Goal: Task Accomplishment & Management: Manage account settings

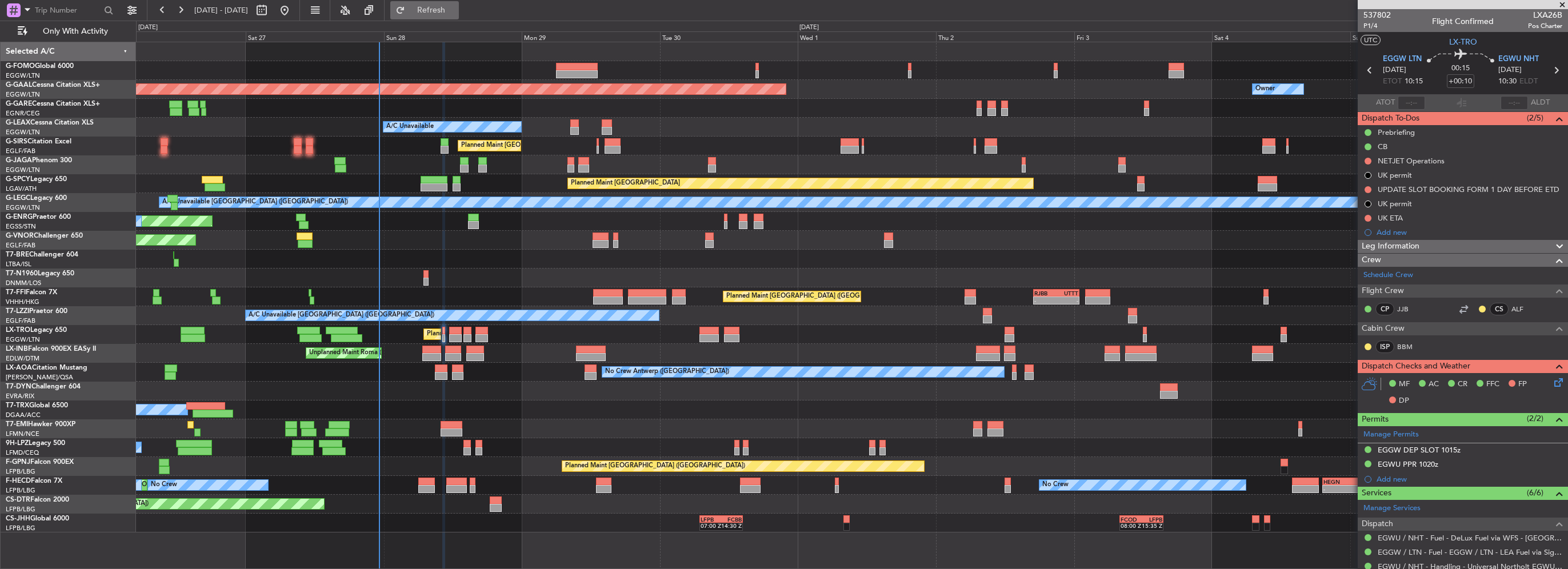
click at [453, 11] on span "Refresh" at bounding box center [431, 10] width 48 height 8
click at [1429, 460] on div "EGWU PPR 1020z" at bounding box center [1408, 464] width 60 height 10
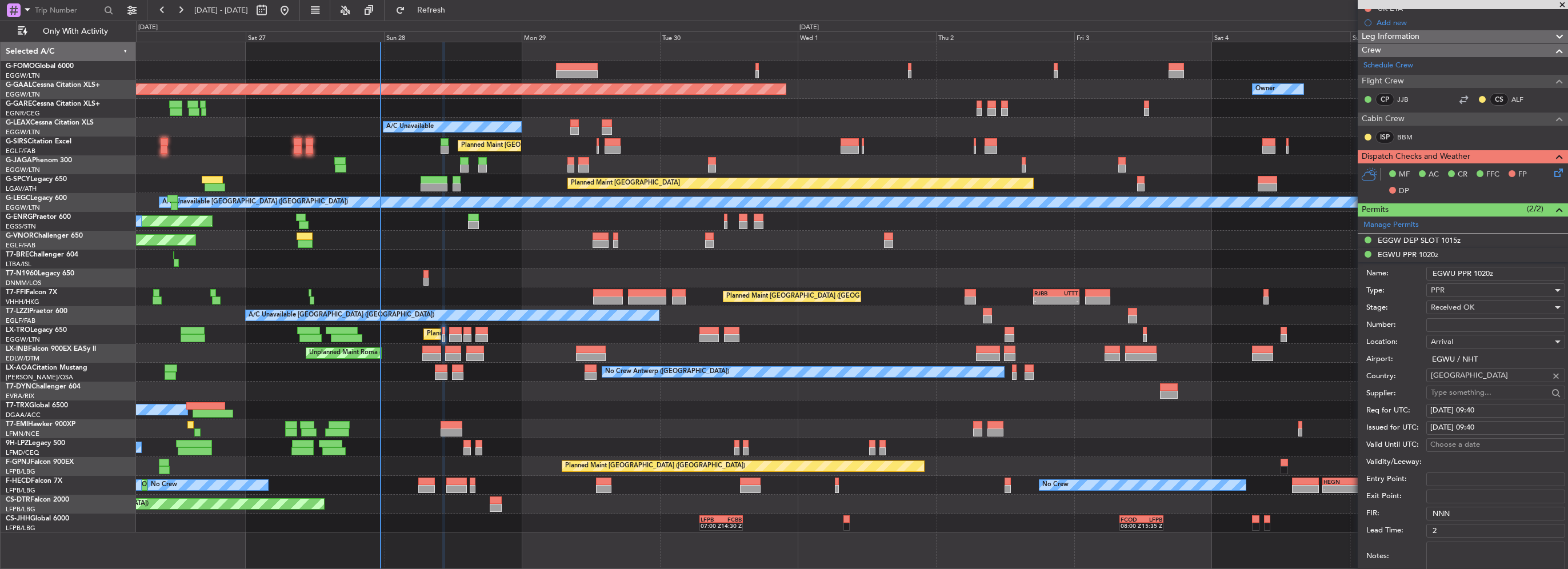
scroll to position [229, 0]
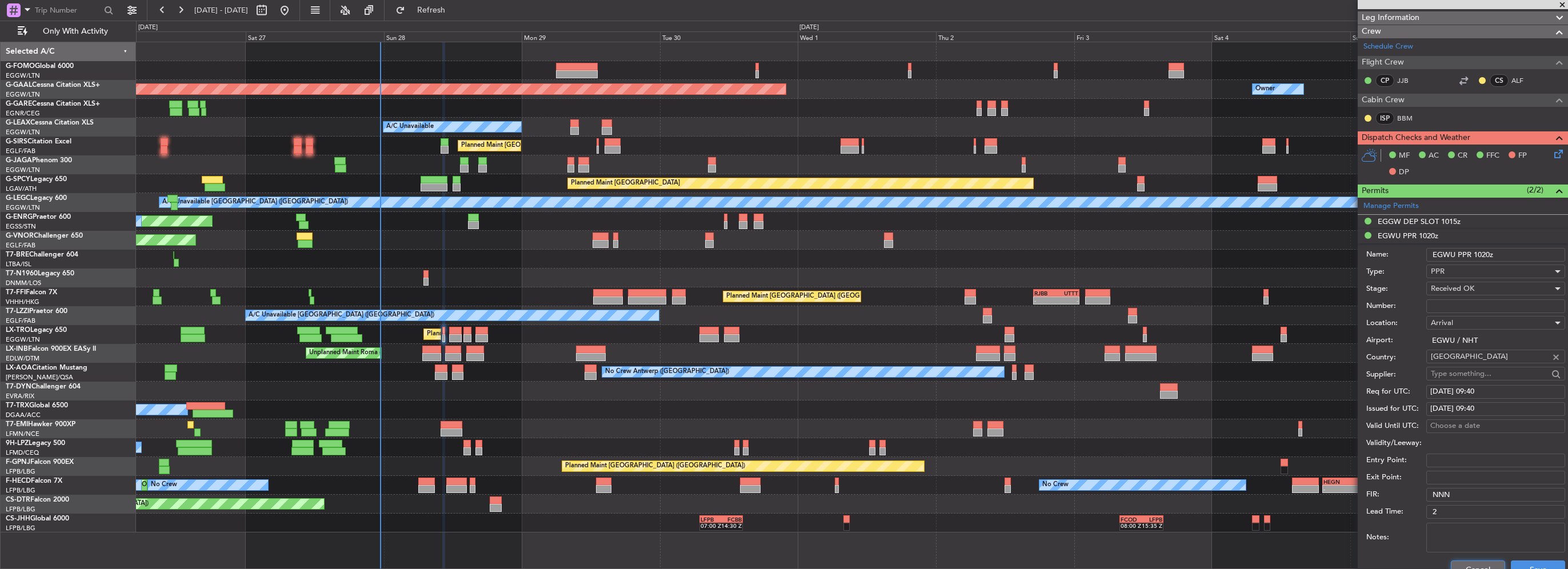
click at [1487, 560] on button "Cancel" at bounding box center [1478, 569] width 54 height 18
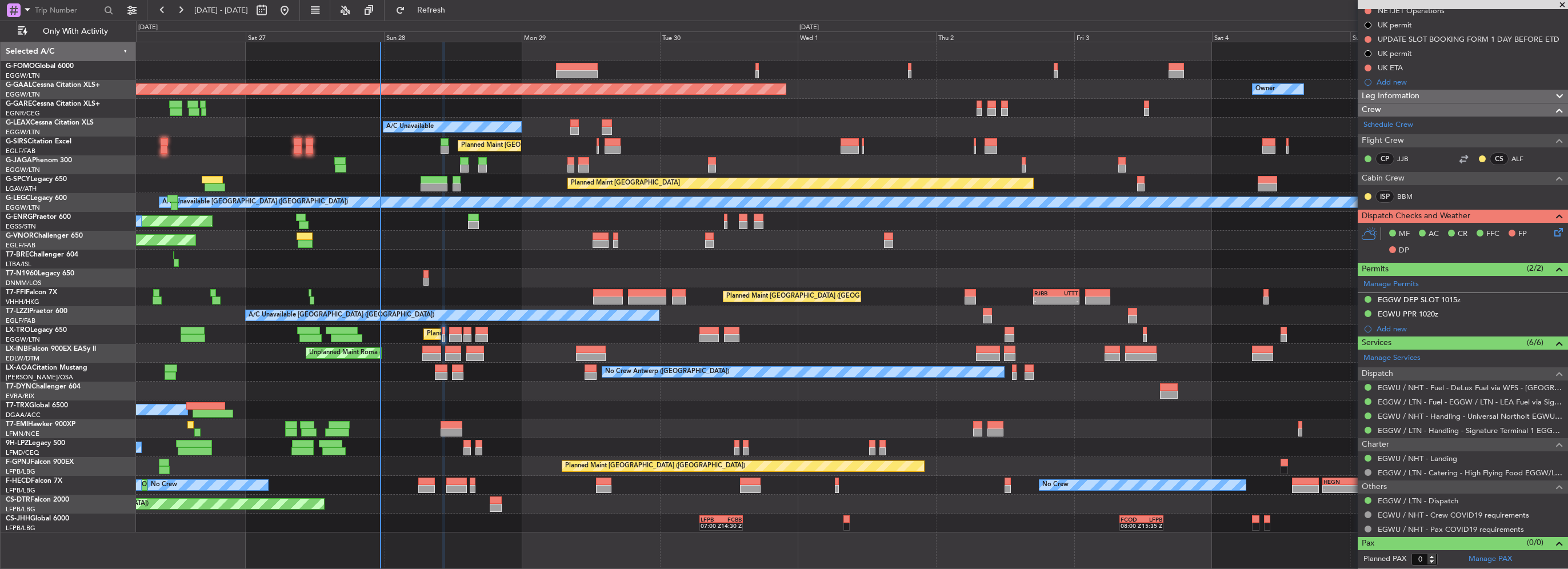
scroll to position [148, 0]
click at [1417, 312] on div "EGWU PPR 1020z" at bounding box center [1408, 316] width 60 height 10
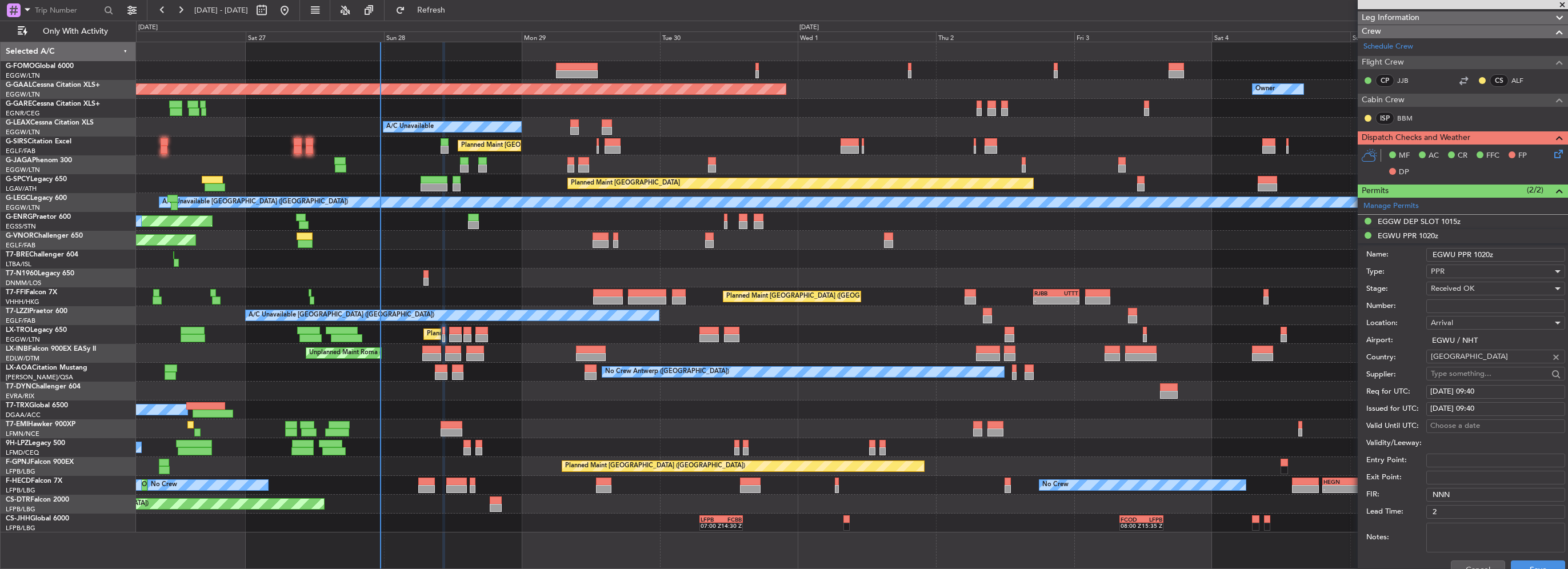
click at [1506, 390] on div "[DATE] 09:40" at bounding box center [1496, 392] width 131 height 11
select select "9"
select select "2025"
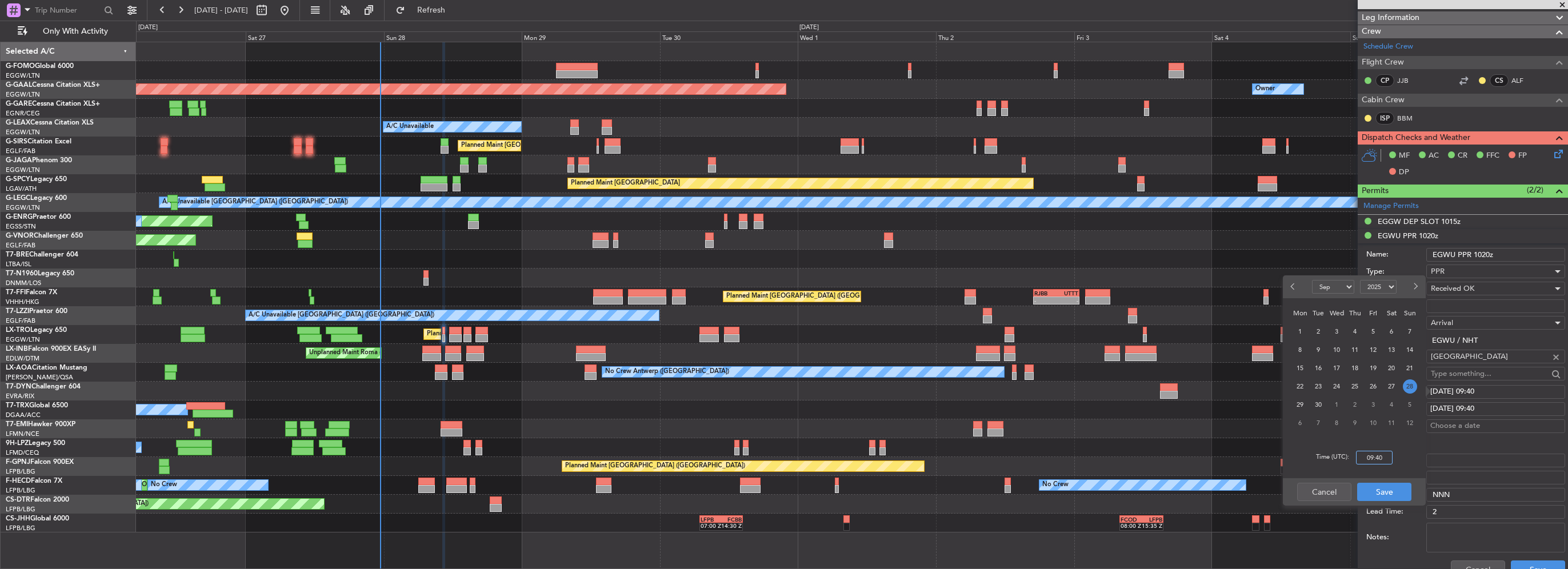
click at [1384, 453] on input "09:40" at bounding box center [1375, 458] width 37 height 14
click at [1383, 493] on button "Save" at bounding box center [1384, 492] width 54 height 18
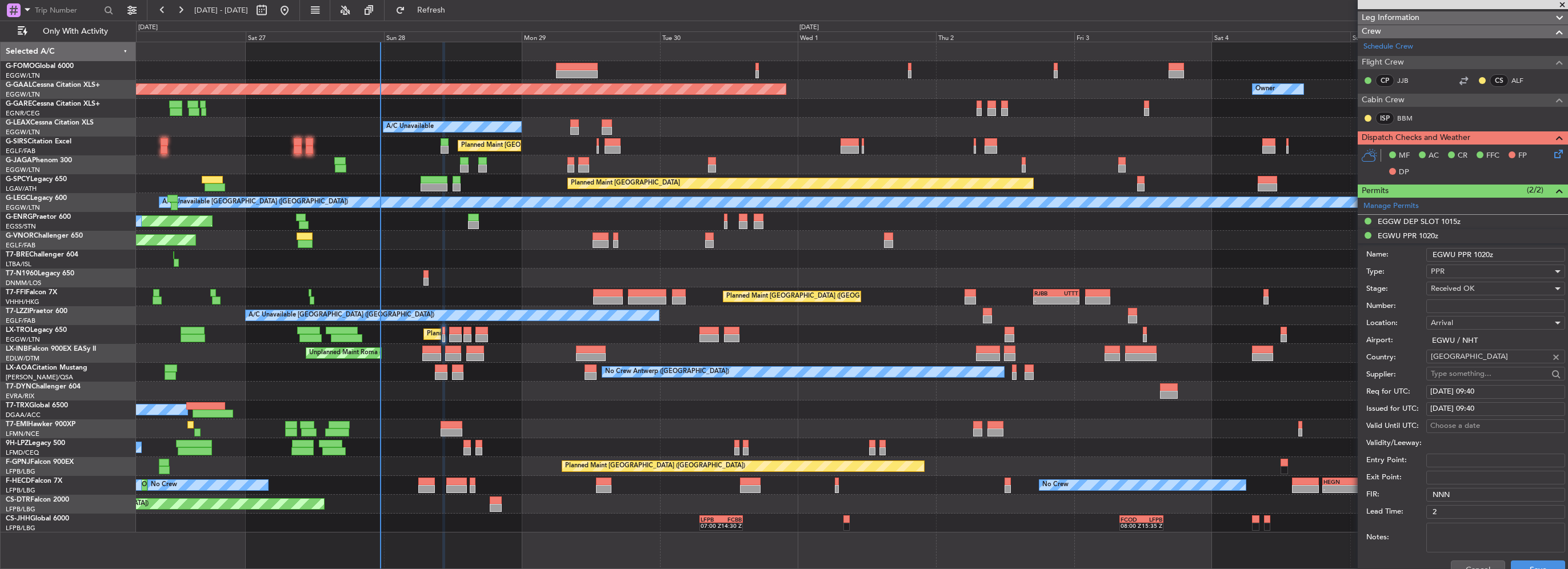
click at [1490, 392] on div "[DATE] 09:40" at bounding box center [1496, 392] width 131 height 11
drag, startPoint x: 1502, startPoint y: 387, endPoint x: 1487, endPoint y: 390, distance: 15.3
click at [1501, 387] on div "[DATE] 09:40" at bounding box center [1496, 392] width 131 height 11
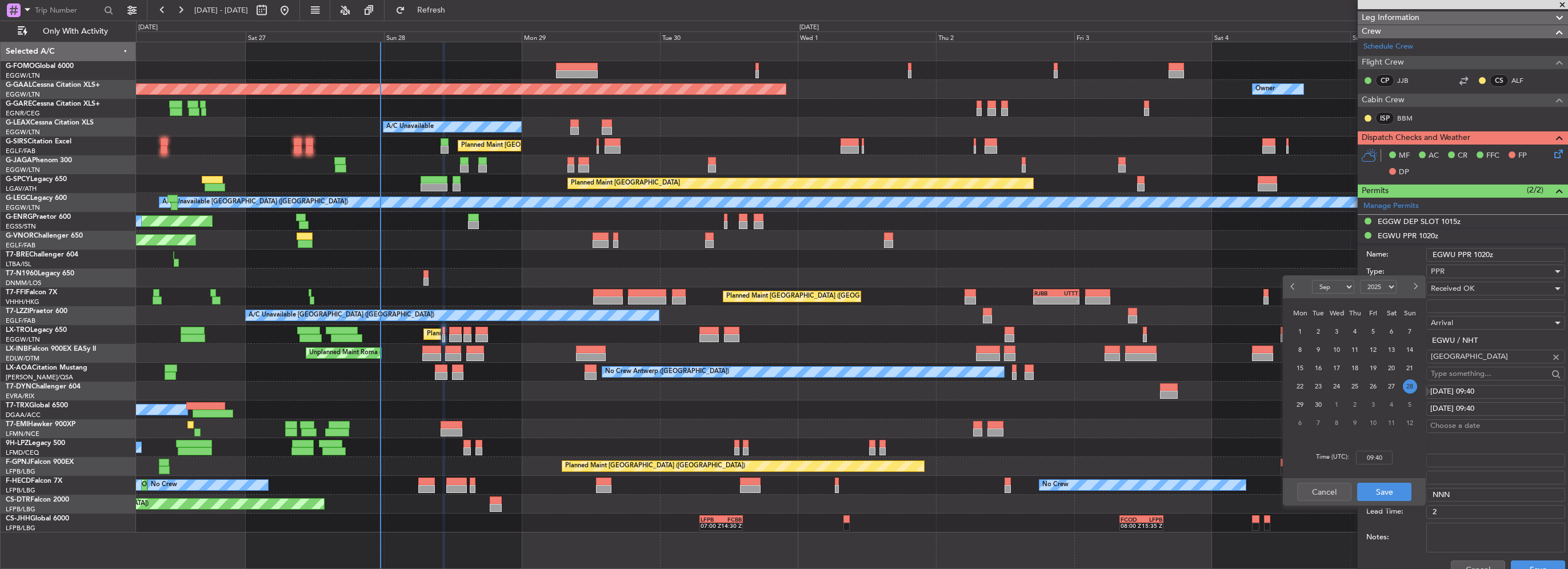
click at [1485, 390] on div "[DATE] 09:40" at bounding box center [1496, 392] width 131 height 11
click at [1467, 390] on div "[DATE] 09:40" at bounding box center [1496, 392] width 131 height 11
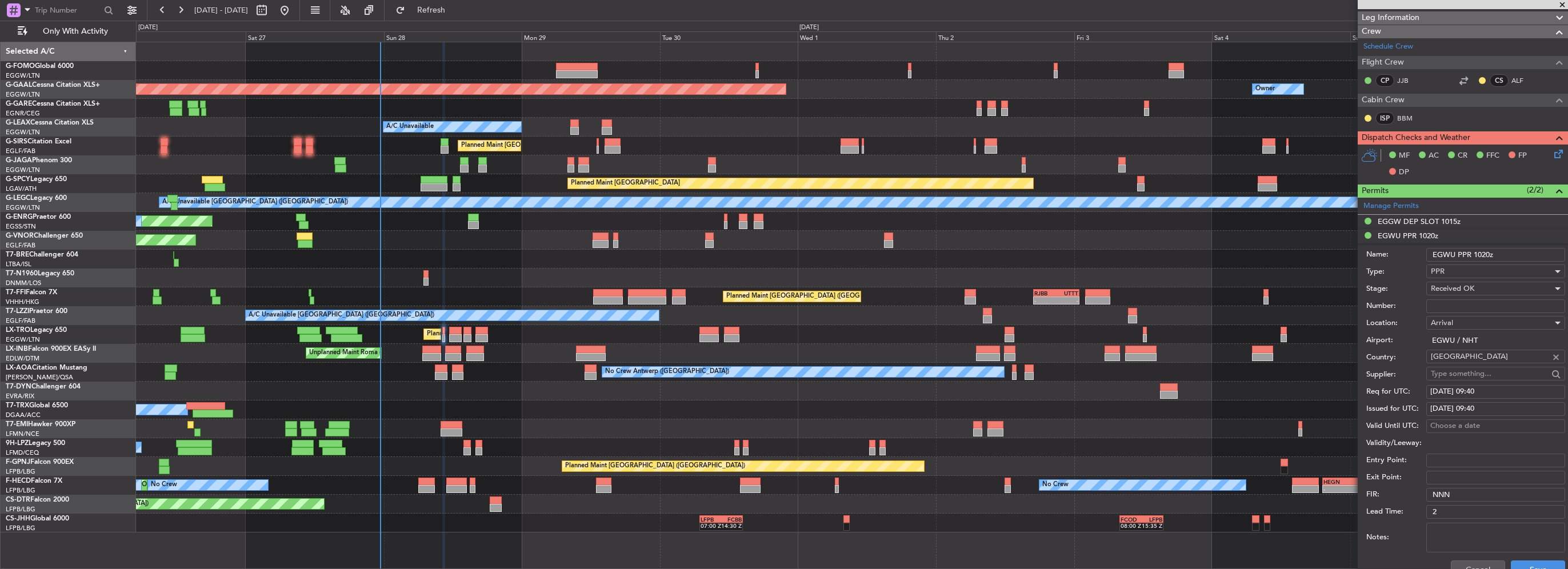
drag, startPoint x: 1447, startPoint y: 387, endPoint x: 1482, endPoint y: 387, distance: 35.0
click at [1482, 387] on div "[DATE] 09:40" at bounding box center [1496, 392] width 131 height 11
select select "9"
select select "2025"
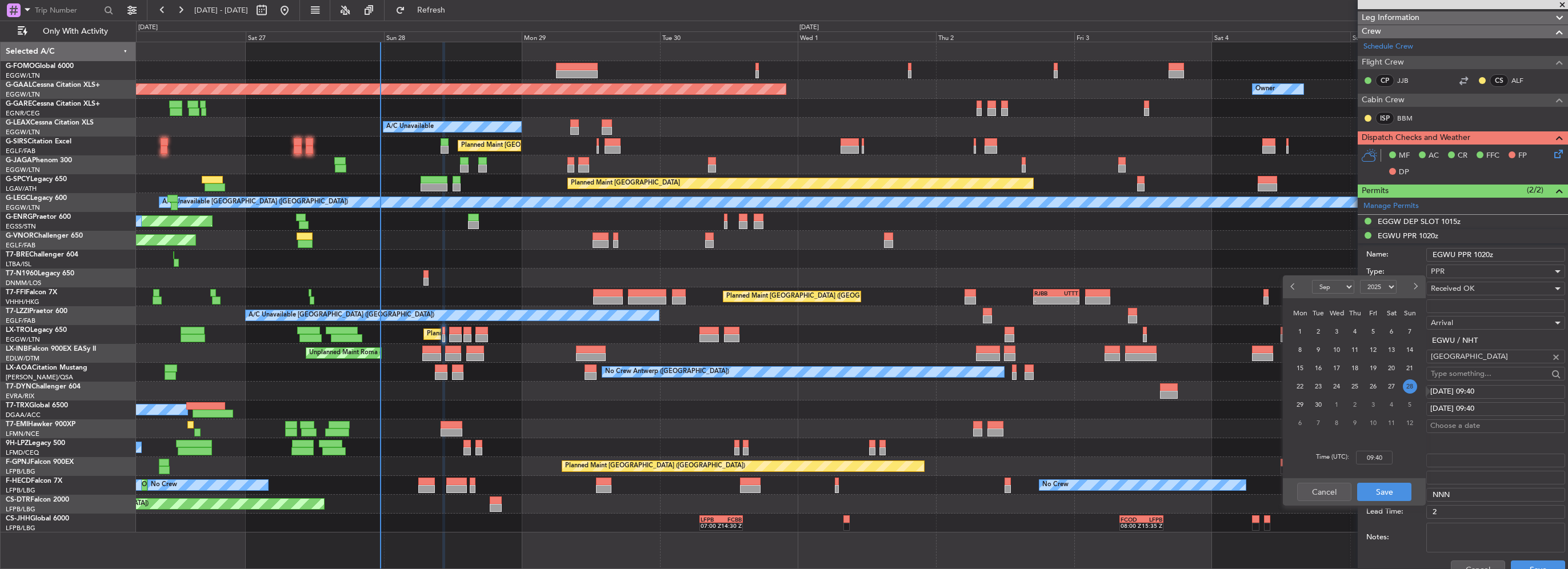
drag, startPoint x: 1482, startPoint y: 387, endPoint x: 1488, endPoint y: 391, distance: 7.2
click at [1478, 389] on div "[DATE] 09:40" at bounding box center [1496, 392] width 131 height 11
select select "9"
select select "2025"
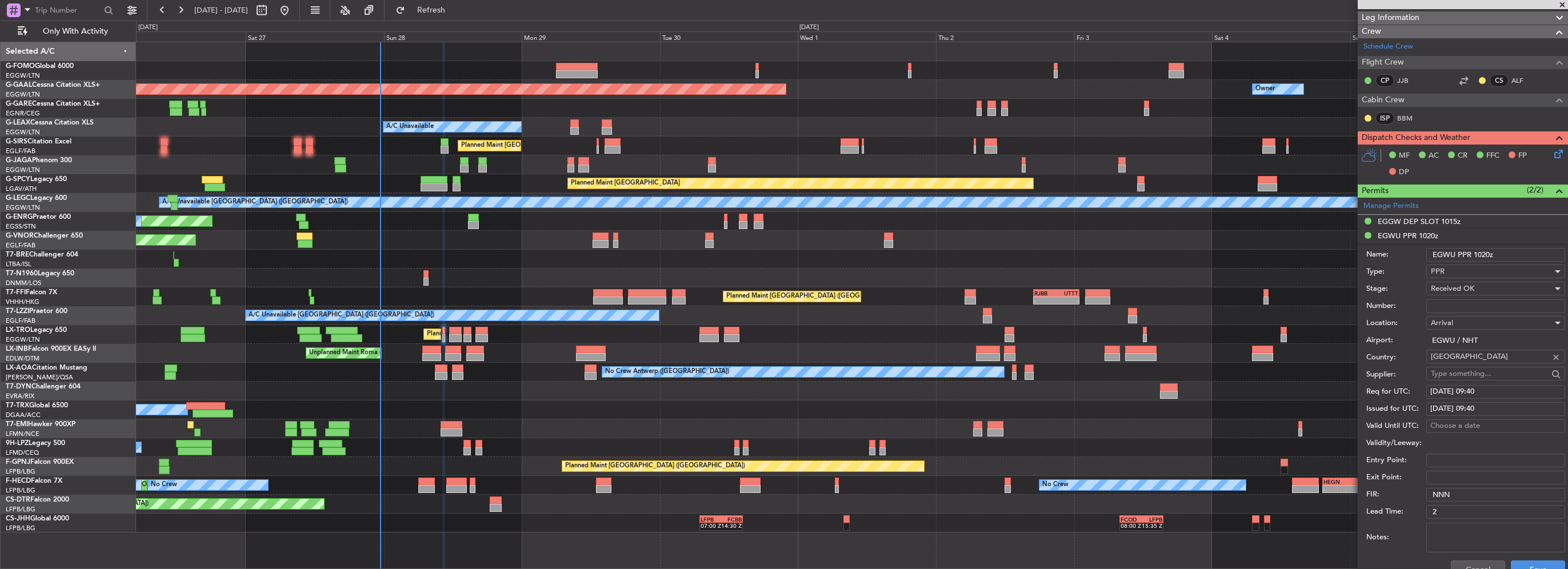
click at [1499, 391] on div "[DATE] 09:40" at bounding box center [1496, 392] width 131 height 11
select select "9"
select select "2025"
drag, startPoint x: 1497, startPoint y: 391, endPoint x: 1429, endPoint y: 393, distance: 68.0
click at [1429, 393] on fb-calendar-cell "[DATE] 09:40" at bounding box center [1496, 392] width 139 height 14
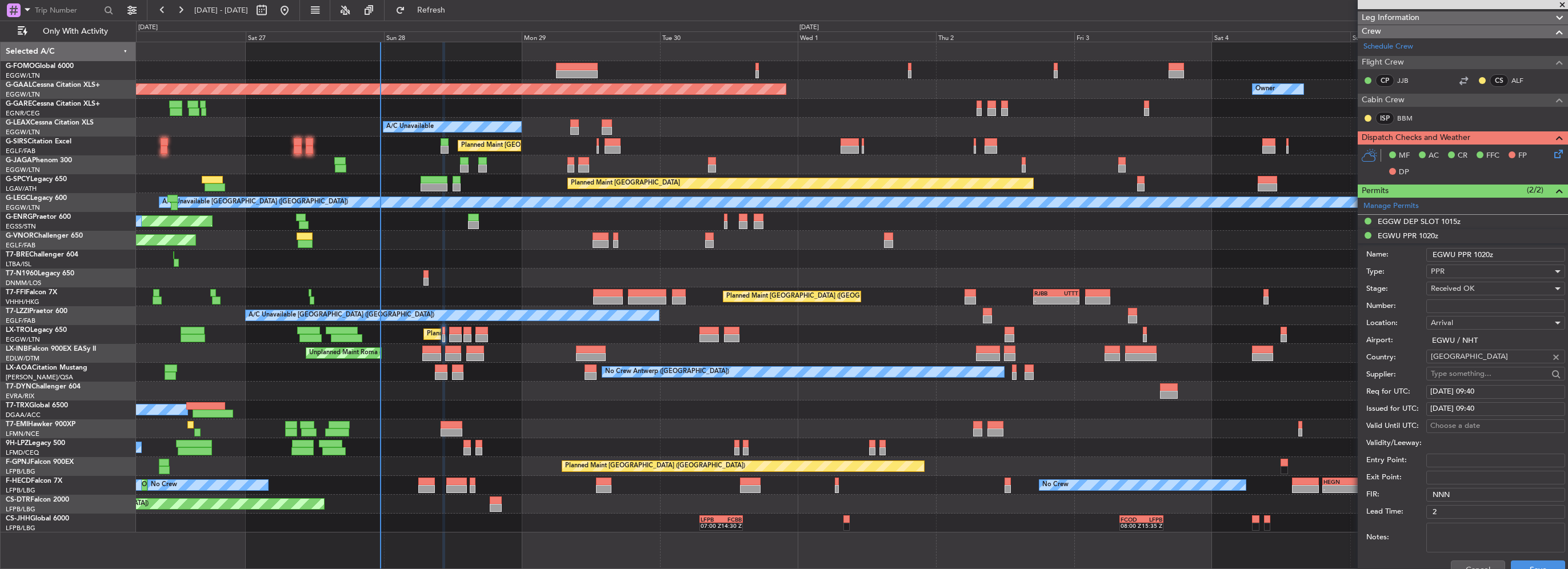
drag, startPoint x: 1429, startPoint y: 393, endPoint x: 1514, endPoint y: 410, distance: 86.7
click at [1514, 410] on div "[DATE] 09:40" at bounding box center [1496, 409] width 131 height 11
select select "9"
select select "2025"
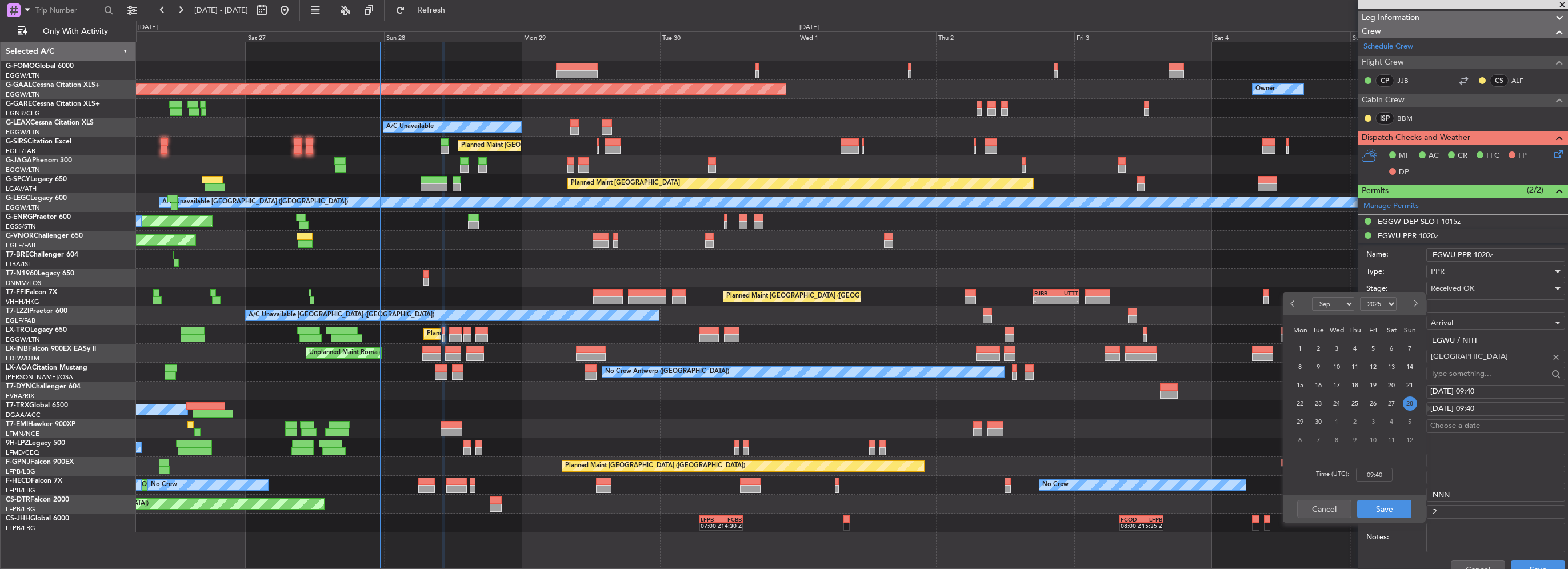
click at [1412, 403] on span "28" at bounding box center [1410, 403] width 14 height 14
type input "00:00"
click at [1497, 436] on input "Validity/Leeway:" at bounding box center [1496, 443] width 139 height 14
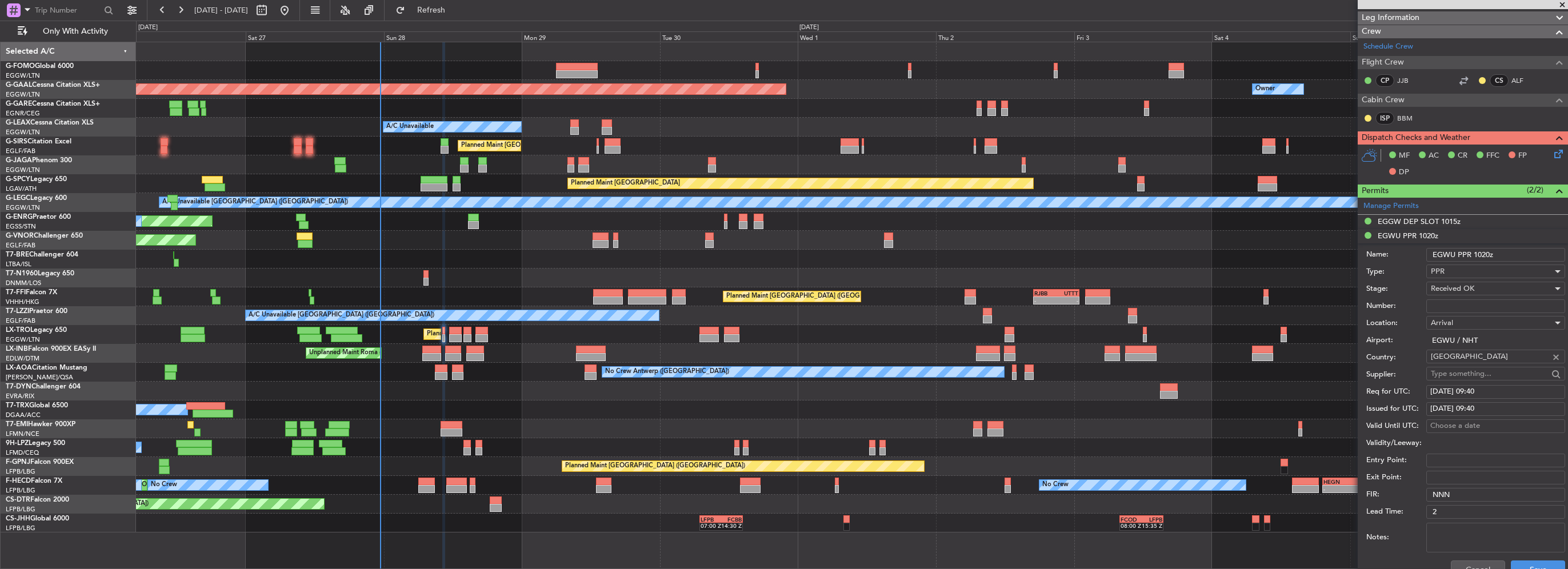
click at [1463, 304] on input "Number:" at bounding box center [1496, 306] width 139 height 14
paste input "NHT-215172"
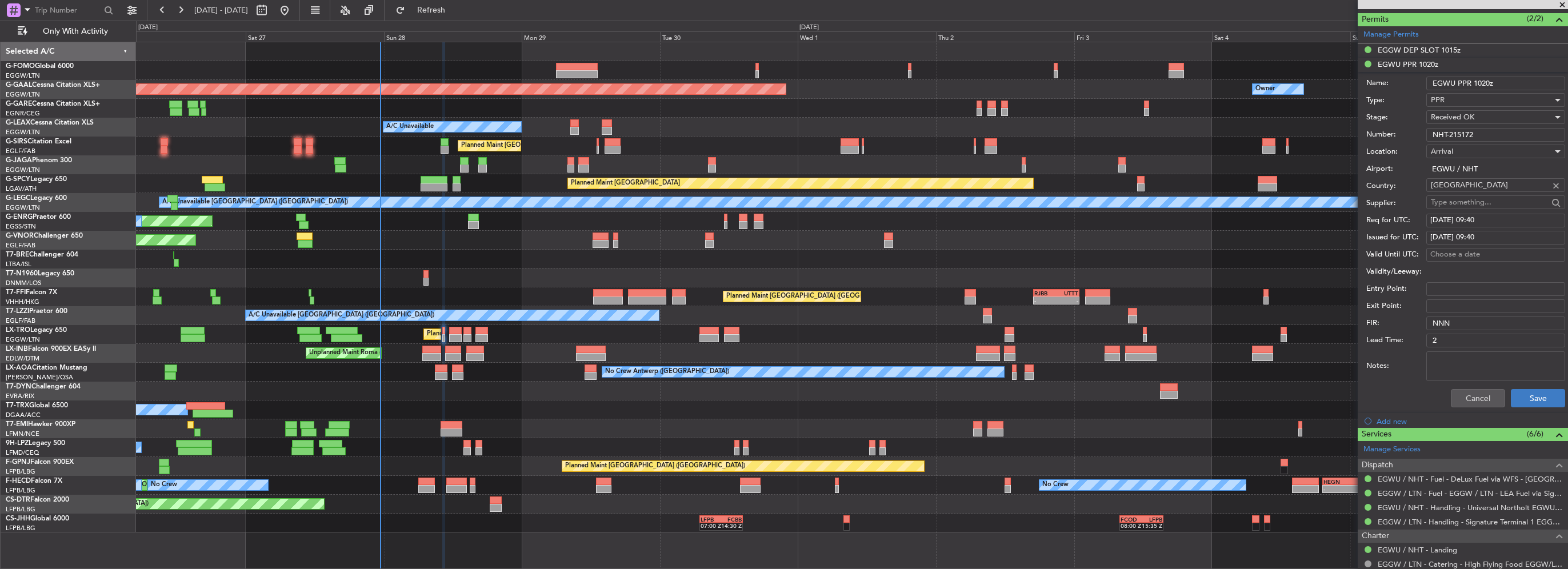
scroll to position [286, 0]
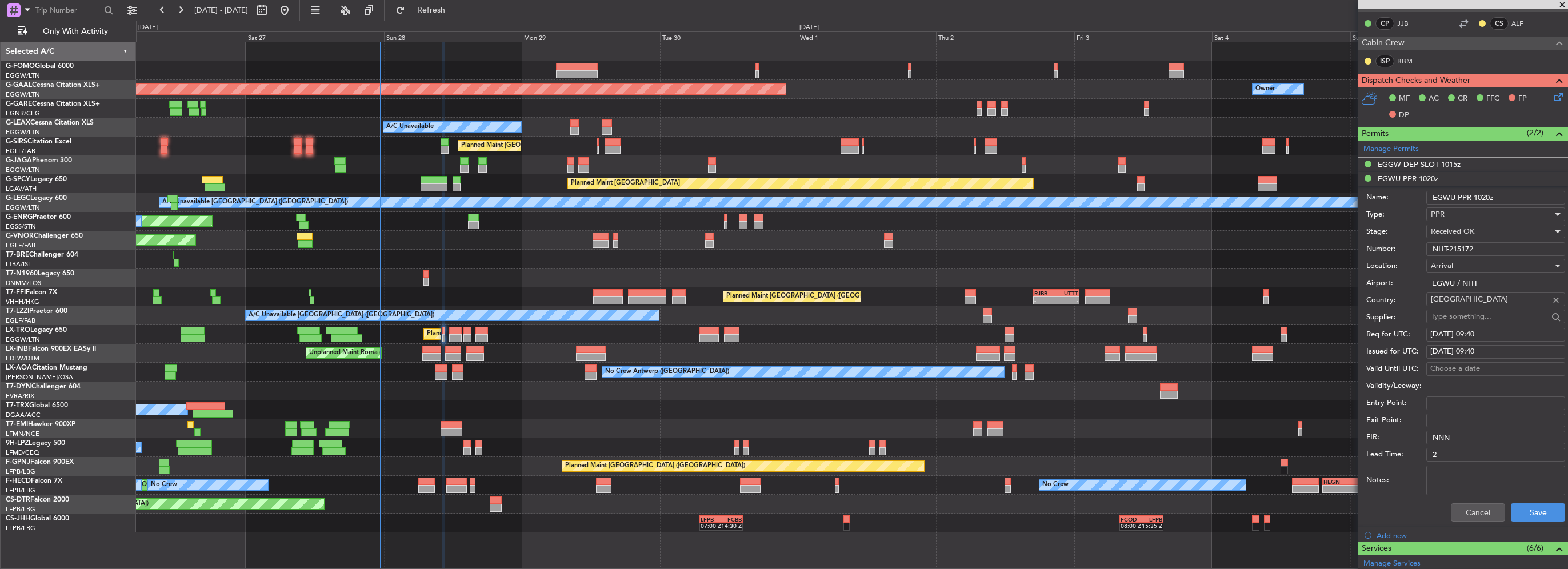
type input "NHT-215172"
click at [1473, 331] on div "[DATE] 09:40" at bounding box center [1496, 335] width 131 height 11
select select "9"
select select "2025"
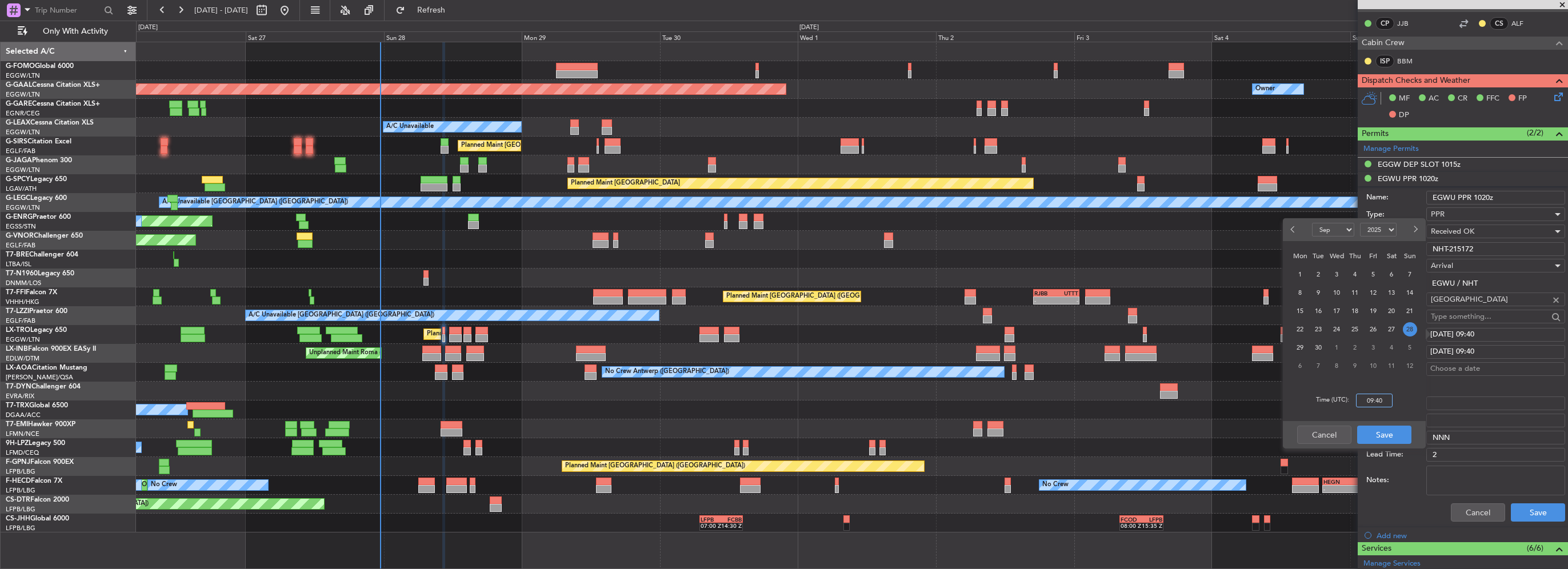
click at [1386, 402] on input "09:40" at bounding box center [1375, 401] width 37 height 14
drag, startPoint x: 1386, startPoint y: 402, endPoint x: 1333, endPoint y: 403, distance: 53.0
click at [1333, 403] on div "Time (UTC): 09:40" at bounding box center [1355, 400] width 143 height 41
type input "1020"
click at [1369, 432] on button "Save" at bounding box center [1384, 434] width 54 height 18
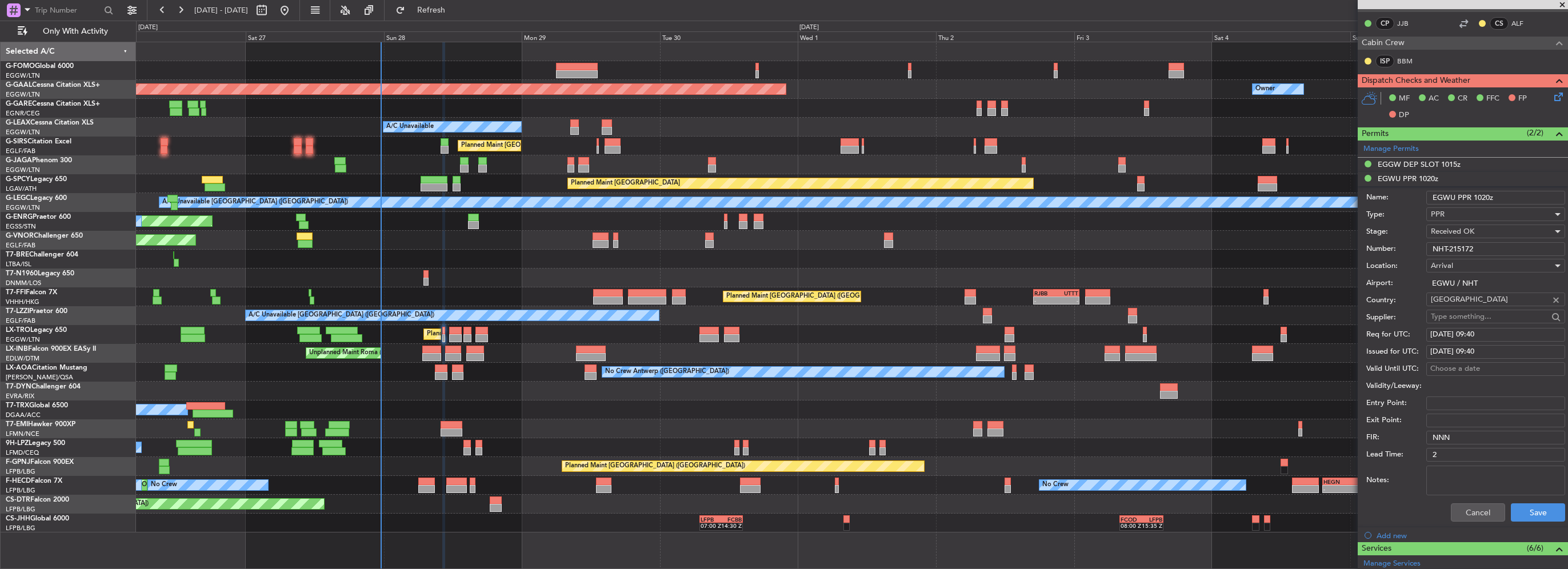
click at [1480, 330] on div "[DATE] 09:40" at bounding box center [1496, 335] width 131 height 11
select select "9"
select select "2025"
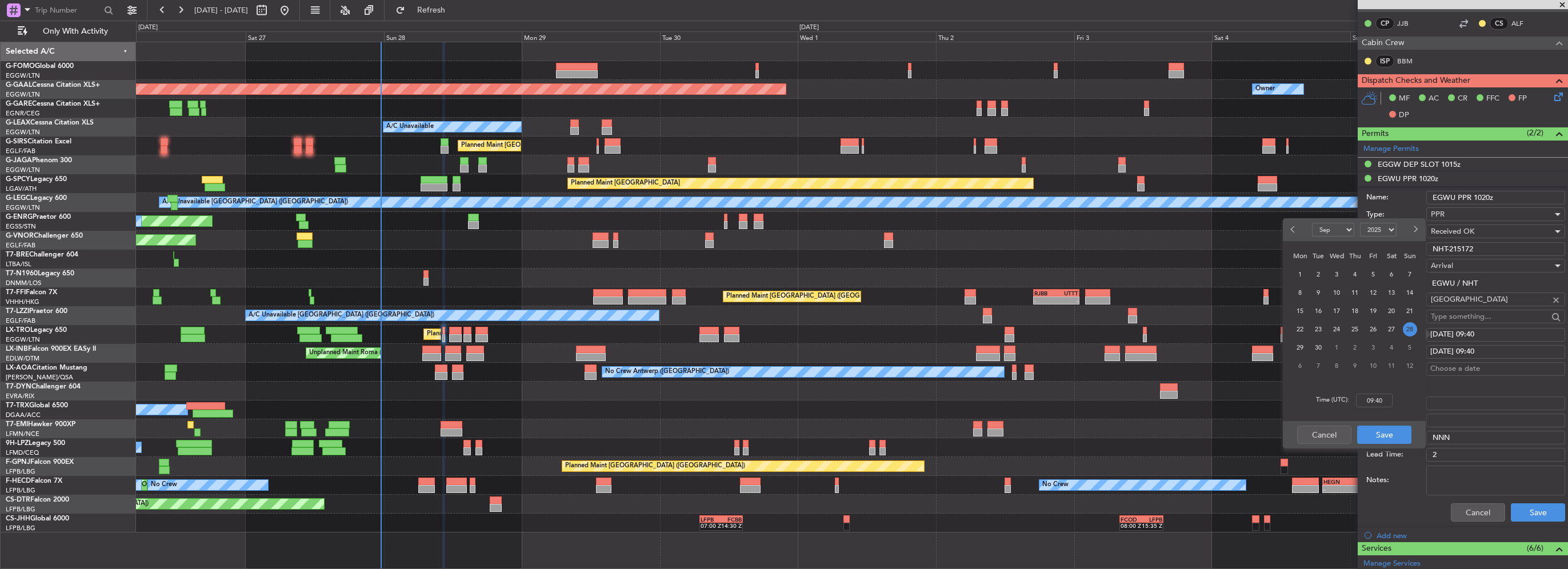
click at [1456, 335] on div "[DATE] 09:40" at bounding box center [1496, 335] width 131 height 11
select select "9"
select select "2025"
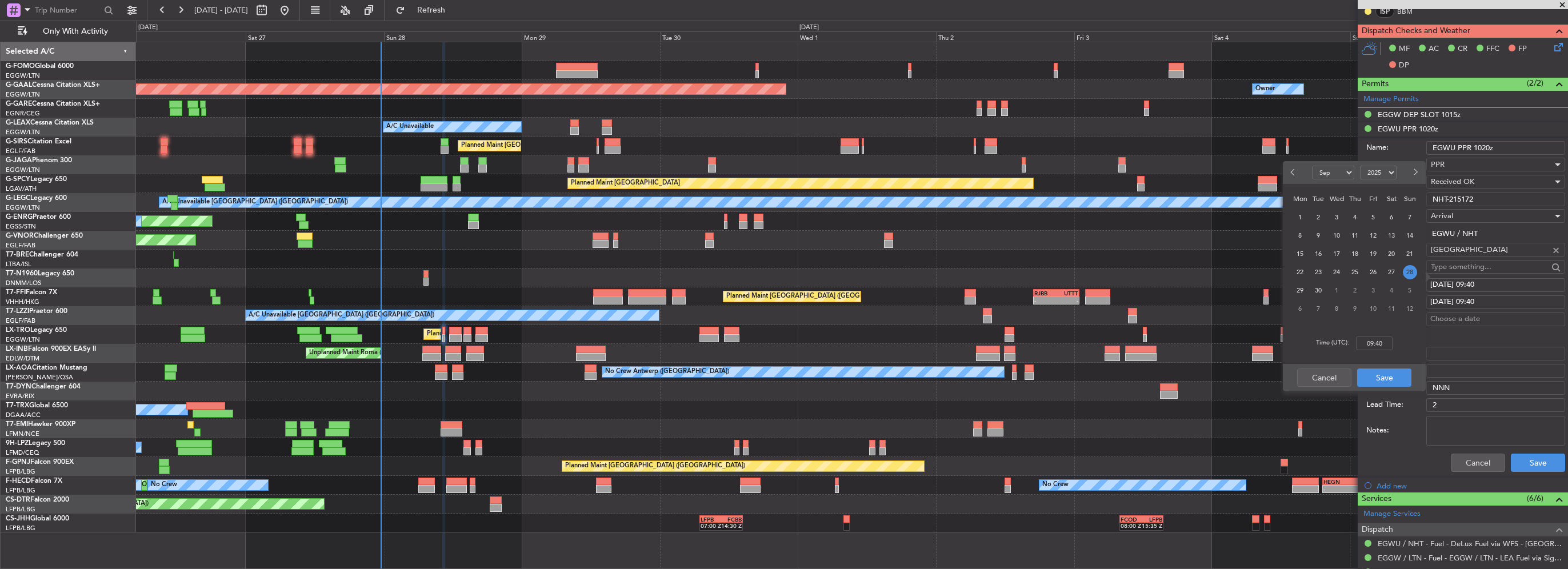
scroll to position [343, 0]
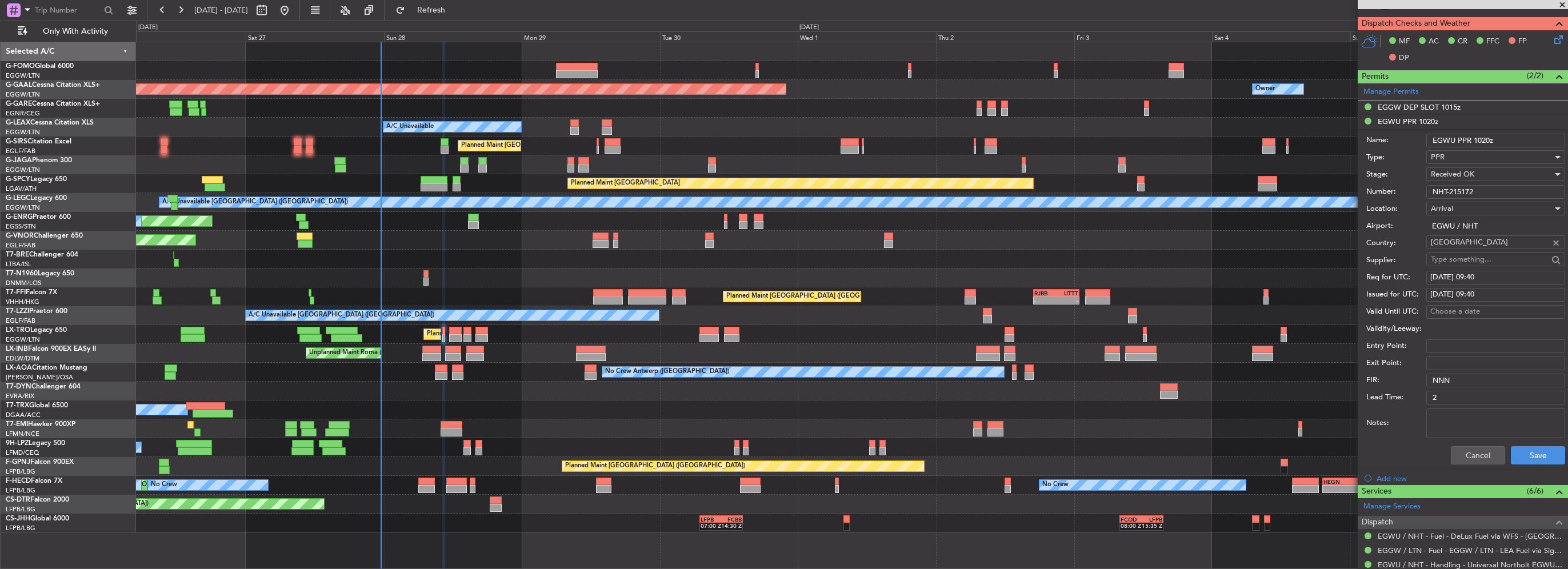
click at [1416, 453] on div "Cancel Save" at bounding box center [1466, 455] width 199 height 30
click at [1527, 459] on button "Save" at bounding box center [1538, 455] width 54 height 18
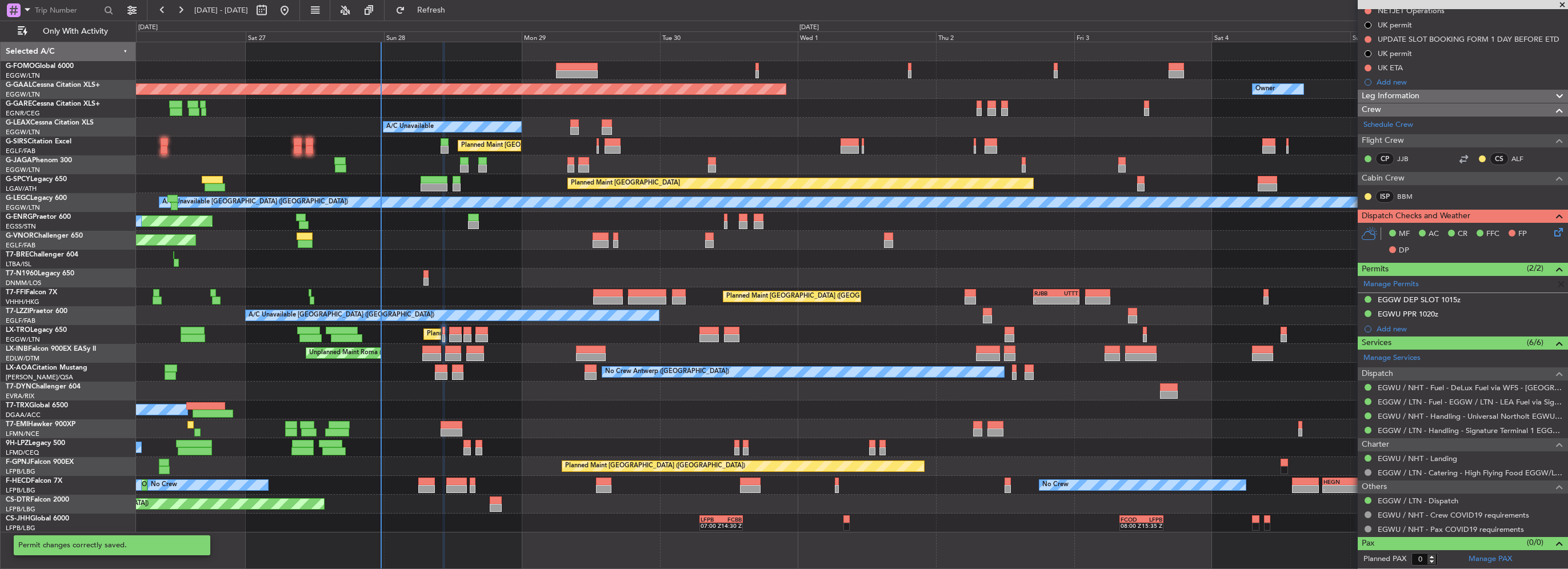
scroll to position [148, 0]
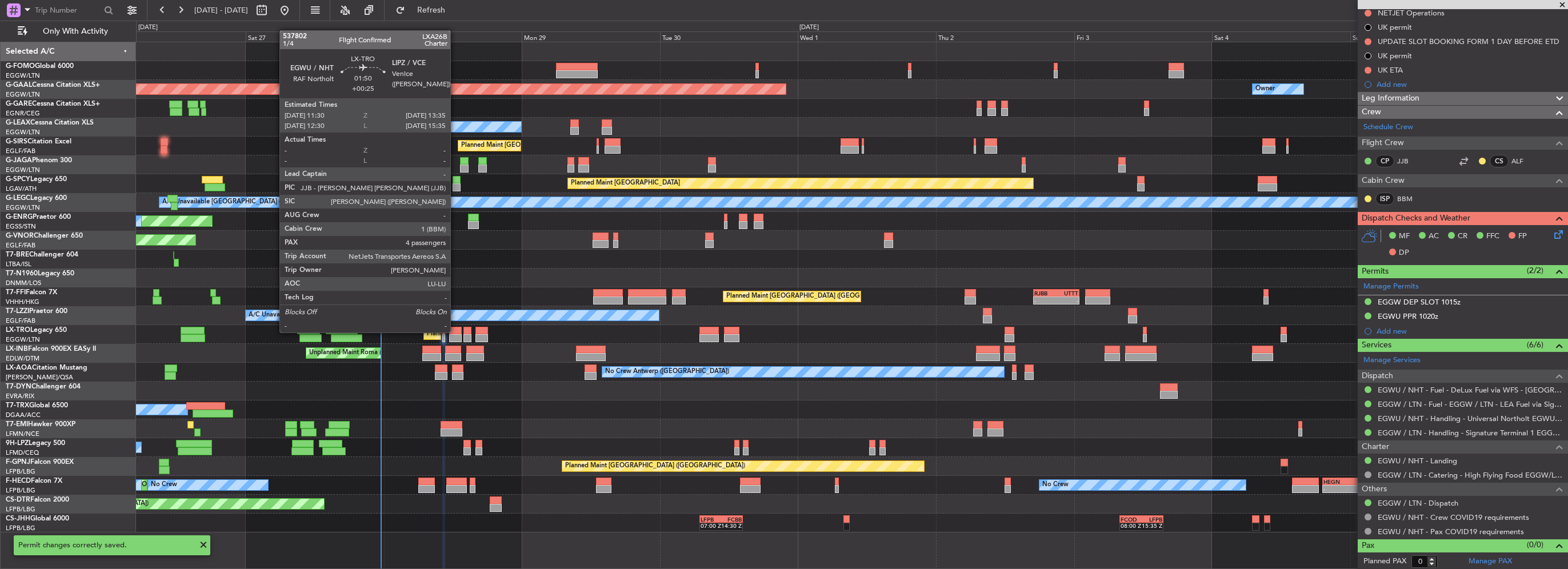
click at [454, 331] on div at bounding box center [455, 331] width 12 height 8
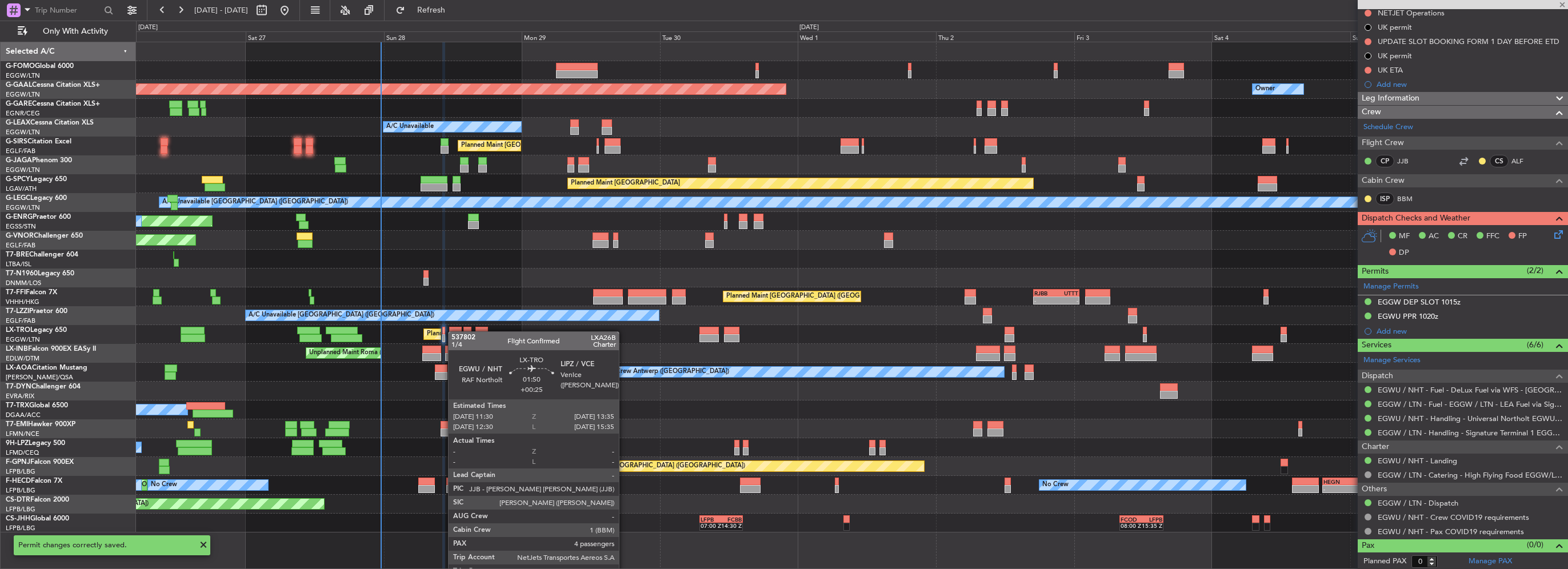
type input "+00:25"
type input "4"
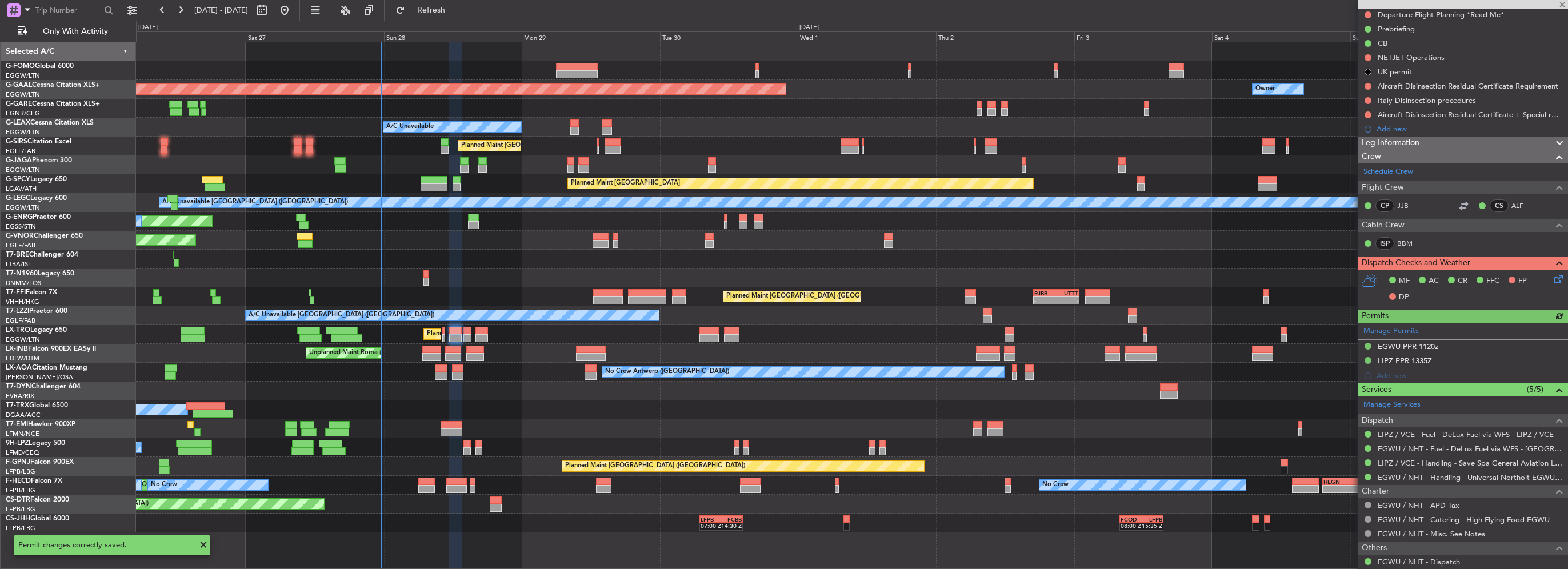
scroll to position [171, 0]
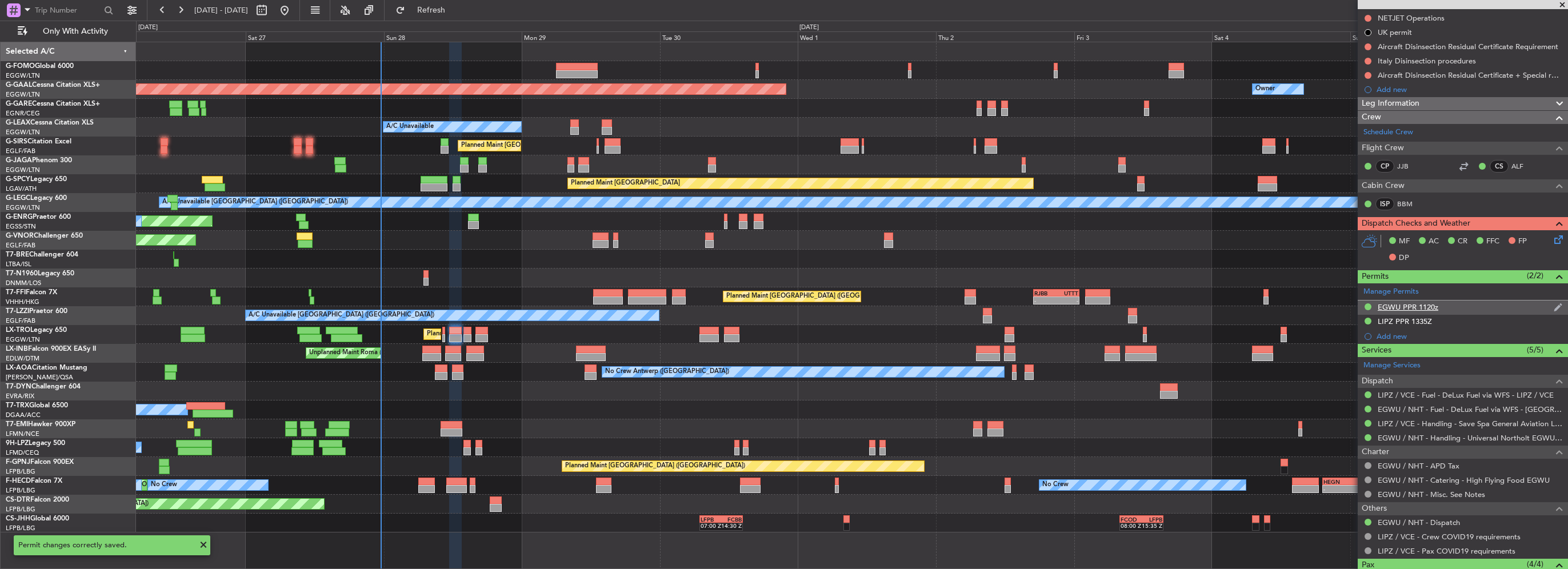
click at [1424, 306] on div "EGWU PPR 1120z" at bounding box center [1408, 307] width 60 height 10
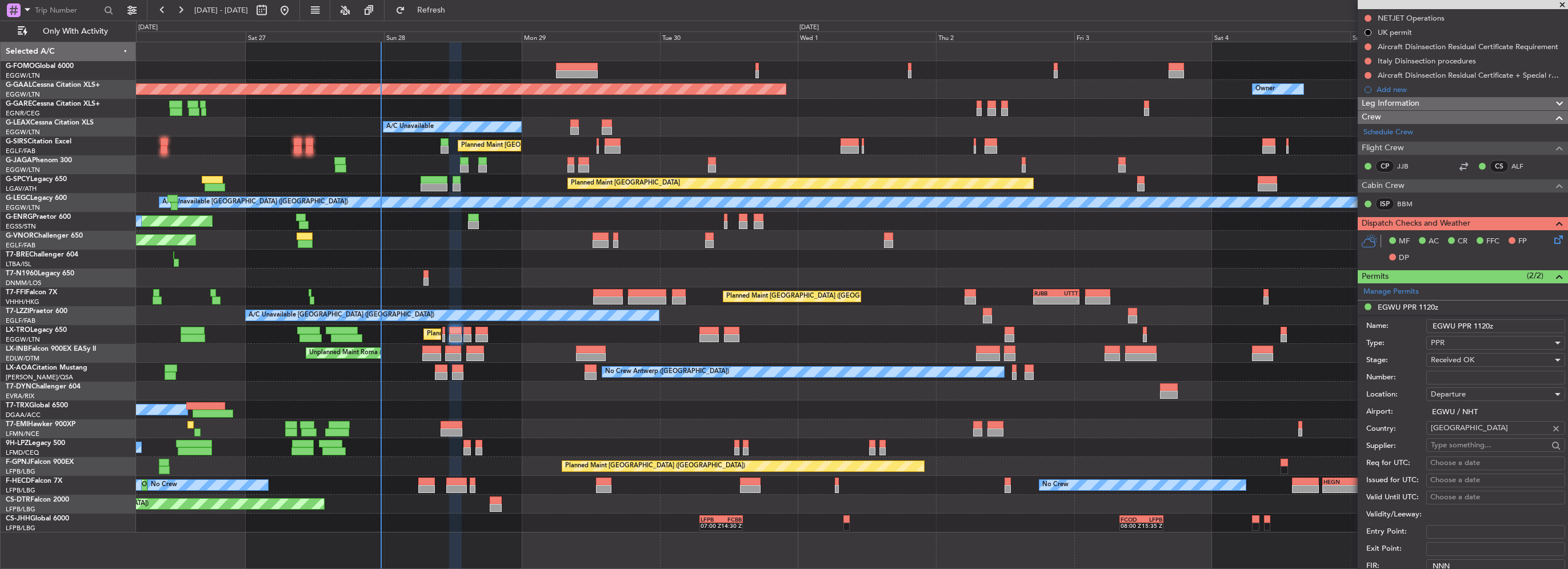
click at [1459, 373] on input "Number:" at bounding box center [1496, 378] width 139 height 14
paste input "NHT-215172"
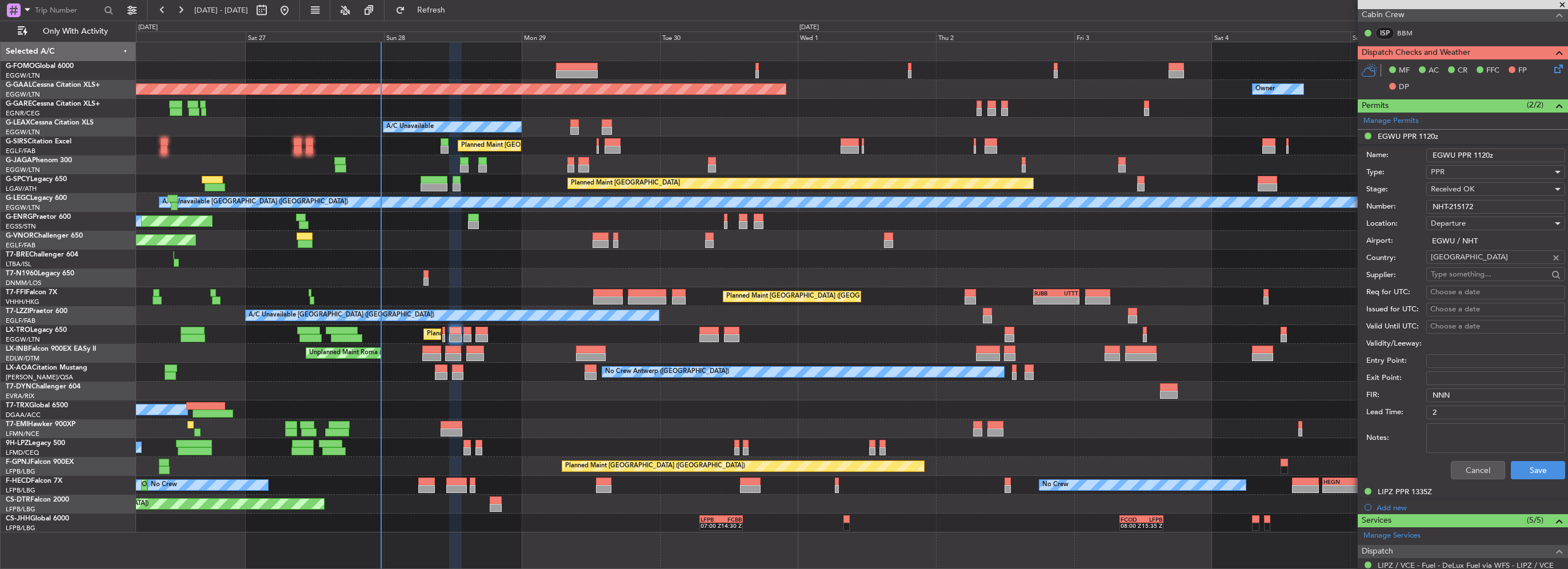
scroll to position [343, 0]
type input "NHT-215172"
click at [1533, 469] on button "Save" at bounding box center [1538, 469] width 54 height 18
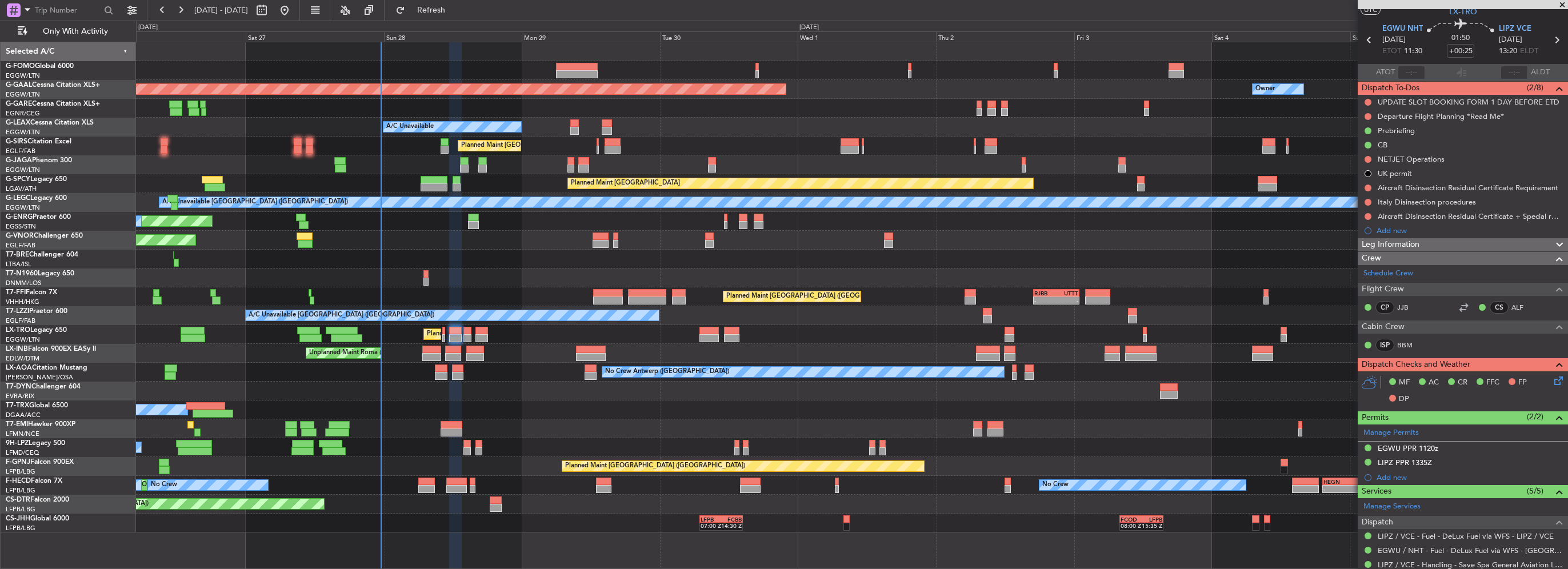
scroll to position [0, 0]
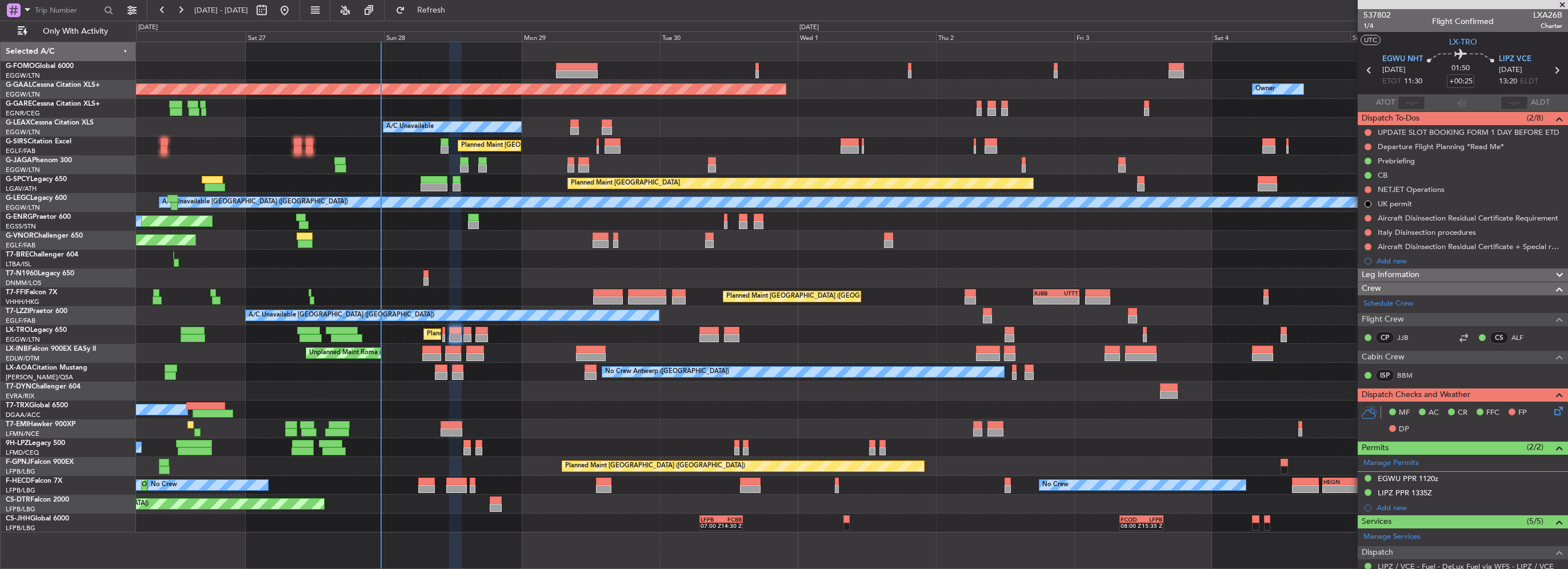
click at [1412, 275] on span "Leg Information" at bounding box center [1391, 275] width 58 height 13
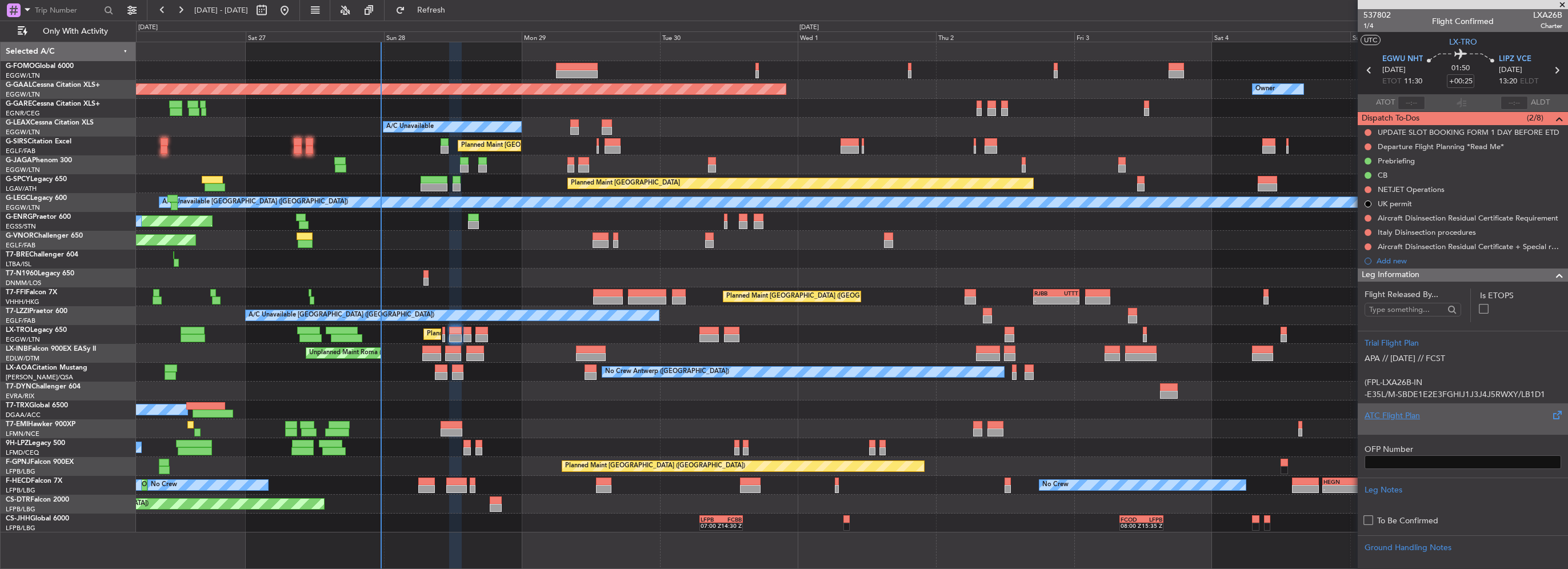
click at [1393, 408] on div "ATC Flight Plan" at bounding box center [1463, 418] width 210 height 31
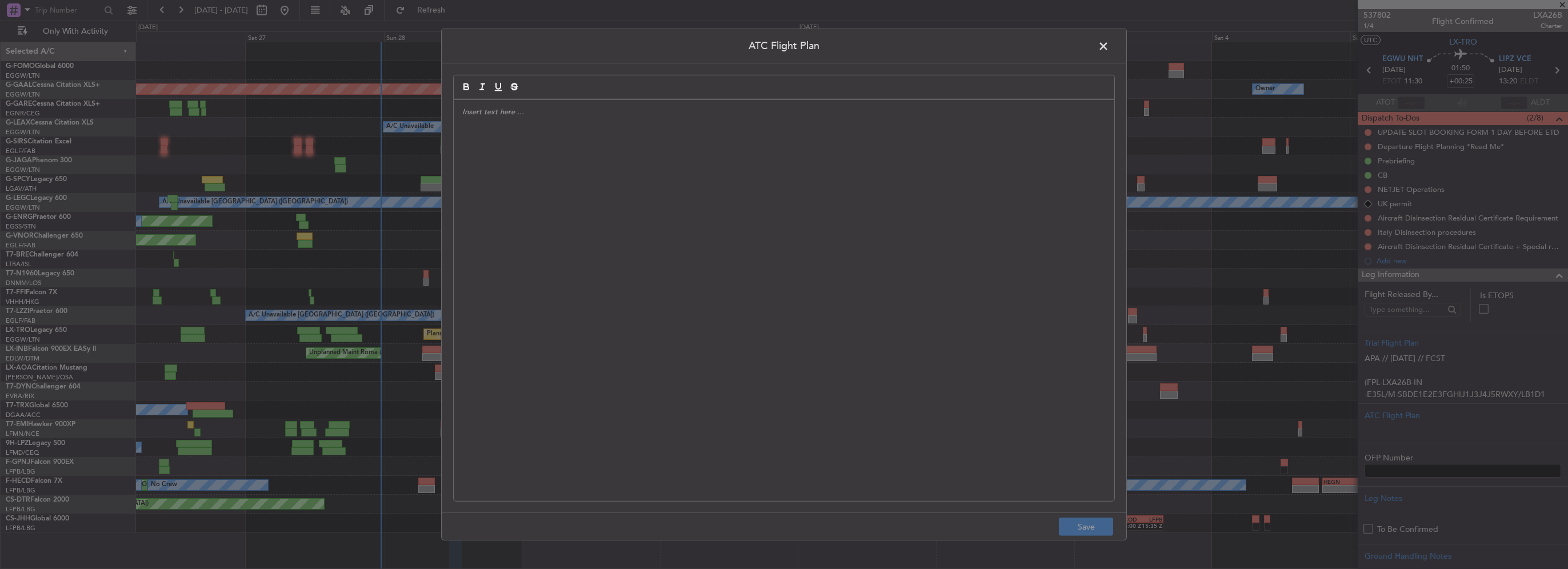
click at [564, 281] on div at bounding box center [784, 300] width 661 height 401
click at [1088, 530] on button "Save" at bounding box center [1086, 526] width 54 height 18
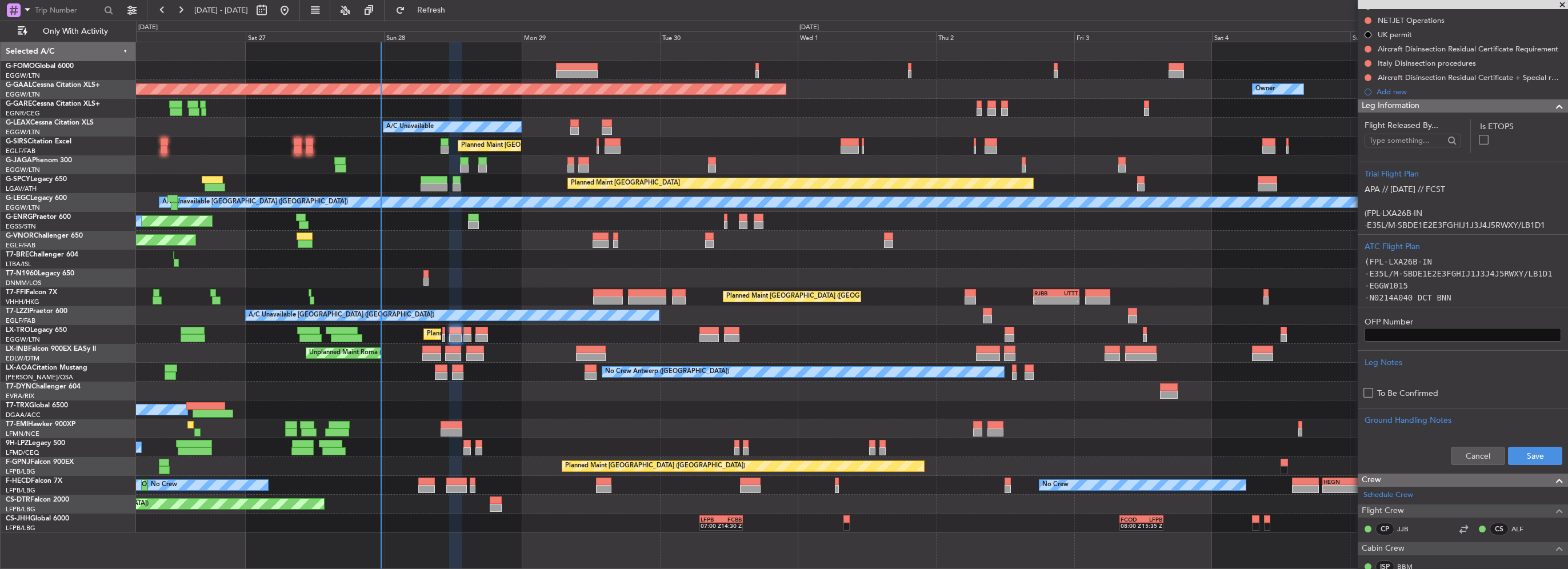
scroll to position [171, 0]
drag, startPoint x: 1517, startPoint y: 450, endPoint x: 1255, endPoint y: 456, distance: 262.1
click at [1517, 450] on button "Save" at bounding box center [1535, 453] width 54 height 18
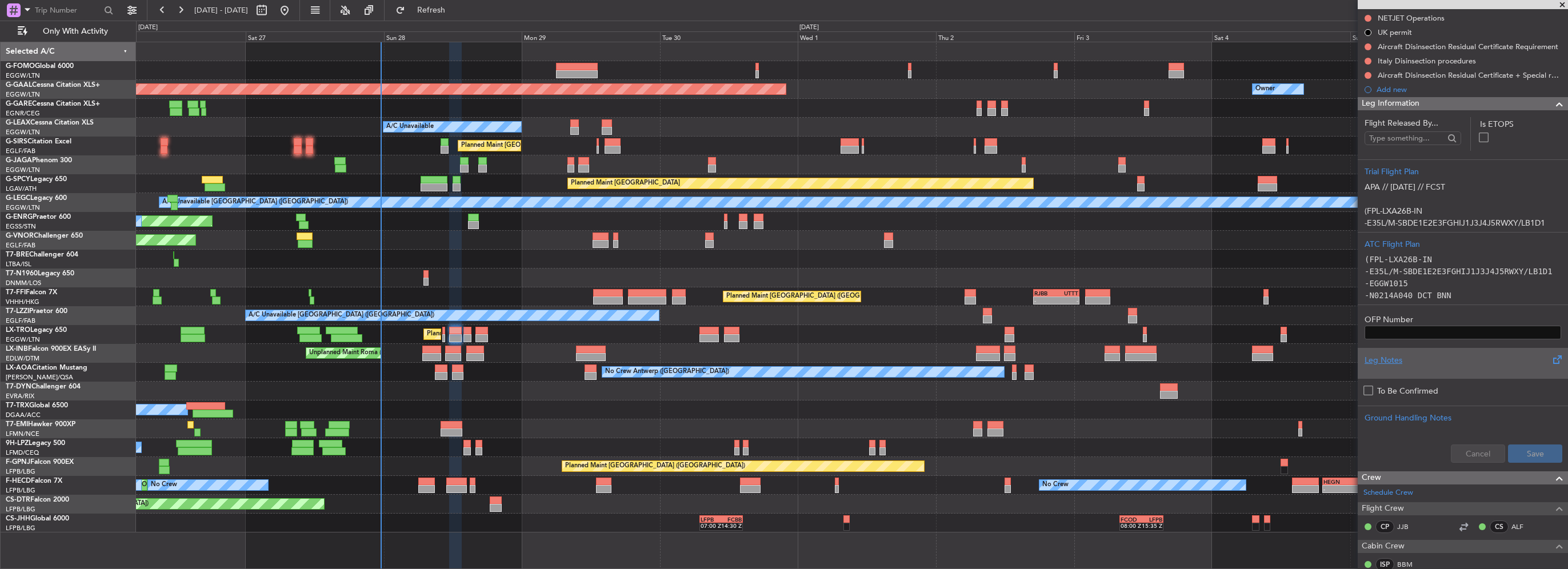
scroll to position [0, 0]
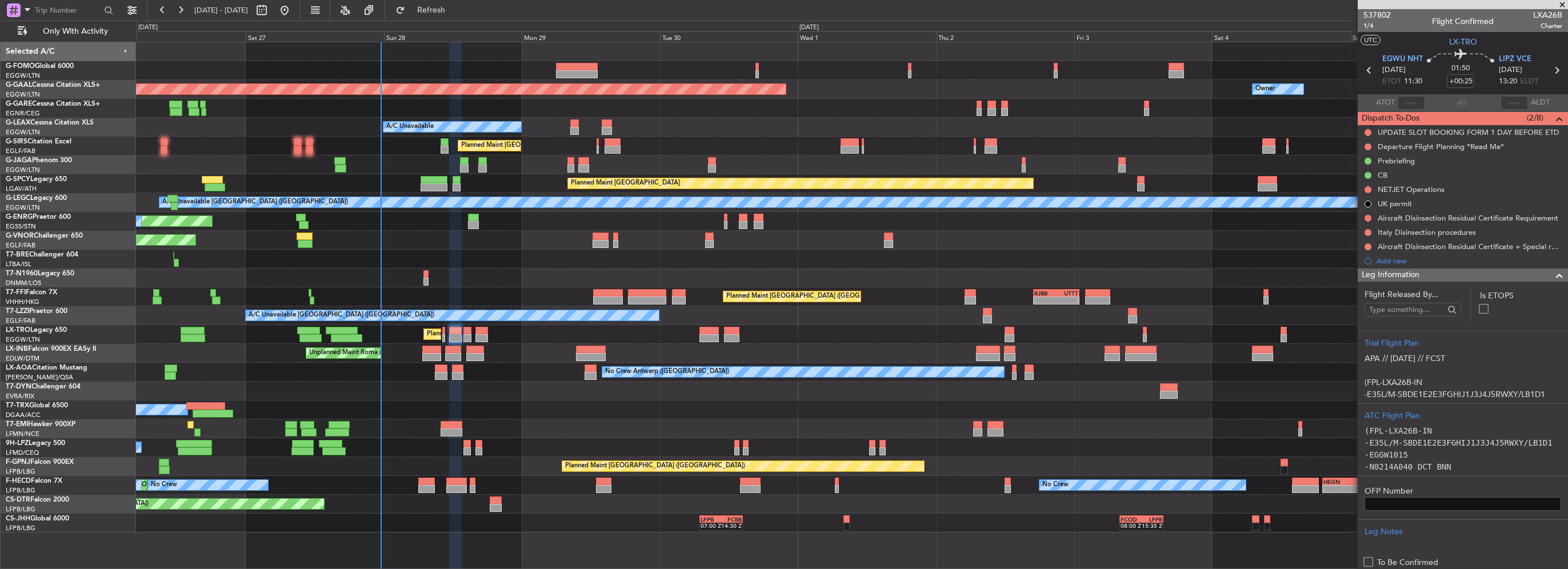
click at [1553, 273] on span at bounding box center [1560, 276] width 14 height 14
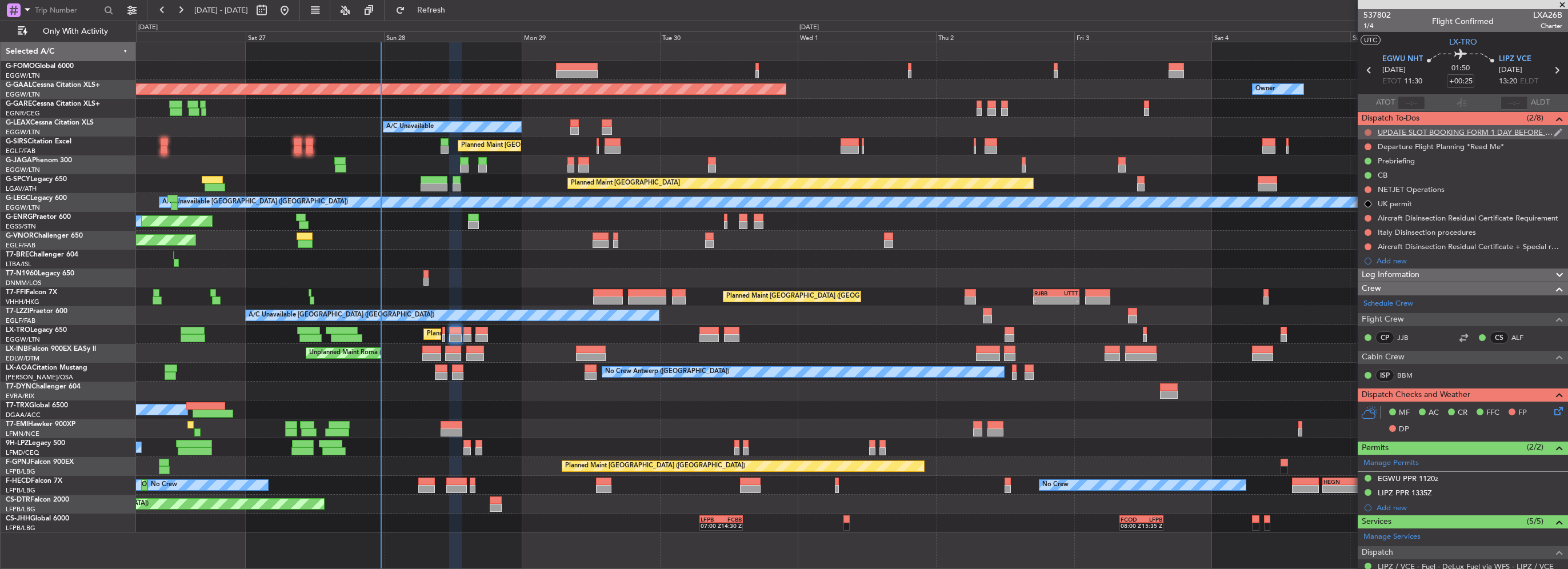
click at [1367, 130] on button at bounding box center [1368, 132] width 7 height 7
click at [1351, 185] on li "Completed" at bounding box center [1369, 182] width 60 height 17
click at [1365, 146] on button at bounding box center [1368, 147] width 7 height 7
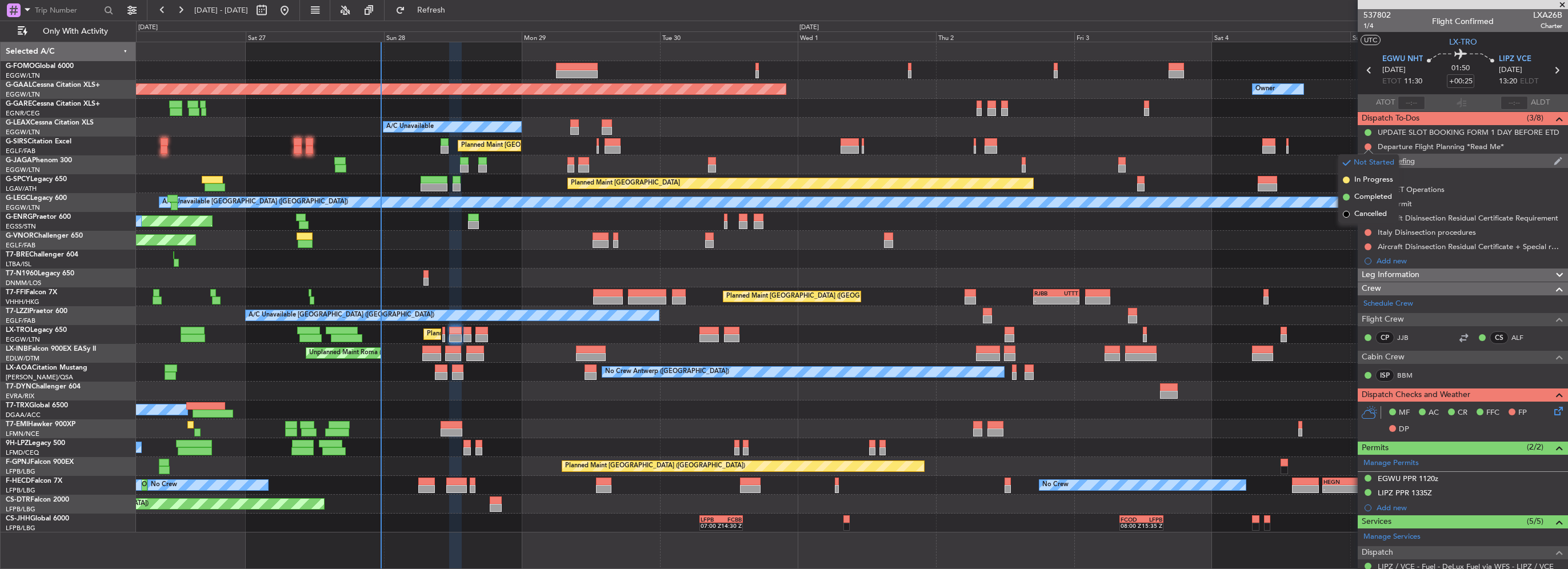
click at [1403, 160] on div "Prebriefing" at bounding box center [1396, 161] width 37 height 10
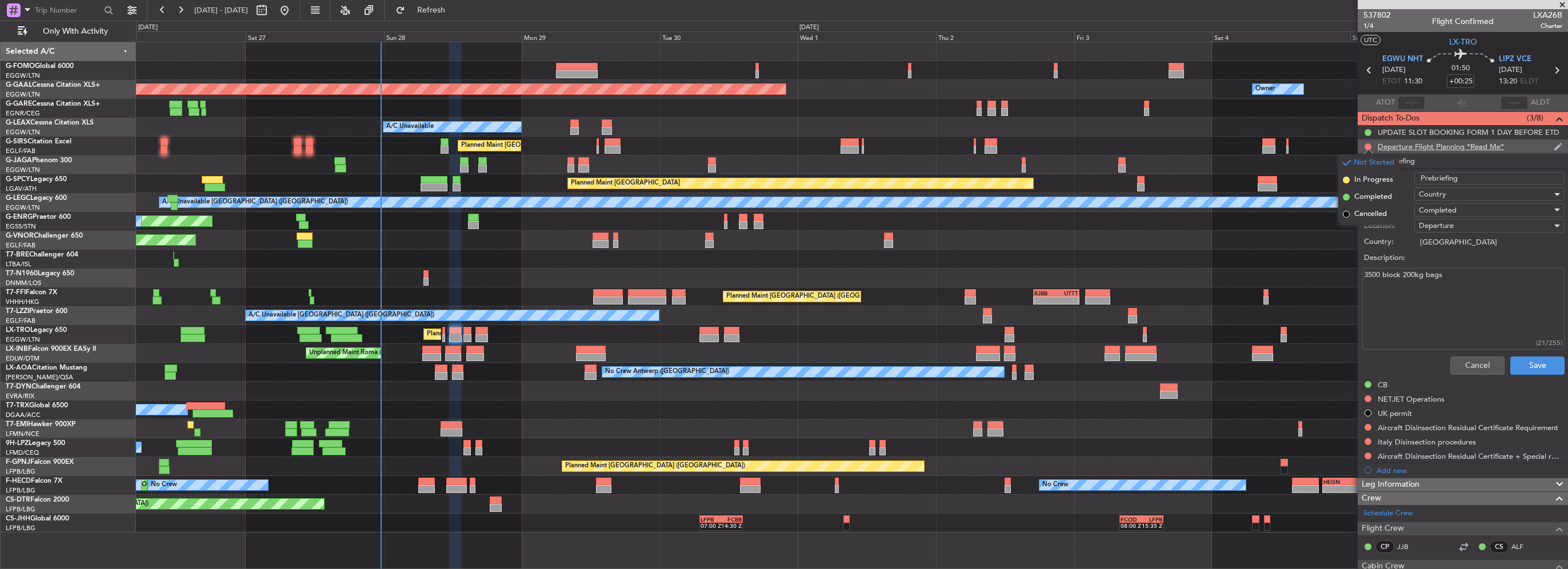
click at [1445, 146] on div "Departure Flight Planning *Read Me*" at bounding box center [1441, 146] width 126 height 10
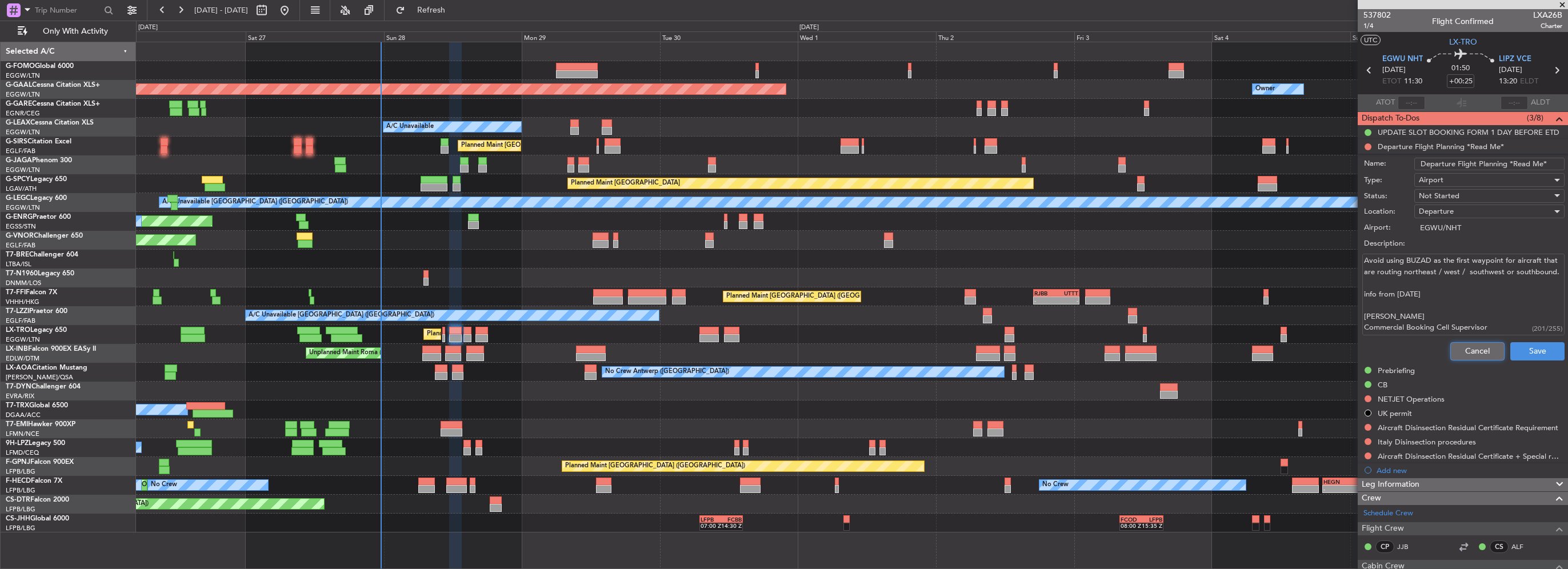
click at [1472, 342] on button "Cancel" at bounding box center [1477, 351] width 54 height 18
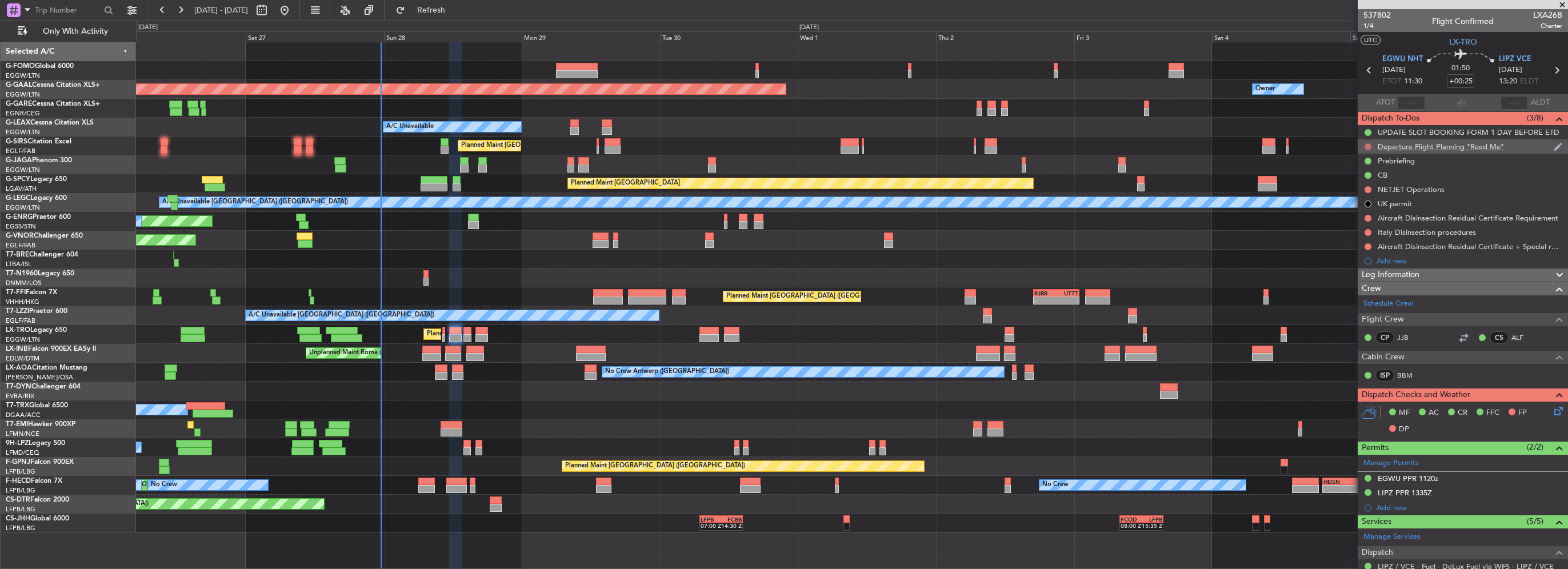
click at [1365, 144] on button at bounding box center [1368, 147] width 7 height 7
click at [1359, 211] on span "Cancelled" at bounding box center [1370, 214] width 32 height 11
click at [1363, 187] on div at bounding box center [1368, 189] width 9 height 9
click at [1367, 190] on button at bounding box center [1368, 189] width 7 height 7
drag, startPoint x: 1358, startPoint y: 255, endPoint x: 1377, endPoint y: 206, distance: 52.6
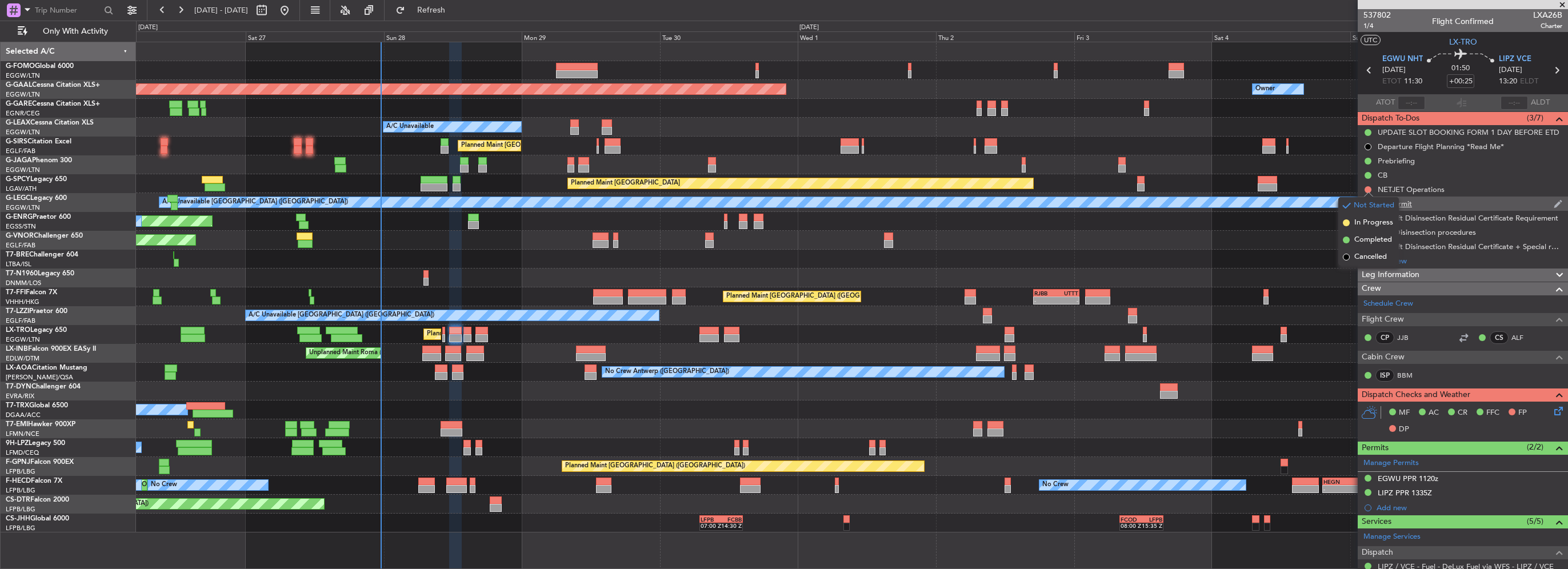
click at [1358, 255] on span "Cancelled" at bounding box center [1370, 257] width 32 height 11
click at [1367, 220] on div at bounding box center [1368, 218] width 9 height 9
click at [1367, 215] on button at bounding box center [1368, 218] width 7 height 7
click at [1360, 288] on span "Cancelled" at bounding box center [1370, 286] width 32 height 11
click at [1416, 283] on div "Crew" at bounding box center [1463, 288] width 210 height 13
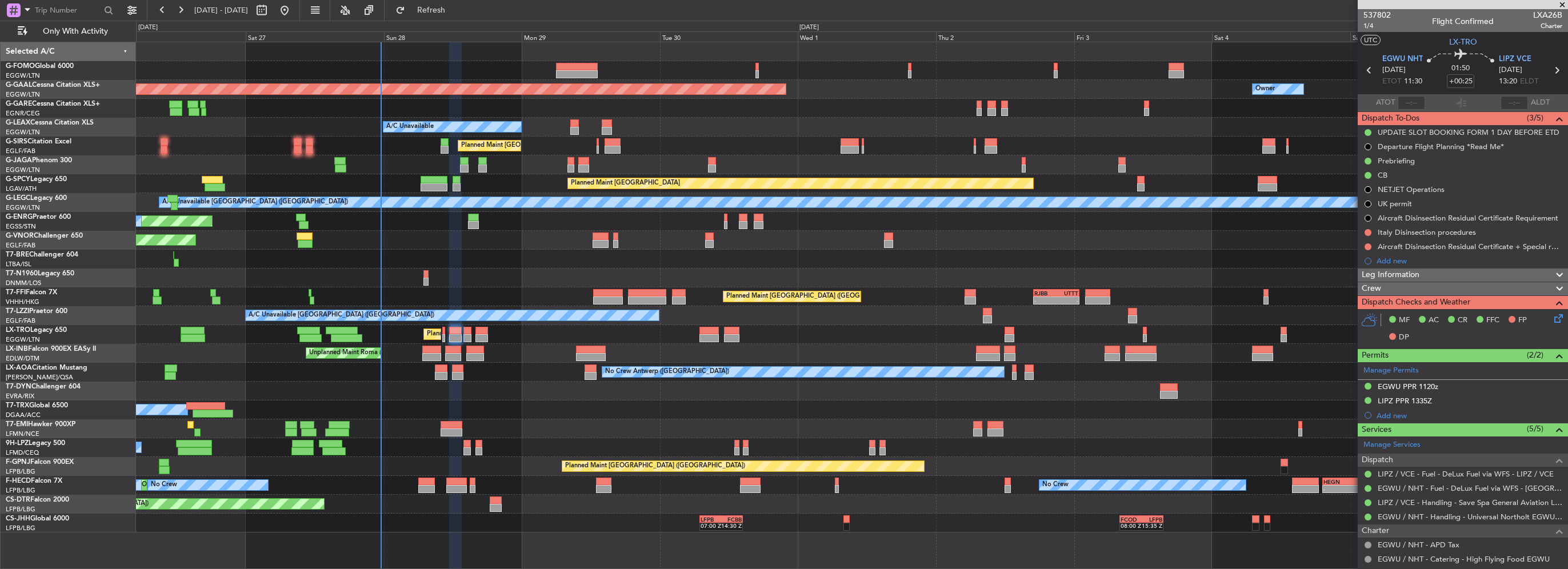
click at [1412, 273] on span "Leg Information" at bounding box center [1391, 275] width 58 height 13
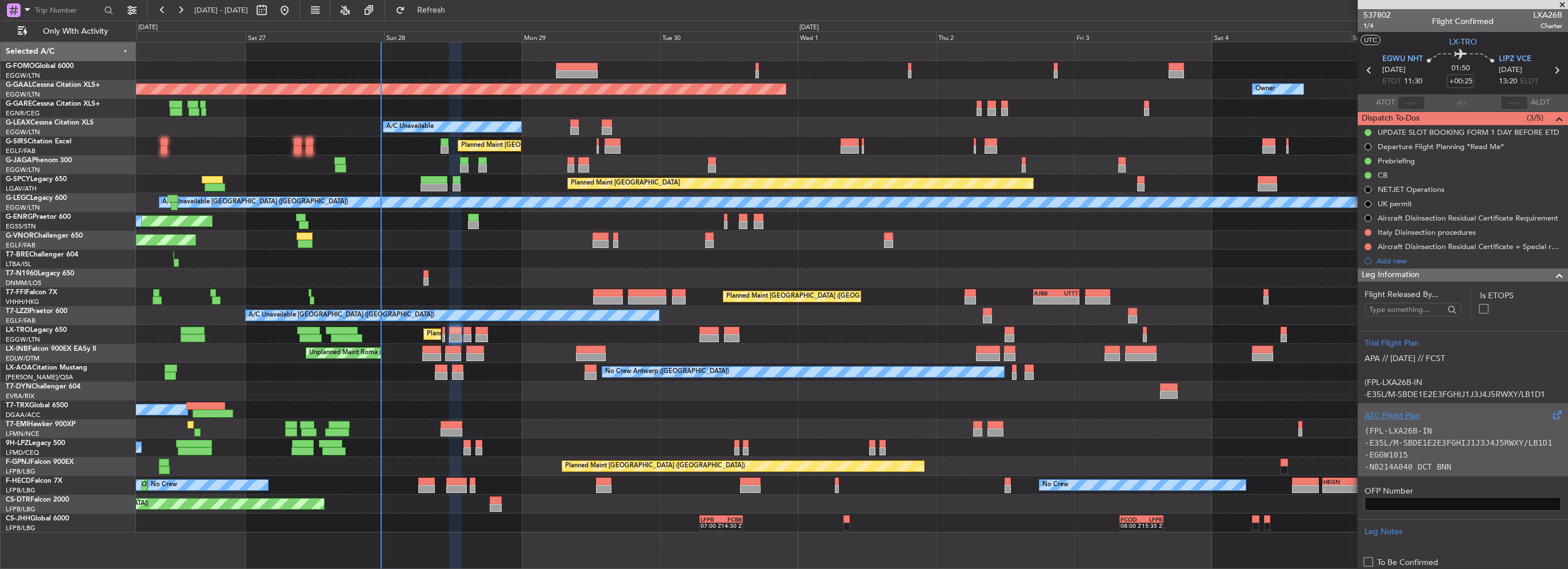
click at [1417, 423] on div "(FPL-LXA26B-IN -E35L/M-SBDE1E2E3FGHIJ1J3J4J5RWXY/LB1D1 -EGGW1015 -N0214A040 DCT…" at bounding box center [1463, 446] width 196 height 48
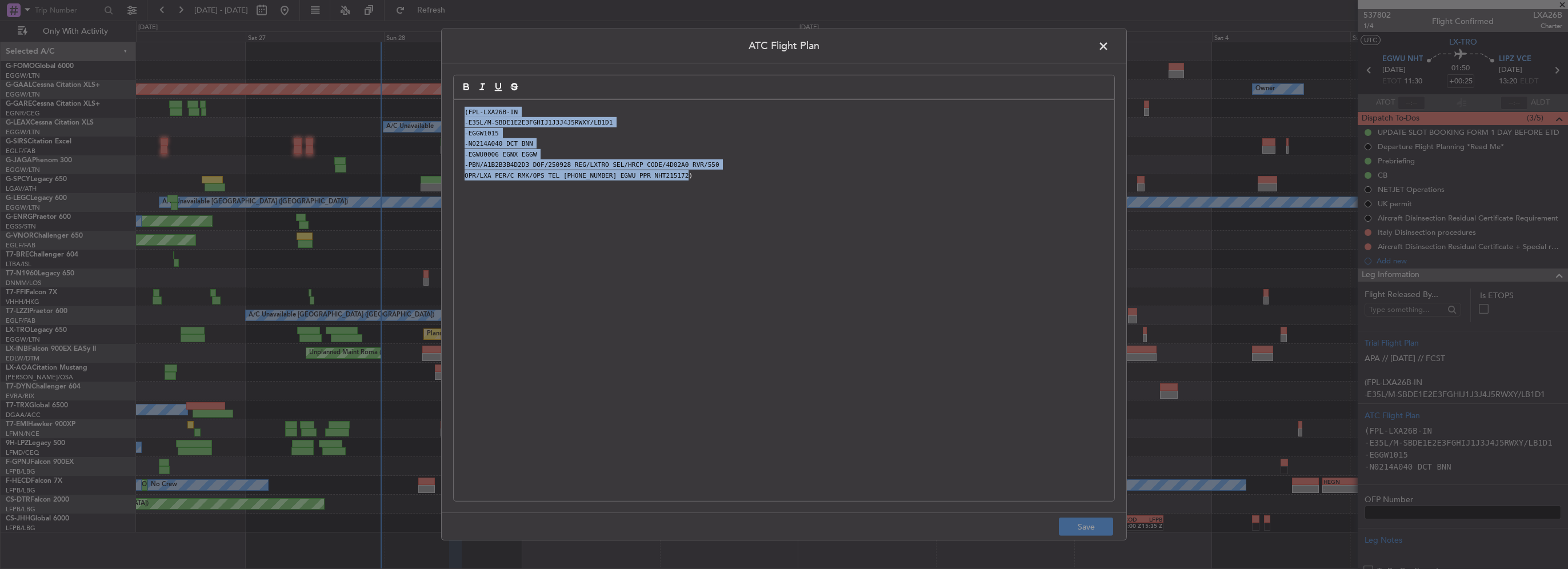
drag, startPoint x: 828, startPoint y: 261, endPoint x: 438, endPoint y: 111, distance: 417.9
click at [438, 111] on div "ATC Flight Plan (FPL-LXA26B-IN -E35L/M-SBDE1E2E3FGHIJ1J3J4J5RWXY/LB1D1 -EGGW101…" at bounding box center [784, 284] width 1568 height 569
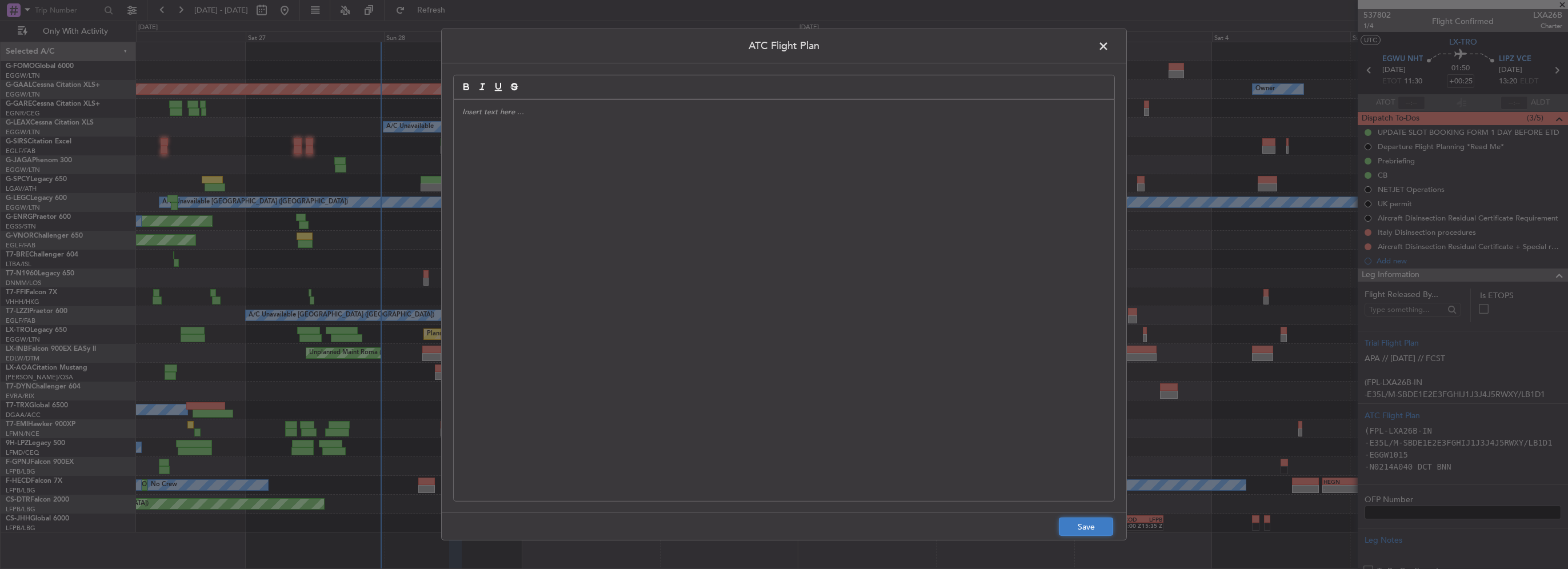
click at [1088, 528] on button "Save" at bounding box center [1086, 526] width 54 height 18
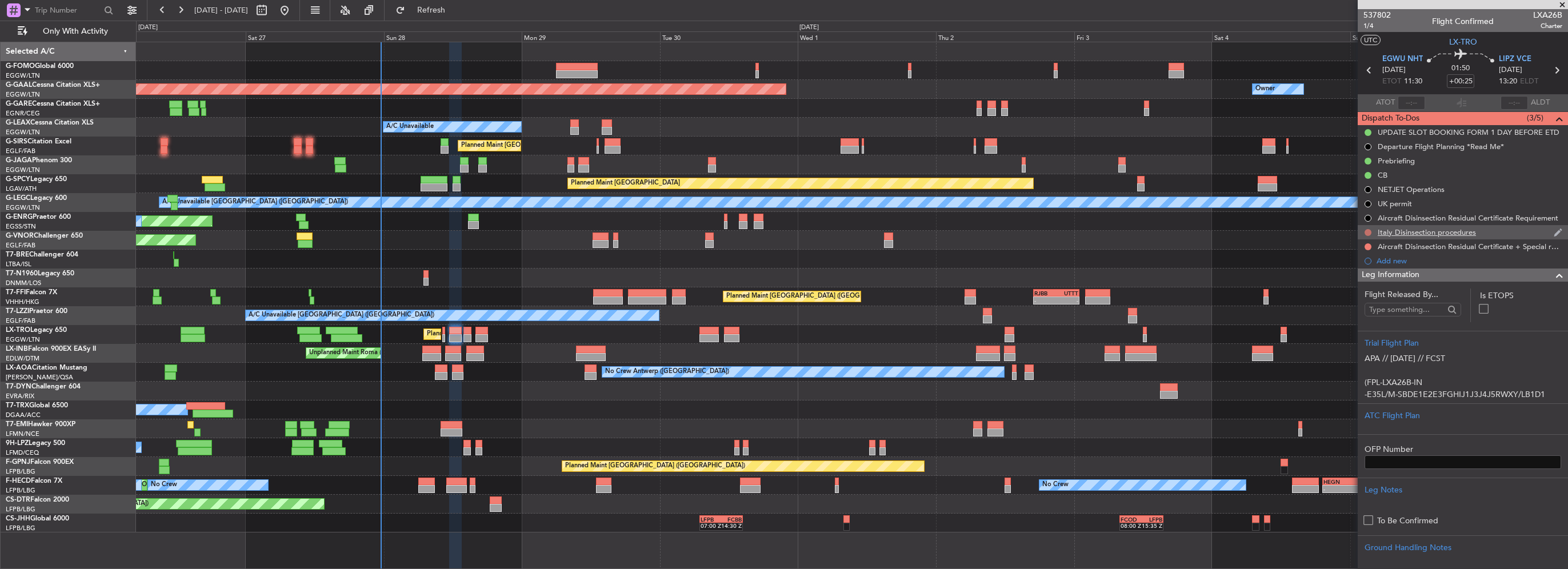
click at [1369, 233] on button at bounding box center [1368, 232] width 7 height 7
drag, startPoint x: 1356, startPoint y: 299, endPoint x: 1365, endPoint y: 273, distance: 27.5
click at [1356, 296] on span "Cancelled" at bounding box center [1370, 300] width 32 height 11
click at [1367, 246] on button at bounding box center [1368, 246] width 7 height 7
click at [1351, 313] on li "Cancelled" at bounding box center [1369, 314] width 60 height 17
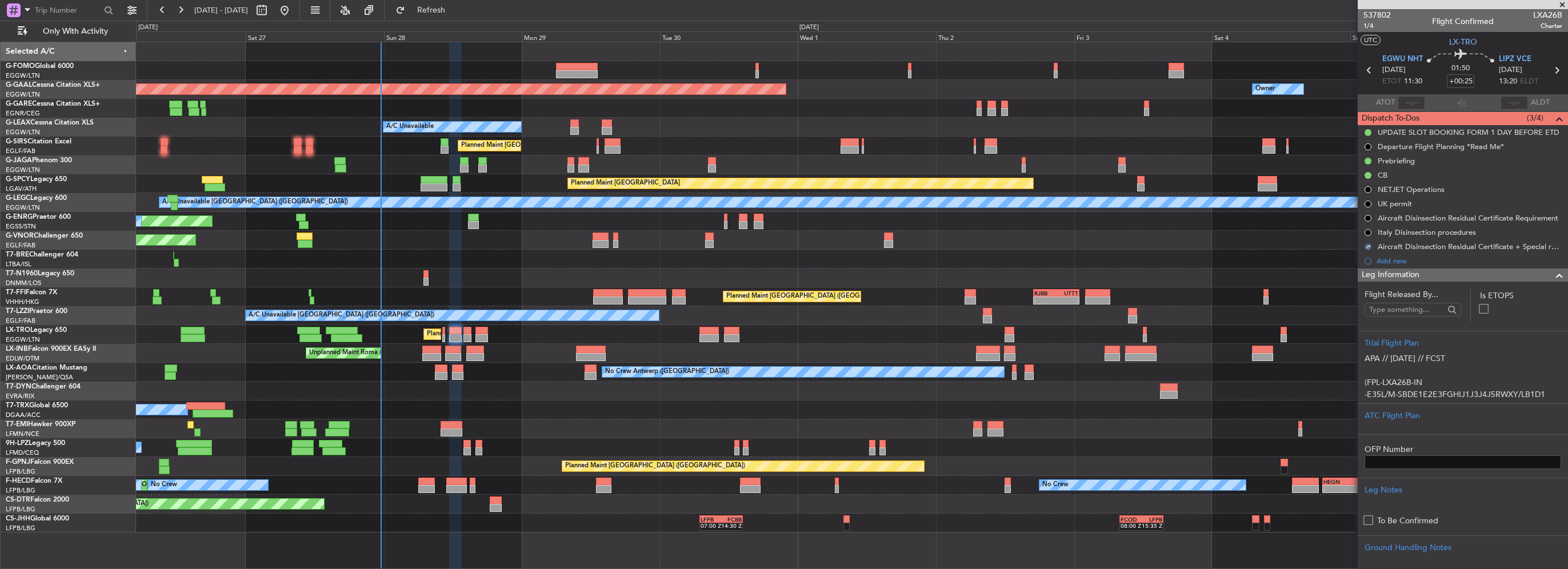
click at [1544, 274] on div at bounding box center [1555, 276] width 23 height 14
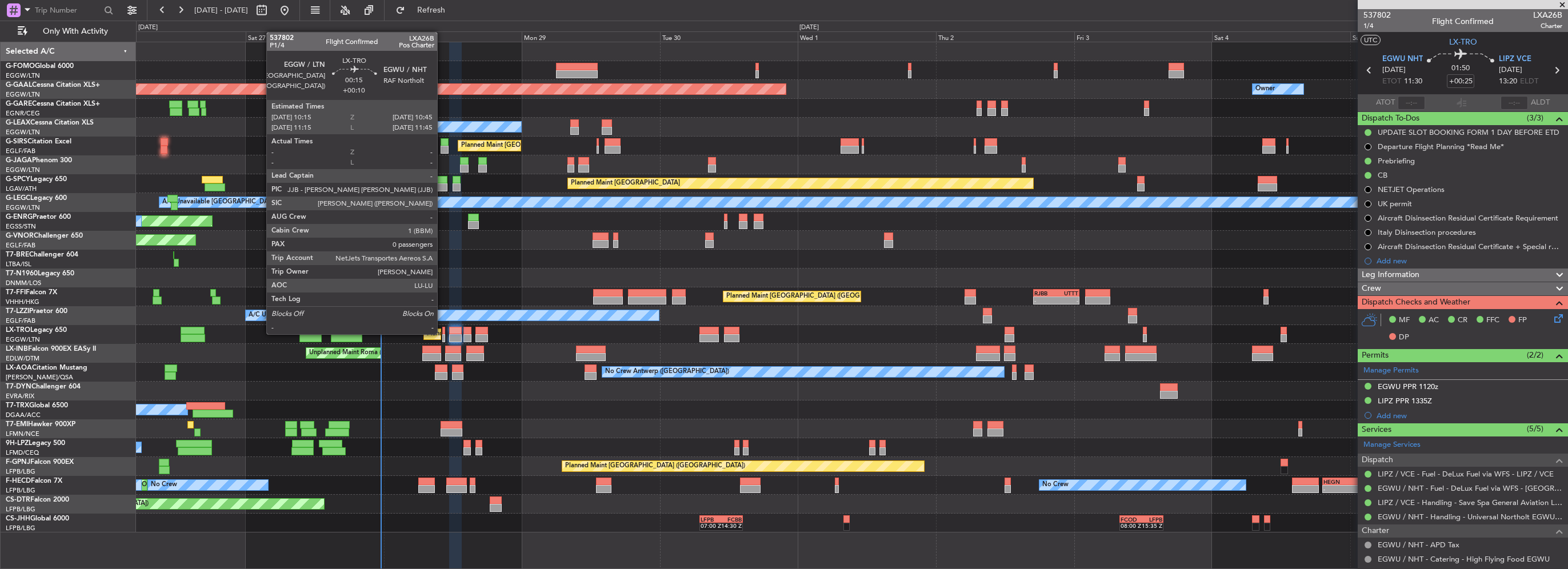
click at [442, 333] on div at bounding box center [443, 331] width 3 height 8
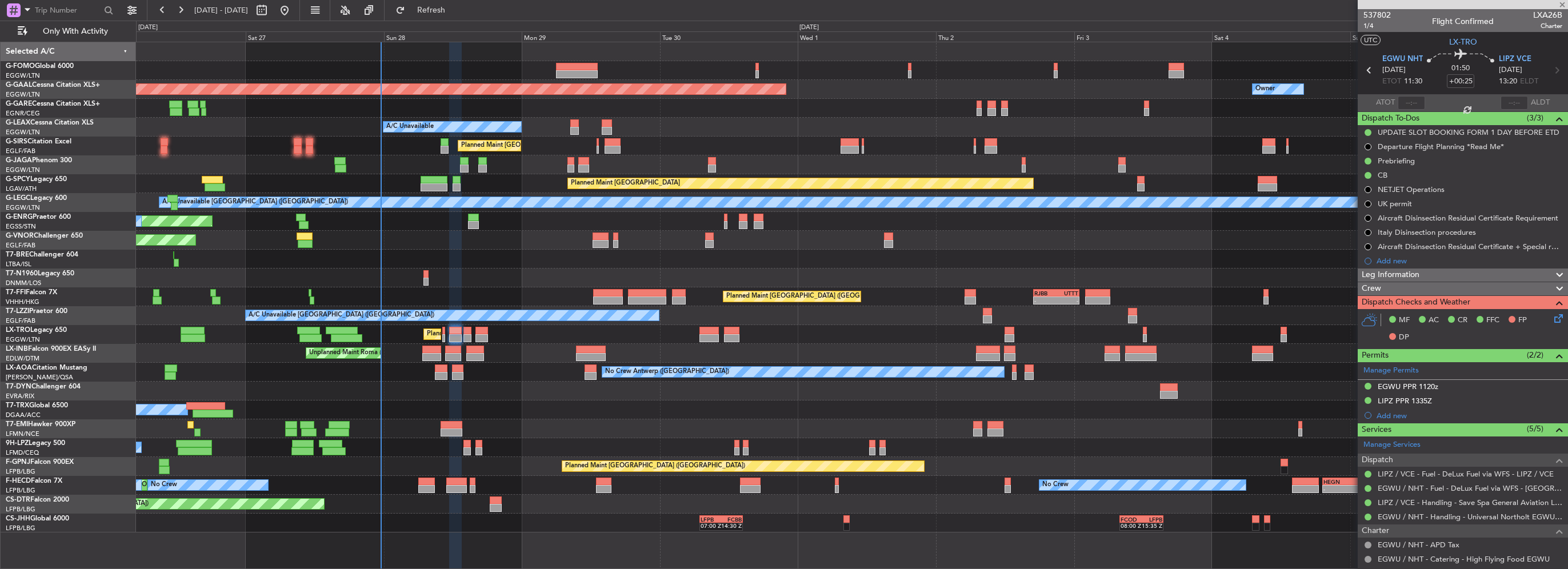
type input "+00:10"
type input "0"
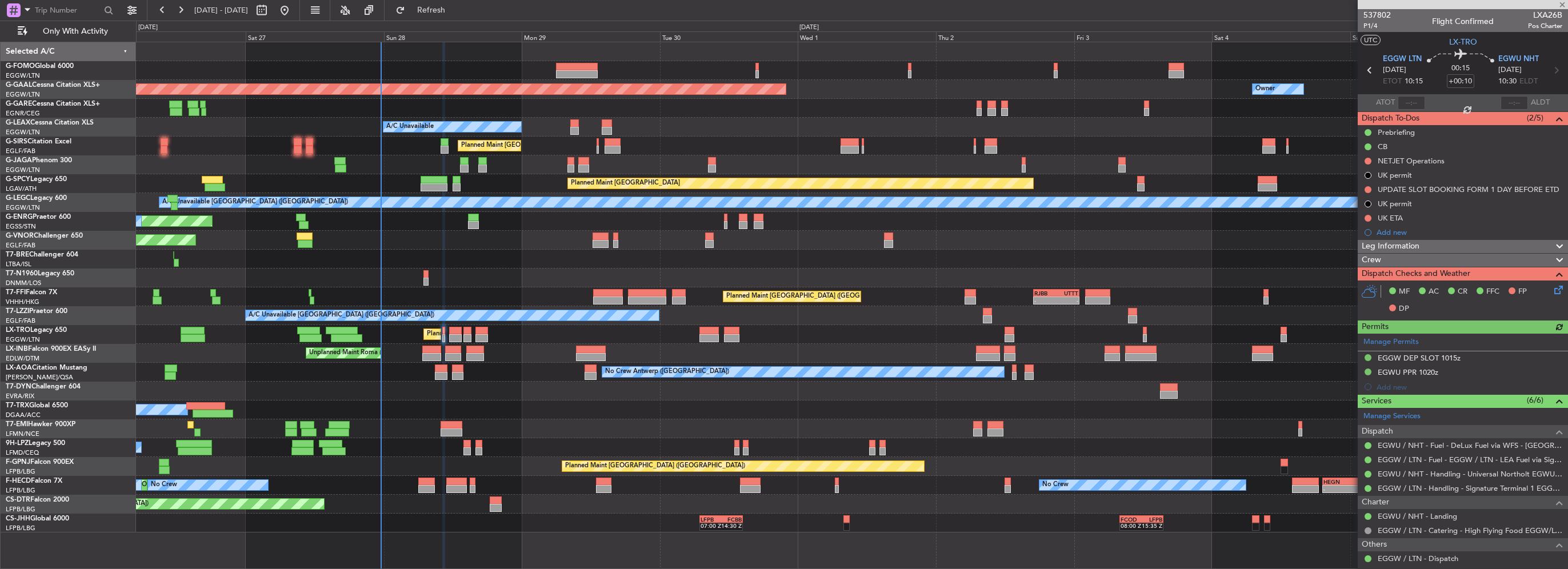
click at [1436, 243] on div "Leg Information" at bounding box center [1463, 246] width 210 height 13
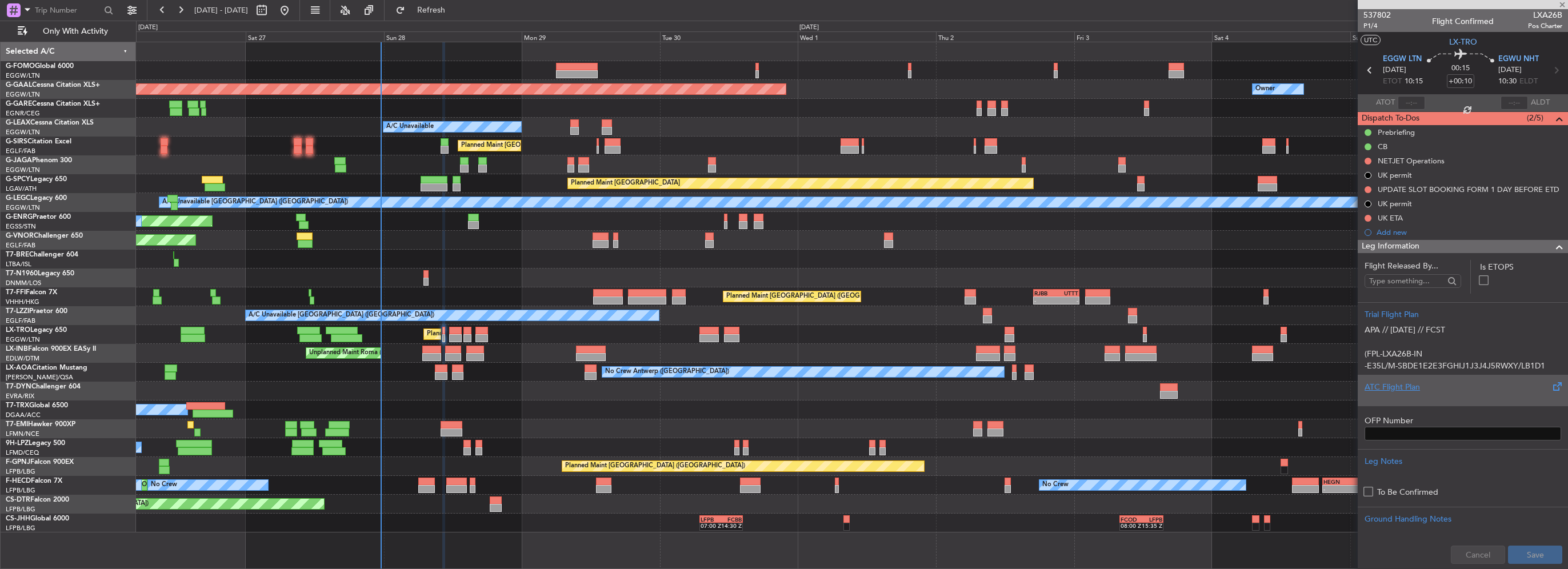
click at [1405, 386] on div "ATC Flight Plan" at bounding box center [1463, 387] width 196 height 12
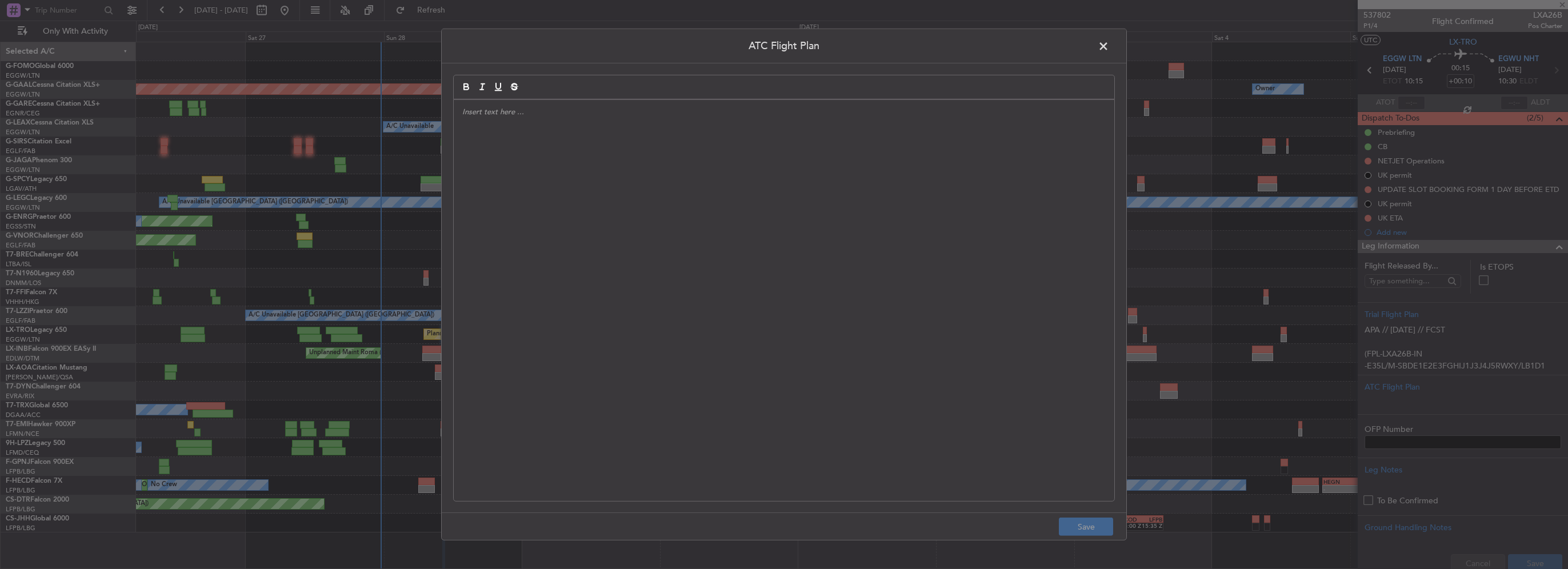
click at [828, 183] on div at bounding box center [784, 300] width 661 height 401
click at [1084, 521] on button "Save" at bounding box center [1086, 526] width 54 height 18
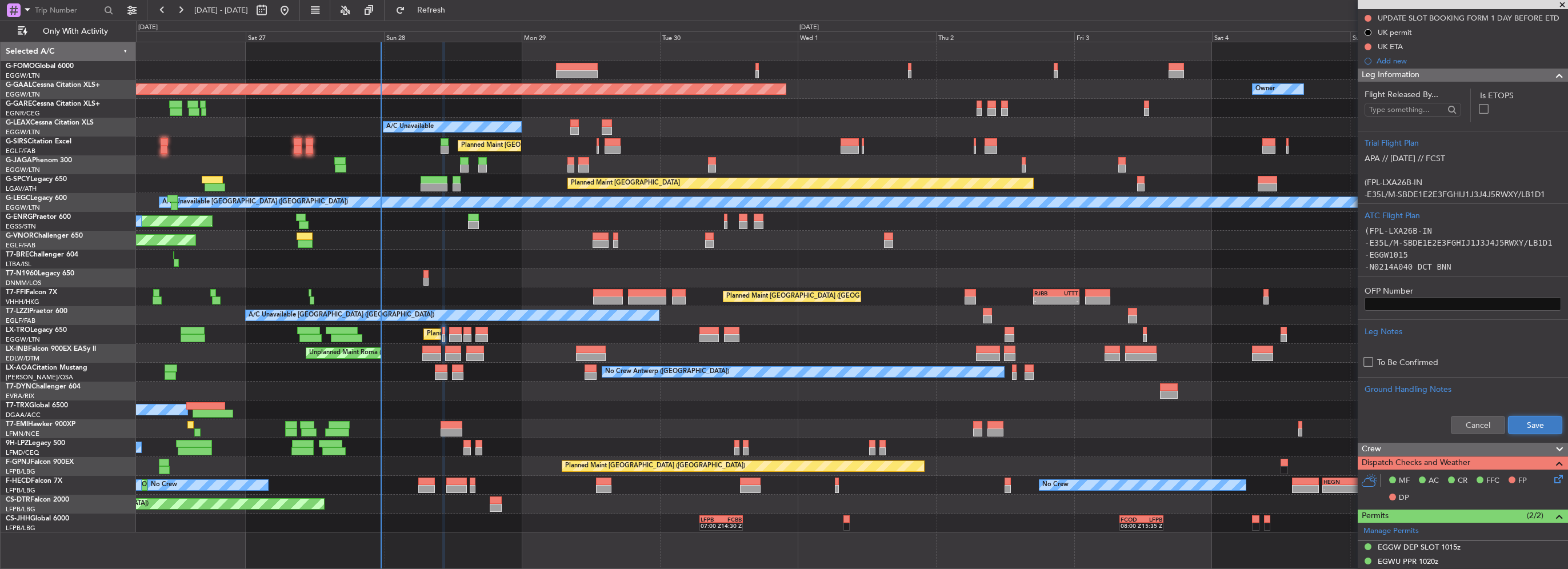
click at [1517, 425] on button "Save" at bounding box center [1535, 425] width 54 height 18
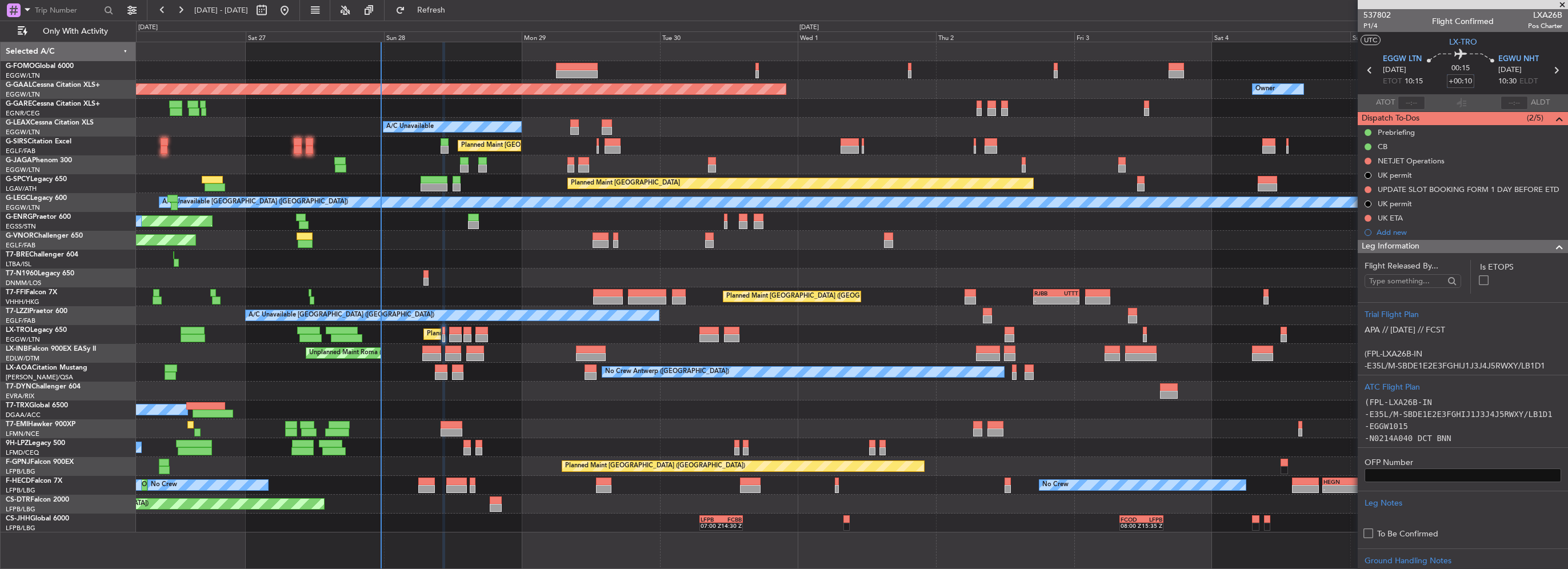
click at [1467, 80] on input "+00:10" at bounding box center [1461, 81] width 27 height 14
click at [1463, 80] on input "+00:10" at bounding box center [1461, 81] width 27 height 14
click at [1466, 80] on input "+00:10" at bounding box center [1461, 81] width 27 height 14
drag, startPoint x: 1460, startPoint y: 80, endPoint x: 1472, endPoint y: 80, distance: 12.0
click at [1472, 80] on div "00:15 +00:10" at bounding box center [1461, 70] width 76 height 43
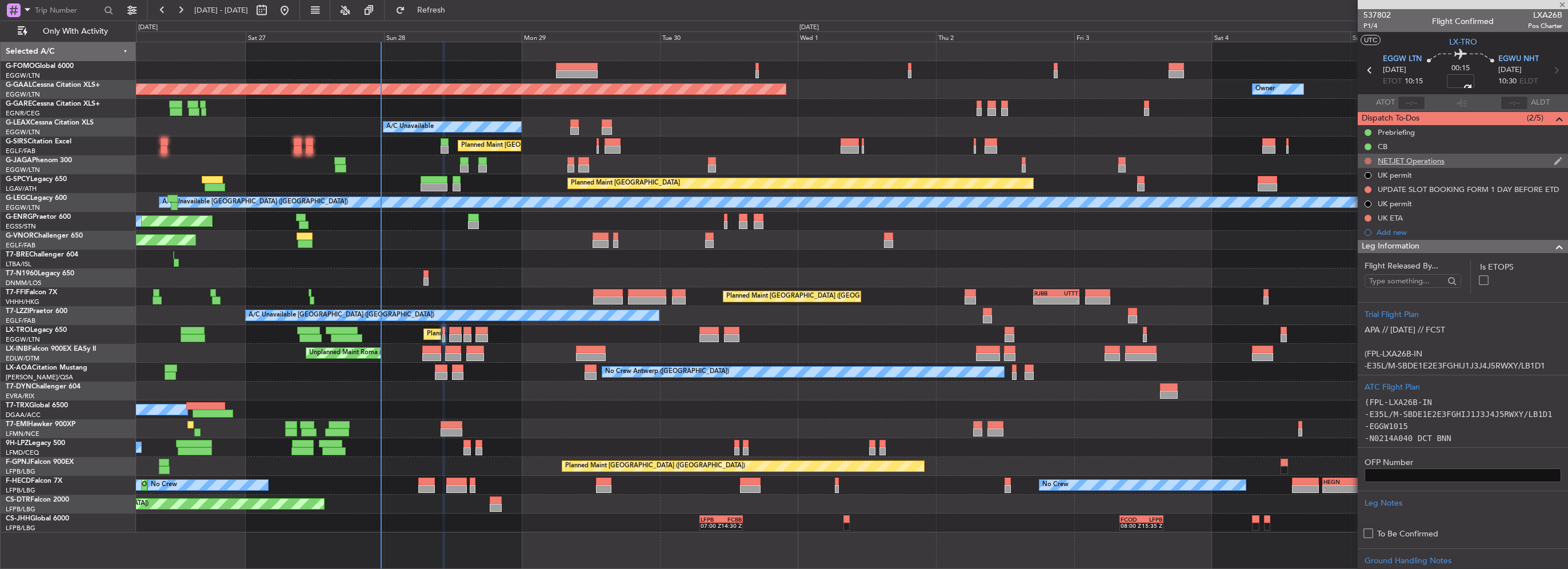
click at [1365, 161] on button at bounding box center [1368, 161] width 7 height 7
click at [1363, 233] on span "Cancelled" at bounding box center [1370, 229] width 32 height 11
click at [1369, 215] on button at bounding box center [1368, 218] width 7 height 7
click at [1363, 286] on span "Cancelled" at bounding box center [1370, 286] width 32 height 11
click at [1369, 185] on div "UPDATE SLOT BOOKING FORM 1 DAY BEFORE ETD" at bounding box center [1463, 189] width 210 height 14
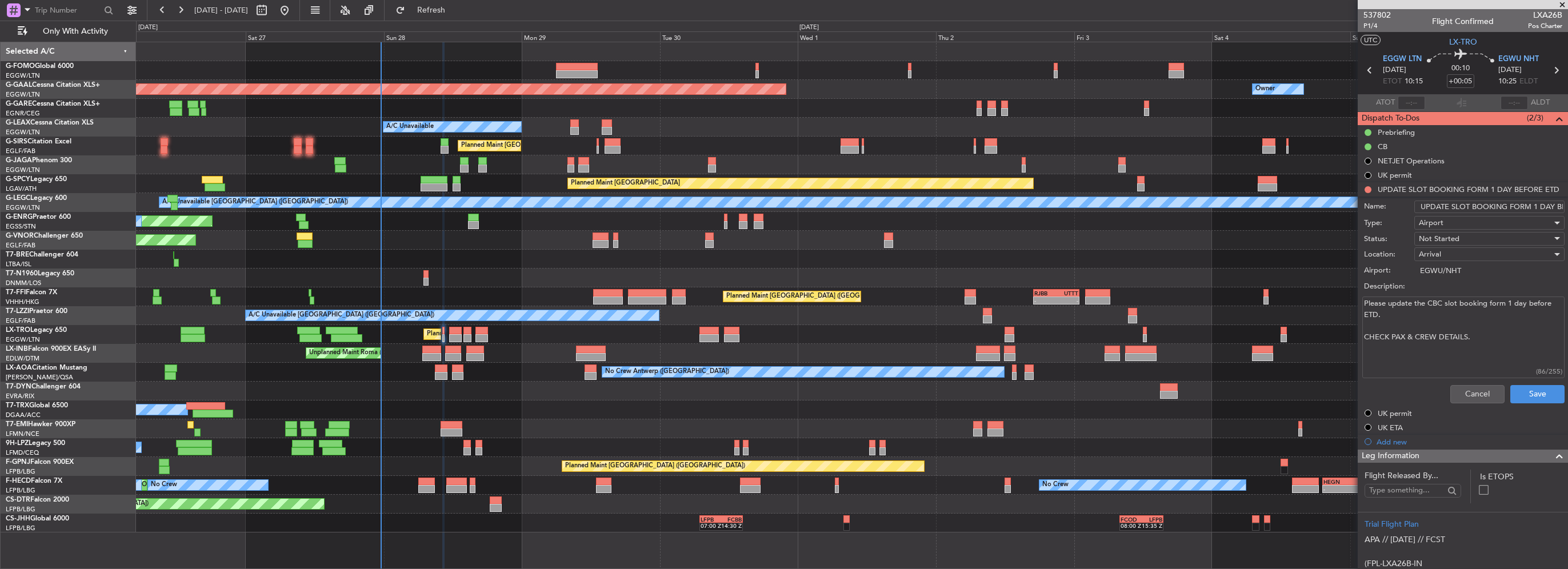
click at [1368, 188] on li "UPDATE SLOT BOOKING FORM 1 DAY BEFORE ETD Name: UPDATE SLOT BOOKING FORM 1 DAY …" at bounding box center [1463, 295] width 210 height 225
click at [1461, 385] on button "Cancel" at bounding box center [1477, 394] width 54 height 18
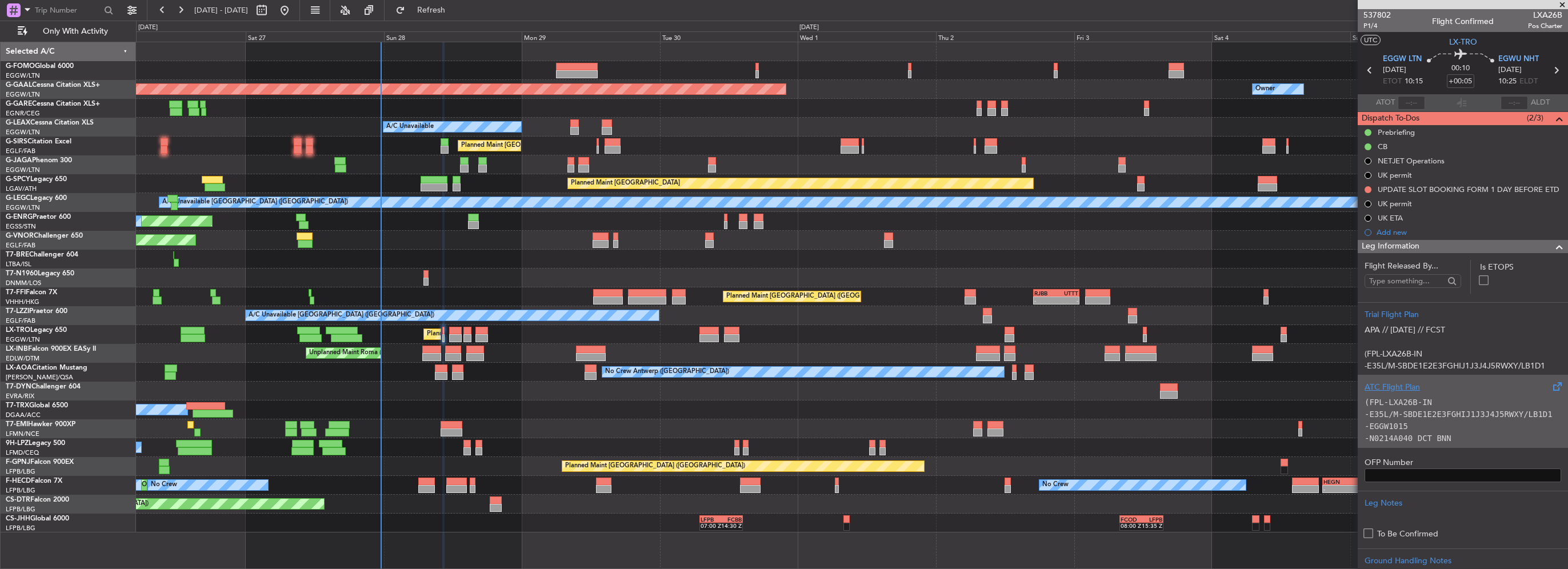
click at [1467, 385] on div "ATC Flight Plan" at bounding box center [1463, 387] width 196 height 12
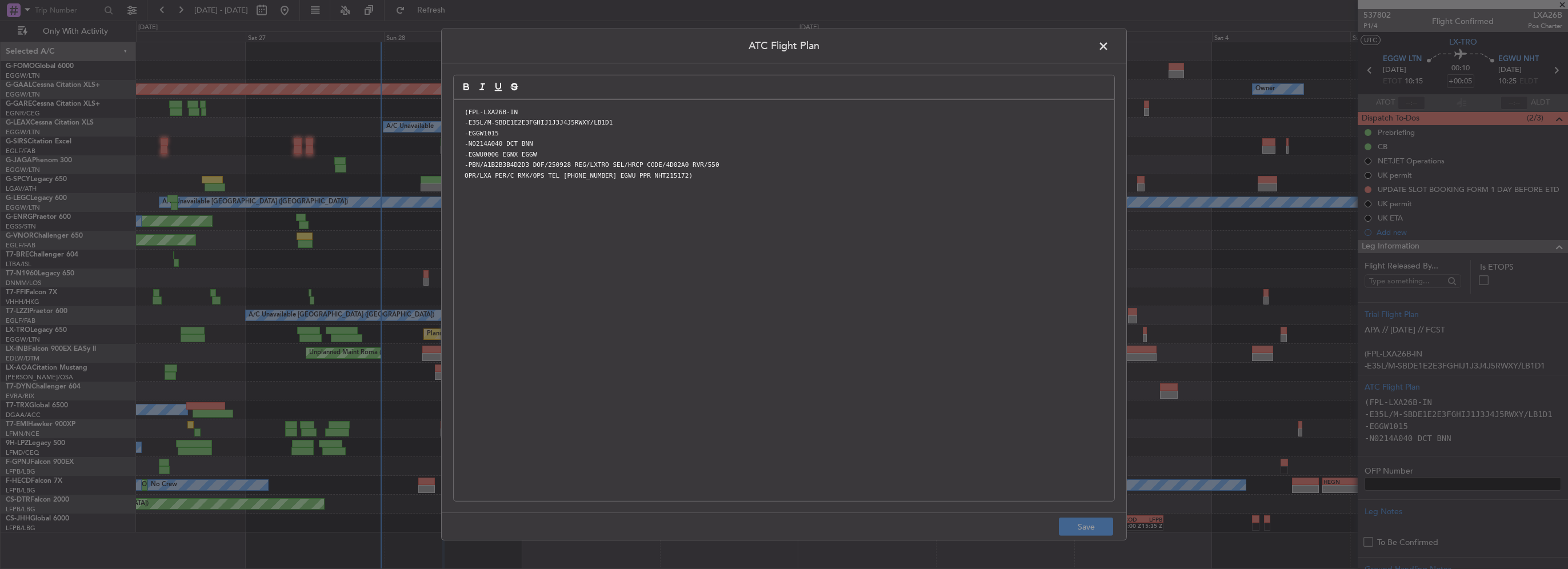
click at [1109, 48] on span at bounding box center [1109, 49] width 0 height 23
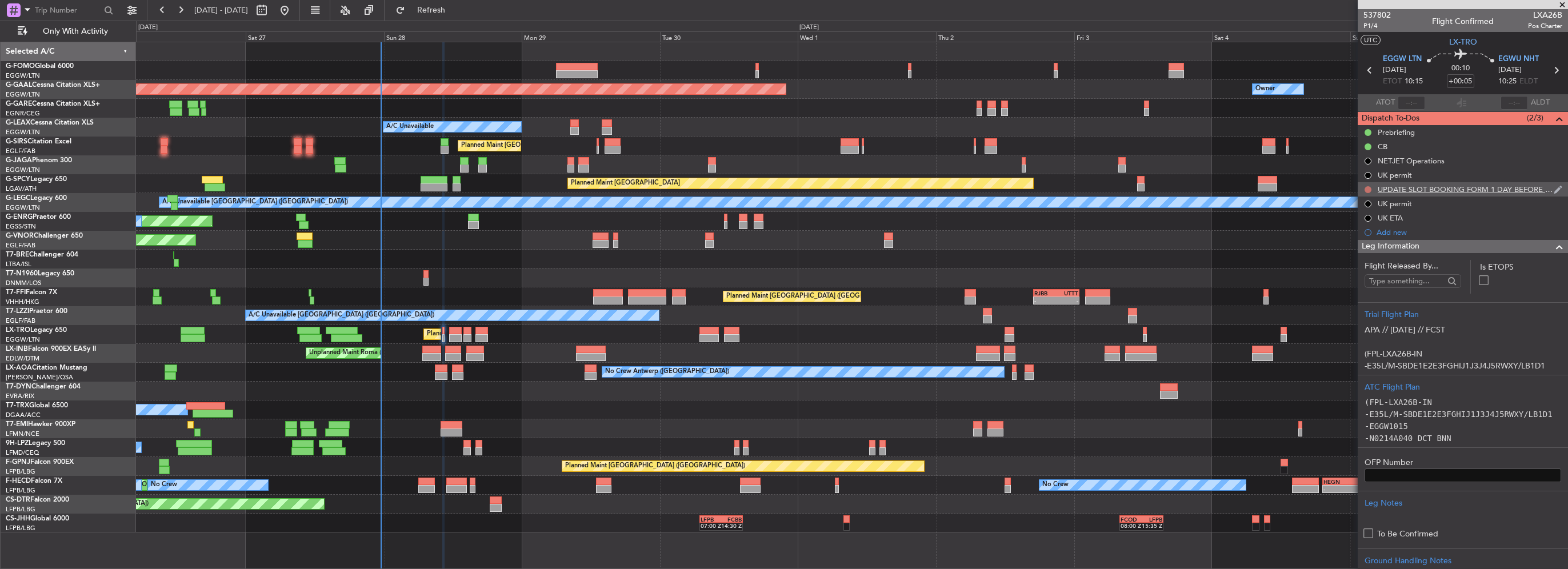
click at [1369, 188] on button at bounding box center [1368, 189] width 7 height 7
click at [1355, 244] on span "Completed" at bounding box center [1373, 240] width 37 height 11
click at [1553, 247] on span at bounding box center [1560, 247] width 14 height 14
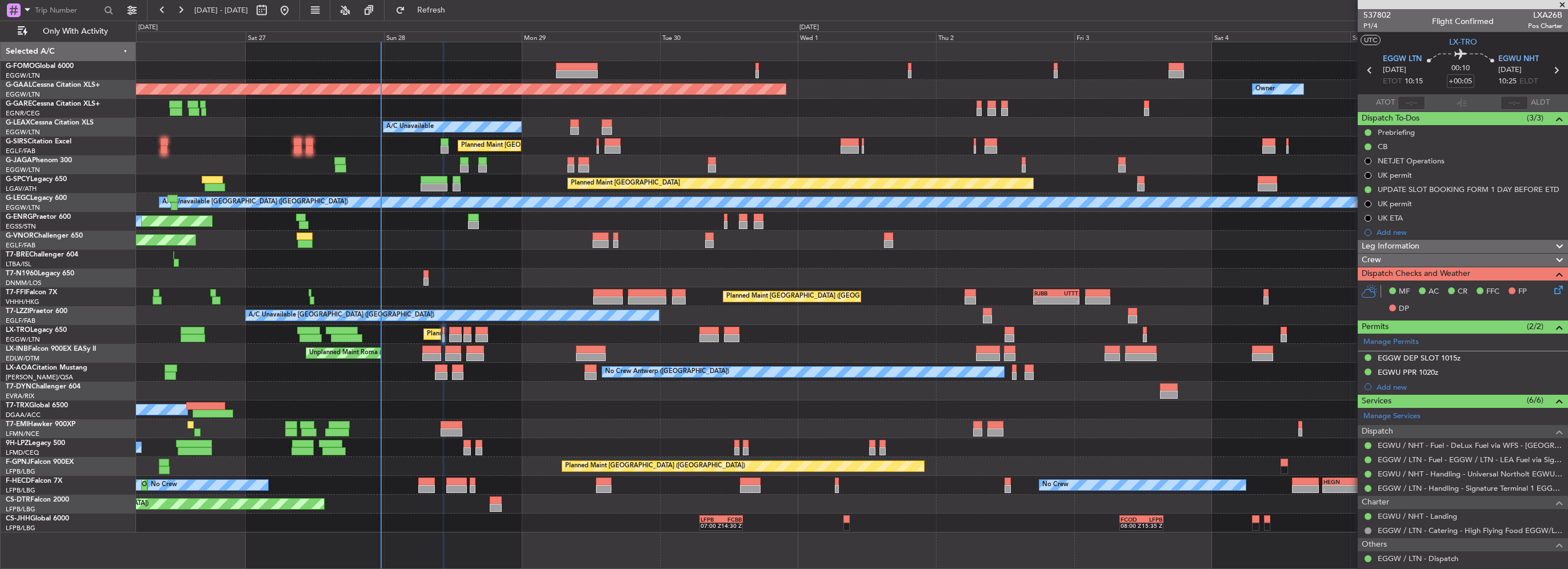
click at [1552, 290] on icon at bounding box center [1557, 288] width 9 height 9
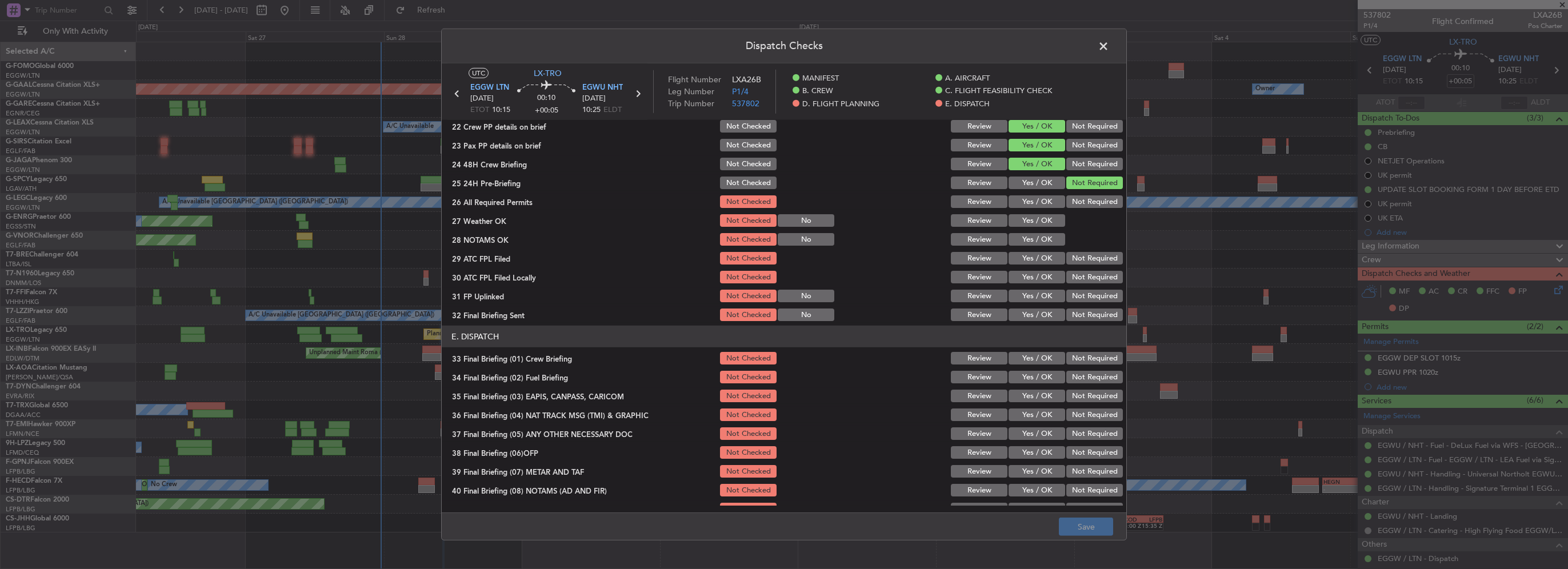
scroll to position [514, 0]
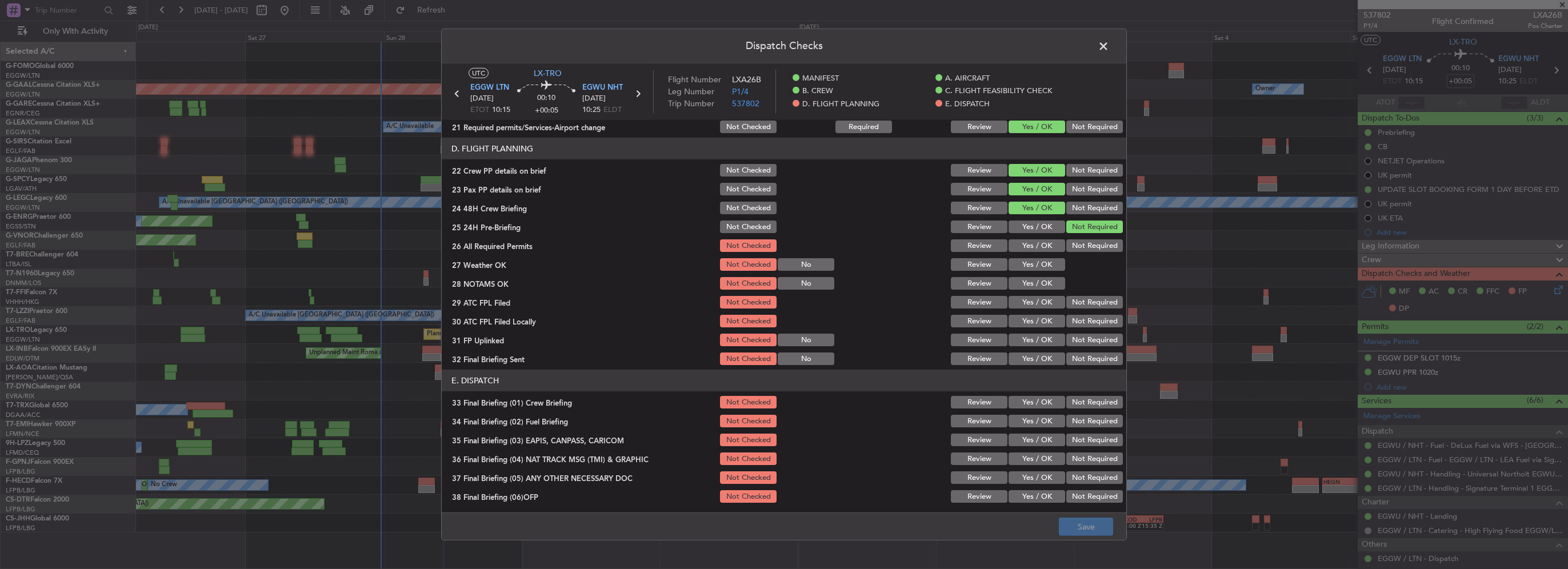
click at [1036, 243] on button "Yes / OK" at bounding box center [1037, 246] width 57 height 13
drag, startPoint x: 1040, startPoint y: 261, endPoint x: 1044, endPoint y: 293, distance: 32.2
click at [1040, 262] on button "Yes / OK" at bounding box center [1037, 265] width 57 height 13
click at [1044, 293] on section "D. FLIGHT PLANNING 22 Crew PP details on brief Not Checked Review Yes / OK Not …" at bounding box center [784, 252] width 685 height 229
click at [1039, 283] on button "Yes / OK" at bounding box center [1037, 283] width 57 height 13
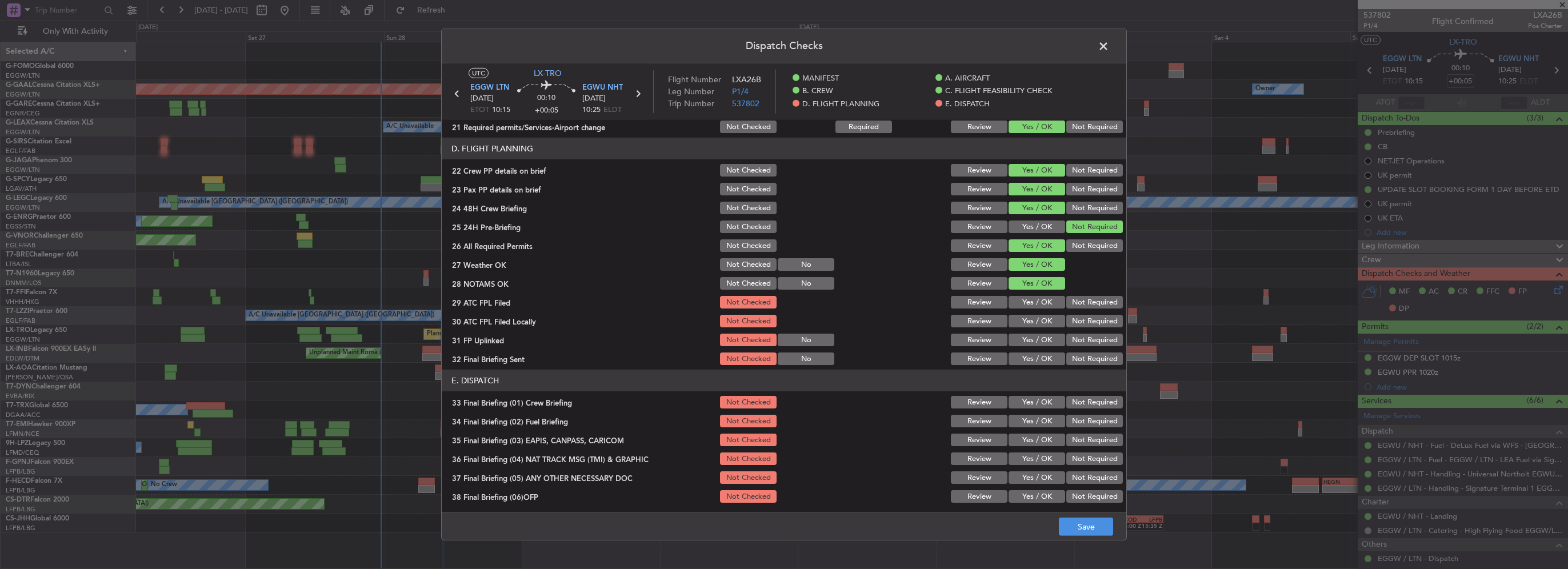
drag, startPoint x: 1042, startPoint y: 297, endPoint x: 1056, endPoint y: 309, distance: 18.4
click at [1043, 298] on button "Yes / OK" at bounding box center [1037, 302] width 57 height 13
click at [1068, 317] on button "Not Required" at bounding box center [1095, 321] width 57 height 13
drag, startPoint x: 1047, startPoint y: 336, endPoint x: 1055, endPoint y: 341, distance: 9.4
click at [1047, 337] on button "Yes / OK" at bounding box center [1037, 340] width 57 height 13
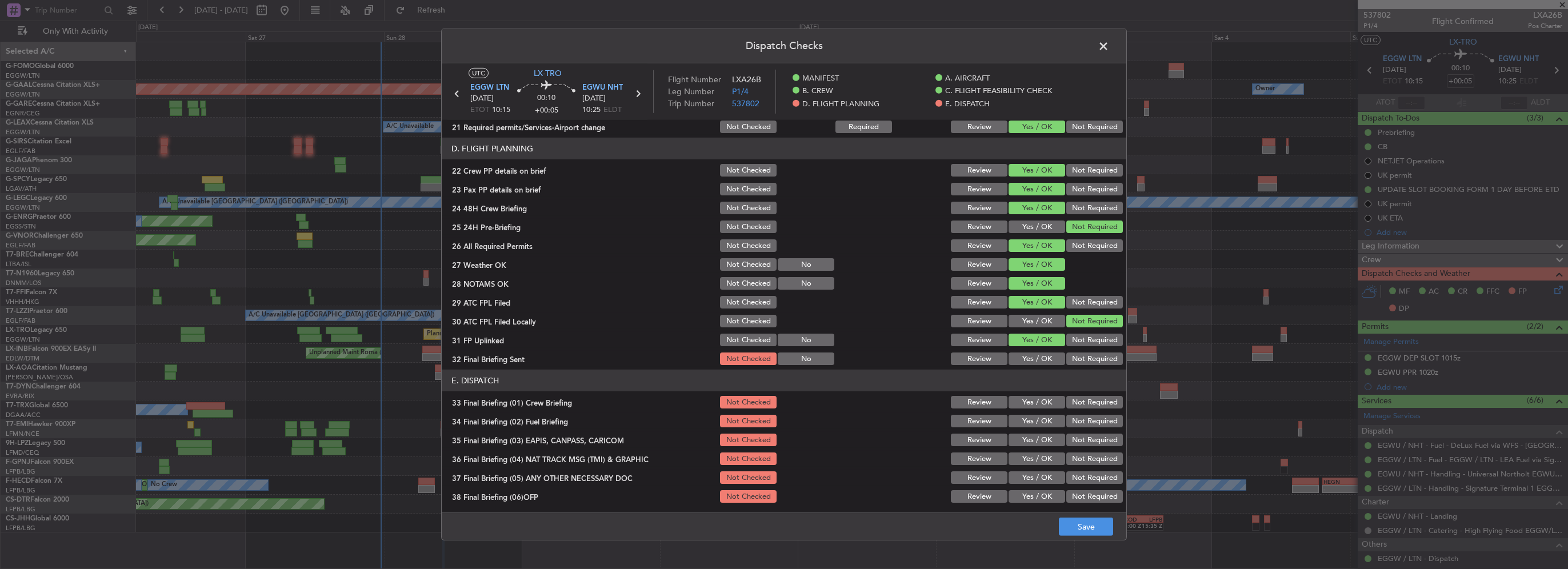
click at [1079, 363] on button "Not Required" at bounding box center [1095, 359] width 57 height 13
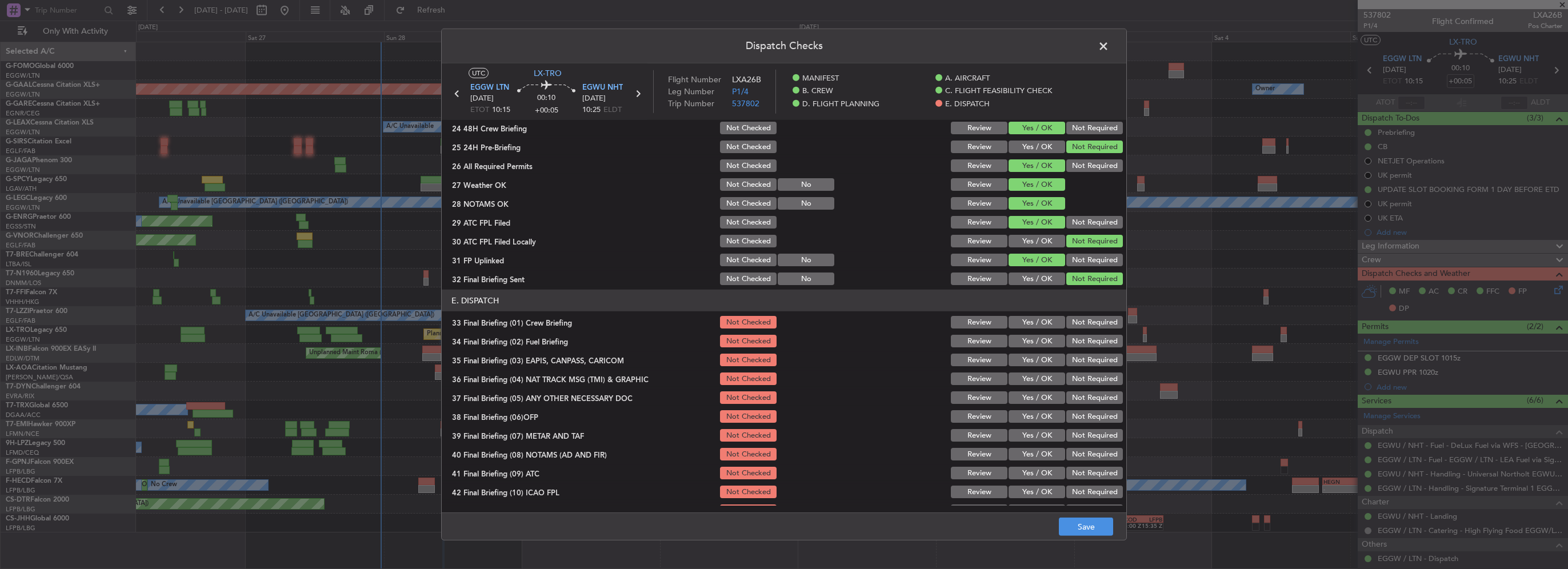
scroll to position [629, 0]
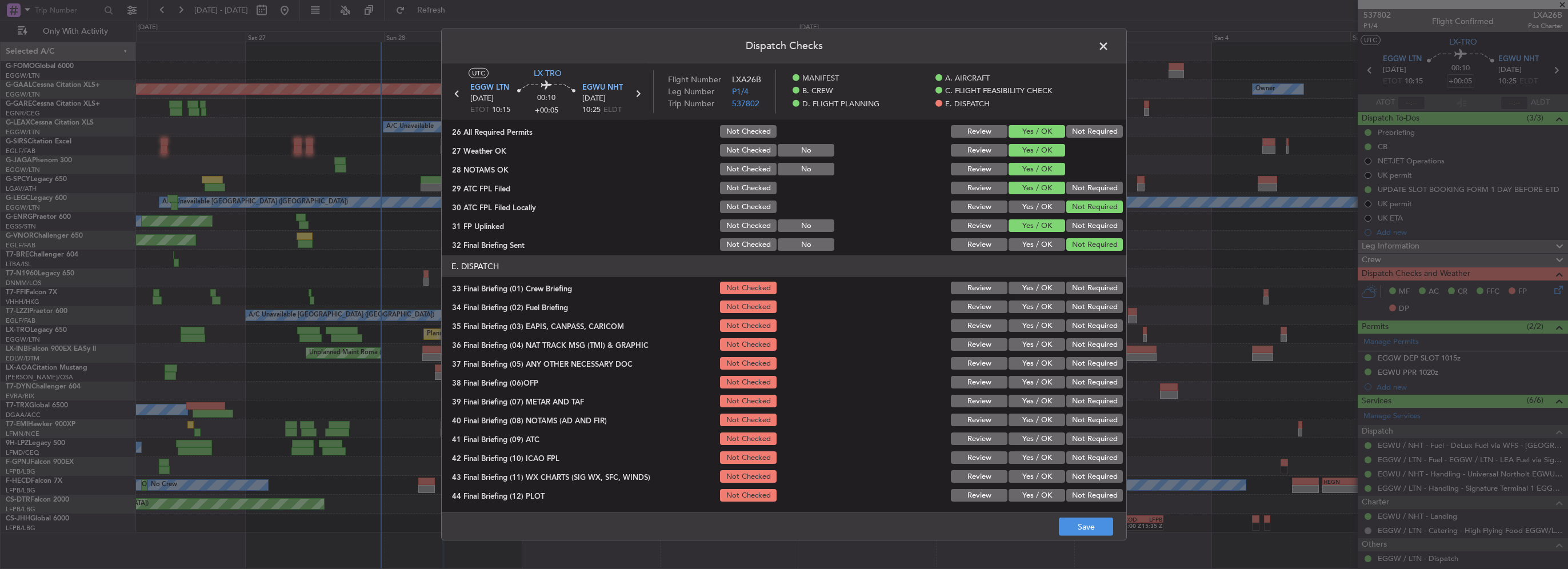
click at [1039, 283] on button "Yes / OK" at bounding box center [1037, 288] width 57 height 13
click at [1041, 302] on button "Yes / OK" at bounding box center [1037, 307] width 57 height 13
drag, startPoint x: 1079, startPoint y: 333, endPoint x: 1078, endPoint y: 348, distance: 15.0
click at [1077, 333] on section "E. DISPATCH 33 Final Briefing (01) Crew Briefing Not Checked Review Yes / OK No…" at bounding box center [784, 379] width 685 height 248
drag, startPoint x: 1078, startPoint y: 348, endPoint x: 1078, endPoint y: 340, distance: 8.0
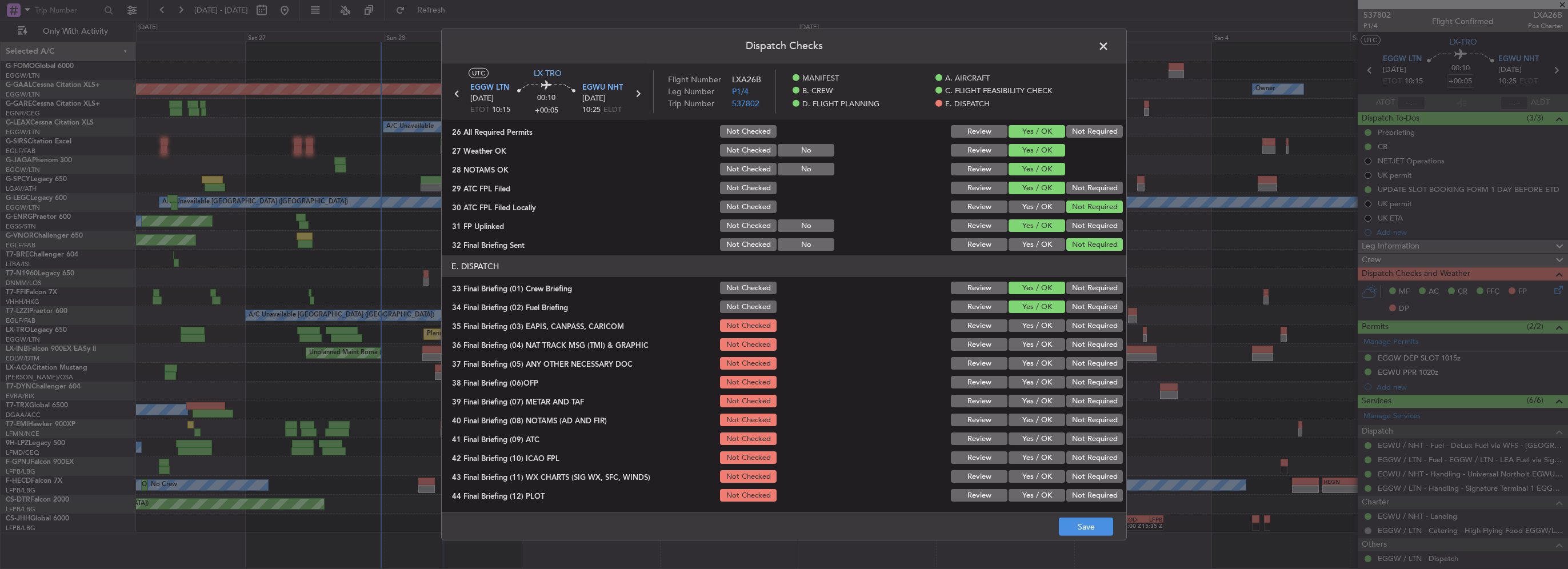
click at [1078, 345] on button "Not Required" at bounding box center [1095, 345] width 57 height 13
click at [1078, 328] on button "Not Required" at bounding box center [1095, 326] width 57 height 13
drag, startPoint x: 1036, startPoint y: 355, endPoint x: 1037, endPoint y: 361, distance: 6.1
click at [1036, 356] on div "Yes / OK" at bounding box center [1036, 363] width 58 height 16
drag, startPoint x: 1037, startPoint y: 361, endPoint x: 1041, endPoint y: 384, distance: 23.3
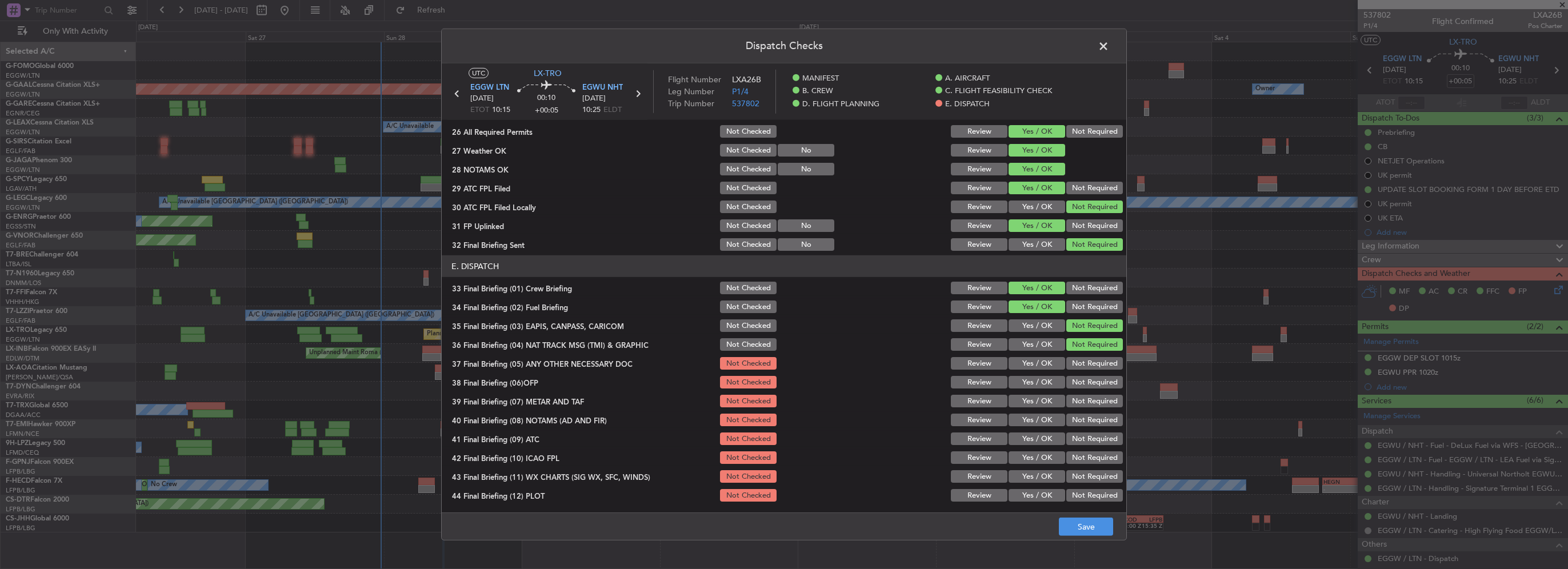
click at [1037, 361] on button "Yes / OK" at bounding box center [1037, 363] width 57 height 13
drag, startPoint x: 1041, startPoint y: 384, endPoint x: 1041, endPoint y: 405, distance: 21.0
click at [1041, 385] on button "Yes / OK" at bounding box center [1037, 382] width 57 height 13
click at [1041, 405] on button "Yes / OK" at bounding box center [1037, 401] width 57 height 13
drag, startPoint x: 1043, startPoint y: 418, endPoint x: 1044, endPoint y: 440, distance: 22.0
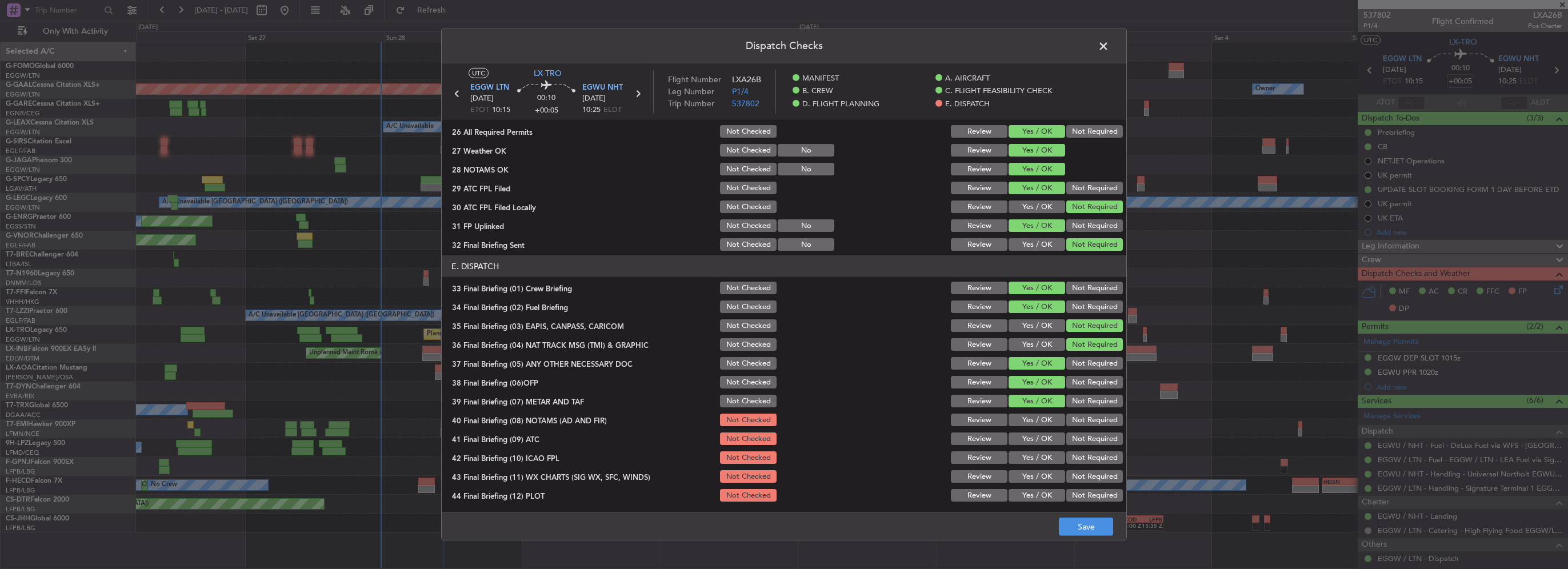
click at [1043, 421] on button "Yes / OK" at bounding box center [1037, 420] width 57 height 13
click at [1044, 440] on button "Yes / OK" at bounding box center [1037, 439] width 57 height 13
drag, startPoint x: 1044, startPoint y: 450, endPoint x: 1042, endPoint y: 469, distance: 19.1
click at [1044, 452] on div "Yes / OK" at bounding box center [1036, 457] width 58 height 16
click at [1041, 469] on div "Yes / OK" at bounding box center [1036, 476] width 58 height 16
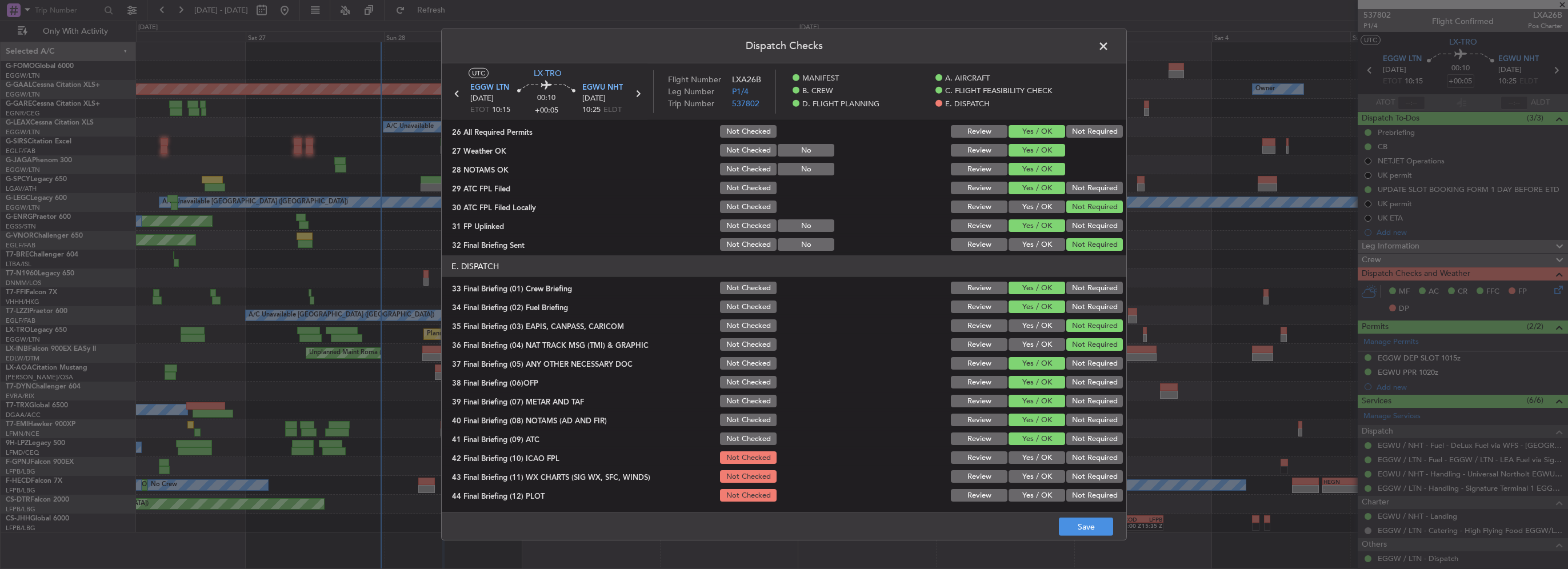
click at [1038, 457] on button "Yes / OK" at bounding box center [1037, 458] width 57 height 13
drag, startPoint x: 1038, startPoint y: 472, endPoint x: 1036, endPoint y: 489, distance: 17.1
click at [1038, 475] on button "Yes / OK" at bounding box center [1037, 476] width 57 height 13
drag, startPoint x: 1036, startPoint y: 489, endPoint x: 1088, endPoint y: 526, distance: 63.8
click at [1037, 492] on button "Yes / OK" at bounding box center [1037, 495] width 57 height 13
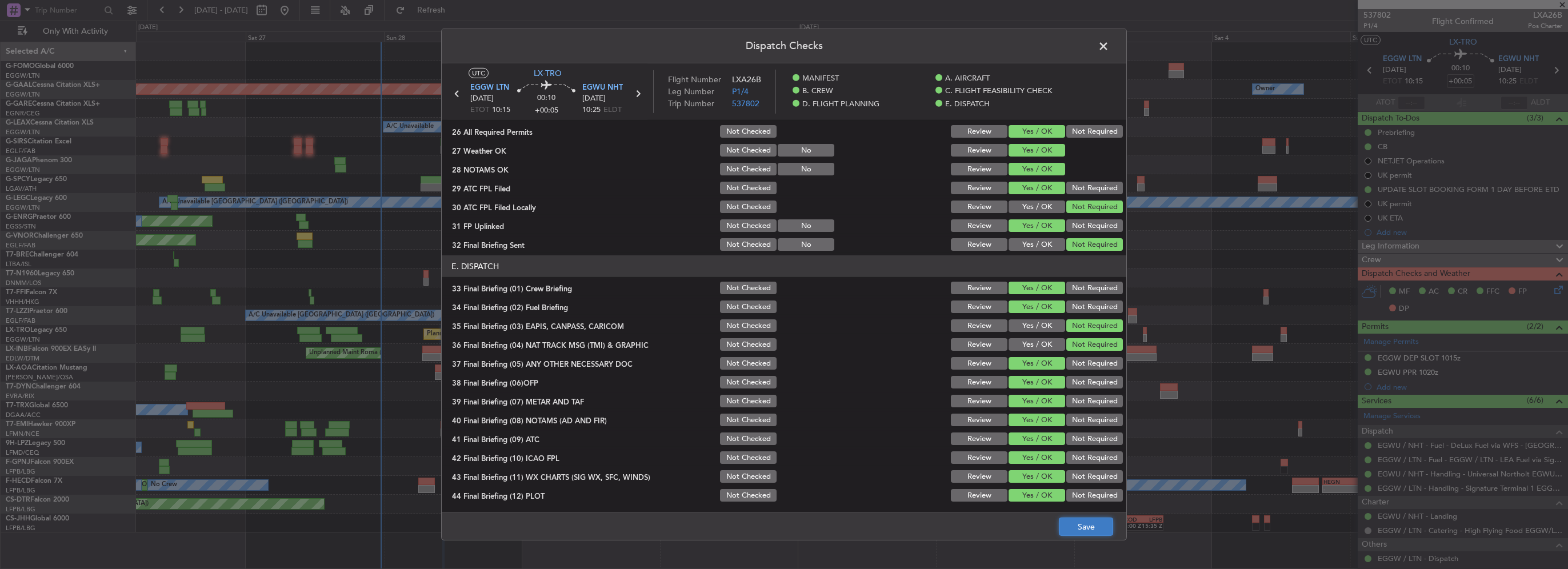
click at [1088, 526] on button "Save" at bounding box center [1086, 526] width 54 height 18
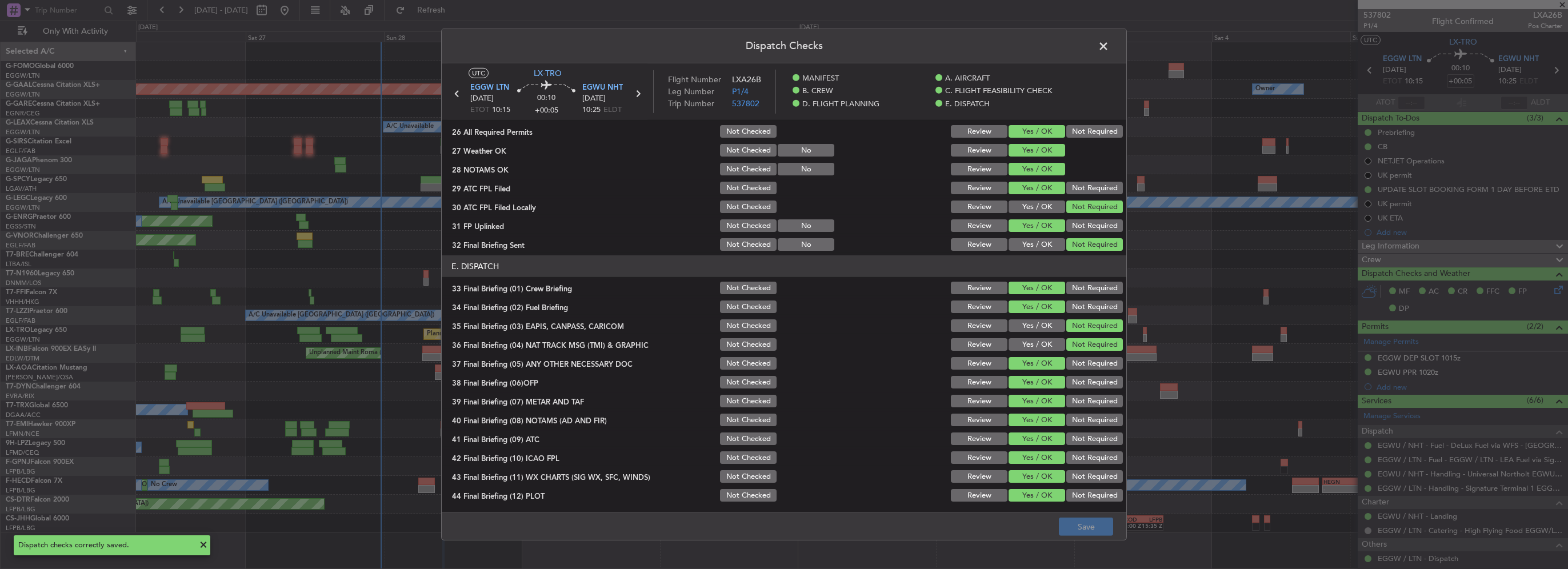
drag, startPoint x: 1103, startPoint y: 46, endPoint x: 1273, endPoint y: 210, distance: 236.2
click at [1109, 47] on span at bounding box center [1109, 49] width 0 height 23
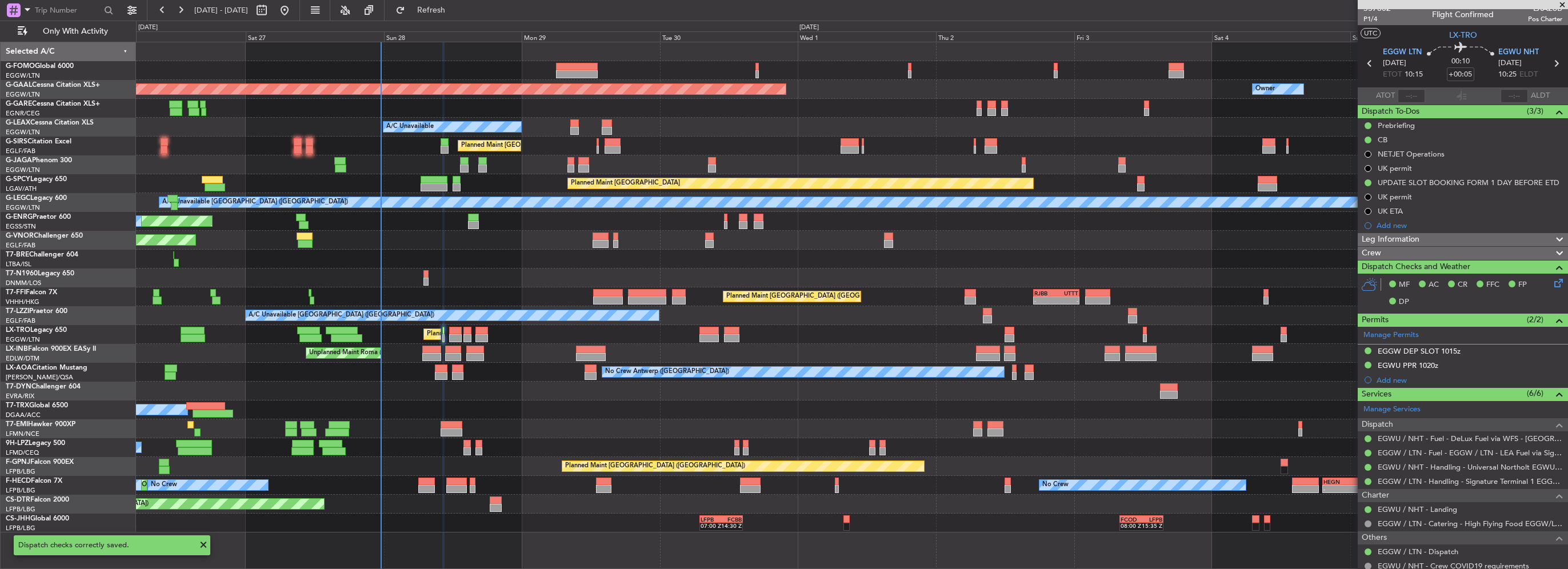
scroll to position [0, 0]
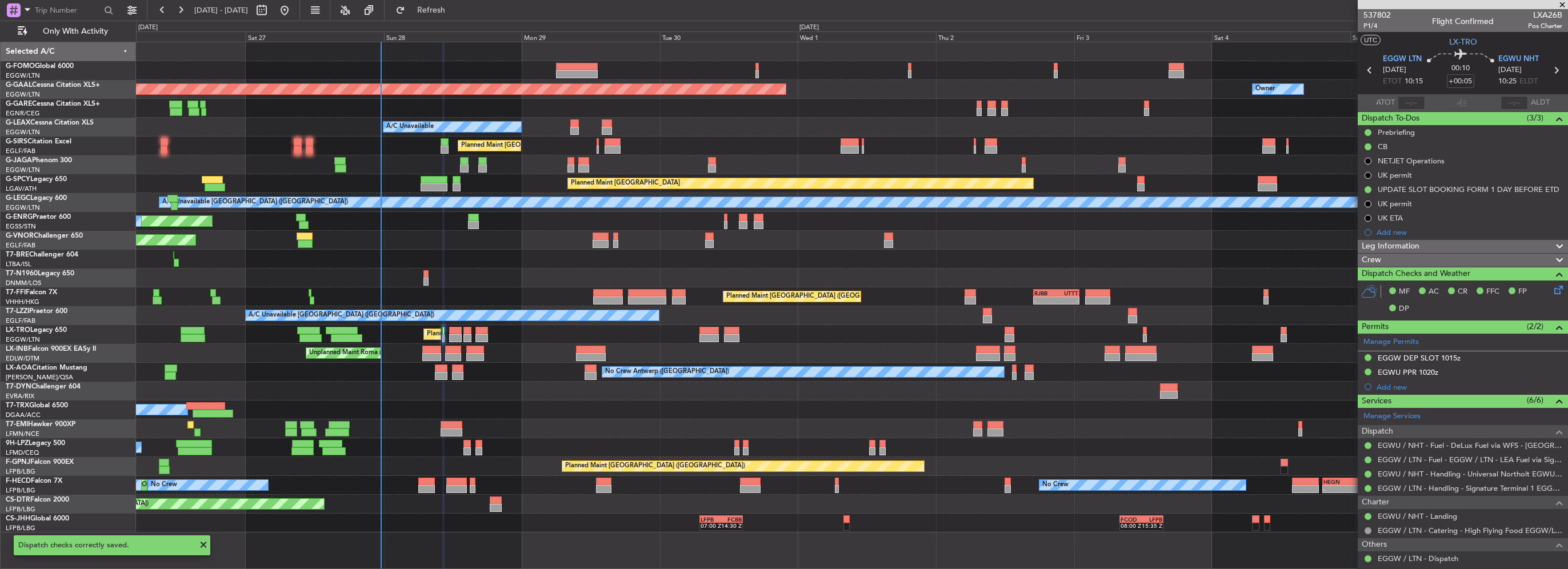
click at [1486, 243] on div "Leg Information" at bounding box center [1463, 246] width 210 height 13
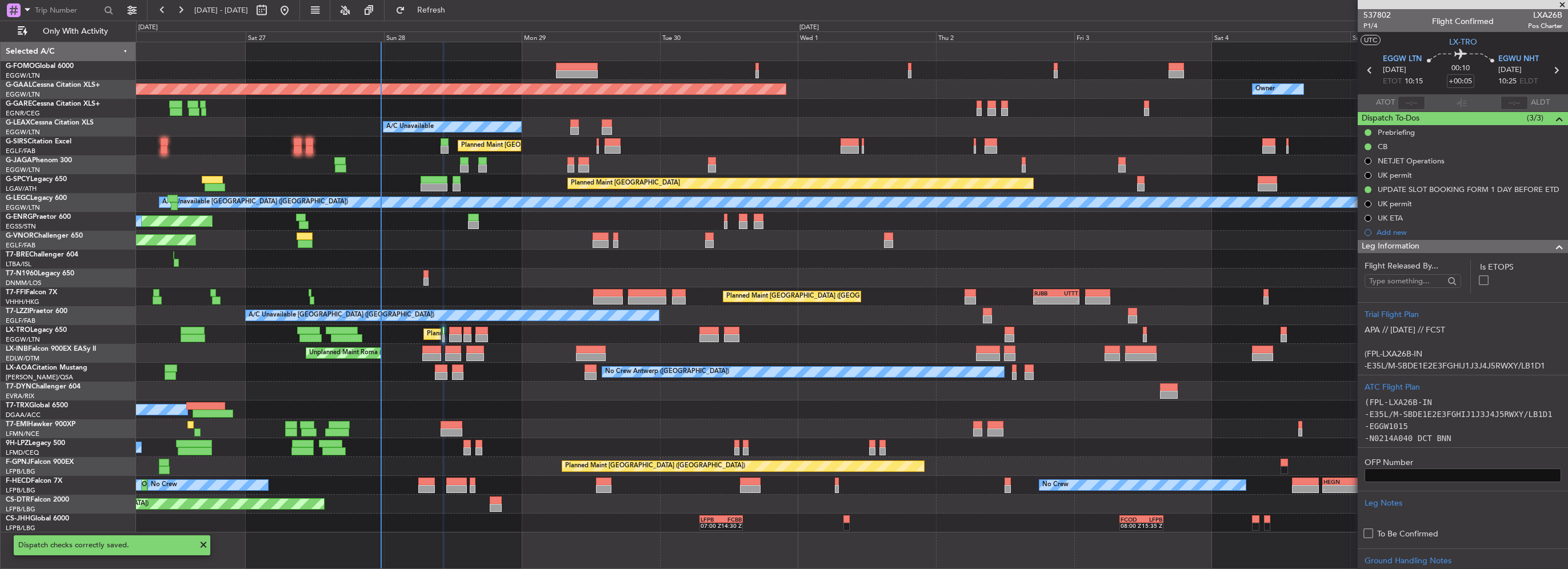
click at [1486, 243] on div "Leg Information" at bounding box center [1463, 246] width 210 height 13
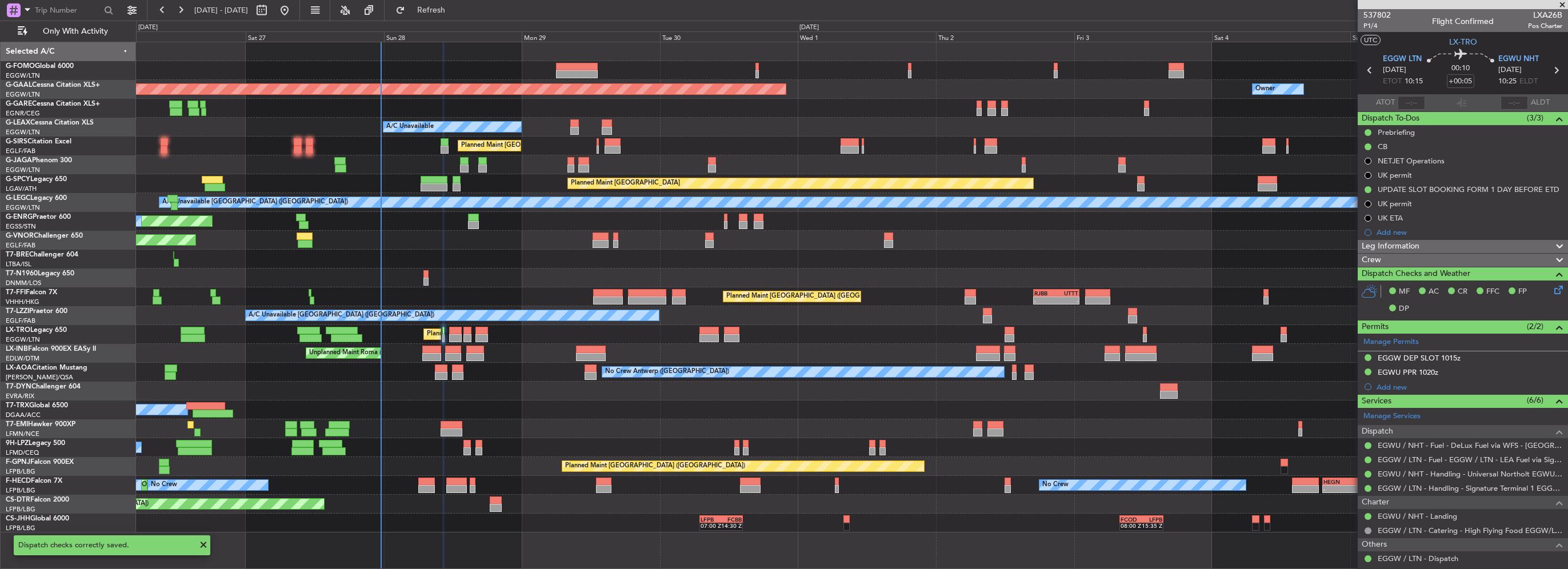
drag, startPoint x: 1429, startPoint y: 257, endPoint x: 1403, endPoint y: 262, distance: 26.5
click at [1429, 258] on div "Crew" at bounding box center [1463, 260] width 210 height 13
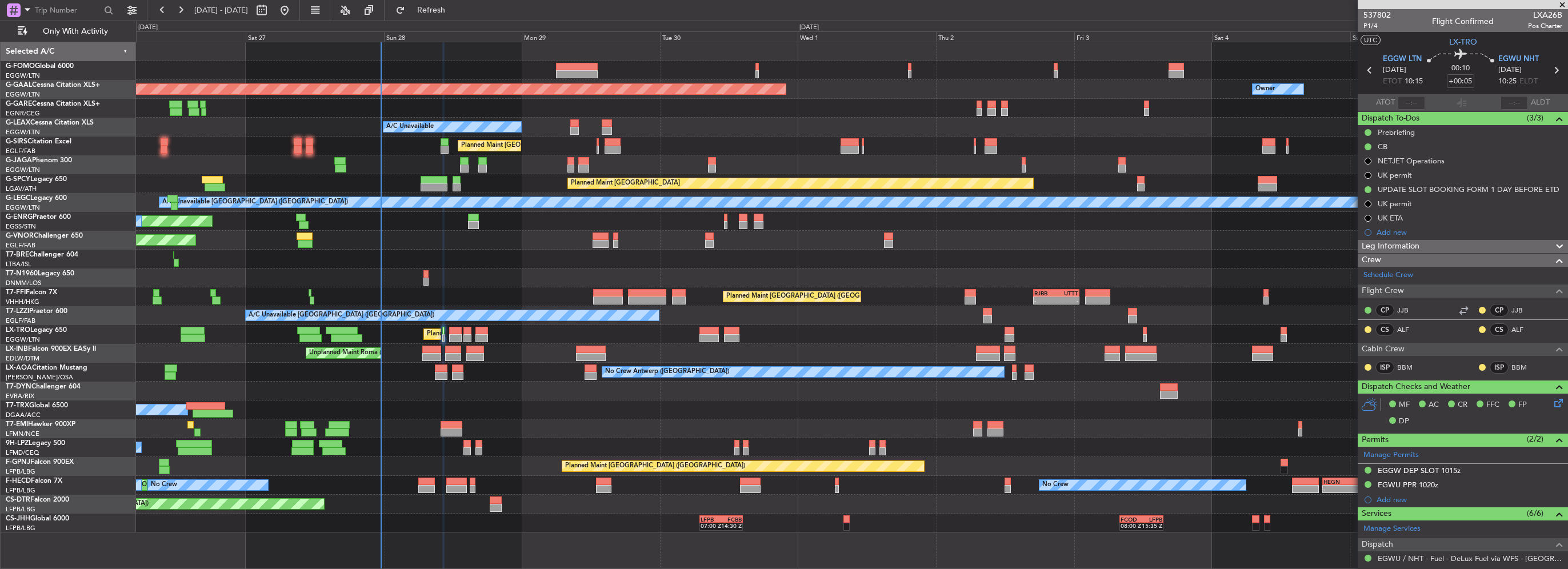
click at [455, 325] on div "Planned Maint [GEOGRAPHIC_DATA] ([GEOGRAPHIC_DATA]) A/C Unavailable" at bounding box center [851, 335] width 1431 height 19
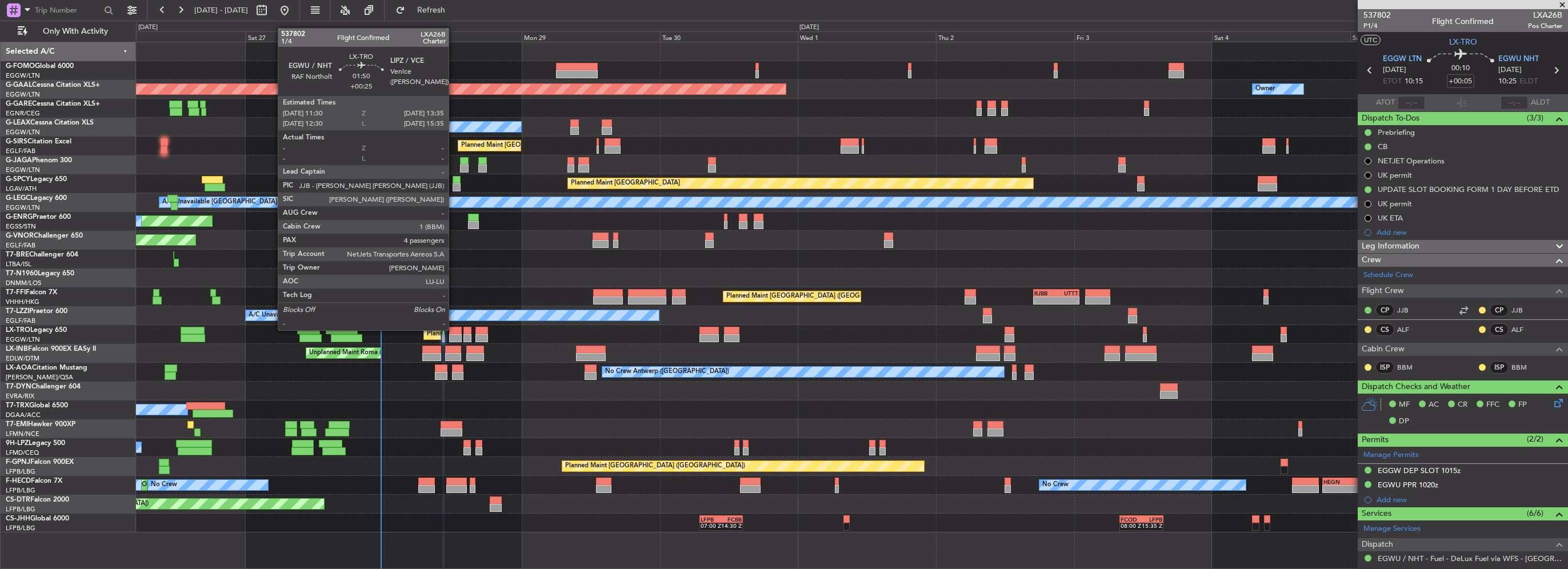
click at [452, 329] on div at bounding box center [455, 331] width 12 height 8
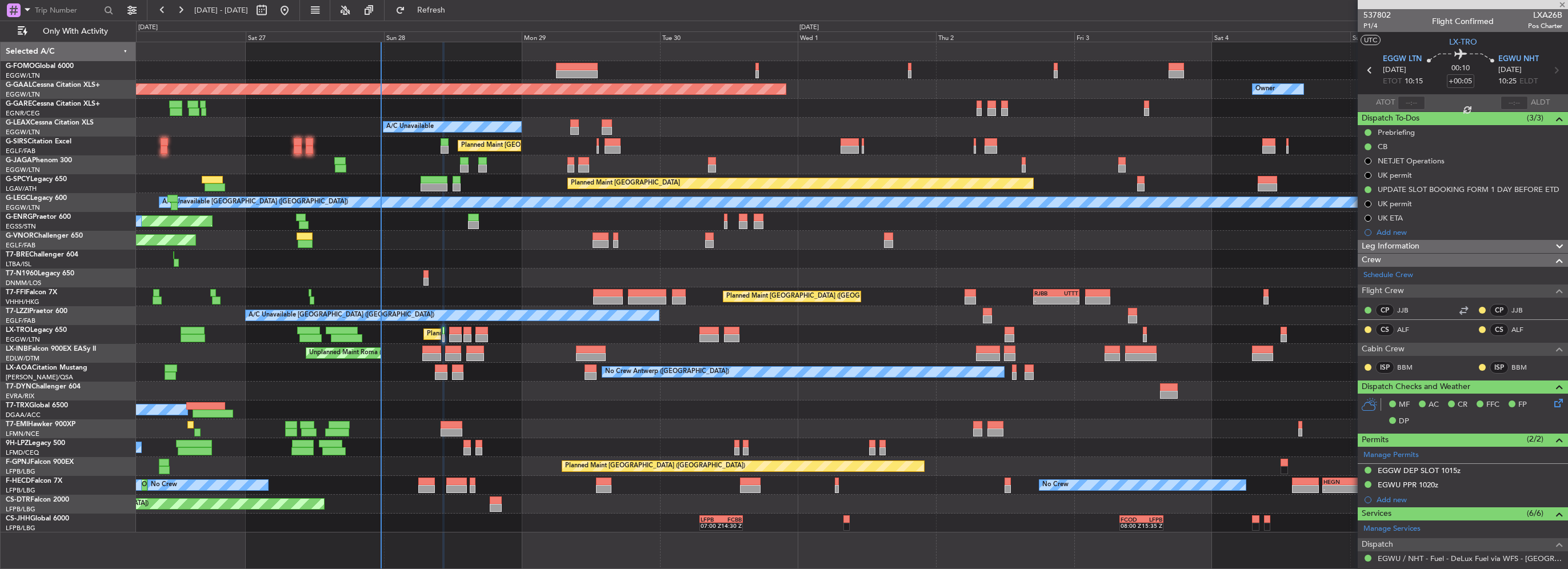
type input "+00:25"
type input "4"
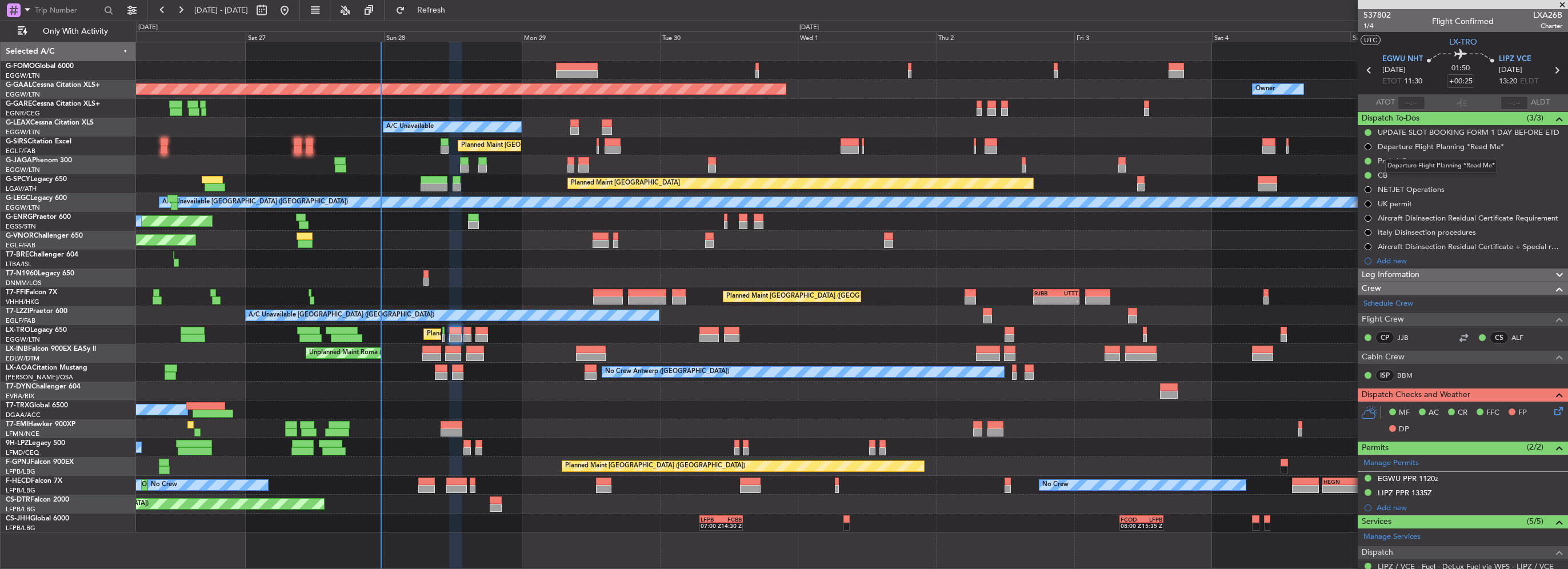
drag, startPoint x: 1432, startPoint y: 157, endPoint x: 1412, endPoint y: 160, distance: 20.2
click at [1431, 157] on mat-tooltip-component "Departure Flight Planning *Read Me*" at bounding box center [1442, 166] width 128 height 30
click at [1404, 162] on div "Prebriefing" at bounding box center [1396, 161] width 37 height 10
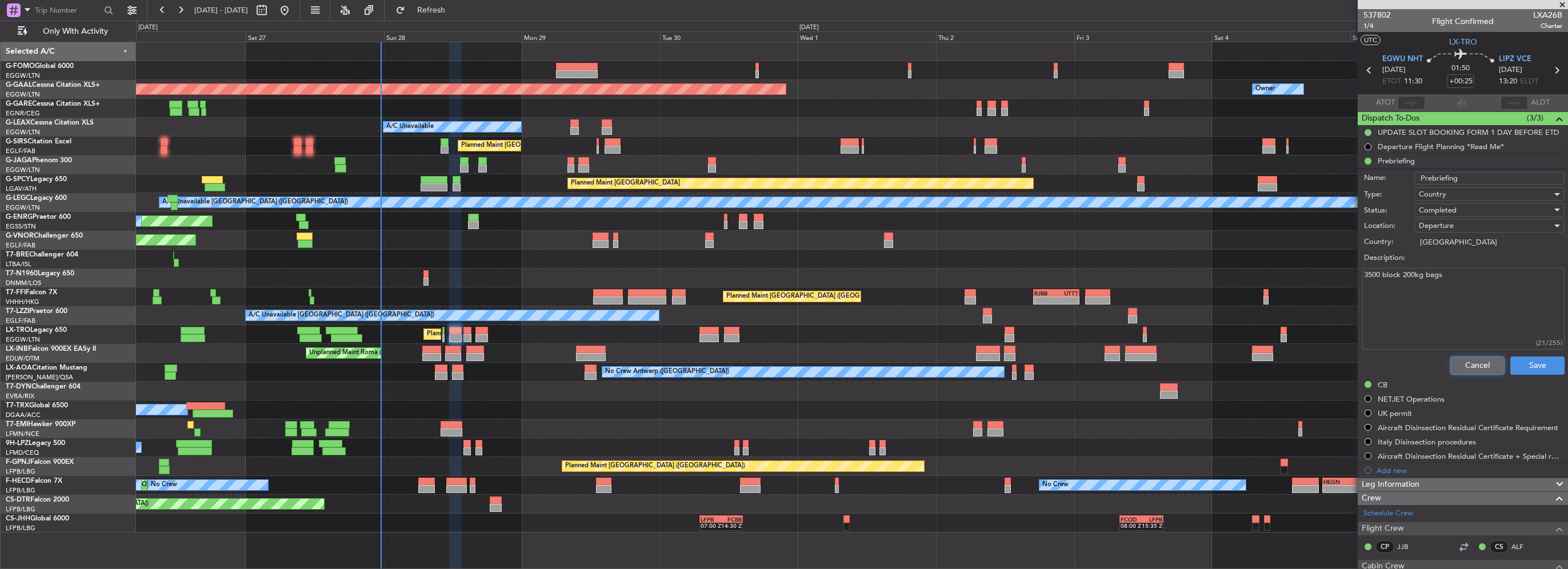
click at [1475, 363] on button "Cancel" at bounding box center [1477, 365] width 54 height 18
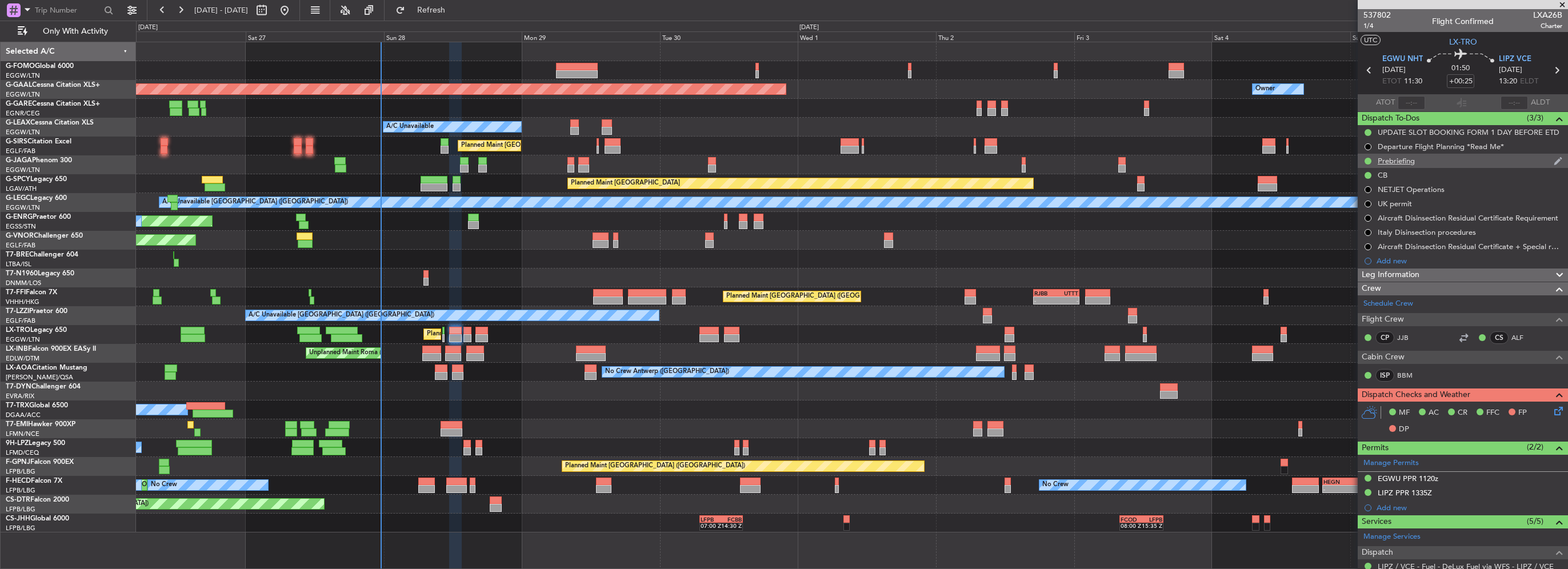
click at [1419, 166] on div "Prebriefing" at bounding box center [1463, 161] width 210 height 14
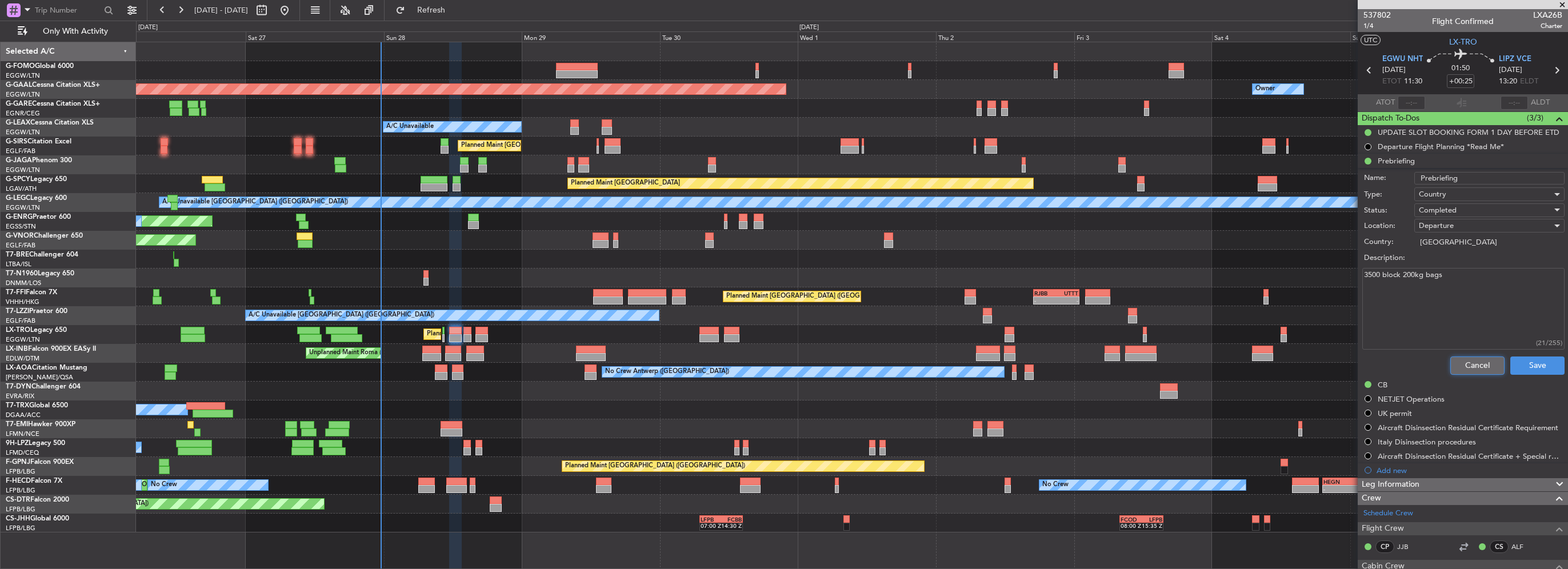
click at [1478, 356] on button "Cancel" at bounding box center [1477, 365] width 54 height 18
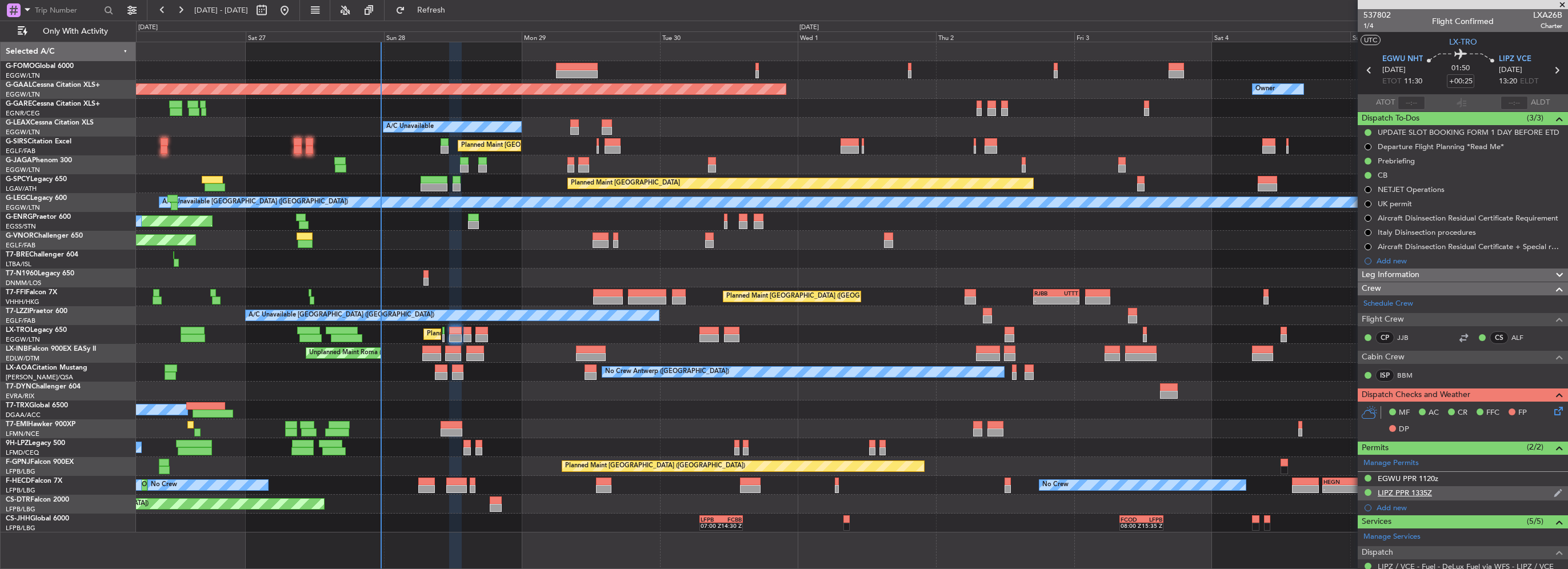
click at [1420, 490] on div "LIPZ PPR 1335Z" at bounding box center [1405, 492] width 54 height 10
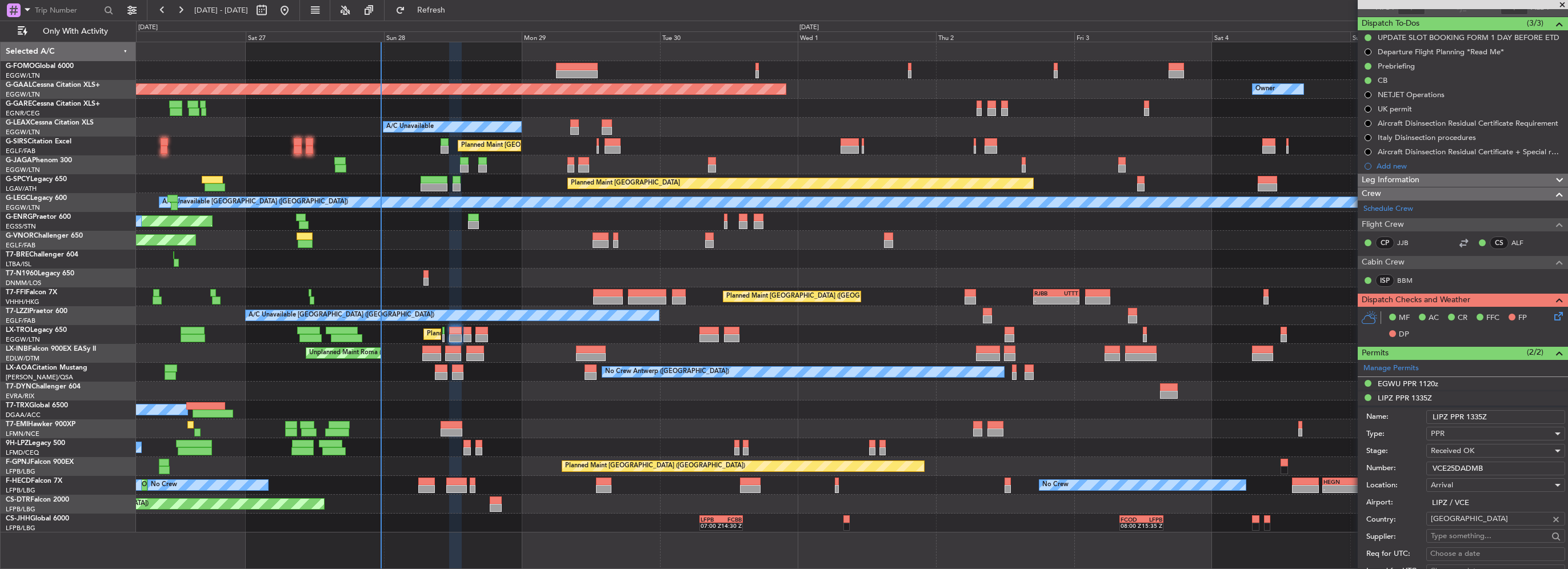
scroll to position [114, 0]
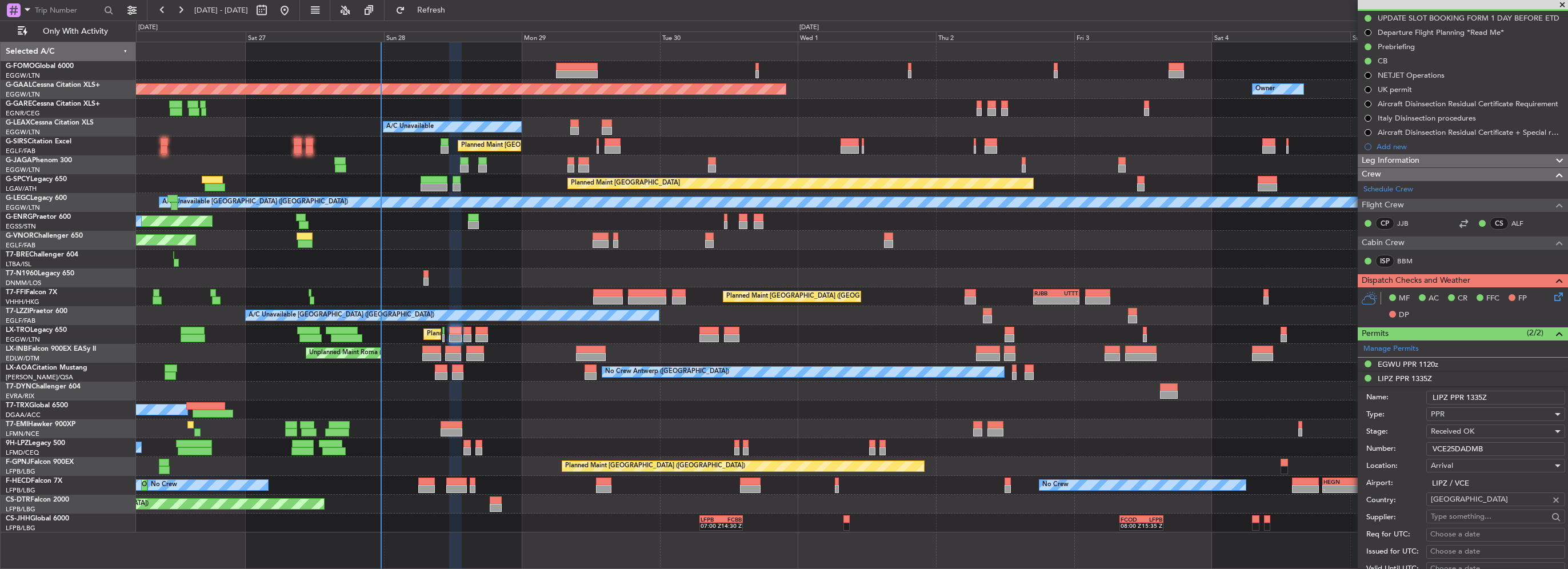
drag, startPoint x: 1500, startPoint y: 450, endPoint x: 1287, endPoint y: 456, distance: 213.1
click at [1271, 458] on fb-app "[DATE] - [DATE] Refresh Quick Links Only With Activity Planned Maint [GEOGRAPHI…" at bounding box center [784, 288] width 1568 height 560
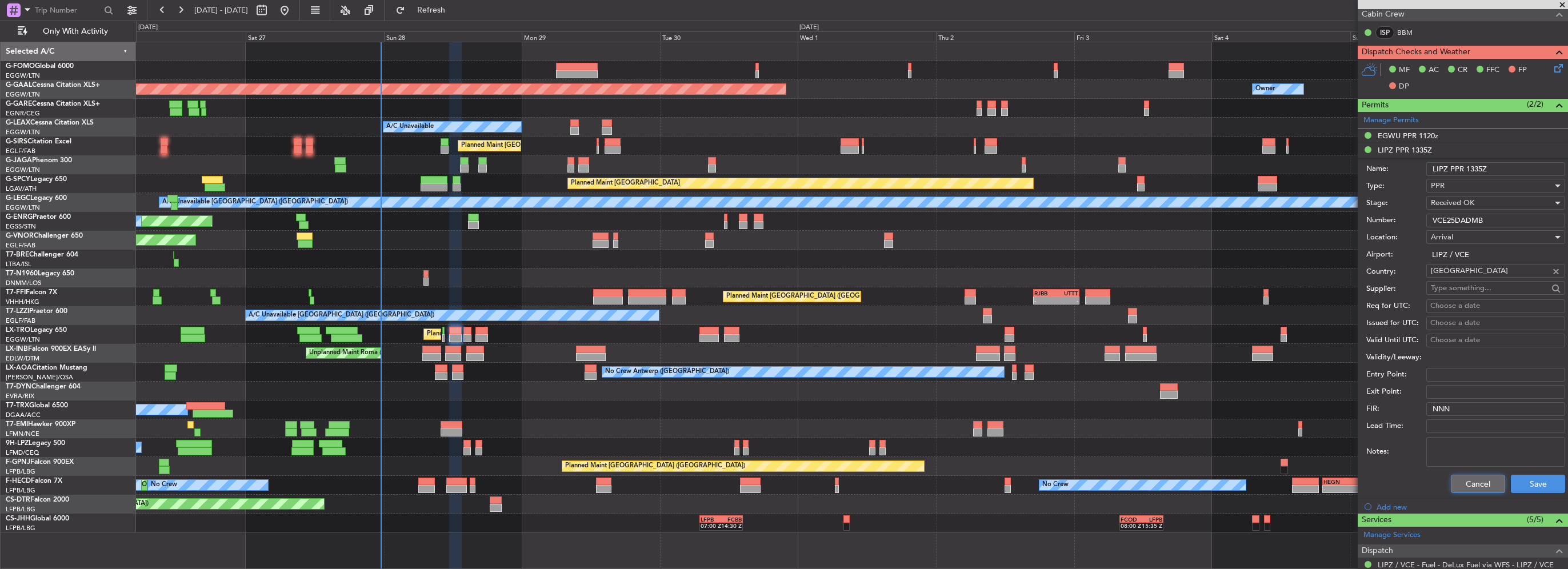
click at [1464, 483] on button "Cancel" at bounding box center [1478, 484] width 54 height 18
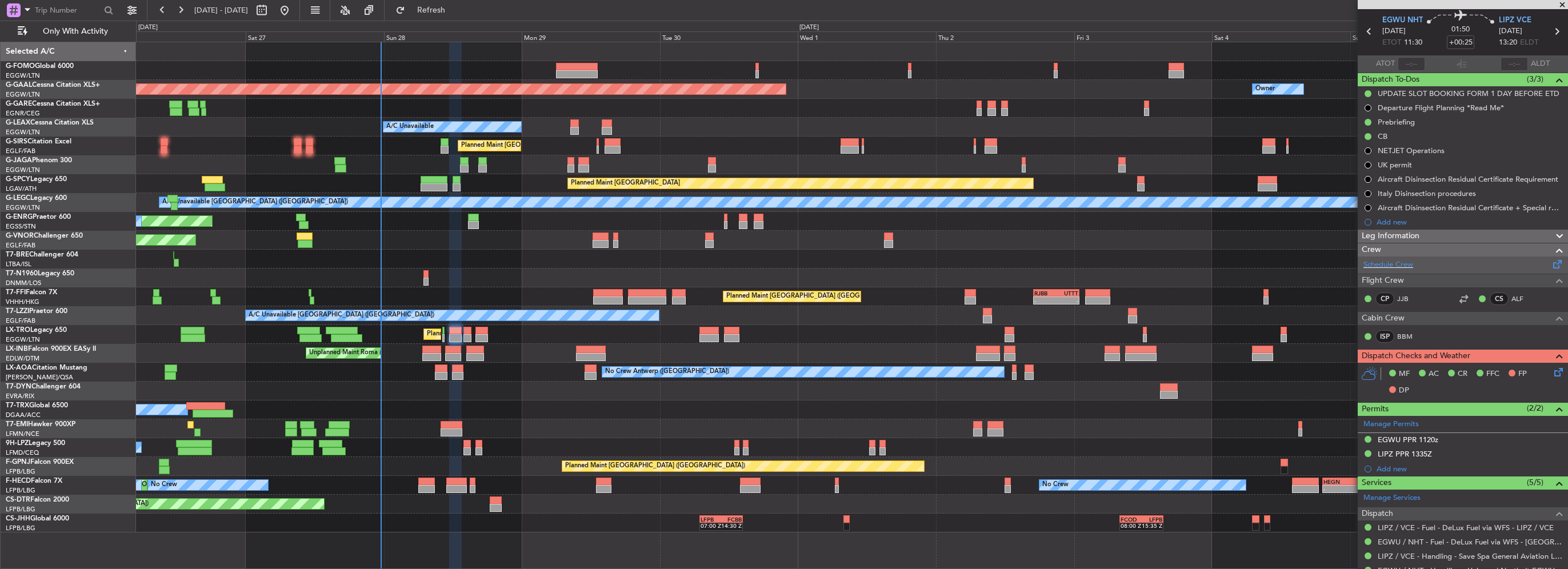
scroll to position [8, 0]
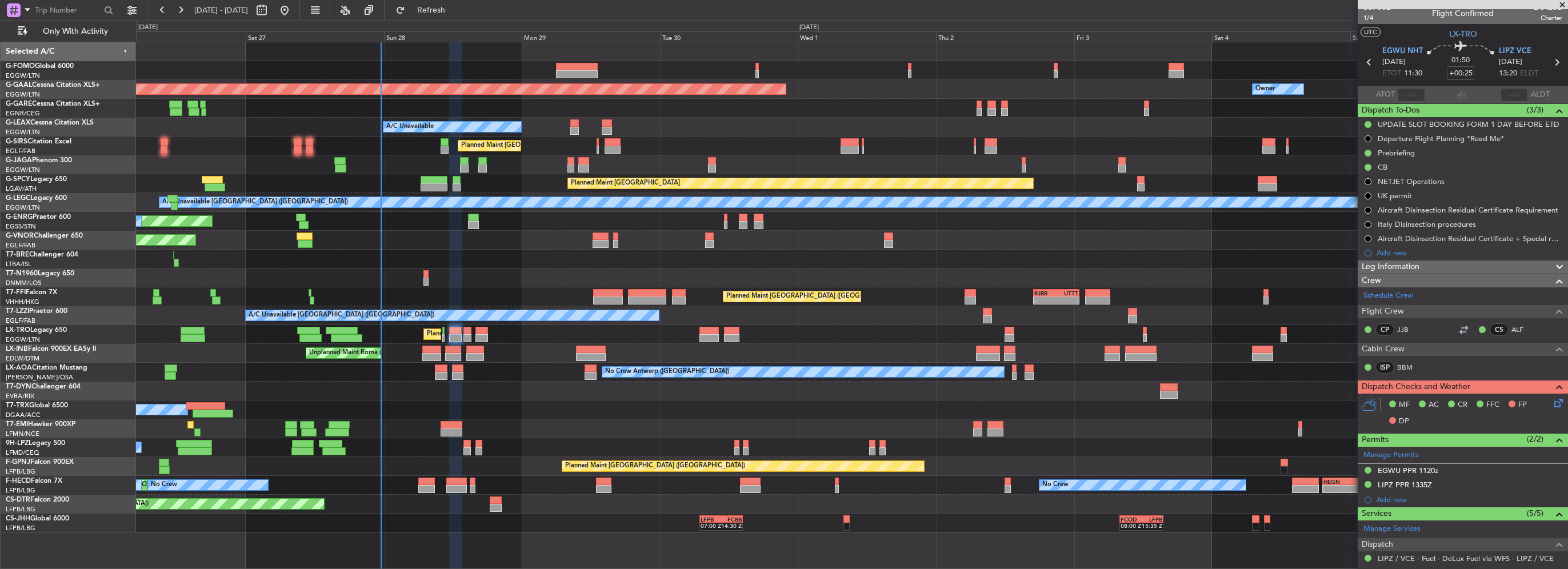
click at [1423, 264] on div "Leg Information" at bounding box center [1463, 267] width 210 height 13
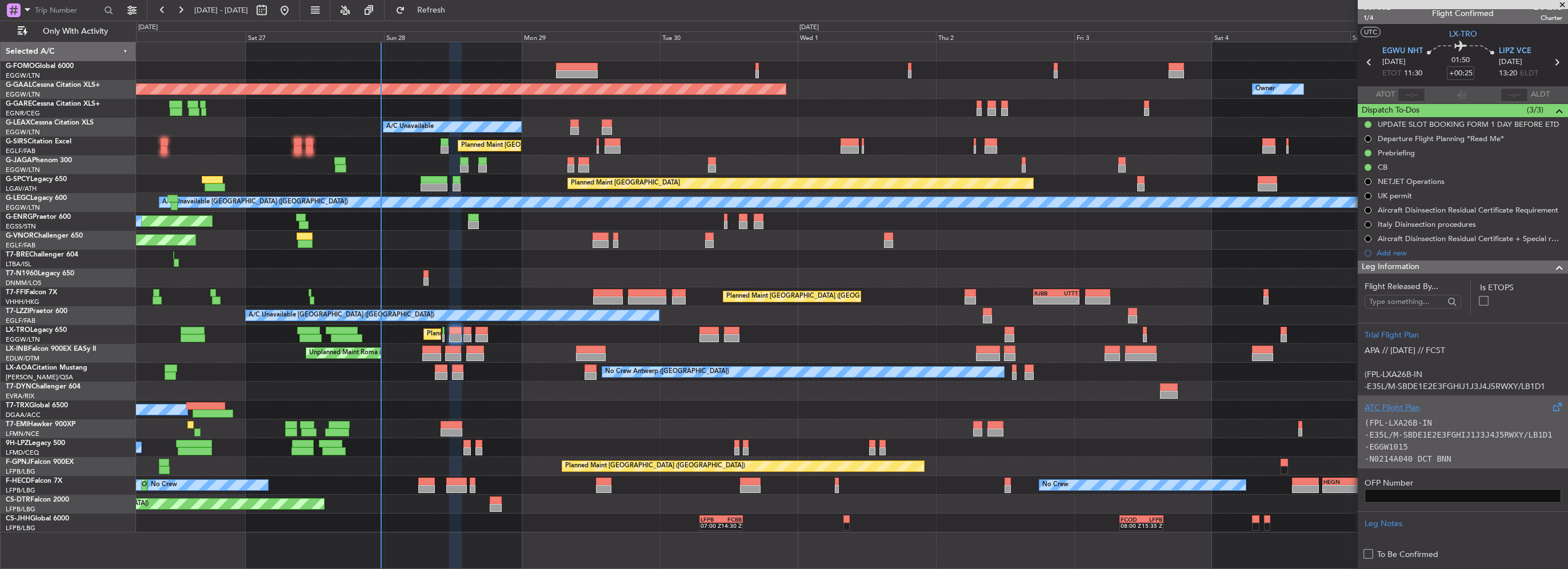
click at [1397, 434] on code "-E35L/M-SBDE1E2E3FGHIJ1J3J4J5RWXY/LB1D1" at bounding box center [1459, 434] width 188 height 9
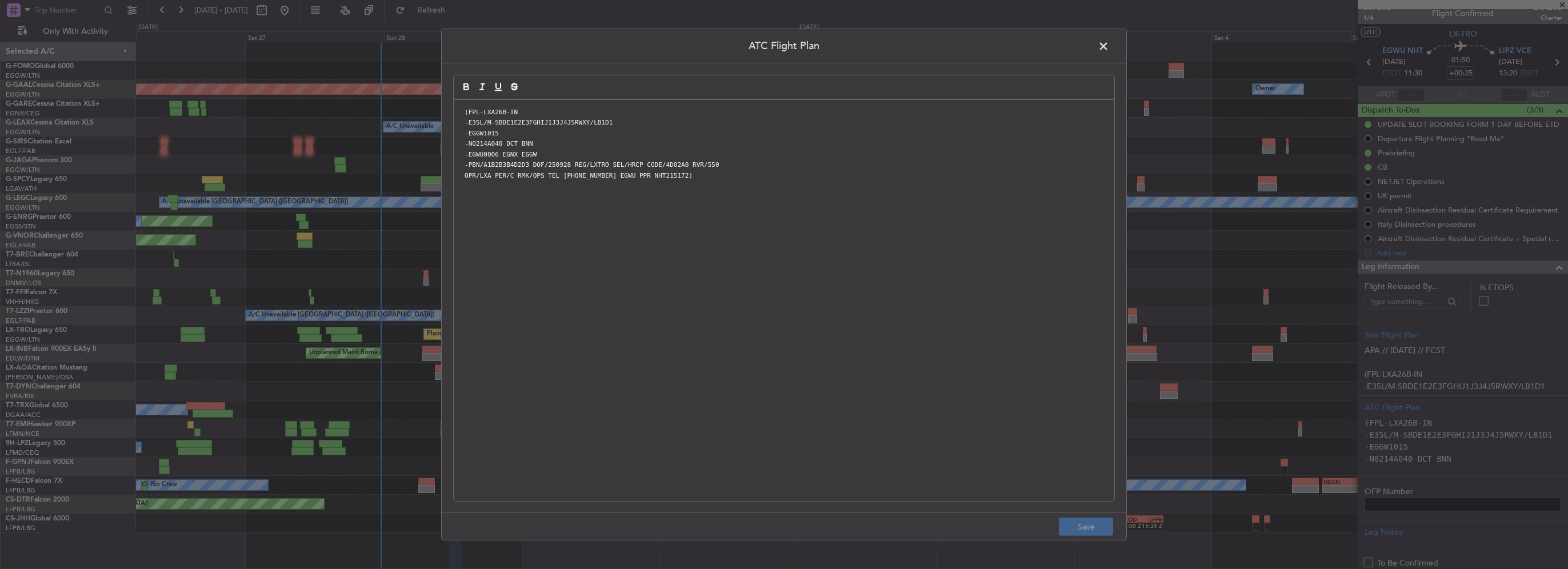
click at [1109, 50] on span at bounding box center [1109, 49] width 0 height 23
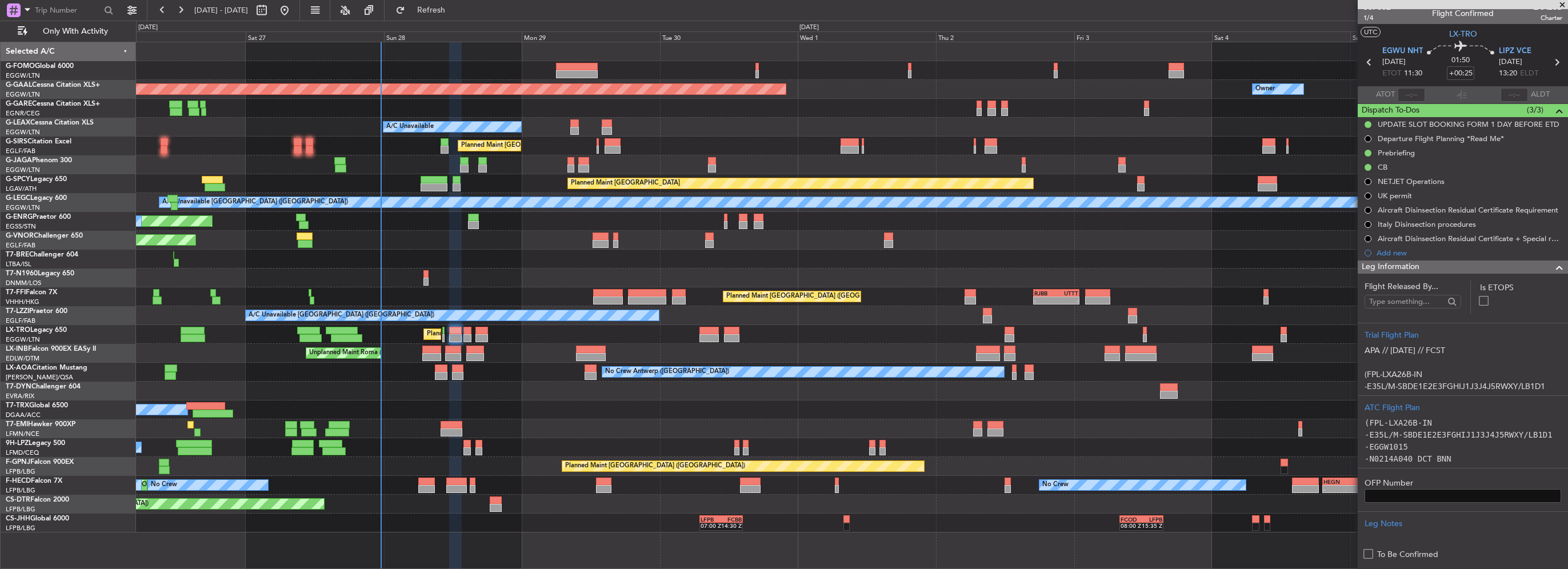
click at [443, 336] on div at bounding box center [443, 338] width 3 height 8
type input "+00:05"
type input "0"
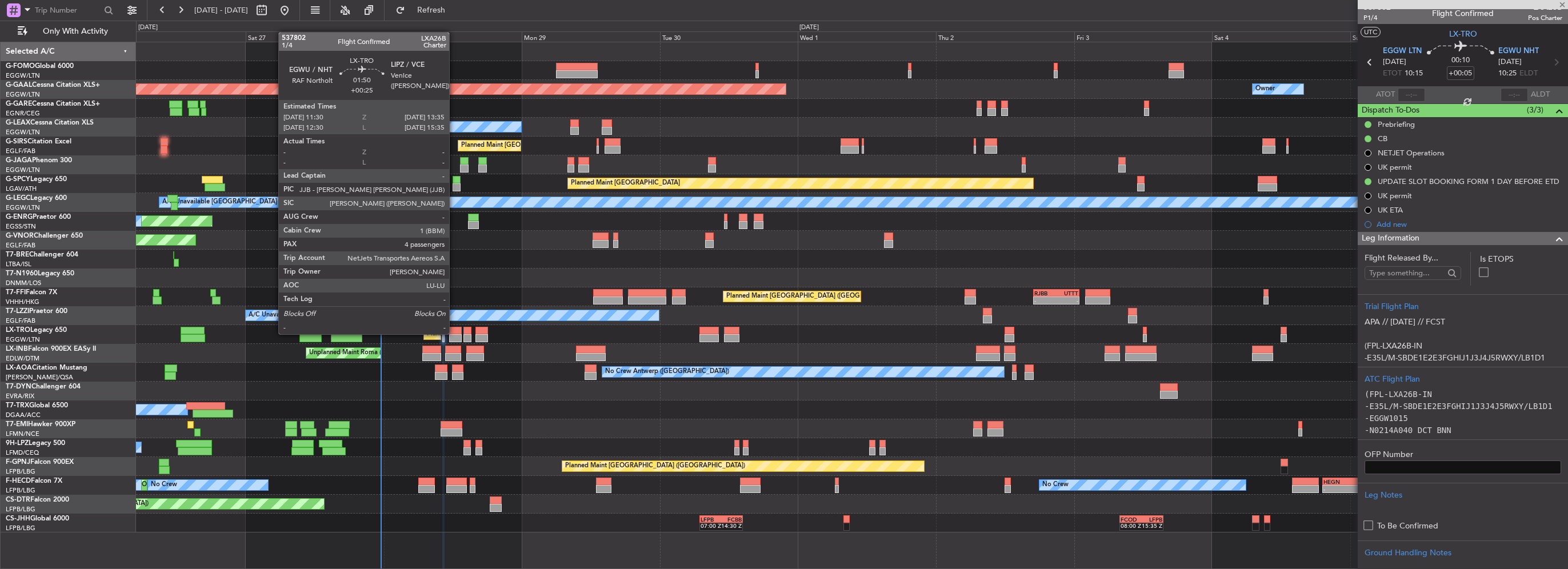
click at [454, 333] on div at bounding box center [455, 331] width 12 height 8
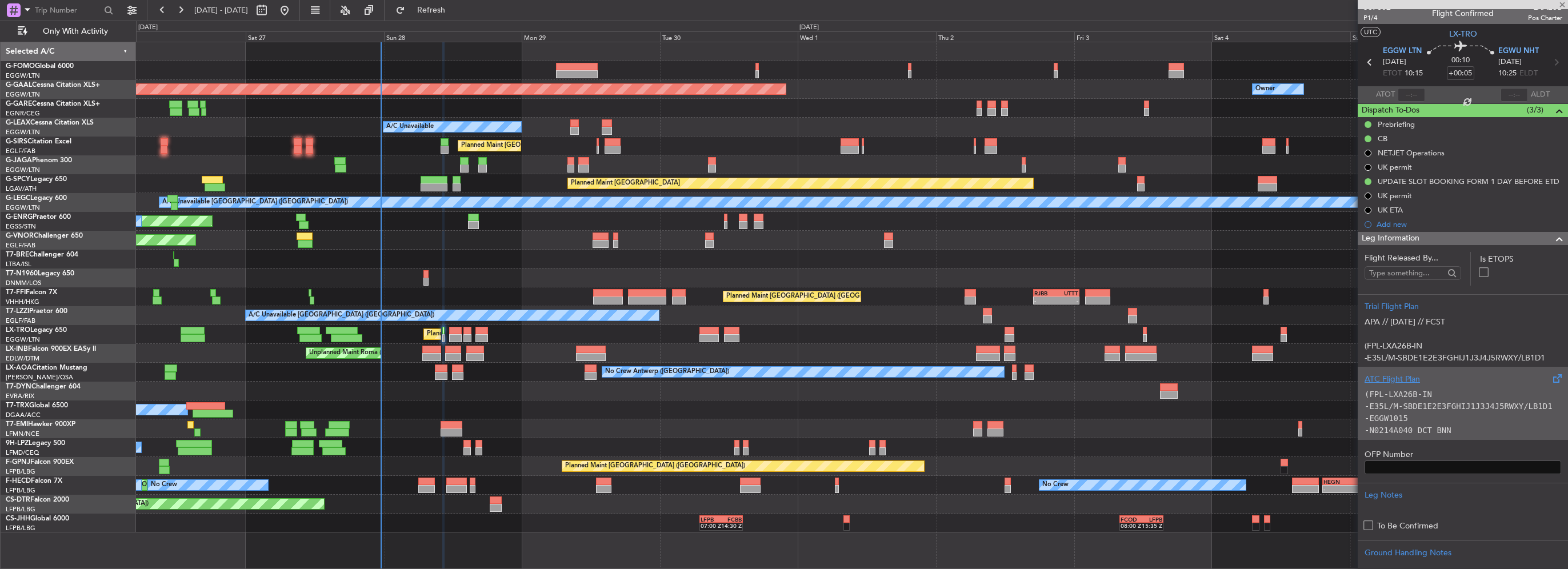
type input "+00:25"
type input "4"
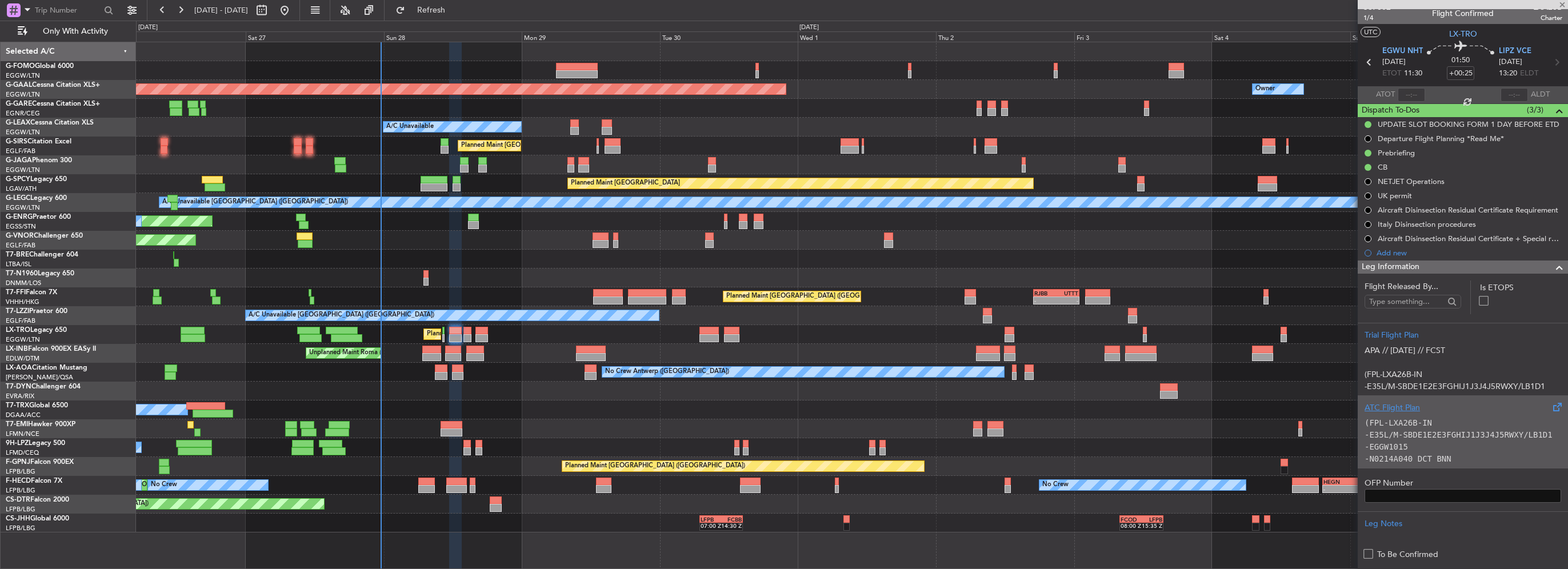
click at [1462, 430] on code "-E35L/M-SBDE1E2E3FGHIJ1J3J4J5RWXY/LB1D1" at bounding box center [1459, 434] width 188 height 9
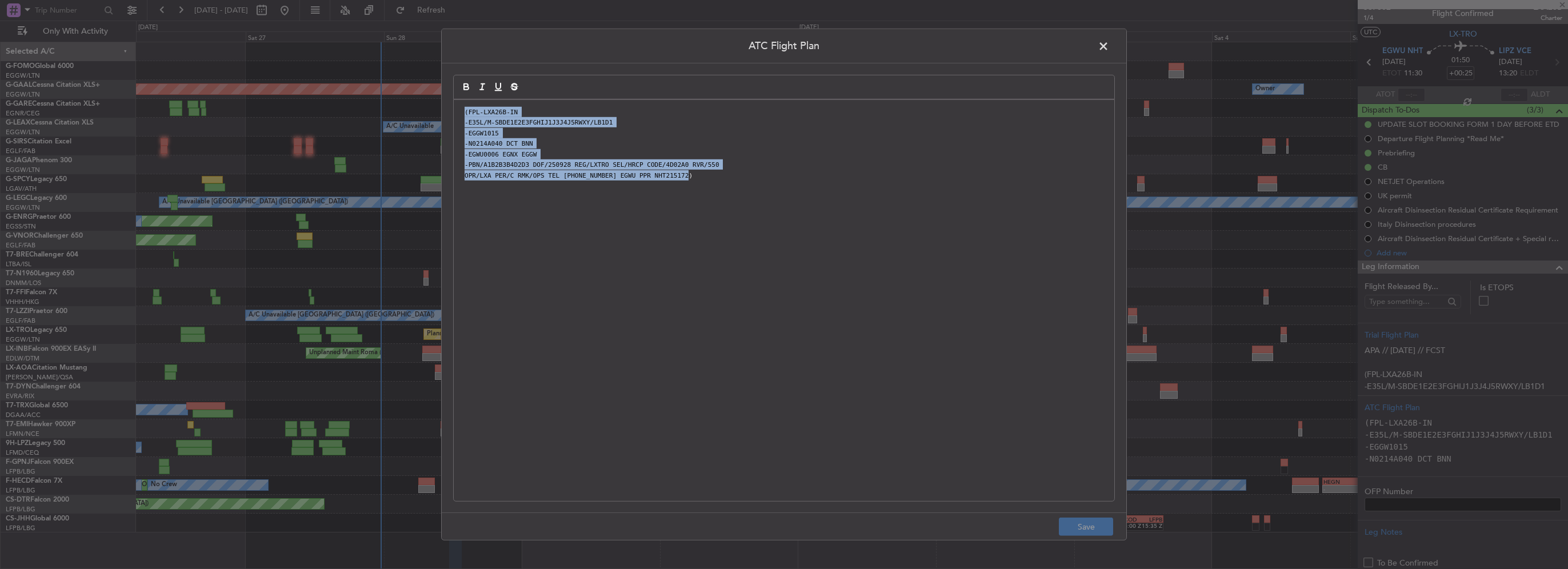
drag, startPoint x: 599, startPoint y: 220, endPoint x: 344, endPoint y: 89, distance: 286.7
click at [344, 89] on div "ATC Flight Plan (FPL-LXA26B-IN -E35L/M-SBDE1E2E3FGHIJ1J3J4J5RWXY/LB1D1 -EGGW101…" at bounding box center [784, 284] width 1568 height 569
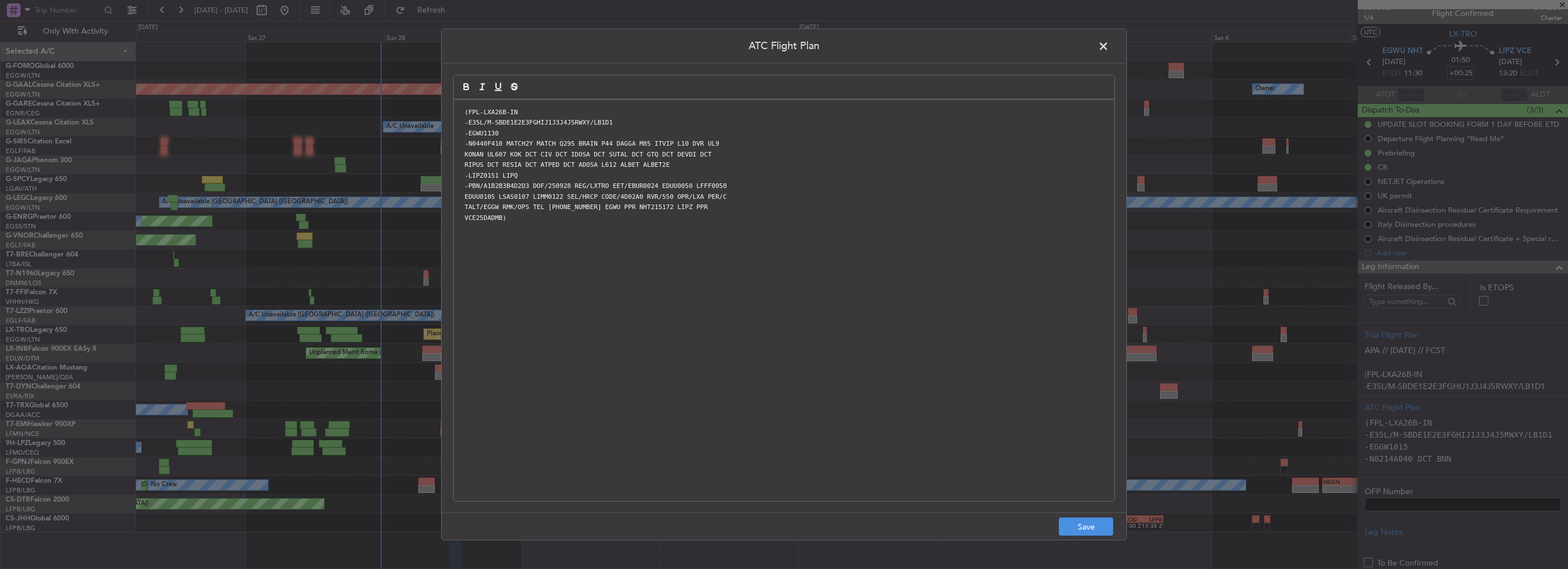
scroll to position [0, 0]
click at [1083, 527] on button "Save" at bounding box center [1086, 526] width 54 height 18
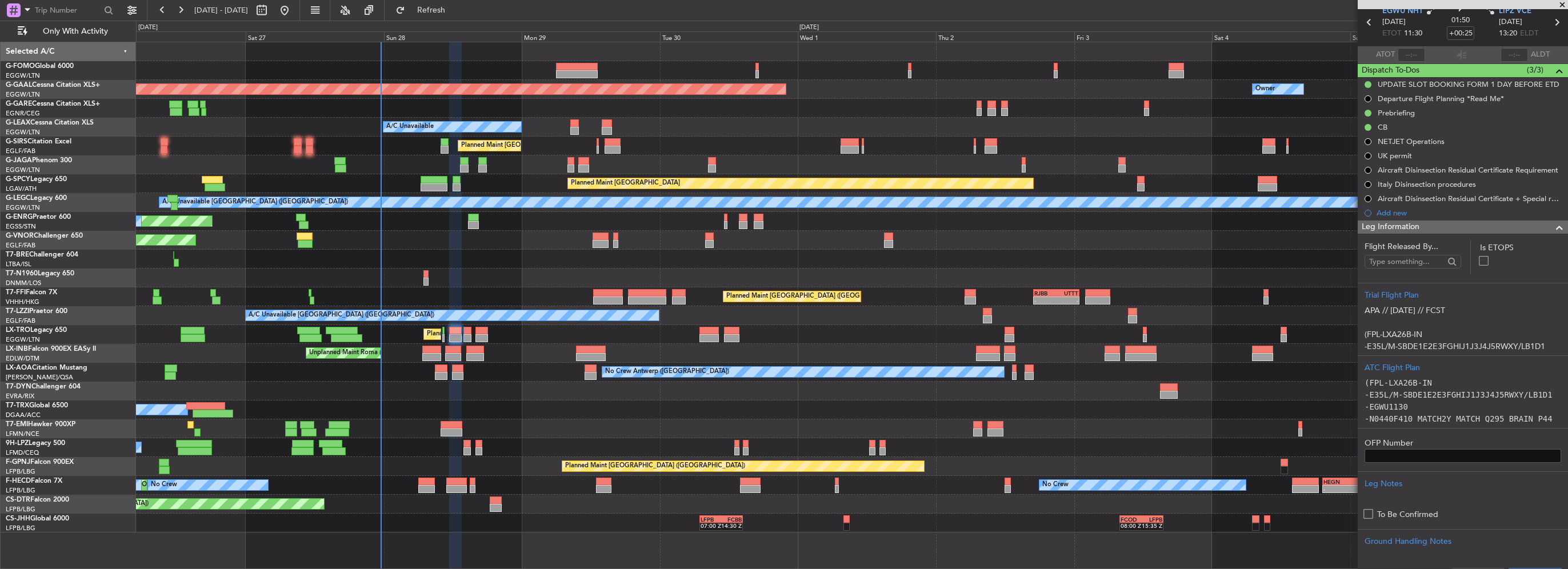
scroll to position [123, 0]
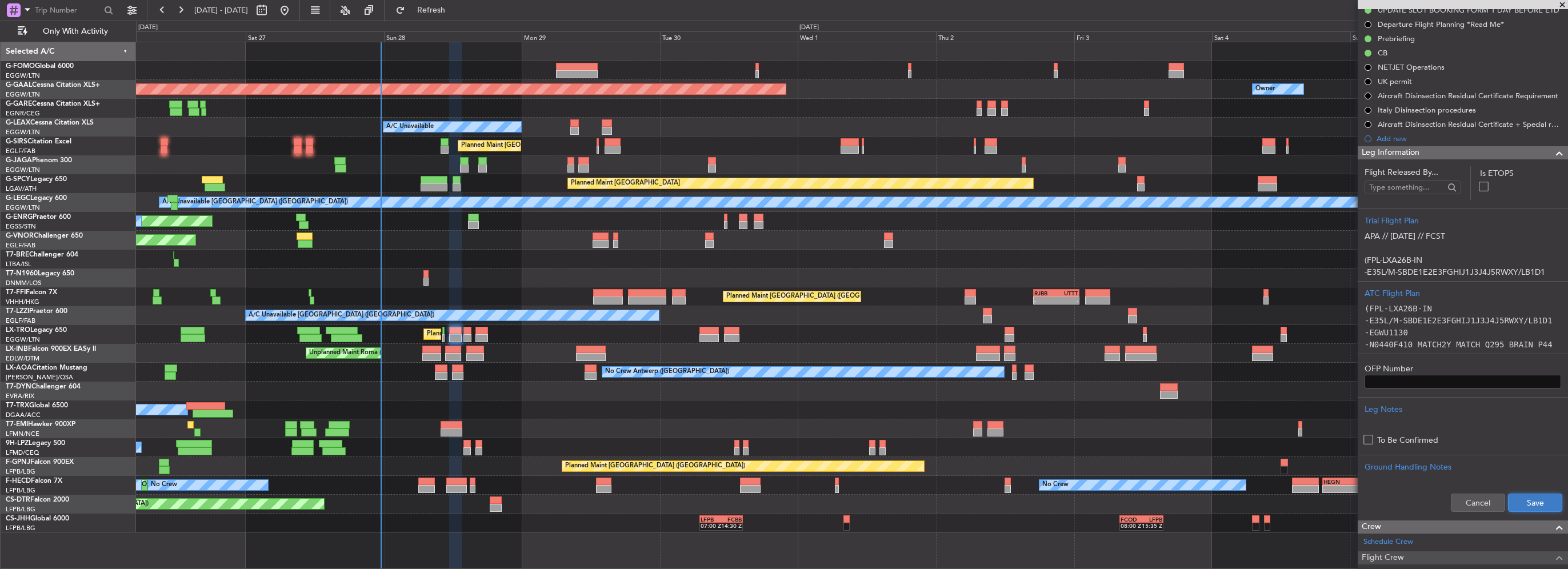
click at [1539, 493] on button "Save" at bounding box center [1535, 502] width 54 height 18
click at [1553, 150] on span at bounding box center [1560, 153] width 14 height 14
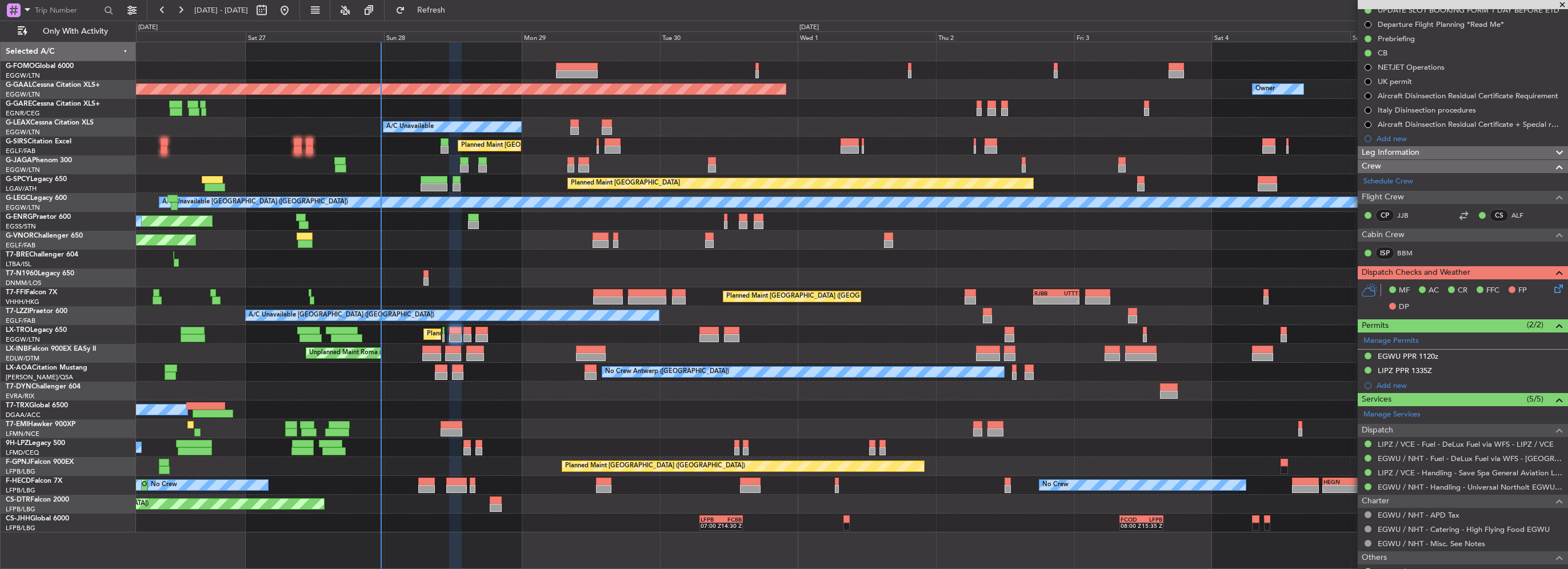
click at [1552, 286] on icon at bounding box center [1557, 286] width 9 height 9
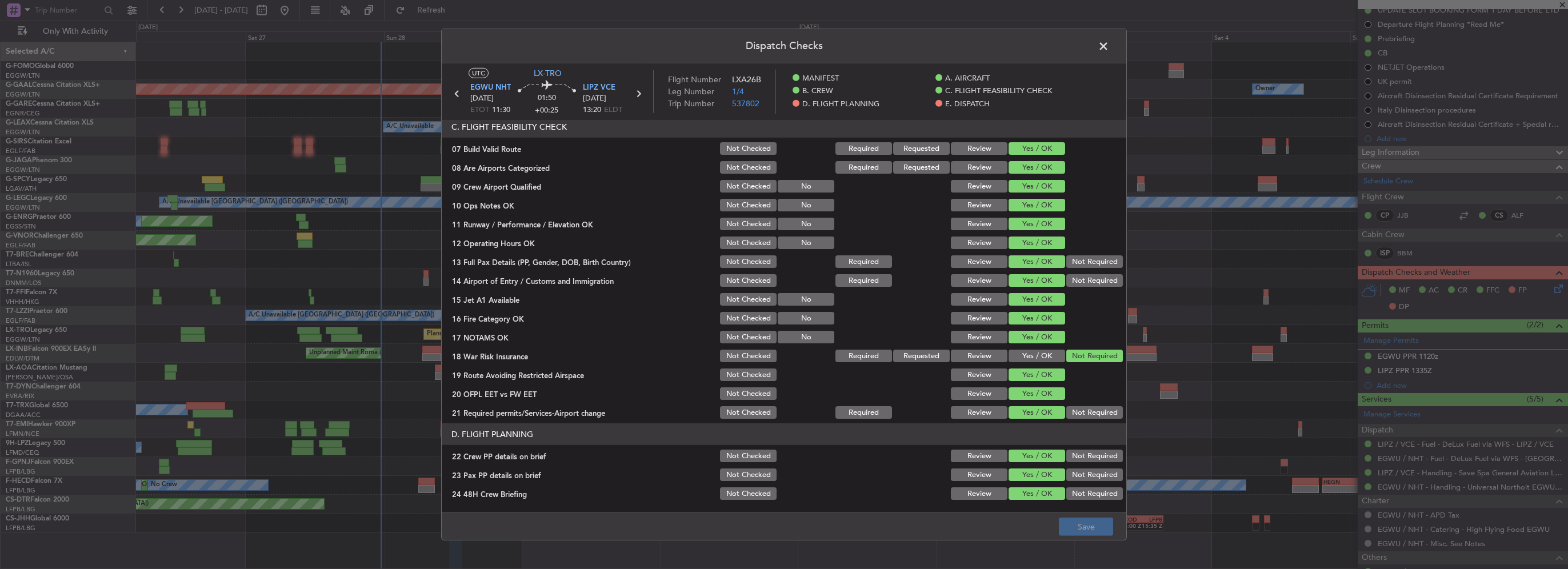
scroll to position [514, 0]
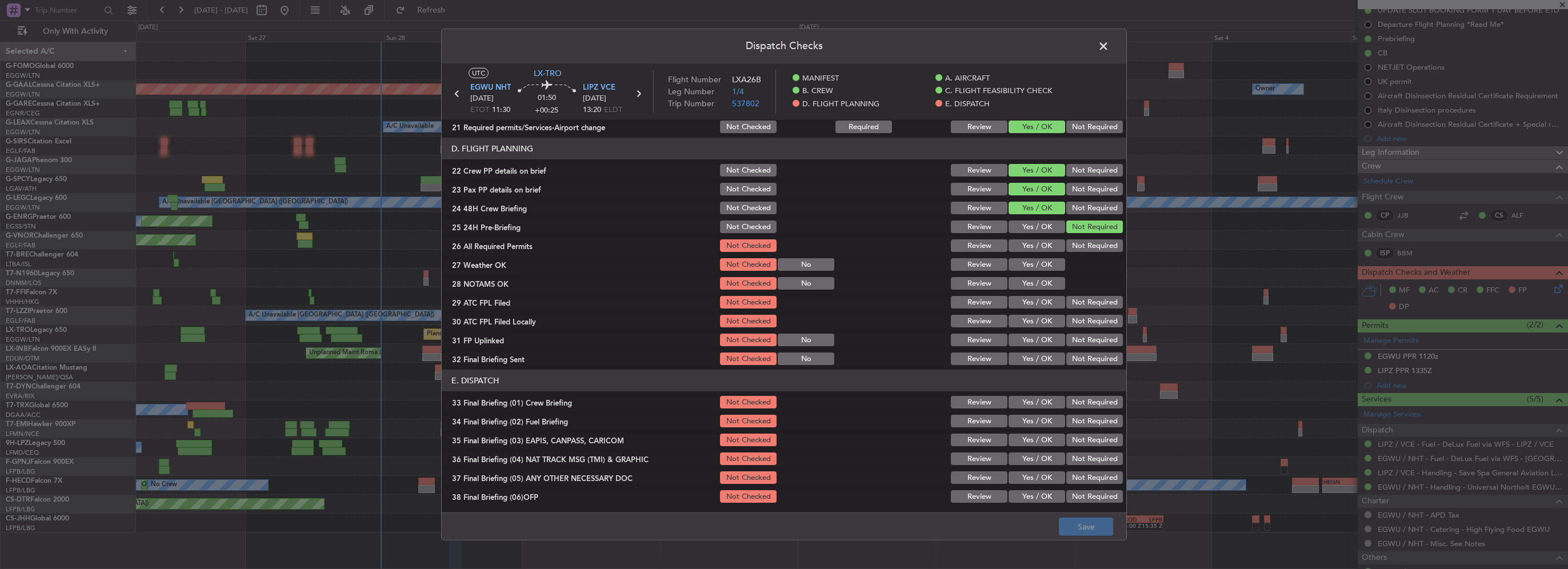
click at [1024, 244] on button "Yes / OK" at bounding box center [1037, 246] width 57 height 13
click at [1031, 263] on button "Yes / OK" at bounding box center [1037, 265] width 57 height 13
click at [1036, 281] on button "Yes / OK" at bounding box center [1037, 283] width 57 height 13
click at [1042, 298] on button "Yes / OK" at bounding box center [1037, 302] width 57 height 13
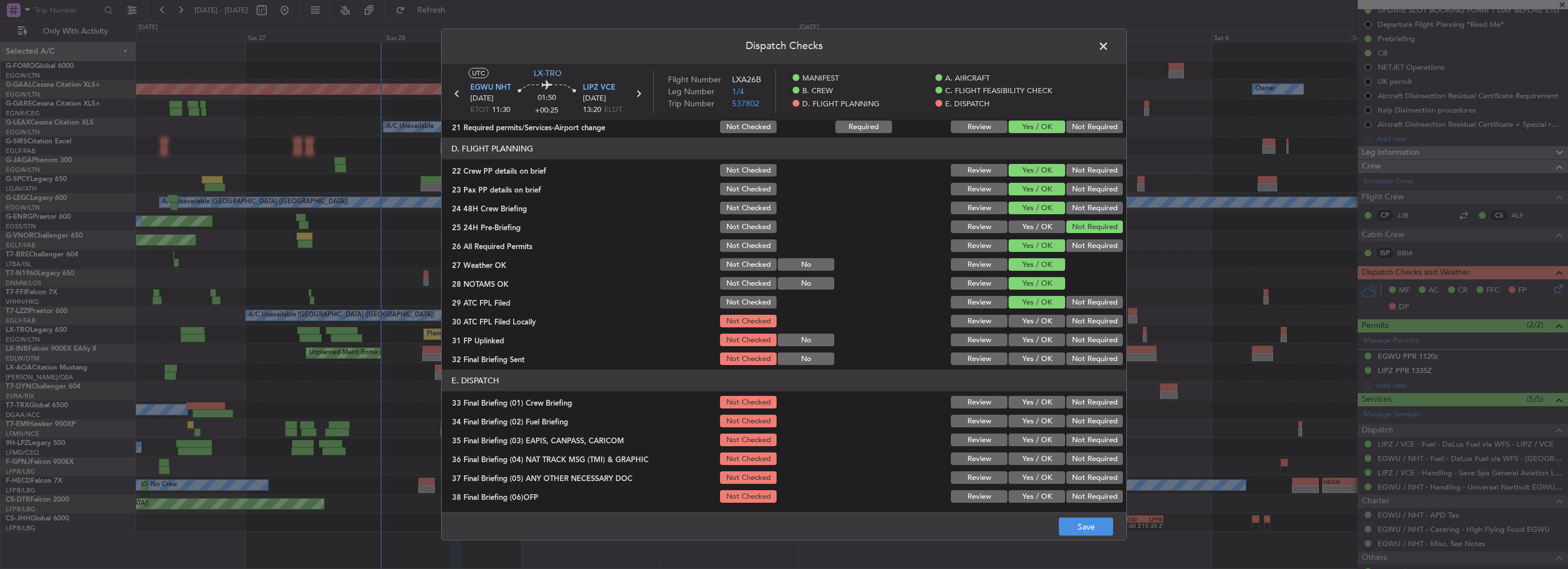
click at [1076, 319] on button "Not Required" at bounding box center [1095, 321] width 57 height 13
click at [1050, 333] on div "Yes / OK" at bounding box center [1036, 340] width 58 height 16
click at [1074, 358] on button "Not Required" at bounding box center [1095, 359] width 57 height 13
click at [1051, 340] on button "Yes / OK" at bounding box center [1037, 340] width 57 height 13
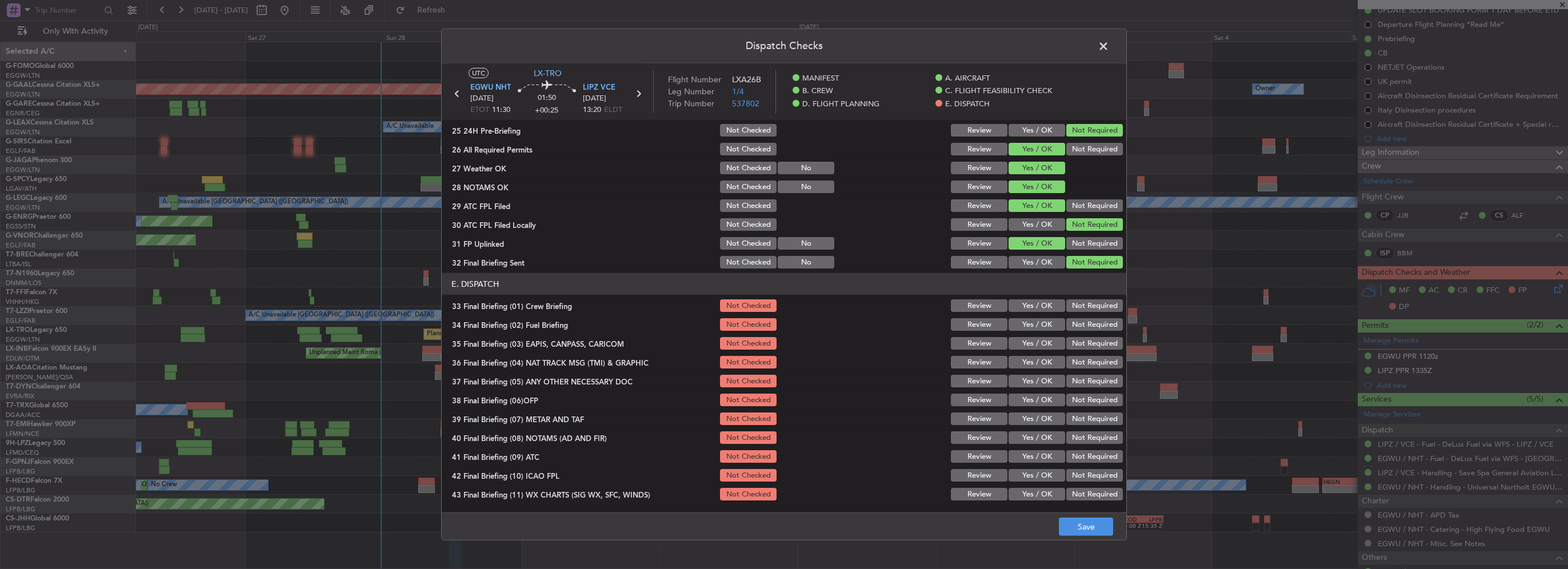
scroll to position [629, 0]
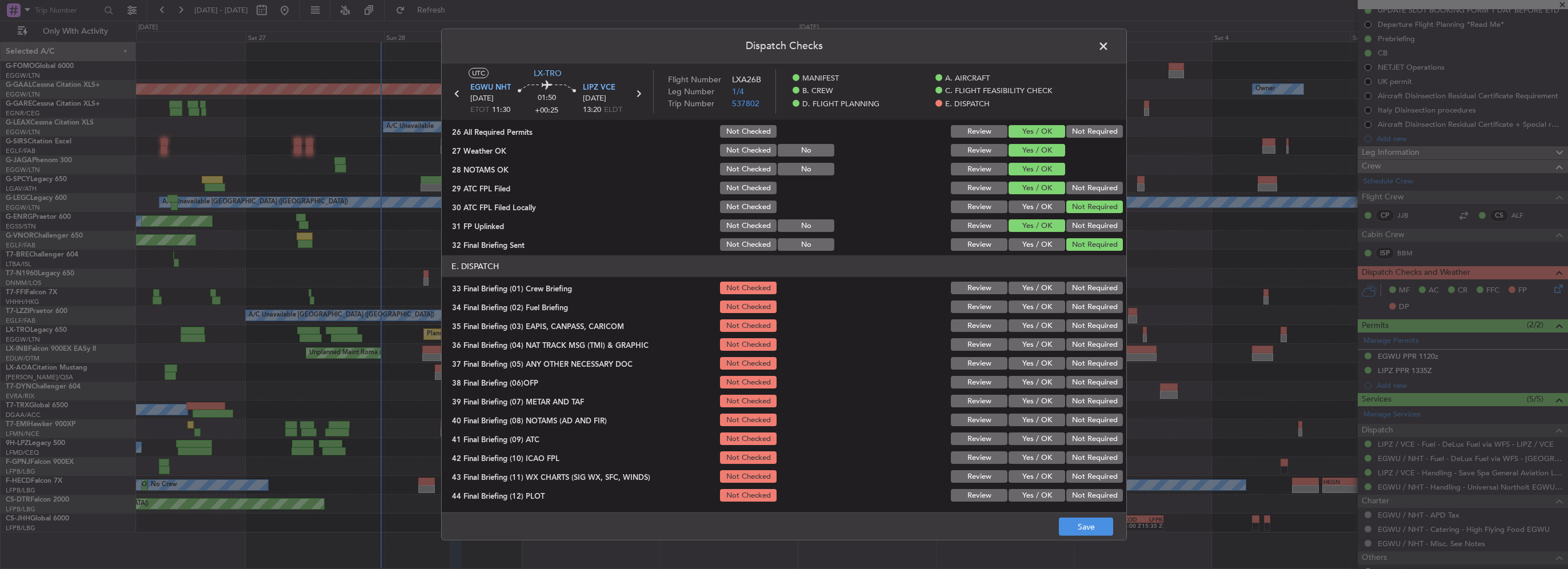
click at [1044, 284] on button "Yes / OK" at bounding box center [1037, 288] width 57 height 13
drag, startPoint x: 1046, startPoint y: 302, endPoint x: 1060, endPoint y: 309, distance: 15.7
click at [1047, 304] on button "Yes / OK" at bounding box center [1037, 307] width 57 height 13
drag, startPoint x: 1071, startPoint y: 316, endPoint x: 1072, endPoint y: 333, distance: 17.0
click at [1071, 317] on section "E. DISPATCH 33 Final Briefing (01) Crew Briefing Not Checked Review Yes / OK No…" at bounding box center [784, 379] width 685 height 248
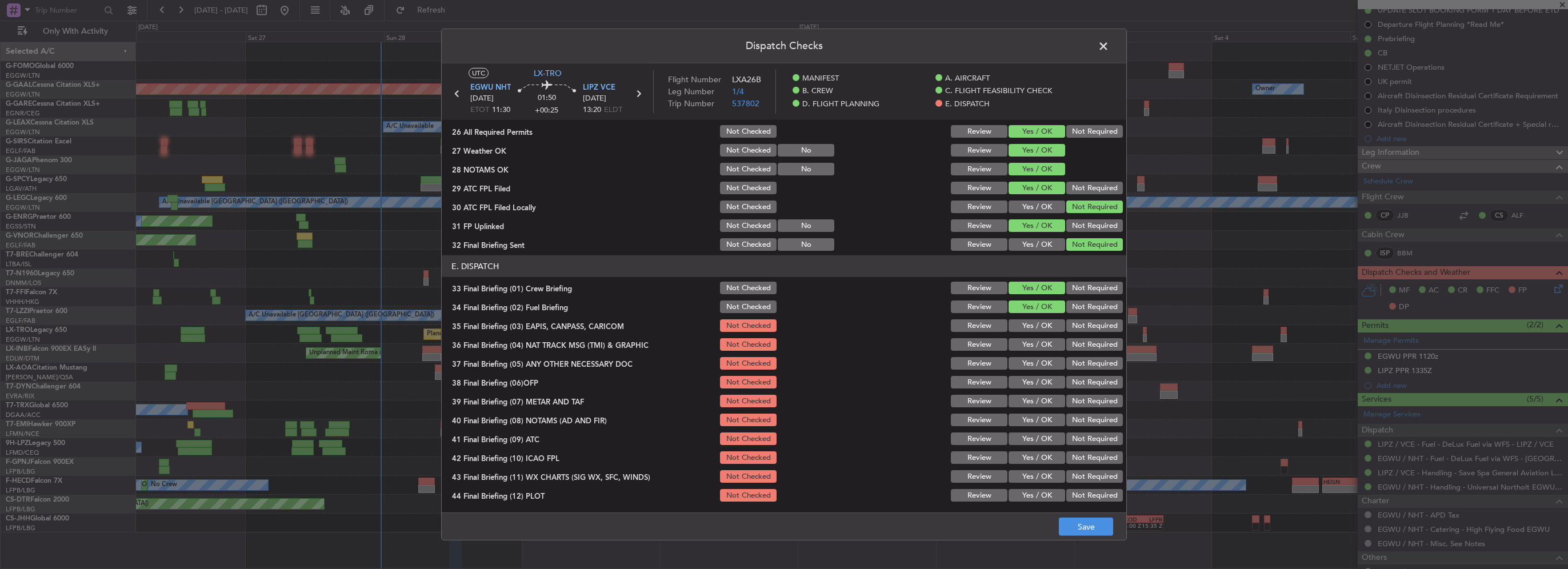
click at [1072, 333] on section "E. DISPATCH 33 Final Briefing (01) Crew Briefing Not Checked Review Yes / OK No…" at bounding box center [784, 379] width 685 height 248
click at [1077, 325] on button "Not Required" at bounding box center [1095, 326] width 57 height 13
click at [1079, 340] on button "Not Required" at bounding box center [1095, 345] width 57 height 13
click at [1036, 357] on button "Yes / OK" at bounding box center [1037, 363] width 57 height 13
click at [1038, 386] on button "Yes / OK" at bounding box center [1037, 382] width 57 height 13
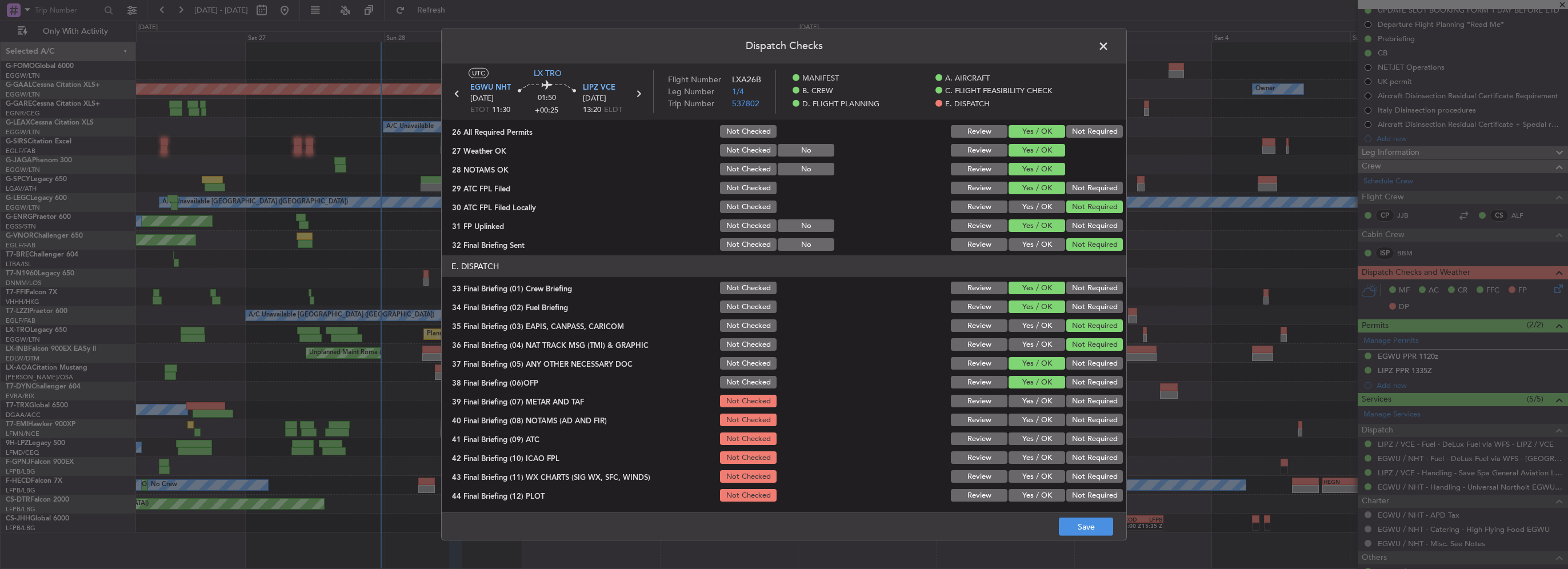
click at [1039, 409] on section "E. DISPATCH 33 Final Briefing (01) Crew Briefing Not Checked Review Yes / OK No…" at bounding box center [784, 379] width 685 height 248
click at [1044, 395] on button "Yes / OK" at bounding box center [1037, 401] width 57 height 13
click at [1045, 413] on button "Yes / OK" at bounding box center [1037, 420] width 57 height 13
click at [1044, 441] on button "Yes / OK" at bounding box center [1037, 439] width 57 height 13
drag, startPoint x: 1044, startPoint y: 455, endPoint x: 1044, endPoint y: 464, distance: 9.0
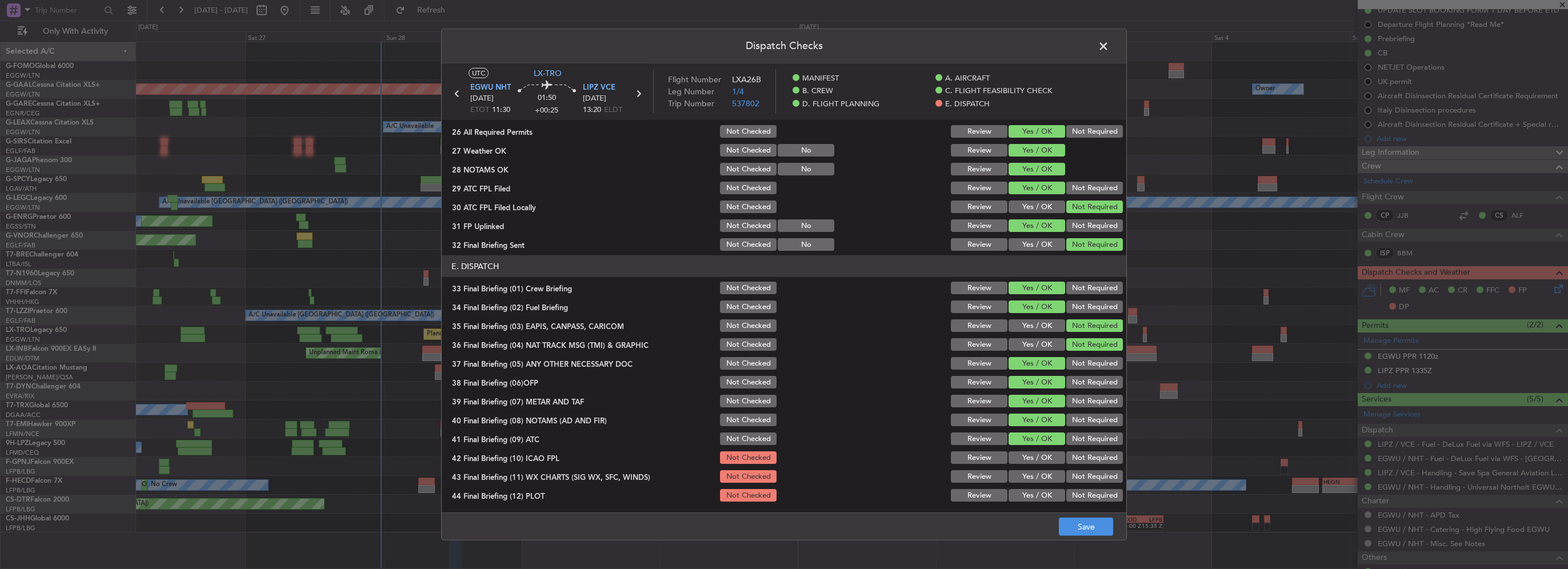
click at [1044, 456] on button "Yes / OK" at bounding box center [1037, 458] width 57 height 13
drag, startPoint x: 1043, startPoint y: 476, endPoint x: 1043, endPoint y: 484, distance: 8.0
click at [1043, 476] on button "Yes / OK" at bounding box center [1037, 476] width 57 height 13
click at [1043, 490] on button "Yes / OK" at bounding box center [1037, 495] width 57 height 13
click at [1090, 528] on button "Save" at bounding box center [1086, 526] width 54 height 18
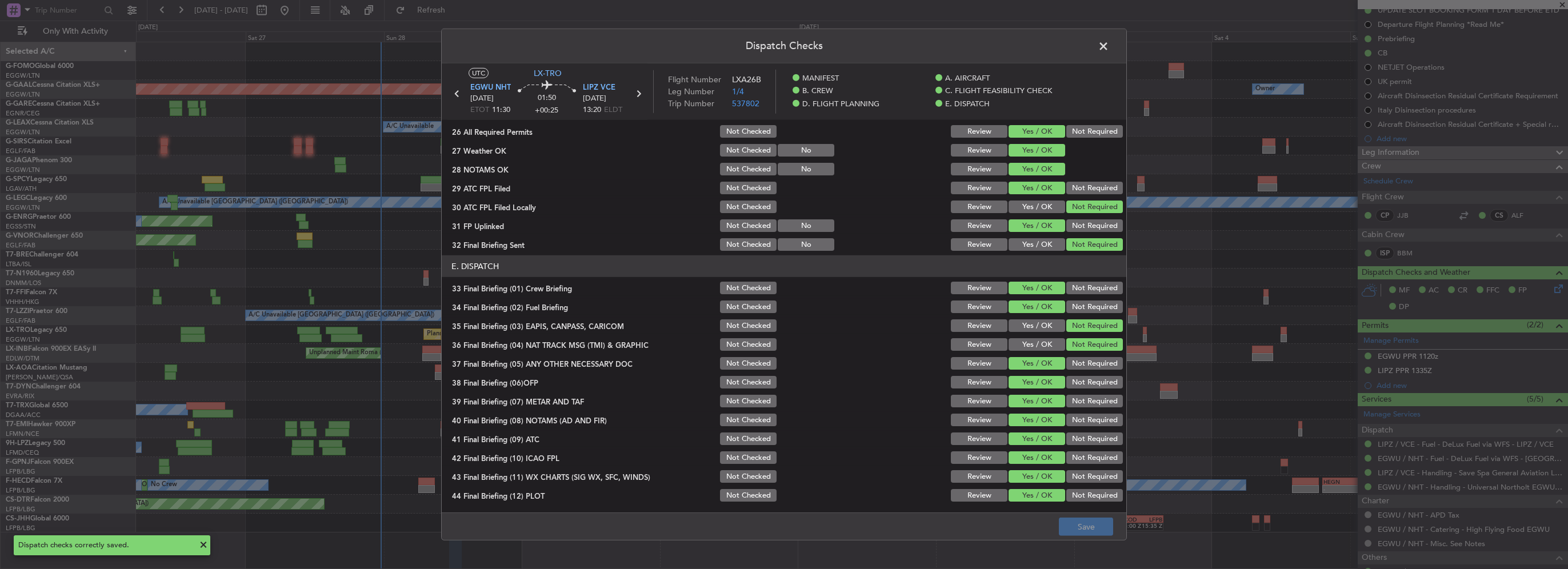
click at [1109, 43] on span at bounding box center [1109, 49] width 0 height 23
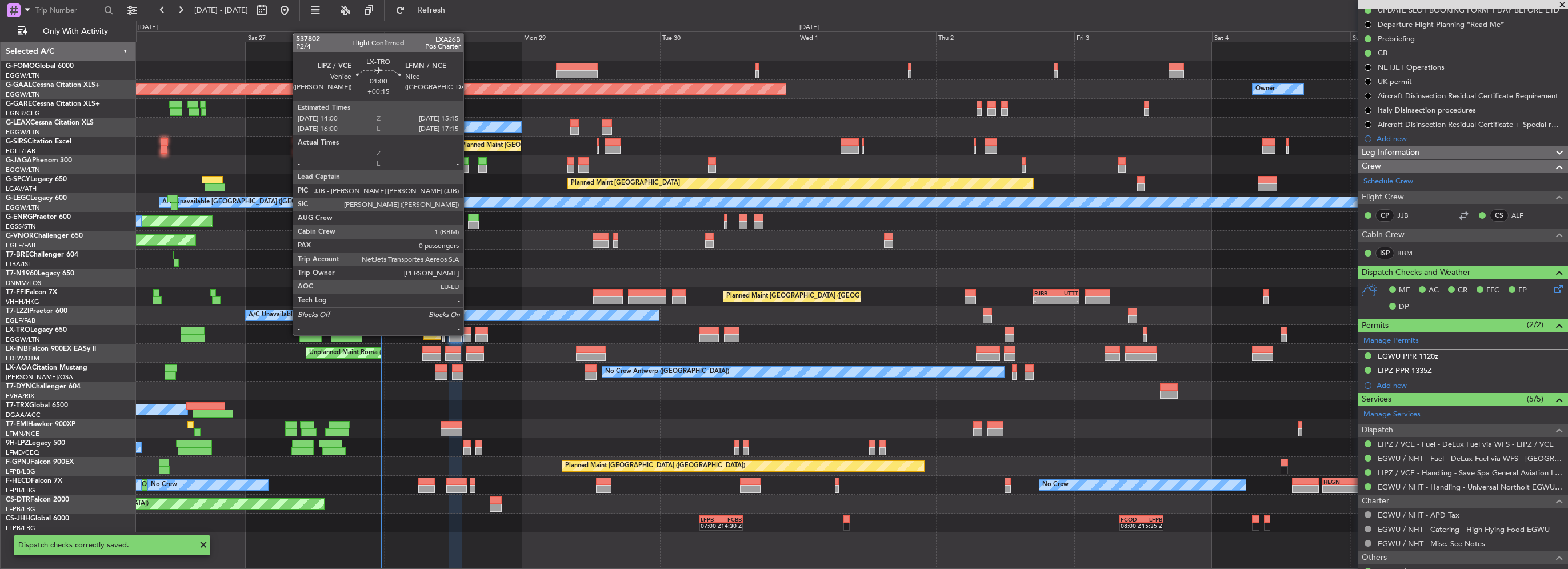
click at [469, 334] on div at bounding box center [468, 338] width 8 height 8
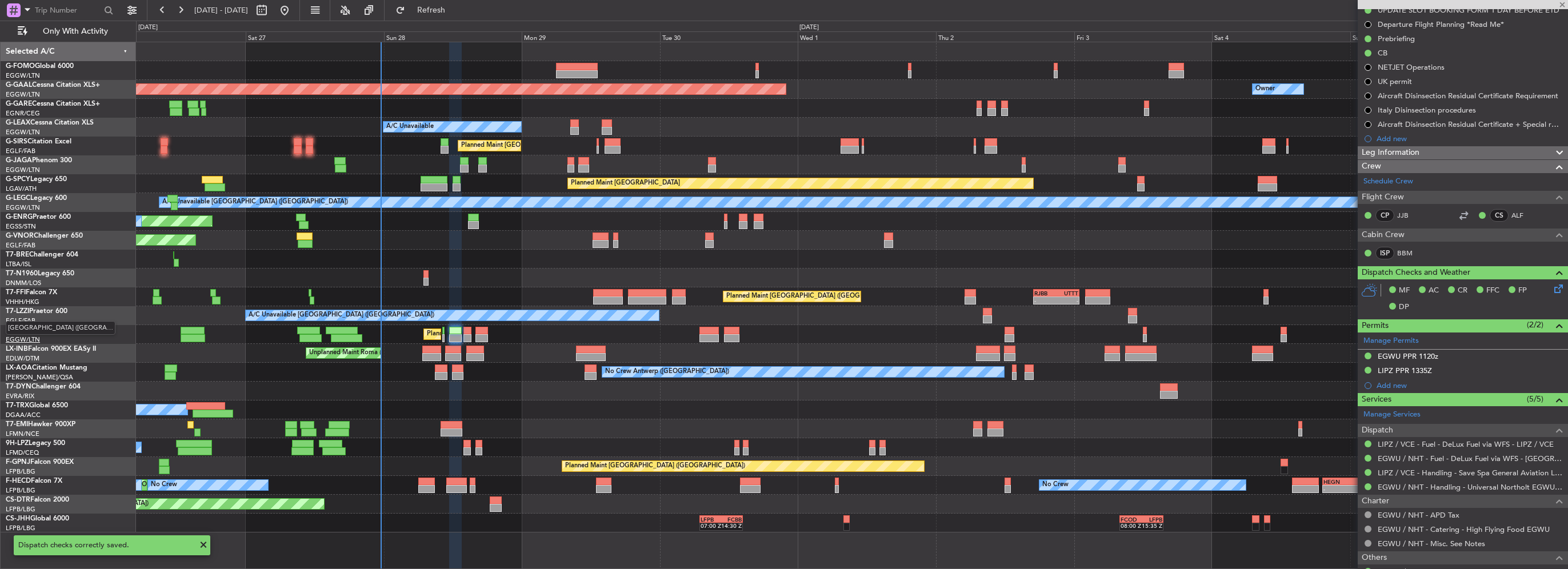
type input "+00:15"
type input "0"
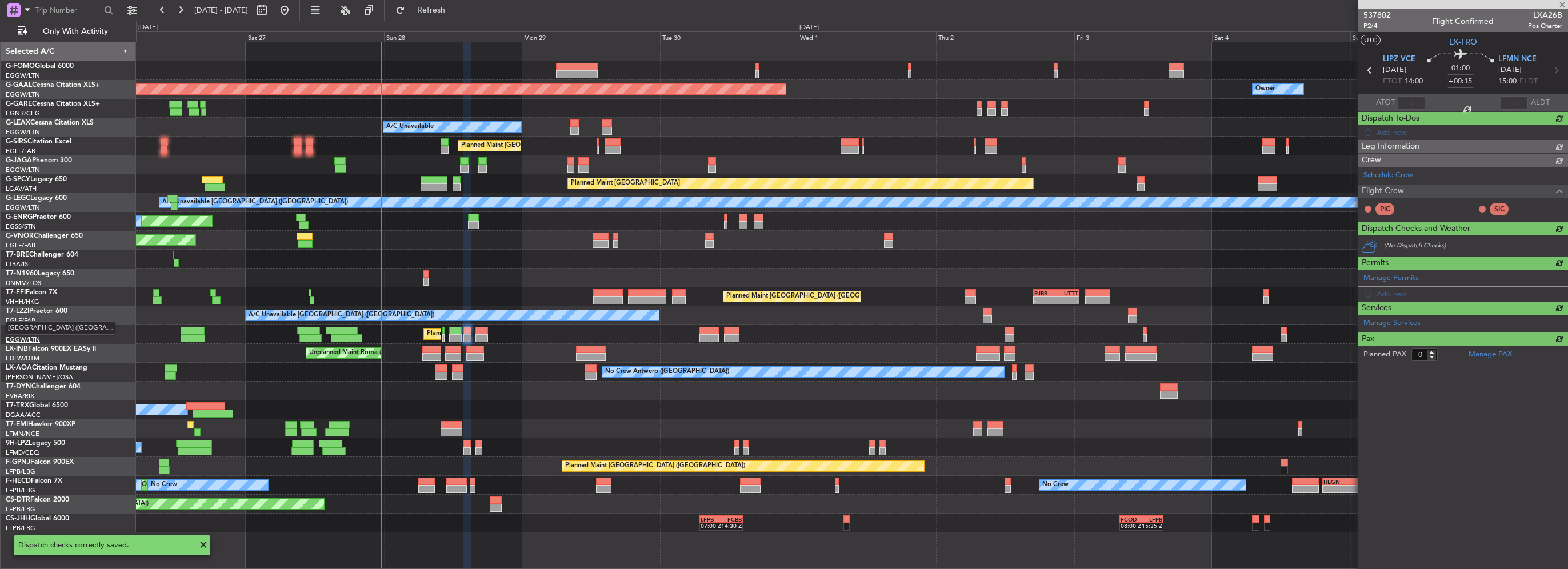
scroll to position [0, 0]
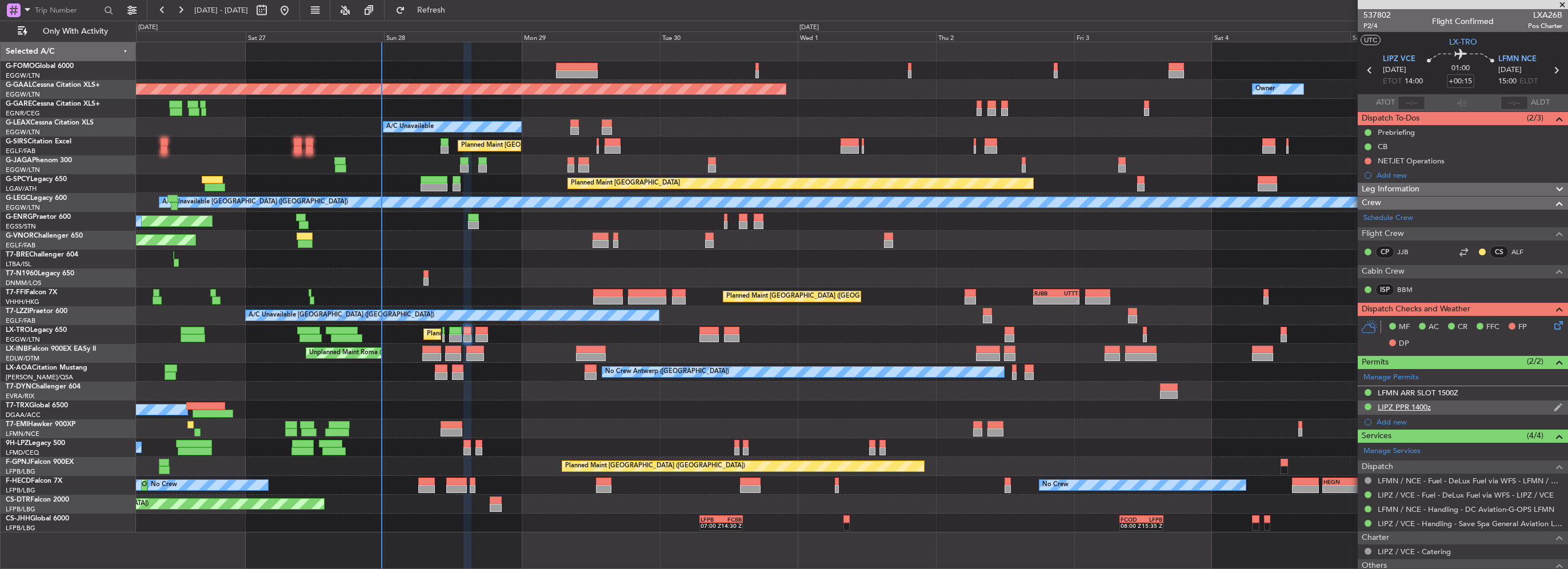
click at [1428, 405] on div "LIPZ PPR 1400z" at bounding box center [1405, 406] width 53 height 10
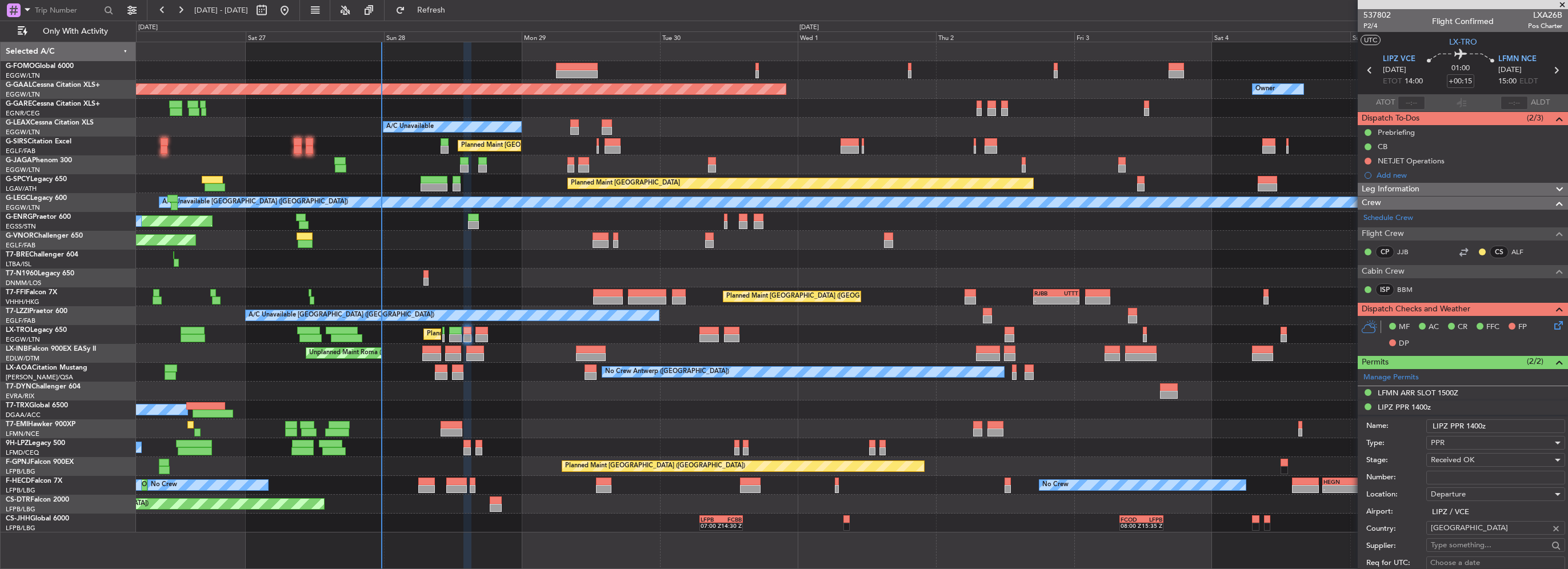
click at [1460, 480] on input "Number:" at bounding box center [1496, 478] width 139 height 14
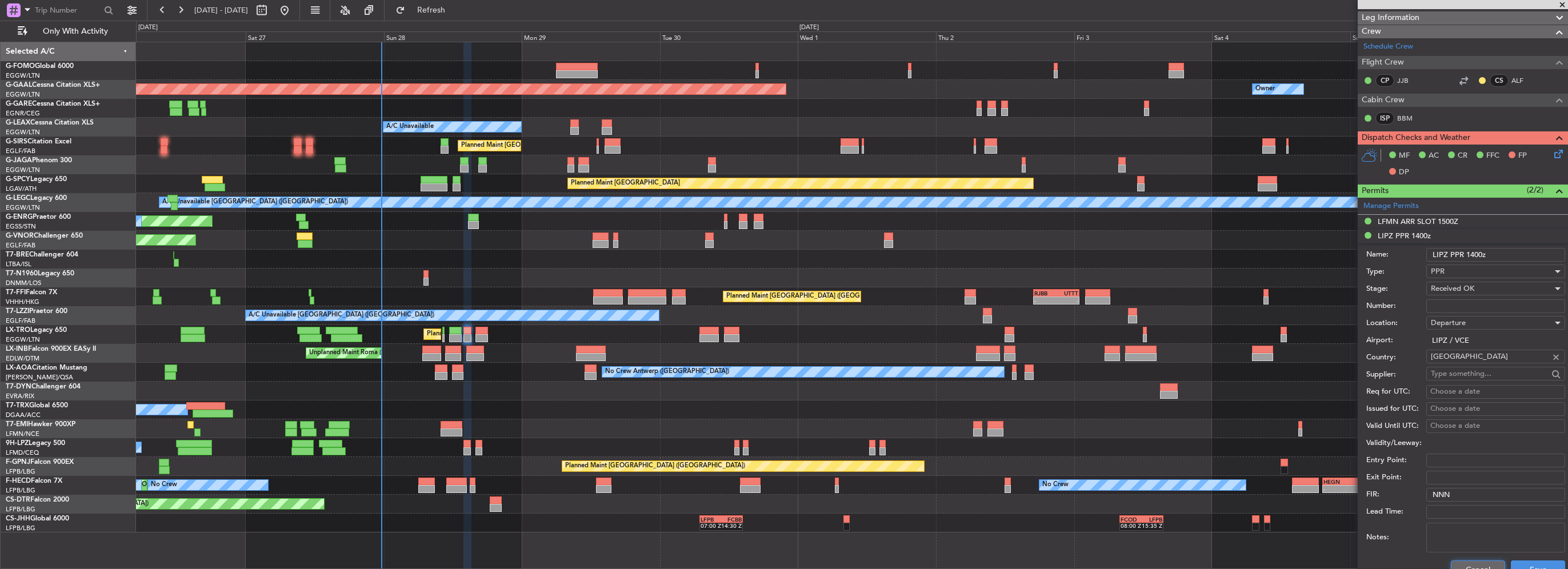
click at [1473, 565] on button "Cancel" at bounding box center [1478, 569] width 54 height 18
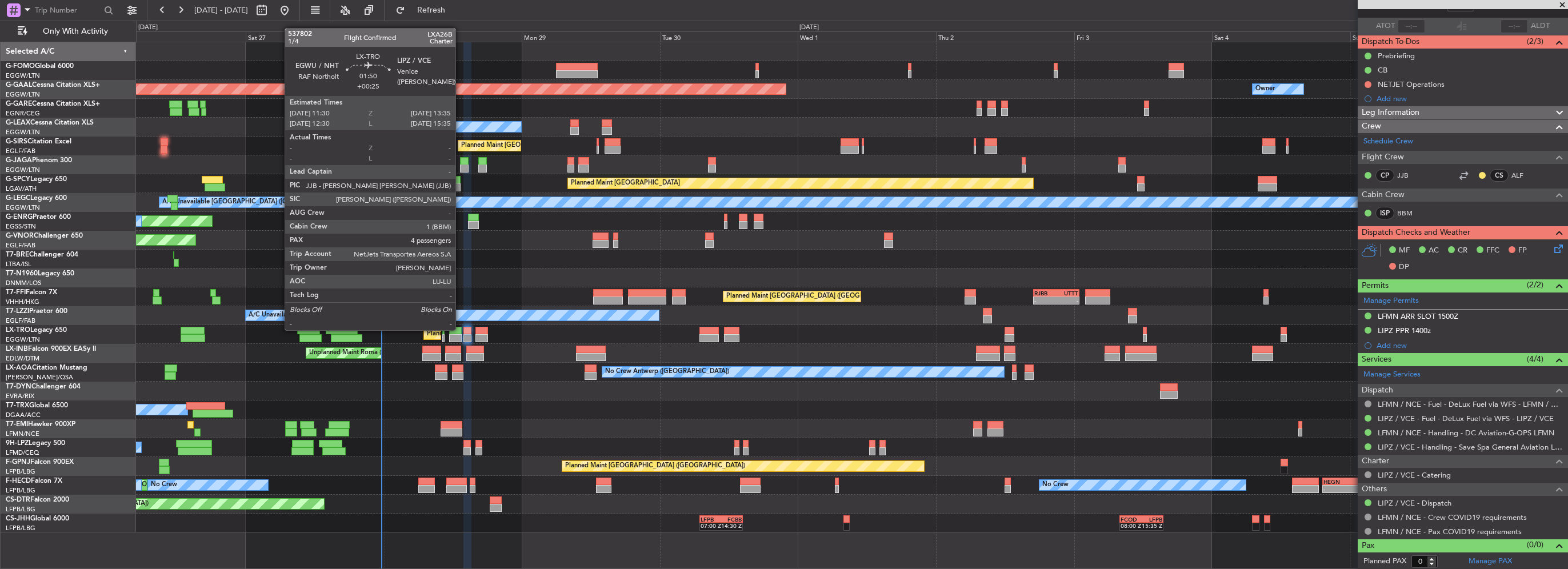
click at [461, 329] on div at bounding box center [455, 331] width 12 height 8
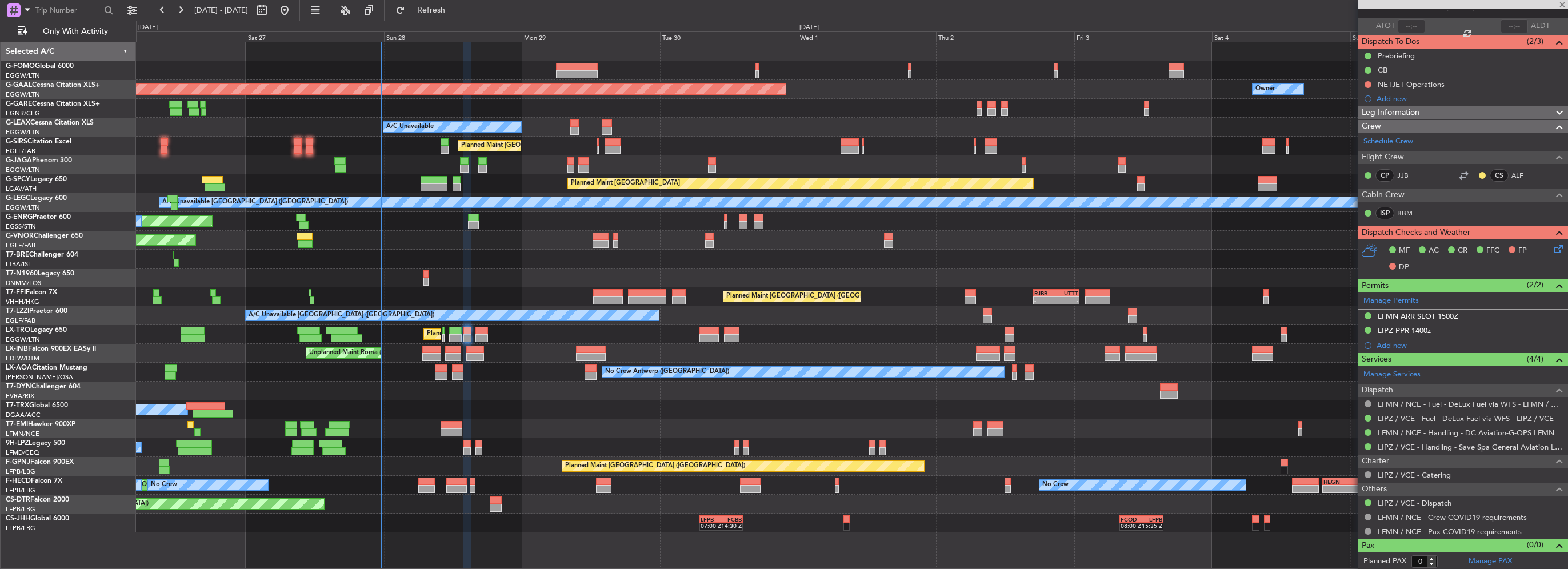
type input "+00:25"
type input "4"
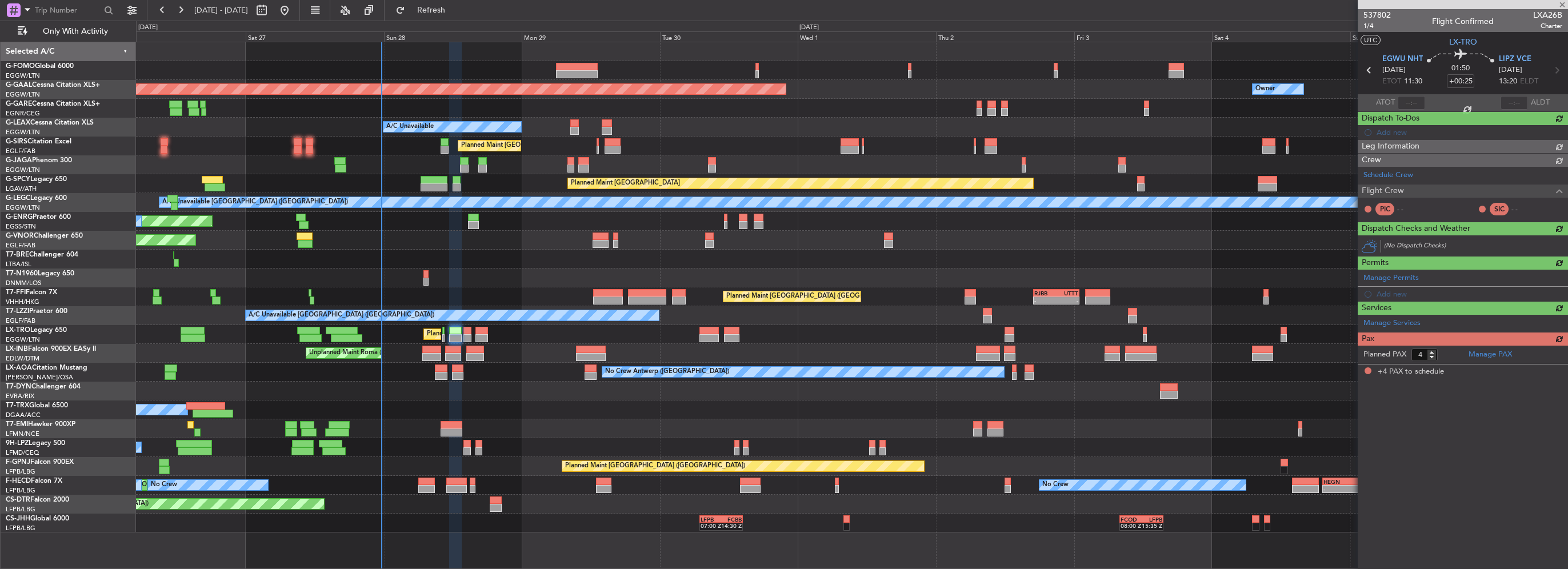
scroll to position [0, 0]
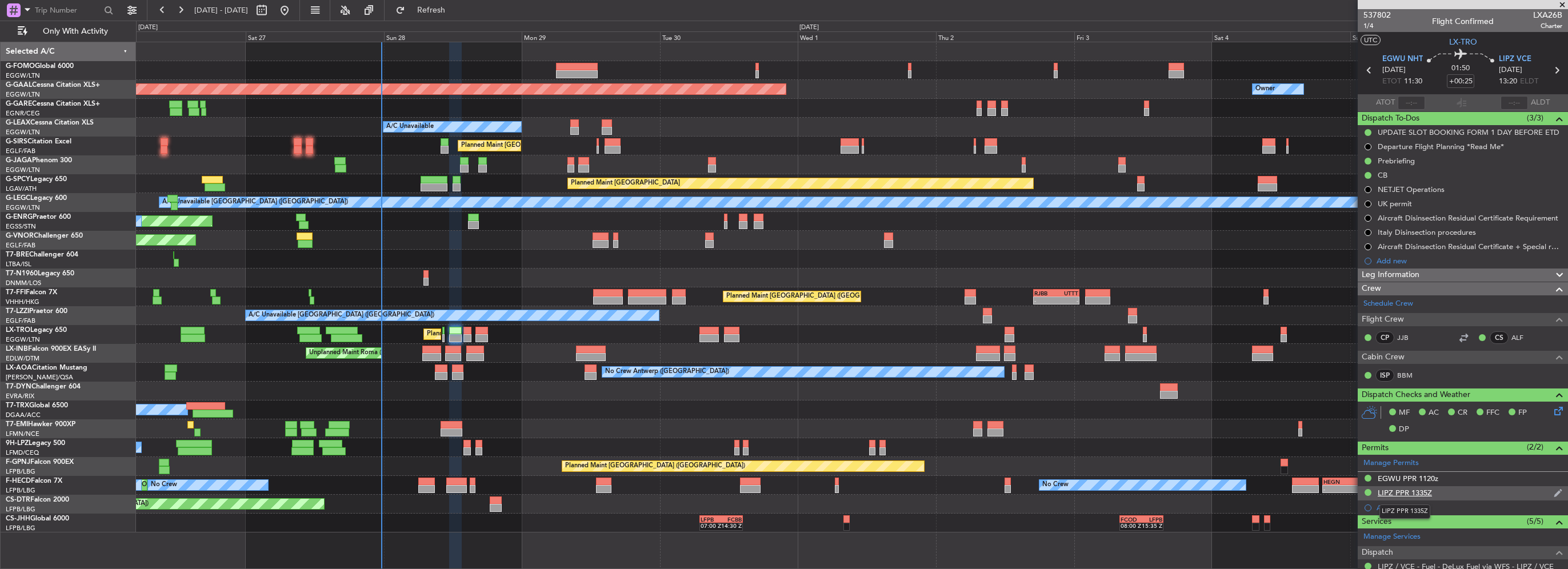
click at [1415, 490] on div "LIPZ PPR 1335Z" at bounding box center [1405, 492] width 54 height 10
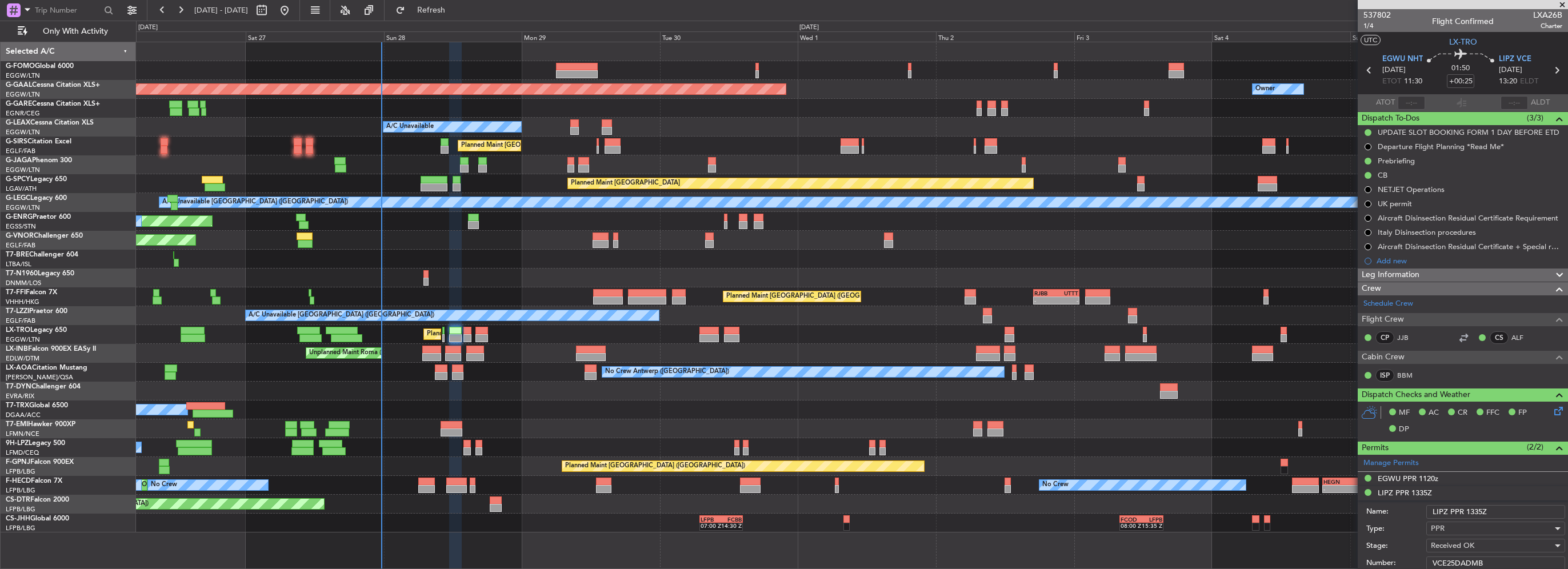
drag, startPoint x: 1488, startPoint y: 558, endPoint x: 1351, endPoint y: 562, distance: 137.1
click at [1415, 561] on div "Number: VCE25DADMB" at bounding box center [1466, 563] width 199 height 17
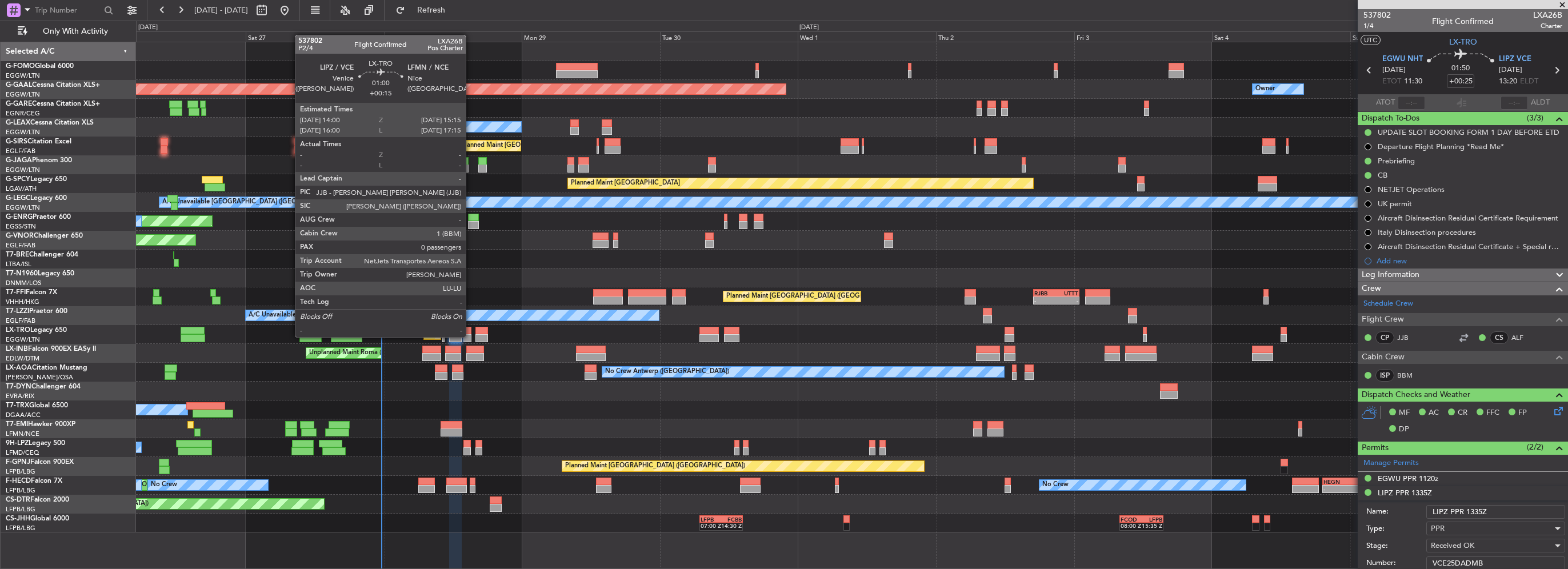
click at [471, 336] on div "Planned Maint London (Luton) A/C Unavailable" at bounding box center [851, 335] width 1431 height 19
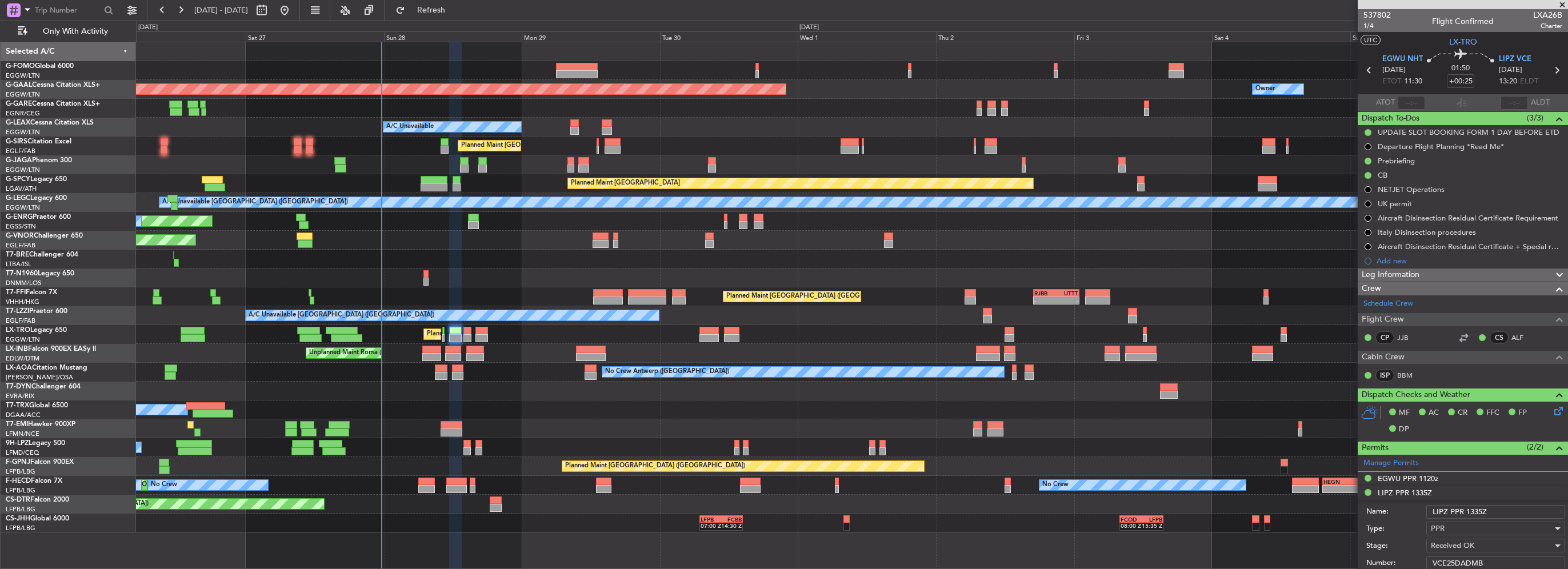
click at [468, 337] on div at bounding box center [468, 338] width 8 height 8
type input "+00:15"
type input "0"
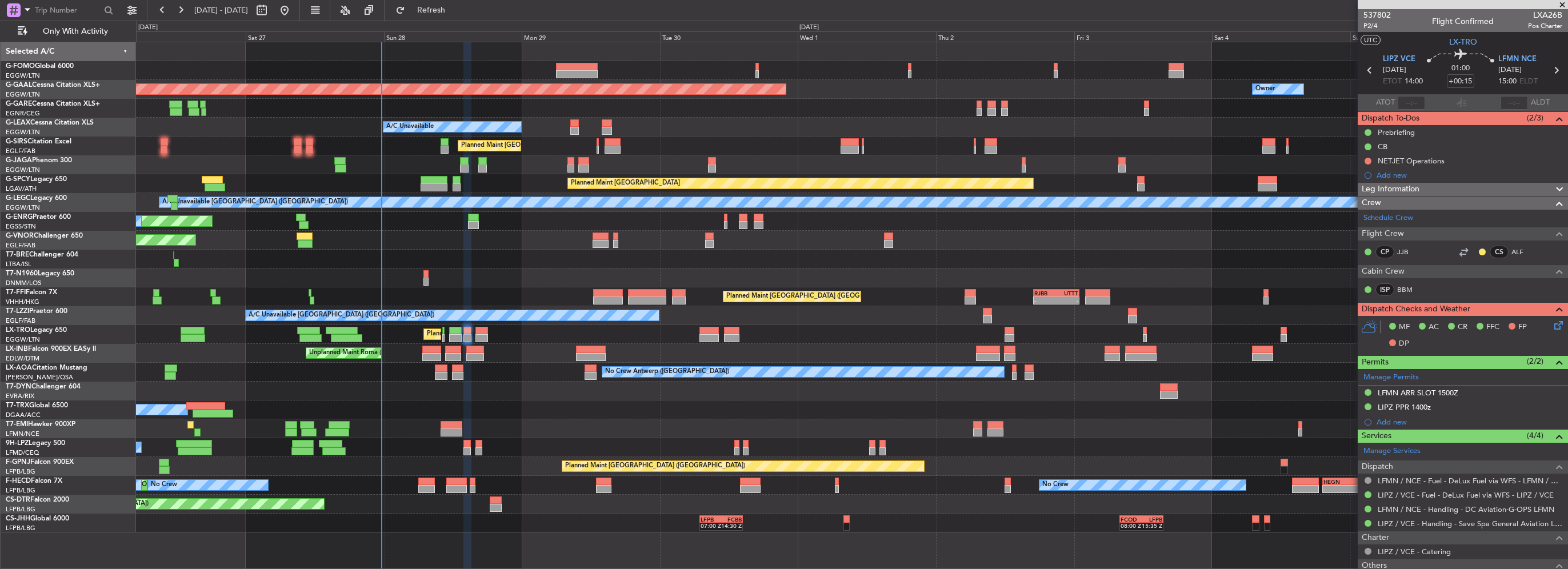
click at [1409, 405] on div "LIPZ PPR 1400z" at bounding box center [1405, 406] width 53 height 10
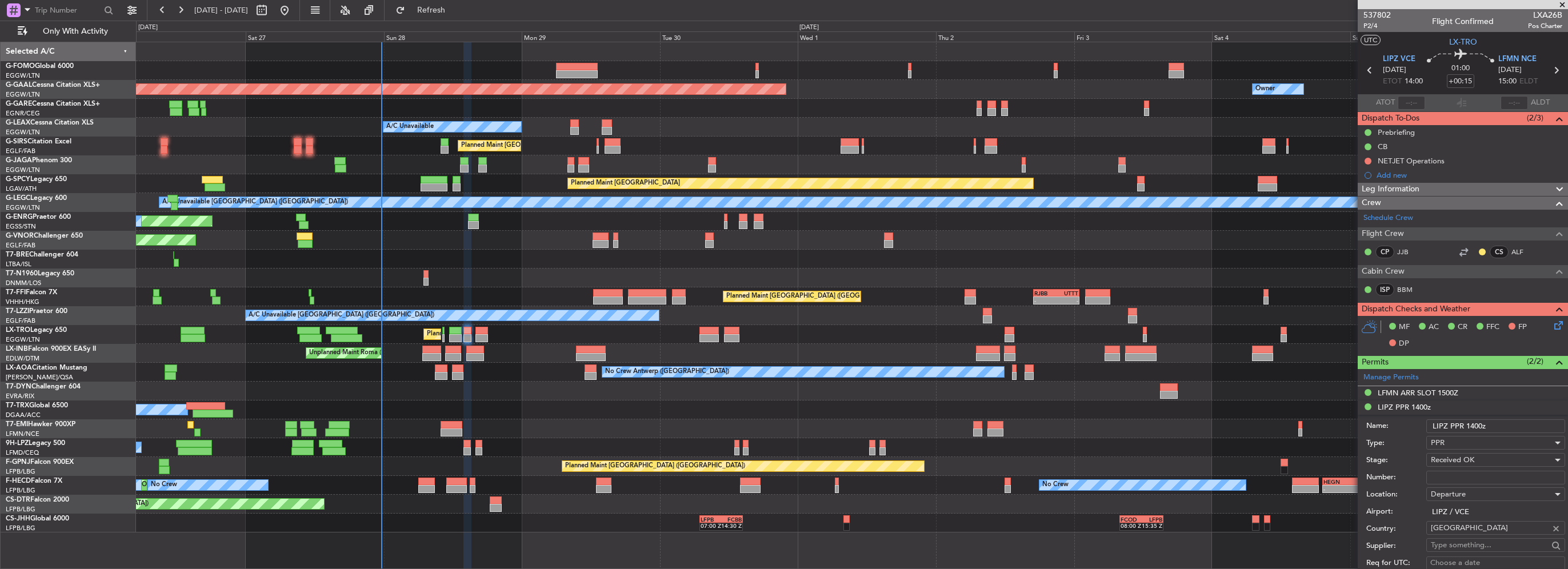
click at [1447, 473] on input "Number:" at bounding box center [1496, 478] width 139 height 14
paste input "VCE25DADMB"
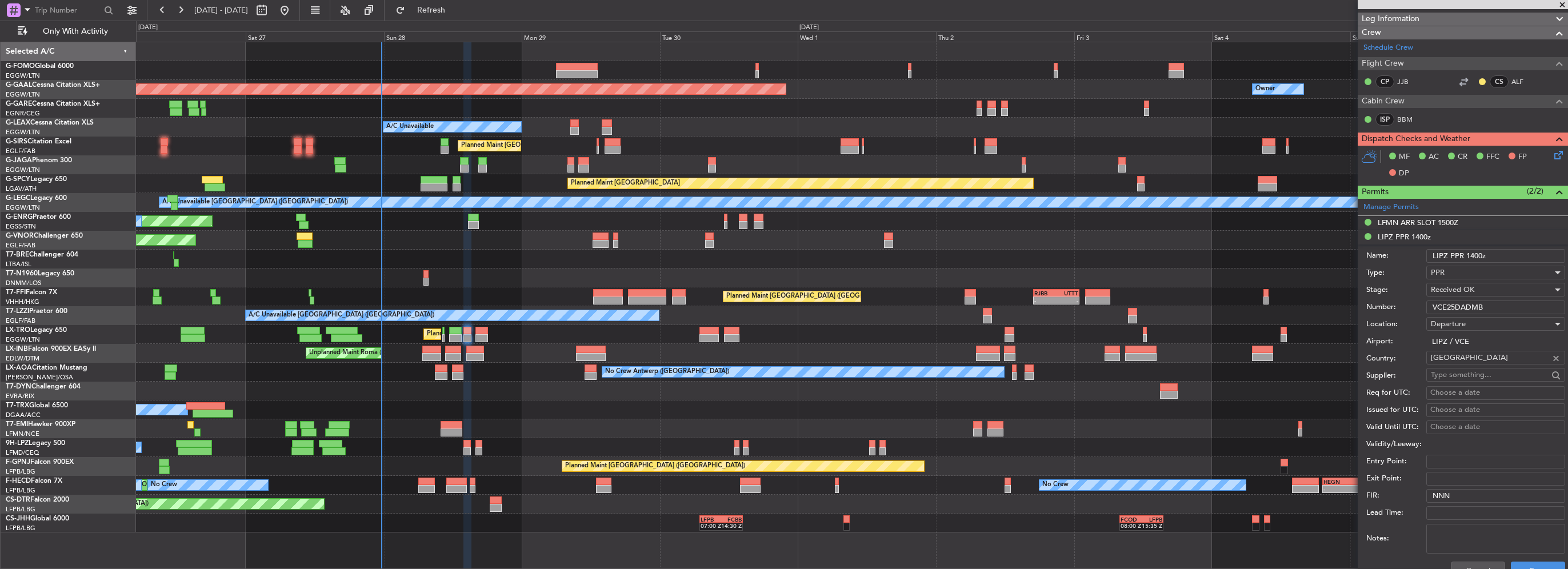
scroll to position [171, 0]
type input "VCE25DADMB"
click at [1522, 560] on button "Save" at bounding box center [1538, 569] width 54 height 18
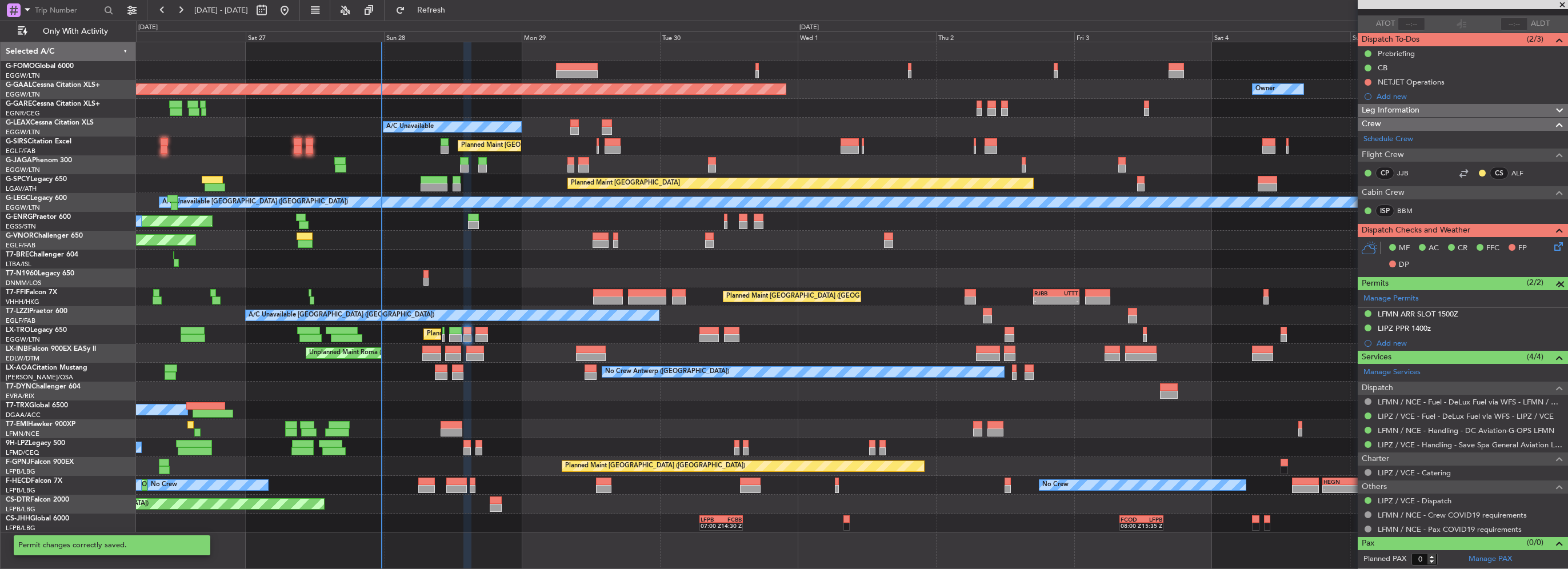
scroll to position [77, 0]
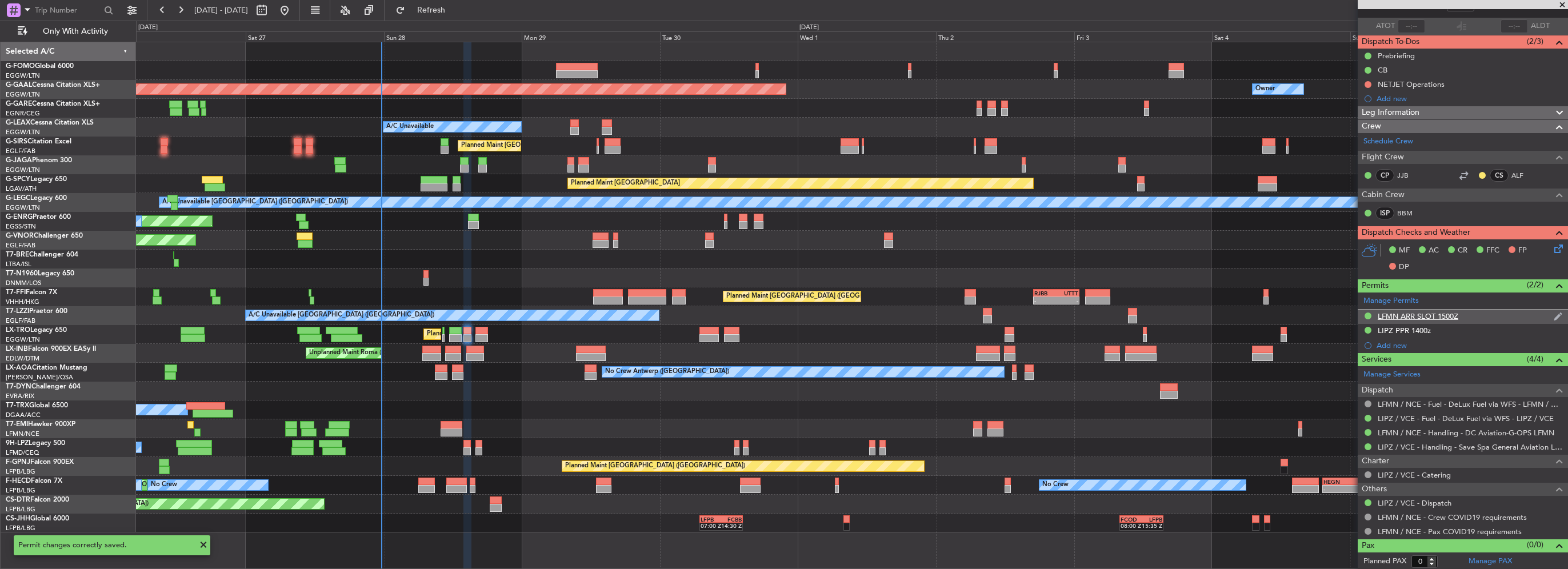
click at [1431, 312] on div "LFMN ARR SLOT 1500Z" at bounding box center [1418, 316] width 81 height 10
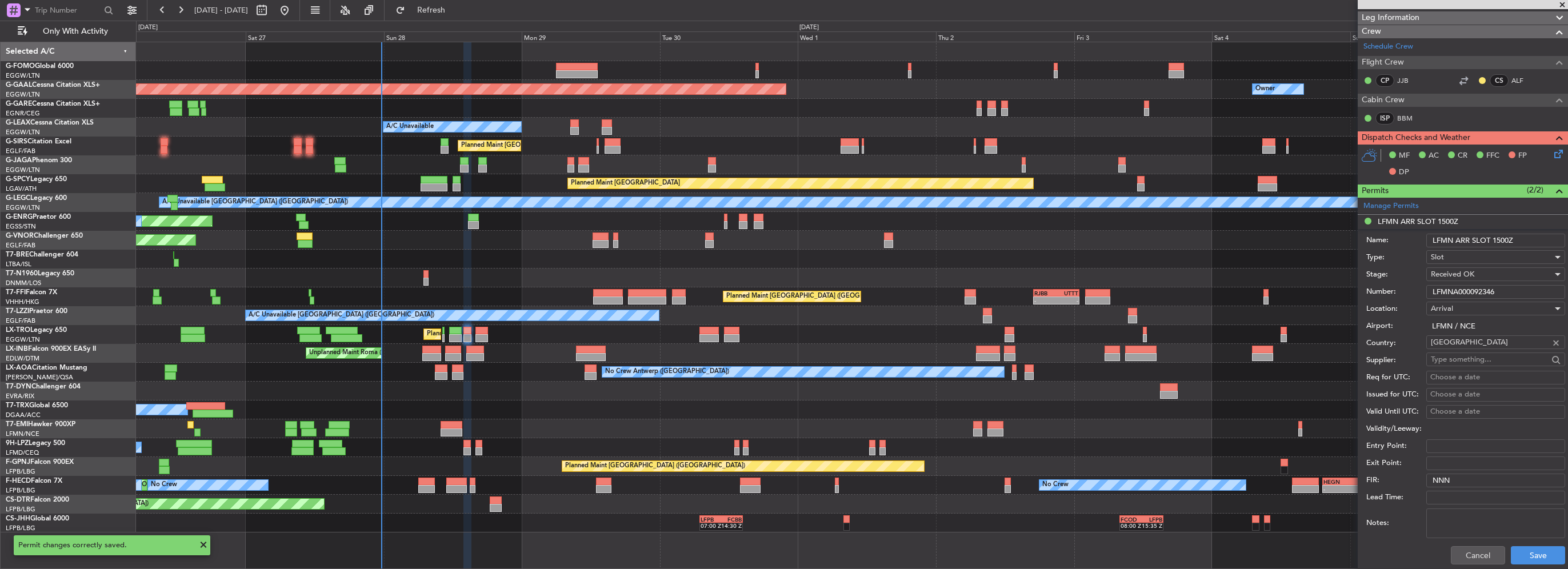
drag, startPoint x: 1499, startPoint y: 287, endPoint x: 1255, endPoint y: 290, distance: 244.0
click at [1296, 288] on fb-app "26 Sep 2025 - 06 Oct 2025 Refresh Quick Links Only With Activity Planned Maint …" at bounding box center [784, 288] width 1568 height 560
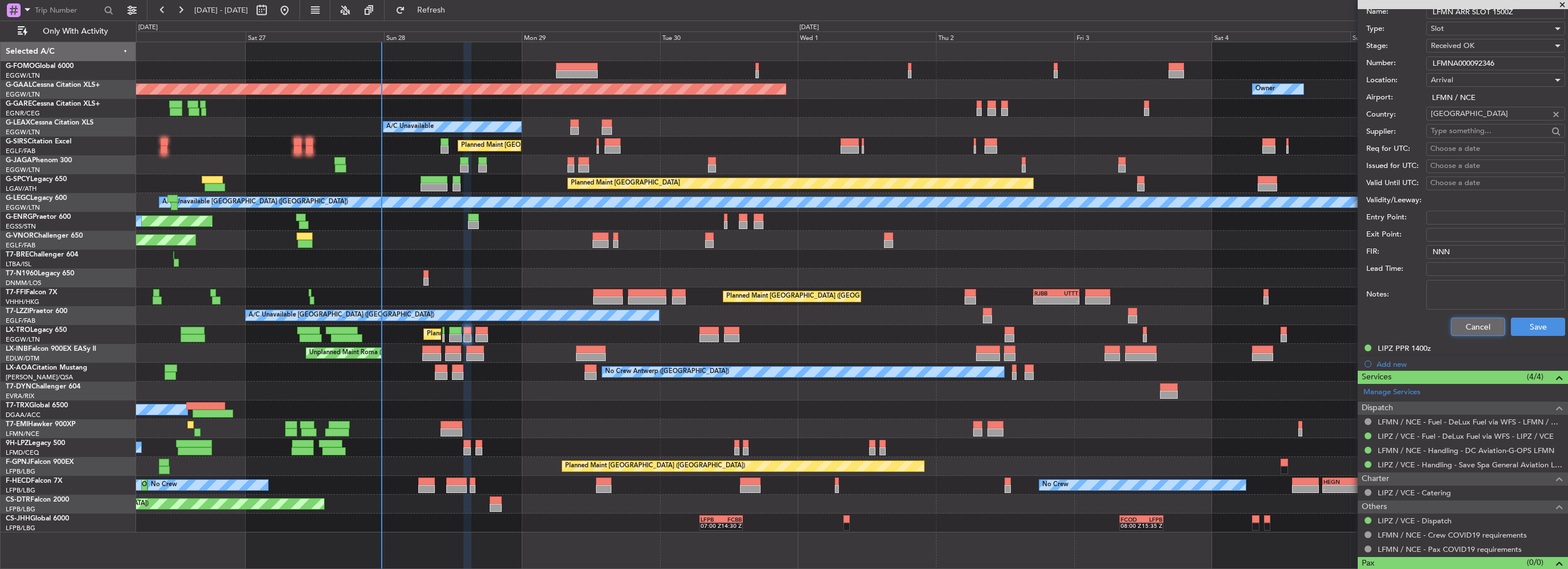
click at [1460, 320] on button "Cancel" at bounding box center [1478, 326] width 54 height 18
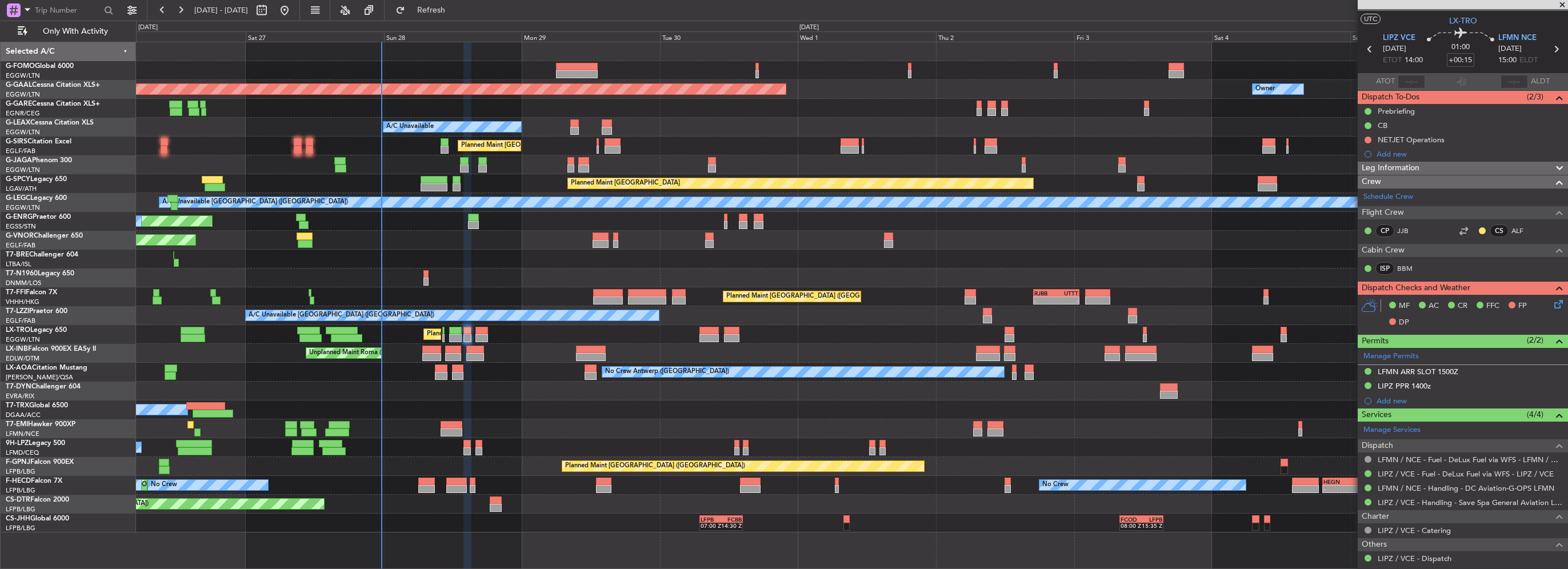
scroll to position [0, 0]
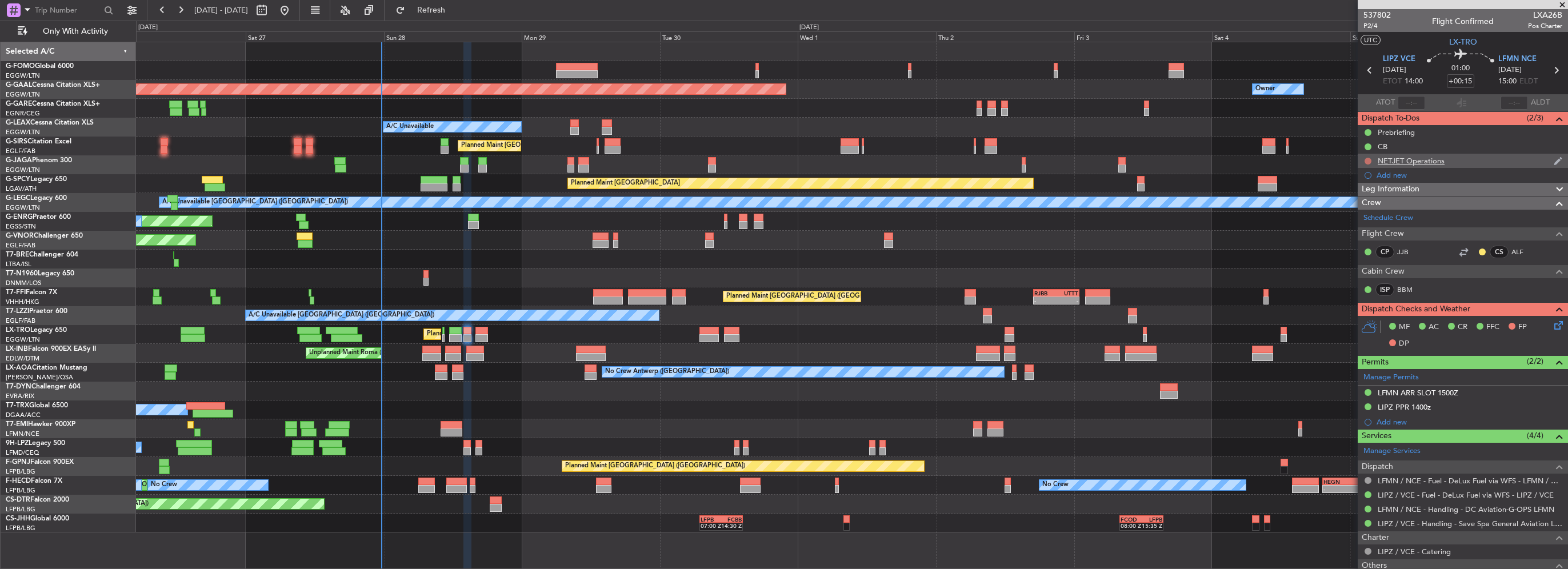
click at [1369, 160] on button at bounding box center [1368, 161] width 7 height 7
click at [1360, 227] on span "Cancelled" at bounding box center [1370, 229] width 32 height 11
click at [1449, 187] on div "Leg Information" at bounding box center [1463, 189] width 210 height 13
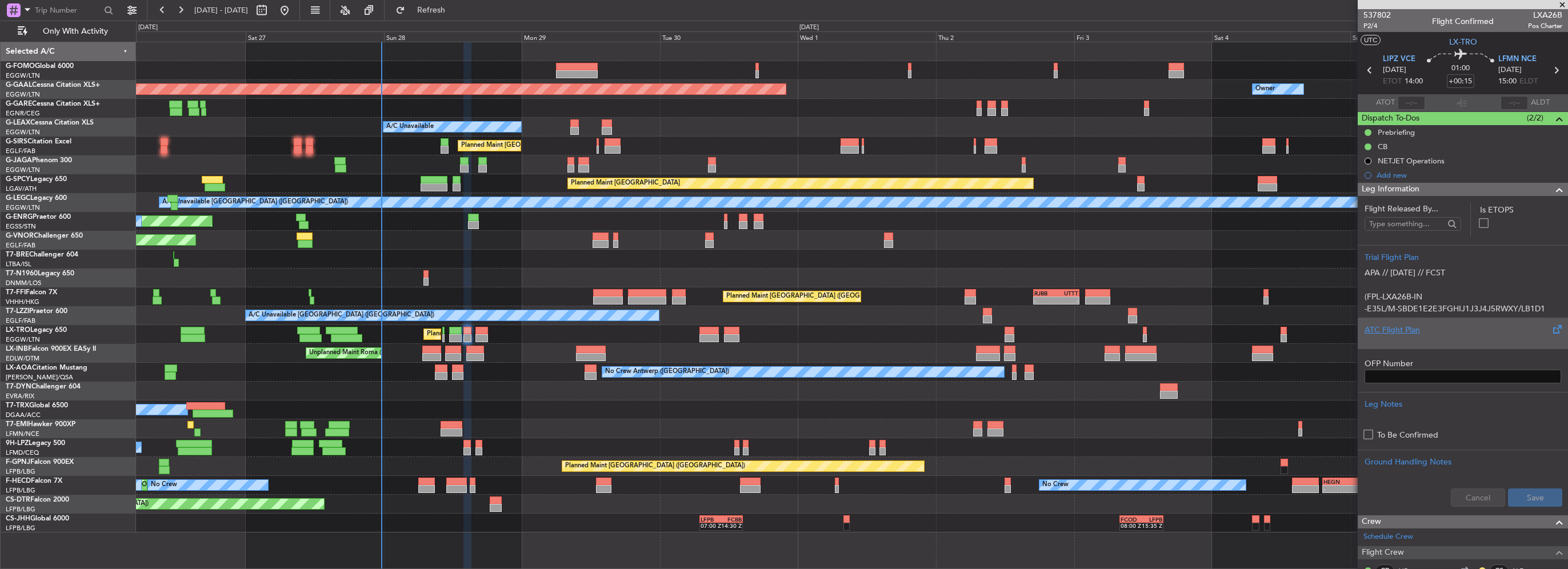
click at [1403, 331] on div "ATC Flight Plan" at bounding box center [1463, 330] width 196 height 12
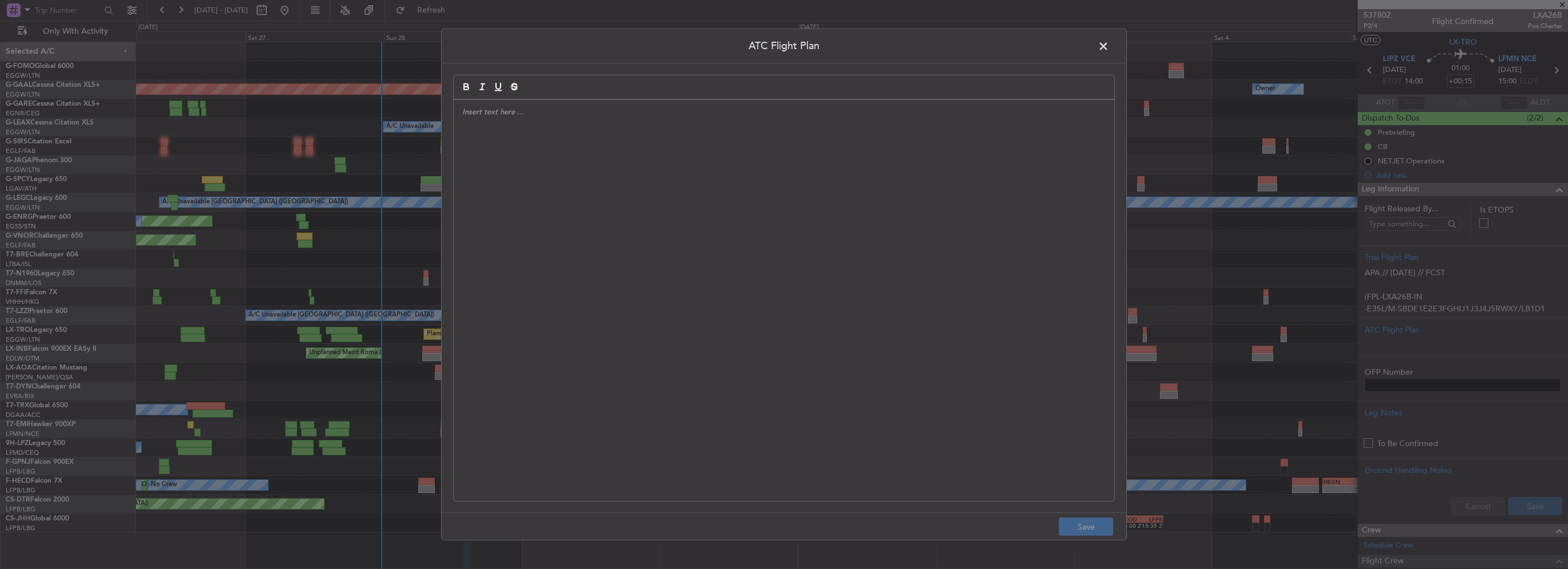
click at [614, 189] on div at bounding box center [784, 300] width 661 height 401
paste div
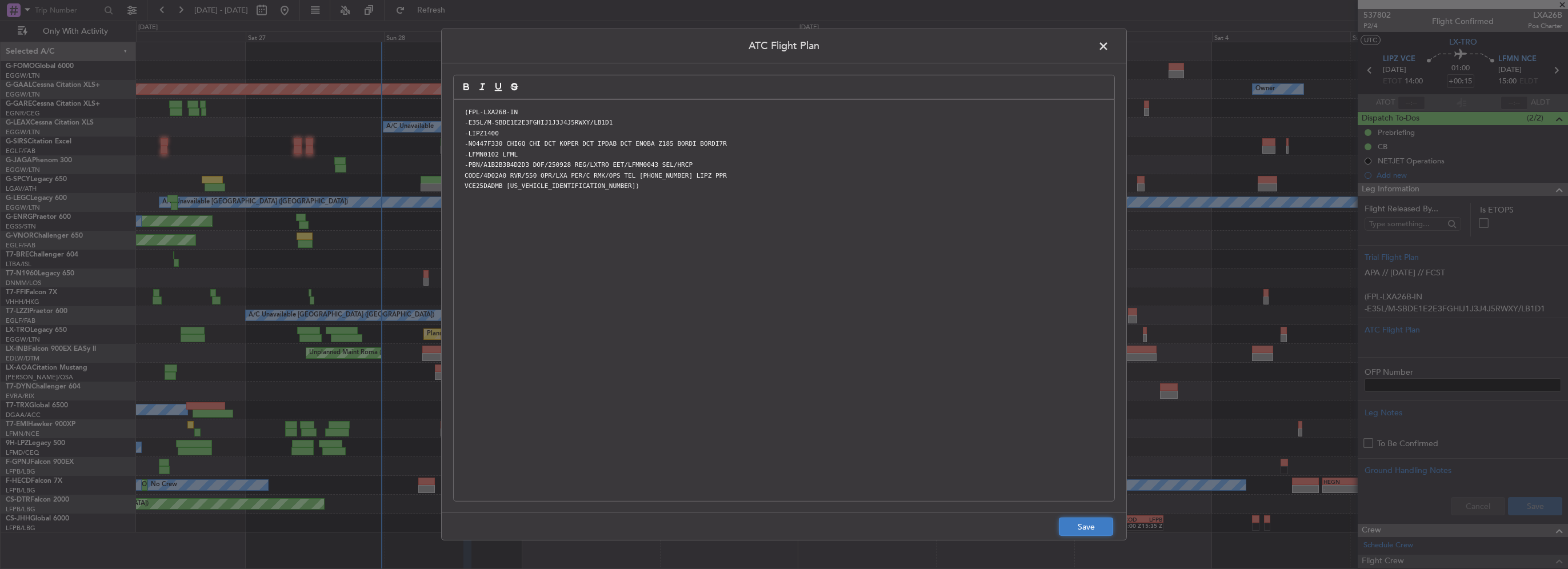
click at [1095, 530] on button "Save" at bounding box center [1086, 526] width 54 height 18
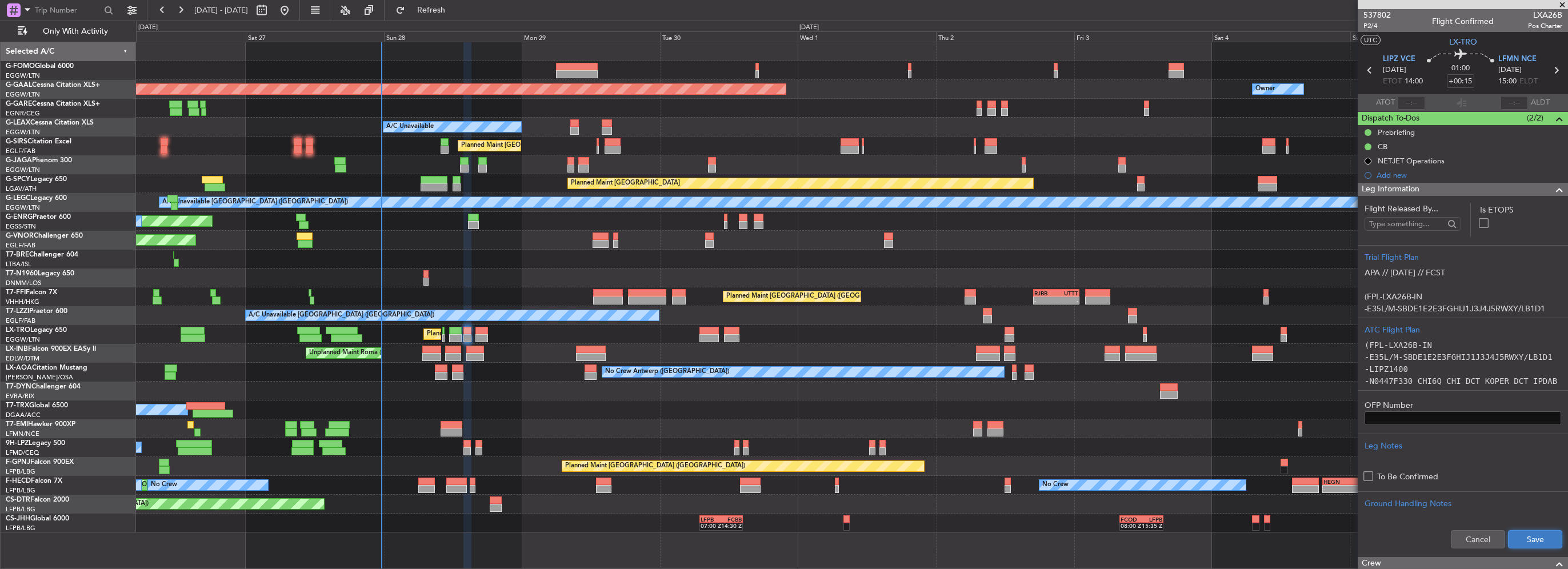
click at [1517, 540] on button "Save" at bounding box center [1535, 539] width 54 height 18
click at [1553, 190] on span at bounding box center [1560, 190] width 14 height 14
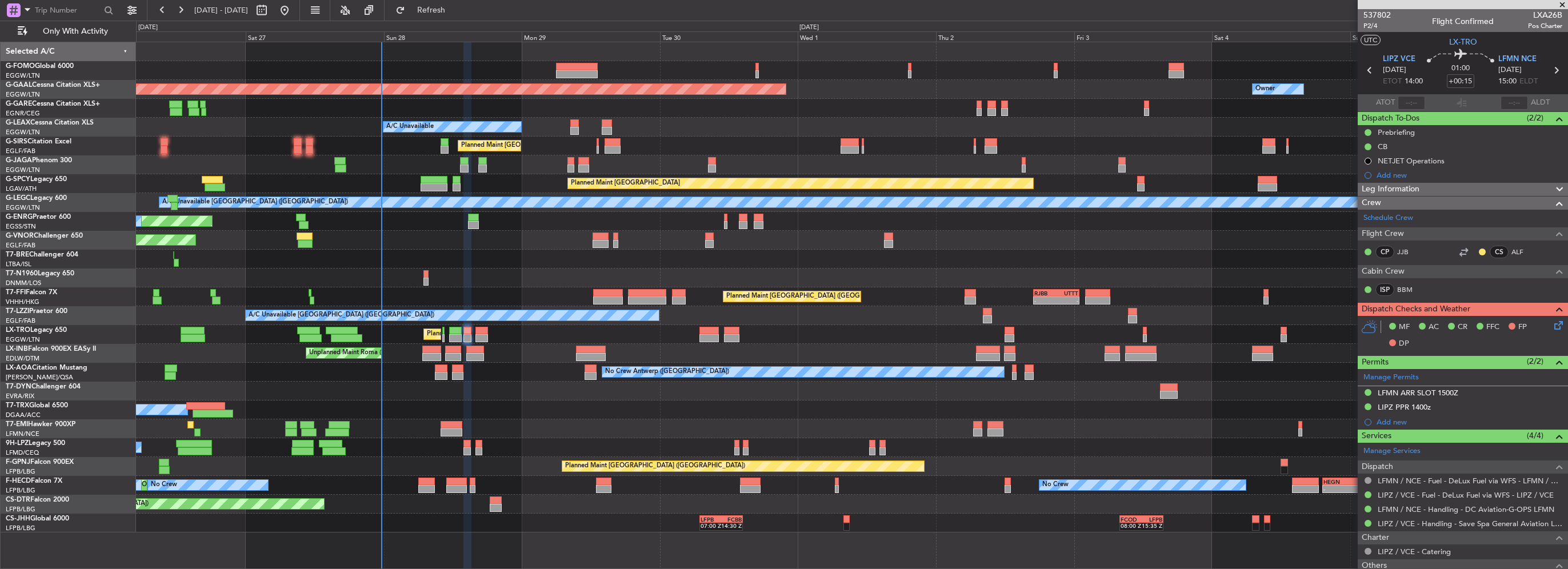
click at [1552, 320] on icon at bounding box center [1557, 323] width 9 height 9
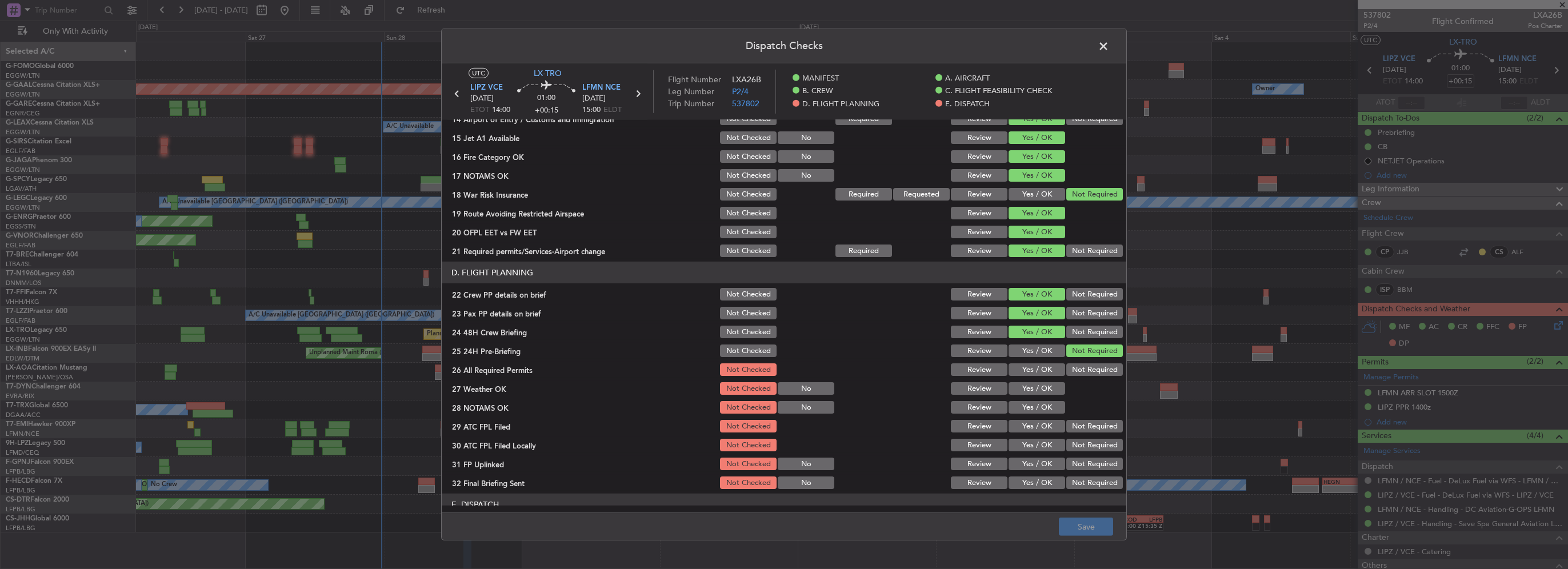
scroll to position [457, 0]
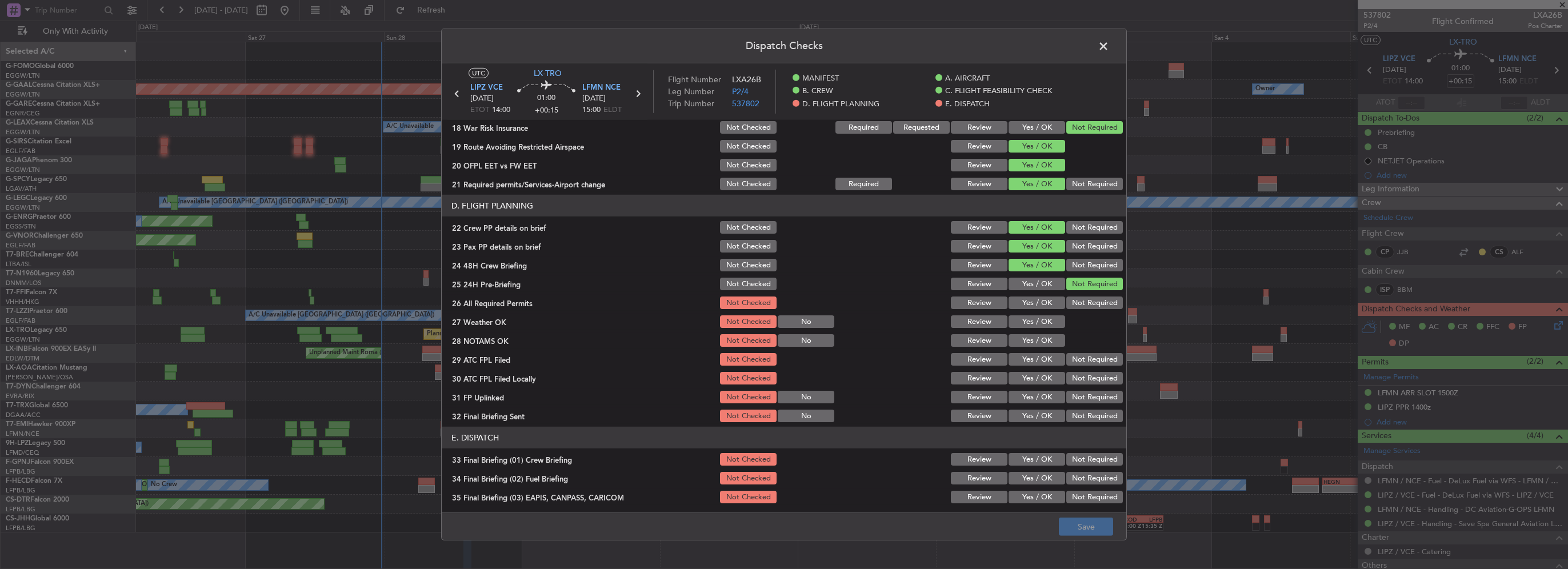
click at [1050, 304] on button "Yes / OK" at bounding box center [1037, 303] width 57 height 13
click at [1048, 326] on button "Yes / OK" at bounding box center [1037, 322] width 57 height 13
drag, startPoint x: 1049, startPoint y: 343, endPoint x: 1050, endPoint y: 350, distance: 7.1
click at [1048, 344] on button "Yes / OK" at bounding box center [1037, 340] width 57 height 13
click at [1050, 361] on button "Yes / OK" at bounding box center [1037, 359] width 57 height 13
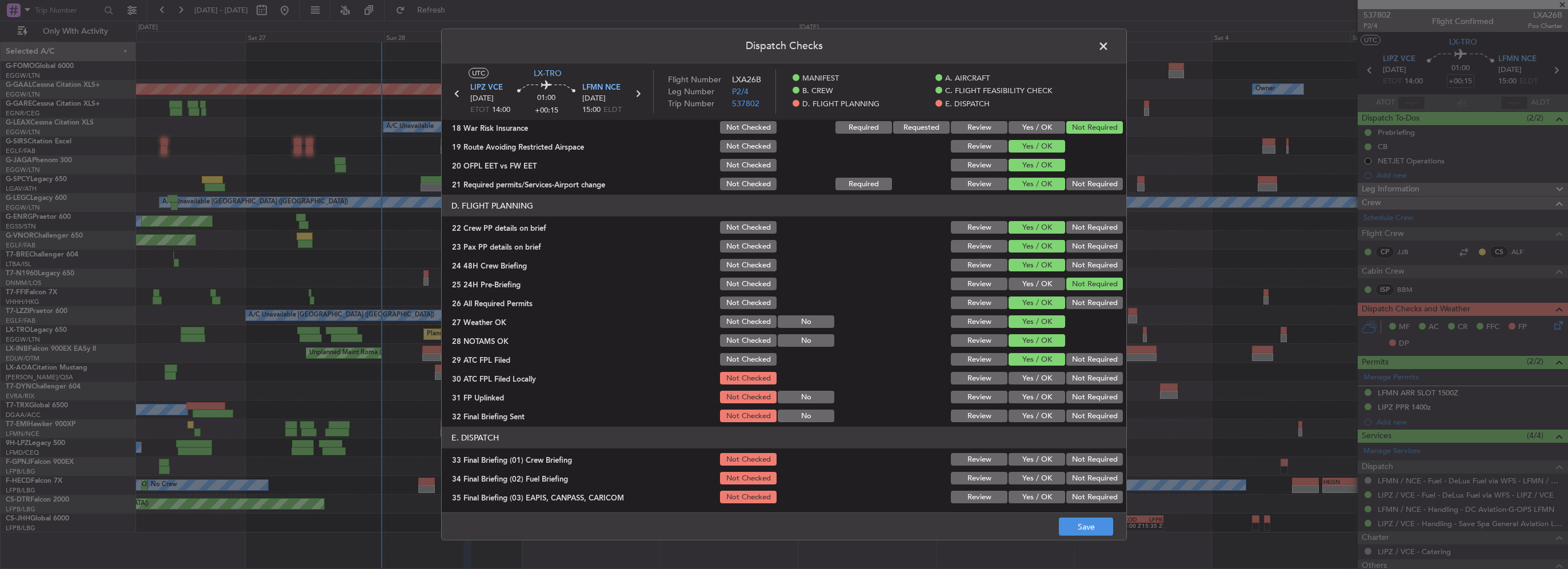
click at [1067, 378] on button "Not Required" at bounding box center [1095, 378] width 57 height 13
click at [1050, 391] on button "Yes / OK" at bounding box center [1037, 397] width 57 height 13
click at [1068, 409] on div "Not Required" at bounding box center [1093, 415] width 58 height 16
click at [1070, 413] on button "Not Required" at bounding box center [1095, 416] width 57 height 13
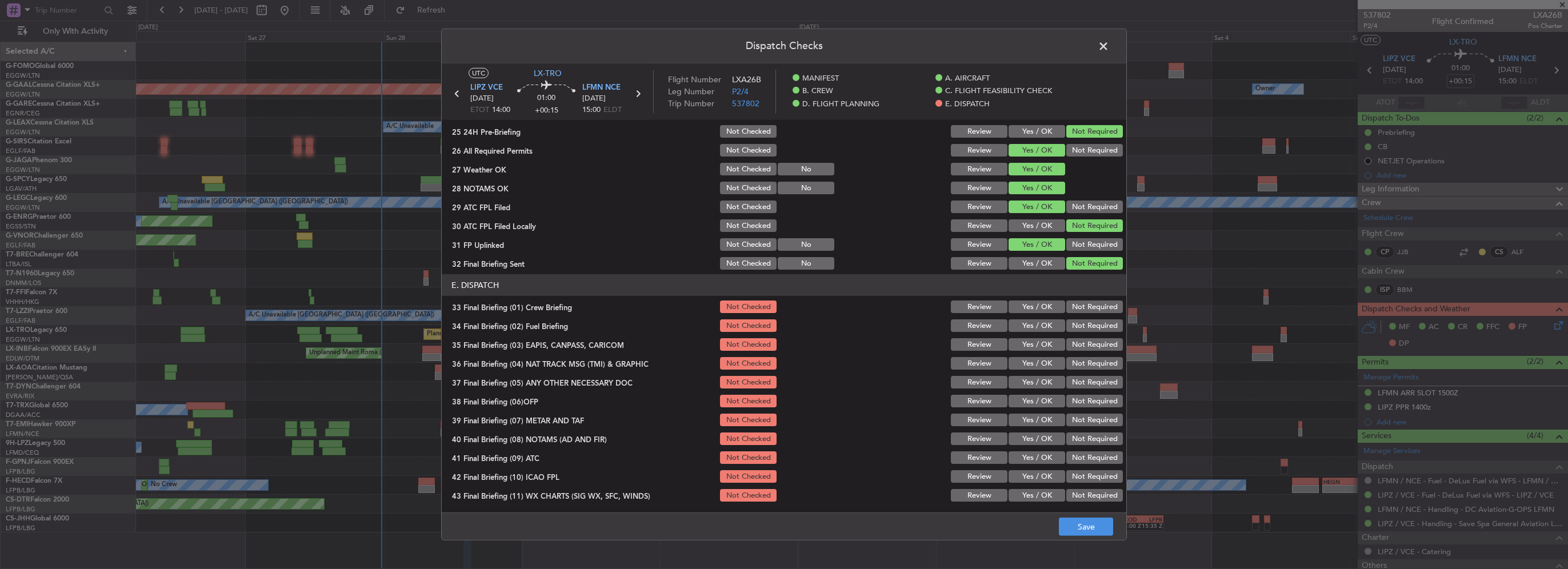
scroll to position [629, 0]
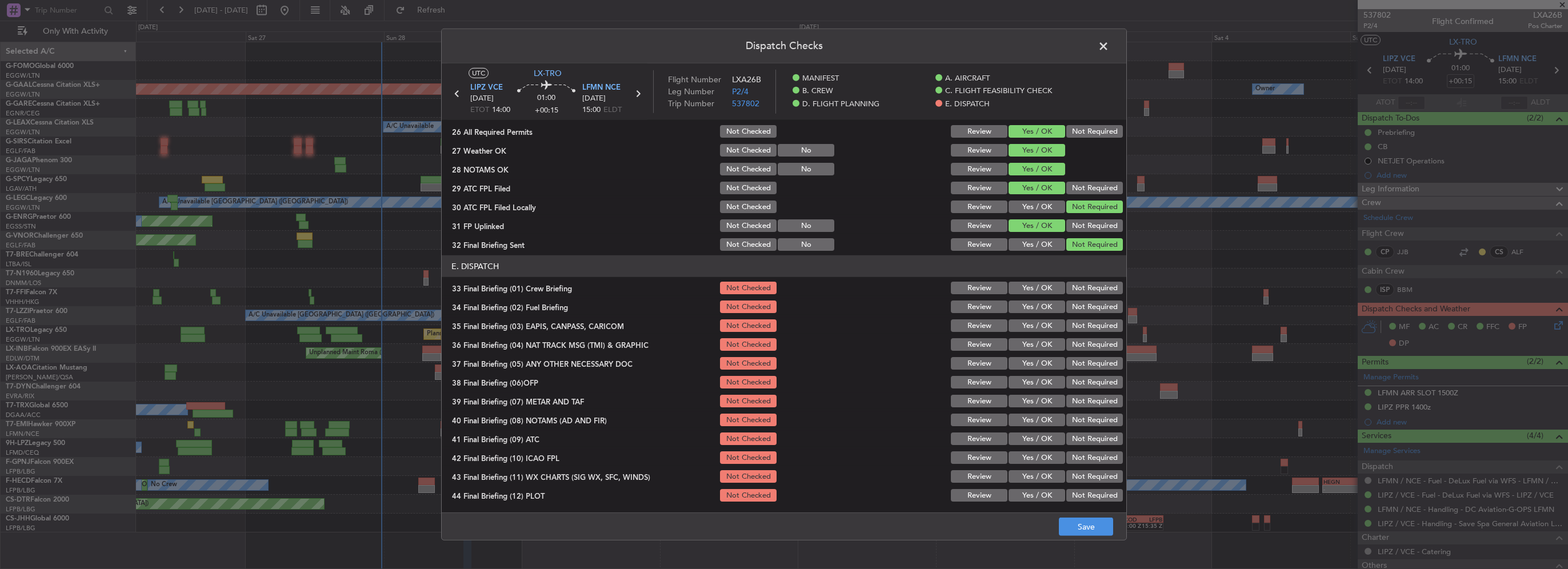
click at [1043, 290] on button "Yes / OK" at bounding box center [1037, 288] width 57 height 13
click at [1043, 306] on button "Yes / OK" at bounding box center [1037, 307] width 57 height 13
drag, startPoint x: 1072, startPoint y: 325, endPoint x: 1074, endPoint y: 340, distance: 15.1
click at [1072, 326] on button "Not Required" at bounding box center [1095, 326] width 57 height 13
click at [1074, 340] on button "Not Required" at bounding box center [1095, 345] width 57 height 13
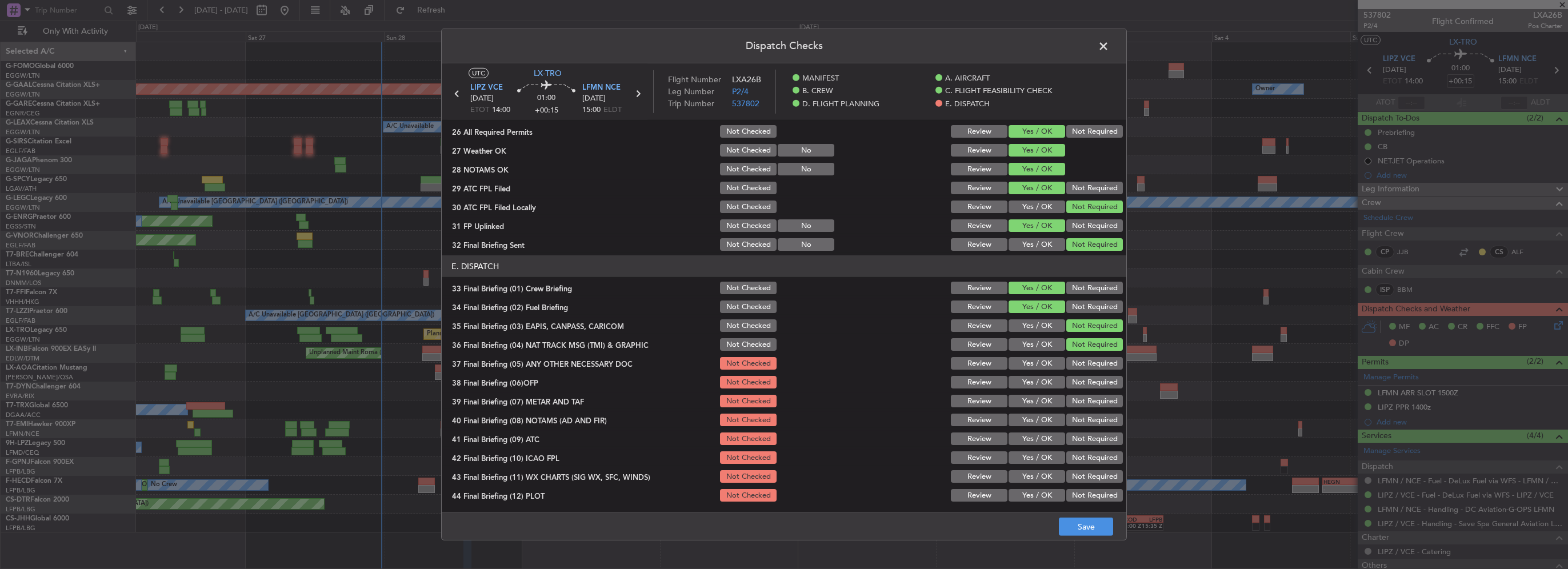
drag, startPoint x: 1050, startPoint y: 361, endPoint x: 1050, endPoint y: 384, distance: 23.0
click at [1050, 366] on button "Yes / OK" at bounding box center [1037, 363] width 57 height 13
click at [1050, 384] on button "Yes / OK" at bounding box center [1037, 382] width 57 height 13
drag, startPoint x: 1048, startPoint y: 397, endPoint x: 1047, endPoint y: 409, distance: 12.0
click at [1047, 398] on button "Yes / OK" at bounding box center [1037, 401] width 57 height 13
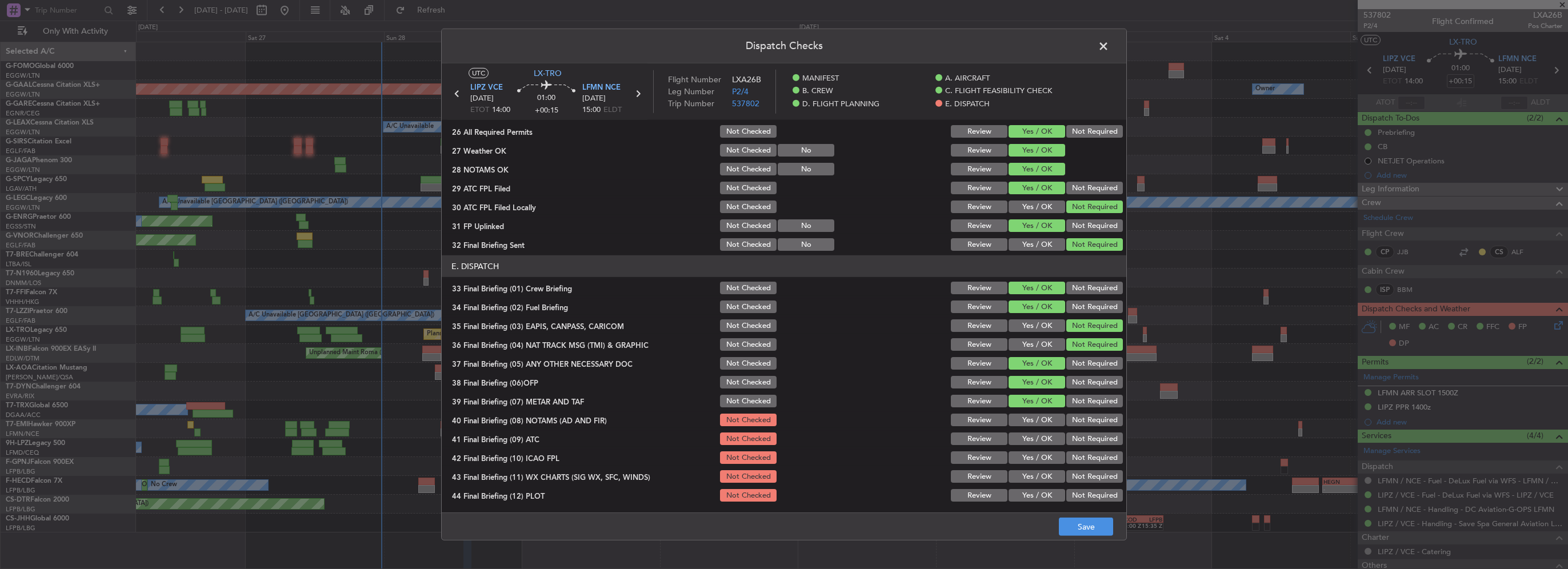
click at [1046, 411] on section "E. DISPATCH 33 Final Briefing (01) Crew Briefing Not Checked Review Yes / OK No…" at bounding box center [784, 379] width 685 height 248
drag, startPoint x: 1047, startPoint y: 432, endPoint x: 1049, endPoint y: 425, distance: 7.3
click at [1047, 432] on button "Yes / OK" at bounding box center [1037, 439] width 57 height 13
drag, startPoint x: 1047, startPoint y: 418, endPoint x: 1046, endPoint y: 427, distance: 9.1
click at [1046, 418] on button "Yes / OK" at bounding box center [1037, 420] width 57 height 13
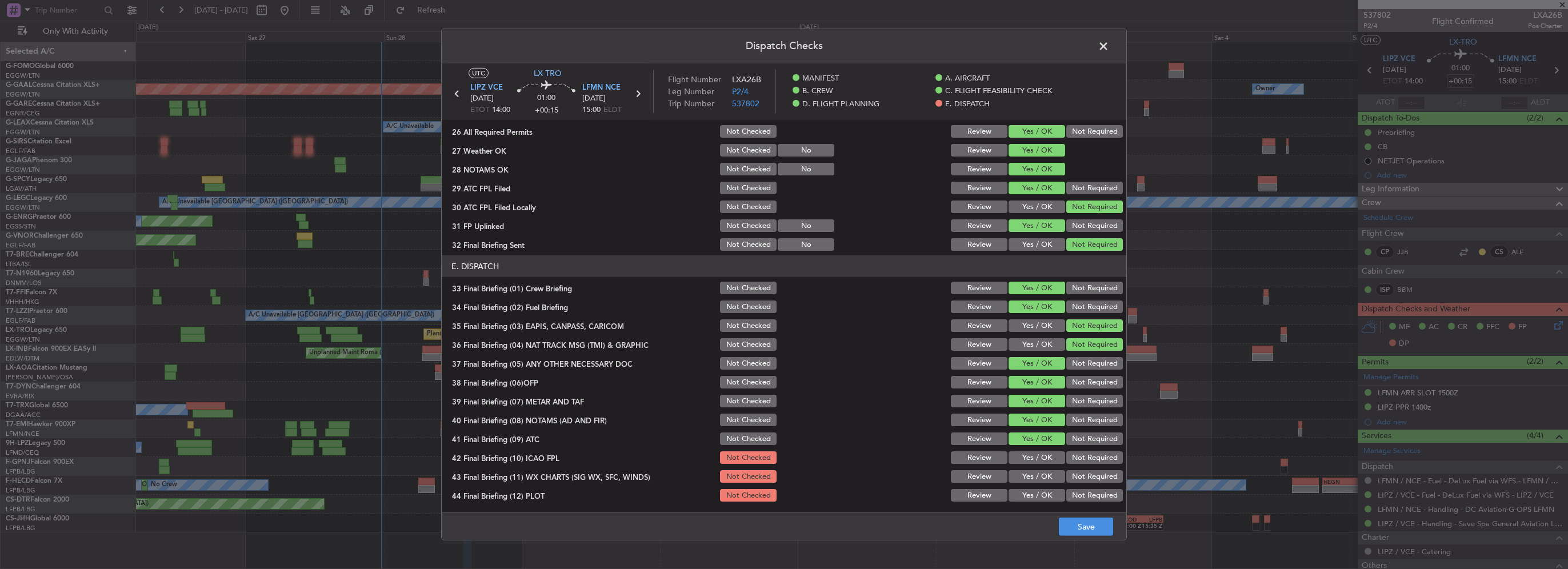
click at [1044, 455] on button "Yes / OK" at bounding box center [1037, 458] width 57 height 13
drag, startPoint x: 1047, startPoint y: 475, endPoint x: 1047, endPoint y: 498, distance: 23.0
click at [1047, 479] on button "Yes / OK" at bounding box center [1037, 476] width 57 height 13
click at [1047, 498] on button "Yes / OK" at bounding box center [1037, 495] width 57 height 13
click at [1085, 532] on button "Save" at bounding box center [1086, 526] width 54 height 18
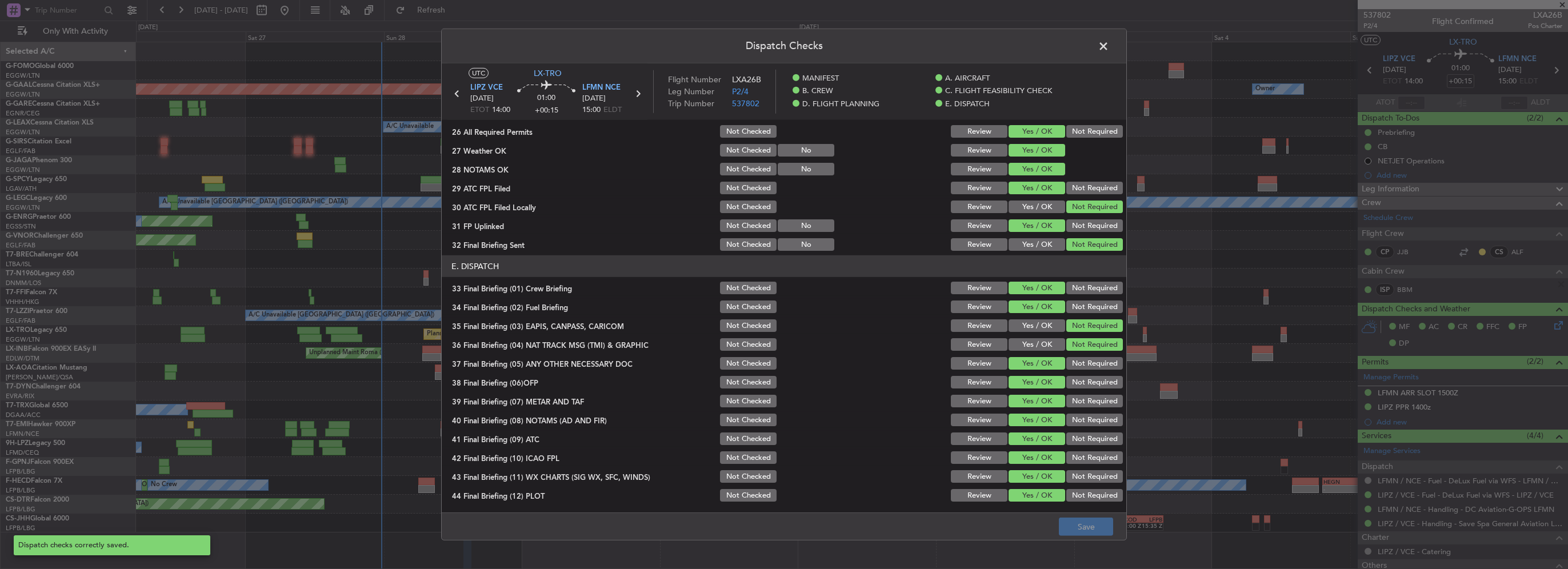
click at [1109, 43] on span at bounding box center [1109, 49] width 0 height 23
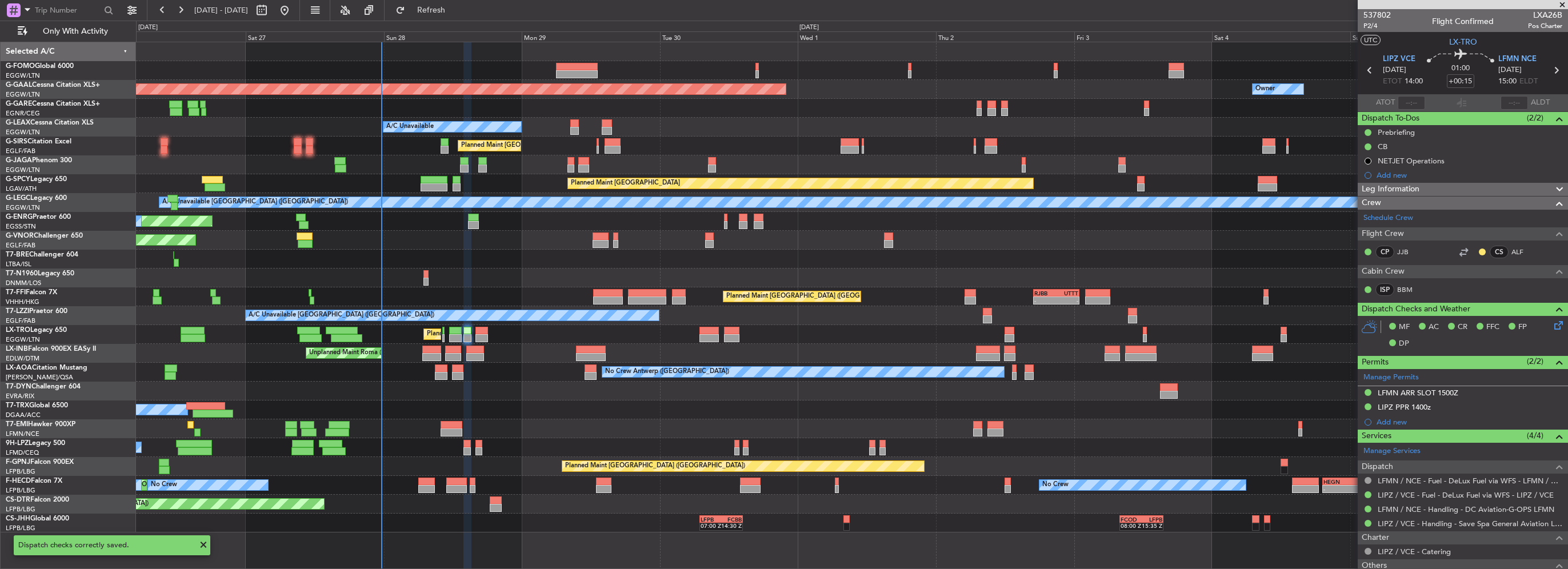
click at [490, 333] on div "Planned Maint London (Luton) A/C Unavailable" at bounding box center [851, 335] width 1431 height 19
click at [484, 335] on div at bounding box center [482, 338] width 13 height 8
type input "+00:30"
type input "4"
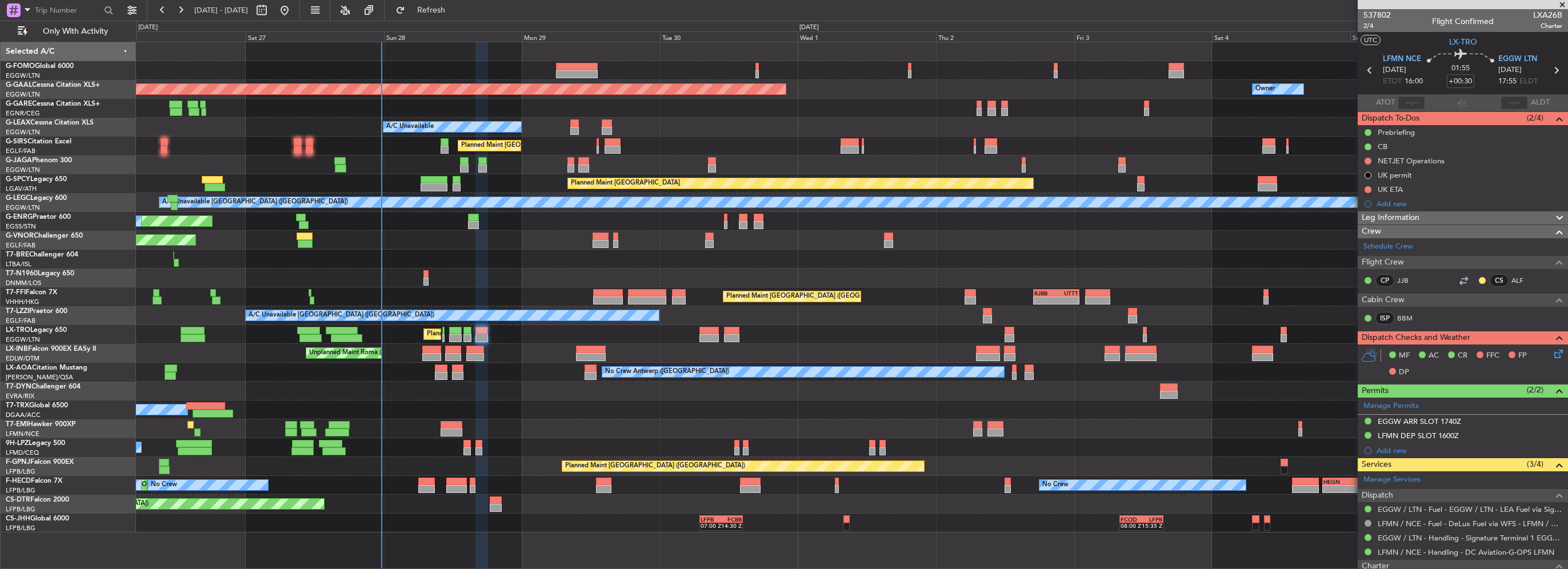
scroll to position [229, 0]
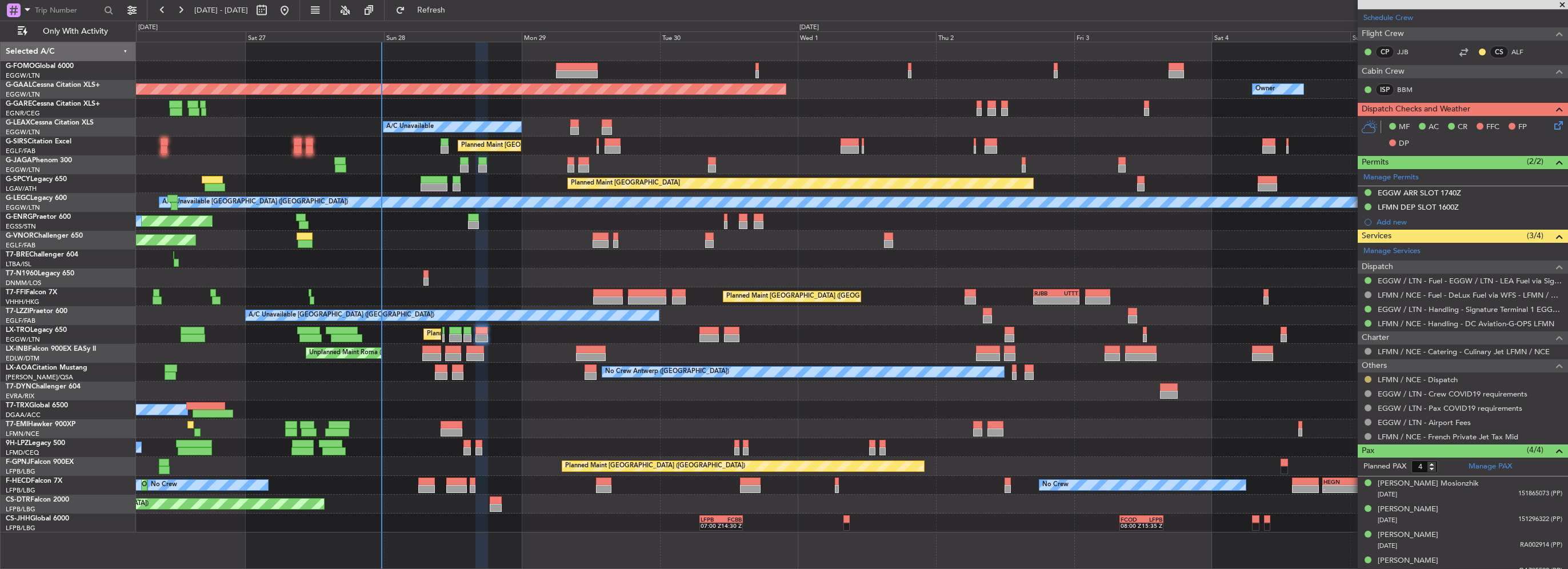
click at [1368, 376] on button at bounding box center [1368, 379] width 7 height 7
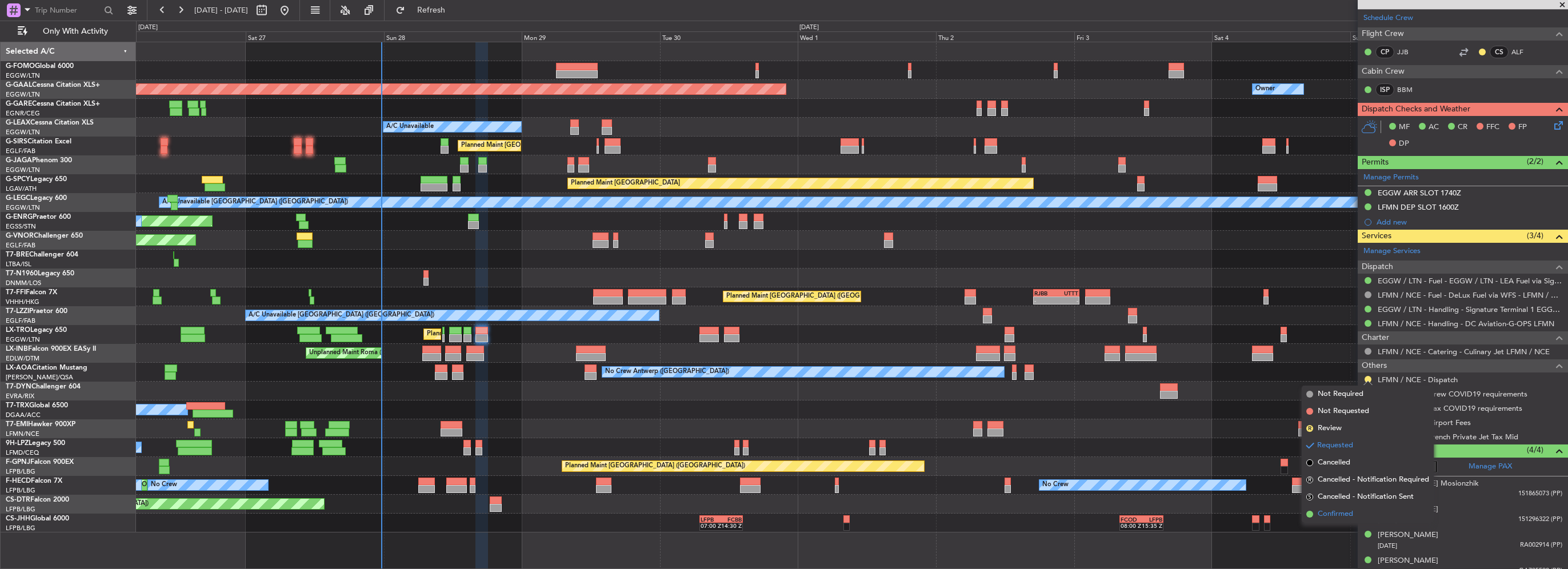
click at [1335, 515] on span "Confirmed" at bounding box center [1335, 514] width 36 height 11
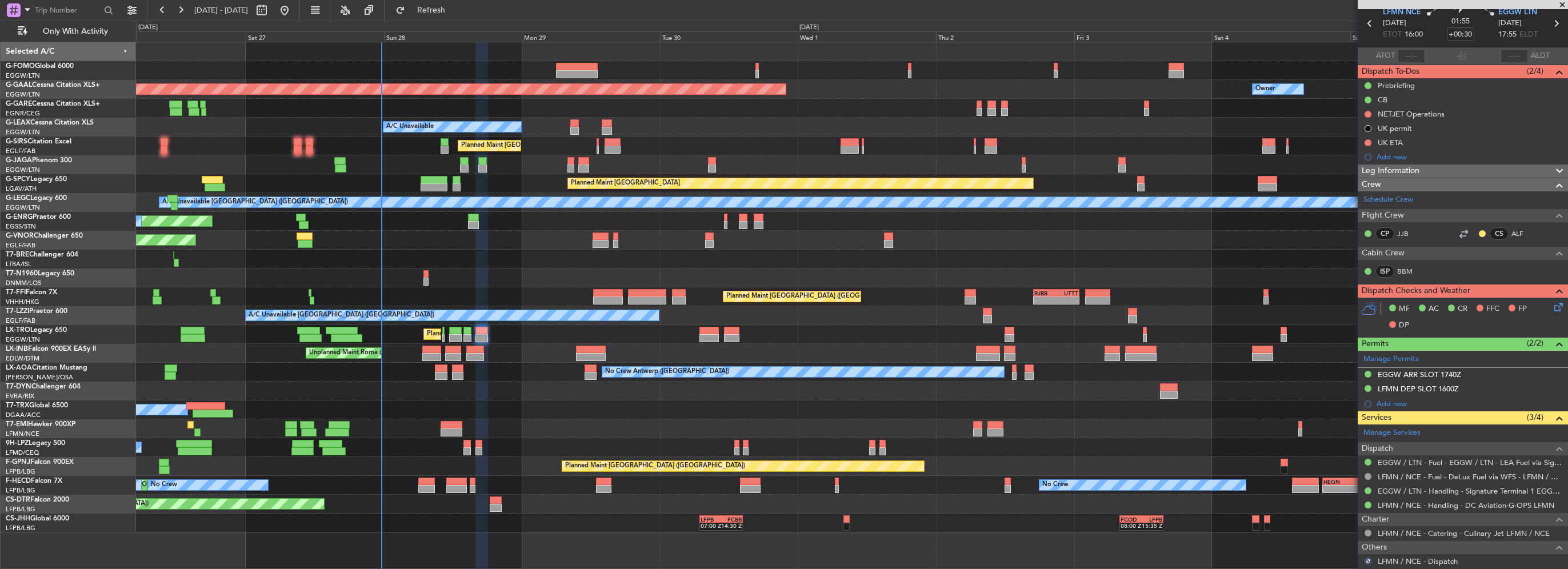
scroll to position [0, 0]
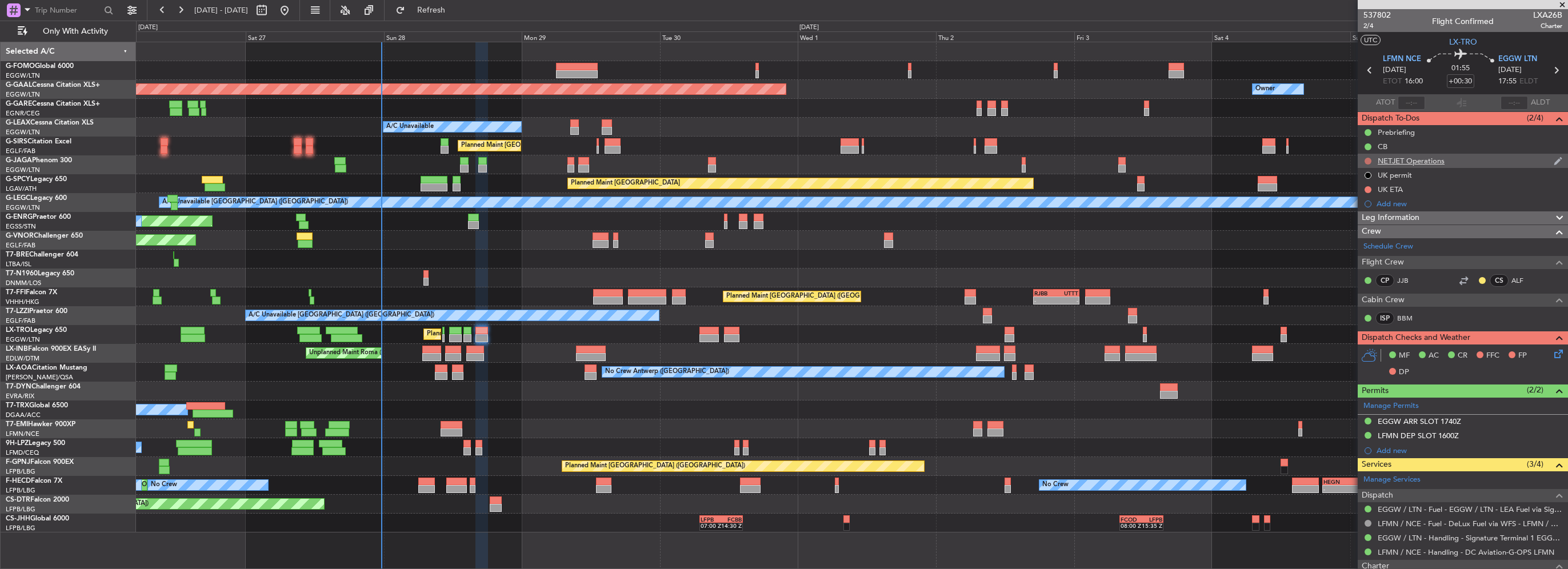
click at [1365, 161] on button at bounding box center [1368, 161] width 7 height 7
click at [1359, 232] on span "Cancelled" at bounding box center [1370, 229] width 32 height 11
click at [1365, 186] on button at bounding box center [1368, 189] width 7 height 7
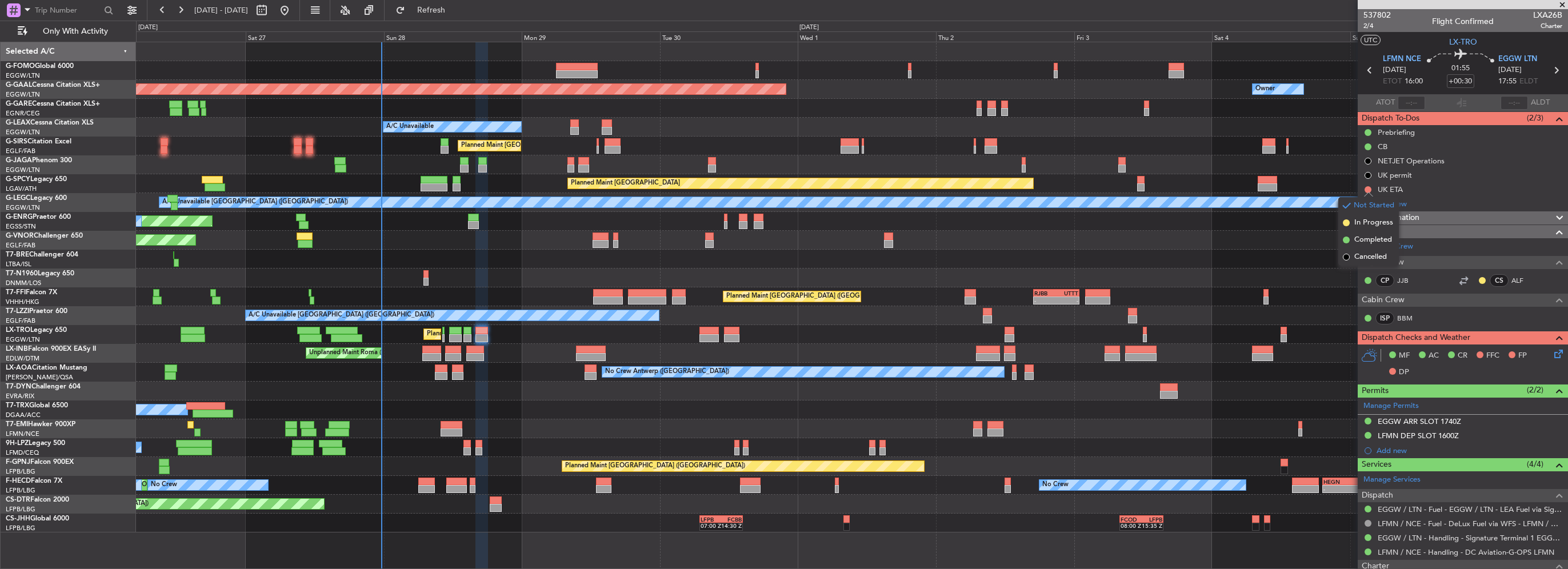
click at [1358, 258] on span "Cancelled" at bounding box center [1370, 257] width 32 height 11
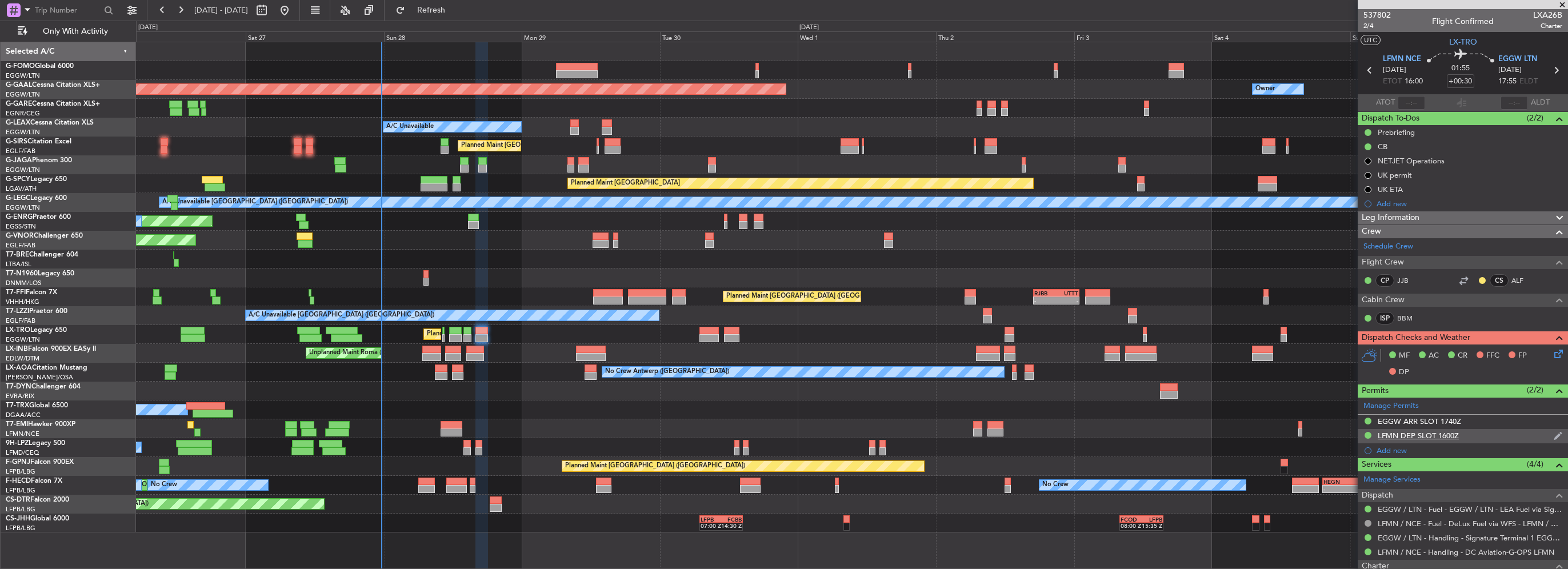
click at [1419, 437] on div "LFMN DEP SLOT 1600Z" at bounding box center [1419, 435] width 81 height 10
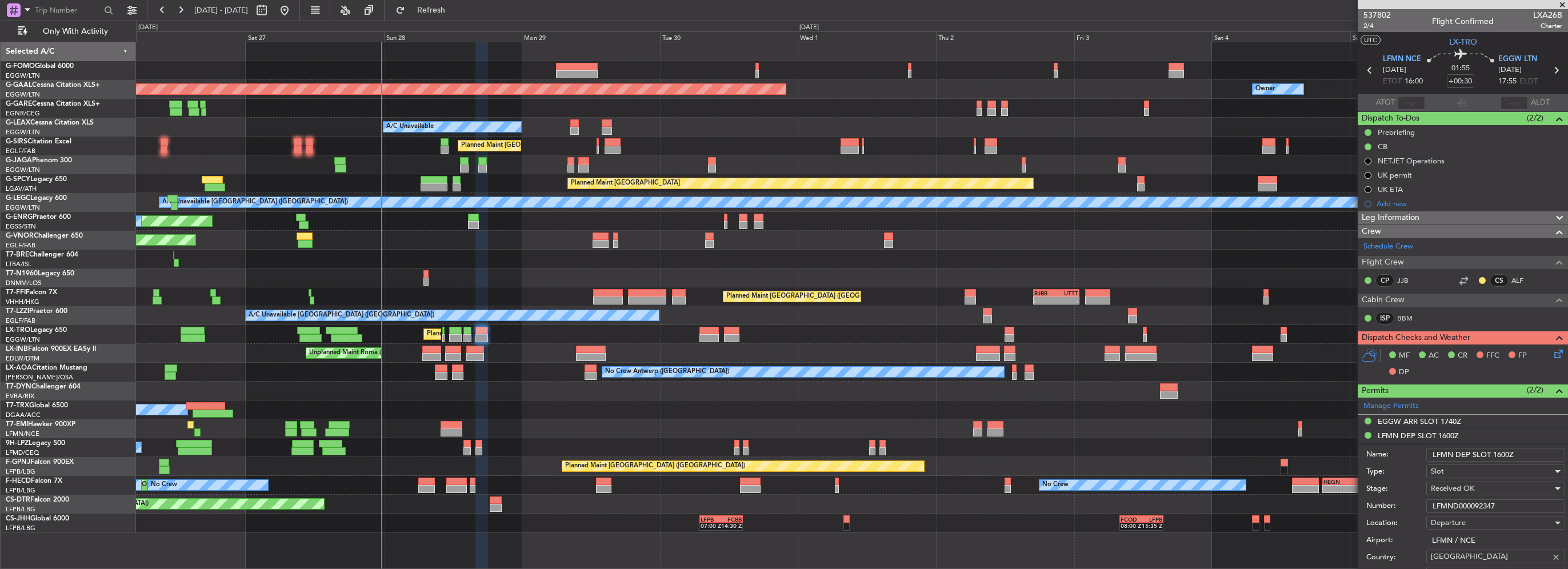
drag, startPoint x: 1477, startPoint y: 506, endPoint x: 1329, endPoint y: 507, distance: 148.0
click at [1349, 506] on fb-app "26 Sep 2025 - 06 Oct 2025 Refresh Quick Links Only With Activity Planned Maint …" at bounding box center [784, 288] width 1568 height 560
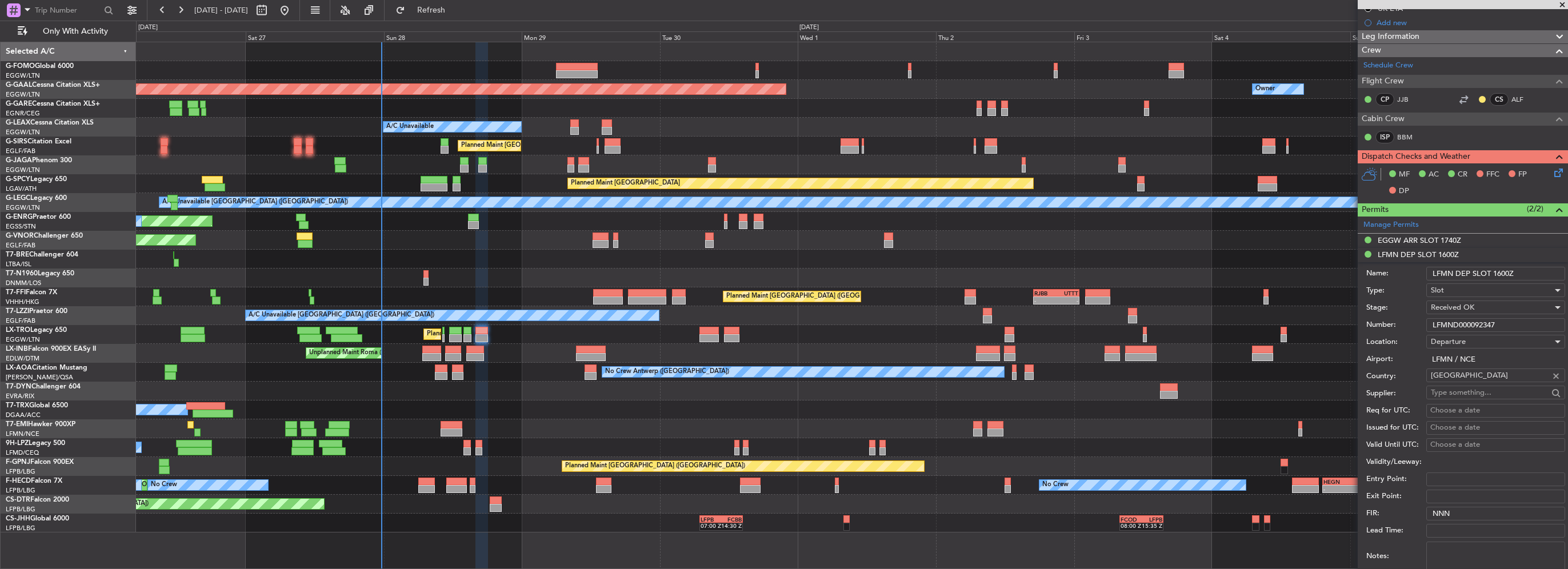
scroll to position [229, 0]
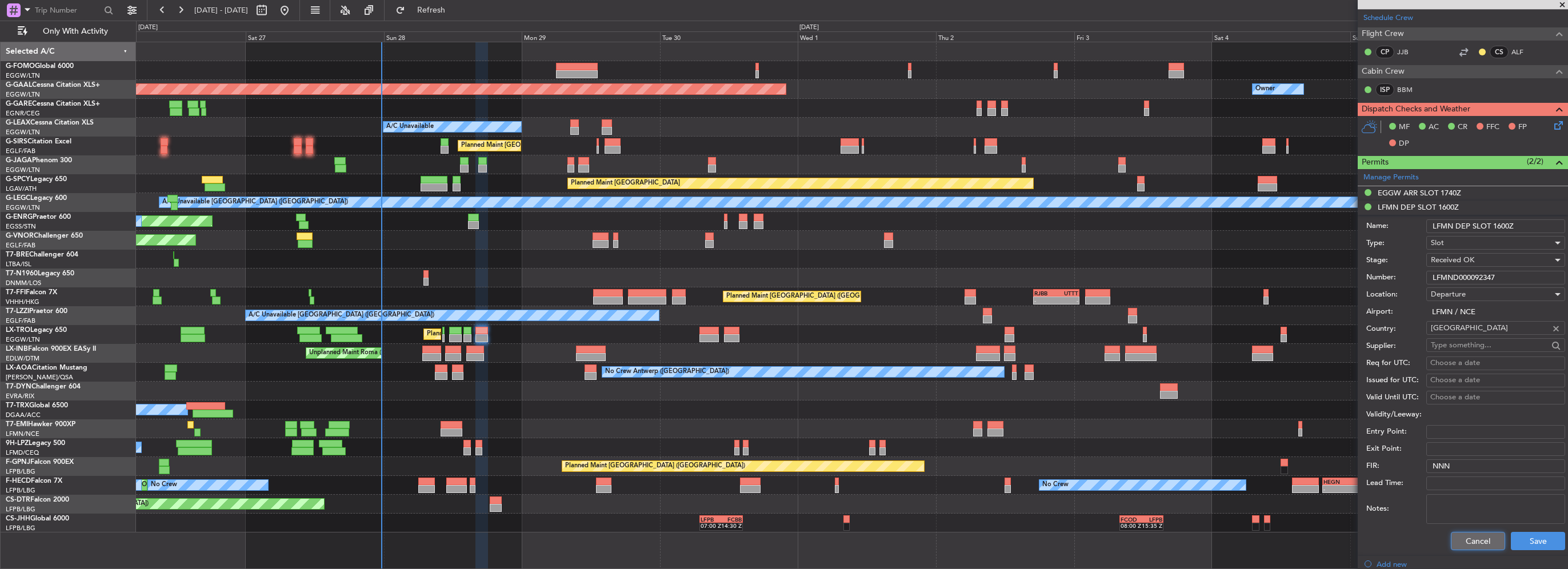
click at [1477, 545] on button "Cancel" at bounding box center [1478, 541] width 54 height 18
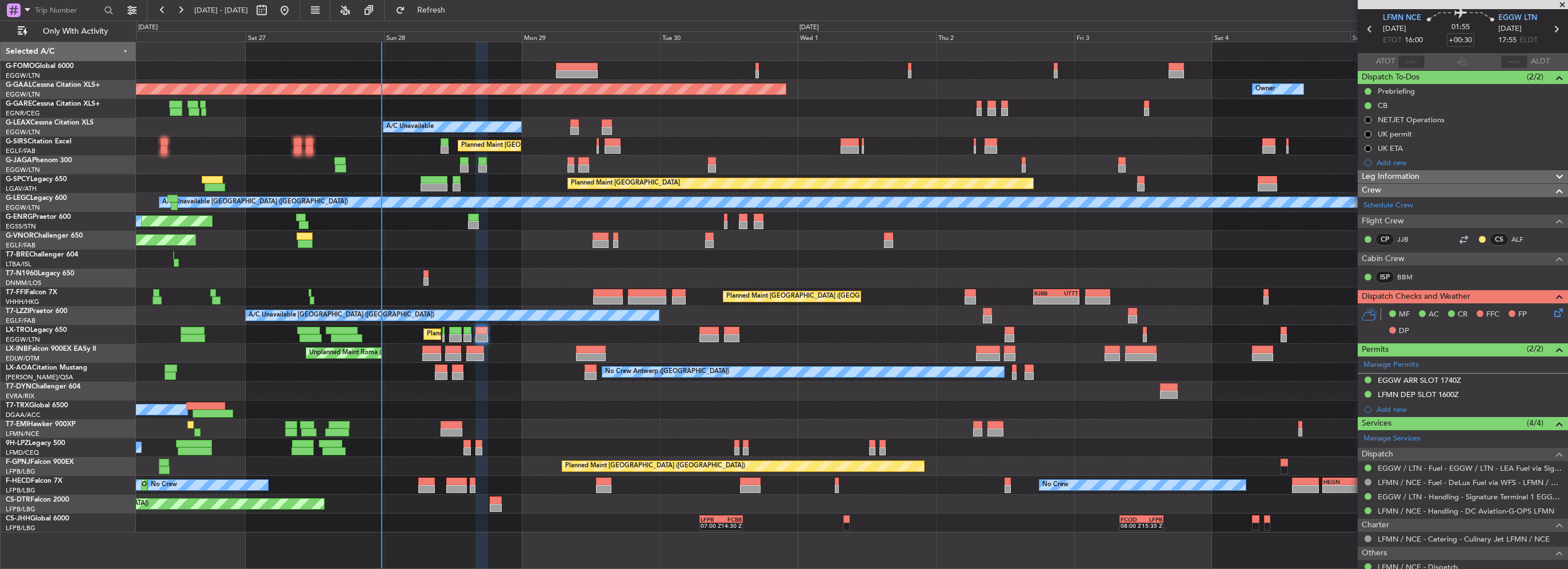
scroll to position [0, 0]
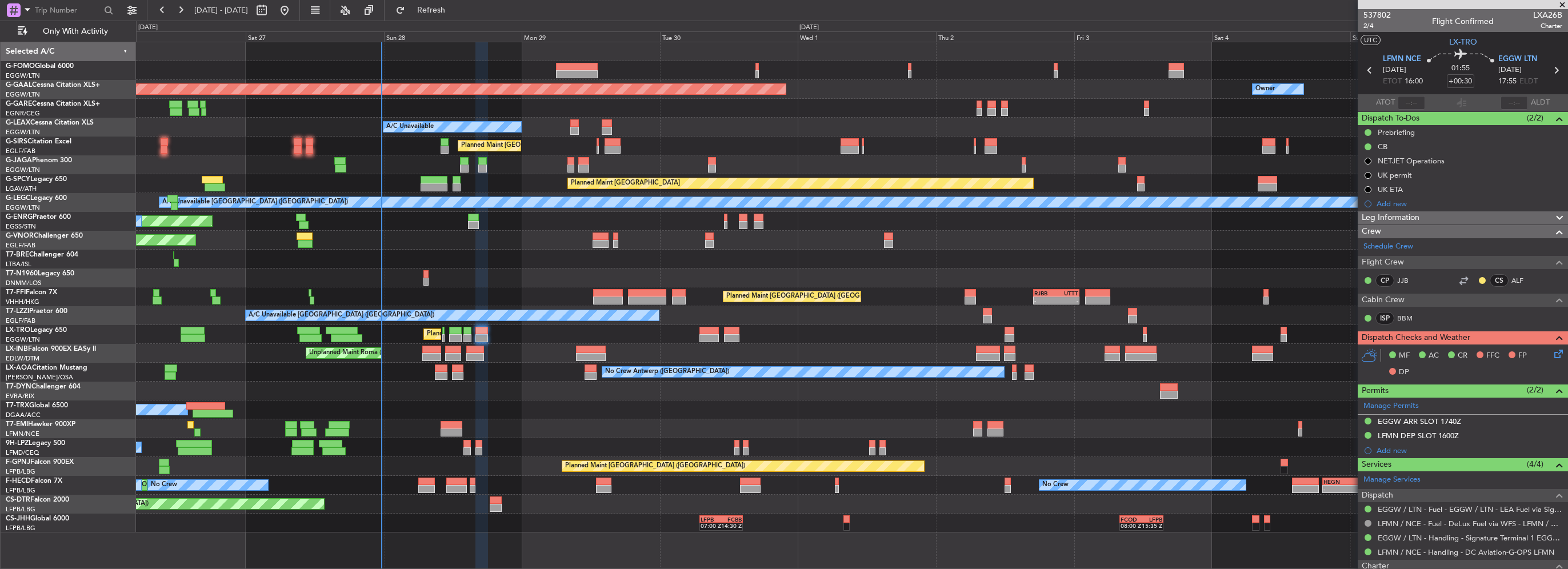
click at [1404, 219] on span "Leg Information" at bounding box center [1391, 218] width 58 height 13
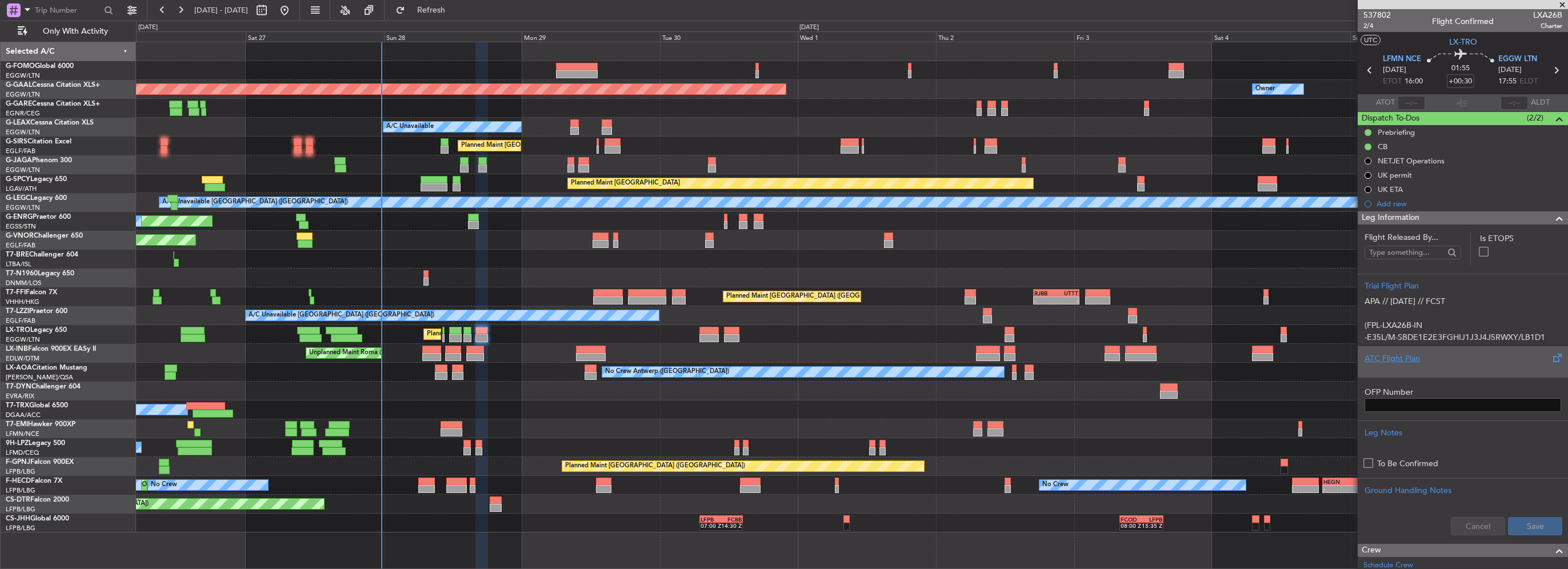
click at [1397, 363] on div "ATC Flight Plan" at bounding box center [1463, 358] width 196 height 12
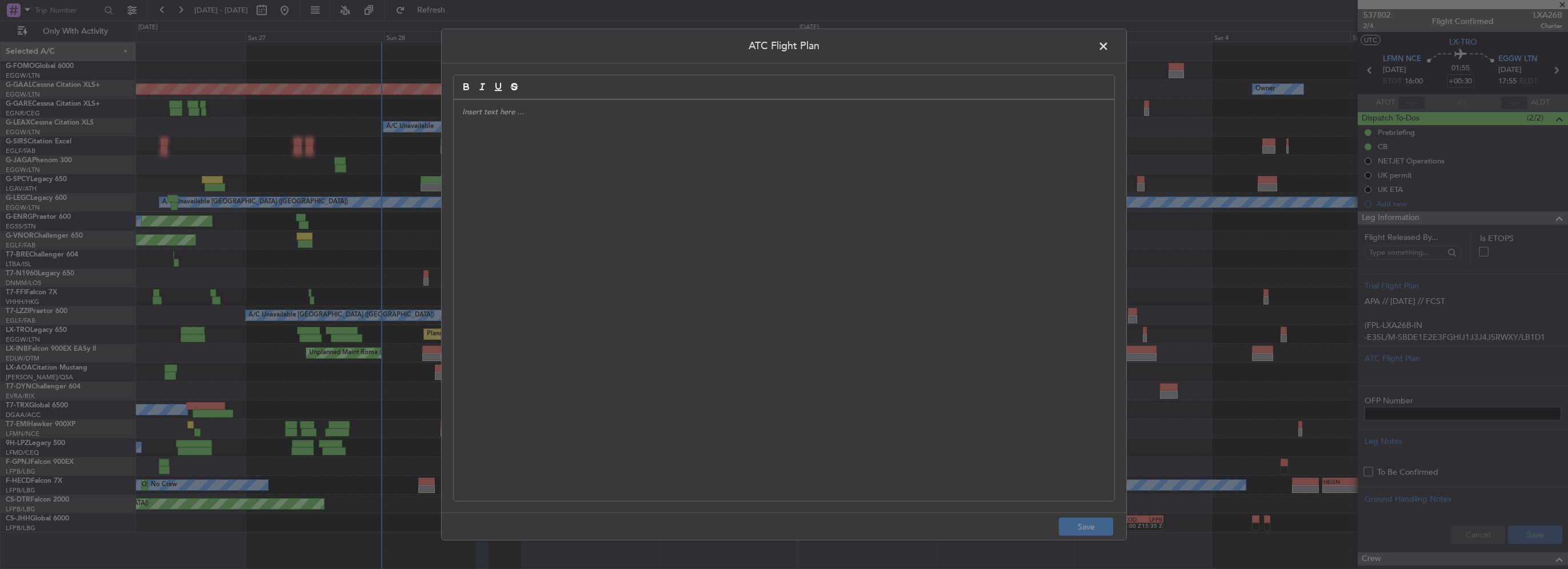
click at [536, 185] on div at bounding box center [784, 300] width 661 height 401
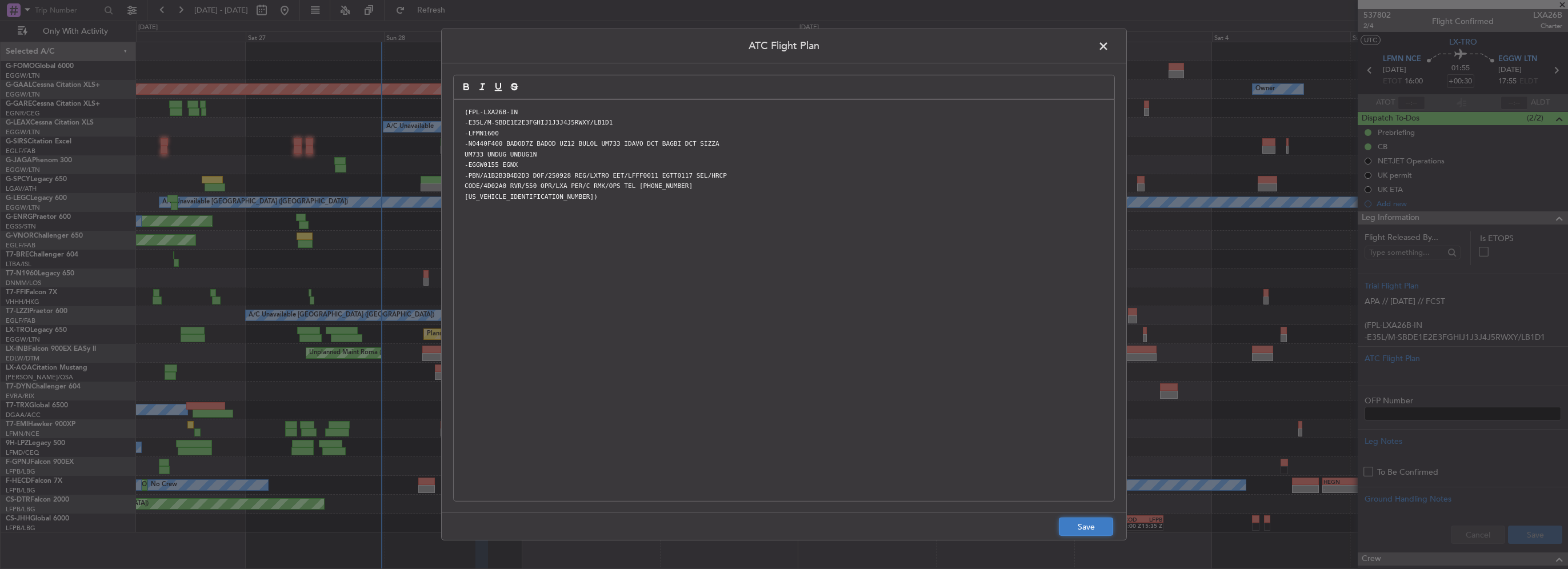
click at [1090, 526] on button "Save" at bounding box center [1086, 526] width 54 height 18
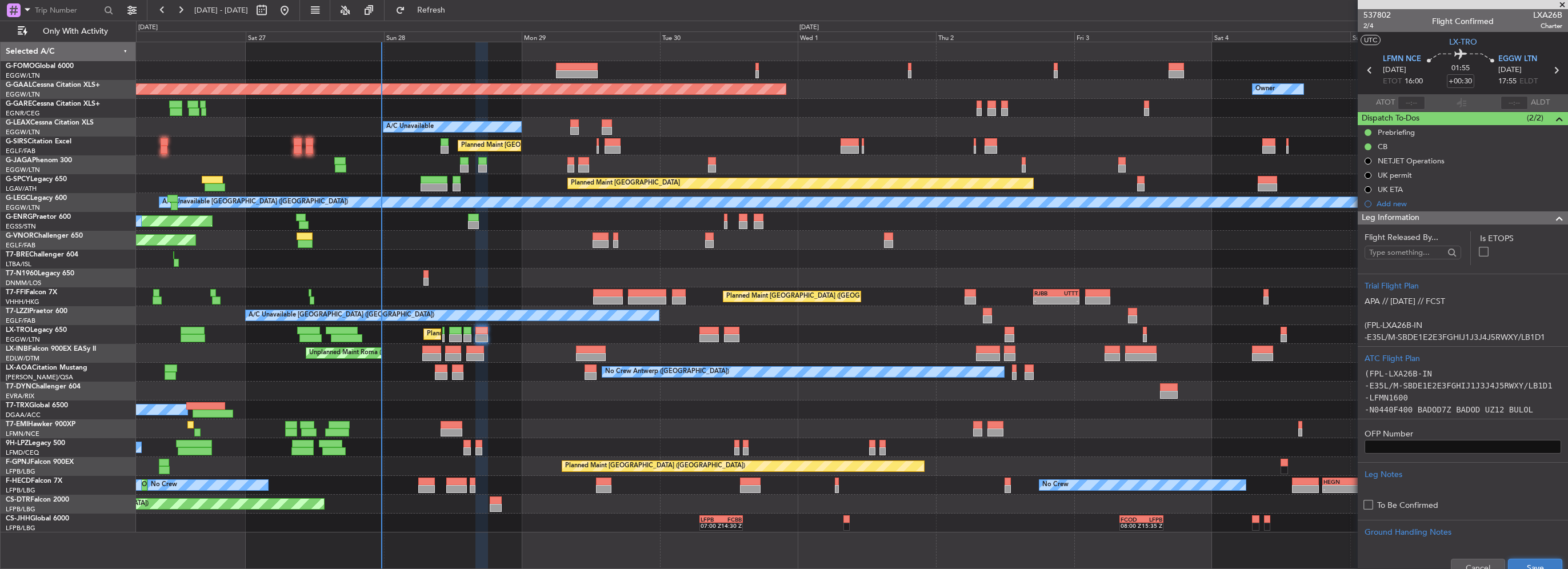
click at [1531, 561] on button "Save" at bounding box center [1535, 568] width 54 height 18
click at [1553, 217] on span at bounding box center [1560, 218] width 14 height 14
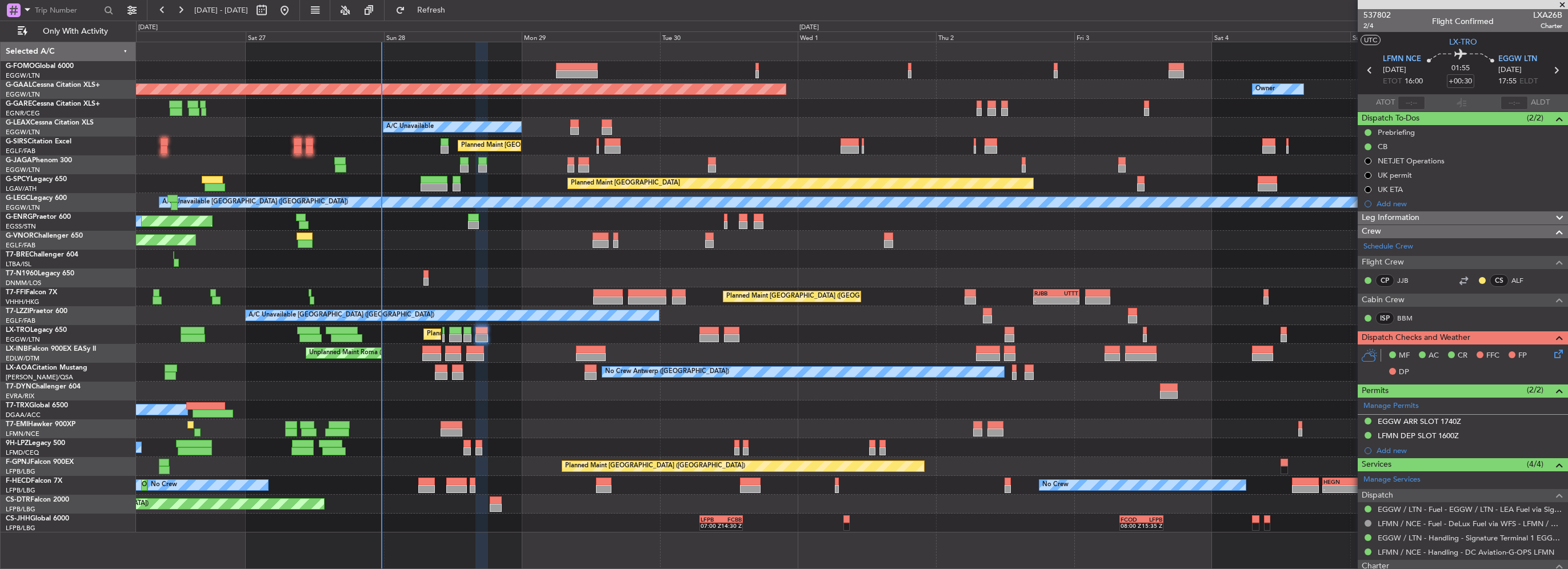
click at [1555, 350] on icon at bounding box center [1557, 352] width 9 height 9
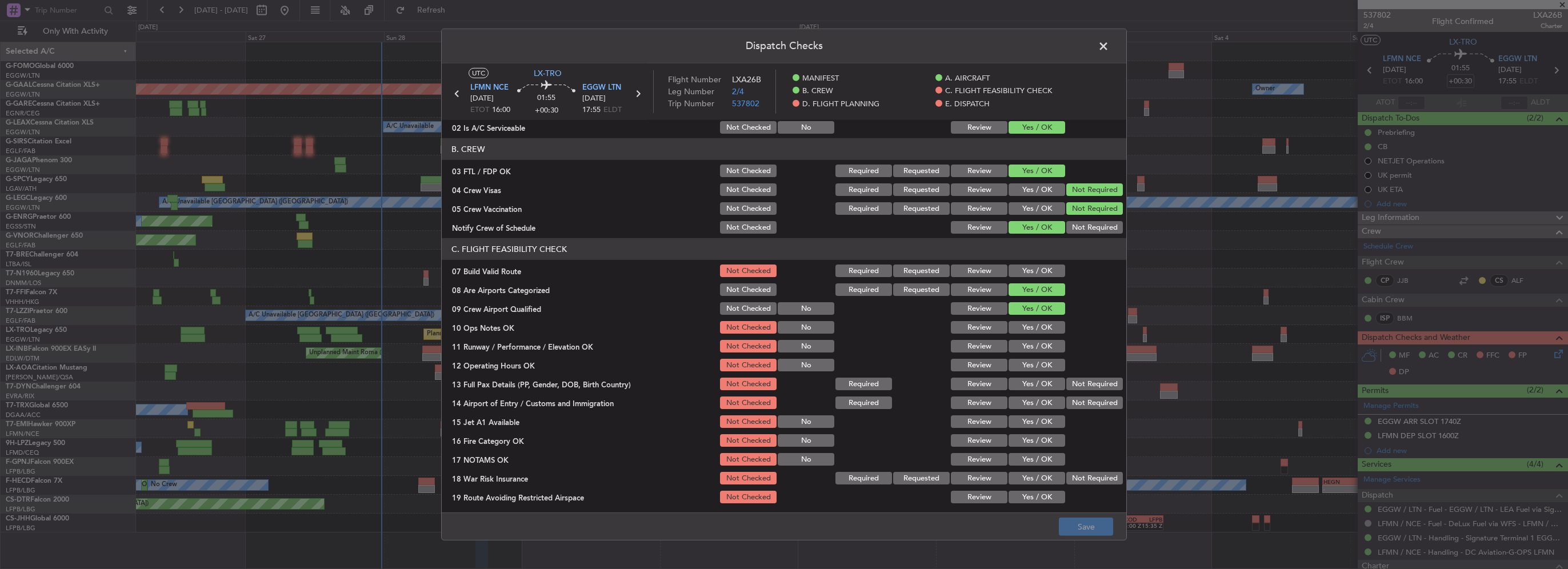
scroll to position [57, 0]
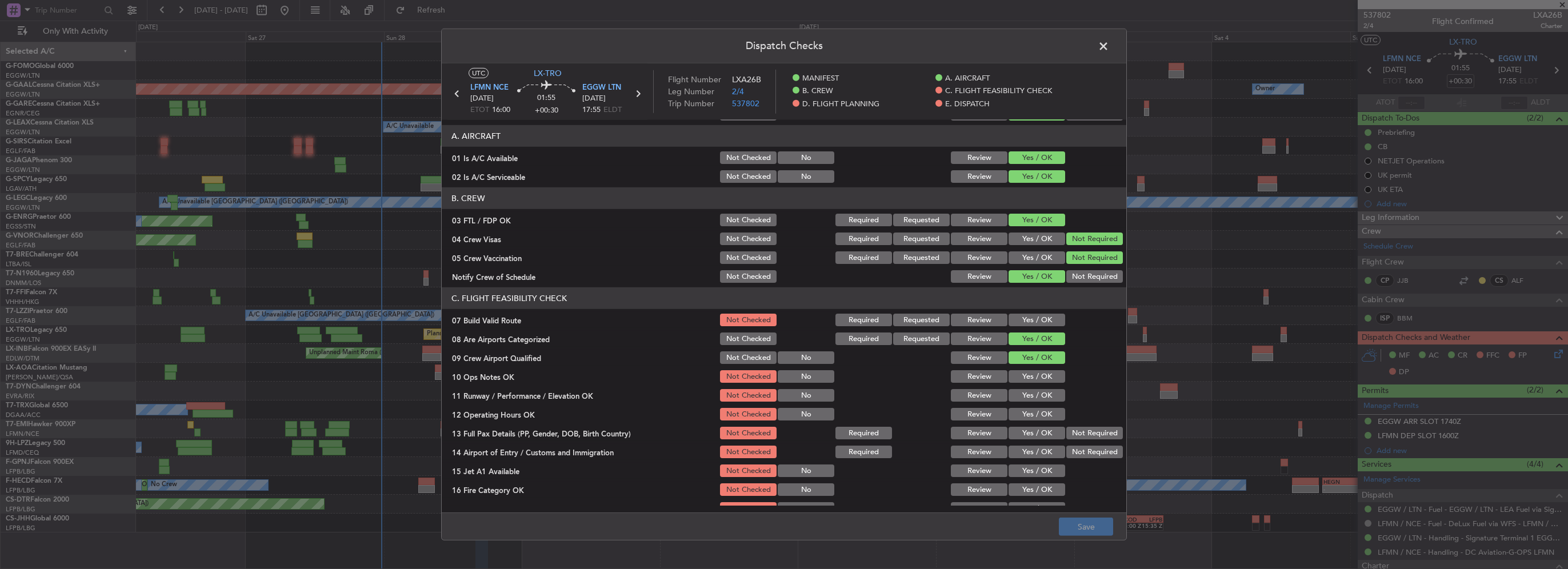
click at [1027, 321] on button "Yes / OK" at bounding box center [1037, 320] width 57 height 13
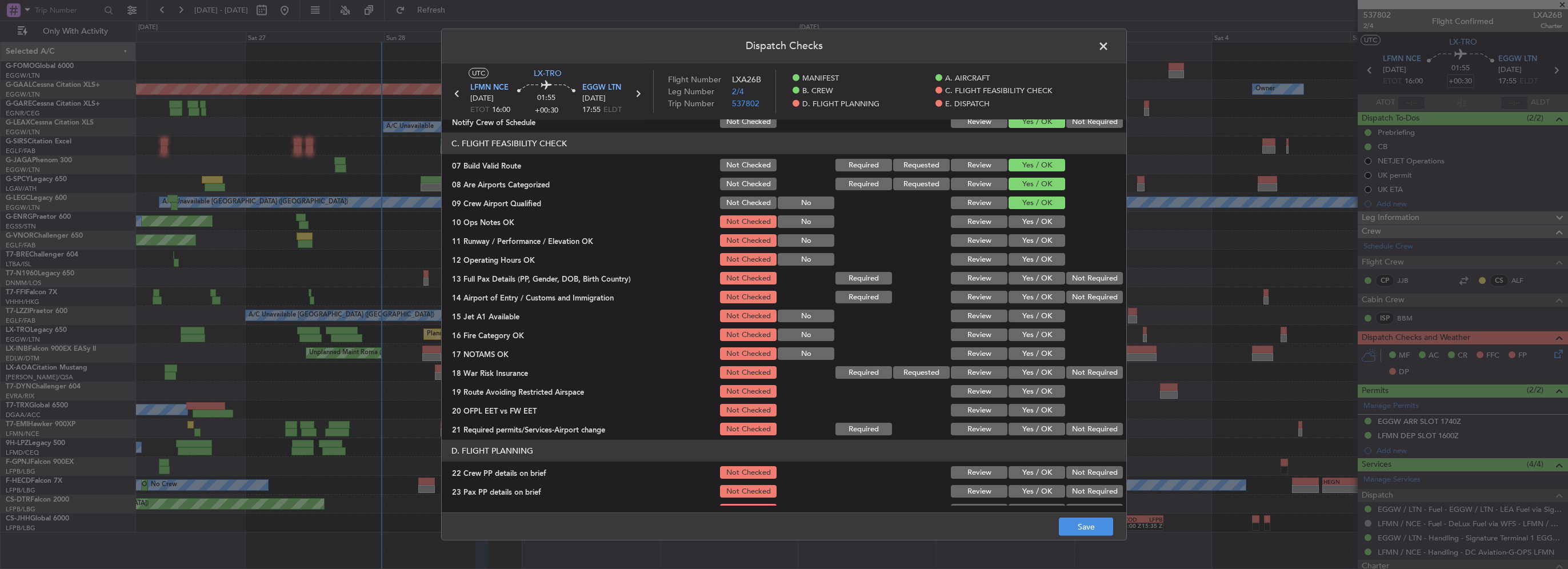
scroll to position [229, 0]
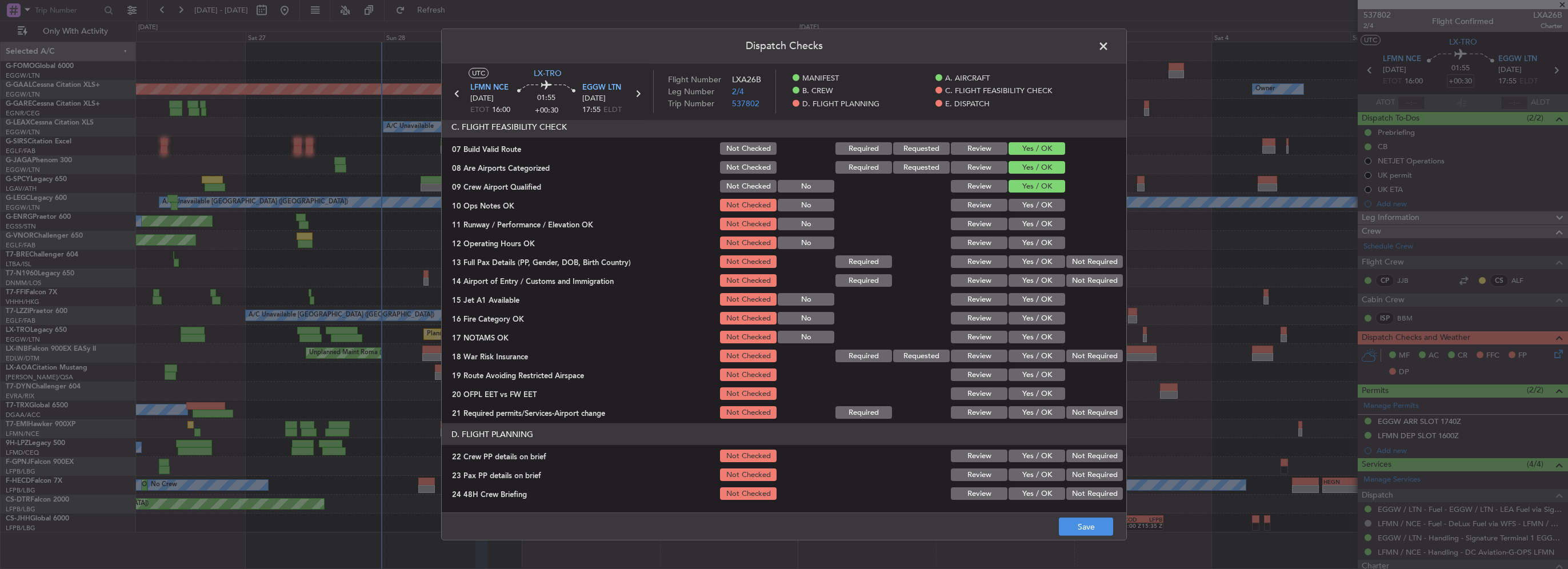
drag, startPoint x: 1034, startPoint y: 207, endPoint x: 1034, endPoint y: 227, distance: 20.0
click at [1034, 208] on button "Yes / OK" at bounding box center [1037, 205] width 57 height 13
click at [1034, 227] on button "Yes / OK" at bounding box center [1037, 224] width 57 height 13
click at [1036, 246] on button "Yes / OK" at bounding box center [1037, 243] width 57 height 13
click at [1034, 262] on button "Yes / OK" at bounding box center [1037, 262] width 57 height 13
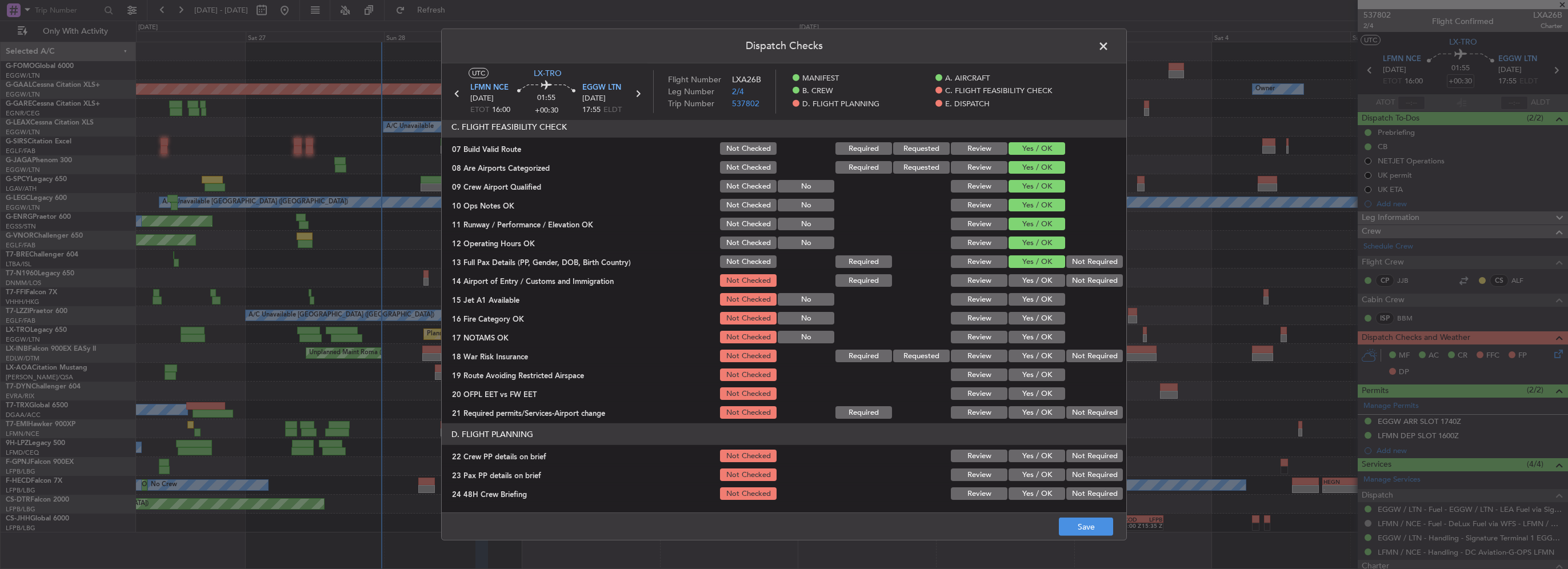
click at [1039, 281] on button "Yes / OK" at bounding box center [1037, 281] width 57 height 13
click at [1040, 298] on button "Yes / OK" at bounding box center [1037, 299] width 57 height 13
click at [1037, 322] on button "Yes / OK" at bounding box center [1037, 318] width 57 height 13
drag, startPoint x: 1037, startPoint y: 333, endPoint x: 1040, endPoint y: 350, distance: 17.3
click at [1037, 336] on button "Yes / OK" at bounding box center [1037, 337] width 57 height 13
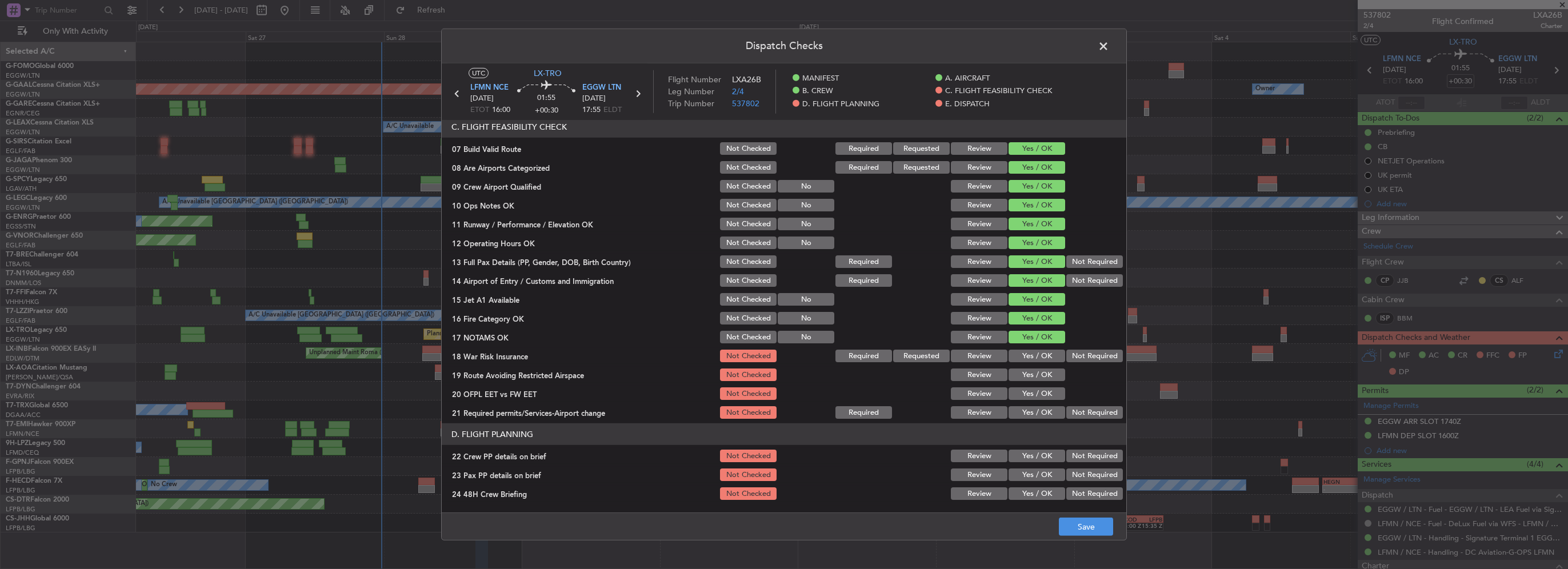
drag, startPoint x: 1044, startPoint y: 358, endPoint x: 1045, endPoint y: 379, distance: 21.0
click at [1044, 359] on button "Yes / OK" at bounding box center [1037, 356] width 57 height 13
click at [1045, 382] on div "Yes / OK" at bounding box center [1036, 375] width 58 height 16
click at [1046, 398] on button "Yes / OK" at bounding box center [1037, 394] width 57 height 13
click at [1044, 405] on div "Yes / OK" at bounding box center [1036, 412] width 58 height 16
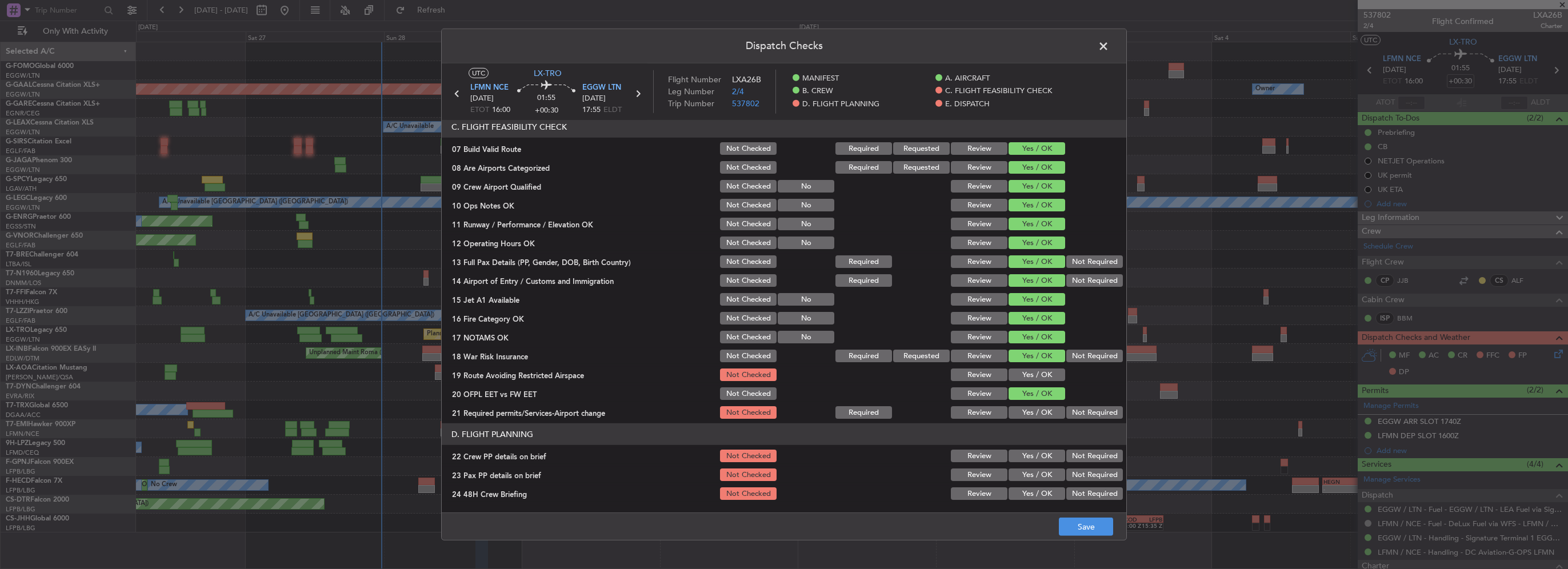
drag, startPoint x: 1043, startPoint y: 412, endPoint x: 1043, endPoint y: 406, distance: 6.0
click at [1043, 412] on button "Yes / OK" at bounding box center [1037, 413] width 57 height 13
click at [1033, 372] on button "Yes / OK" at bounding box center [1037, 375] width 57 height 13
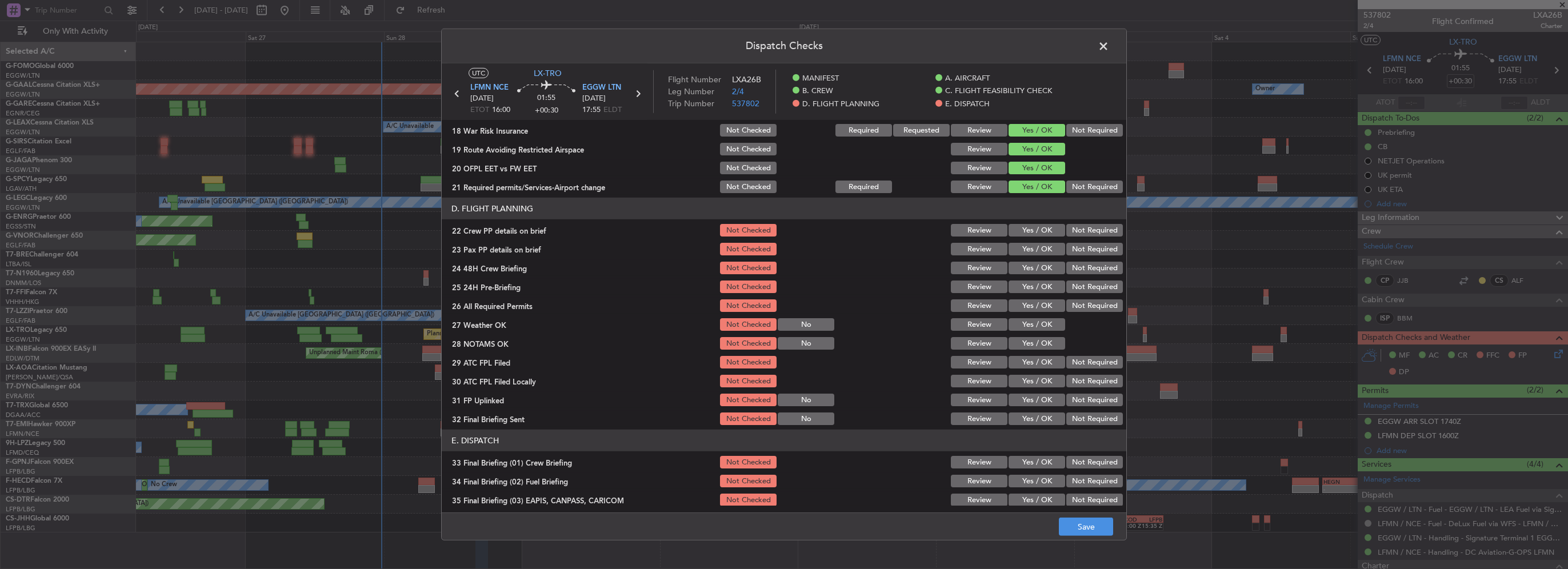
scroll to position [457, 0]
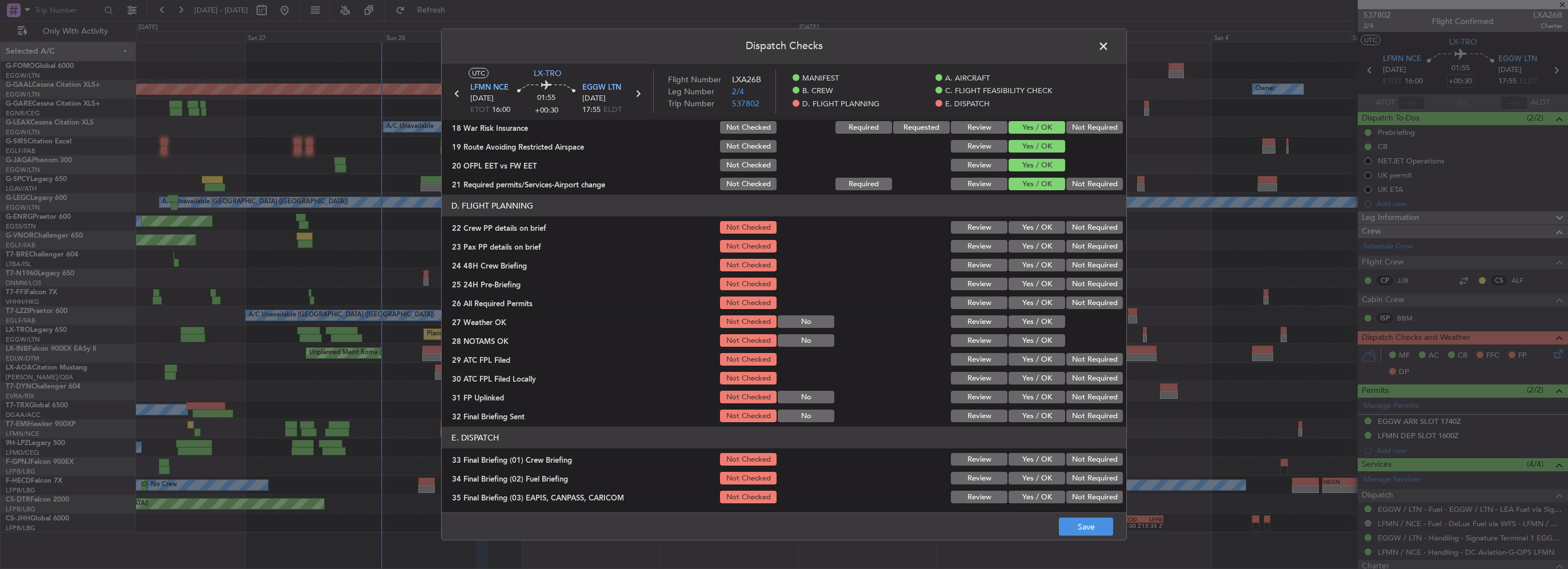
click at [1041, 222] on button "Yes / OK" at bounding box center [1037, 227] width 57 height 13
drag, startPoint x: 1039, startPoint y: 238, endPoint x: 1039, endPoint y: 256, distance: 18.0
click at [1039, 238] on div "Yes / OK" at bounding box center [1036, 246] width 58 height 16
click at [1037, 247] on button "Yes / OK" at bounding box center [1037, 246] width 57 height 13
click at [1038, 265] on button "Yes / OK" at bounding box center [1037, 265] width 57 height 13
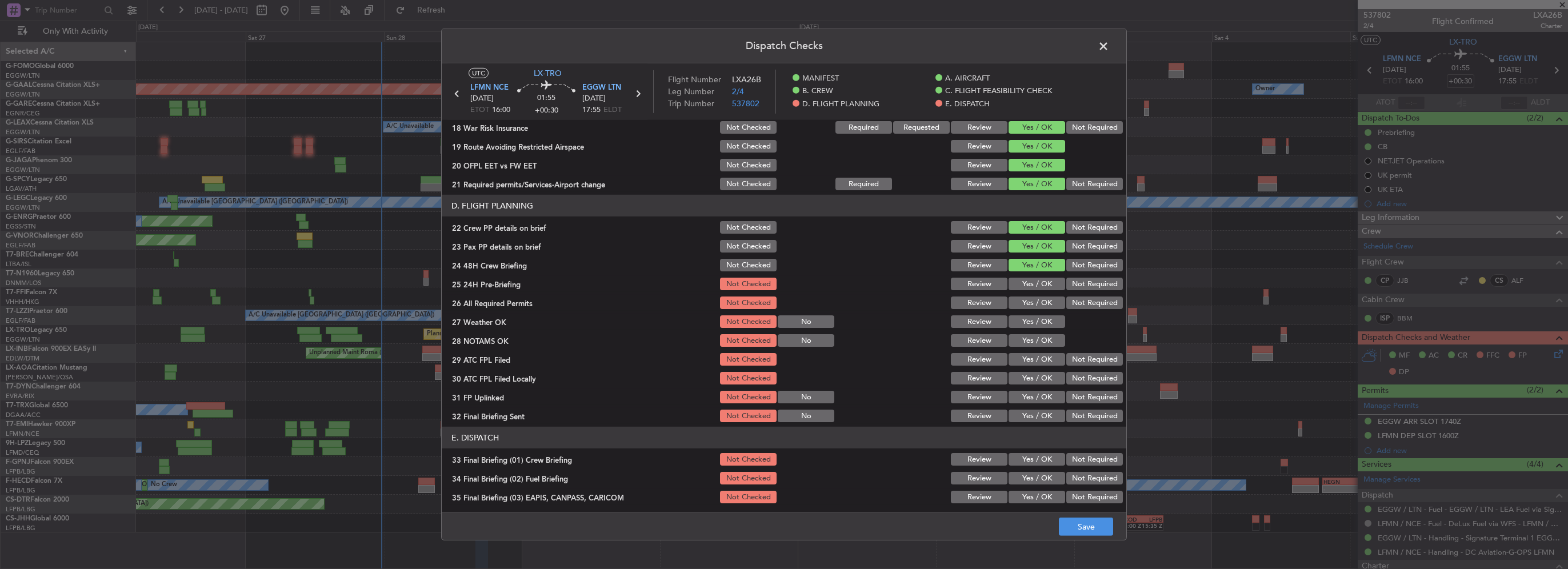
click at [1072, 281] on button "Not Required" at bounding box center [1095, 284] width 57 height 13
click at [1054, 304] on button "Yes / OK" at bounding box center [1037, 303] width 57 height 13
drag, startPoint x: 1050, startPoint y: 327, endPoint x: 1043, endPoint y: 344, distance: 18.4
click at [1048, 327] on button "Yes / OK" at bounding box center [1037, 322] width 57 height 13
click at [1043, 344] on button "Yes / OK" at bounding box center [1037, 340] width 57 height 13
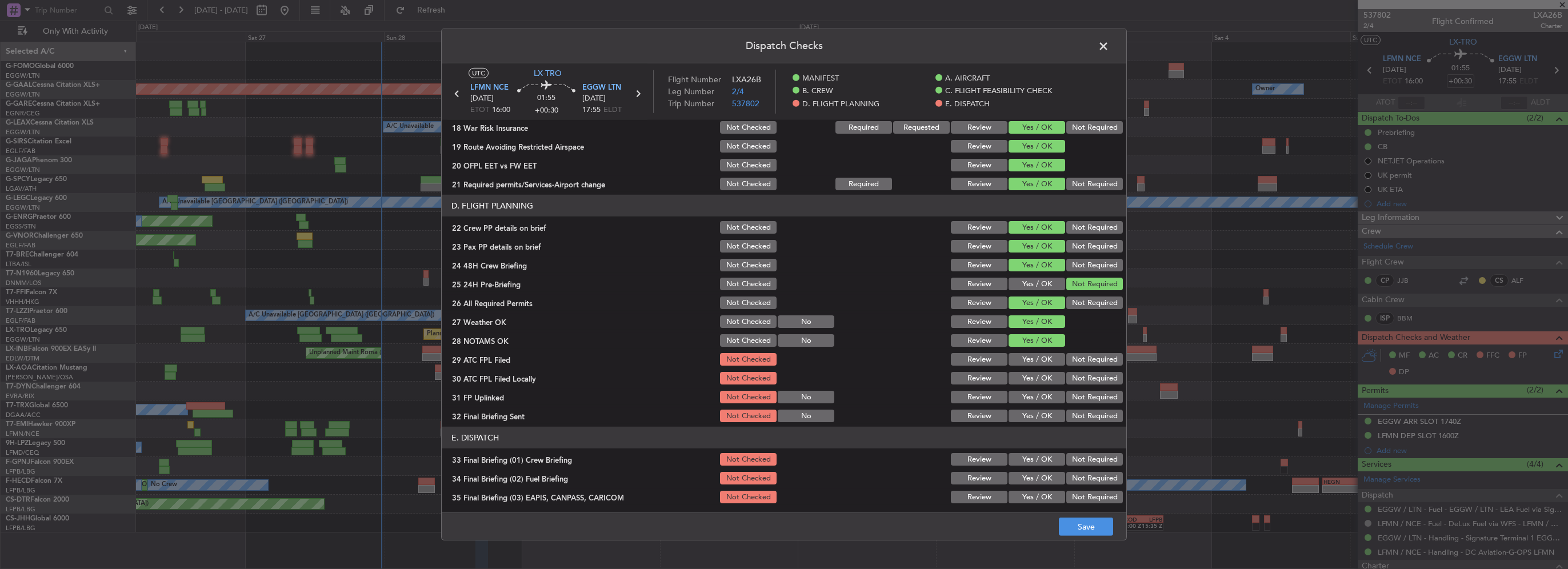
drag, startPoint x: 1046, startPoint y: 356, endPoint x: 1041, endPoint y: 373, distance: 17.7
click at [1046, 356] on button "Yes / OK" at bounding box center [1037, 359] width 57 height 13
click at [1041, 373] on button "Yes / OK" at bounding box center [1037, 378] width 57 height 13
click at [1074, 385] on div "Not Required" at bounding box center [1093, 378] width 58 height 16
drag, startPoint x: 1076, startPoint y: 376, endPoint x: 1064, endPoint y: 382, distance: 13.4
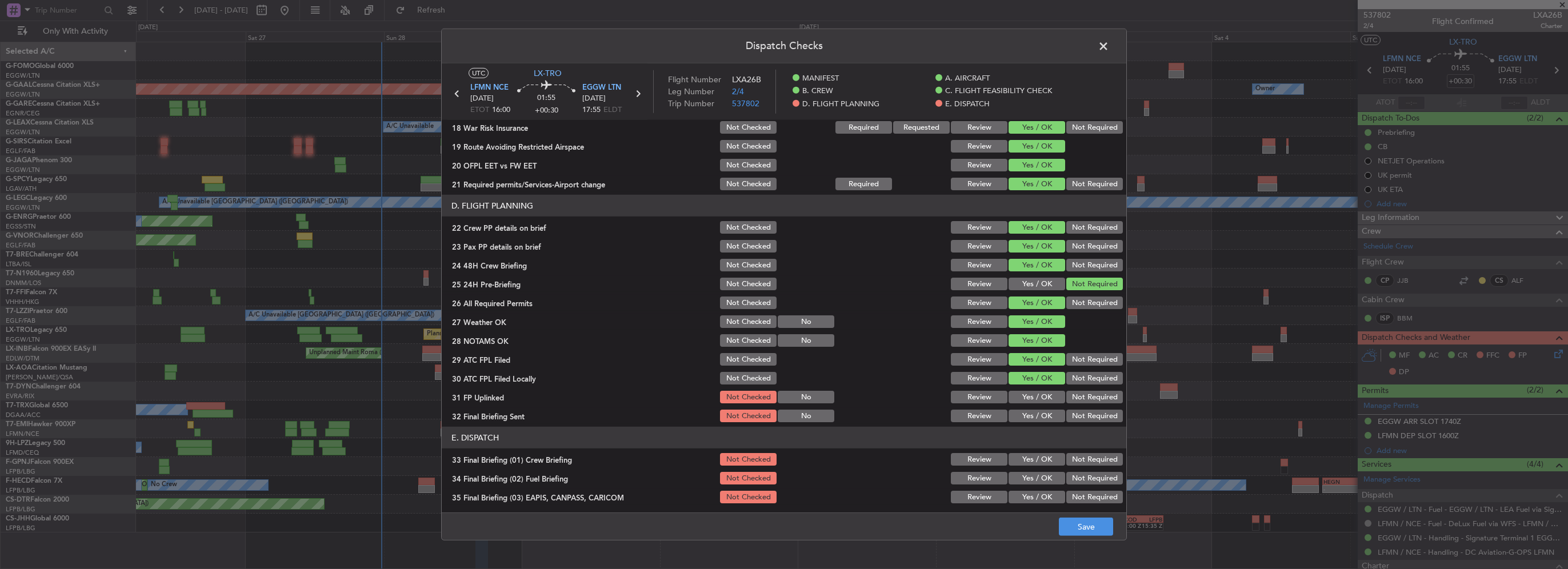
click at [1076, 376] on button "Not Required" at bounding box center [1095, 378] width 57 height 13
drag, startPoint x: 1047, startPoint y: 389, endPoint x: 1063, endPoint y: 406, distance: 23.3
click at [1048, 391] on div "Yes / OK" at bounding box center [1036, 397] width 58 height 16
drag, startPoint x: 1076, startPoint y: 414, endPoint x: 1065, endPoint y: 412, distance: 11.2
click at [1073, 414] on button "Not Required" at bounding box center [1095, 416] width 57 height 13
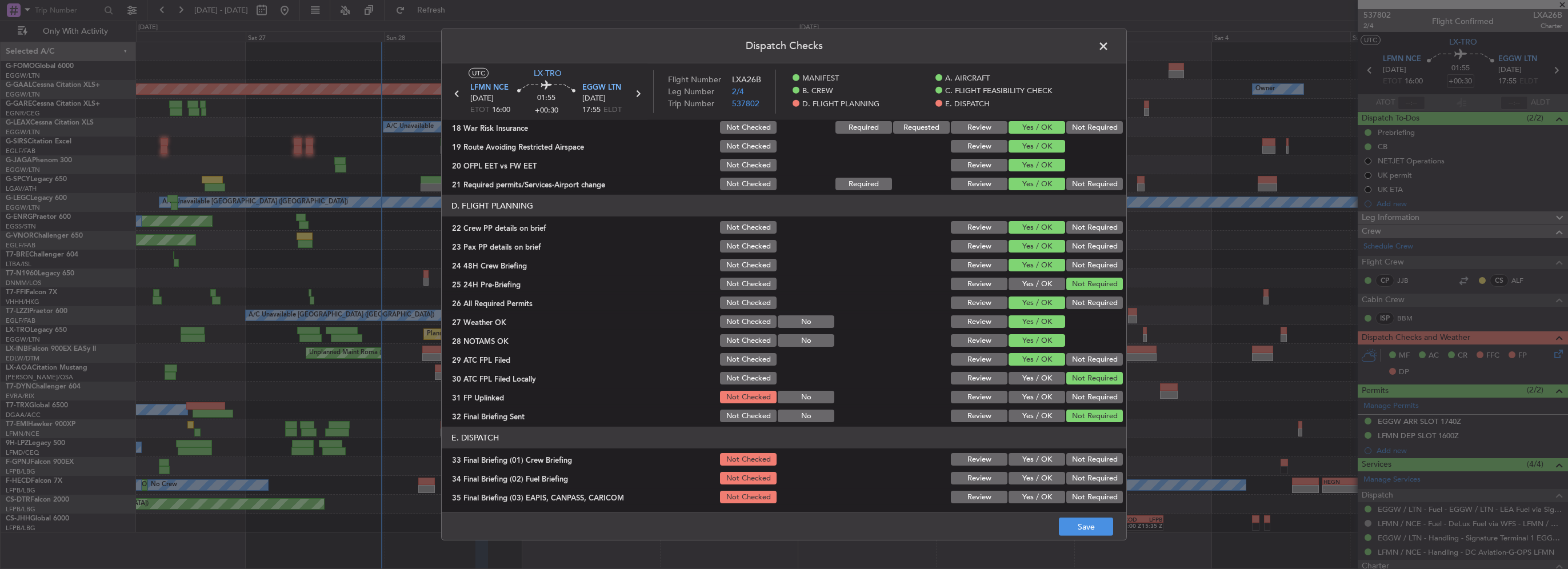
click at [1043, 402] on button "Yes / OK" at bounding box center [1037, 397] width 57 height 13
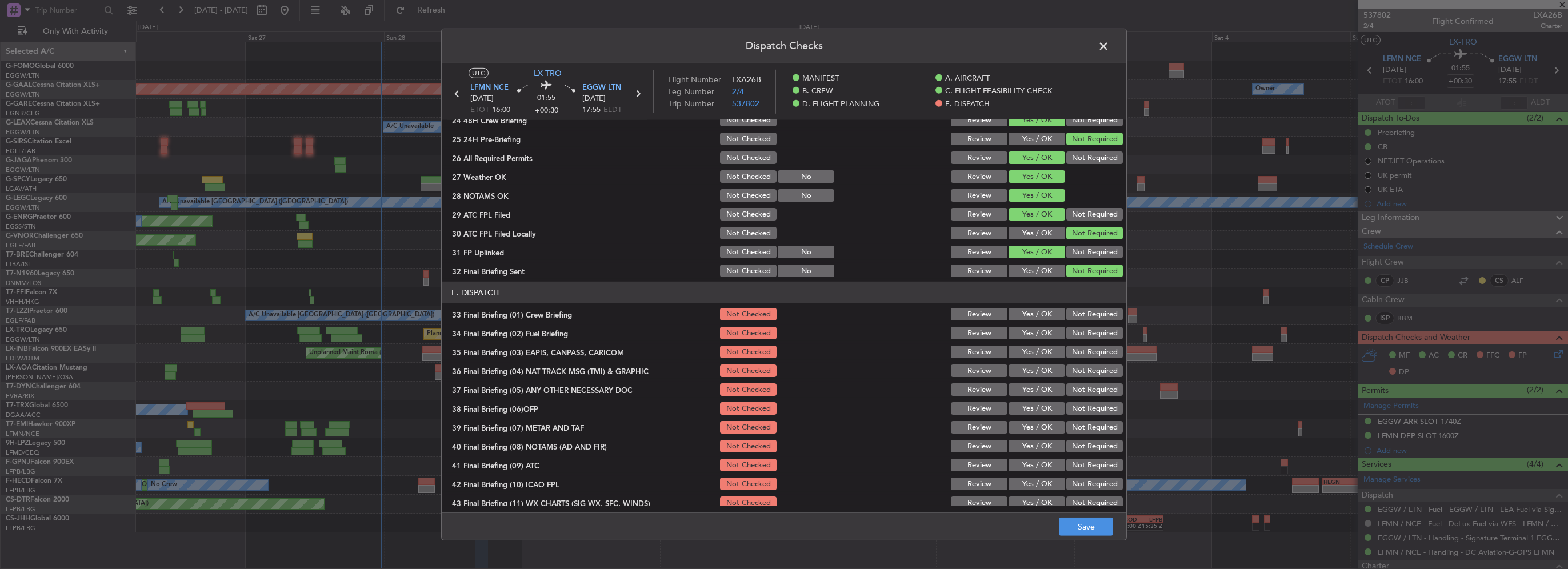
scroll to position [629, 0]
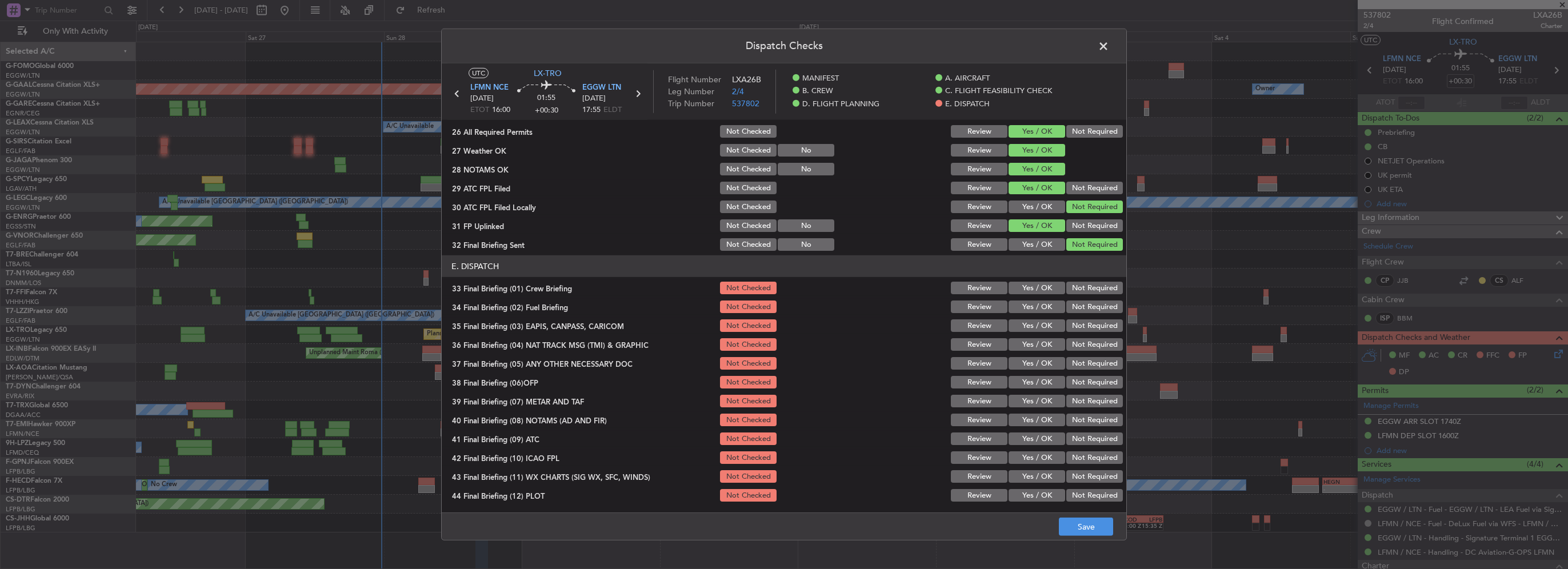
click at [1040, 286] on button "Yes / OK" at bounding box center [1037, 288] width 57 height 13
click at [1041, 298] on div "Yes / OK" at bounding box center [1036, 306] width 58 height 16
click at [1044, 304] on button "Yes / OK" at bounding box center [1037, 307] width 57 height 13
click at [1088, 327] on button "Not Required" at bounding box center [1095, 326] width 57 height 13
click at [1085, 341] on button "Not Required" at bounding box center [1095, 345] width 57 height 13
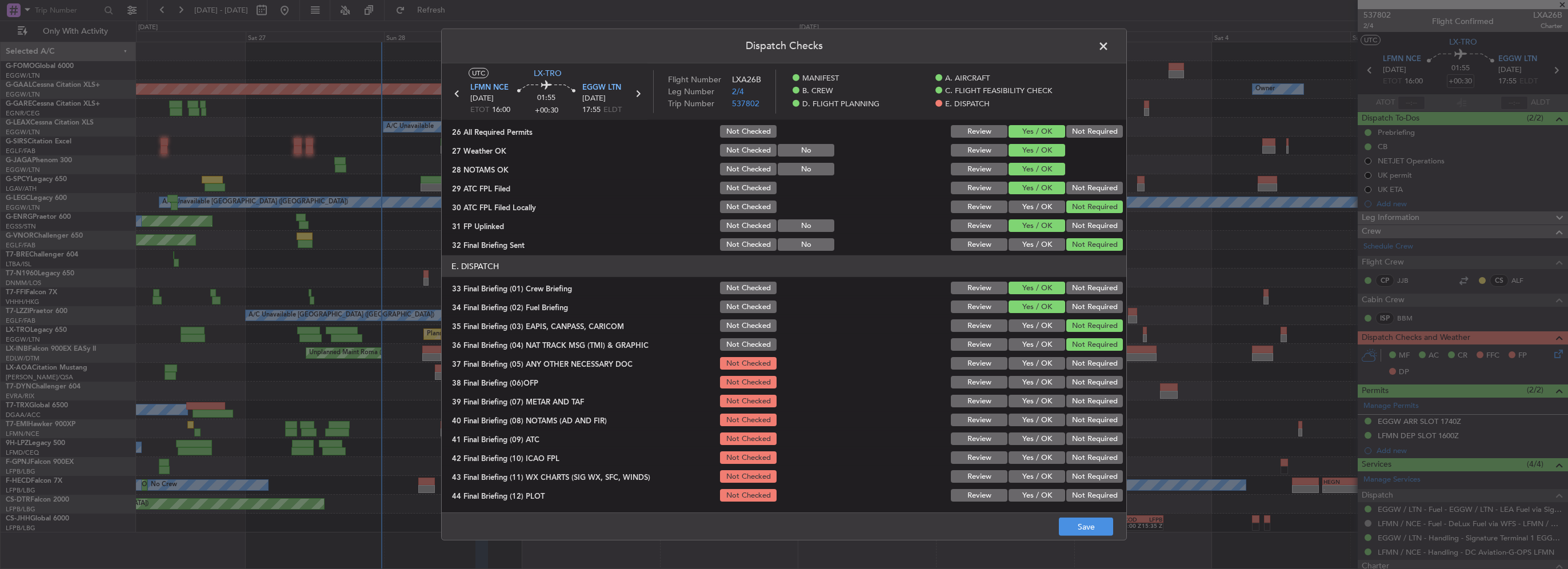
click at [1047, 363] on button "Yes / OK" at bounding box center [1037, 363] width 57 height 13
click at [1044, 380] on button "Yes / OK" at bounding box center [1037, 382] width 57 height 13
click at [1031, 398] on button "Yes / OK" at bounding box center [1037, 401] width 57 height 13
click at [1038, 416] on button "Yes / OK" at bounding box center [1037, 420] width 57 height 13
click at [1042, 441] on button "Yes / OK" at bounding box center [1037, 439] width 57 height 13
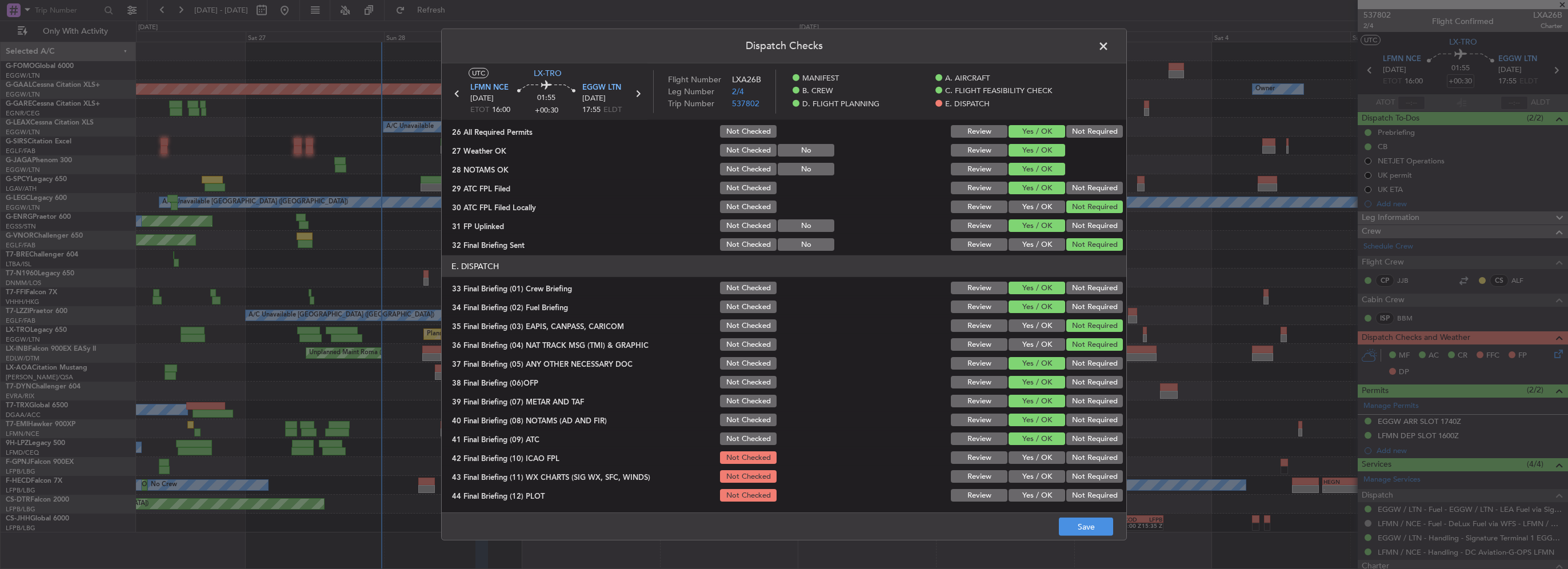
click at [1046, 461] on button "Yes / OK" at bounding box center [1037, 458] width 57 height 13
click at [1044, 476] on button "Yes / OK" at bounding box center [1037, 476] width 57 height 13
click at [1042, 494] on button "Yes / OK" at bounding box center [1037, 495] width 57 height 13
click at [1089, 516] on footer "Save" at bounding box center [784, 526] width 685 height 27
click at [1095, 522] on button "Save" at bounding box center [1086, 526] width 54 height 18
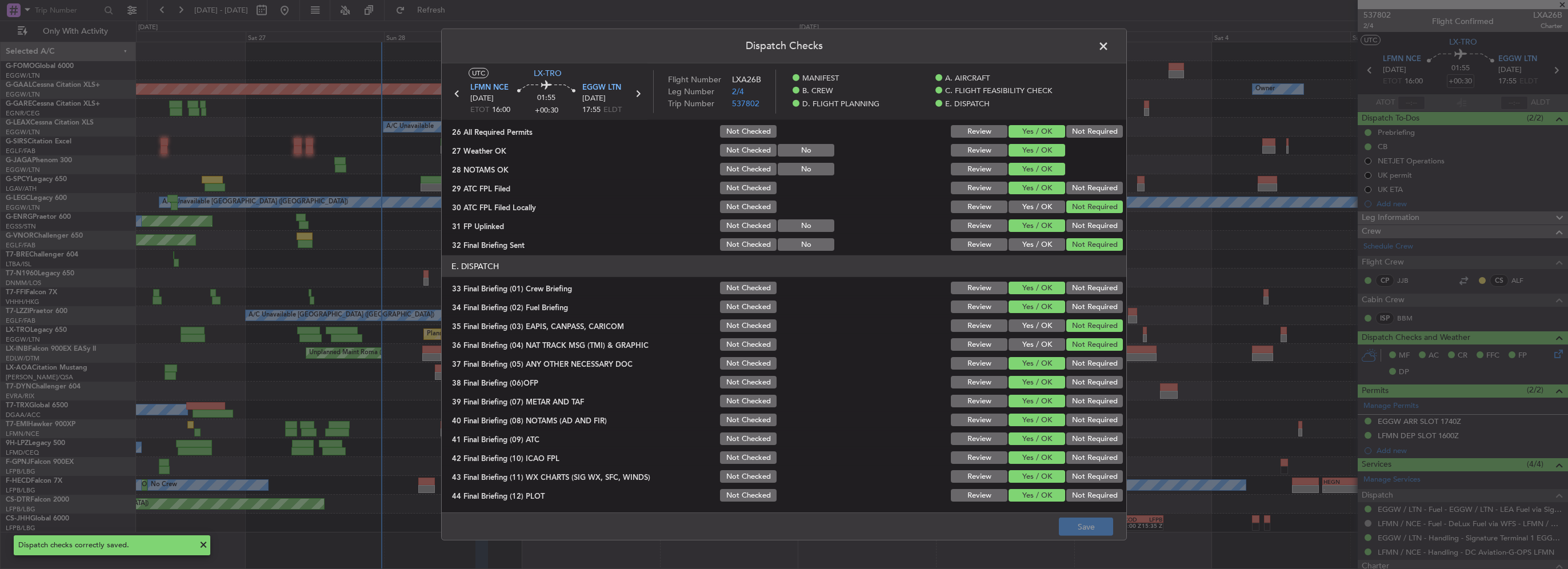
click at [1109, 41] on span at bounding box center [1109, 49] width 0 height 23
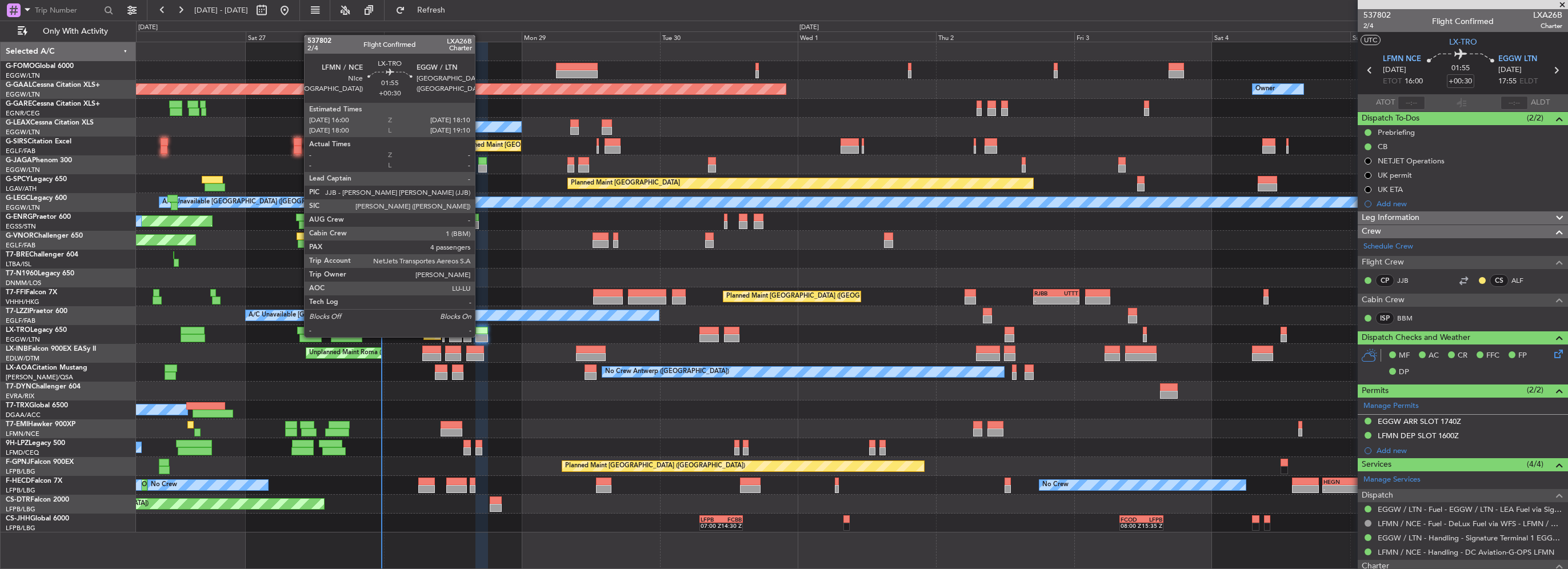
click at [480, 336] on div at bounding box center [482, 338] width 13 height 8
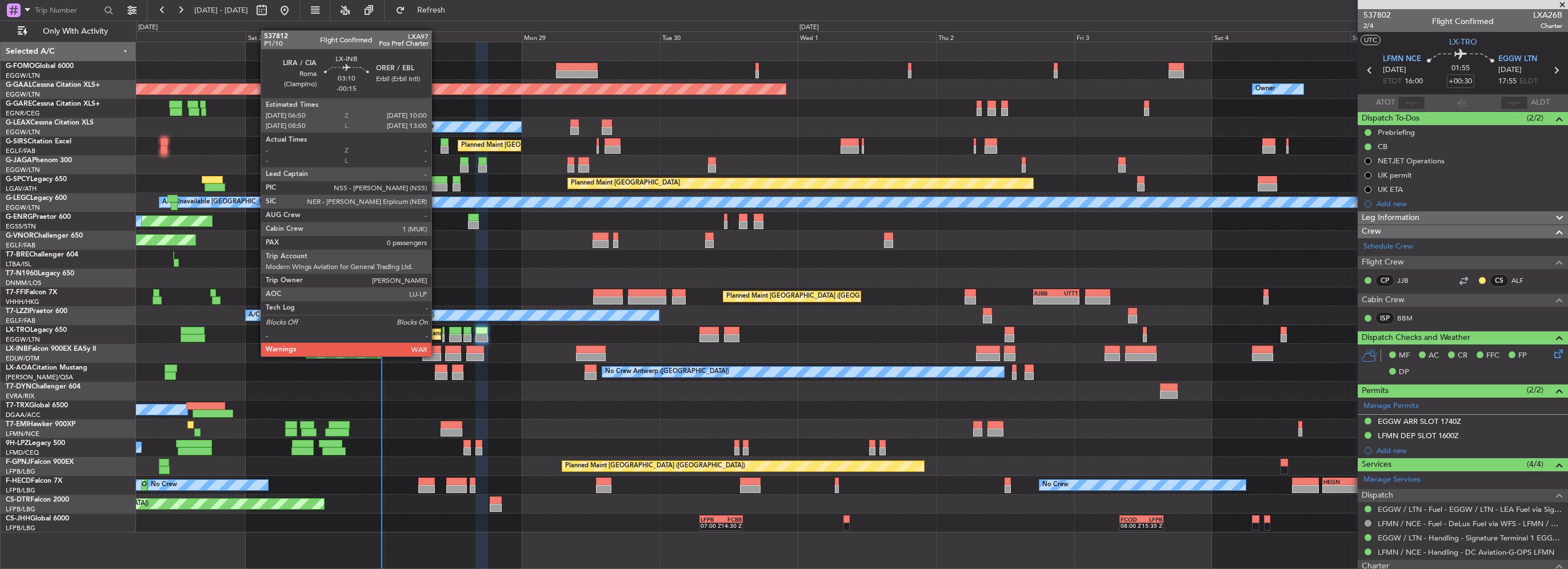
click at [436, 356] on div at bounding box center [431, 357] width 18 height 8
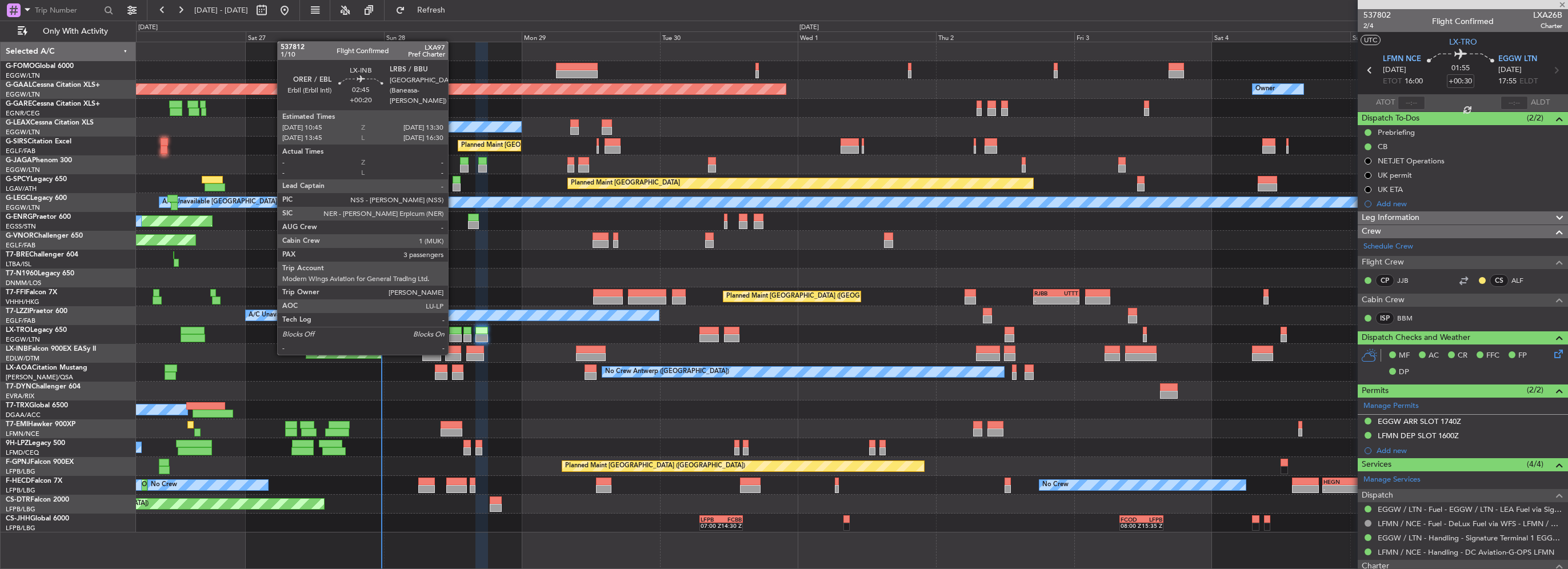
type input "-00:15"
type input "0"
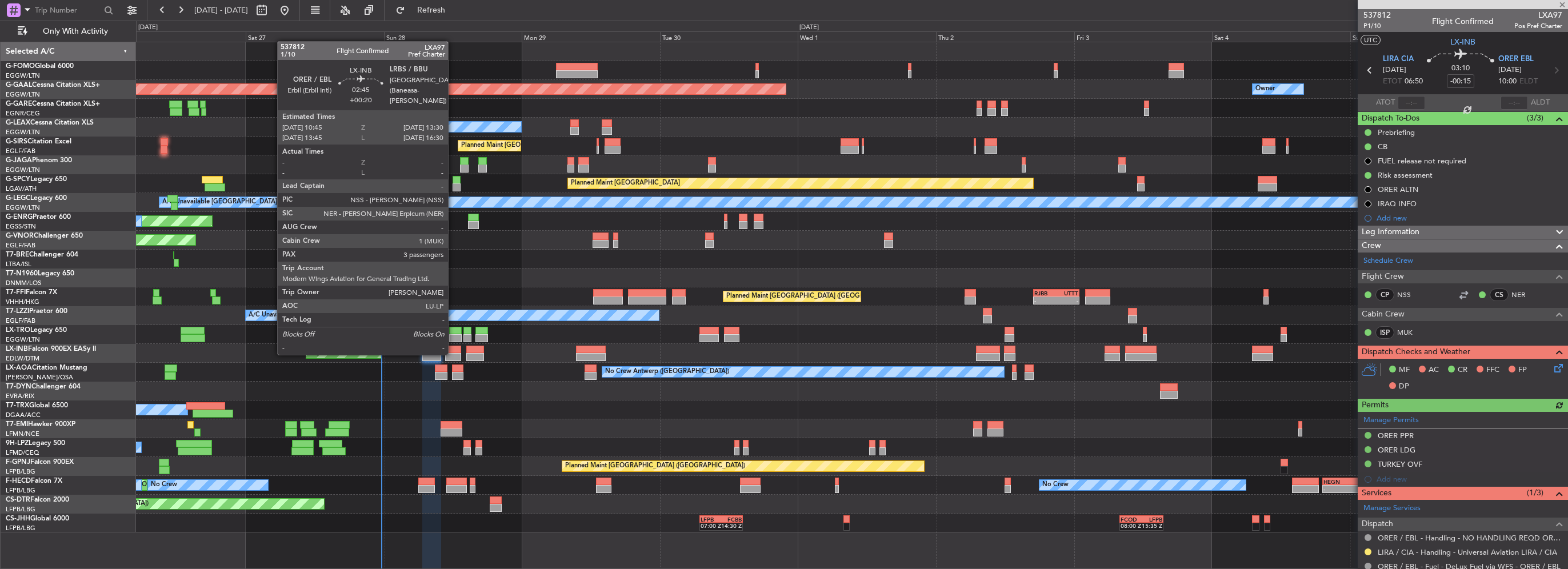
click at [453, 354] on div at bounding box center [453, 357] width 16 height 8
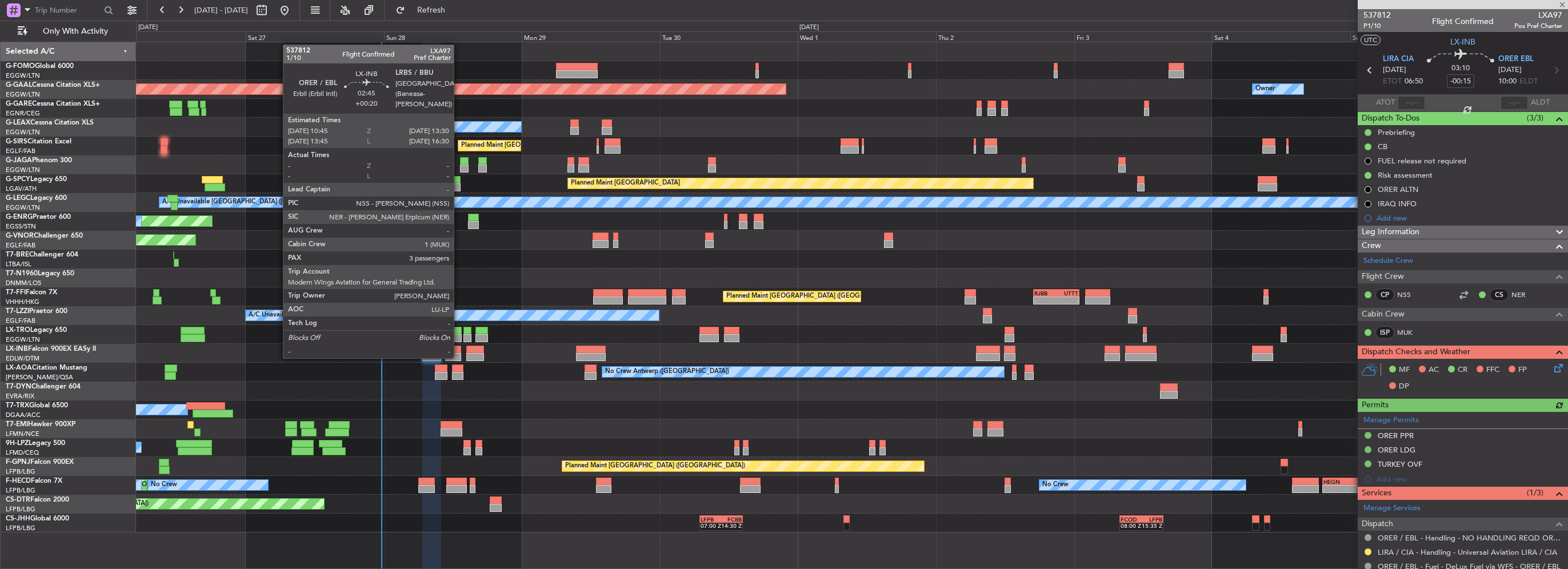
type input "+00:20"
type input "3"
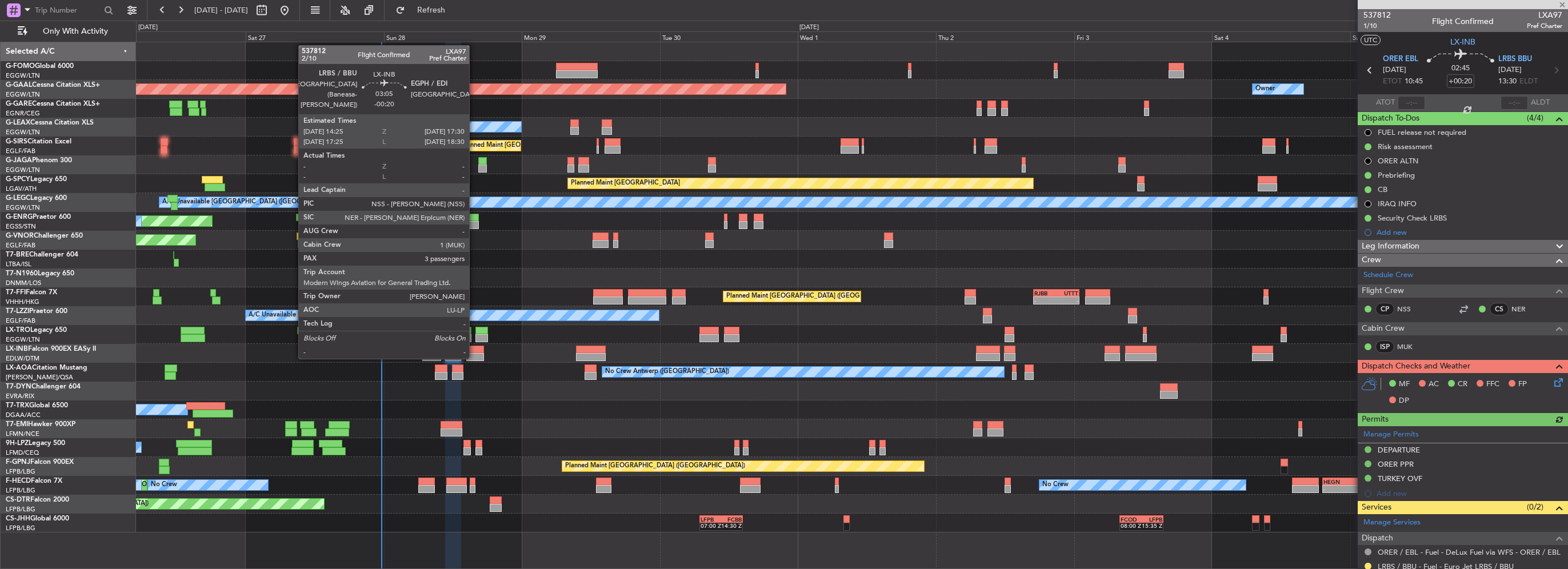
click at [475, 358] on div at bounding box center [475, 357] width 18 height 8
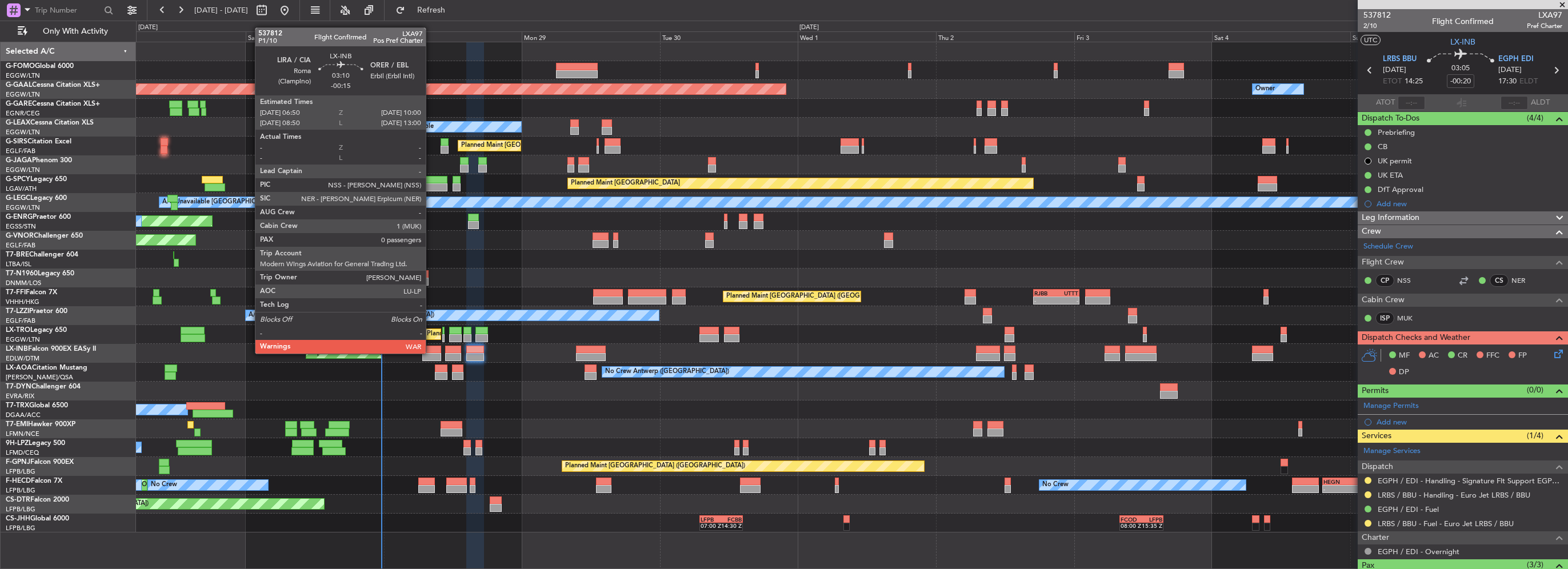
click at [431, 353] on div at bounding box center [431, 357] width 18 height 8
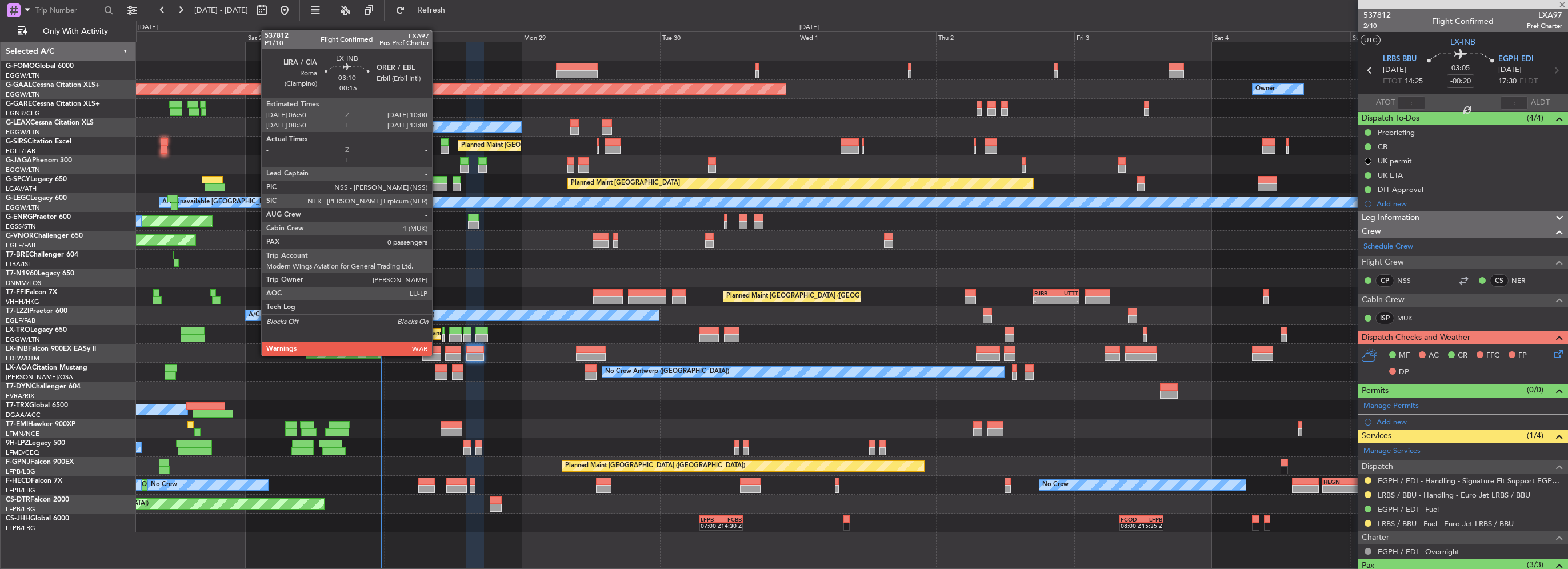
type input "-00:15"
type input "0"
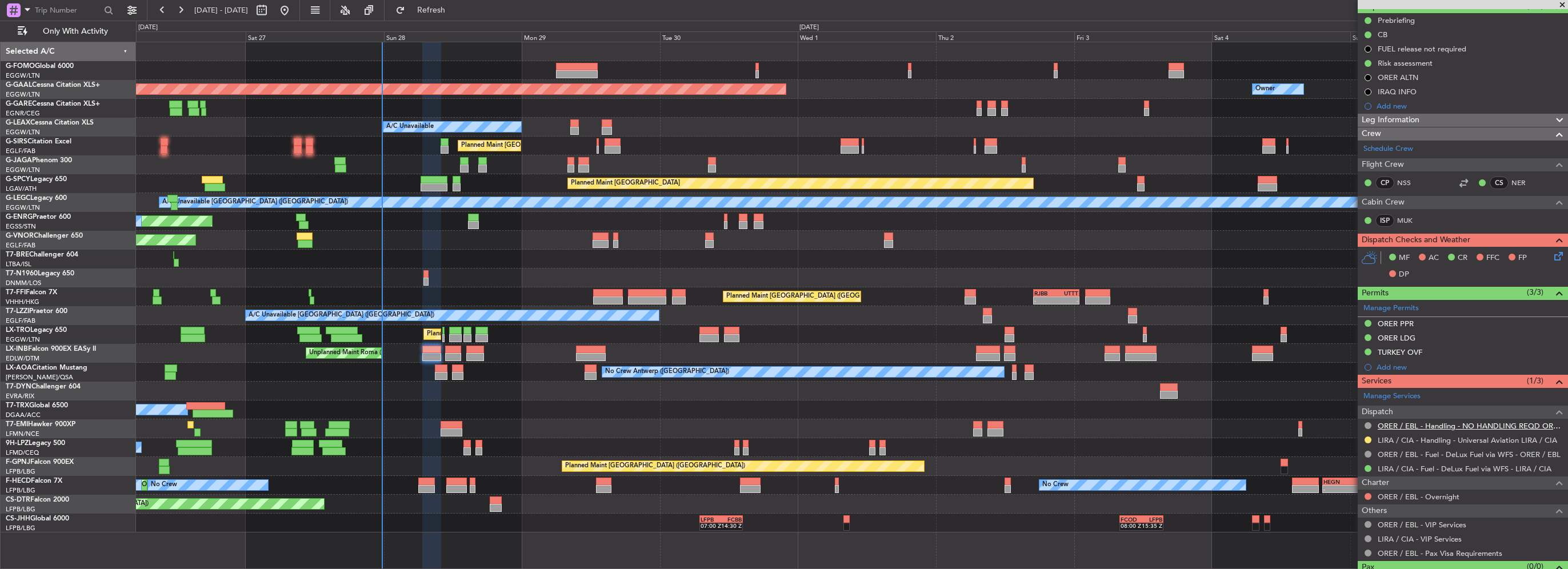
scroll to position [114, 0]
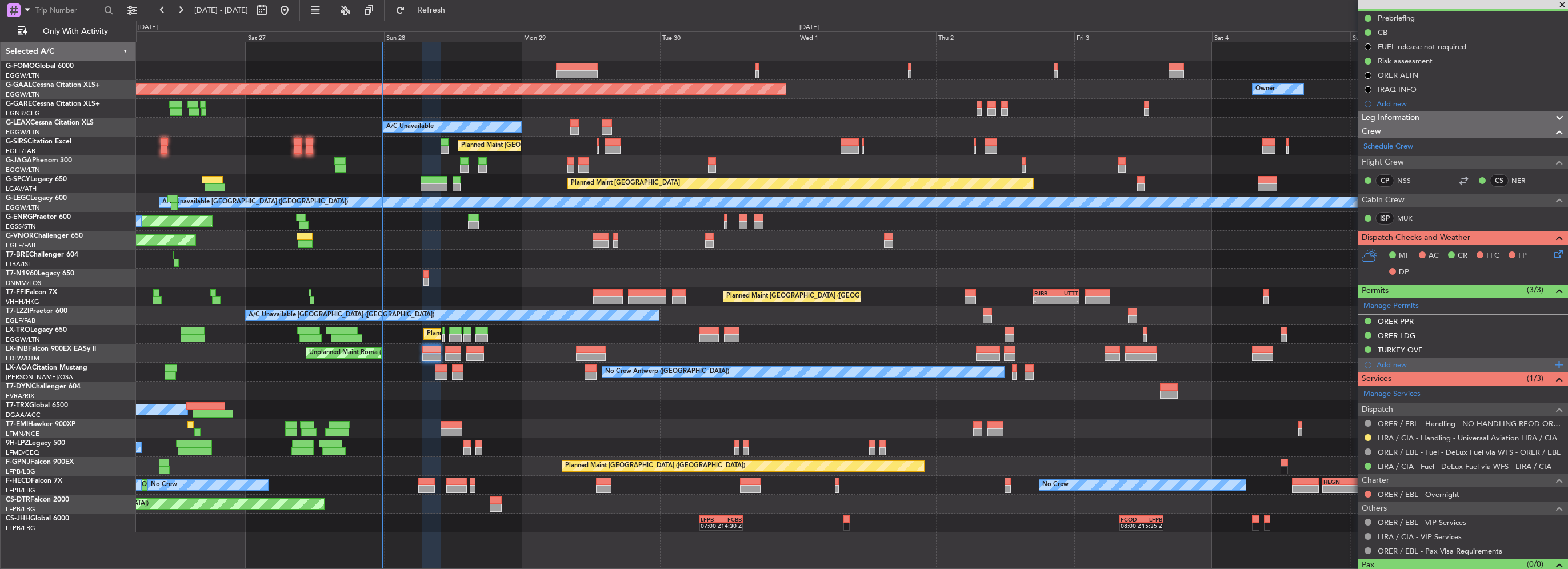
click at [1391, 363] on div "Add new" at bounding box center [1464, 365] width 175 height 10
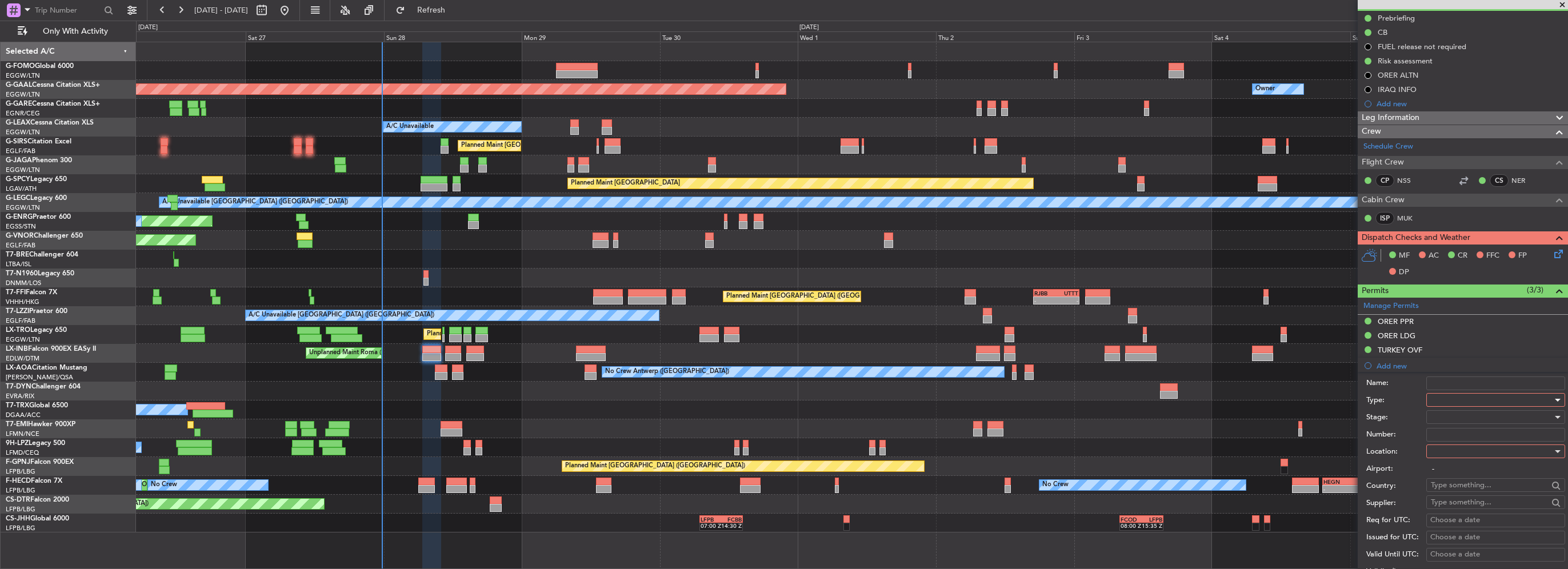
click at [1440, 393] on div at bounding box center [1492, 399] width 122 height 17
click at [1434, 457] on span "PPR" at bounding box center [1491, 456] width 120 height 17
click at [1449, 455] on div at bounding box center [1492, 451] width 122 height 17
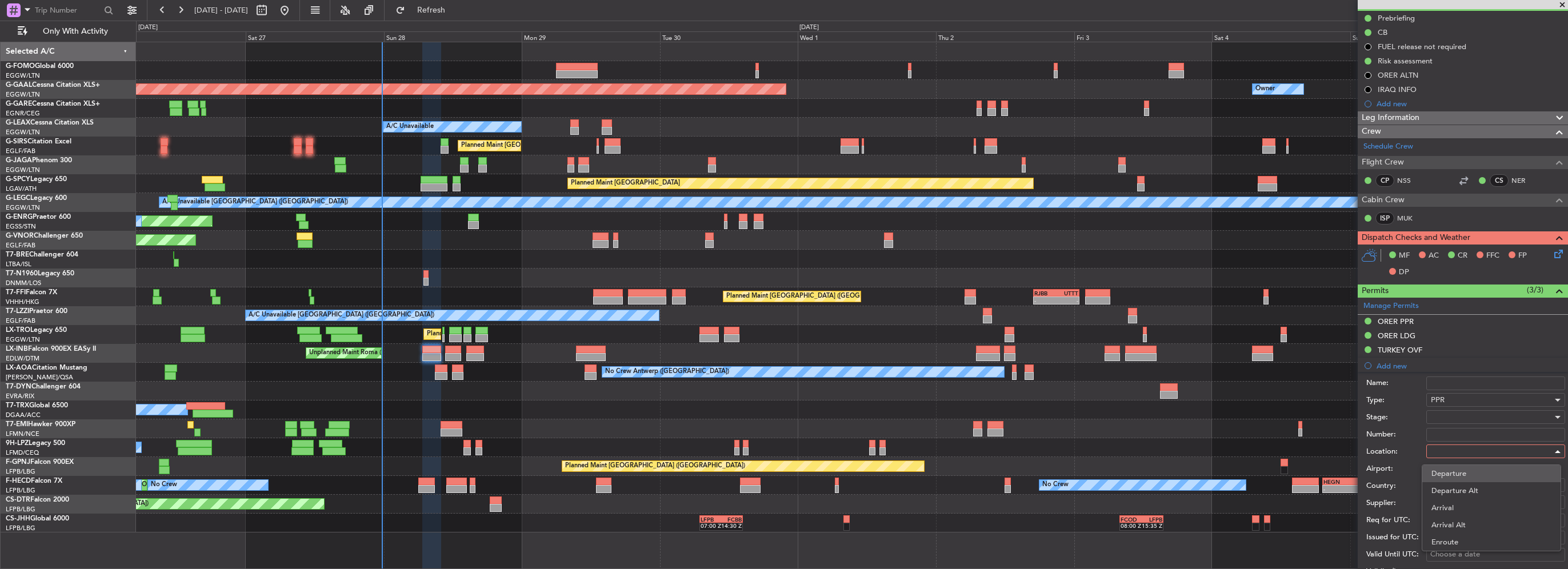
click at [1454, 467] on span "Departure" at bounding box center [1491, 473] width 120 height 17
type input "LIRA / CIA"
click at [1451, 416] on div at bounding box center [1492, 417] width 122 height 17
click at [1457, 480] on span "Review" at bounding box center [1491, 473] width 120 height 17
click at [1445, 416] on span "Review" at bounding box center [1443, 417] width 24 height 10
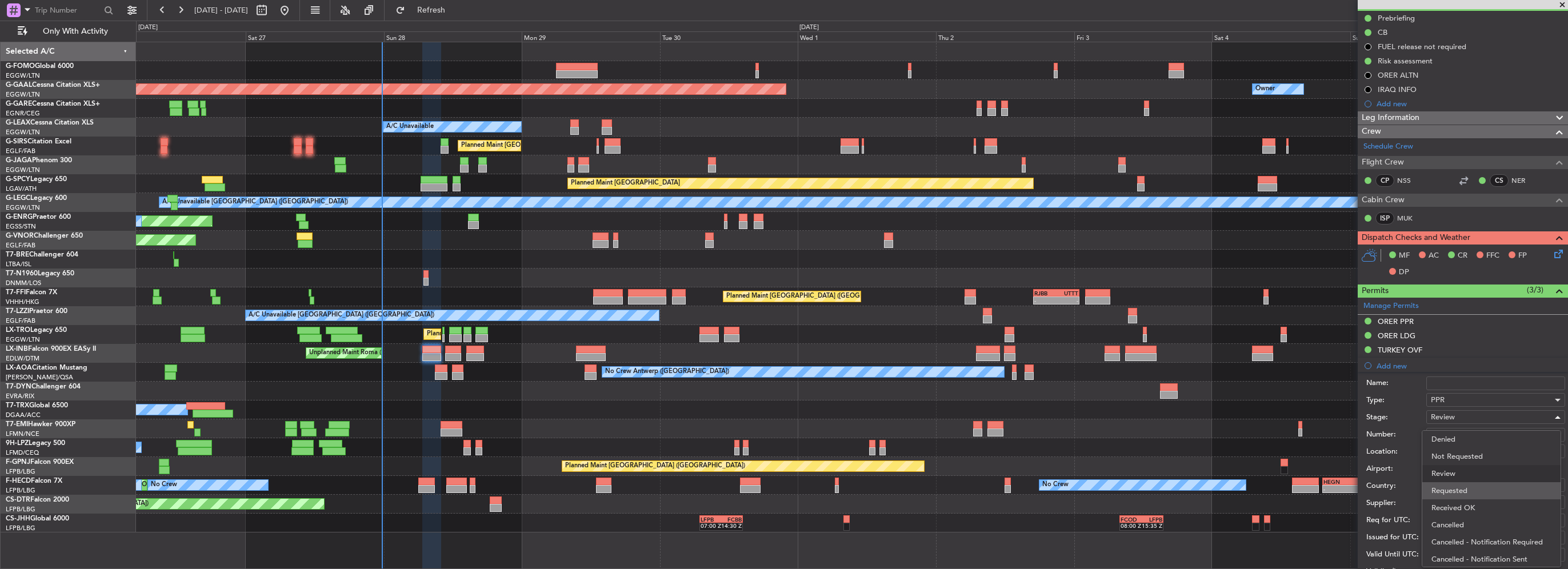
click at [1463, 488] on span "Requested" at bounding box center [1491, 490] width 120 height 17
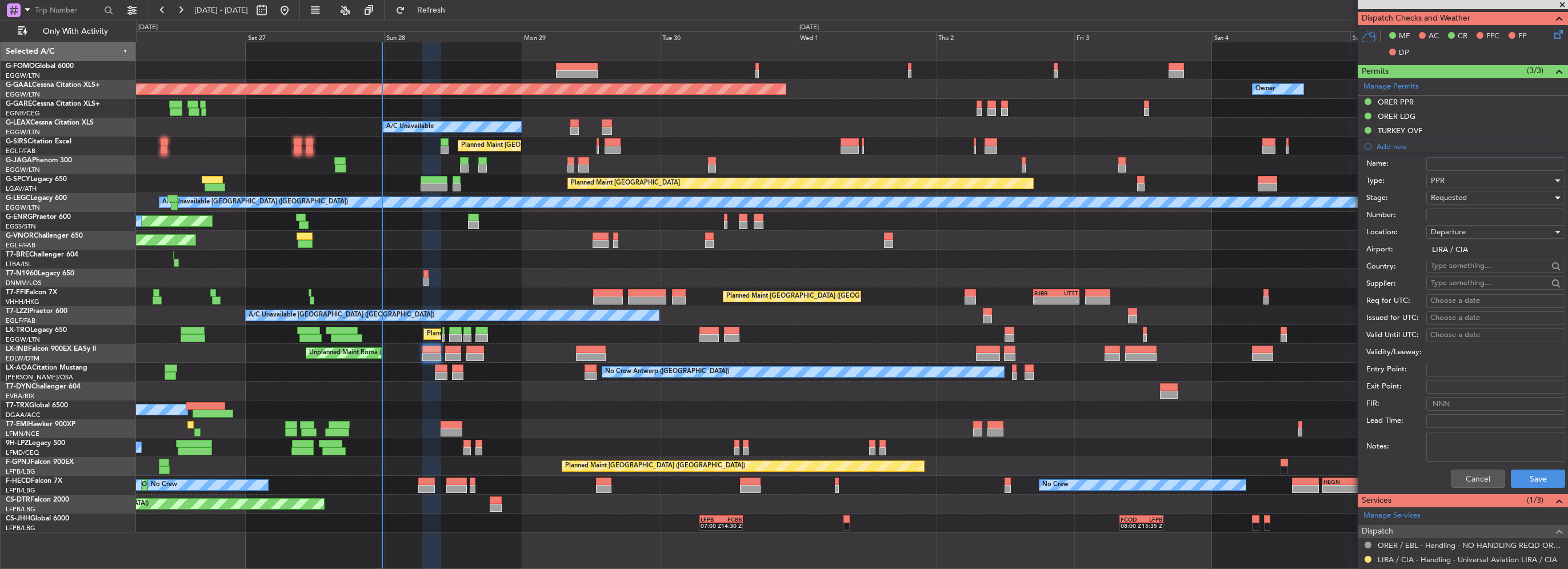
scroll to position [343, 0]
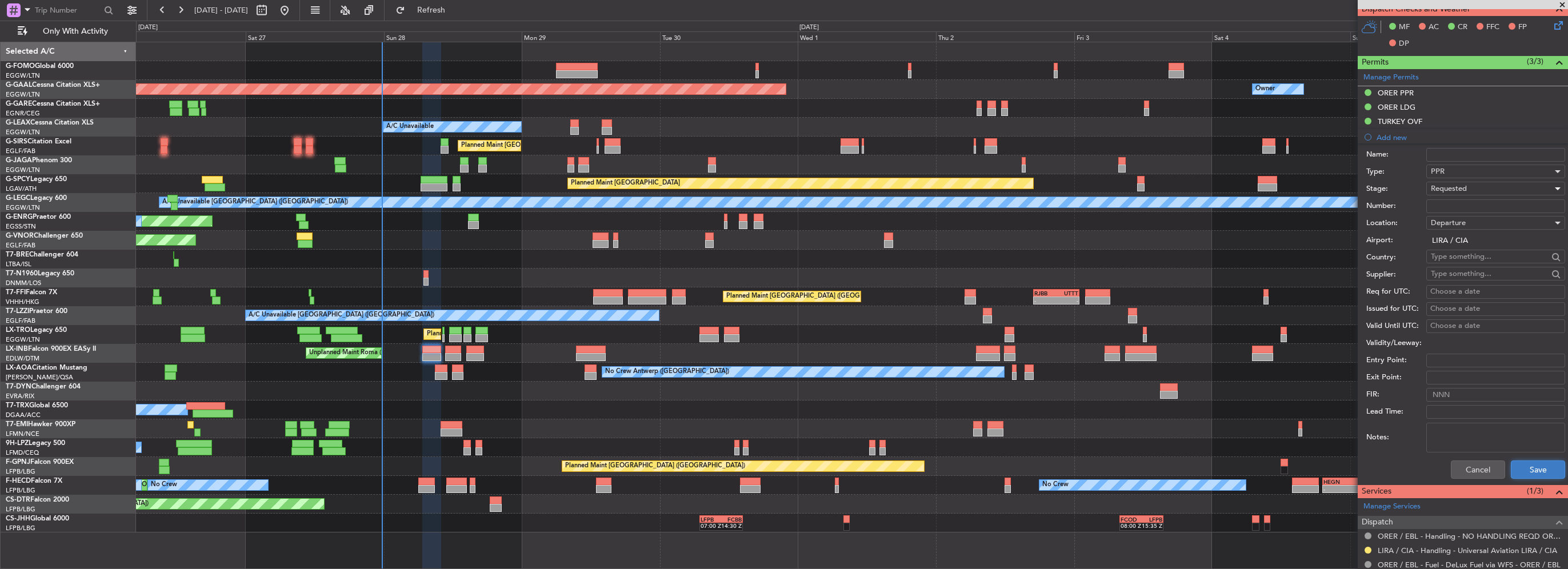
click at [1537, 461] on button "Save" at bounding box center [1538, 469] width 54 height 18
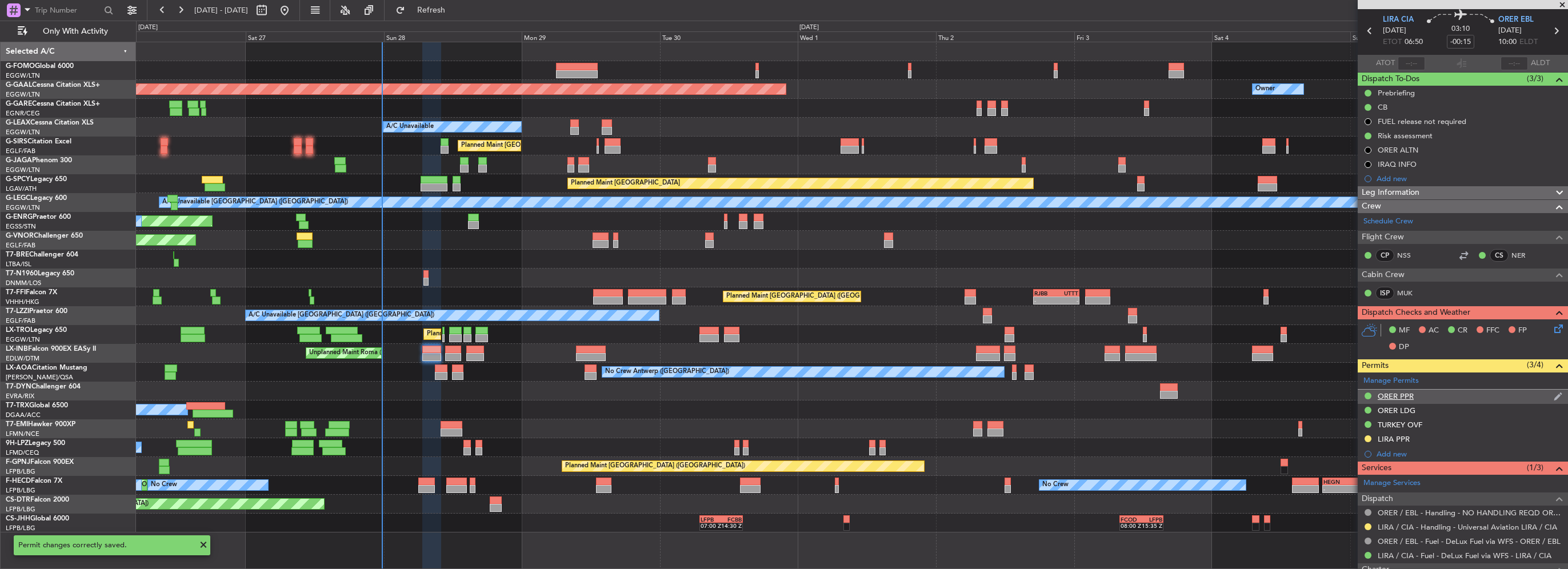
scroll to position [0, 0]
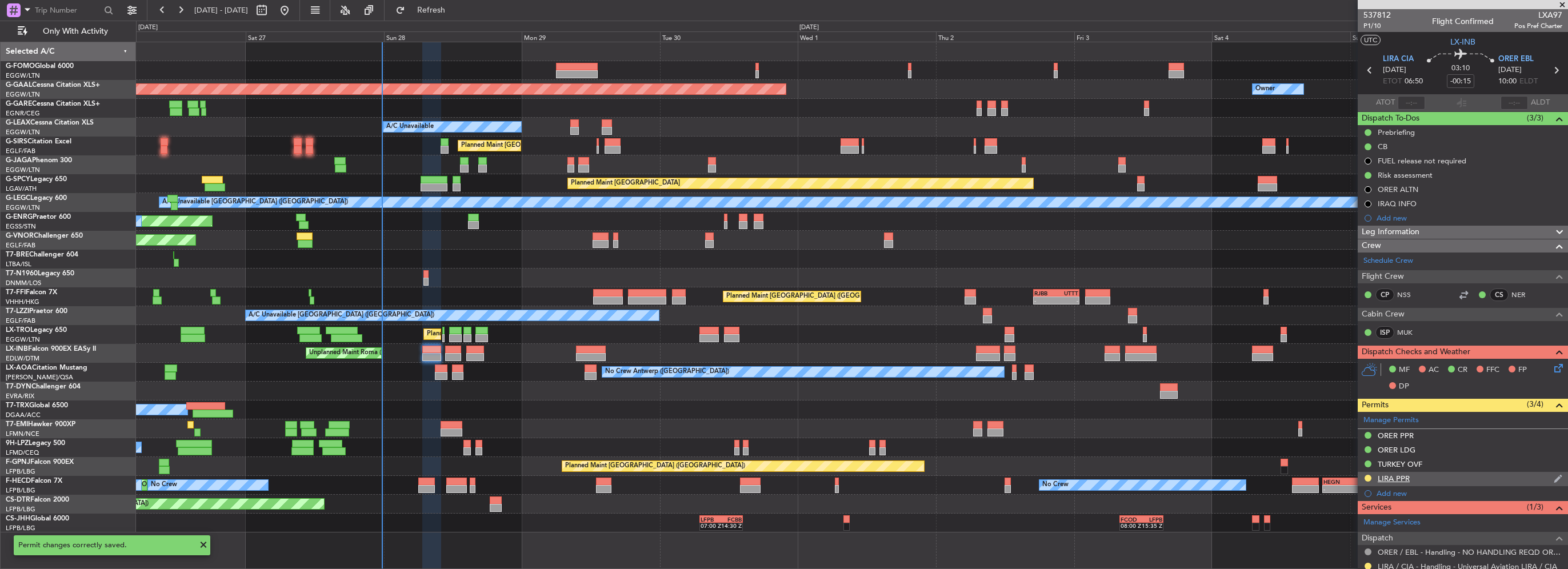
click at [1442, 476] on div "LIRA PPR" at bounding box center [1463, 479] width 210 height 14
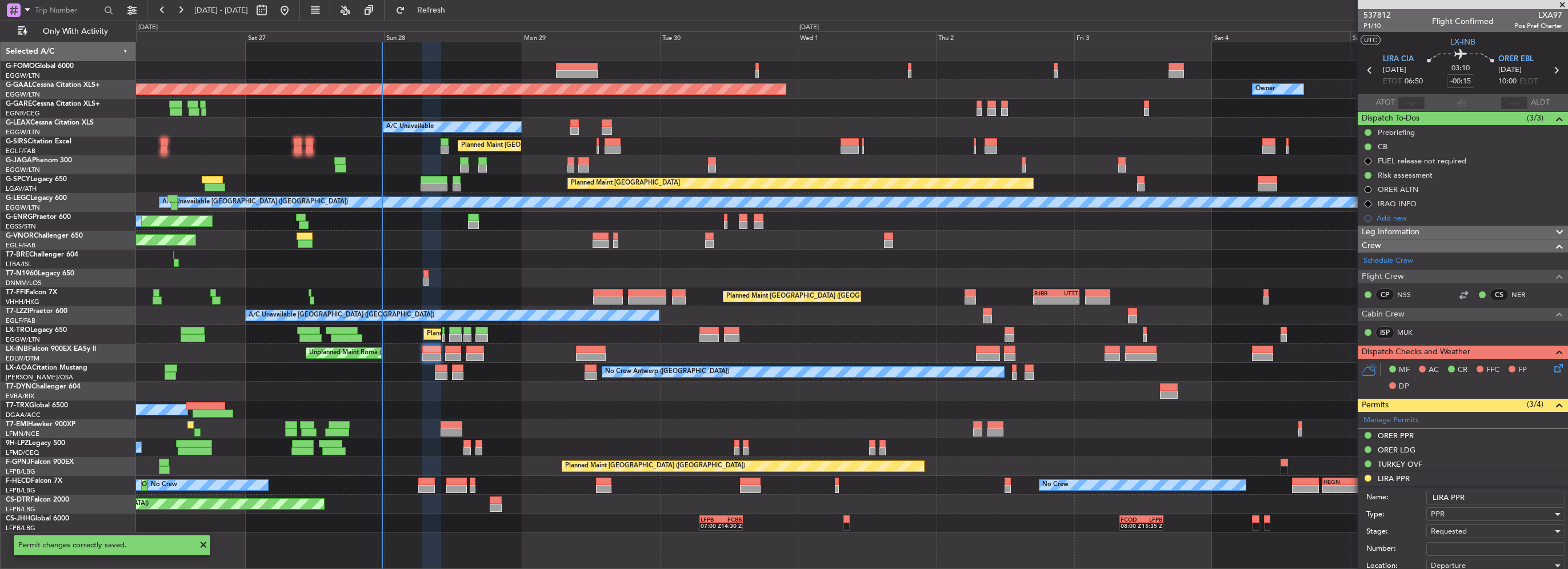
click at [1491, 495] on input "LIRA PPR" at bounding box center [1496, 498] width 139 height 14
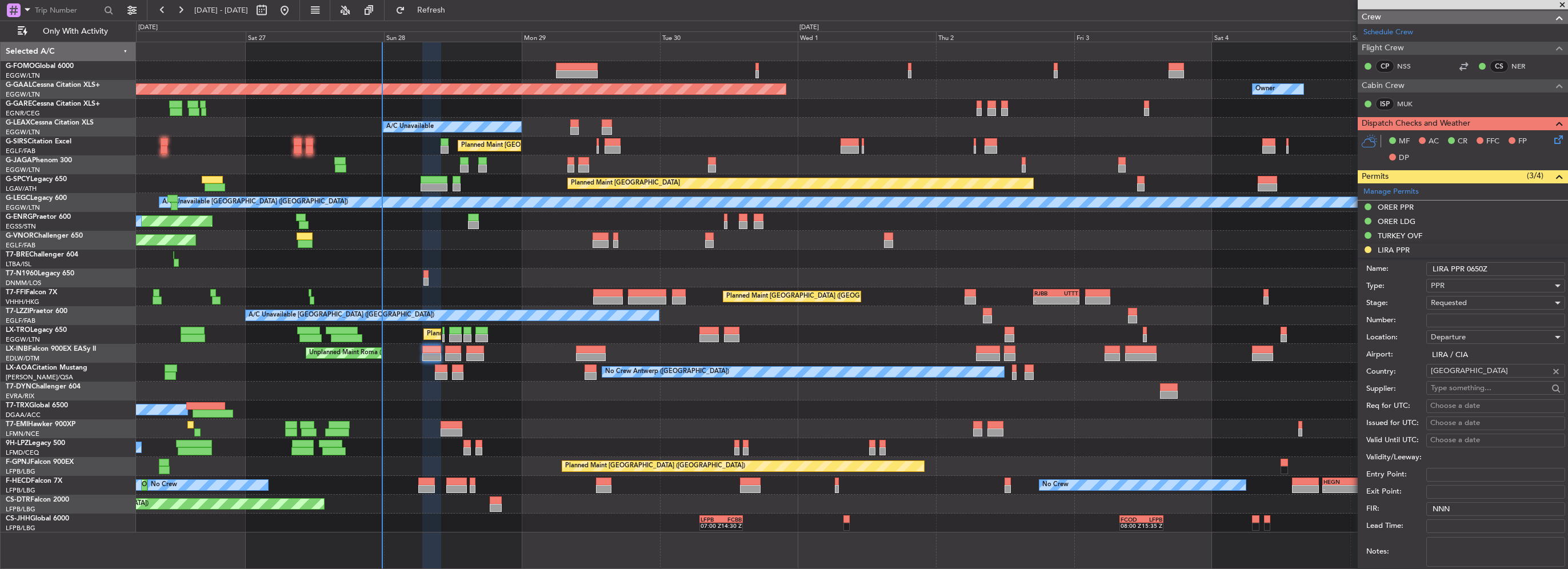
scroll to position [400, 0]
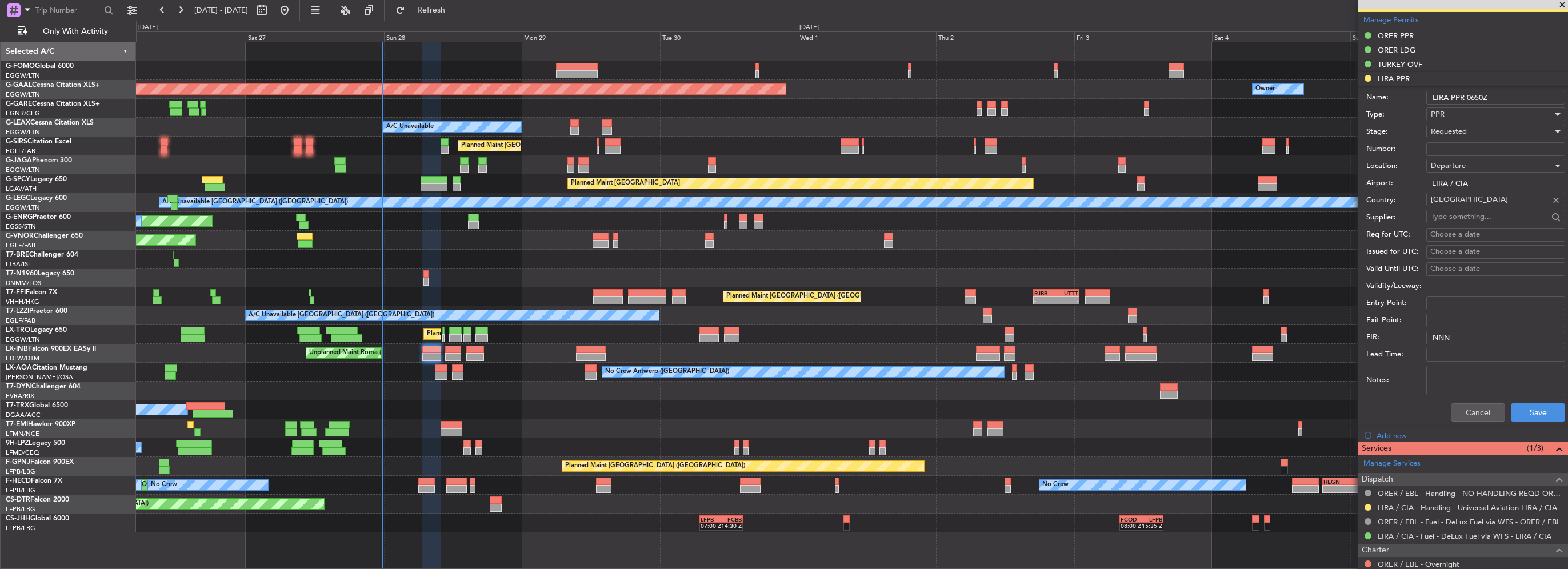
type input "LIRA PPR 0650Z"
drag, startPoint x: 1534, startPoint y: 425, endPoint x: 1537, endPoint y: 418, distance: 7.6
click at [1536, 418] on div "Cancel Save" at bounding box center [1466, 412] width 199 height 30
click at [1539, 414] on button "Save" at bounding box center [1538, 412] width 54 height 18
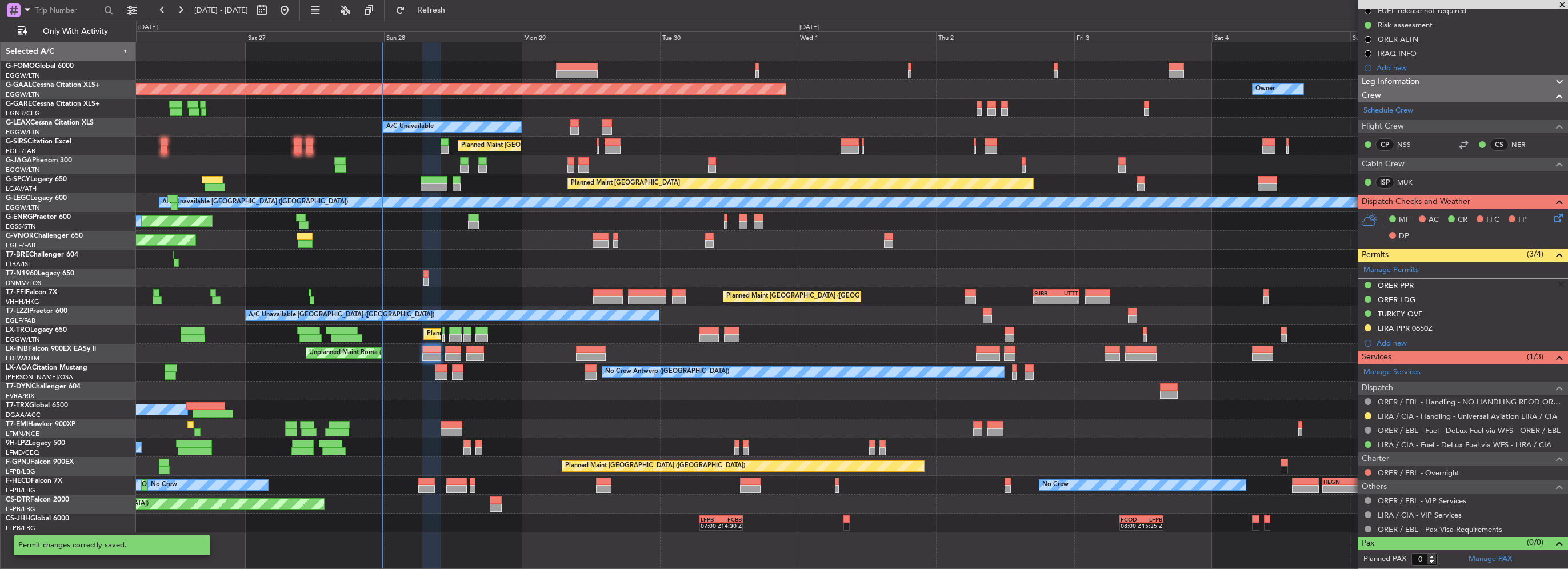
scroll to position [148, 0]
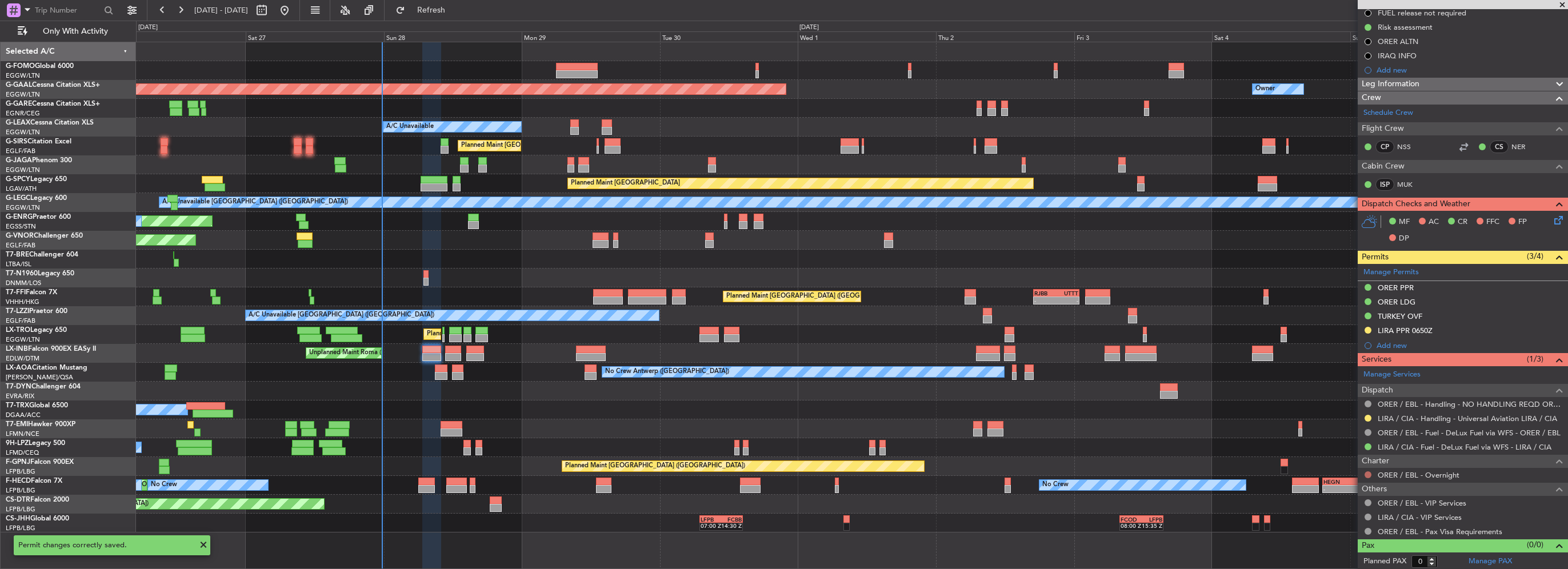
click at [1363, 472] on div at bounding box center [1368, 474] width 9 height 9
click at [1369, 474] on button at bounding box center [1368, 474] width 7 height 7
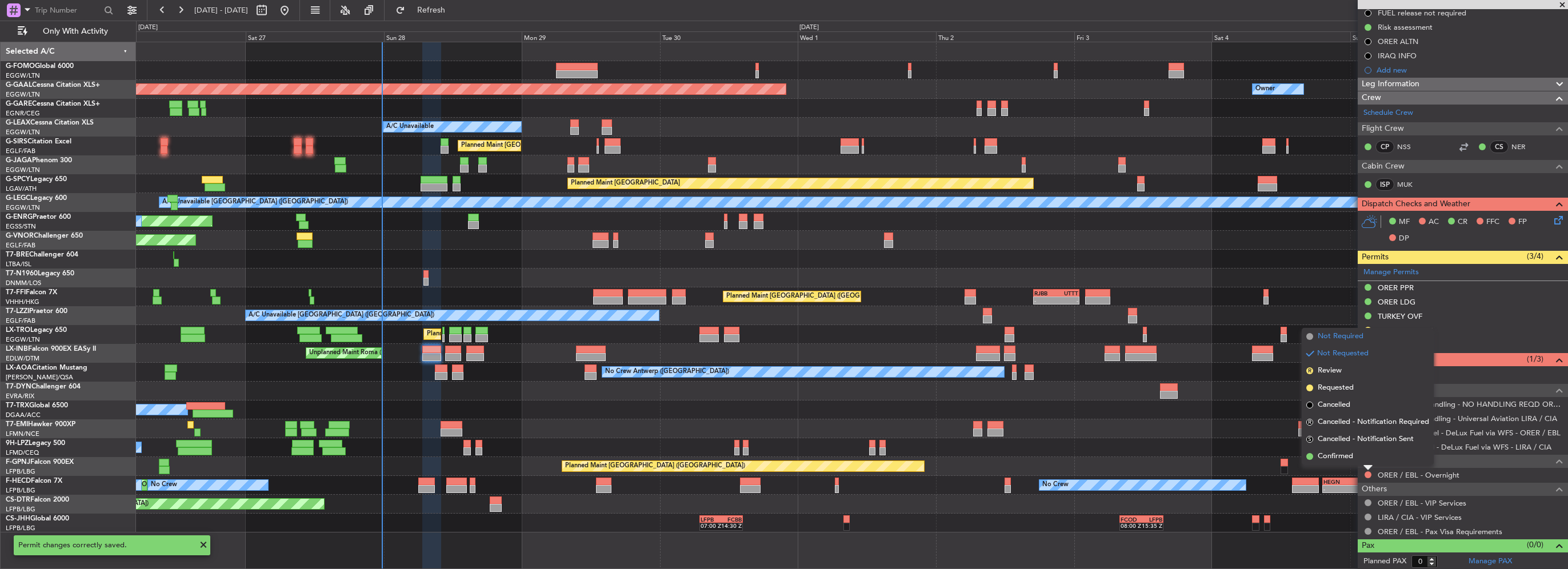
click at [1339, 333] on span "Not Required" at bounding box center [1341, 337] width 46 height 11
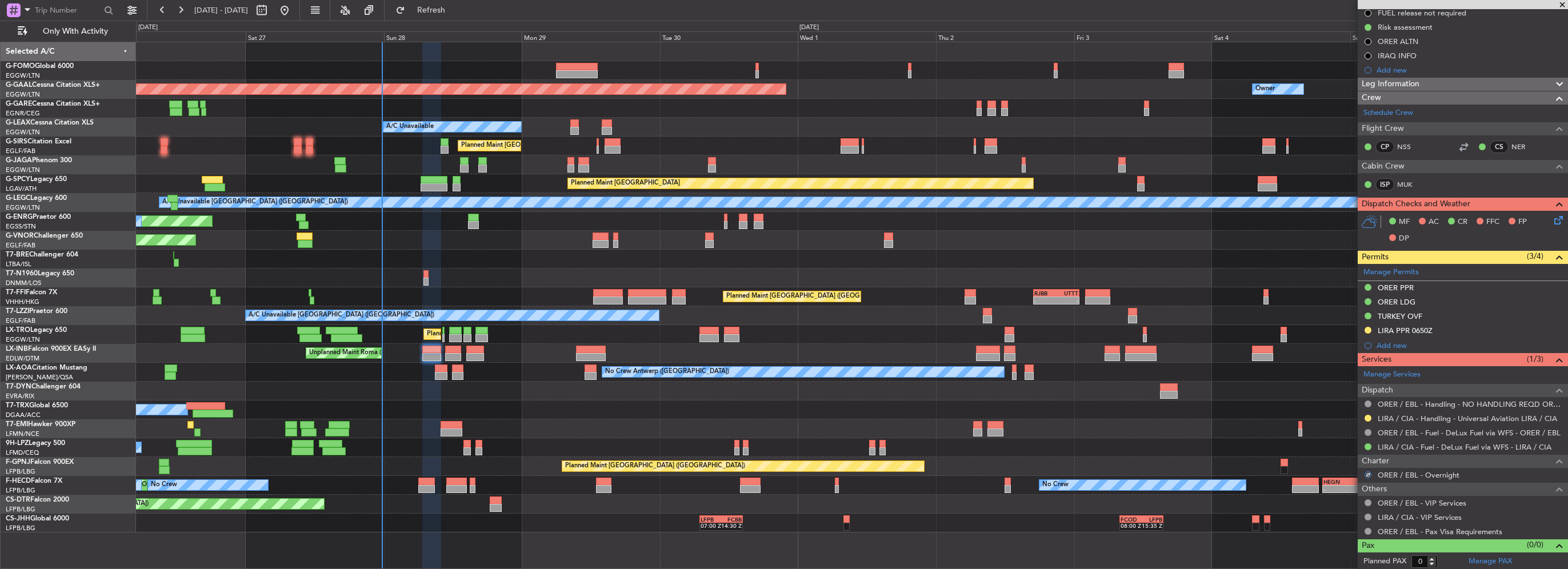
scroll to position [34, 0]
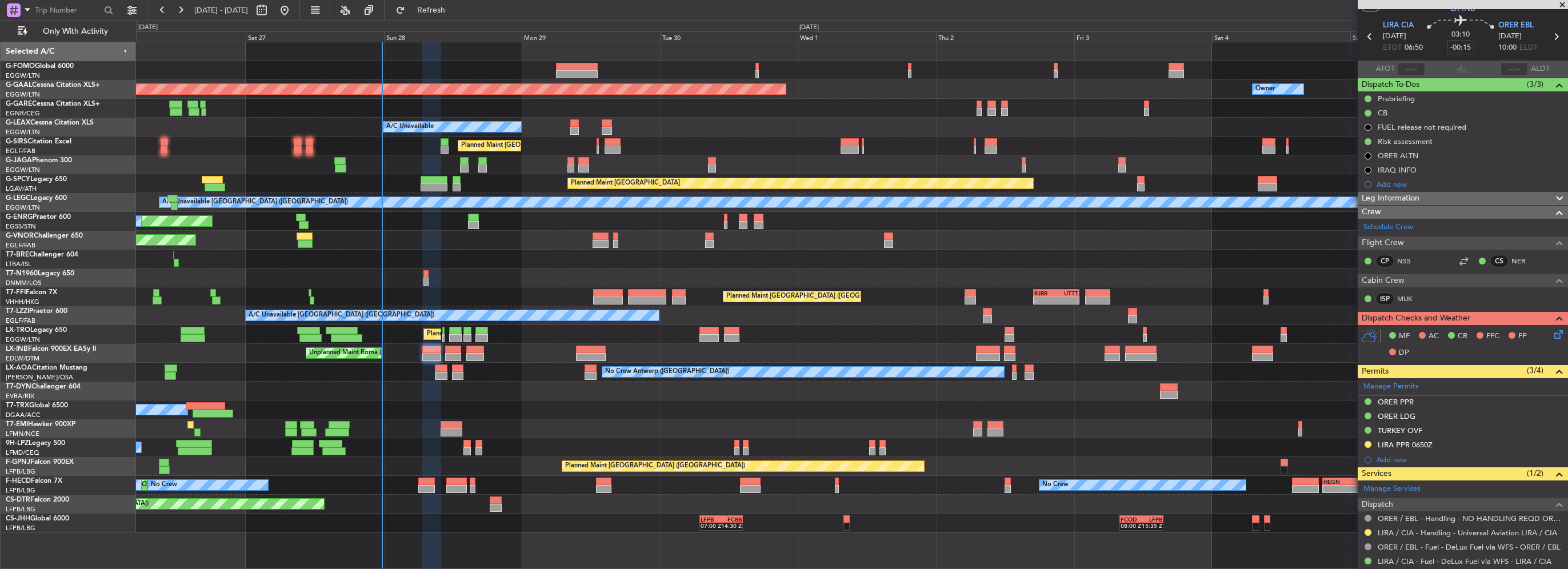
click at [1557, 337] on icon at bounding box center [1557, 332] width 9 height 9
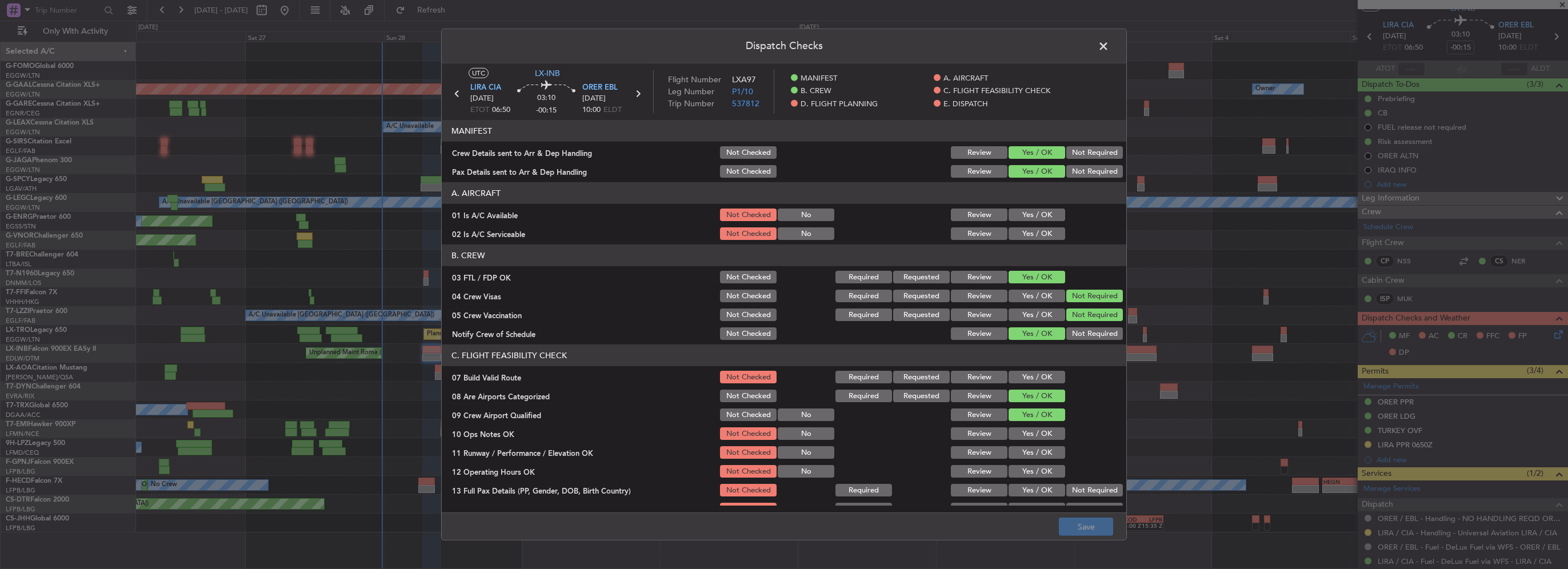
click at [1029, 210] on button "Yes / OK" at bounding box center [1037, 215] width 57 height 13
click at [1031, 226] on div "Yes / OK" at bounding box center [1036, 233] width 58 height 16
click at [1031, 219] on button "Yes / OK" at bounding box center [1037, 215] width 57 height 13
click at [1029, 375] on button "Yes / OK" at bounding box center [1037, 377] width 57 height 13
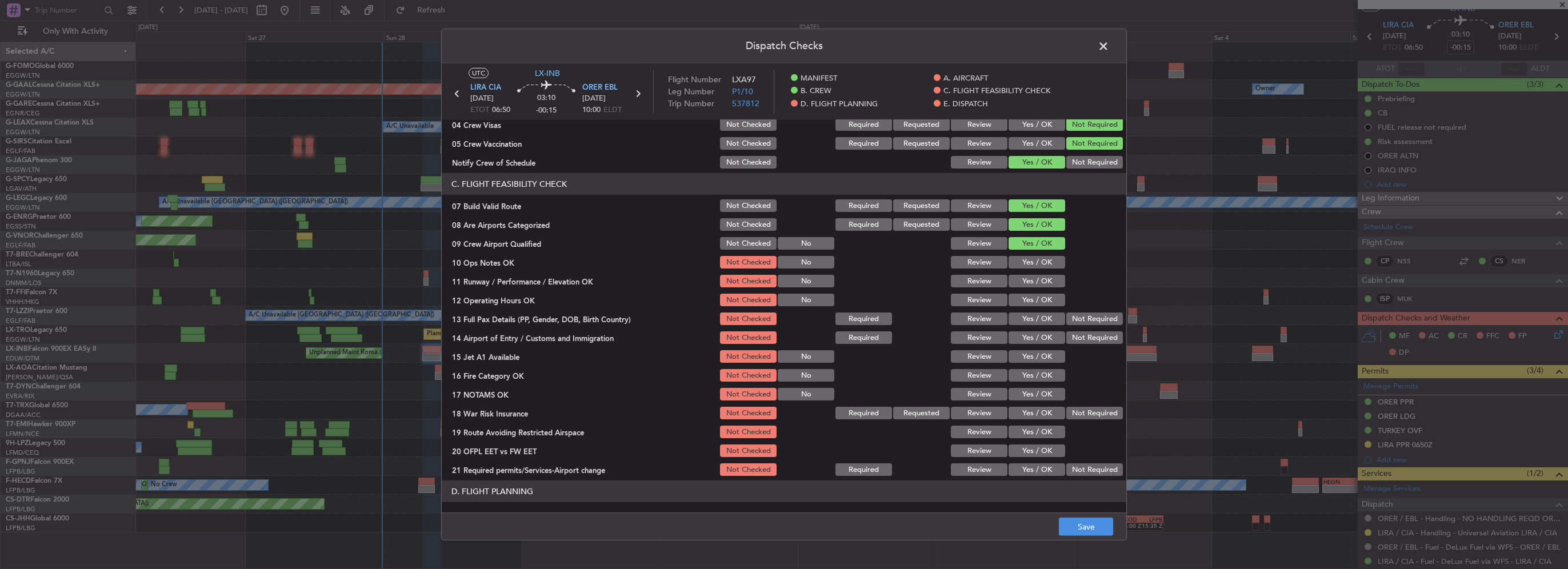
scroll to position [0, 0]
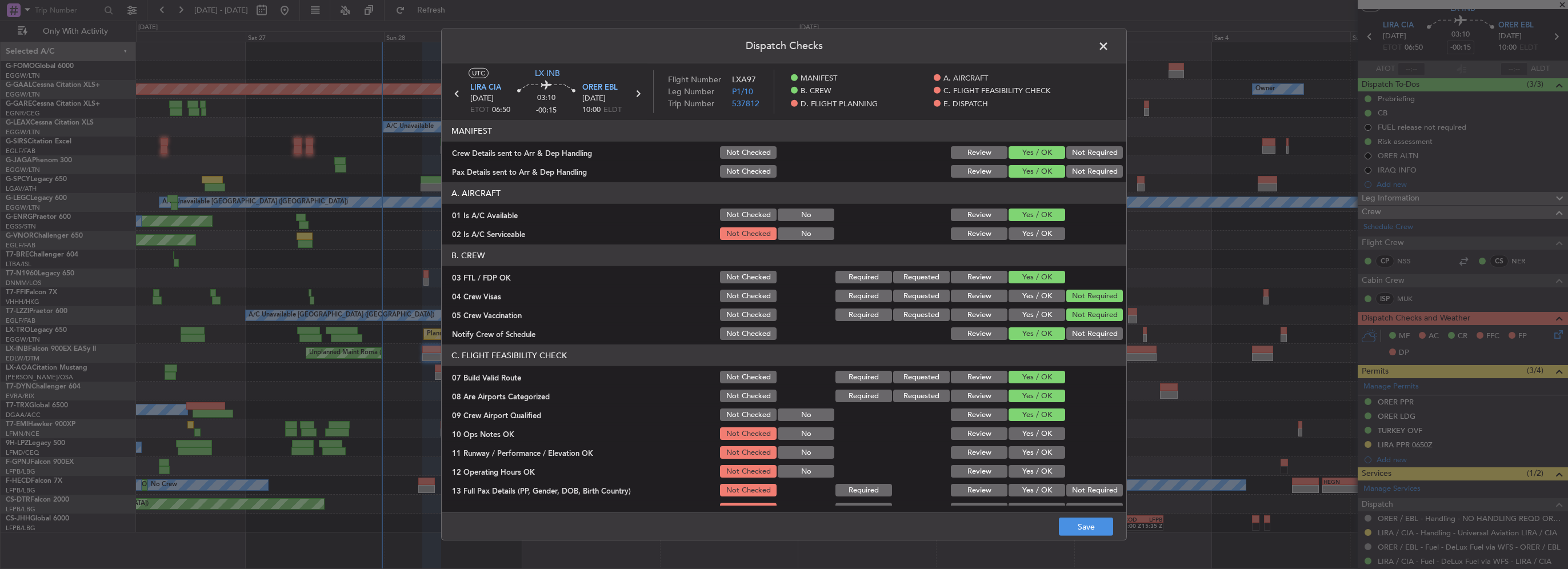
drag, startPoint x: 1029, startPoint y: 244, endPoint x: 1031, endPoint y: 231, distance: 13.2
click at [1029, 242] on article "MANIFEST Crew Details sent to Arr & Dep Handling Not Checked Review Yes / OK No…" at bounding box center [784, 312] width 685 height 385
click at [1031, 231] on button "Yes / OK" at bounding box center [1037, 234] width 57 height 13
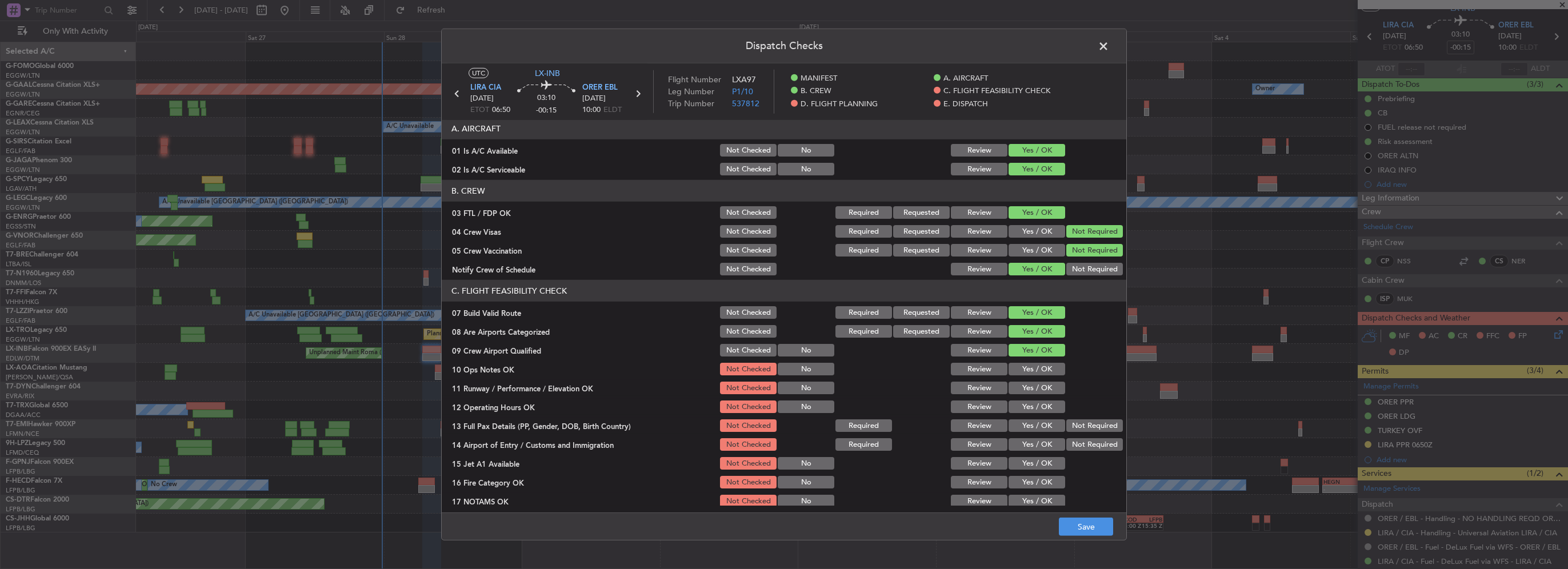
scroll to position [114, 0]
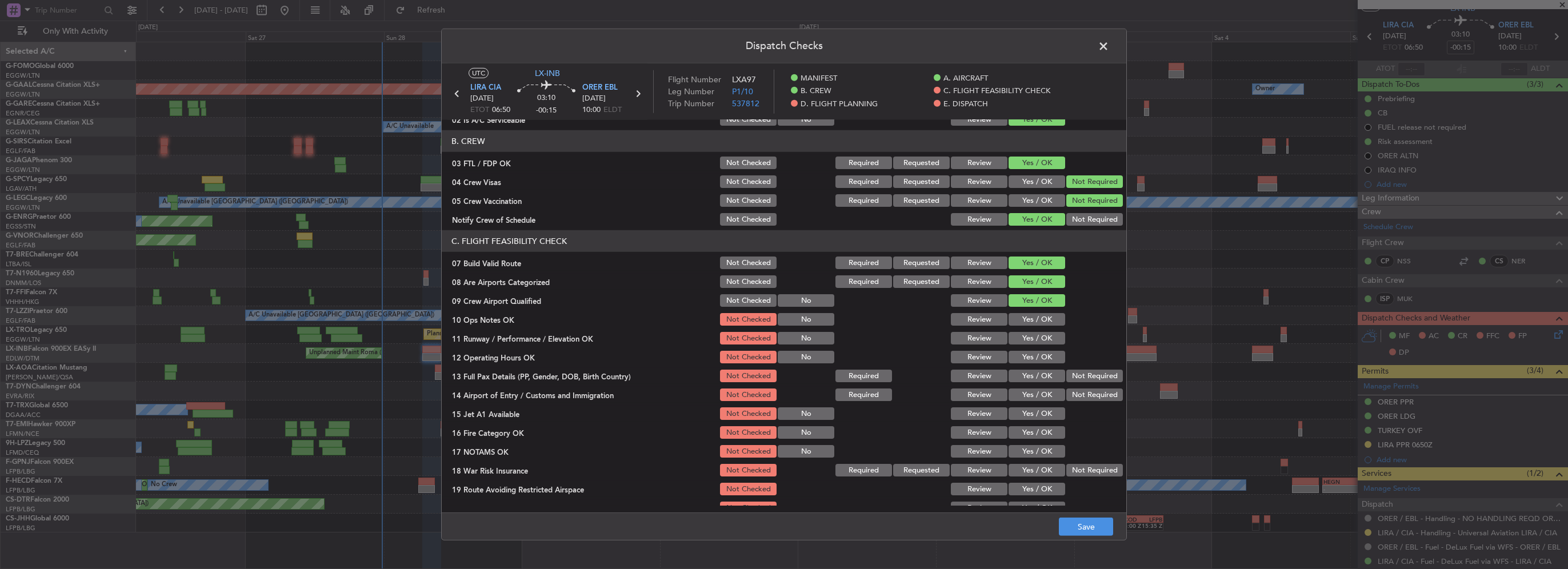
click at [1028, 319] on button "Yes / OK" at bounding box center [1037, 319] width 57 height 13
drag, startPoint x: 1034, startPoint y: 338, endPoint x: 1042, endPoint y: 361, distance: 24.4
click at [1034, 338] on button "Yes / OK" at bounding box center [1037, 338] width 57 height 13
click at [1042, 361] on button "Yes / OK" at bounding box center [1037, 357] width 57 height 13
click at [1044, 373] on button "Yes / OK" at bounding box center [1037, 376] width 57 height 13
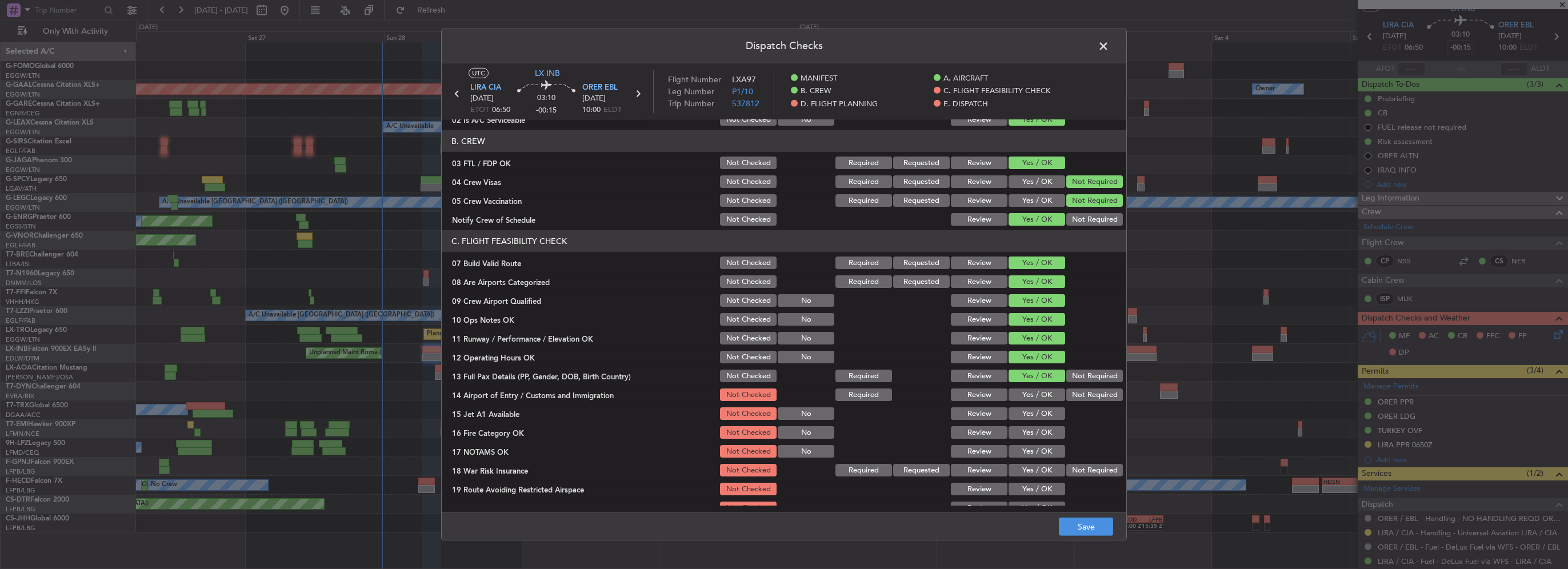
click at [1044, 392] on button "Yes / OK" at bounding box center [1037, 395] width 57 height 13
click at [1050, 409] on button "Yes / OK" at bounding box center [1037, 413] width 57 height 13
click at [1050, 427] on button "Yes / OK" at bounding box center [1037, 432] width 57 height 13
drag, startPoint x: 1050, startPoint y: 441, endPoint x: 1050, endPoint y: 448, distance: 7.0
click at [1050, 445] on section "C. FLIGHT FEASIBILITY CHECK 07 Build Valid Route Not Checked Required Requested…" at bounding box center [784, 382] width 685 height 304
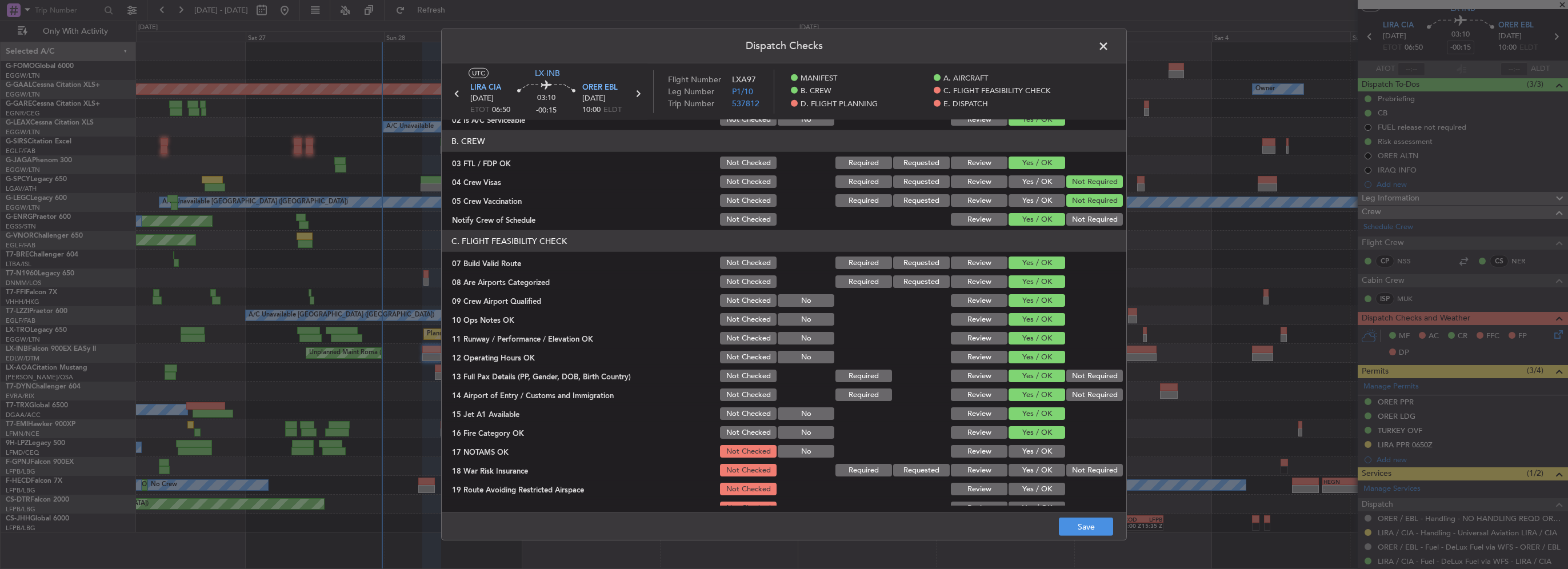
drag, startPoint x: 1044, startPoint y: 450, endPoint x: 1045, endPoint y: 464, distance: 14.0
click at [1044, 450] on button "Yes / OK" at bounding box center [1037, 452] width 57 height 13
drag, startPoint x: 1045, startPoint y: 466, endPoint x: 1045, endPoint y: 484, distance: 18.0
click at [1044, 470] on button "Yes / OK" at bounding box center [1037, 470] width 57 height 13
drag, startPoint x: 1045, startPoint y: 485, endPoint x: 1047, endPoint y: 500, distance: 15.1
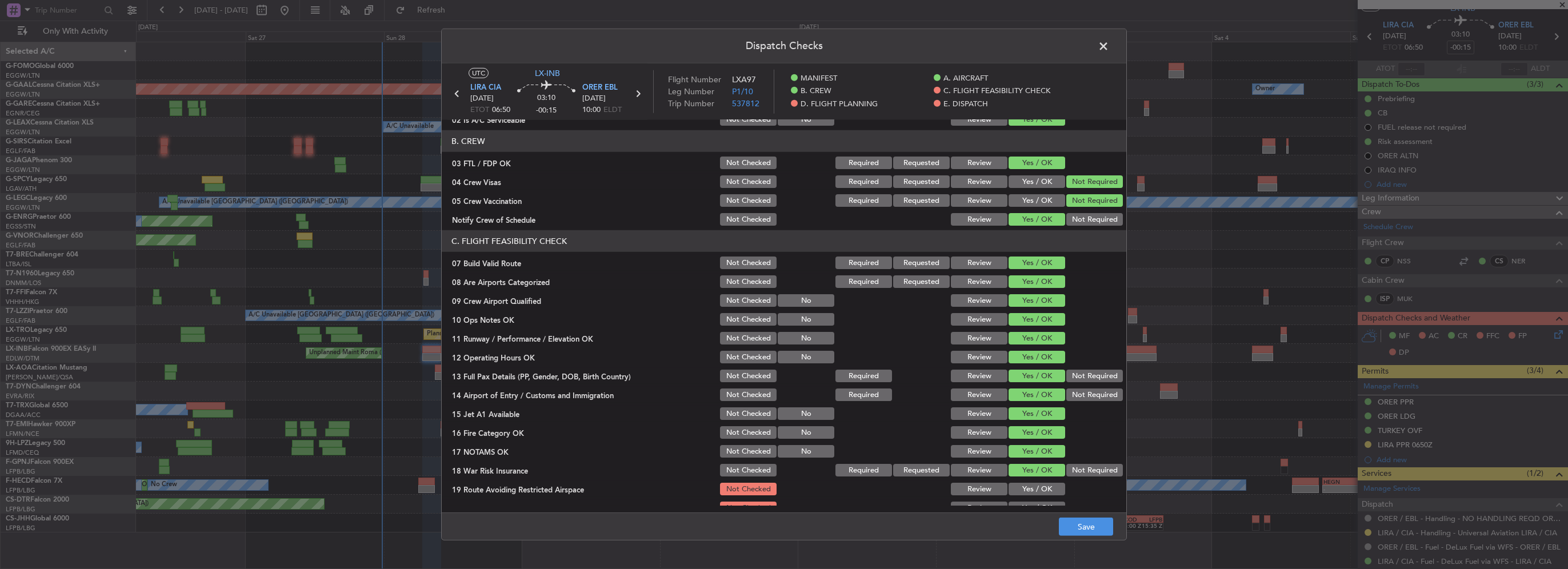
click at [1045, 486] on button "Yes / OK" at bounding box center [1037, 489] width 57 height 13
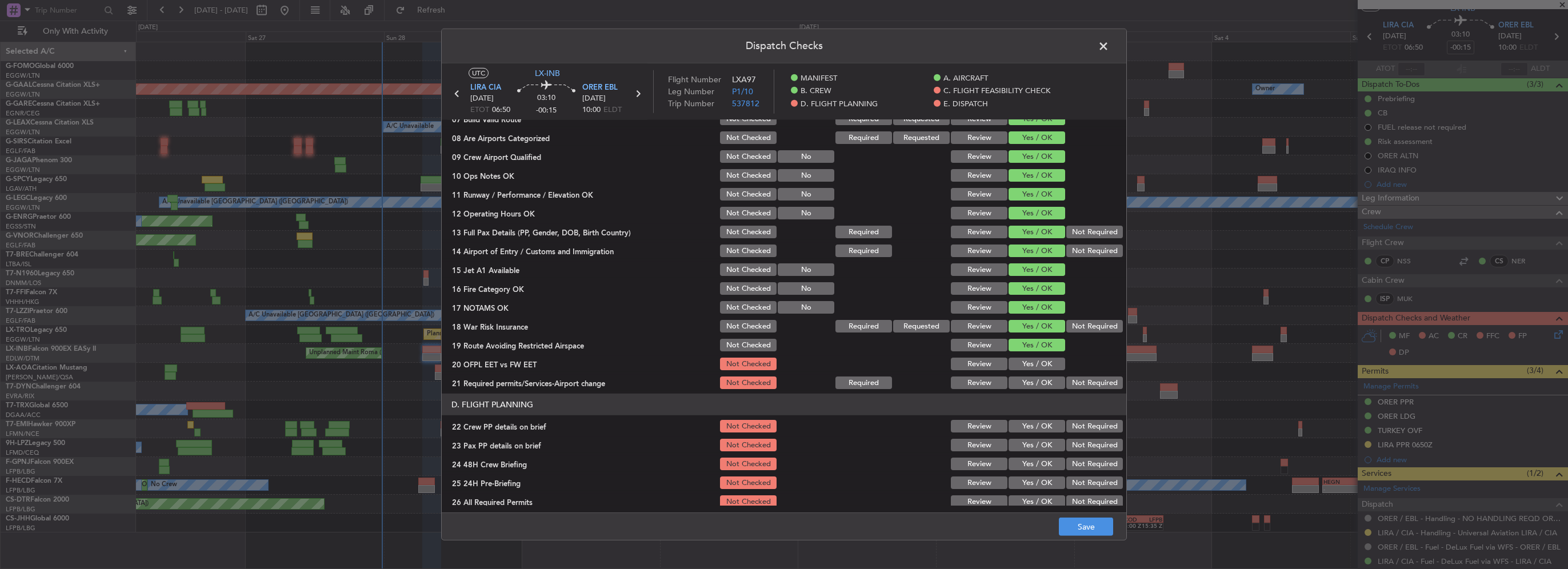
scroll to position [286, 0]
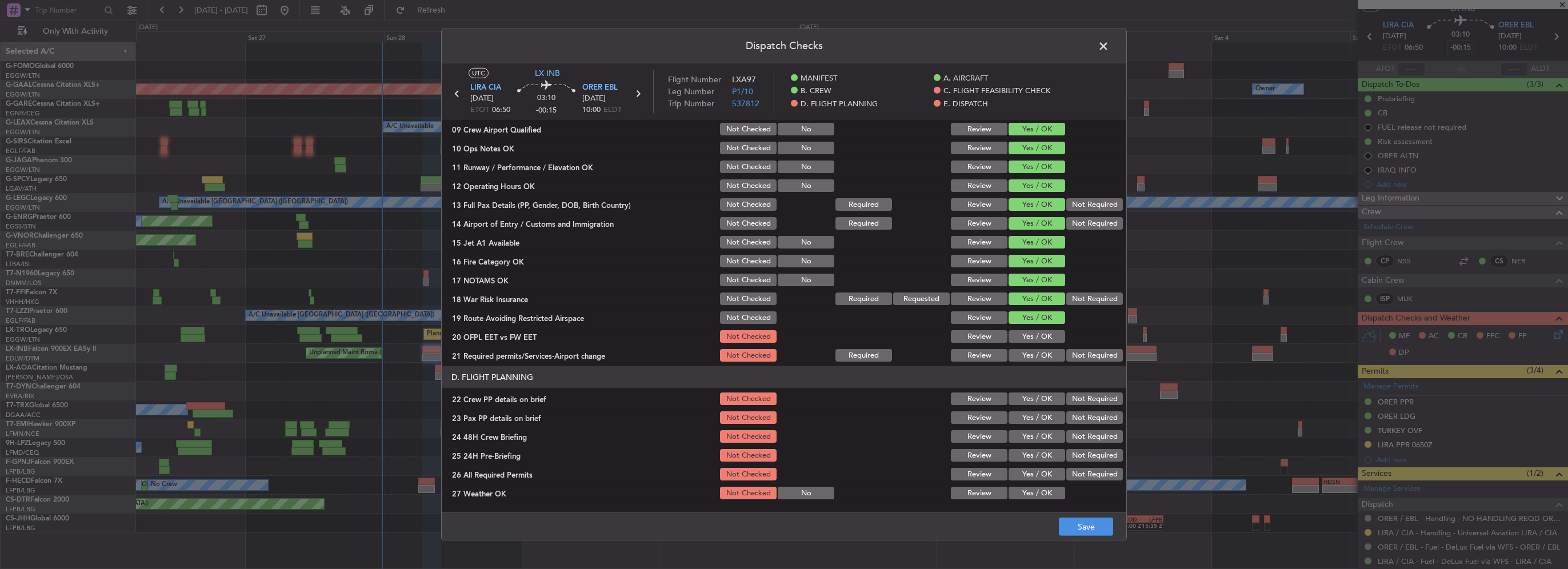
click at [1031, 335] on button "Yes / OK" at bounding box center [1037, 337] width 57 height 13
click at [1038, 355] on button "Yes / OK" at bounding box center [1037, 356] width 57 height 13
click at [1043, 400] on button "Yes / OK" at bounding box center [1037, 399] width 57 height 13
click at [1044, 424] on button "Yes / OK" at bounding box center [1037, 418] width 57 height 13
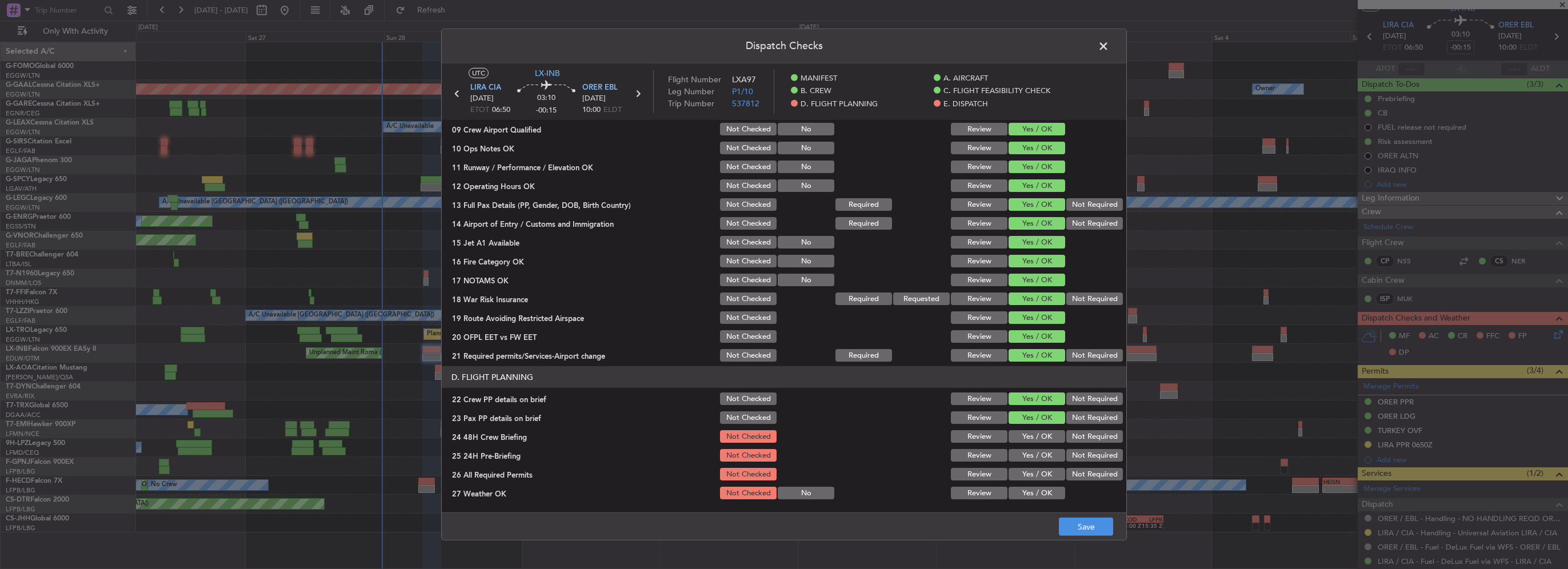
click at [1044, 439] on button "Yes / OK" at bounding box center [1037, 436] width 57 height 13
click at [1076, 456] on button "Not Required" at bounding box center [1095, 455] width 57 height 13
click at [1090, 535] on button "Save" at bounding box center [1086, 526] width 54 height 18
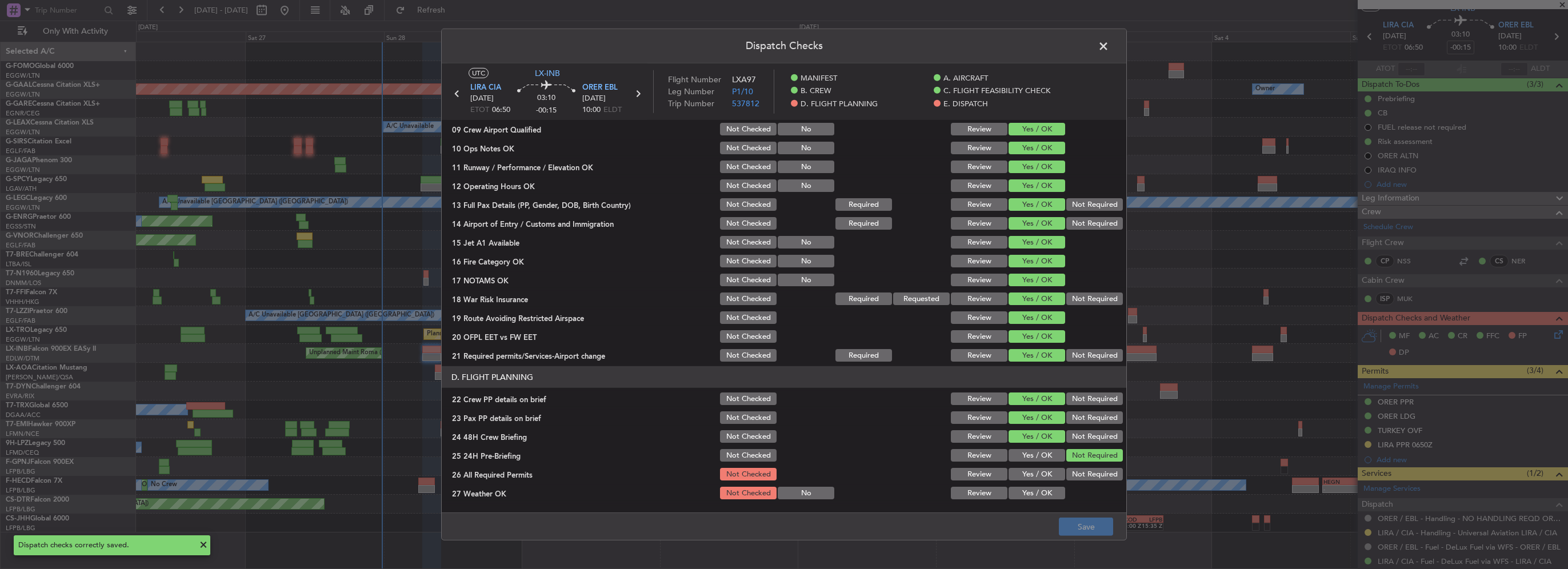
click at [1109, 46] on span at bounding box center [1109, 49] width 0 height 23
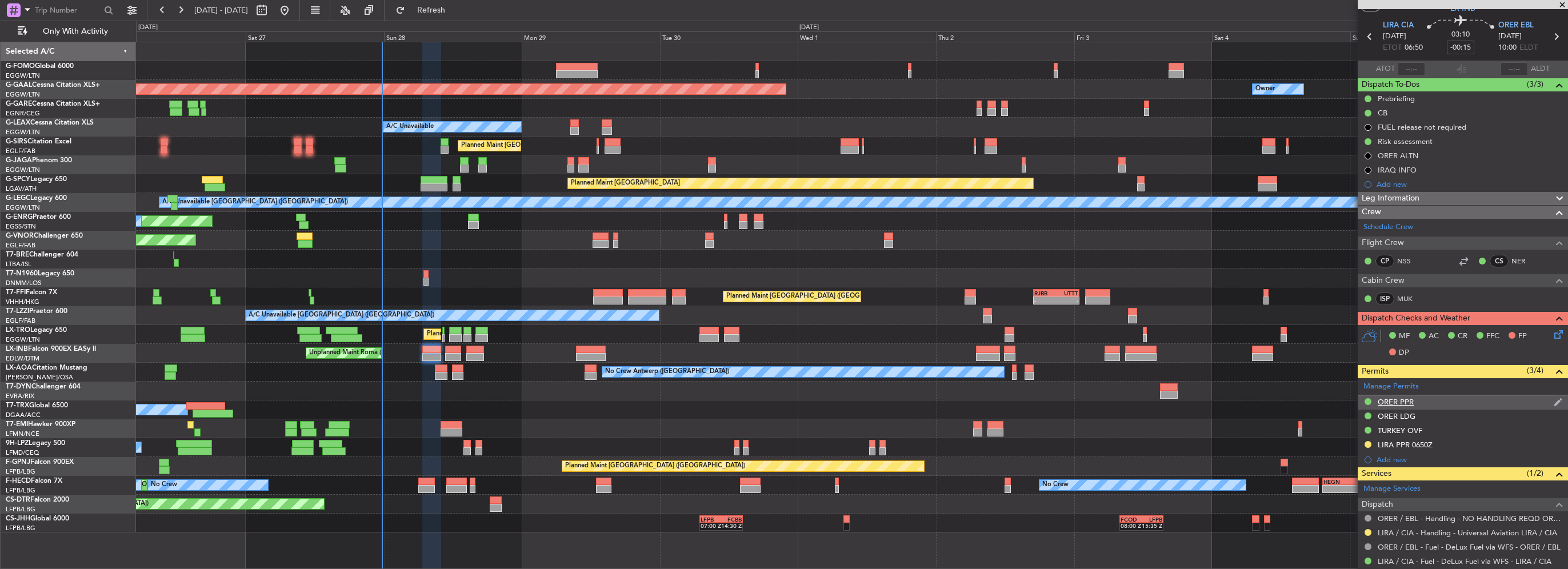
click at [1407, 399] on div "ORER PPR" at bounding box center [1396, 401] width 36 height 10
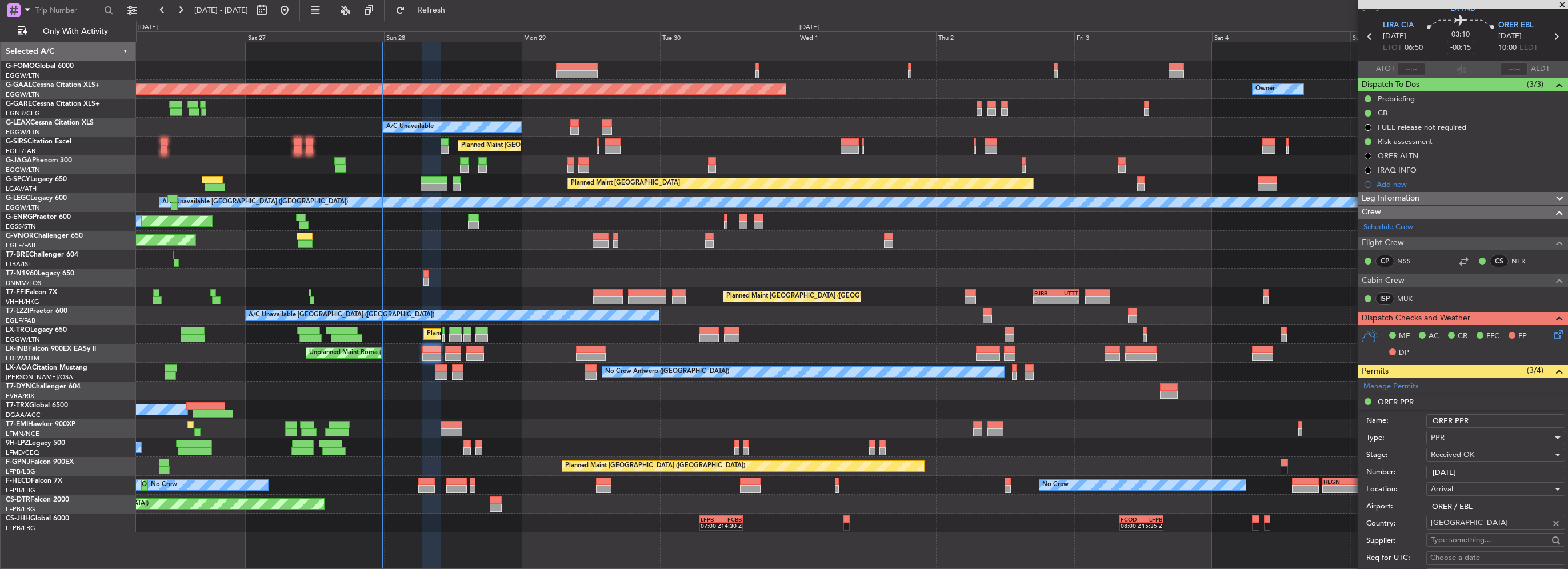
drag, startPoint x: 1489, startPoint y: 472, endPoint x: 1409, endPoint y: 475, distance: 80.1
click at [1409, 475] on div "Number: 3997/09/28" at bounding box center [1466, 472] width 199 height 17
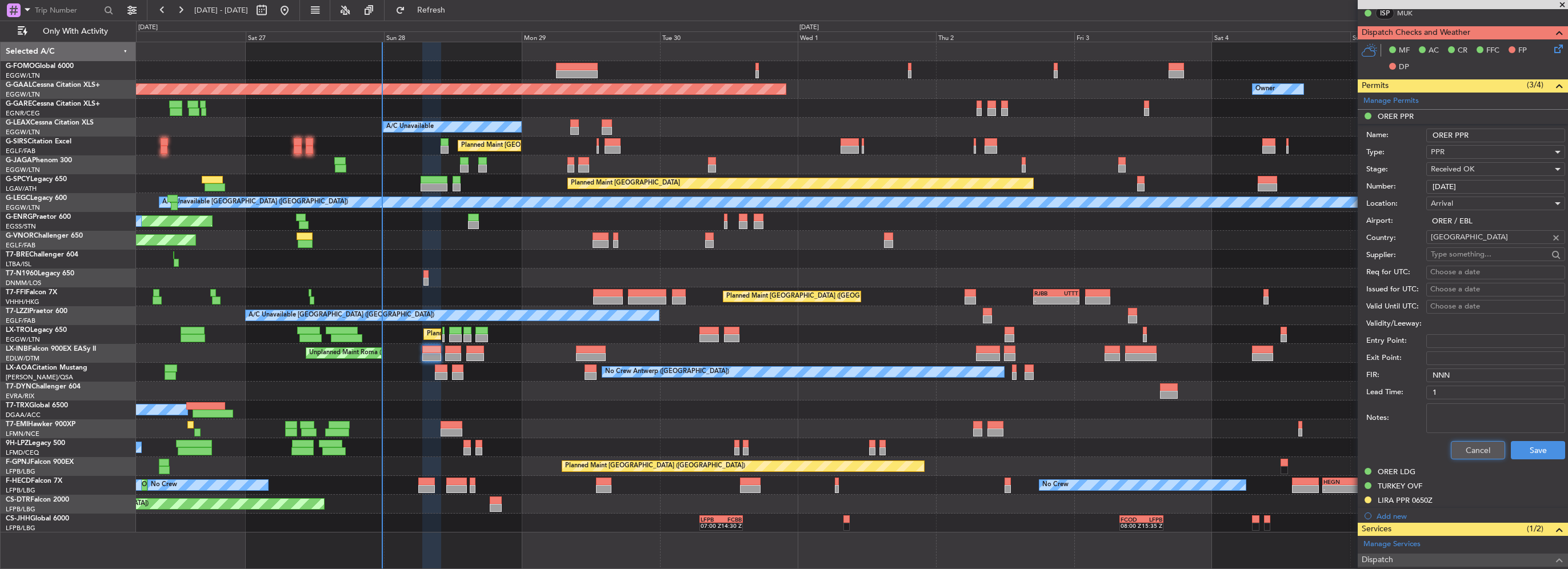
click at [1477, 446] on button "Cancel" at bounding box center [1478, 450] width 54 height 18
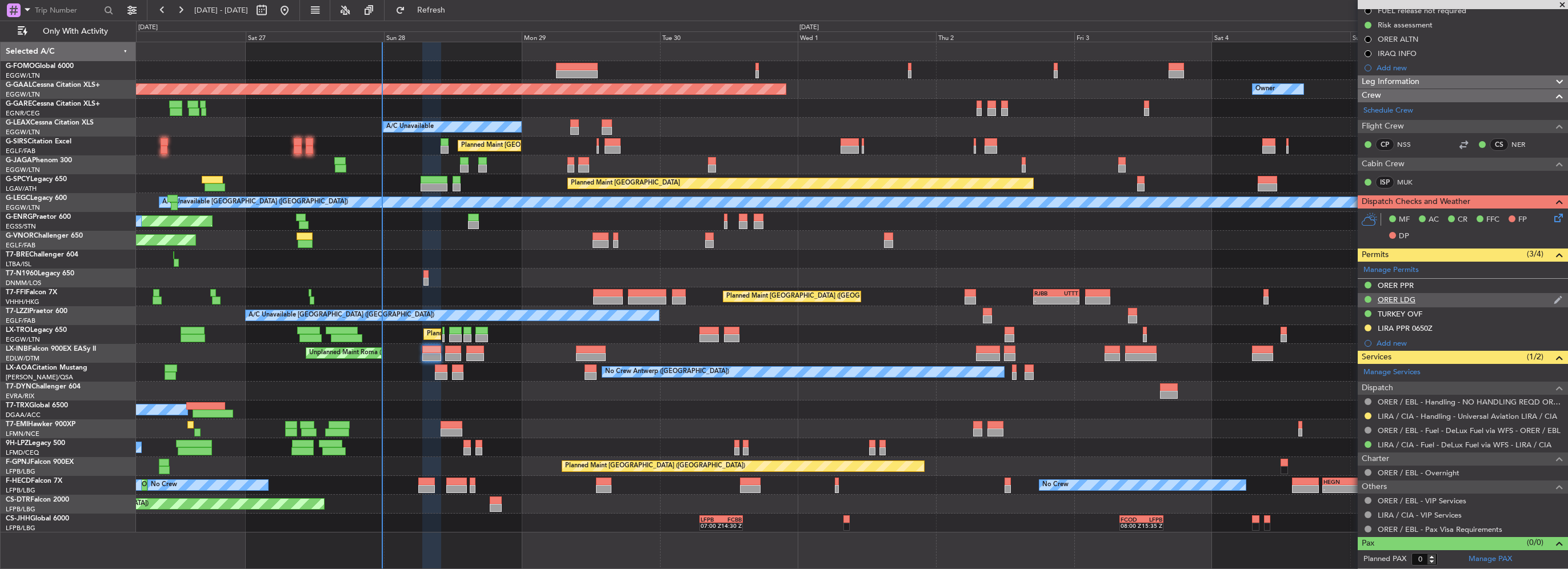
scroll to position [148, 0]
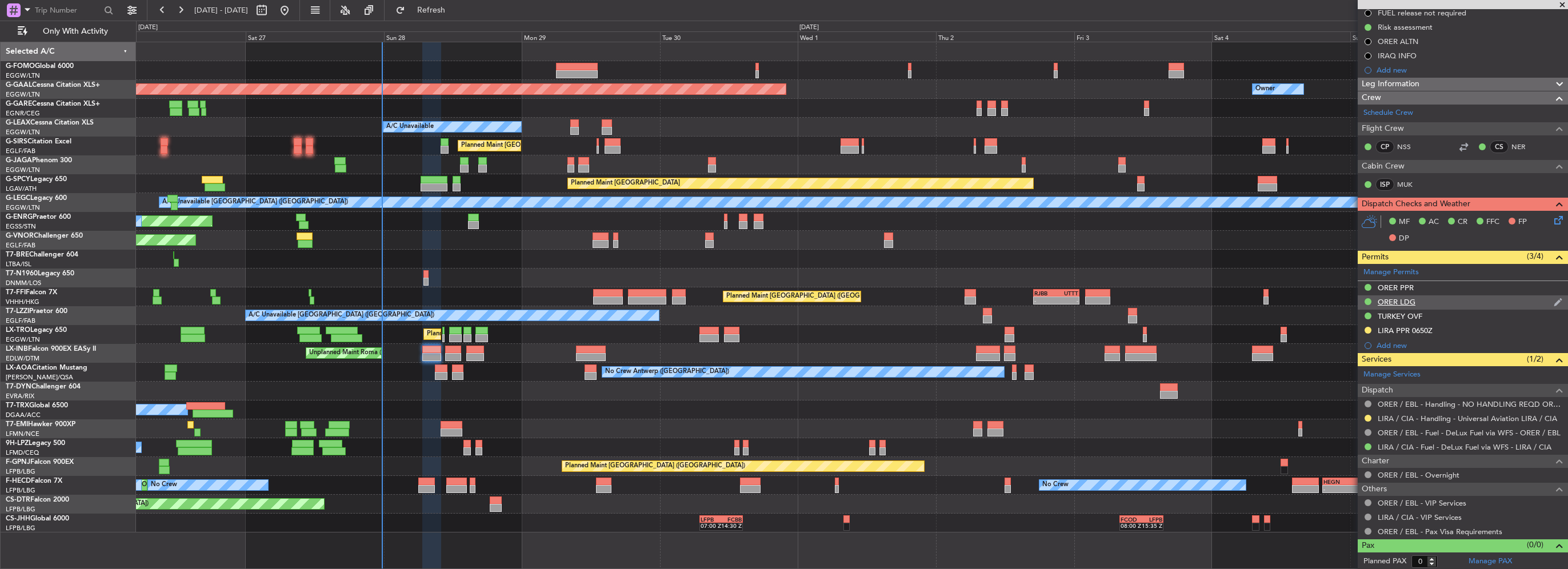
click at [1402, 301] on div "ORER LDG" at bounding box center [1396, 302] width 37 height 10
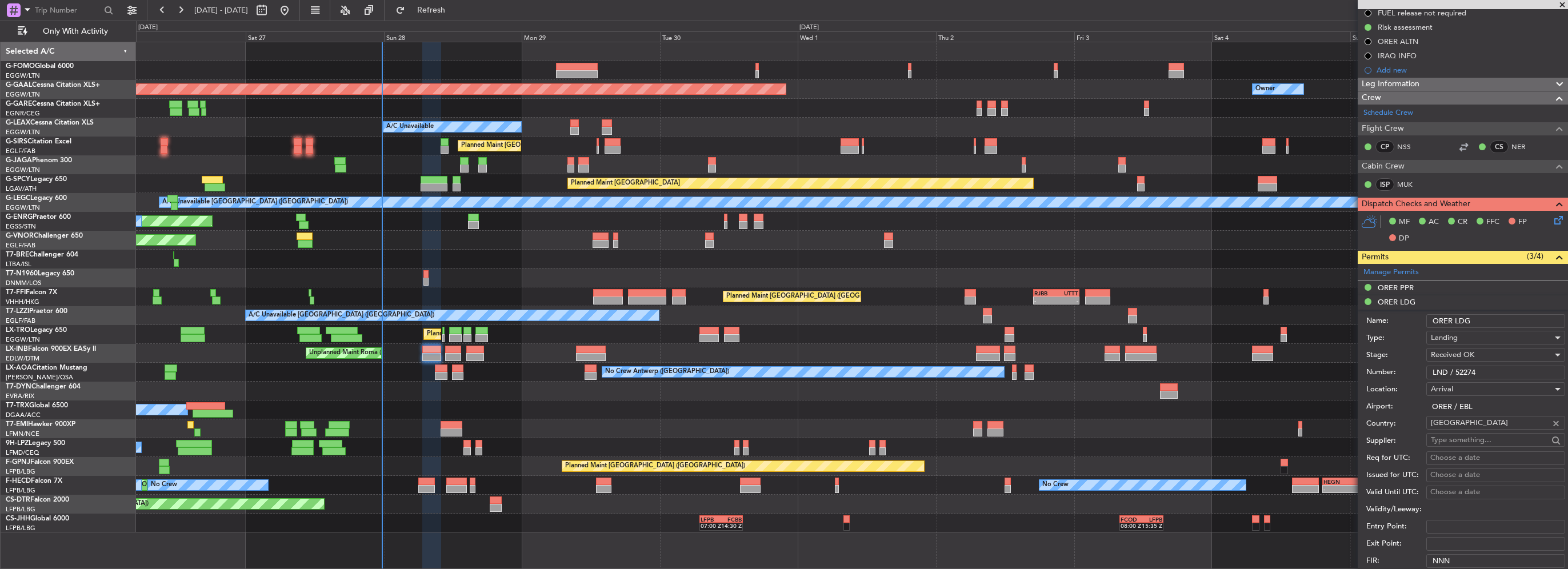
click at [1553, 253] on span at bounding box center [1560, 257] width 14 height 14
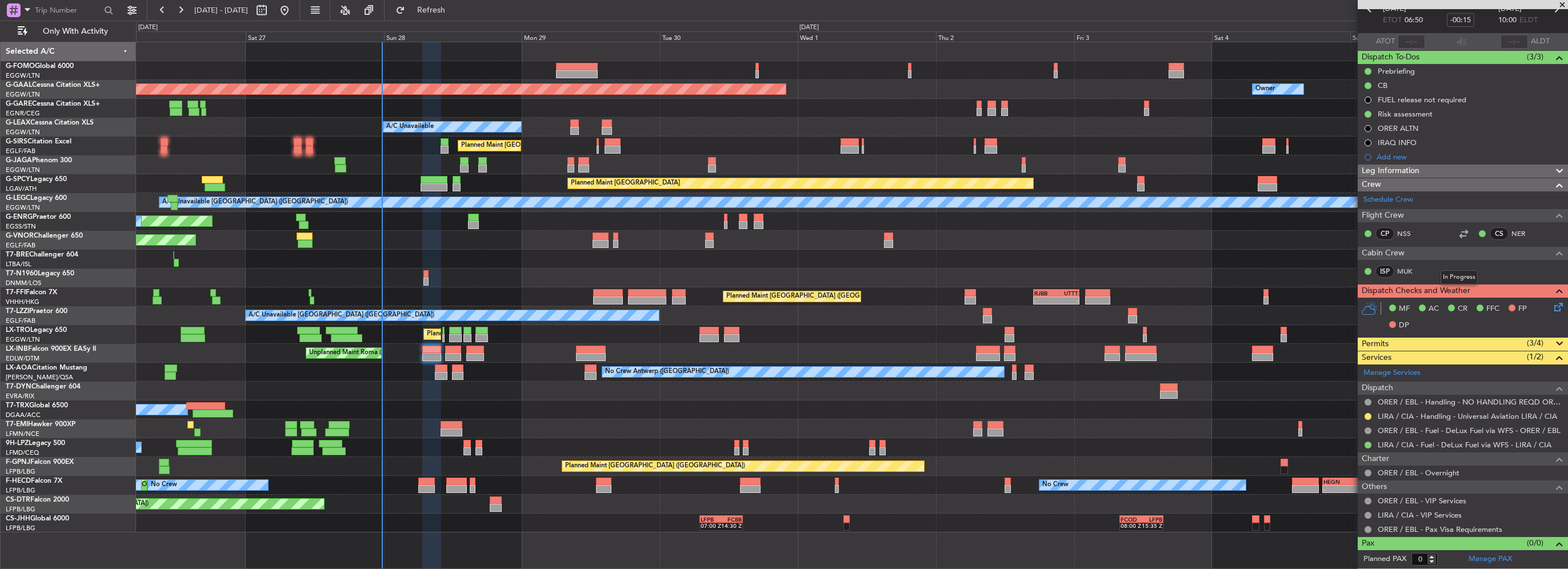
scroll to position [60, 0]
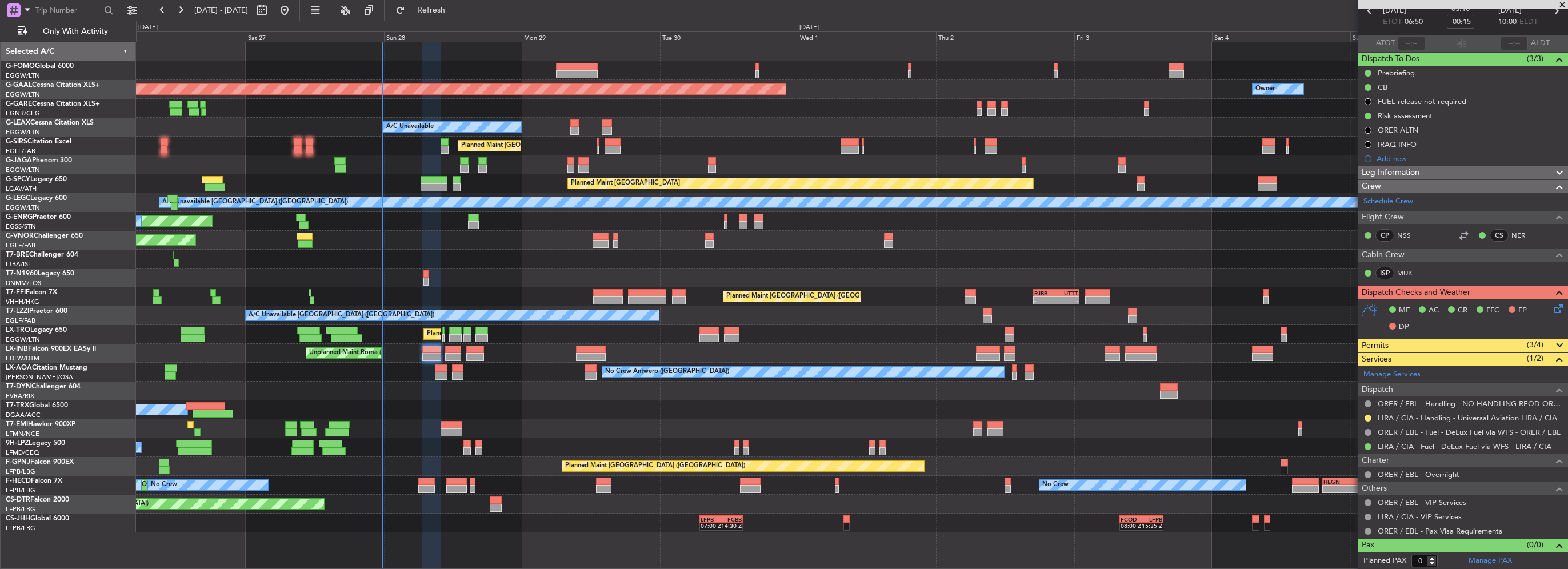
click at [1494, 342] on div "Permits (3/4)" at bounding box center [1463, 345] width 210 height 13
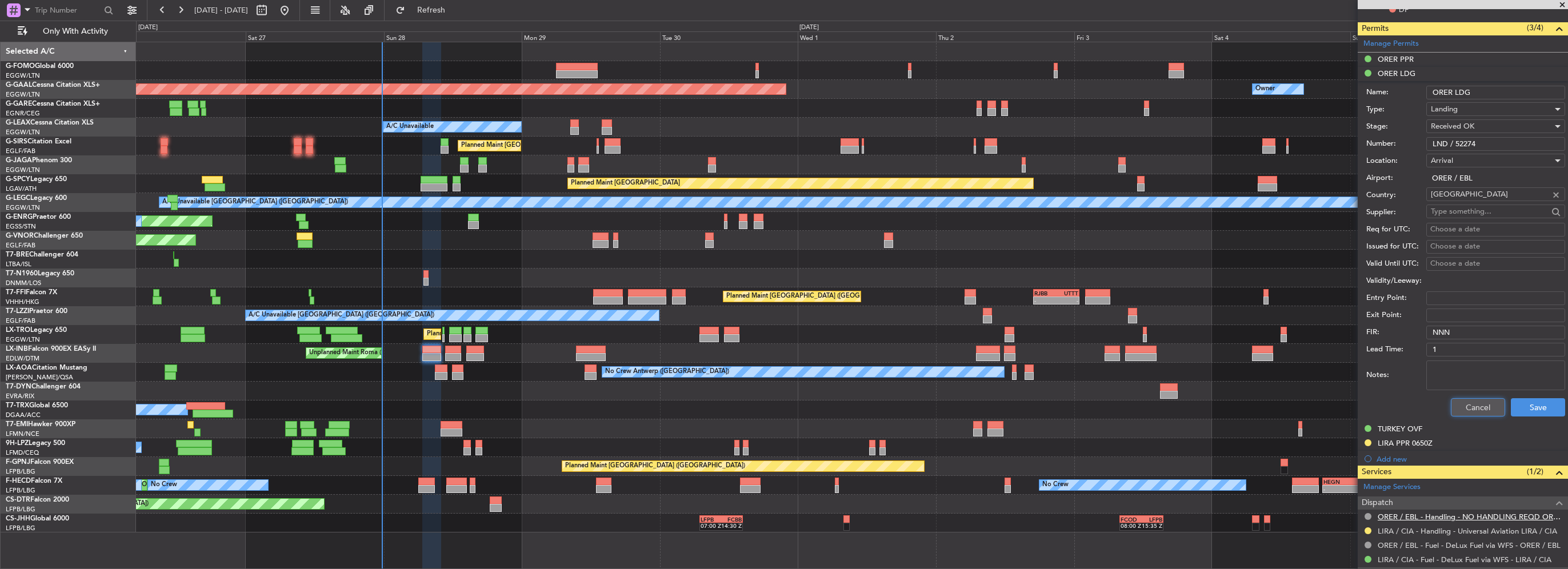
click at [1485, 402] on button "Cancel" at bounding box center [1478, 407] width 54 height 18
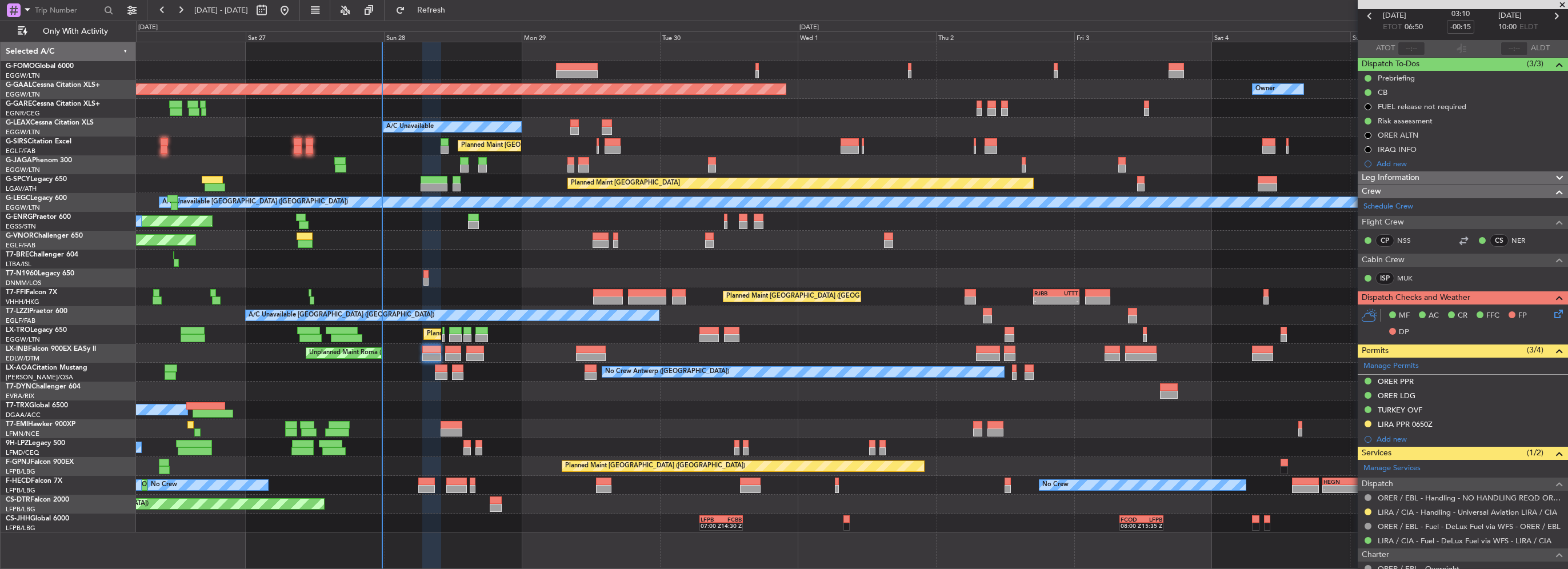
scroll to position [0, 0]
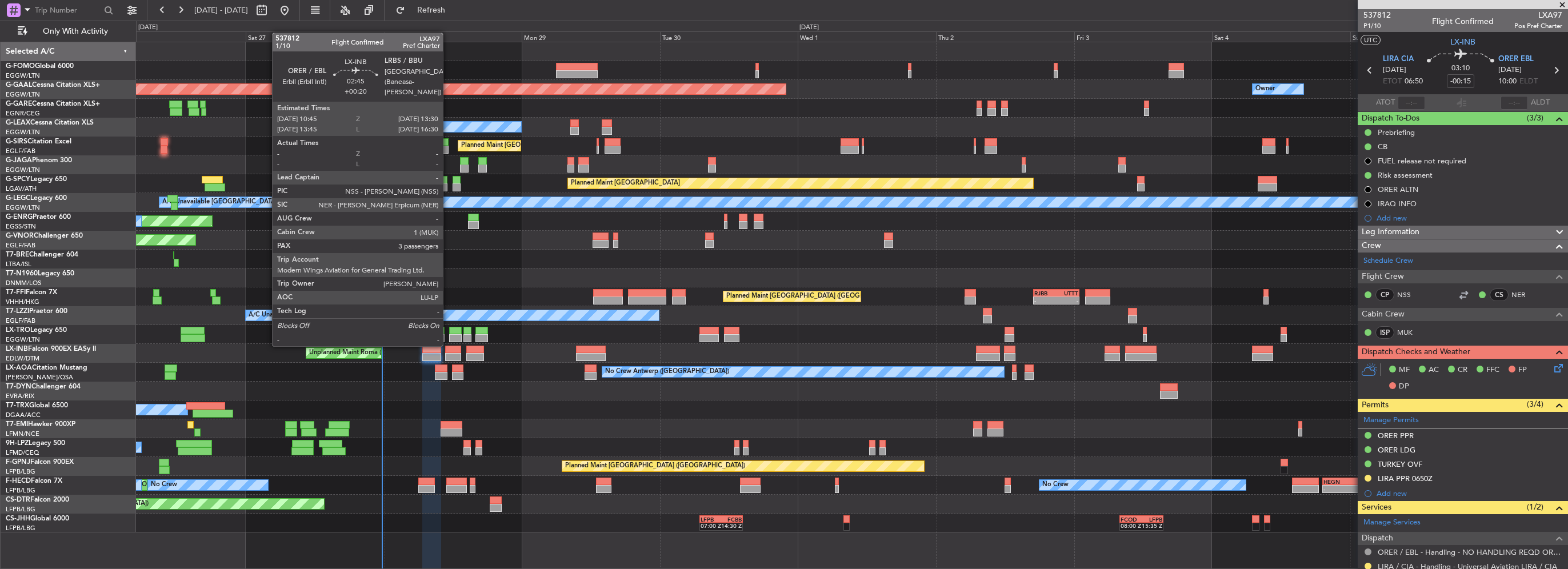
click at [452, 355] on div at bounding box center [453, 357] width 16 height 8
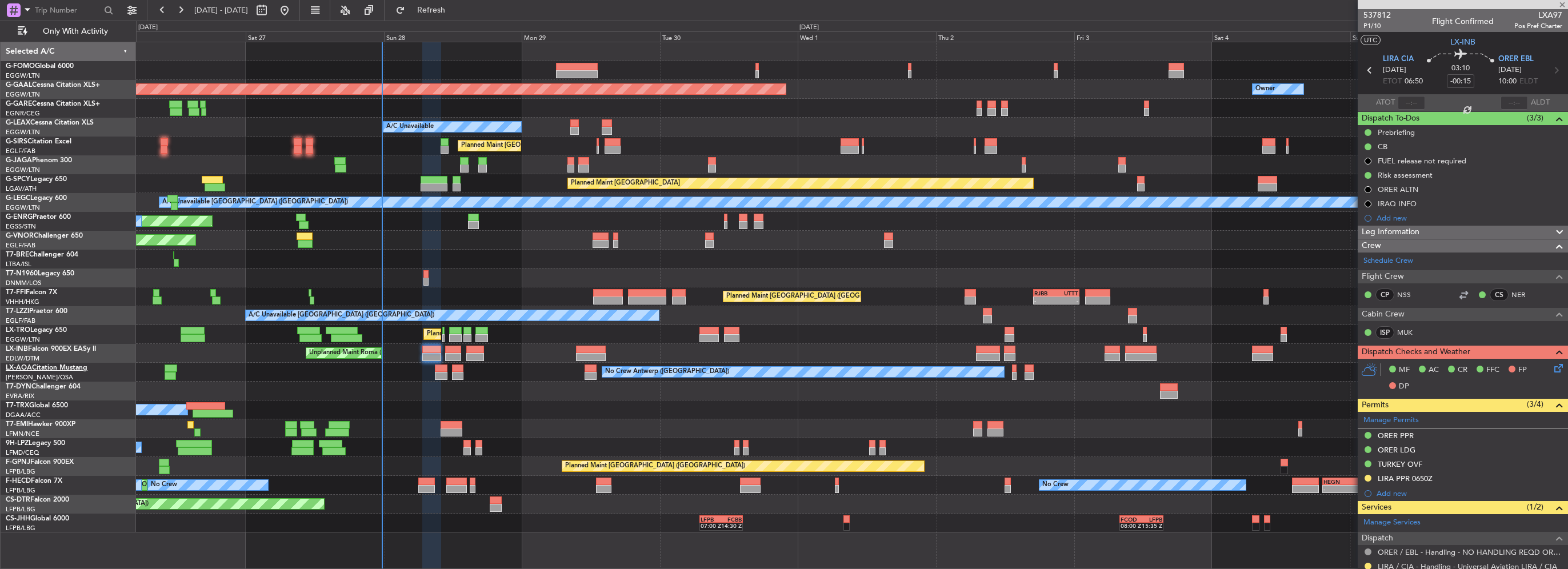
type input "+00:20"
type input "3"
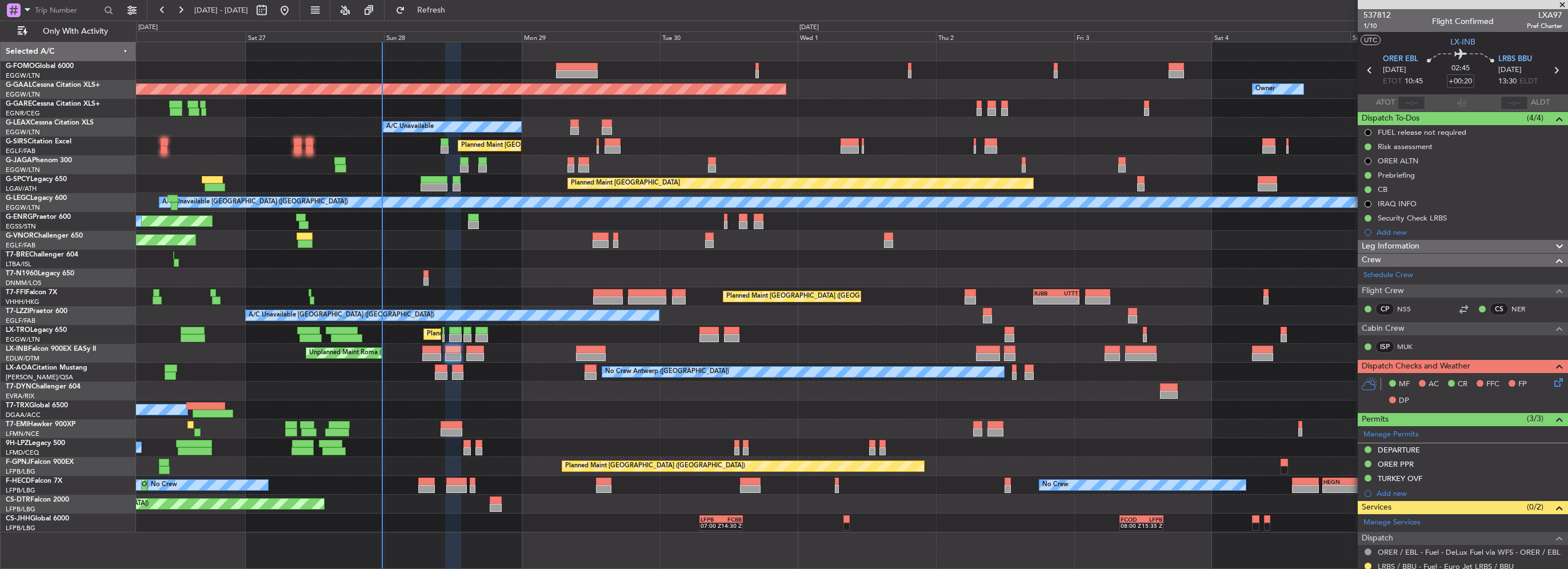
click at [1423, 178] on div "Prebriefing" at bounding box center [1463, 175] width 210 height 14
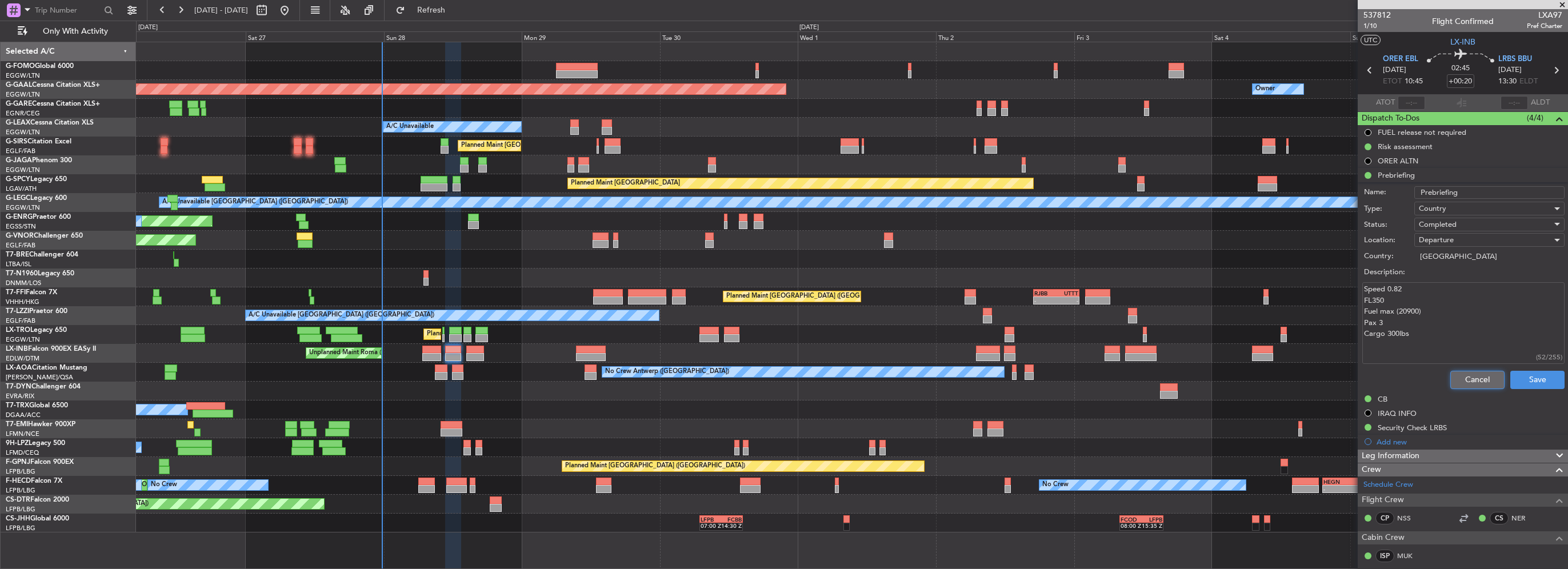
click at [1469, 377] on button "Cancel" at bounding box center [1477, 380] width 54 height 18
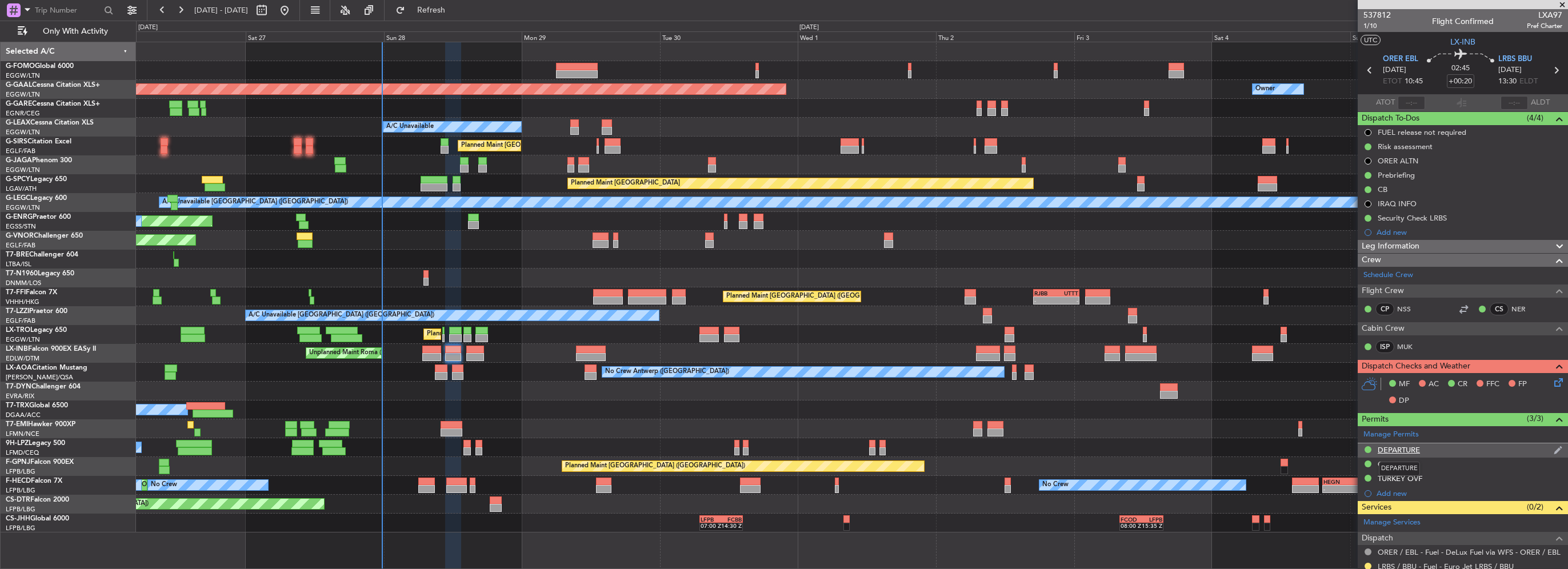
click at [1409, 447] on div "DEPARTURE" at bounding box center [1399, 450] width 43 height 10
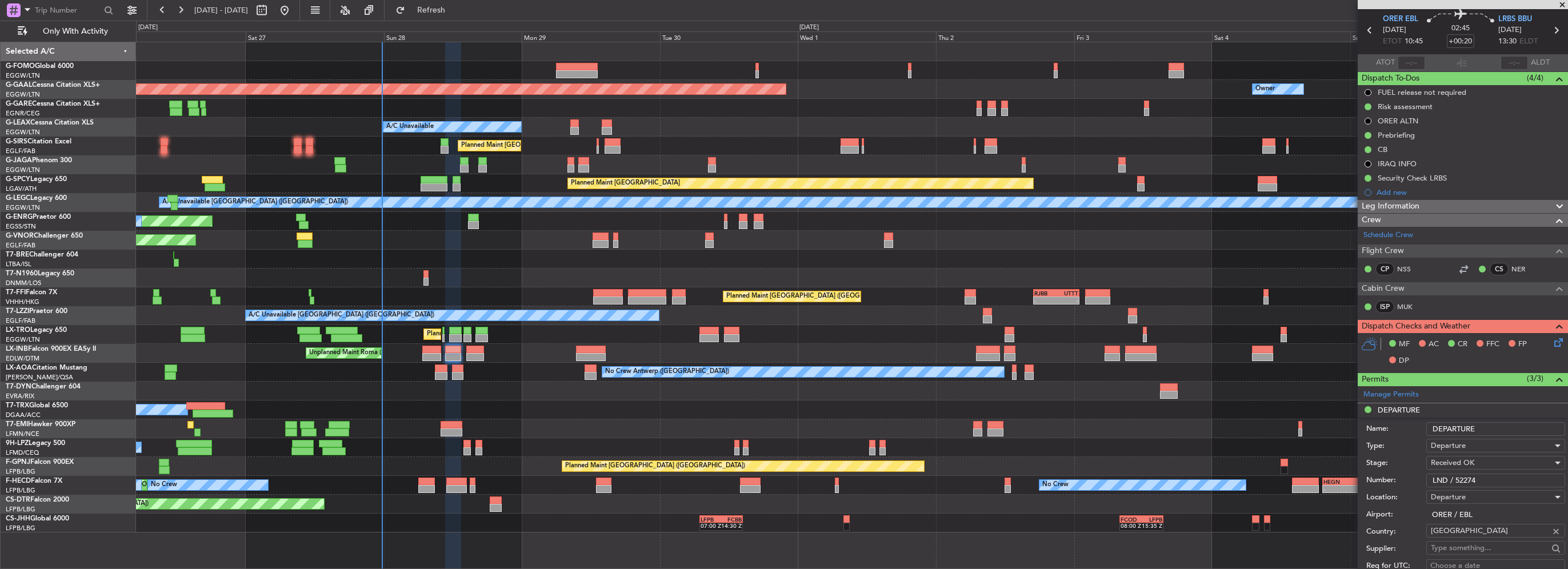
scroll to position [57, 0]
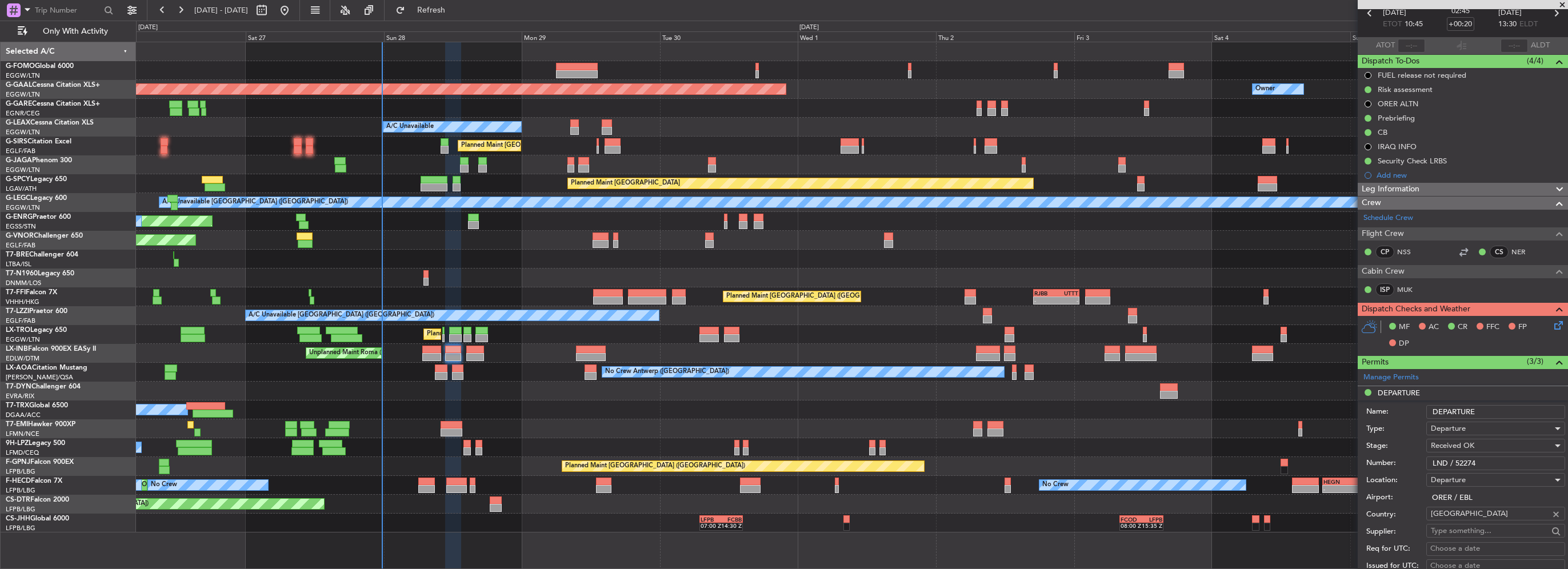
drag, startPoint x: 1489, startPoint y: 462, endPoint x: 1332, endPoint y: 462, distance: 157.0
click at [1344, 462] on fb-app "[DATE] - [DATE] Refresh Quick Links Only With Activity Planned Maint [GEOGRAPHI…" at bounding box center [784, 288] width 1568 height 560
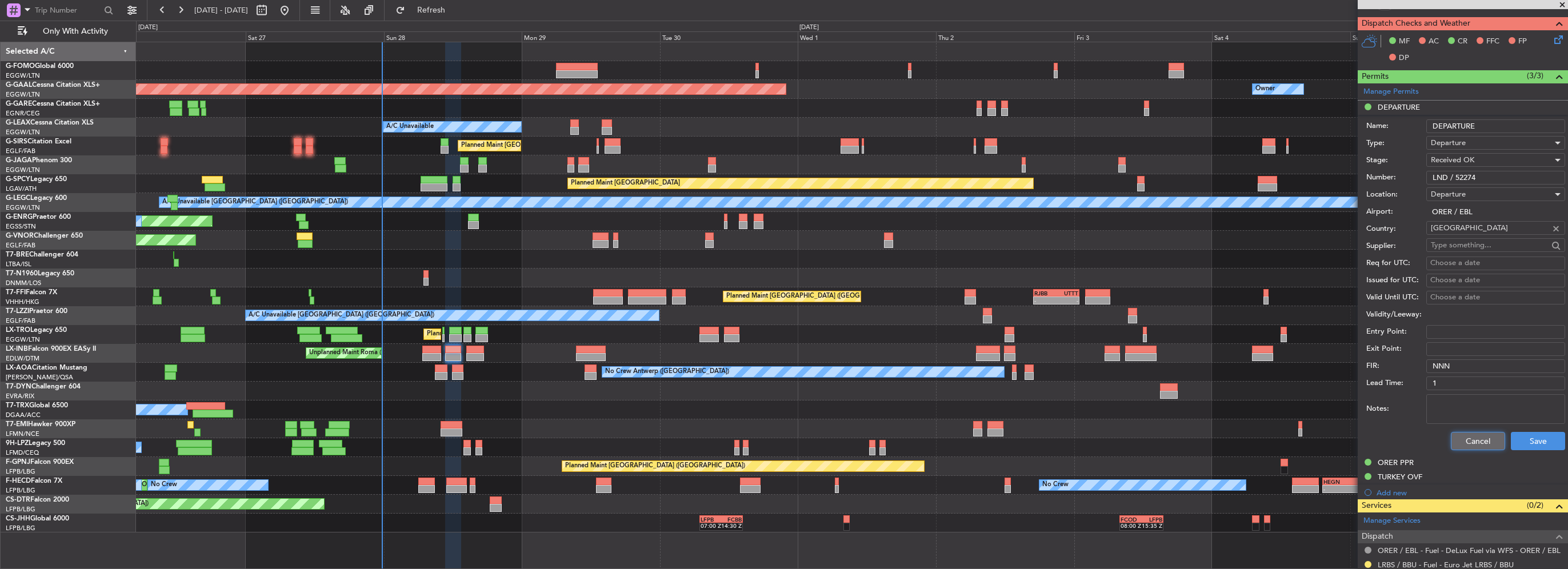
click at [1465, 441] on button "Cancel" at bounding box center [1478, 441] width 54 height 18
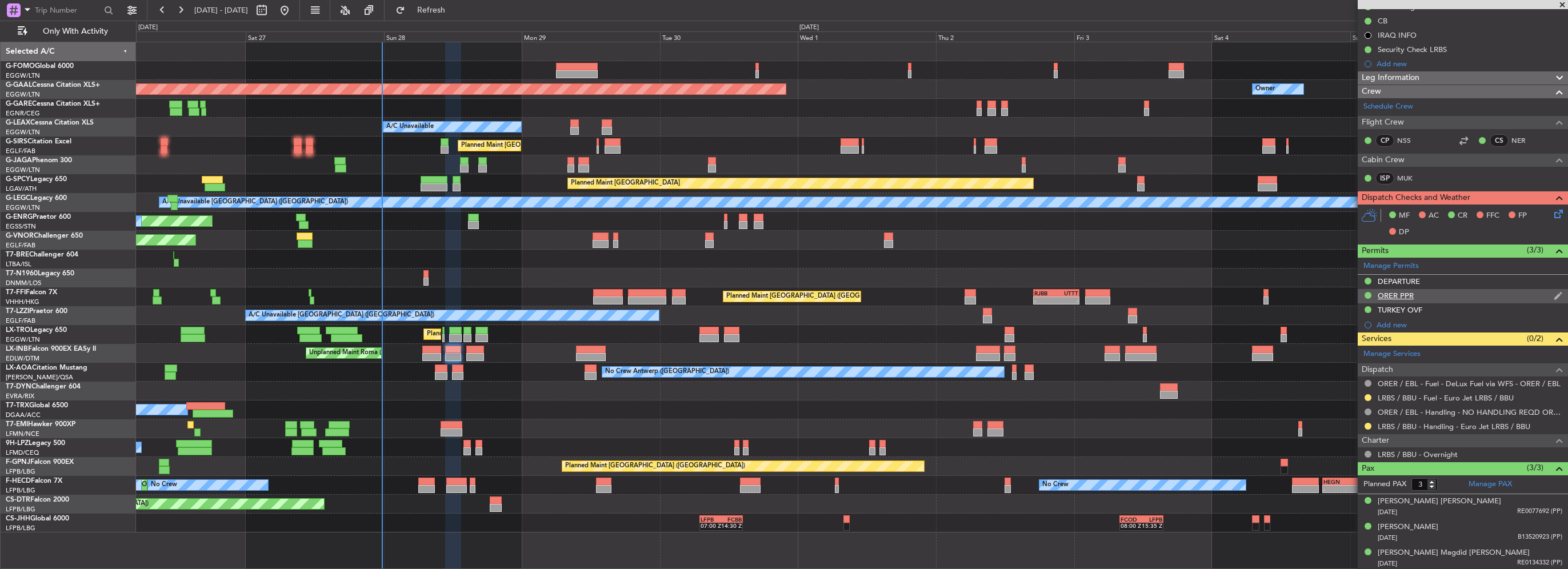
click at [1397, 295] on div "ORER PPR" at bounding box center [1396, 295] width 36 height 10
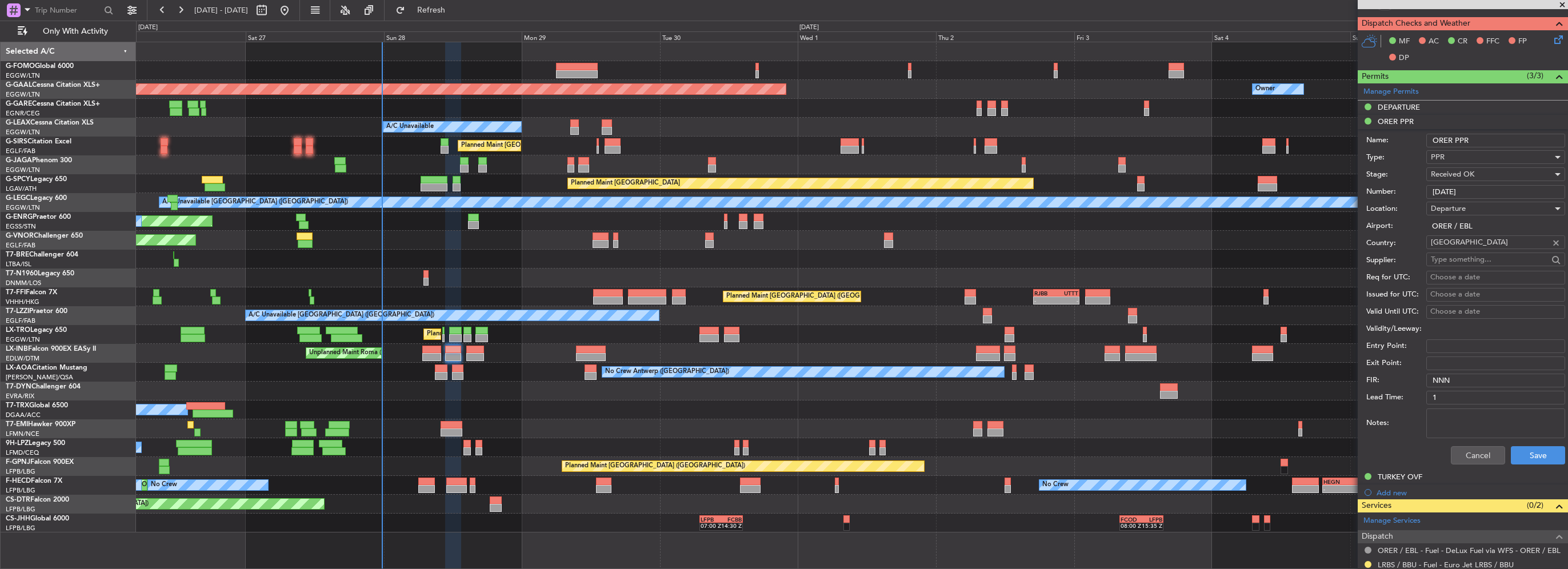
click at [1335, 196] on fb-app "[DATE] - [DATE] Refresh Quick Links Only With Activity Planned Maint [GEOGRAPHI…" at bounding box center [784, 288] width 1568 height 560
click at [1485, 442] on div "Cancel Save" at bounding box center [1466, 455] width 199 height 30
click at [1485, 450] on button "Cancel" at bounding box center [1478, 455] width 54 height 18
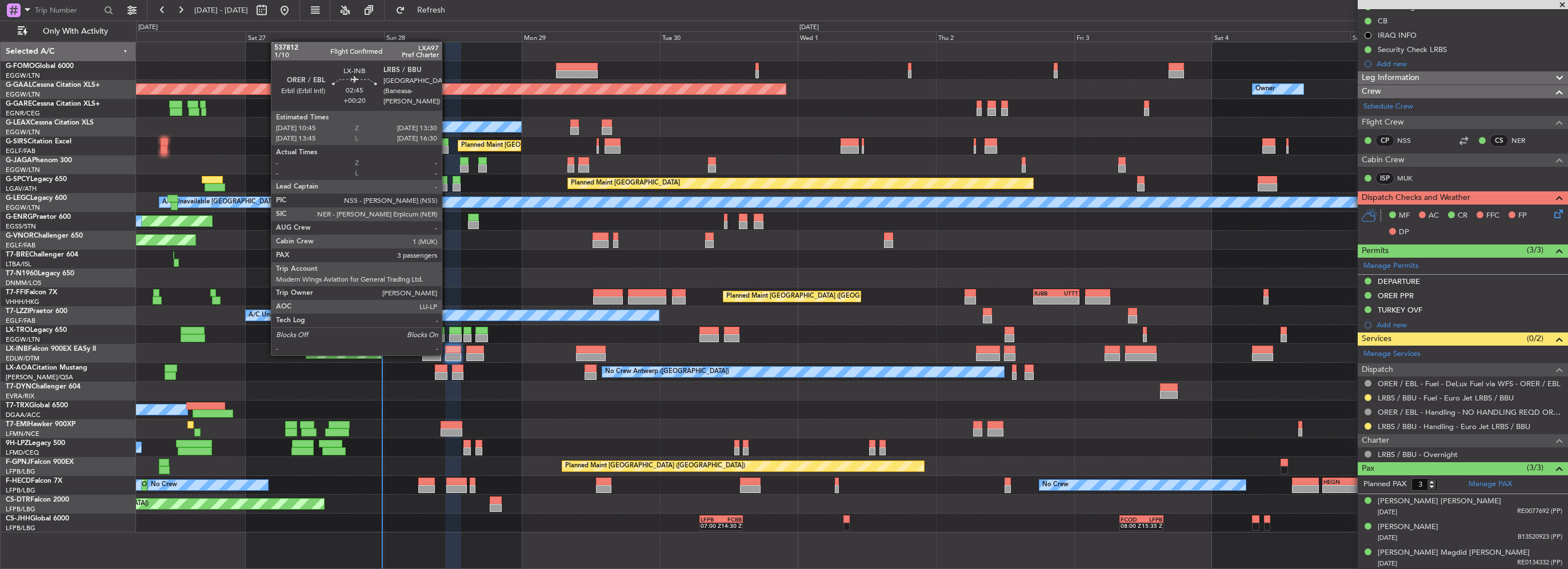
click at [447, 353] on div at bounding box center [453, 357] width 16 height 8
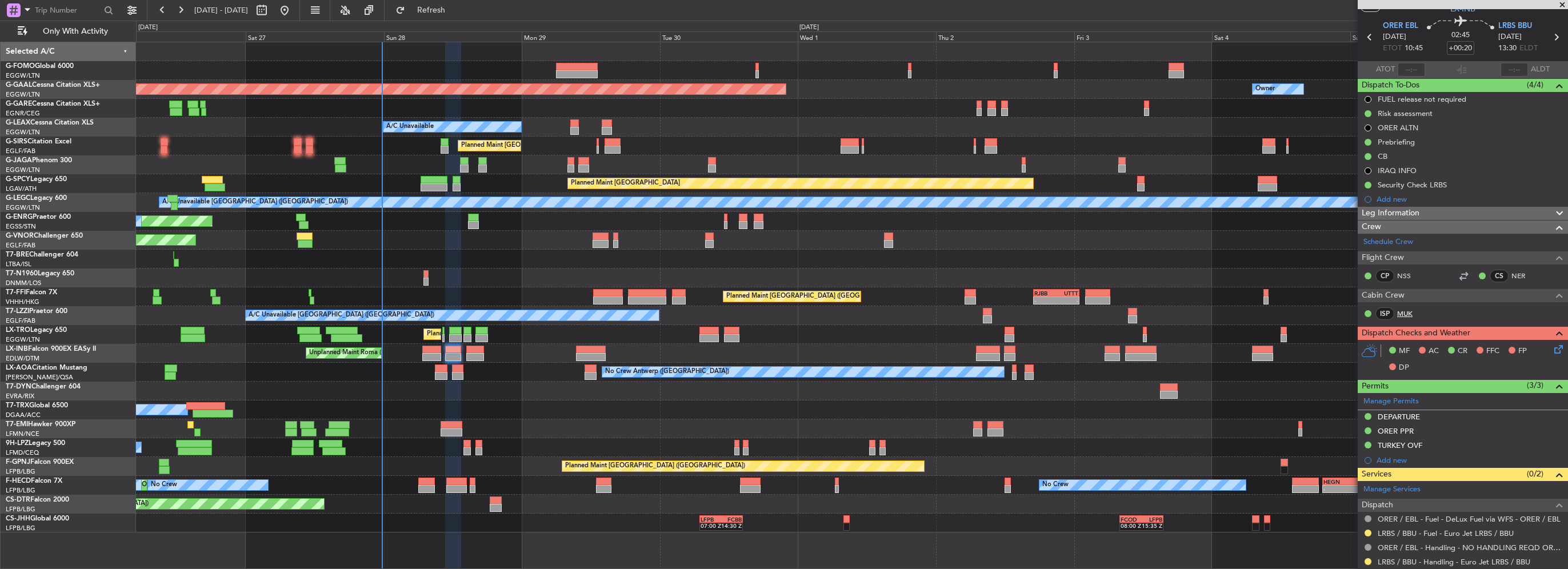
scroll to position [0, 0]
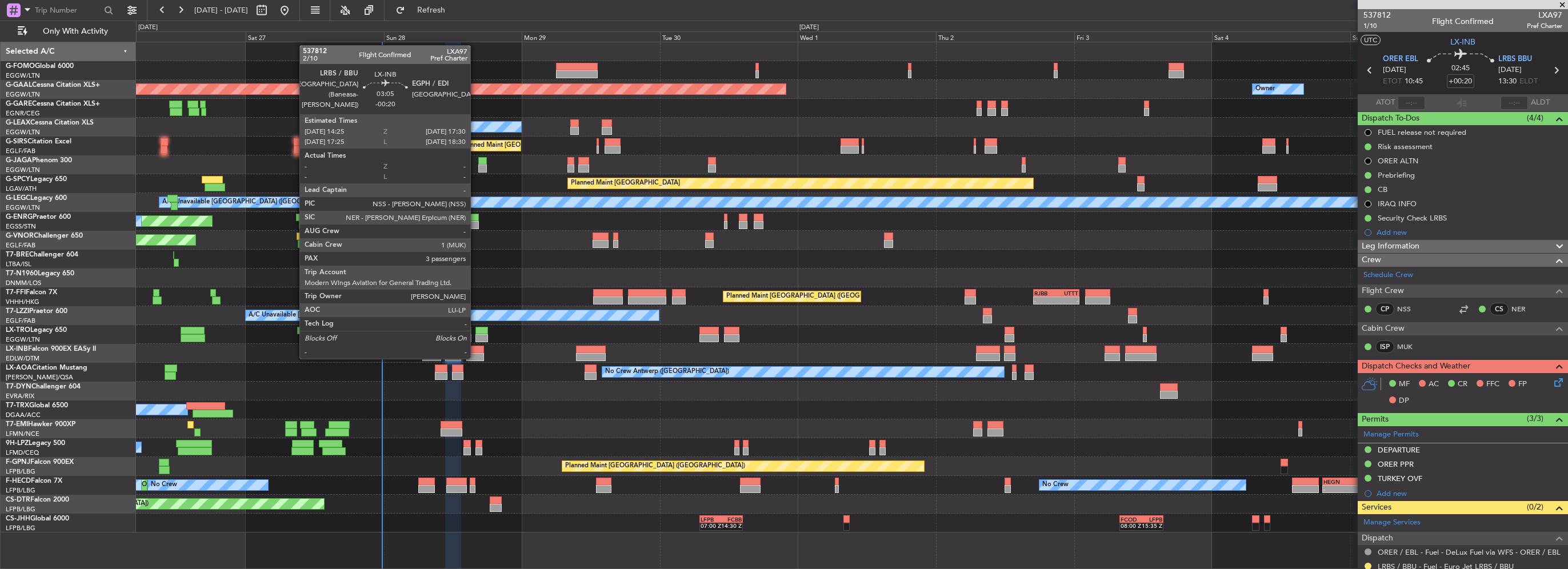
click at [475, 358] on div at bounding box center [475, 357] width 18 height 8
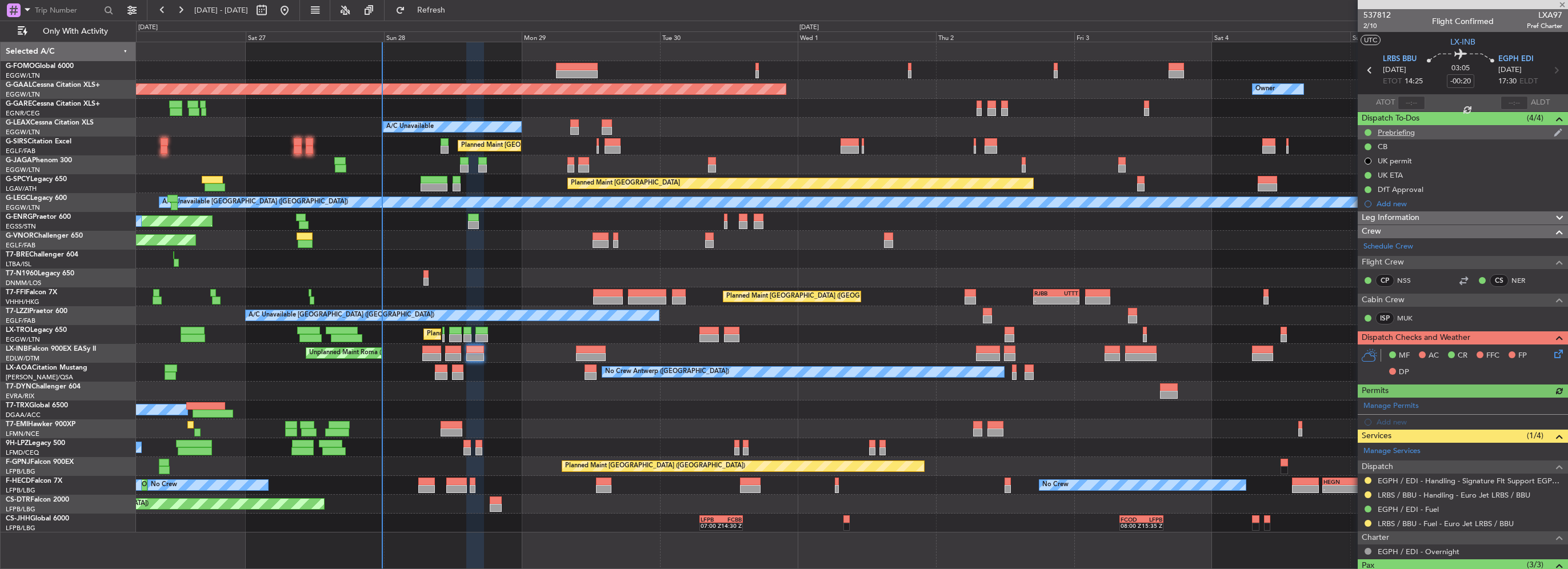
click at [1400, 133] on div "Prebriefing" at bounding box center [1396, 132] width 37 height 10
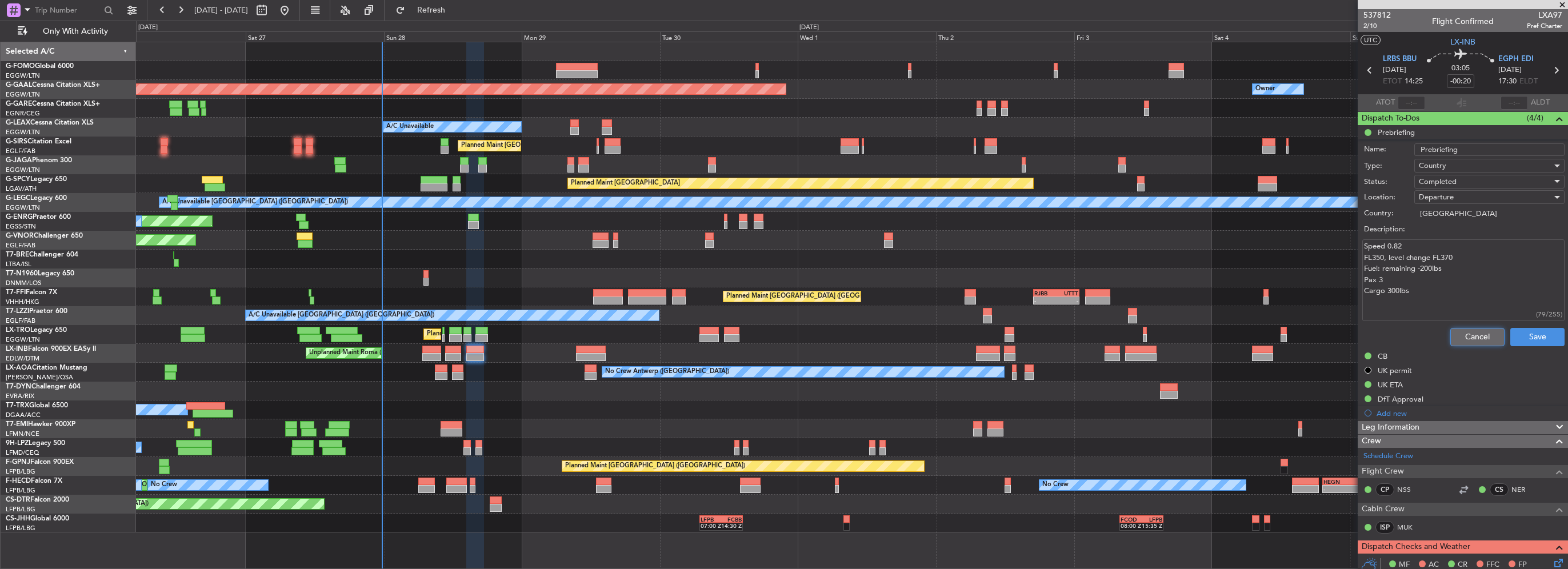
click at [1477, 333] on button "Cancel" at bounding box center [1477, 337] width 54 height 18
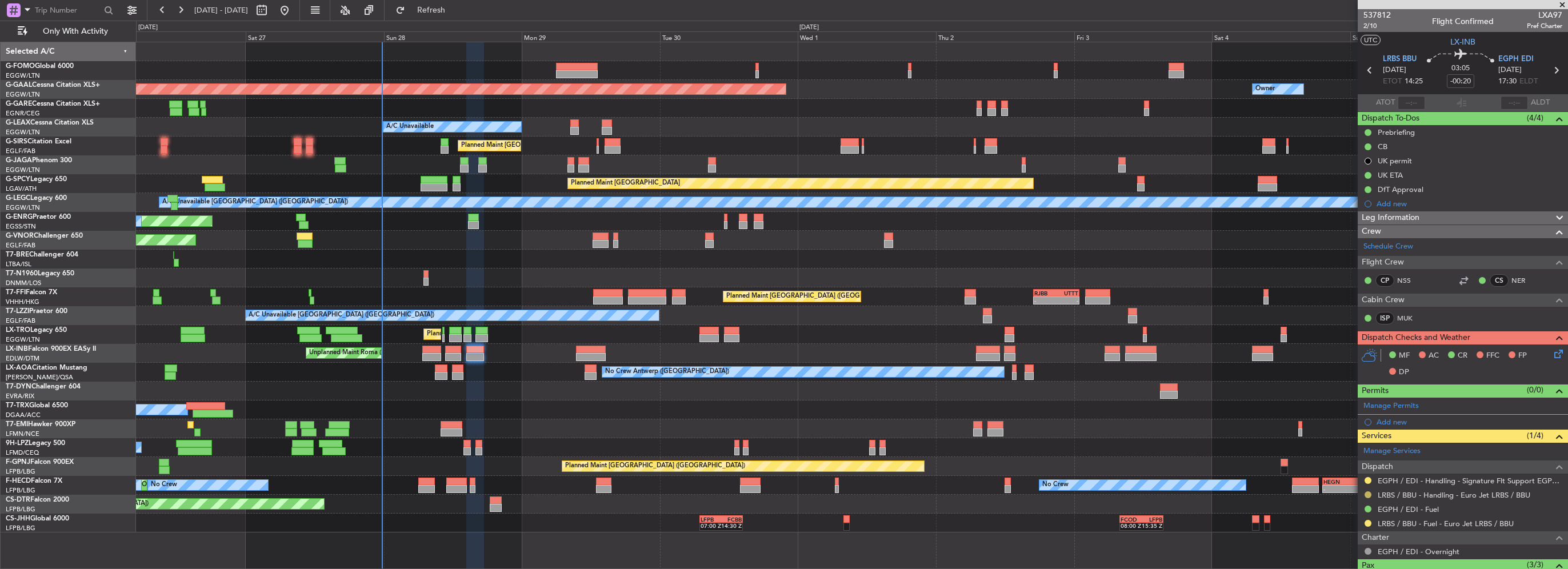
click at [1367, 493] on button at bounding box center [1368, 495] width 7 height 7
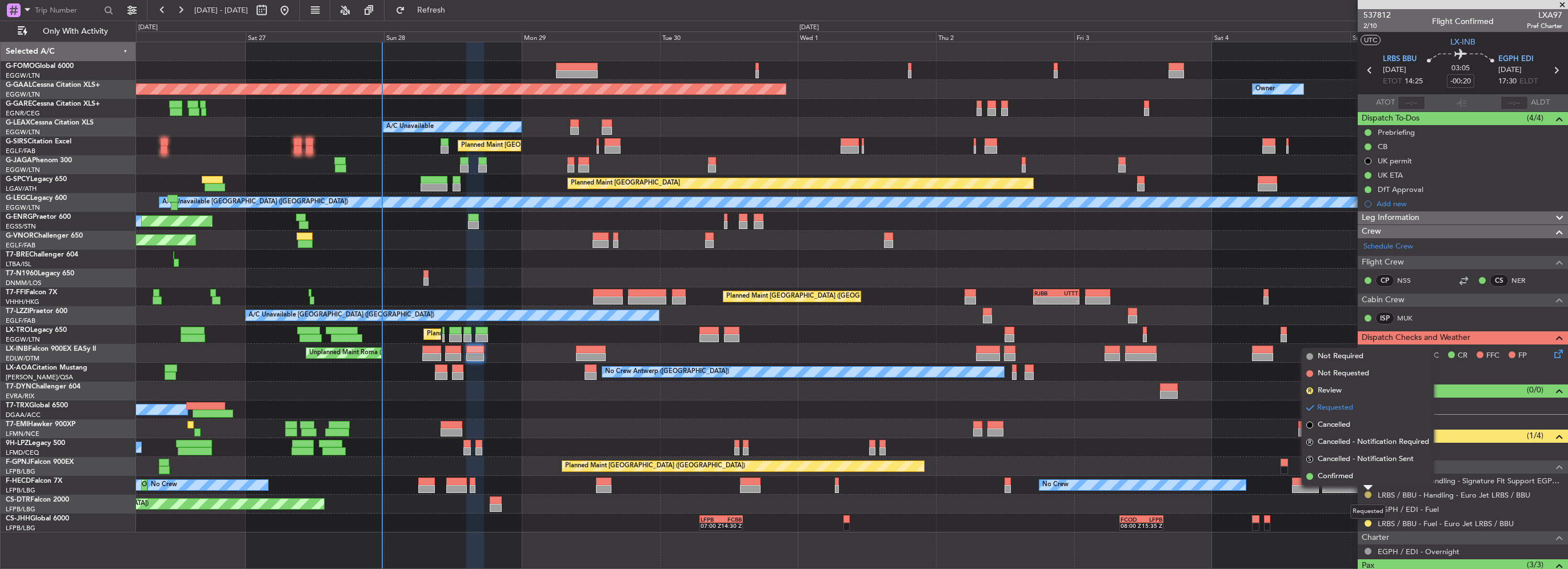
click at [1367, 493] on button at bounding box center [1368, 495] width 7 height 7
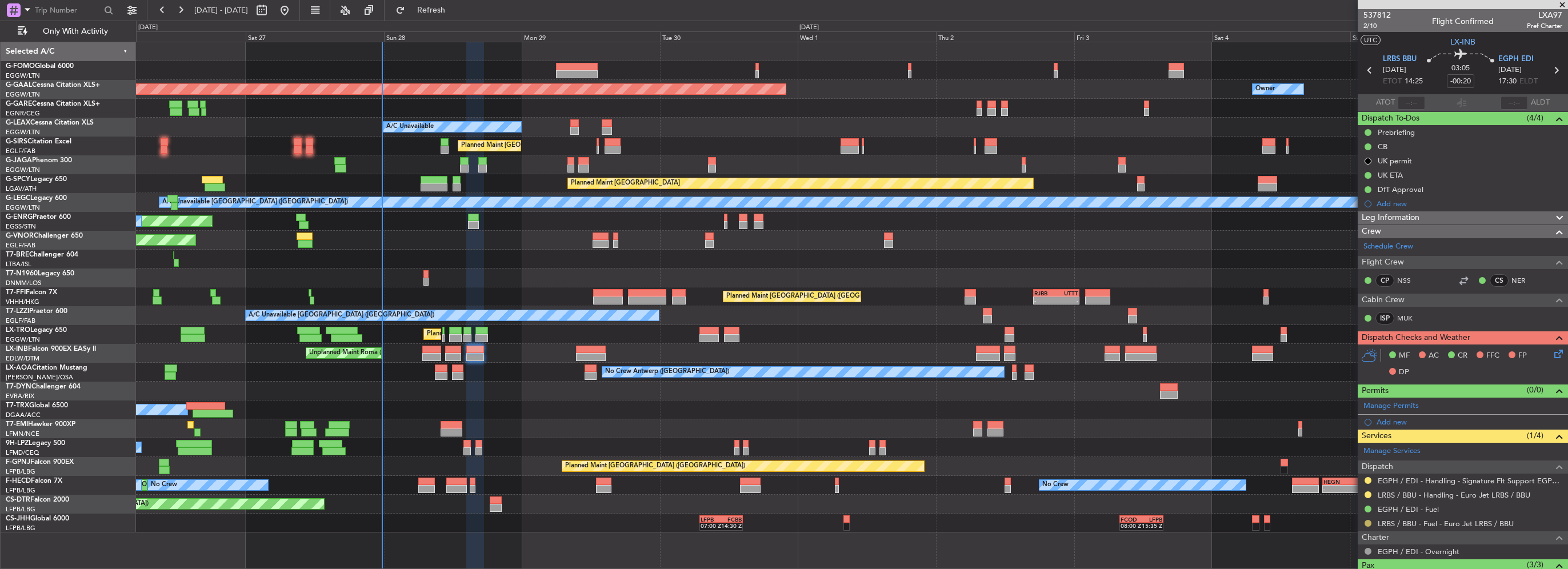
click at [1367, 521] on button at bounding box center [1368, 523] width 7 height 7
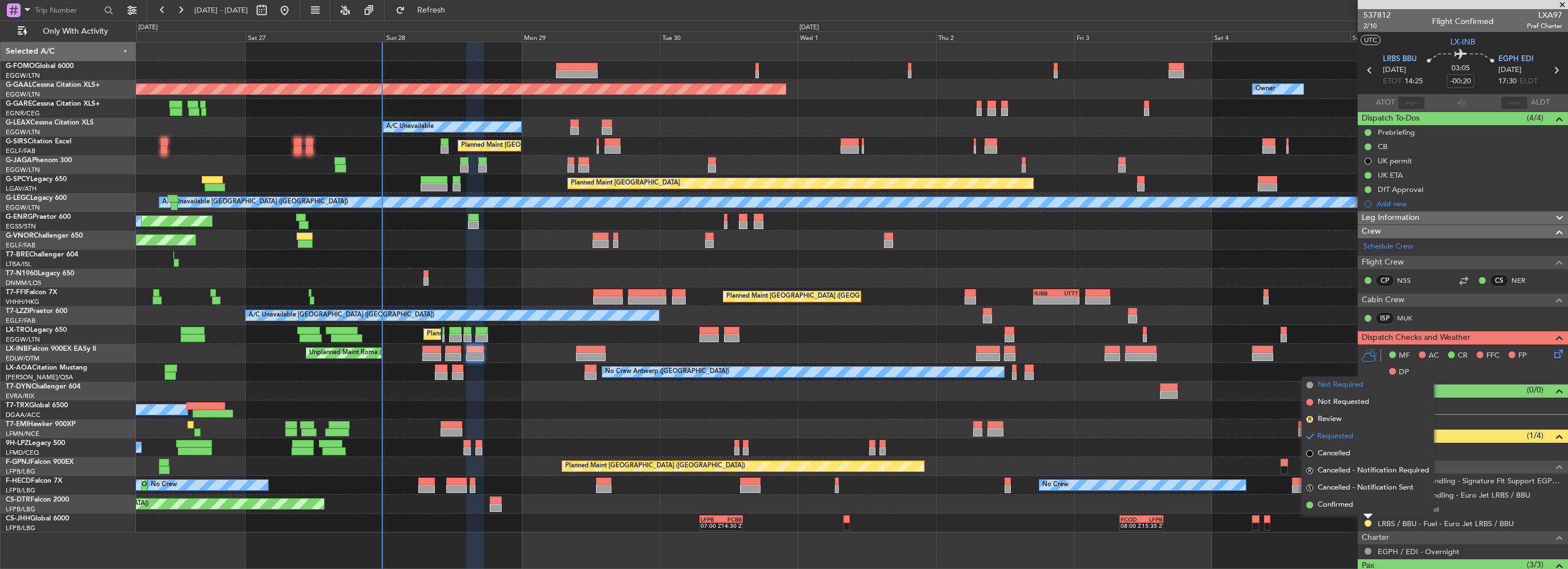
click at [1336, 385] on span "Not Required" at bounding box center [1341, 385] width 46 height 11
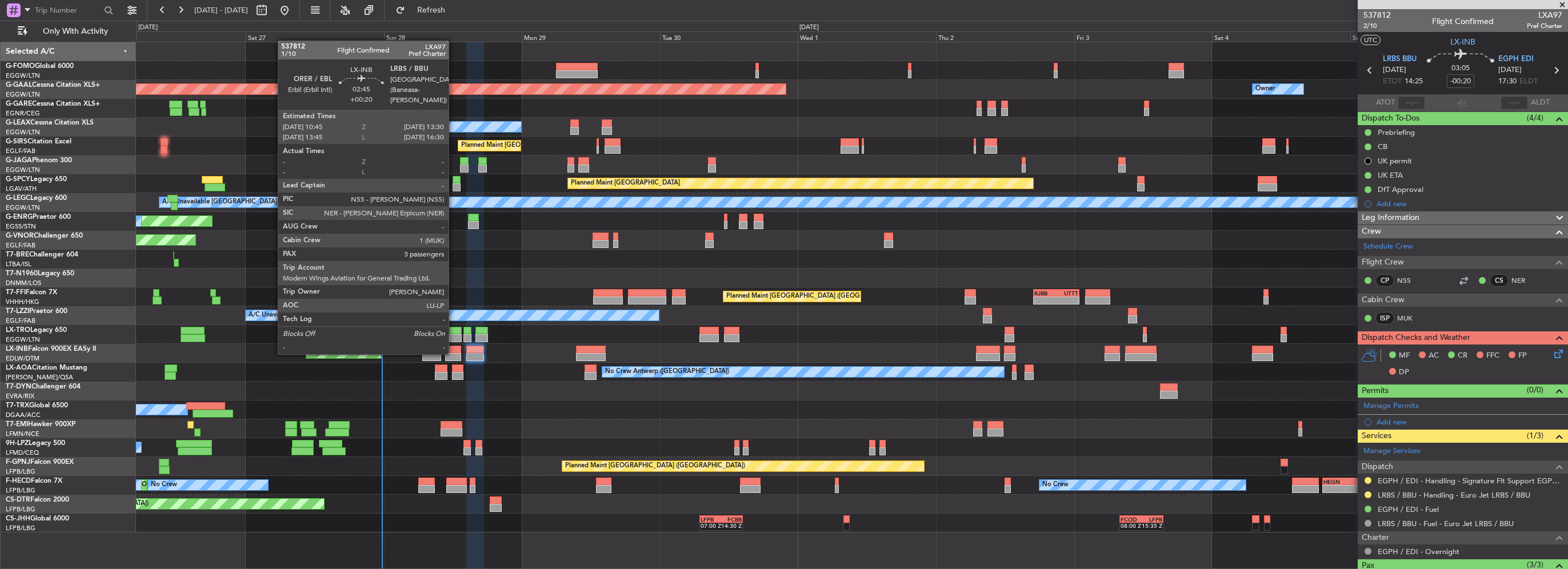
click at [454, 353] on div at bounding box center [453, 357] width 16 height 8
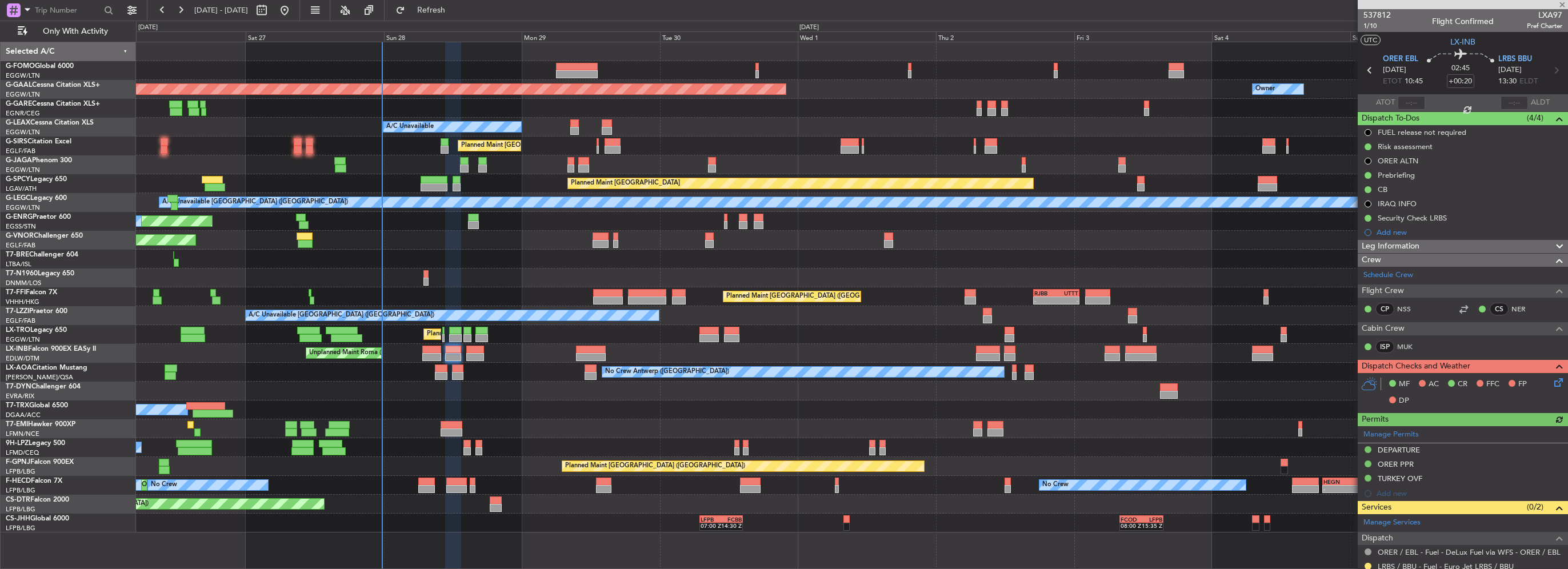
scroll to position [168, 0]
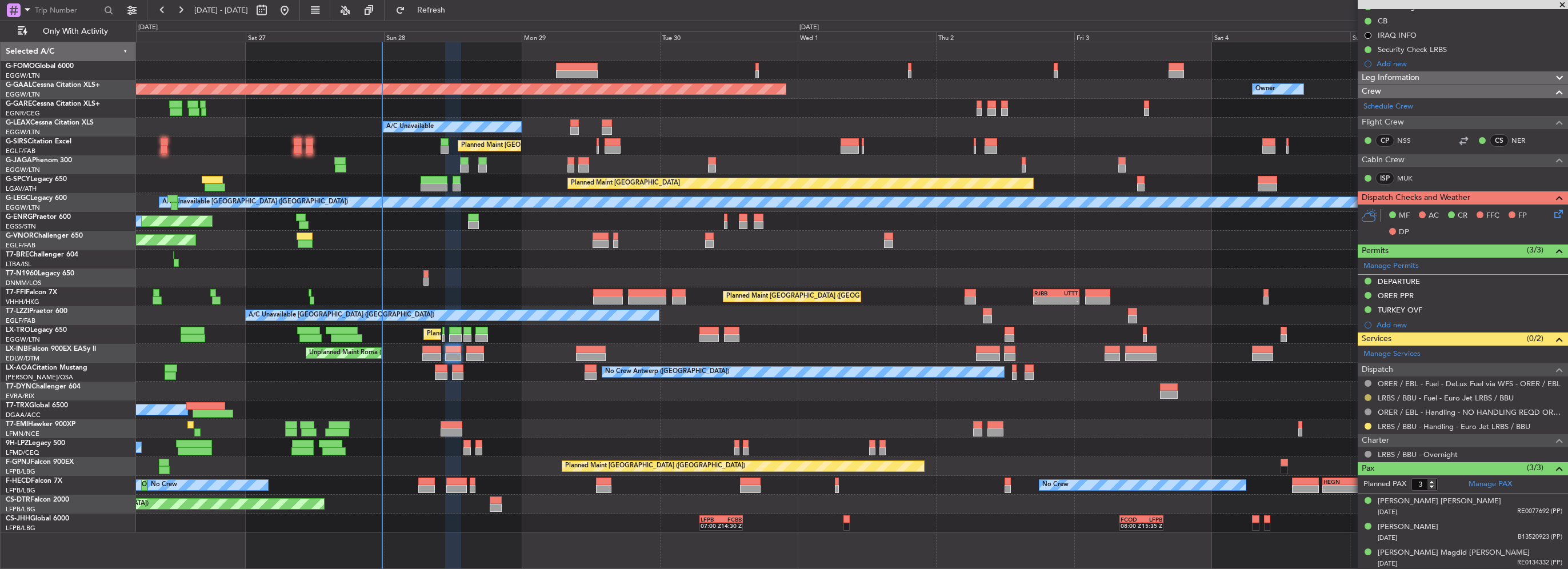
click at [1367, 396] on button at bounding box center [1368, 398] width 7 height 7
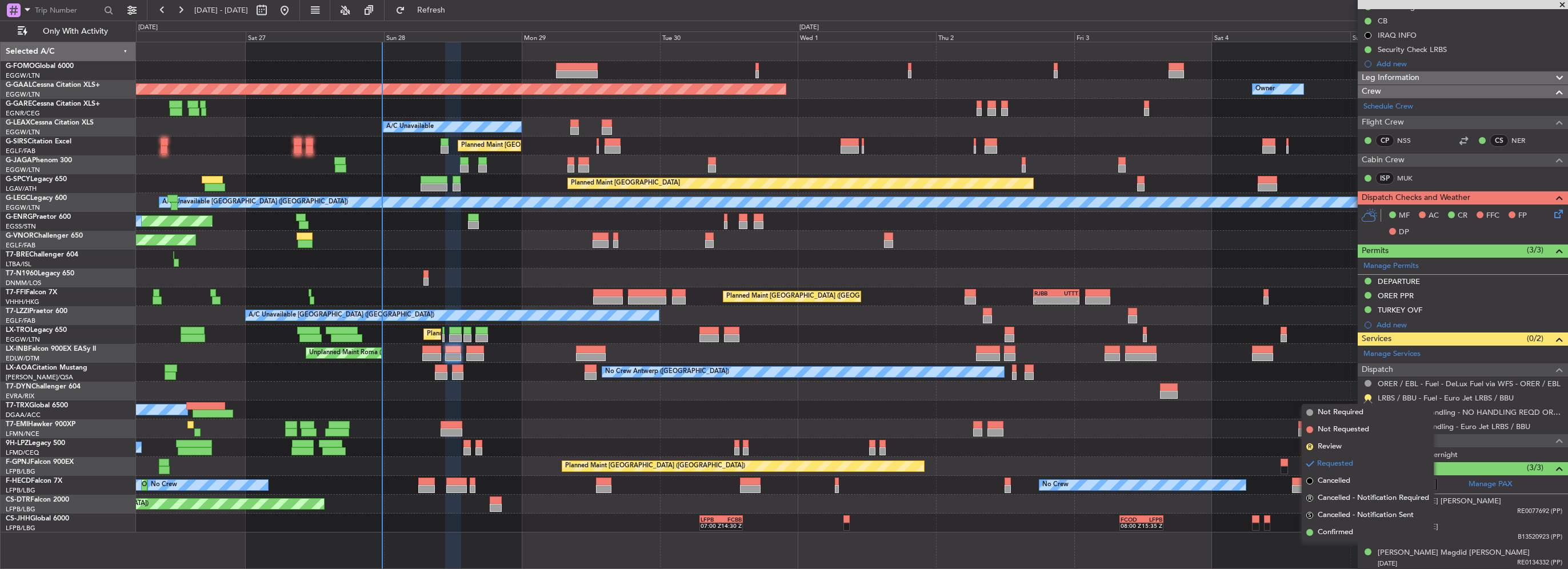
drag, startPoint x: 1337, startPoint y: 417, endPoint x: 1275, endPoint y: 432, distance: 63.8
click at [1337, 417] on span "Not Required" at bounding box center [1341, 413] width 46 height 11
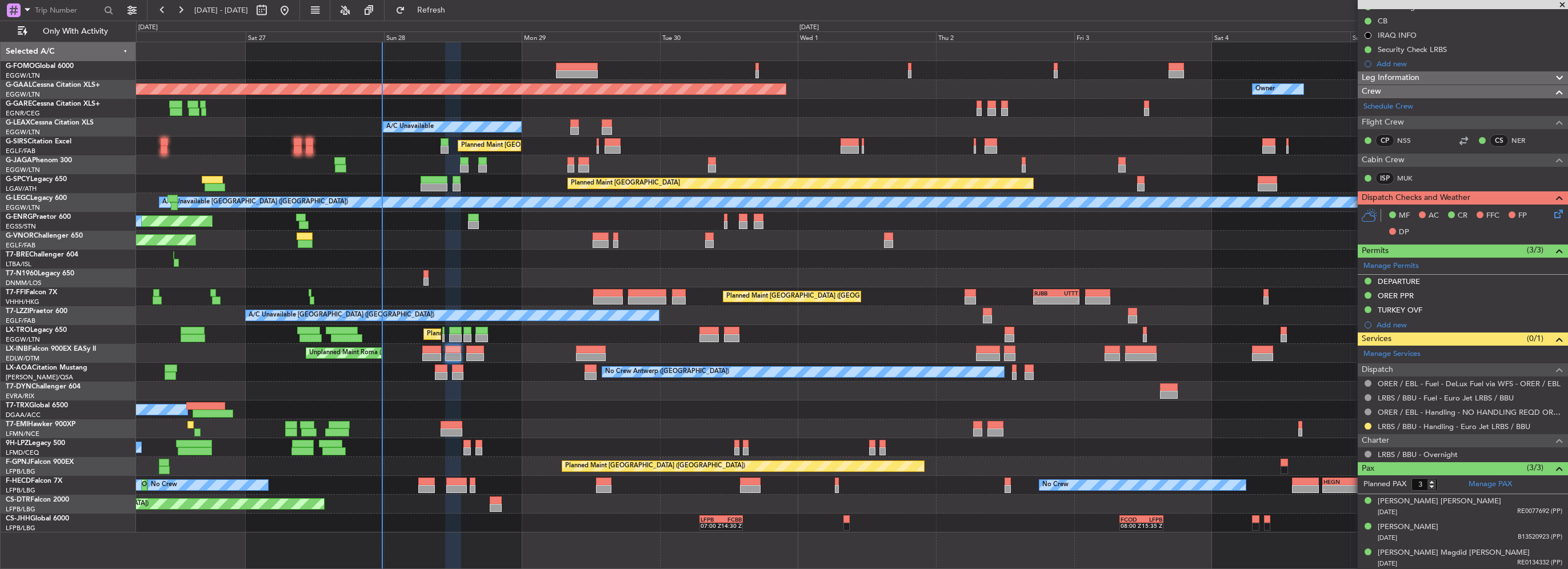
scroll to position [54, 0]
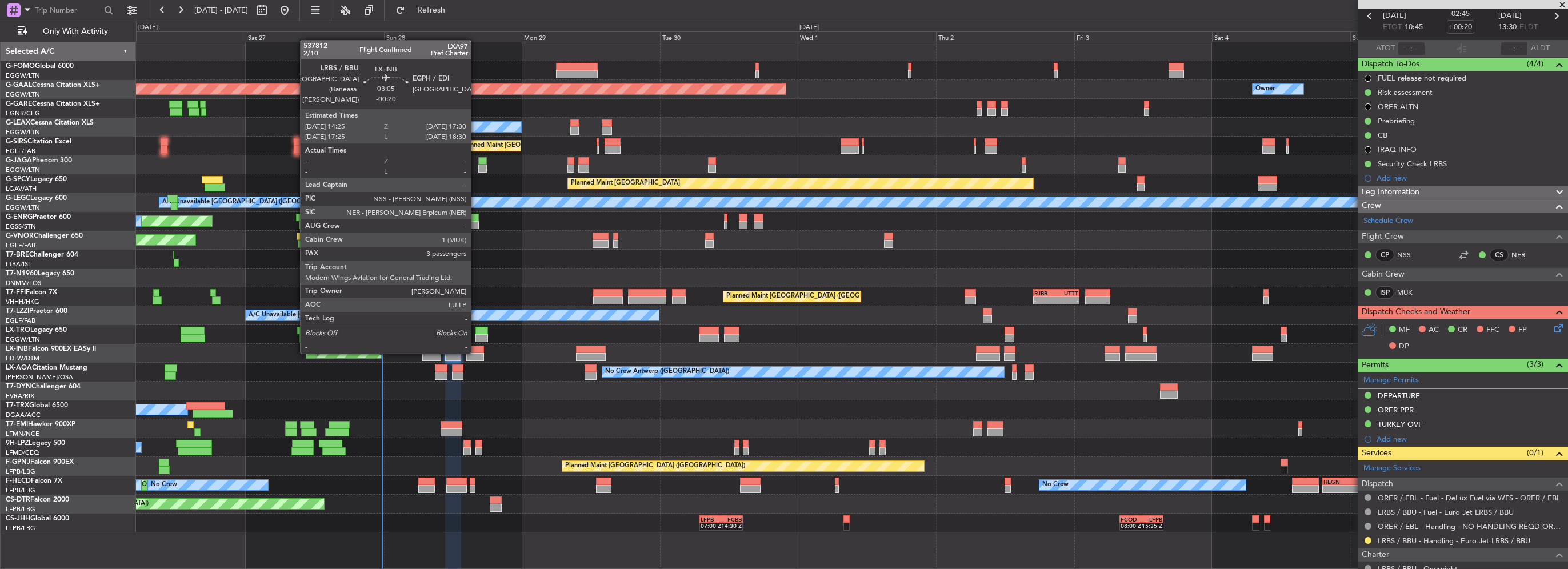
click at [476, 353] on div at bounding box center [475, 357] width 18 height 8
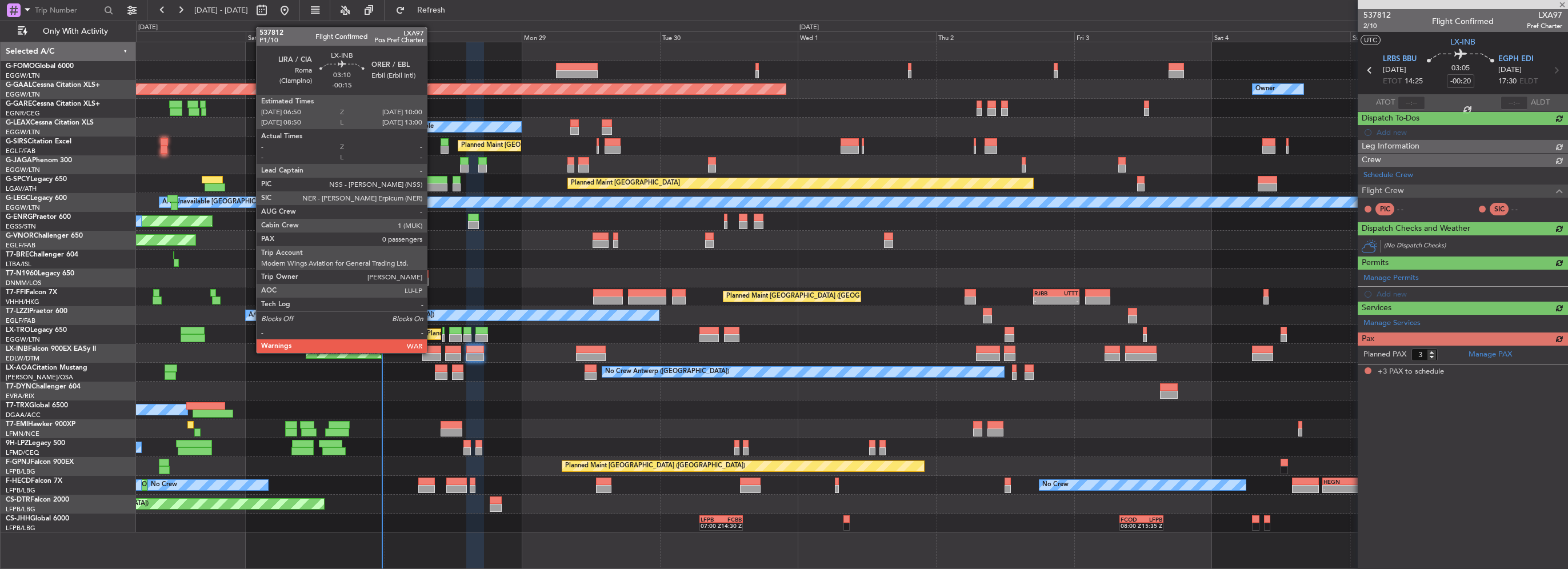
scroll to position [0, 0]
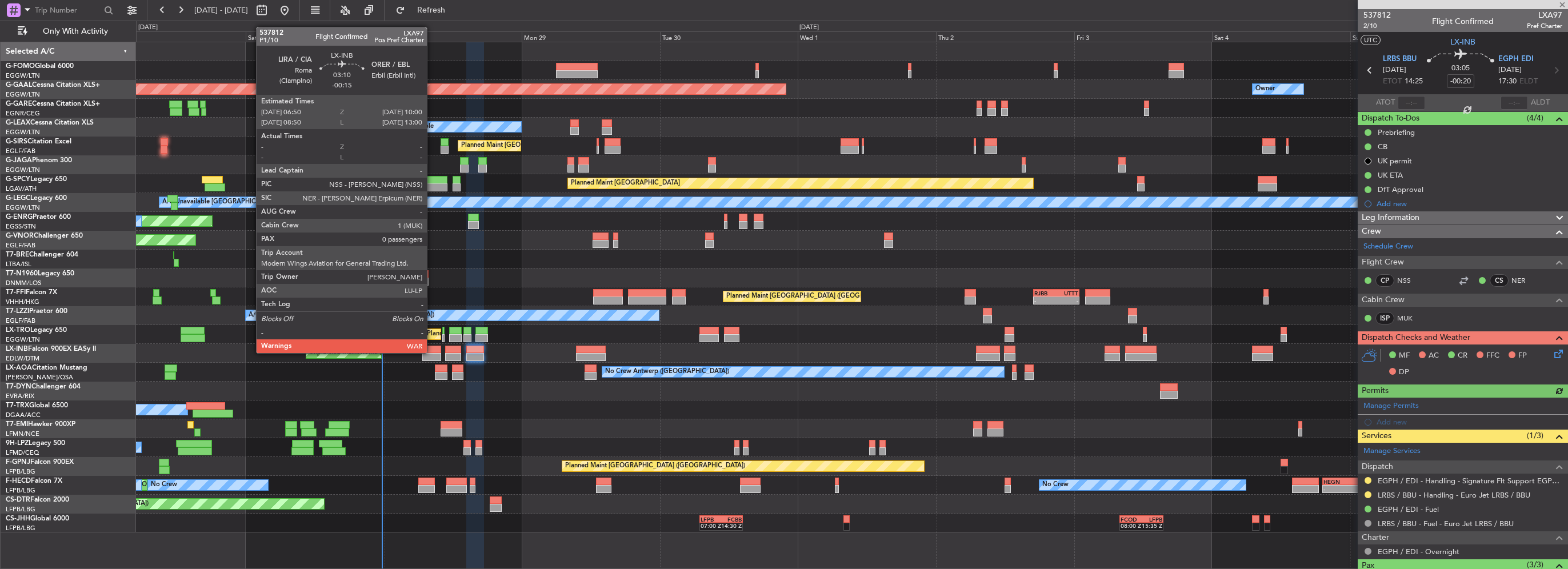
click at [432, 352] on div at bounding box center [431, 349] width 18 height 8
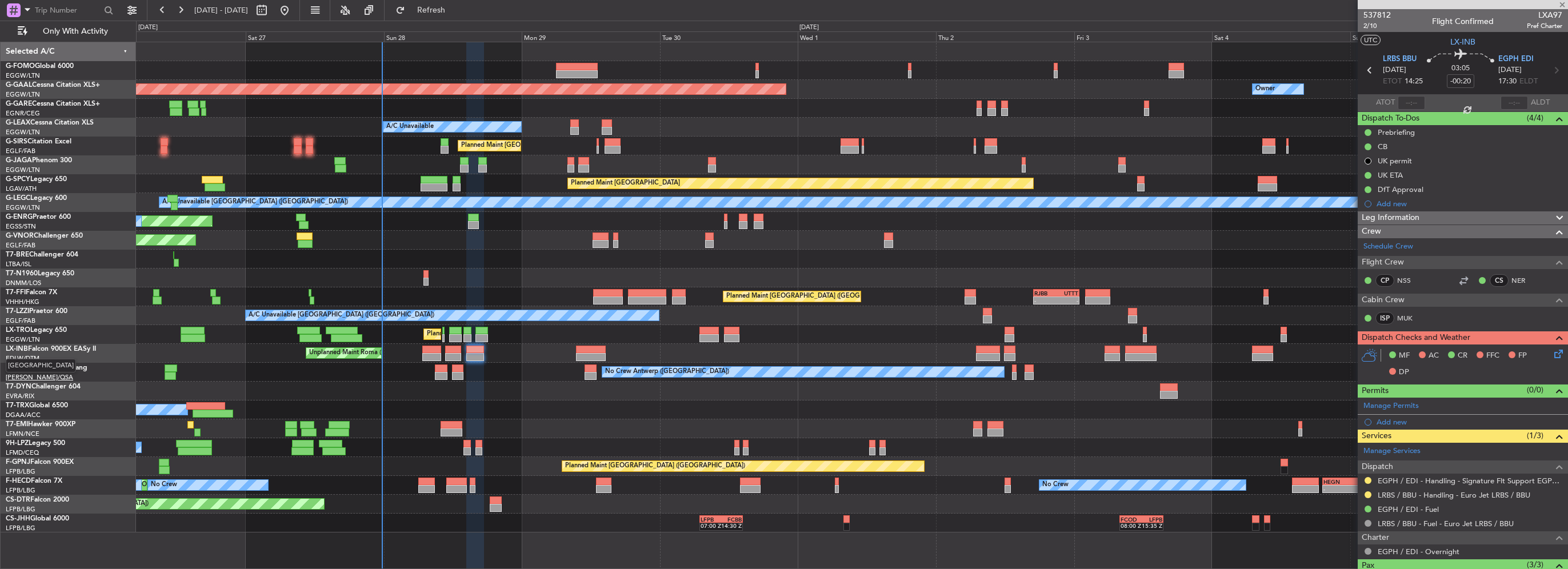
type input "-00:15"
type input "0"
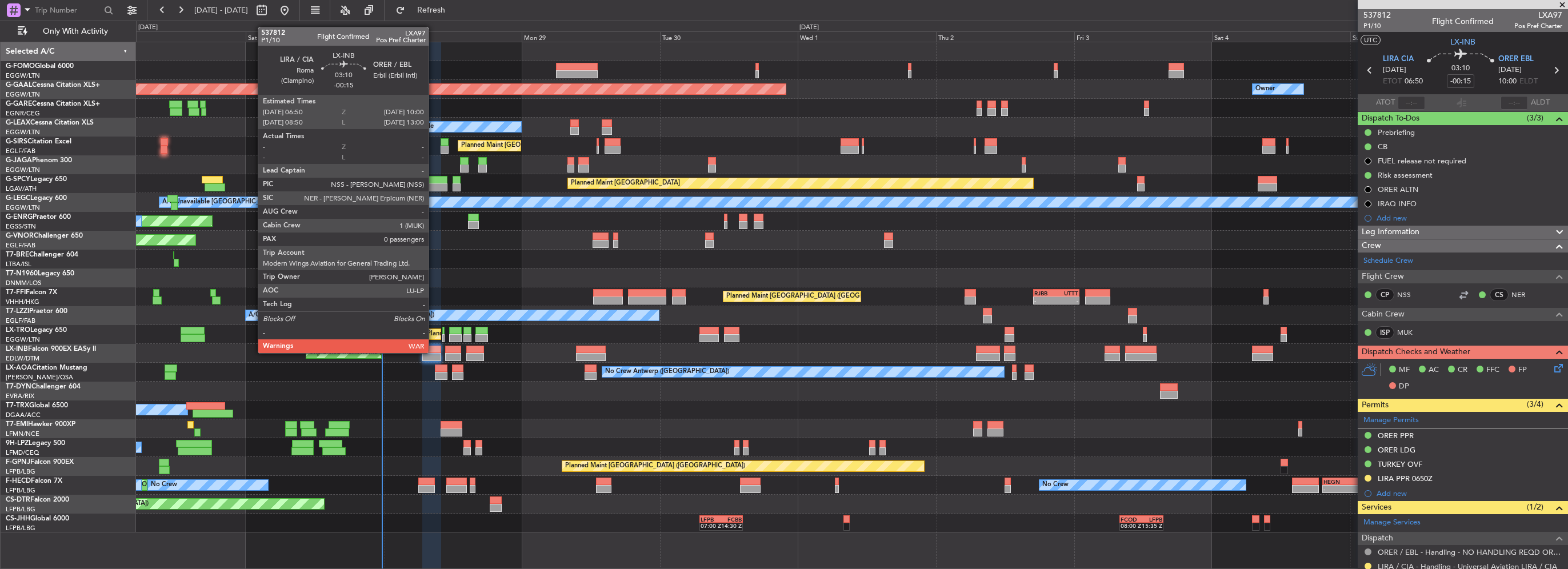
click at [434, 352] on div at bounding box center [431, 349] width 18 height 8
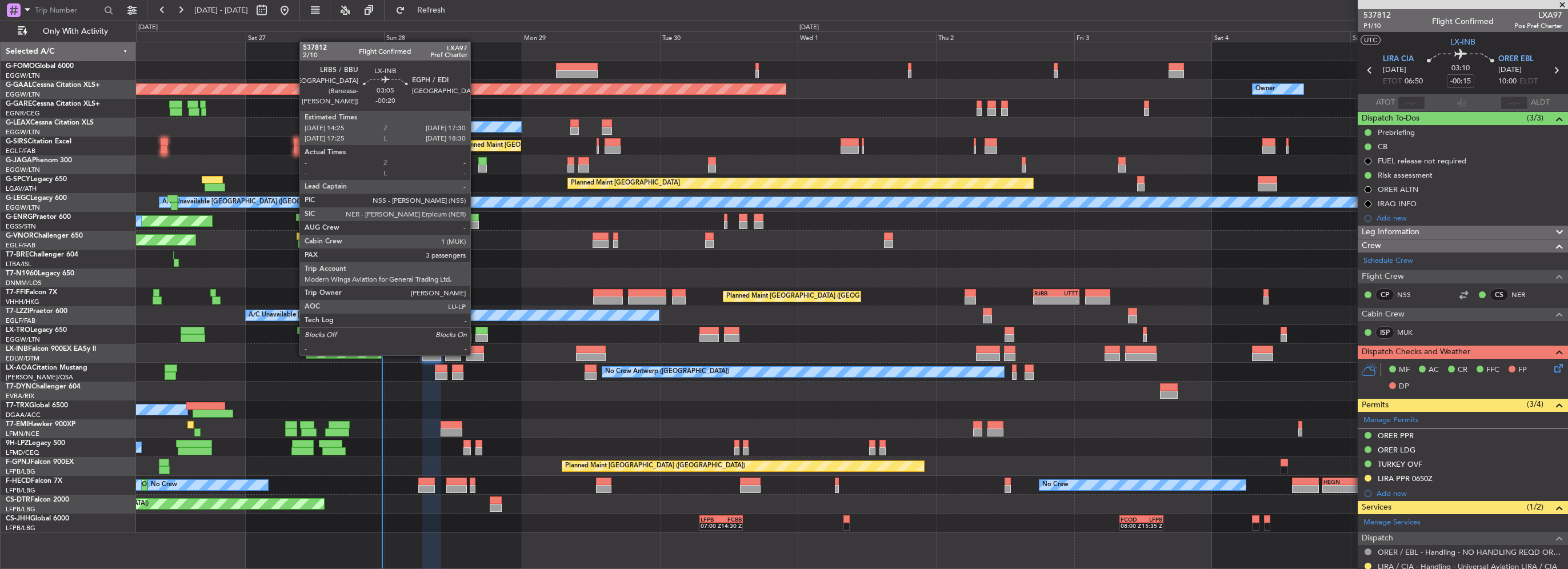
click at [475, 354] on div at bounding box center [475, 357] width 18 height 8
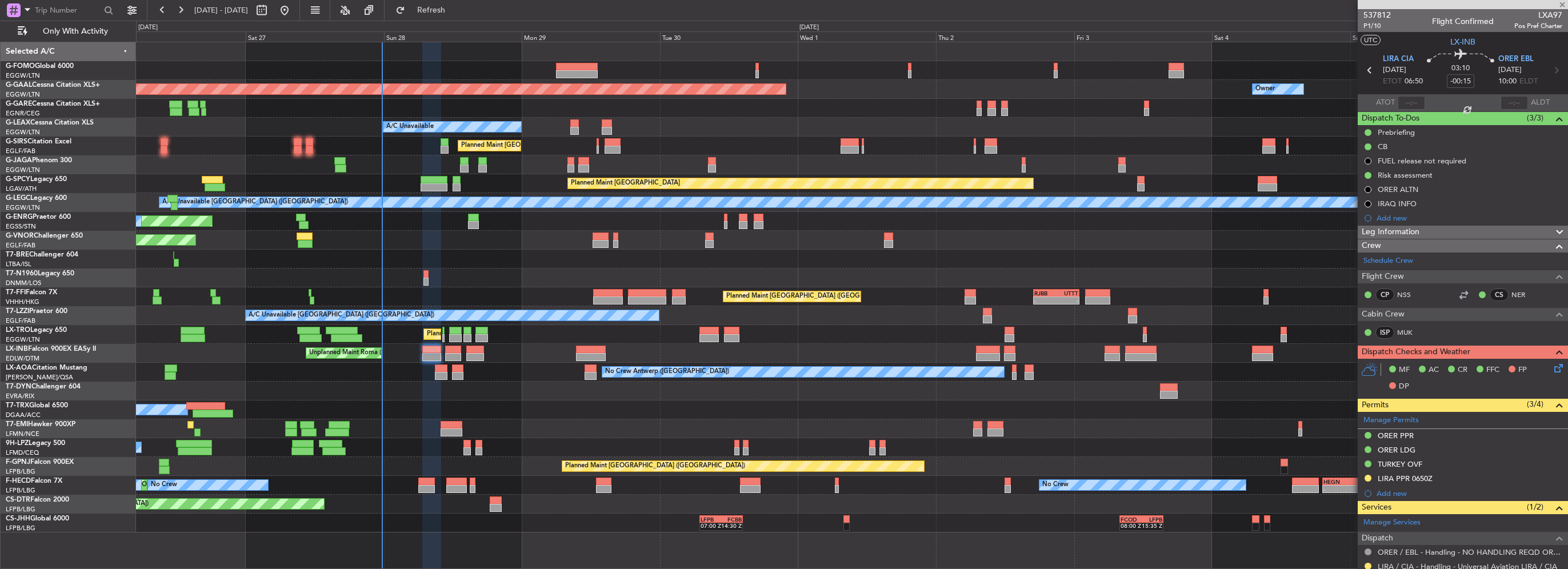
type input "-00:20"
type input "3"
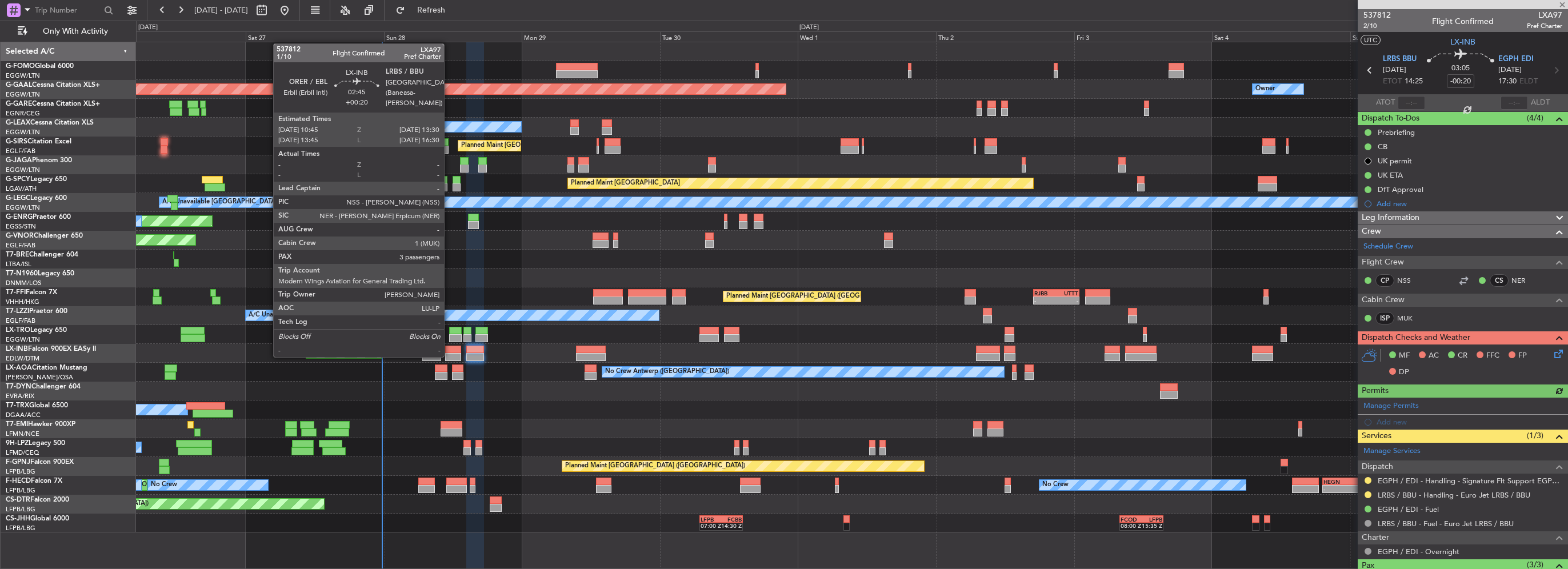
click at [447, 354] on div at bounding box center [453, 357] width 16 height 8
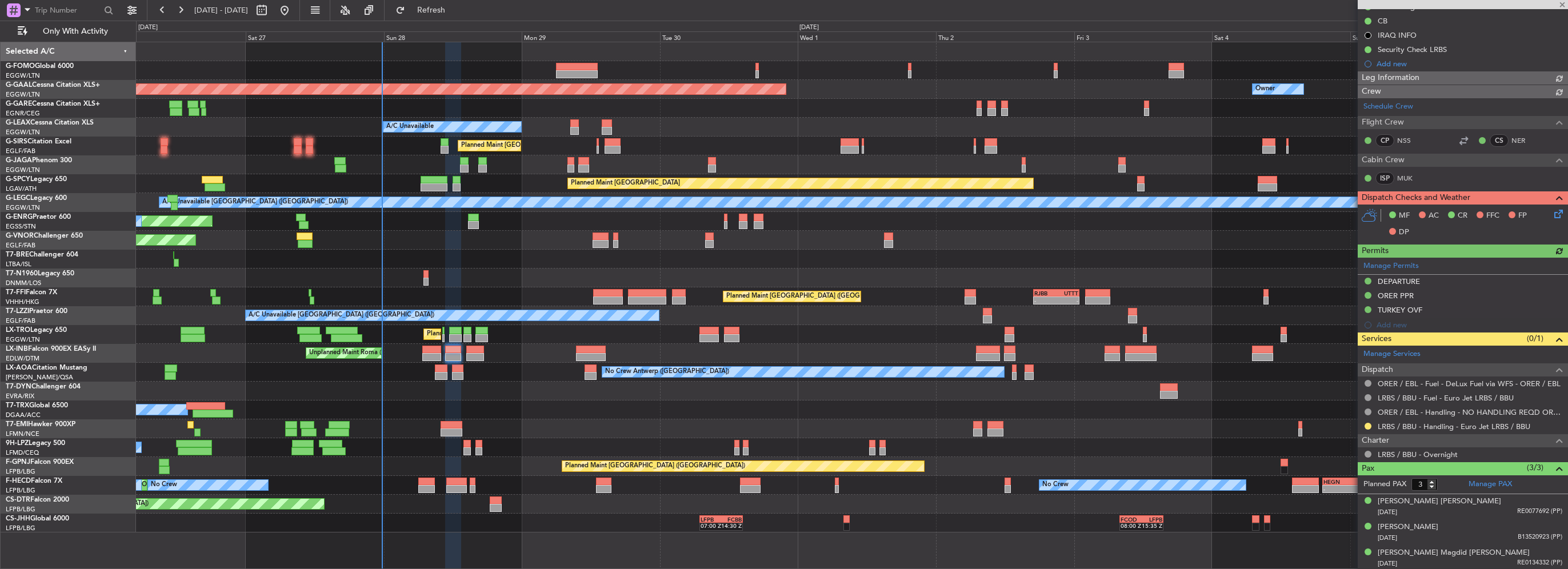
scroll to position [54, 0]
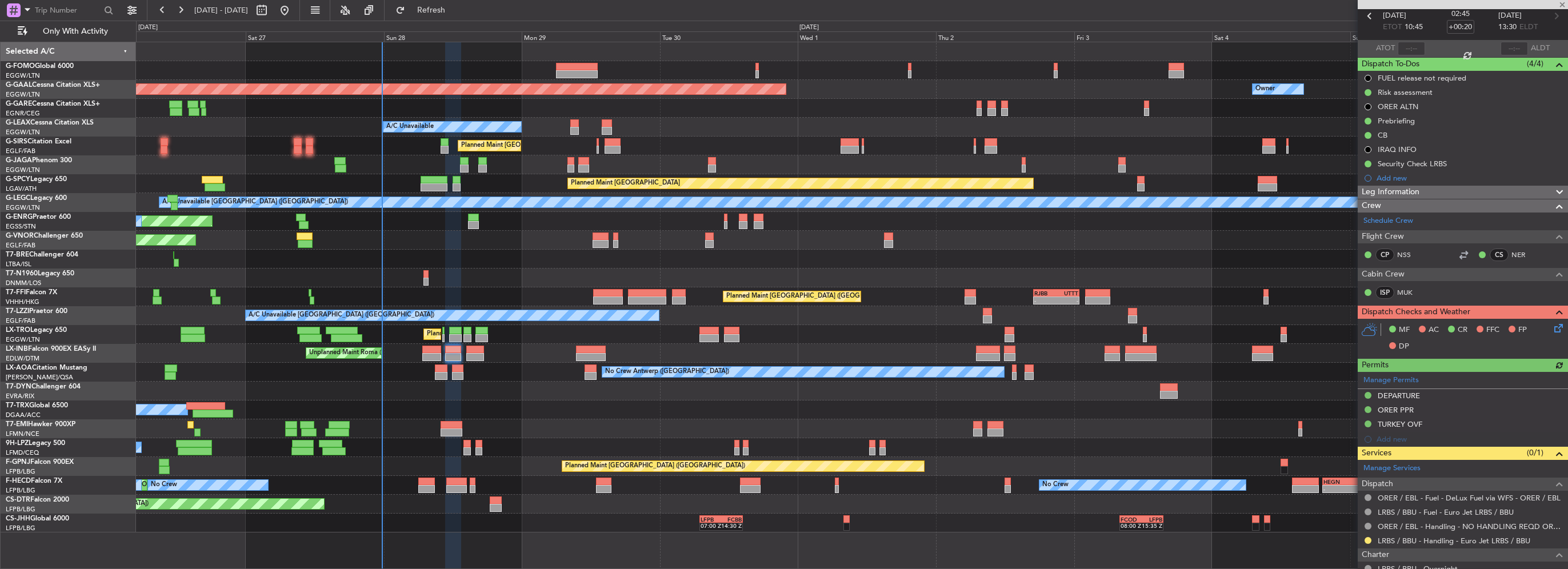
click at [1539, 326] on div "MF AC CR FFC FP DP" at bounding box center [1468, 338] width 168 height 34
click at [1543, 326] on div "MF AC CR FFC FP DP" at bounding box center [1468, 338] width 168 height 34
click at [1552, 327] on icon at bounding box center [1557, 326] width 9 height 9
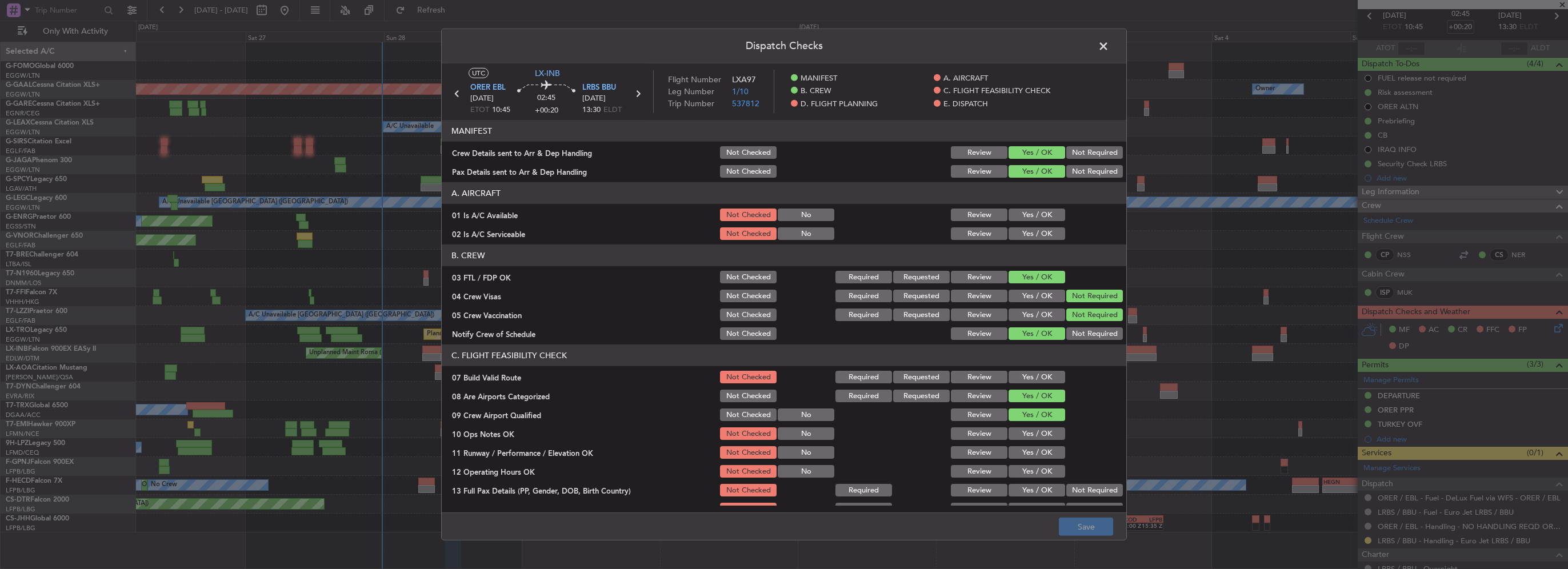
click at [1034, 219] on button "Yes / OK" at bounding box center [1037, 215] width 57 height 13
click at [1034, 233] on button "Yes / OK" at bounding box center [1037, 234] width 57 height 13
click at [1029, 378] on button "Yes / OK" at bounding box center [1037, 377] width 57 height 13
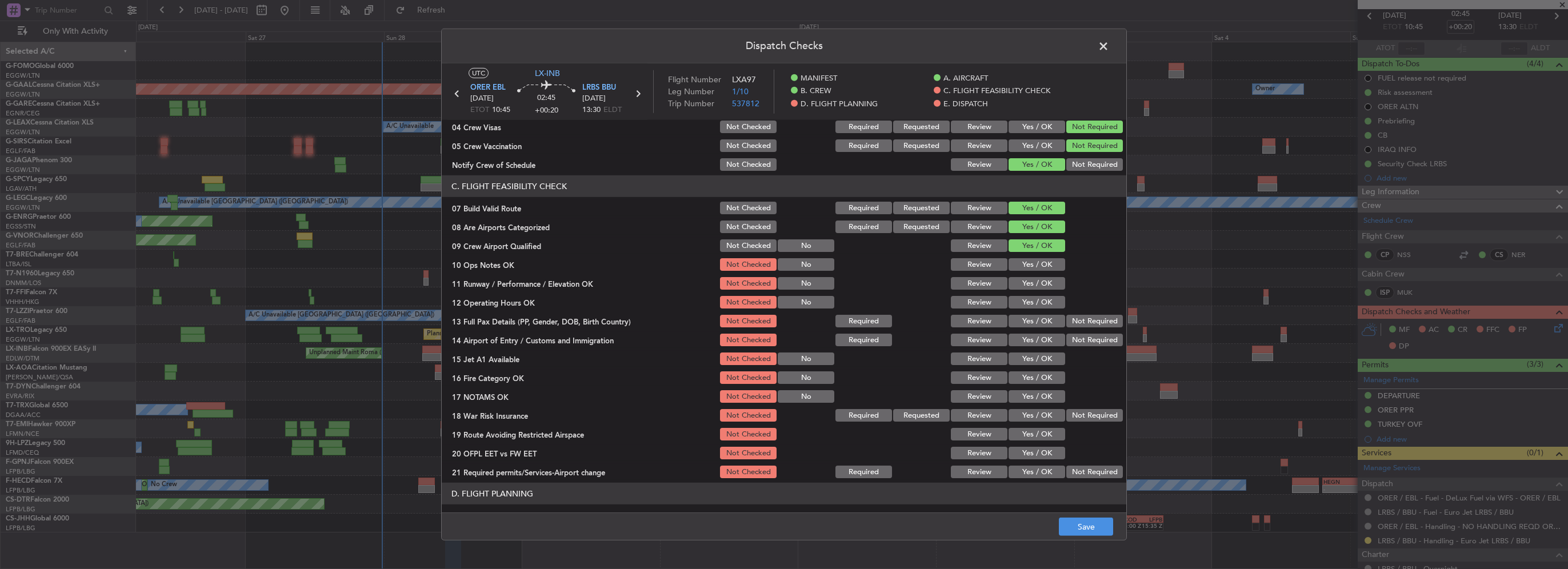
scroll to position [171, 0]
drag, startPoint x: 1041, startPoint y: 260, endPoint x: 1040, endPoint y: 272, distance: 12.0
click at [1040, 261] on button "Yes / OK" at bounding box center [1037, 262] width 57 height 13
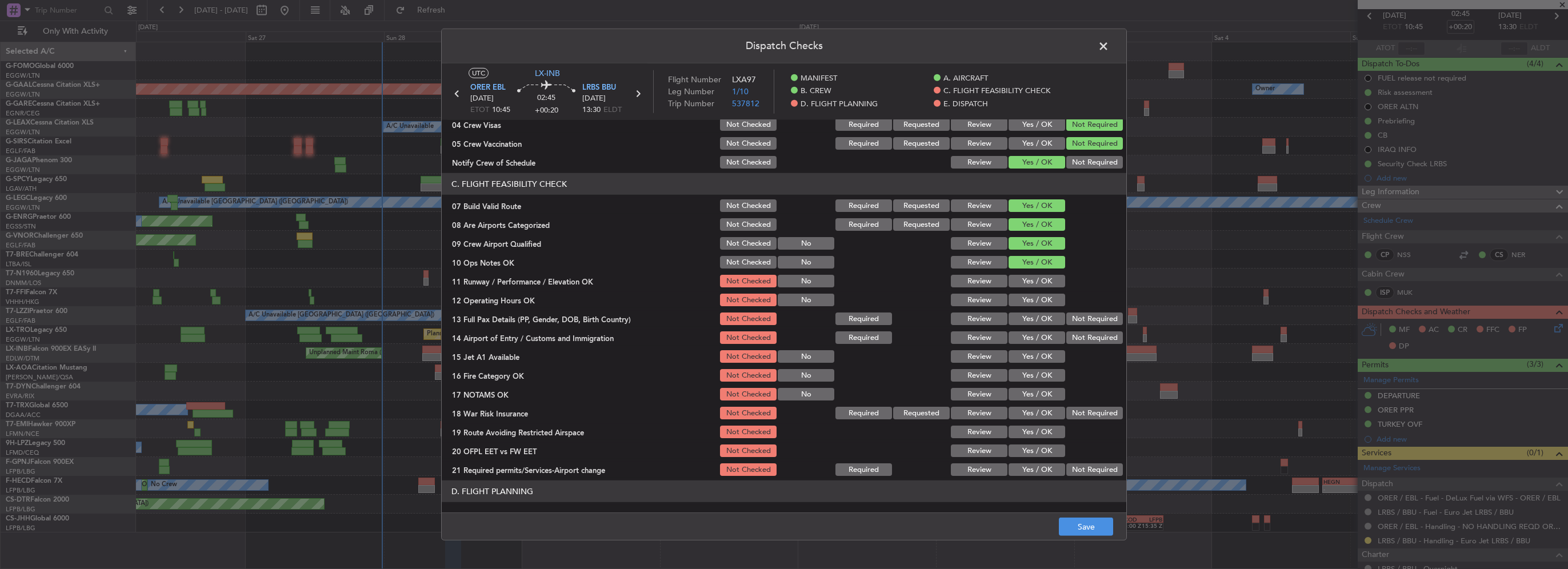
click at [1040, 280] on button "Yes / OK" at bounding box center [1037, 281] width 57 height 13
drag, startPoint x: 1041, startPoint y: 295, endPoint x: 1040, endPoint y: 316, distance: 21.0
click at [1040, 300] on button "Yes / OK" at bounding box center [1037, 300] width 57 height 13
drag, startPoint x: 1040, startPoint y: 316, endPoint x: 1044, endPoint y: 338, distance: 22.4
click at [1040, 316] on button "Yes / OK" at bounding box center [1037, 319] width 57 height 13
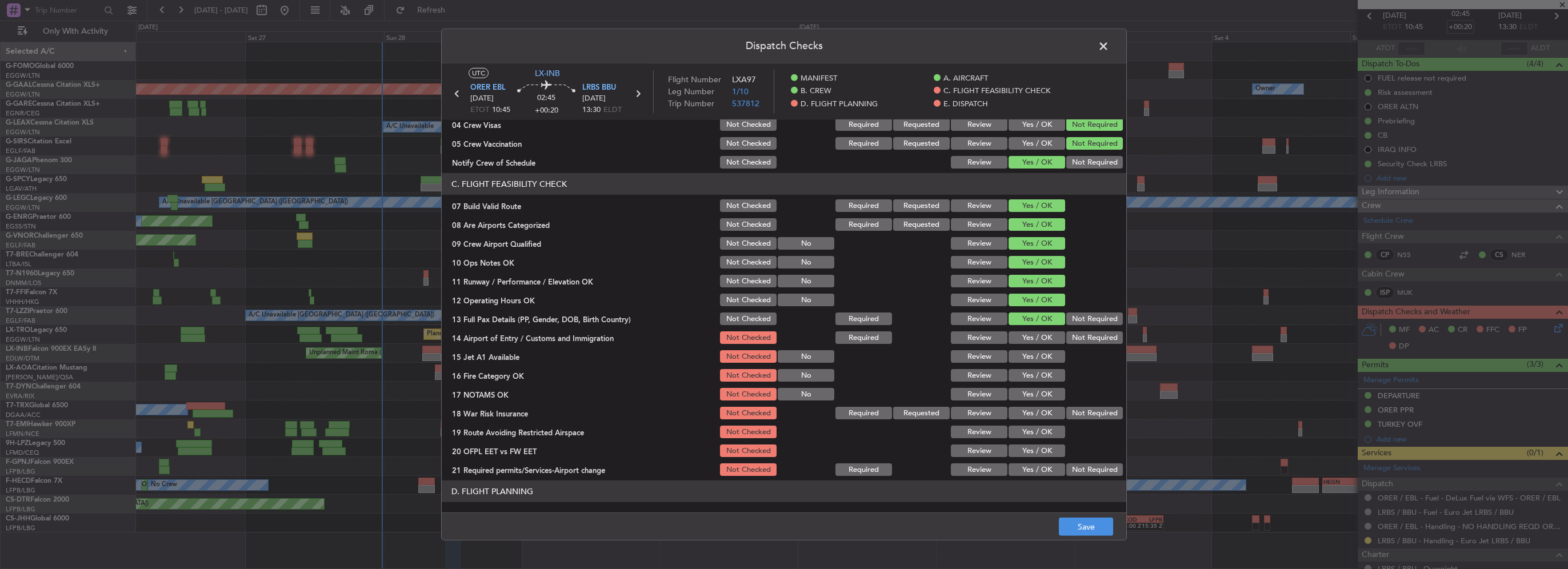
drag, startPoint x: 1044, startPoint y: 338, endPoint x: 1044, endPoint y: 356, distance: 18.0
click at [1044, 340] on button "Yes / OK" at bounding box center [1037, 338] width 57 height 13
drag, startPoint x: 1044, startPoint y: 356, endPoint x: 1042, endPoint y: 377, distance: 21.1
click at [1042, 363] on div "Yes / OK" at bounding box center [1036, 356] width 58 height 16
click at [1042, 377] on button "Yes / OK" at bounding box center [1037, 375] width 57 height 13
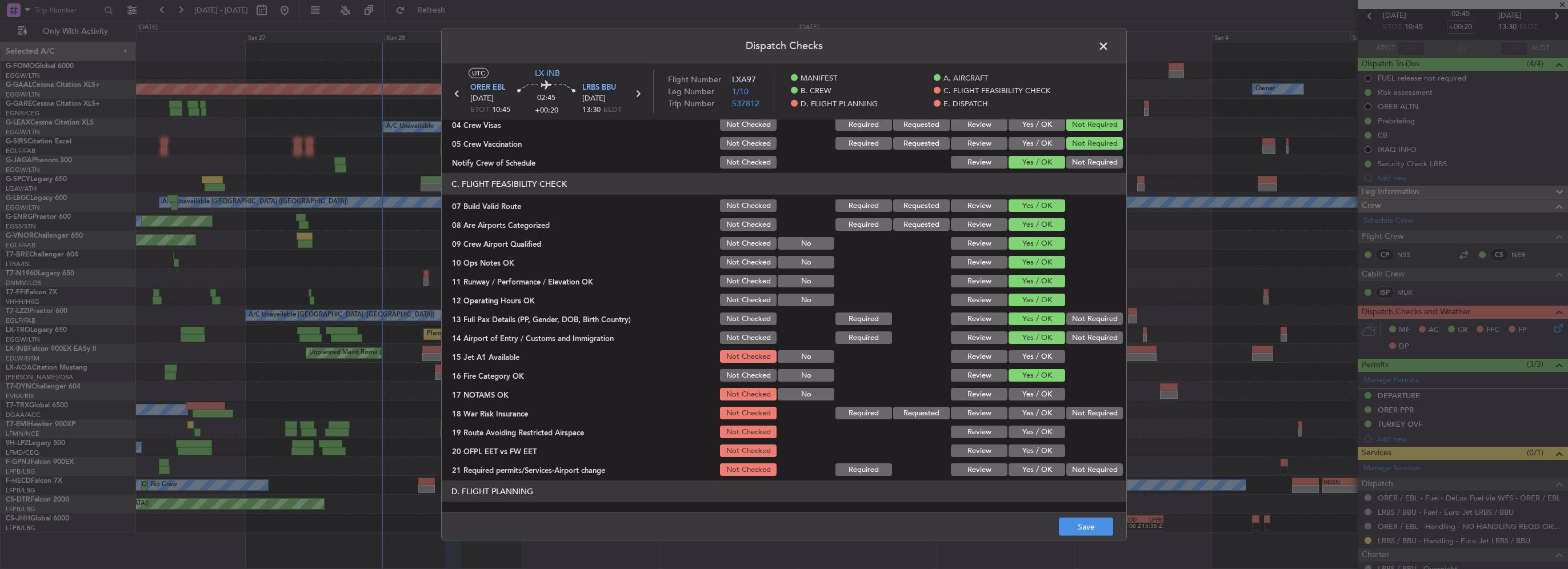
click at [1044, 360] on button "Yes / OK" at bounding box center [1037, 356] width 57 height 13
drag, startPoint x: 1043, startPoint y: 401, endPoint x: 1040, endPoint y: 419, distance: 18.2
click at [1043, 401] on div "Yes / OK" at bounding box center [1036, 394] width 58 height 16
drag, startPoint x: 1037, startPoint y: 392, endPoint x: 1036, endPoint y: 411, distance: 19.0
click at [1037, 395] on button "Yes / OK" at bounding box center [1037, 394] width 57 height 13
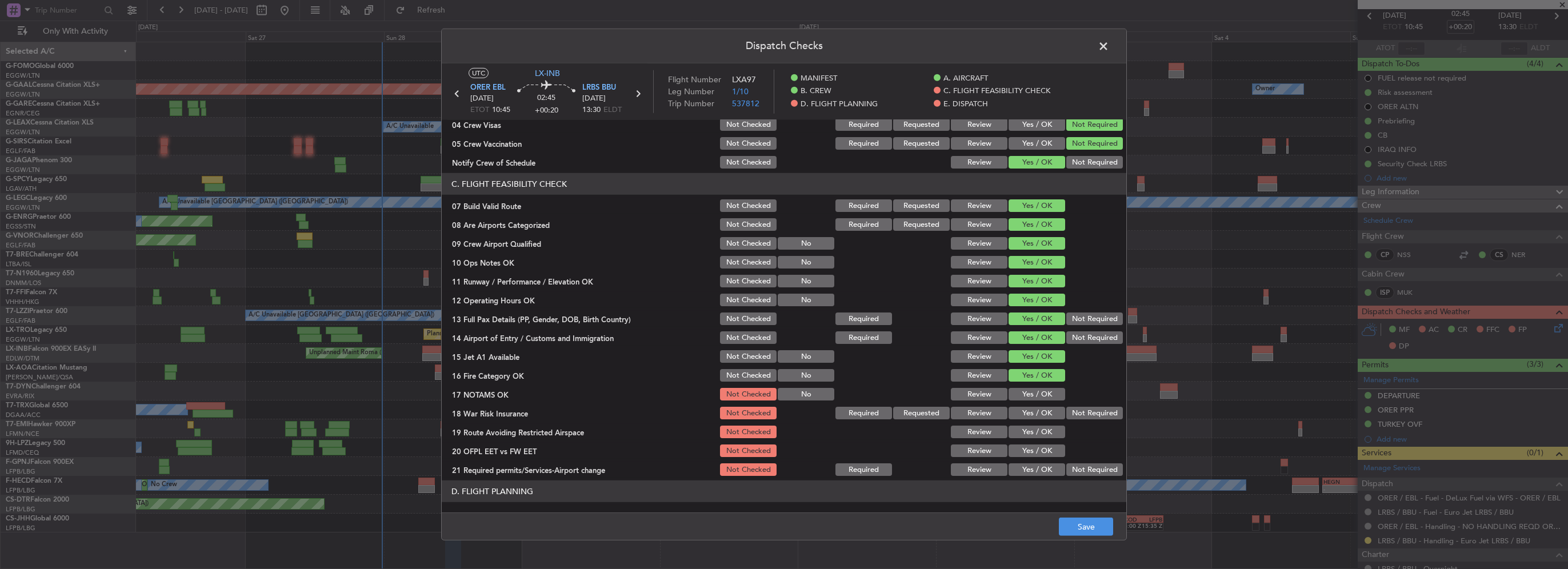
click at [1036, 412] on button "Yes / OK" at bounding box center [1037, 413] width 57 height 13
drag, startPoint x: 1041, startPoint y: 427, endPoint x: 1039, endPoint y: 441, distance: 14.1
click at [1039, 433] on button "Yes / OK" at bounding box center [1037, 432] width 57 height 13
drag, startPoint x: 1039, startPoint y: 451, endPoint x: 1040, endPoint y: 464, distance: 13.0
click at [1039, 453] on button "Yes / OK" at bounding box center [1037, 451] width 57 height 13
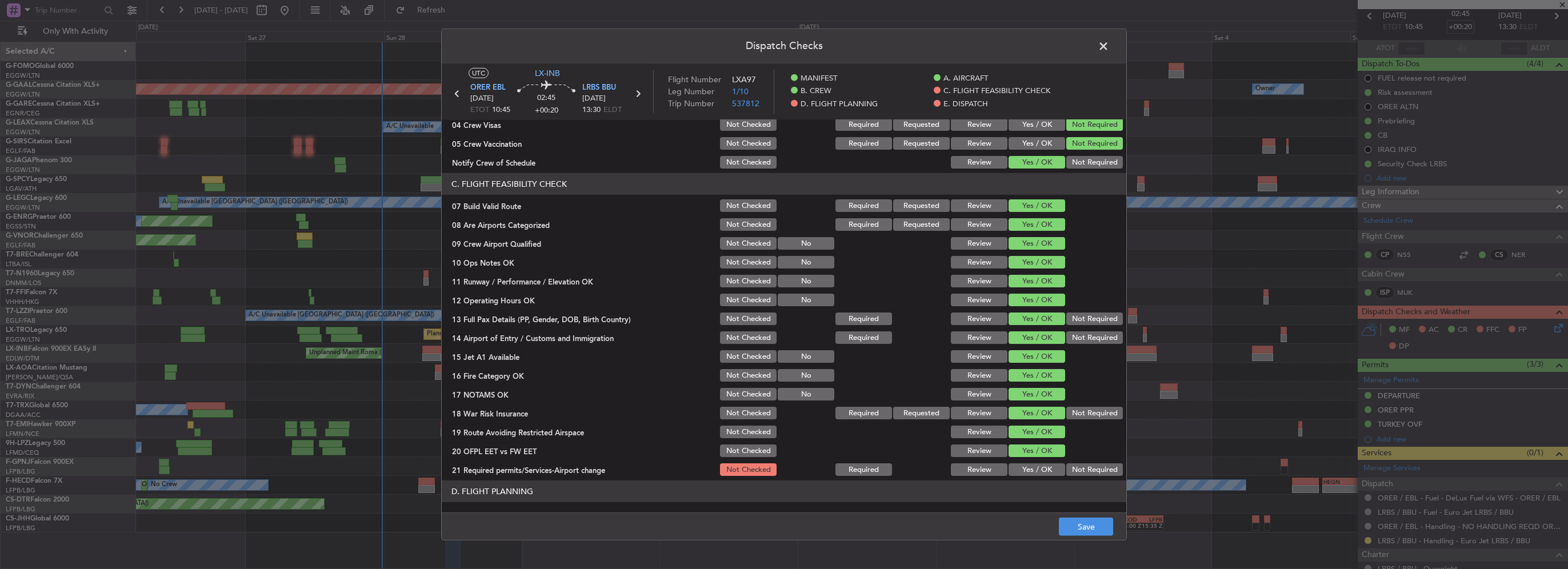
click at [1039, 464] on button "Yes / OK" at bounding box center [1037, 470] width 57 height 13
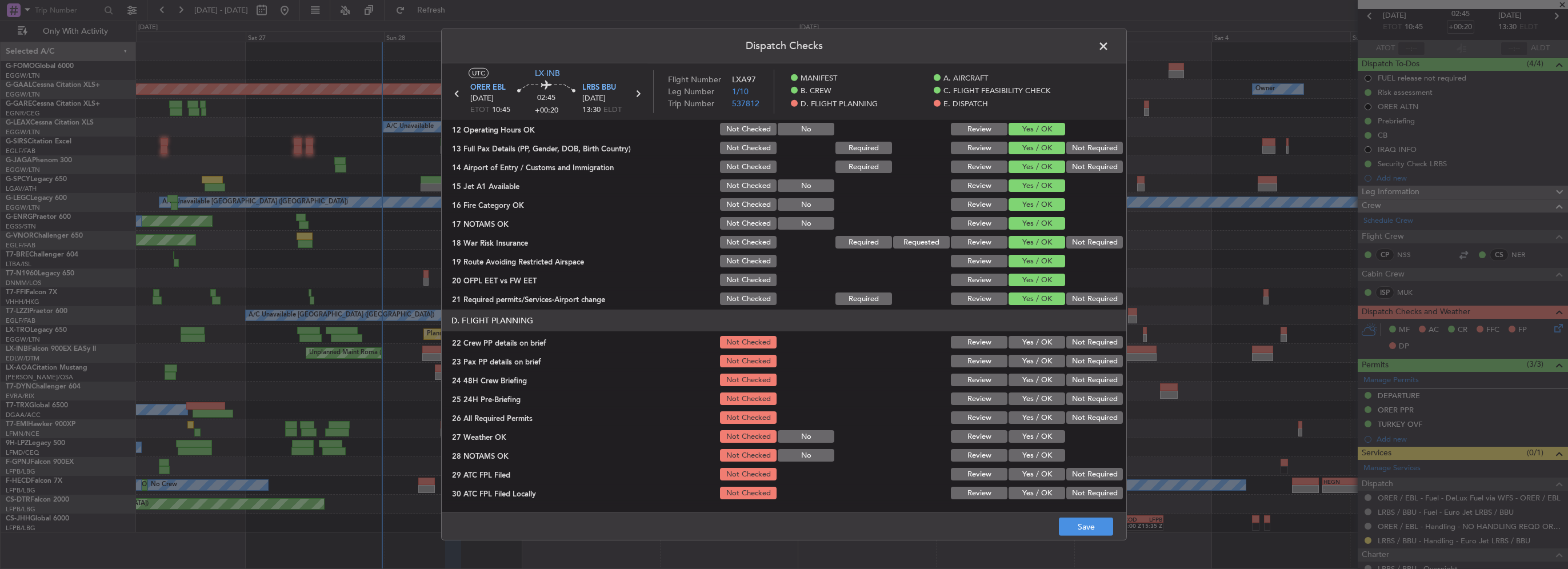
scroll to position [400, 0]
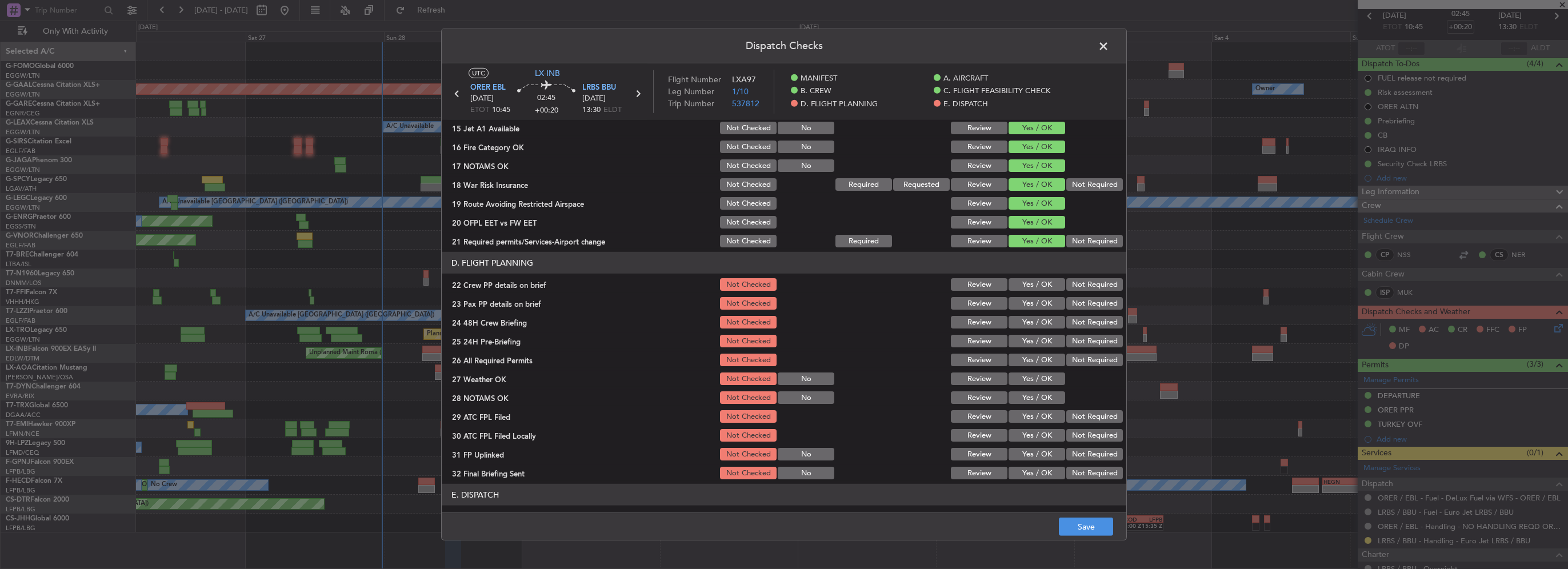
click at [1036, 274] on section "D. FLIGHT PLANNING 22 Crew PP details on brief Not Checked Review Yes / OK Not …" at bounding box center [784, 366] width 685 height 229
click at [1039, 283] on button "Yes / OK" at bounding box center [1037, 284] width 57 height 13
click at [1041, 304] on button "Yes / OK" at bounding box center [1037, 304] width 57 height 13
click at [1041, 325] on button "Yes / OK" at bounding box center [1037, 322] width 57 height 13
click at [1042, 343] on button "Yes / OK" at bounding box center [1037, 341] width 57 height 13
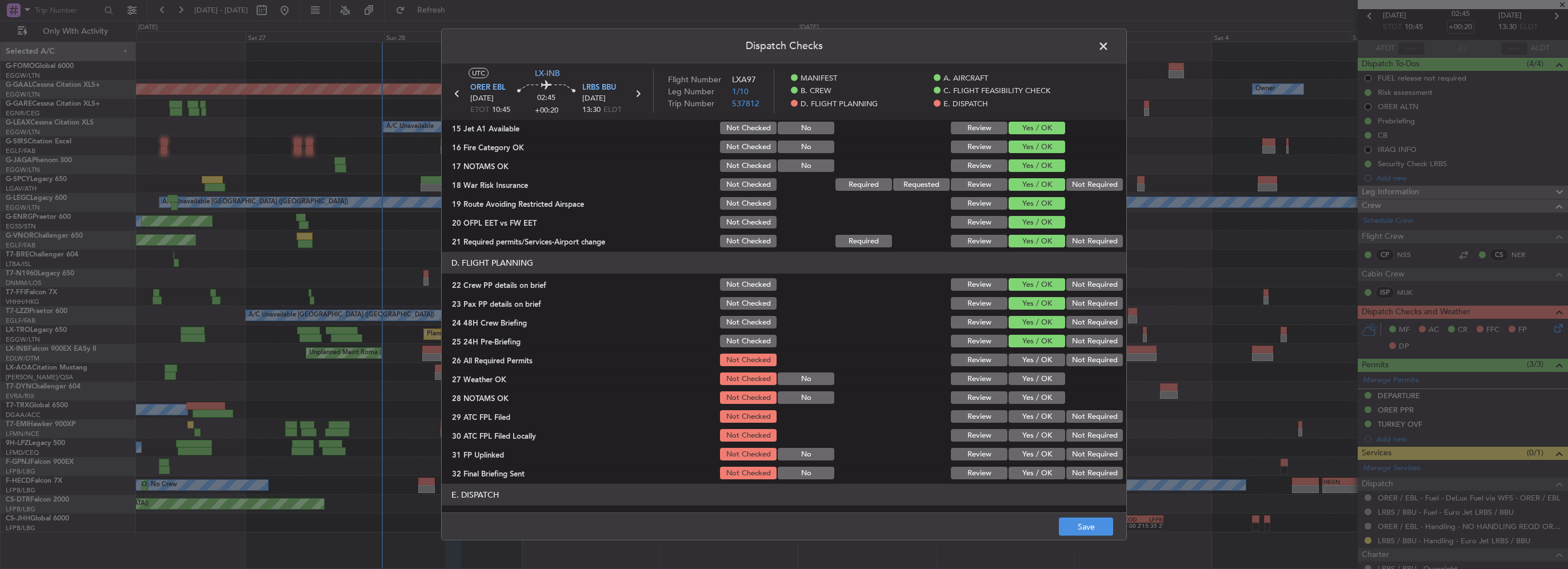
click at [1079, 335] on button "Not Required" at bounding box center [1095, 341] width 57 height 13
drag, startPoint x: 1030, startPoint y: 361, endPoint x: 1031, endPoint y: 373, distance: 12.0
click at [1030, 366] on button "Yes / OK" at bounding box center [1037, 360] width 57 height 13
click at [1031, 383] on button "Yes / OK" at bounding box center [1037, 379] width 57 height 13
click at [1031, 408] on div "Yes / OK" at bounding box center [1036, 416] width 58 height 16
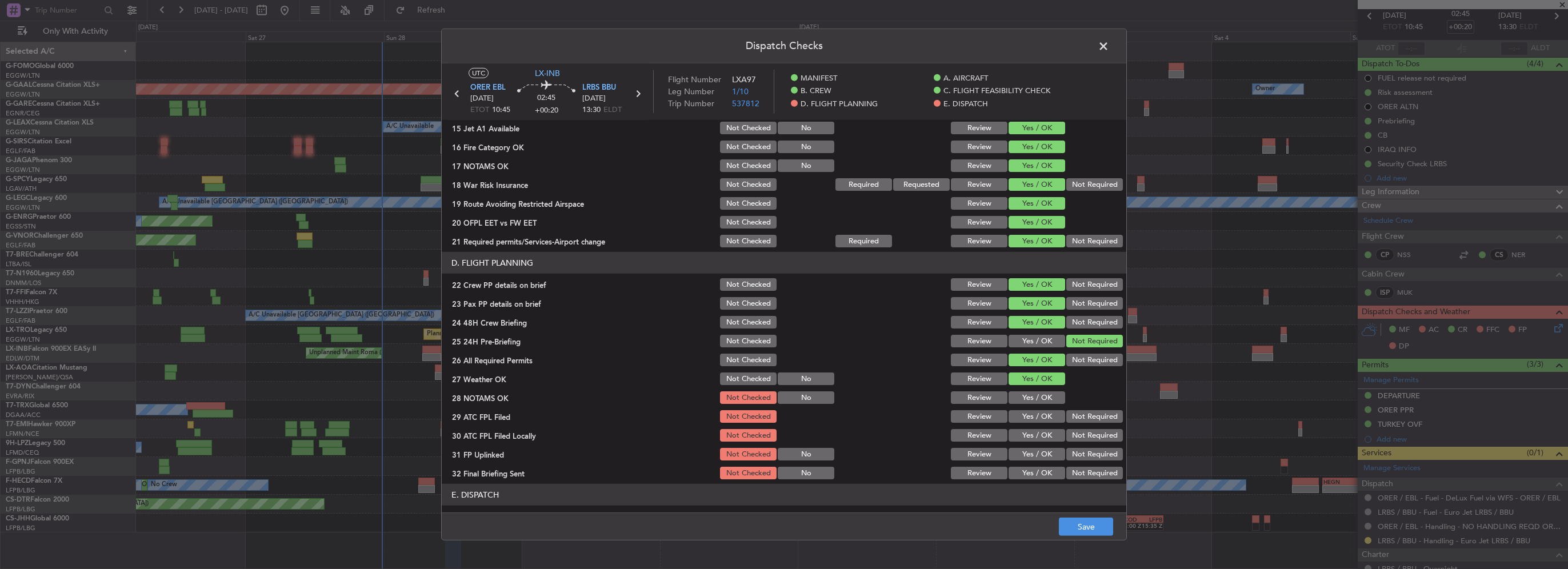
click at [1038, 403] on button "Yes / OK" at bounding box center [1037, 398] width 57 height 13
click at [1037, 420] on button "Yes / OK" at bounding box center [1037, 417] width 57 height 13
drag, startPoint x: 1038, startPoint y: 438, endPoint x: 1038, endPoint y: 452, distance: 14.0
click at [1038, 443] on div "Yes / OK" at bounding box center [1036, 435] width 58 height 16
click at [1039, 457] on button "Yes / OK" at bounding box center [1037, 454] width 57 height 13
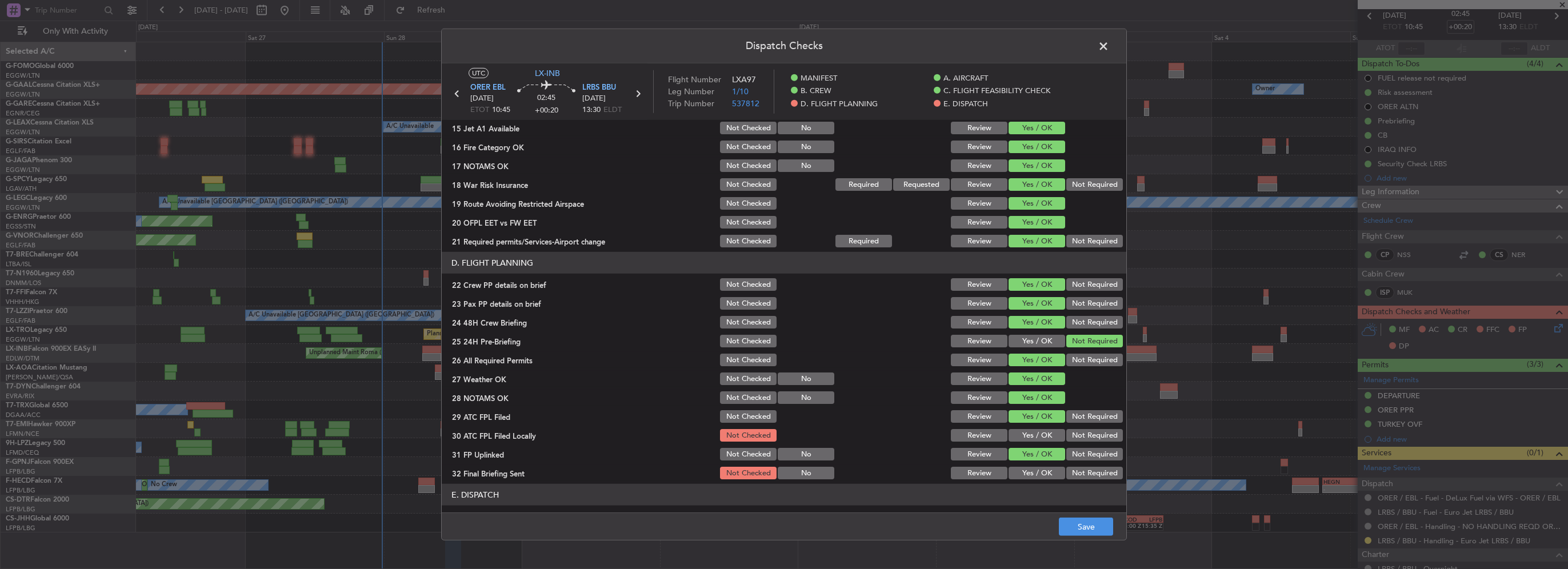
click at [1034, 438] on button "Yes / OK" at bounding box center [1037, 436] width 57 height 13
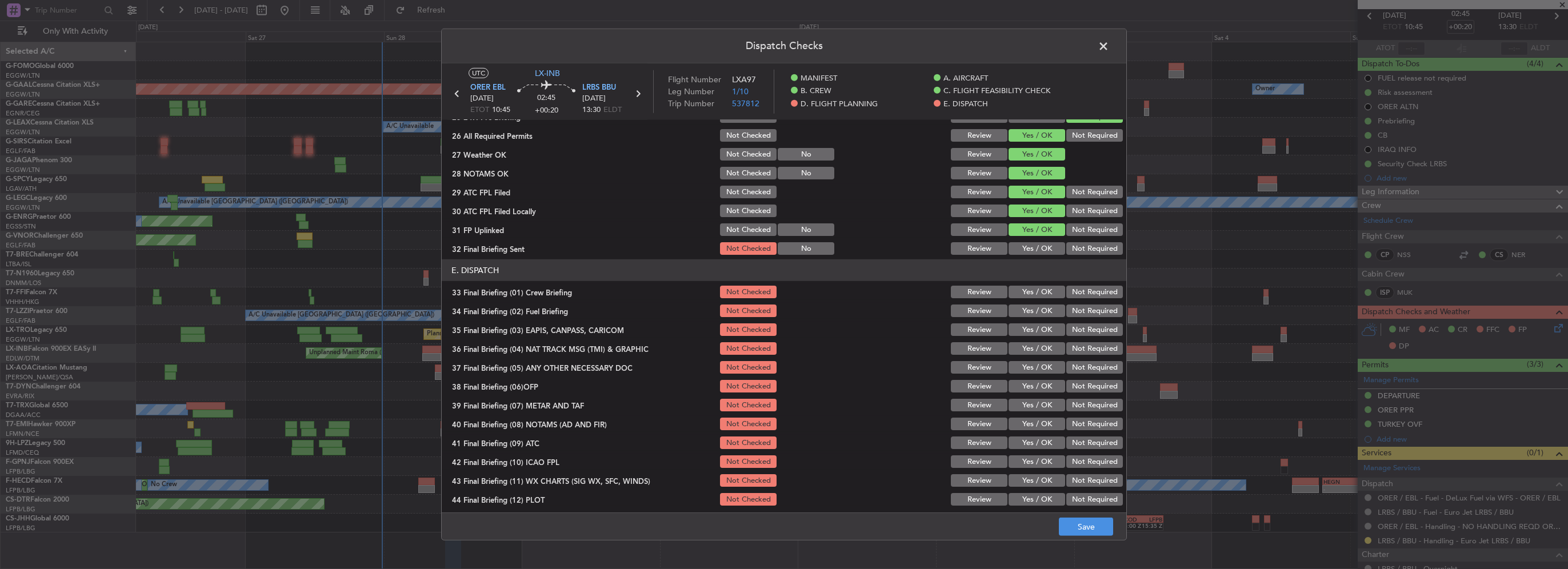
scroll to position [629, 0]
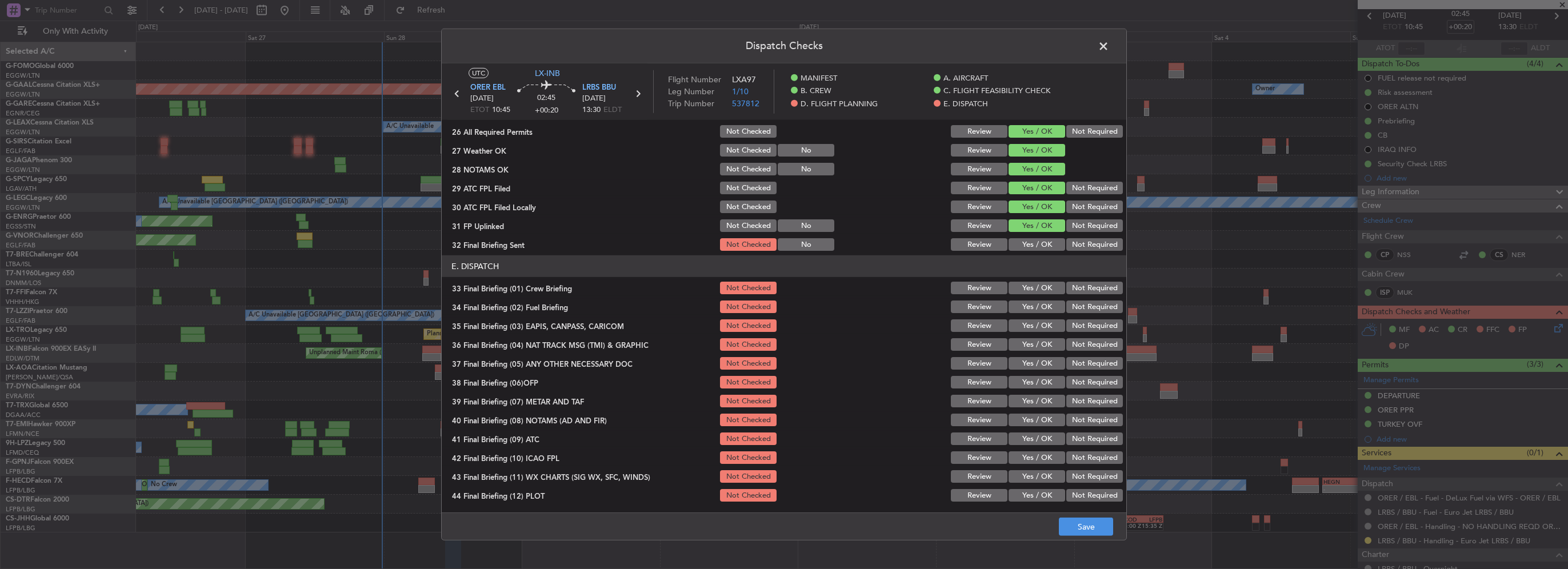
click at [1028, 232] on div "Yes / OK" at bounding box center [1036, 225] width 58 height 16
click at [1031, 240] on button "Yes / OK" at bounding box center [1037, 244] width 57 height 13
click at [1043, 279] on section "E. DISPATCH 33 Final Briefing (01) Crew Briefing Not Checked Review Yes / OK No…" at bounding box center [784, 379] width 685 height 248
click at [1041, 293] on button "Yes / OK" at bounding box center [1037, 288] width 57 height 13
click at [1040, 316] on section "E. DISPATCH 33 Final Briefing (01) Crew Briefing Not Checked Review Yes / OK No…" at bounding box center [784, 379] width 685 height 248
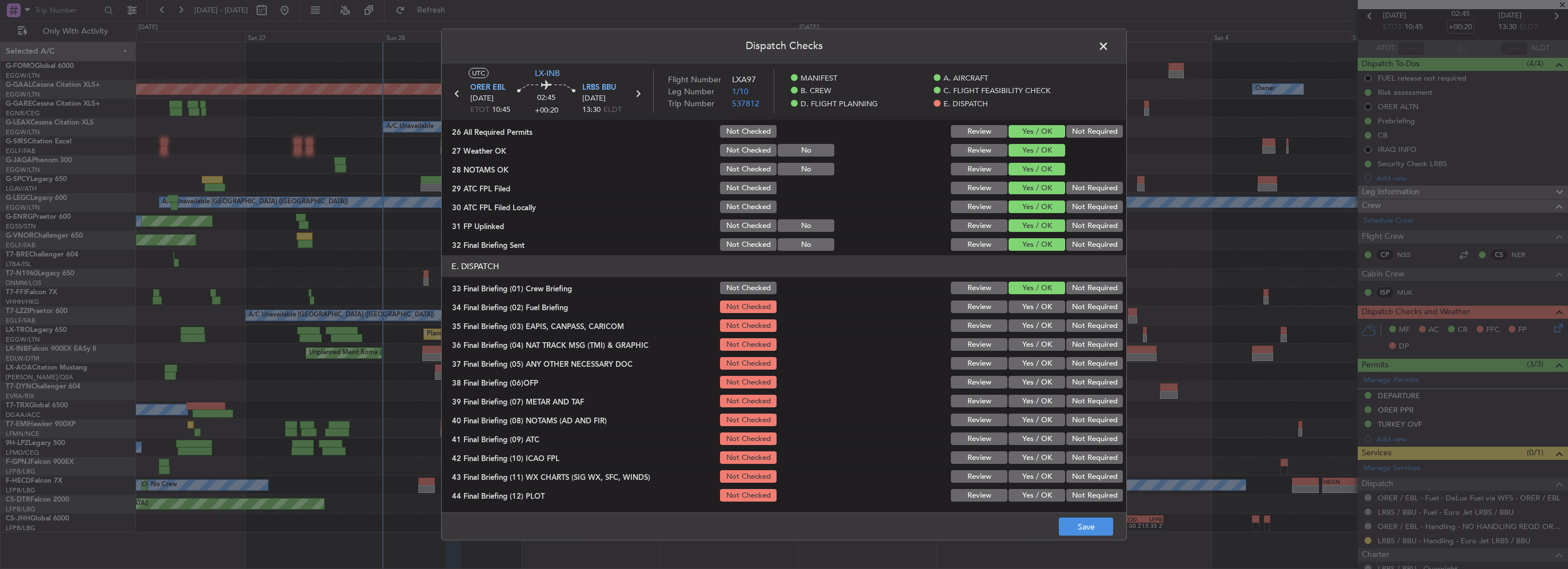
scroll to position [457, 0]
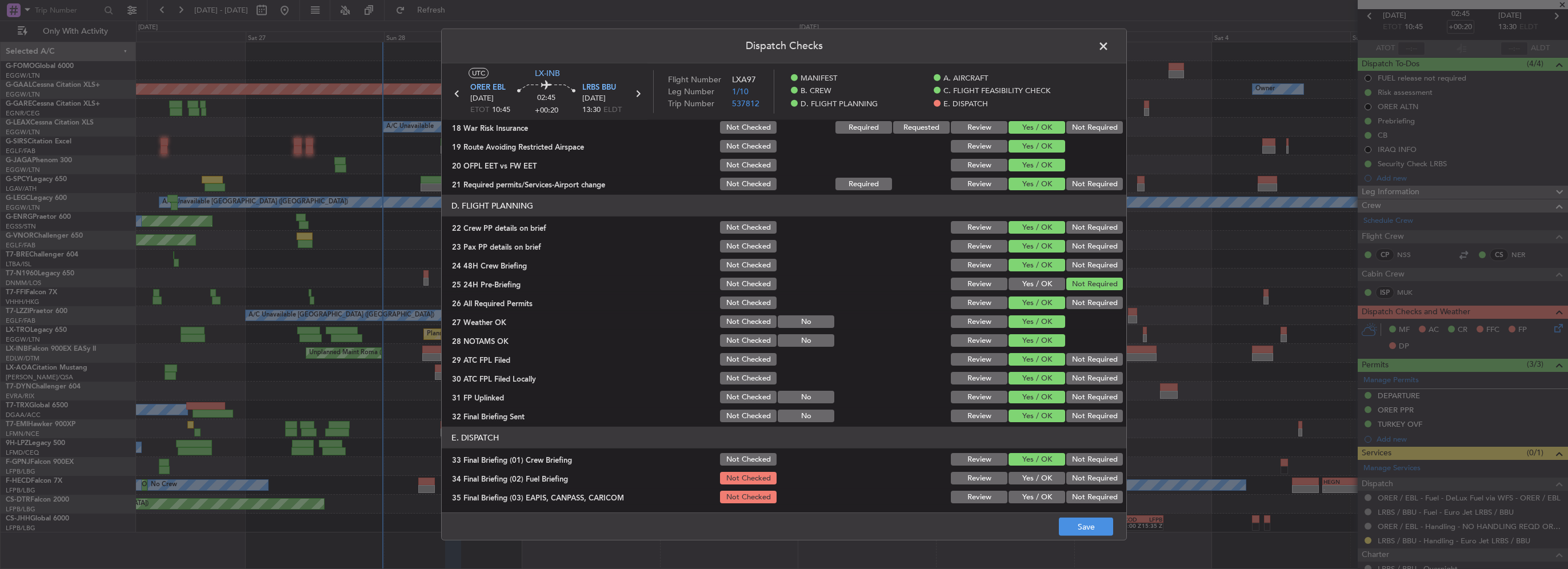
click at [752, 453] on button "Not Checked" at bounding box center [748, 459] width 57 height 13
click at [741, 417] on button "Not Checked" at bounding box center [748, 416] width 57 height 13
click at [748, 401] on button "Not Checked" at bounding box center [748, 397] width 57 height 13
click at [749, 382] on button "Not Checked" at bounding box center [748, 378] width 57 height 13
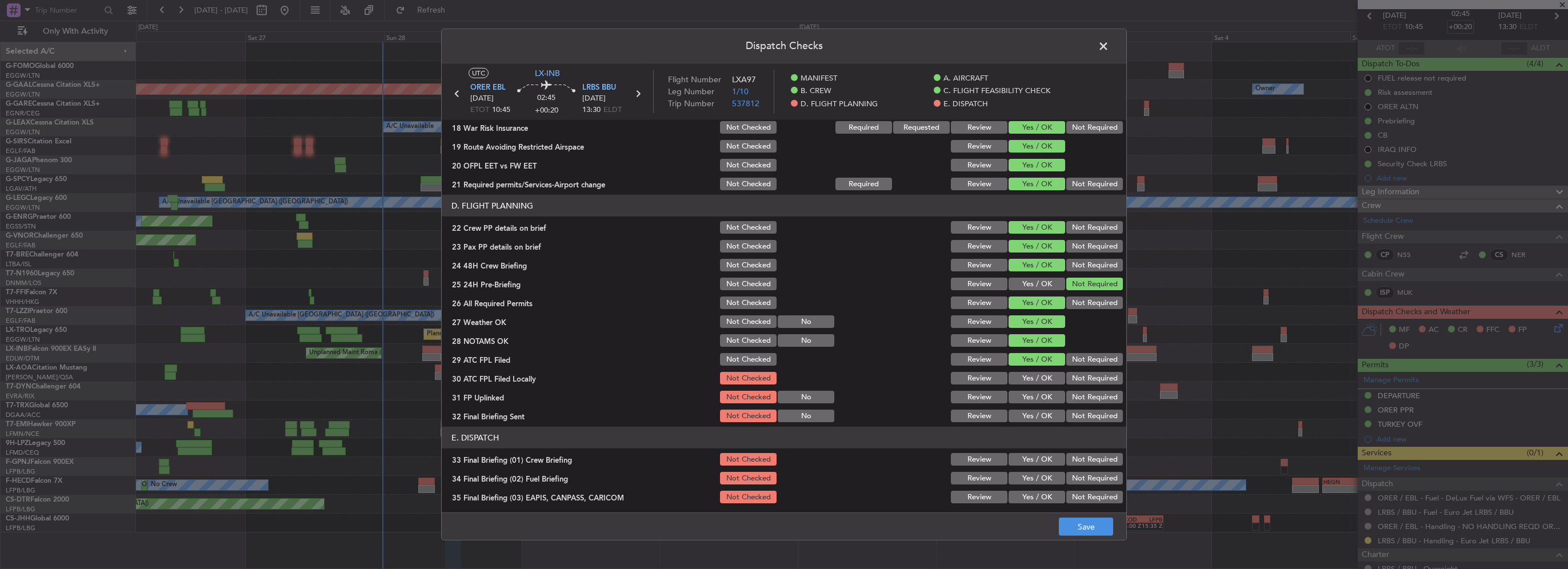
click at [749, 361] on button "Not Checked" at bounding box center [748, 359] width 57 height 13
click at [751, 344] on button "Not Checked" at bounding box center [748, 340] width 57 height 13
click at [755, 324] on button "Not Checked" at bounding box center [748, 322] width 57 height 13
click at [747, 302] on button "Not Checked" at bounding box center [748, 303] width 57 height 13
click at [1089, 541] on div "Dispatch Checks UTC LX-INB ORER EBL 28/09/2025 ETOT 10:45 02:45 +00:20 LRBS BBU…" at bounding box center [784, 284] width 1568 height 569
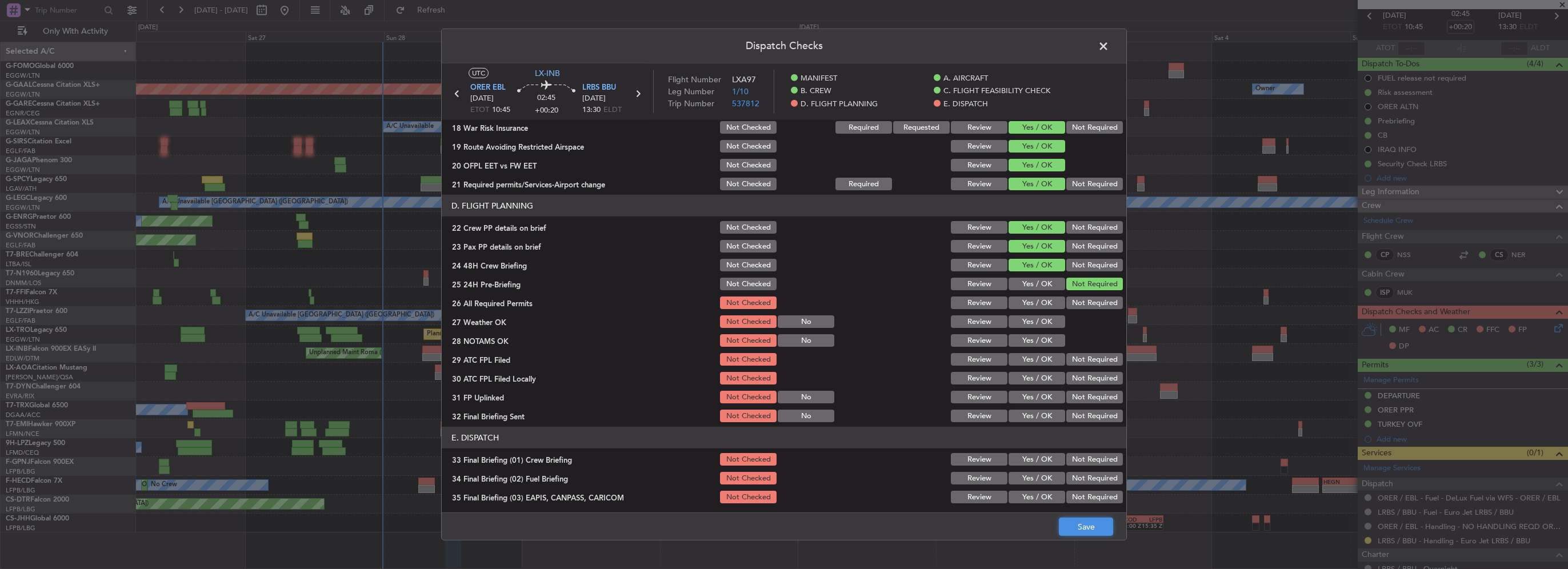
click at [1094, 528] on button "Save" at bounding box center [1086, 526] width 54 height 18
click at [1109, 40] on span at bounding box center [1109, 49] width 0 height 23
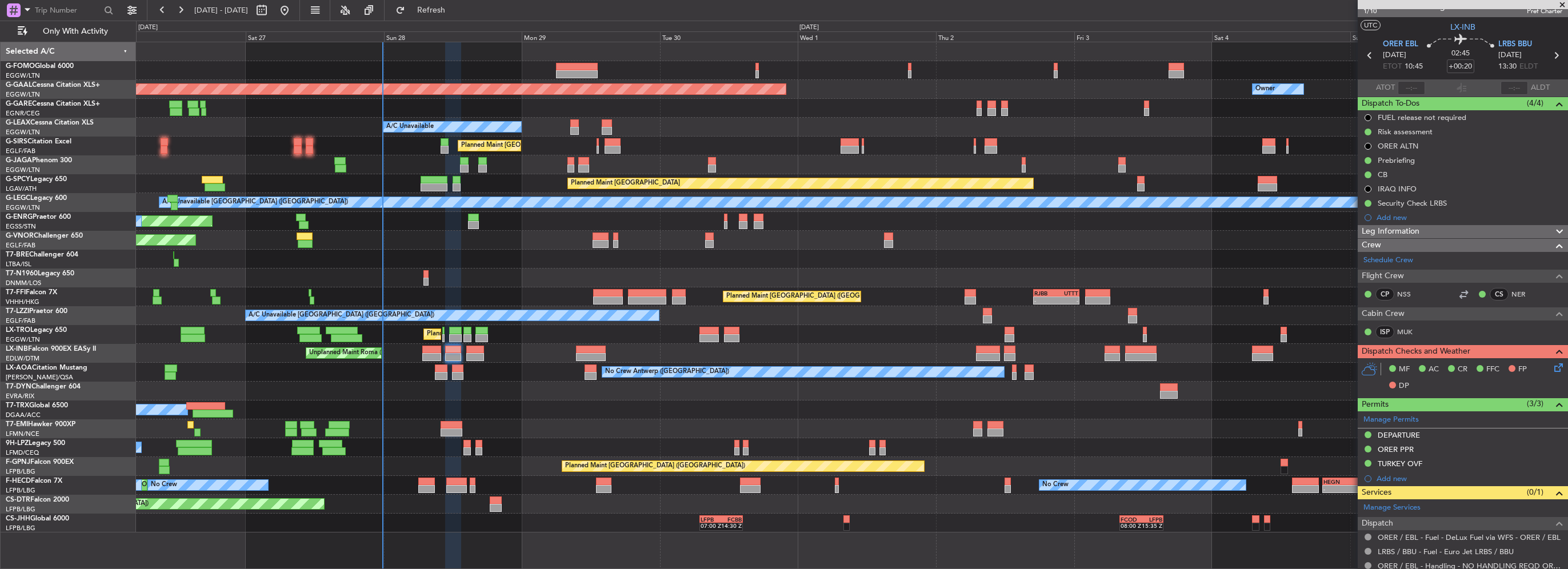
scroll to position [0, 0]
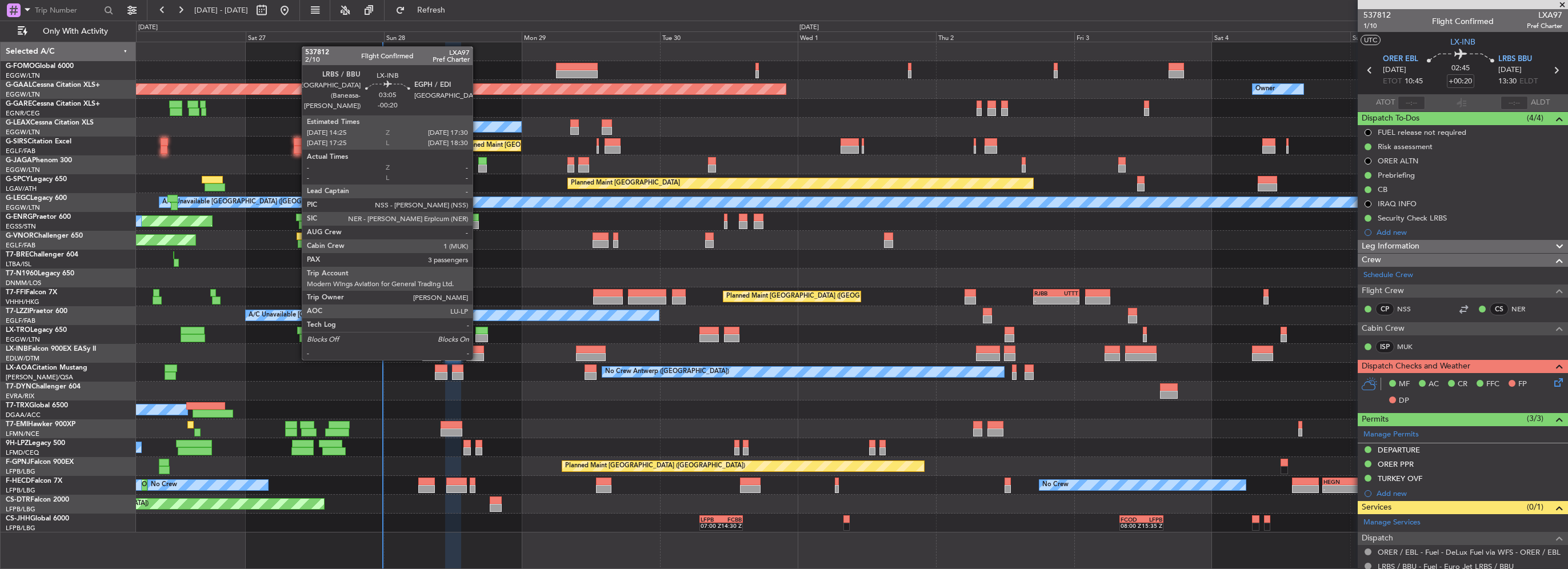
click at [478, 359] on div at bounding box center [475, 357] width 18 height 8
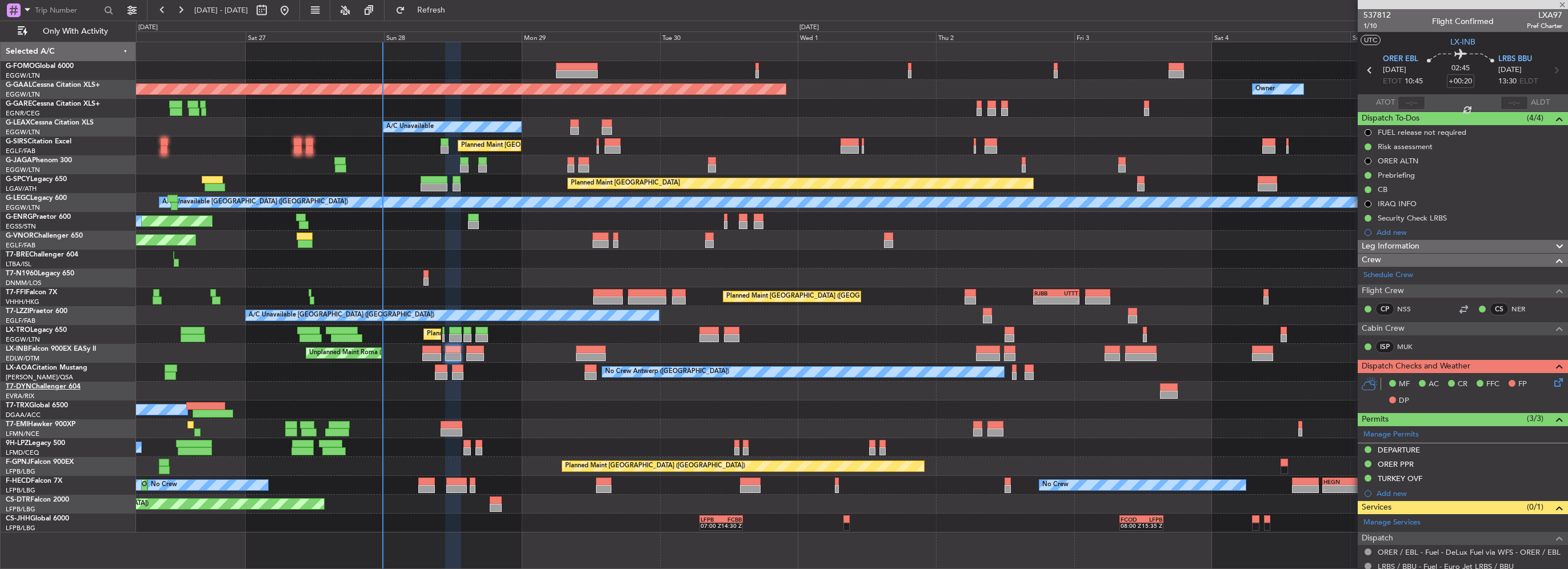
type input "-00:20"
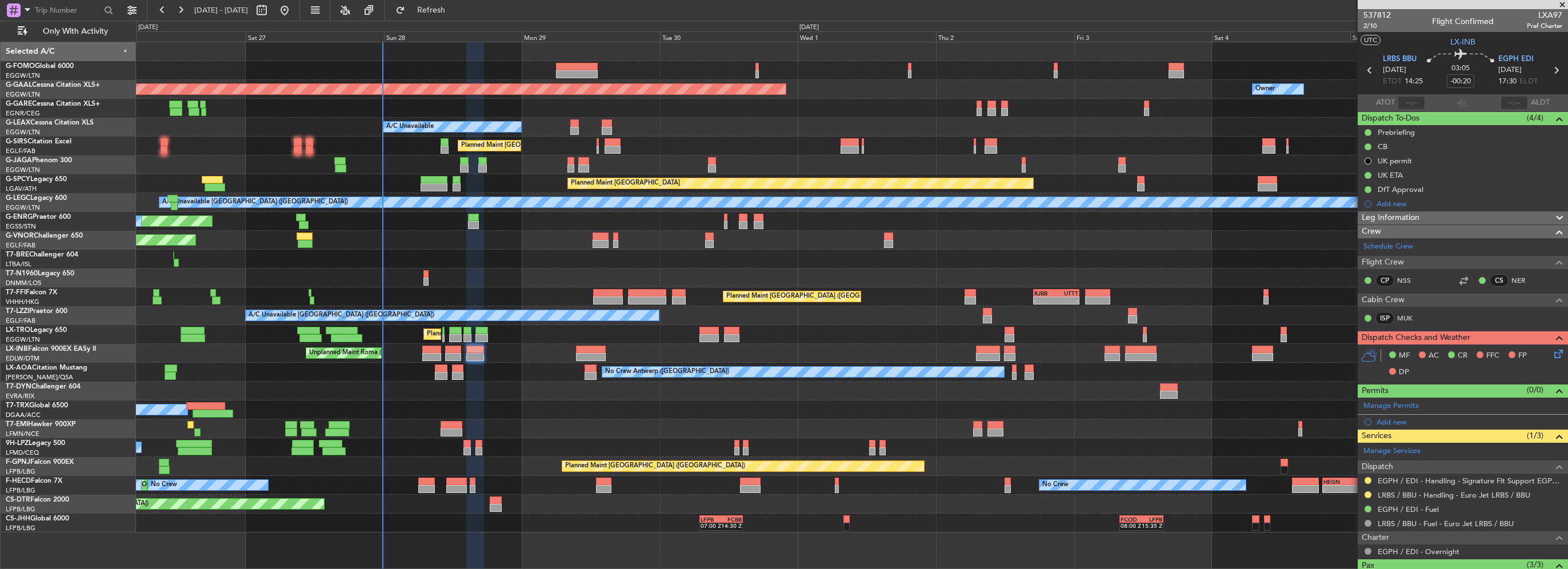
click at [1397, 204] on div "Add new" at bounding box center [1470, 203] width 186 height 10
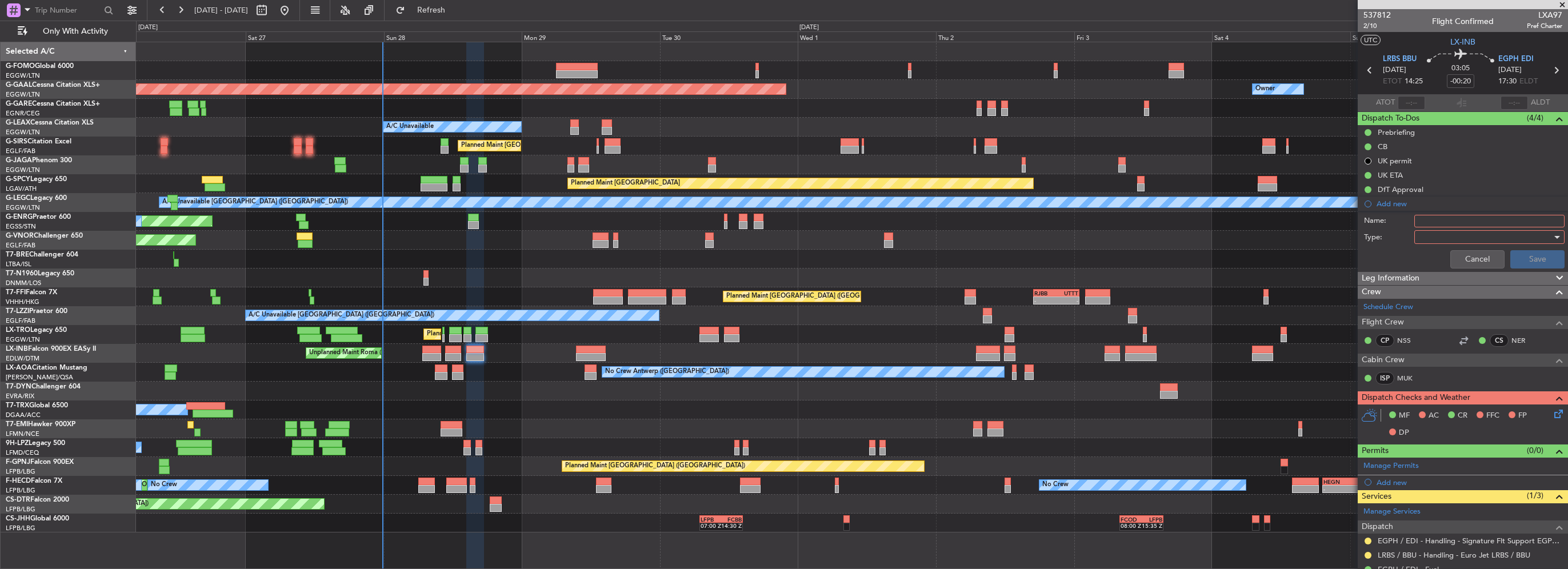
click at [1432, 226] on input "Name:" at bounding box center [1489, 221] width 151 height 13
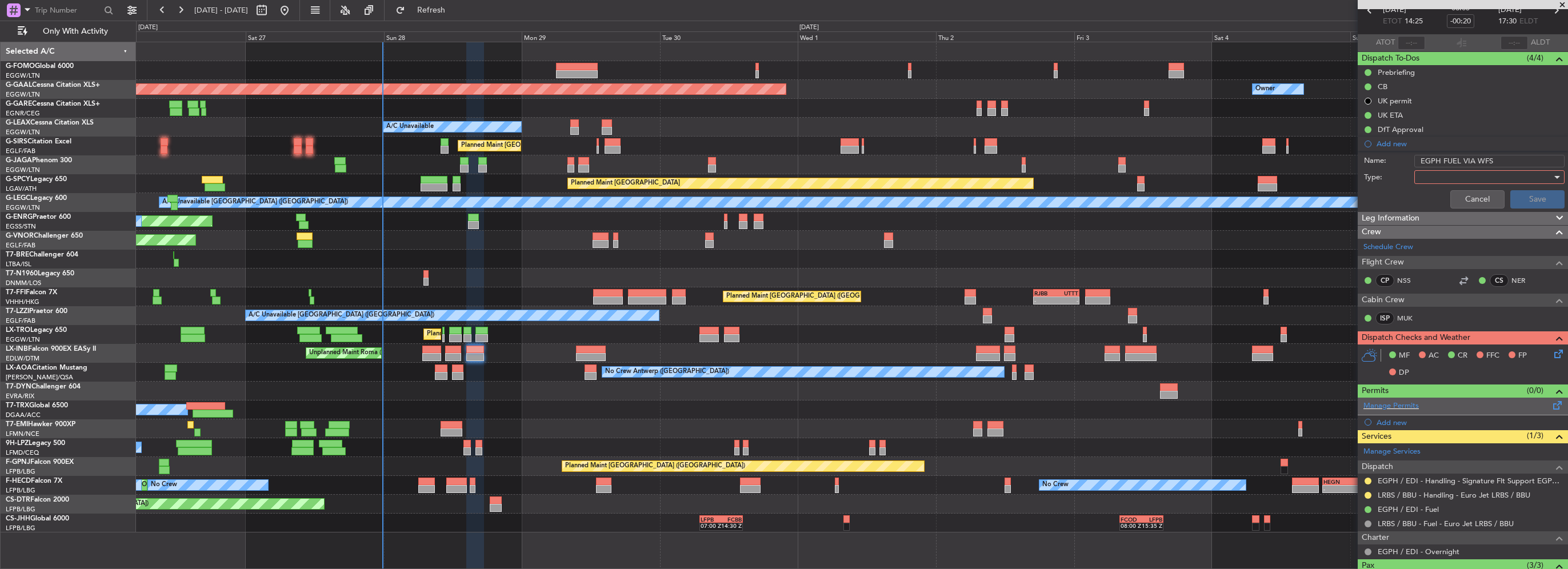
scroll to position [157, 0]
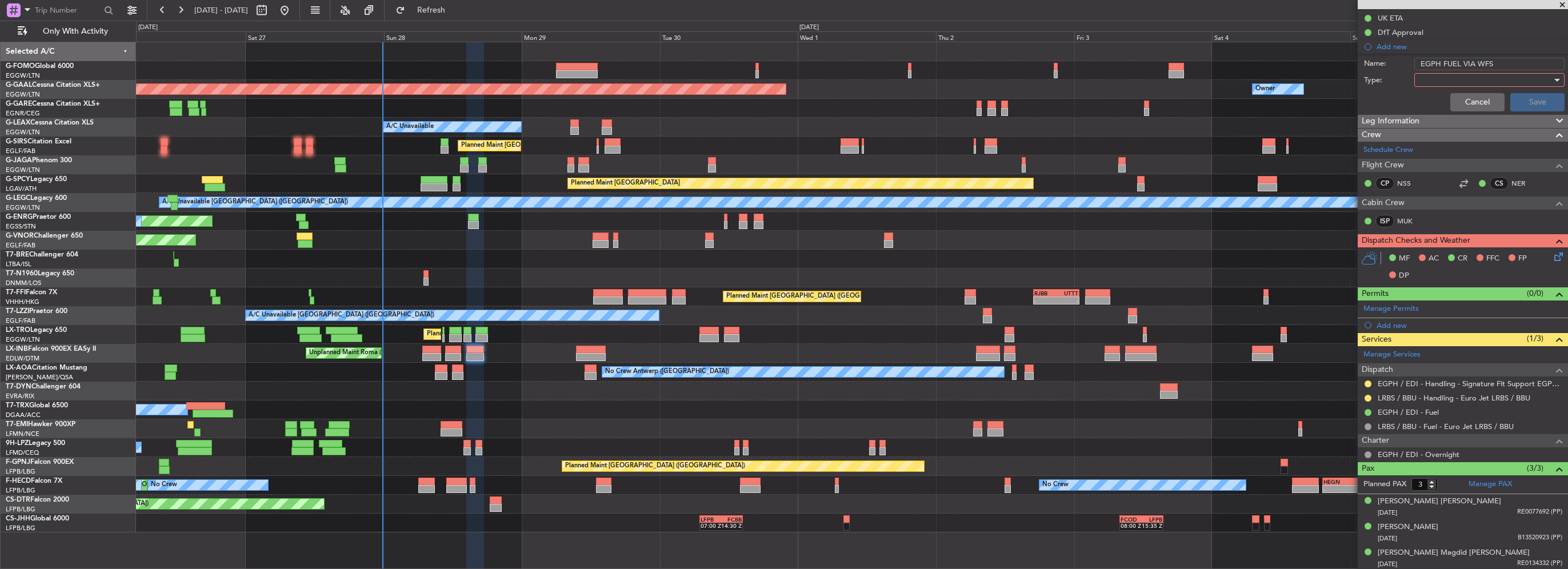
type input "EGPH FUEL VIA WFS"
click at [1473, 98] on button "Cancel" at bounding box center [1477, 102] width 54 height 18
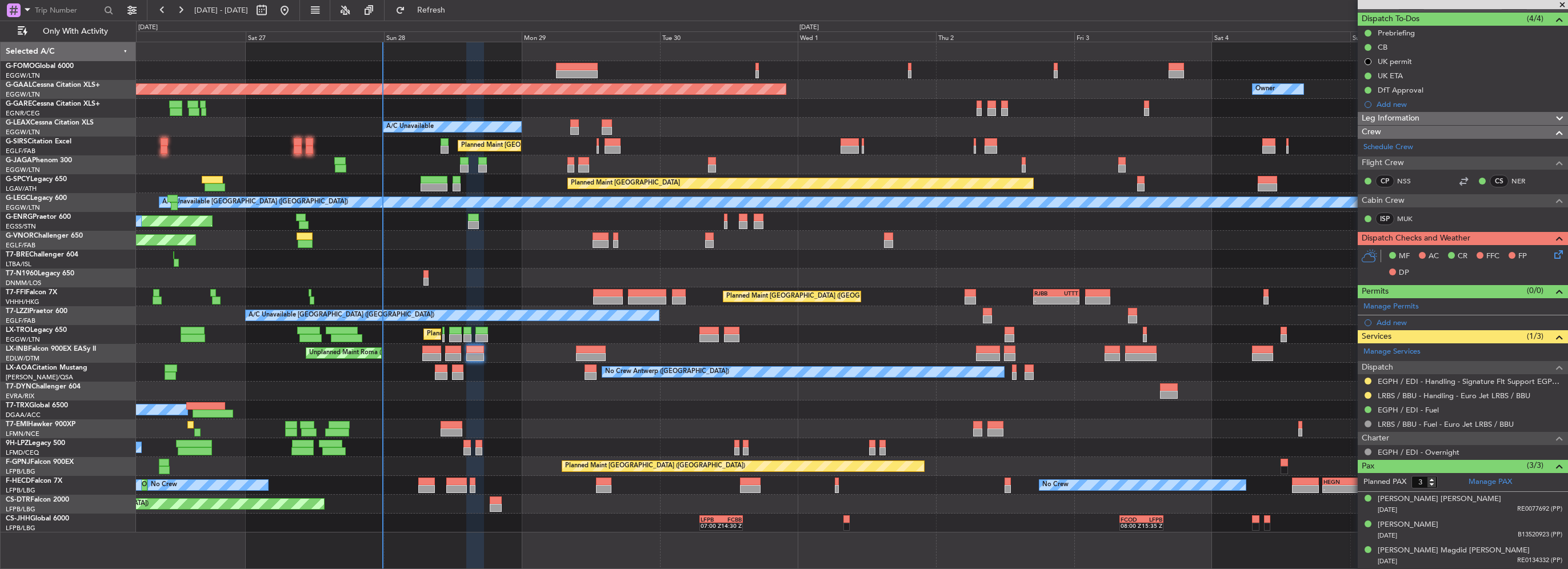
scroll to position [97, 0]
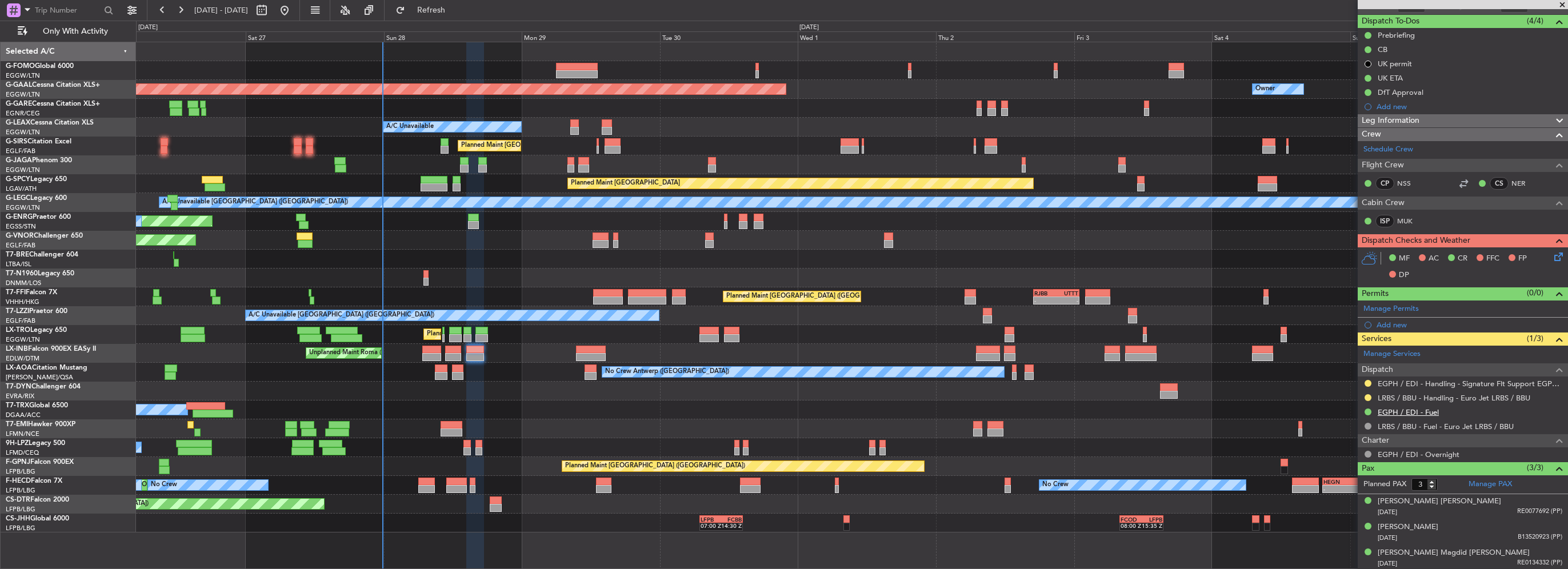
click at [1416, 407] on link "EGPH / EDI - Fuel" at bounding box center [1409, 412] width 61 height 10
click at [1401, 104] on div "Add new" at bounding box center [1464, 106] width 175 height 10
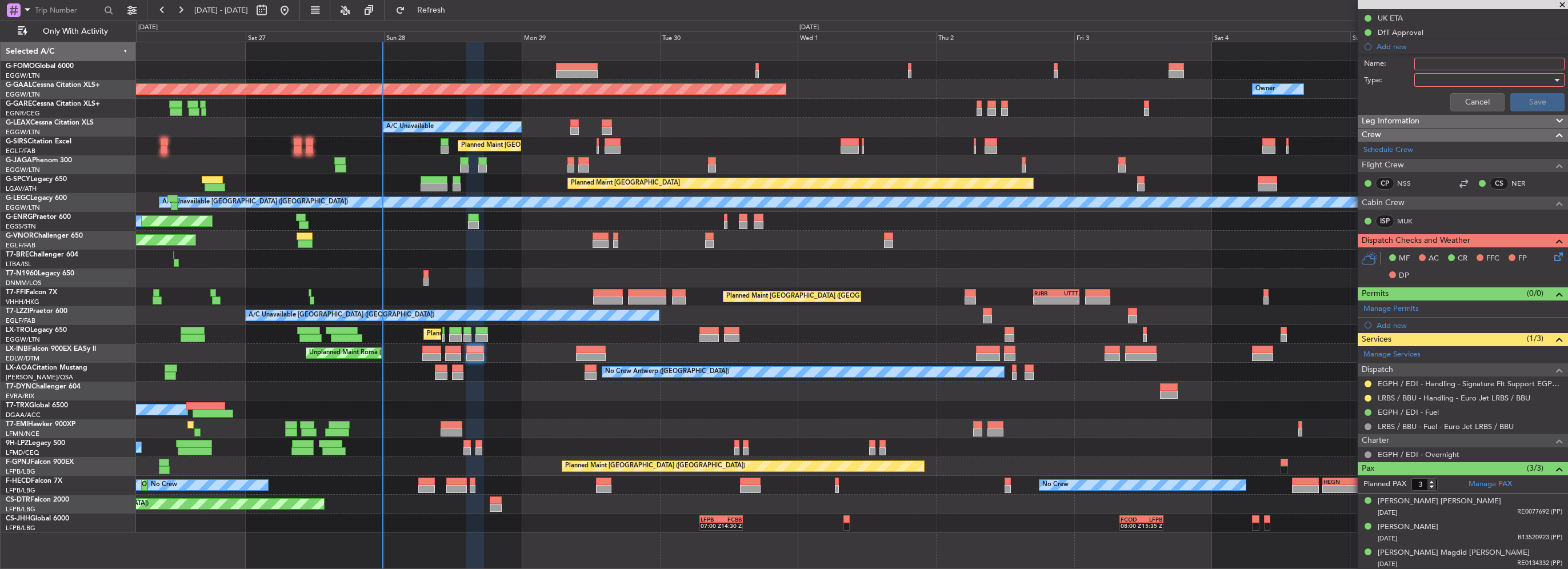
click at [1442, 64] on input "Name:" at bounding box center [1489, 64] width 151 height 13
type input "EGPH FUEL VIA JETEX"
click at [1443, 76] on div at bounding box center [1486, 79] width 133 height 17
click at [1440, 107] on span "Generic" at bounding box center [1484, 102] width 134 height 17
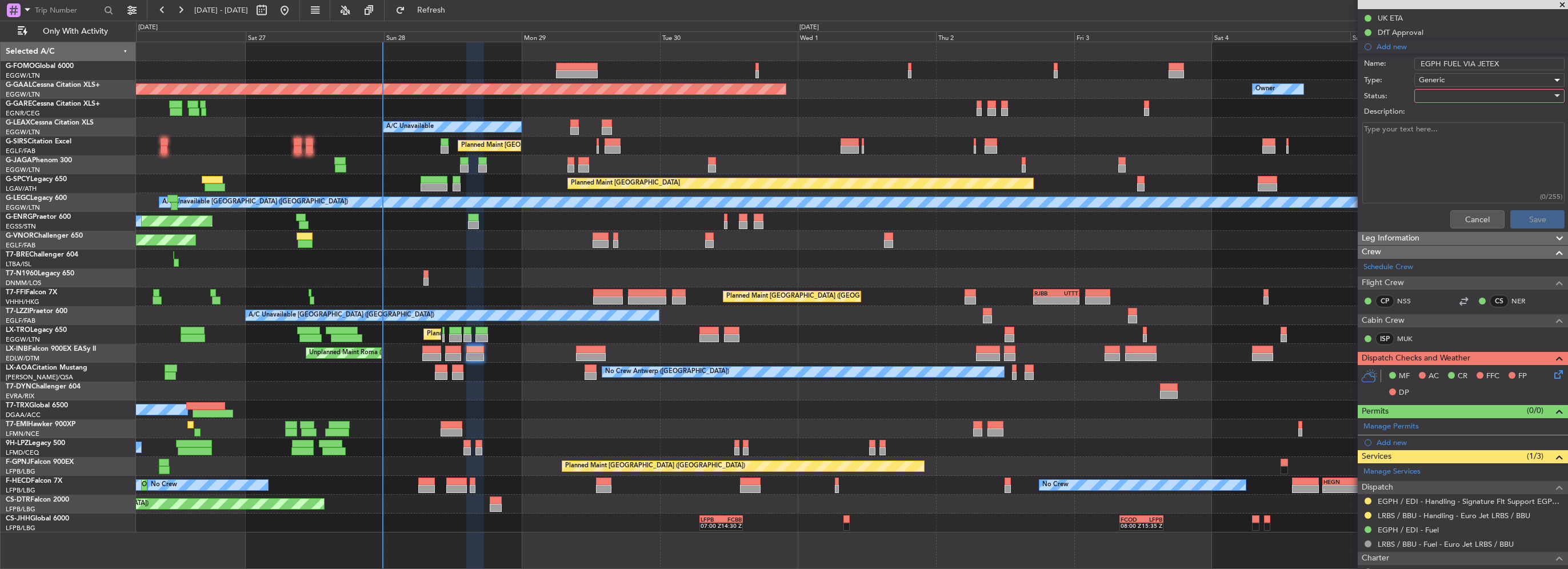
click at [1445, 102] on div at bounding box center [1486, 96] width 133 height 17
click at [1444, 151] on span "Completed" at bounding box center [1484, 152] width 134 height 17
click at [1540, 224] on button "Save" at bounding box center [1538, 219] width 54 height 18
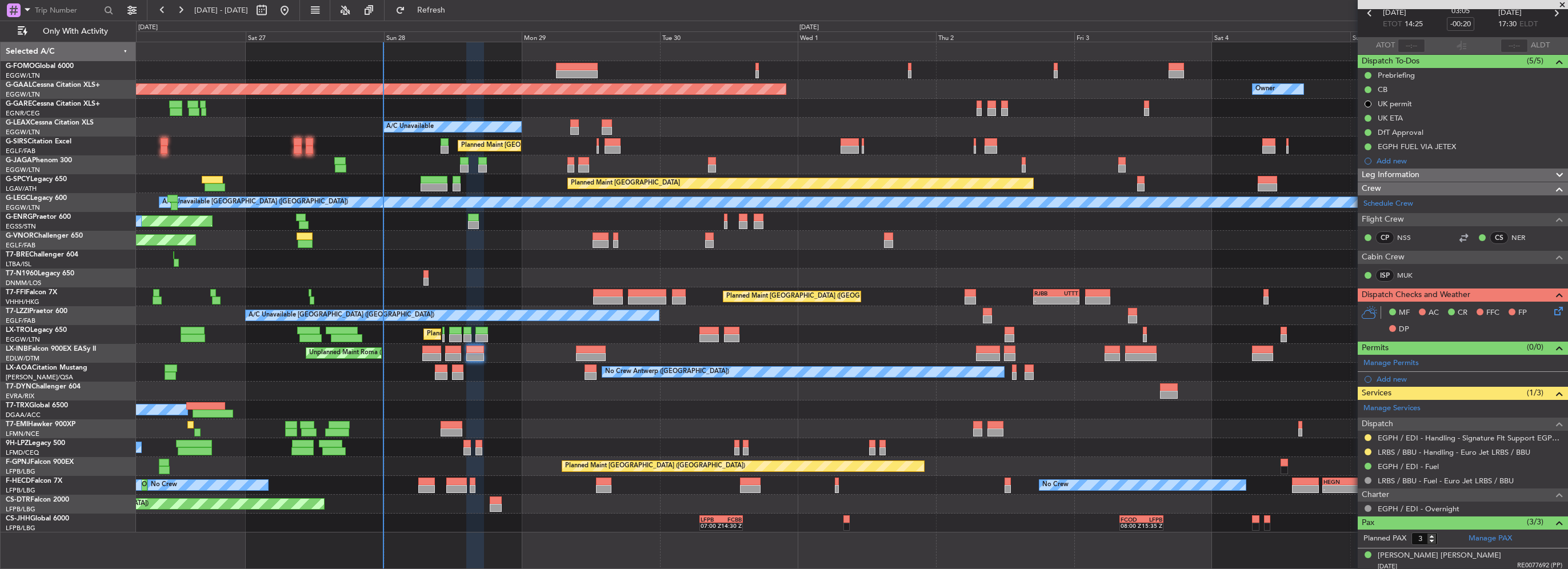
scroll to position [0, 0]
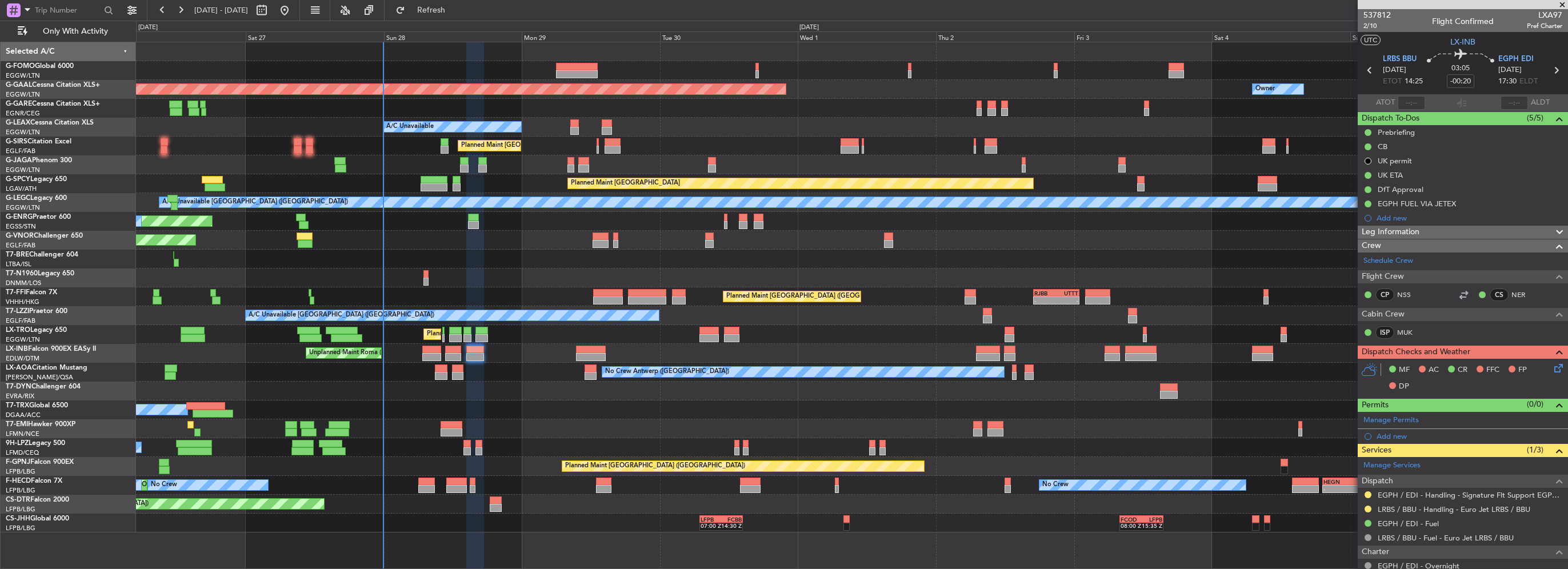
click at [1552, 368] on icon at bounding box center [1557, 366] width 9 height 9
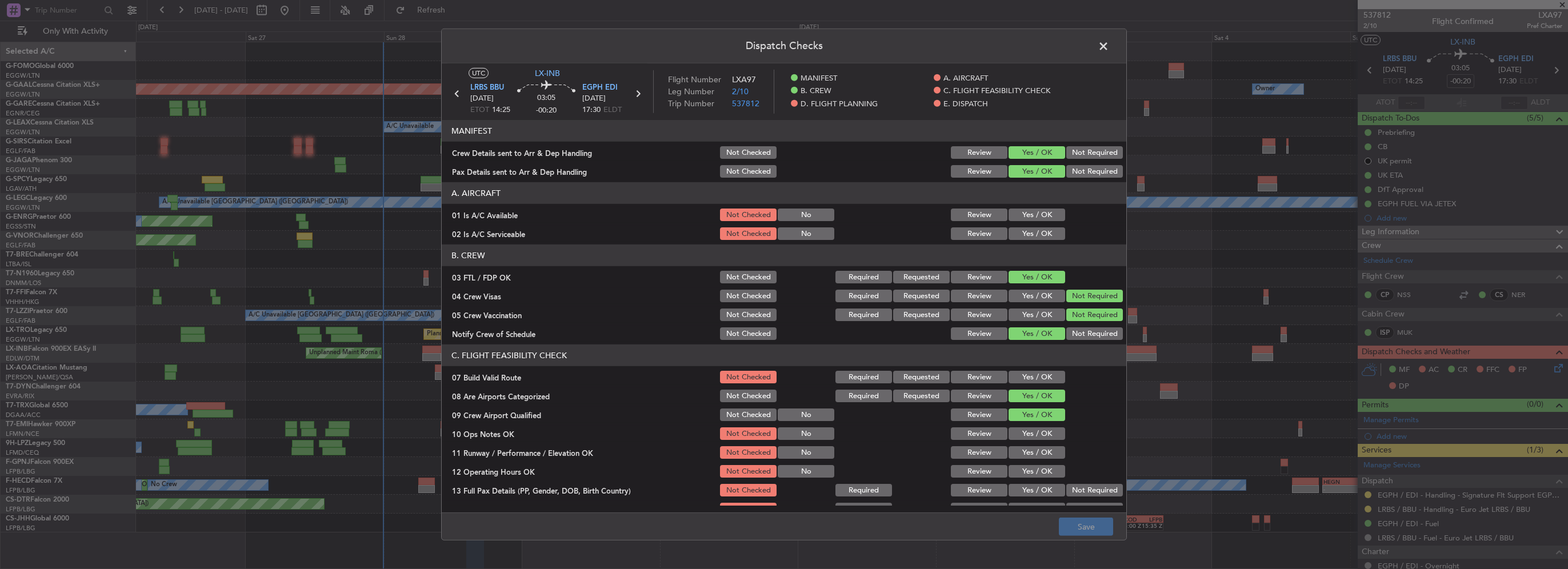
click at [1033, 210] on button "Yes / OK" at bounding box center [1037, 215] width 57 height 13
drag, startPoint x: 1045, startPoint y: 241, endPoint x: 1043, endPoint y: 232, distance: 9.2
click at [1044, 238] on div "Yes / OK" at bounding box center [1036, 233] width 58 height 16
click at [1043, 231] on button "Yes / OK" at bounding box center [1037, 234] width 57 height 13
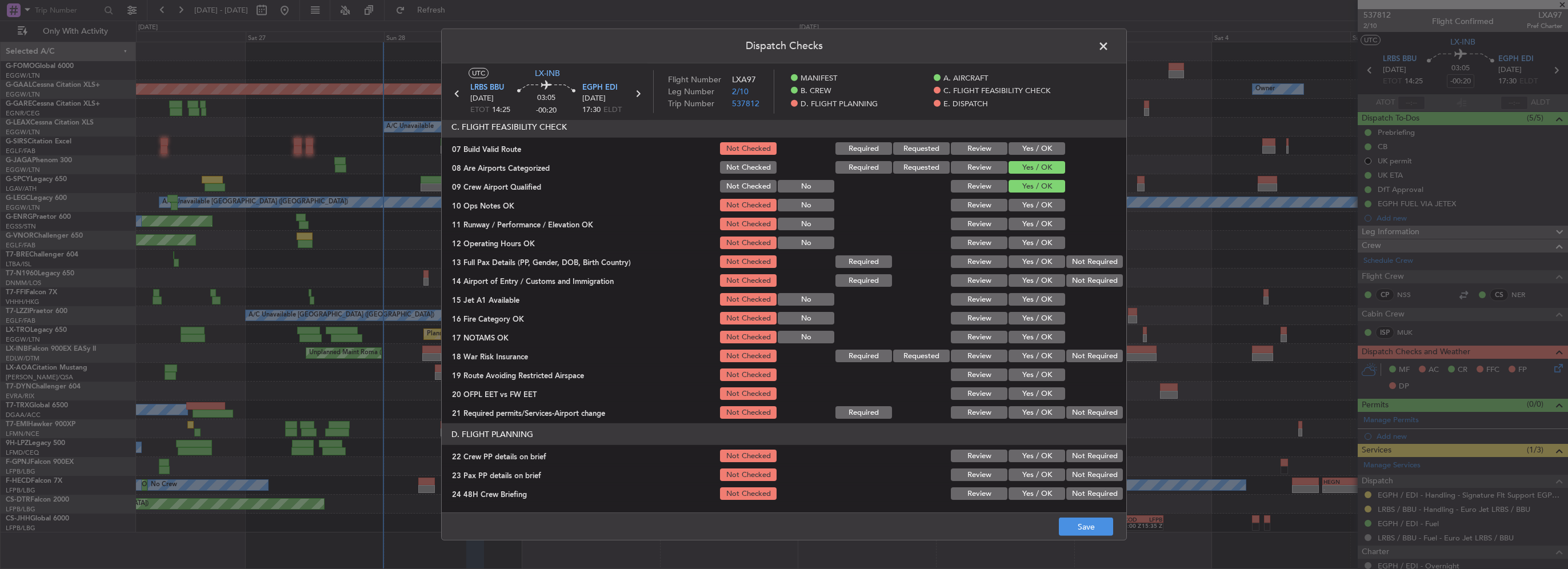
click at [1029, 147] on button "Yes / OK" at bounding box center [1037, 149] width 57 height 13
click at [1041, 204] on button "Yes / OK" at bounding box center [1037, 205] width 57 height 13
click at [1040, 229] on button "Yes / OK" at bounding box center [1037, 224] width 57 height 13
drag, startPoint x: 1044, startPoint y: 251, endPoint x: 1048, endPoint y: 260, distance: 9.8
click at [1044, 251] on section "C. FLIGHT FEASIBILITY CHECK 07 Build Valid Route Not Checked Required Requested…" at bounding box center [784, 268] width 685 height 304
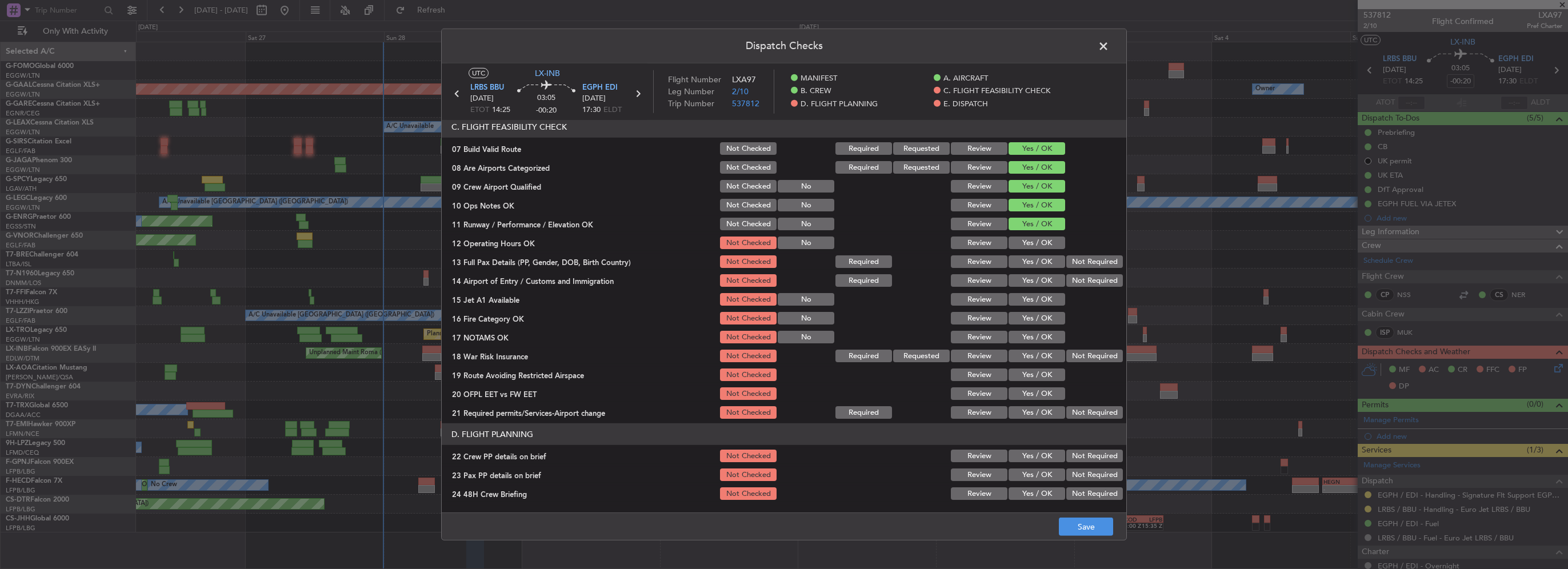
drag, startPoint x: 1043, startPoint y: 244, endPoint x: 1044, endPoint y: 259, distance: 15.0
click at [1043, 248] on button "Yes / OK" at bounding box center [1037, 243] width 57 height 13
click at [1044, 259] on button "Yes / OK" at bounding box center [1037, 262] width 57 height 13
click at [1048, 279] on button "Yes / OK" at bounding box center [1037, 281] width 57 height 13
click at [1038, 304] on button "Yes / OK" at bounding box center [1037, 299] width 57 height 13
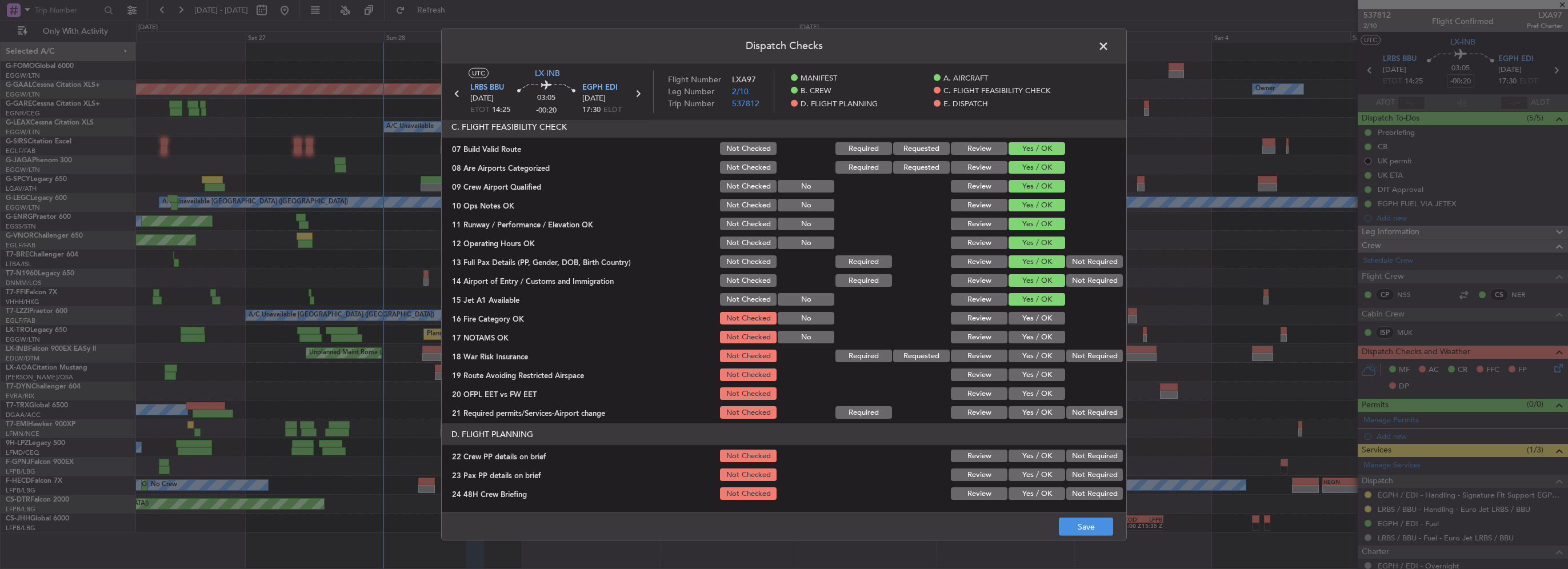
drag, startPoint x: 1044, startPoint y: 309, endPoint x: 1044, endPoint y: 326, distance: 17.0
click at [1044, 311] on section "C. FLIGHT FEASIBILITY CHECK 07 Build Valid Route Not Checked Required Requested…" at bounding box center [784, 268] width 685 height 304
click at [1044, 323] on section "C. FLIGHT FEASIBILITY CHECK 07 Build Valid Route Not Checked Required Requested…" at bounding box center [784, 268] width 685 height 304
click at [1043, 321] on button "Yes / OK" at bounding box center [1037, 318] width 57 height 13
click at [1044, 339] on button "Yes / OK" at bounding box center [1037, 337] width 57 height 13
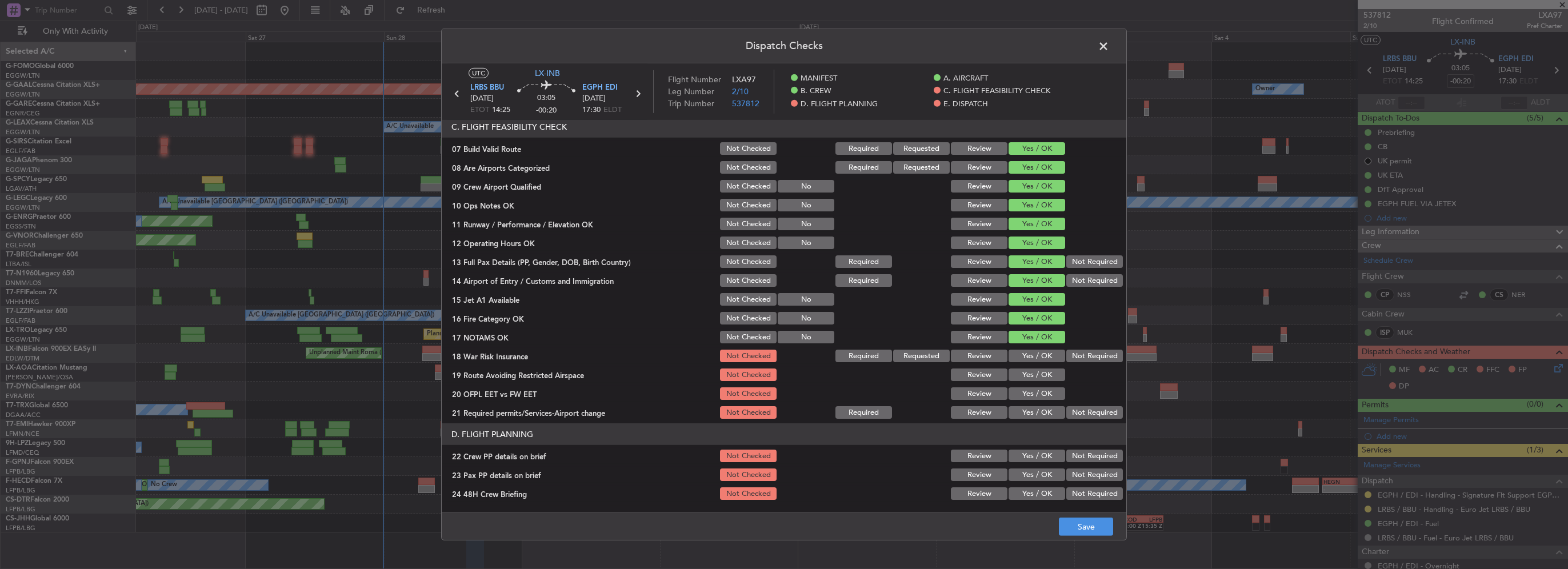
click at [1040, 358] on section "C. FLIGHT FEASIBILITY CHECK 07 Build Valid Route Not Checked Required Requested…" at bounding box center [784, 268] width 685 height 304
drag, startPoint x: 1040, startPoint y: 361, endPoint x: 1048, endPoint y: 379, distance: 19.7
click at [1040, 363] on div "Yes / OK" at bounding box center [1036, 356] width 58 height 16
click at [1048, 379] on button "Yes / OK" at bounding box center [1037, 375] width 57 height 13
drag, startPoint x: 1048, startPoint y: 355, endPoint x: 1044, endPoint y: 376, distance: 21.4
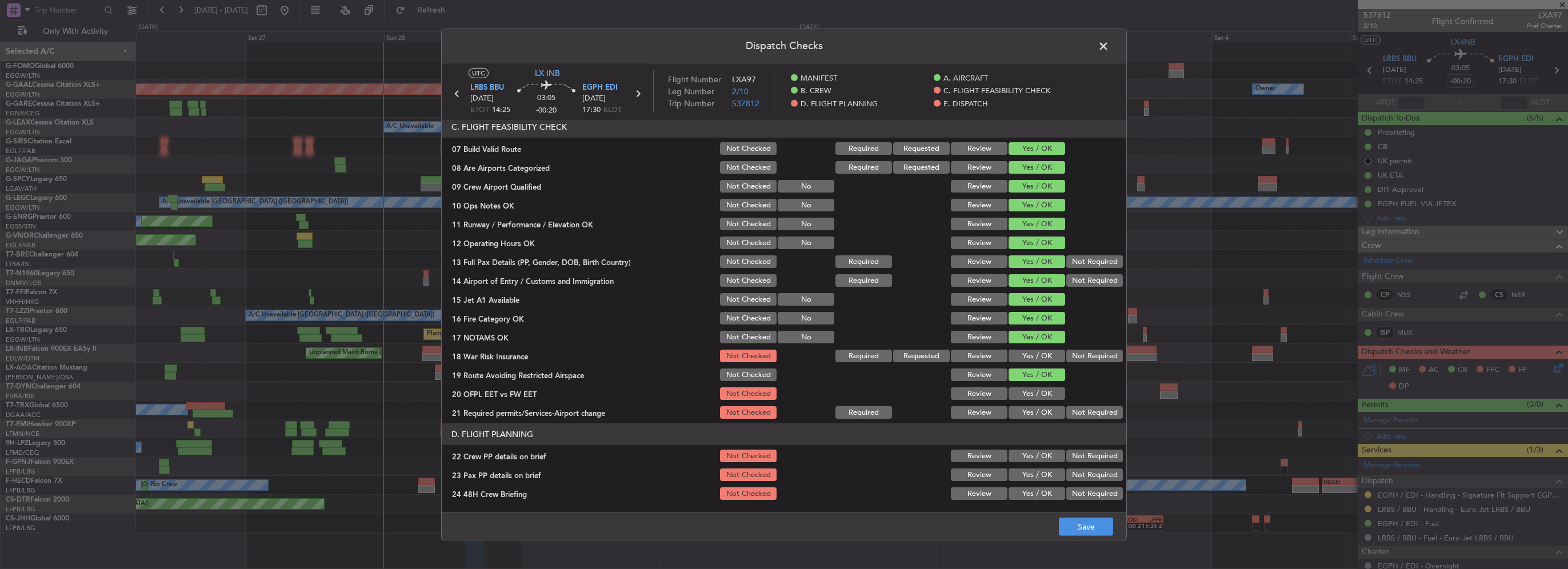
click at [1047, 355] on button "Yes / OK" at bounding box center [1037, 356] width 57 height 13
drag, startPoint x: 1046, startPoint y: 389, endPoint x: 1044, endPoint y: 401, distance: 12.2
click at [1044, 389] on button "Yes / OK" at bounding box center [1037, 394] width 57 height 13
click at [1047, 407] on button "Yes / OK" at bounding box center [1037, 413] width 57 height 13
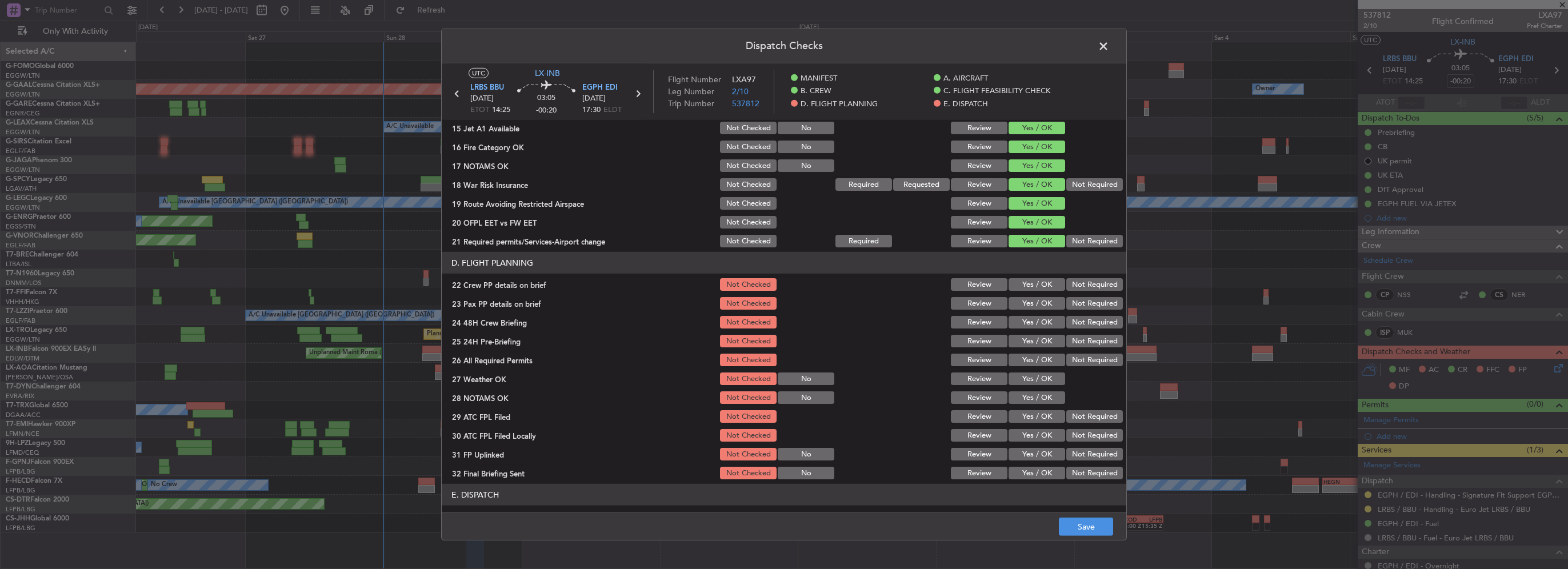
click at [1033, 287] on button "Yes / OK" at bounding box center [1037, 284] width 57 height 13
click at [1036, 298] on button "Yes / OK" at bounding box center [1037, 304] width 57 height 13
click at [1044, 321] on button "Yes / OK" at bounding box center [1037, 322] width 57 height 13
drag, startPoint x: 1069, startPoint y: 342, endPoint x: 1048, endPoint y: 351, distance: 22.8
click at [1069, 342] on button "Not Required" at bounding box center [1095, 341] width 57 height 13
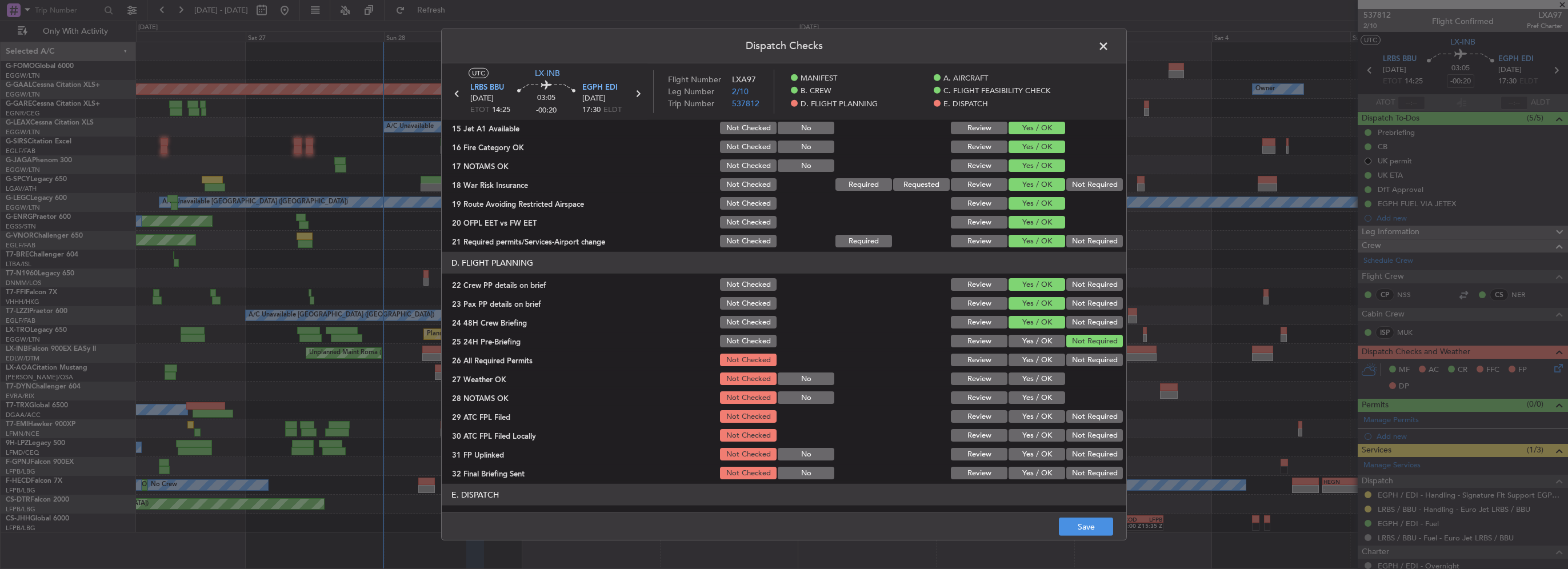
click at [1039, 359] on button "Yes / OK" at bounding box center [1037, 360] width 57 height 13
click at [1046, 378] on button "Yes / OK" at bounding box center [1037, 379] width 57 height 13
drag, startPoint x: 1044, startPoint y: 393, endPoint x: 1046, endPoint y: 407, distance: 14.1
click at [1044, 393] on button "Yes / OK" at bounding box center [1037, 398] width 57 height 13
drag, startPoint x: 1046, startPoint y: 407, endPoint x: 1050, endPoint y: 423, distance: 16.5
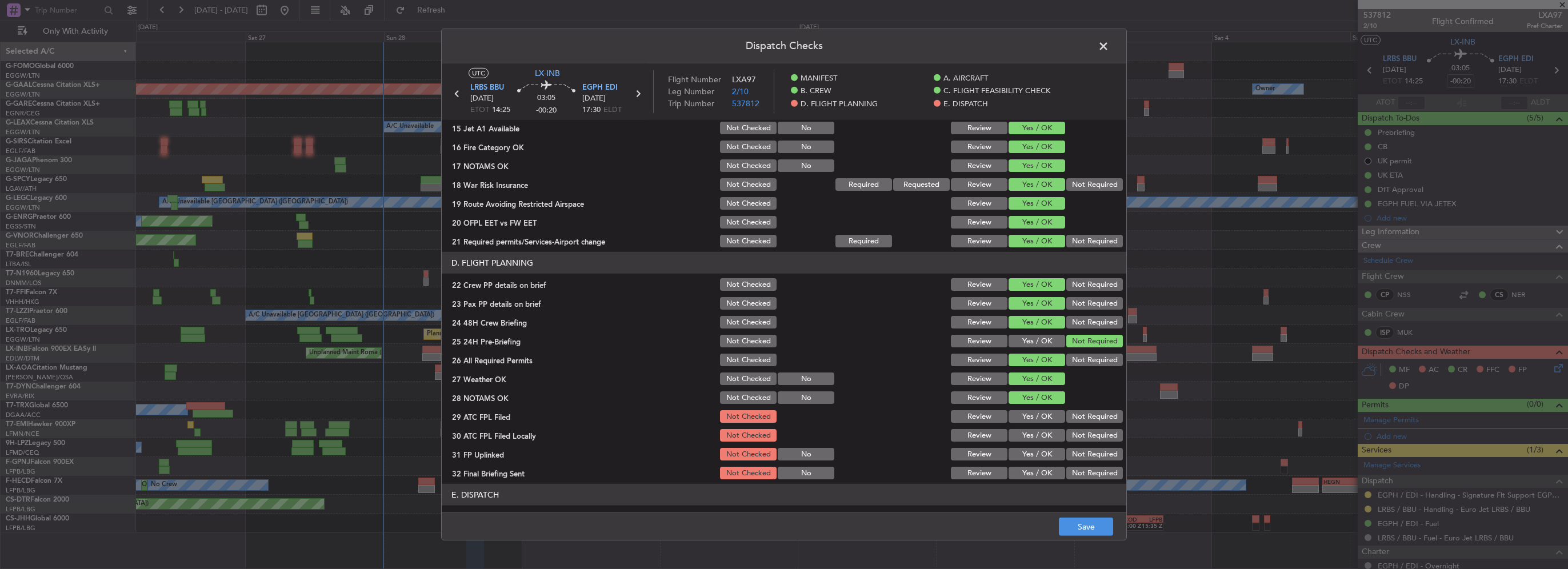
click at [1046, 407] on section "D. FLIGHT PLANNING 22 Crew PP details on brief Not Checked Review Yes / OK Not …" at bounding box center [784, 366] width 685 height 229
click at [1050, 423] on div "Yes / OK" at bounding box center [1036, 416] width 58 height 16
click at [1044, 418] on button "Yes / OK" at bounding box center [1037, 417] width 57 height 13
drag, startPoint x: 1042, startPoint y: 429, endPoint x: 1050, endPoint y: 451, distance: 23.4
click at [1041, 429] on button "Yes / OK" at bounding box center [1037, 436] width 57 height 13
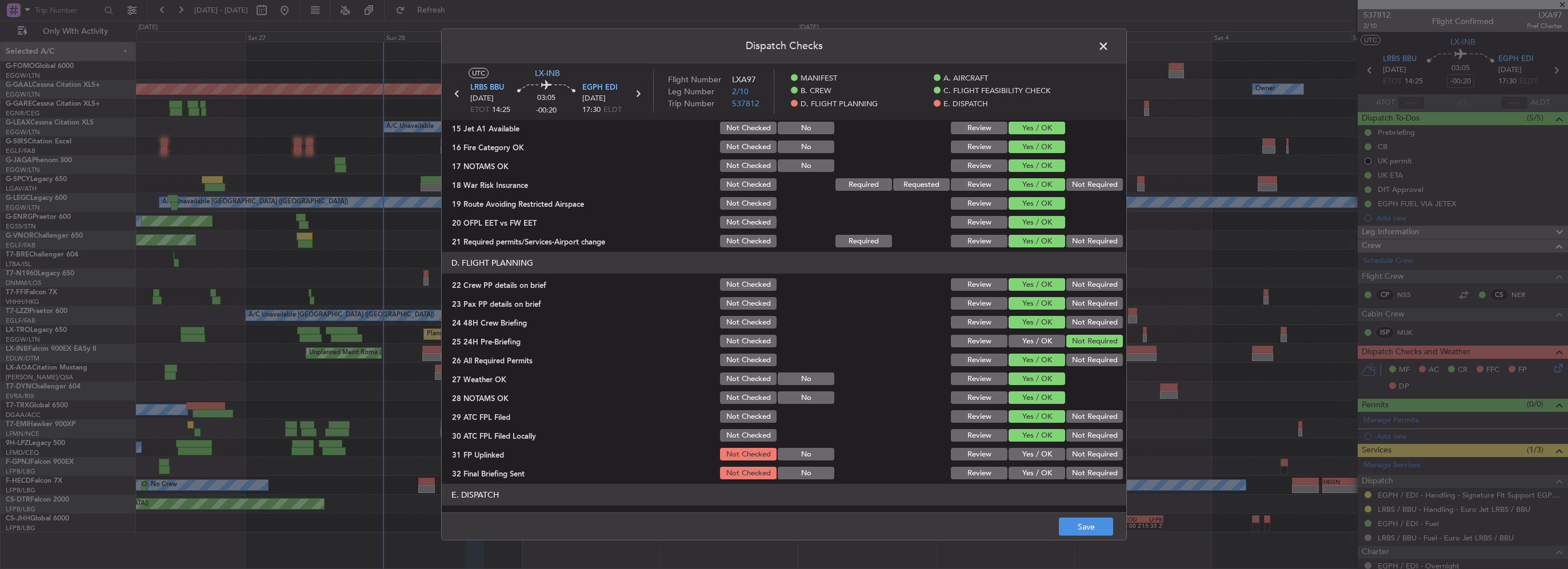
click at [1050, 452] on button "Yes / OK" at bounding box center [1037, 454] width 57 height 13
click at [1050, 462] on section "D. FLIGHT PLANNING 22 Crew PP details on brief Not Checked Review Yes / OK Not …" at bounding box center [784, 366] width 685 height 229
click at [1049, 471] on button "Yes / OK" at bounding box center [1037, 473] width 57 height 13
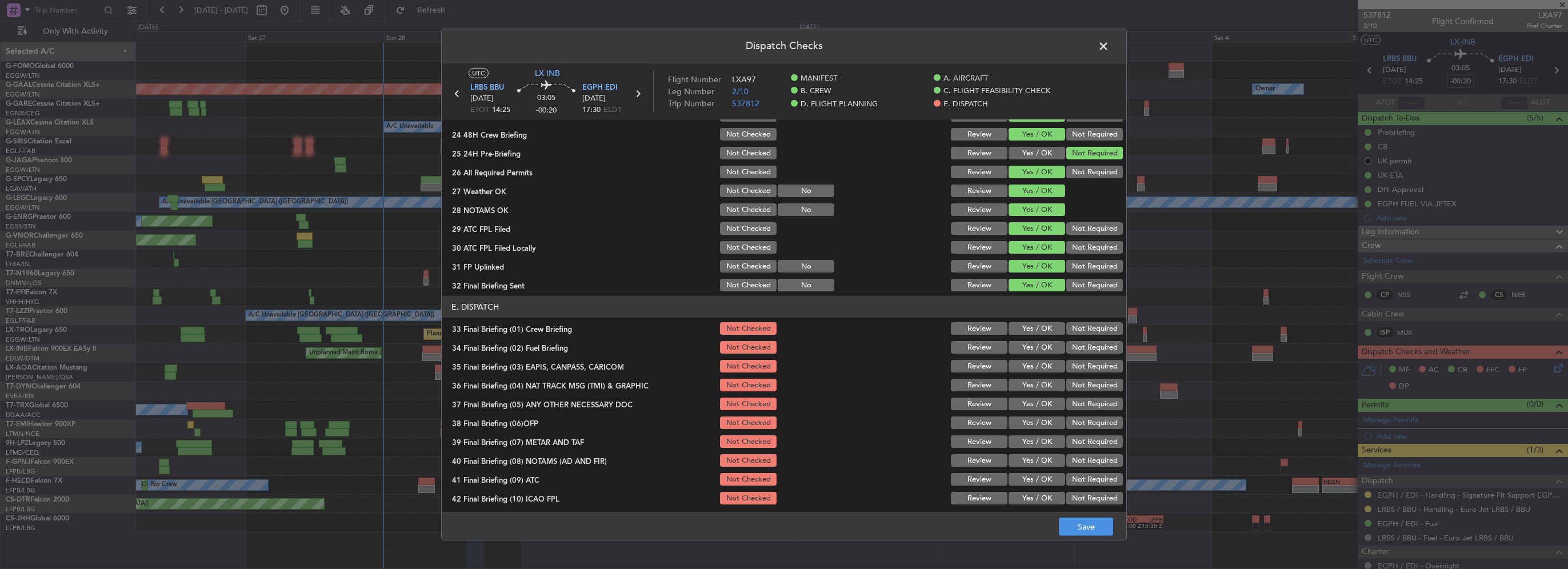
scroll to position [629, 0]
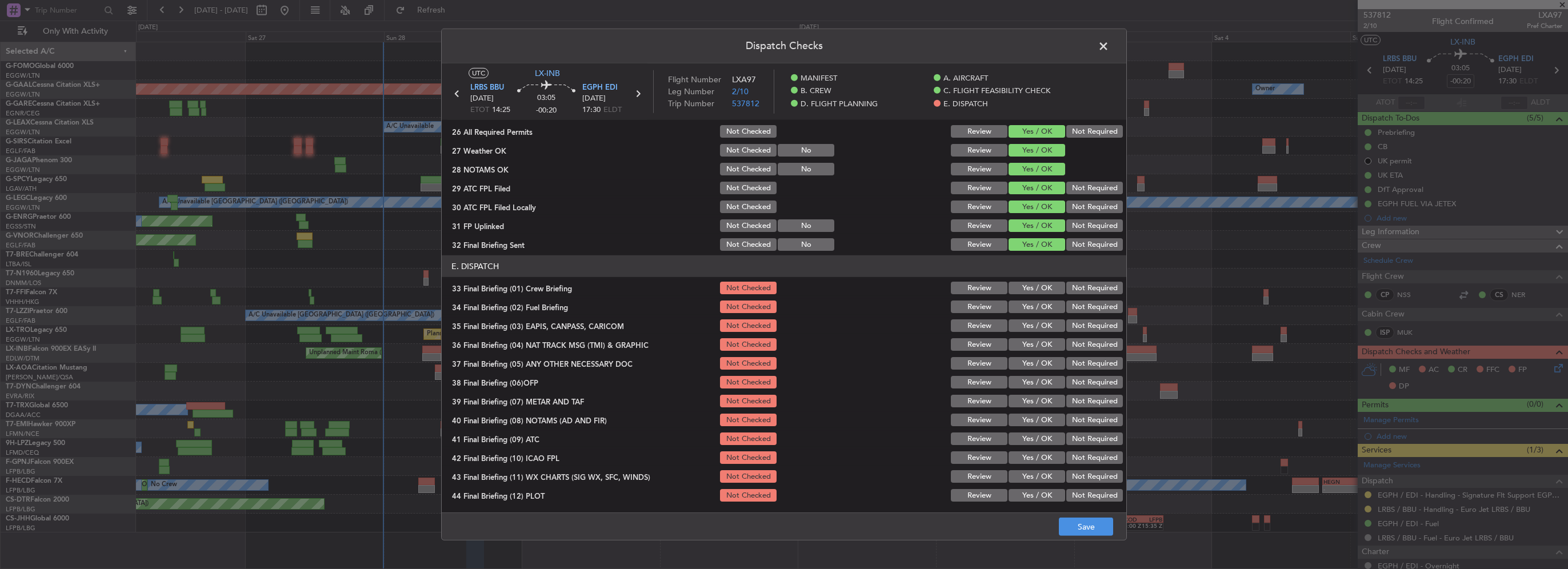
click at [1043, 291] on button "Yes / OK" at bounding box center [1037, 288] width 57 height 13
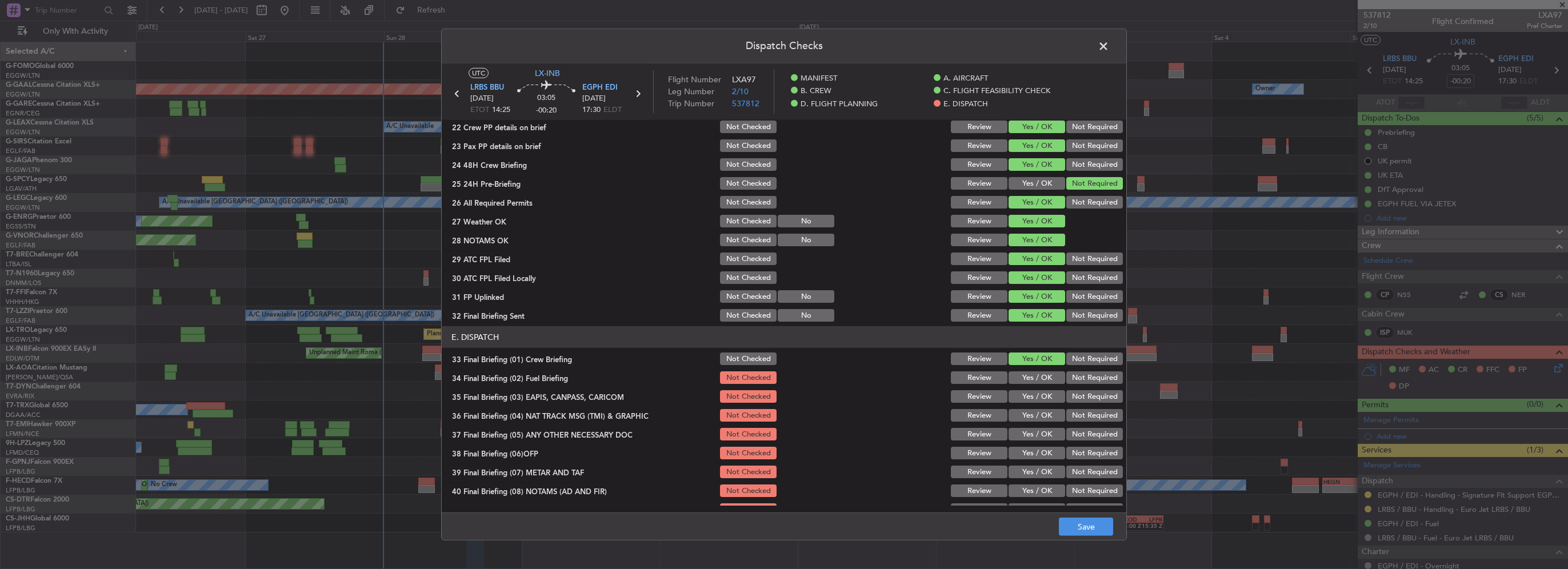
scroll to position [572, 0]
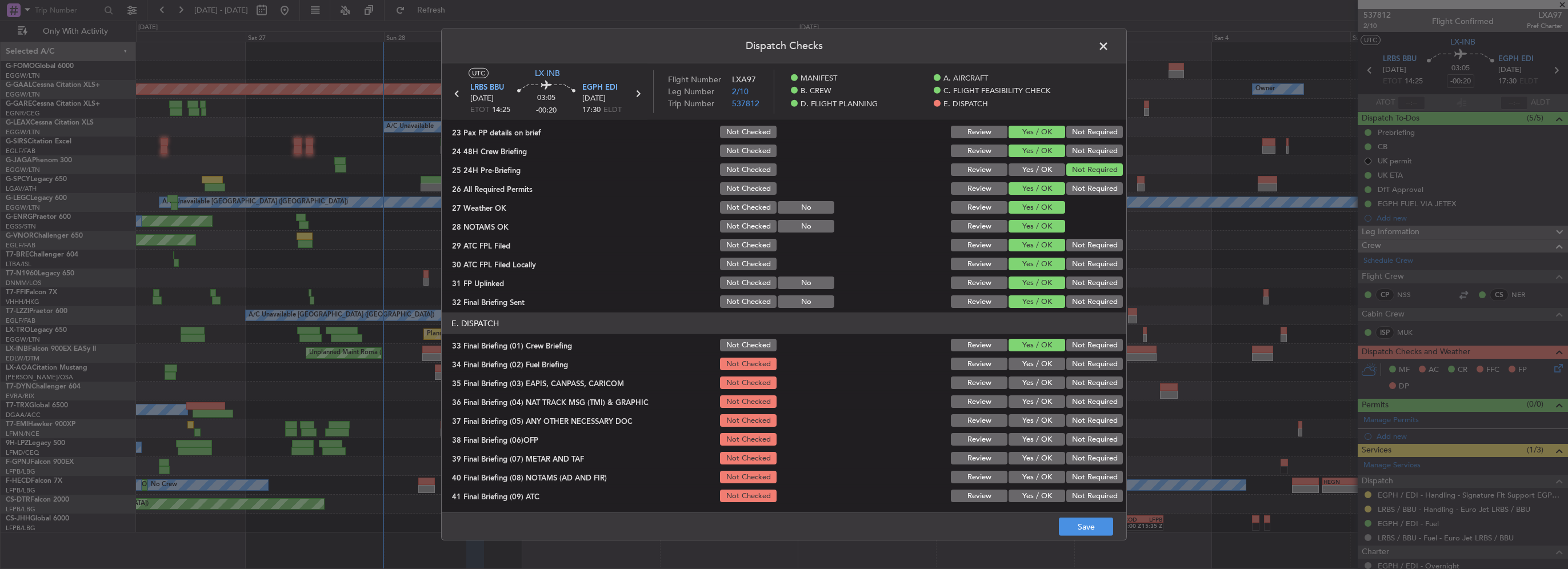
click at [754, 338] on button "Not Checked" at bounding box center [748, 345] width 57 height 13
click at [743, 306] on button "Not Checked" at bounding box center [748, 302] width 57 height 13
click at [749, 284] on button "Not Checked" at bounding box center [748, 283] width 57 height 13
click at [750, 267] on button "Not Checked" at bounding box center [748, 264] width 57 height 13
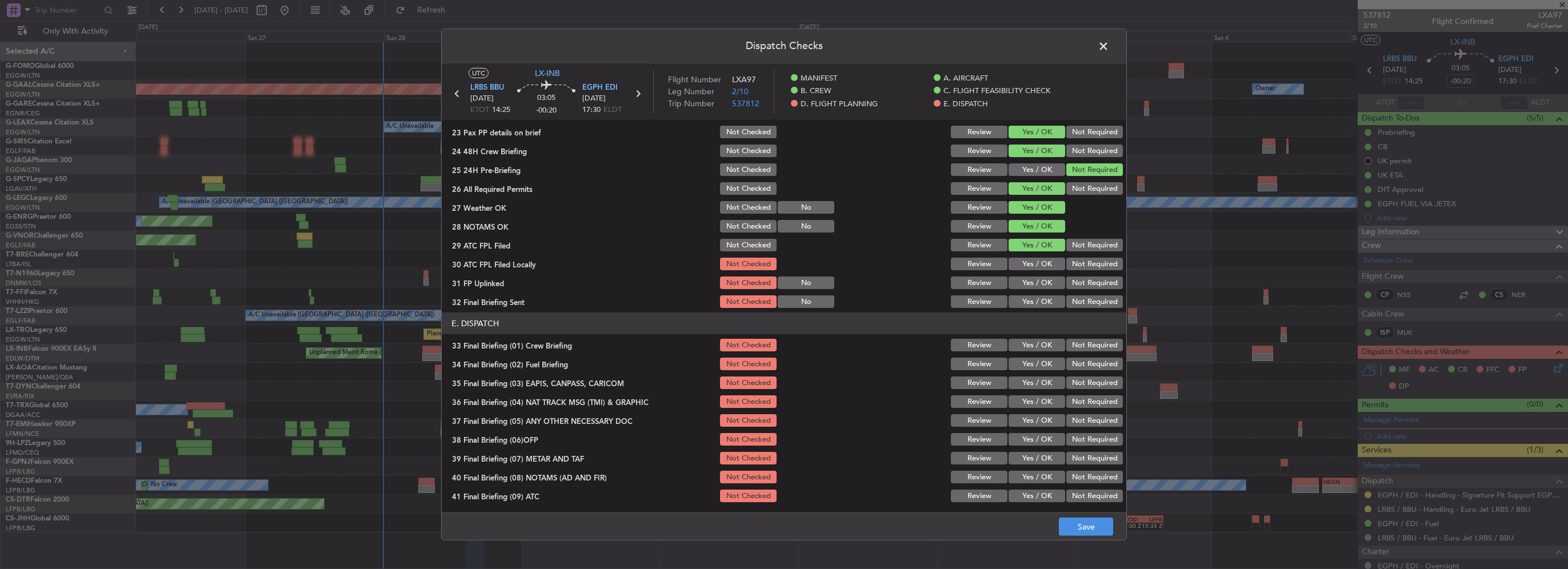
click at [746, 244] on button "Not Checked" at bounding box center [748, 245] width 57 height 13
click at [745, 189] on button "Not Checked" at bounding box center [748, 189] width 57 height 13
click at [750, 206] on button "Not Checked" at bounding box center [748, 208] width 57 height 13
click at [750, 231] on button "Not Checked" at bounding box center [748, 226] width 57 height 13
click at [1090, 525] on button "Save" at bounding box center [1086, 526] width 54 height 18
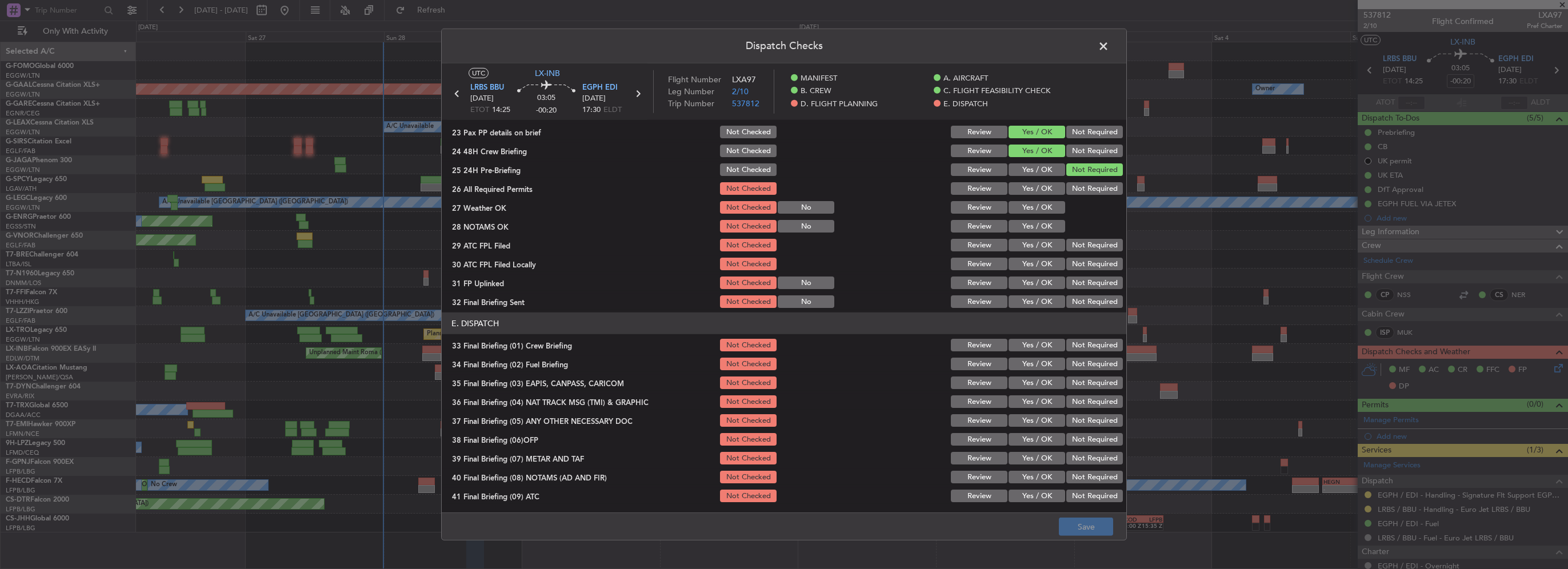
click at [1109, 46] on span at bounding box center [1109, 49] width 0 height 23
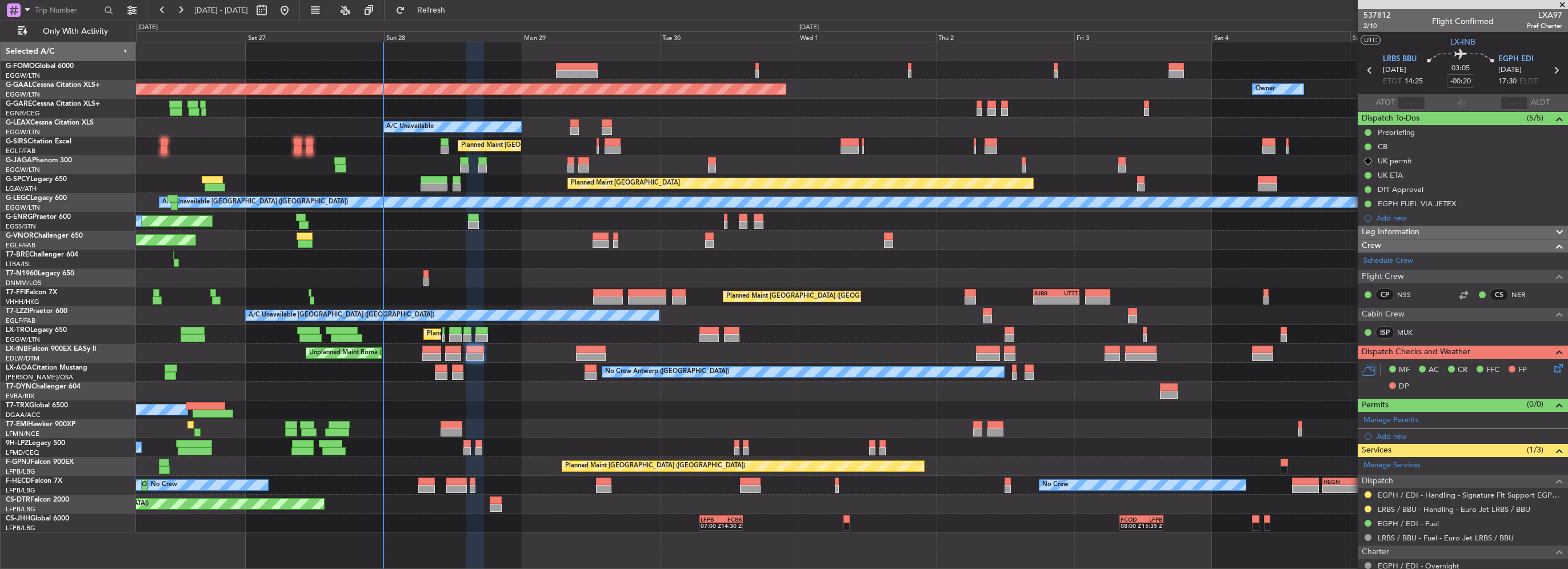
drag, startPoint x: 1367, startPoint y: 505, endPoint x: 1362, endPoint y: 502, distance: 5.8
click at [1367, 505] on button at bounding box center [1368, 509] width 7 height 7
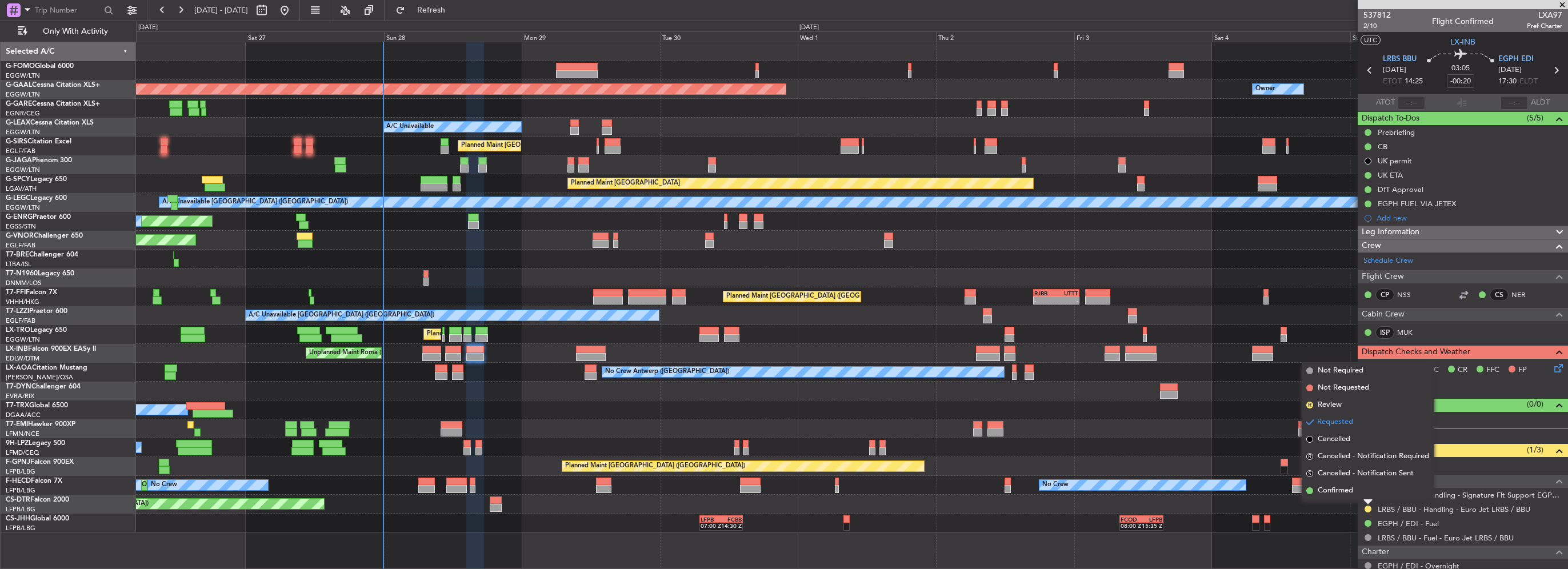
click at [1352, 489] on span "Confirmed" at bounding box center [1335, 491] width 36 height 11
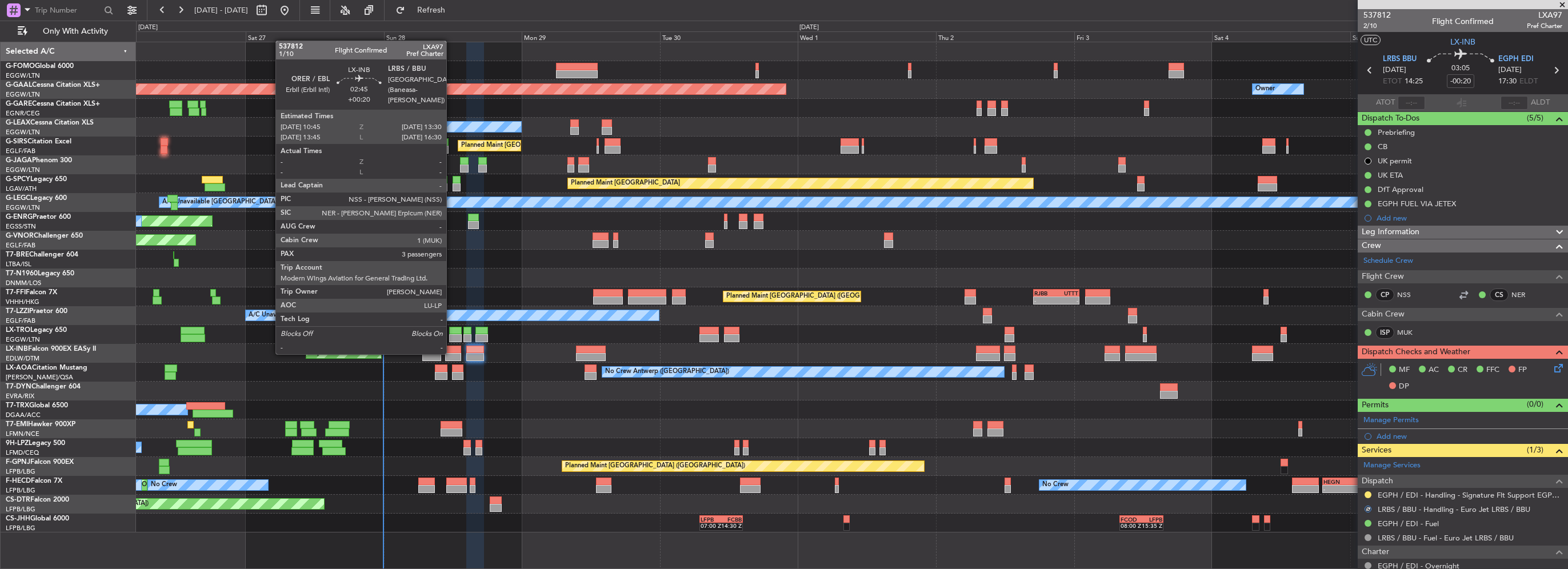
click at [450, 354] on div at bounding box center [453, 357] width 16 height 8
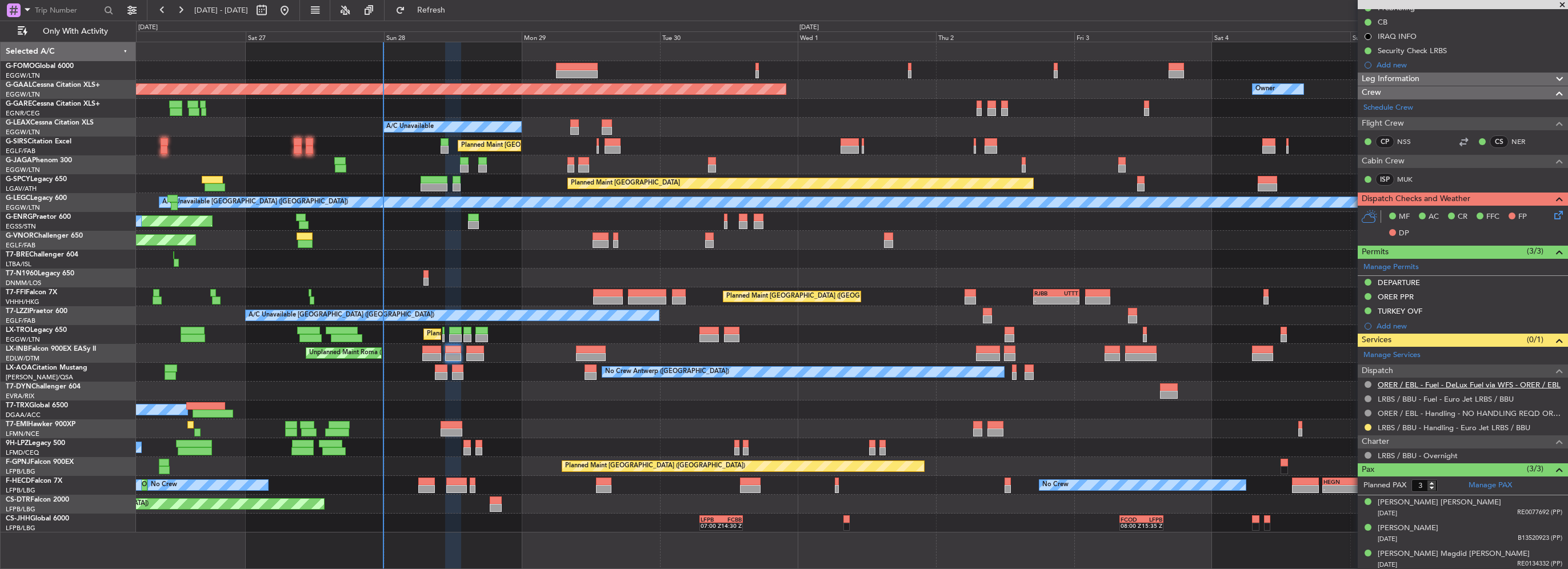
scroll to position [168, 0]
drag, startPoint x: 1365, startPoint y: 425, endPoint x: 1352, endPoint y: 418, distance: 14.8
click at [1365, 425] on button at bounding box center [1368, 426] width 7 height 7
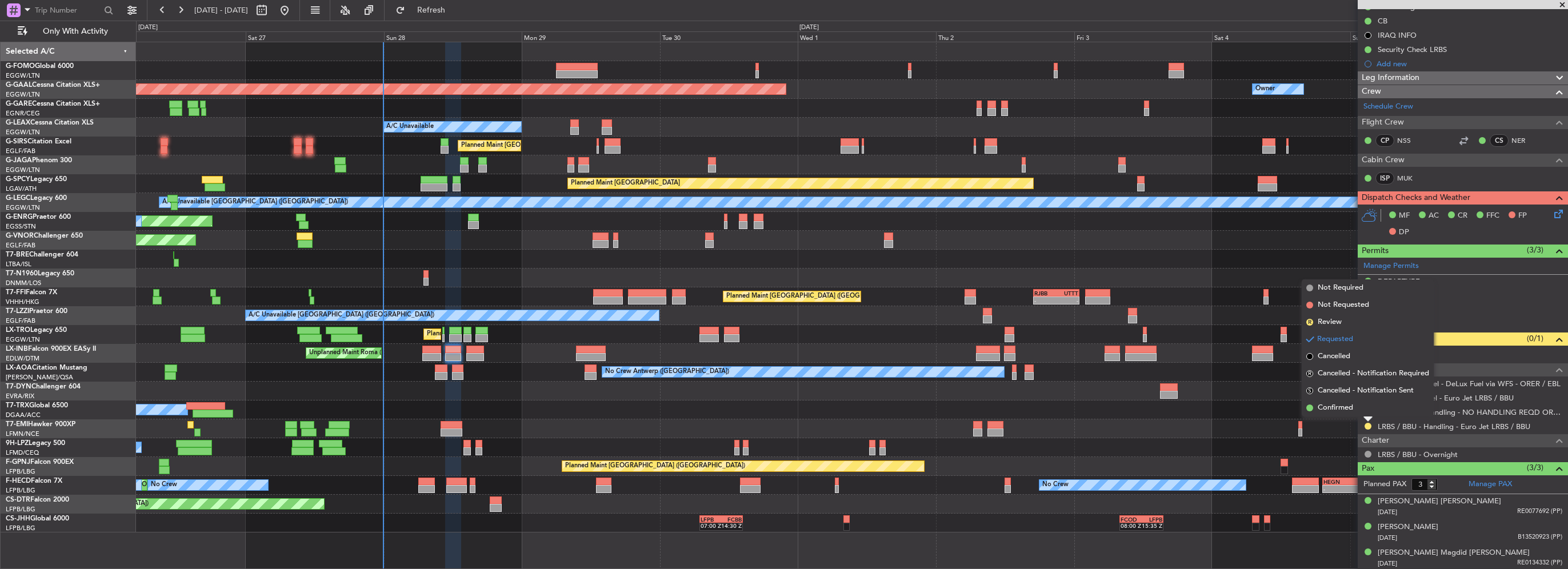
click at [1346, 408] on span "Confirmed" at bounding box center [1335, 408] width 36 height 11
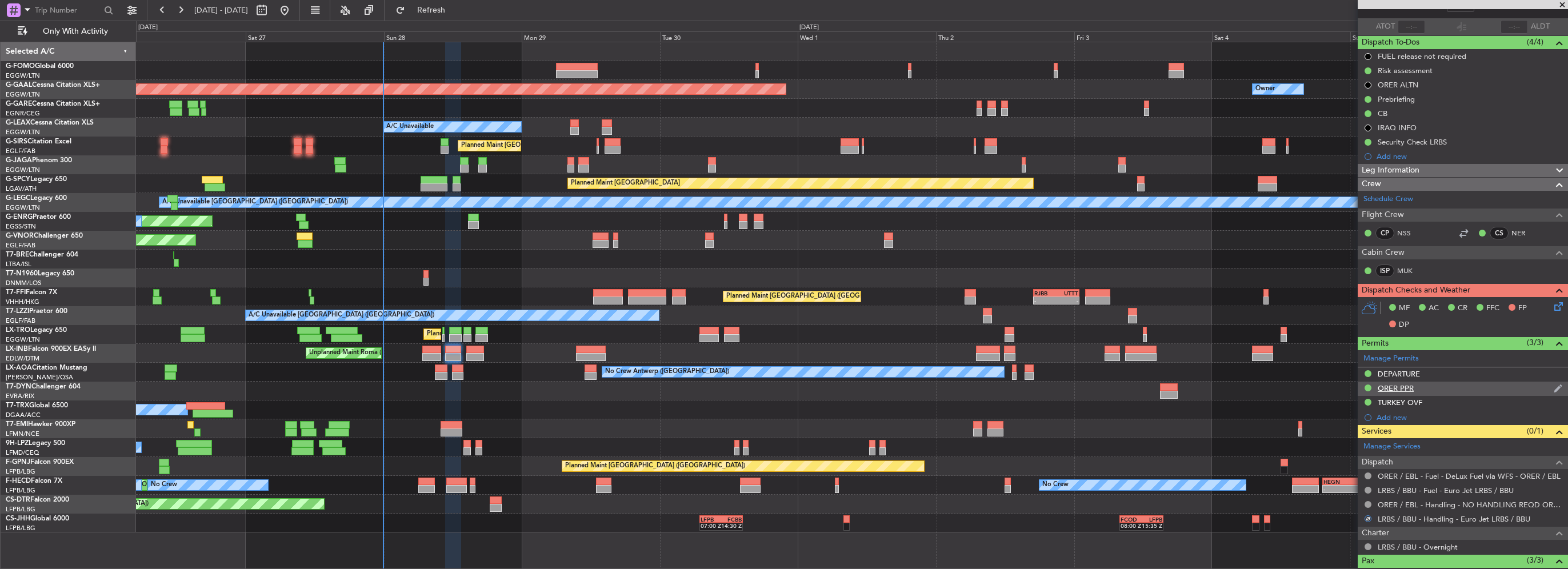
scroll to position [0, 0]
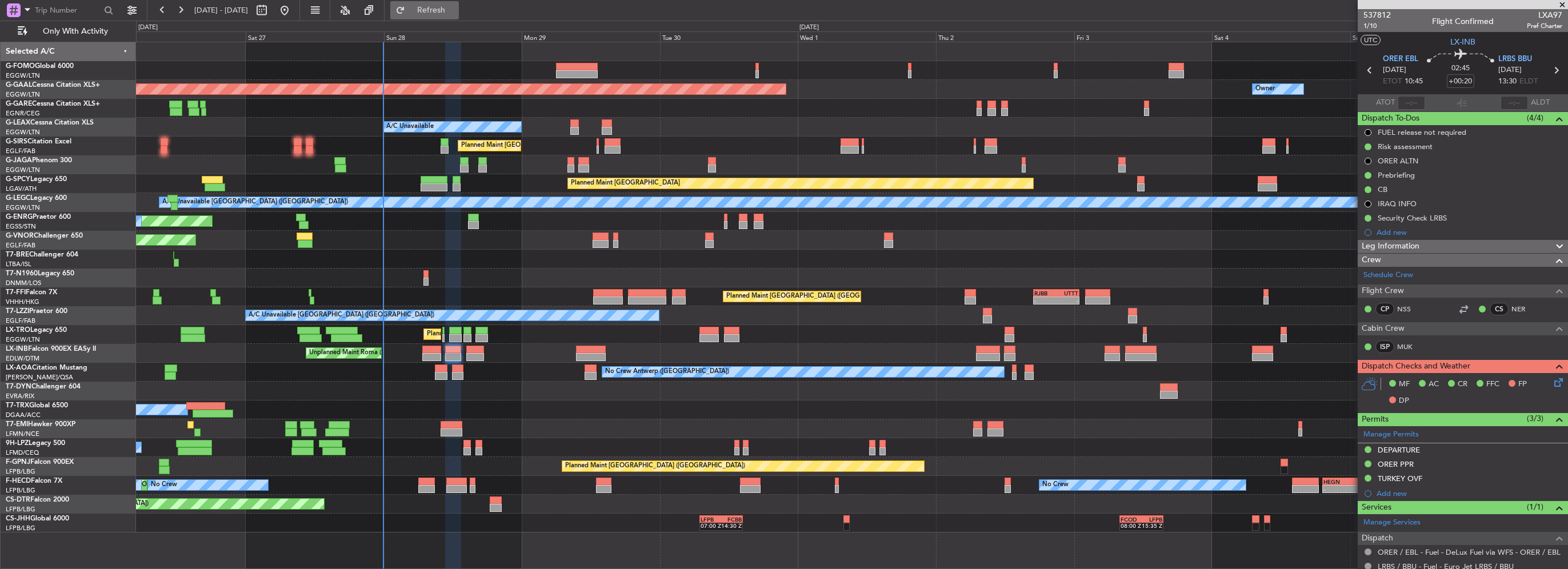
click at [491, 20] on fb-flight-board "26 Sep 2025 - 06 Oct 2025 Refresh Quick Links Only With Activity Planned Maint …" at bounding box center [784, 288] width 1568 height 560
click at [459, 9] on button "Refresh" at bounding box center [424, 10] width 69 height 18
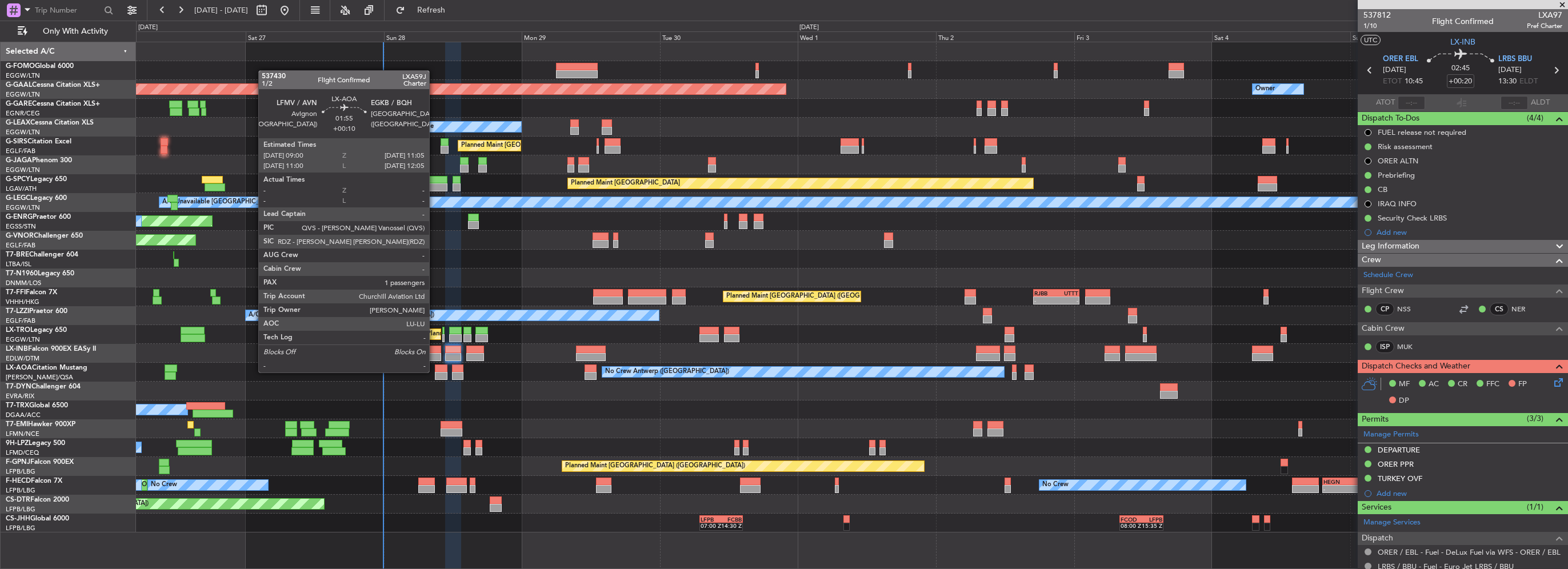
click at [435, 372] on div at bounding box center [441, 376] width 12 height 8
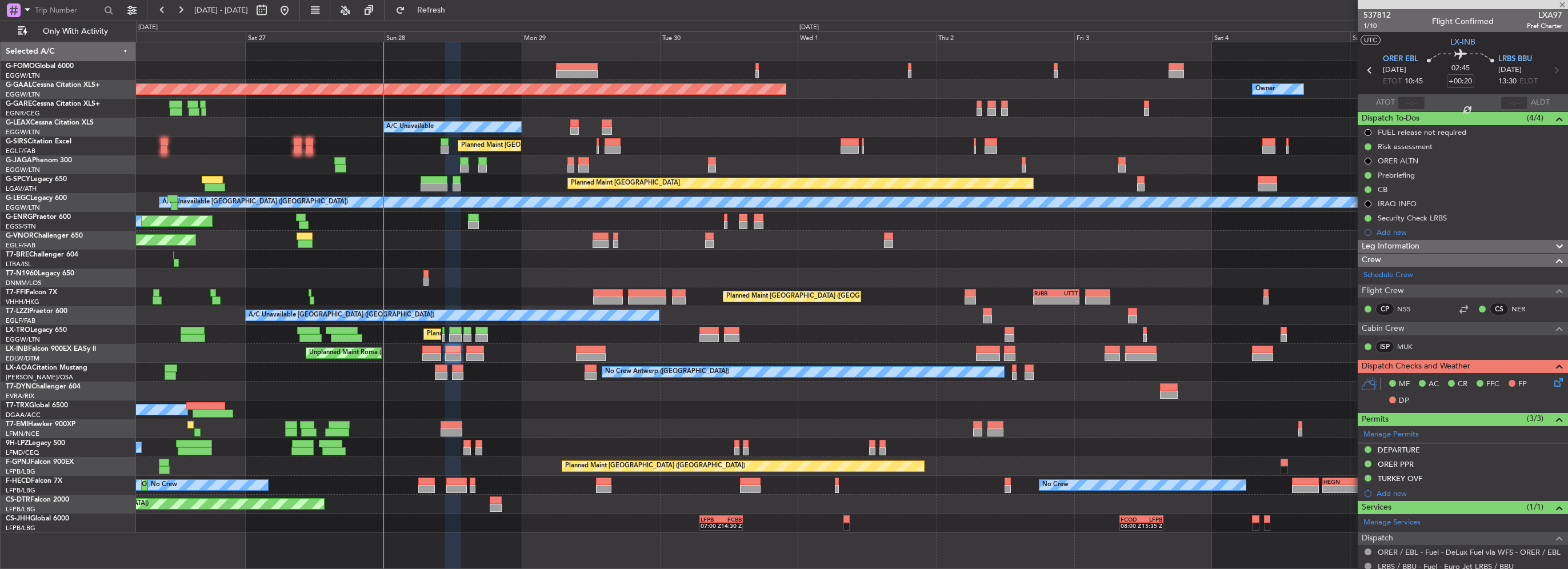
type input "+00:10"
type input "1"
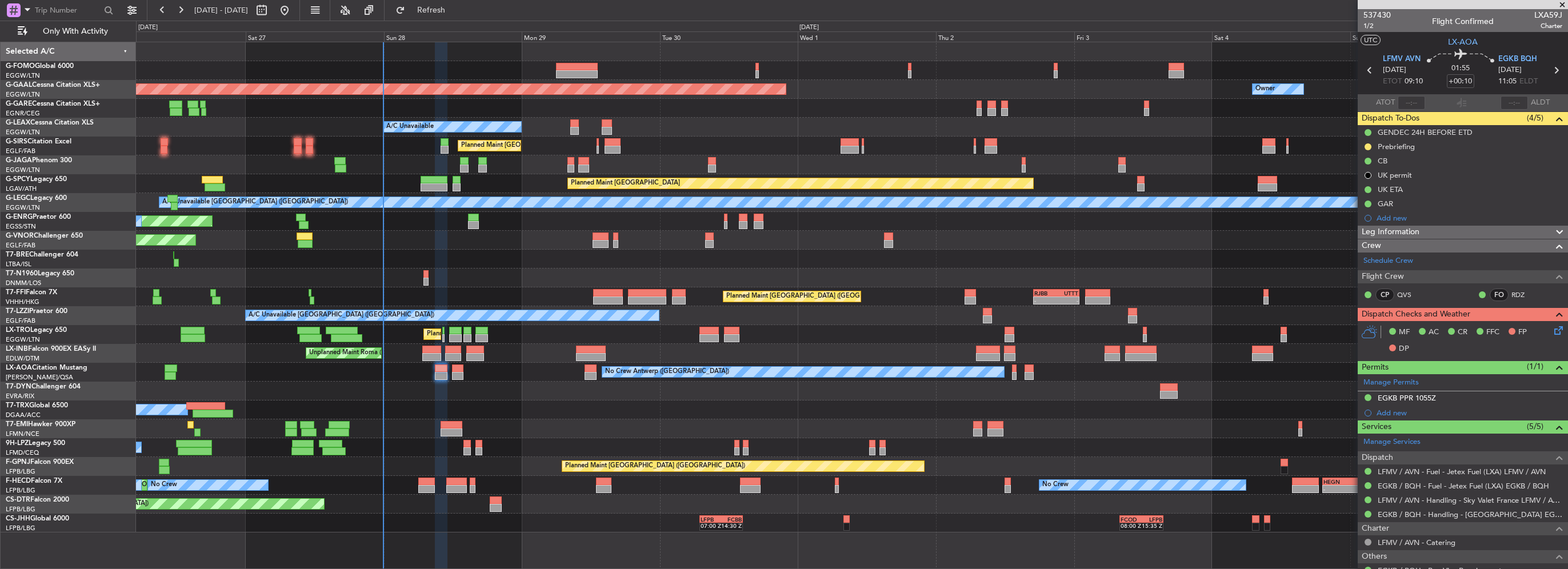
click at [1365, 146] on button at bounding box center [1368, 147] width 7 height 7
click at [1374, 213] on span "Cancelled" at bounding box center [1370, 214] width 32 height 11
click at [1436, 393] on div "EGKB PPR 1055Z" at bounding box center [1407, 398] width 58 height 10
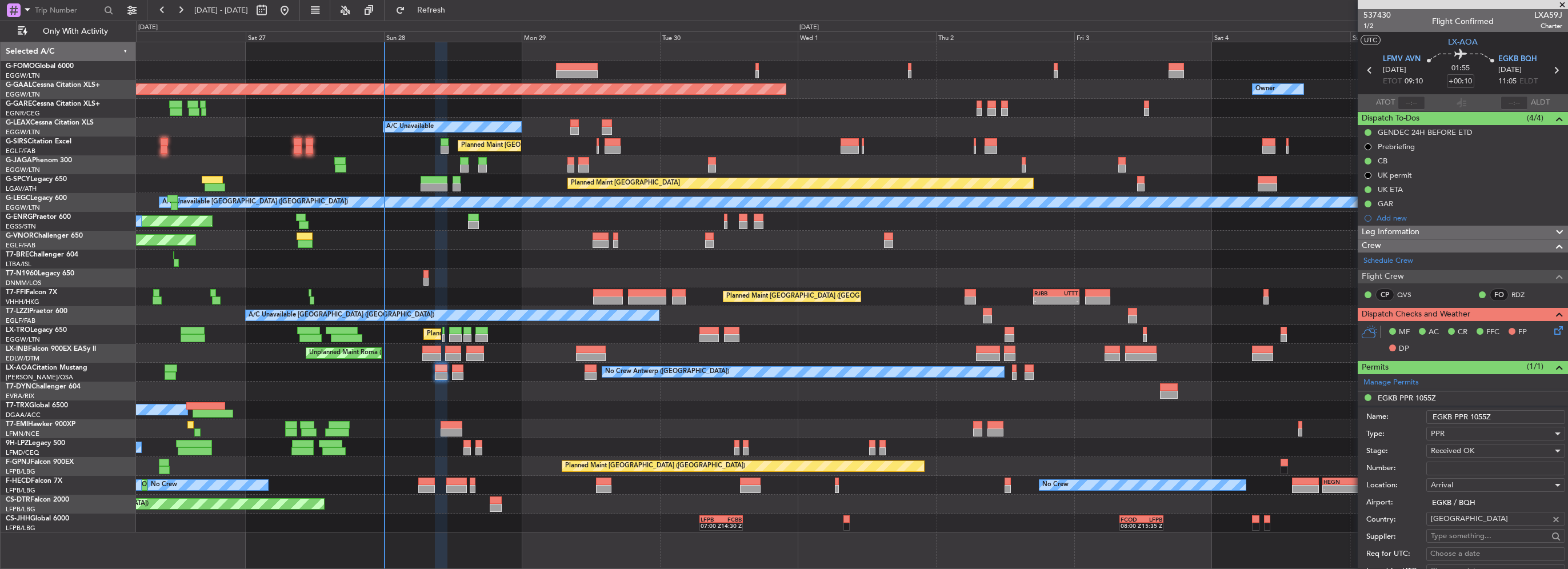
scroll to position [171, 0]
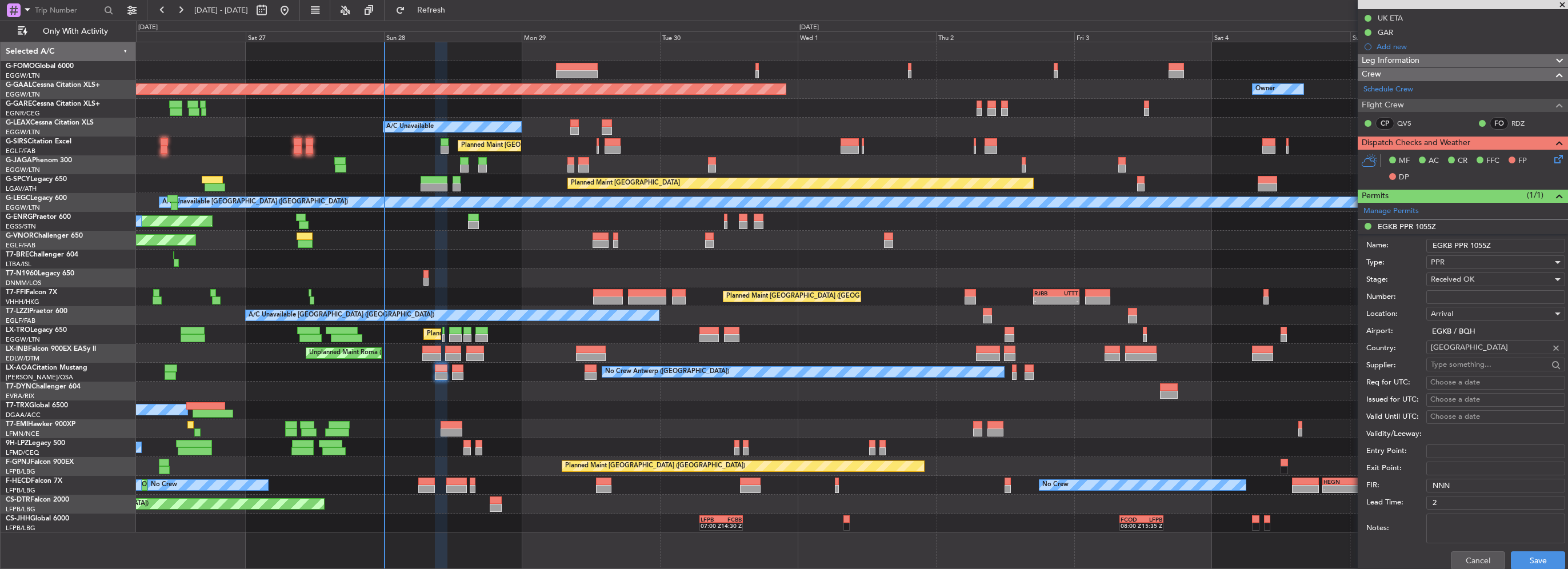
click at [1448, 291] on input "Number:" at bounding box center [1496, 297] width 139 height 14
paste input "BQH-238347"
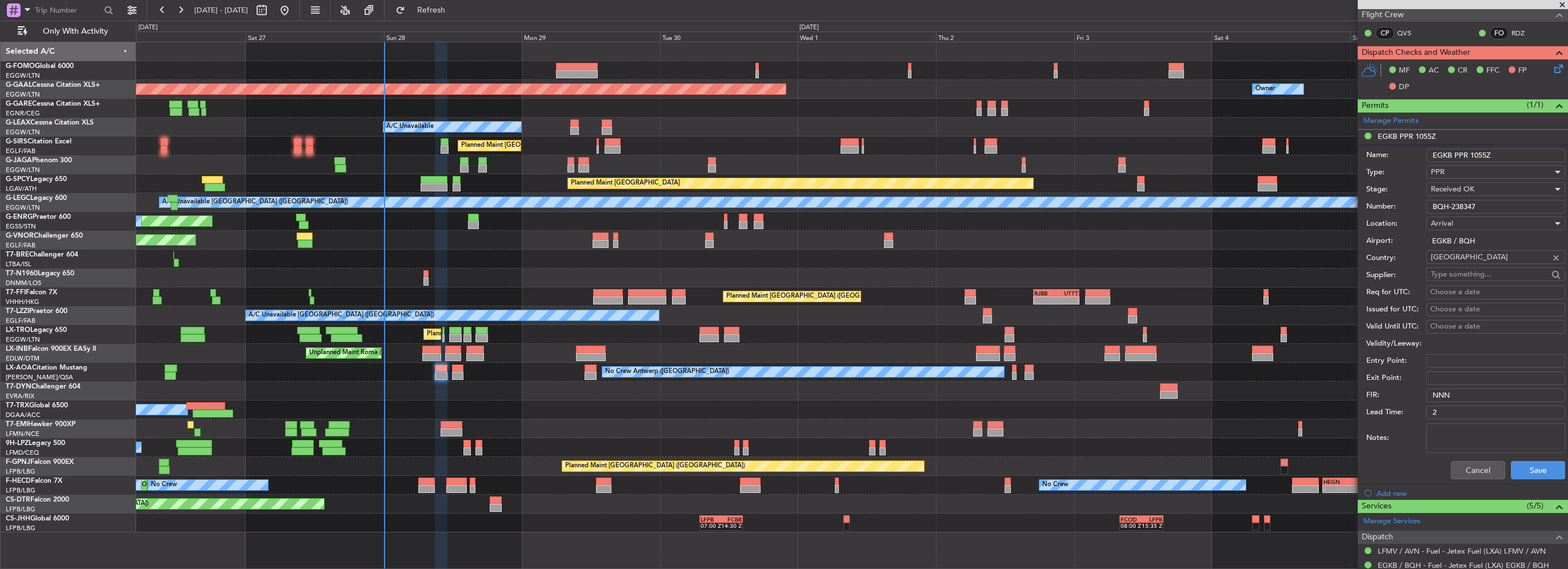
scroll to position [286, 0]
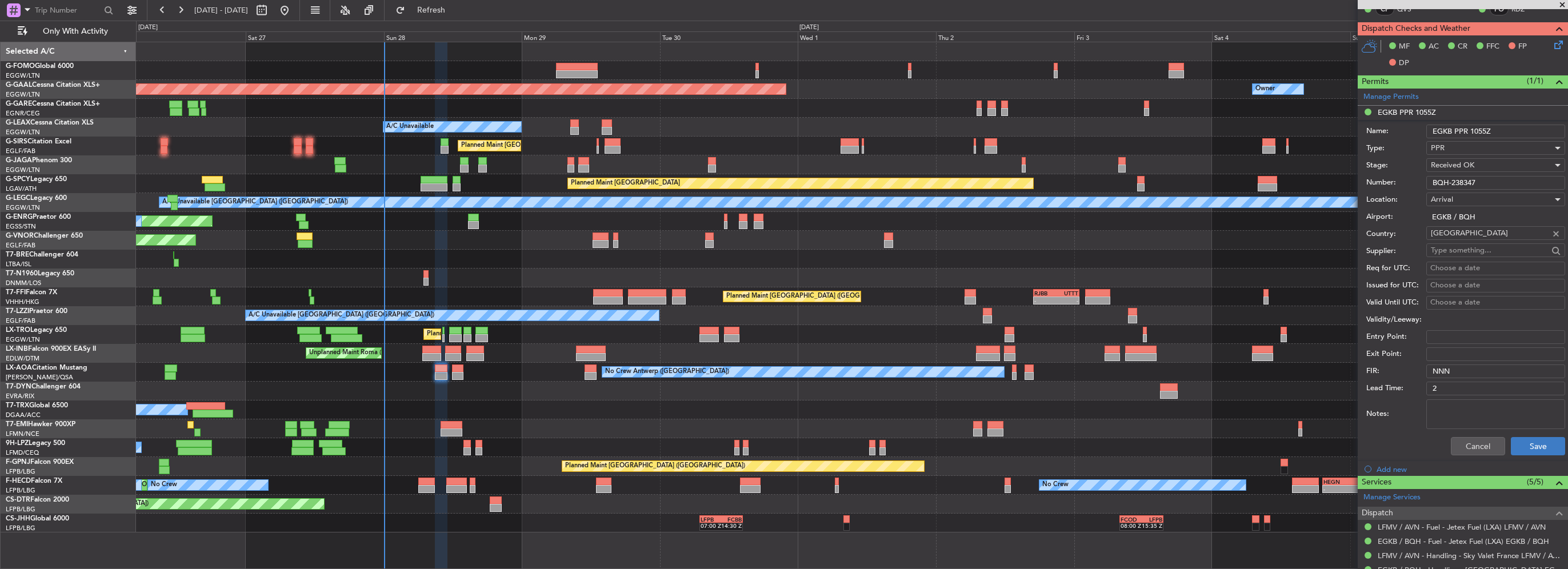
type input "BQH-238347"
click at [1532, 441] on button "Save" at bounding box center [1538, 446] width 54 height 18
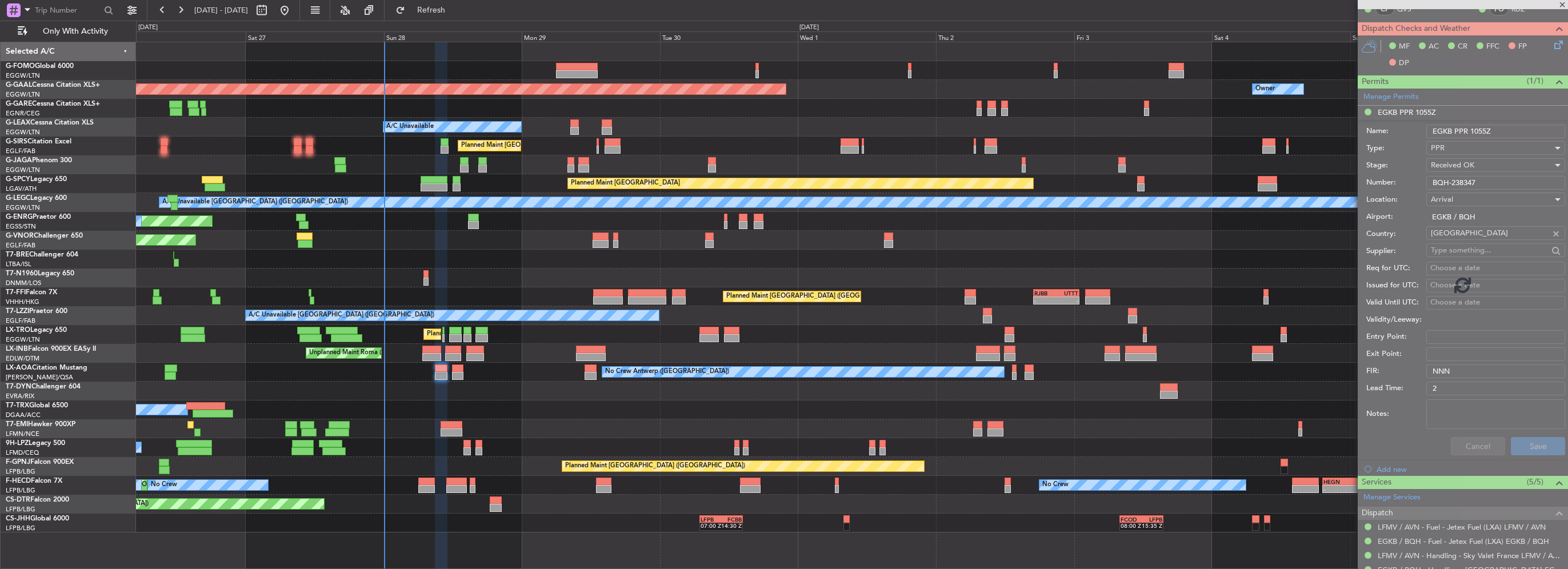
scroll to position [79, 0]
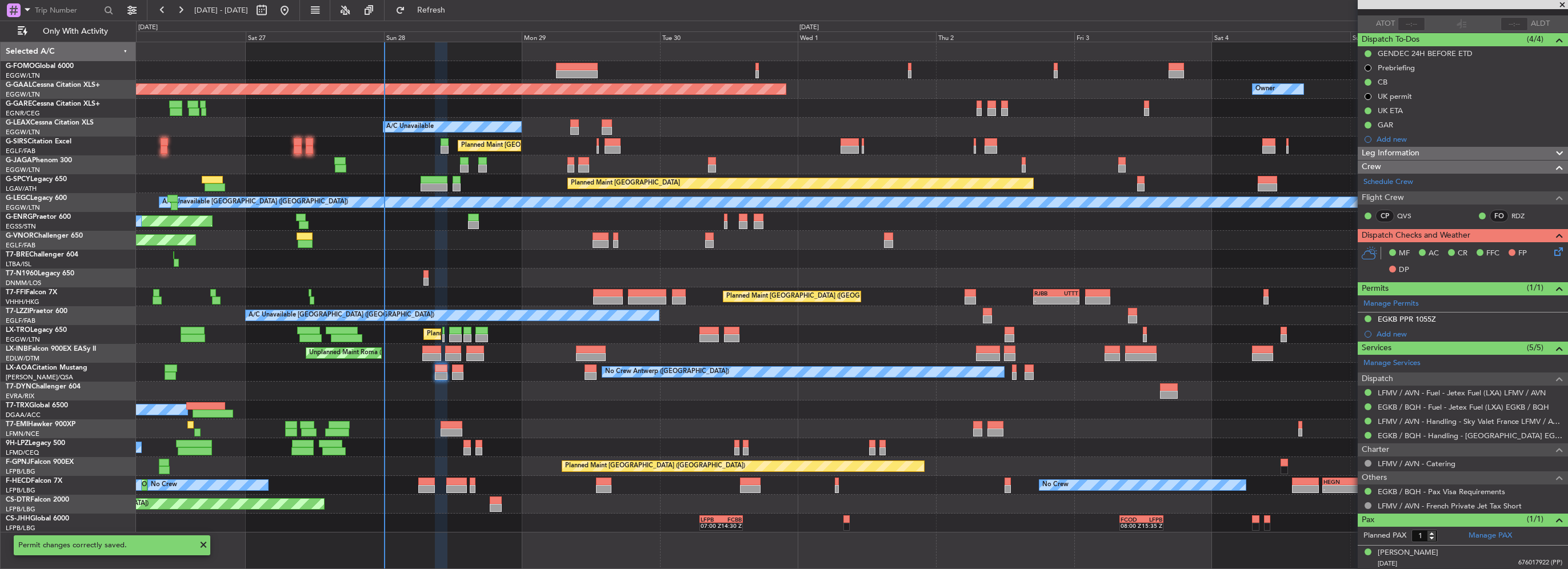
click at [458, 370] on div at bounding box center [458, 368] width 12 height 8
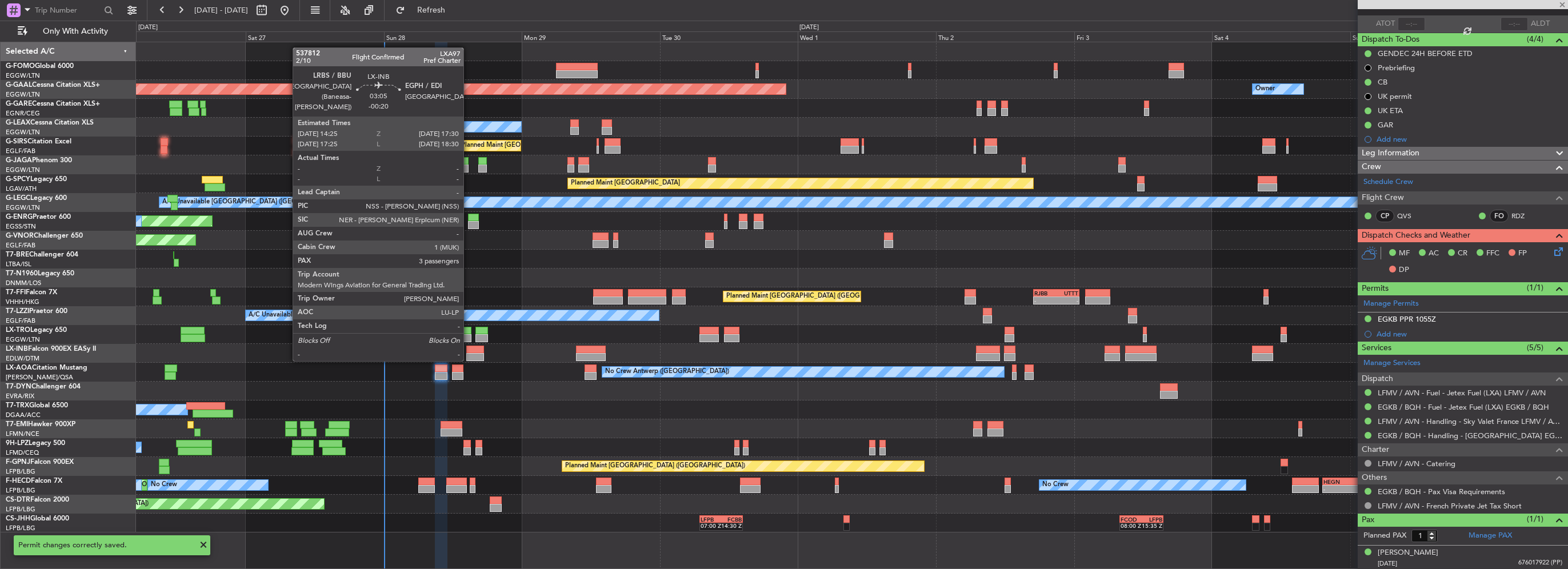
type input "0"
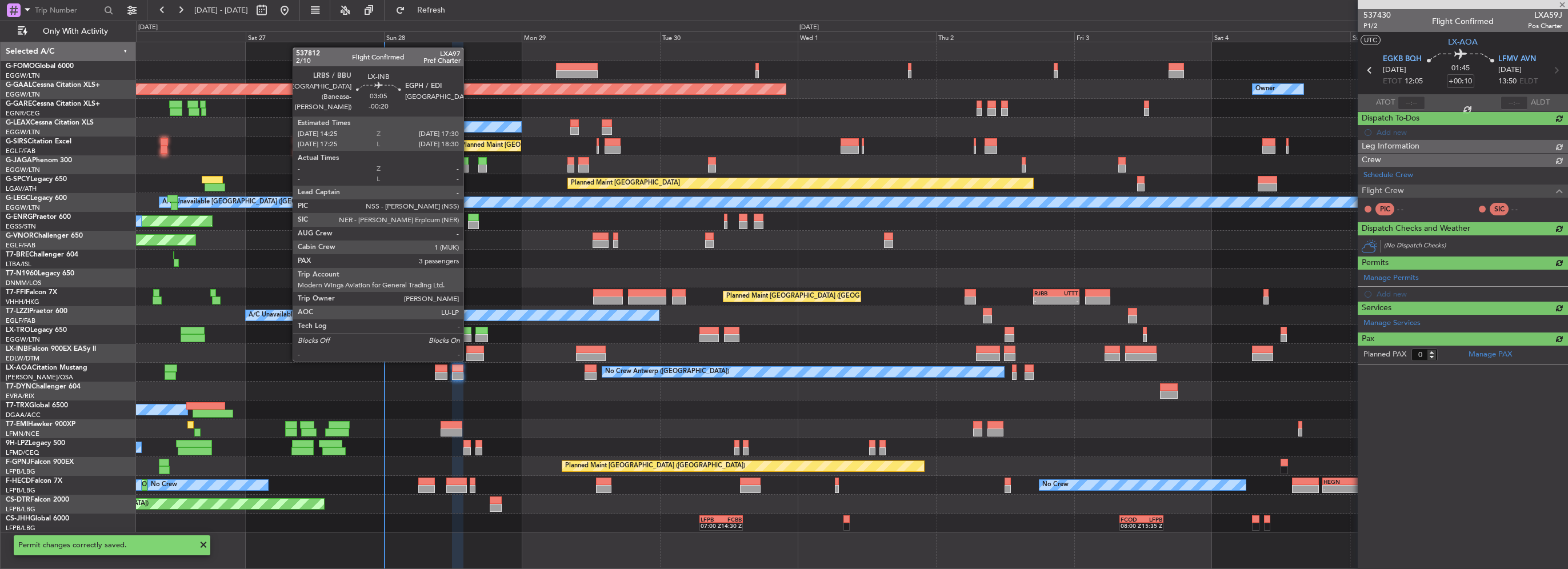
scroll to position [0, 0]
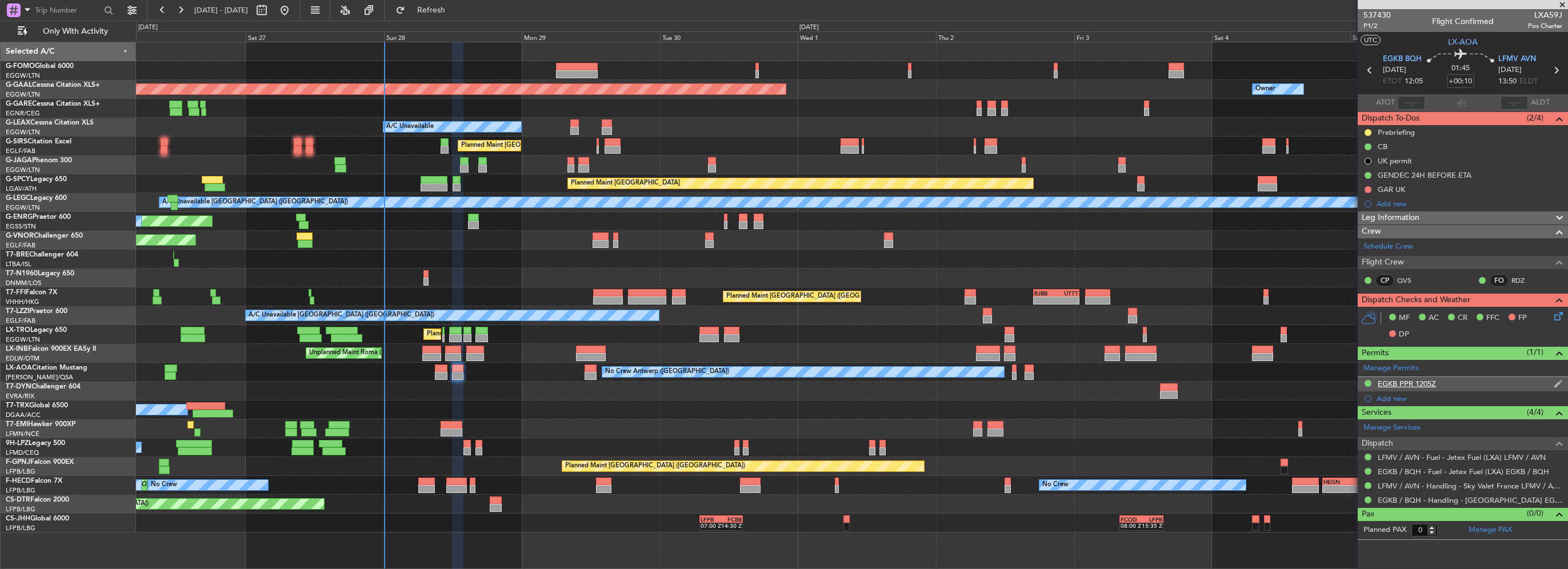
click at [1431, 385] on div "EGKB PPR 1205Z" at bounding box center [1407, 383] width 58 height 10
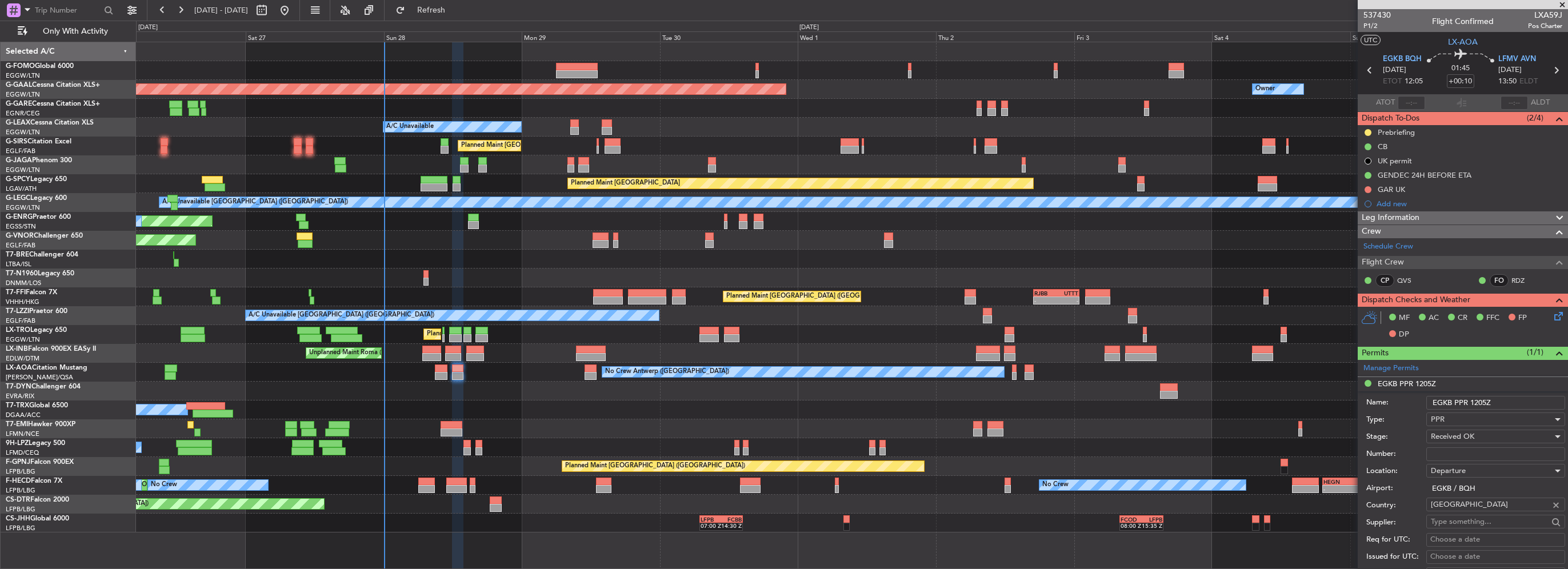
click at [1456, 450] on input "Number:" at bounding box center [1496, 454] width 139 height 14
paste input "BQH-238347"
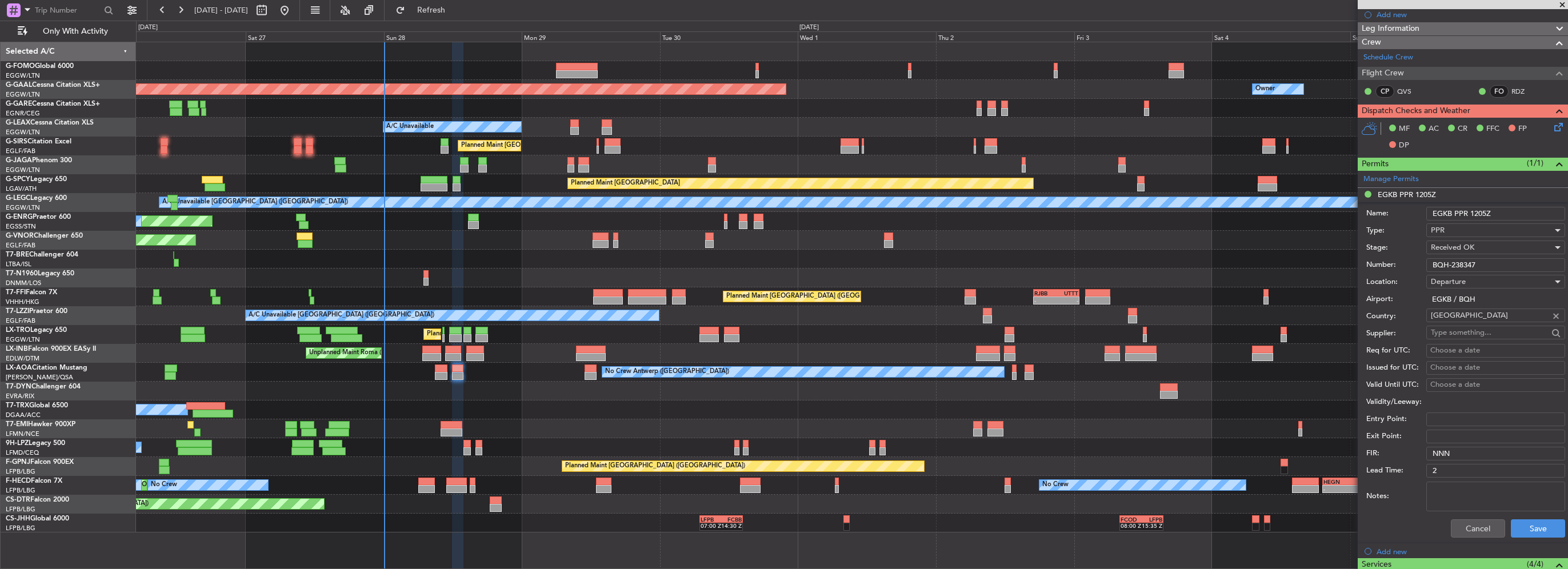
scroll to position [229, 0]
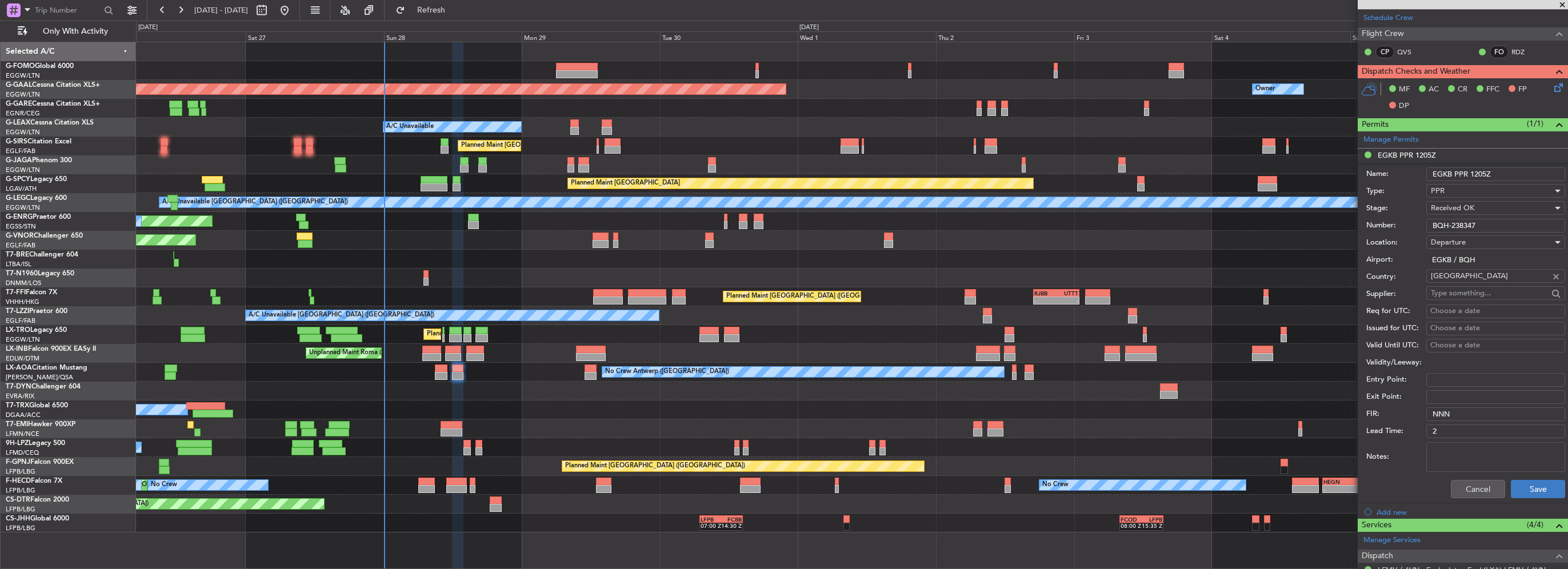
type input "BQH-238347"
click at [1525, 489] on button "Save" at bounding box center [1538, 489] width 54 height 18
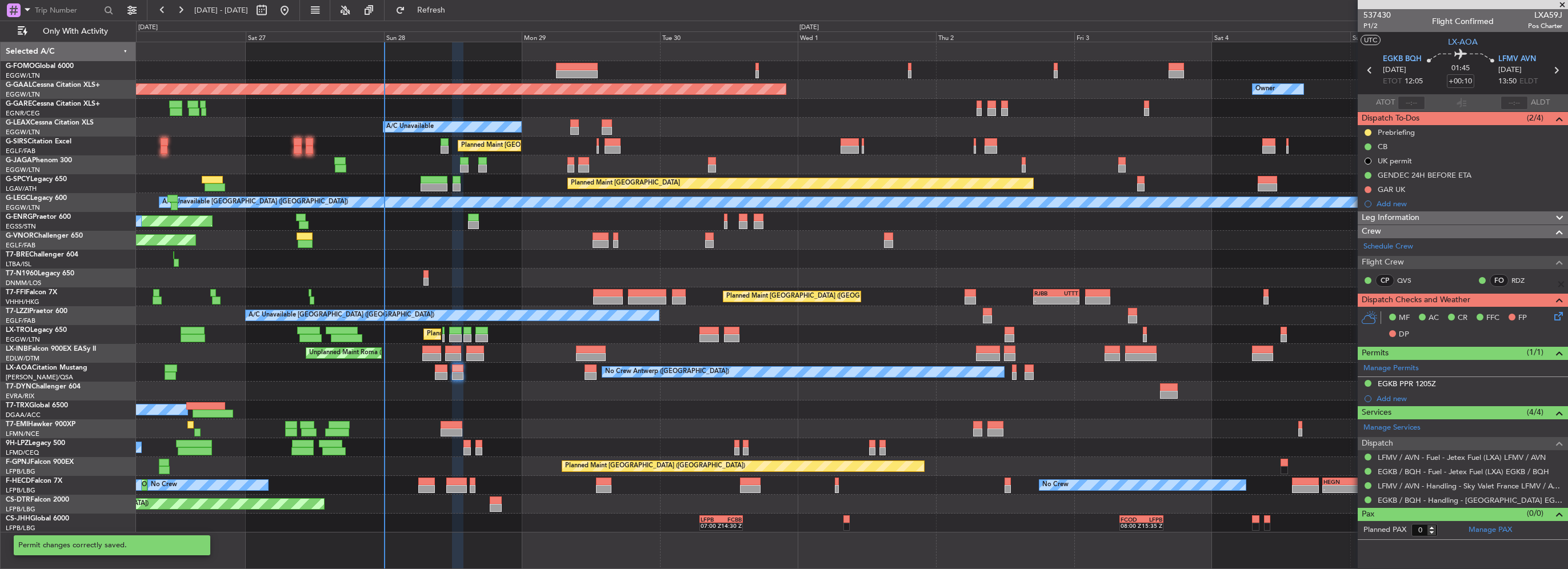
scroll to position [0, 0]
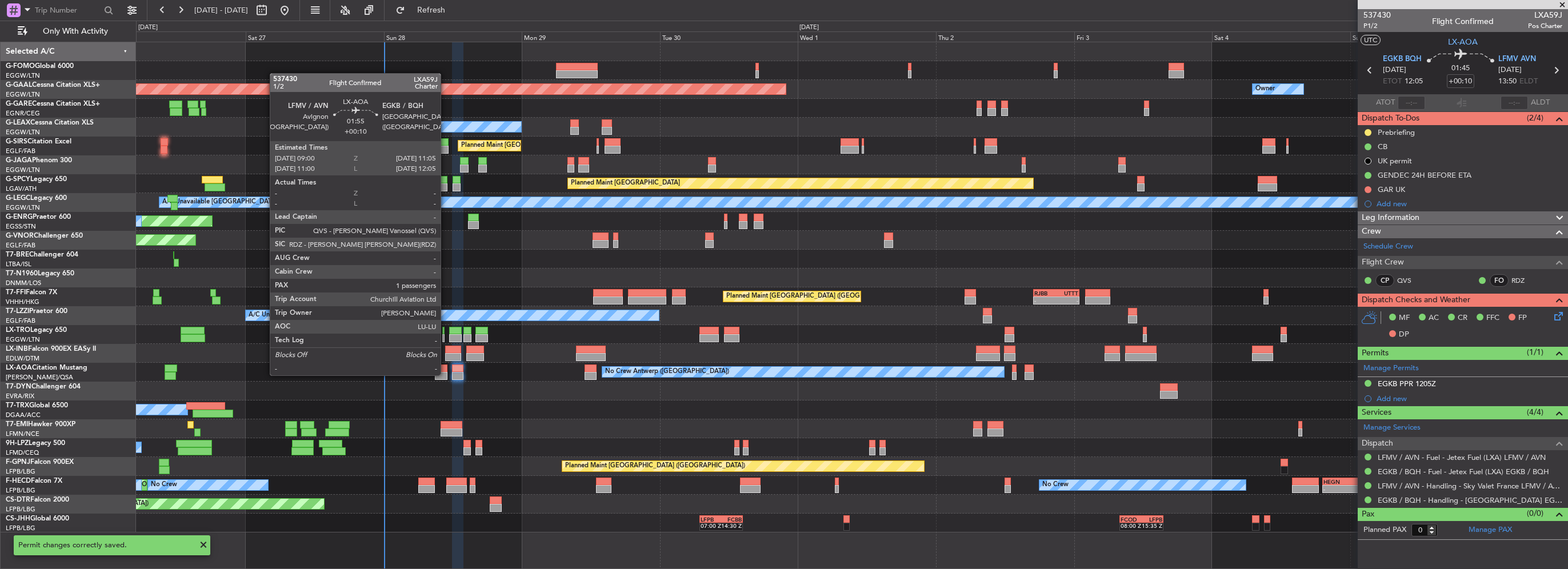
click at [446, 374] on div at bounding box center [441, 376] width 12 height 8
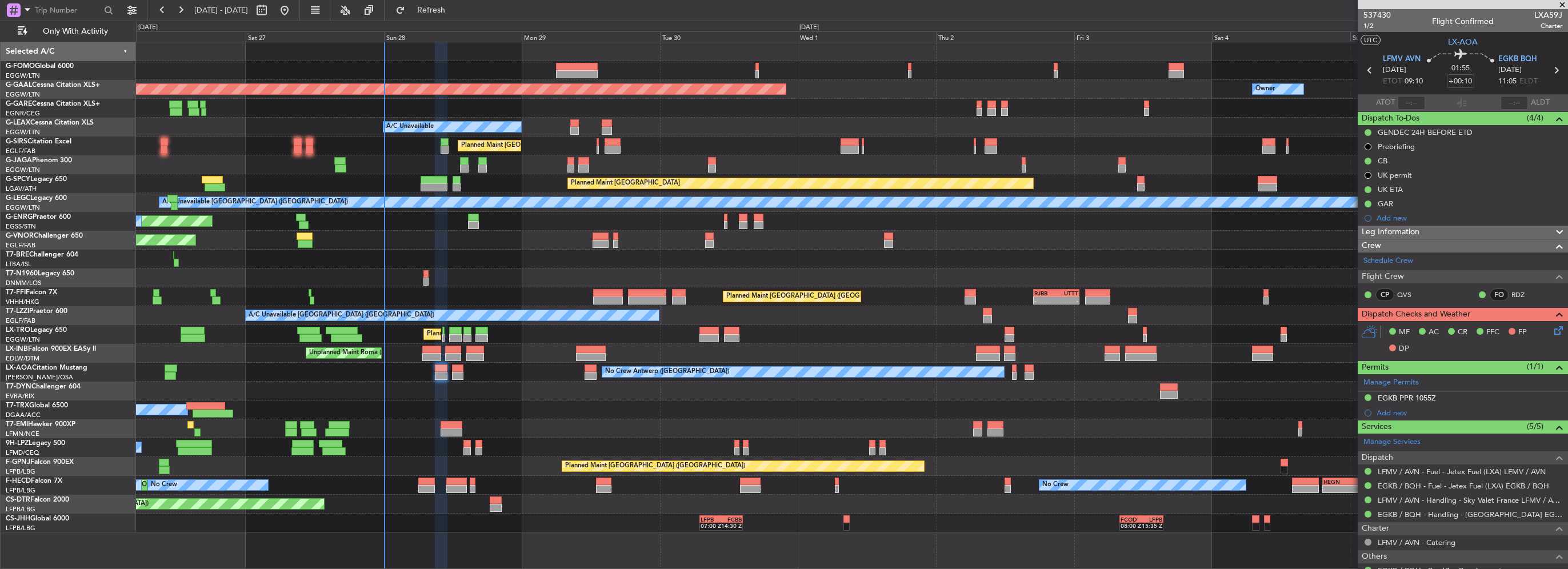
click at [1443, 232] on div "Leg Information" at bounding box center [1463, 232] width 210 height 13
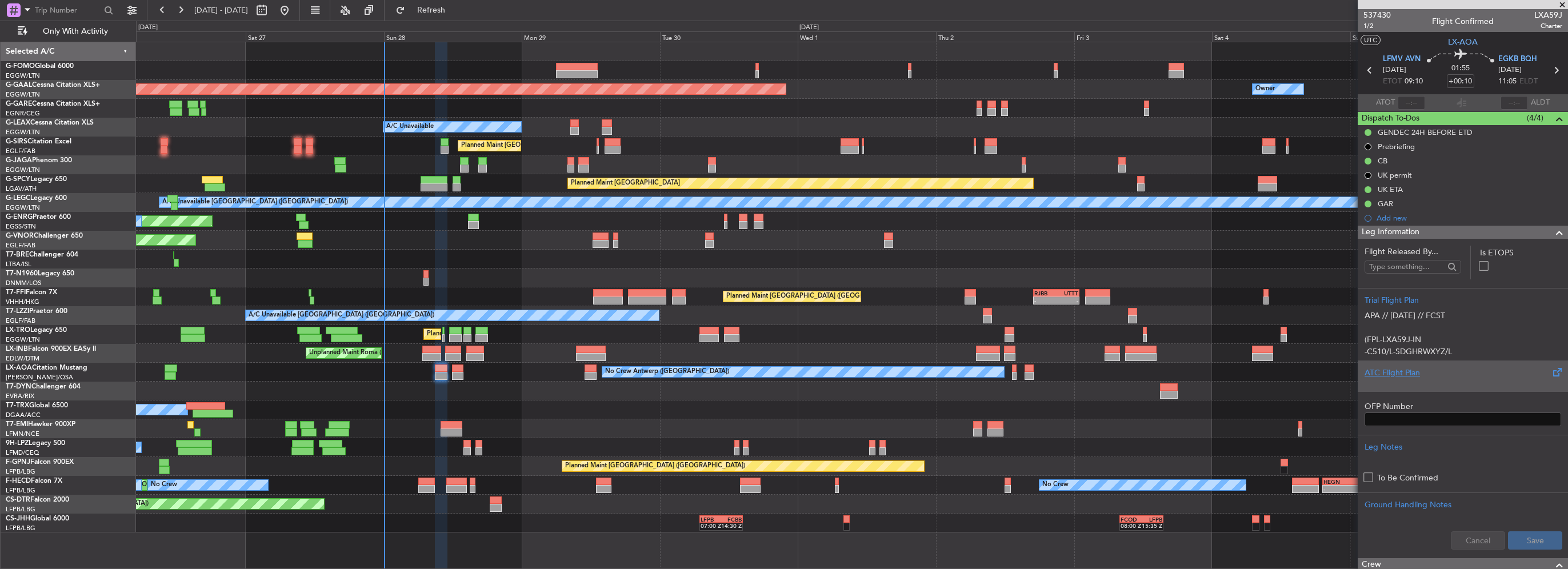
click at [1402, 374] on div "ATC Flight Plan" at bounding box center [1463, 373] width 196 height 12
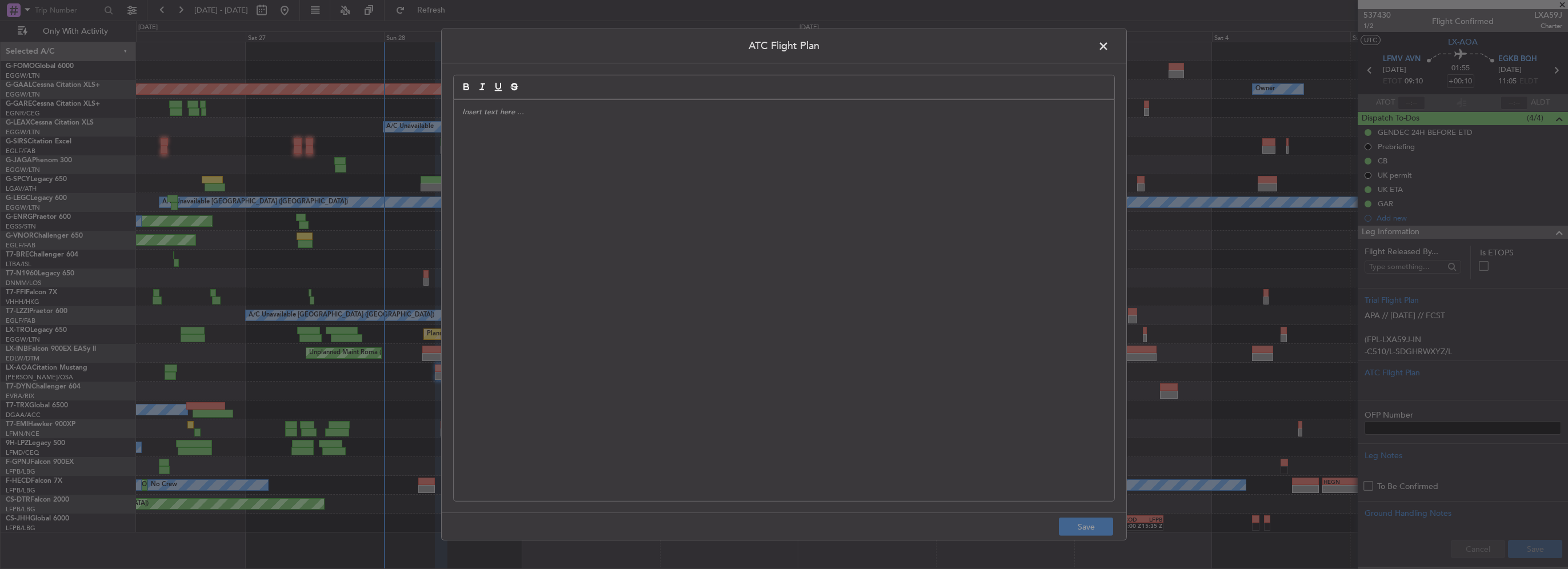
click at [423, 222] on div "ATC Flight Plan Save" at bounding box center [784, 284] width 1568 height 569
click at [482, 215] on div at bounding box center [784, 300] width 661 height 401
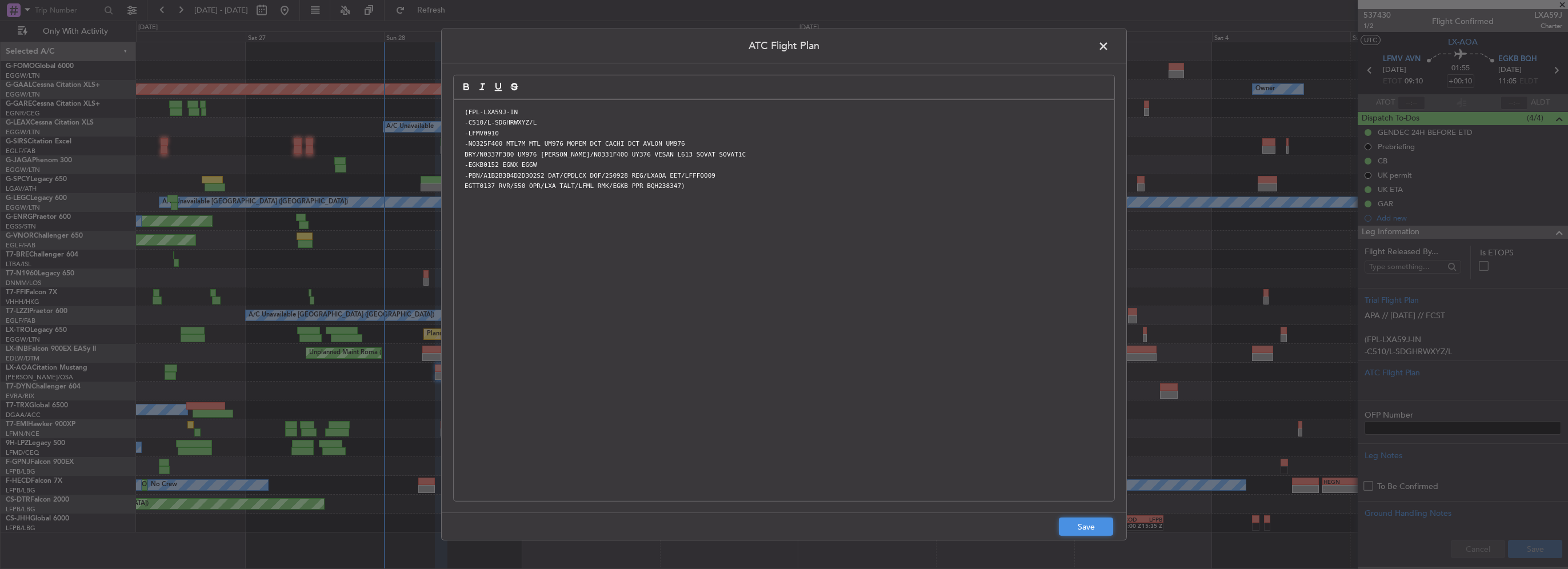
drag, startPoint x: 1090, startPoint y: 526, endPoint x: 1289, endPoint y: 561, distance: 202.1
click at [1090, 527] on button "Save" at bounding box center [1086, 526] width 54 height 18
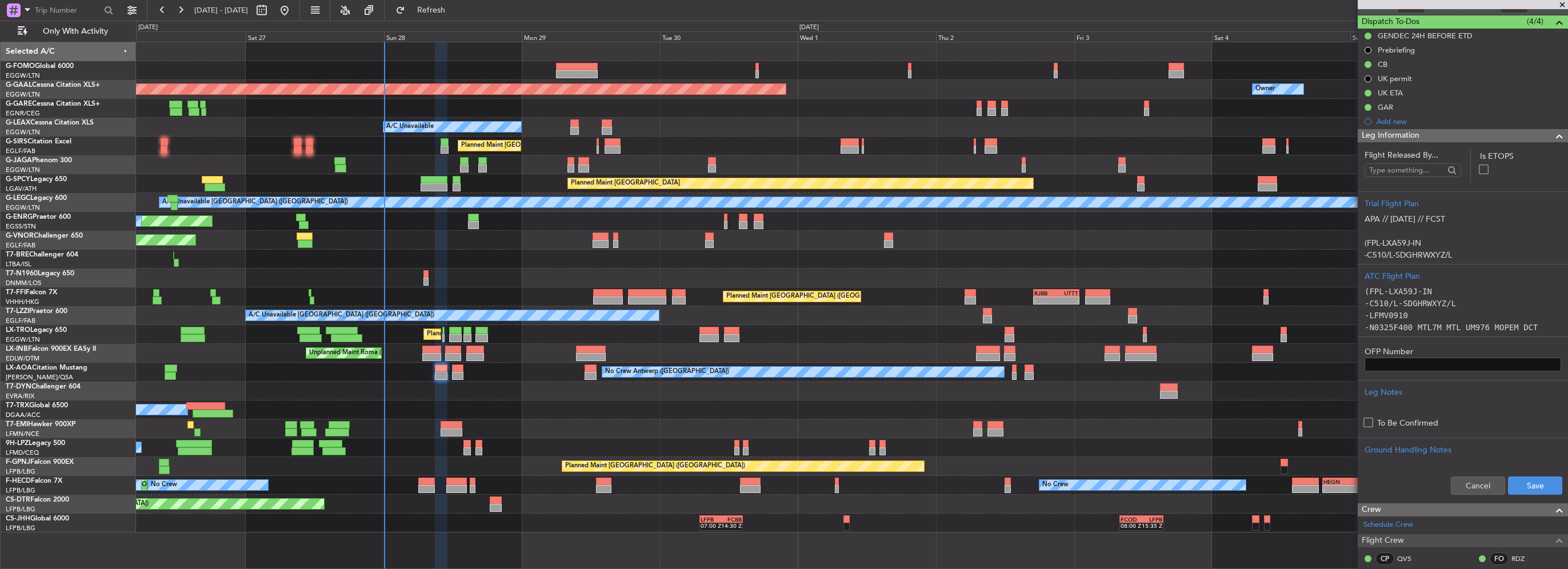
scroll to position [114, 0]
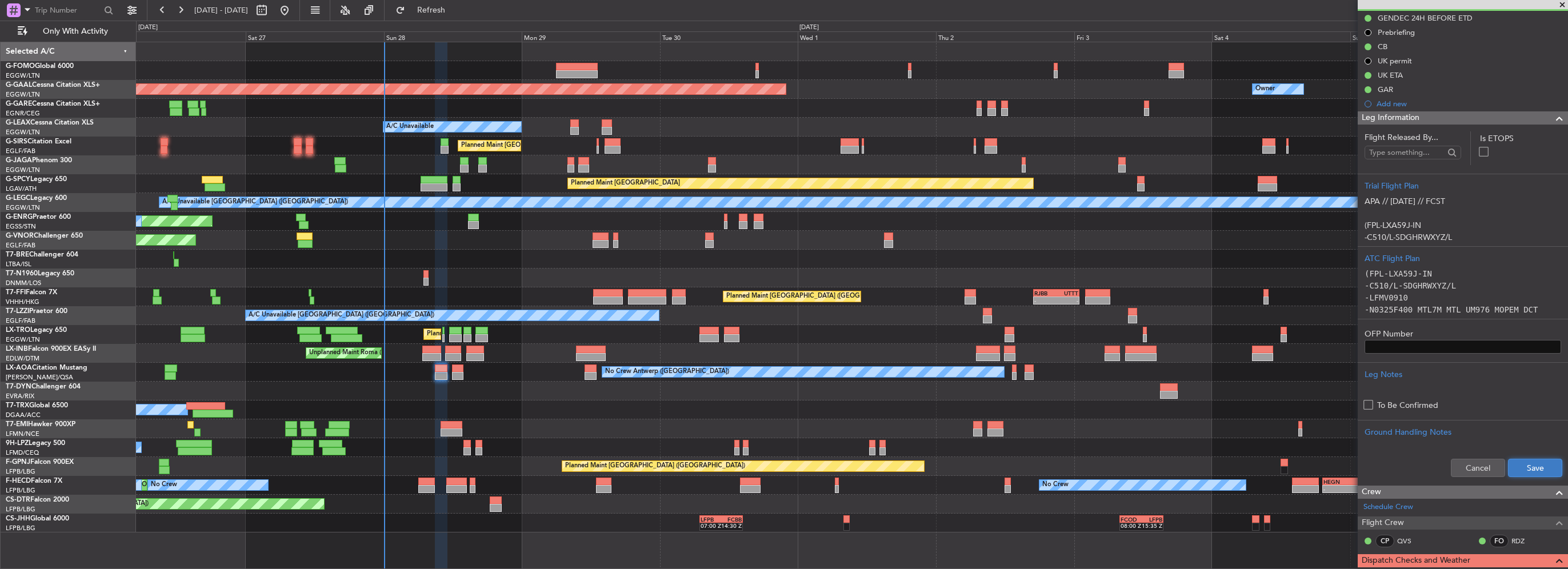
click at [1537, 462] on button "Save" at bounding box center [1535, 467] width 54 height 18
click at [1515, 117] on div "Leg Information" at bounding box center [1463, 117] width 210 height 13
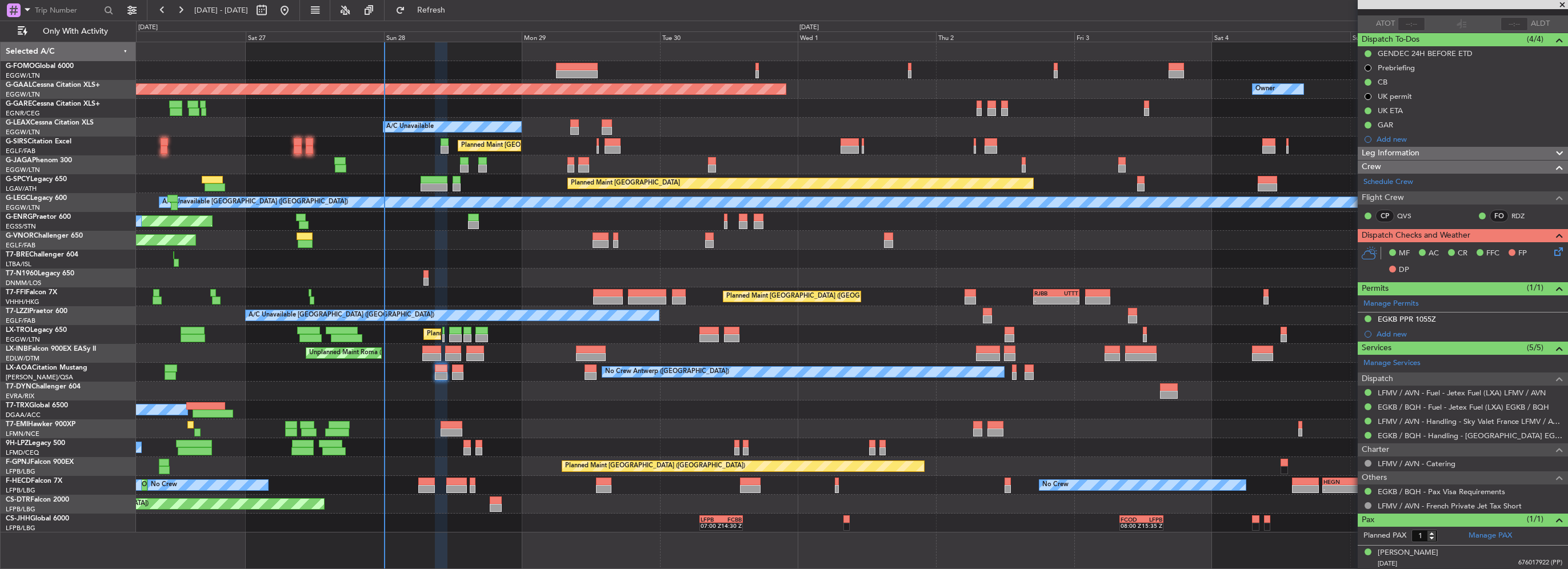
click at [1552, 249] on icon at bounding box center [1557, 250] width 9 height 9
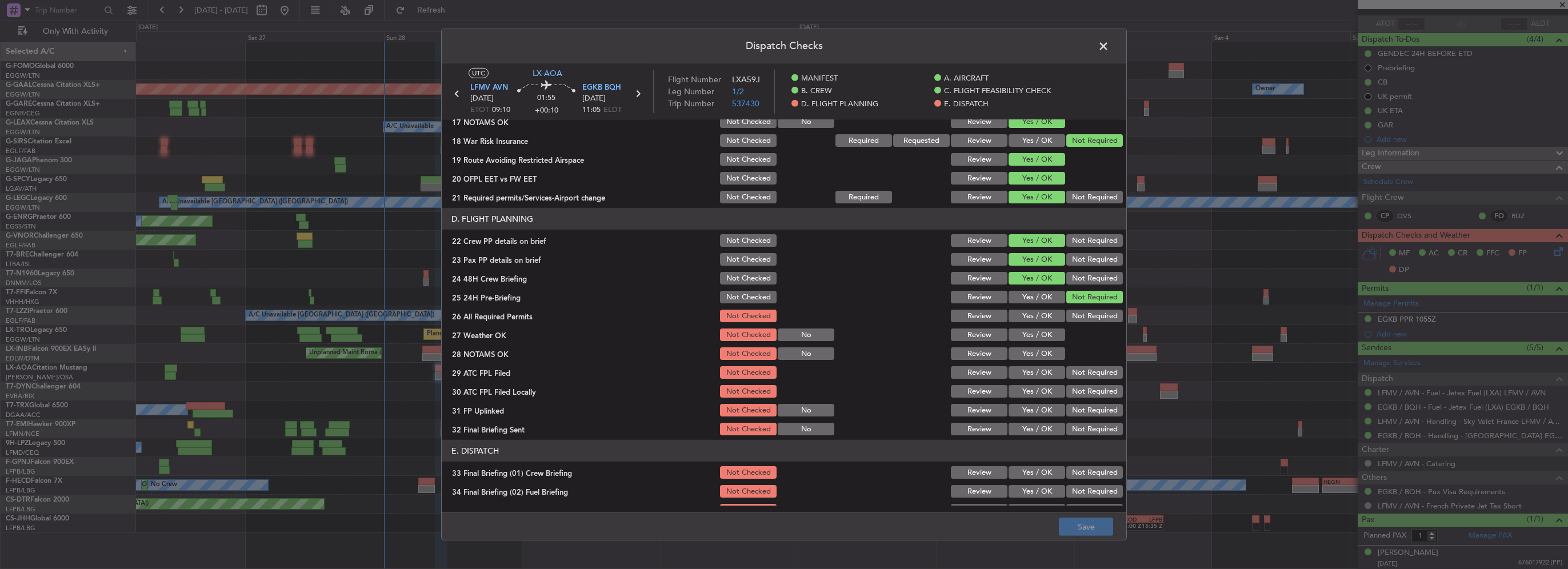
scroll to position [457, 0]
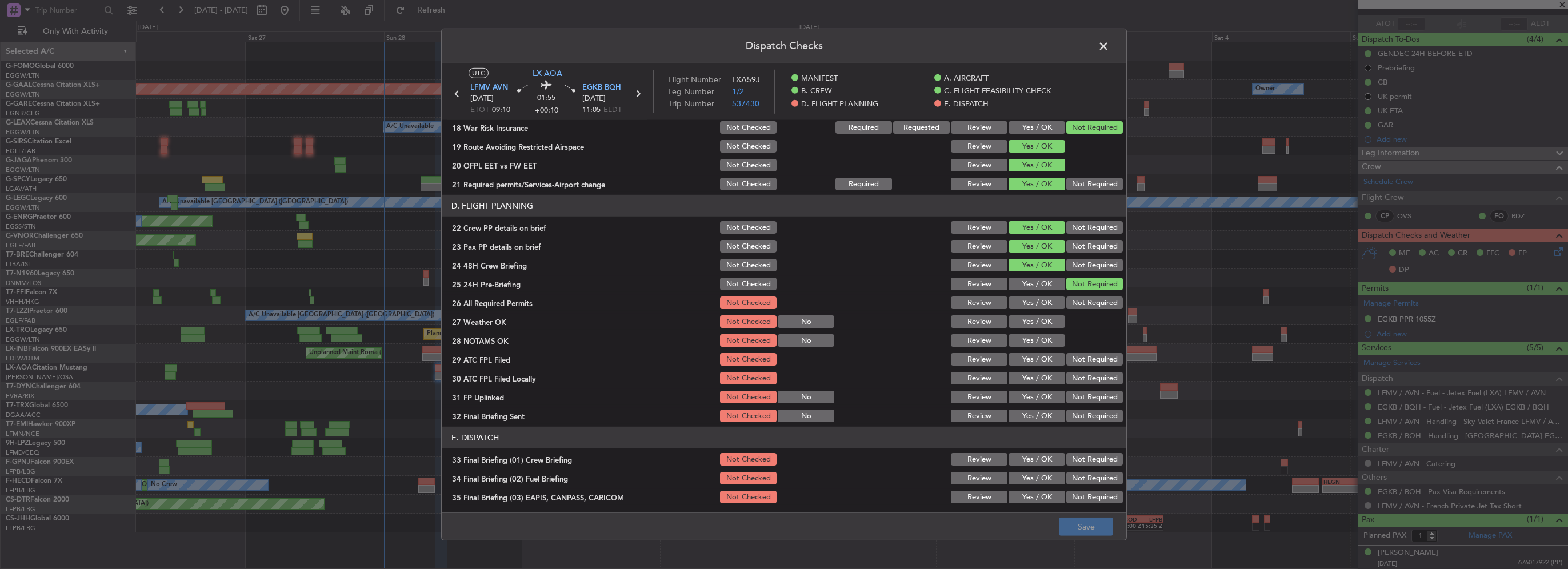
click at [1032, 309] on div "Yes / OK" at bounding box center [1036, 302] width 58 height 16
click at [1037, 307] on button "Yes / OK" at bounding box center [1037, 303] width 57 height 13
click at [1039, 316] on button "Yes / OK" at bounding box center [1037, 322] width 57 height 13
click at [1046, 342] on button "Yes / OK" at bounding box center [1037, 340] width 57 height 13
drag, startPoint x: 1046, startPoint y: 350, endPoint x: 1043, endPoint y: 361, distance: 11.4
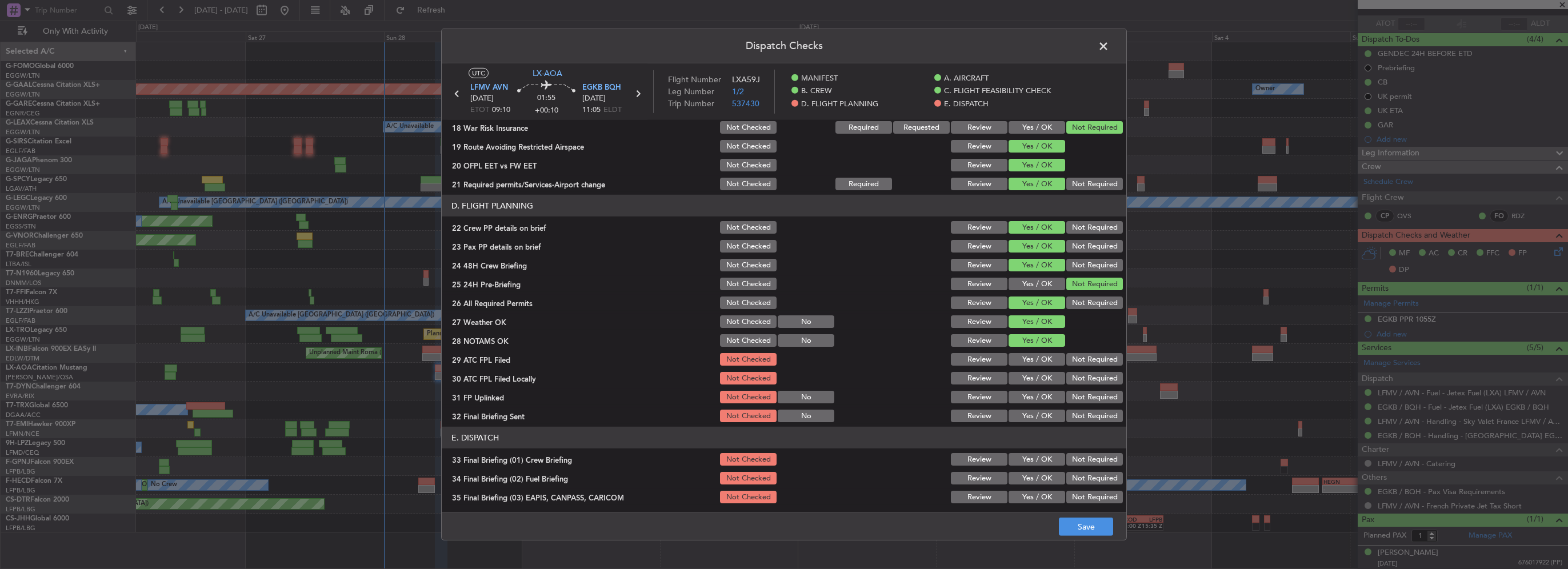
click at [1045, 350] on section "D. FLIGHT PLANNING 22 Crew PP details on brief Not Checked Review Yes / OK Not …" at bounding box center [784, 309] width 685 height 229
click at [1044, 366] on div "Yes / OK" at bounding box center [1036, 359] width 58 height 16
click at [1046, 361] on button "Yes / OK" at bounding box center [1037, 359] width 57 height 13
click at [1085, 383] on button "Not Required" at bounding box center [1095, 378] width 57 height 13
click at [1026, 396] on button "Yes / OK" at bounding box center [1037, 397] width 57 height 13
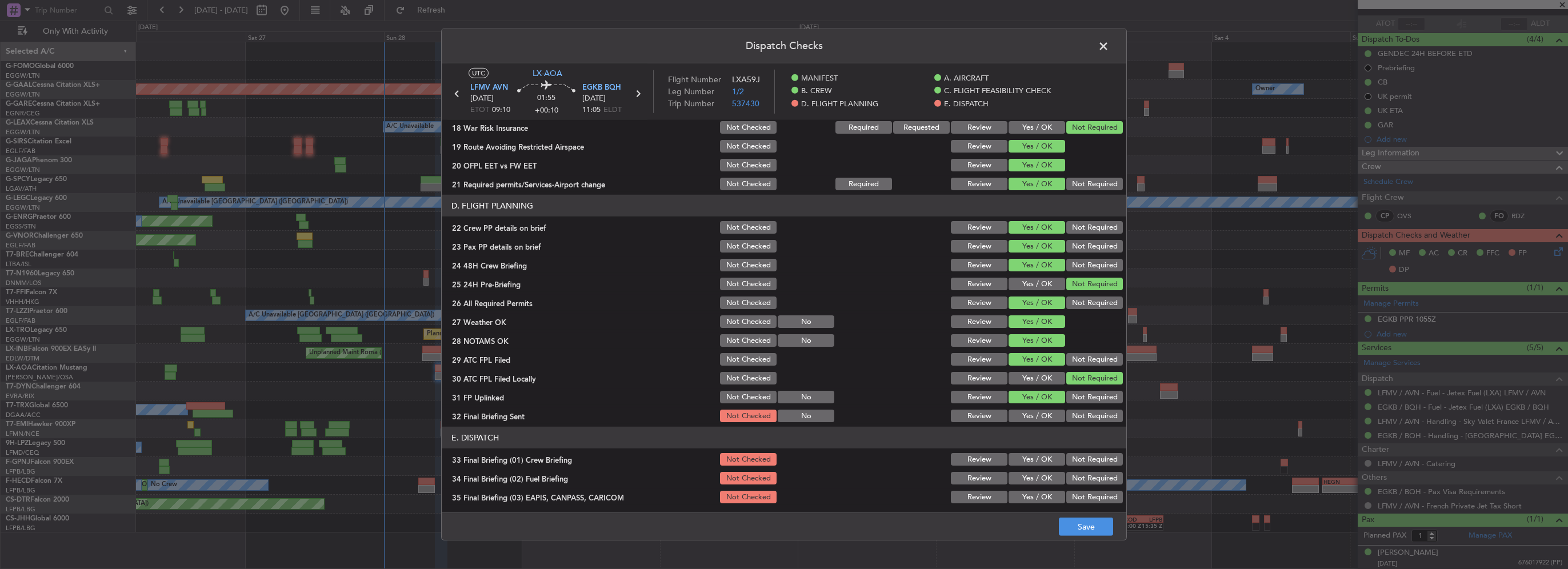
click at [1081, 423] on div "Not Required" at bounding box center [1093, 415] width 58 height 16
click at [1074, 416] on button "Not Required" at bounding box center [1095, 416] width 57 height 13
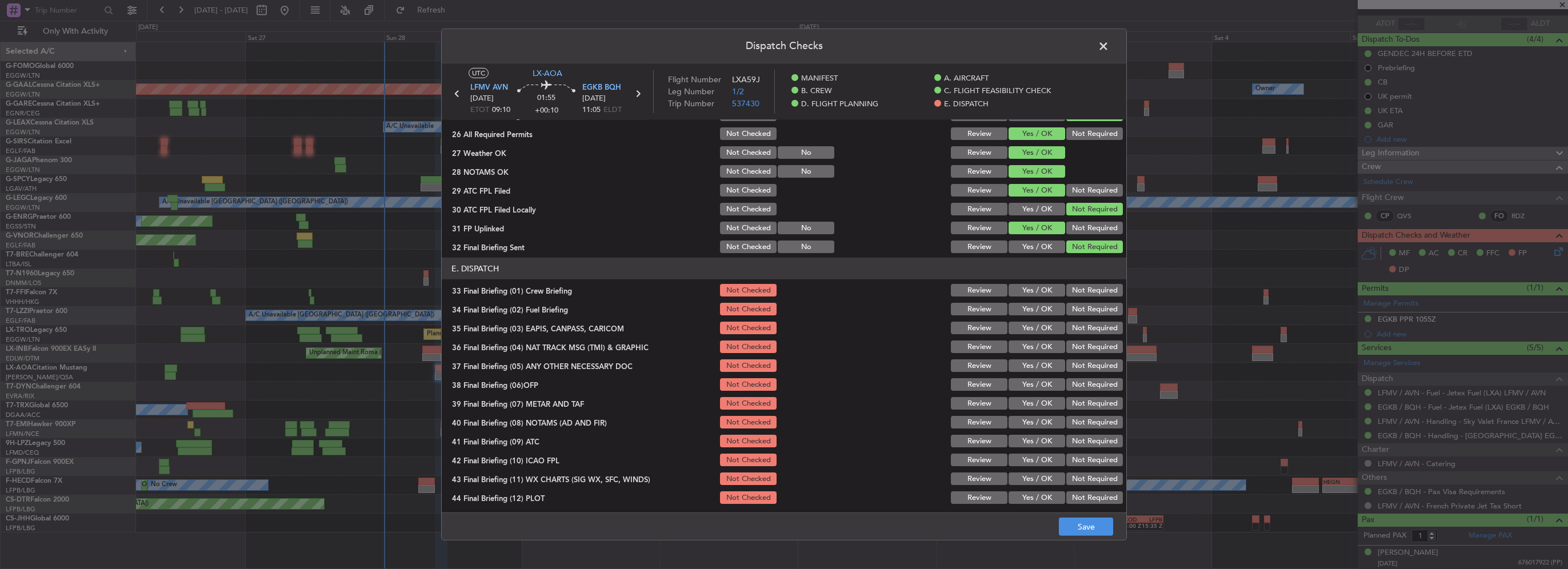
scroll to position [629, 0]
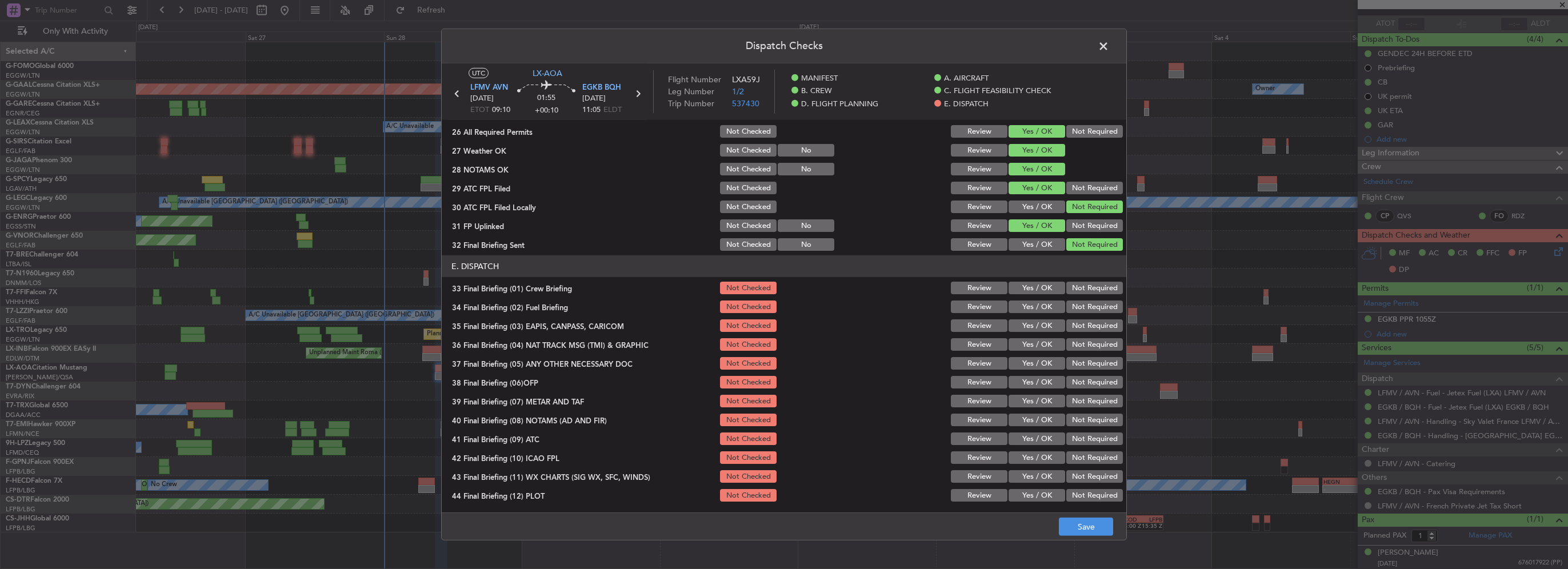
drag, startPoint x: 1017, startPoint y: 288, endPoint x: 1028, endPoint y: 308, distance: 22.8
click at [1017, 288] on button "Yes / OK" at bounding box center [1037, 288] width 57 height 13
click at [1028, 308] on button "Yes / OK" at bounding box center [1037, 307] width 57 height 13
click at [1067, 331] on button "Not Required" at bounding box center [1095, 326] width 57 height 13
click at [1067, 342] on button "Not Required" at bounding box center [1095, 345] width 57 height 13
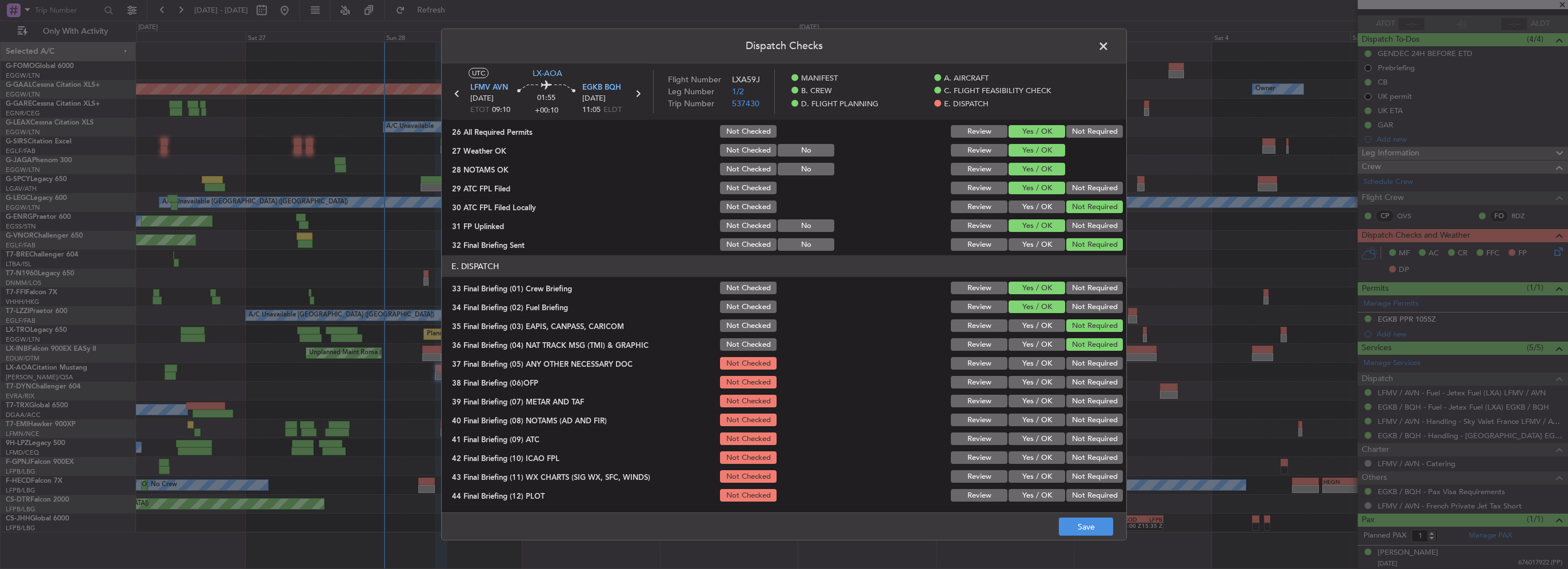
click at [1033, 354] on section "E. DISPATCH 33 Final Briefing (01) Crew Briefing Not Checked Review Yes / OK No…" at bounding box center [784, 379] width 685 height 248
click at [1041, 366] on button "Yes / OK" at bounding box center [1037, 363] width 57 height 13
click at [1043, 385] on button "Yes / OK" at bounding box center [1037, 382] width 57 height 13
drag, startPoint x: 1041, startPoint y: 396, endPoint x: 1041, endPoint y: 407, distance: 11.0
click at [1041, 398] on button "Yes / OK" at bounding box center [1037, 401] width 57 height 13
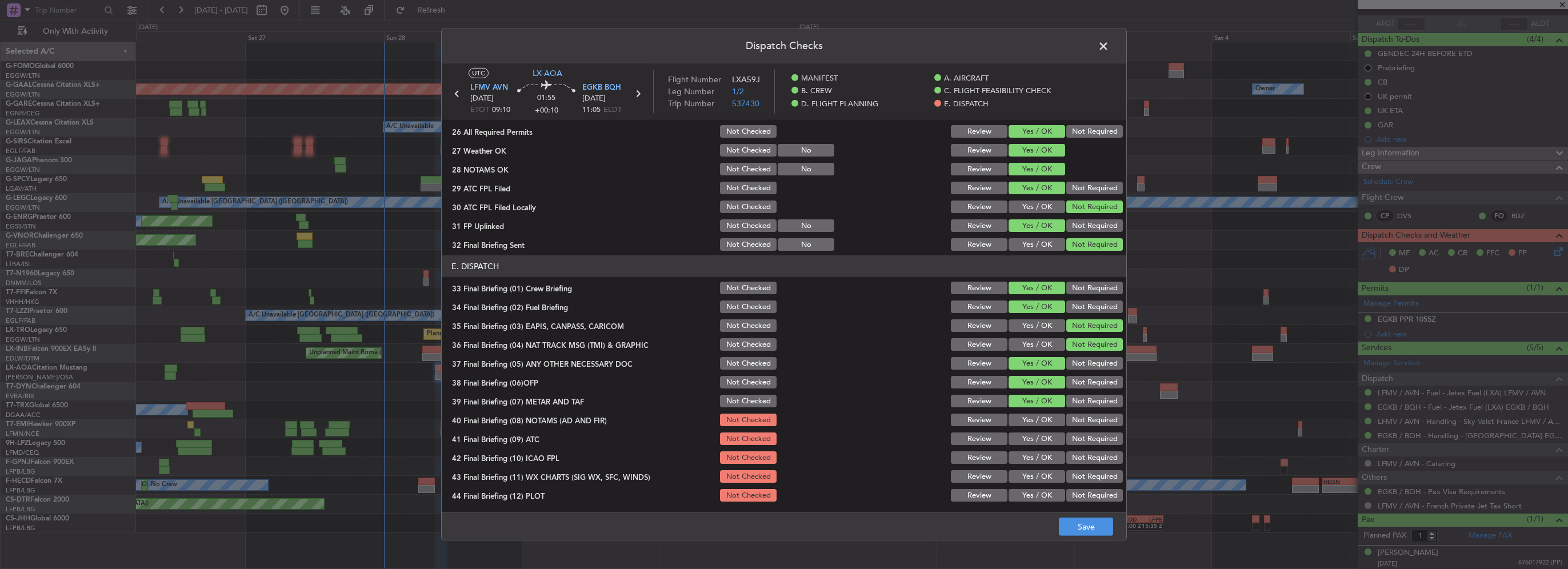
drag, startPoint x: 1041, startPoint y: 407, endPoint x: 1043, endPoint y: 422, distance: 15.1
click at [1041, 408] on div "Yes / OK" at bounding box center [1036, 401] width 58 height 16
click at [1043, 422] on button "Yes / OK" at bounding box center [1037, 420] width 57 height 13
click at [1043, 446] on div "Yes / OK" at bounding box center [1036, 438] width 58 height 16
click at [1043, 469] on div "Yes / OK" at bounding box center [1036, 476] width 58 height 16
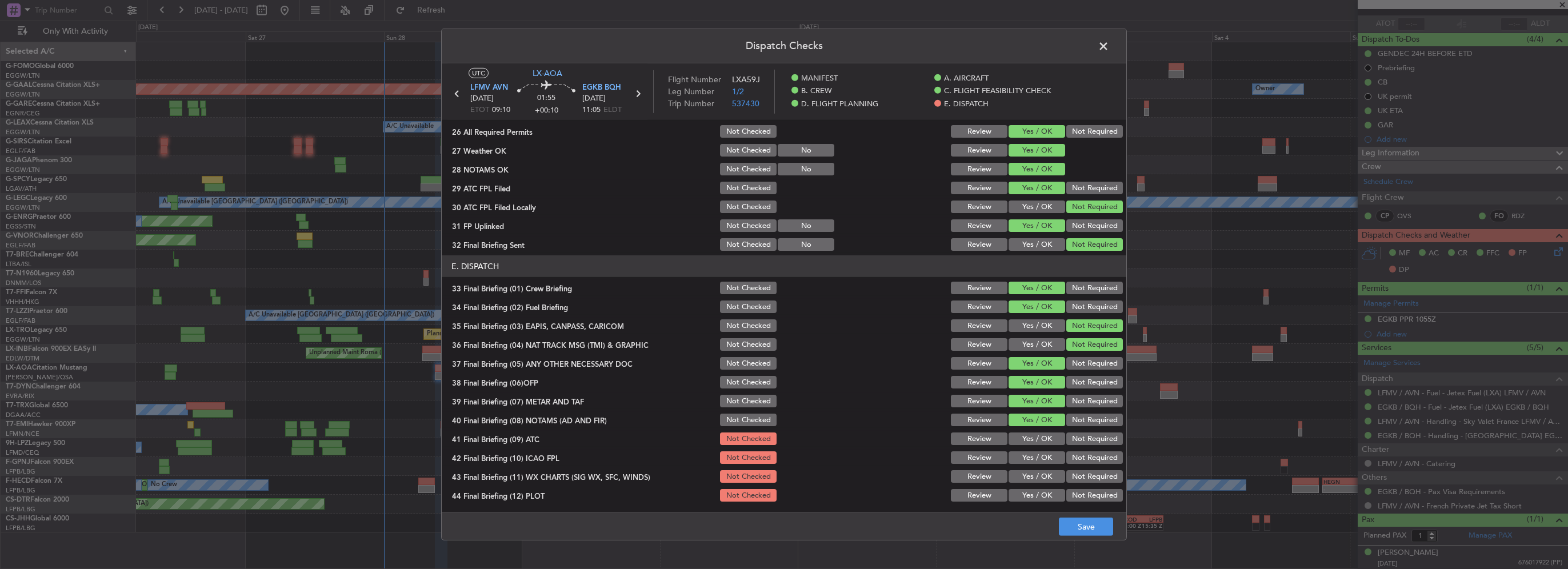
click at [1030, 441] on button "Yes / OK" at bounding box center [1037, 439] width 57 height 13
drag, startPoint x: 1033, startPoint y: 453, endPoint x: 1039, endPoint y: 468, distance: 16.2
click at [1033, 454] on button "Yes / OK" at bounding box center [1037, 458] width 57 height 13
drag, startPoint x: 1039, startPoint y: 468, endPoint x: 1043, endPoint y: 484, distance: 16.5
click at [1037, 469] on div "Yes / OK" at bounding box center [1036, 476] width 58 height 16
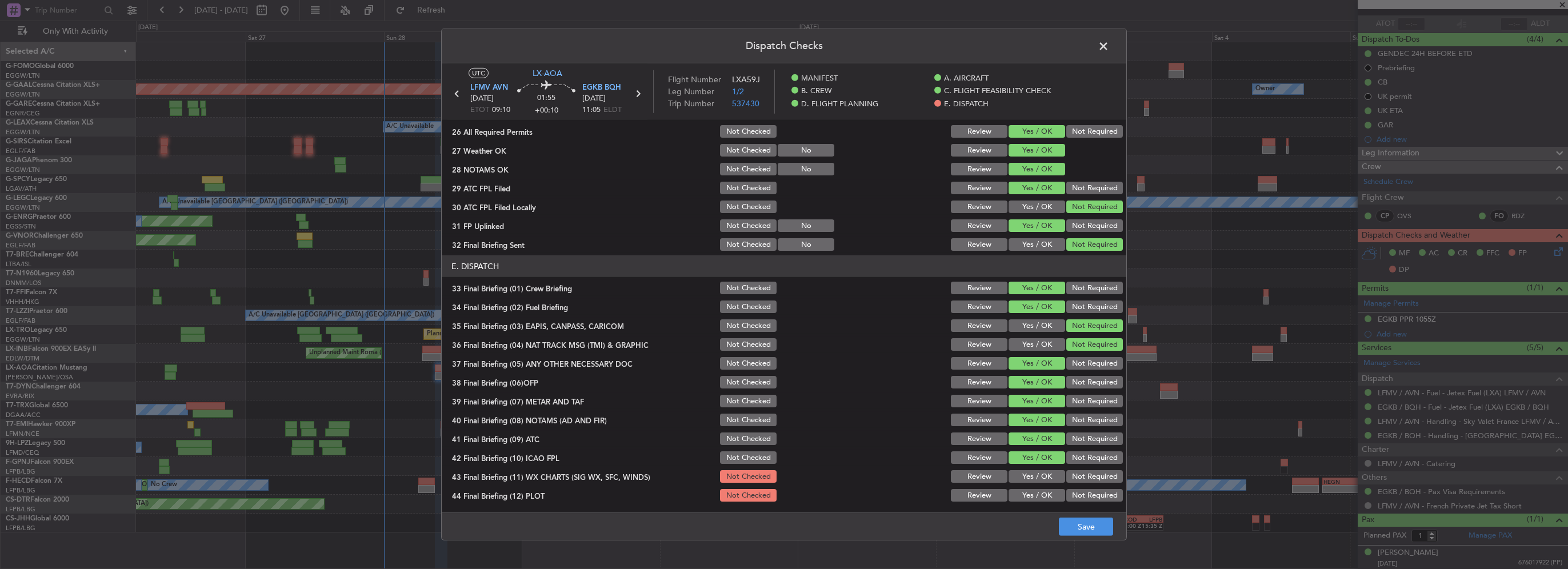
click at [1043, 484] on section "E. DISPATCH 33 Final Briefing (01) Crew Briefing Not Checked Review Yes / OK No…" at bounding box center [784, 379] width 685 height 248
click at [1034, 475] on button "Yes / OK" at bounding box center [1037, 476] width 57 height 13
click at [1043, 491] on button "Yes / OK" at bounding box center [1037, 495] width 57 height 13
drag, startPoint x: 1101, startPoint y: 515, endPoint x: 1111, endPoint y: 521, distance: 11.7
click at [1107, 519] on div "Dispatch Checks UTC LX-AOA LFMV AVN 28/09/2025 ETOT 09:10 01:55 +00:10 EGKB BQH…" at bounding box center [783, 284] width 686 height 512
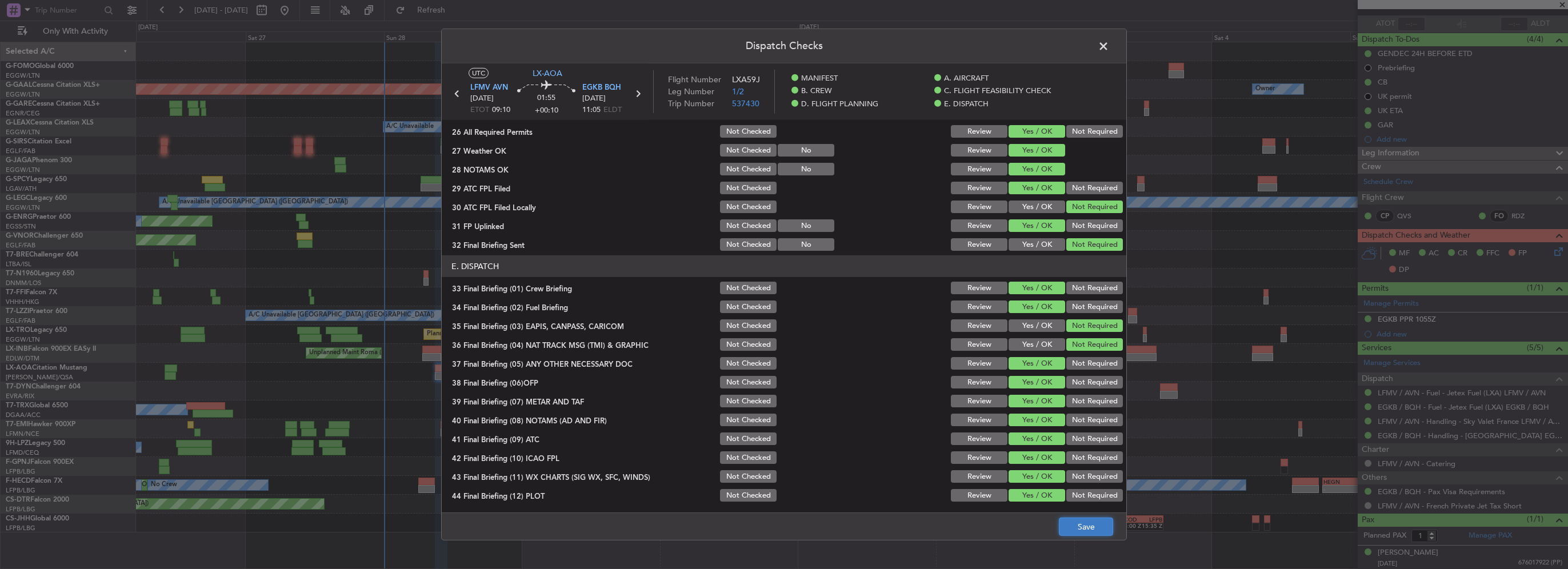
click at [1110, 521] on button "Save" at bounding box center [1086, 526] width 54 height 18
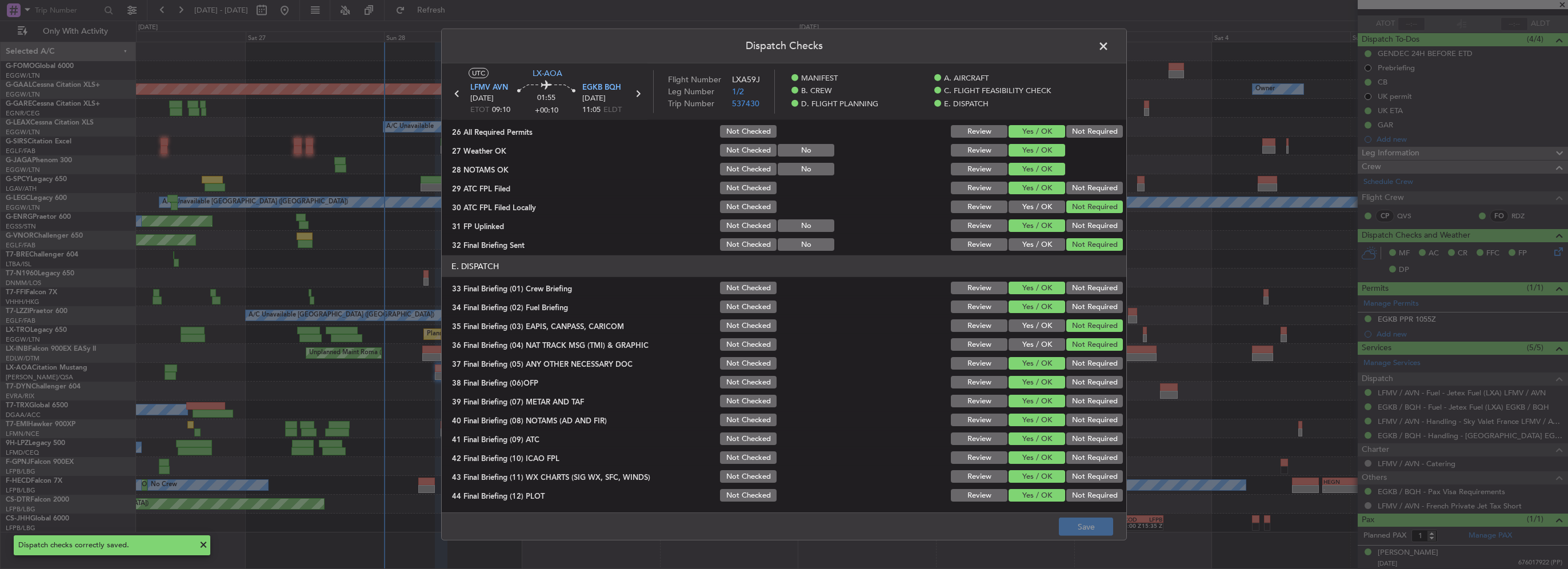
click at [1109, 46] on span at bounding box center [1109, 49] width 0 height 23
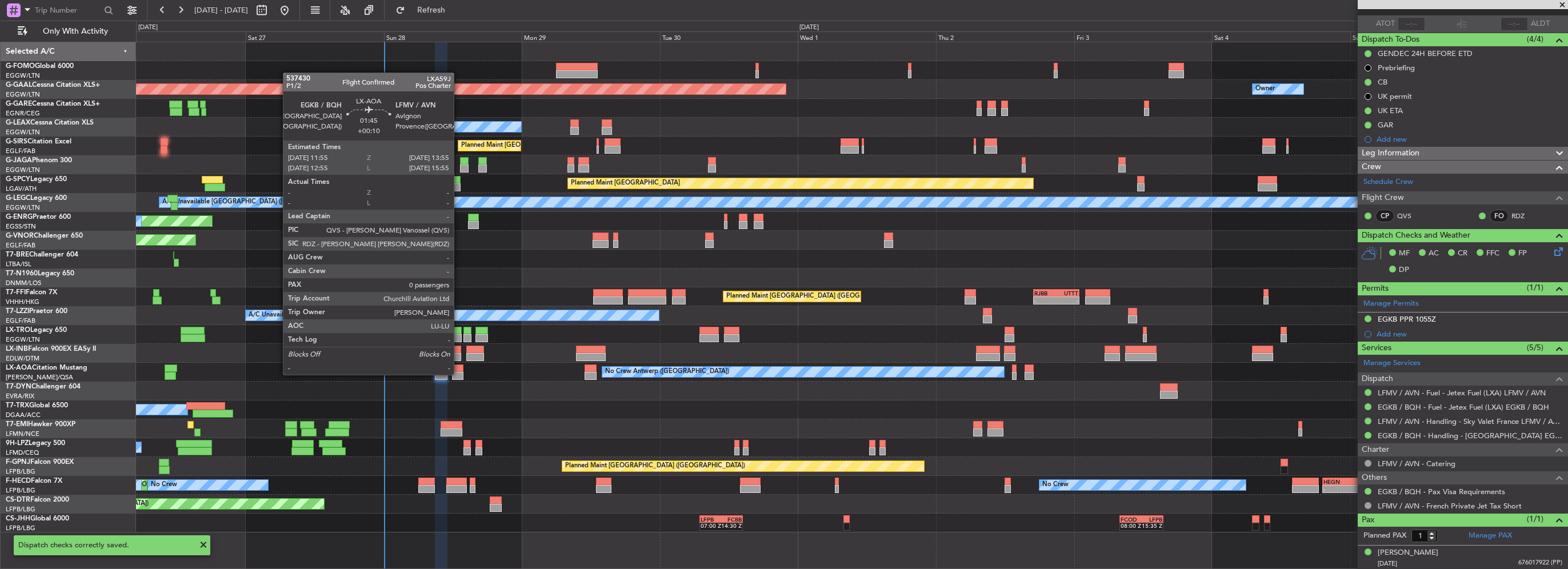
click at [459, 373] on div at bounding box center [458, 376] width 12 height 8
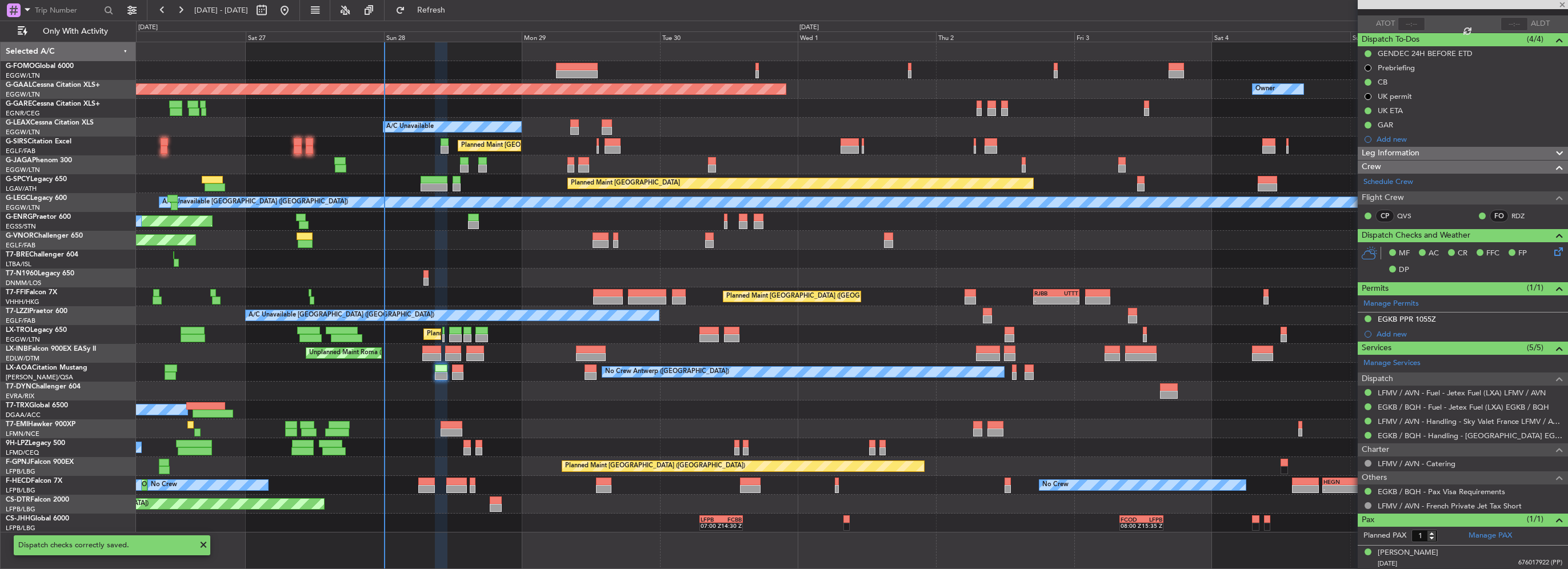
type input "0"
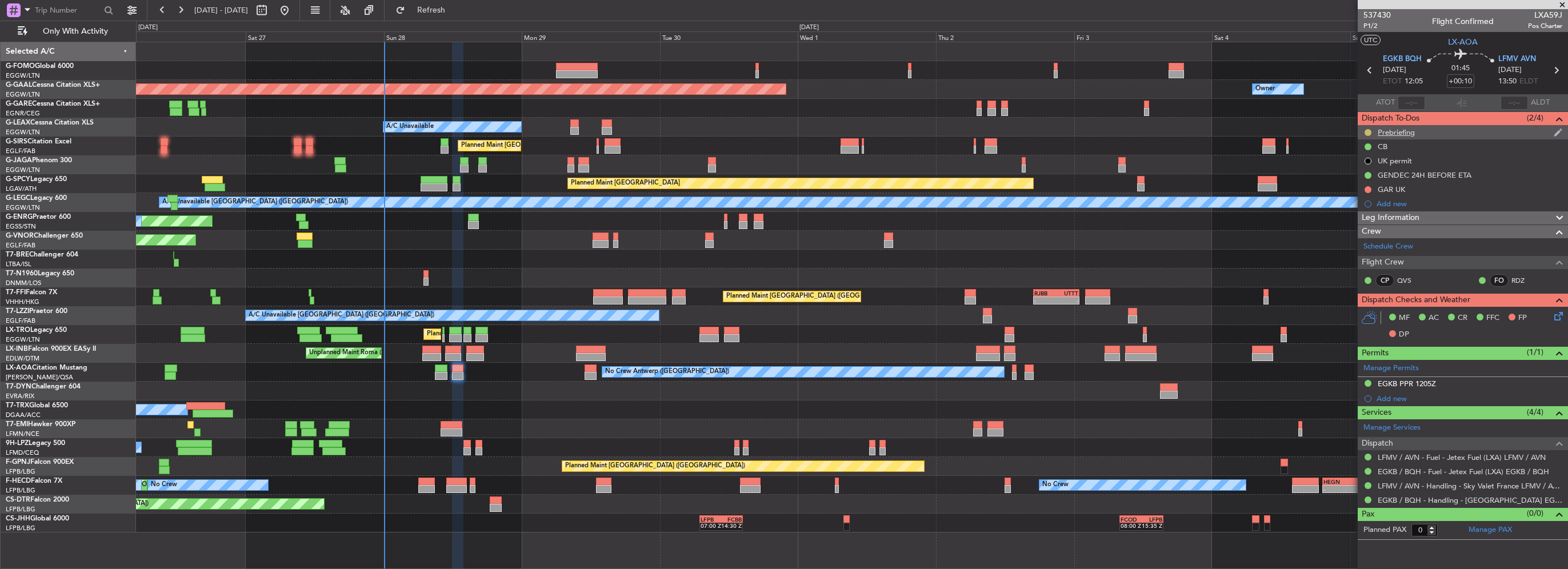
click at [1365, 131] on button at bounding box center [1368, 132] width 7 height 7
click at [1365, 198] on span "Cancelled" at bounding box center [1370, 200] width 32 height 11
click at [1369, 190] on button at bounding box center [1368, 189] width 7 height 7
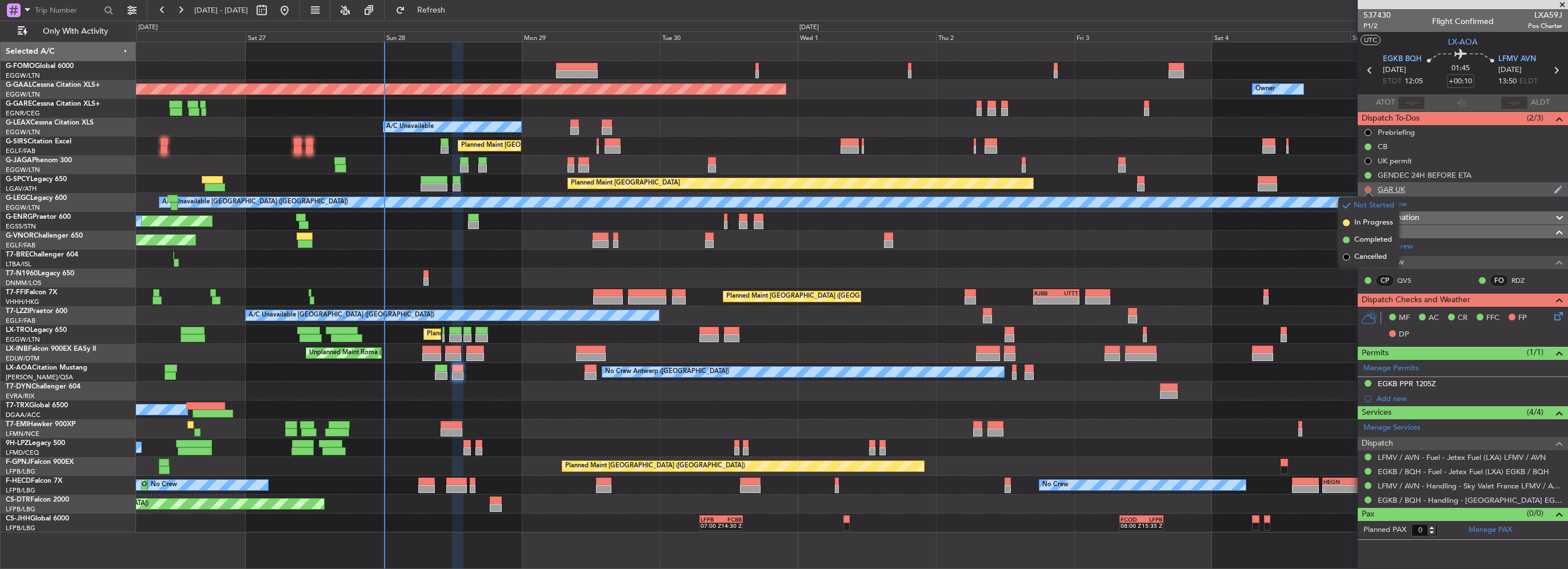
click at [1365, 187] on button at bounding box center [1368, 189] width 7 height 7
click at [1552, 316] on icon at bounding box center [1557, 314] width 9 height 9
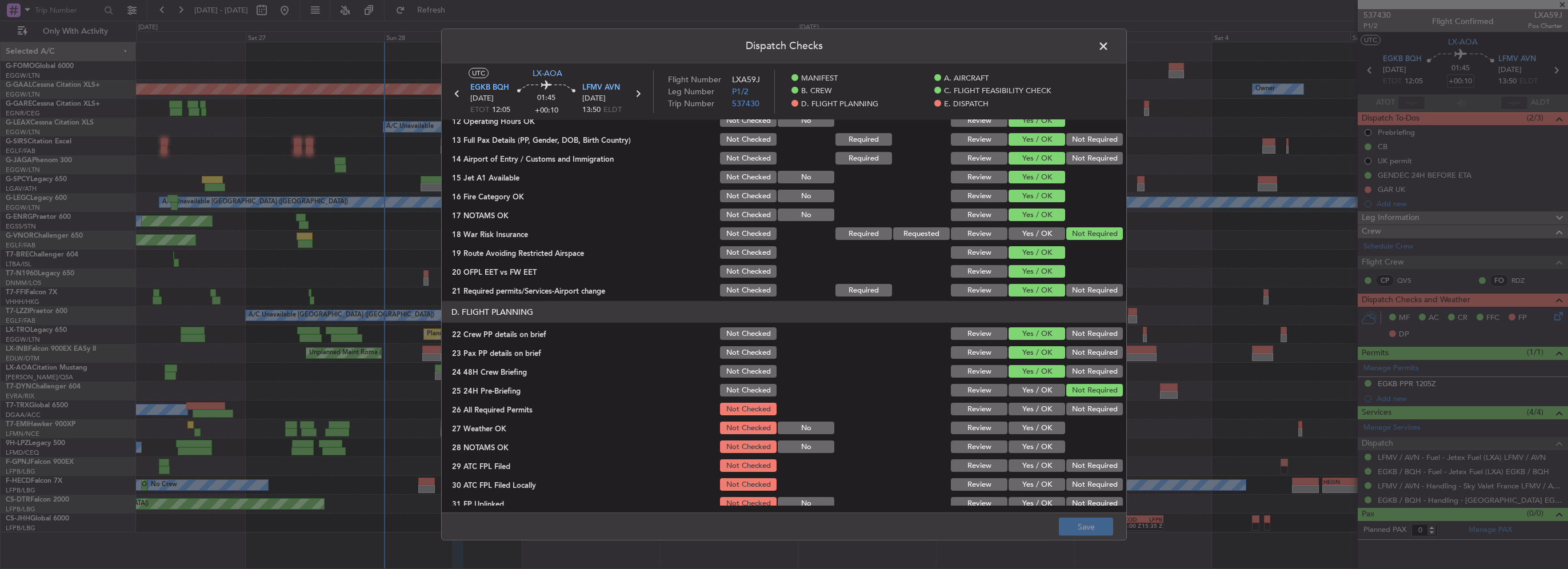
scroll to position [400, 0]
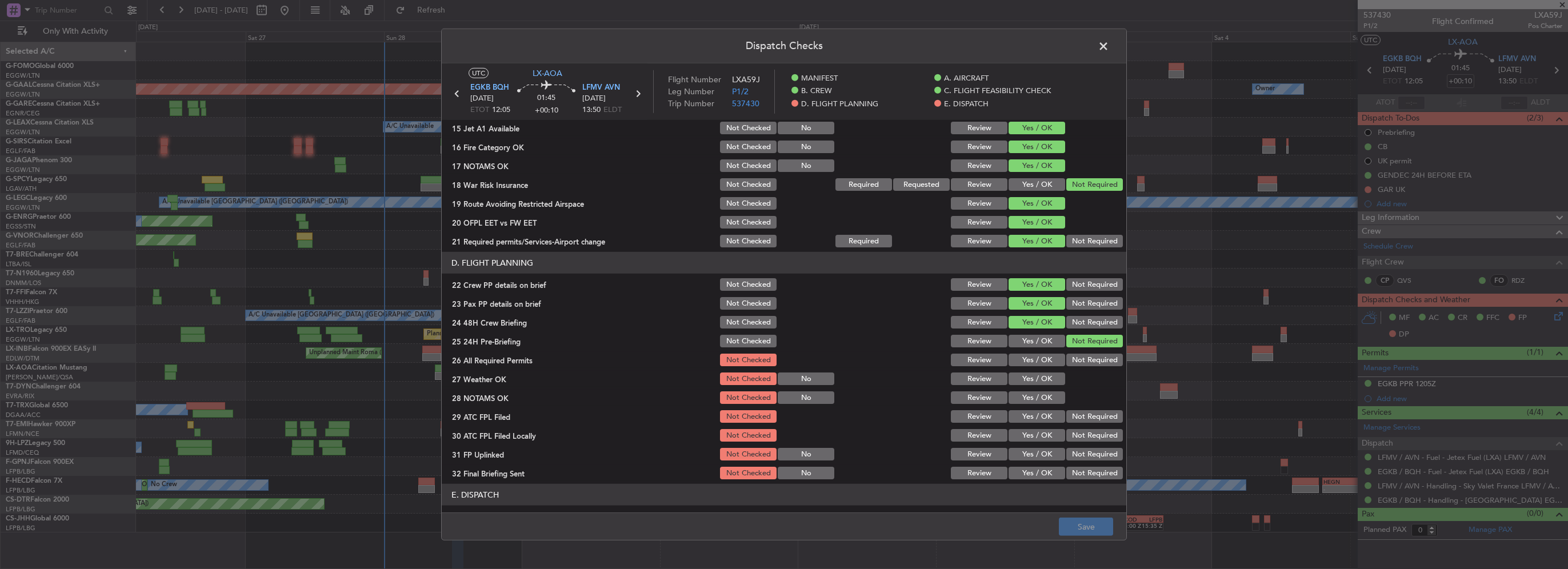
click at [1041, 361] on button "Yes / OK" at bounding box center [1037, 360] width 57 height 13
click at [1041, 379] on button "Yes / OK" at bounding box center [1037, 379] width 57 height 13
click at [1044, 400] on button "Yes / OK" at bounding box center [1037, 398] width 57 height 13
click at [1044, 413] on button "Yes / OK" at bounding box center [1037, 417] width 57 height 13
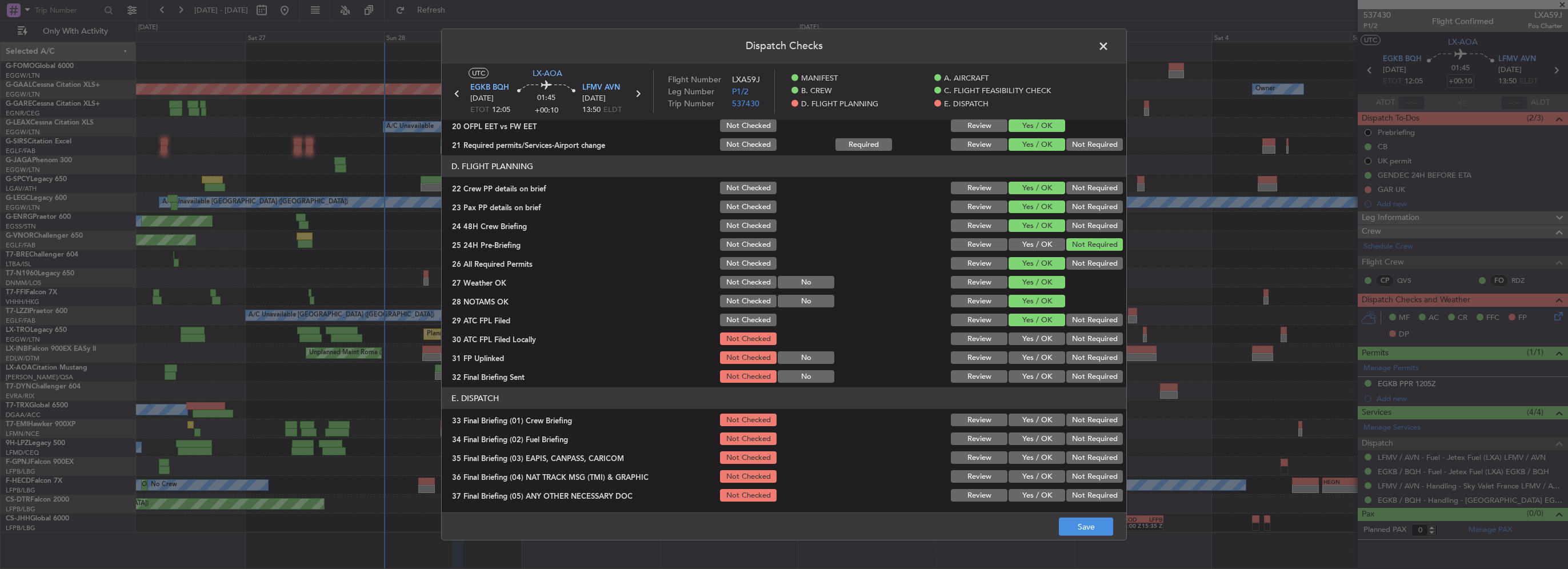
scroll to position [514, 0]
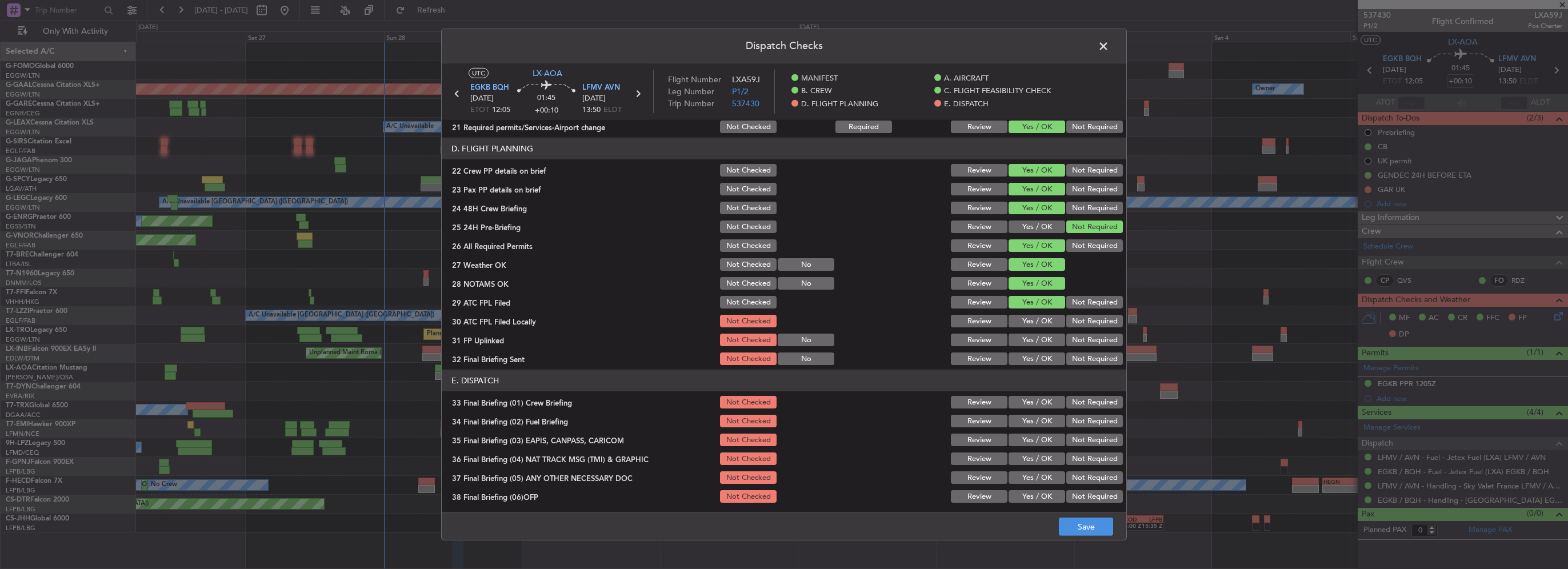
click at [1074, 329] on section "D. FLIGHT PLANNING 22 Crew PP details on brief Not Checked Review Yes / OK Not …" at bounding box center [784, 252] width 685 height 229
click at [1077, 322] on button "Not Required" at bounding box center [1095, 321] width 57 height 13
drag, startPoint x: 1039, startPoint y: 340, endPoint x: 1050, endPoint y: 344, distance: 11.7
click at [1039, 340] on button "Yes / OK" at bounding box center [1037, 340] width 57 height 13
click at [1069, 356] on button "Not Required" at bounding box center [1095, 359] width 57 height 13
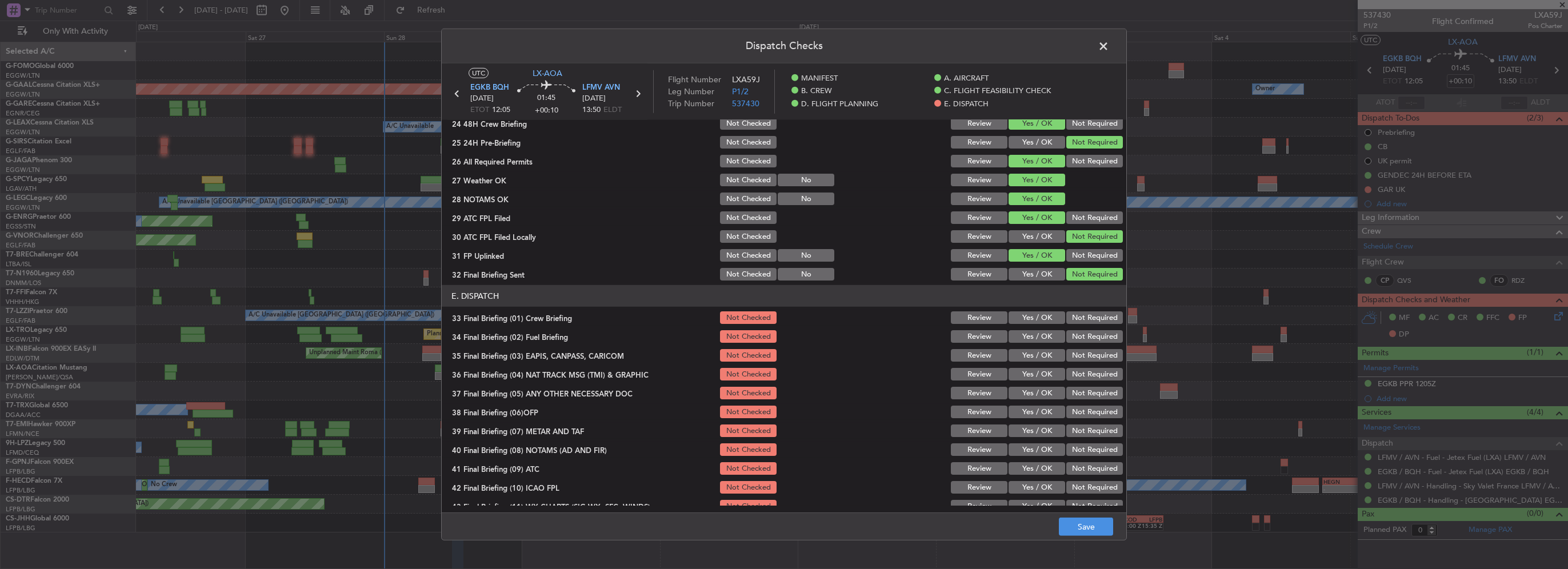
scroll to position [629, 0]
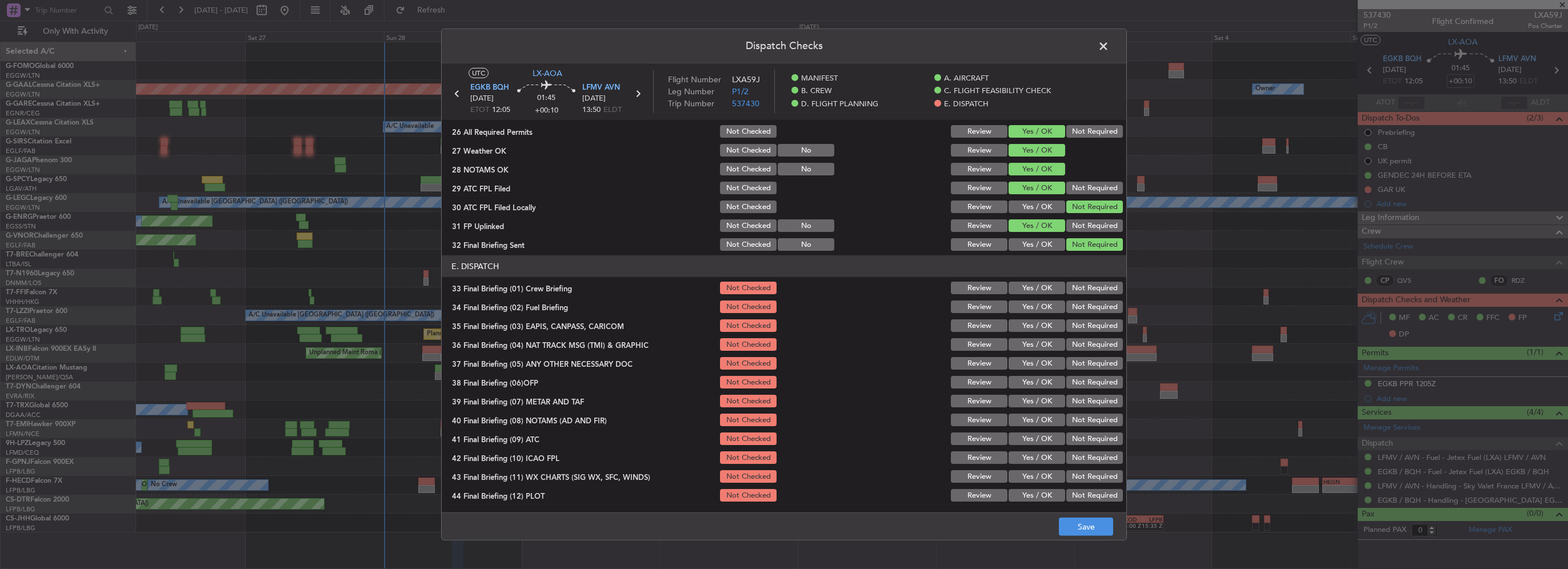
click at [1037, 278] on section "E. DISPATCH 33 Final Briefing (01) Crew Briefing Not Checked Review Yes / OK No…" at bounding box center [784, 379] width 685 height 248
click at [1039, 285] on button "Yes / OK" at bounding box center [1037, 288] width 57 height 13
click at [1041, 309] on button "Yes / OK" at bounding box center [1037, 307] width 57 height 13
click at [1072, 327] on button "Not Required" at bounding box center [1095, 326] width 57 height 13
click at [1076, 340] on button "Not Required" at bounding box center [1095, 345] width 57 height 13
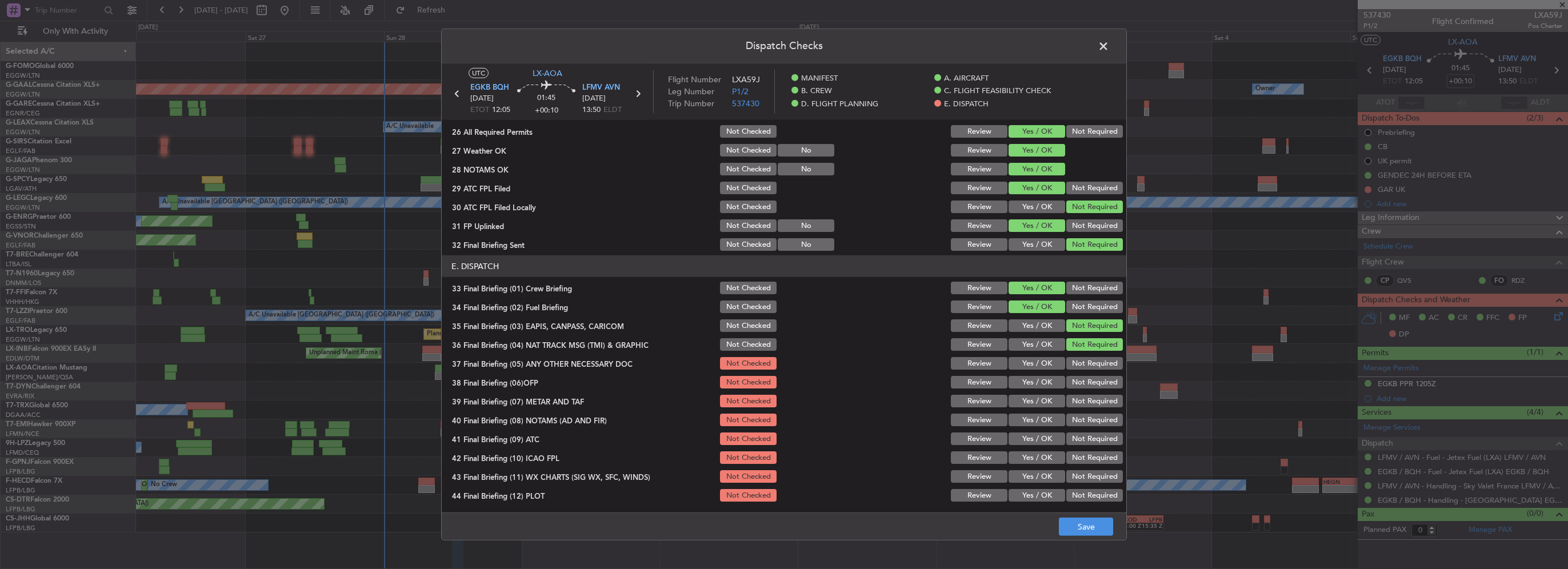
click at [1022, 367] on button "Yes / OK" at bounding box center [1037, 363] width 57 height 13
click at [1028, 384] on button "Yes / OK" at bounding box center [1037, 382] width 57 height 13
drag, startPoint x: 1033, startPoint y: 396, endPoint x: 1038, endPoint y: 407, distance: 12.1
click at [1033, 398] on button "Yes / OK" at bounding box center [1037, 401] width 57 height 13
click at [1043, 415] on button "Yes / OK" at bounding box center [1037, 420] width 57 height 13
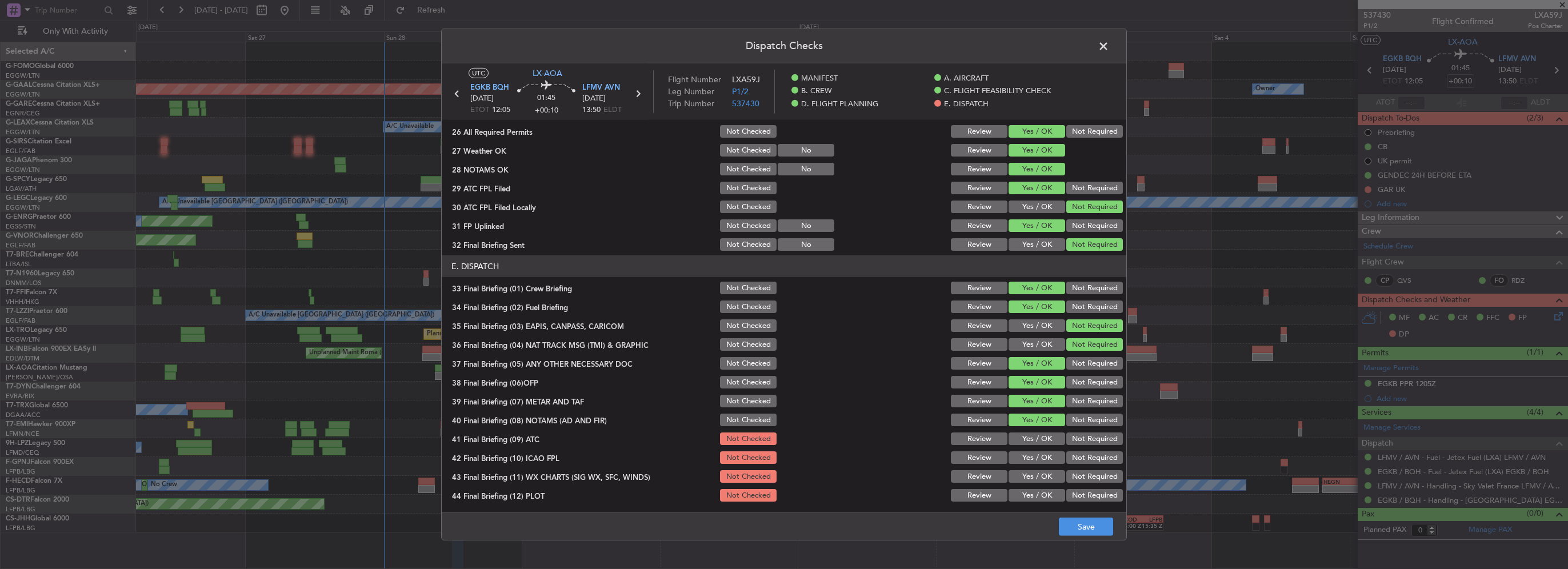
click at [1047, 432] on button "Yes / OK" at bounding box center [1037, 439] width 57 height 13
click at [1047, 459] on button "Yes / OK" at bounding box center [1037, 458] width 57 height 13
click at [1043, 467] on section "E. DISPATCH 33 Final Briefing (01) Crew Briefing Not Checked Review Yes / OK No…" at bounding box center [784, 379] width 685 height 248
click at [1044, 483] on div "Yes / OK" at bounding box center [1036, 476] width 58 height 16
drag, startPoint x: 1048, startPoint y: 503, endPoint x: 1039, endPoint y: 484, distance: 21.0
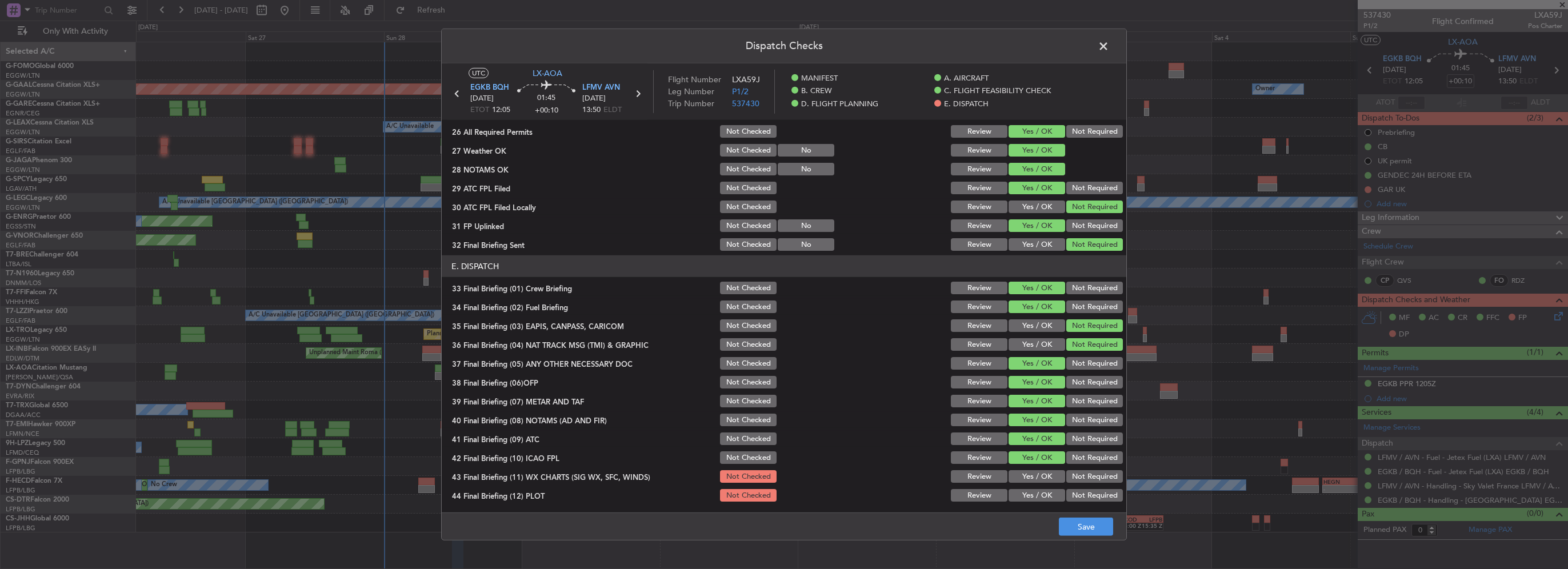
click at [1046, 497] on article "MANIFEST Crew Details sent to Arr & Dep Handling Not Checked Review Yes / OK No…" at bounding box center [784, 312] width 685 height 385
click at [1039, 473] on button "Yes / OK" at bounding box center [1037, 476] width 57 height 13
click at [1048, 493] on button "Yes / OK" at bounding box center [1037, 495] width 57 height 13
click at [1080, 523] on button "Save" at bounding box center [1086, 526] width 54 height 18
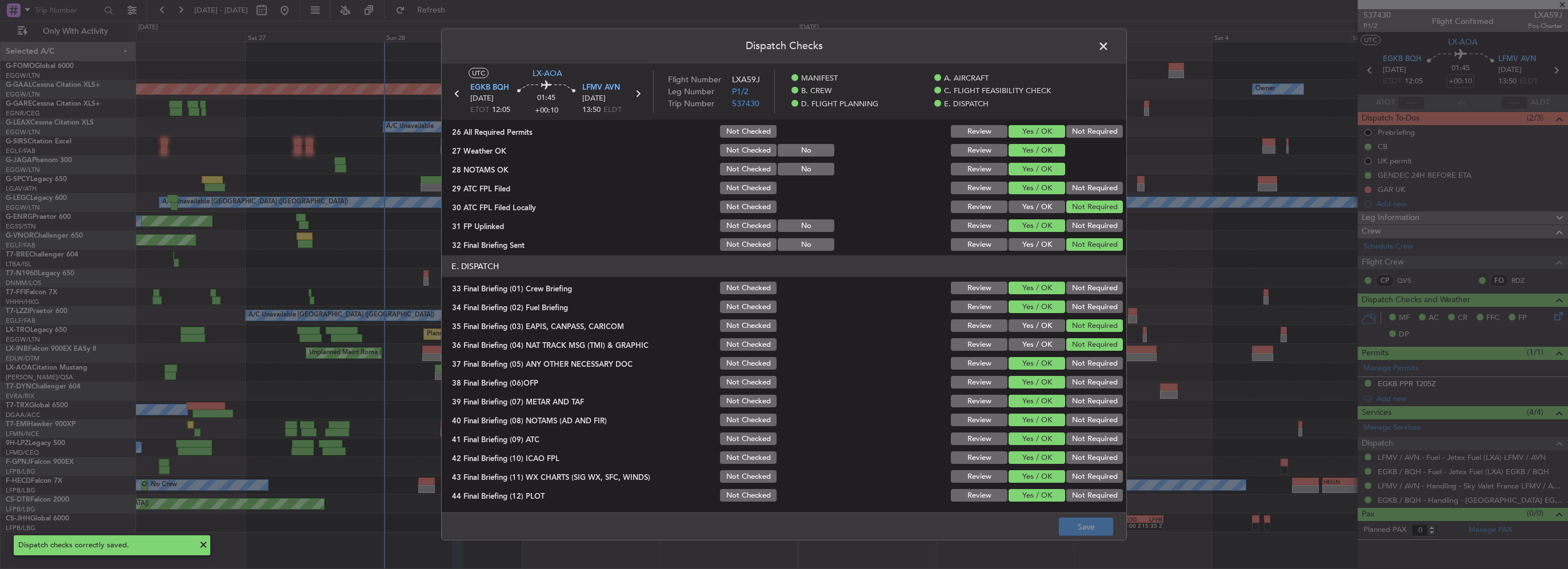
click at [1109, 40] on span at bounding box center [1109, 49] width 0 height 23
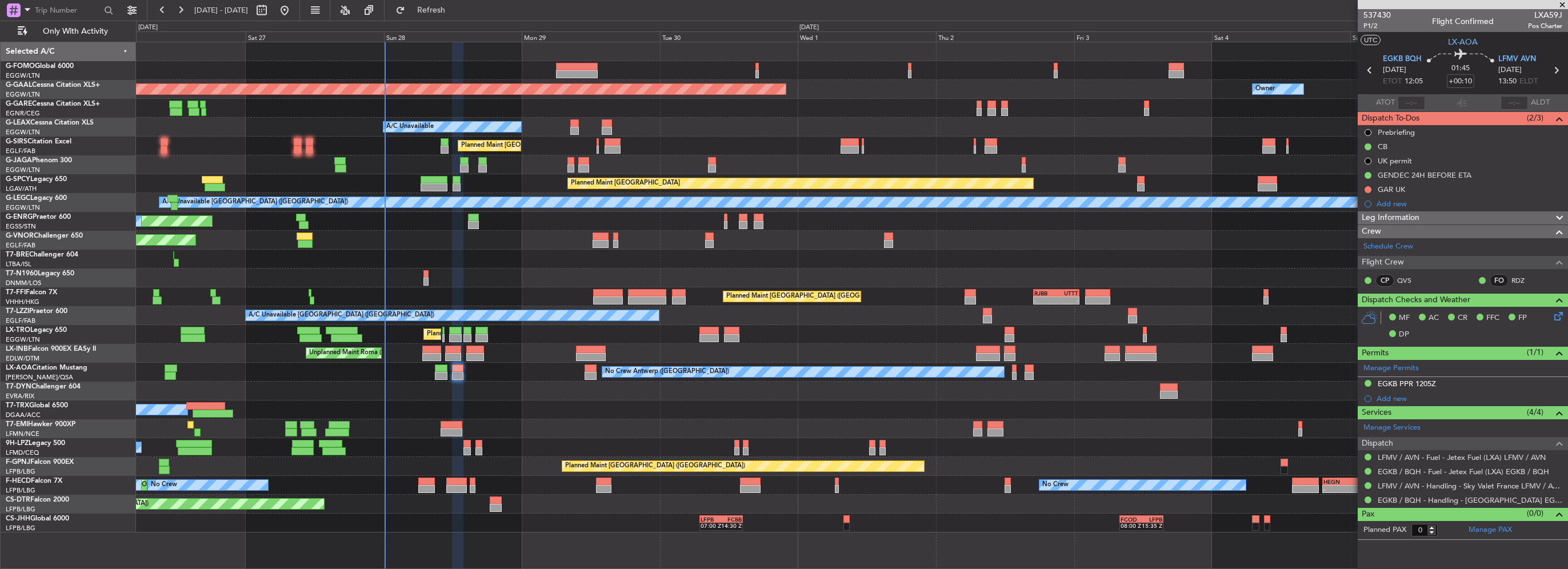
drag, startPoint x: 1409, startPoint y: 219, endPoint x: 1410, endPoint y: 225, distance: 6.1
click at [1409, 219] on span "Leg Information" at bounding box center [1391, 218] width 58 height 13
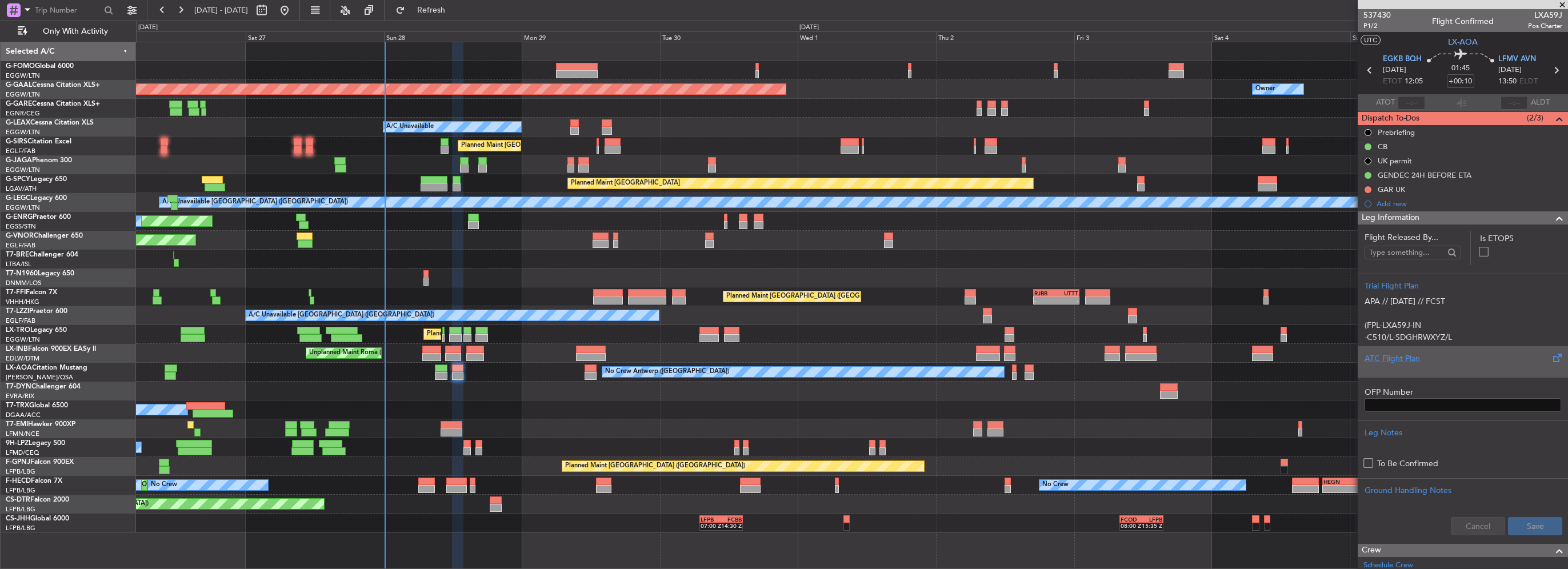
click at [1413, 353] on div "ATC Flight Plan" at bounding box center [1463, 358] width 196 height 12
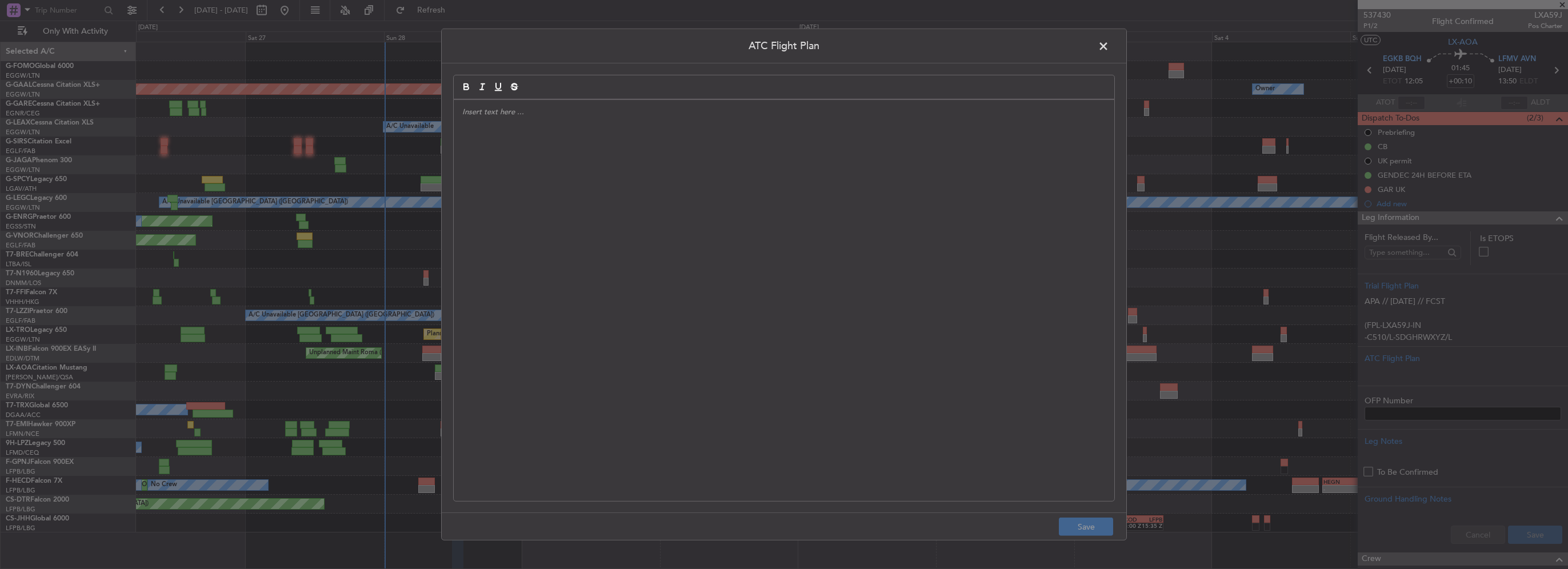
click at [686, 253] on div at bounding box center [784, 300] width 661 height 401
paste div
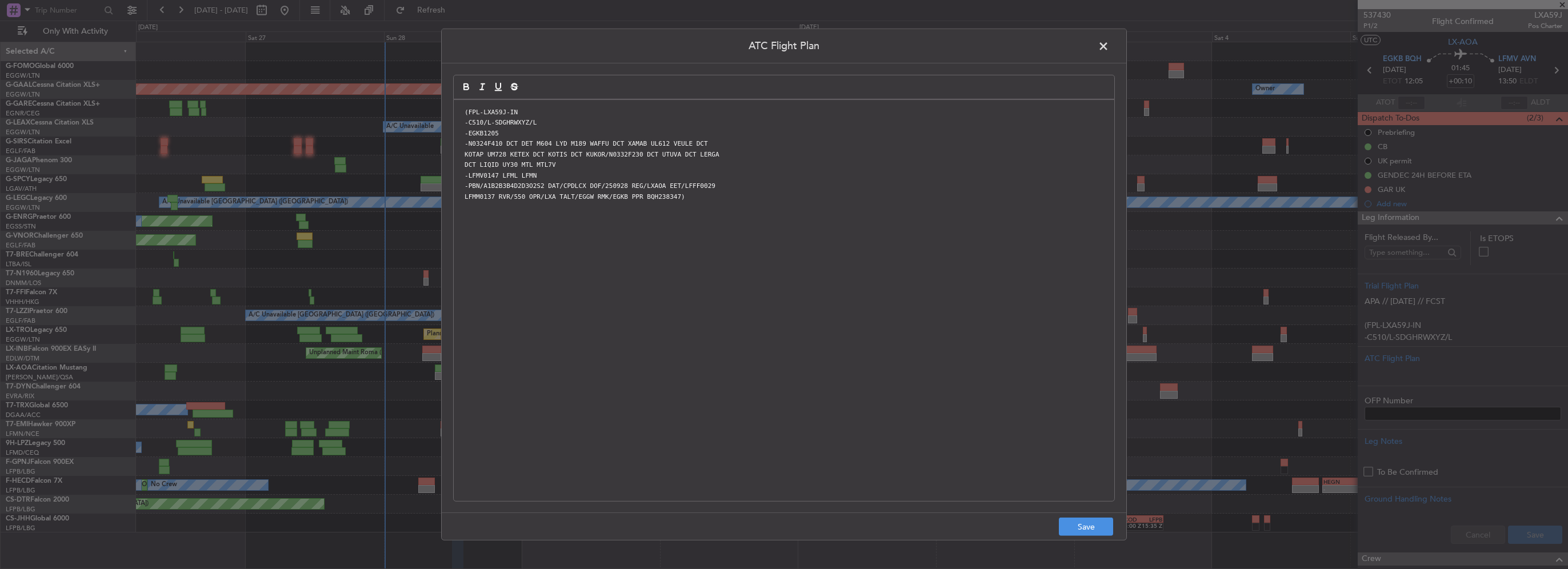
scroll to position [0, 0]
click at [1095, 519] on button "Save" at bounding box center [1086, 526] width 54 height 18
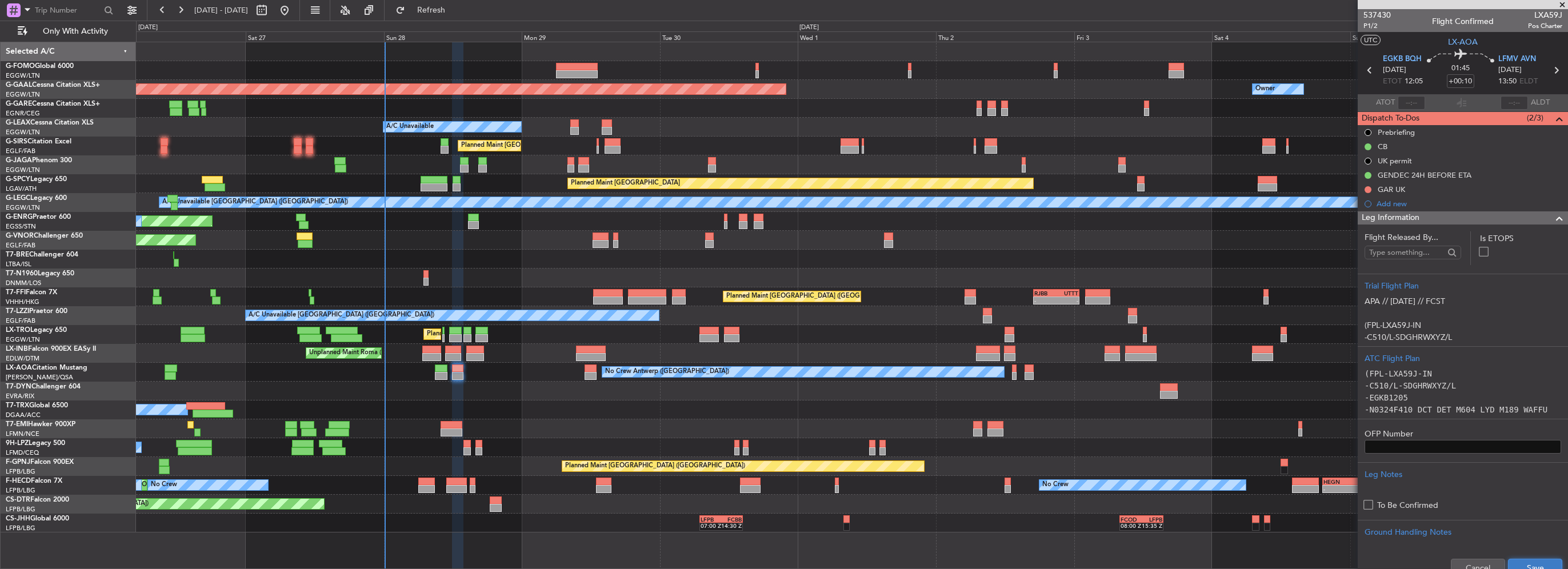
click at [1519, 560] on button "Save" at bounding box center [1535, 568] width 54 height 18
click at [1553, 215] on span at bounding box center [1560, 218] width 14 height 14
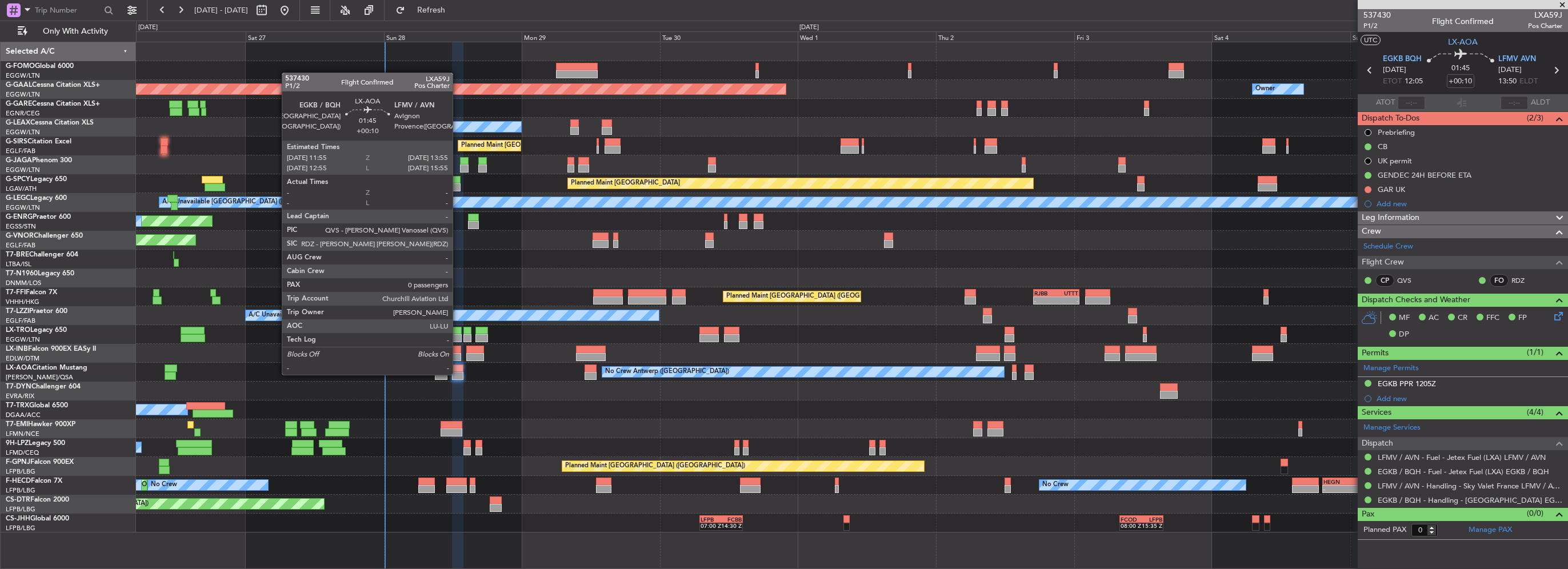
click at [458, 373] on div at bounding box center [458, 376] width 12 height 8
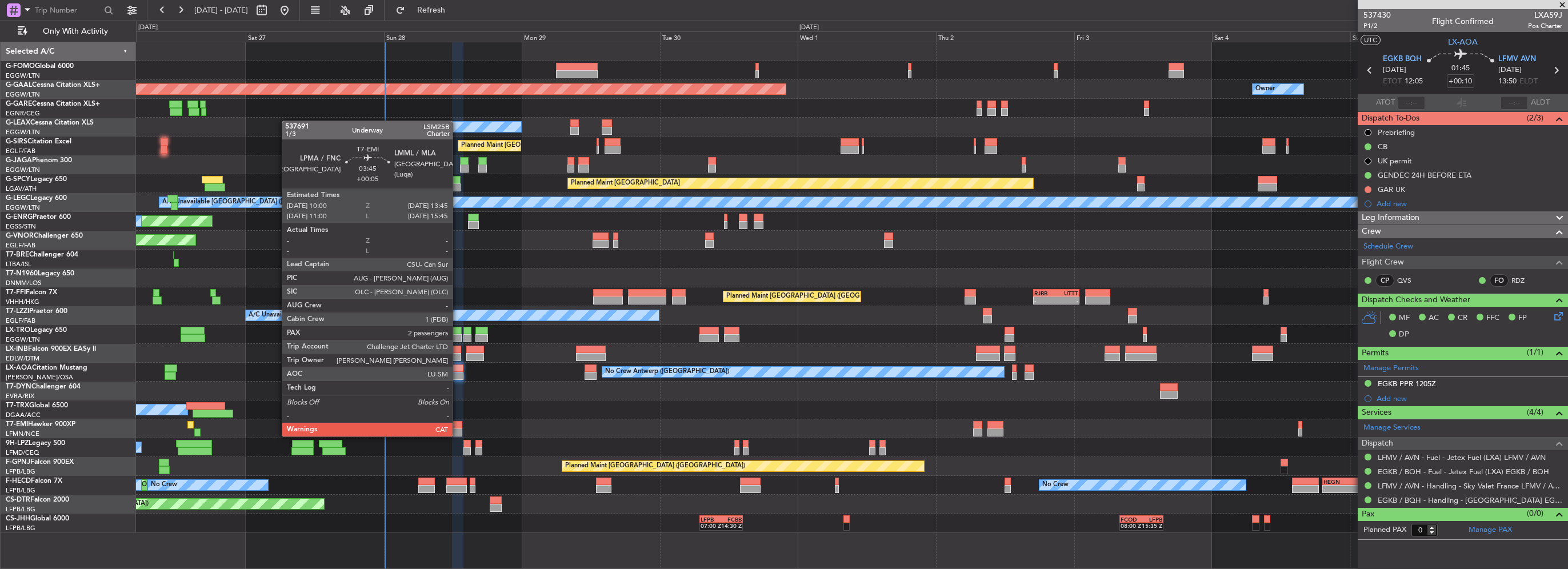
click at [456, 436] on div at bounding box center [851, 429] width 1431 height 19
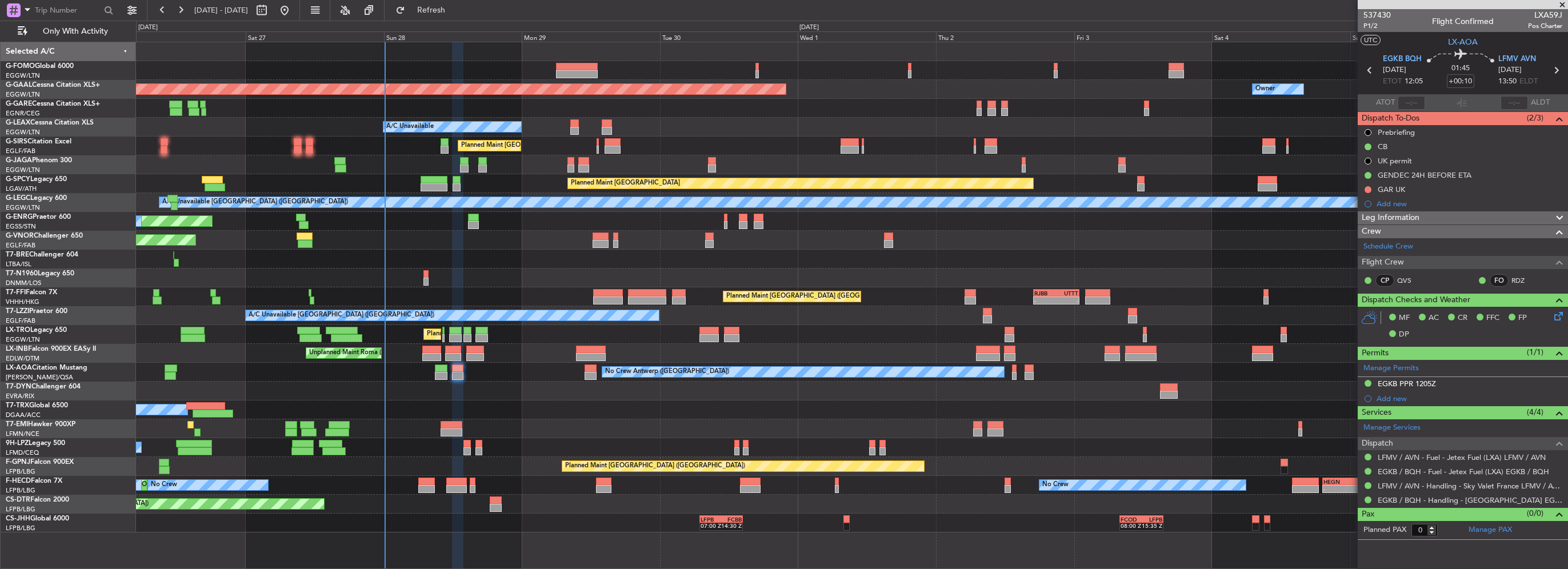
click at [452, 425] on div at bounding box center [452, 425] width 22 height 8
type input "+00:05"
type input "2"
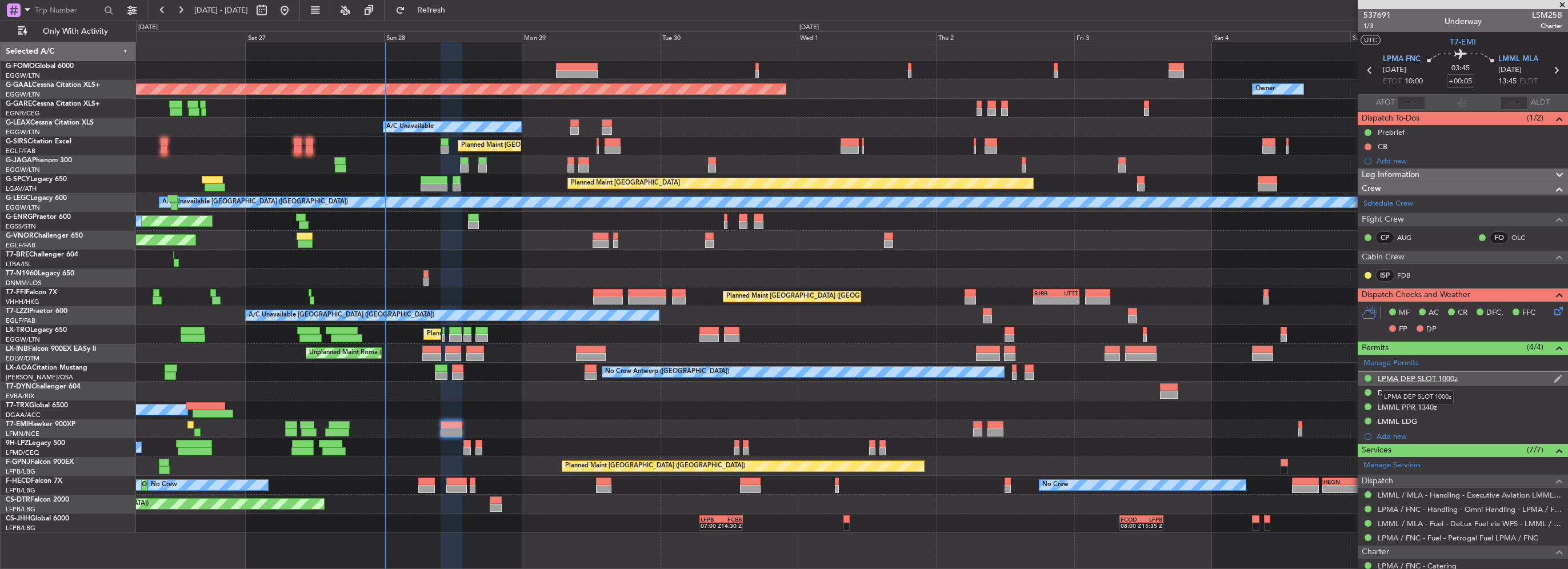
click at [1440, 379] on div "LPMA DEP SLOT 1000z" at bounding box center [1418, 378] width 80 height 10
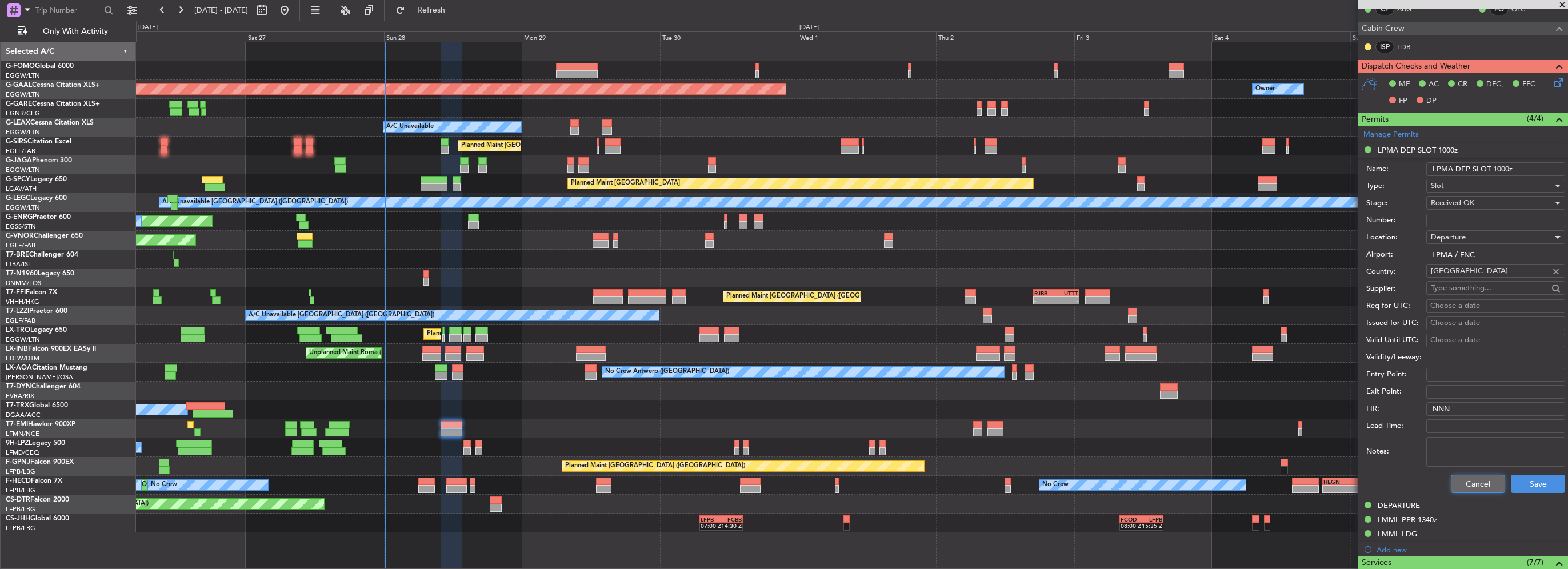
click at [1477, 478] on button "Cancel" at bounding box center [1478, 484] width 54 height 18
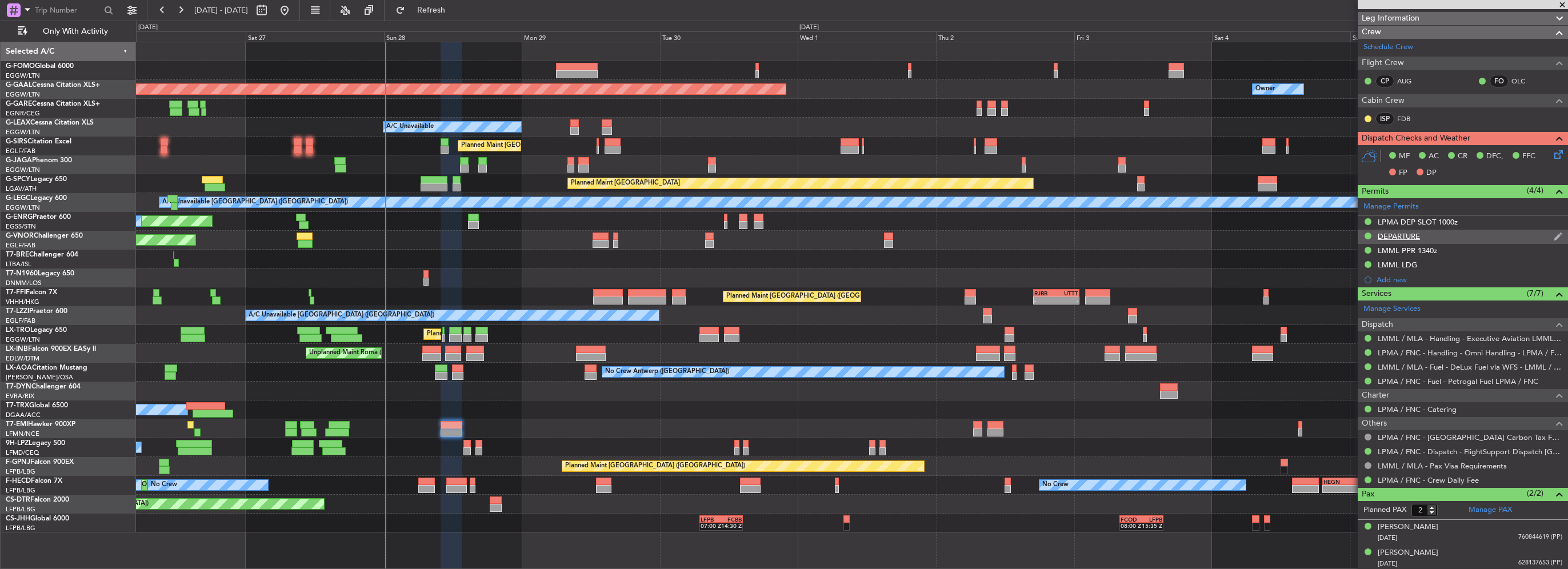
click at [1410, 230] on div "DEPARTURE" at bounding box center [1463, 237] width 210 height 14
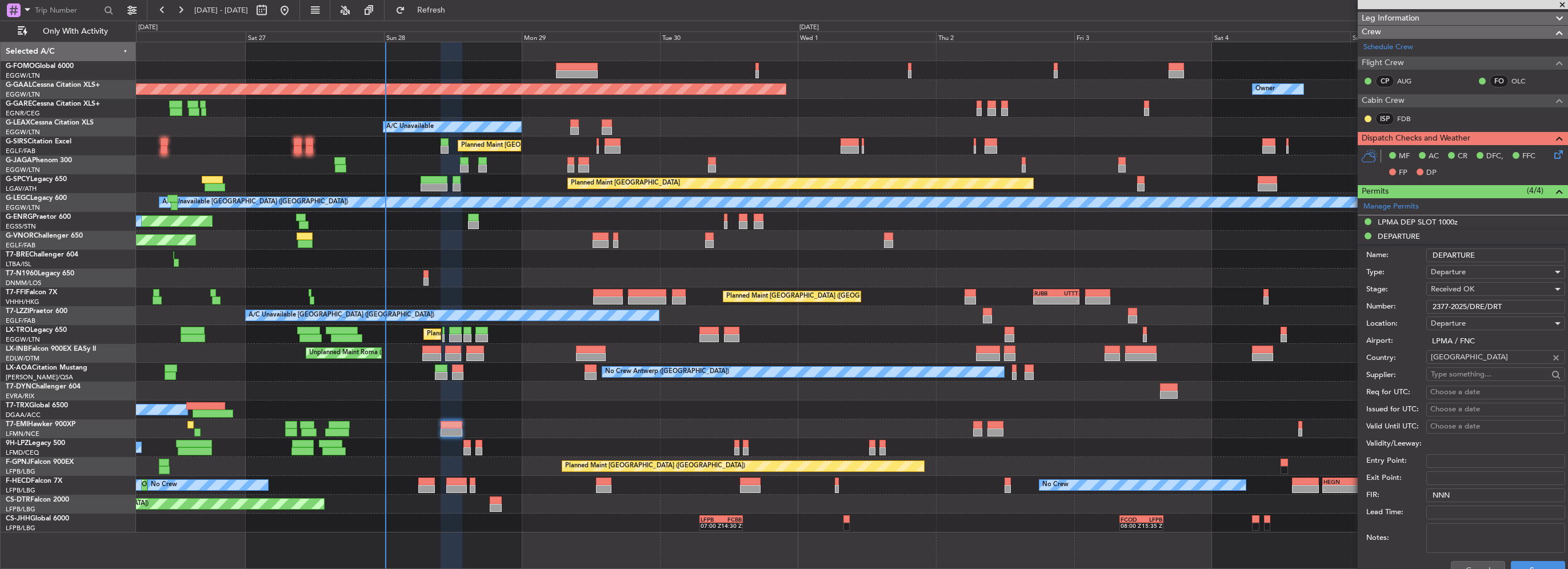
scroll to position [229, 0]
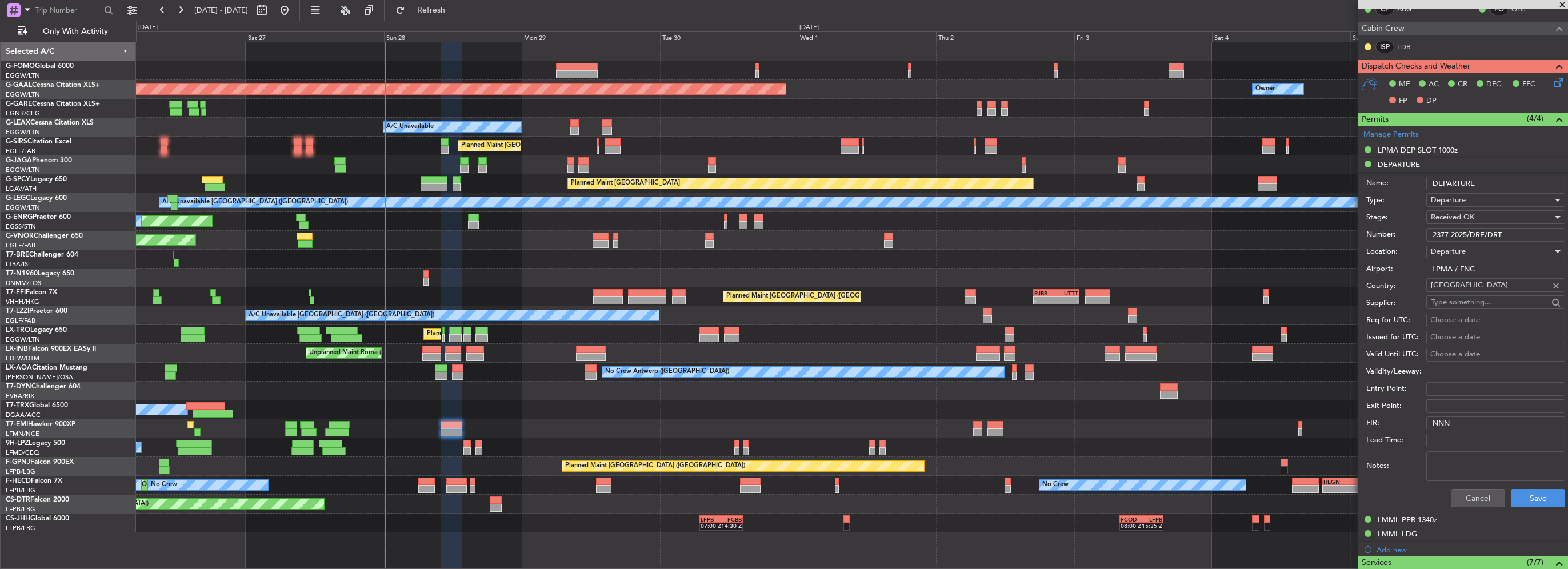
drag, startPoint x: 1509, startPoint y: 233, endPoint x: 1296, endPoint y: 229, distance: 213.0
click at [1292, 233] on fb-app "26 Sep 2025 - 06 Oct 2025 Refresh Quick Links Only With Activity Planned Maint …" at bounding box center [784, 288] width 1568 height 560
click at [1484, 493] on button "Cancel" at bounding box center [1478, 498] width 54 height 18
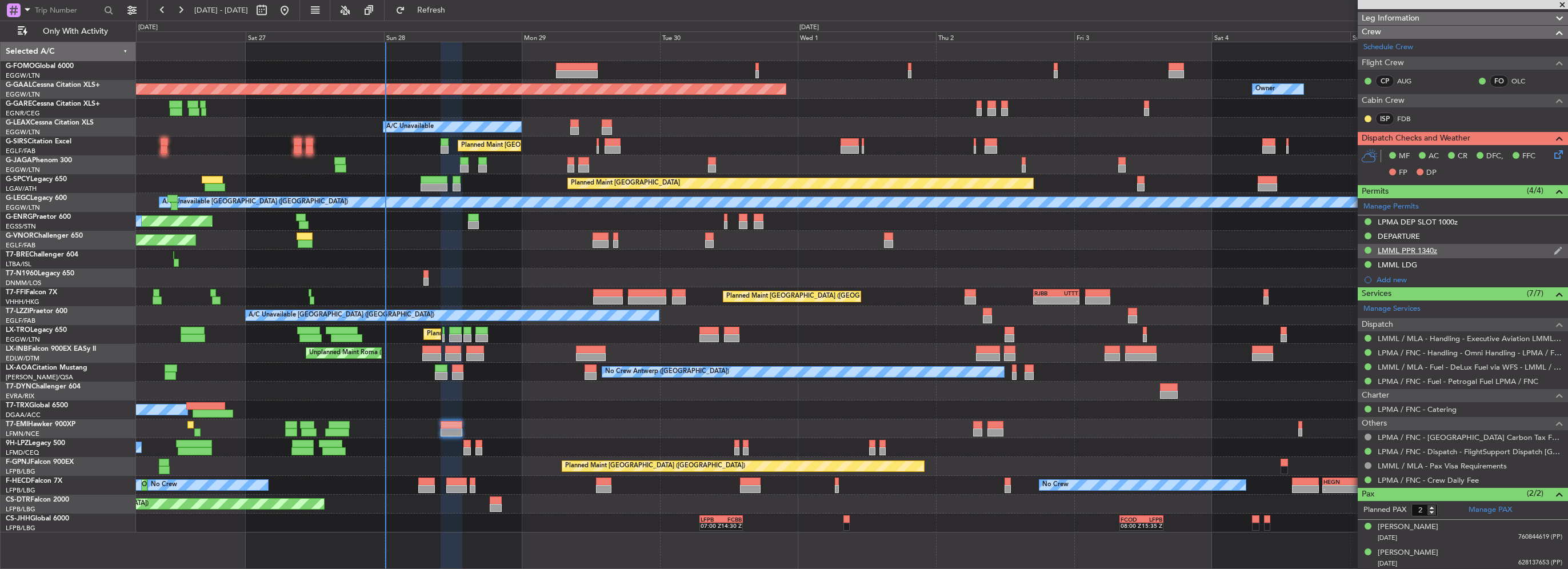
click at [1438, 250] on div "LMML PPR 1340z" at bounding box center [1463, 251] width 210 height 14
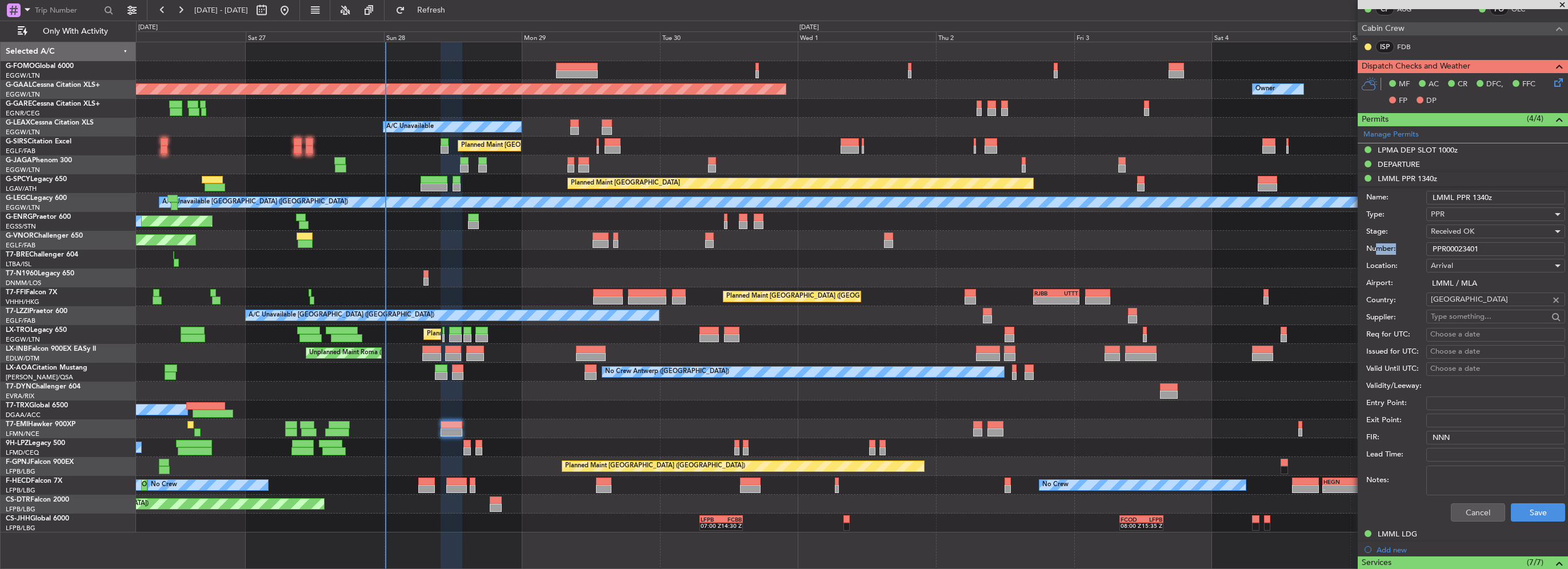
drag, startPoint x: 1499, startPoint y: 240, endPoint x: 1362, endPoint y: 242, distance: 137.0
click at [1362, 242] on form "Name: LMML PPR 1340z Type: PPR Stage: Received OK Number: PPR00023401 Location:…" at bounding box center [1463, 356] width 210 height 341
drag, startPoint x: 1362, startPoint y: 242, endPoint x: 1499, endPoint y: 244, distance: 137.0
click at [1499, 244] on input "PPR00023401" at bounding box center [1496, 249] width 139 height 14
click at [1506, 244] on input "PPR00023401" at bounding box center [1496, 249] width 139 height 14
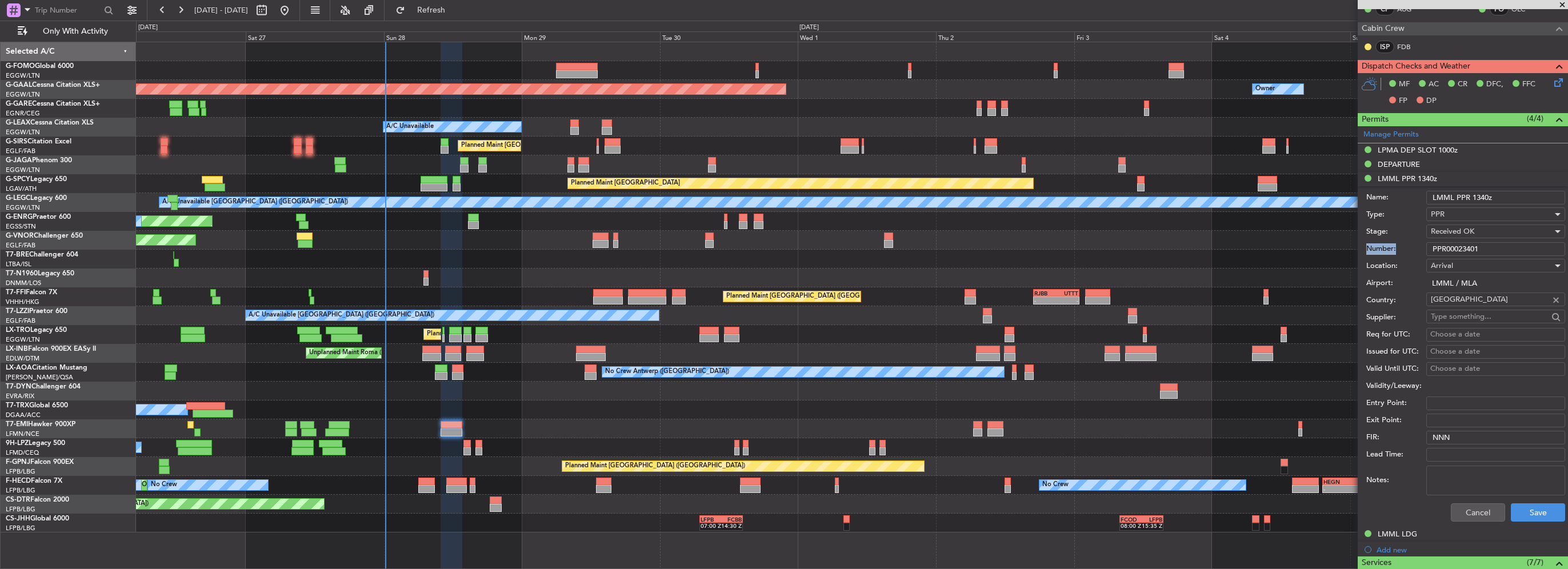
click at [1481, 247] on input "PPR00023401" at bounding box center [1496, 249] width 139 height 14
click at [1463, 247] on input "PPR00023401" at bounding box center [1496, 249] width 139 height 14
click at [1463, 248] on input "PPR00023401" at bounding box center [1496, 249] width 139 height 14
click at [1482, 511] on button "Cancel" at bounding box center [1478, 512] width 54 height 18
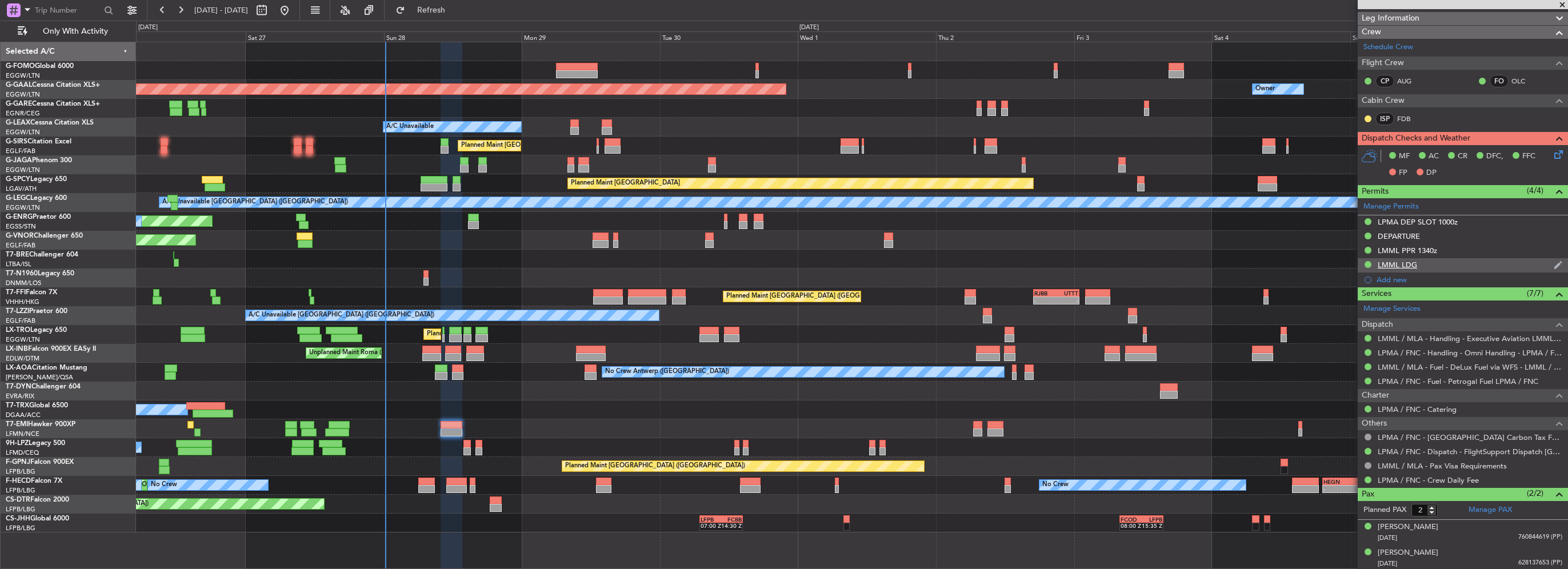
click at [1401, 263] on div "LMML LDG" at bounding box center [1398, 264] width 39 height 10
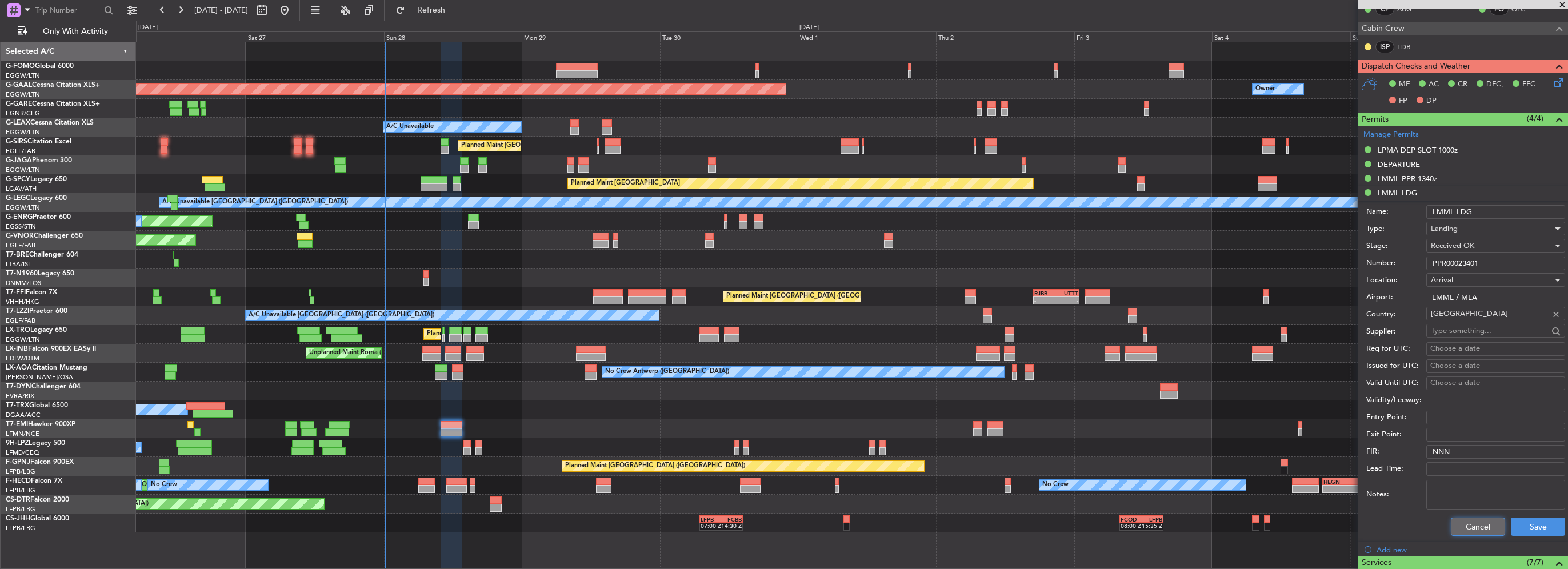
click at [1478, 529] on button "Cancel" at bounding box center [1478, 526] width 54 height 18
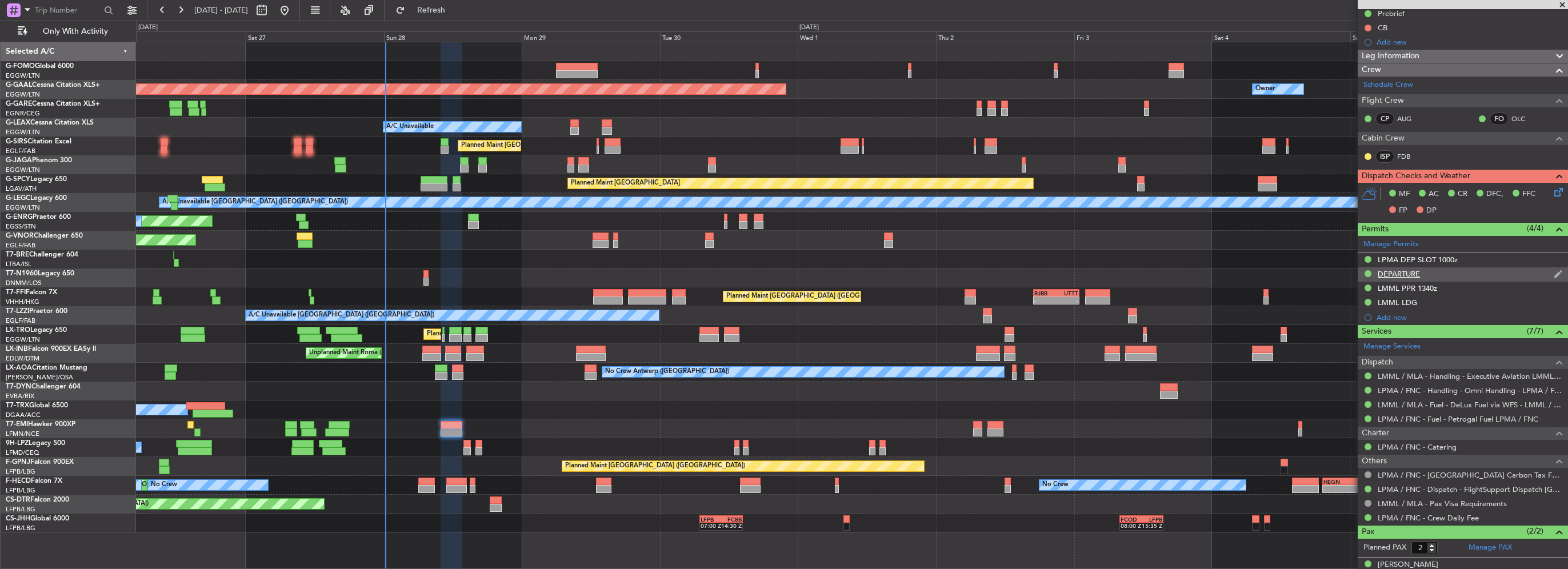
scroll to position [100, 0]
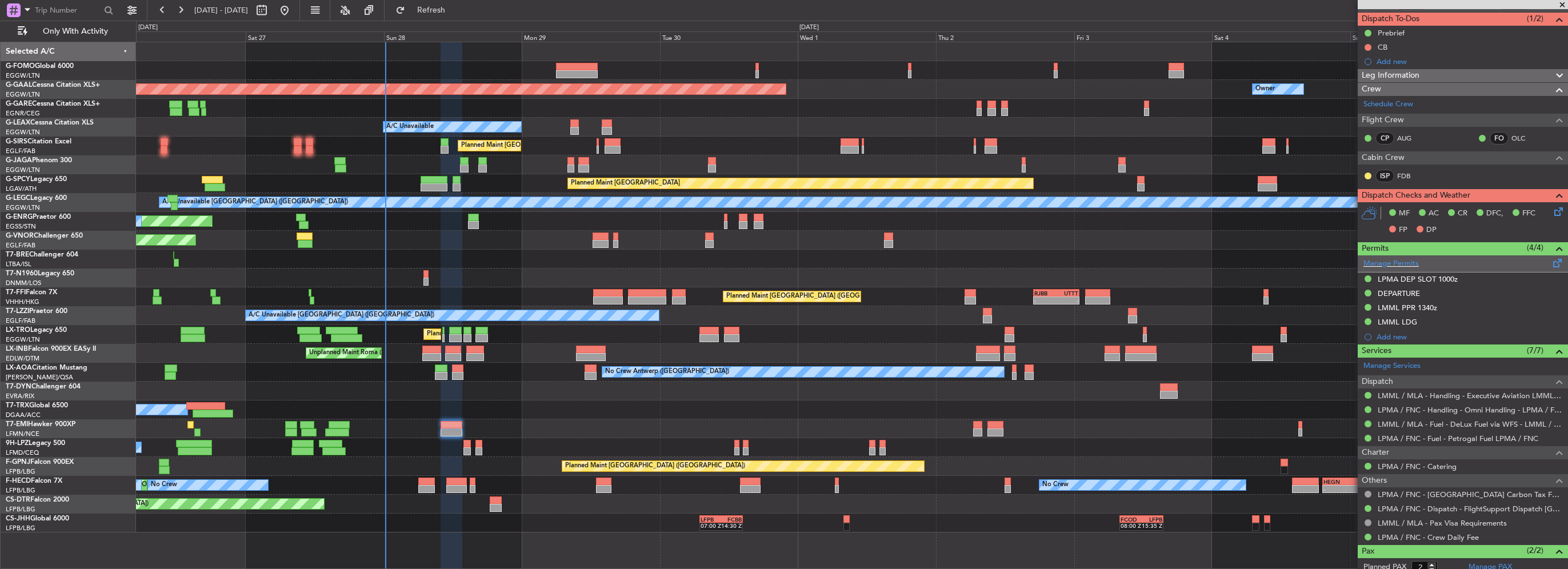
click at [1551, 257] on span at bounding box center [1558, 260] width 14 height 8
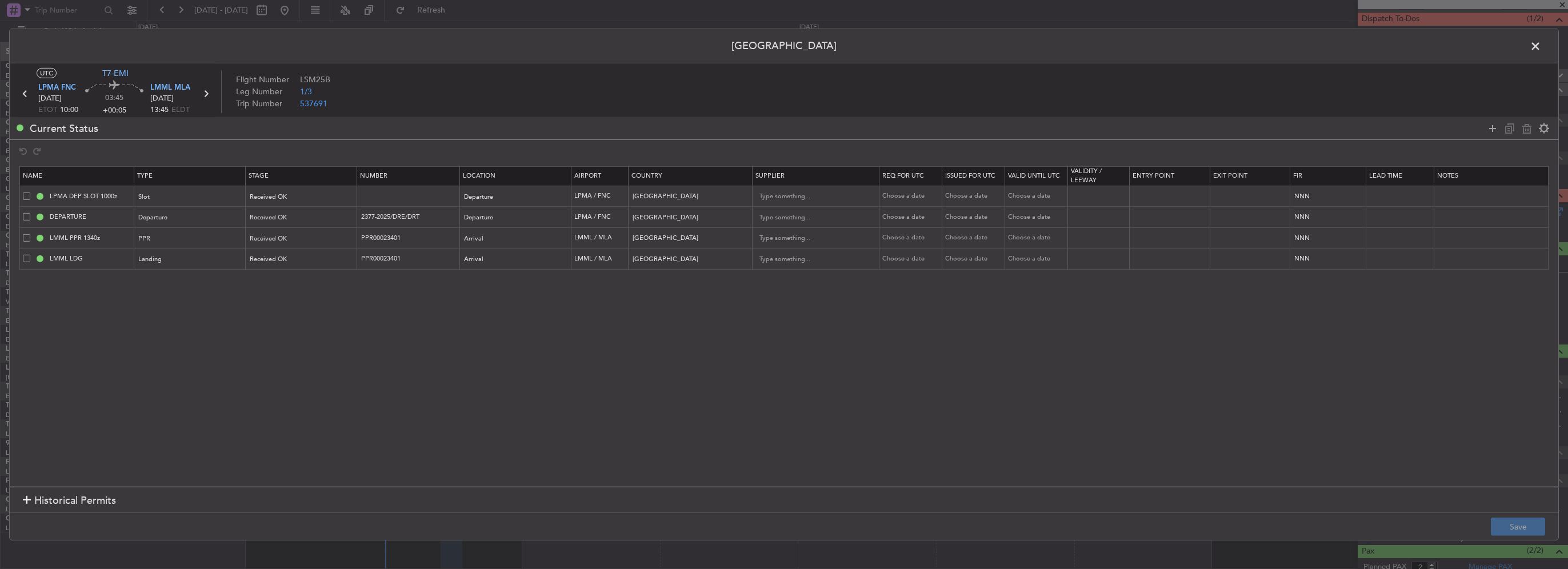
click at [27, 259] on span at bounding box center [27, 258] width 8 height 8
click at [31, 255] on input "checkbox" at bounding box center [31, 255] width 0 height 0
click at [1529, 127] on icon at bounding box center [1527, 128] width 14 height 14
click at [1532, 522] on button "Save" at bounding box center [1518, 526] width 54 height 18
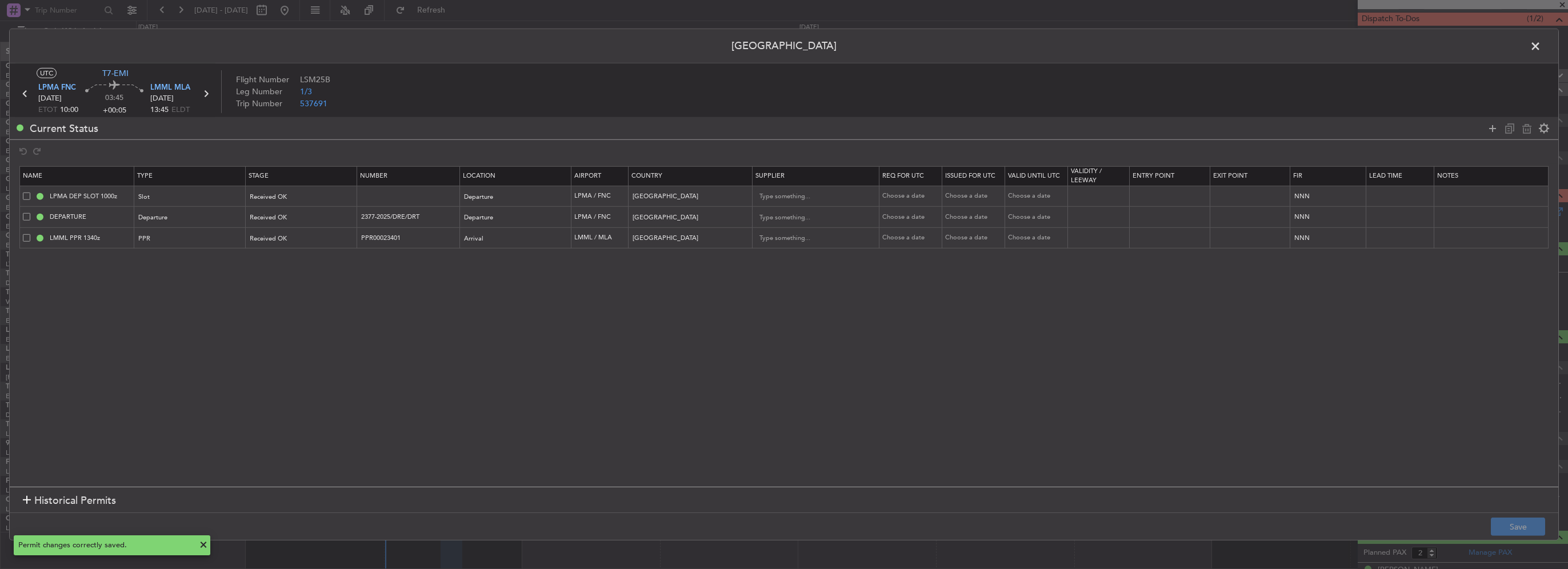
click at [1541, 48] on span at bounding box center [1541, 49] width 0 height 23
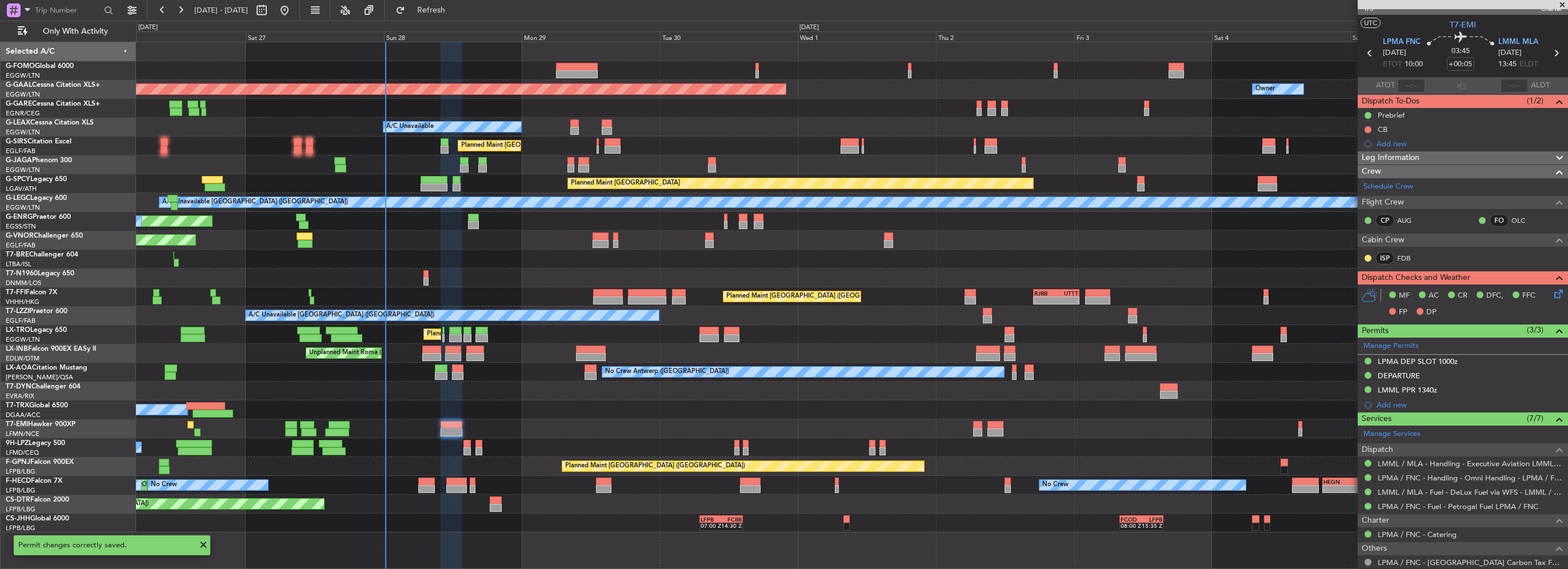
scroll to position [0, 0]
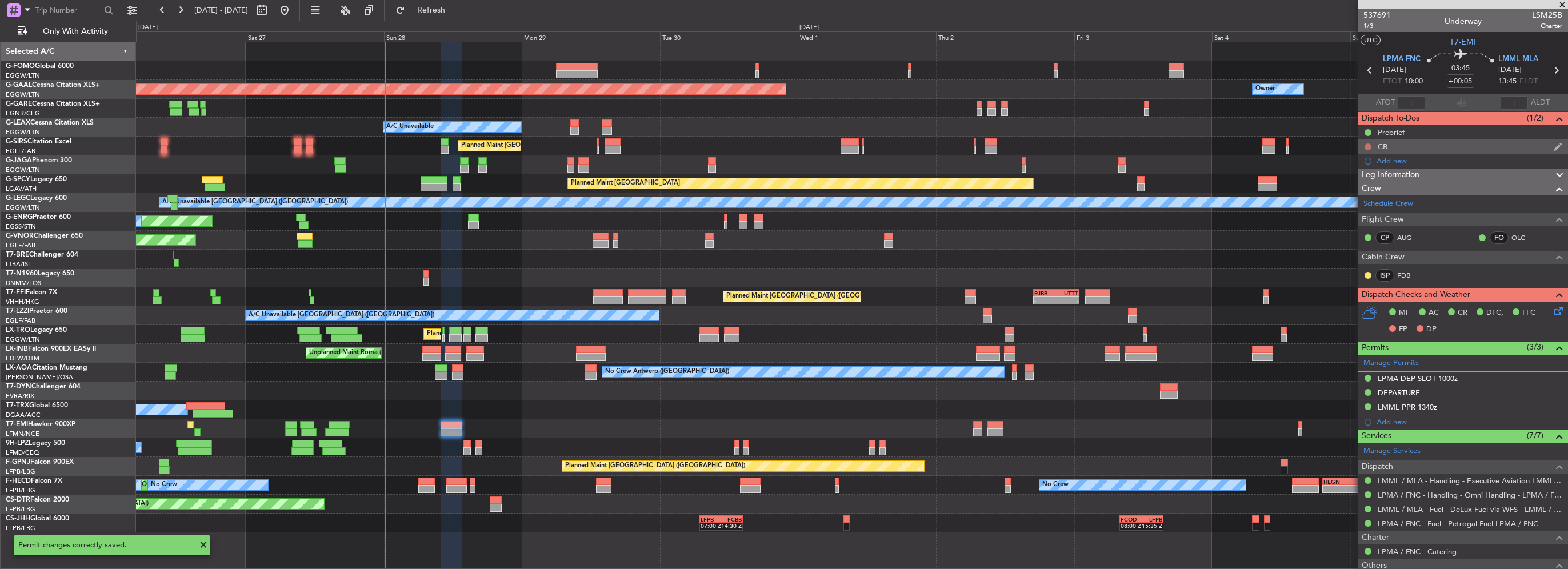
click at [1367, 144] on button at bounding box center [1368, 147] width 7 height 7
click at [1367, 202] on span "Completed" at bounding box center [1373, 197] width 37 height 11
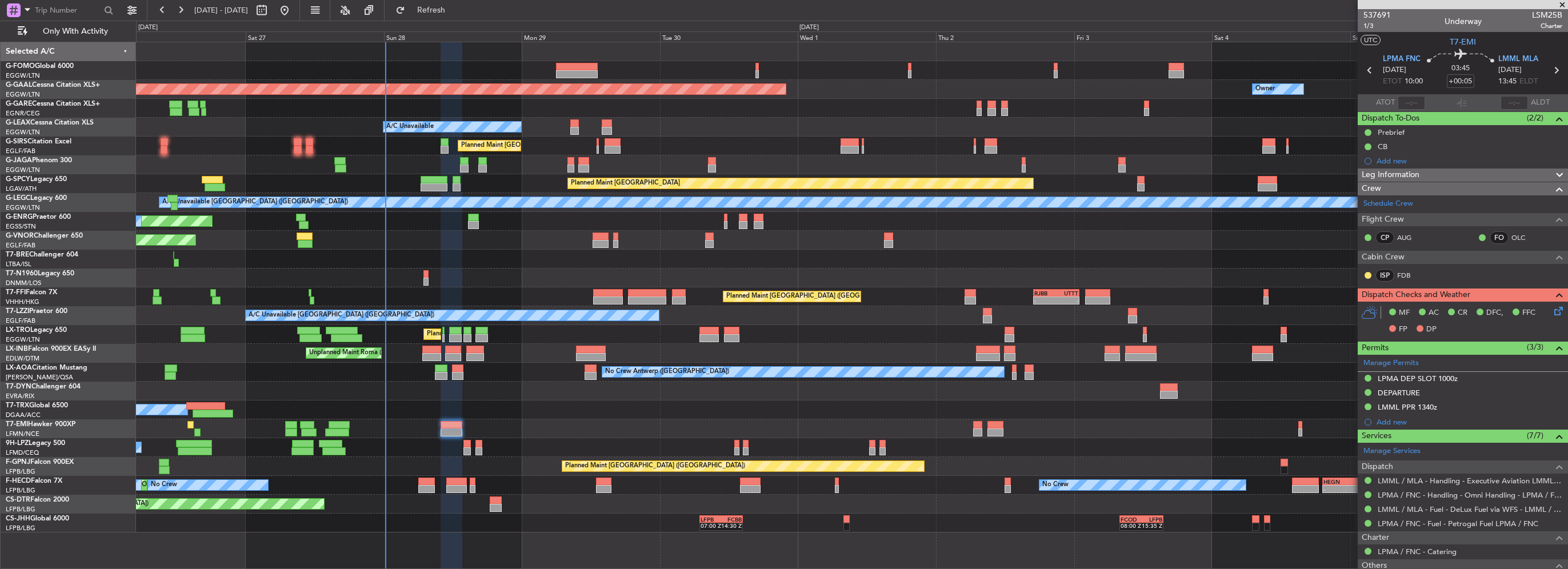
click at [1555, 310] on icon at bounding box center [1557, 309] width 9 height 9
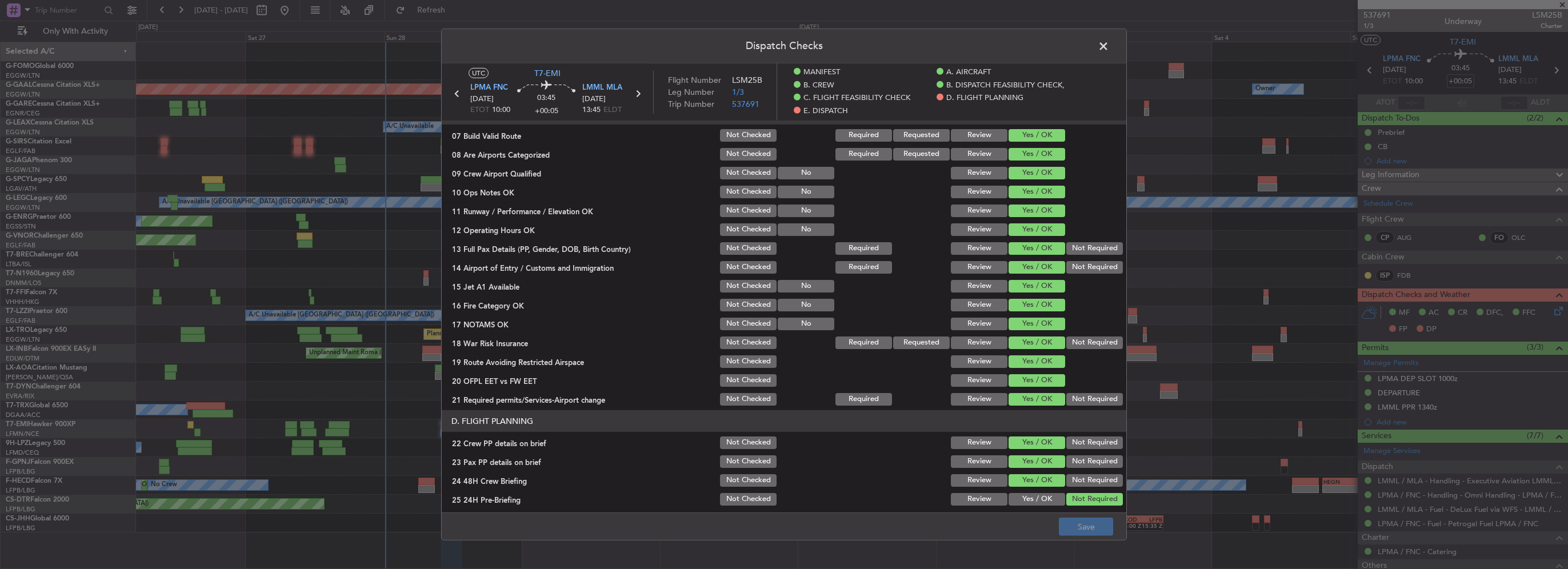
scroll to position [572, 0]
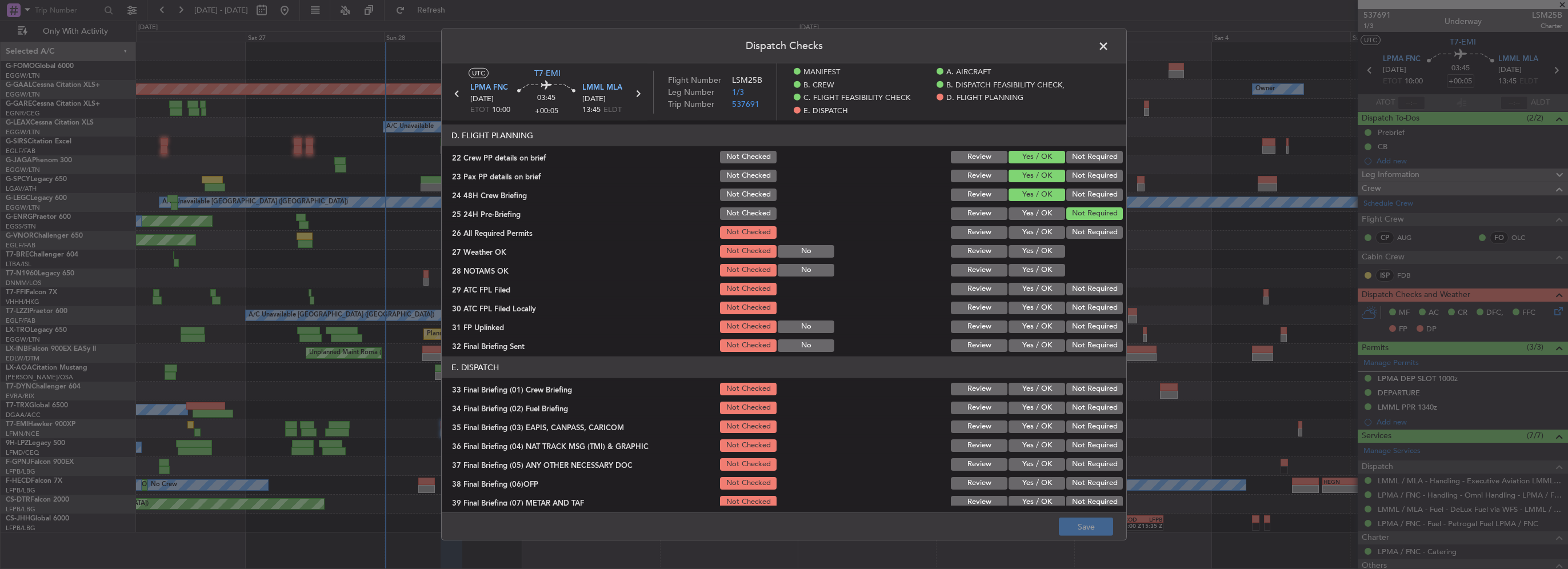
click at [1044, 229] on button "Yes / OK" at bounding box center [1037, 232] width 57 height 13
click at [1042, 250] on button "Yes / OK" at bounding box center [1037, 251] width 57 height 13
click at [1046, 270] on button "Yes / OK" at bounding box center [1037, 271] width 57 height 13
drag, startPoint x: 1044, startPoint y: 282, endPoint x: 1044, endPoint y: 293, distance: 11.0
click at [1044, 283] on button "Yes / OK" at bounding box center [1037, 289] width 57 height 13
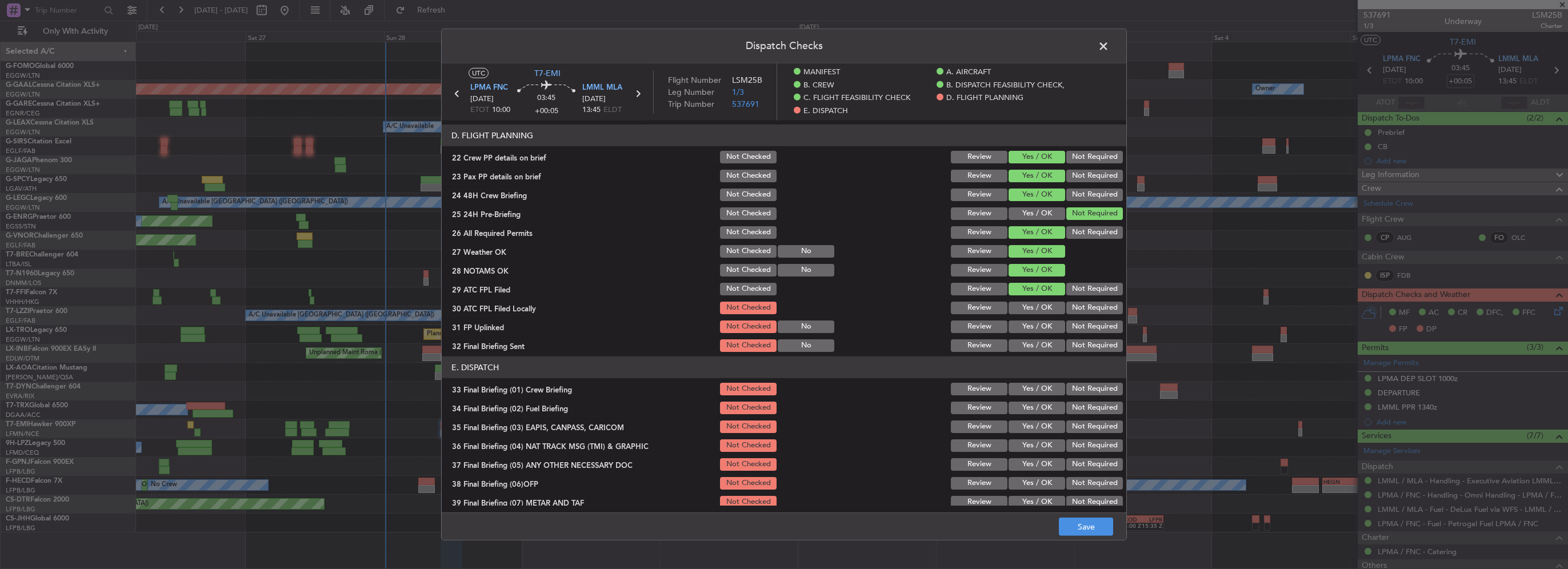
click at [1044, 297] on div "Yes / OK" at bounding box center [1036, 289] width 58 height 16
click at [1067, 316] on section "D. FLIGHT PLANNING 22 Crew PP details on brief Not Checked Review Yes / OK Not …" at bounding box center [784, 239] width 685 height 229
click at [1067, 311] on button "Not Required" at bounding box center [1095, 308] width 57 height 13
click at [1051, 321] on button "Yes / OK" at bounding box center [1037, 327] width 57 height 13
click at [1070, 347] on button "Not Required" at bounding box center [1095, 345] width 57 height 13
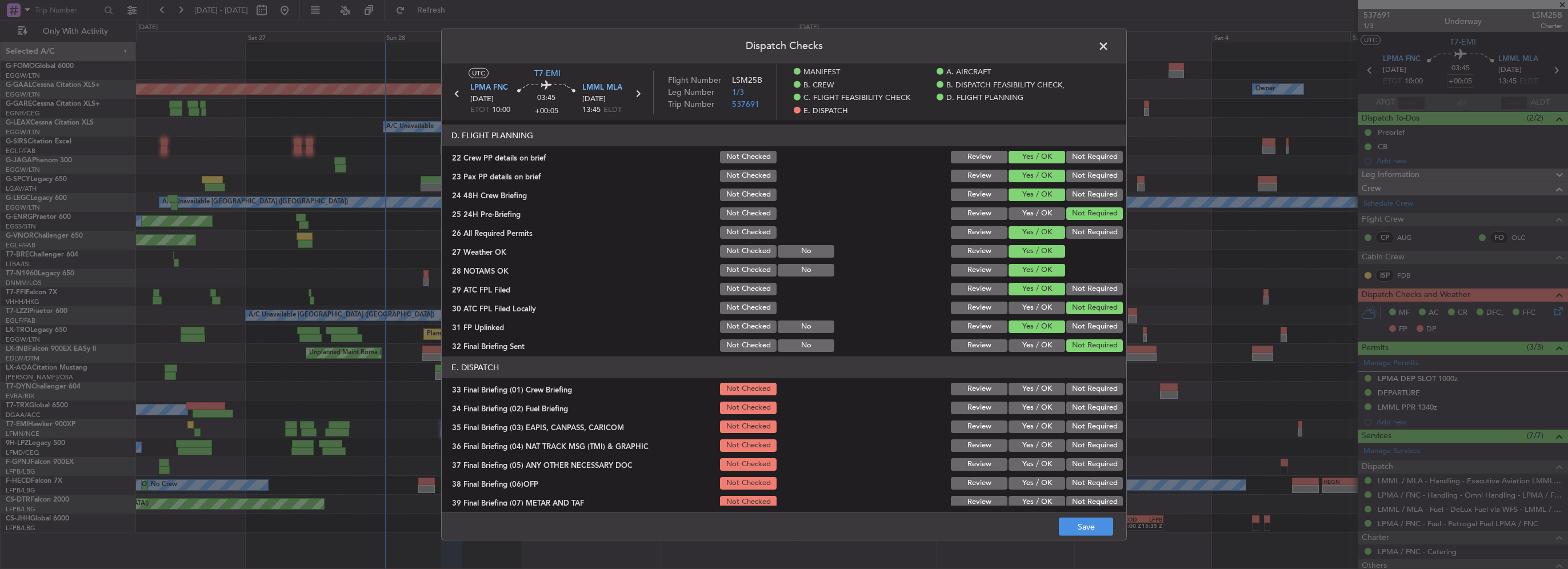
scroll to position [672, 0]
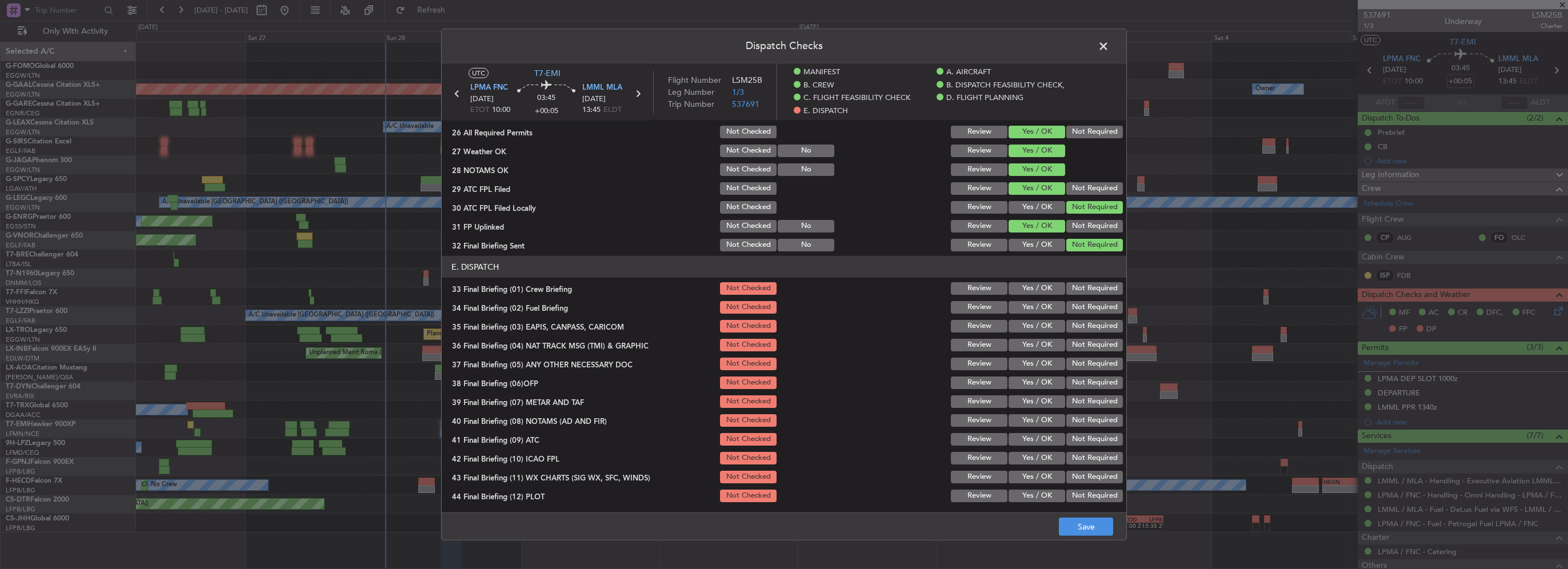
click at [1044, 284] on button "Yes / OK" at bounding box center [1037, 288] width 57 height 13
click at [1046, 298] on section "E. DISPATCH 33 Final Briefing (01) Crew Briefing Not Checked Review Yes / OK No…" at bounding box center [784, 380] width 685 height 248
click at [1048, 308] on button "Yes / OK" at bounding box center [1037, 307] width 57 height 13
click at [1071, 326] on button "Not Required" at bounding box center [1095, 326] width 57 height 13
click at [1074, 345] on button "Not Required" at bounding box center [1095, 345] width 57 height 13
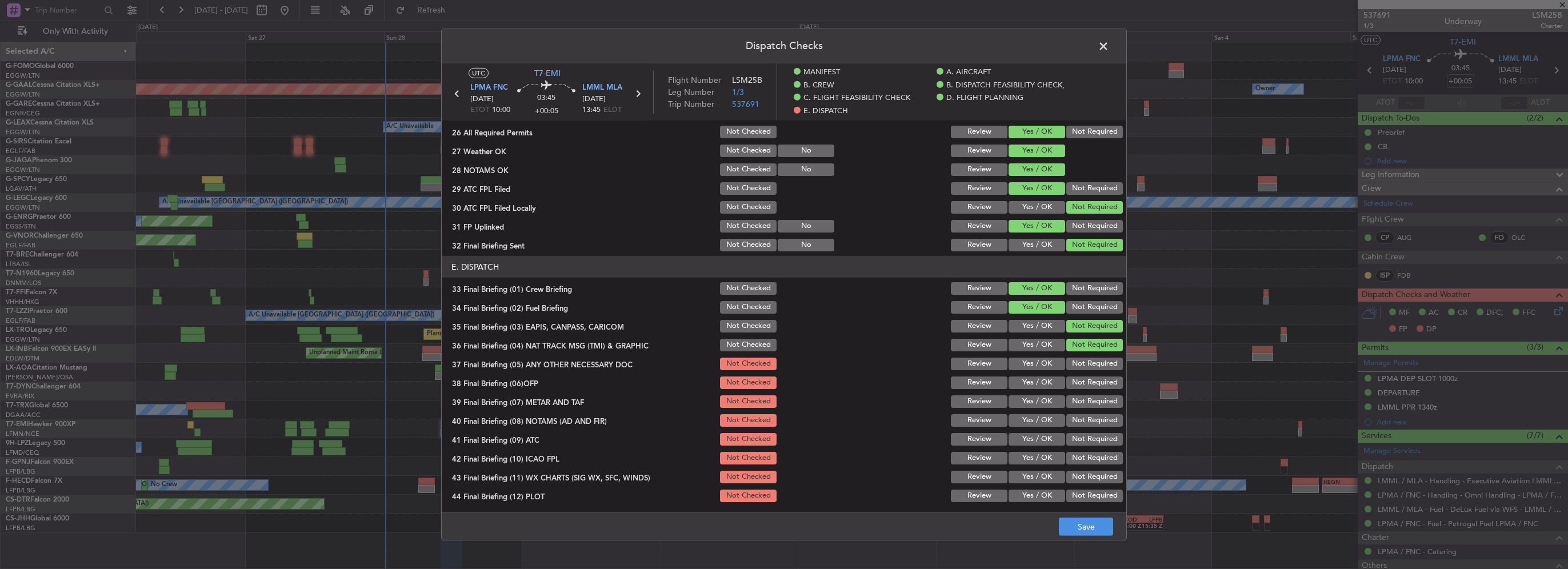
click at [1027, 355] on section "E. DISPATCH 33 Final Briefing (01) Crew Briefing Not Checked Review Yes / OK No…" at bounding box center [784, 380] width 685 height 248
drag, startPoint x: 1032, startPoint y: 380, endPoint x: 1039, endPoint y: 358, distance: 23.1
click at [1033, 378] on button "Yes / OK" at bounding box center [1037, 383] width 57 height 13
click at [1039, 358] on button "Yes / OK" at bounding box center [1037, 364] width 57 height 13
click at [1033, 399] on button "Yes / OK" at bounding box center [1037, 402] width 57 height 13
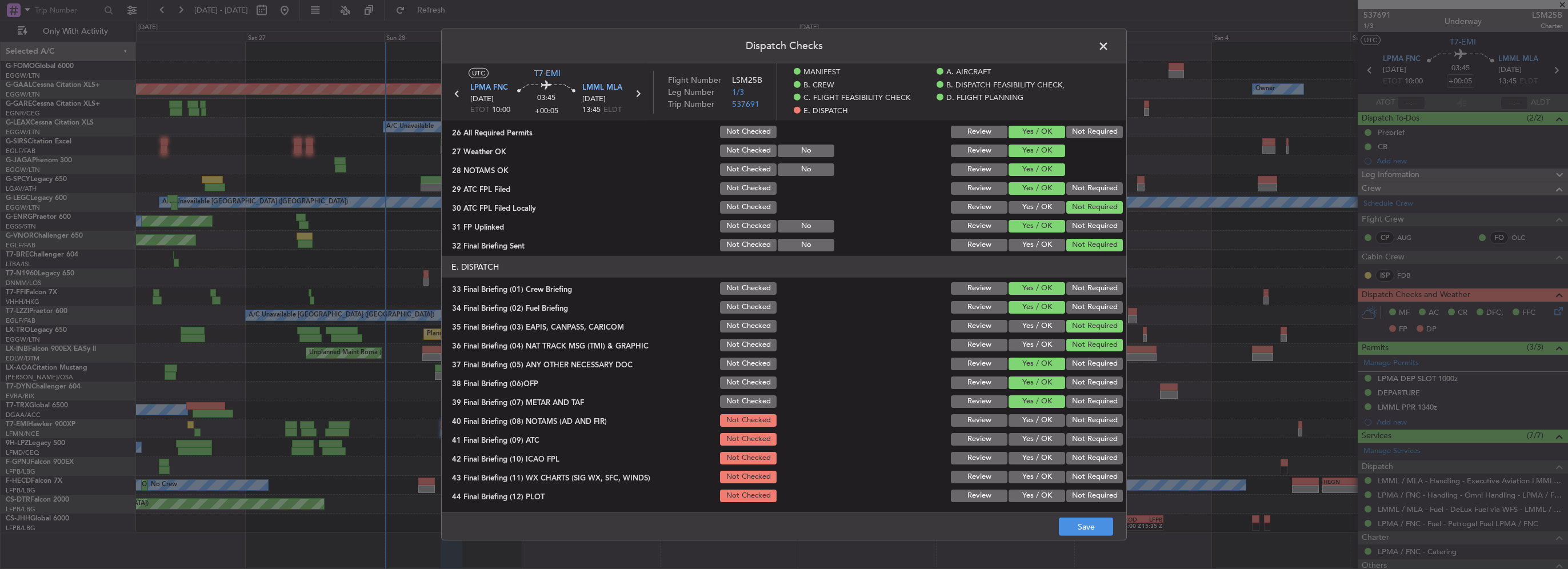
drag, startPoint x: 1036, startPoint y: 413, endPoint x: 1040, endPoint y: 437, distance: 24.3
click at [1036, 417] on button "Yes / OK" at bounding box center [1037, 420] width 57 height 13
drag, startPoint x: 1040, startPoint y: 437, endPoint x: 1040, endPoint y: 445, distance: 8.0
click at [1040, 438] on button "Yes / OK" at bounding box center [1037, 439] width 57 height 13
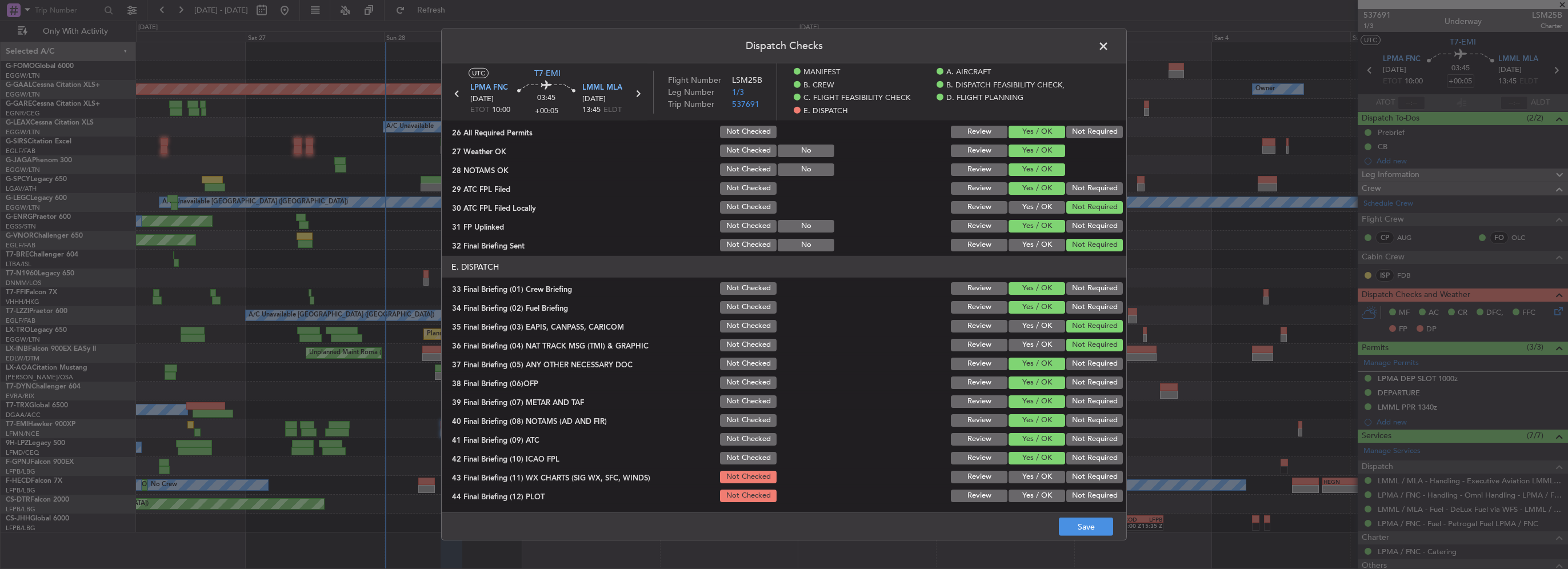
click at [1047, 492] on button "Yes / OK" at bounding box center [1037, 496] width 57 height 13
click at [1095, 522] on button "Save" at bounding box center [1086, 526] width 54 height 18
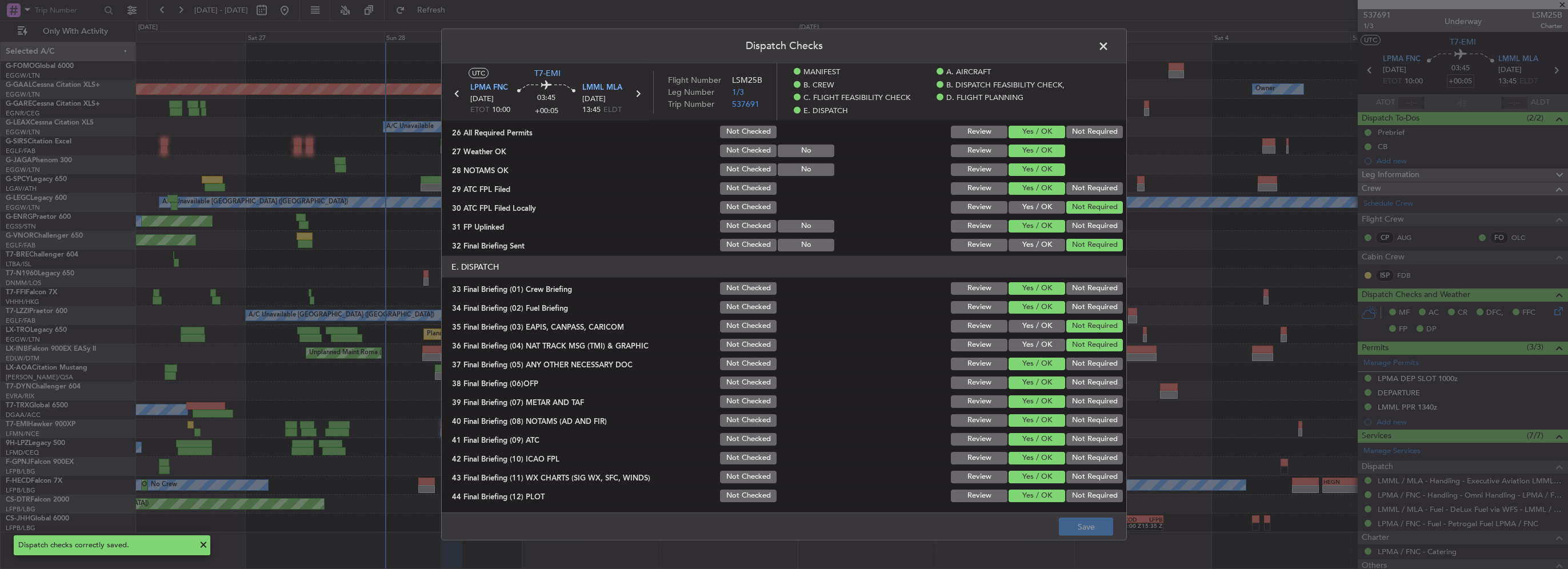
click at [1109, 46] on span at bounding box center [1109, 49] width 0 height 23
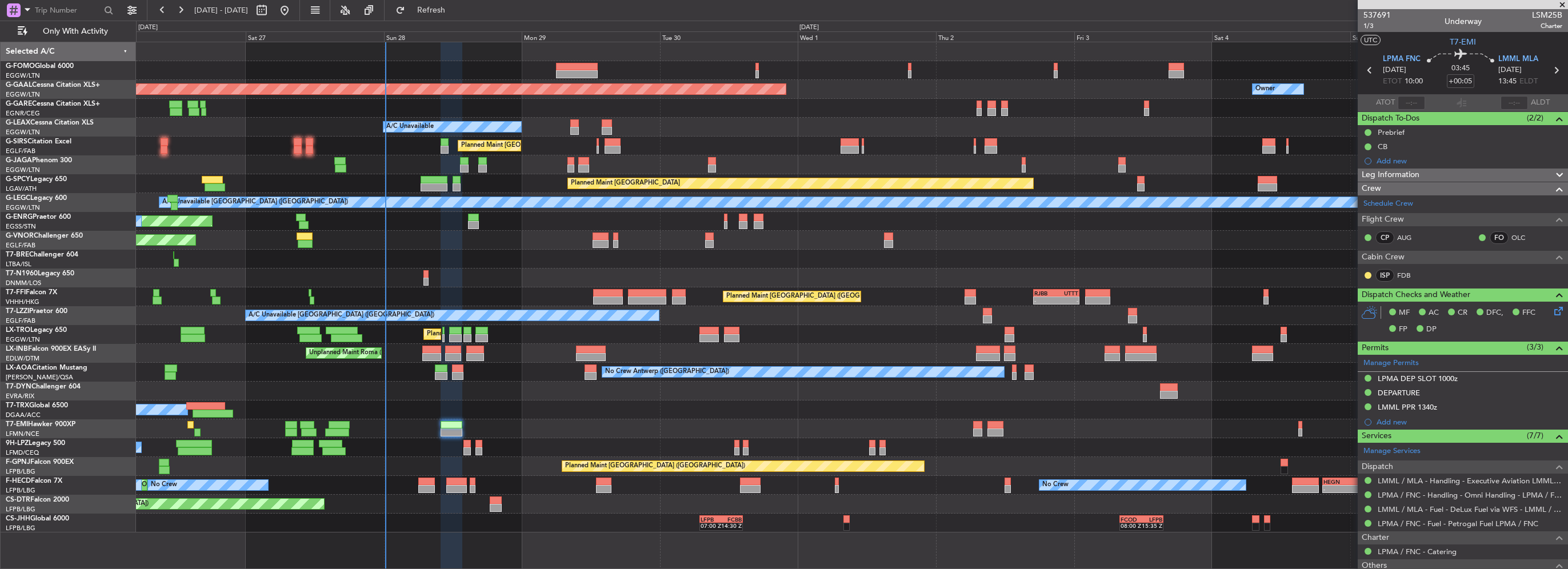
click at [1461, 173] on div "Leg Information" at bounding box center [1463, 175] width 210 height 13
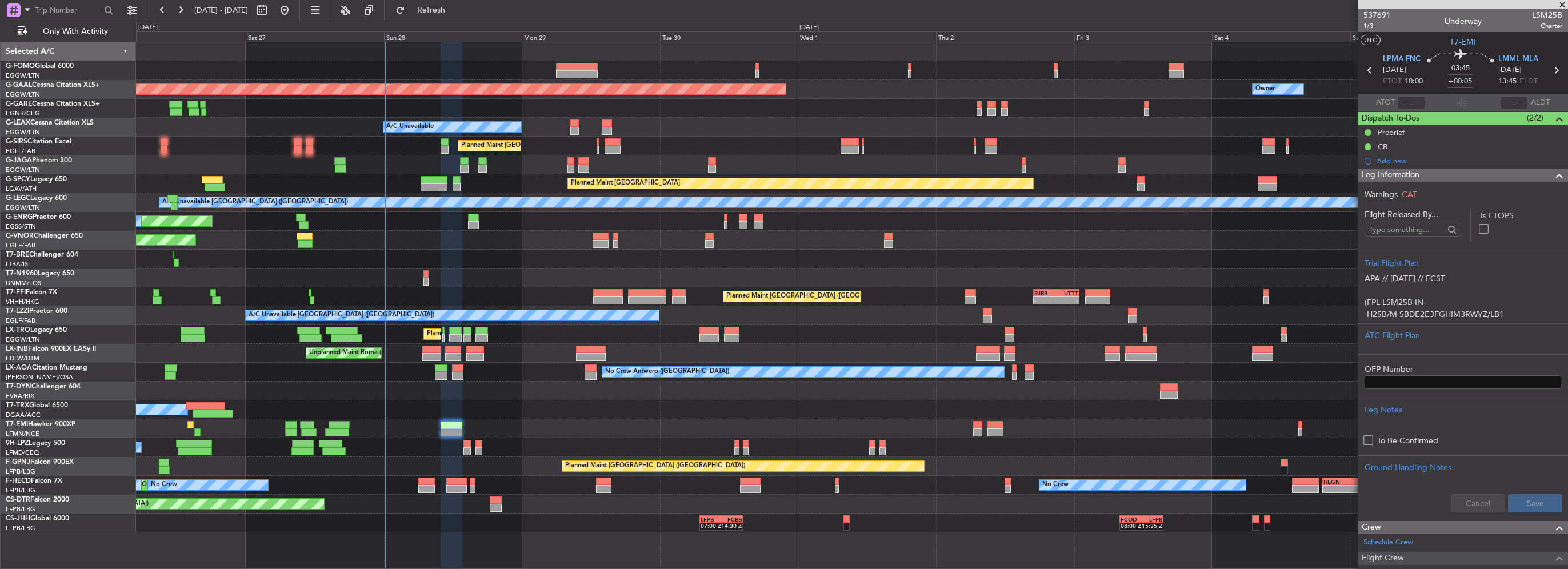
click at [1461, 173] on div "Leg Information" at bounding box center [1463, 175] width 210 height 13
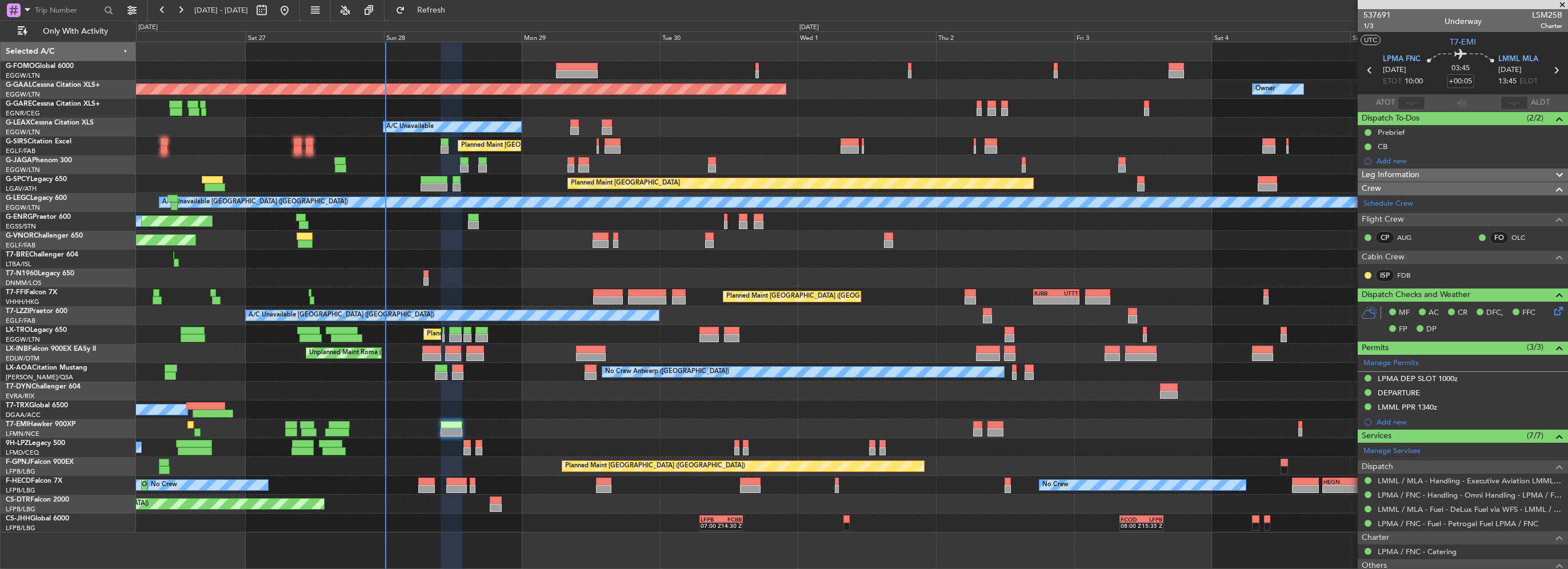
click at [1418, 175] on span "Leg Information" at bounding box center [1391, 175] width 58 height 13
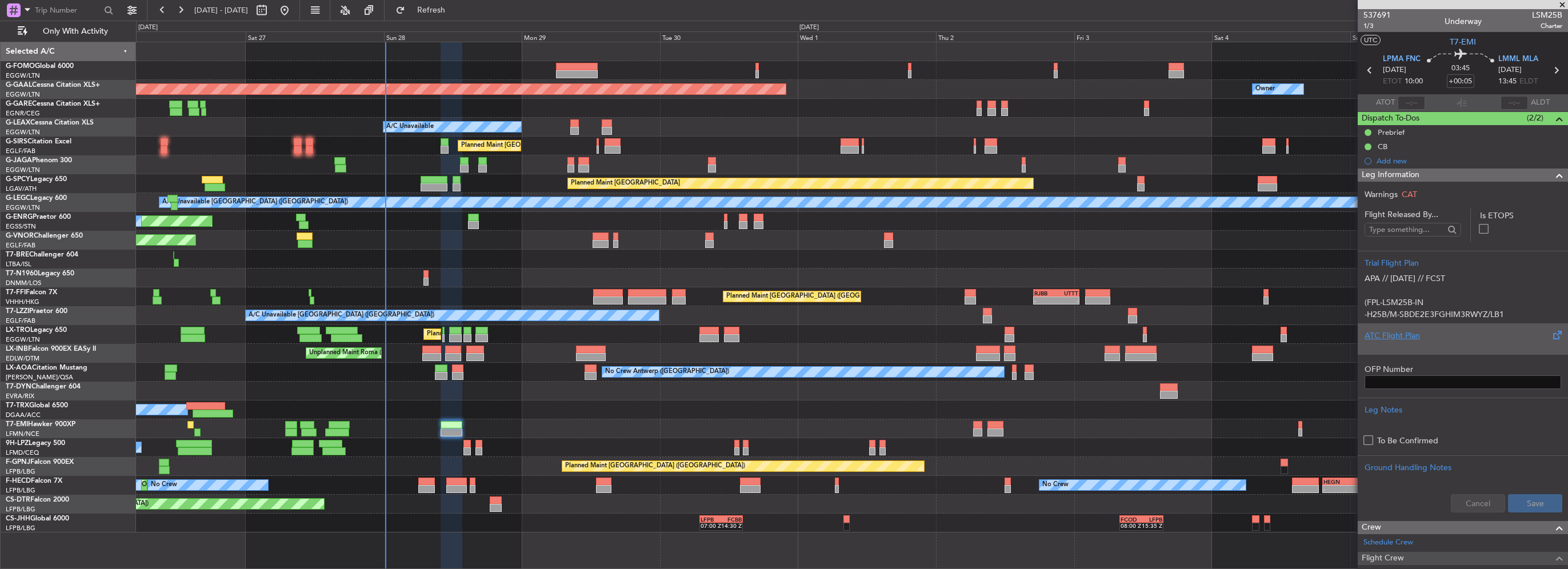
click at [1410, 338] on div "ATC Flight Plan" at bounding box center [1463, 335] width 196 height 12
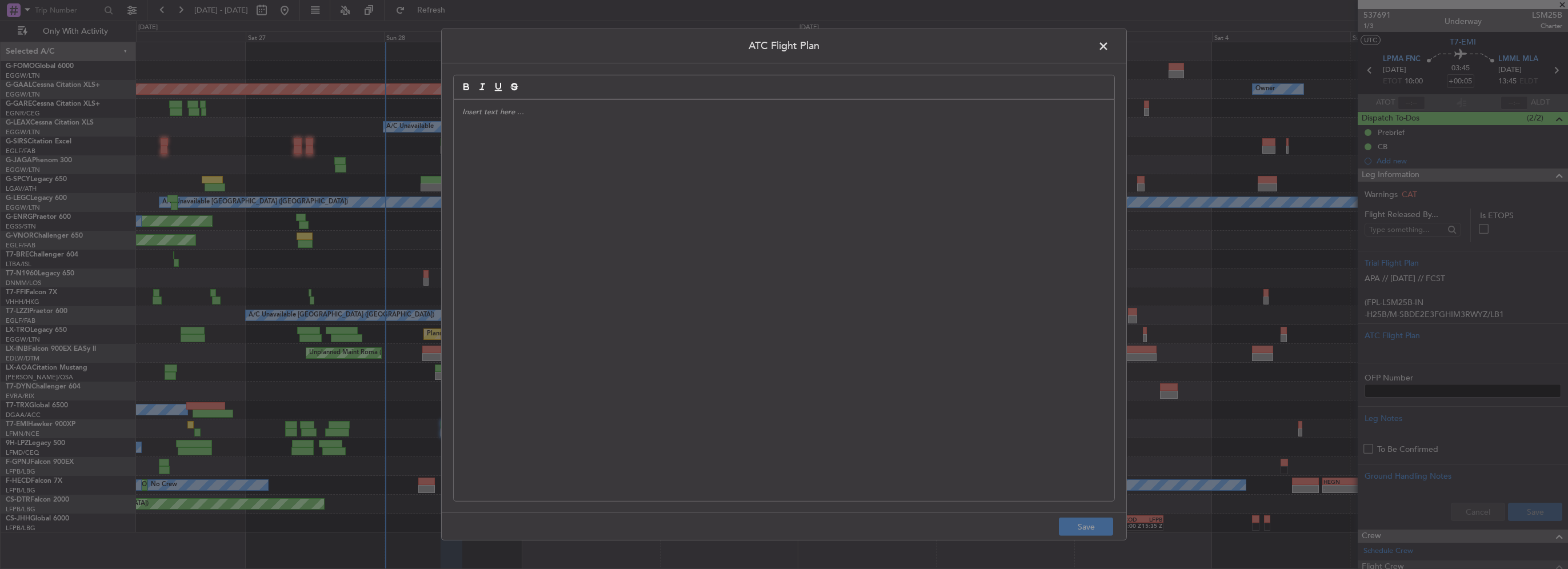
click at [819, 229] on div at bounding box center [784, 300] width 661 height 401
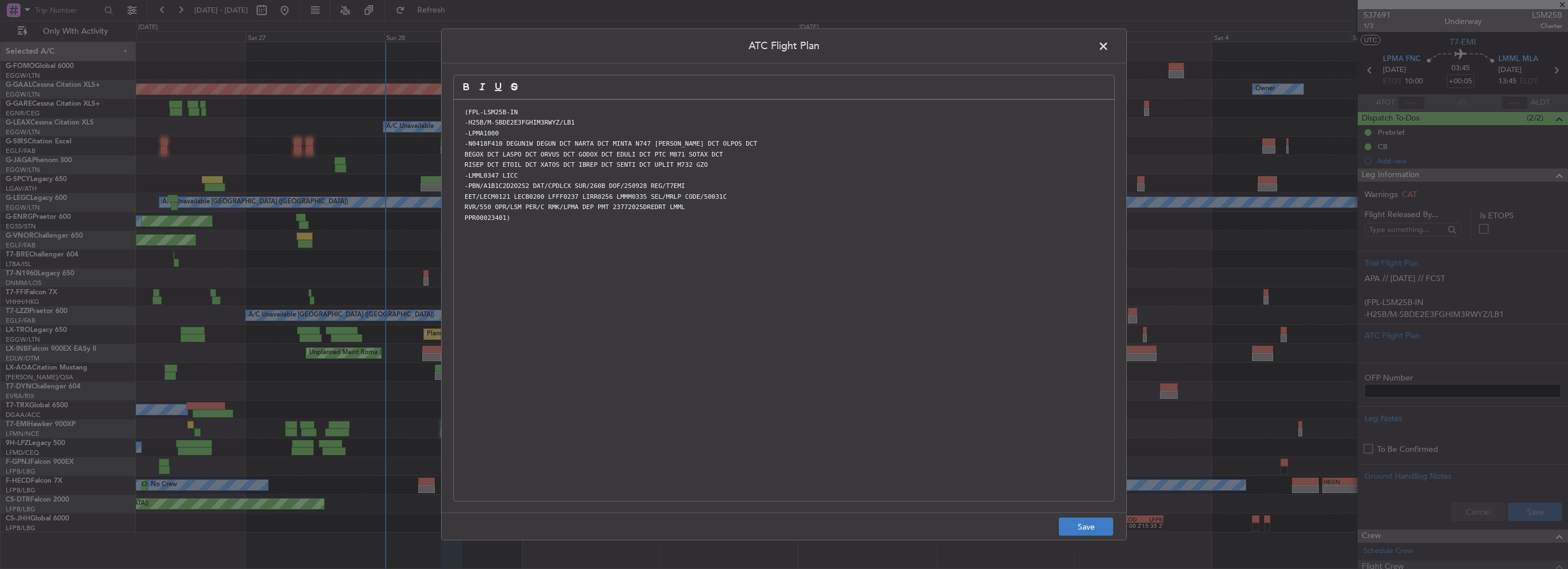
scroll to position [0, 0]
click at [1090, 531] on button "Save" at bounding box center [1086, 526] width 54 height 18
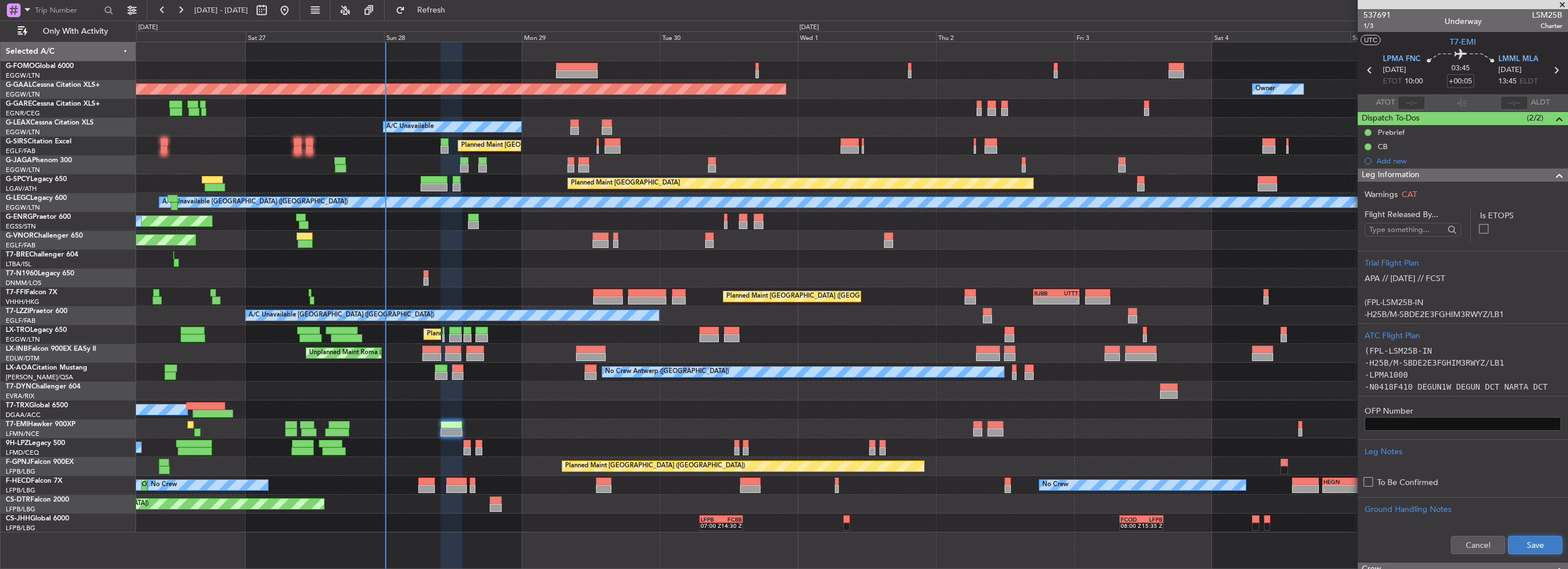
click at [1553, 544] on button "Save" at bounding box center [1535, 545] width 54 height 18
click at [1501, 171] on div "Leg Information" at bounding box center [1463, 175] width 210 height 13
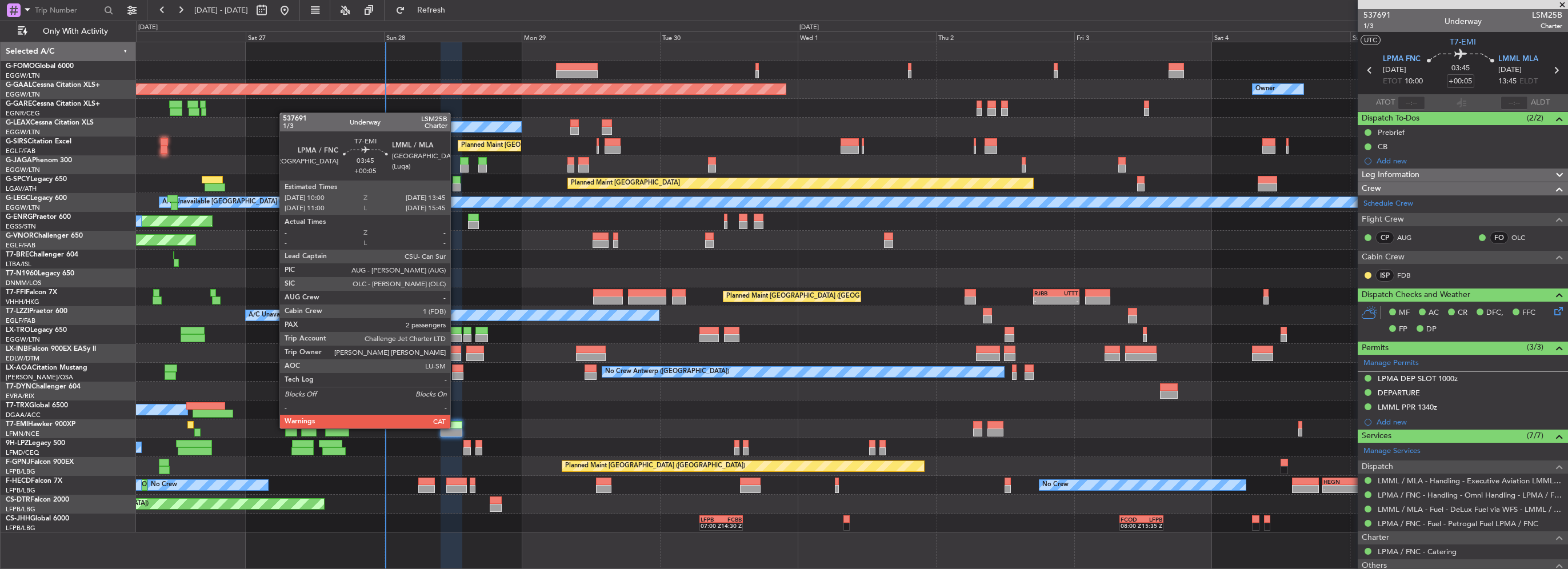
click at [456, 427] on div at bounding box center [452, 425] width 22 height 8
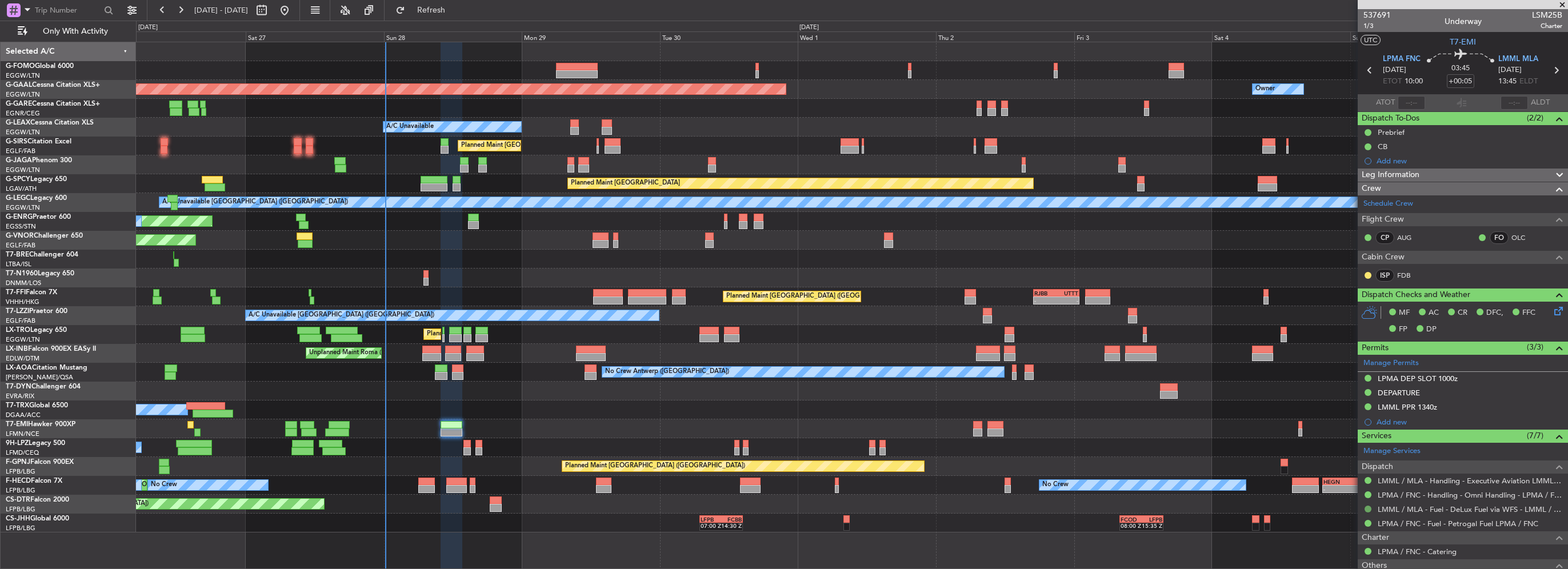
click at [1369, 507] on button at bounding box center [1368, 509] width 7 height 7
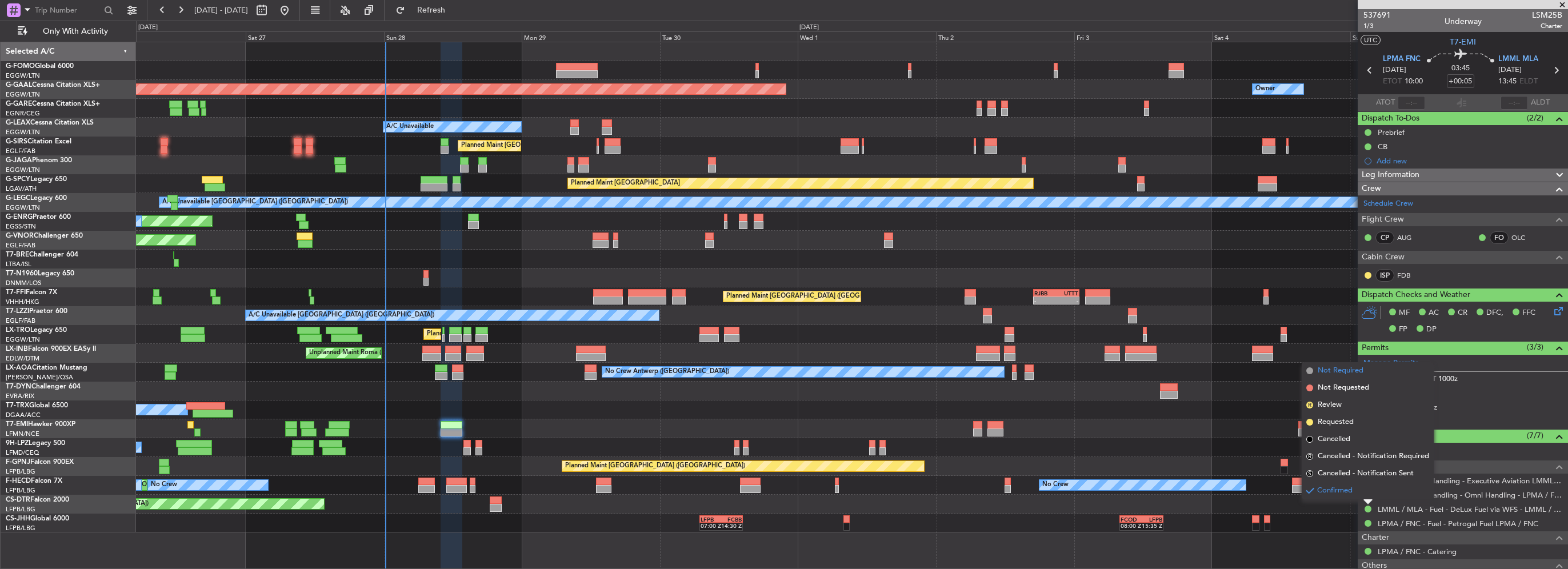
click at [1331, 372] on span "Not Required" at bounding box center [1341, 371] width 46 height 11
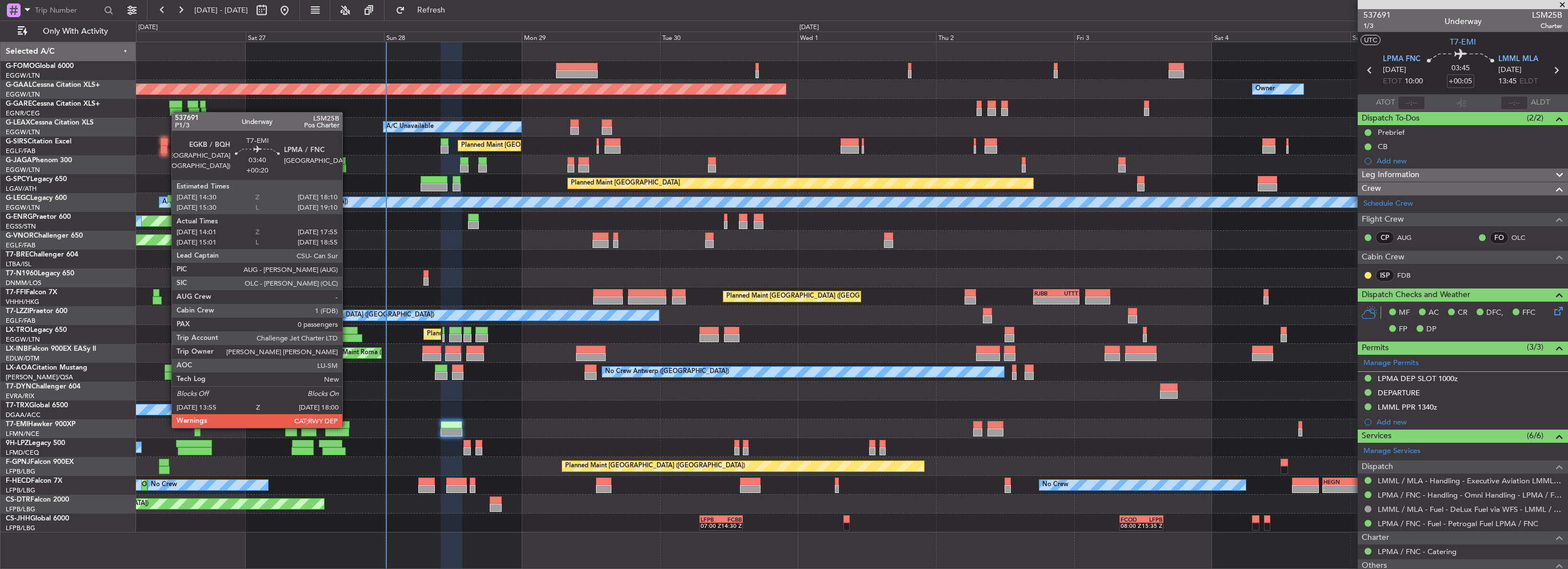
click at [348, 427] on div at bounding box center [339, 425] width 21 height 8
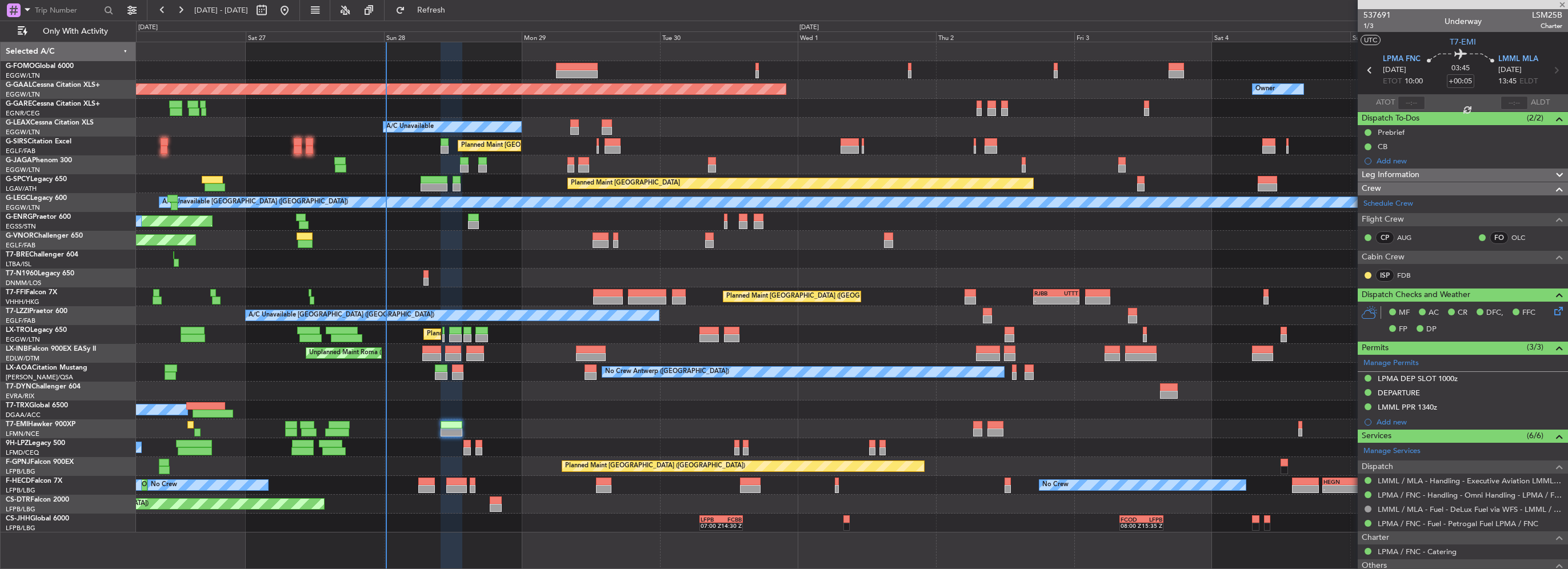
type input "+00:20"
type input "14:01"
type input "17:55"
type input "0"
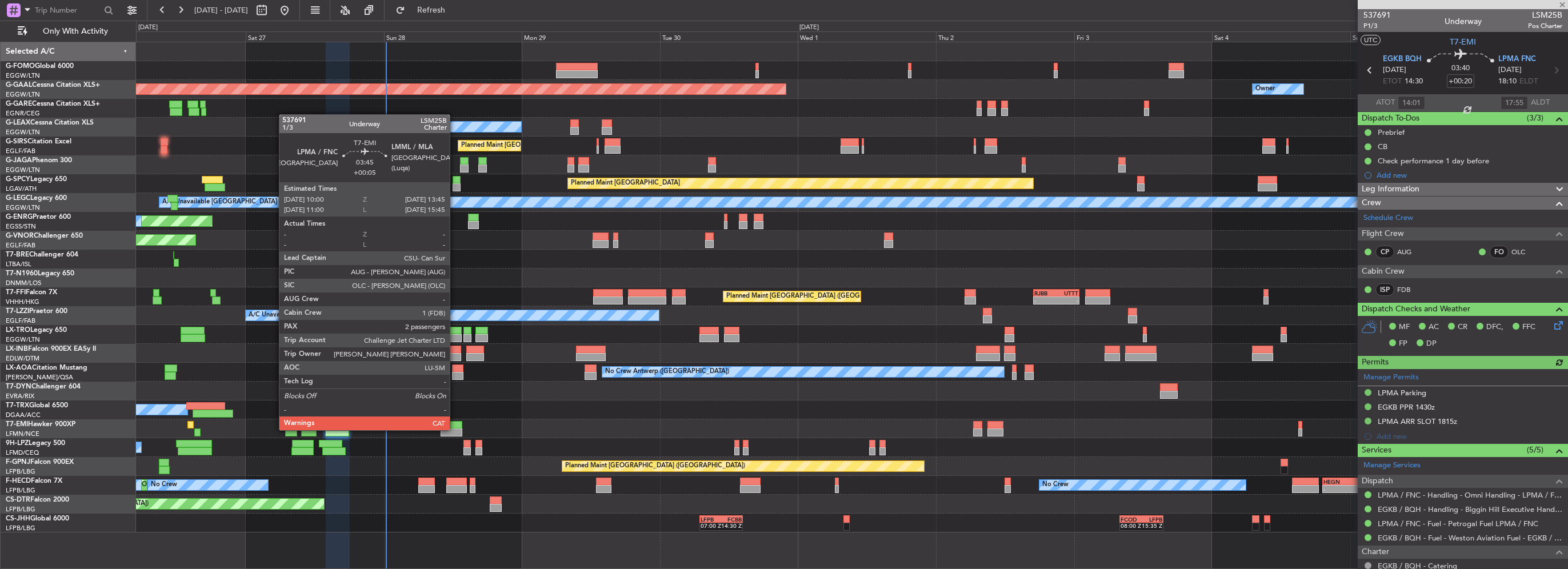
click at [455, 429] on div at bounding box center [452, 432] width 22 height 8
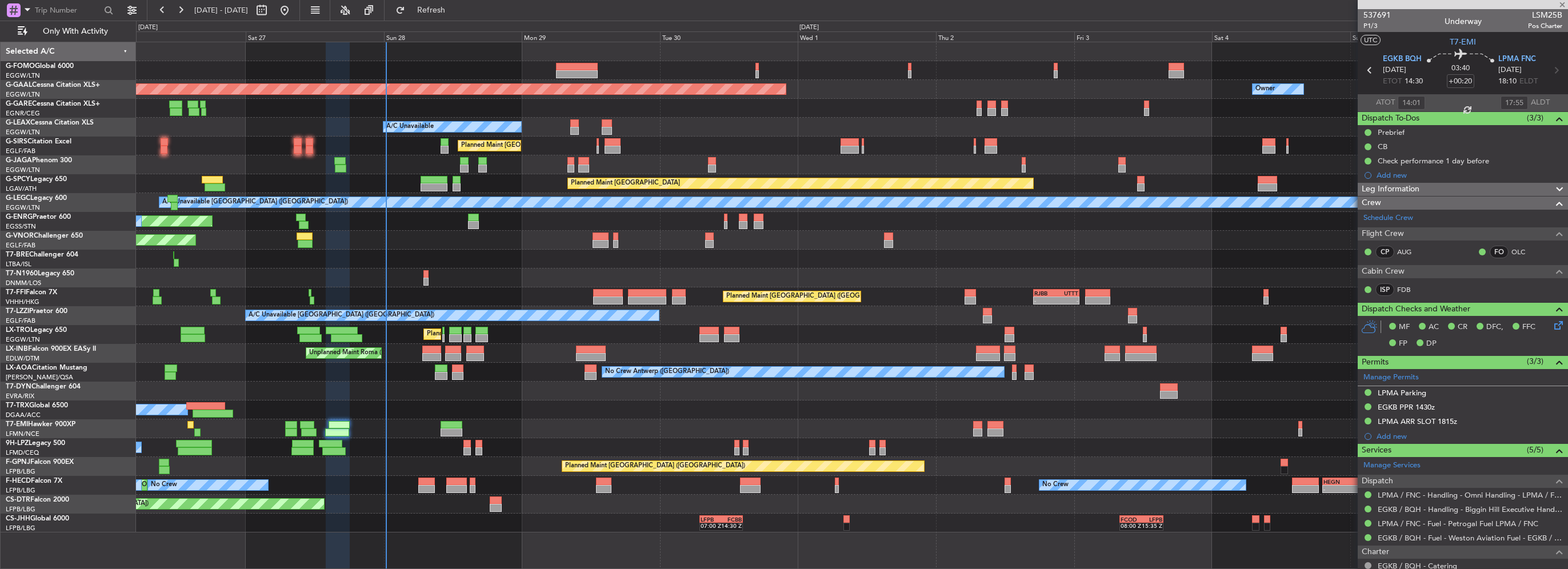
type input "+00:05"
type input "2"
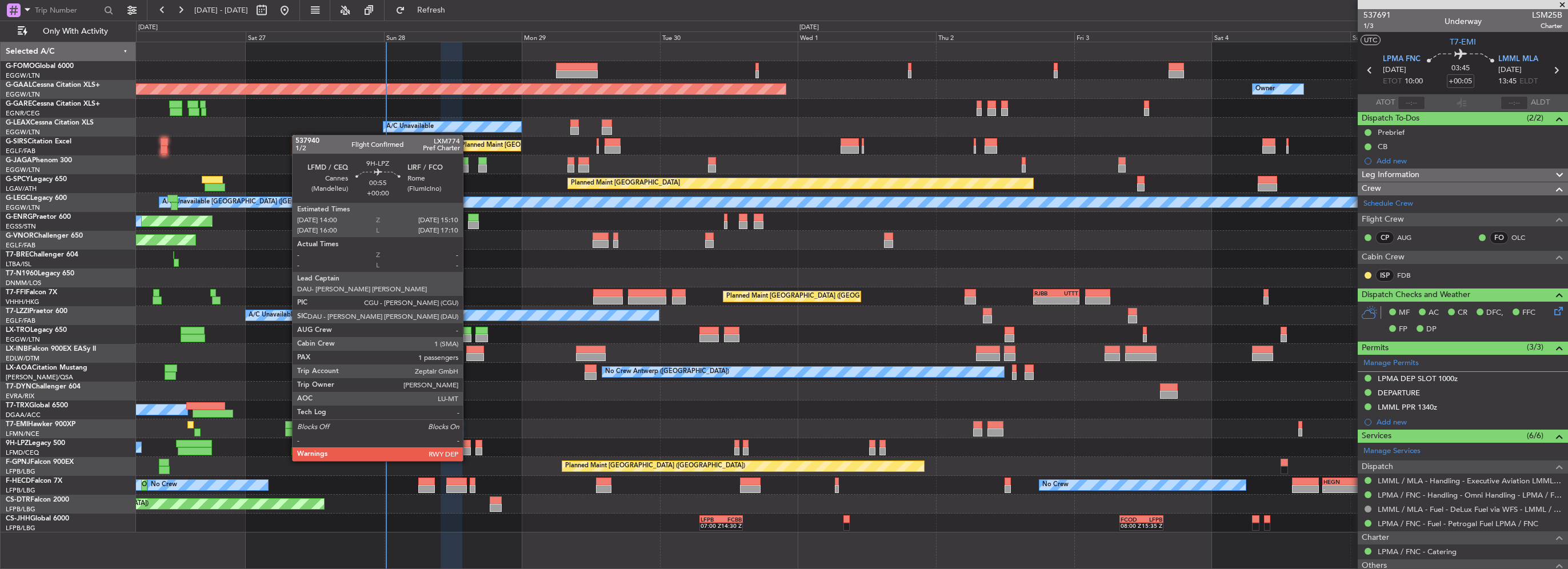
click at [468, 450] on div at bounding box center [467, 451] width 7 height 8
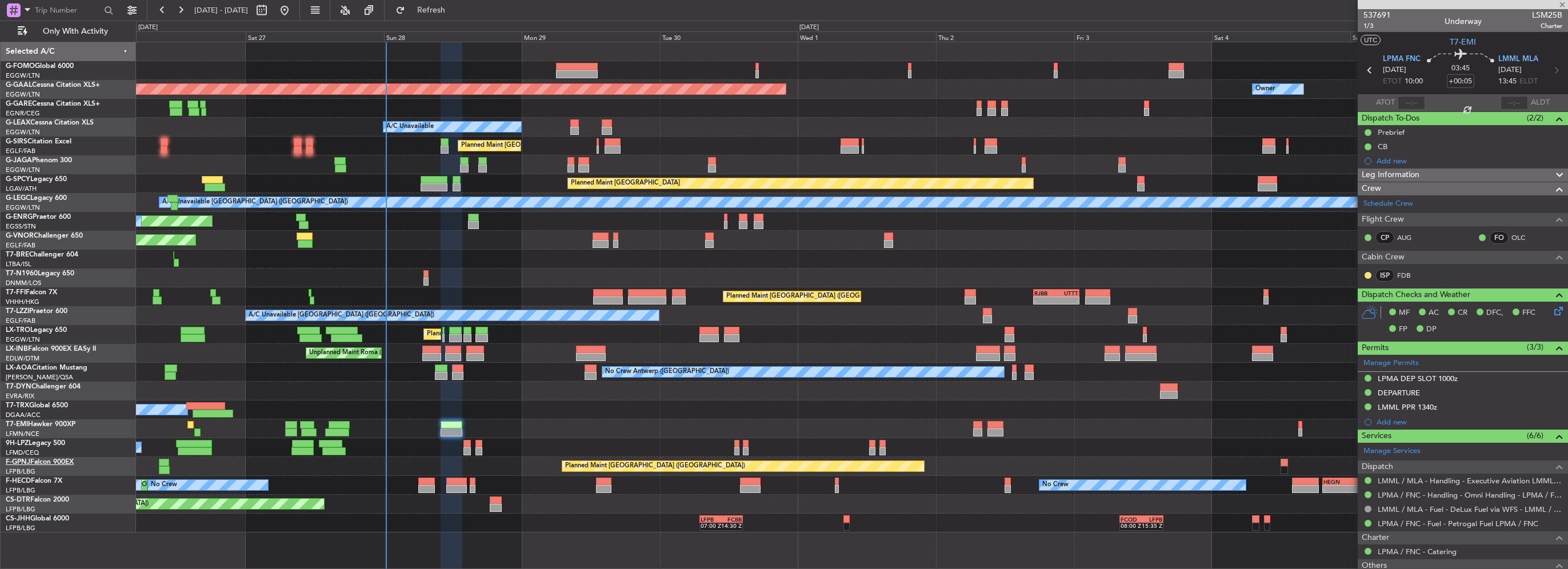
type input "1"
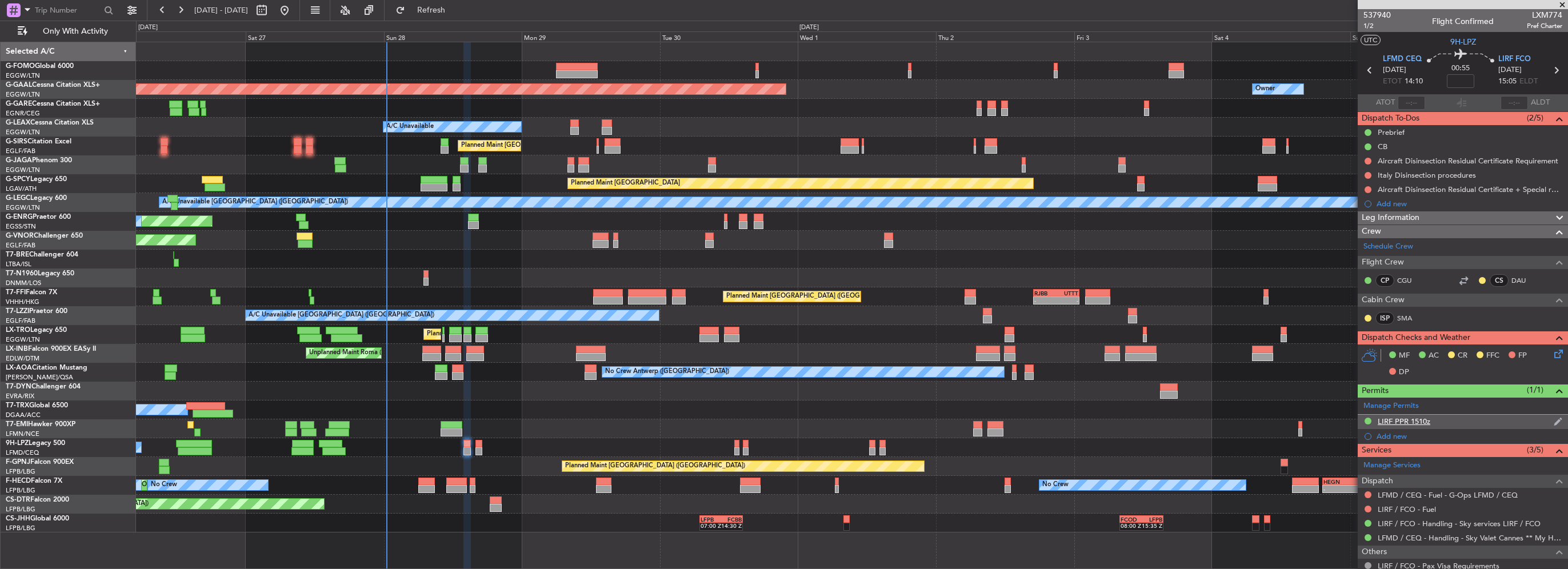
click at [1422, 420] on div "LIRF PPR 1510z" at bounding box center [1404, 421] width 53 height 10
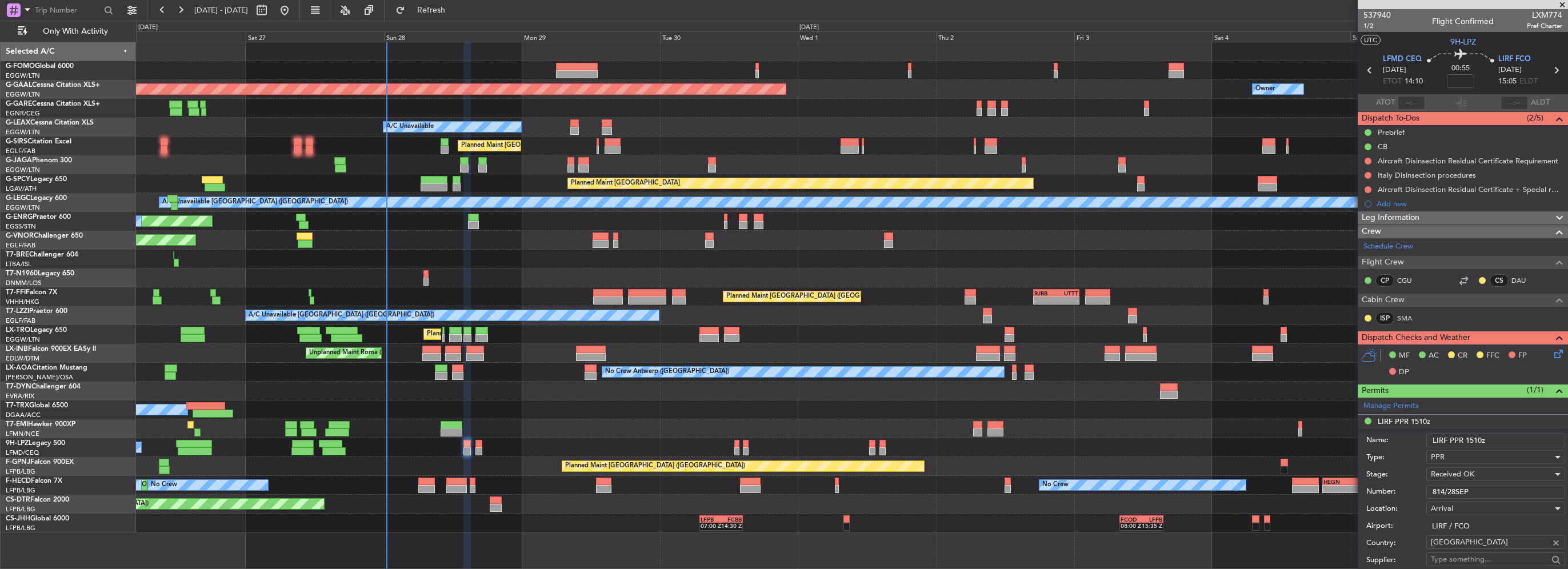
drag, startPoint x: 1491, startPoint y: 486, endPoint x: 1323, endPoint y: 488, distance: 168.0
click at [1323, 488] on fb-app "[DATE] - [DATE] Refresh Quick Links Only With Activity Planned Maint [GEOGRAPHI…" at bounding box center [784, 288] width 1568 height 560
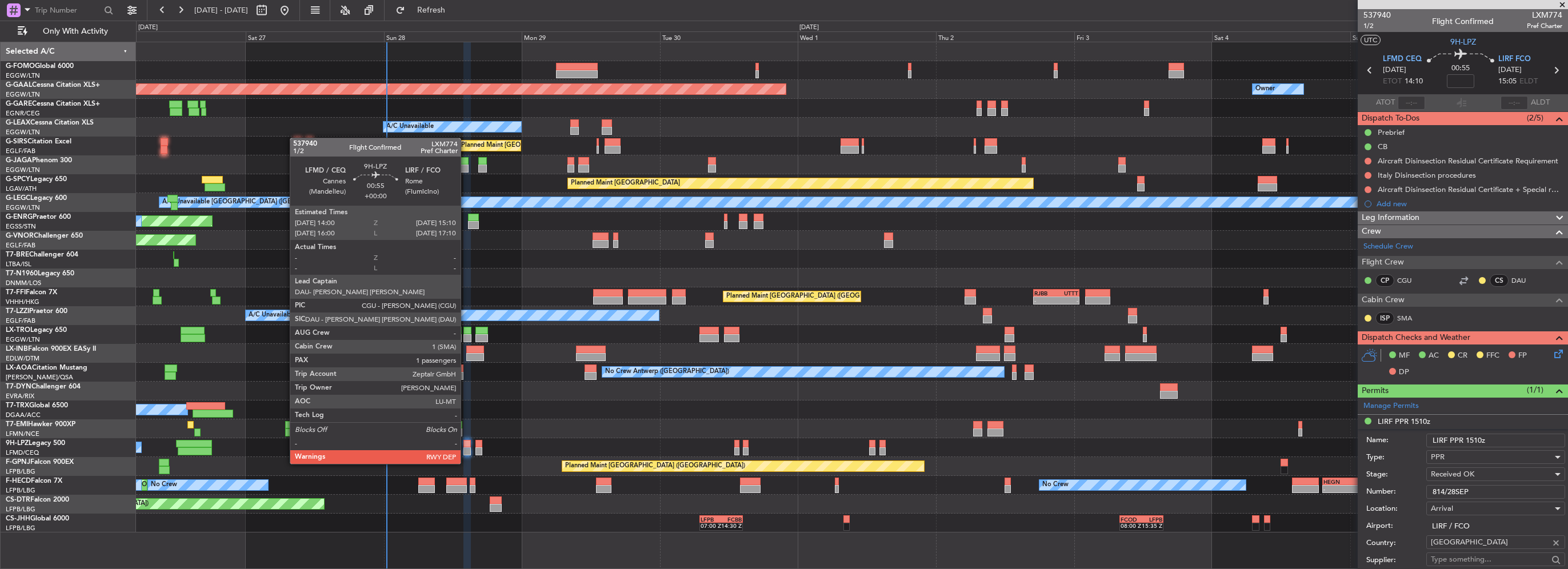
click at [465, 452] on div at bounding box center [467, 451] width 7 height 8
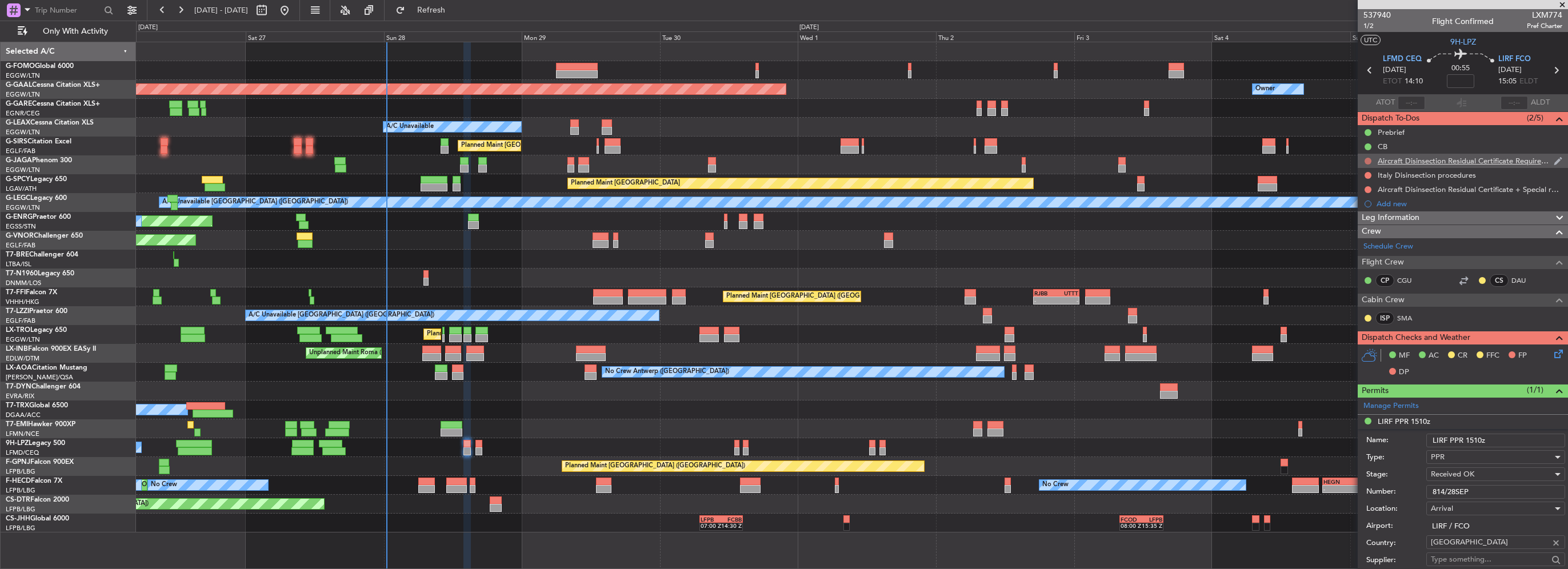
click at [1367, 162] on button at bounding box center [1368, 161] width 7 height 7
click at [1367, 154] on div "Aircraft Disinsection Residual Certificate Requirement" at bounding box center [1463, 161] width 210 height 14
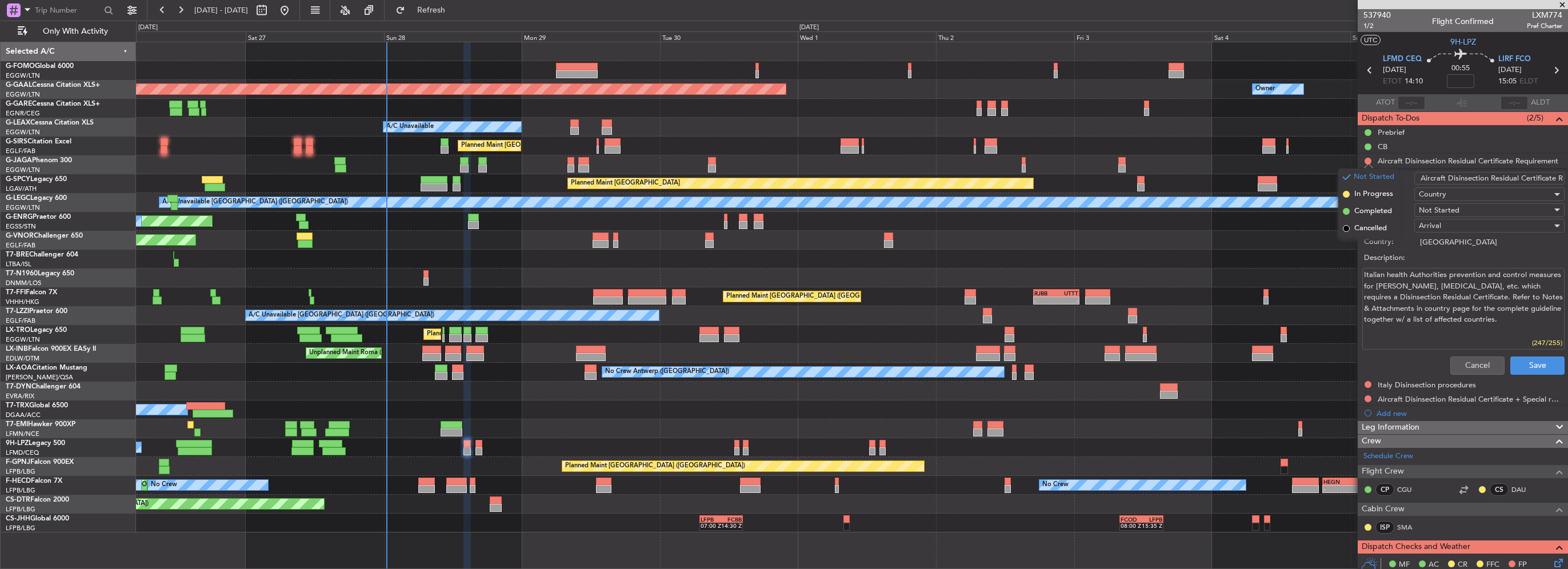
click at [1366, 160] on li "Aircraft Disinsection Residual Certificate Requirement Name: Aircraft Disinsect…" at bounding box center [1463, 266] width 210 height 225
click at [1470, 370] on button "Cancel" at bounding box center [1477, 365] width 54 height 18
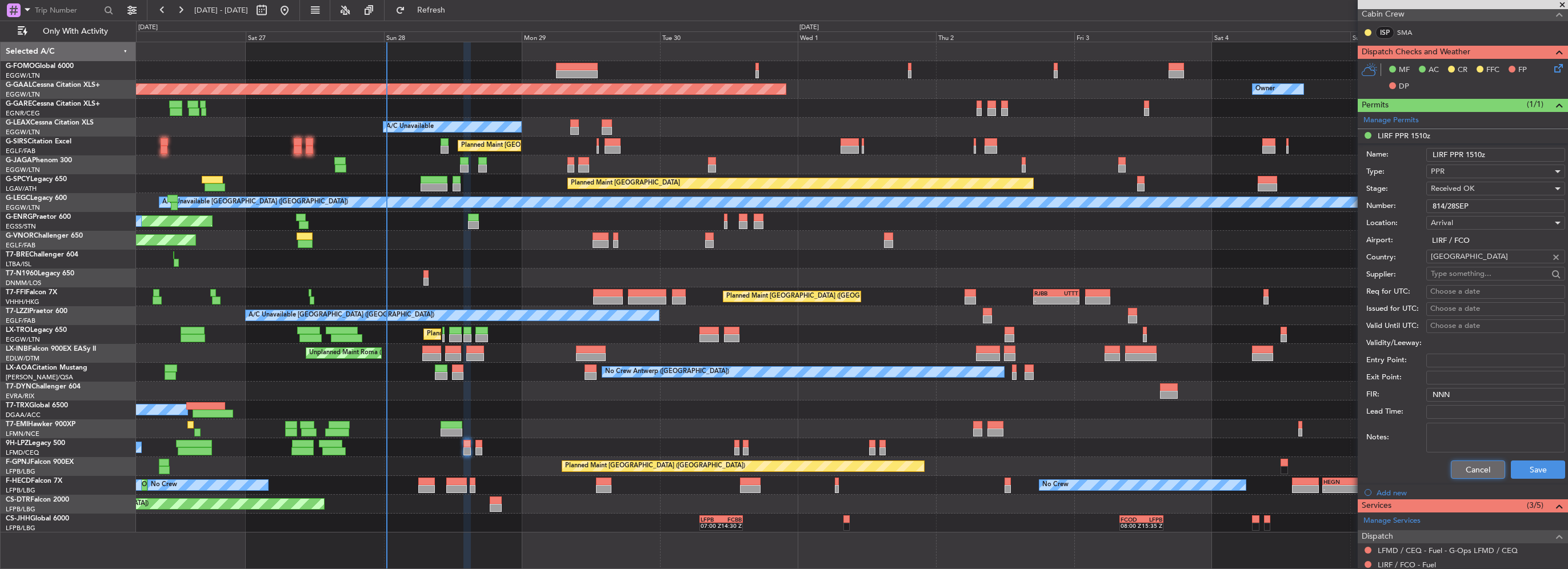
click at [1480, 471] on button "Cancel" at bounding box center [1478, 469] width 54 height 18
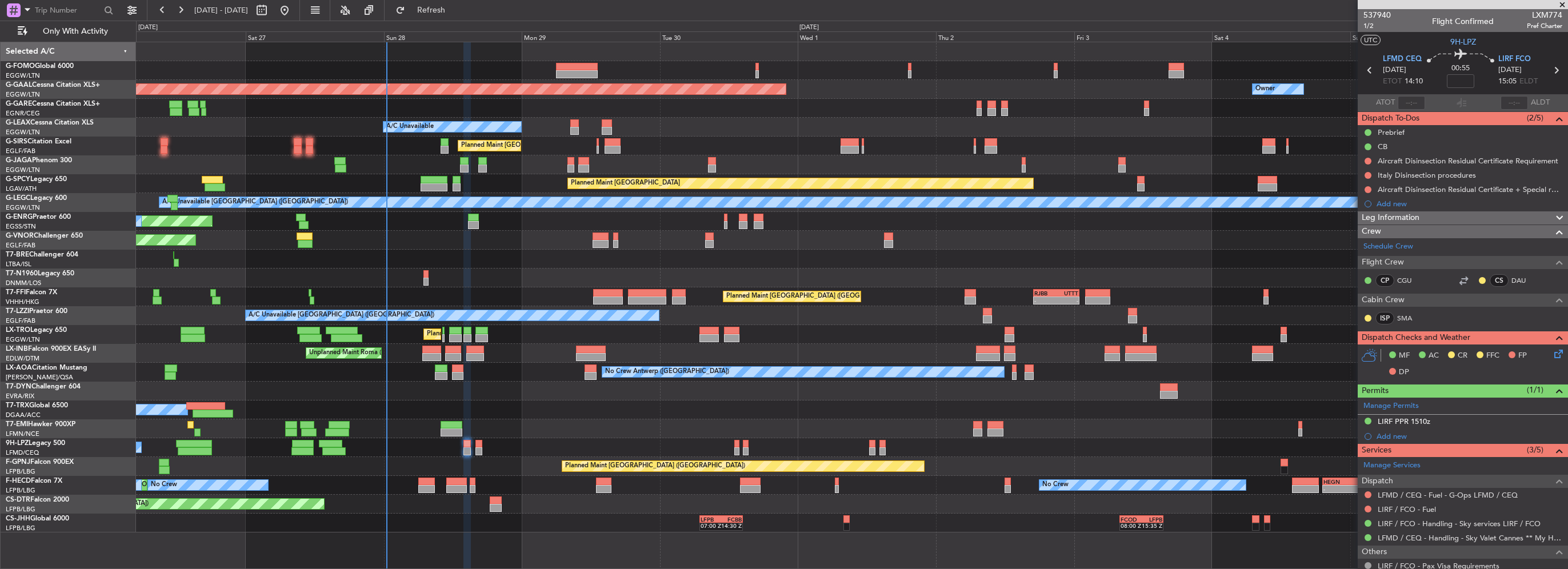
click at [1463, 221] on div "Leg Information" at bounding box center [1463, 218] width 210 height 13
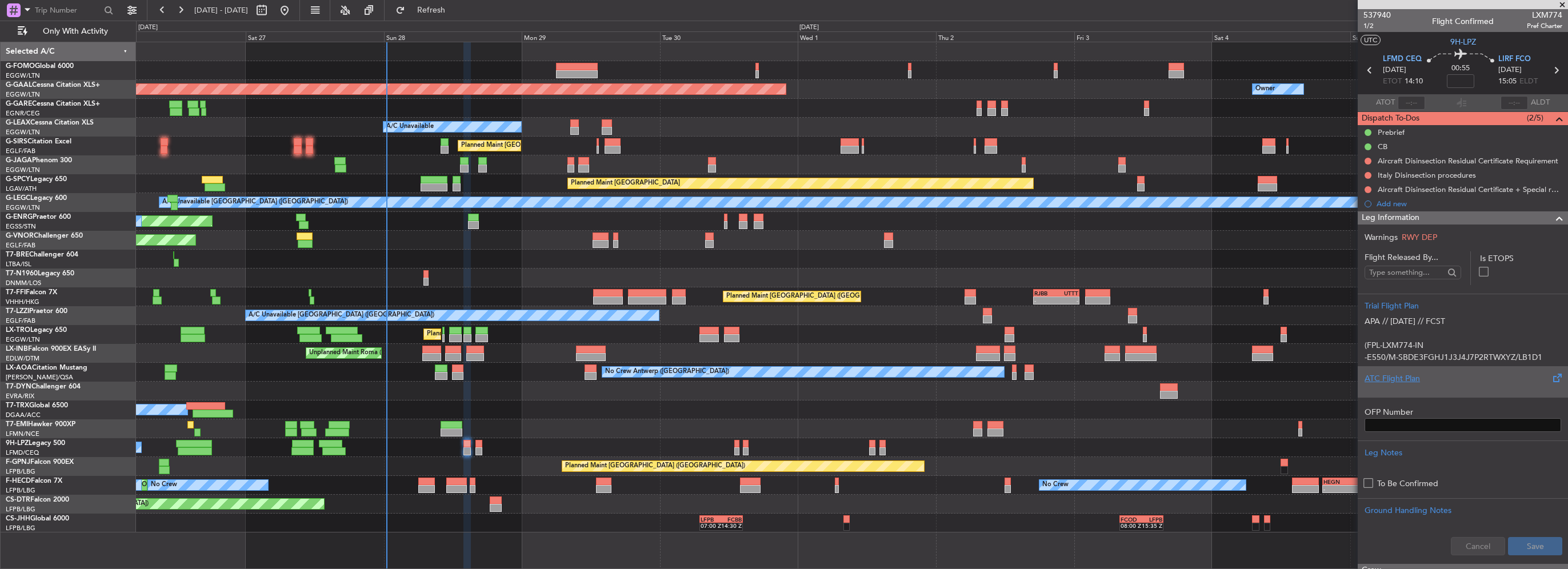
click at [1403, 378] on div "ATC Flight Plan" at bounding box center [1463, 378] width 196 height 12
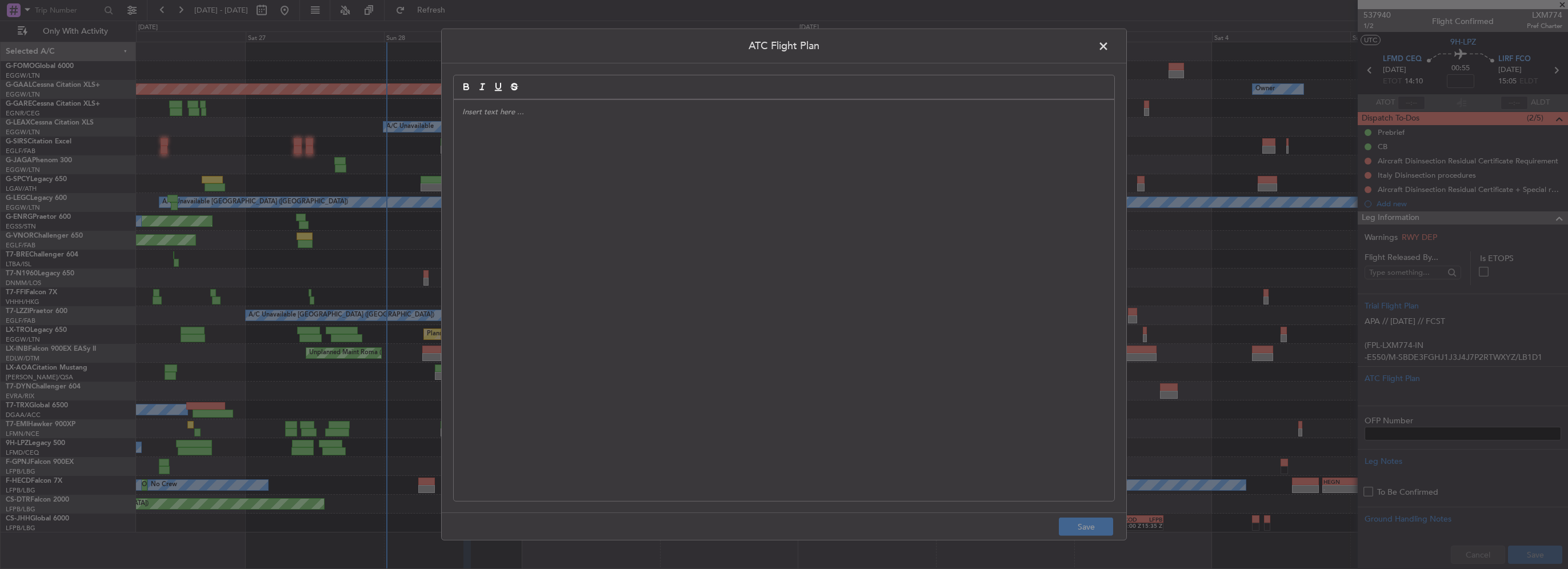
click at [600, 246] on div at bounding box center [784, 300] width 661 height 401
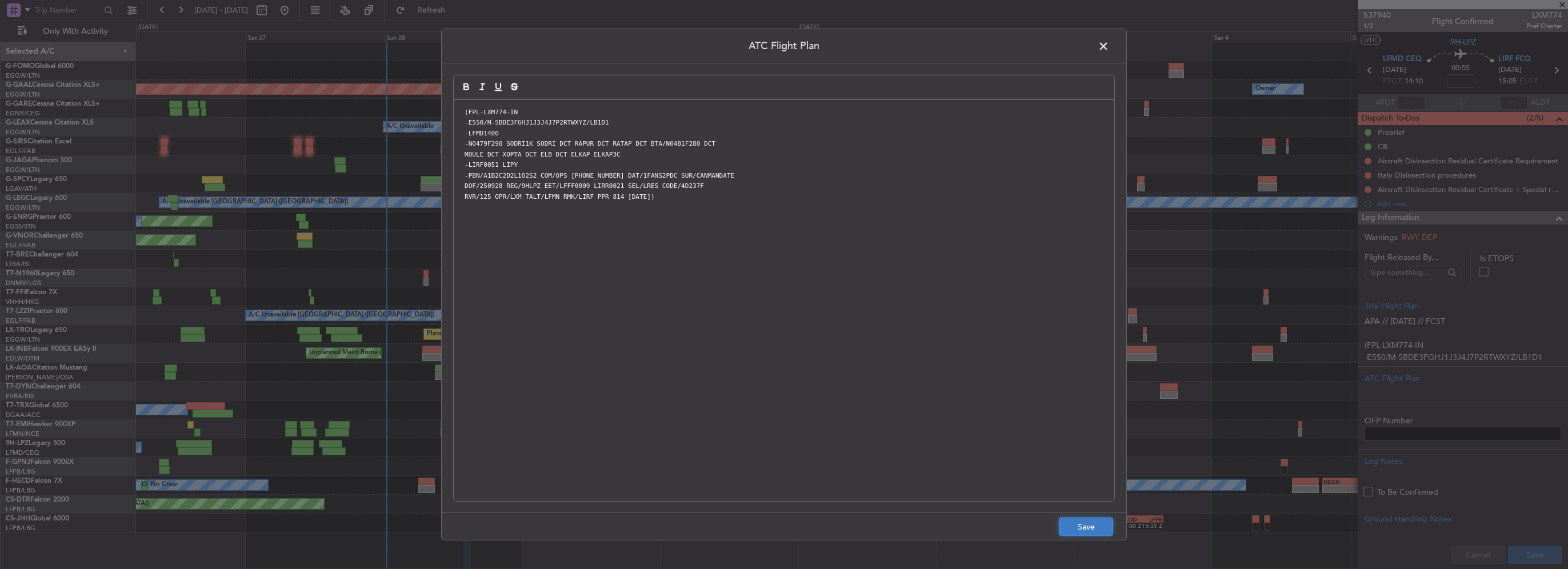
click at [1088, 526] on button "Save" at bounding box center [1086, 526] width 54 height 18
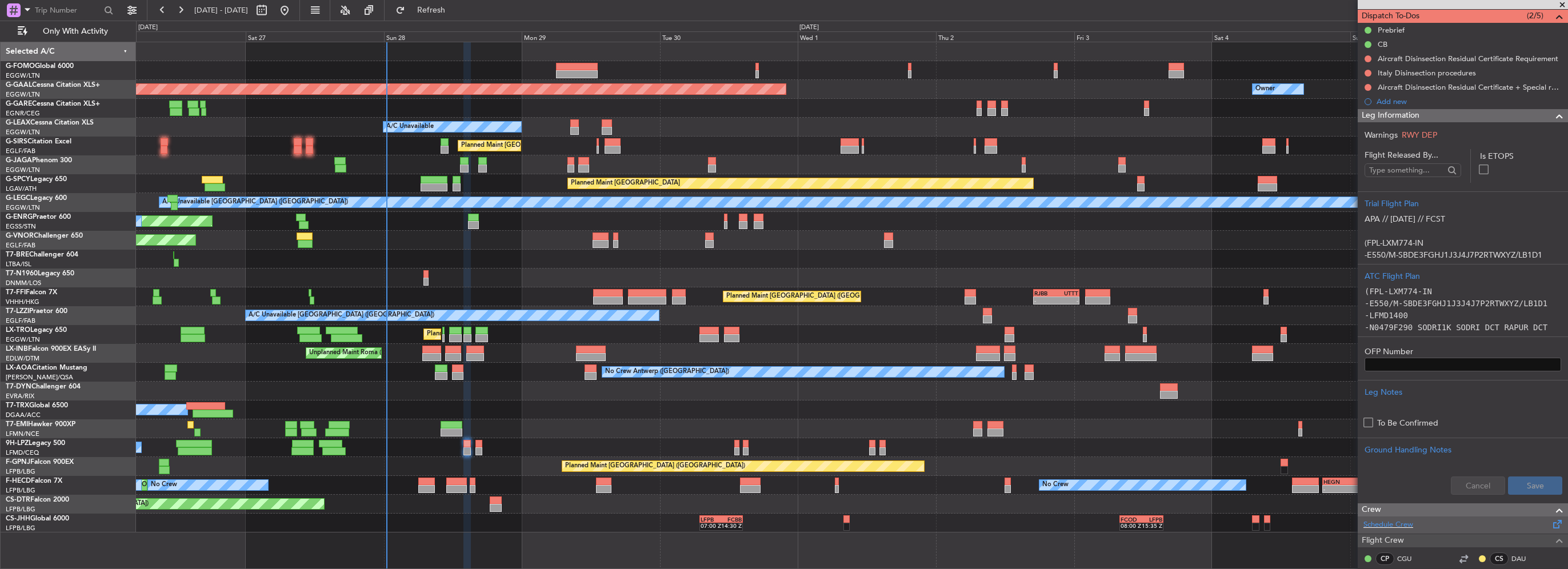
scroll to position [114, 0]
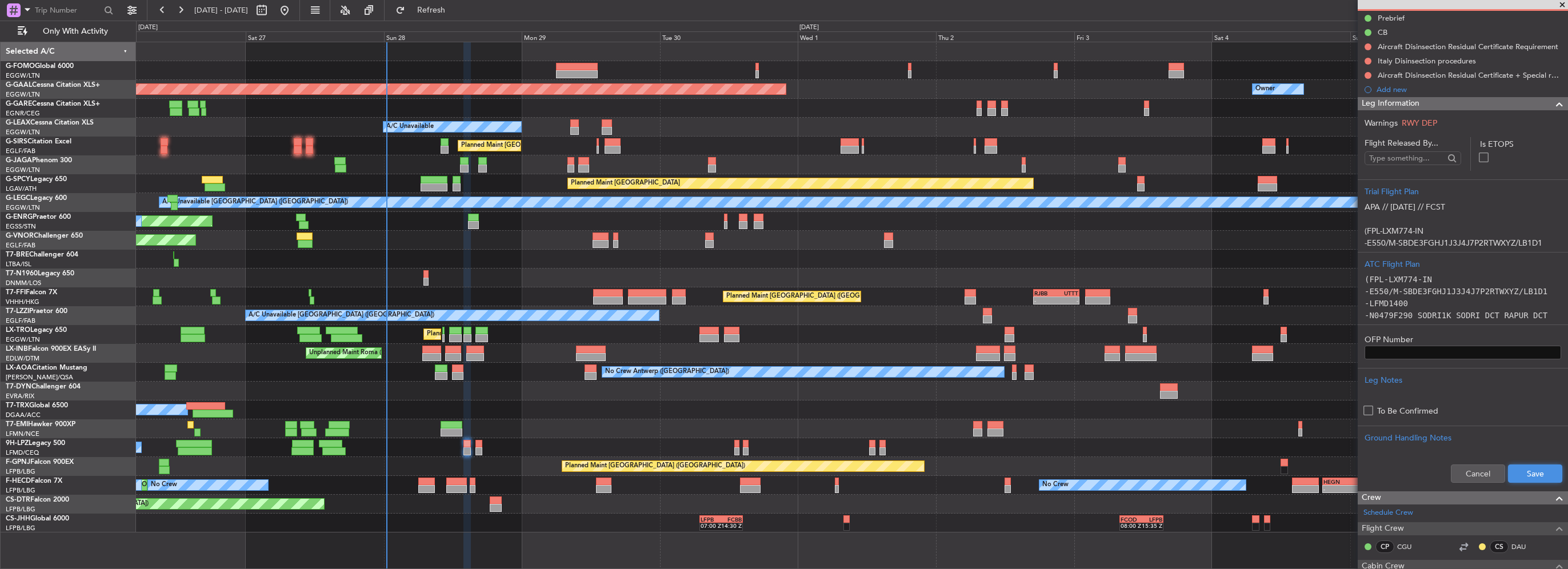
drag, startPoint x: 1522, startPoint y: 476, endPoint x: 1452, endPoint y: 481, distance: 70.2
click at [1522, 476] on button "Save" at bounding box center [1535, 473] width 54 height 18
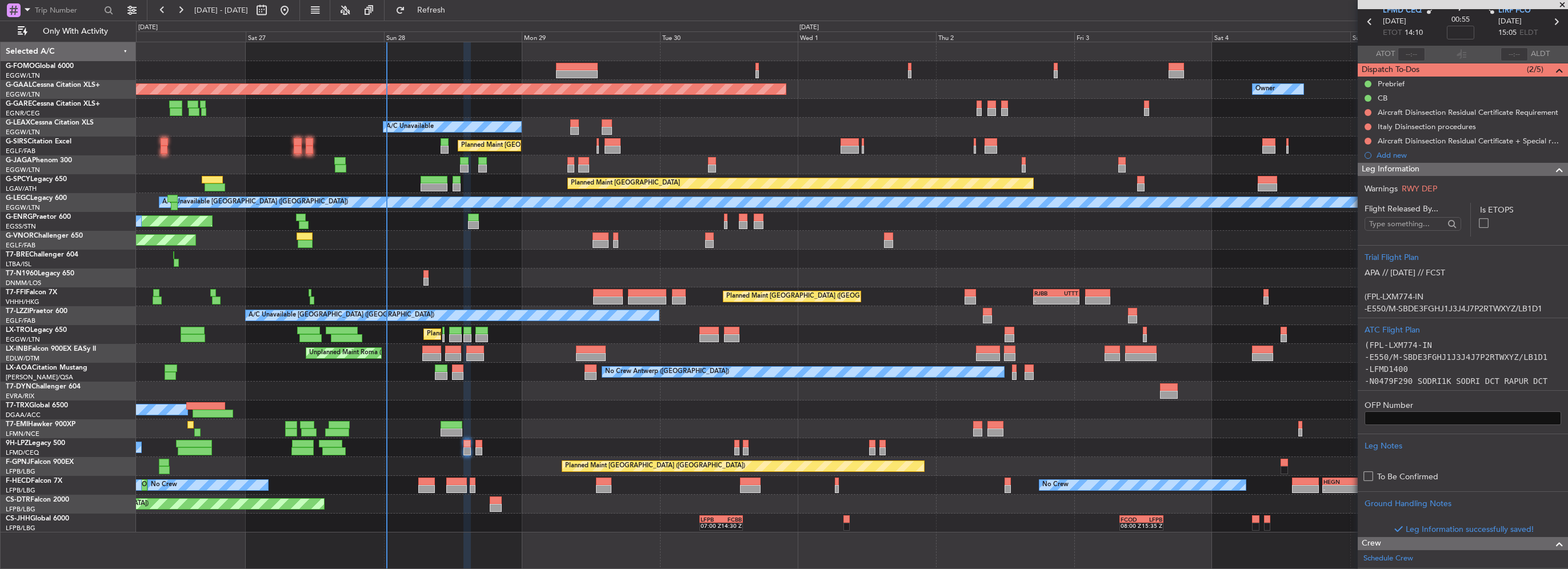
scroll to position [0, 0]
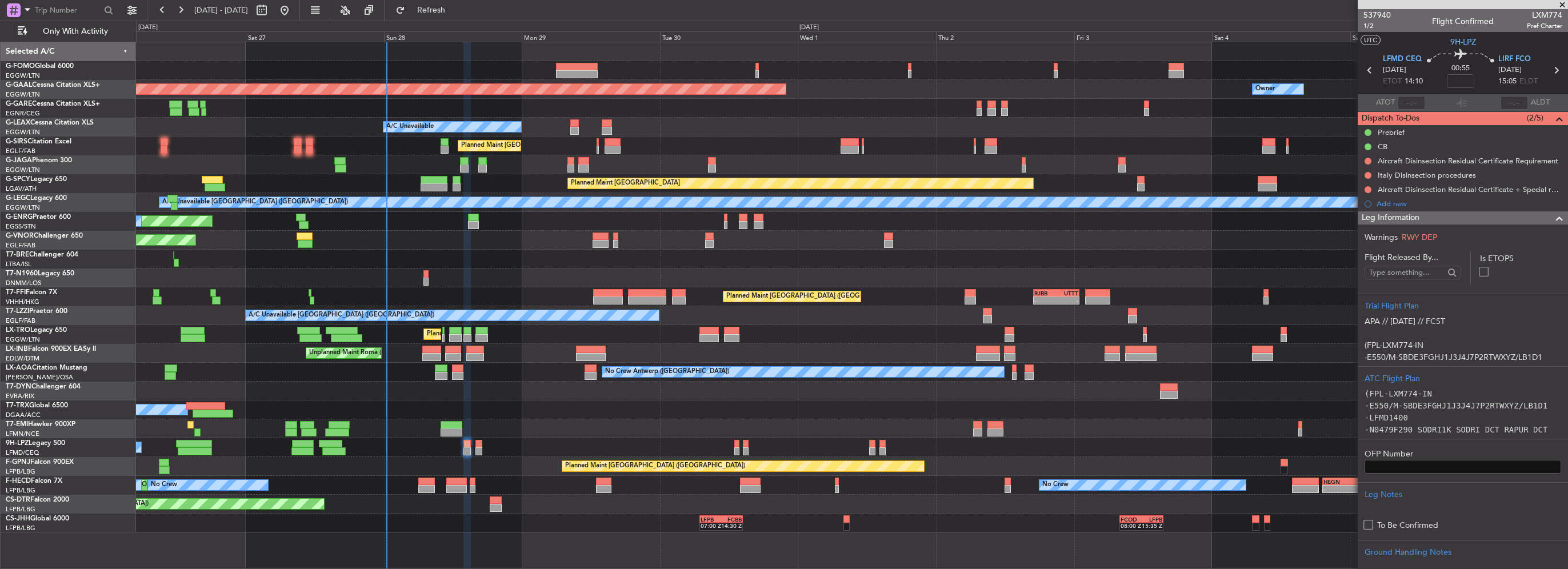
click at [1553, 218] on span at bounding box center [1560, 218] width 14 height 14
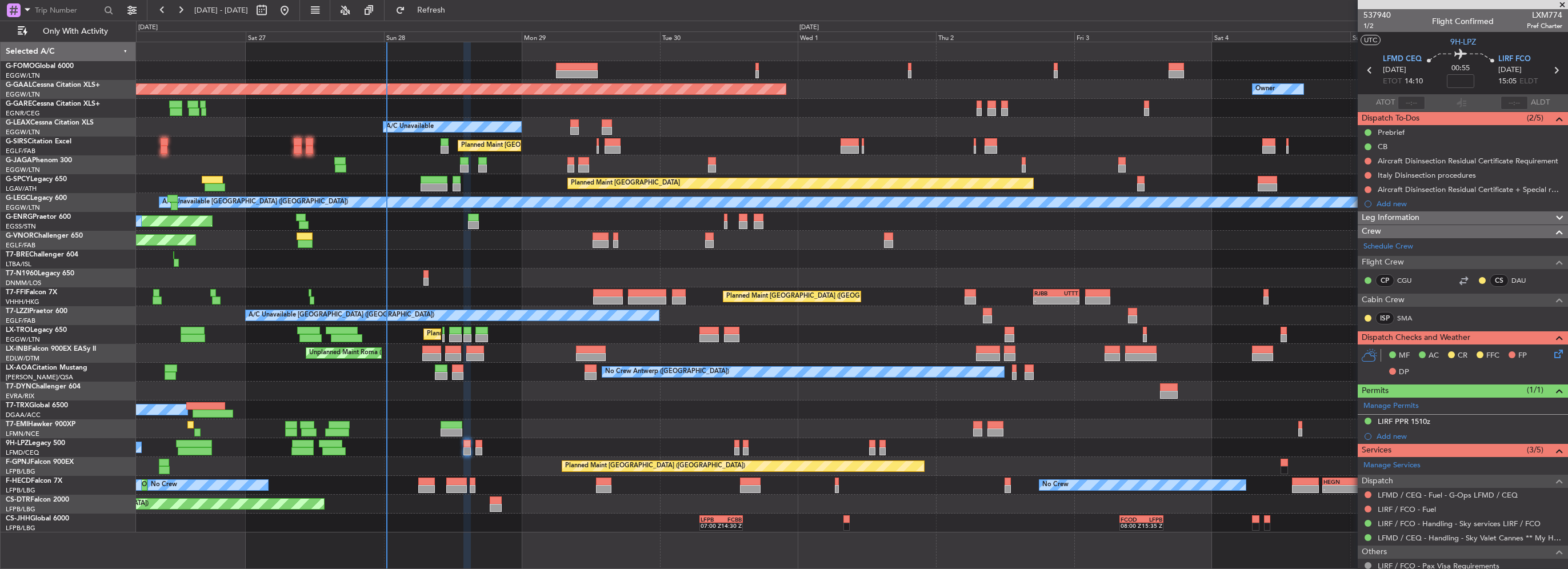
drag, startPoint x: 1500, startPoint y: 215, endPoint x: 1473, endPoint y: 240, distance: 36.8
click at [1500, 215] on div "Leg Information" at bounding box center [1463, 218] width 210 height 13
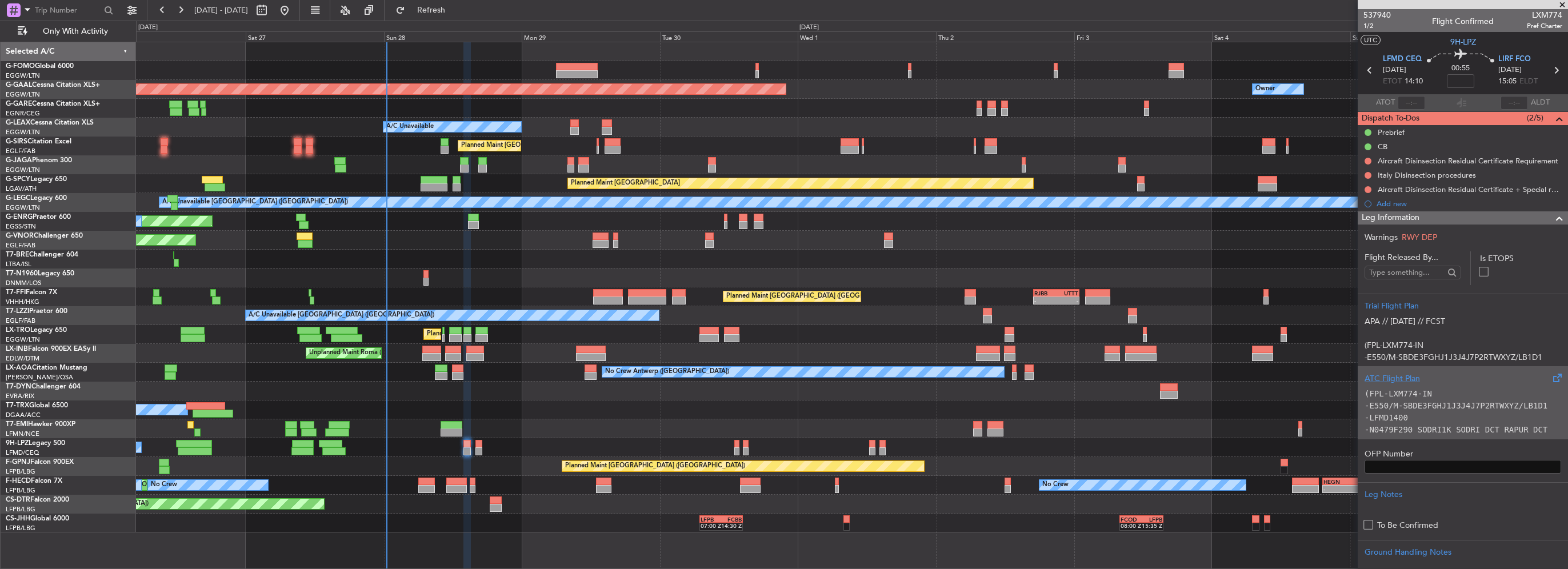
click at [1415, 394] on code "(FPL-LXM774-IN" at bounding box center [1398, 394] width 67 height 9
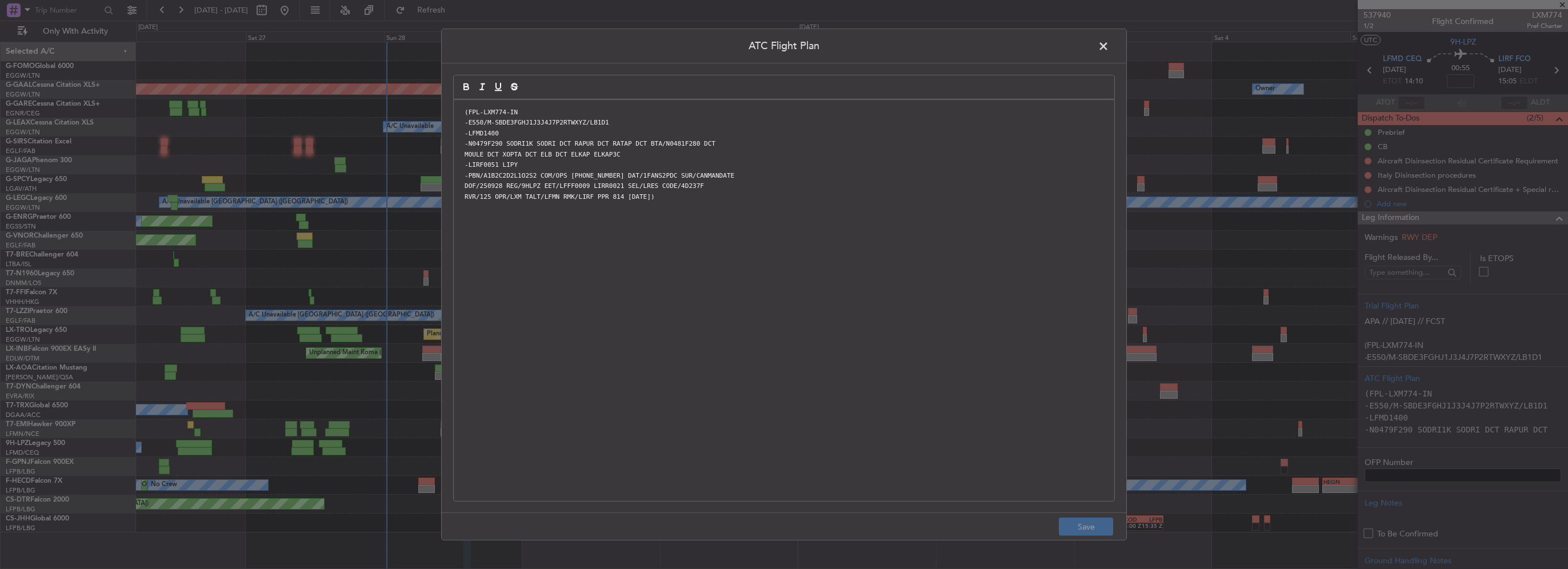
click at [1109, 44] on span at bounding box center [1109, 49] width 0 height 23
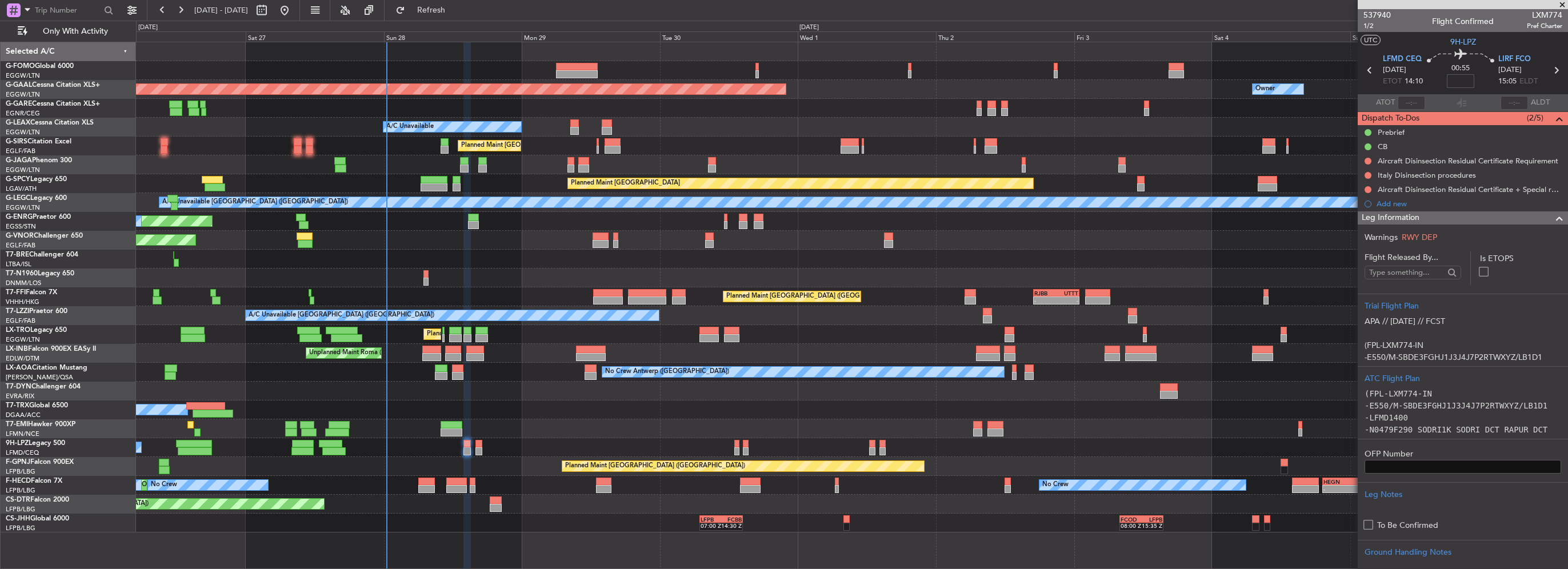
click at [1459, 75] on input at bounding box center [1461, 81] width 27 height 14
type input "-00:05"
click at [1544, 217] on div at bounding box center [1555, 218] width 23 height 14
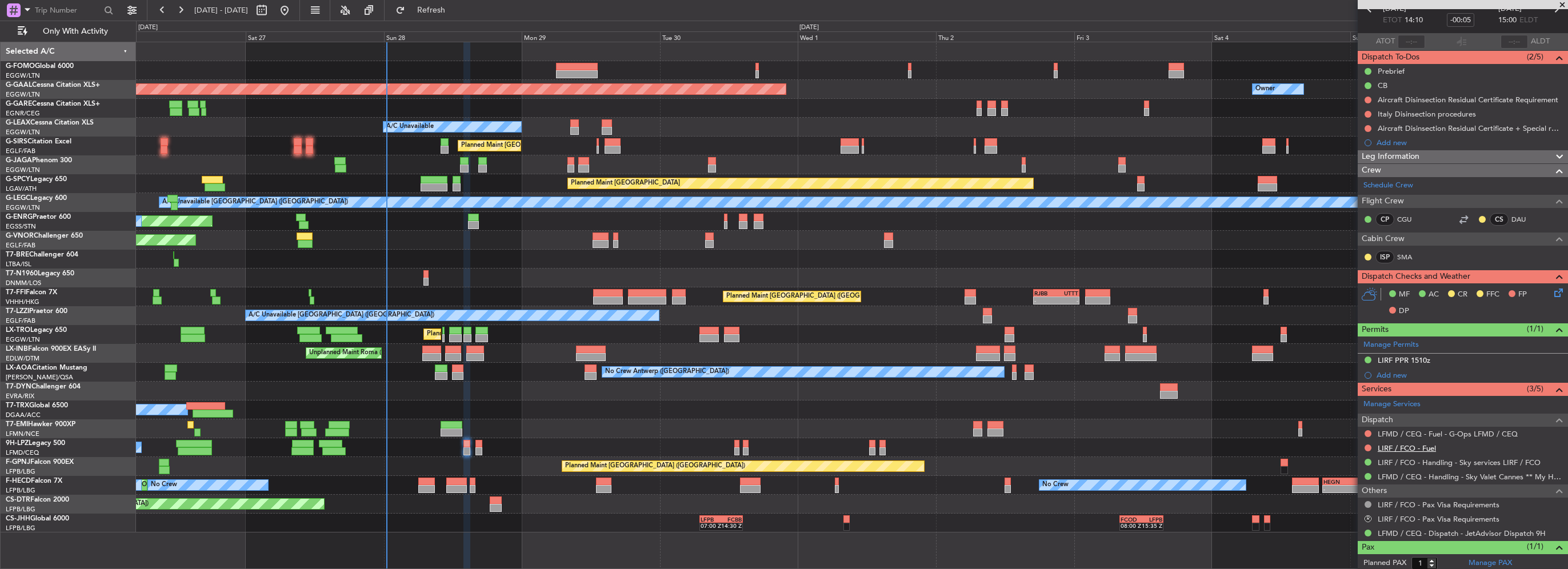
scroll to position [88, 0]
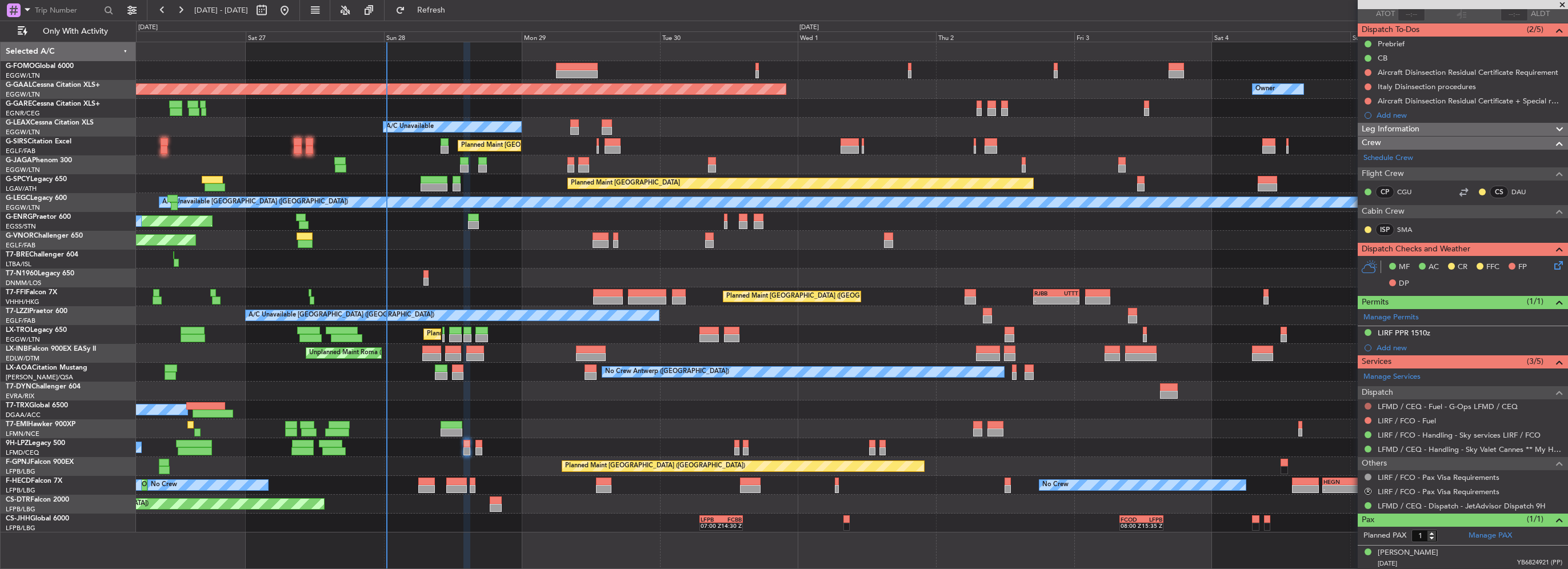
click at [1365, 405] on button at bounding box center [1368, 406] width 7 height 7
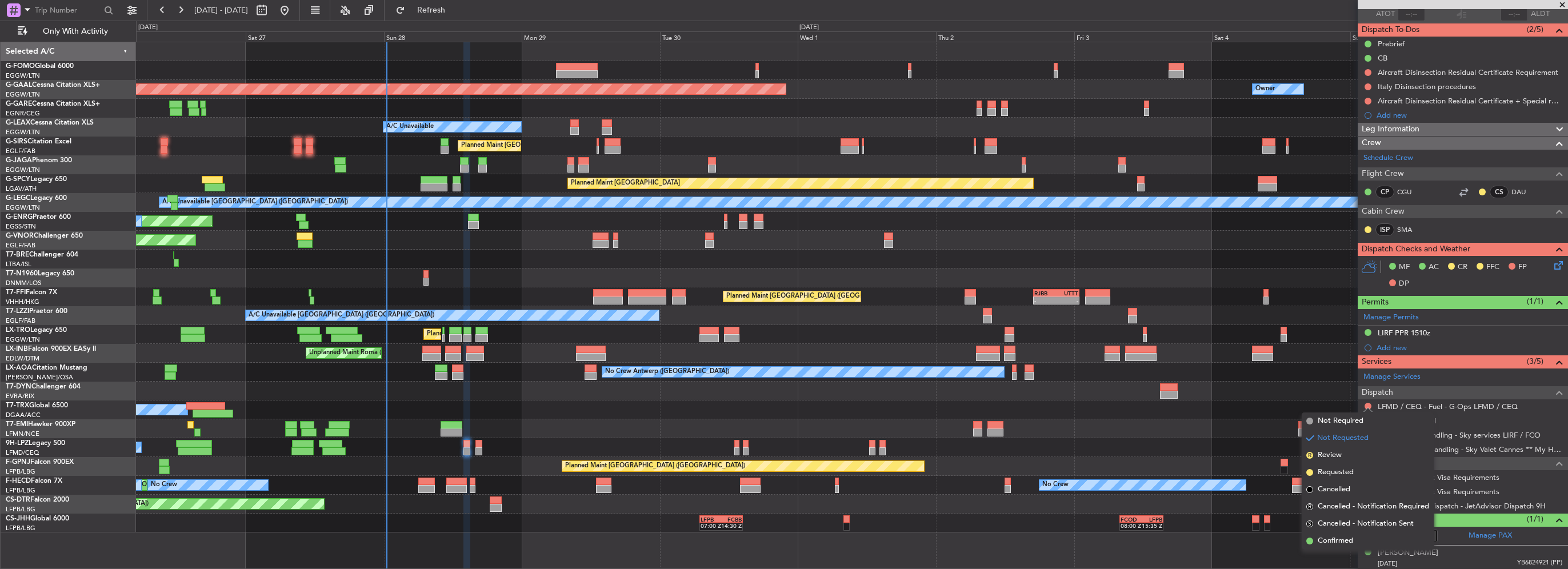
click at [1341, 423] on span "Not Required" at bounding box center [1341, 421] width 46 height 11
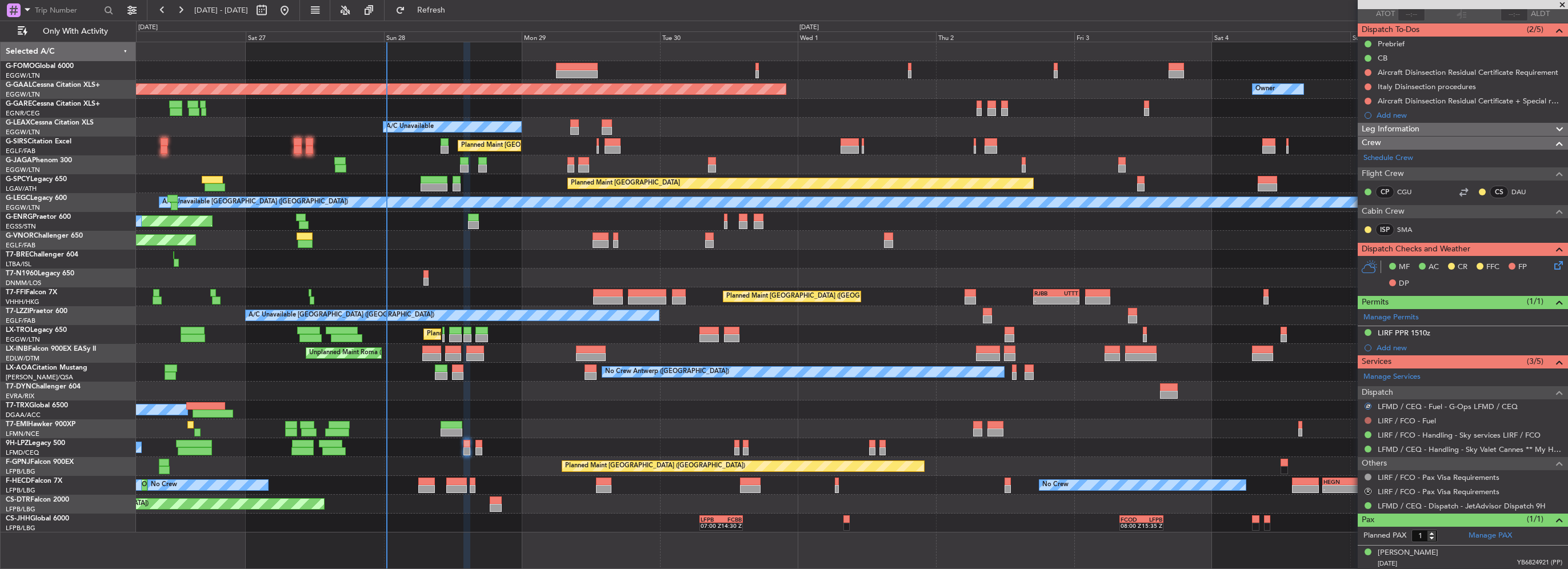
click at [1367, 418] on button at bounding box center [1368, 420] width 7 height 7
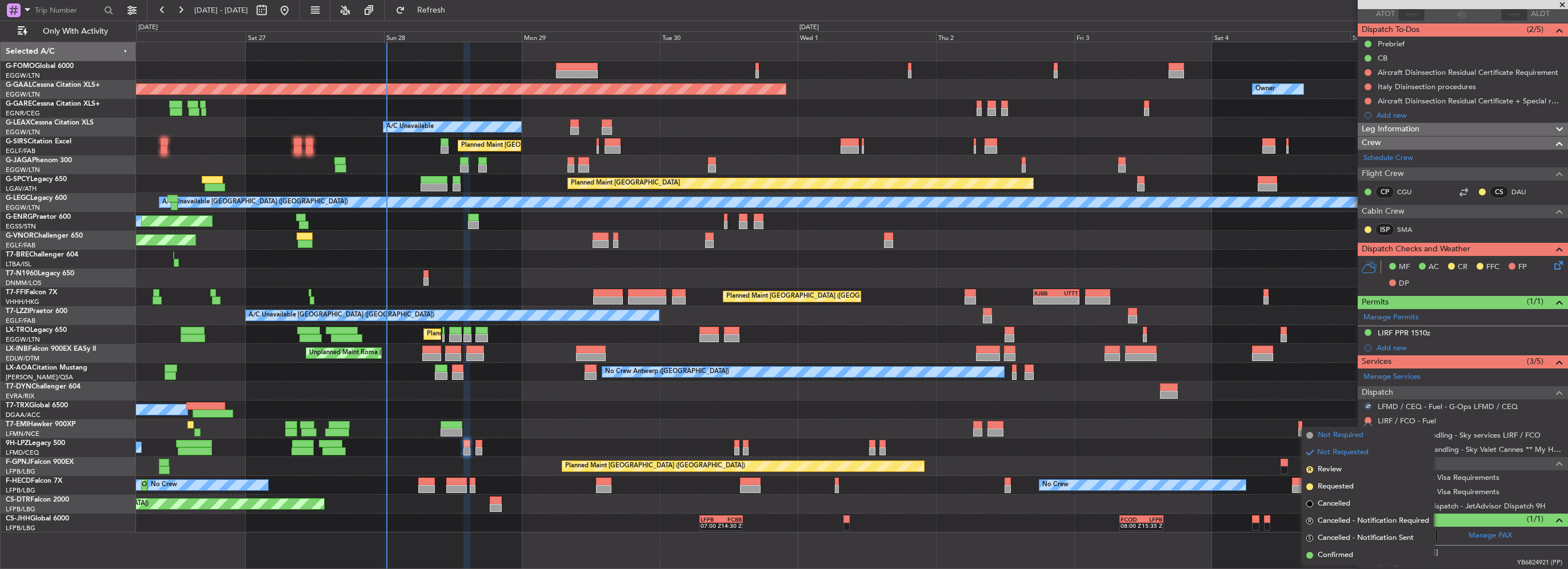
click at [1326, 435] on span "Not Required" at bounding box center [1341, 435] width 46 height 11
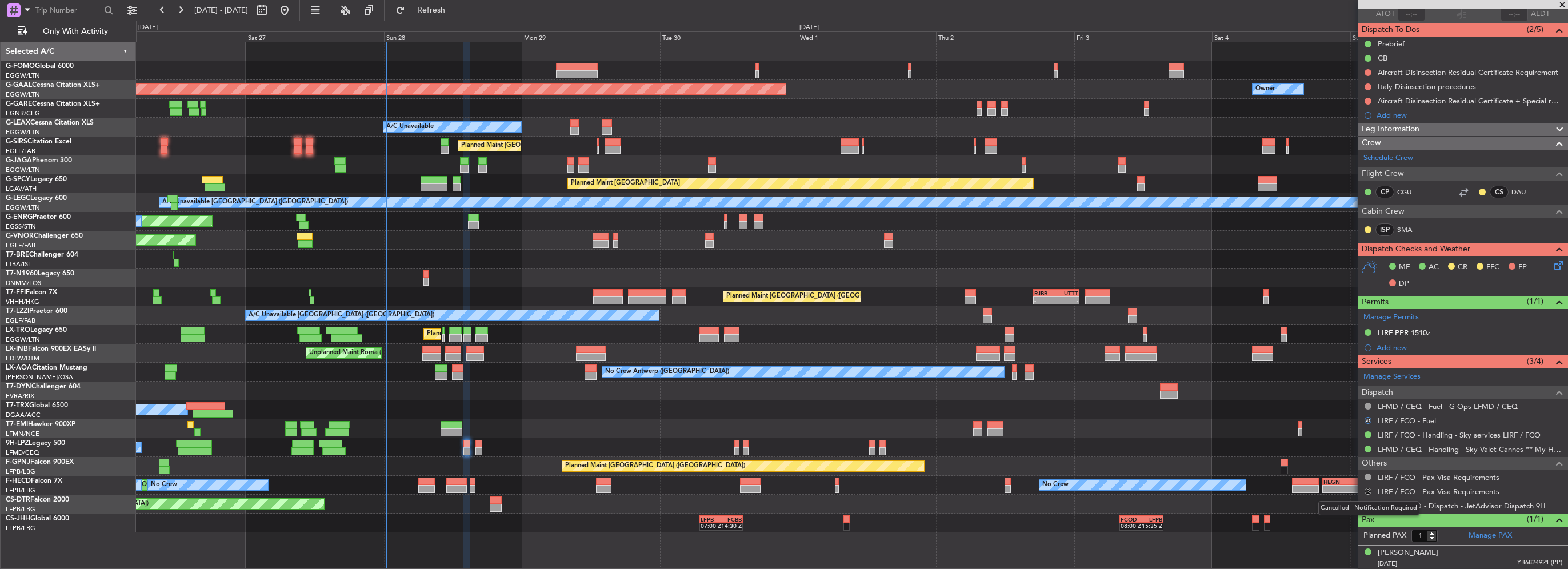
click at [1369, 489] on button "R" at bounding box center [1368, 491] width 7 height 7
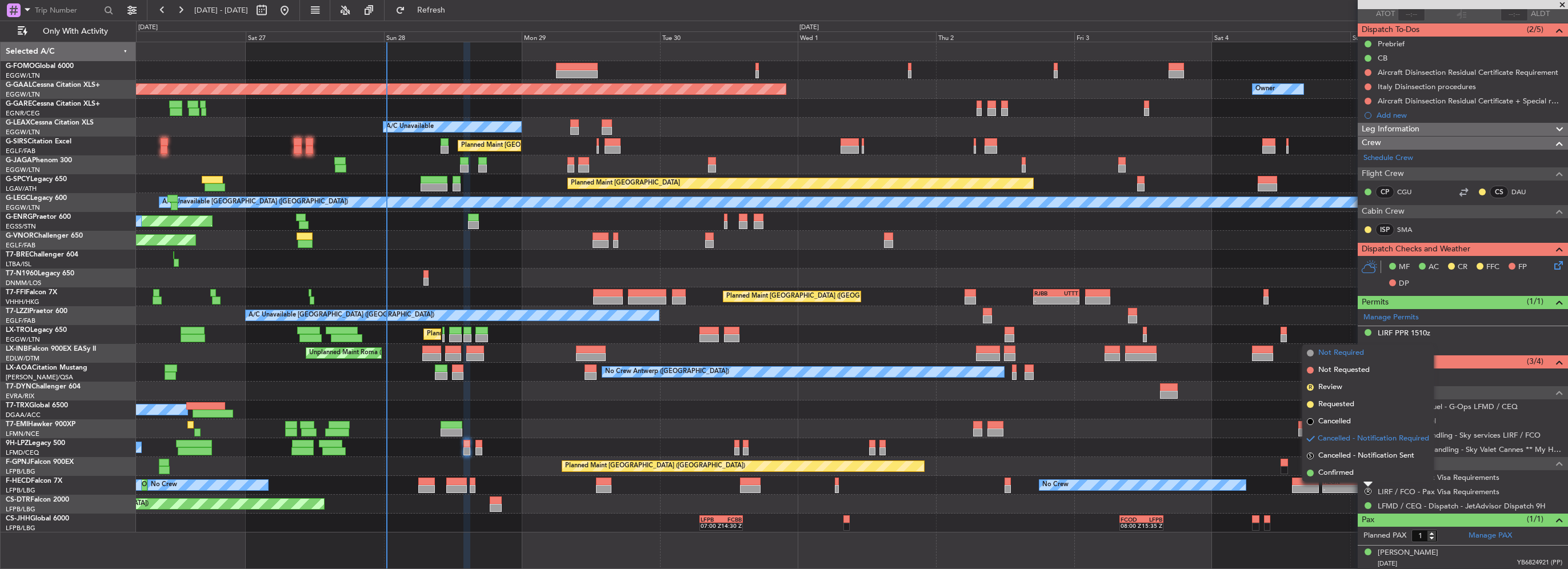
click at [1342, 351] on span "Not Required" at bounding box center [1341, 353] width 46 height 11
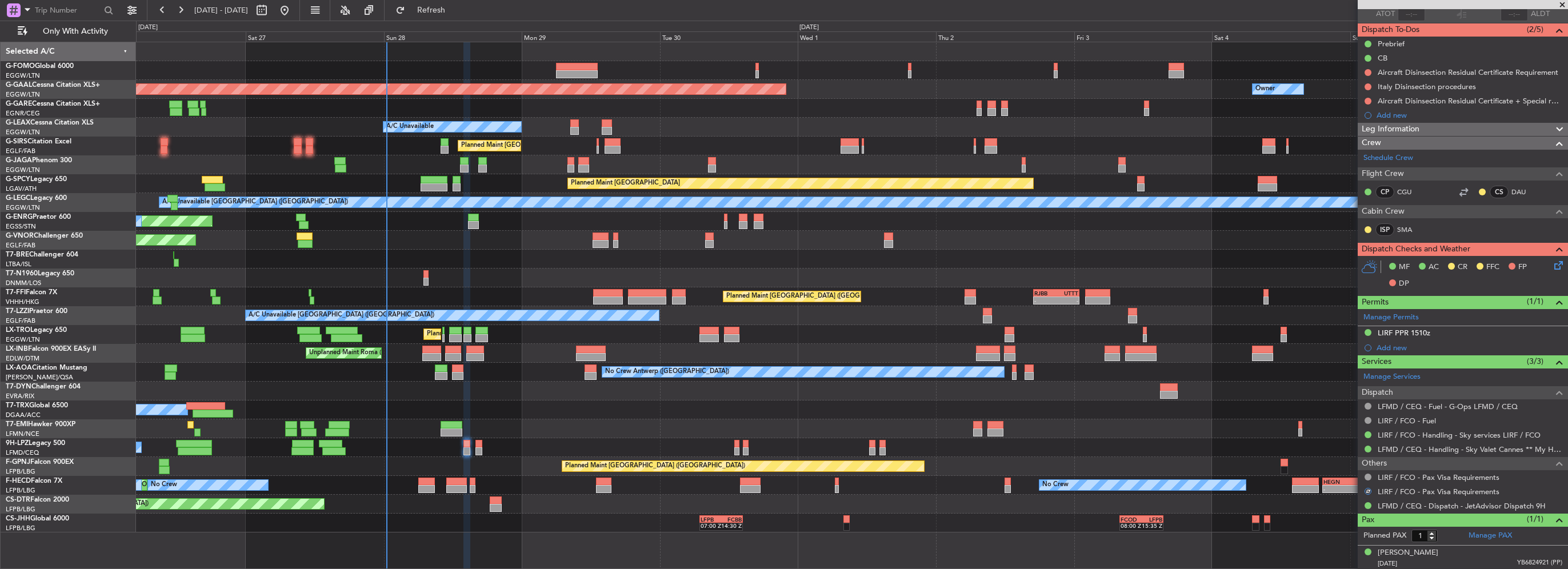
scroll to position [0, 0]
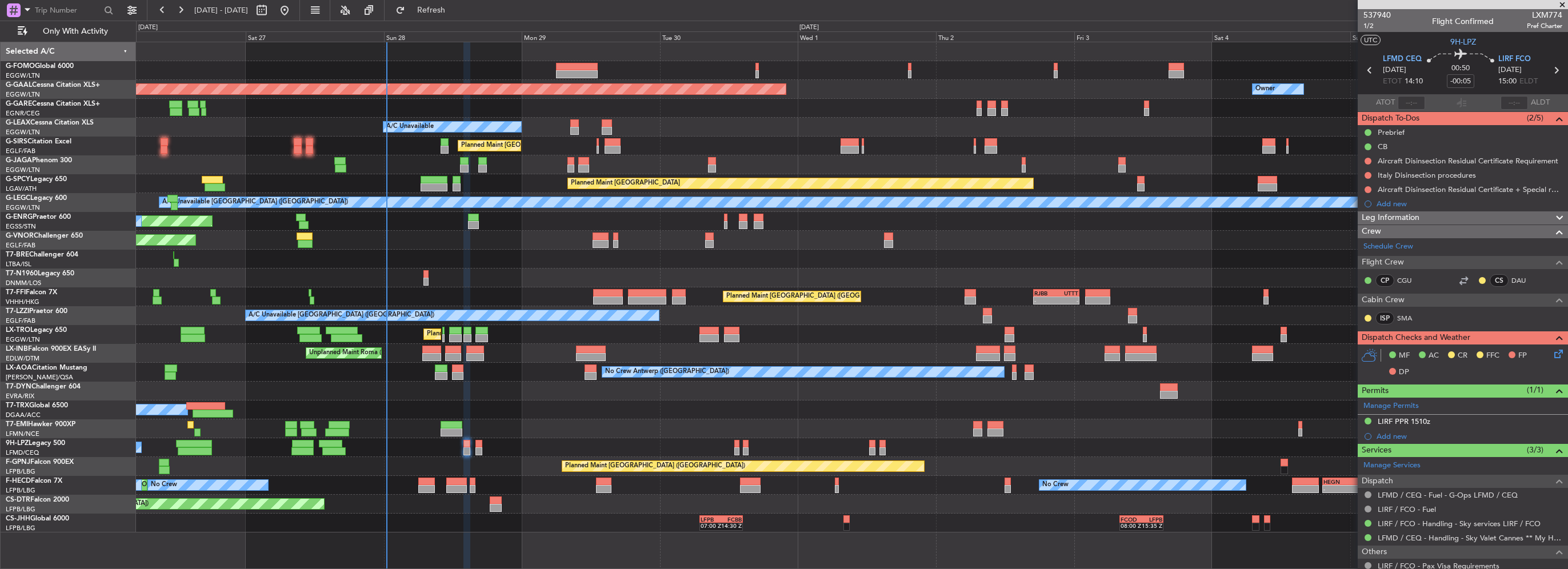
click at [1552, 349] on icon at bounding box center [1557, 352] width 9 height 9
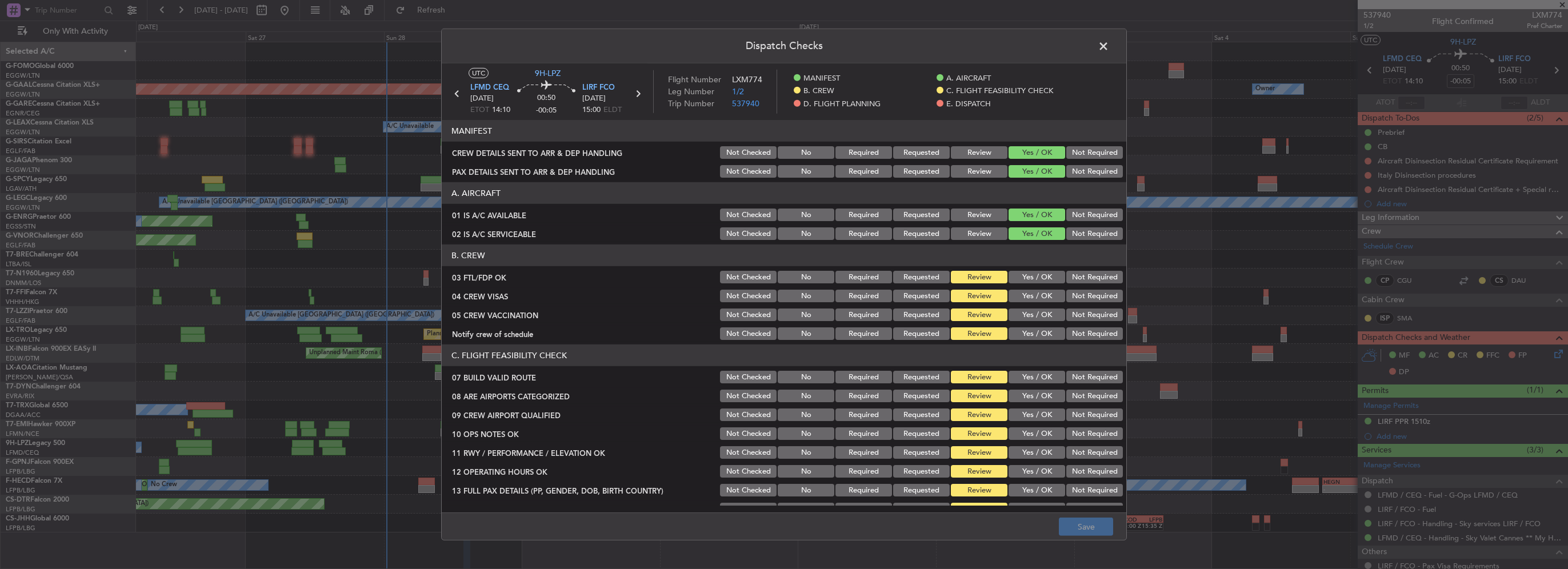
drag, startPoint x: 1045, startPoint y: 272, endPoint x: 1074, endPoint y: 293, distance: 35.8
click at [1046, 272] on button "Yes / OK" at bounding box center [1037, 277] width 57 height 13
click at [1079, 301] on button "Not Required" at bounding box center [1095, 296] width 57 height 13
drag, startPoint x: 1081, startPoint y: 314, endPoint x: 1058, endPoint y: 317, distance: 23.2
click at [1081, 314] on button "Not Required" at bounding box center [1095, 315] width 57 height 13
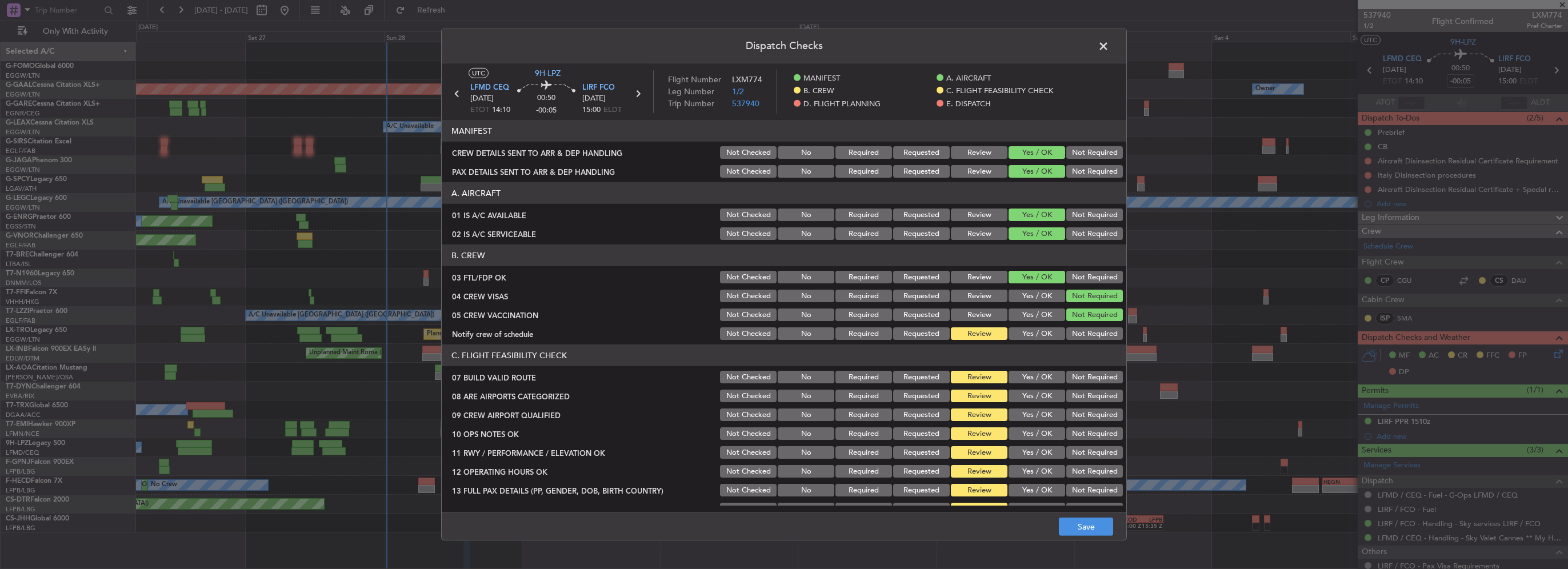
click at [1025, 333] on button "Yes / OK" at bounding box center [1037, 333] width 57 height 13
drag, startPoint x: 1043, startPoint y: 378, endPoint x: 1044, endPoint y: 390, distance: 12.0
click at [1043, 379] on button "Yes / OK" at bounding box center [1037, 377] width 57 height 13
click at [1044, 391] on button "Yes / OK" at bounding box center [1037, 396] width 57 height 13
click at [1047, 413] on button "Yes / OK" at bounding box center [1037, 415] width 57 height 13
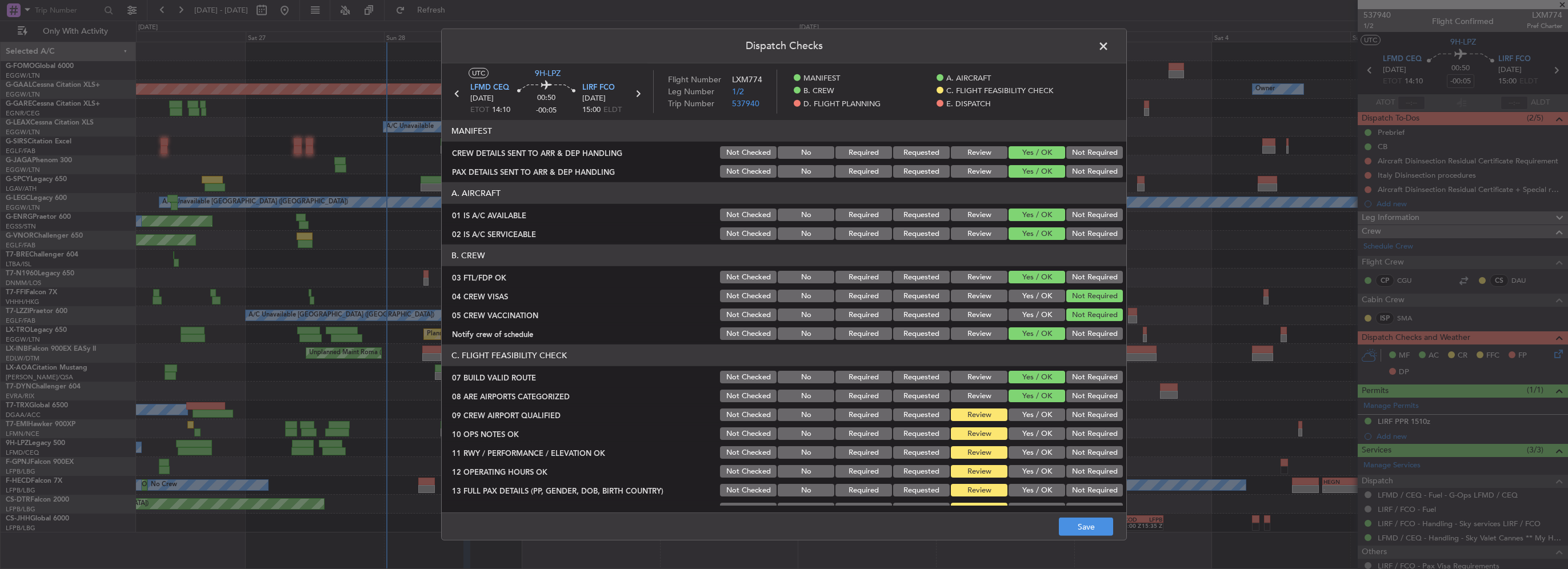
drag, startPoint x: 1047, startPoint y: 427, endPoint x: 1048, endPoint y: 441, distance: 14.0
click at [1048, 439] on button "Yes / OK" at bounding box center [1037, 434] width 57 height 13
drag, startPoint x: 1050, startPoint y: 446, endPoint x: 1050, endPoint y: 464, distance: 18.0
click at [1050, 452] on button "Yes / OK" at bounding box center [1037, 453] width 57 height 13
drag, startPoint x: 1050, startPoint y: 464, endPoint x: 1051, endPoint y: 480, distance: 16.0
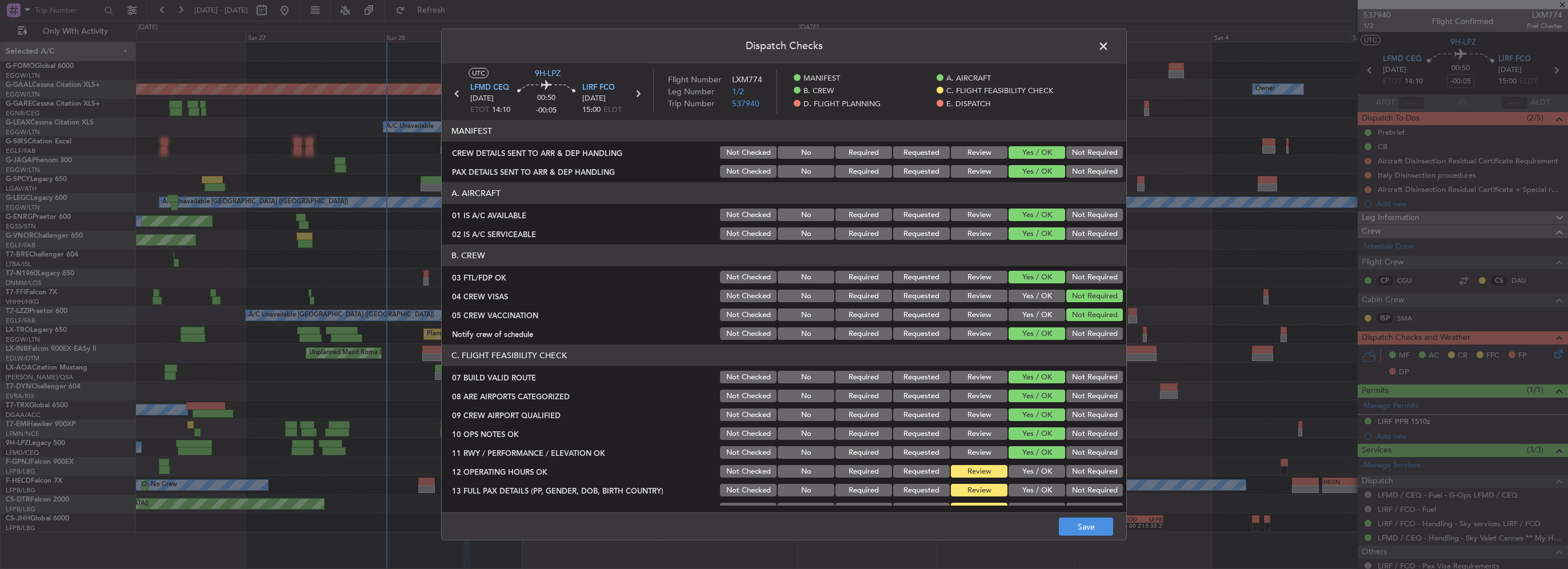
click at [1050, 467] on div "Yes / OK" at bounding box center [1036, 471] width 58 height 16
click at [1051, 481] on section "C. FLIGHT FEASIBILITY CHECK 07 BUILD VALID ROUTE Not Checked No Required Reques…" at bounding box center [784, 496] width 685 height 304
click at [1046, 474] on button "Yes / OK" at bounding box center [1037, 471] width 57 height 13
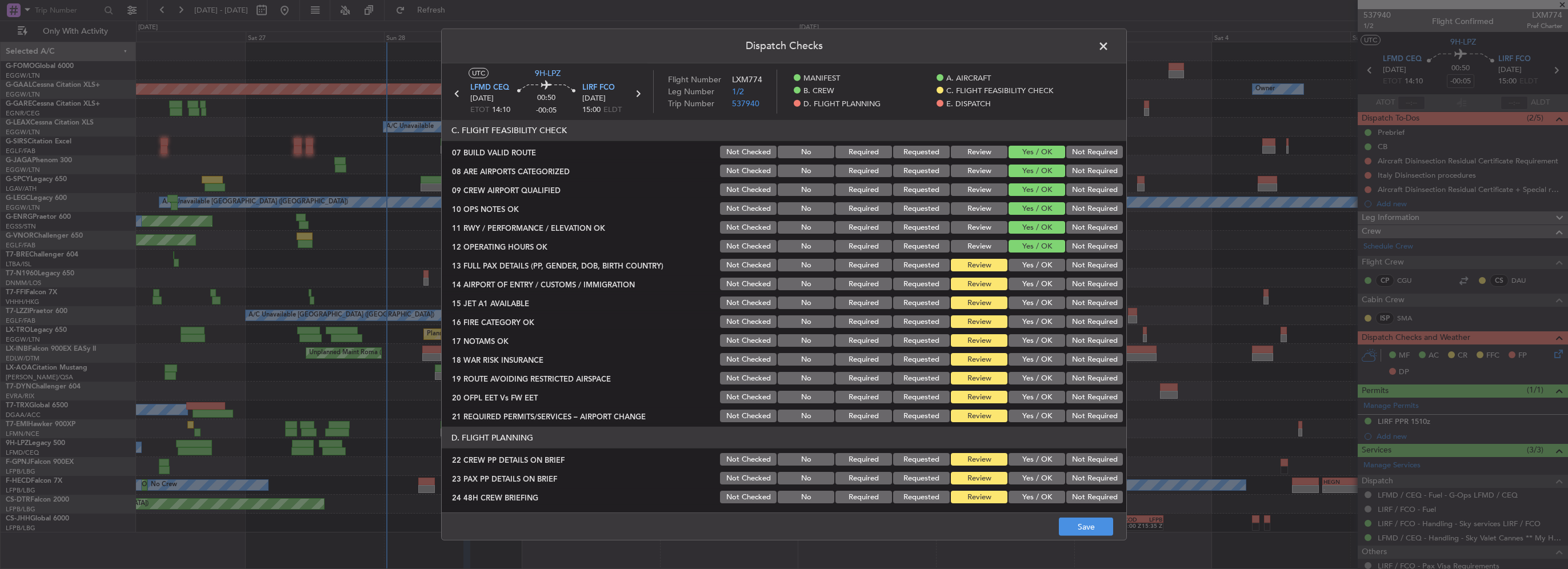
scroll to position [229, 0]
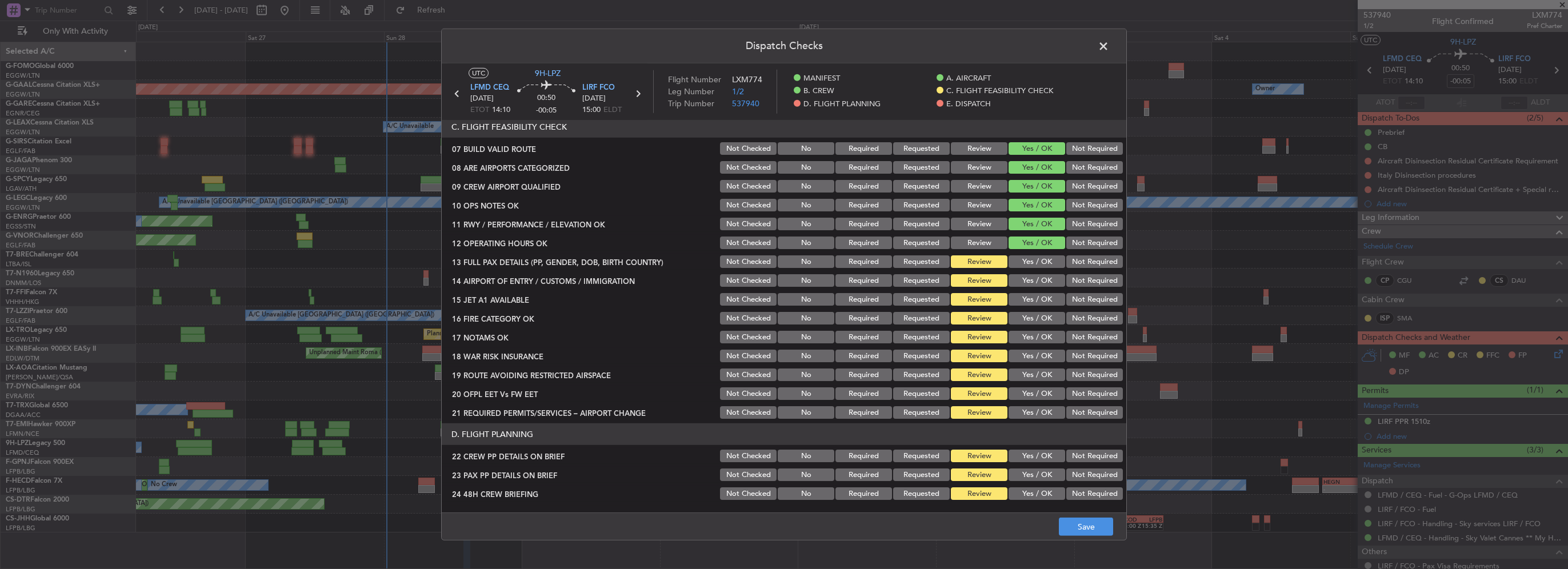
drag, startPoint x: 1032, startPoint y: 258, endPoint x: 1042, endPoint y: 277, distance: 21.5
click at [1032, 259] on button "Yes / OK" at bounding box center [1037, 262] width 57 height 13
drag, startPoint x: 1042, startPoint y: 277, endPoint x: 1043, endPoint y: 295, distance: 18.0
click at [1042, 278] on button "Yes / OK" at bounding box center [1037, 281] width 57 height 13
drag, startPoint x: 1043, startPoint y: 295, endPoint x: 1043, endPoint y: 311, distance: 16.0
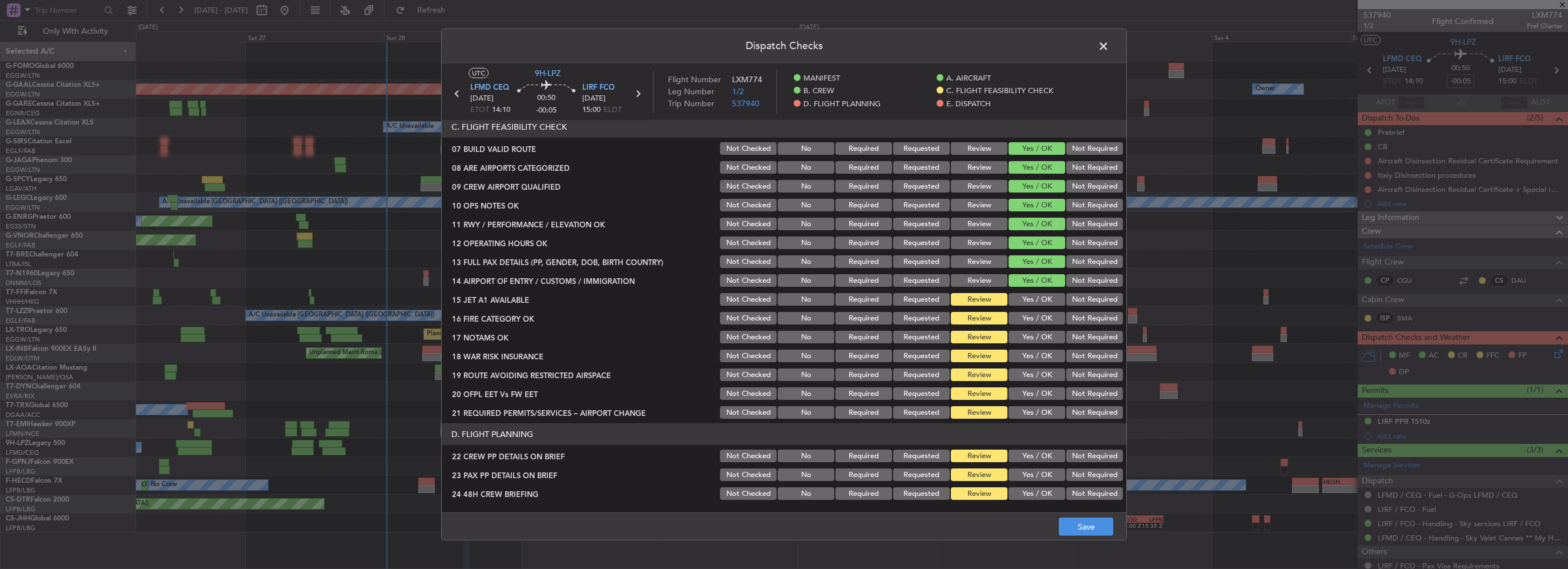
click at [1043, 296] on button "Yes / OK" at bounding box center [1037, 299] width 57 height 13
drag, startPoint x: 1043, startPoint y: 313, endPoint x: 1044, endPoint y: 328, distance: 15.0
click at [1043, 314] on button "Yes / OK" at bounding box center [1037, 318] width 57 height 13
drag, startPoint x: 1044, startPoint y: 328, endPoint x: 1044, endPoint y: 344, distance: 16.0
click at [1044, 329] on div "Yes / OK" at bounding box center [1036, 337] width 58 height 16
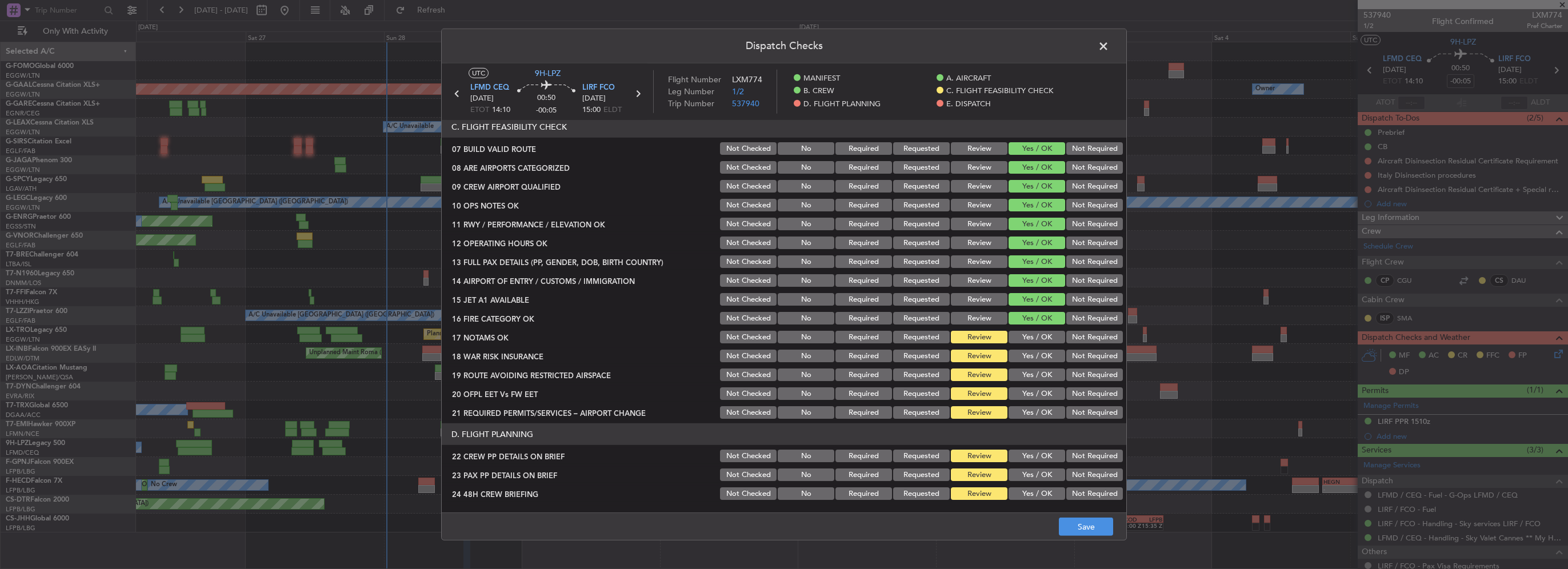
click at [1044, 345] on section "C. FLIGHT FEASIBILITY CHECK 07 BUILD VALID ROUTE Not Checked No Required Reques…" at bounding box center [784, 268] width 685 height 304
drag, startPoint x: 1044, startPoint y: 347, endPoint x: 1046, endPoint y: 361, distance: 14.1
click at [1046, 361] on button "Yes / OK" at bounding box center [1037, 356] width 57 height 13
click at [1043, 344] on div "Yes / OK" at bounding box center [1036, 337] width 58 height 16
click at [1039, 340] on button "Yes / OK" at bounding box center [1037, 337] width 57 height 13
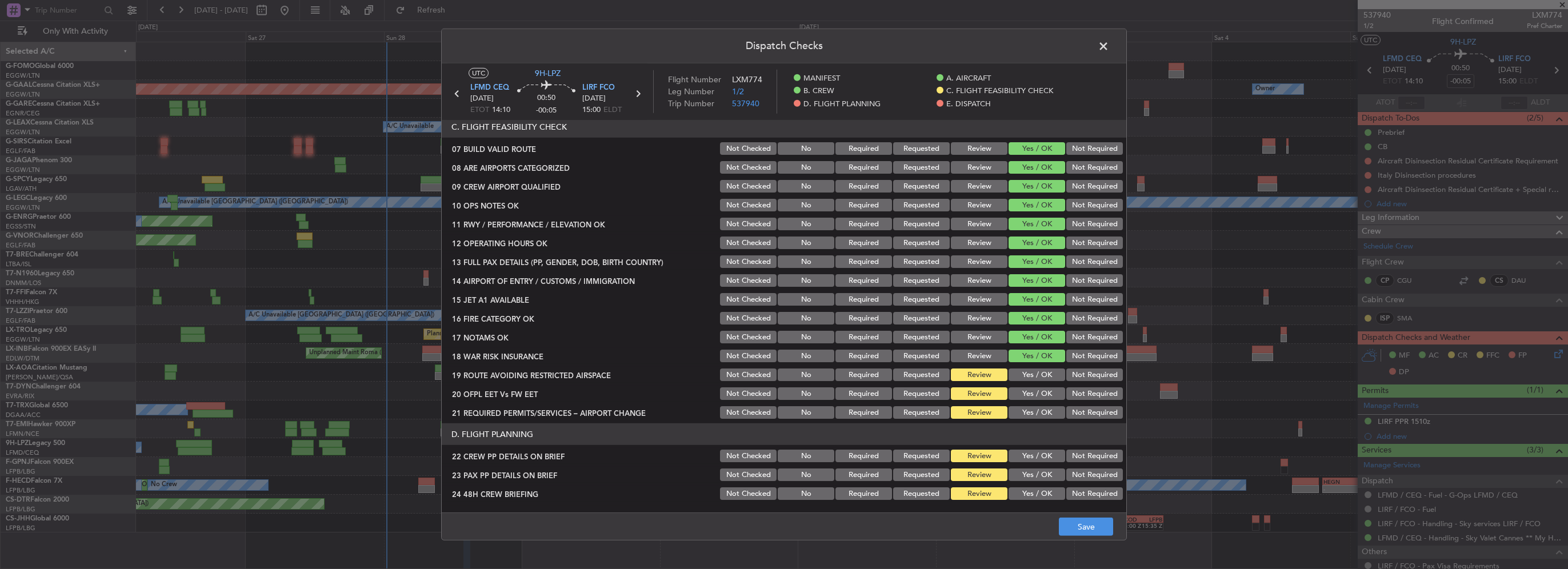
drag, startPoint x: 1041, startPoint y: 362, endPoint x: 1043, endPoint y: 372, distance: 10.2
click at [1041, 363] on div "Yes / OK" at bounding box center [1036, 356] width 58 height 16
click at [1041, 389] on button "Yes / OK" at bounding box center [1037, 394] width 57 height 13
click at [1043, 405] on section "C. FLIGHT FEASIBILITY CHECK 07 BUILD VALID ROUTE Not Checked No Required Reques…" at bounding box center [784, 268] width 685 height 304
click at [1044, 412] on button "Yes / OK" at bounding box center [1037, 413] width 57 height 13
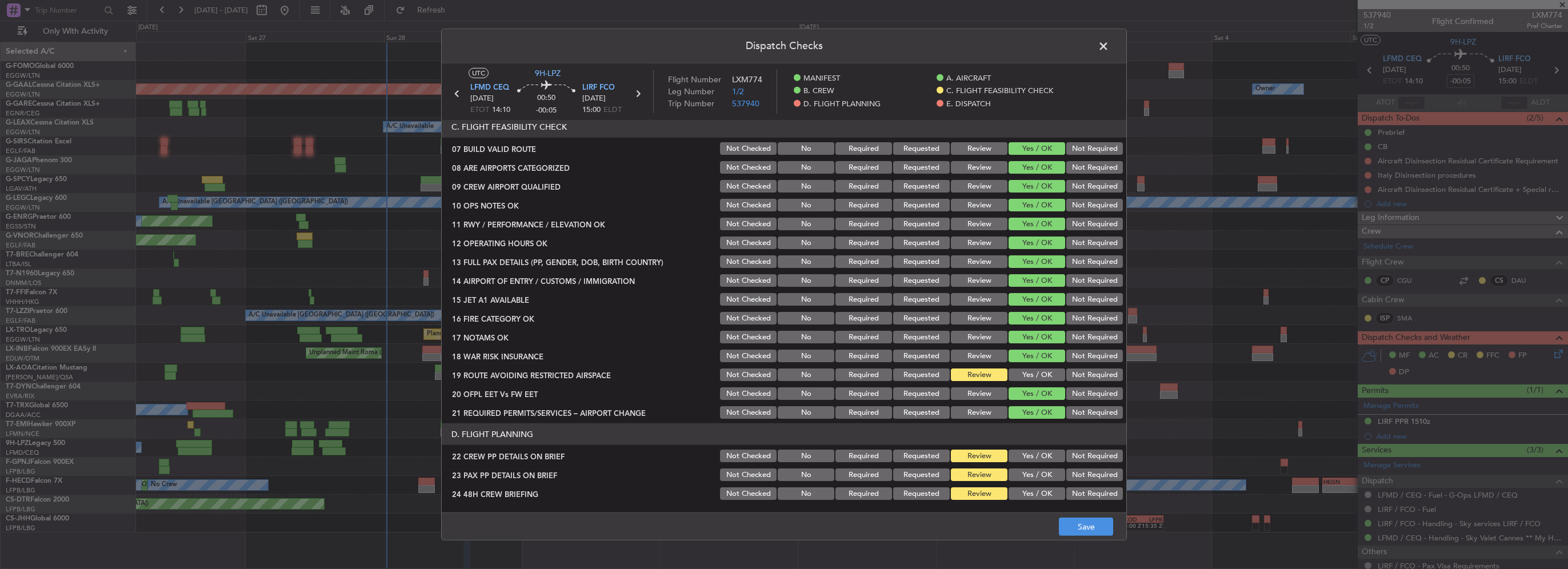
click at [1040, 373] on button "Yes / OK" at bounding box center [1037, 375] width 57 height 13
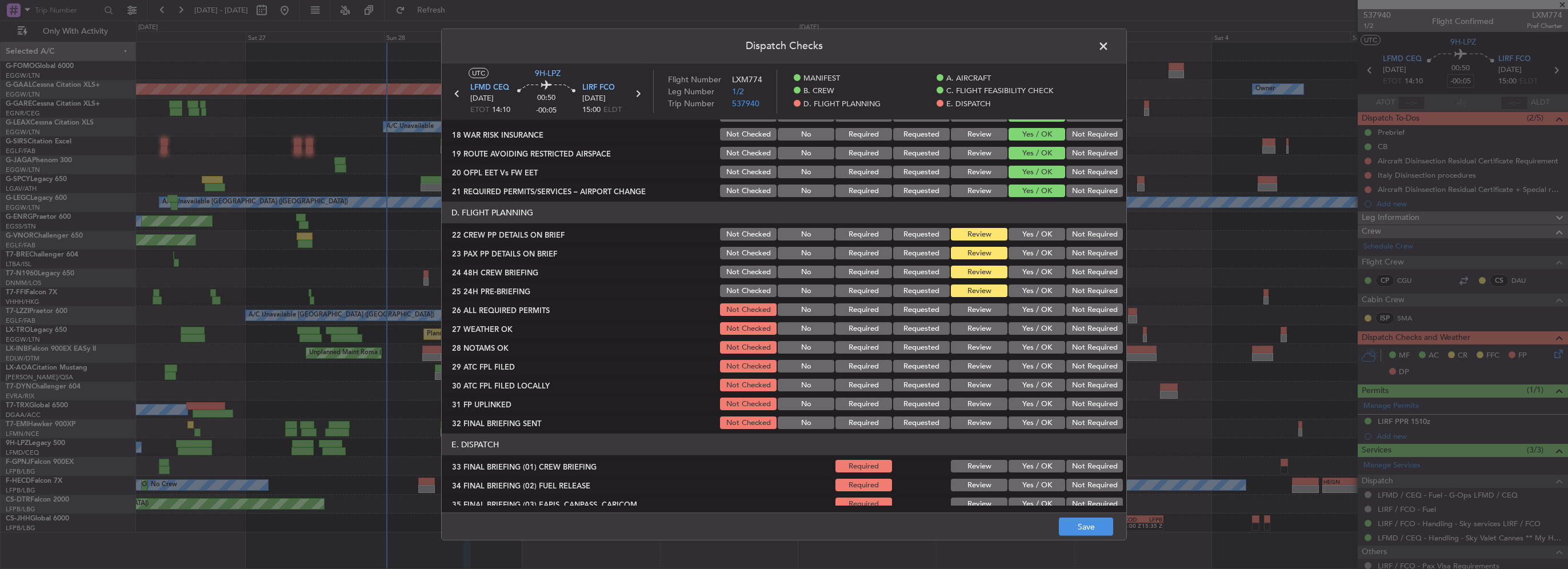
scroll to position [457, 0]
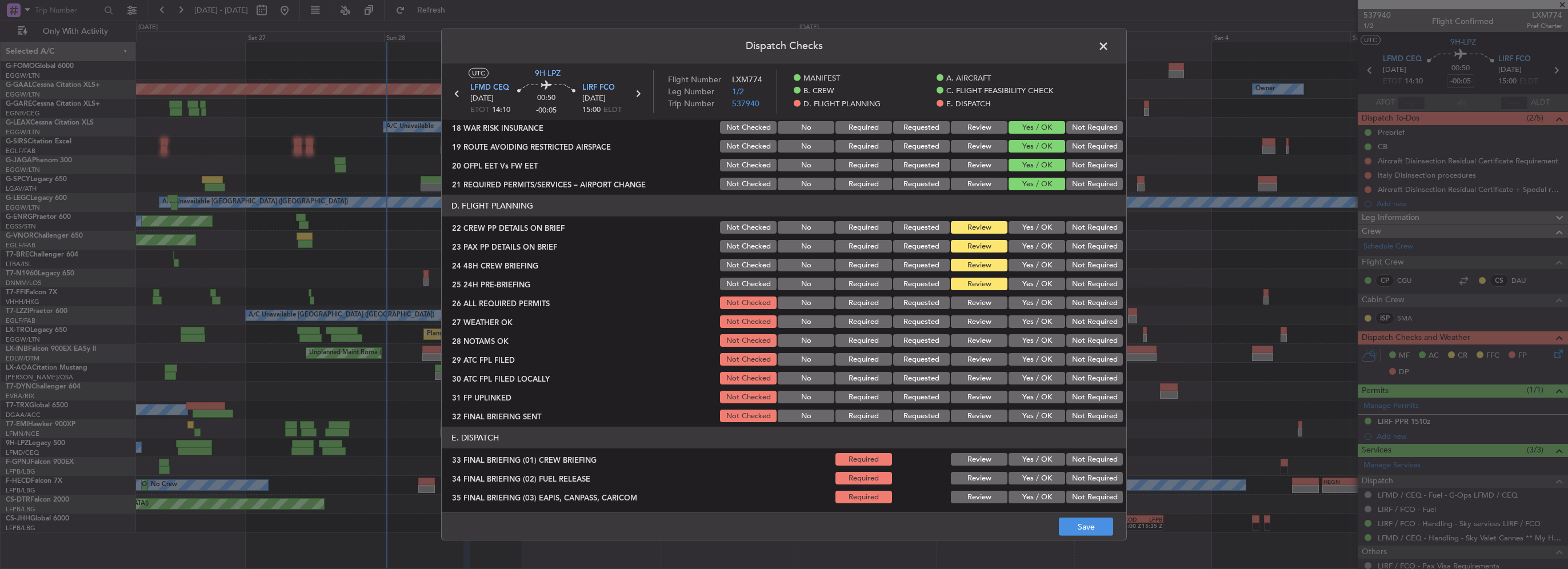
click at [1038, 225] on button "Yes / OK" at bounding box center [1037, 227] width 57 height 13
click at [1035, 243] on button "Yes / OK" at bounding box center [1037, 246] width 57 height 13
click at [1035, 264] on button "Yes / OK" at bounding box center [1037, 265] width 57 height 13
click at [1070, 281] on button "Not Required" at bounding box center [1095, 284] width 57 height 13
click at [1031, 306] on button "Yes / OK" at bounding box center [1037, 303] width 57 height 13
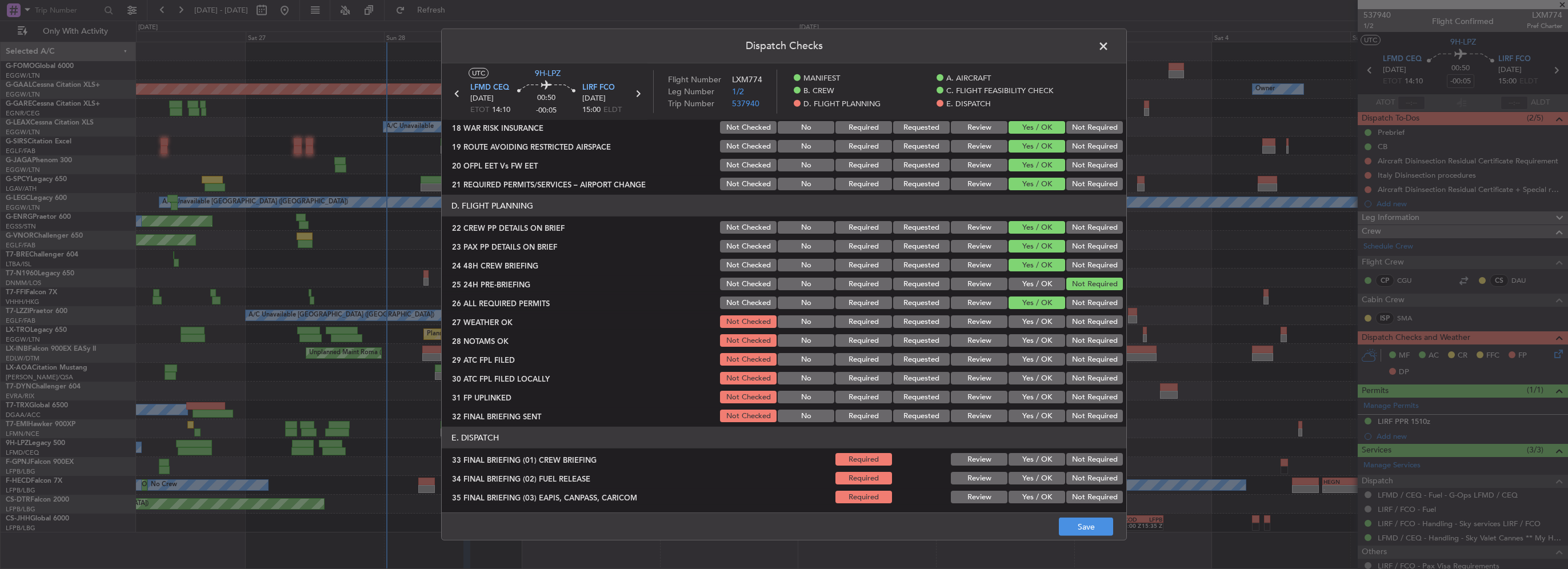
click at [961, 324] on button "Review" at bounding box center [979, 322] width 57 height 13
click at [968, 340] on button "Review" at bounding box center [979, 340] width 57 height 13
click at [1023, 361] on button "Yes / OK" at bounding box center [1037, 359] width 57 height 13
click at [1035, 376] on button "Yes / OK" at bounding box center [1037, 378] width 57 height 13
click at [1036, 388] on section "D. FLIGHT PLANNING 22 CREW PP DETAILS ON BRIEF Not Checked No Required Requeste…" at bounding box center [784, 309] width 685 height 229
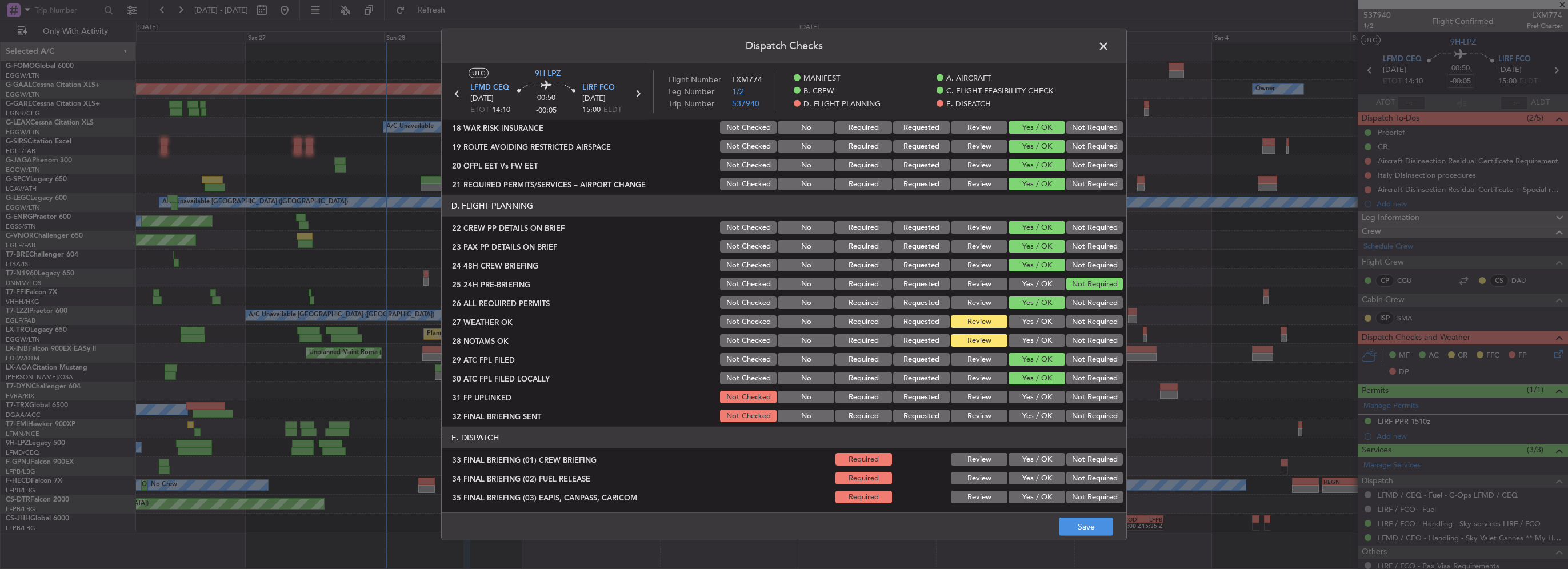
drag, startPoint x: 1042, startPoint y: 403, endPoint x: 1042, endPoint y: 413, distance: 10.0
click at [1042, 404] on div "Yes / OK" at bounding box center [1036, 397] width 58 height 16
drag, startPoint x: 1042, startPoint y: 415, endPoint x: 1039, endPoint y: 397, distance: 18.2
click at [1042, 415] on button "Yes / OK" at bounding box center [1037, 416] width 57 height 13
click at [1039, 397] on button "Yes / OK" at bounding box center [1037, 397] width 57 height 13
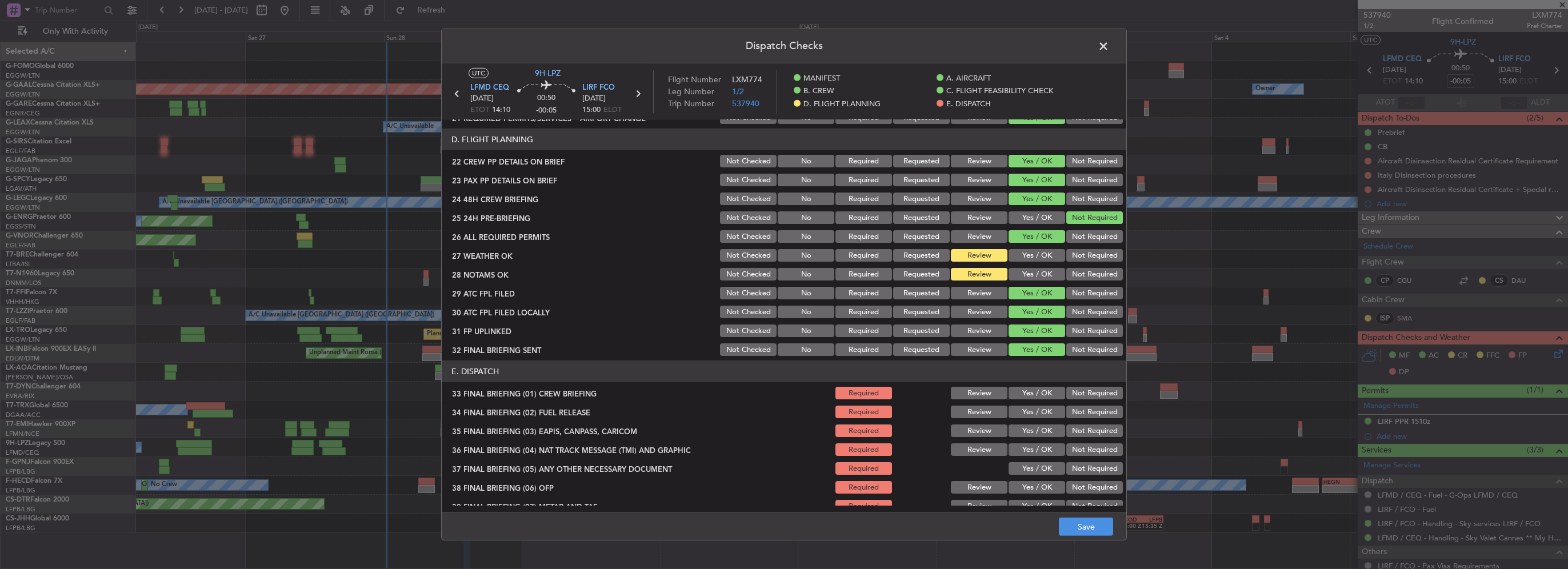
scroll to position [629, 0]
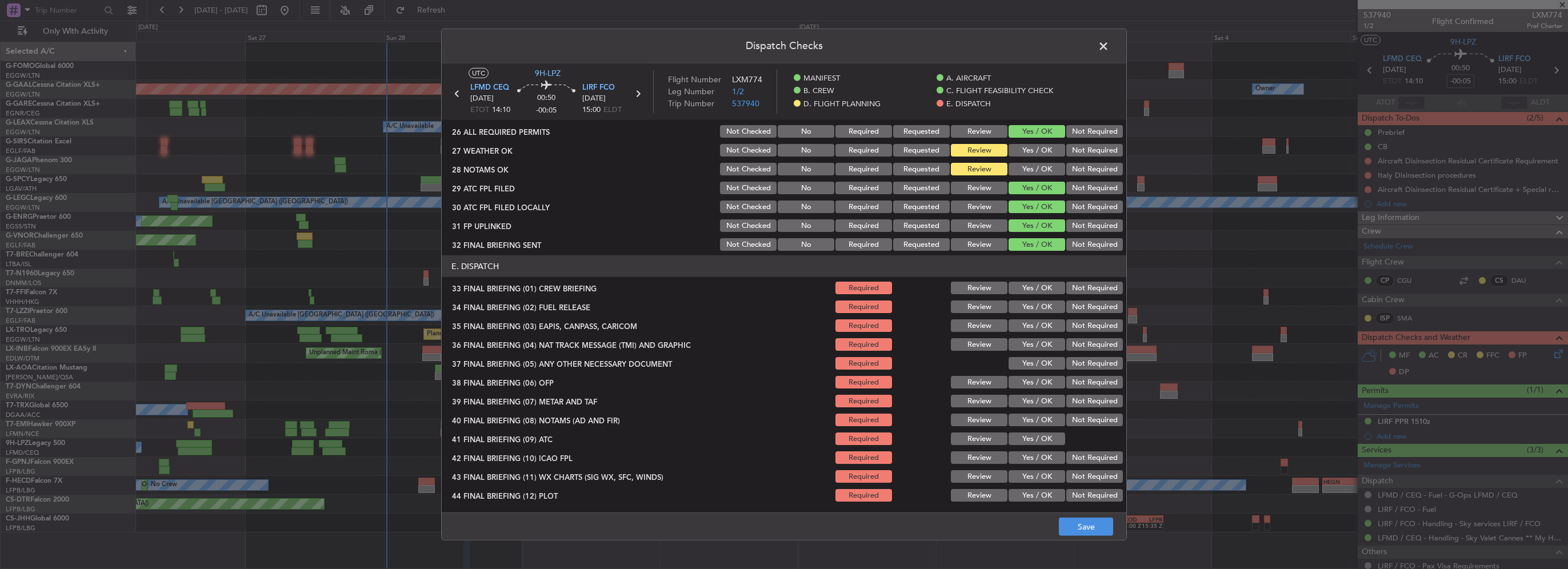
click at [1043, 289] on button "Yes / OK" at bounding box center [1037, 288] width 57 height 13
click at [1042, 304] on button "Yes / OK" at bounding box center [1037, 307] width 57 height 13
drag, startPoint x: 1072, startPoint y: 319, endPoint x: 1073, endPoint y: 333, distance: 14.0
click at [1072, 320] on button "Not Required" at bounding box center [1095, 326] width 57 height 13
click at [1076, 340] on button "Not Required" at bounding box center [1095, 345] width 57 height 13
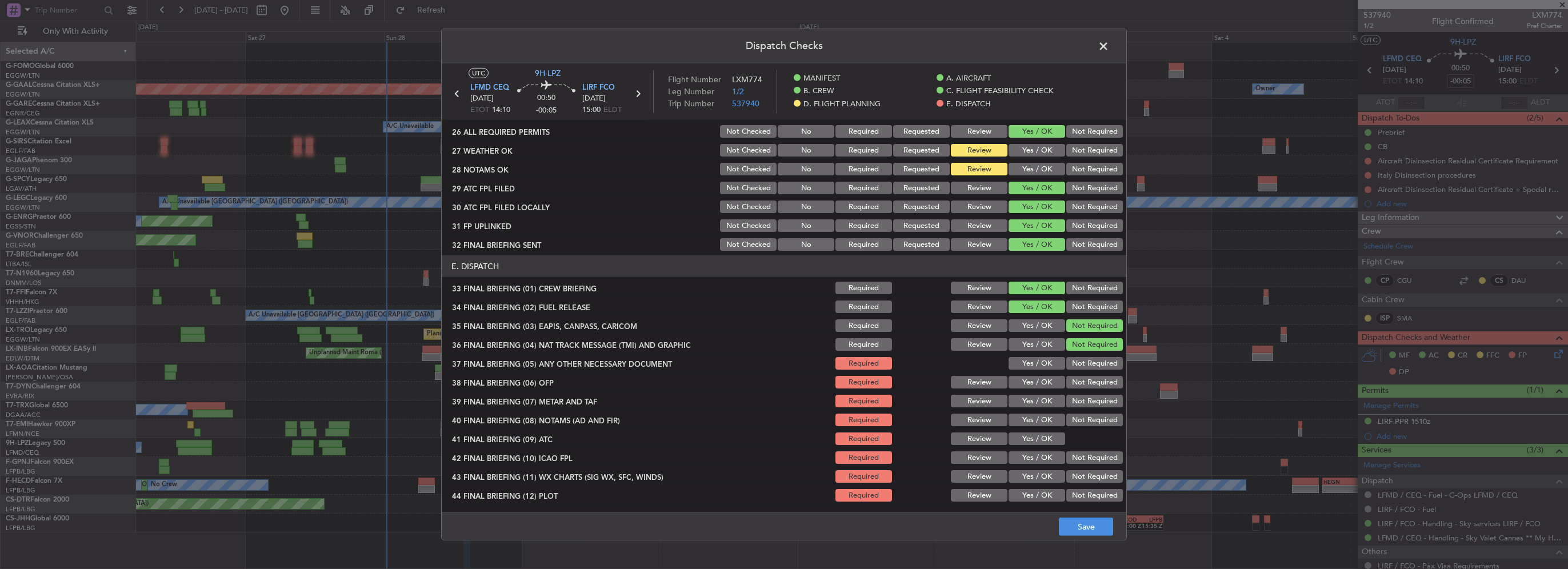
click at [1031, 357] on button "Yes / OK" at bounding box center [1037, 363] width 57 height 13
click at [1036, 378] on button "Yes / OK" at bounding box center [1037, 382] width 57 height 13
click at [1044, 405] on button "Yes / OK" at bounding box center [1037, 401] width 57 height 13
click at [1046, 423] on button "Yes / OK" at bounding box center [1037, 420] width 57 height 13
click at [1044, 439] on button "Yes / OK" at bounding box center [1037, 439] width 57 height 13
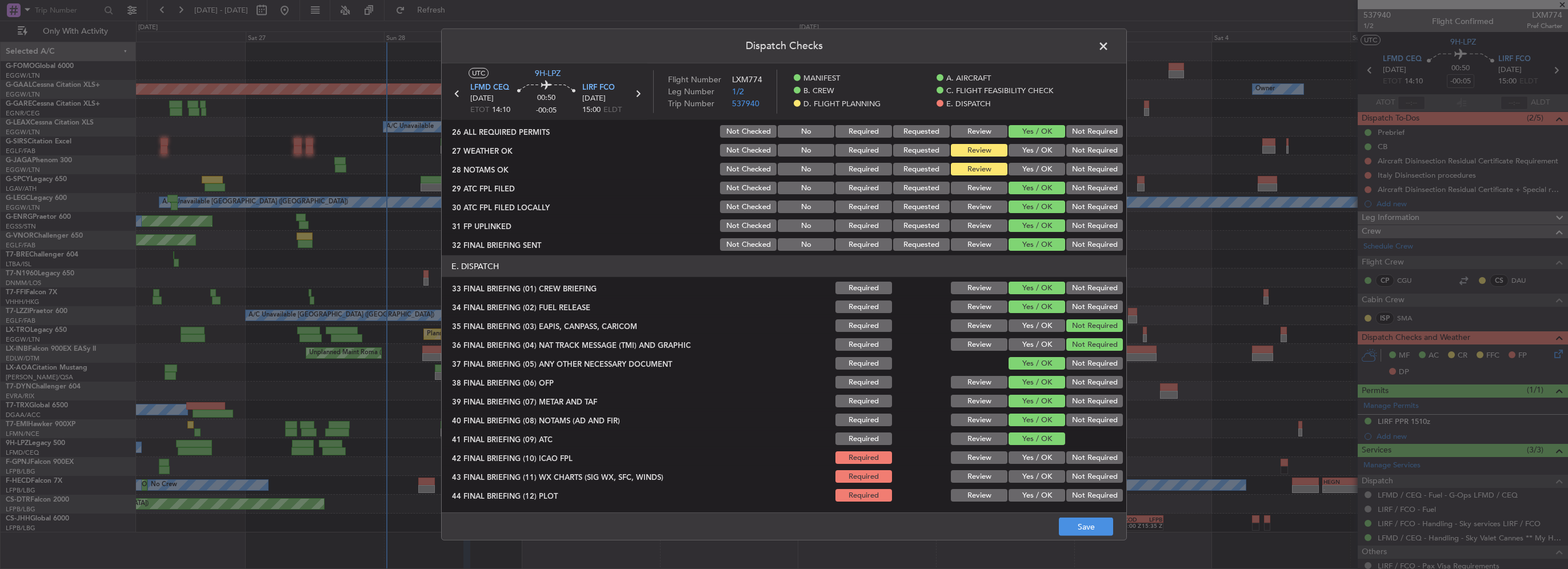
click at [1034, 469] on div "Yes / OK" at bounding box center [1036, 476] width 58 height 16
click at [1039, 461] on button "Yes / OK" at bounding box center [1037, 458] width 57 height 13
click at [1041, 480] on button "Yes / OK" at bounding box center [1037, 476] width 57 height 13
click at [1038, 497] on button "Yes / OK" at bounding box center [1037, 495] width 57 height 13
click at [1085, 526] on button "Save" at bounding box center [1086, 526] width 54 height 18
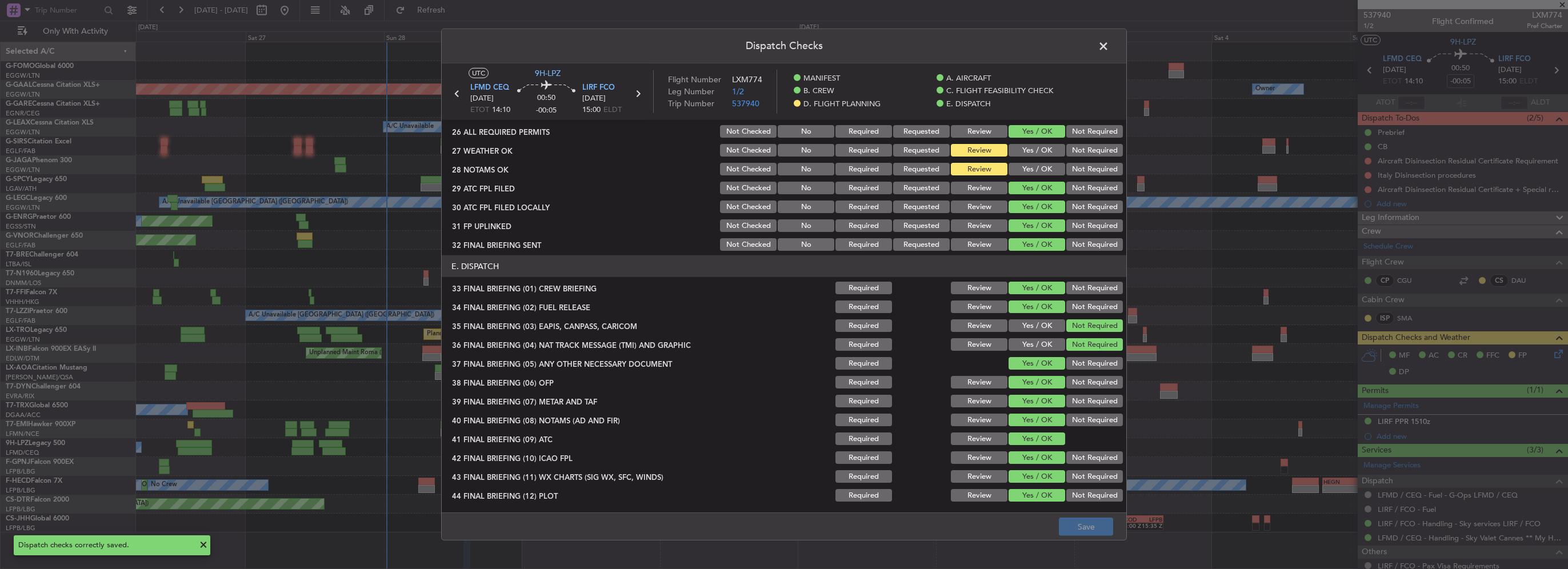
click at [1109, 50] on span at bounding box center [1109, 49] width 0 height 23
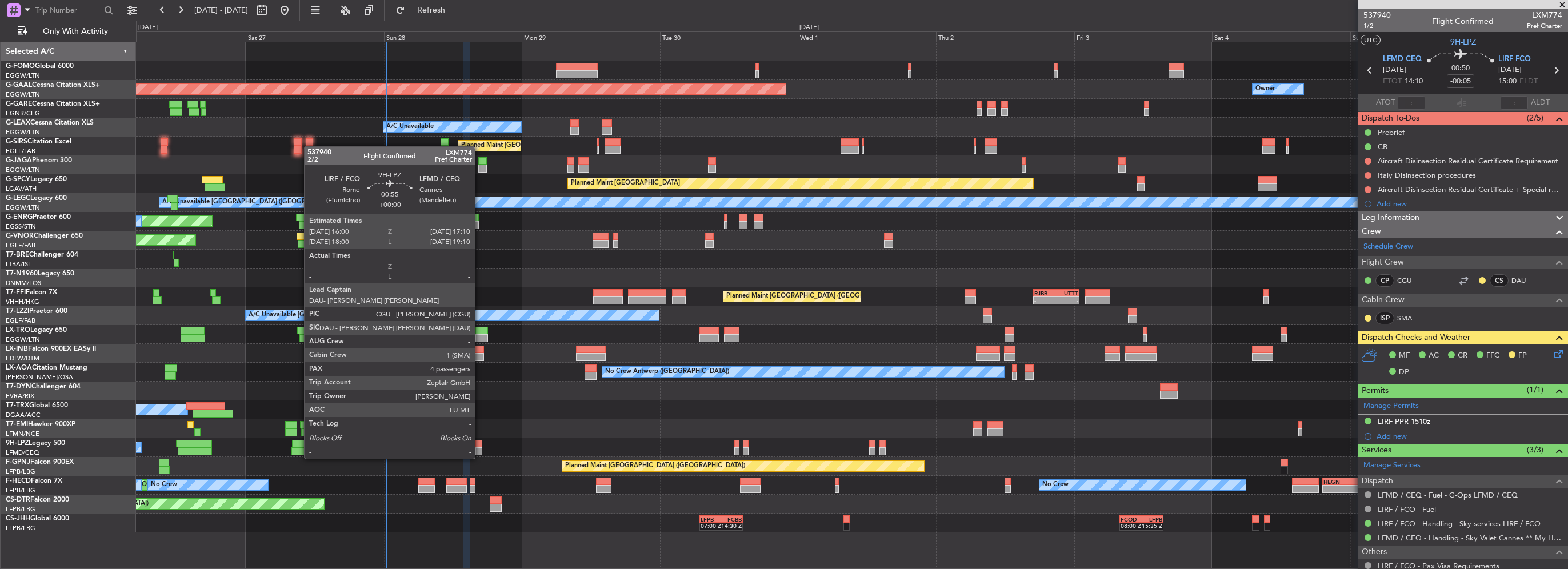
click at [480, 447] on div at bounding box center [478, 451] width 7 height 8
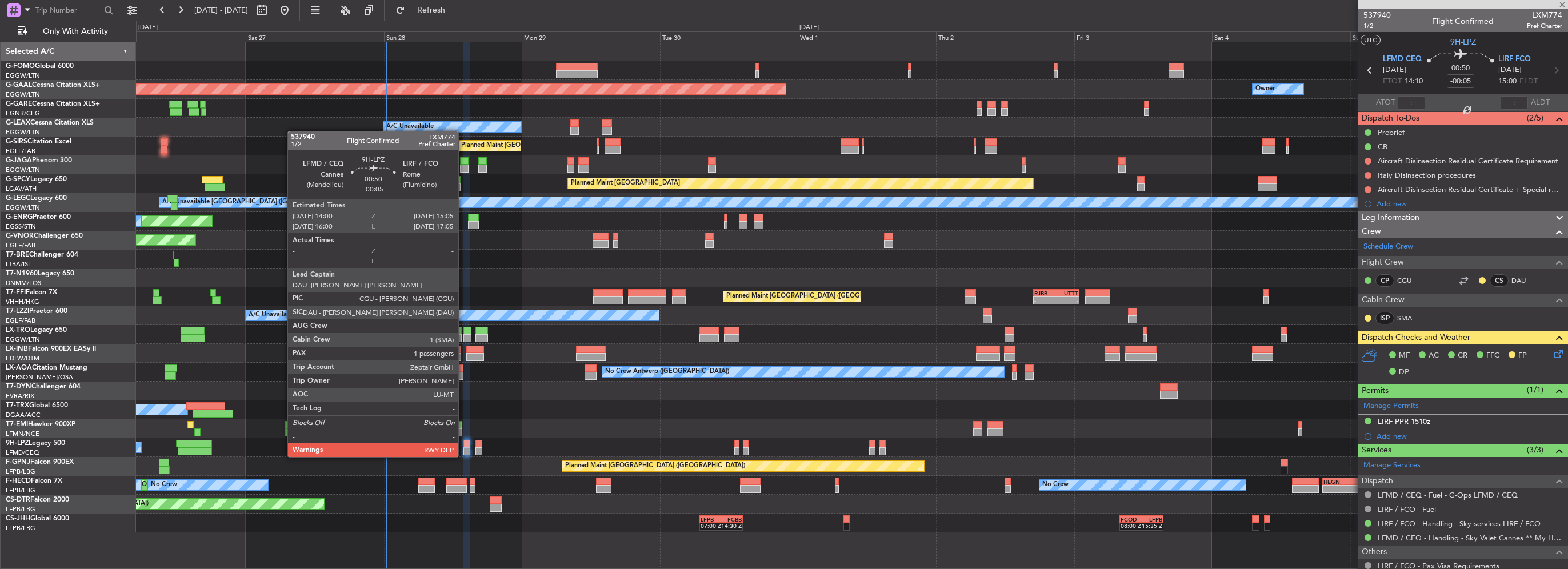
type input "4"
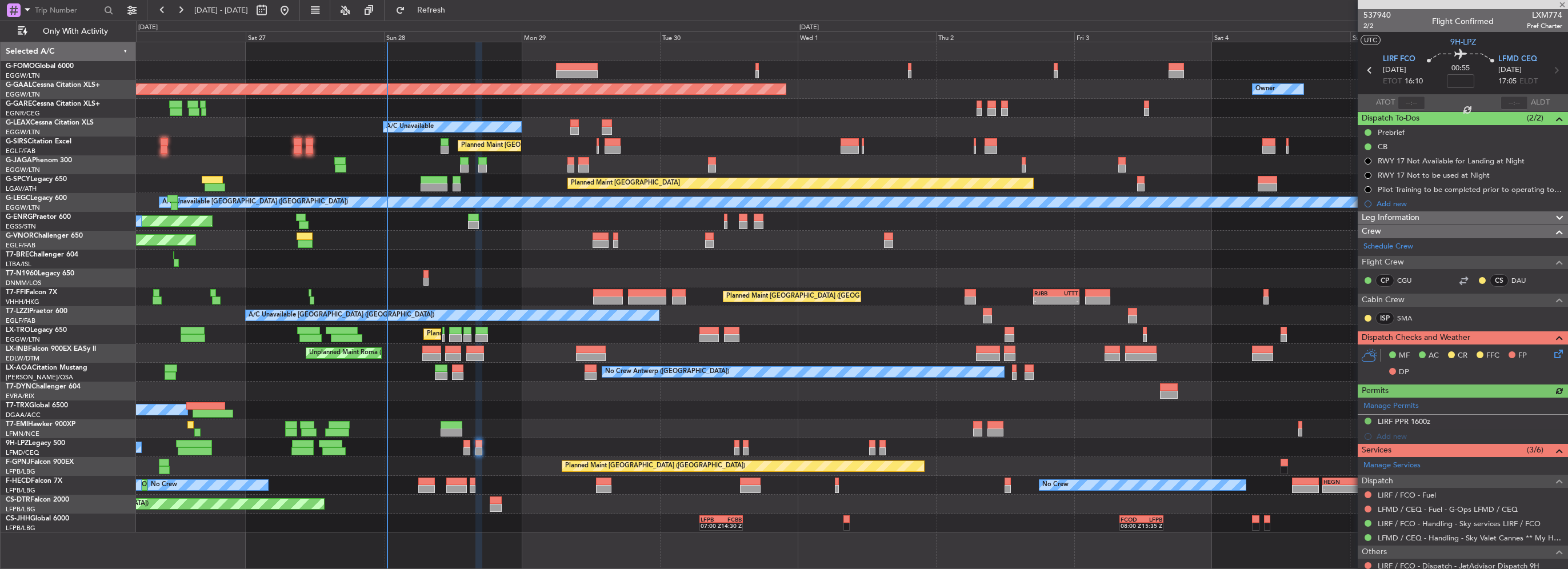
scroll to position [166, 0]
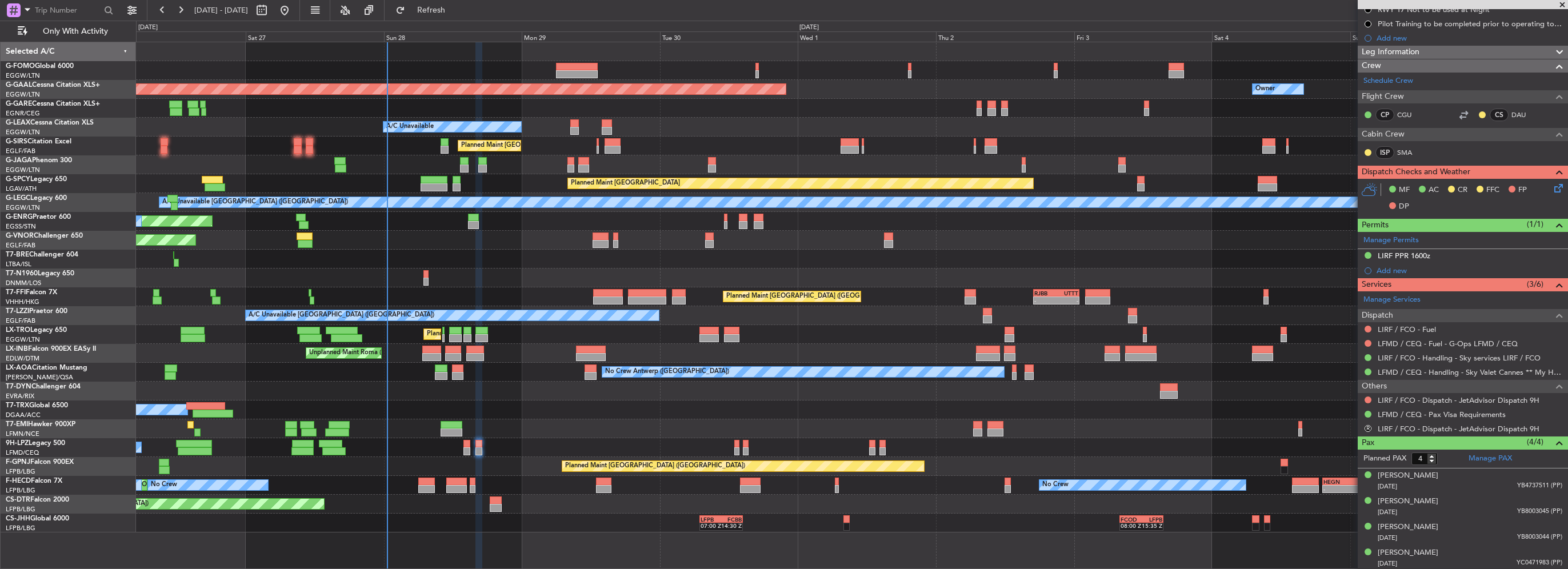
click at [1370, 426] on mat-tooltip-component "Confirmed" at bounding box center [1369, 431] width 51 height 30
click at [1369, 427] on button "R" at bounding box center [1368, 428] width 7 height 7
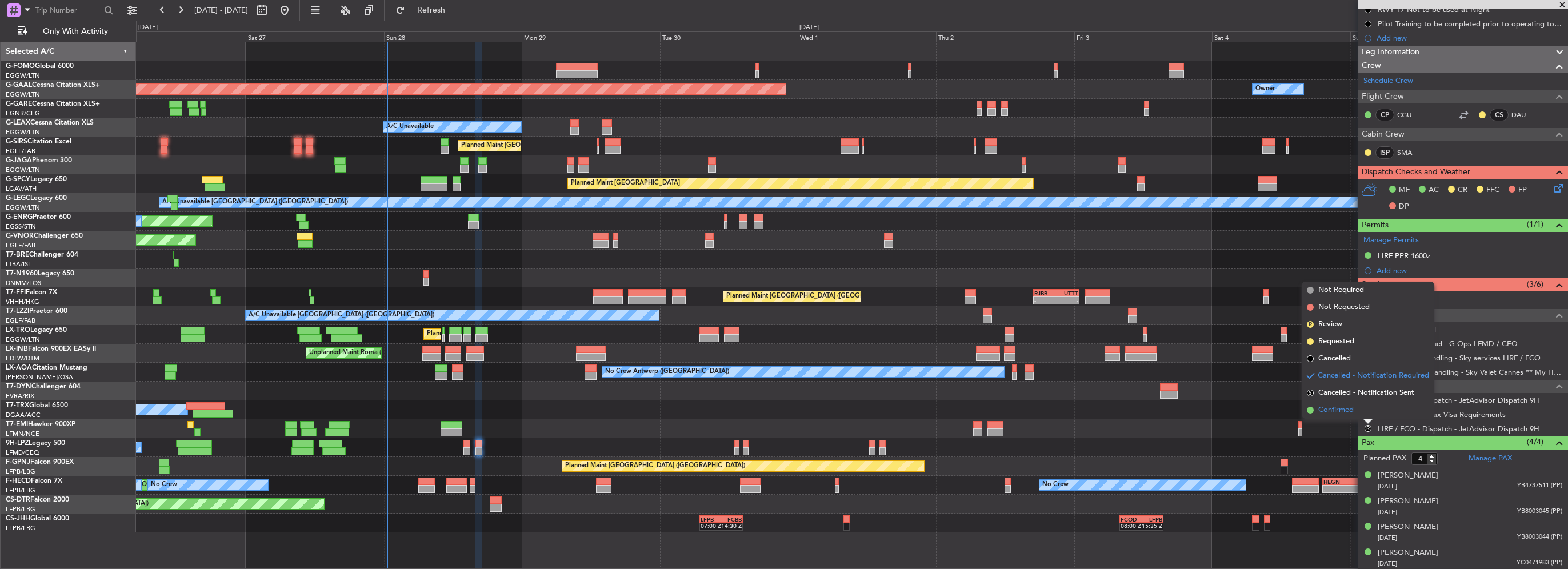
click at [1354, 412] on span "Confirmed" at bounding box center [1336, 410] width 36 height 11
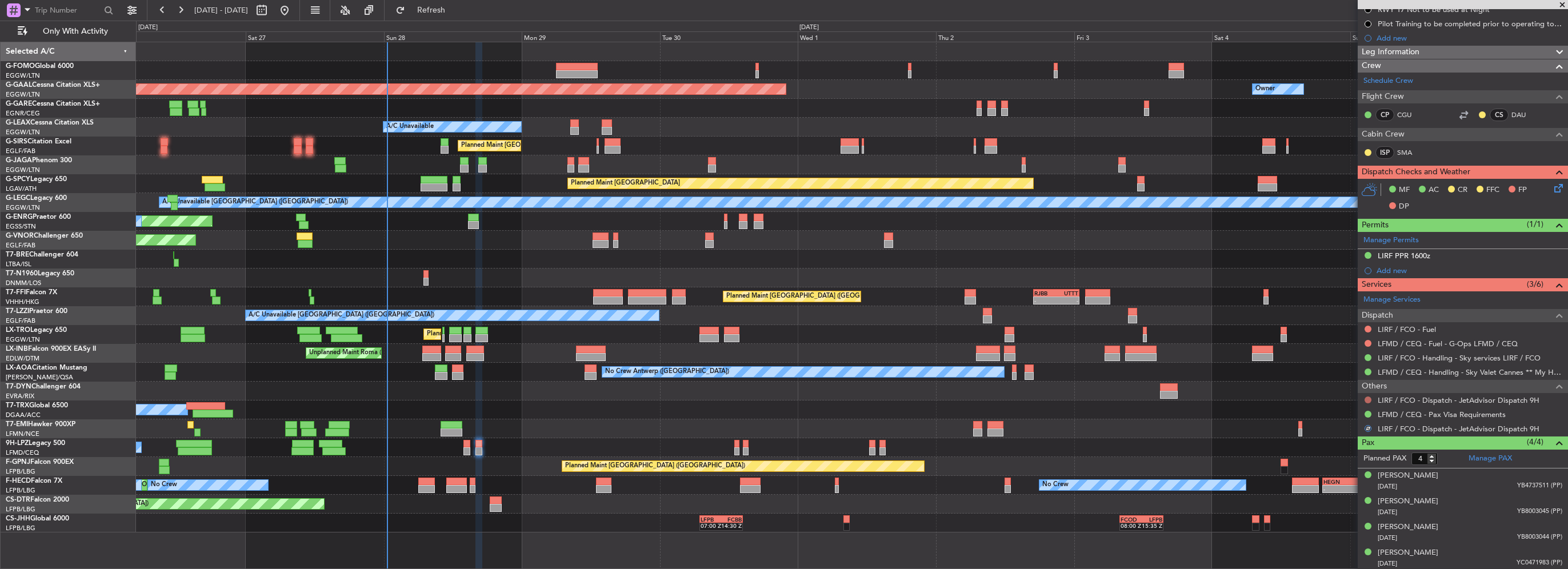
click at [1368, 396] on button at bounding box center [1368, 399] width 7 height 7
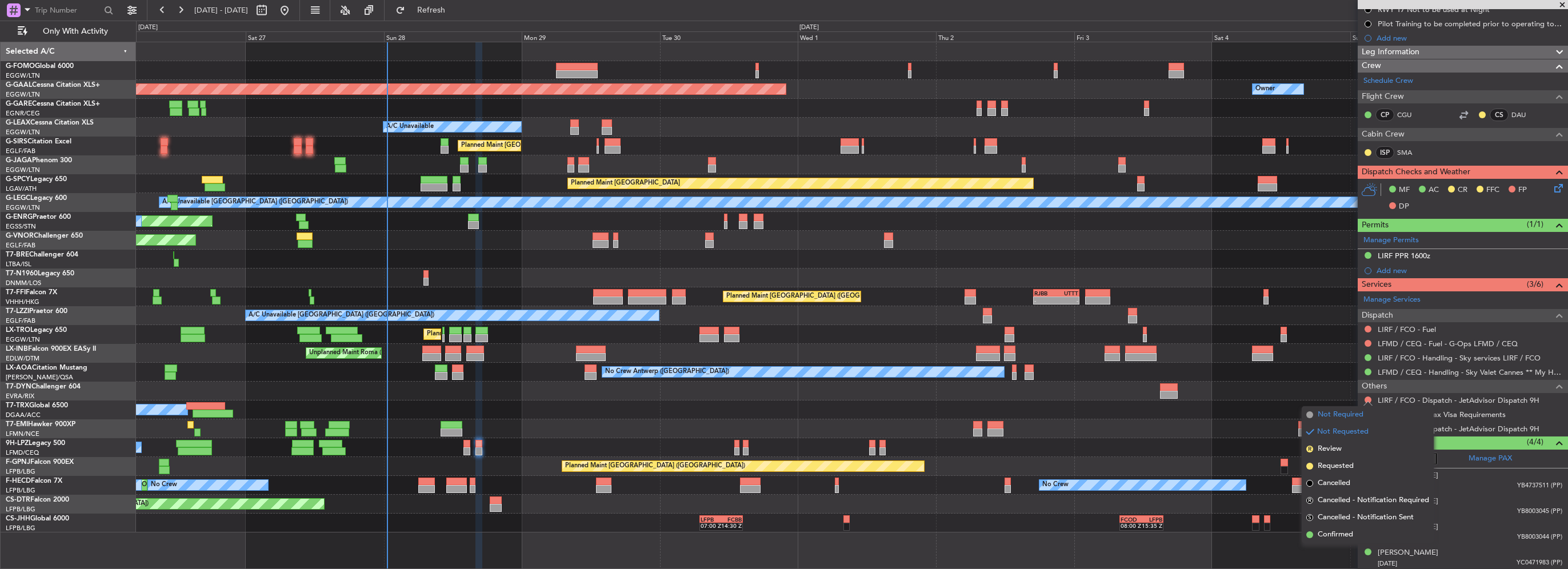
click at [1352, 418] on span "Not Required" at bounding box center [1341, 415] width 46 height 11
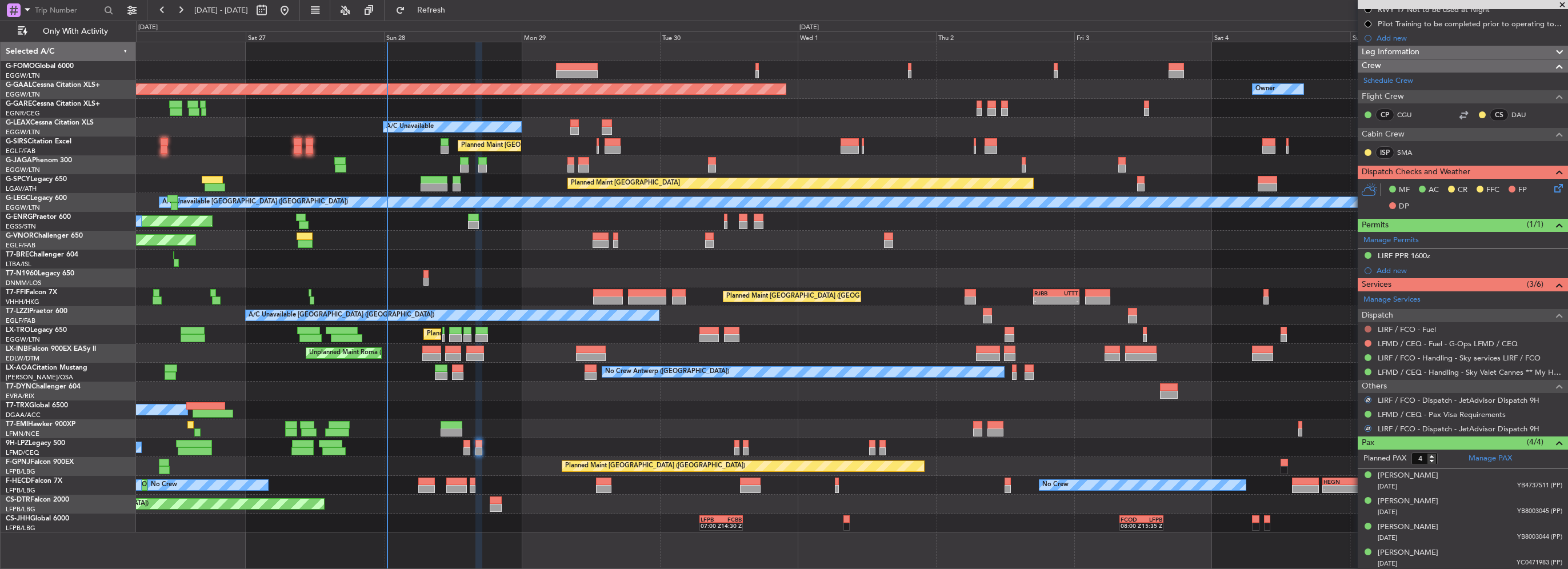
click at [1367, 327] on button at bounding box center [1368, 329] width 7 height 7
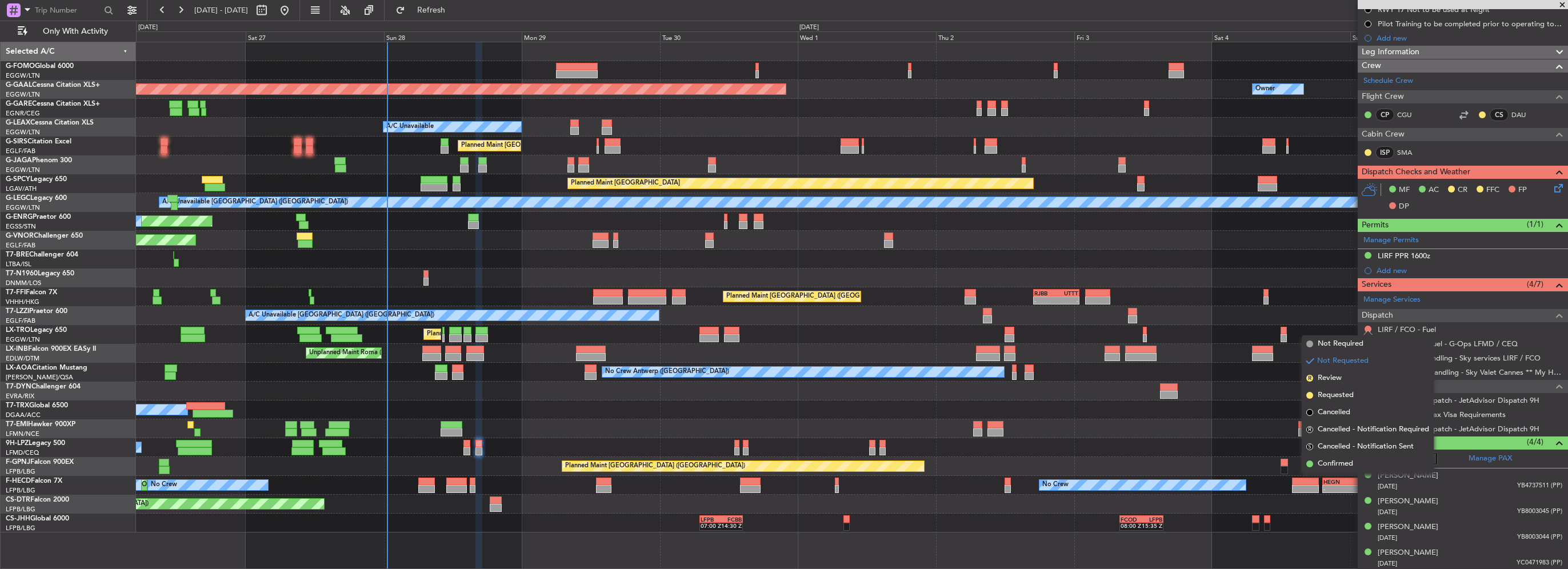
drag, startPoint x: 1341, startPoint y: 343, endPoint x: 1363, endPoint y: 343, distance: 22.0
click at [1342, 343] on span "Not Required" at bounding box center [1341, 344] width 46 height 11
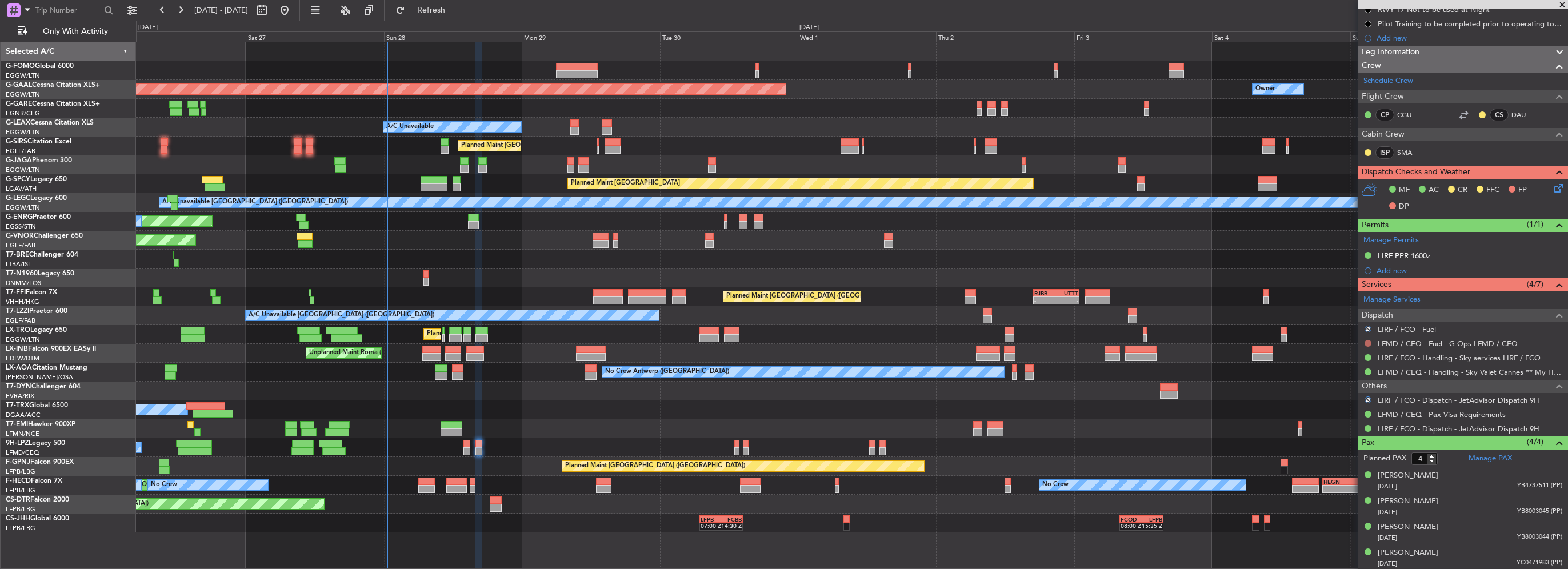
click at [1365, 343] on button at bounding box center [1368, 343] width 7 height 7
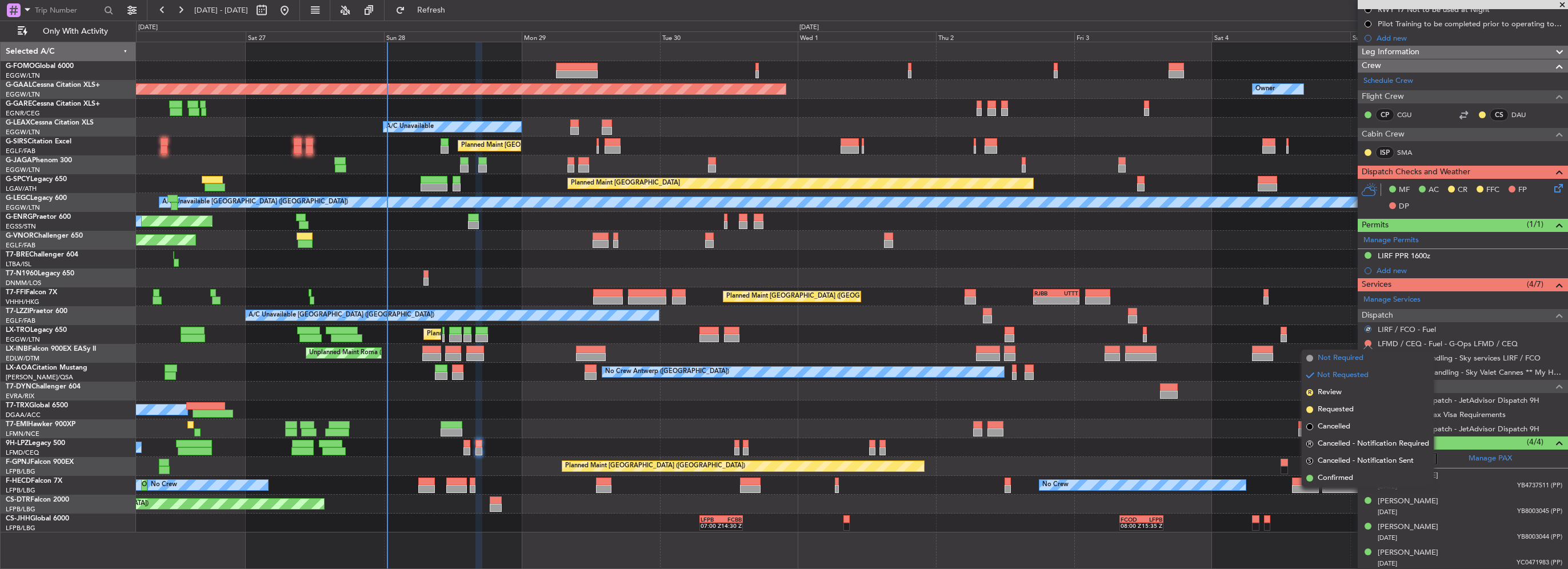
click at [1344, 363] on span "Not Required" at bounding box center [1341, 358] width 46 height 11
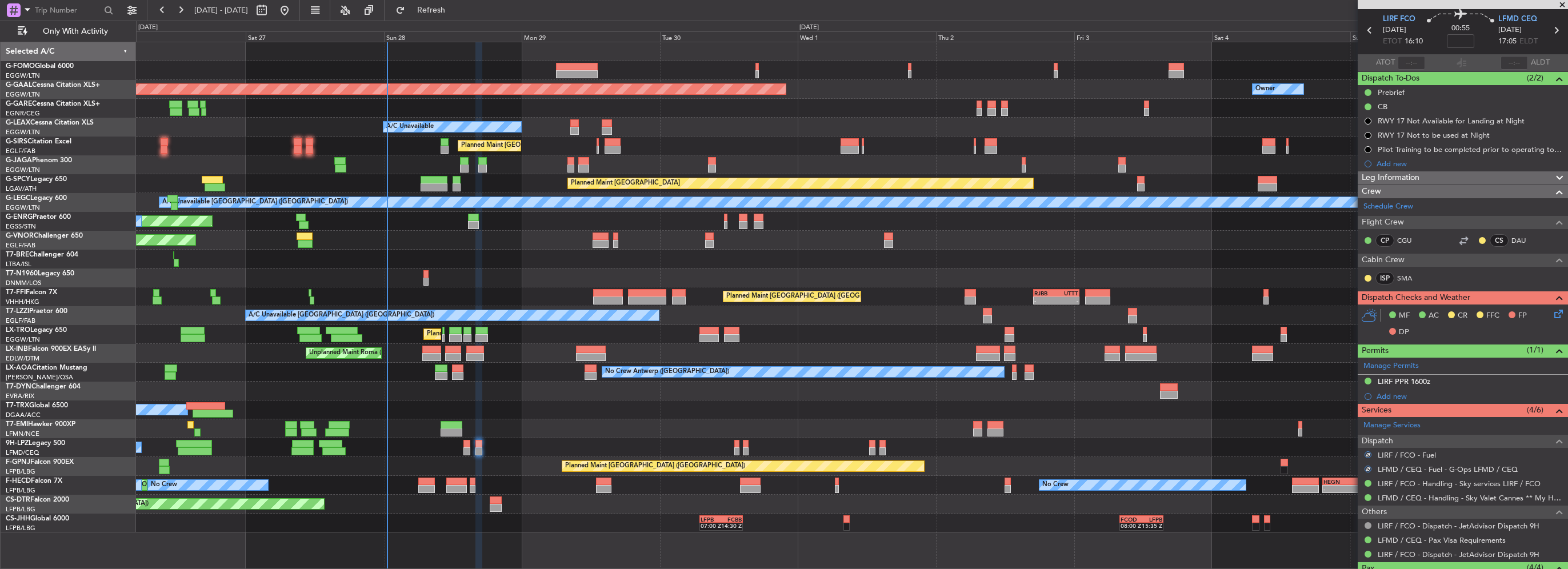
scroll to position [0, 0]
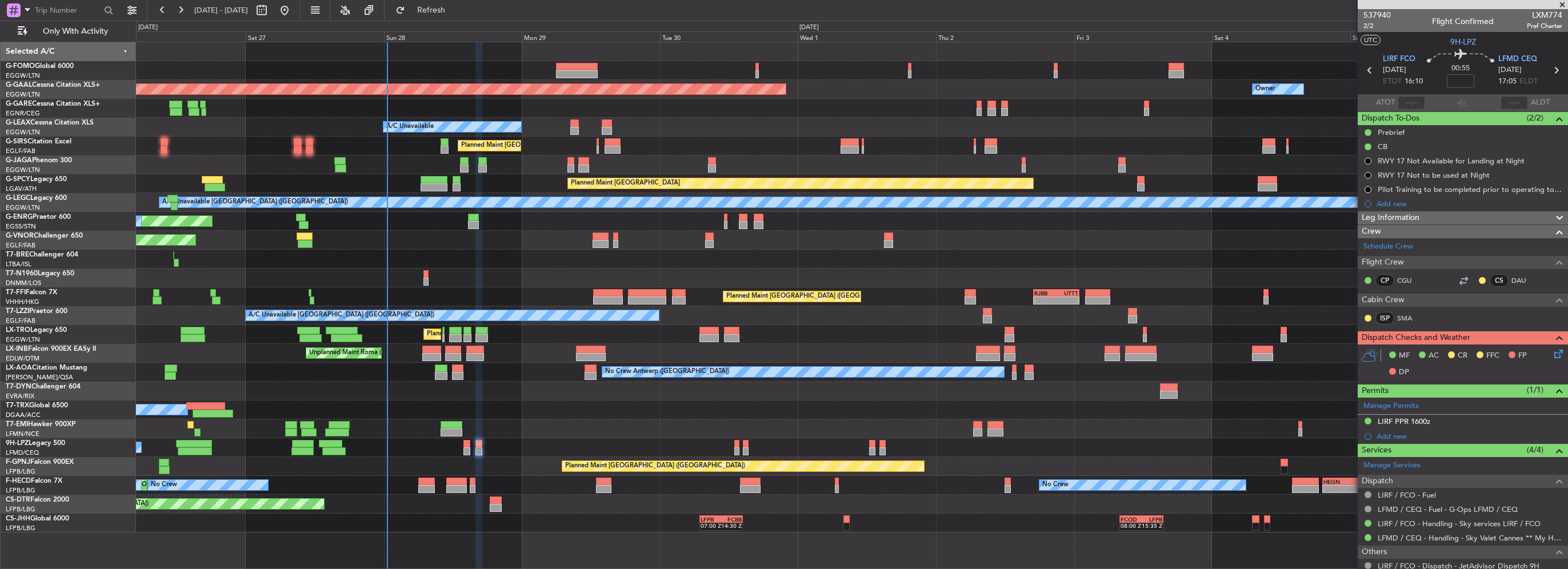
drag, startPoint x: 1426, startPoint y: 413, endPoint x: 1437, endPoint y: 424, distance: 15.6
click at [1426, 415] on div "LIRF PPR 1600z" at bounding box center [1463, 422] width 210 height 14
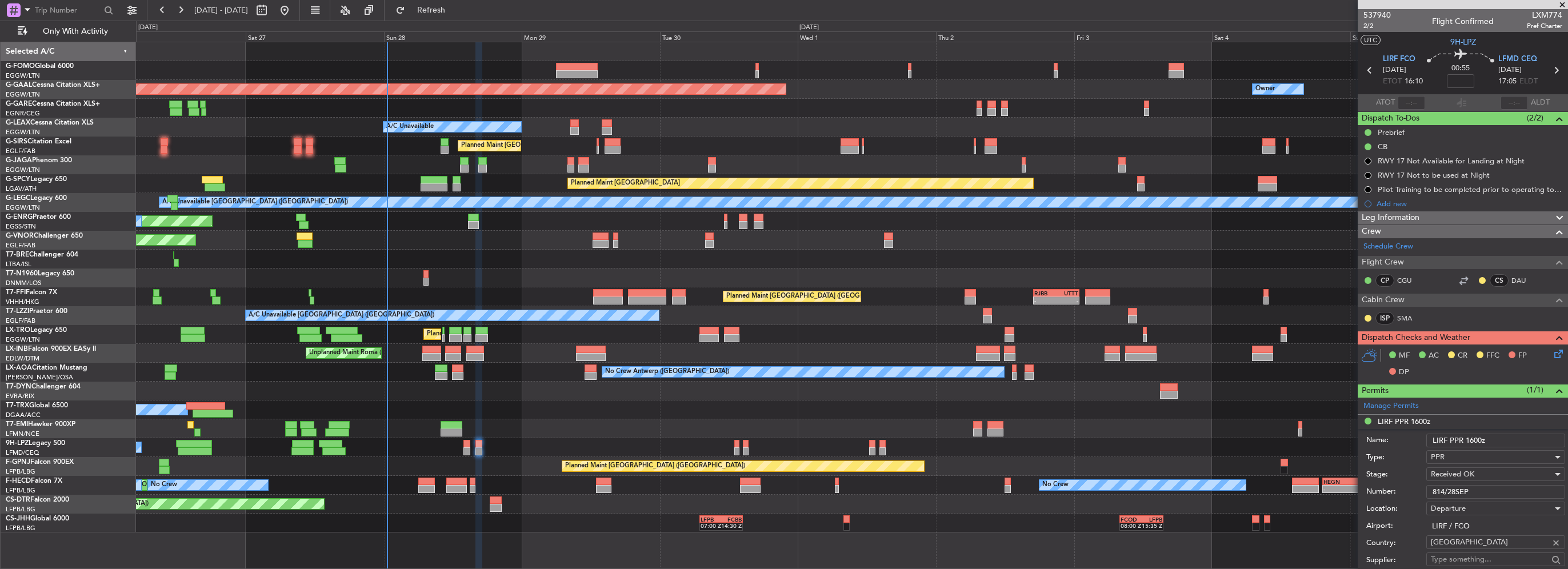
drag, startPoint x: 1483, startPoint y: 495, endPoint x: 1322, endPoint y: 491, distance: 161.0
click at [1328, 492] on fb-app "[DATE] - [DATE] Refresh Quick Links Only With Activity Planned Maint [GEOGRAPHI…" at bounding box center [784, 288] width 1568 height 560
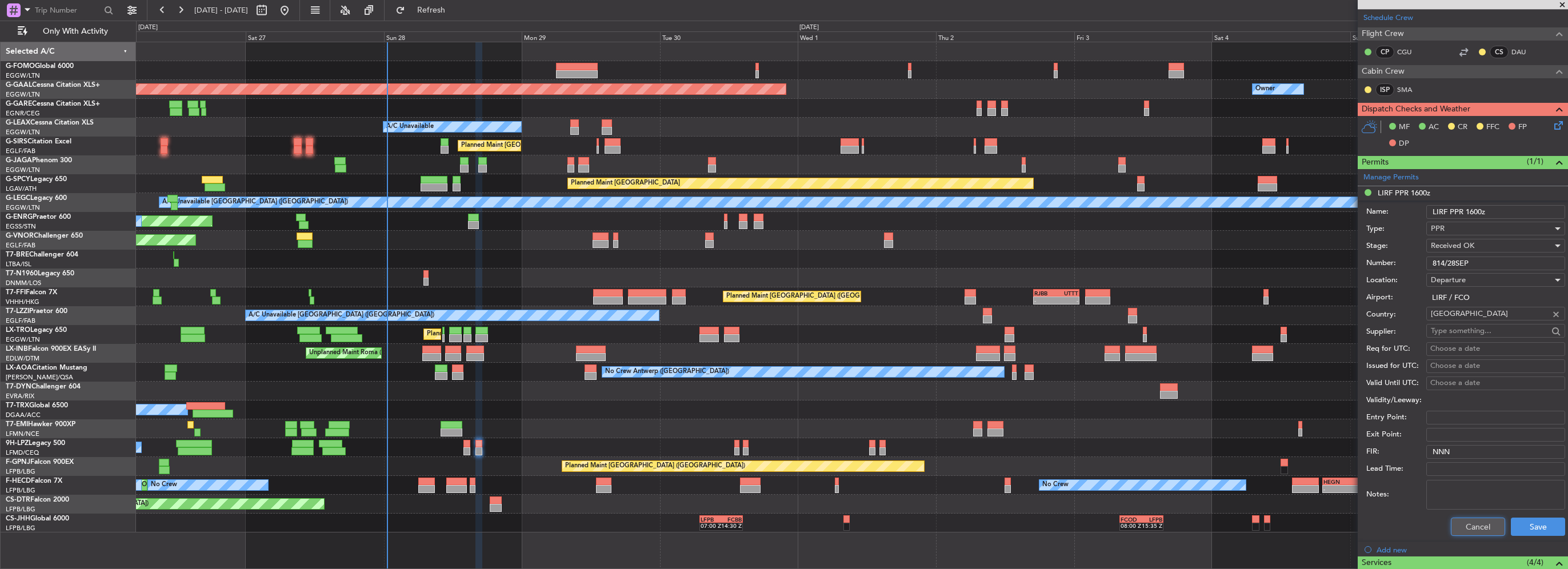
click at [1475, 529] on button "Cancel" at bounding box center [1478, 526] width 54 height 18
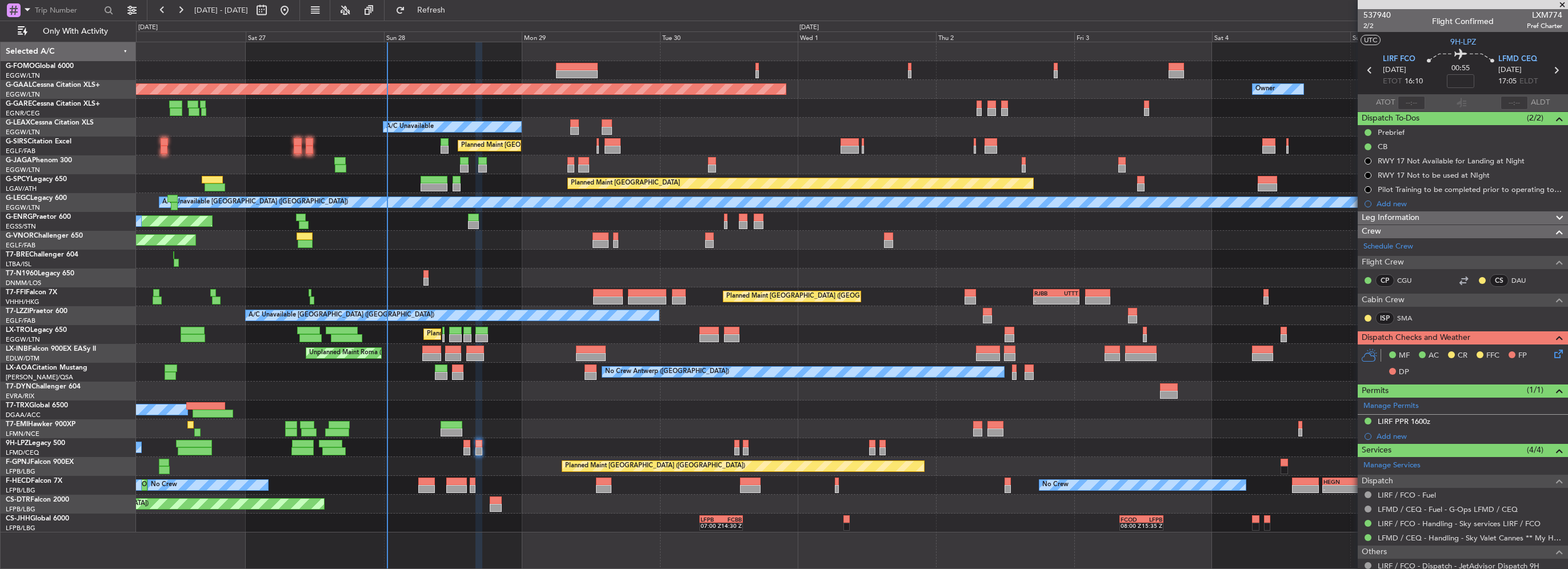
click at [1411, 211] on span "Leg Information" at bounding box center [1391, 218] width 58 height 13
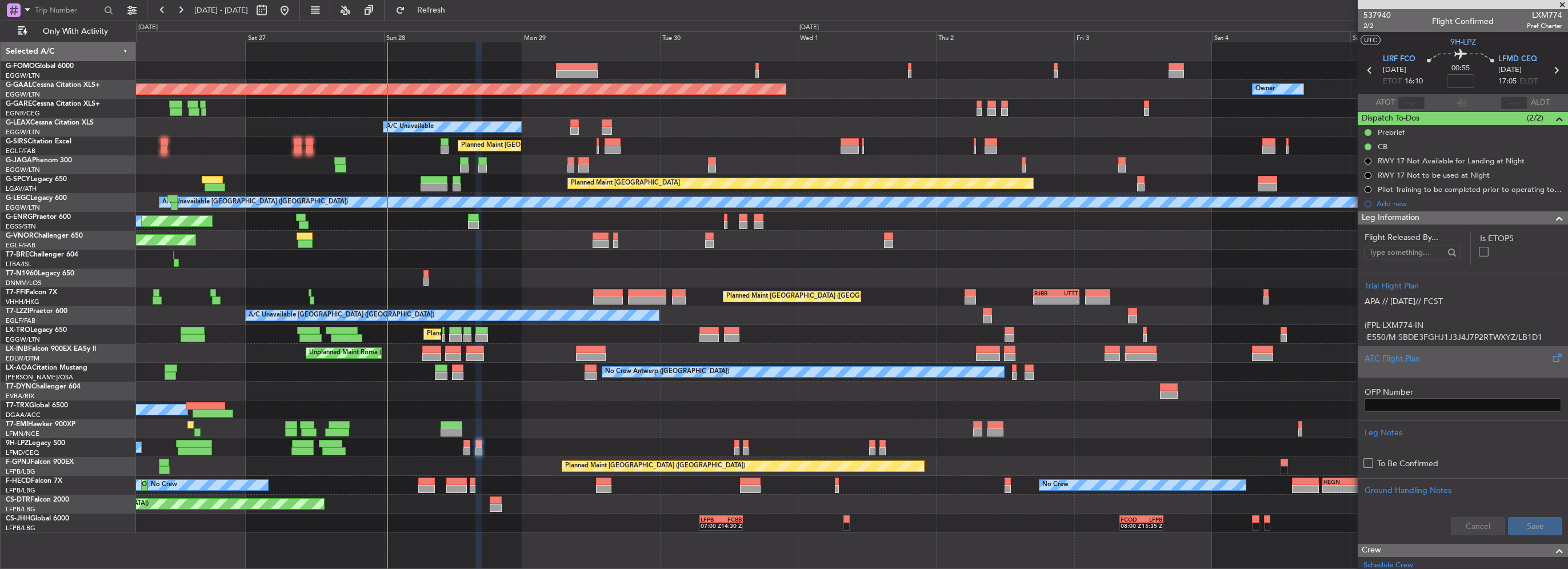
click at [1422, 358] on div "ATC Flight Plan" at bounding box center [1463, 358] width 196 height 12
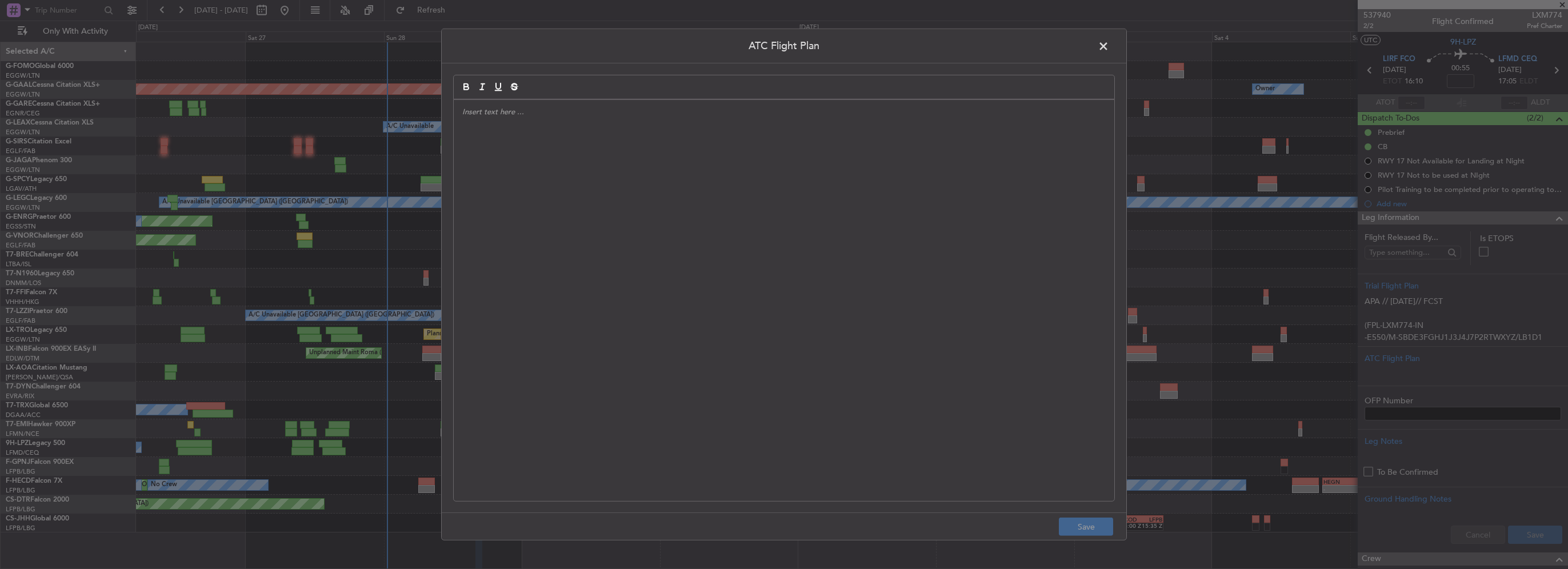
click at [689, 213] on div at bounding box center [784, 300] width 661 height 401
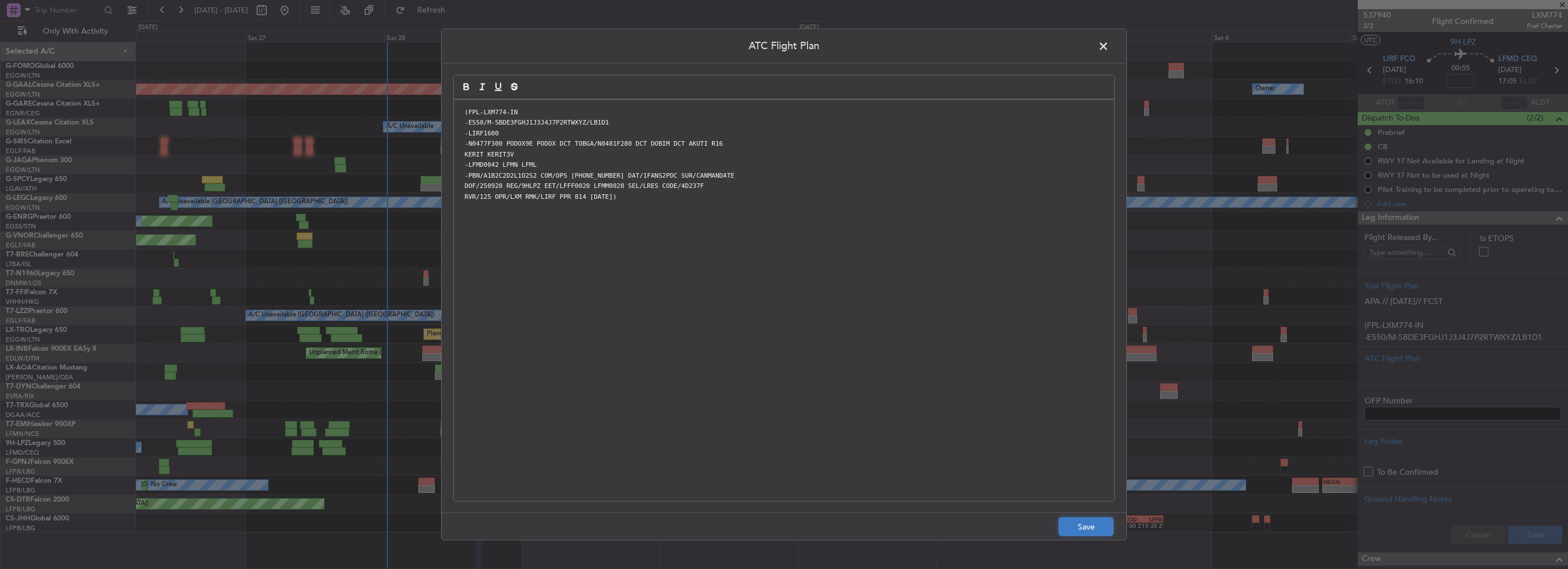
click at [1080, 523] on button "Save" at bounding box center [1086, 526] width 54 height 18
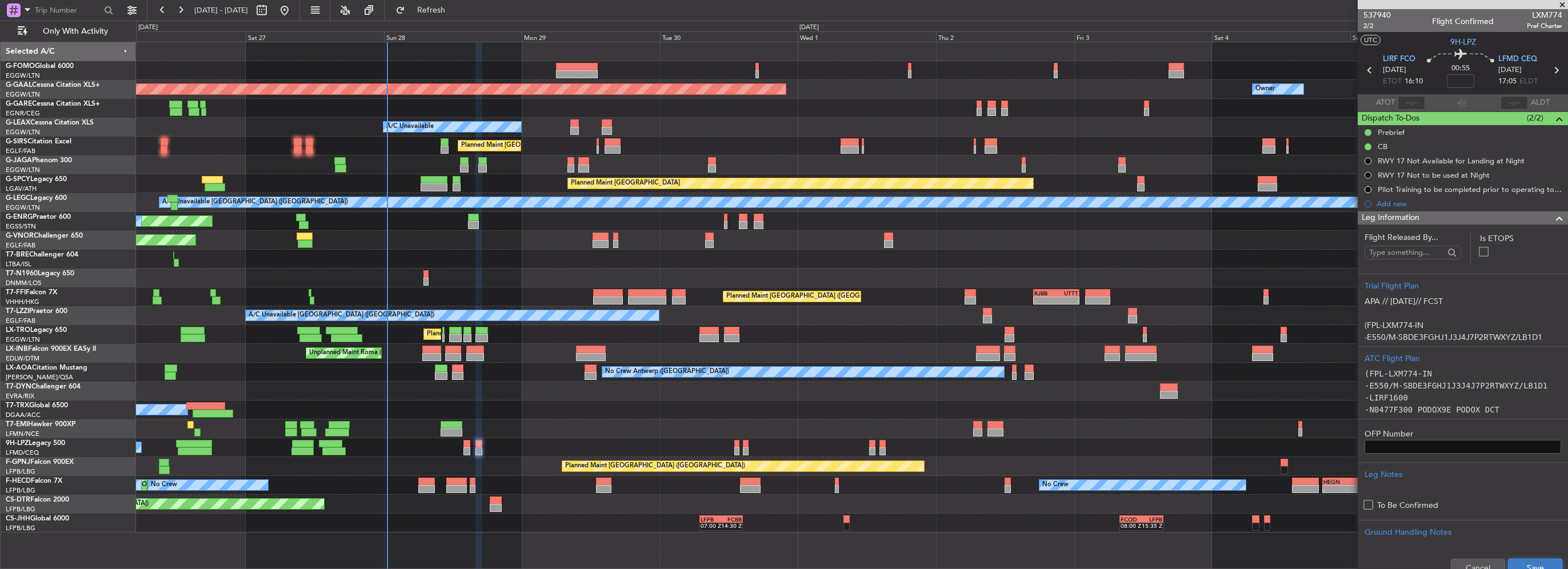
click at [1530, 559] on button "Save" at bounding box center [1535, 568] width 54 height 18
click at [1553, 213] on span at bounding box center [1560, 218] width 14 height 14
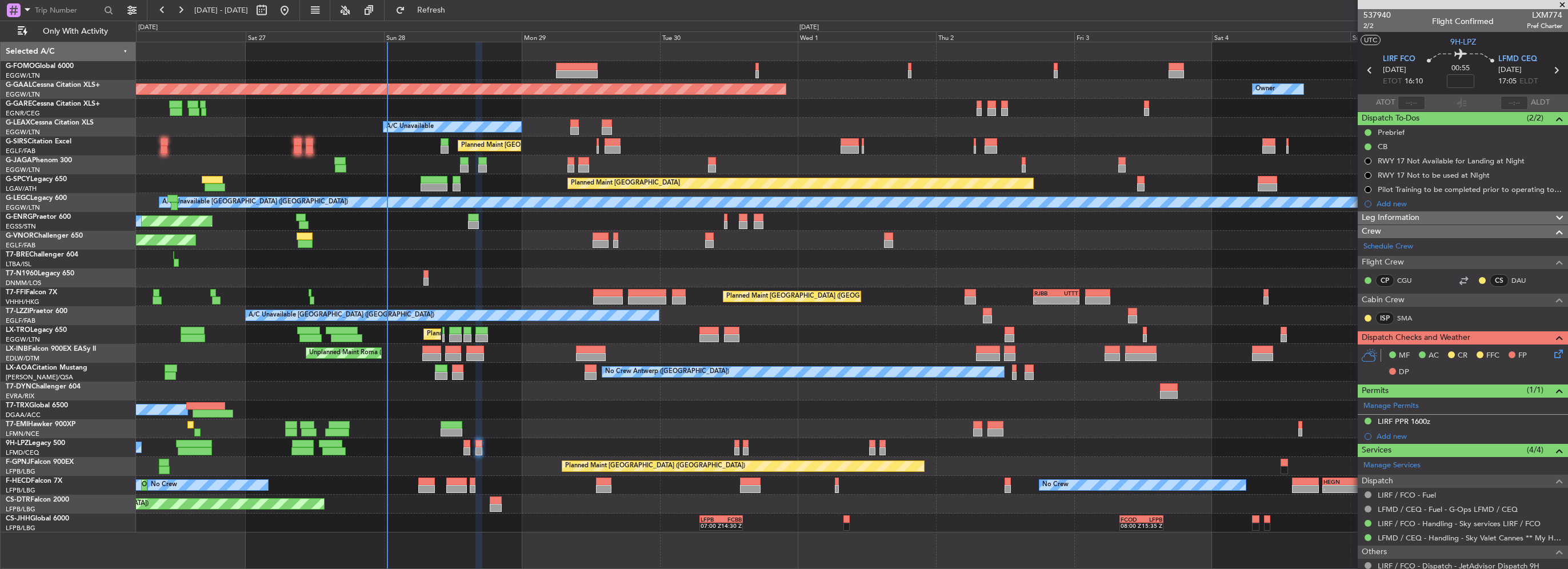
click at [1552, 354] on icon at bounding box center [1557, 352] width 9 height 9
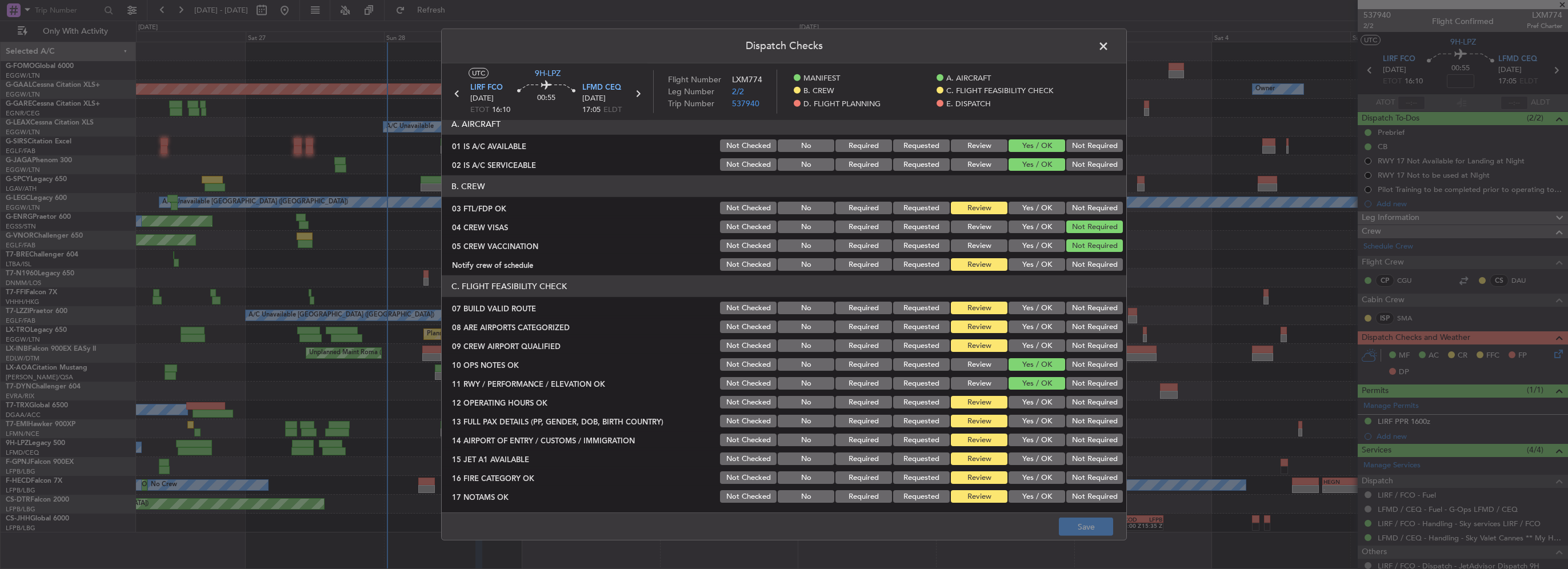
scroll to position [57, 0]
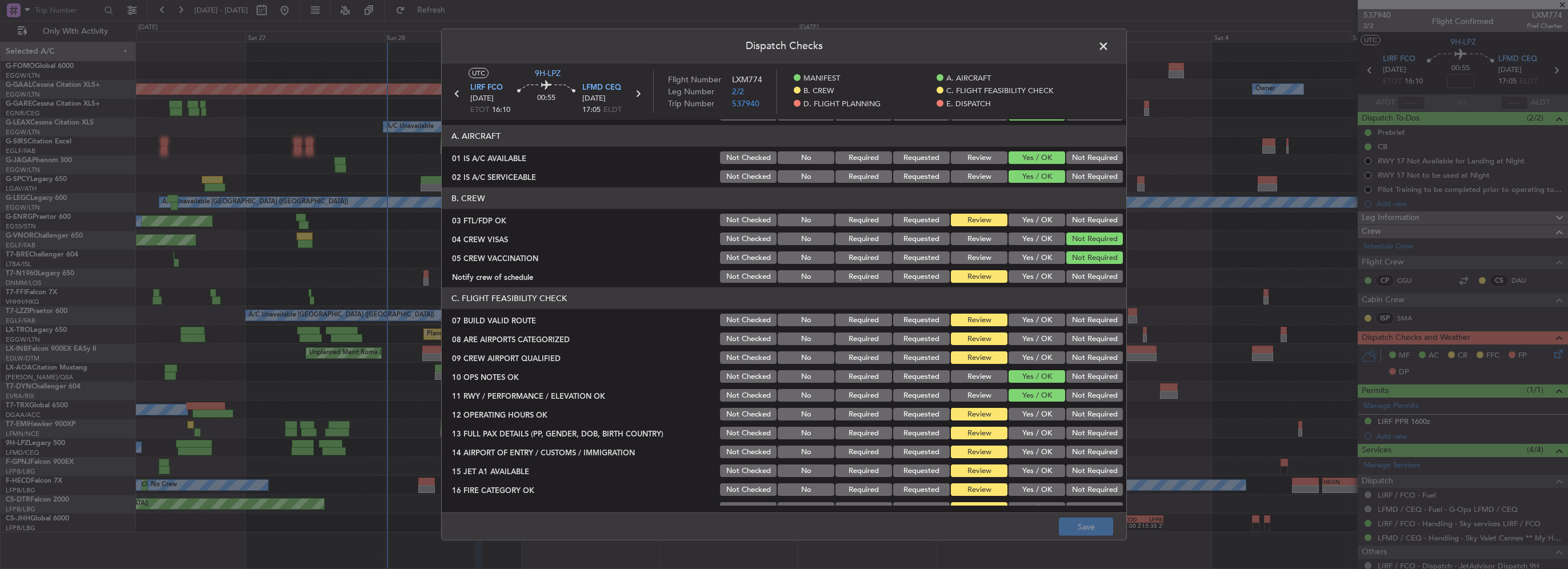
click at [1044, 218] on button "Yes / OK" at bounding box center [1037, 220] width 57 height 13
click at [1031, 279] on button "Yes / OK" at bounding box center [1037, 277] width 57 height 13
click at [1044, 330] on section "C. FLIGHT FEASIBILITY CHECK 07 BUILD VALID ROUTE Not Checked No Required Reques…" at bounding box center [784, 439] width 685 height 304
click at [1042, 346] on section "C. FLIGHT FEASIBILITY CHECK 07 BUILD VALID ROUTE Not Checked No Required Reques…" at bounding box center [784, 439] width 685 height 304
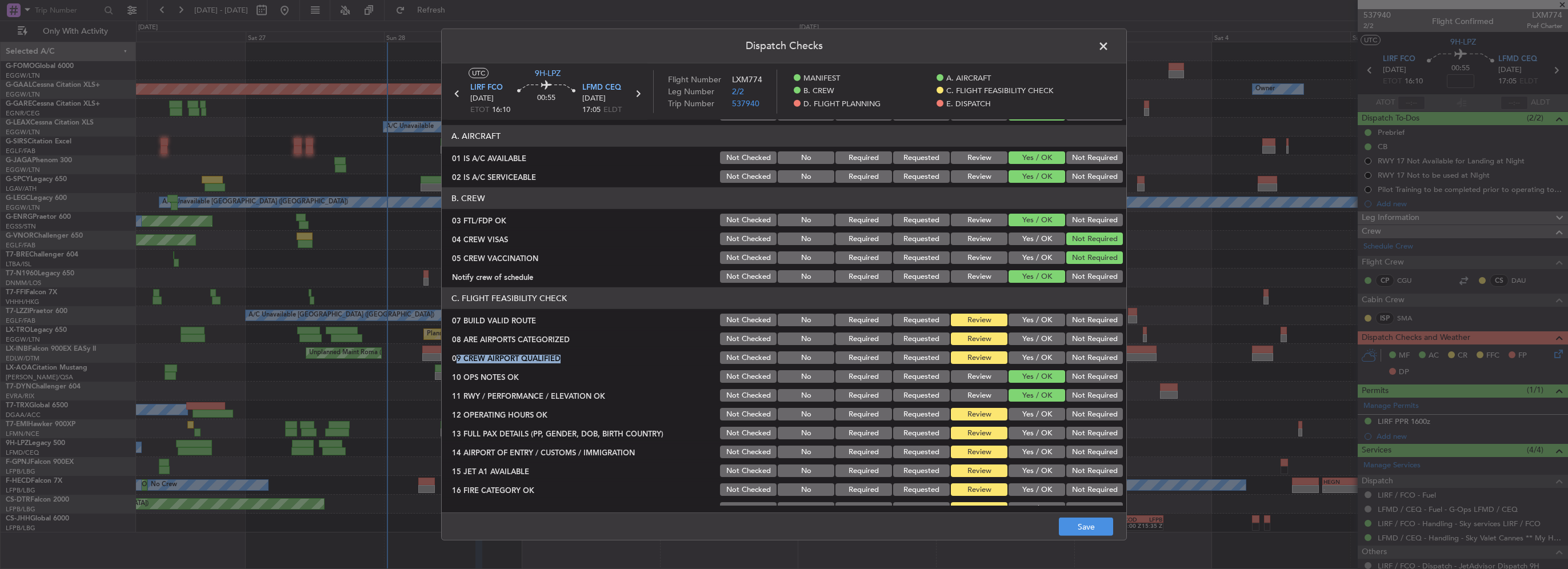
drag, startPoint x: 1041, startPoint y: 345, endPoint x: 1039, endPoint y: 323, distance: 22.1
click at [1040, 337] on button "Yes / OK" at bounding box center [1037, 339] width 57 height 13
drag, startPoint x: 1038, startPoint y: 323, endPoint x: 1037, endPoint y: 347, distance: 24.0
click at [1038, 325] on button "Yes / OK" at bounding box center [1037, 320] width 57 height 13
click at [1037, 347] on section "C. FLIGHT FEASIBILITY CHECK 07 BUILD VALID ROUTE Not Checked No Required Reques…" at bounding box center [784, 439] width 685 height 304
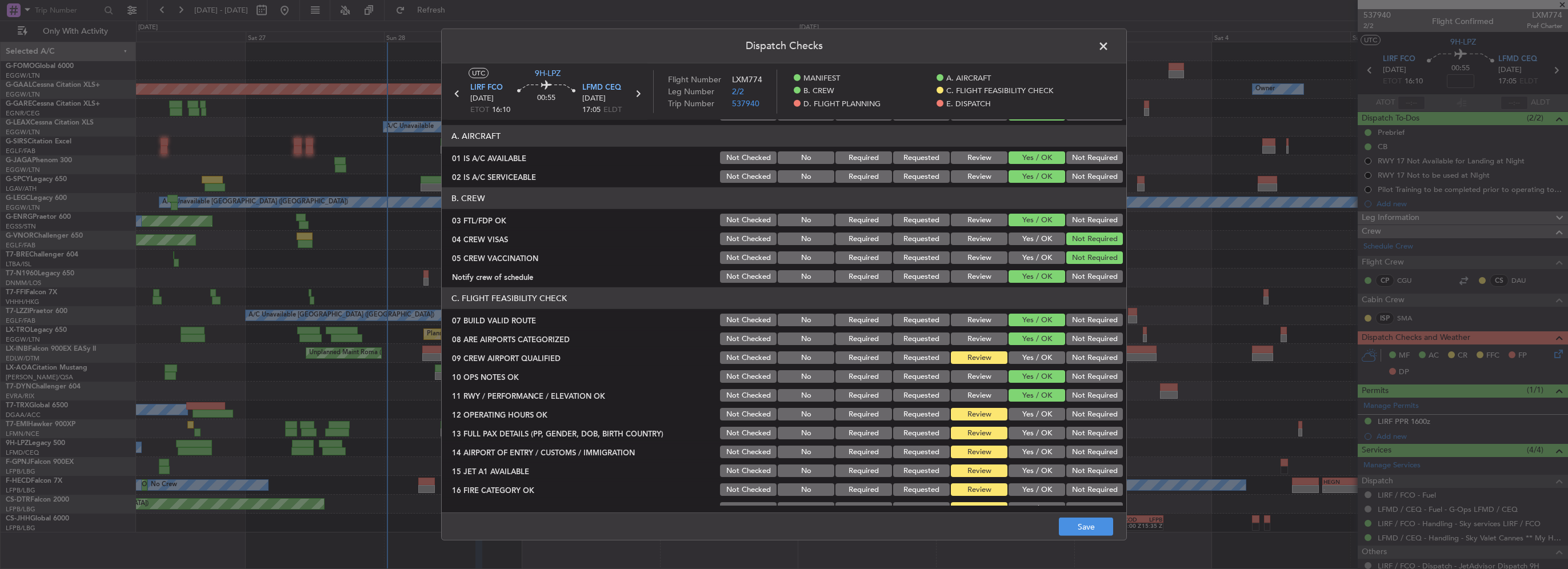
click at [1044, 360] on button "Yes / OK" at bounding box center [1037, 358] width 57 height 13
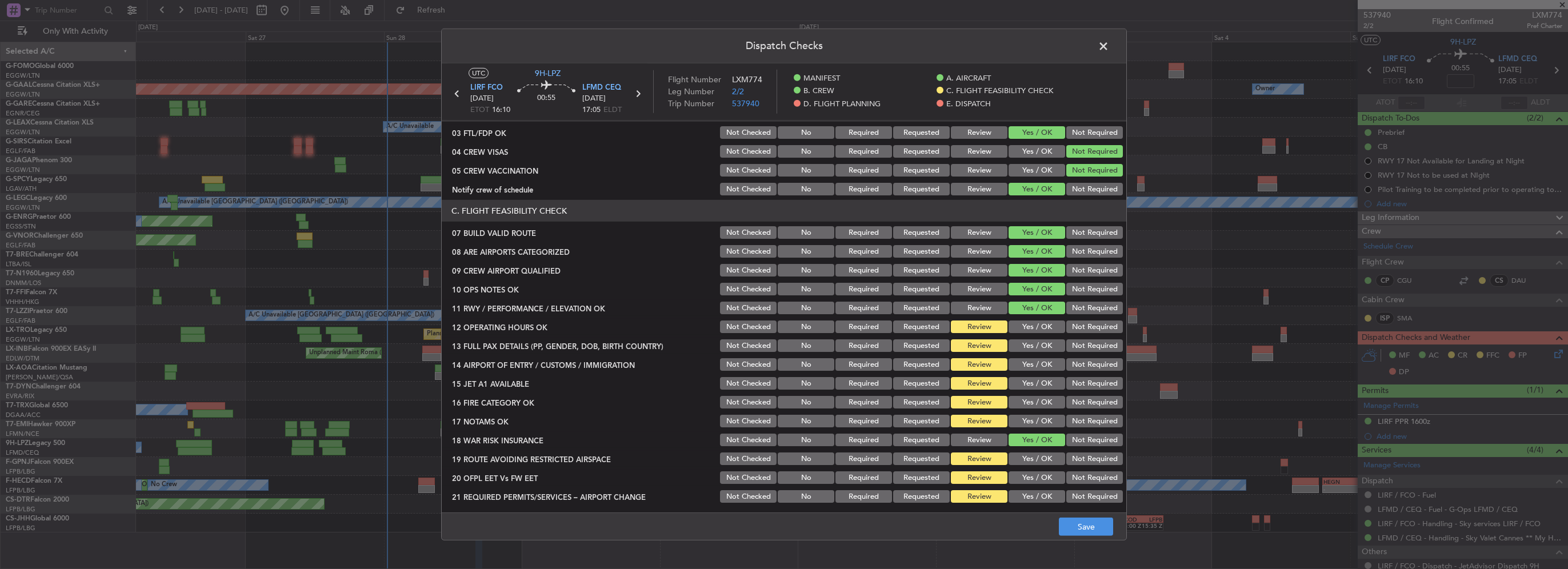
scroll to position [171, 0]
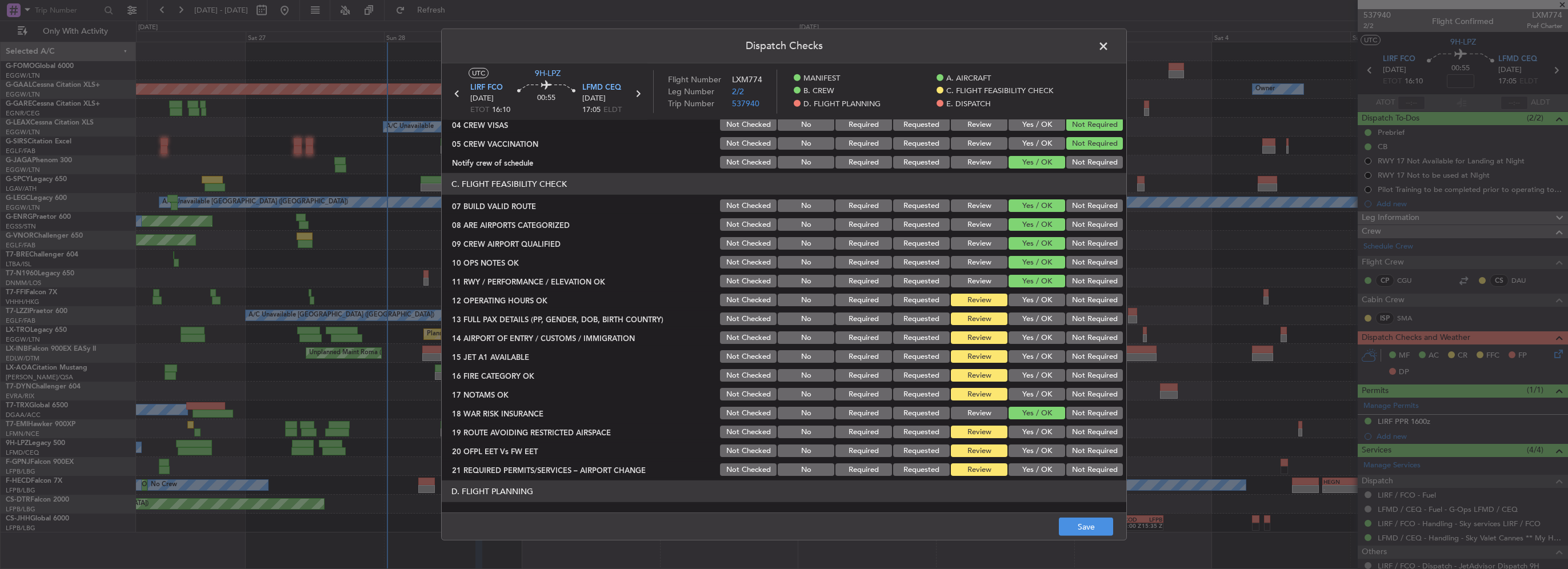
click at [1036, 302] on button "Yes / OK" at bounding box center [1037, 300] width 57 height 13
drag, startPoint x: 1036, startPoint y: 318, endPoint x: 1039, endPoint y: 338, distance: 20.2
click at [1036, 319] on button "Yes / OK" at bounding box center [1037, 319] width 57 height 13
click at [1039, 343] on button "Yes / OK" at bounding box center [1037, 338] width 57 height 13
drag, startPoint x: 1040, startPoint y: 356, endPoint x: 1038, endPoint y: 373, distance: 17.1
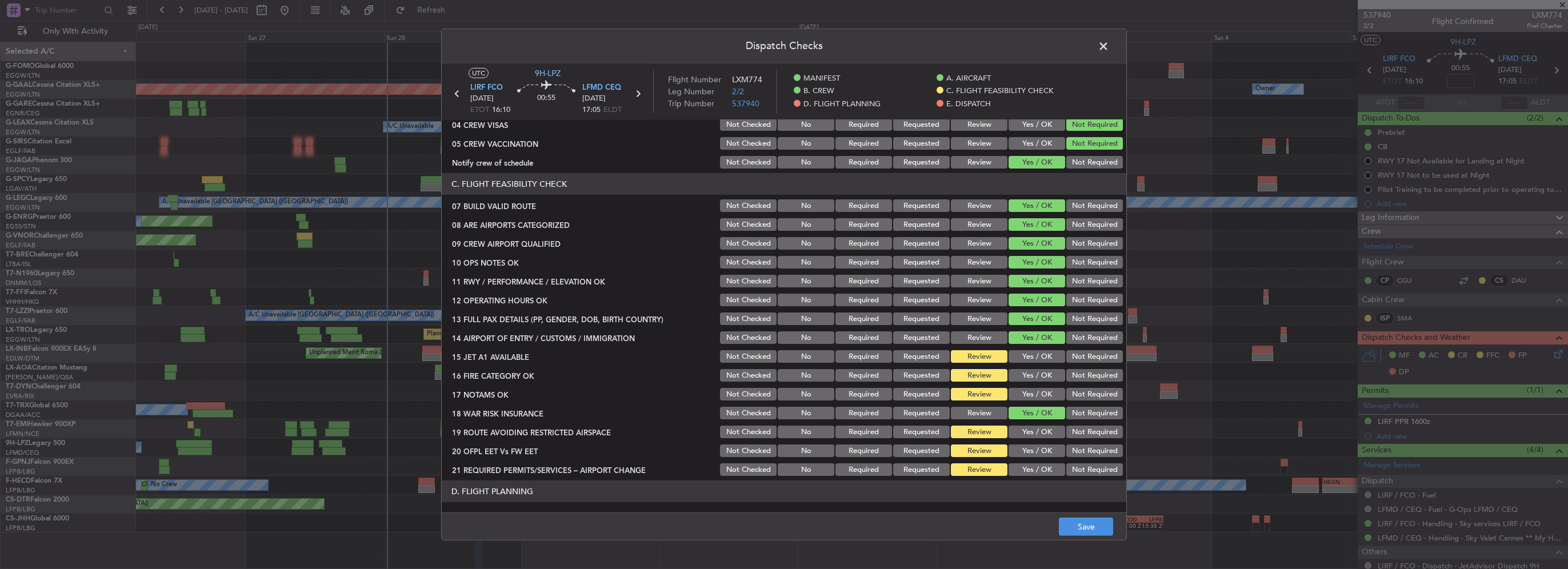
click at [1040, 357] on button "Yes / OK" at bounding box center [1037, 356] width 57 height 13
drag, startPoint x: 1038, startPoint y: 373, endPoint x: 1037, endPoint y: 389, distance: 16.0
click at [1037, 377] on button "Yes / OK" at bounding box center [1037, 375] width 57 height 13
drag, startPoint x: 1037, startPoint y: 389, endPoint x: 1041, endPoint y: 396, distance: 8.1
click at [1037, 391] on button "Yes / OK" at bounding box center [1037, 394] width 57 height 13
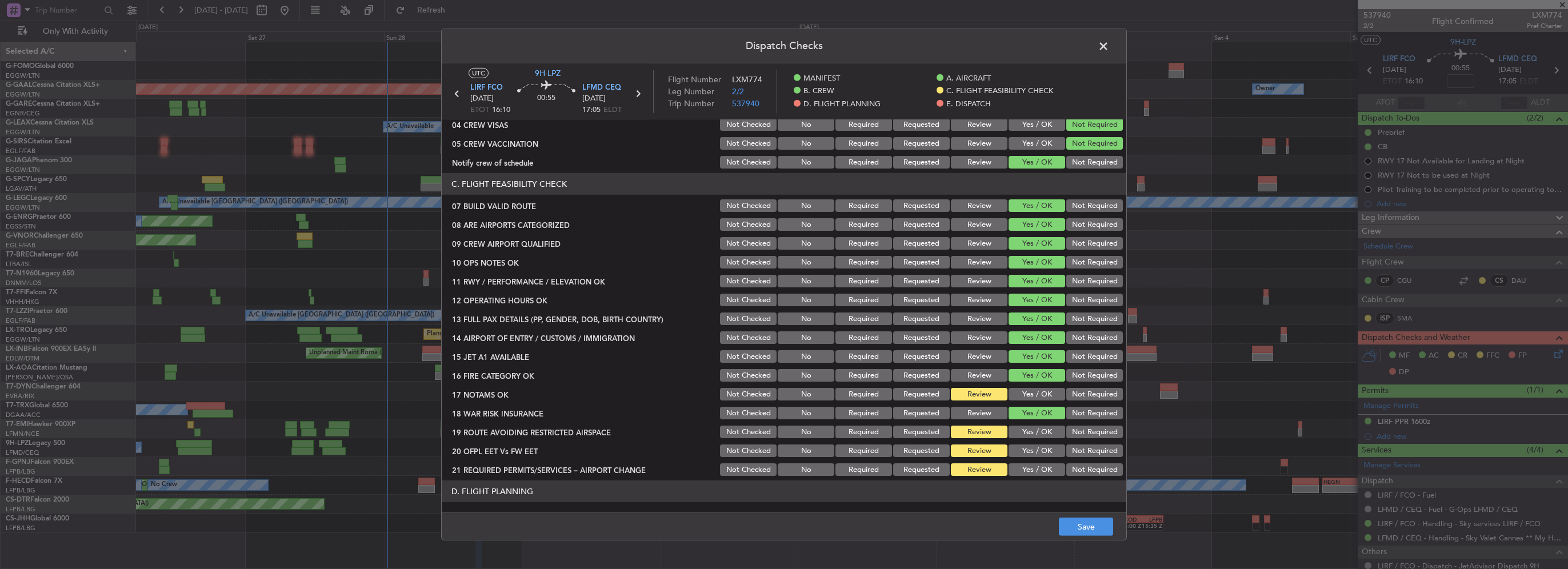
click at [1041, 396] on button "Yes / OK" at bounding box center [1037, 394] width 57 height 13
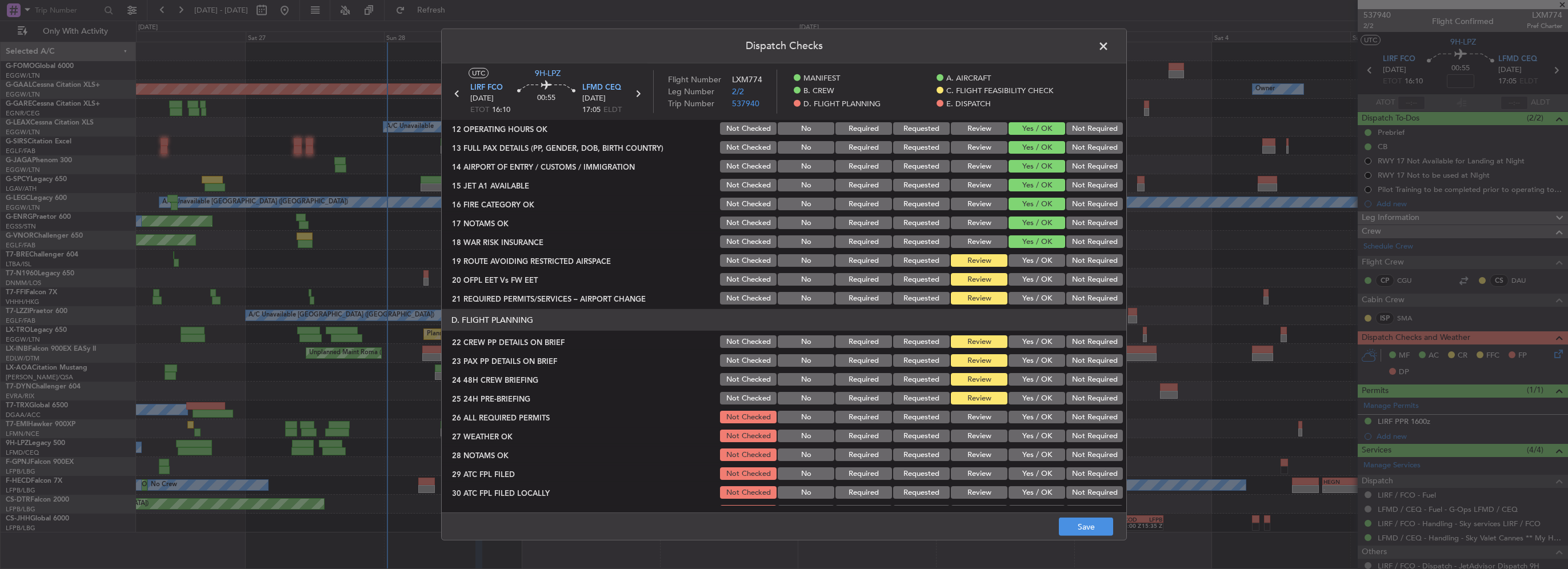
click at [1038, 262] on button "Yes / OK" at bounding box center [1037, 260] width 57 height 13
click at [1036, 276] on button "Yes / OK" at bounding box center [1037, 279] width 57 height 13
click at [1036, 293] on button "Yes / OK" at bounding box center [1037, 298] width 57 height 13
drag, startPoint x: 1037, startPoint y: 343, endPoint x: 1040, endPoint y: 360, distance: 17.3
click at [1037, 345] on button "Yes / OK" at bounding box center [1037, 342] width 57 height 13
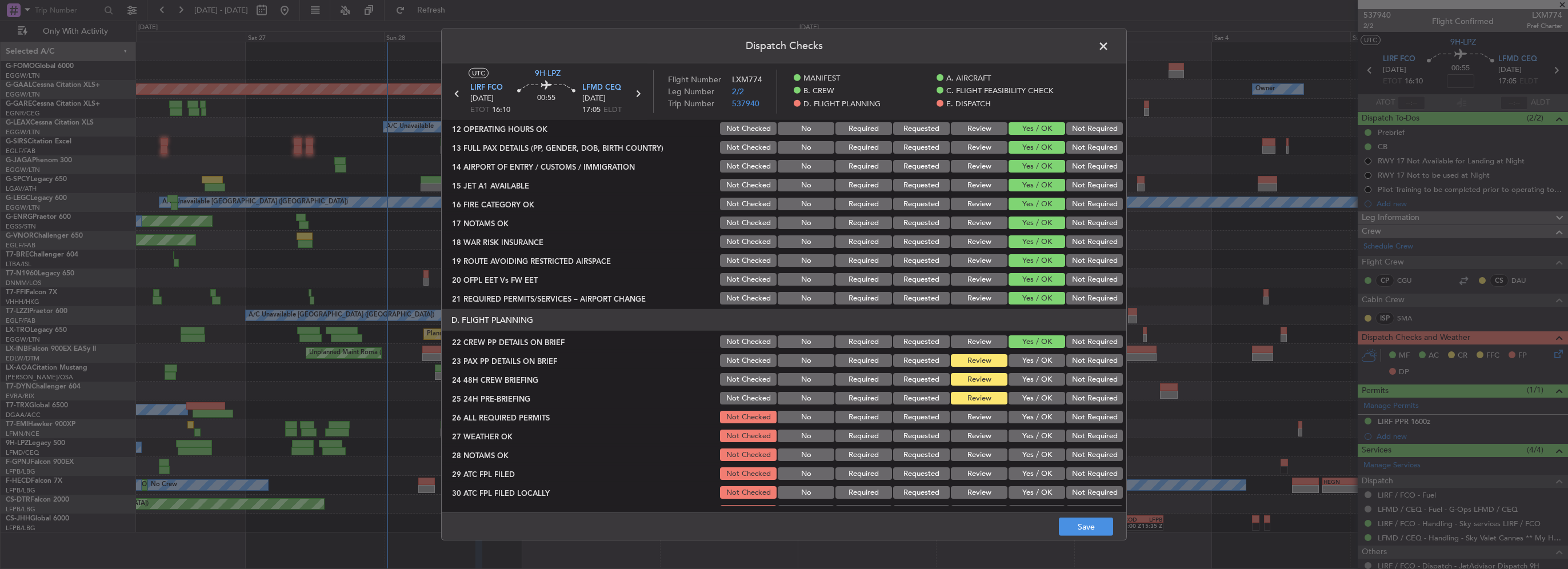
drag, startPoint x: 1040, startPoint y: 360, endPoint x: 1090, endPoint y: 384, distance: 55.5
click at [1041, 362] on button "Yes / OK" at bounding box center [1037, 361] width 57 height 13
drag, startPoint x: 1090, startPoint y: 384, endPoint x: 1085, endPoint y: 400, distance: 16.8
click at [1088, 384] on button "Not Required" at bounding box center [1095, 379] width 57 height 13
click at [1085, 401] on button "Not Required" at bounding box center [1095, 398] width 57 height 13
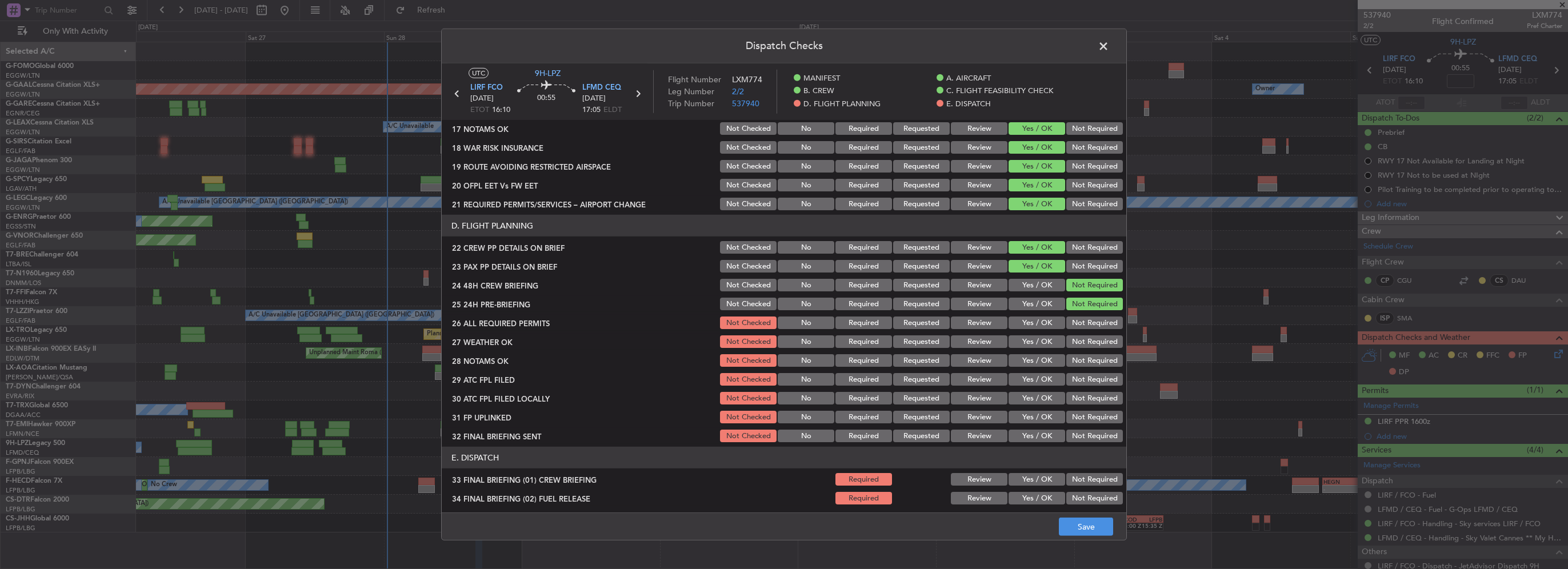
scroll to position [457, 0]
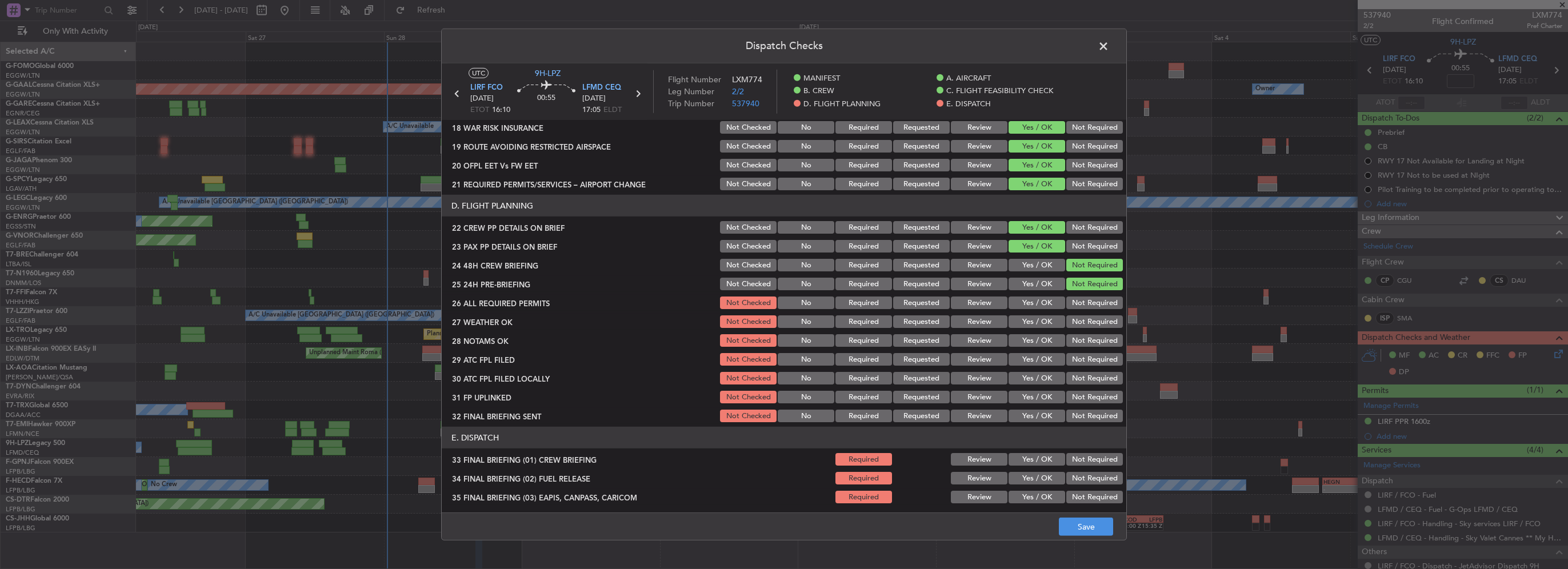
click at [1037, 283] on button "Yes / OK" at bounding box center [1037, 284] width 57 height 13
click at [1036, 266] on button "Yes / OK" at bounding box center [1037, 265] width 57 height 13
click at [1072, 287] on button "Not Required" at bounding box center [1095, 284] width 57 height 13
click at [1047, 305] on button "Yes / OK" at bounding box center [1037, 303] width 57 height 13
click at [1048, 328] on div "Yes / OK" at bounding box center [1036, 321] width 58 height 16
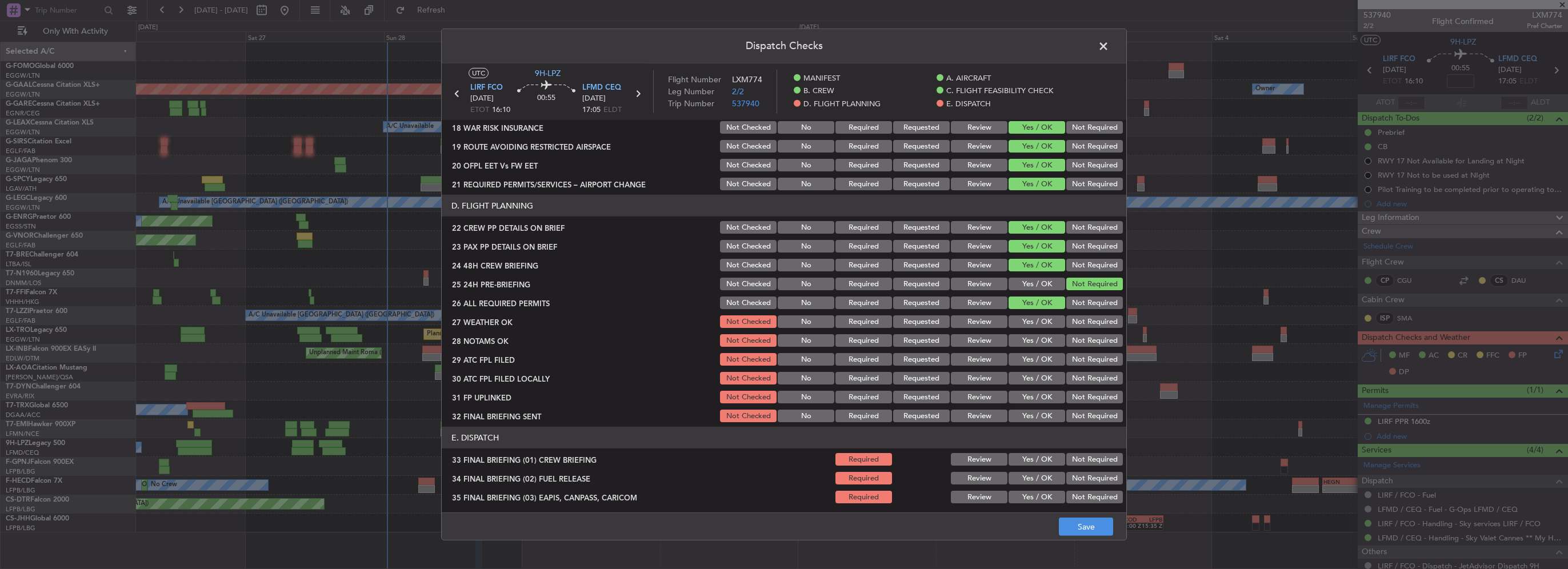
drag, startPoint x: 1044, startPoint y: 322, endPoint x: 1043, endPoint y: 334, distance: 12.0
click at [1043, 323] on button "Yes / OK" at bounding box center [1037, 322] width 57 height 13
click at [1044, 338] on button "Yes / OK" at bounding box center [1037, 340] width 57 height 13
click at [1072, 361] on button "Not Required" at bounding box center [1095, 359] width 57 height 13
click at [1045, 364] on button "Yes / OK" at bounding box center [1037, 359] width 57 height 13
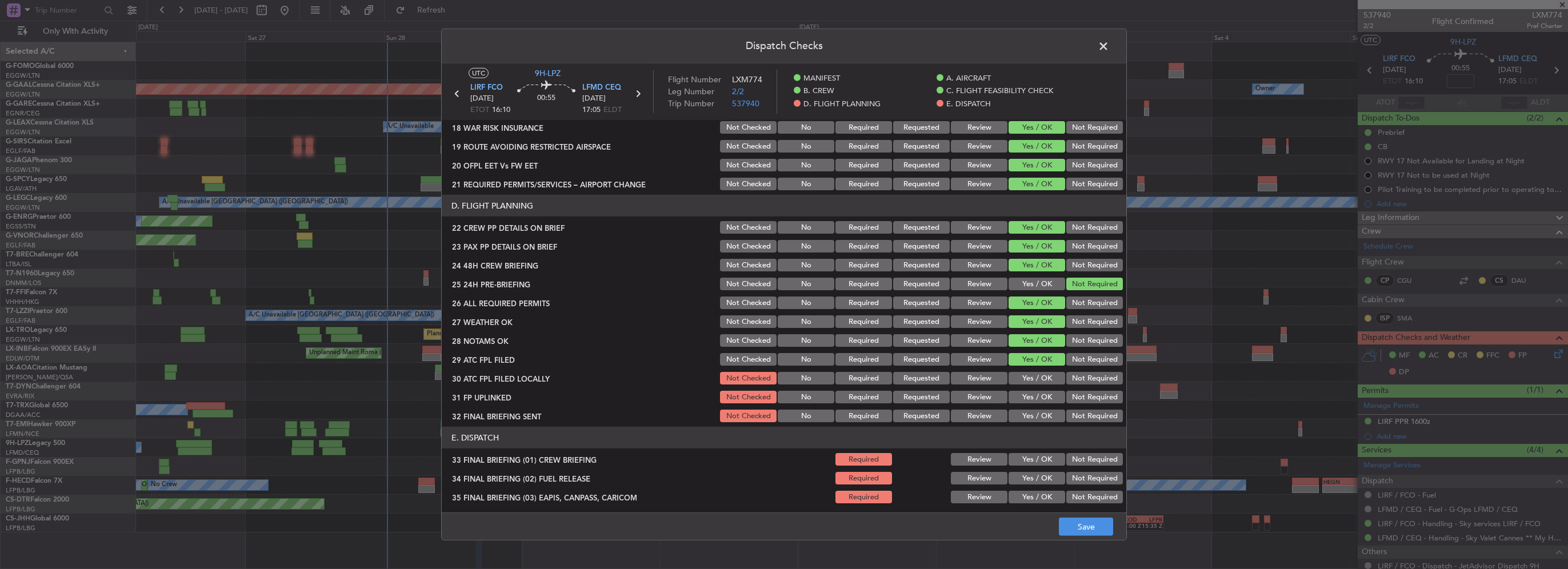
click at [1074, 377] on button "Not Required" at bounding box center [1095, 378] width 57 height 13
drag, startPoint x: 1042, startPoint y: 391, endPoint x: 1054, endPoint y: 405, distance: 18.4
click at [1040, 393] on button "Yes / OK" at bounding box center [1037, 397] width 57 height 13
click at [1070, 415] on button "Not Required" at bounding box center [1095, 416] width 57 height 13
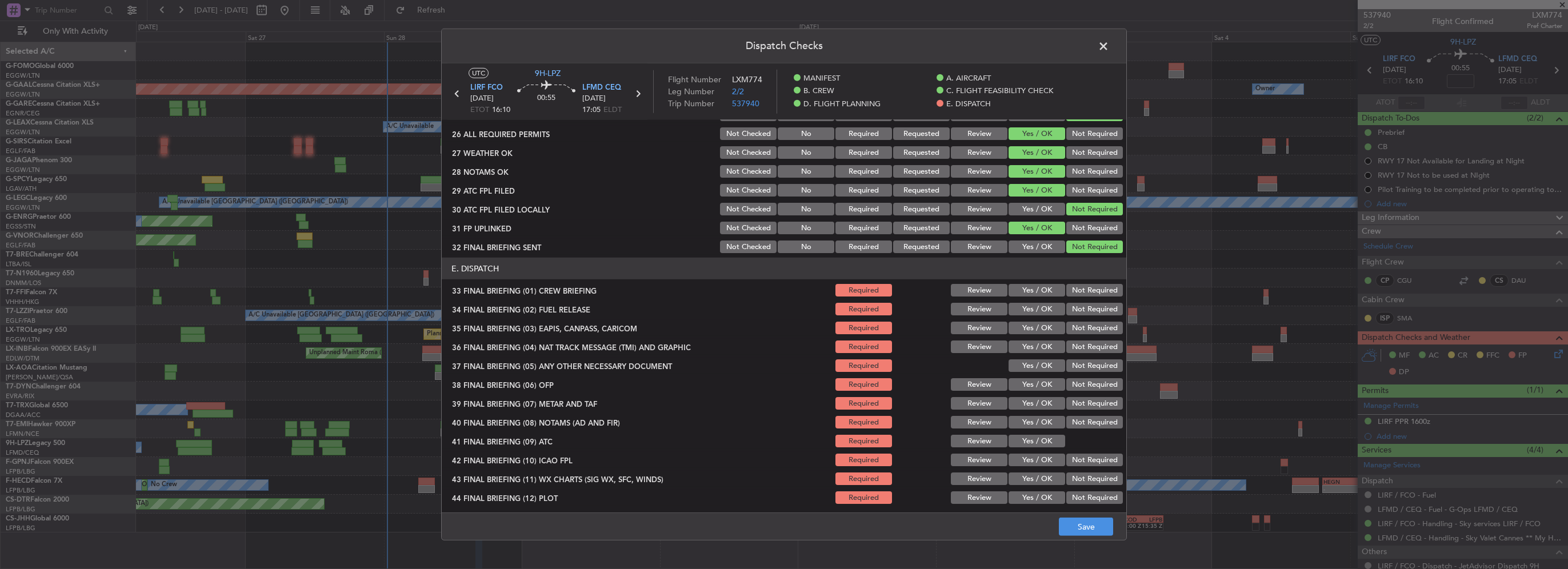
scroll to position [629, 0]
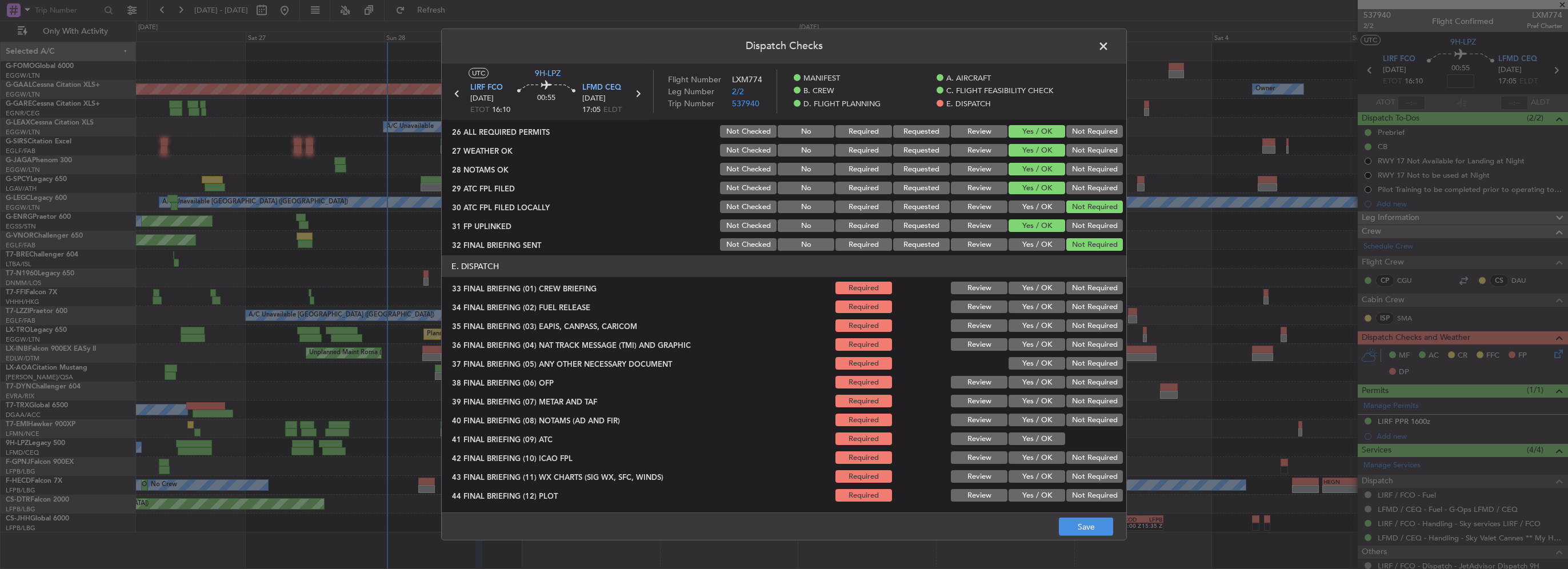
drag, startPoint x: 1039, startPoint y: 291, endPoint x: 1041, endPoint y: 303, distance: 12.2
click at [1039, 292] on button "Yes / OK" at bounding box center [1037, 288] width 57 height 13
drag, startPoint x: 1043, startPoint y: 310, endPoint x: 1062, endPoint y: 320, distance: 21.5
click at [1043, 310] on button "Yes / OK" at bounding box center [1037, 307] width 57 height 13
click at [1067, 325] on button "Not Required" at bounding box center [1095, 326] width 57 height 13
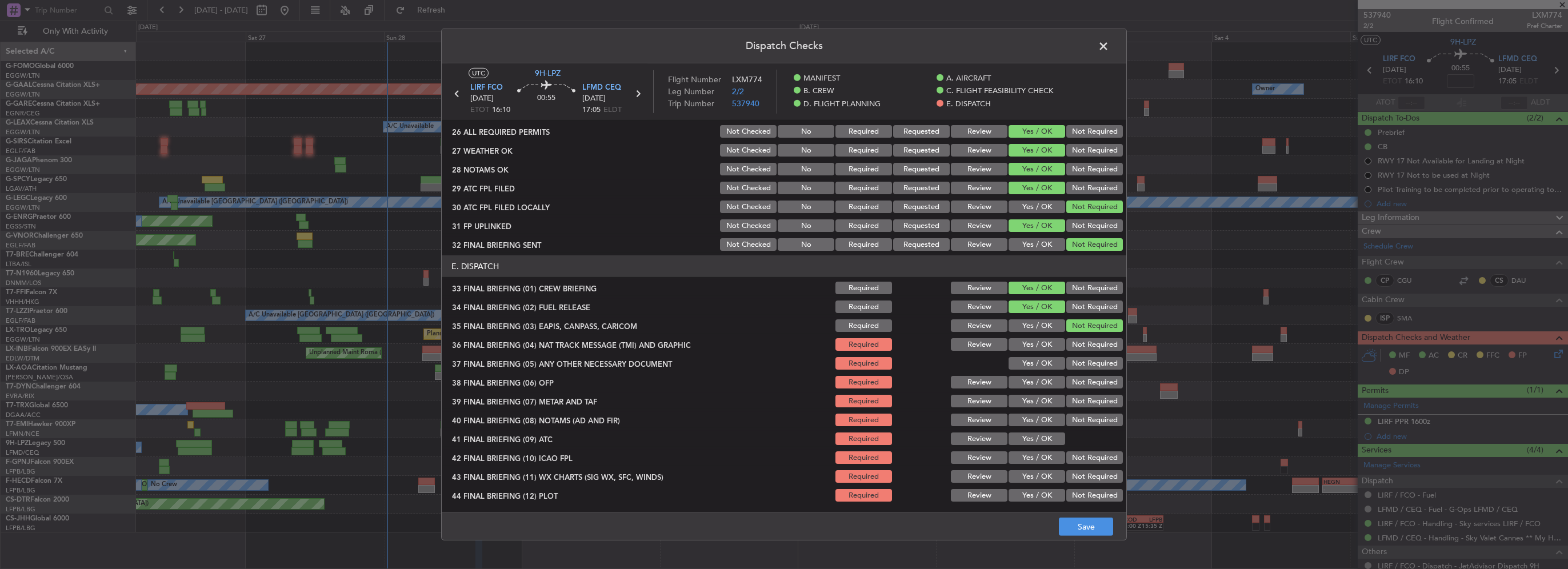
click at [1071, 345] on button "Not Required" at bounding box center [1095, 345] width 57 height 13
click at [1044, 358] on button "Yes / OK" at bounding box center [1037, 363] width 57 height 13
click at [1047, 381] on button "Yes / OK" at bounding box center [1037, 382] width 57 height 13
drag, startPoint x: 1050, startPoint y: 399, endPoint x: 1047, endPoint y: 415, distance: 16.3
click at [1050, 401] on button "Yes / OK" at bounding box center [1037, 401] width 57 height 13
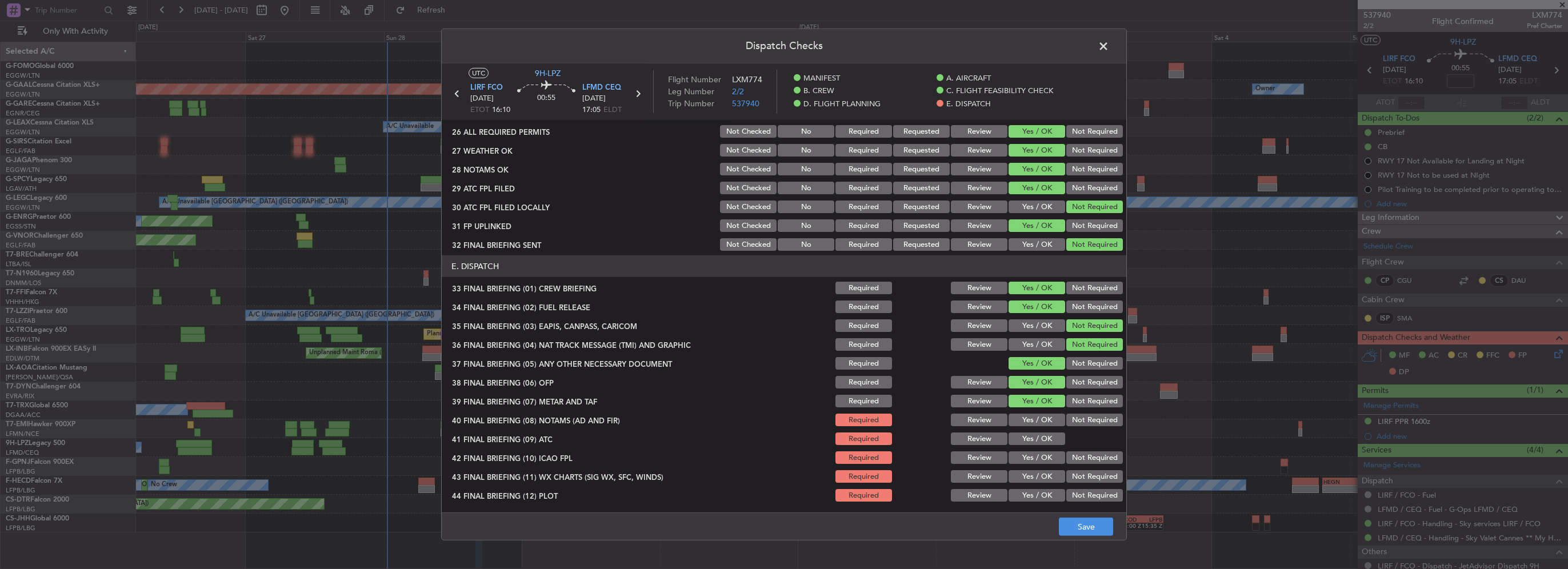
drag, startPoint x: 1047, startPoint y: 415, endPoint x: 1048, endPoint y: 434, distance: 19.0
click at [1047, 416] on button "Yes / OK" at bounding box center [1037, 420] width 57 height 13
drag, startPoint x: 1048, startPoint y: 434, endPoint x: 1048, endPoint y: 444, distance: 10.0
click at [1048, 435] on button "Yes / OK" at bounding box center [1037, 439] width 57 height 13
drag, startPoint x: 1048, startPoint y: 444, endPoint x: 1050, endPoint y: 454, distance: 10.2
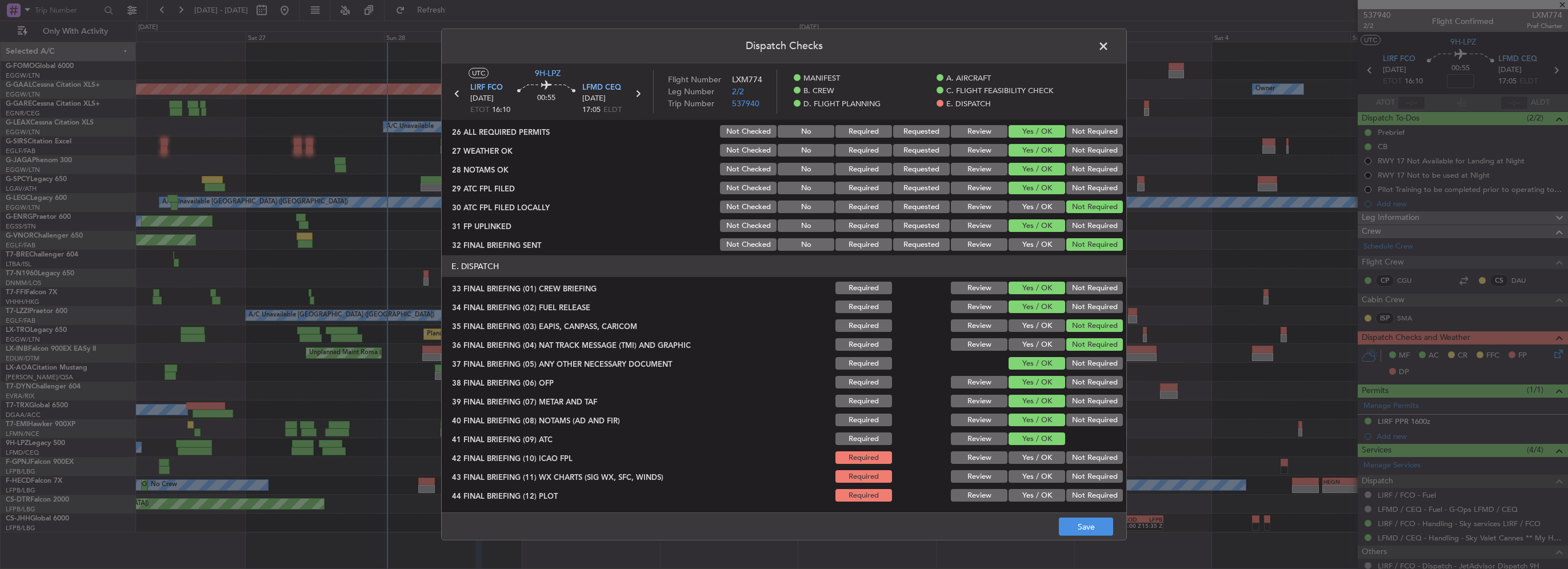
click at [1047, 445] on div "Yes / OK" at bounding box center [1036, 438] width 58 height 16
click at [1050, 460] on button "Yes / OK" at bounding box center [1037, 458] width 57 height 13
drag, startPoint x: 1043, startPoint y: 470, endPoint x: 1044, endPoint y: 482, distance: 12.0
click at [1043, 471] on button "Yes / OK" at bounding box center [1037, 476] width 57 height 13
click at [1045, 492] on button "Yes / OK" at bounding box center [1037, 495] width 57 height 13
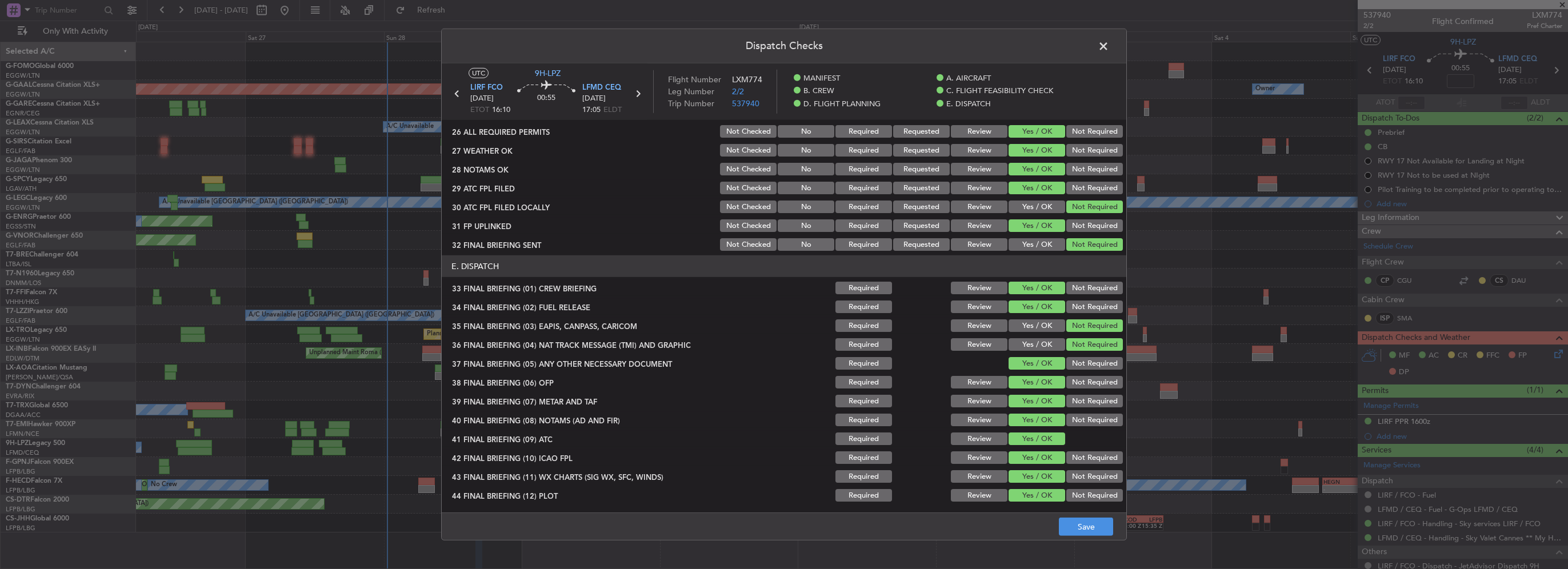
click at [1075, 511] on main "UTC 9H-LPZ LIRF FCO 28/09/2025 ETOT 16:10 00:55 LFMD CEQ 28/09/2025 17:05 ELDT …" at bounding box center [784, 290] width 685 height 453
drag, startPoint x: 1086, startPoint y: 514, endPoint x: 1089, endPoint y: 523, distance: 9.5
click at [1086, 514] on footer "Save" at bounding box center [784, 526] width 685 height 27
click at [1089, 523] on button "Save" at bounding box center [1086, 526] width 54 height 18
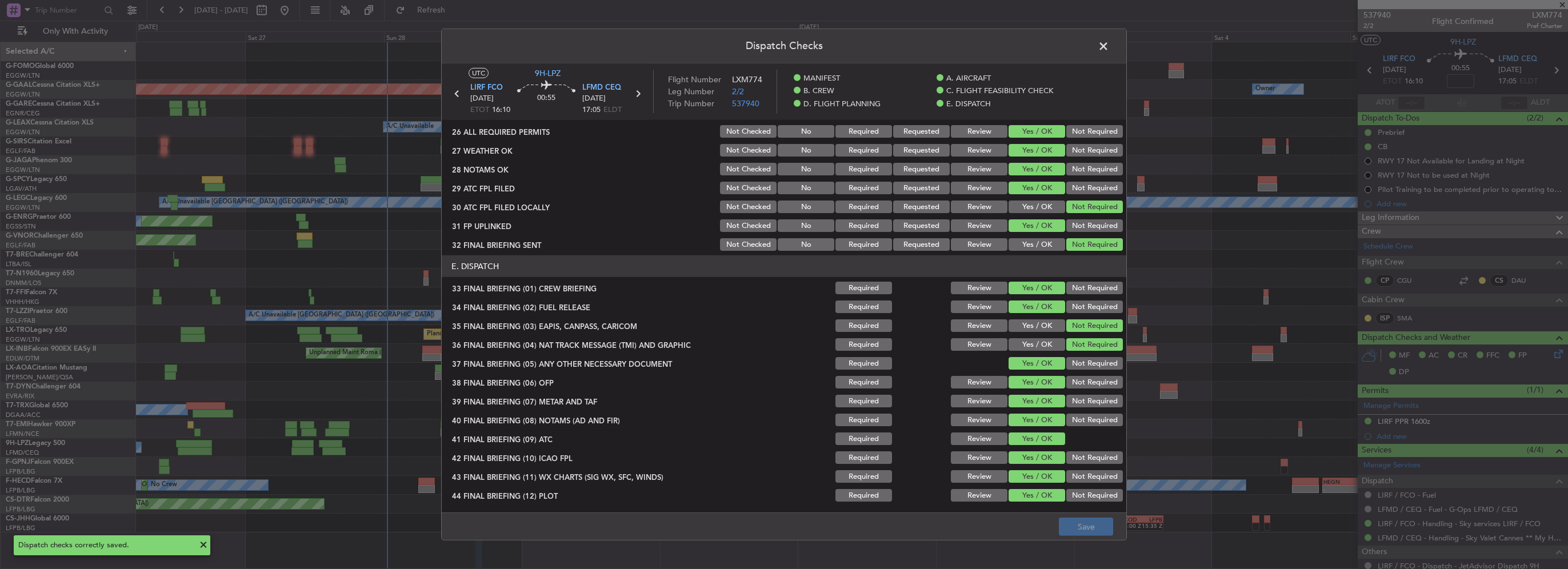
click at [1109, 43] on span at bounding box center [1109, 49] width 0 height 23
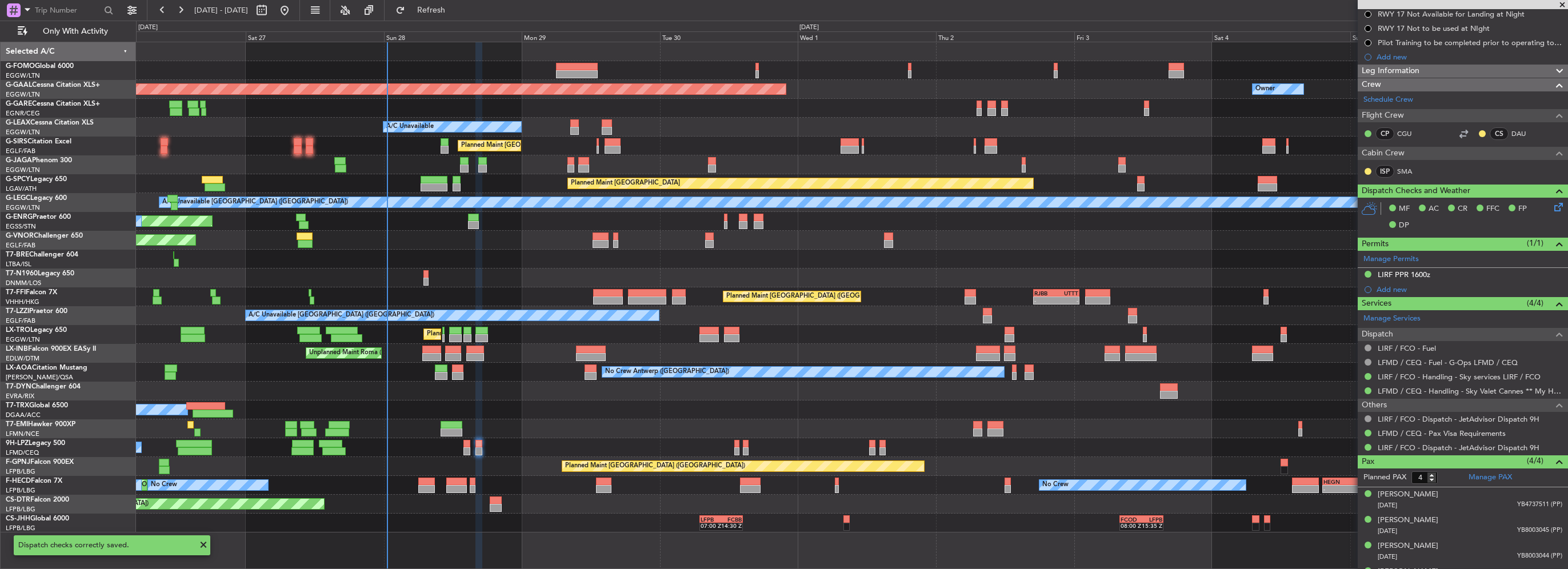
scroll to position [166, 0]
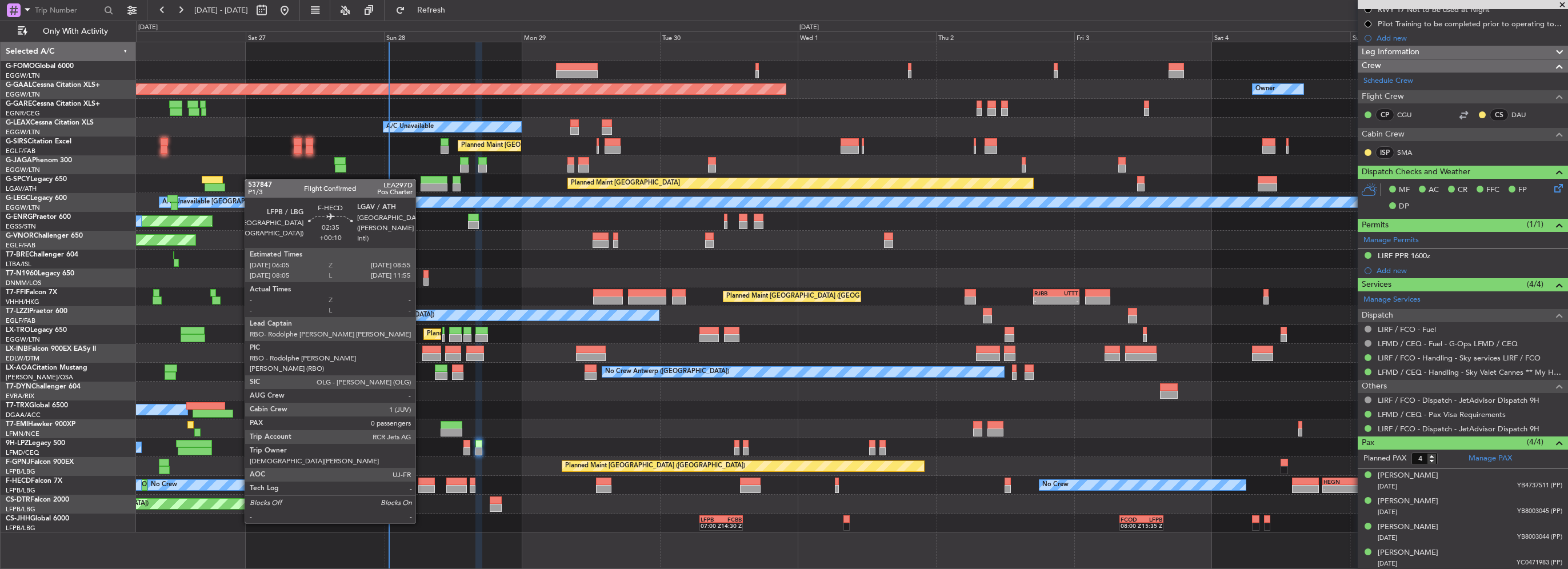
click at [421, 481] on div at bounding box center [426, 481] width 17 height 8
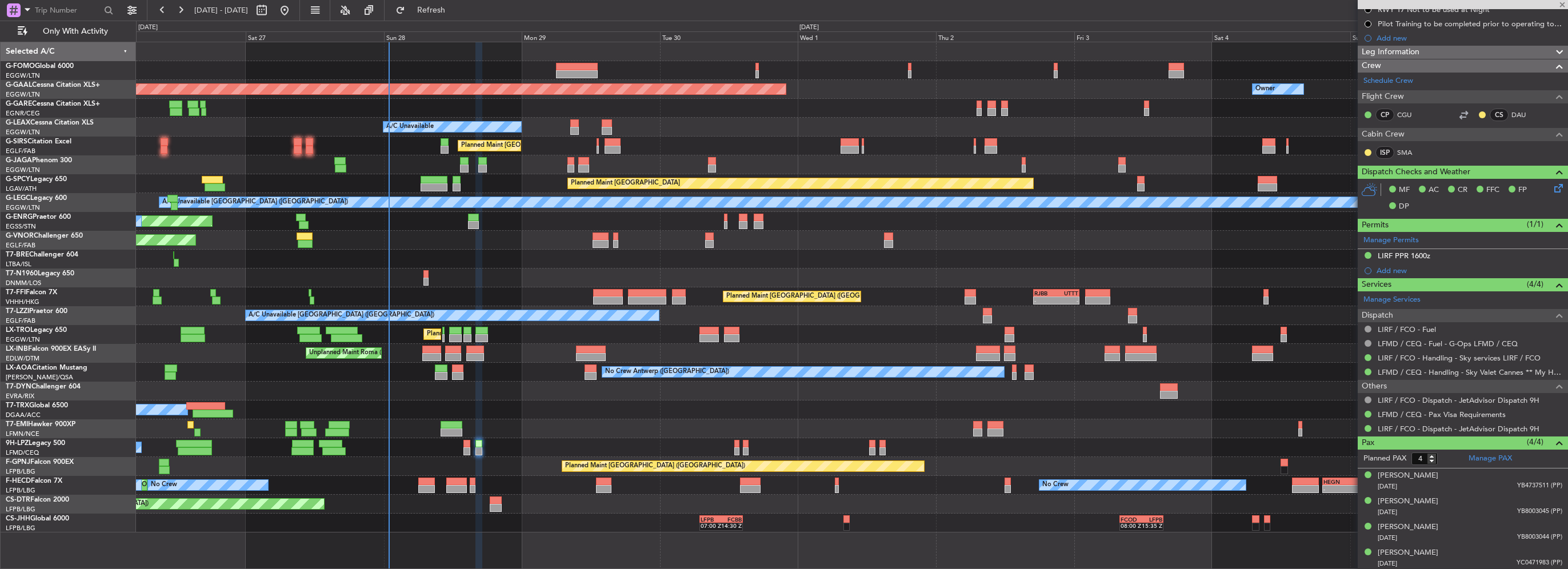
type input "+00:10"
type input "0"
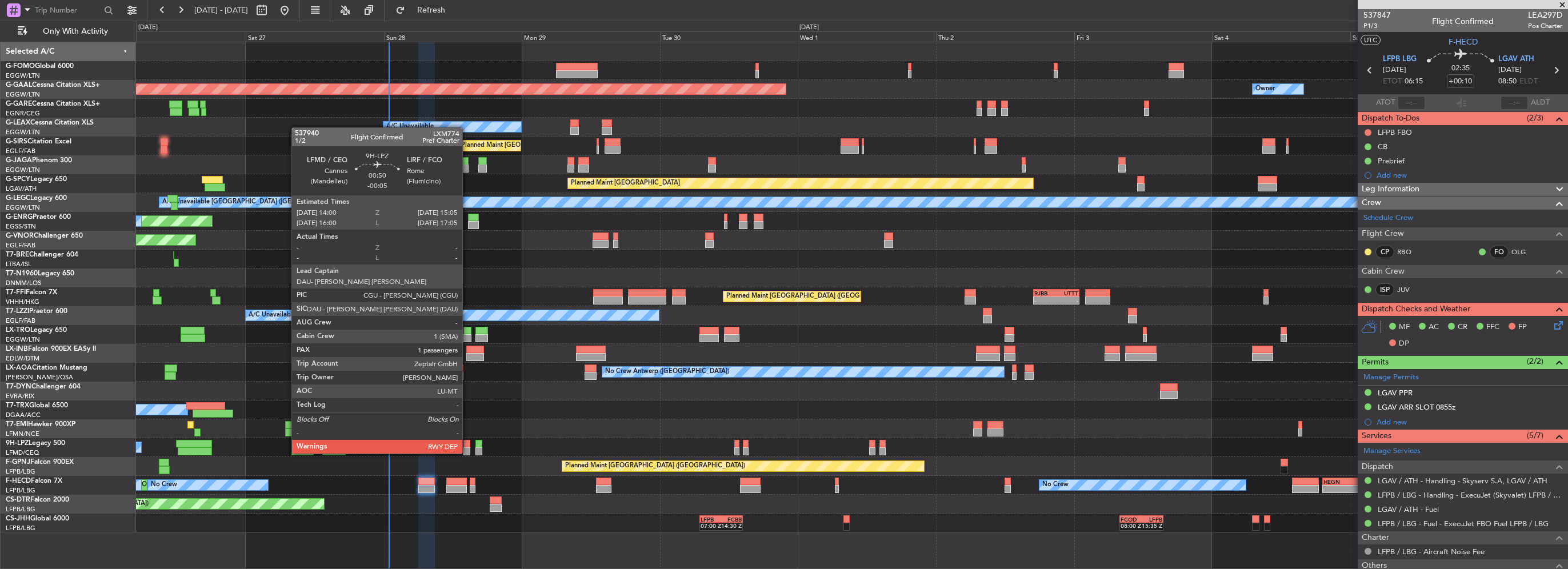
click at [468, 442] on div at bounding box center [467, 444] width 6 height 8
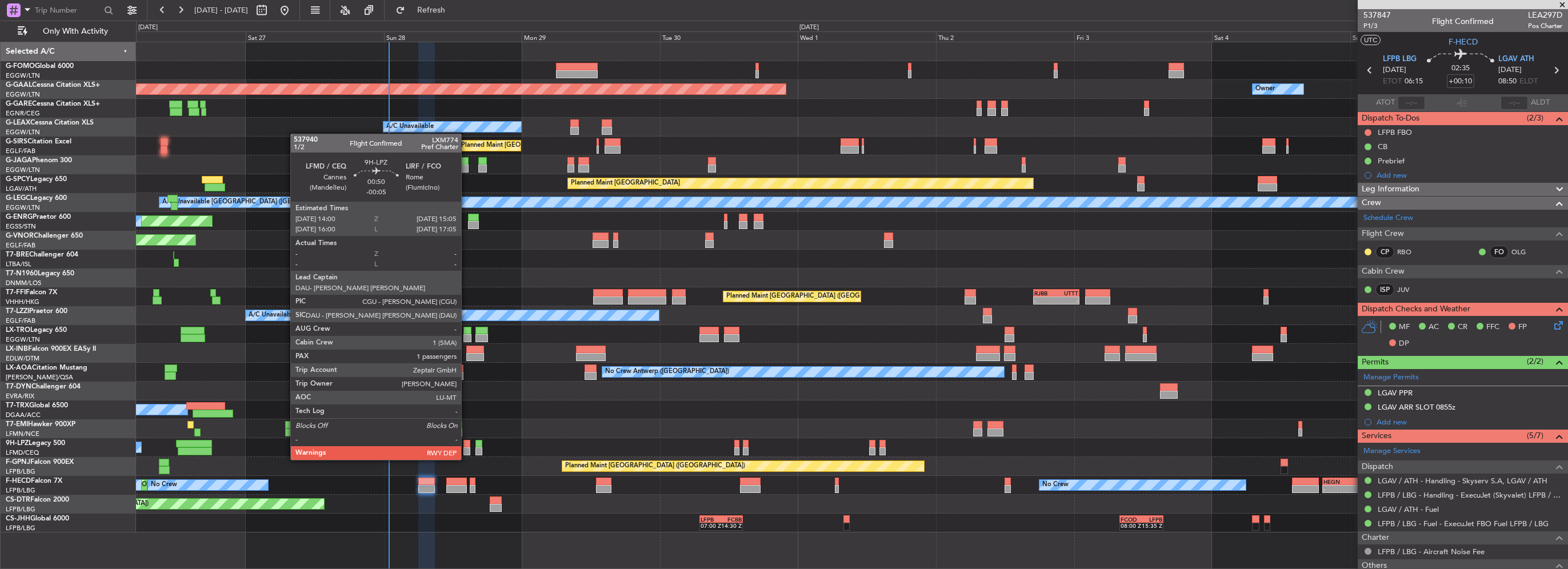
click at [466, 448] on div at bounding box center [467, 451] width 6 height 8
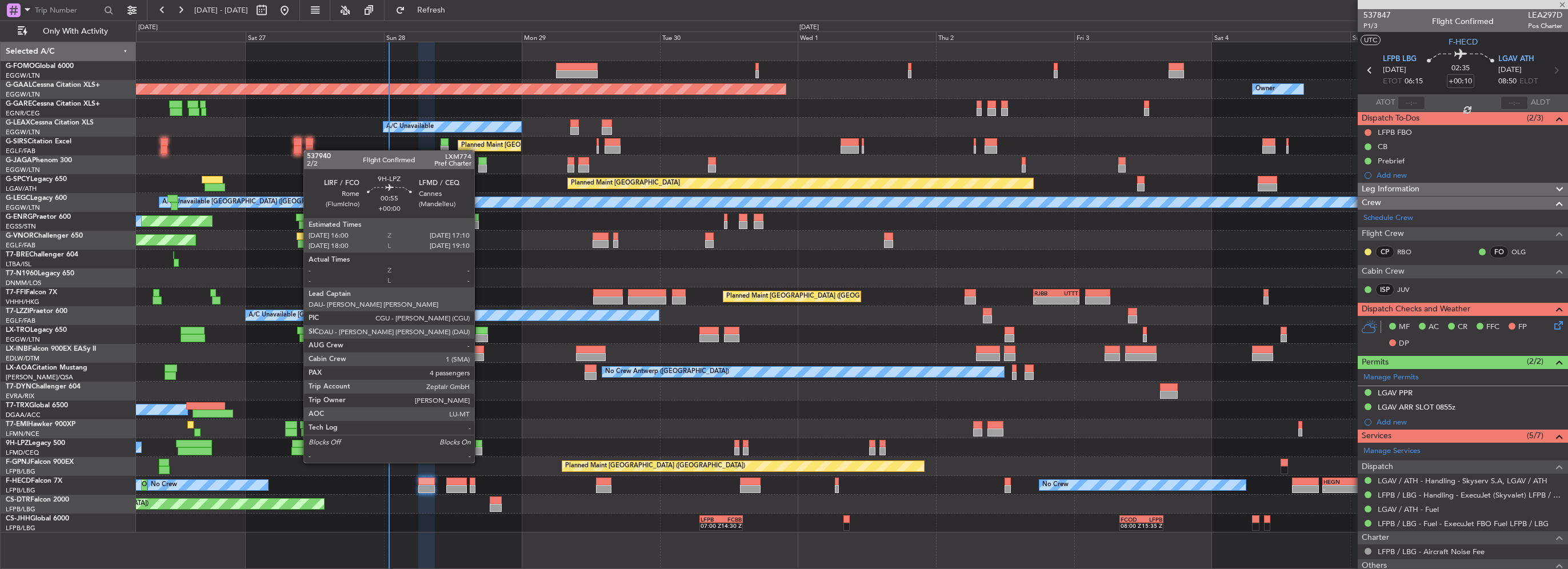
type input "-00:05"
type input "1"
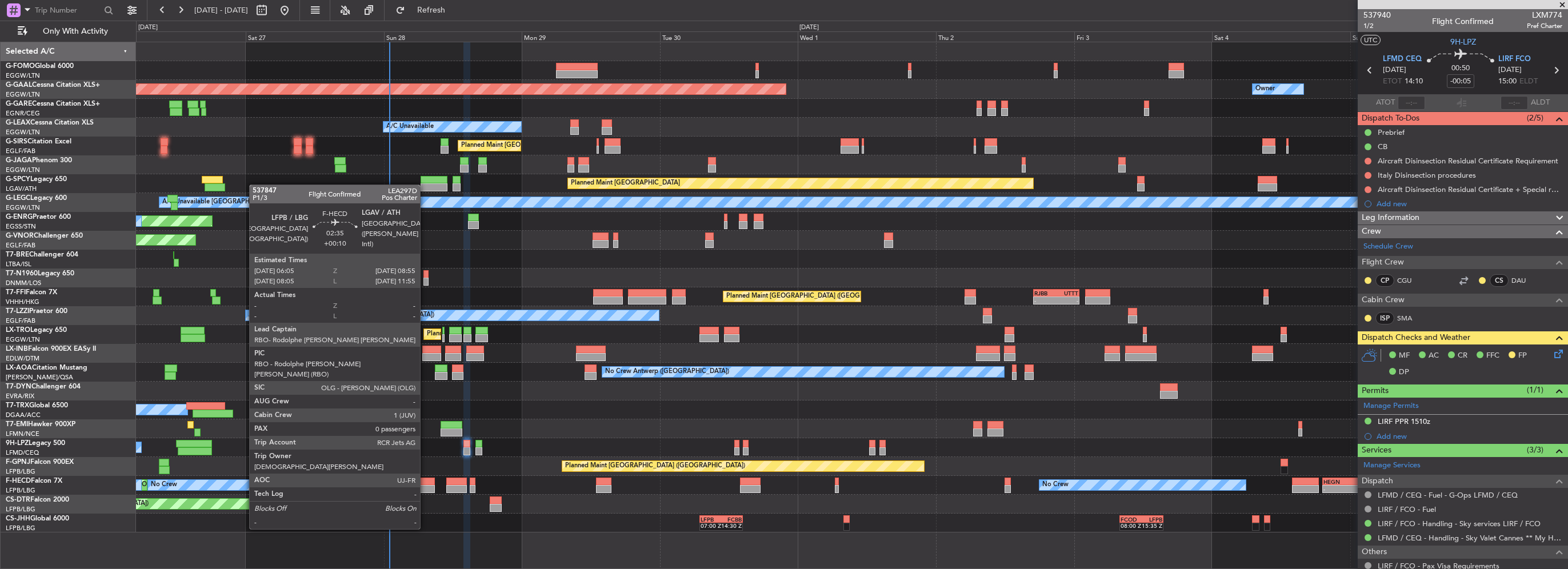
click at [425, 486] on div at bounding box center [426, 489] width 17 height 8
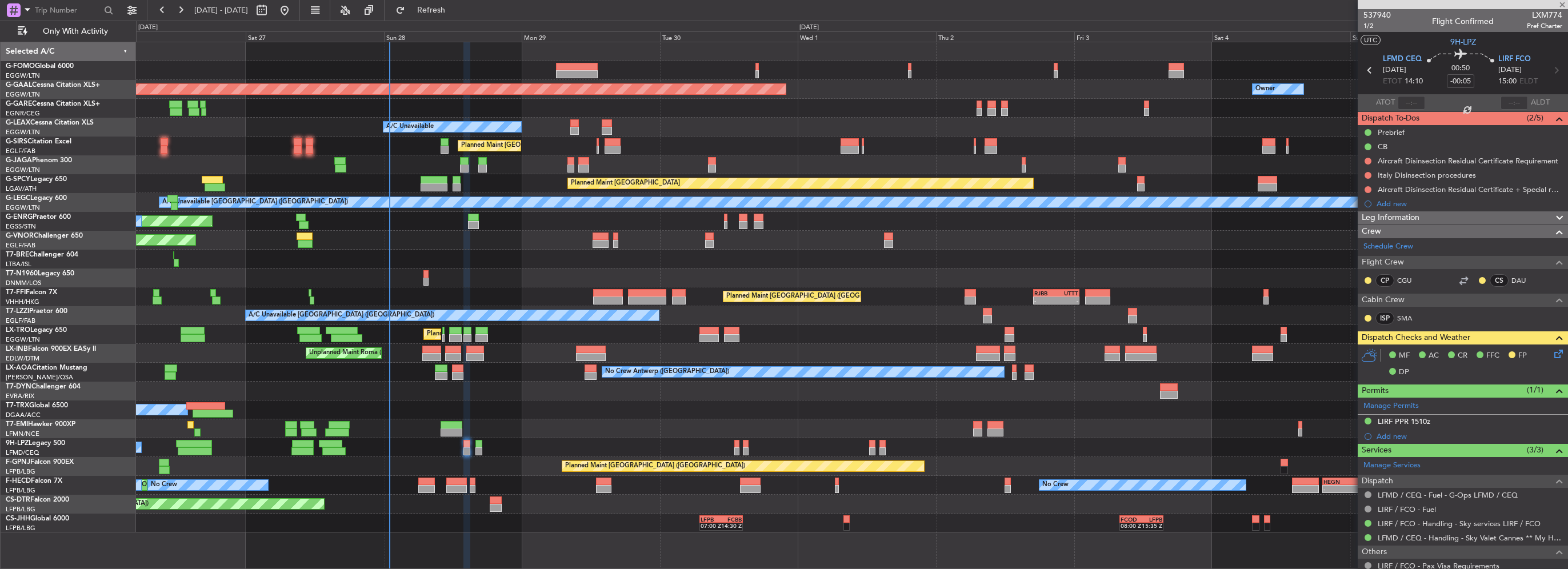
type input "+00:10"
type input "0"
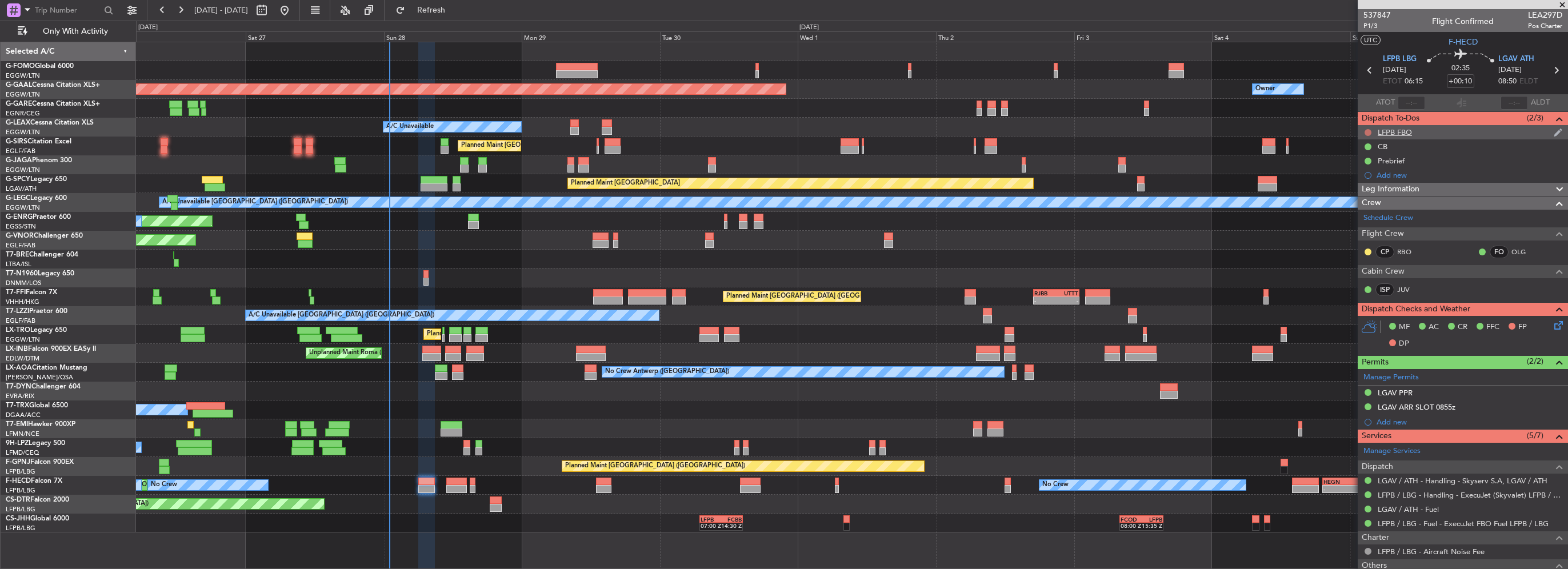
click at [1367, 130] on button at bounding box center [1368, 132] width 7 height 7
click at [1367, 196] on span "Cancelled" at bounding box center [1370, 200] width 32 height 11
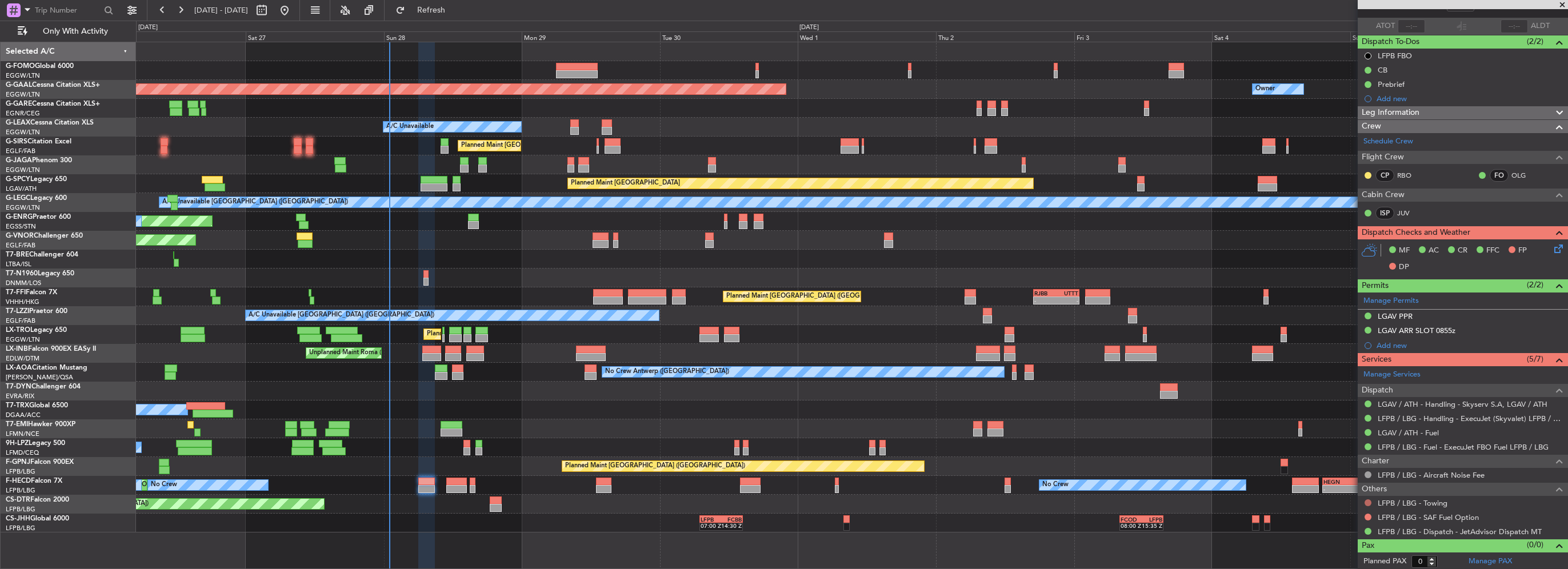
click at [1367, 501] on button at bounding box center [1368, 502] width 7 height 7
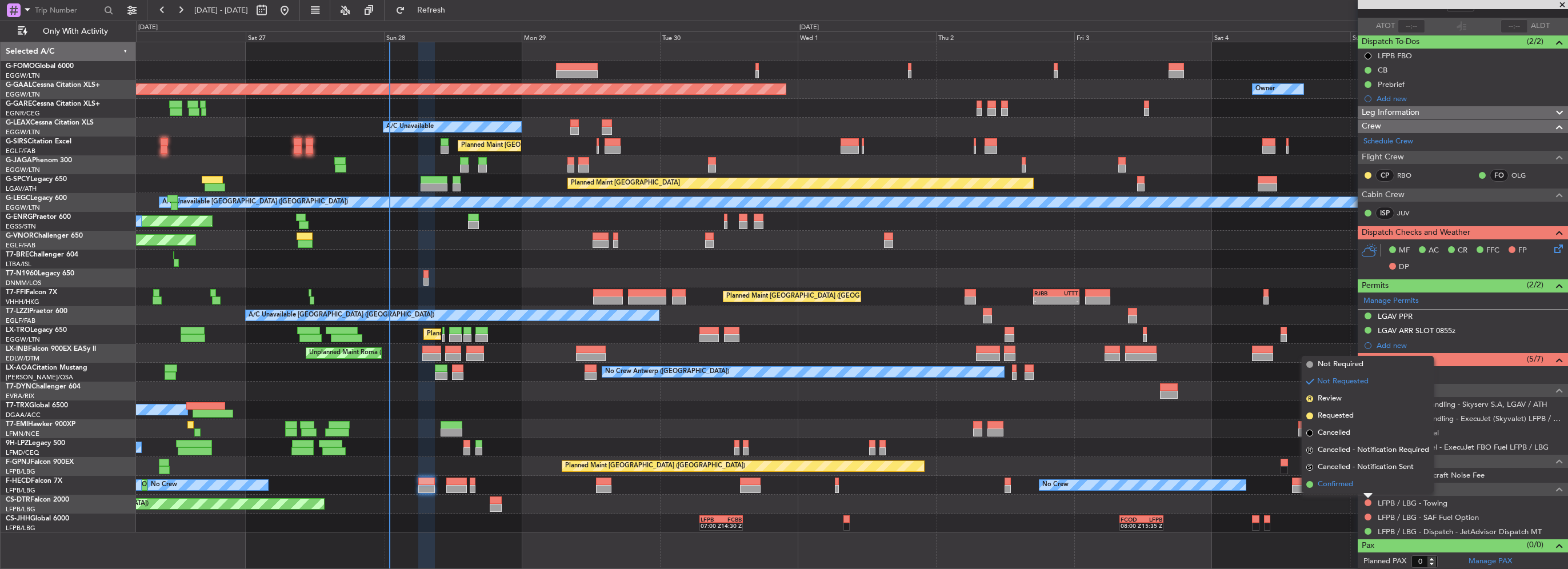
click at [1342, 485] on span "Confirmed" at bounding box center [1335, 485] width 36 height 11
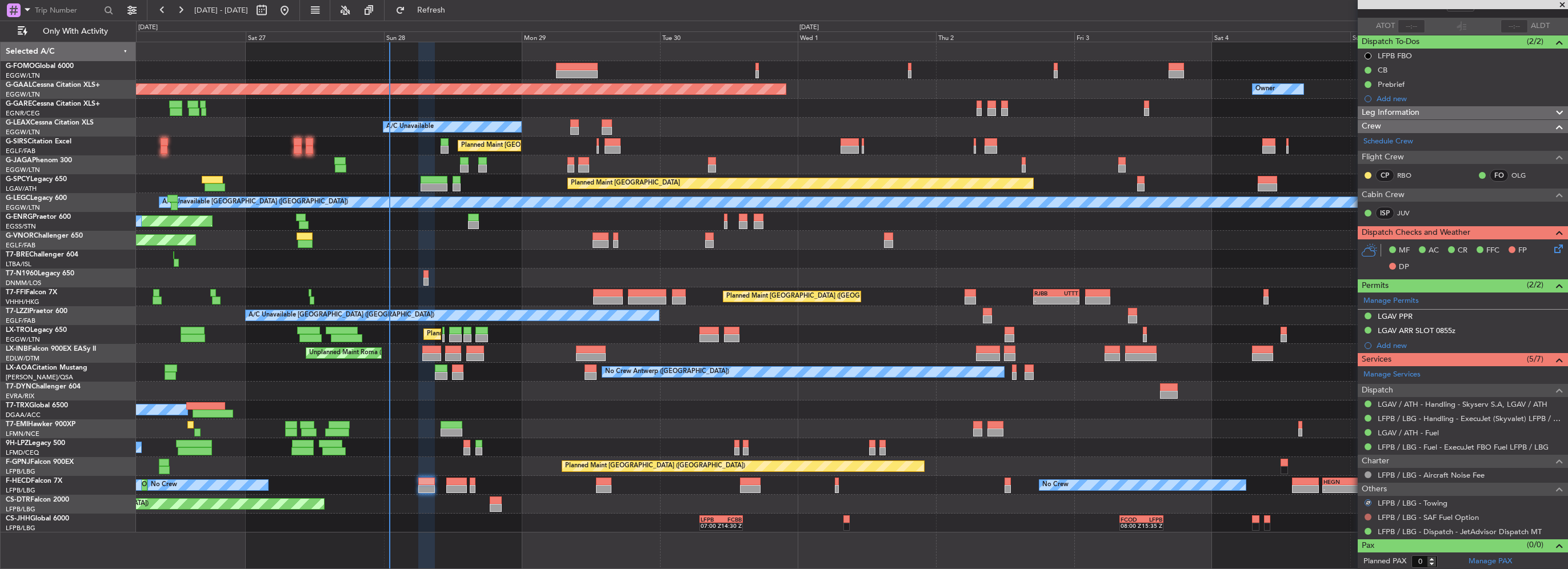
click at [1367, 514] on button at bounding box center [1368, 517] width 7 height 7
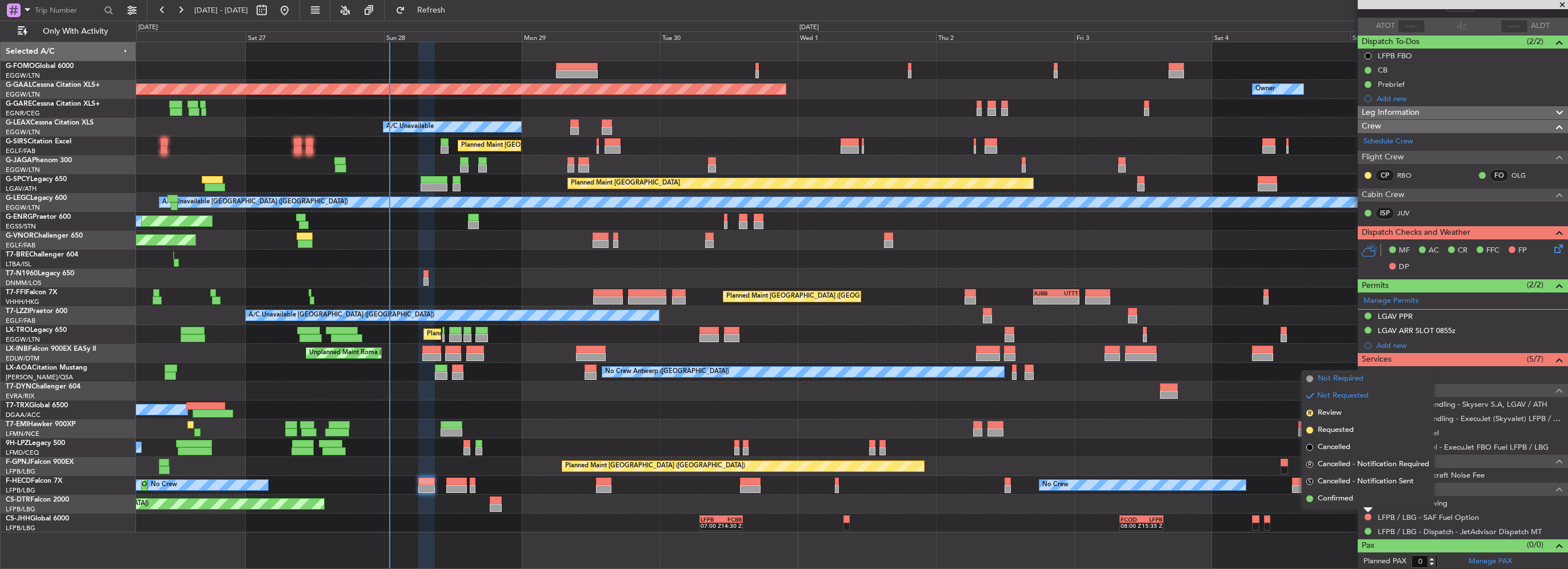
click at [1335, 382] on span "Not Required" at bounding box center [1341, 378] width 46 height 11
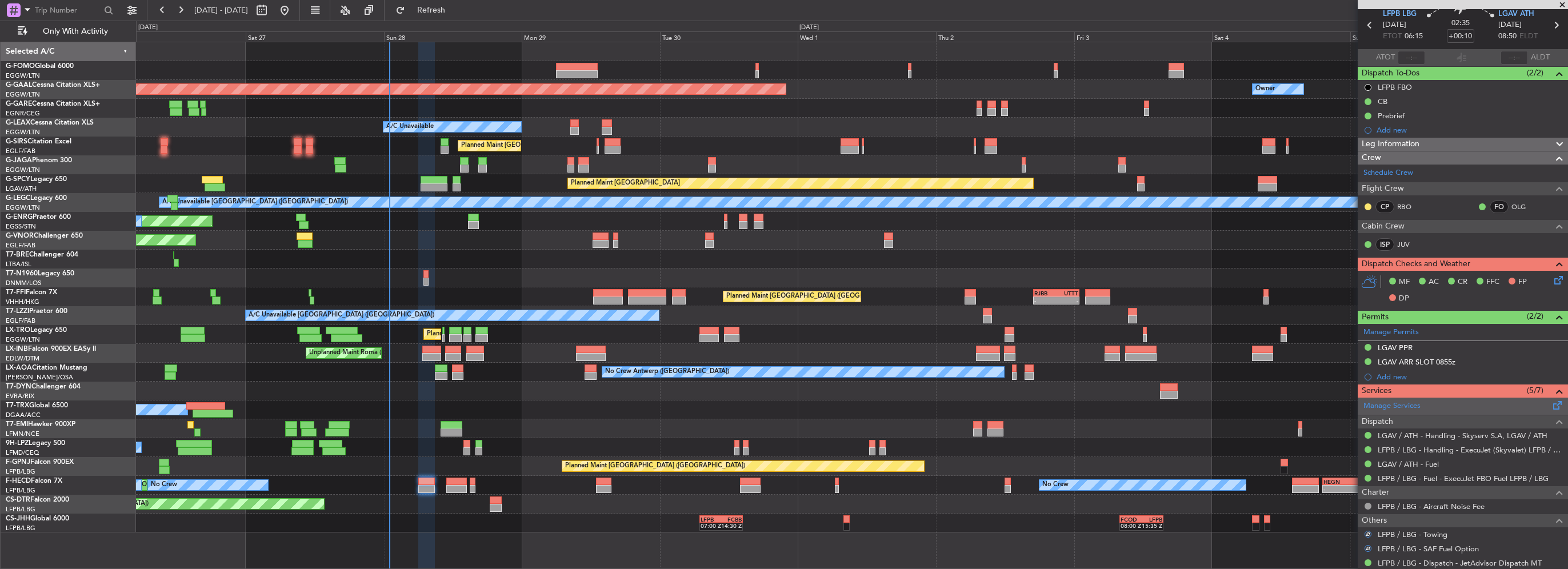
scroll to position [0, 0]
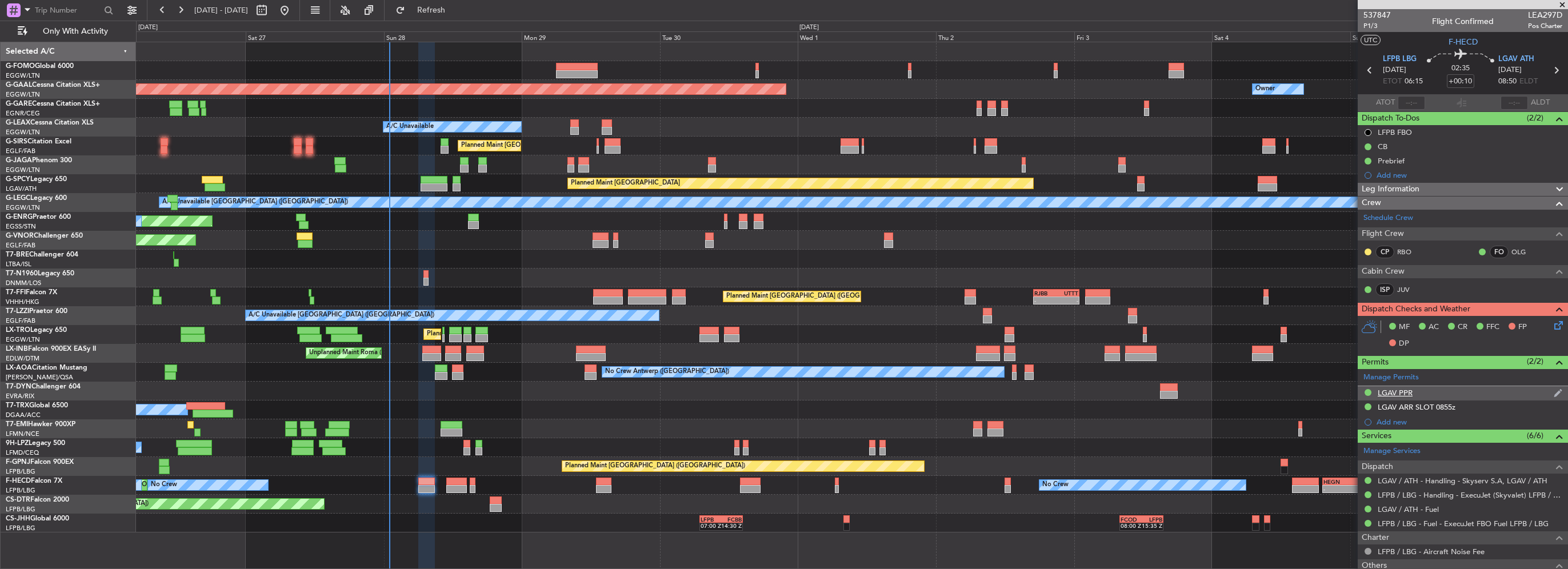
click at [1443, 394] on div "LGAV PPR" at bounding box center [1463, 393] width 210 height 14
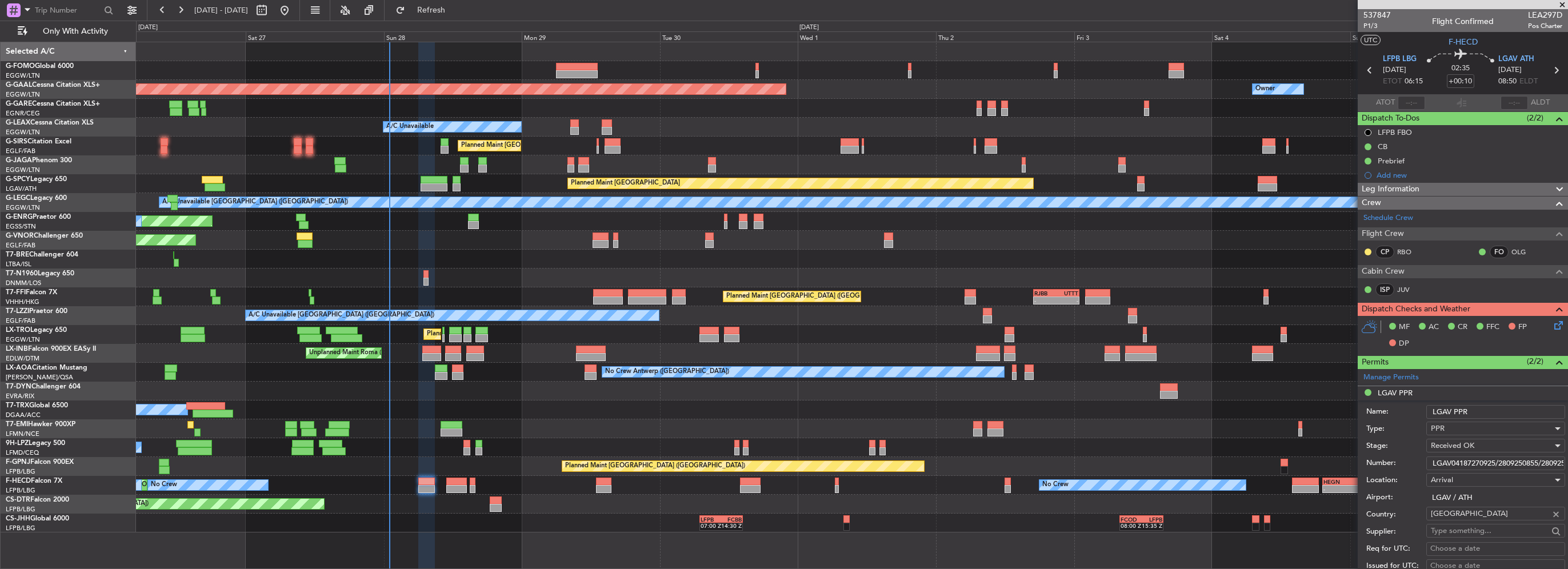
click at [1496, 462] on input "LGAV04187270925/2809250855/2809251100" at bounding box center [1496, 464] width 139 height 14
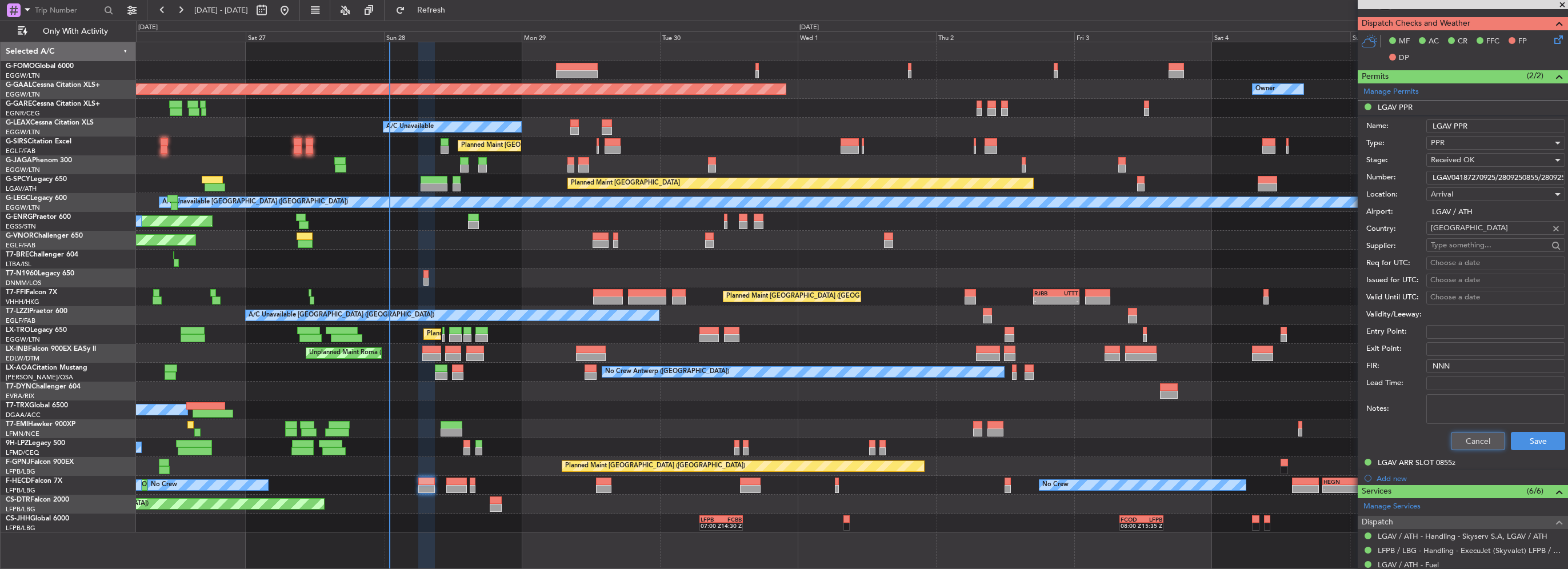
drag, startPoint x: 1466, startPoint y: 443, endPoint x: 1469, endPoint y: 438, distance: 5.8
click at [1468, 440] on button "Cancel" at bounding box center [1478, 441] width 54 height 18
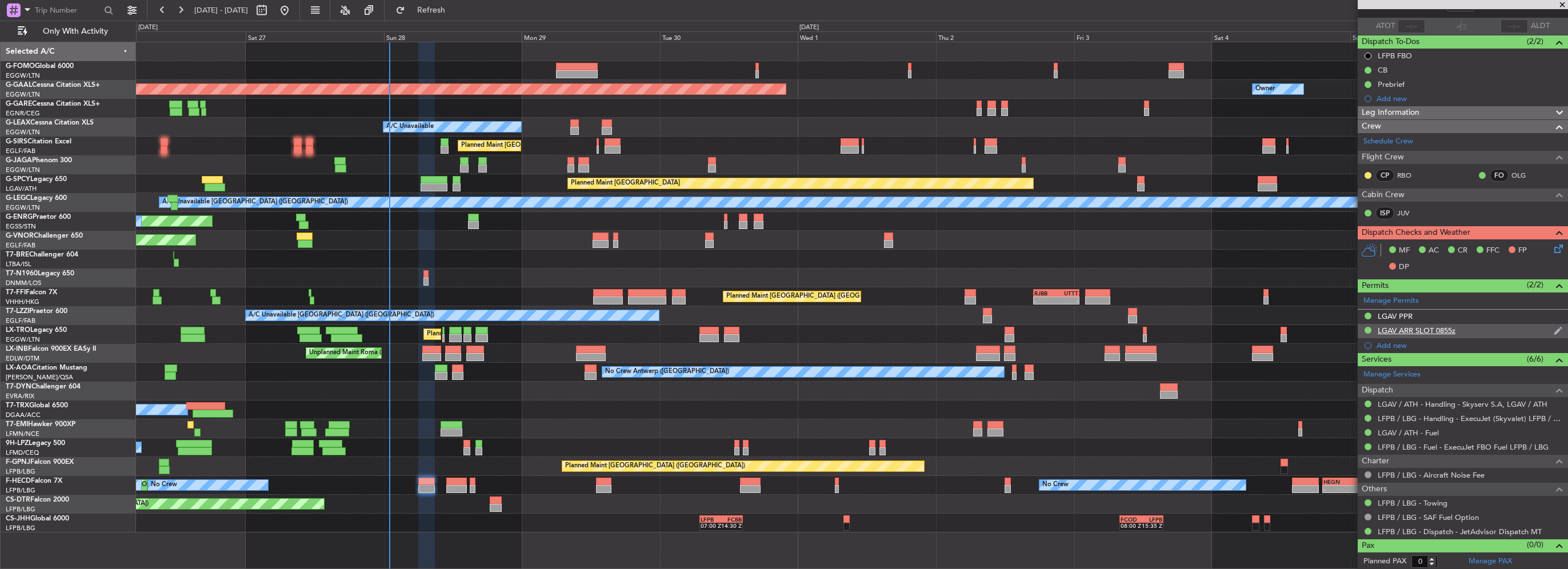
click at [1422, 326] on div "LGAV ARR SLOT 0855z" at bounding box center [1417, 330] width 78 height 10
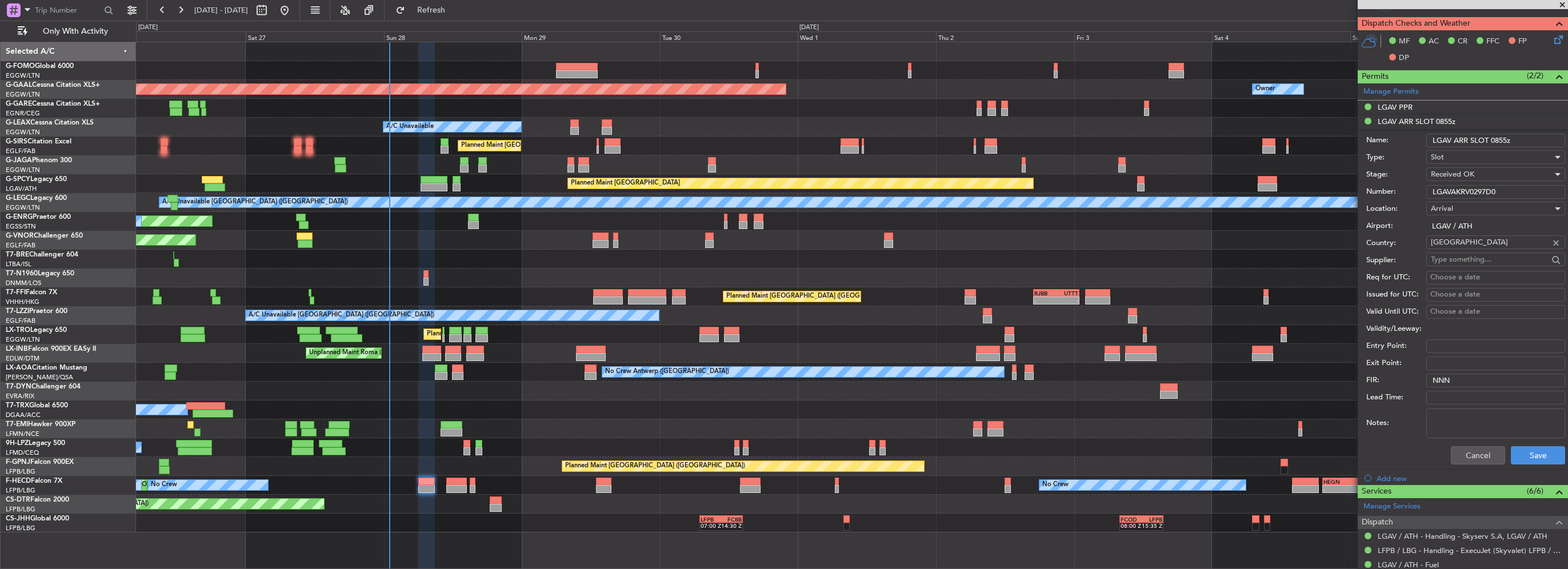
click at [1479, 189] on input "LGAVAKRV0297D0" at bounding box center [1496, 192] width 139 height 14
click at [1484, 453] on button "Cancel" at bounding box center [1478, 455] width 54 height 18
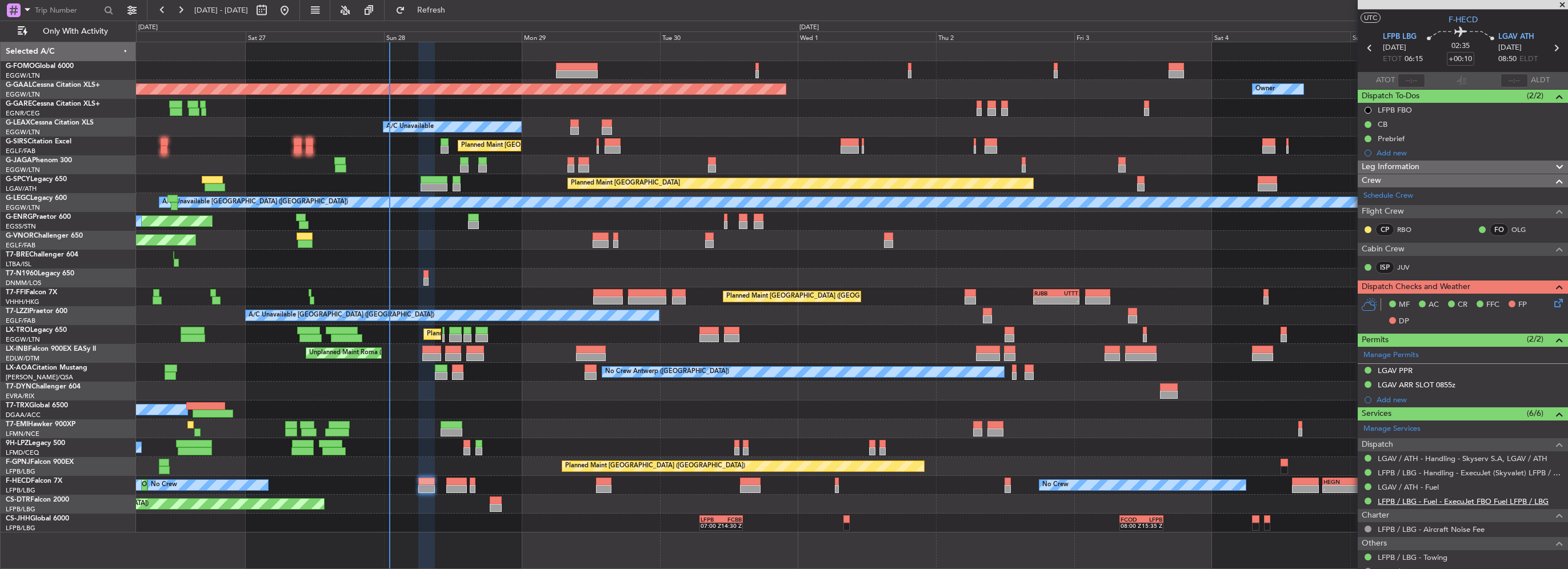
scroll to position [0, 0]
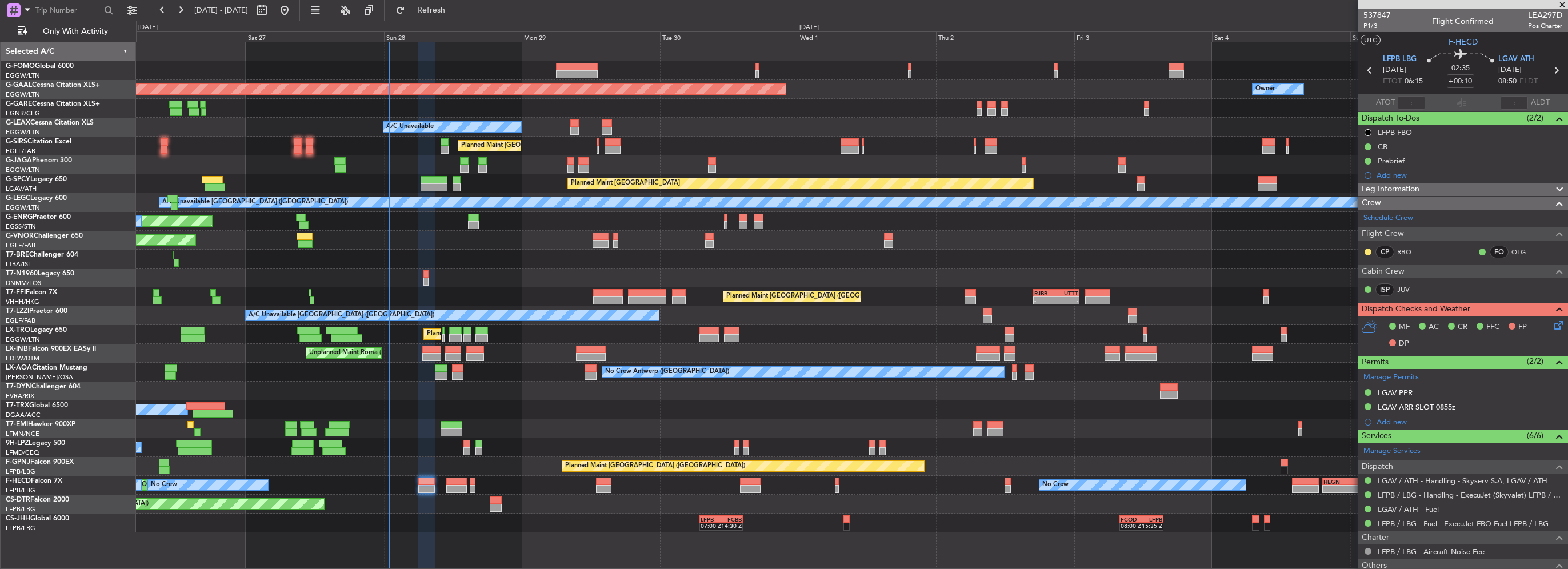
click at [1433, 187] on div "Leg Information" at bounding box center [1463, 189] width 210 height 13
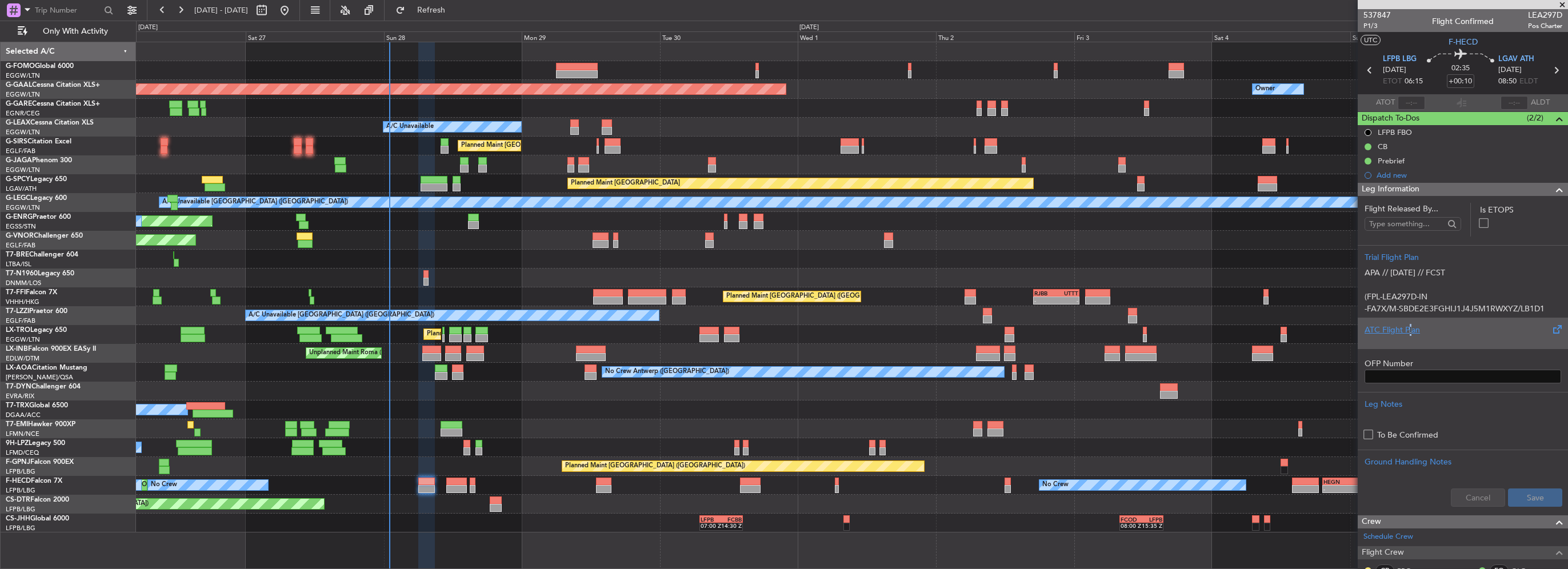
click at [1409, 335] on div "ATC Flight Plan" at bounding box center [1463, 330] width 196 height 12
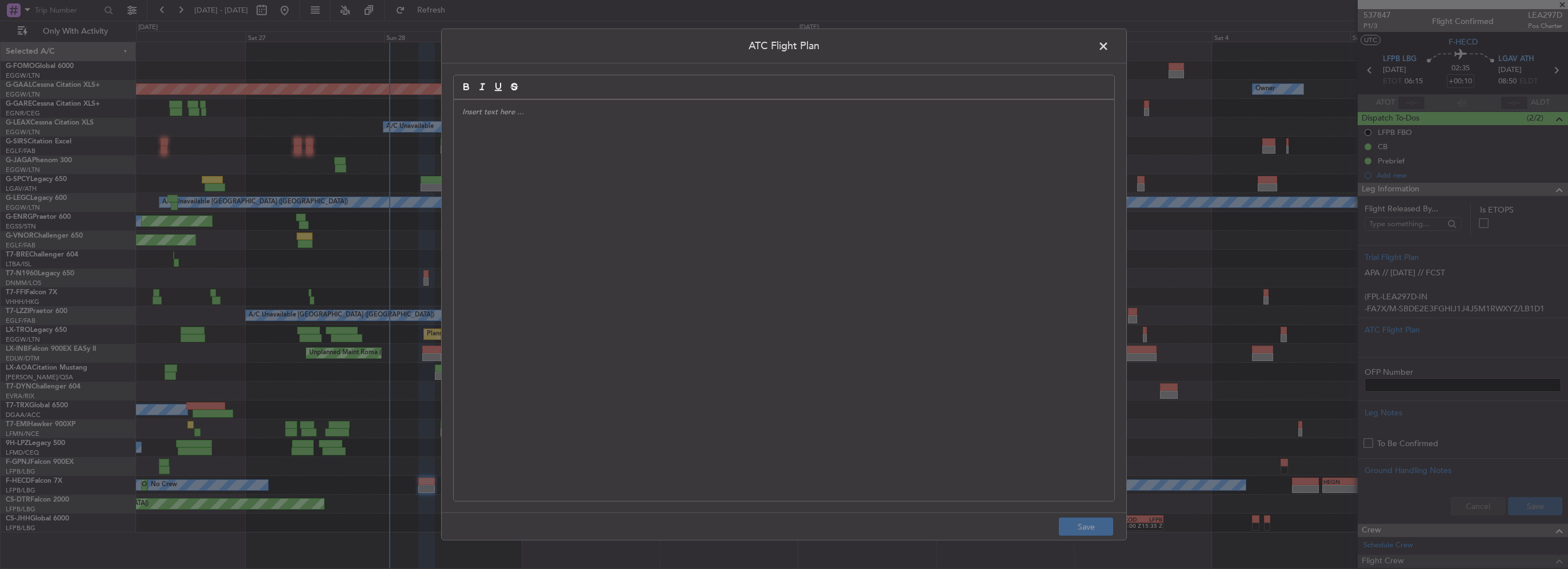
click at [609, 213] on div at bounding box center [784, 300] width 661 height 401
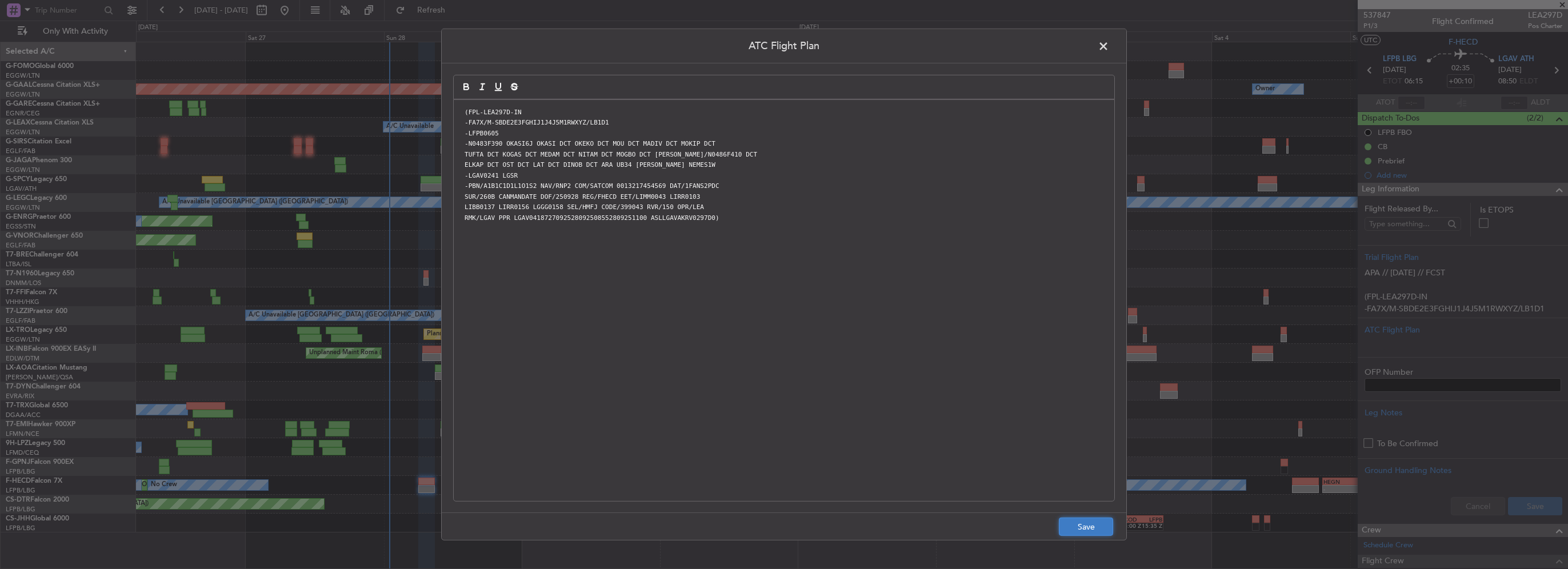
click at [1087, 526] on button "Save" at bounding box center [1086, 526] width 54 height 18
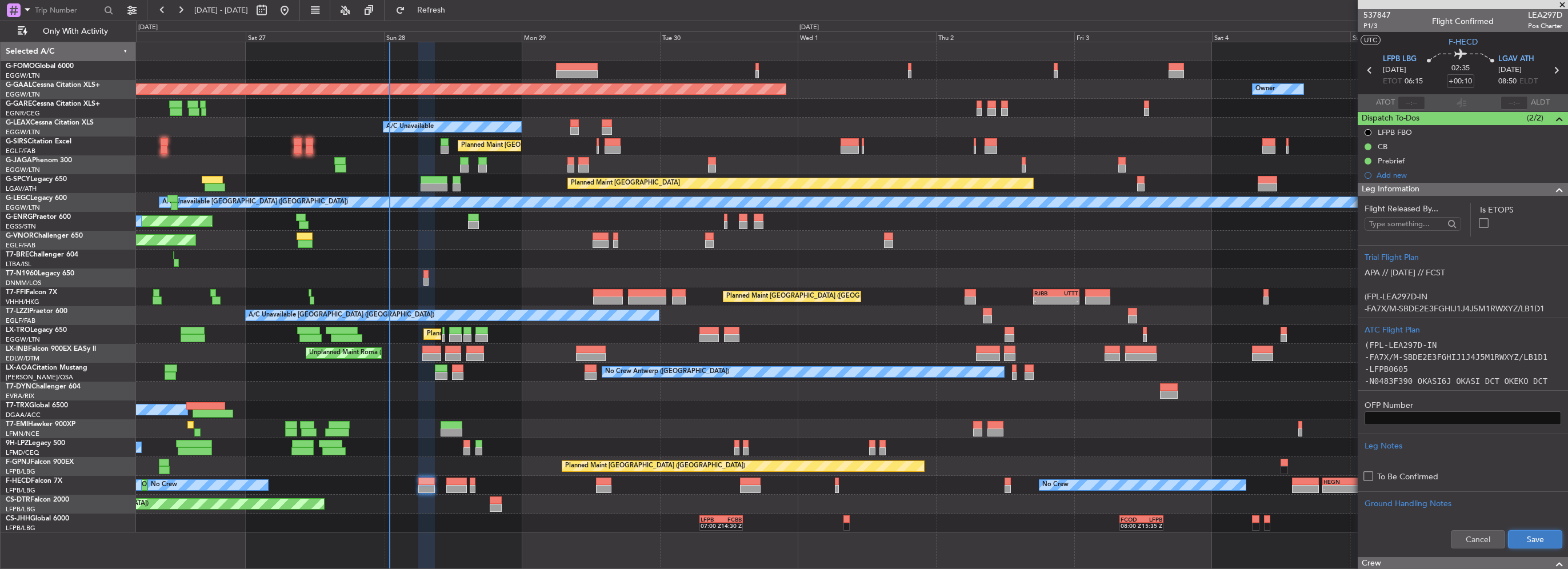
click at [1522, 542] on button "Save" at bounding box center [1535, 539] width 54 height 18
click at [1553, 191] on span at bounding box center [1560, 190] width 14 height 14
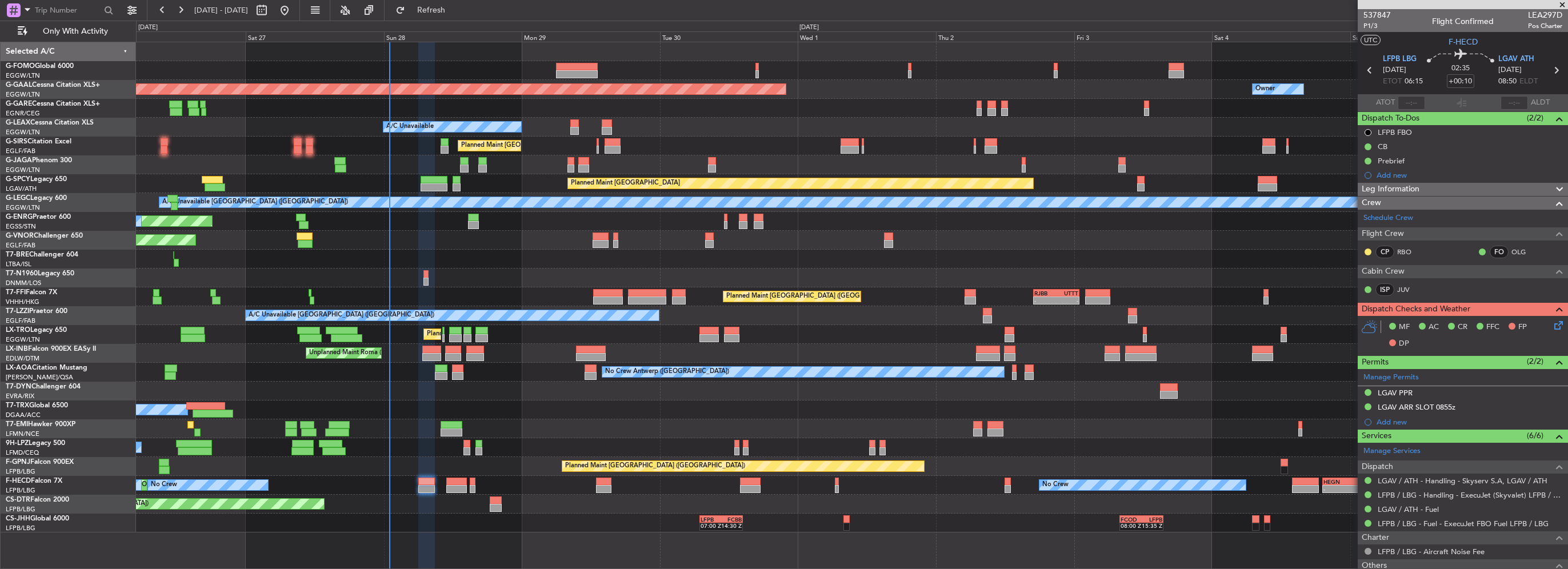
click at [1465, 80] on mat-tooltip-component "Flight Time" at bounding box center [1457, 90] width 53 height 30
click at [1466, 80] on mat-tooltip-component "Flight Time" at bounding box center [1457, 90] width 53 height 30
click at [1459, 81] on mat-tooltip-component "Flight Time" at bounding box center [1457, 90] width 53 height 30
click at [1466, 84] on input "+00:10" at bounding box center [1461, 81] width 27 height 14
click at [1466, 78] on input "+00:10" at bounding box center [1461, 81] width 27 height 14
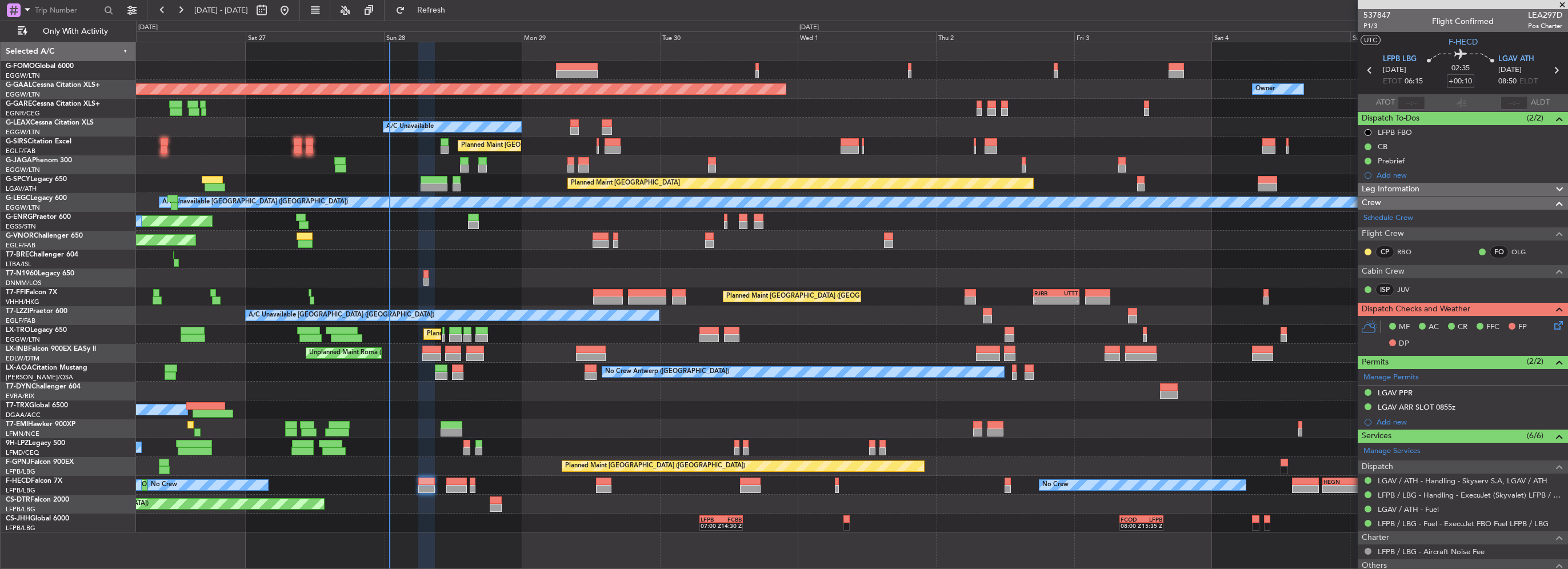
click at [1472, 81] on div "02:35 +00:10" at bounding box center [1461, 70] width 76 height 43
click at [1552, 326] on icon at bounding box center [1557, 323] width 9 height 9
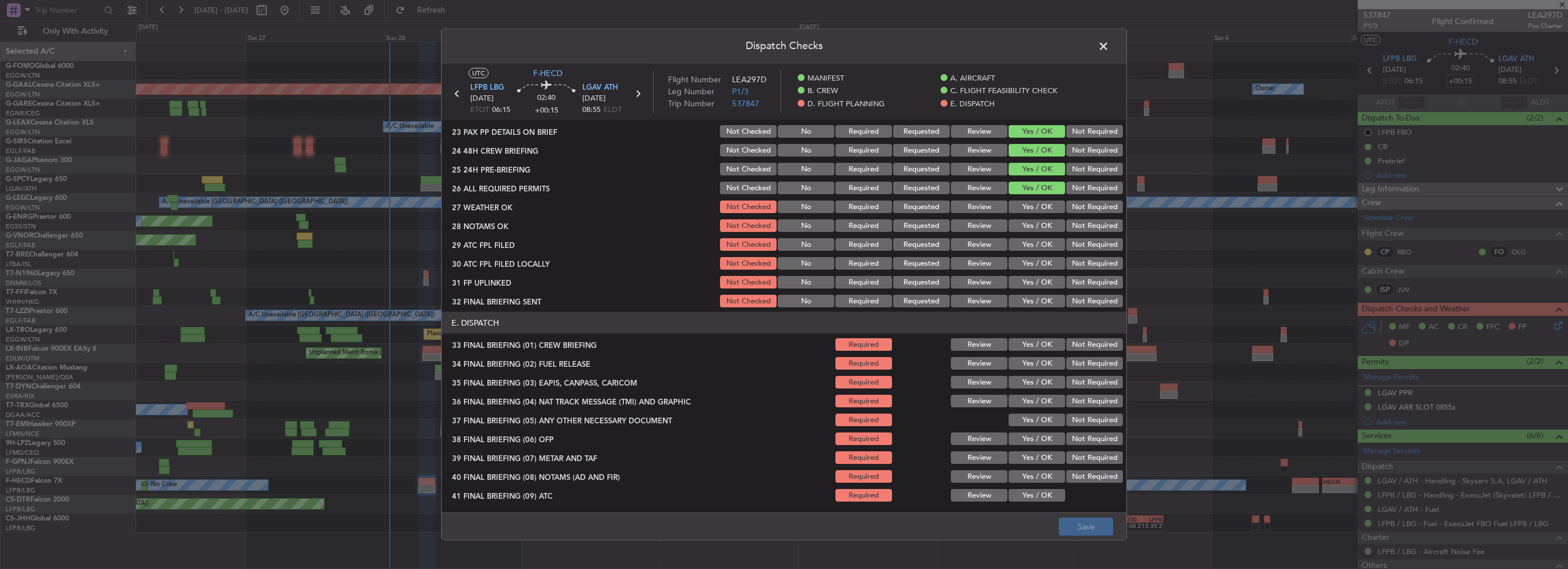
scroll to position [629, 0]
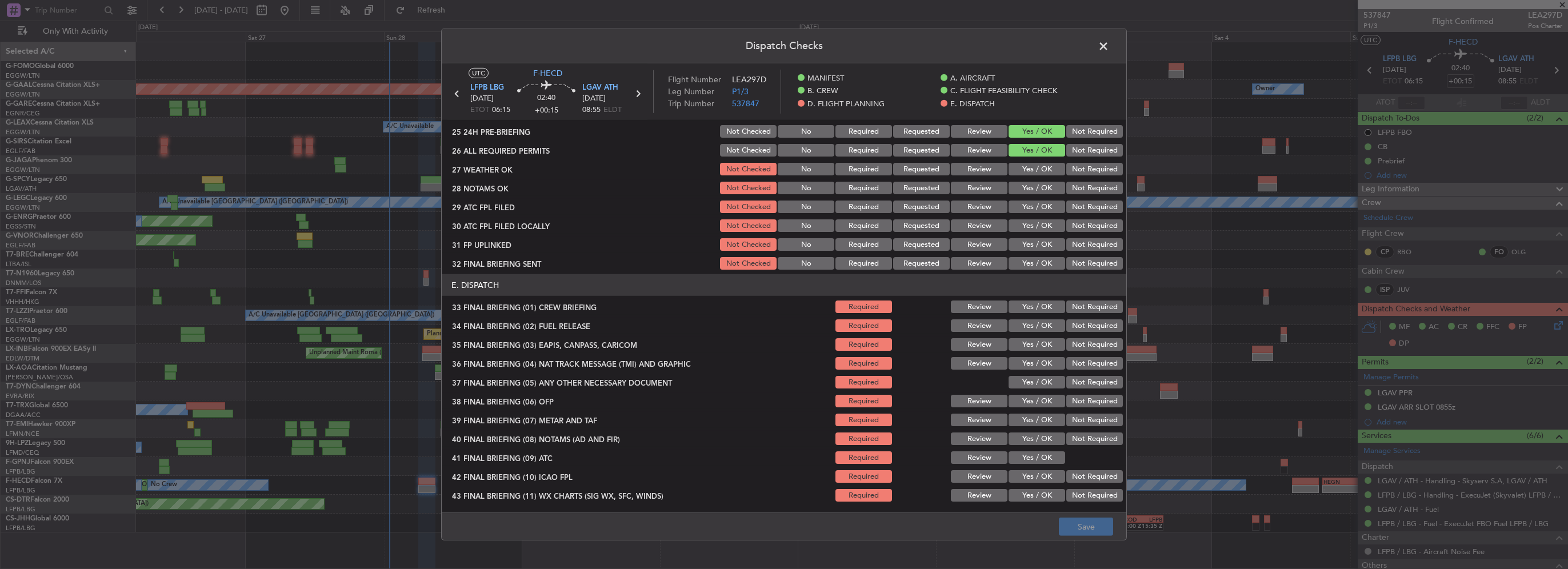
click at [1035, 172] on button "Yes / OK" at bounding box center [1037, 169] width 57 height 13
click at [1033, 184] on button "Yes / OK" at bounding box center [1037, 188] width 57 height 13
click at [1050, 203] on button "Yes / OK" at bounding box center [1037, 207] width 57 height 13
click at [1067, 226] on button "Not Required" at bounding box center [1095, 225] width 57 height 13
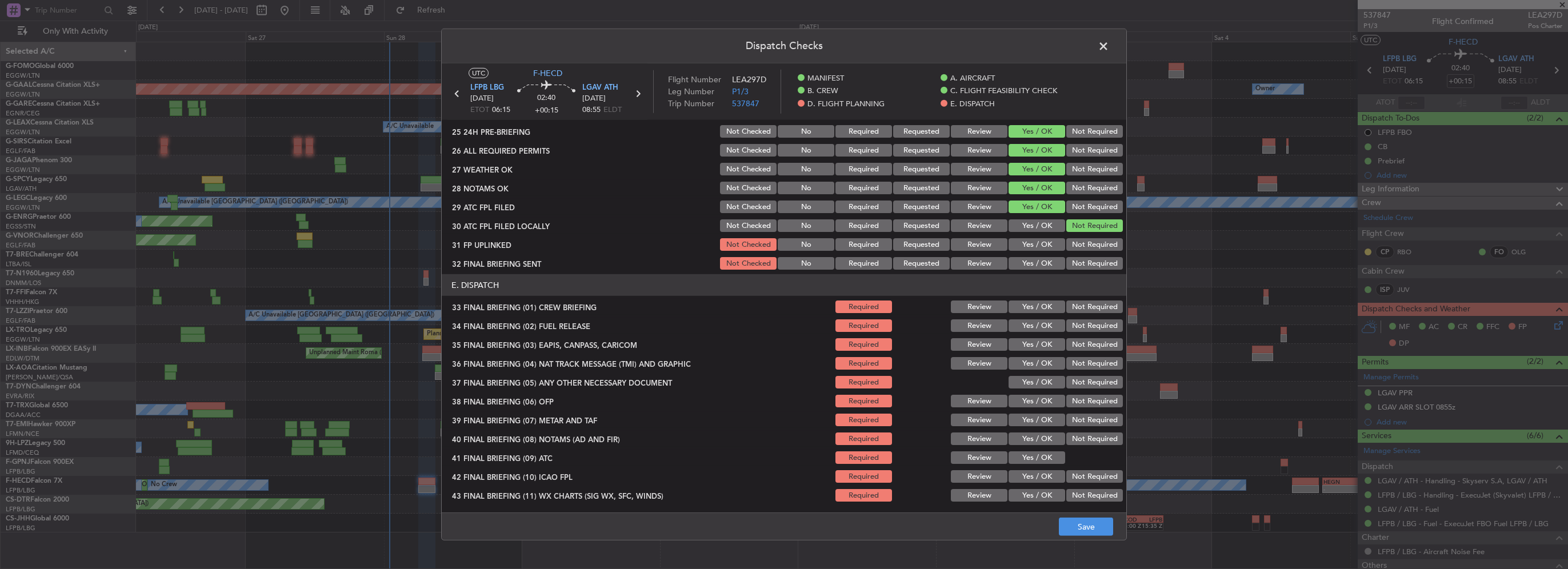
click at [1040, 243] on button "Yes / OK" at bounding box center [1037, 244] width 57 height 13
click at [1081, 265] on button "Not Required" at bounding box center [1095, 264] width 57 height 13
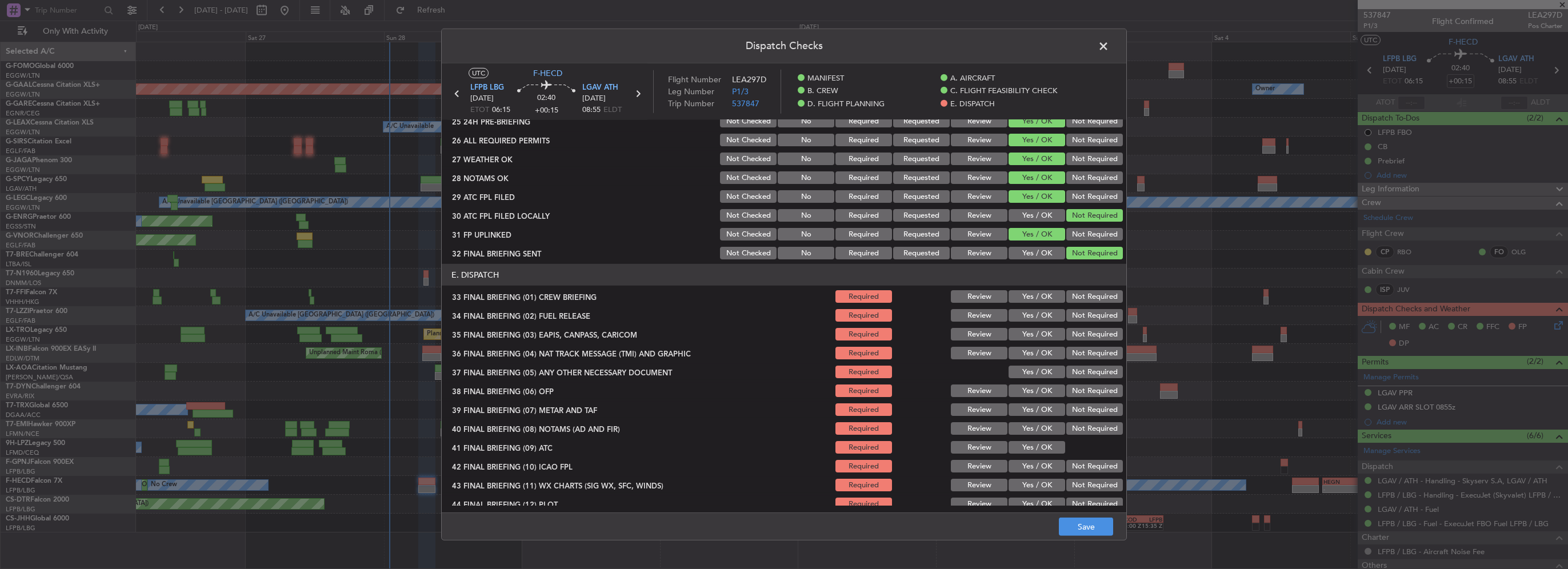
scroll to position [647, 0]
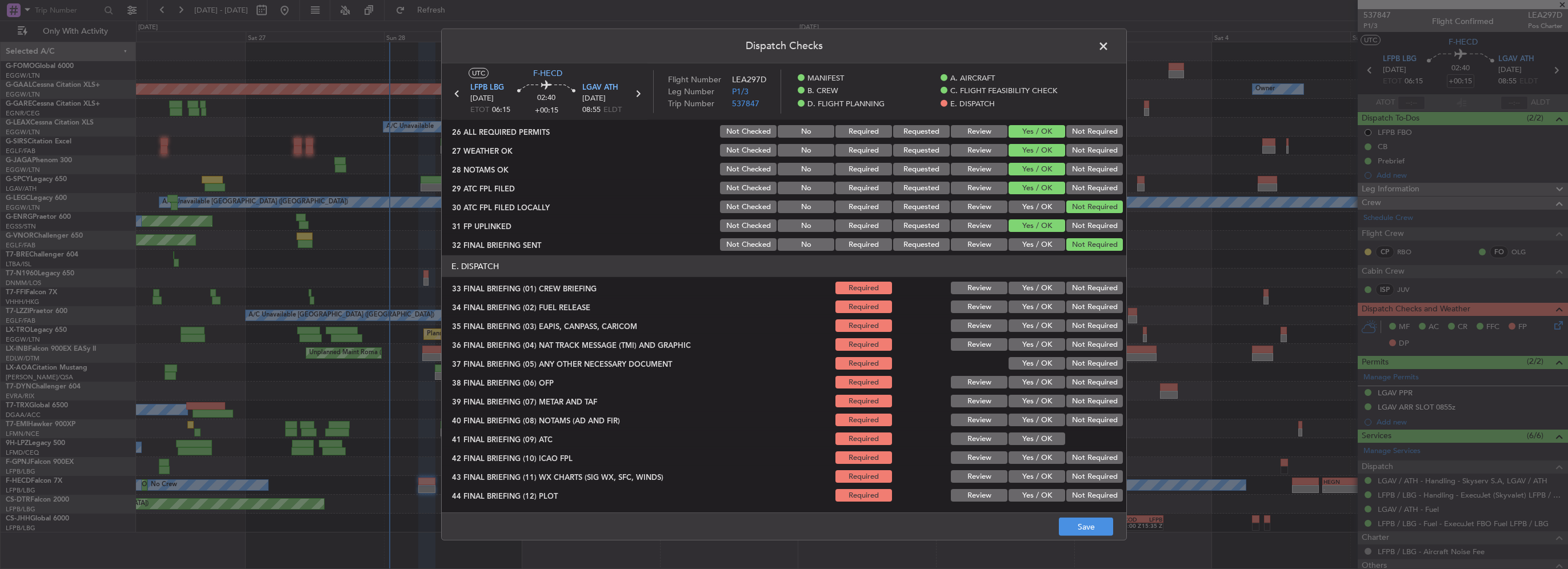
click at [1044, 284] on button "Yes / OK" at bounding box center [1037, 288] width 57 height 13
drag, startPoint x: 1044, startPoint y: 294, endPoint x: 1050, endPoint y: 304, distance: 11.7
click at [1044, 295] on div "Yes / OK" at bounding box center [1036, 288] width 58 height 16
click at [1050, 304] on button "Yes / OK" at bounding box center [1037, 307] width 57 height 13
click at [1084, 349] on button "Not Required" at bounding box center [1095, 345] width 57 height 13
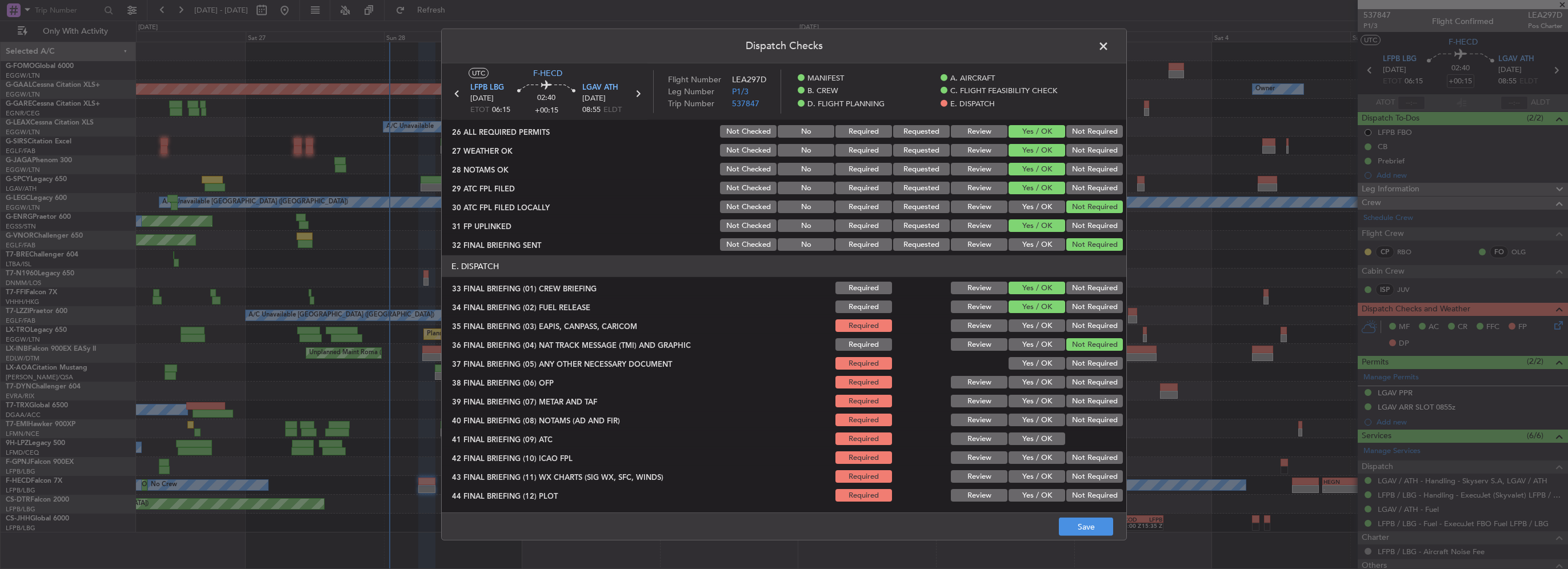
click at [1083, 329] on button "Not Required" at bounding box center [1095, 326] width 57 height 13
click at [1036, 359] on button "Yes / OK" at bounding box center [1037, 363] width 57 height 13
click at [1046, 382] on button "Yes / OK" at bounding box center [1037, 382] width 57 height 13
click at [1043, 402] on button "Yes / OK" at bounding box center [1037, 401] width 57 height 13
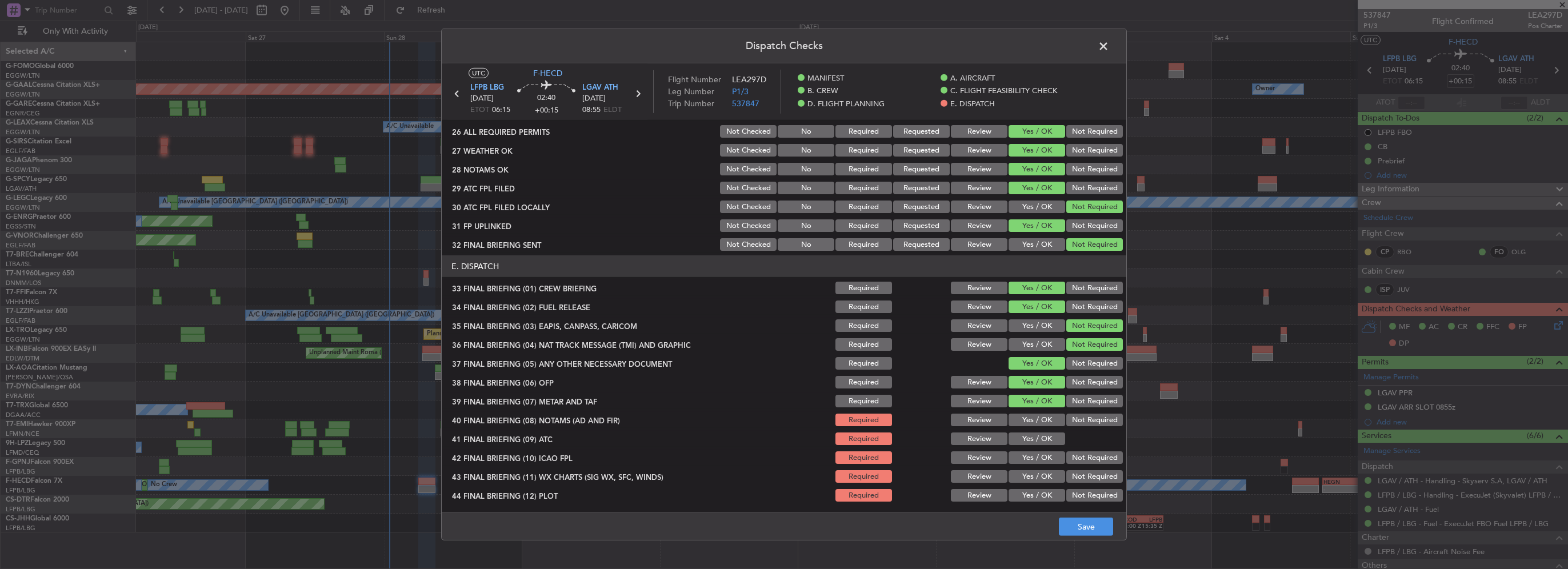
click at [1044, 421] on button "Yes / OK" at bounding box center [1037, 420] width 57 height 13
drag, startPoint x: 1043, startPoint y: 432, endPoint x: 1037, endPoint y: 455, distance: 23.8
click at [1038, 445] on div "Yes / OK" at bounding box center [1036, 438] width 58 height 16
click at [1040, 441] on button "Yes / OK" at bounding box center [1037, 439] width 57 height 13
click at [1046, 460] on button "Yes / OK" at bounding box center [1037, 458] width 57 height 13
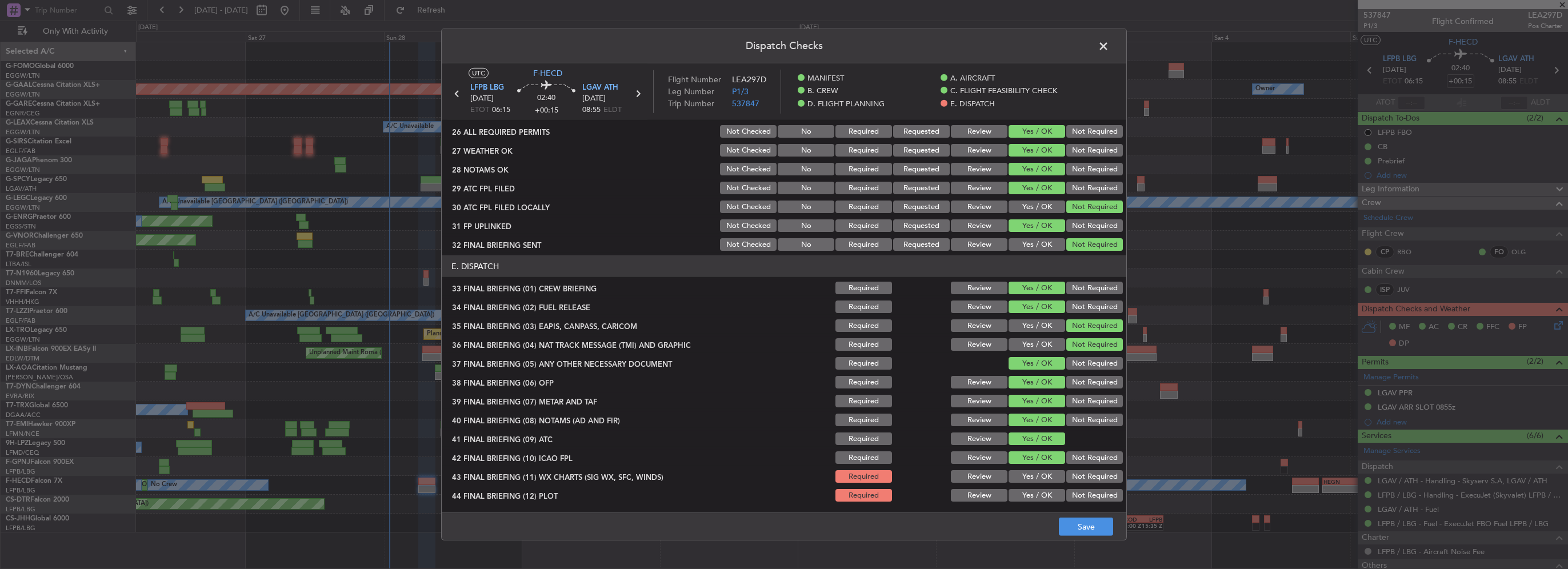
drag, startPoint x: 1044, startPoint y: 470, endPoint x: 1047, endPoint y: 481, distance: 11.4
click at [1044, 473] on button "Yes / OK" at bounding box center [1037, 476] width 57 height 13
click at [1049, 489] on button "Yes / OK" at bounding box center [1037, 495] width 57 height 13
drag, startPoint x: 1080, startPoint y: 527, endPoint x: 1085, endPoint y: 521, distance: 7.8
click at [1081, 526] on button "Save" at bounding box center [1086, 526] width 54 height 18
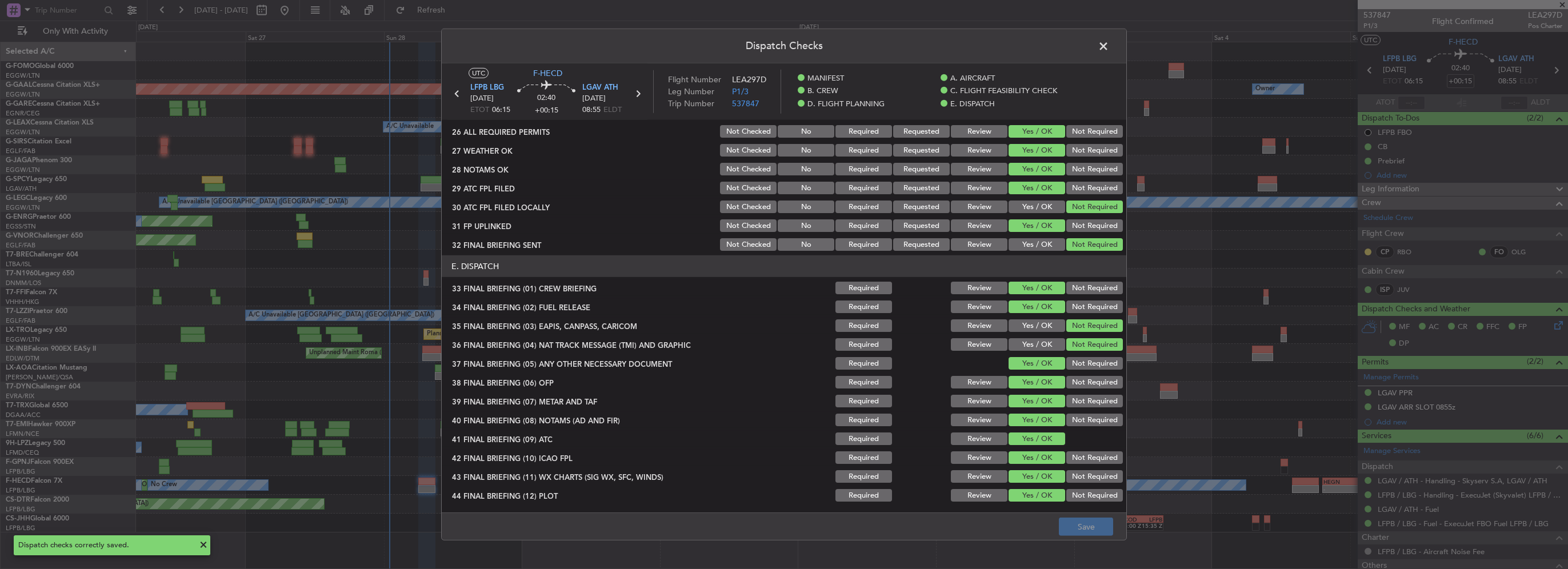
click at [1109, 48] on span at bounding box center [1109, 49] width 0 height 23
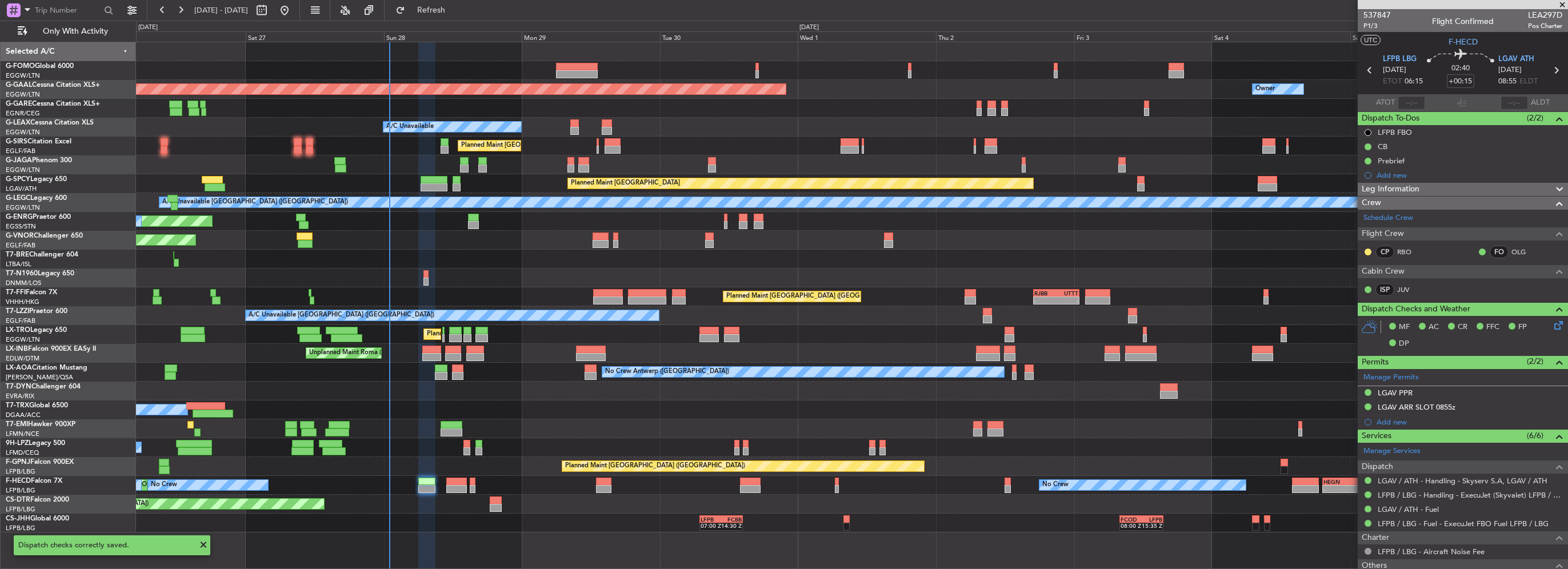
click at [1541, 327] on div "MF AC CR FFC FP DP" at bounding box center [1468, 335] width 168 height 34
click at [1552, 325] on icon at bounding box center [1557, 323] width 9 height 9
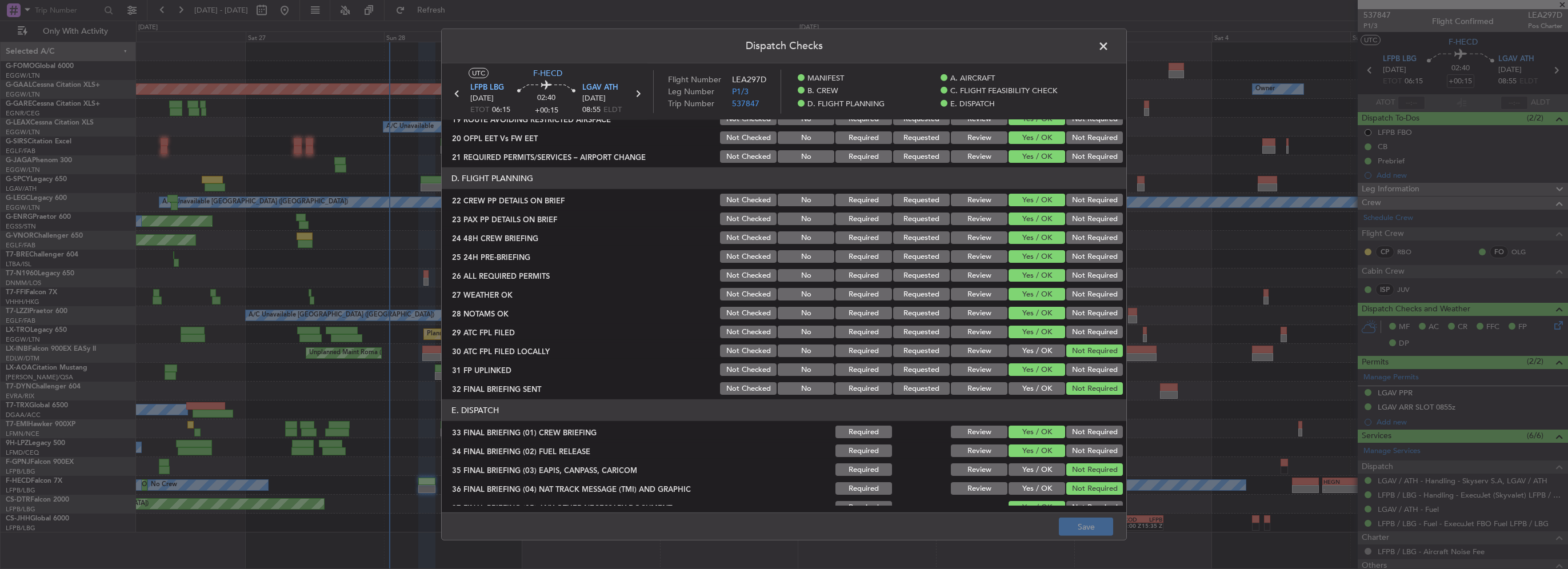
scroll to position [514, 0]
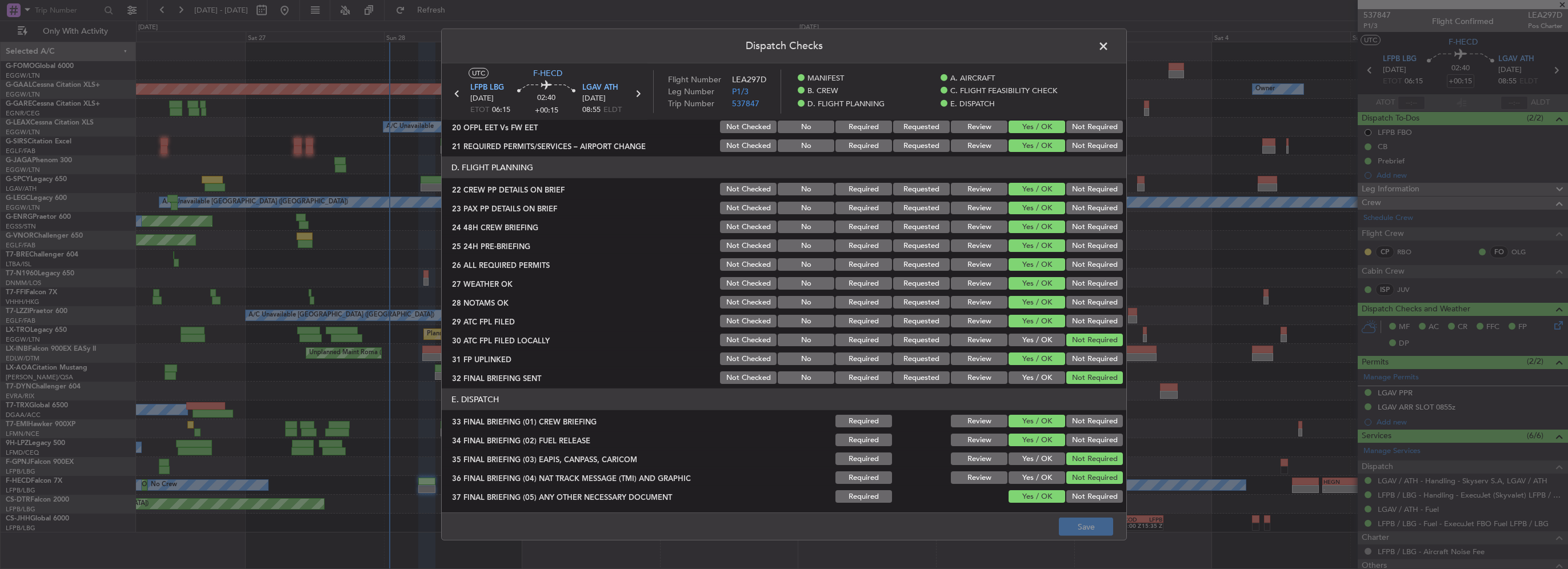
click at [974, 281] on button "Review" at bounding box center [979, 283] width 57 height 13
click at [975, 299] on button "Review" at bounding box center [979, 302] width 57 height 13
click at [1087, 530] on button "Save" at bounding box center [1086, 526] width 54 height 18
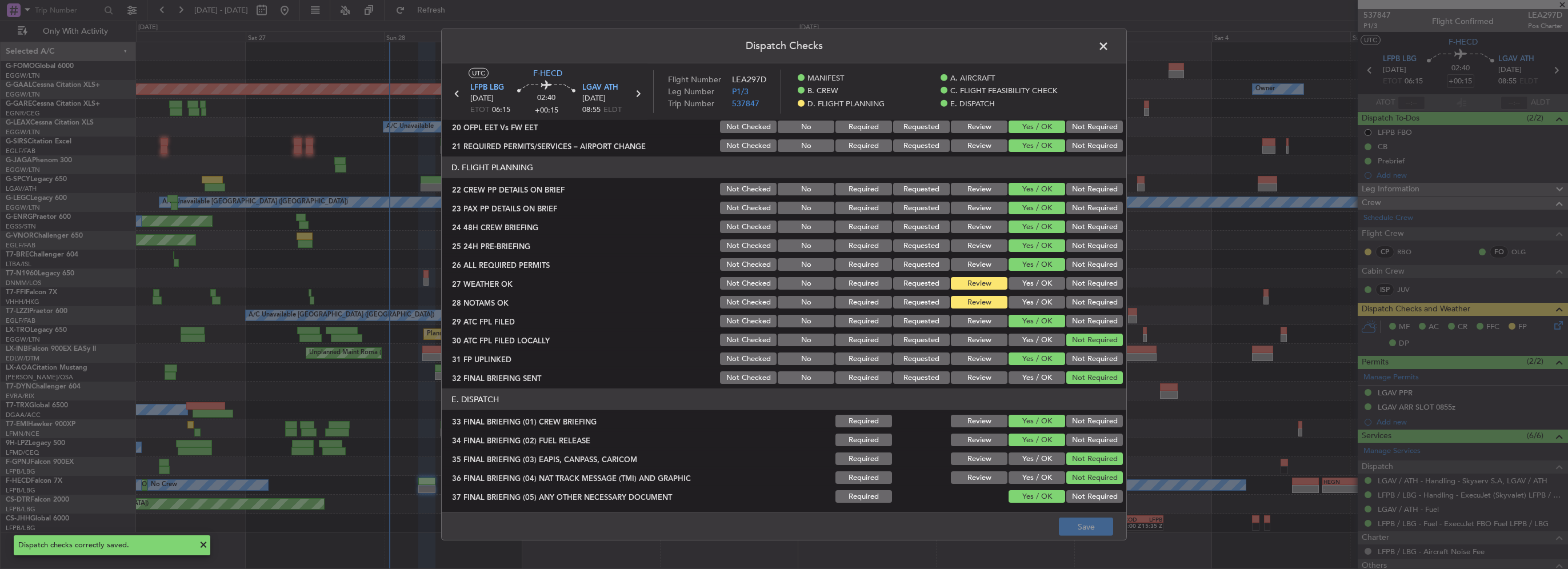
click at [1109, 47] on span at bounding box center [1109, 49] width 0 height 23
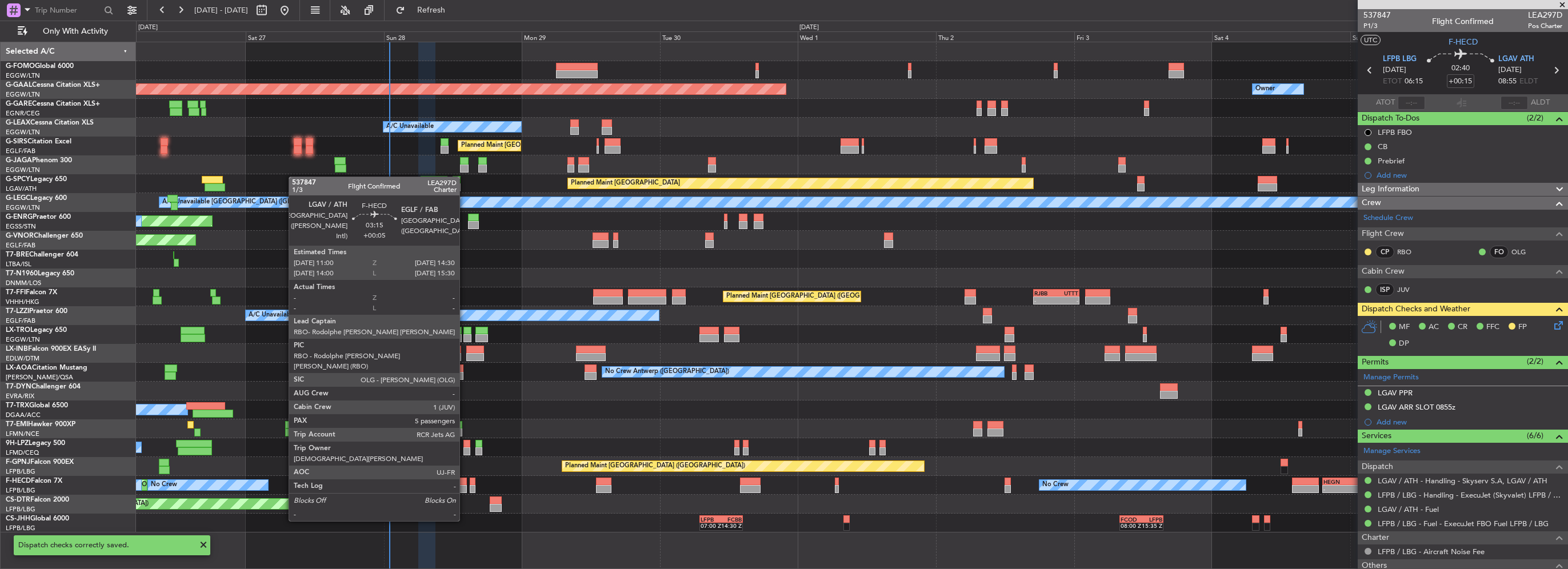
click at [464, 479] on div at bounding box center [457, 481] width 20 height 8
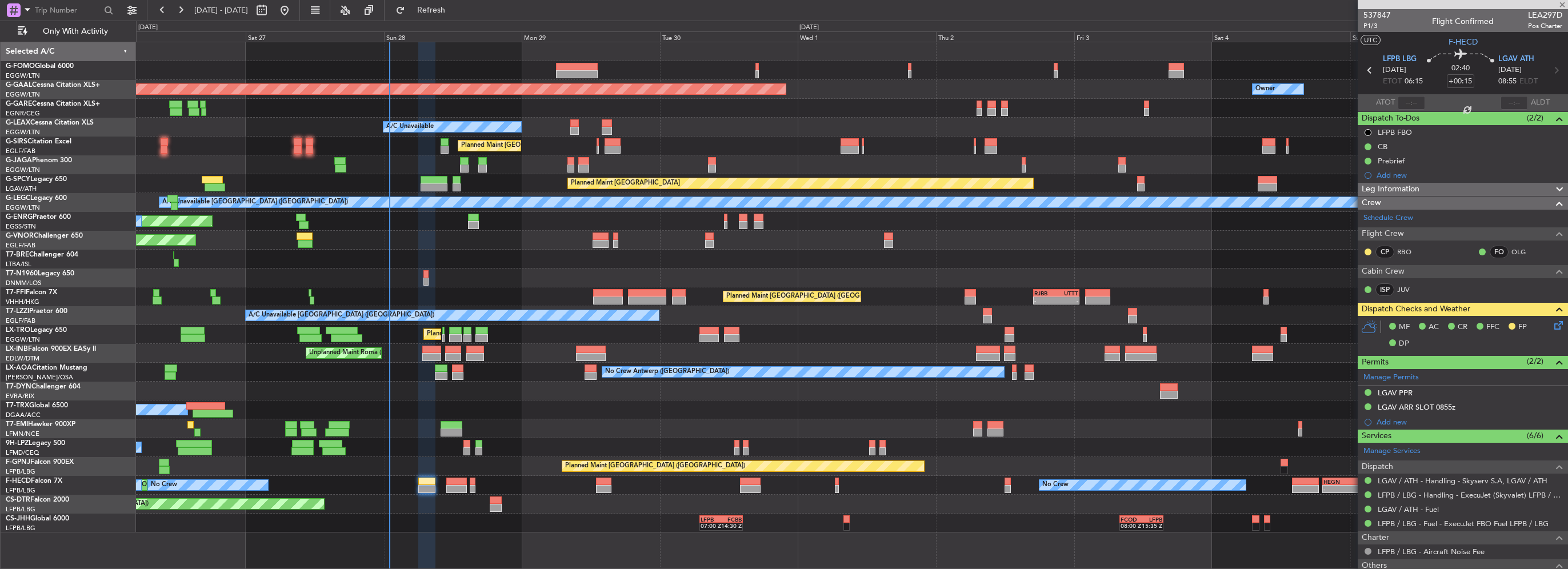
type input "+00:05"
type input "5"
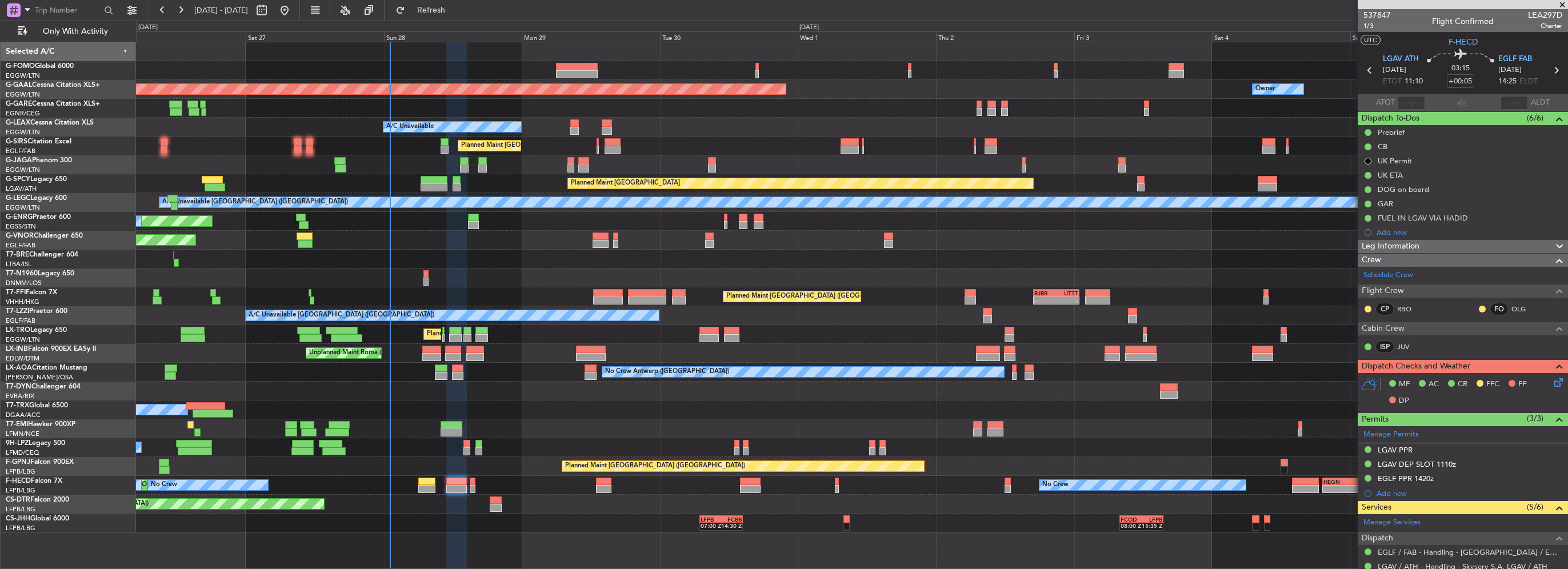
click at [1417, 452] on div "LGAV PPR" at bounding box center [1463, 450] width 210 height 14
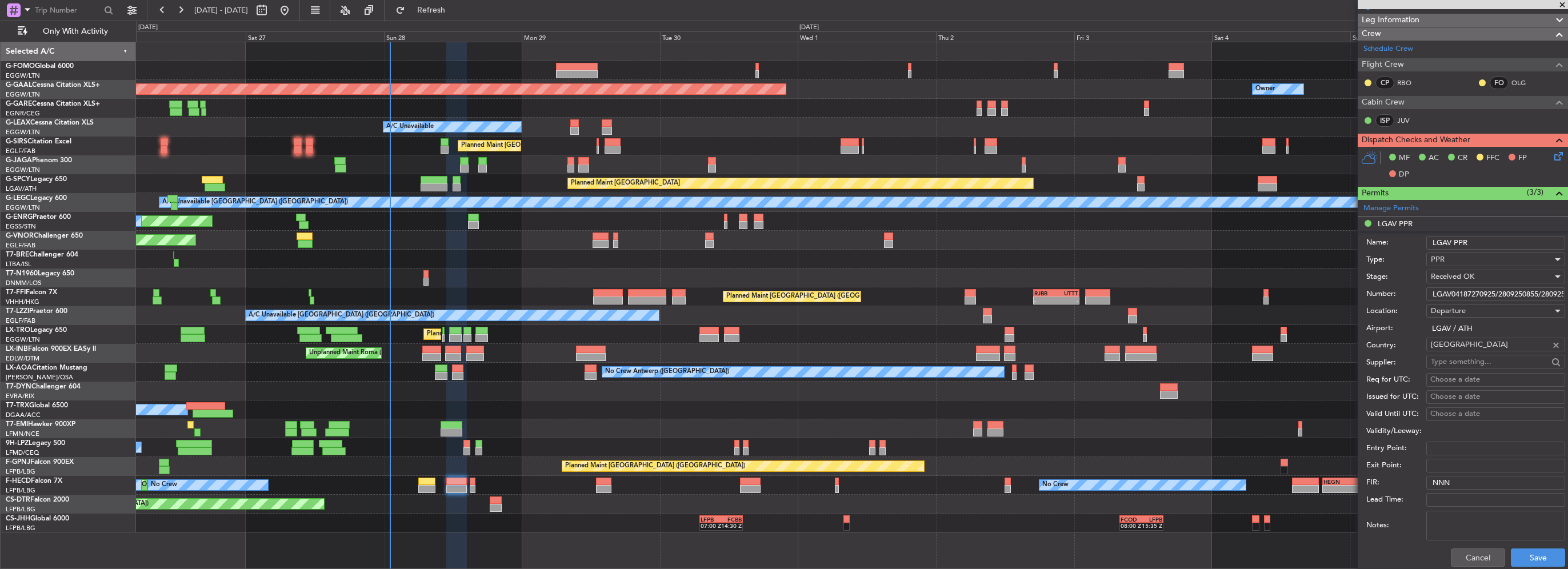
scroll to position [229, 0]
click at [1482, 292] on input "LGAV04187270925/2809250855/2809251100" at bounding box center [1496, 292] width 139 height 14
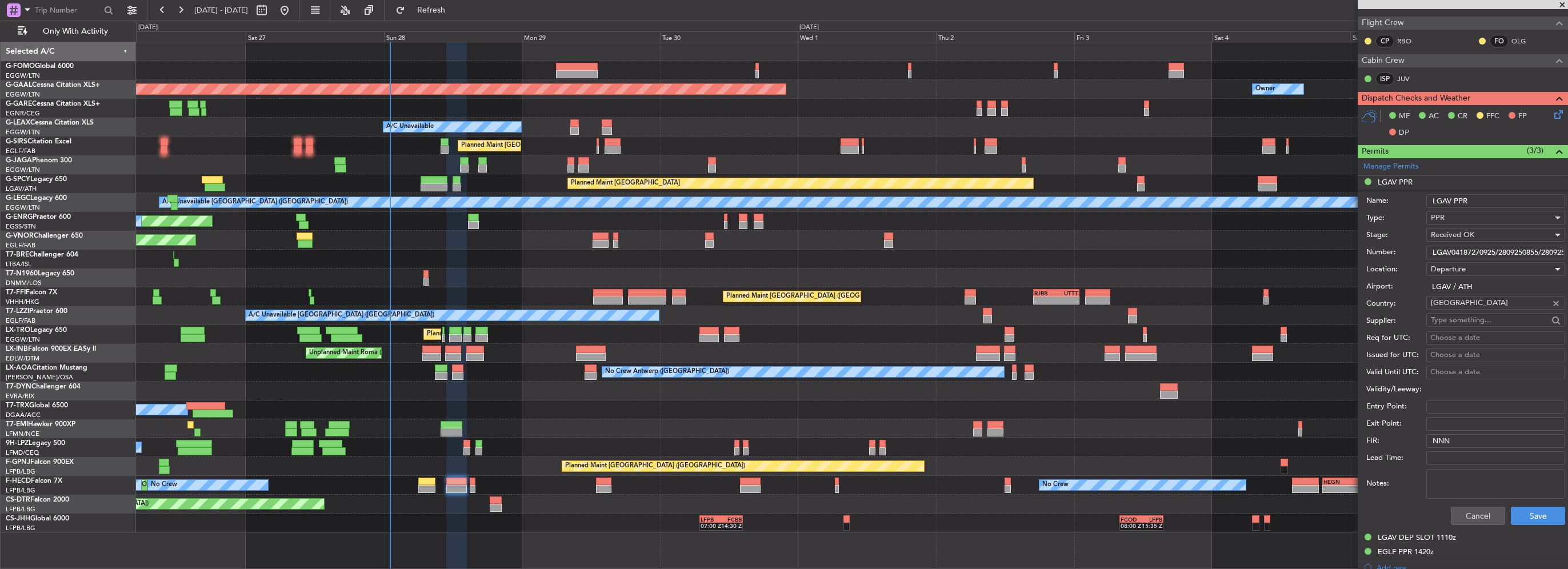
scroll to position [286, 0]
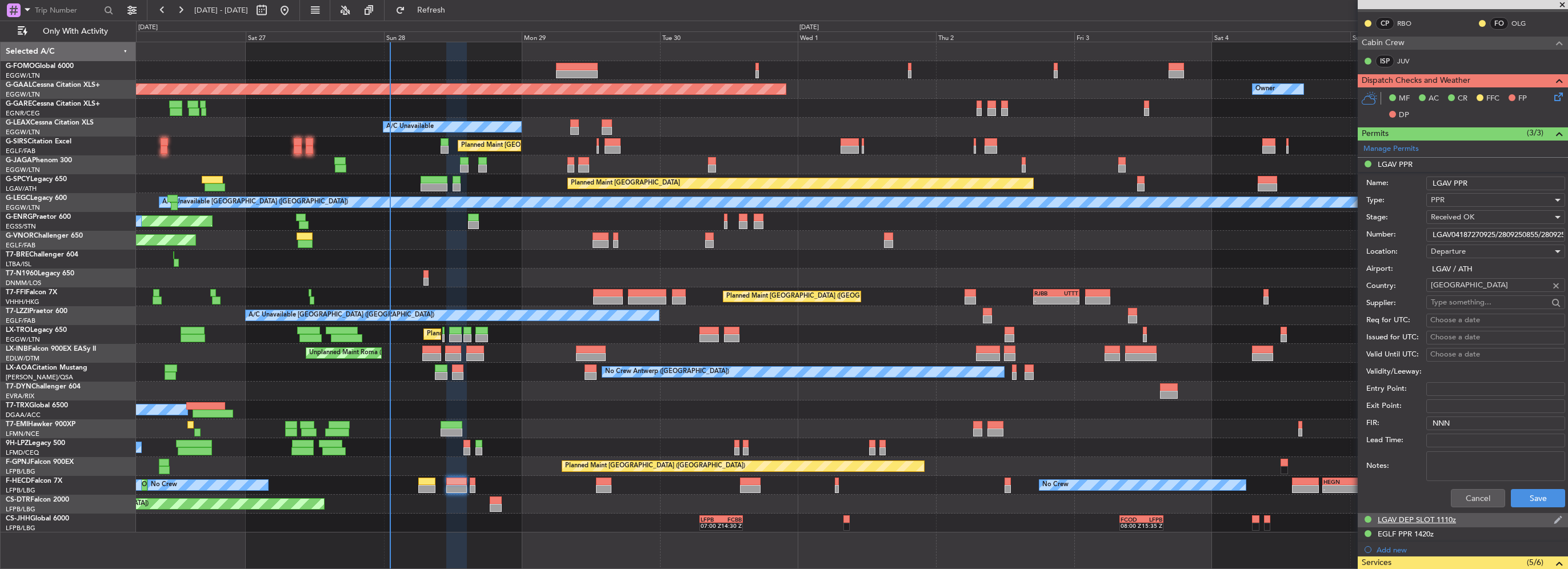
click at [1415, 519] on div "LGAV DEP SLOT 1110z" at bounding box center [1417, 519] width 78 height 10
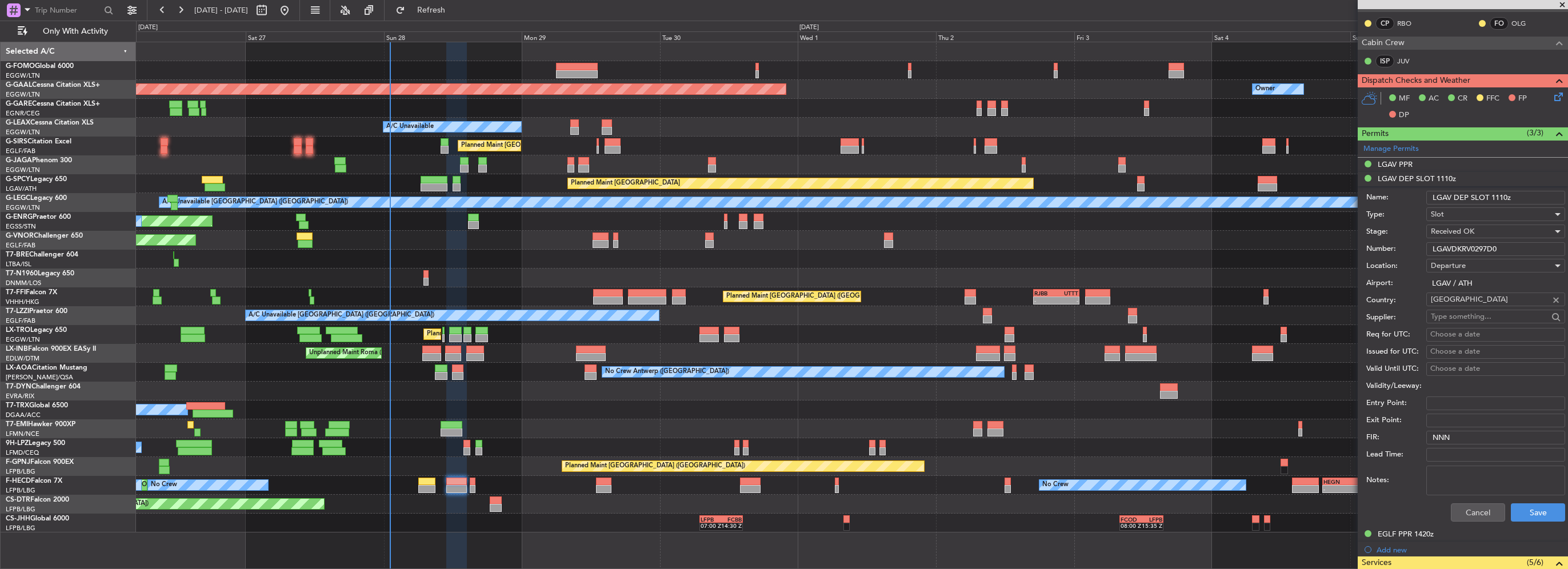
click at [1471, 250] on input "LGAVDKRV0297D0" at bounding box center [1496, 249] width 139 height 14
click at [1412, 531] on div "EGLF PPR 1420z" at bounding box center [1406, 533] width 56 height 10
drag, startPoint x: 1475, startPoint y: 260, endPoint x: 1346, endPoint y: 261, distance: 129.0
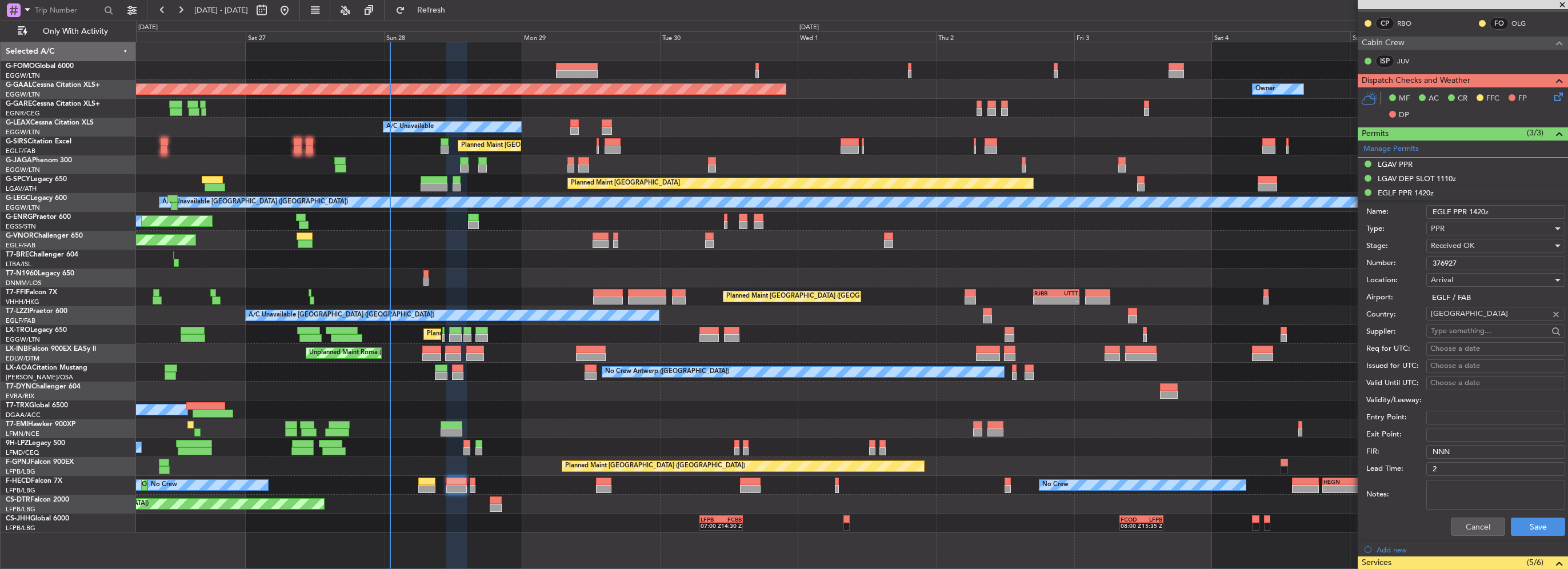
click at [1353, 260] on fb-app "[DATE] - [DATE] Refresh Quick Links Only With Activity Planned Maint [GEOGRAPHI…" at bounding box center [784, 288] width 1568 height 560
click at [1475, 523] on button "Cancel" at bounding box center [1478, 526] width 54 height 18
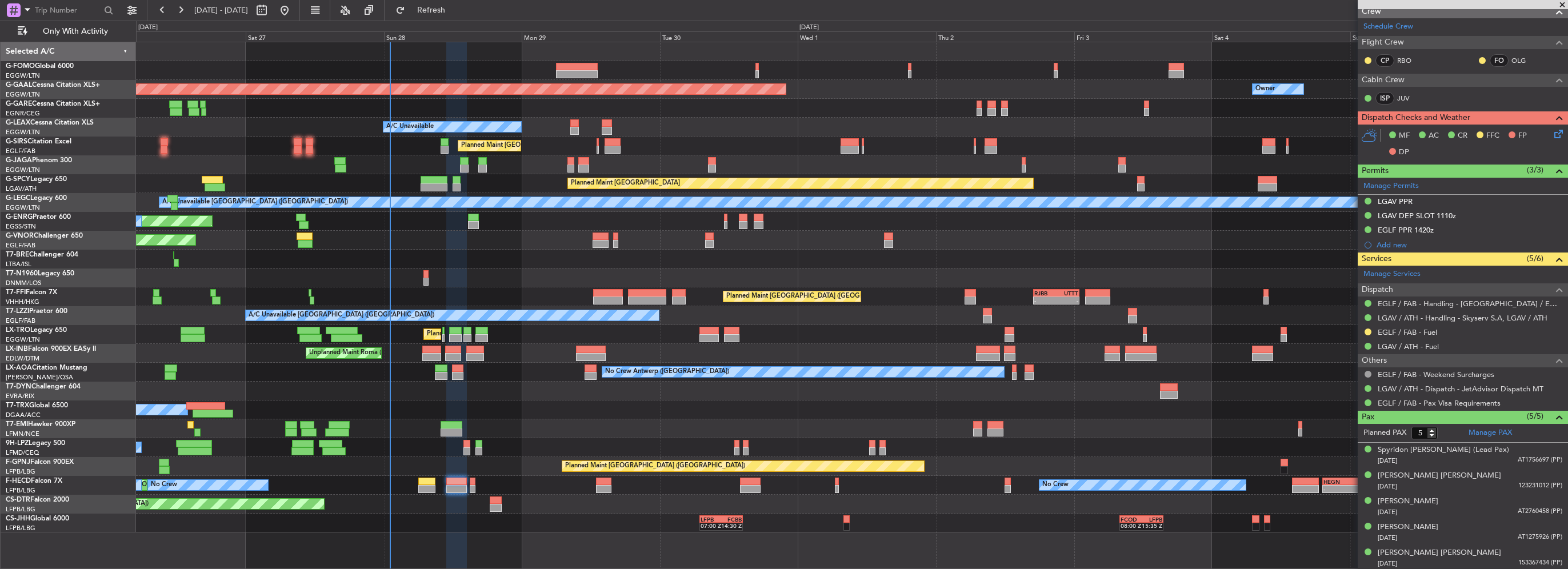
scroll to position [20, 0]
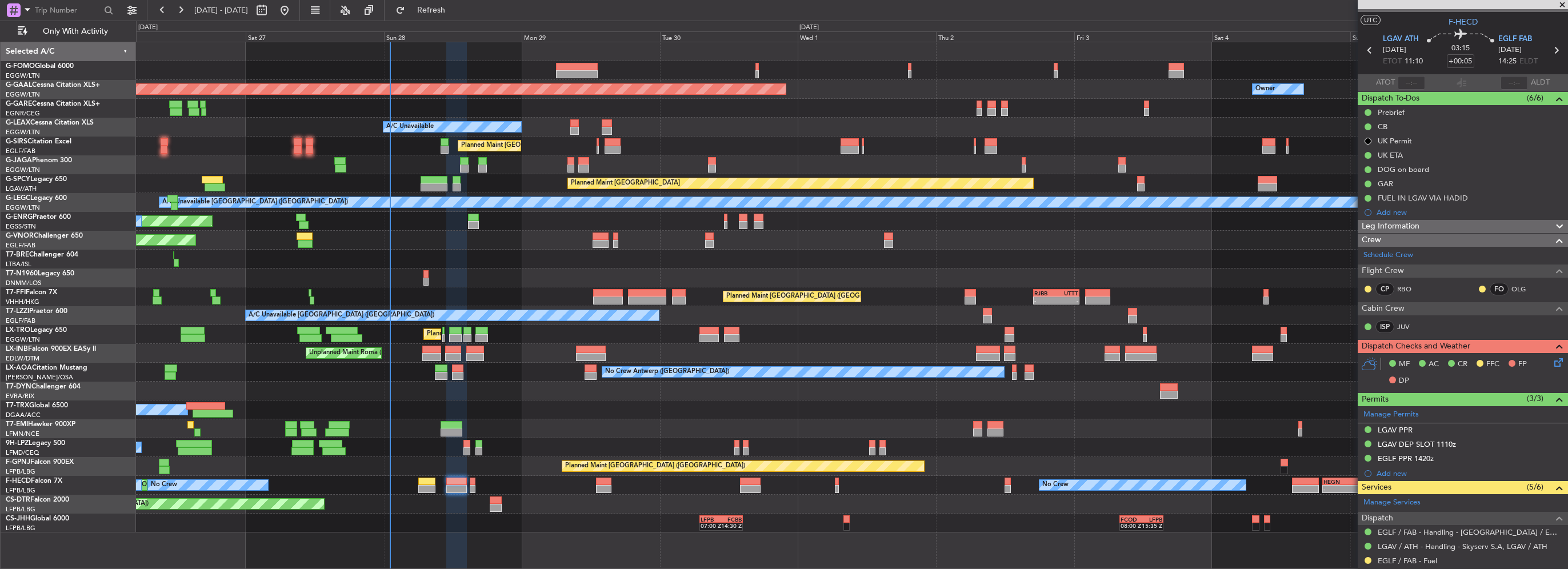
click at [1410, 227] on span "Leg Information" at bounding box center [1391, 226] width 58 height 13
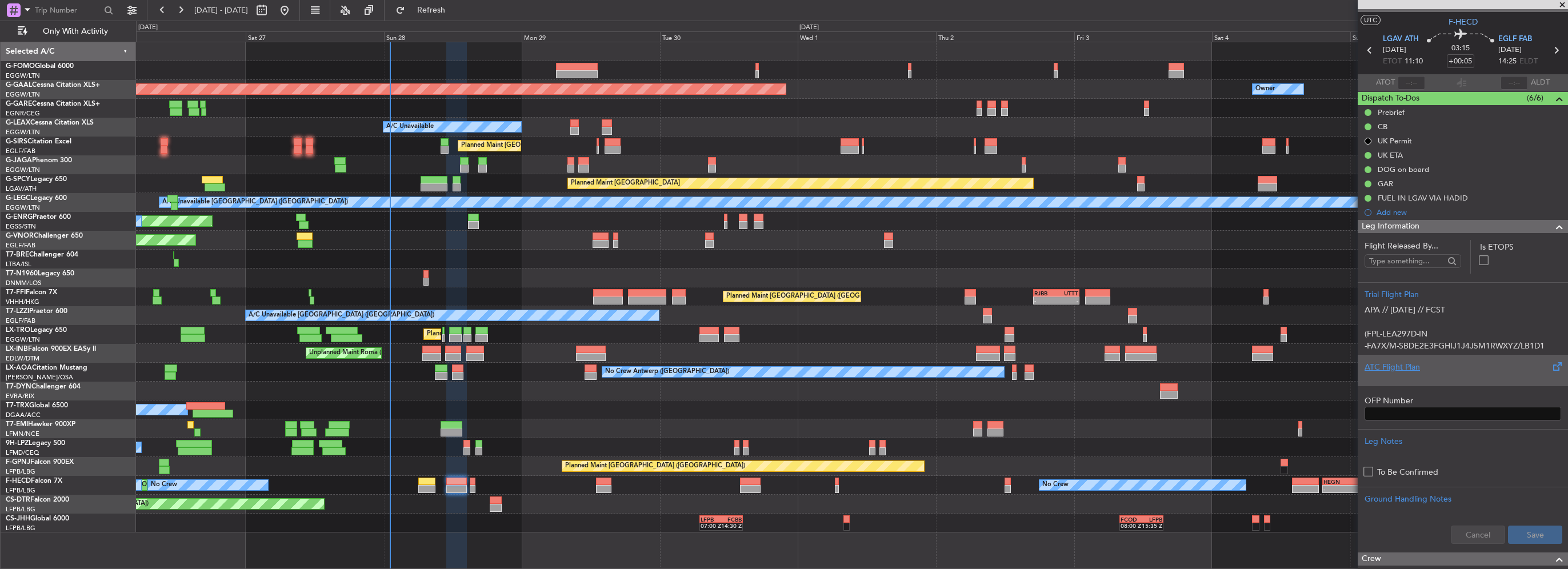
click at [1413, 363] on div "ATC Flight Plan" at bounding box center [1463, 367] width 196 height 12
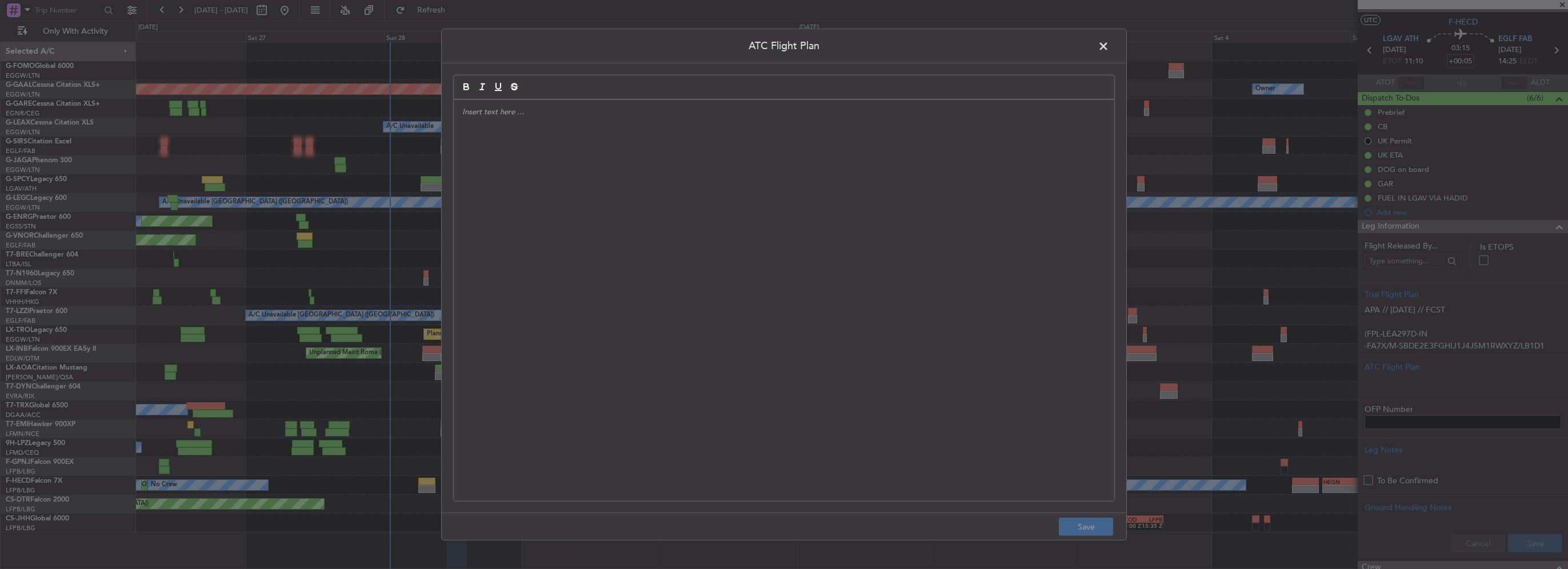
click at [470, 250] on div at bounding box center [784, 300] width 661 height 401
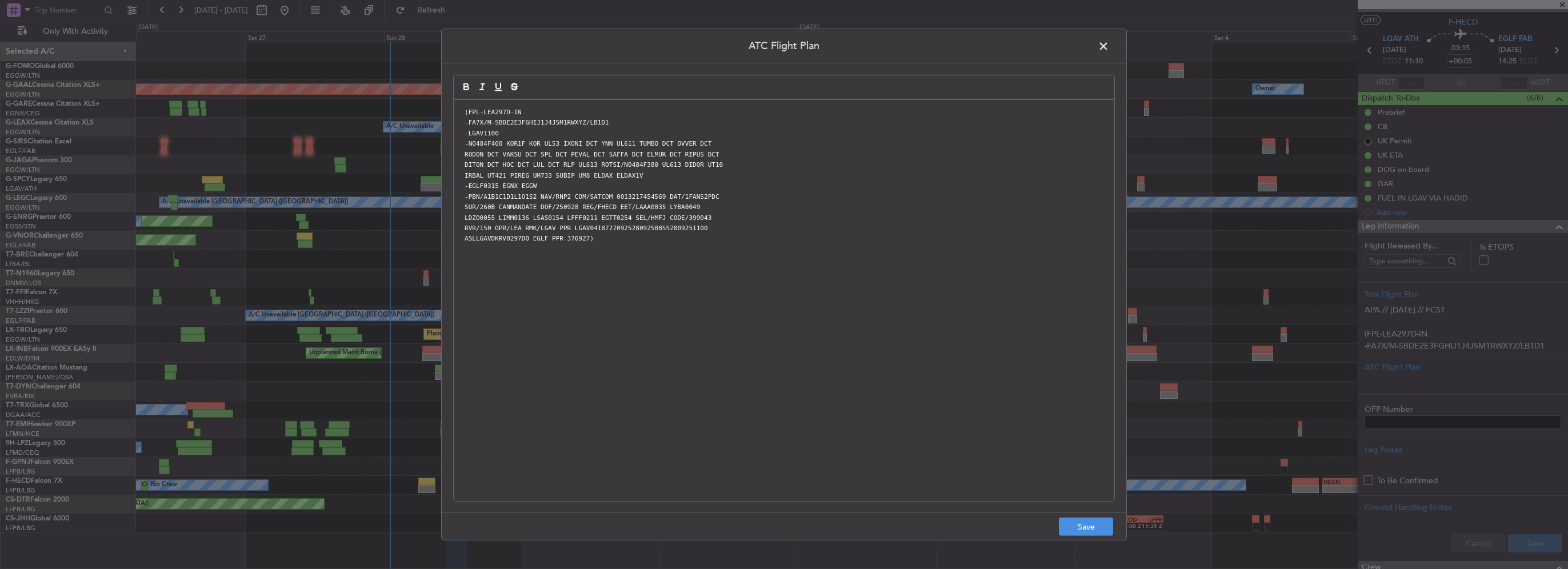
scroll to position [0, 0]
drag, startPoint x: 1090, startPoint y: 533, endPoint x: 1283, endPoint y: 522, distance: 193.3
click at [1094, 532] on button "Save" at bounding box center [1086, 526] width 54 height 18
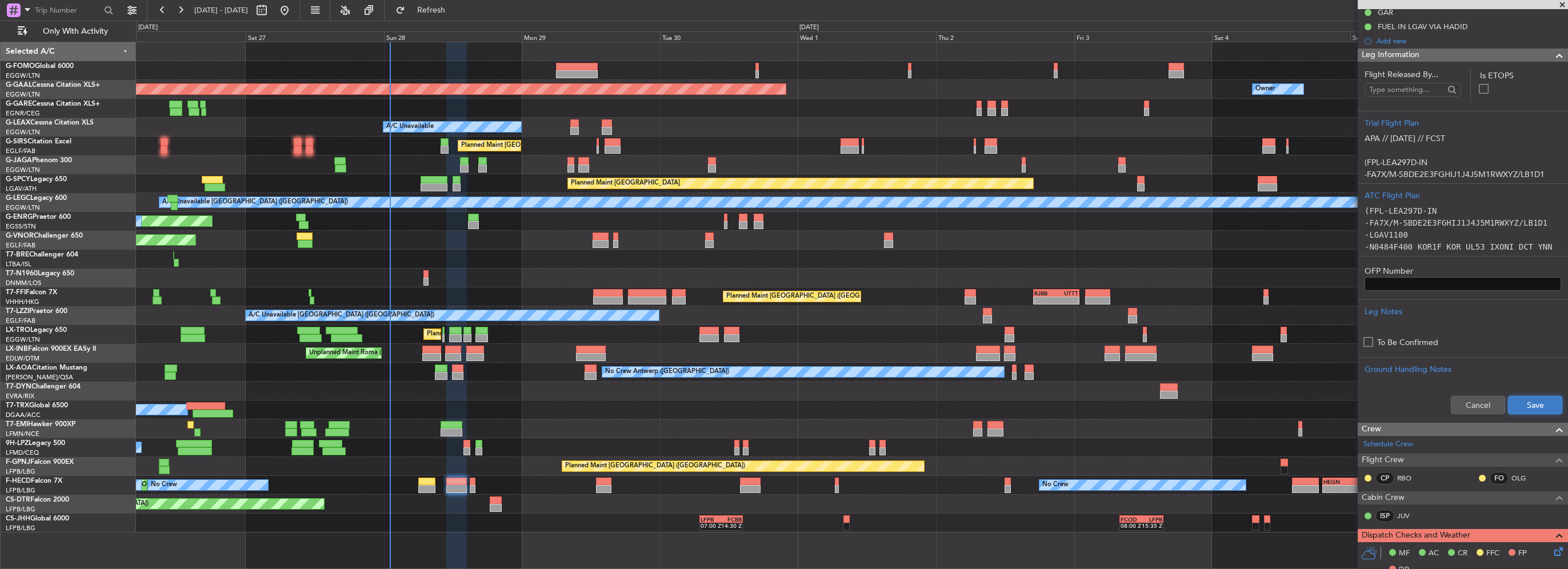
click at [1522, 408] on button "Save" at bounding box center [1535, 405] width 54 height 18
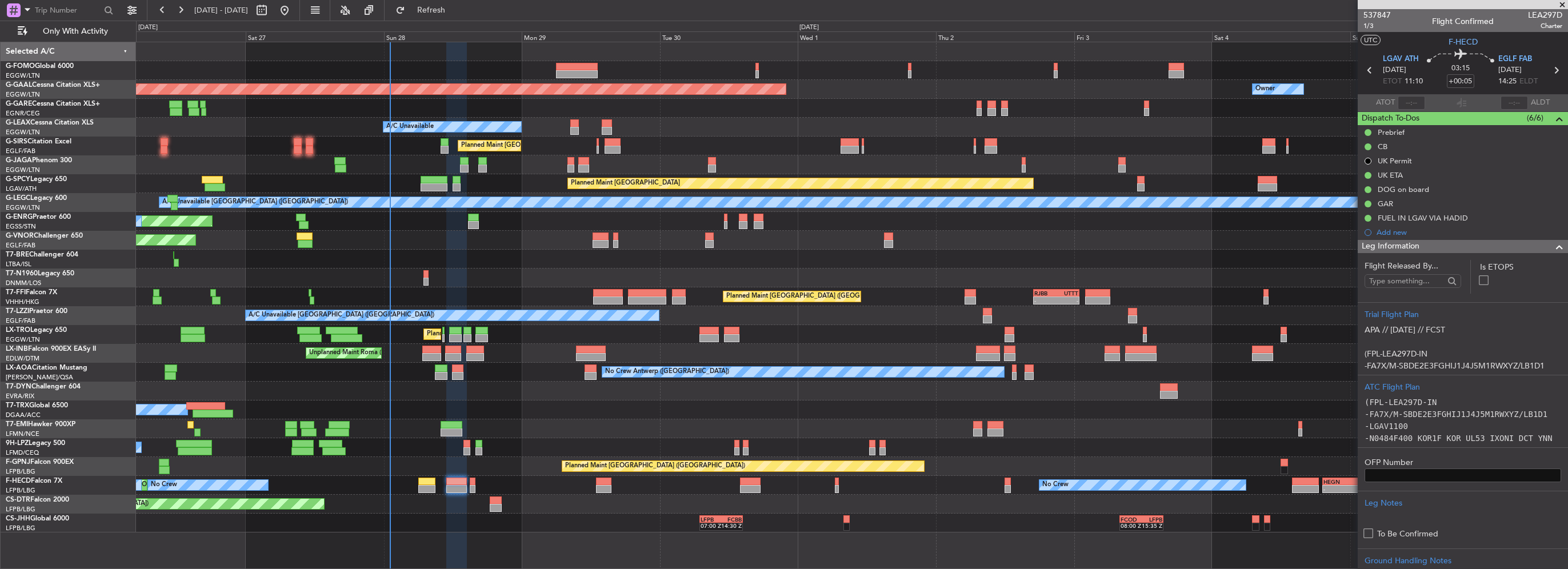
click at [1553, 243] on span at bounding box center [1560, 247] width 14 height 14
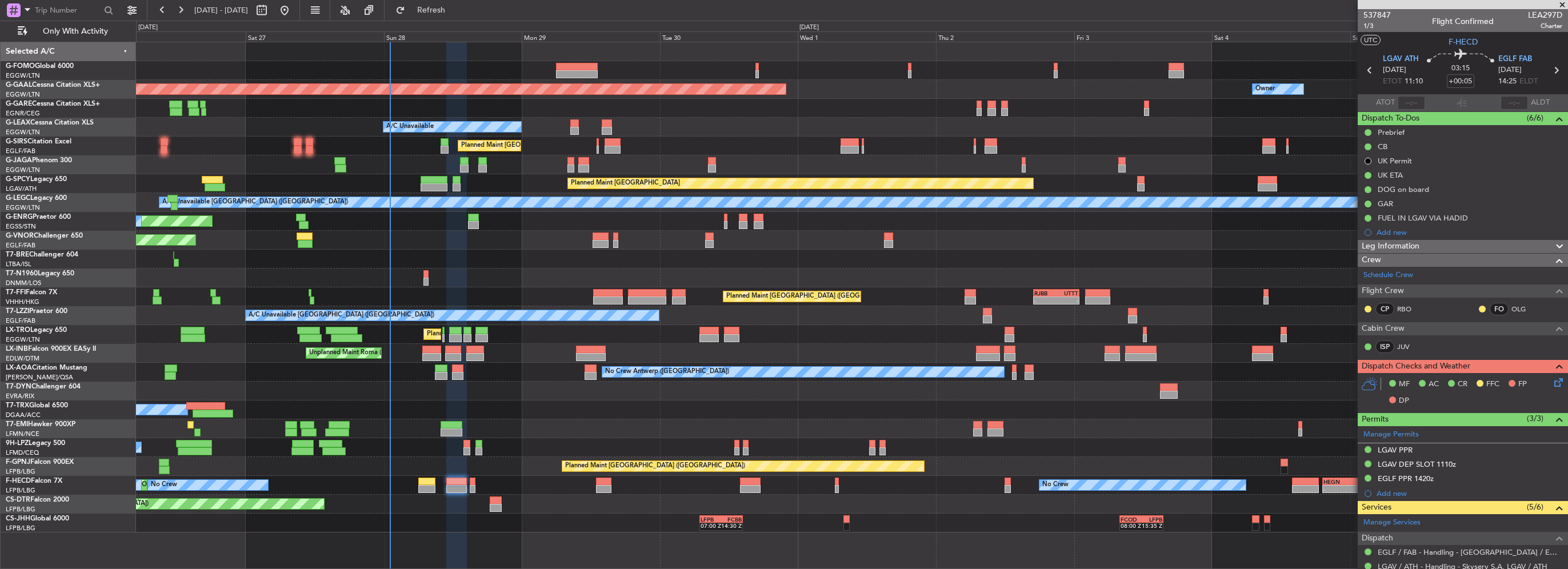
click at [475, 488] on div "Planned Maint Paris (Le Bourget) No Crew No Crew No Crew - - HEGN 19:15 Z WSSL …" at bounding box center [851, 485] width 1431 height 19
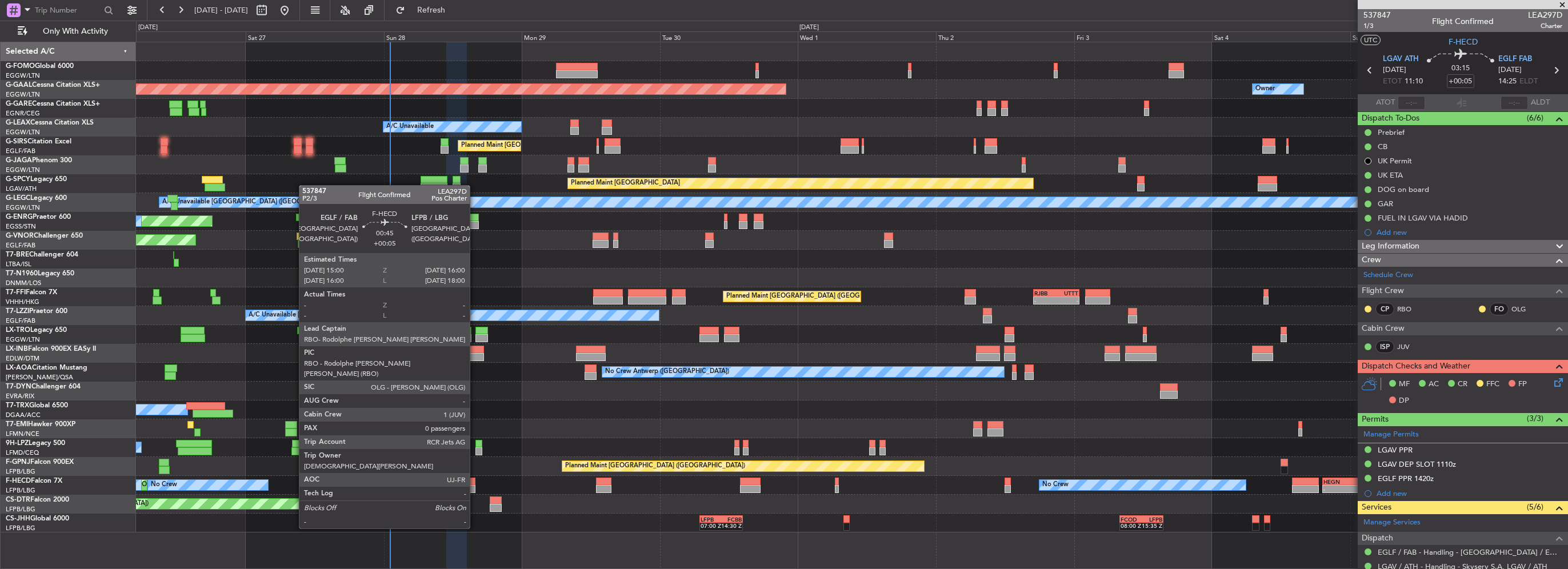
click at [473, 486] on div at bounding box center [473, 489] width 6 height 8
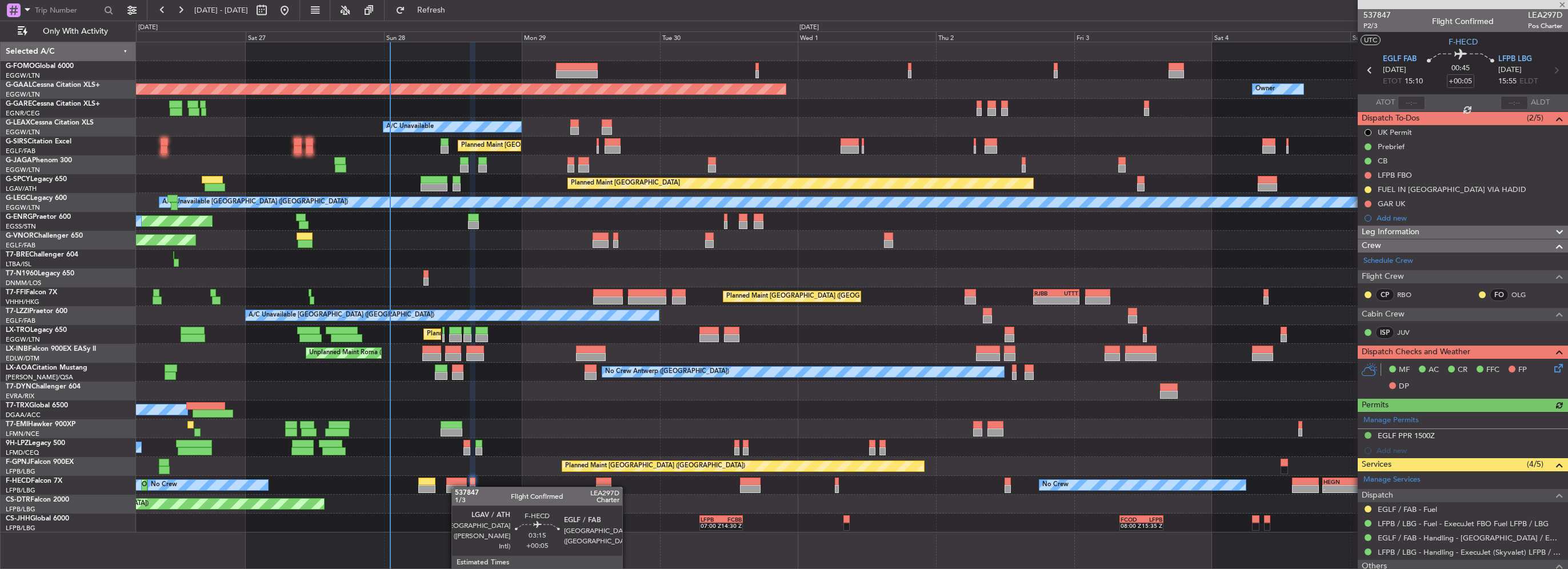
click at [457, 486] on div at bounding box center [457, 489] width 20 height 8
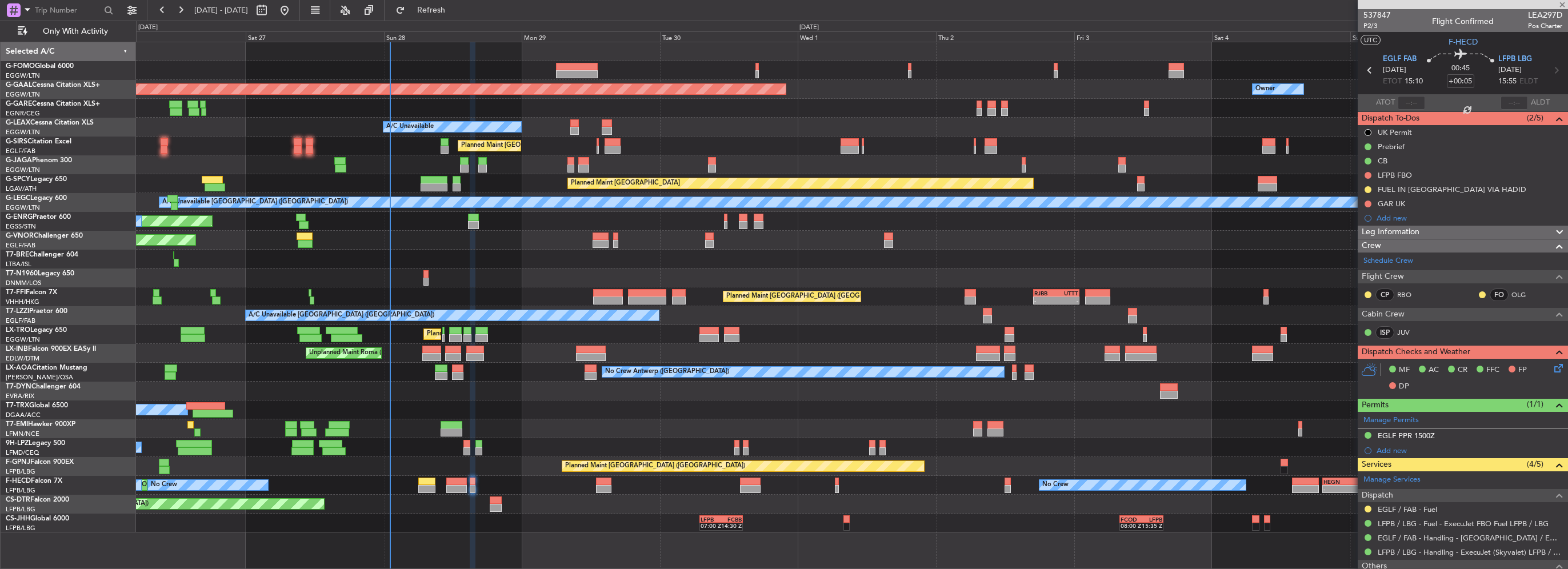
type input "5"
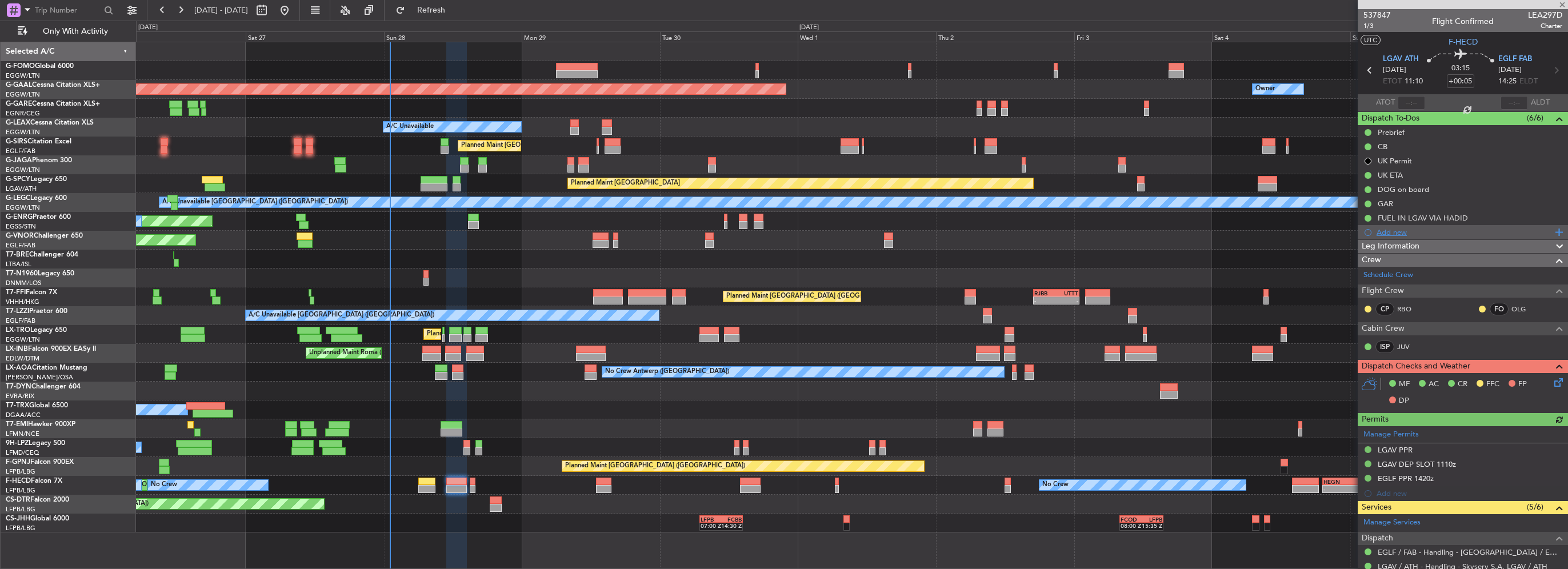
click at [1397, 232] on div "Add new" at bounding box center [1464, 232] width 175 height 10
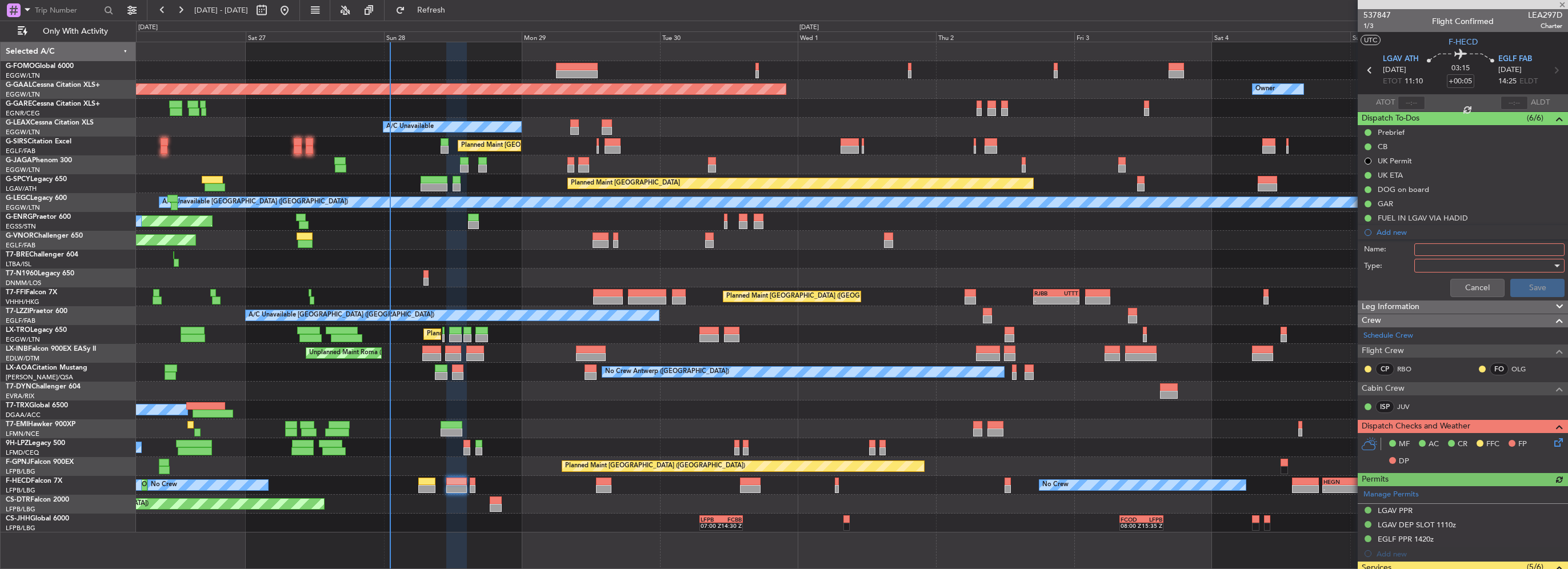
click at [1448, 243] on input "Name:" at bounding box center [1489, 250] width 151 height 13
type input "EGLF FUEL VIA HADID"
click at [1447, 263] on div at bounding box center [1486, 265] width 133 height 17
click at [1438, 287] on span "Generic" at bounding box center [1484, 288] width 134 height 17
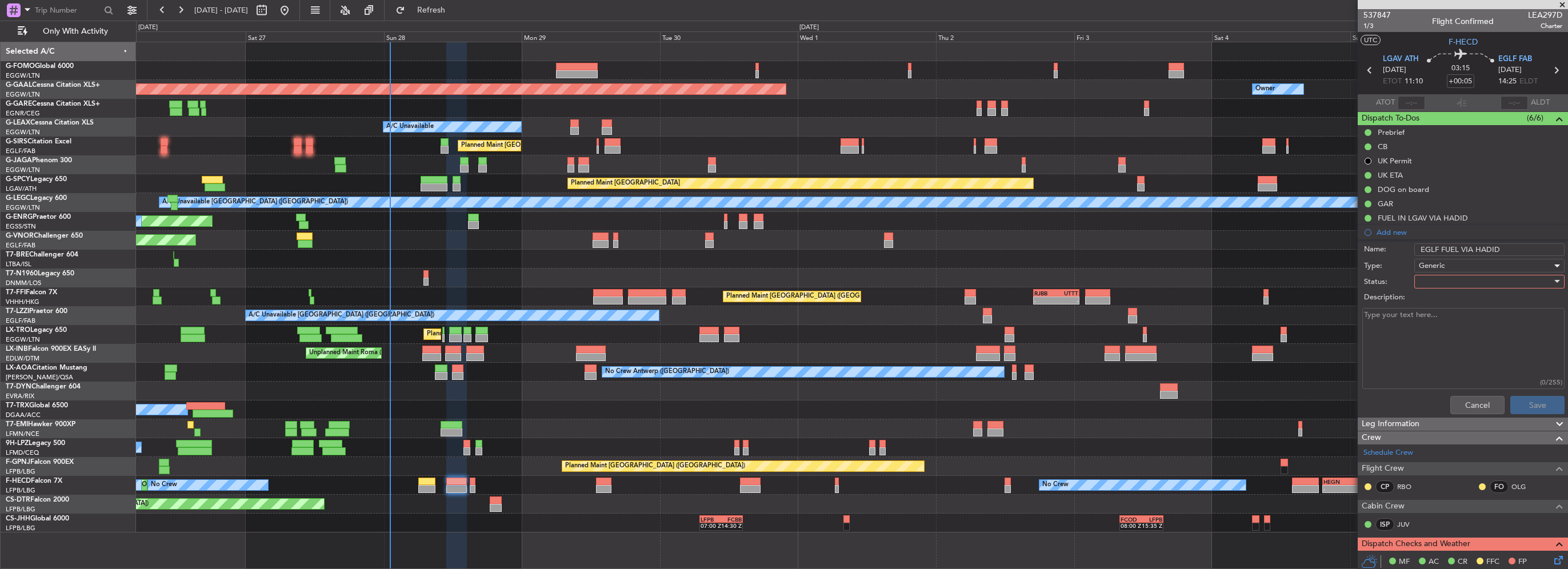
click at [1447, 279] on div at bounding box center [1486, 281] width 133 height 17
click at [1445, 314] on span "In Progress" at bounding box center [1484, 321] width 134 height 17
click at [1511, 397] on button "Save" at bounding box center [1538, 405] width 54 height 18
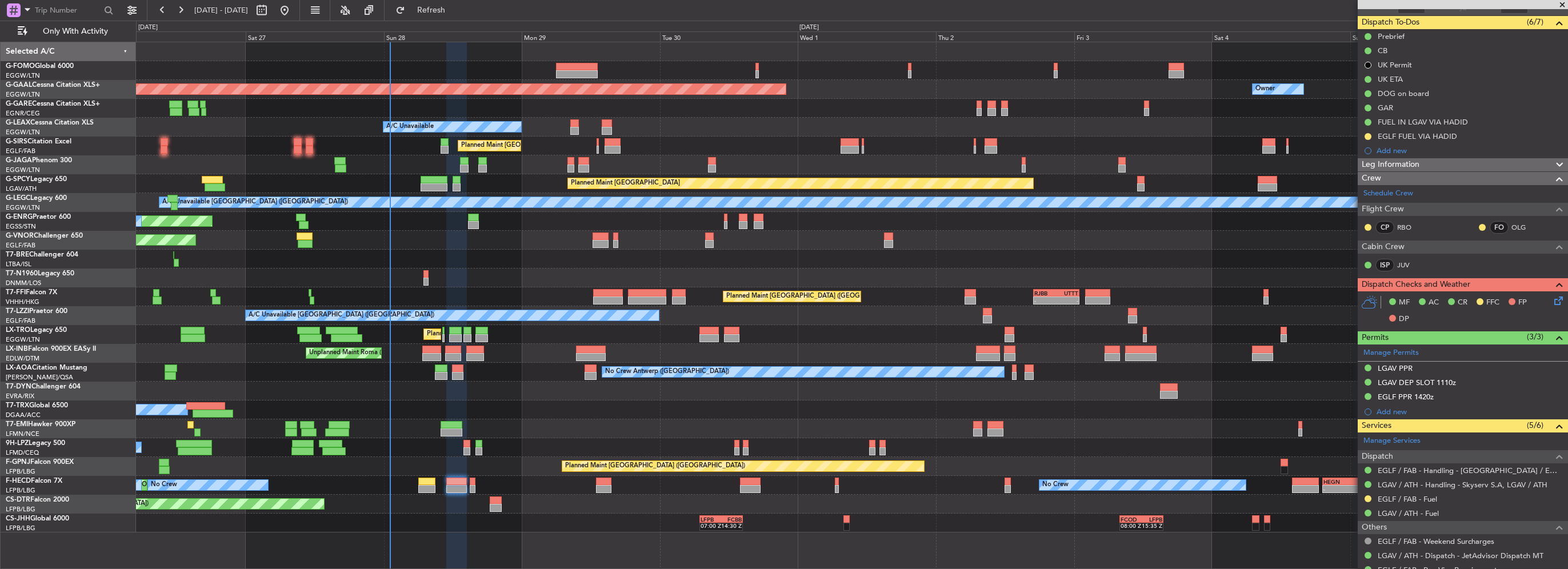
scroll to position [57, 0]
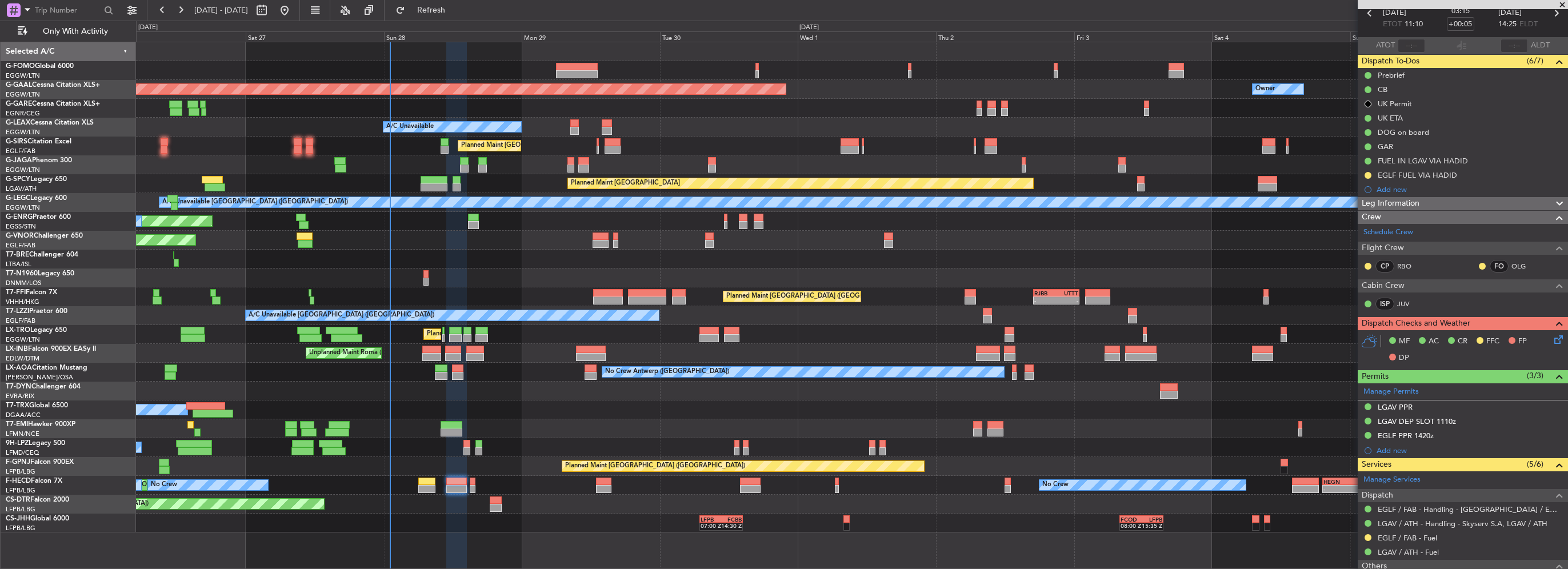
click at [1552, 337] on icon at bounding box center [1557, 337] width 9 height 9
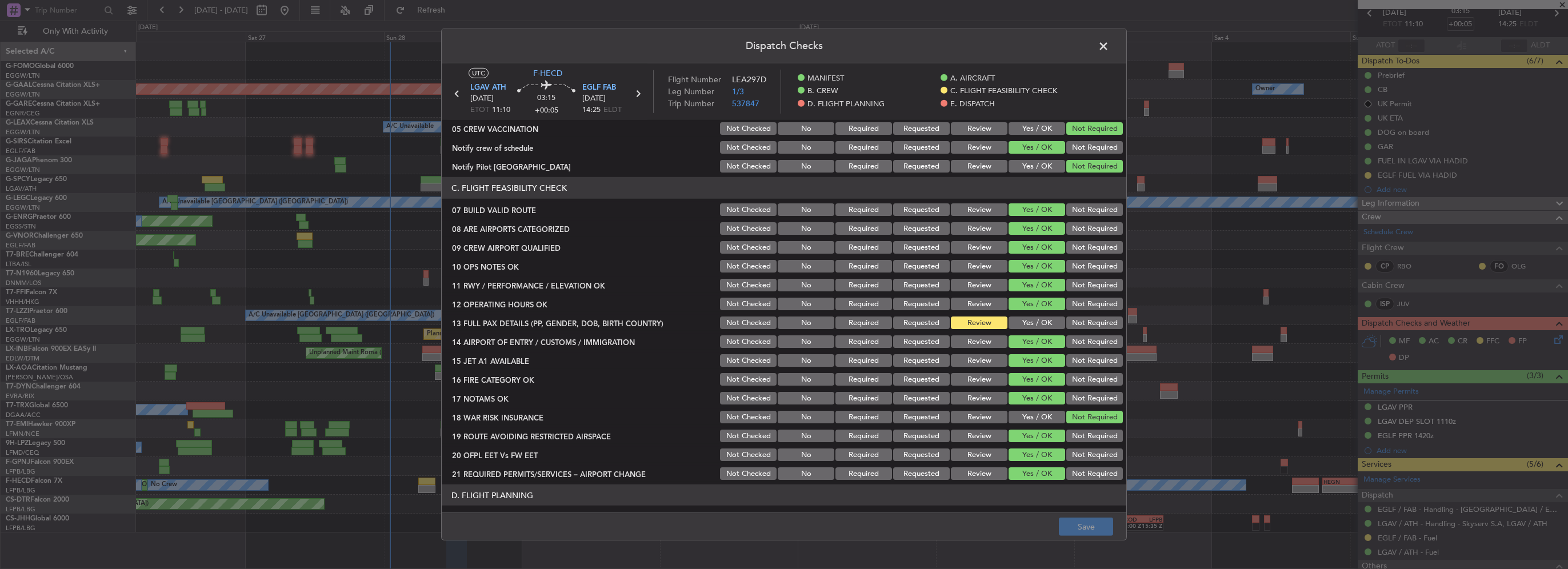
scroll to position [286, 0]
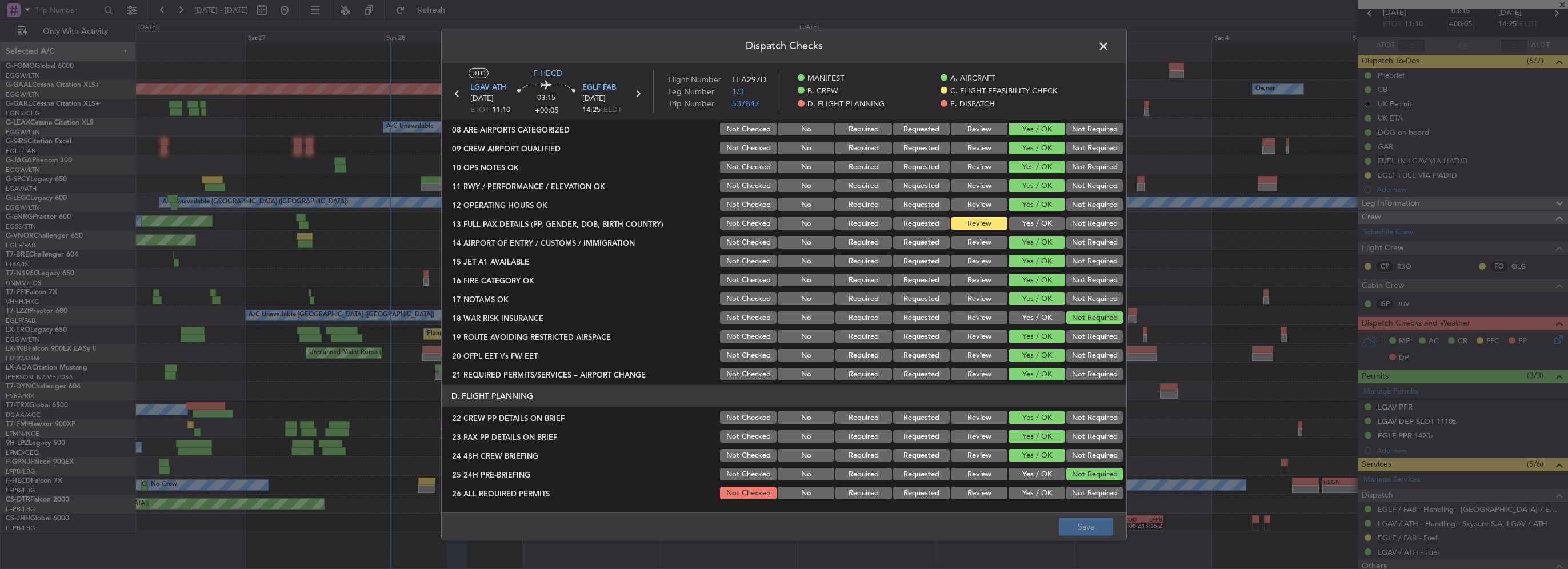
click at [1029, 220] on button "Yes / OK" at bounding box center [1037, 224] width 57 height 13
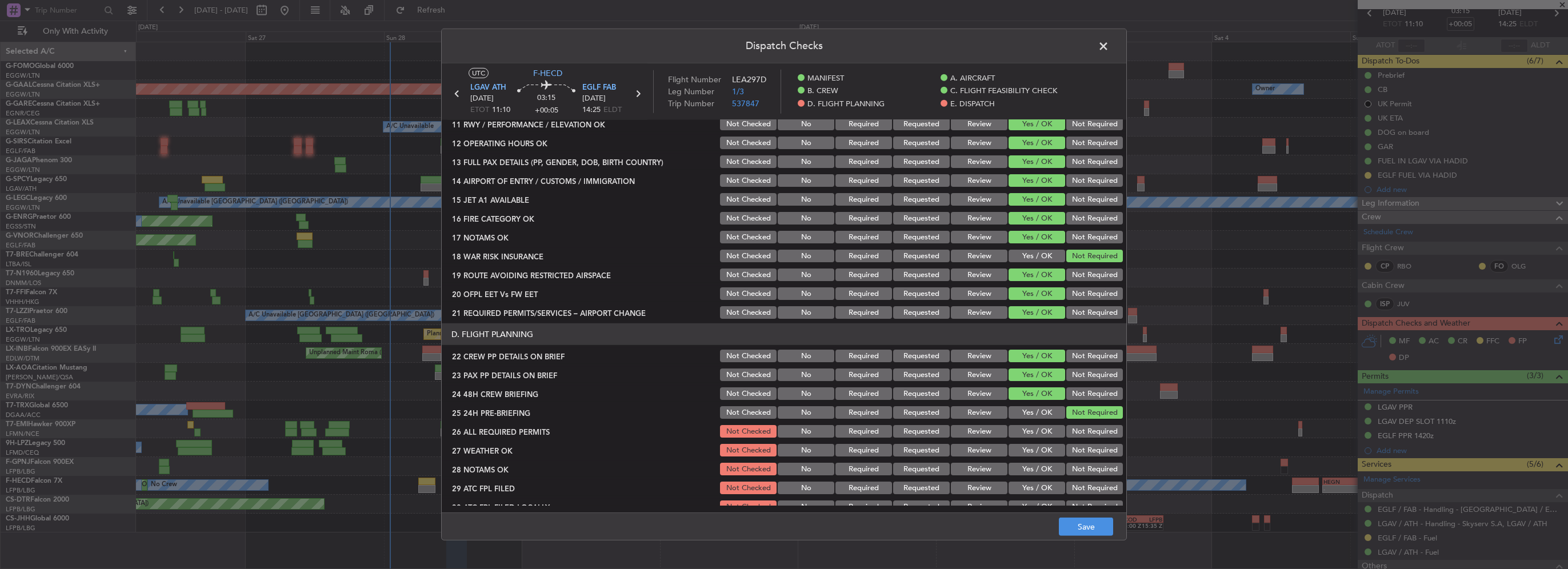
scroll to position [457, 0]
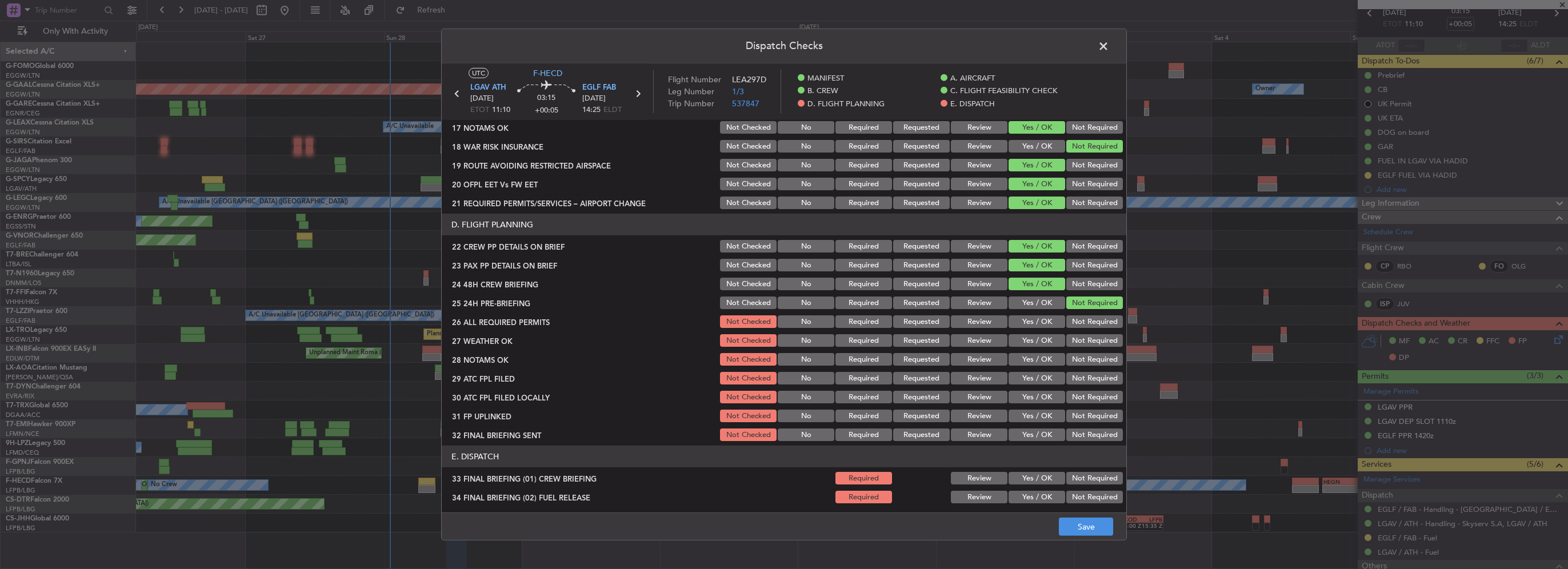
click at [1043, 316] on section "D. FLIGHT PLANNING 22 CREW PP DETAILS ON BRIEF Not Checked No Required Requeste…" at bounding box center [784, 328] width 685 height 229
drag, startPoint x: 1043, startPoint y: 317, endPoint x: 1044, endPoint y: 341, distance: 24.0
click at [1043, 317] on button "Yes / OK" at bounding box center [1037, 322] width 57 height 13
drag, startPoint x: 1044, startPoint y: 342, endPoint x: 1045, endPoint y: 347, distance: 5.1
click at [1044, 347] on div "Yes / OK" at bounding box center [1036, 340] width 58 height 16
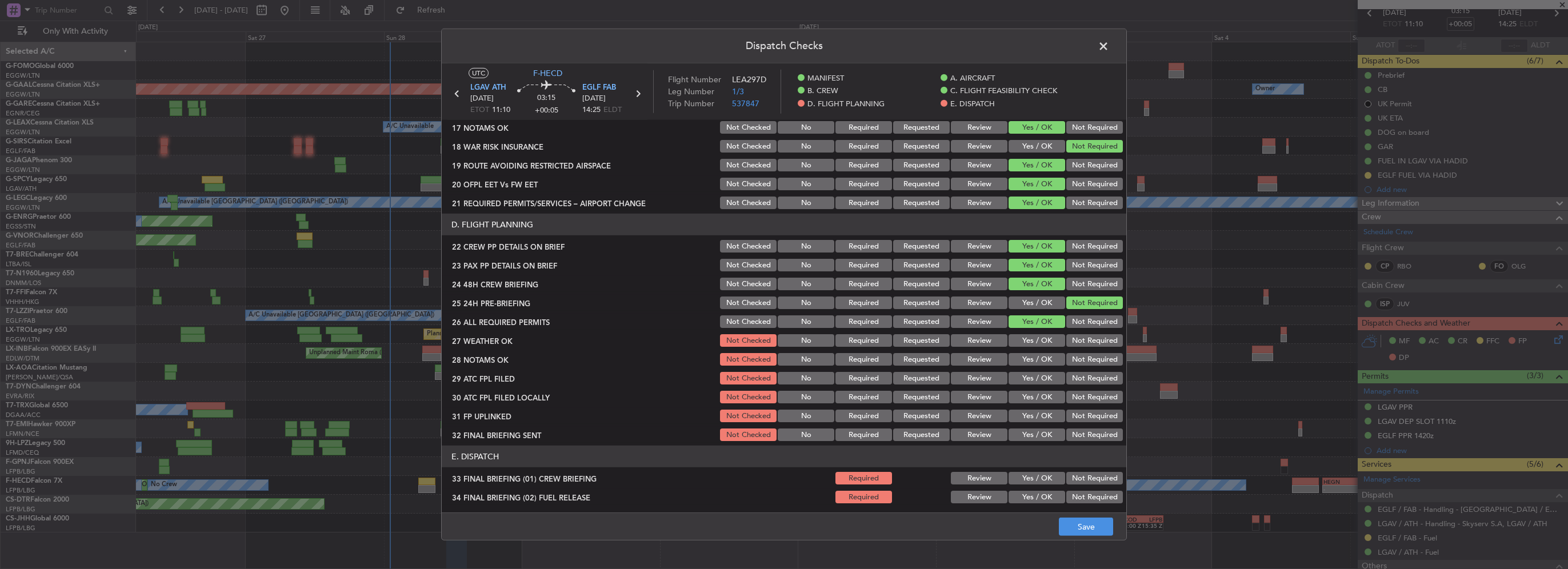
drag, startPoint x: 1047, startPoint y: 356, endPoint x: 1040, endPoint y: 368, distance: 13.9
click at [1047, 356] on button "Yes / OK" at bounding box center [1037, 359] width 57 height 13
click at [1041, 330] on section "D. FLIGHT PLANNING 22 CREW PP DETAILS ON BRIEF Not Checked No Required Requeste…" at bounding box center [784, 328] width 685 height 229
click at [1042, 345] on button "Yes / OK" at bounding box center [1037, 340] width 57 height 13
click at [1038, 358] on button "Yes / OK" at bounding box center [1037, 359] width 57 height 13
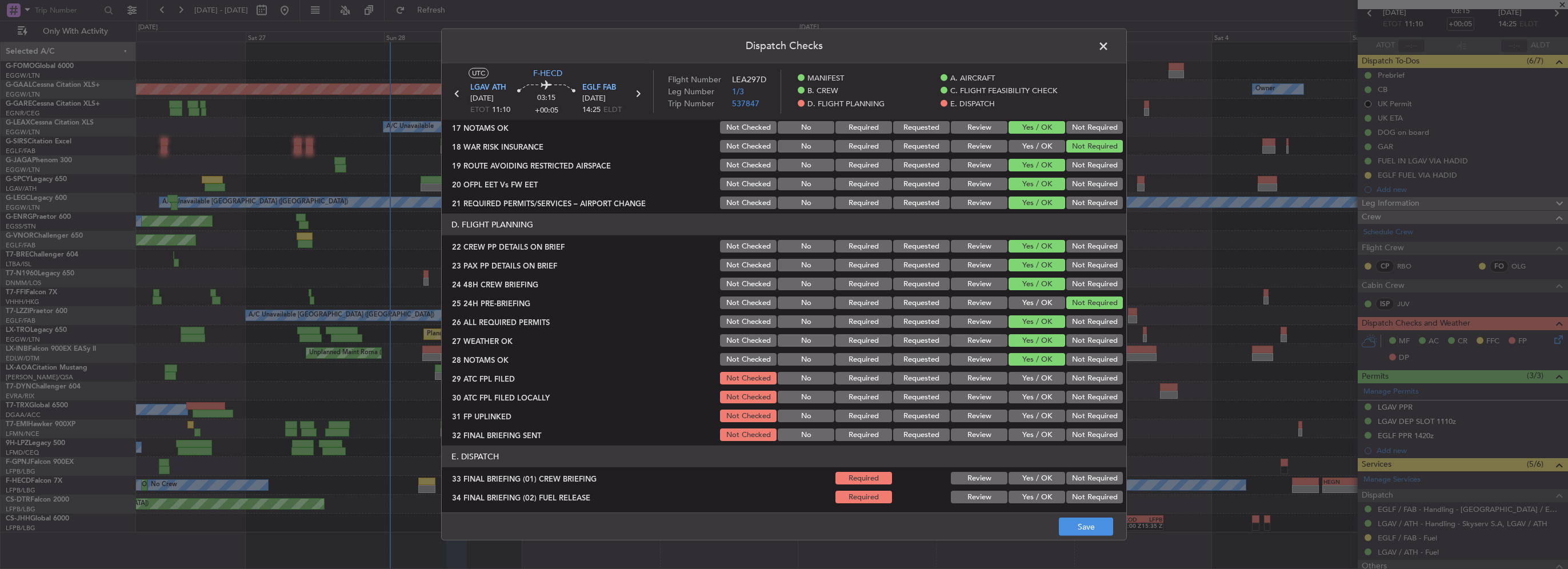
click at [1046, 369] on section "D. FLIGHT PLANNING 22 CREW PP DETAILS ON BRIEF Not Checked No Required Requeste…" at bounding box center [784, 328] width 685 height 229
click at [1044, 374] on button "Yes / OK" at bounding box center [1037, 378] width 57 height 13
drag, startPoint x: 1065, startPoint y: 394, endPoint x: 1056, endPoint y: 405, distance: 14.2
click at [1067, 394] on button "Not Required" at bounding box center [1095, 397] width 57 height 13
click at [1041, 417] on button "Yes / OK" at bounding box center [1037, 416] width 57 height 13
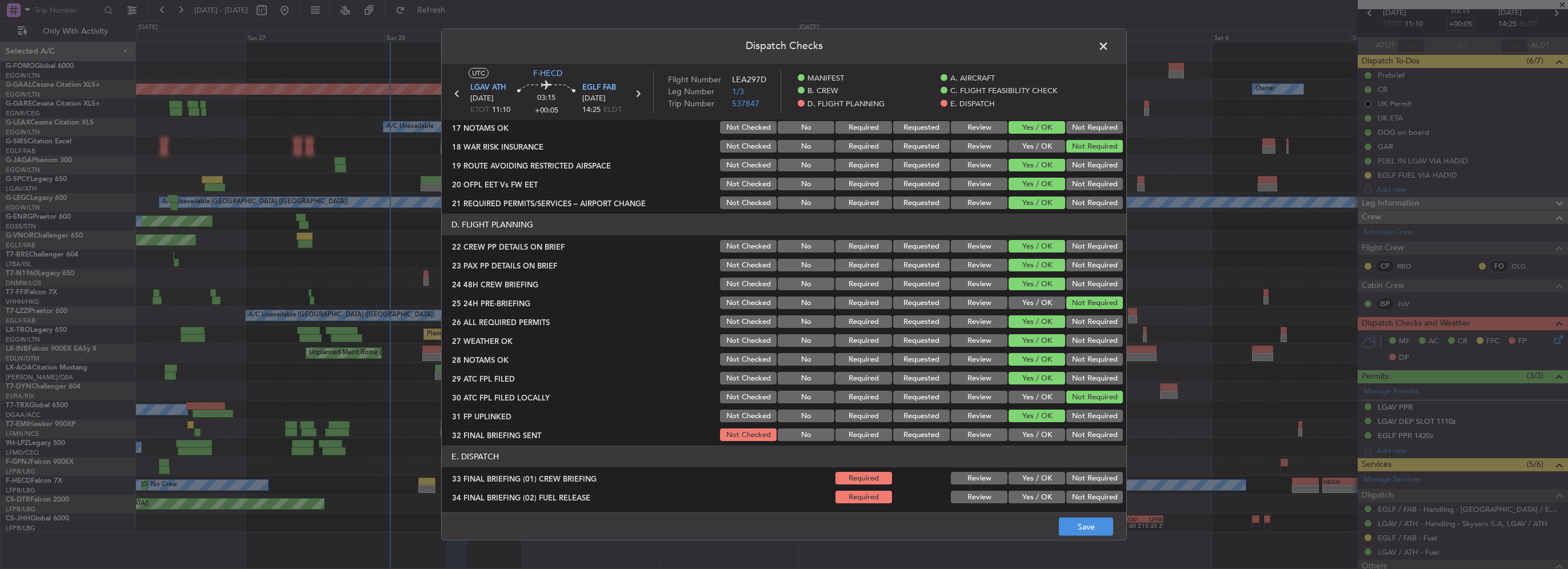
click at [1074, 441] on div "Not Required" at bounding box center [1093, 434] width 58 height 16
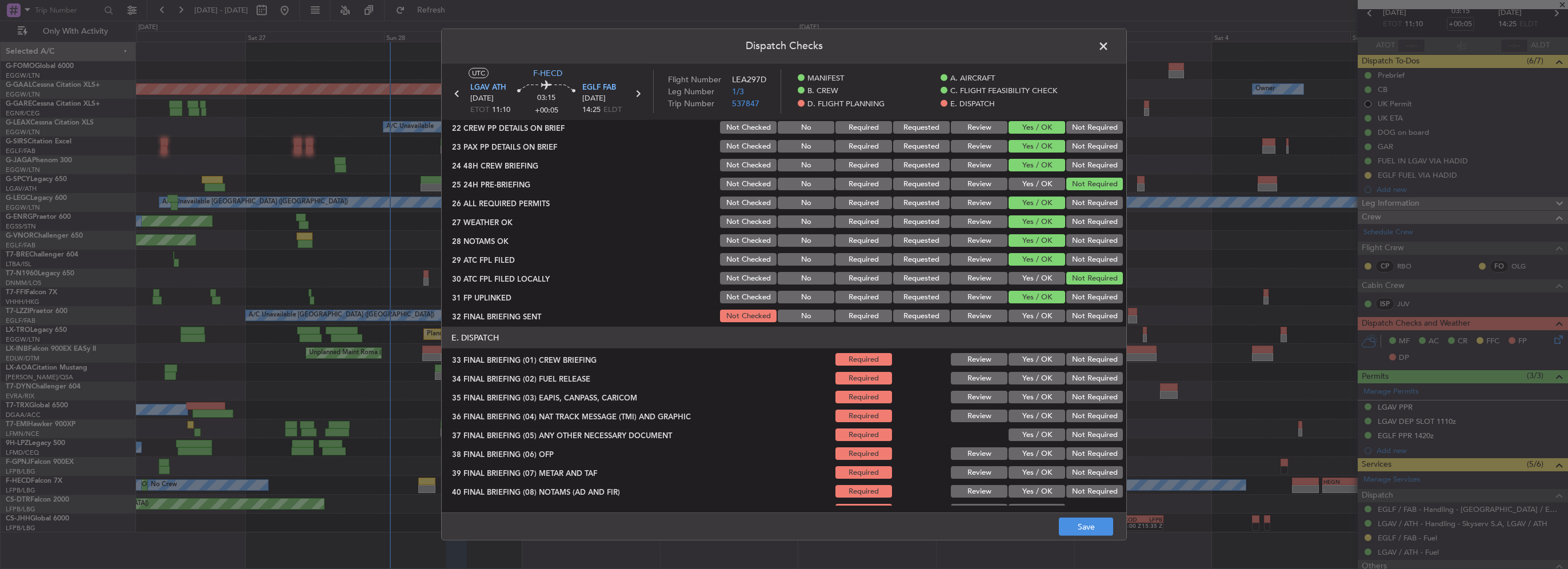
scroll to position [629, 0]
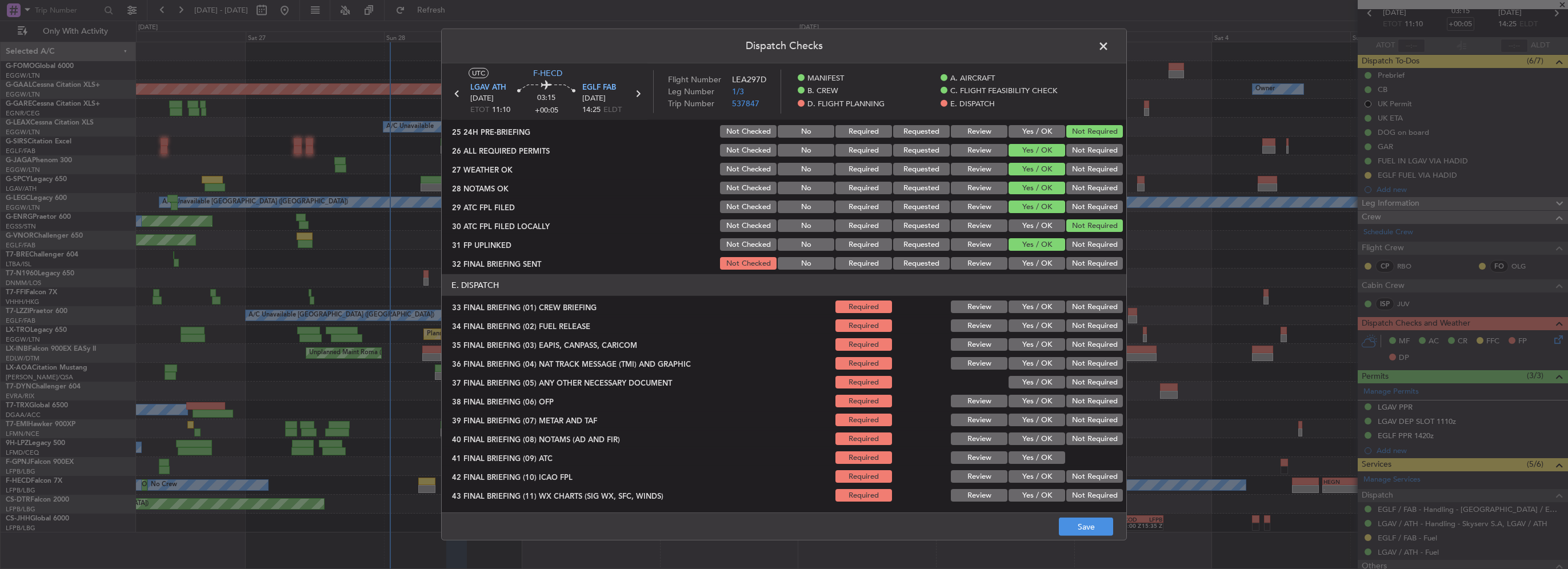
drag, startPoint x: 1081, startPoint y: 429, endPoint x: 1086, endPoint y: 373, distance: 56.2
click at [1082, 429] on section "E. DISPATCH 33 FINAL BRIEFING (01) CREW BRIEFING Required Review Yes / OK Not R…" at bounding box center [784, 398] width 685 height 248
click at [1084, 262] on button "Not Required" at bounding box center [1095, 264] width 57 height 13
click at [1053, 304] on button "Yes / OK" at bounding box center [1037, 307] width 57 height 13
click at [1044, 328] on button "Yes / OK" at bounding box center [1037, 326] width 57 height 13
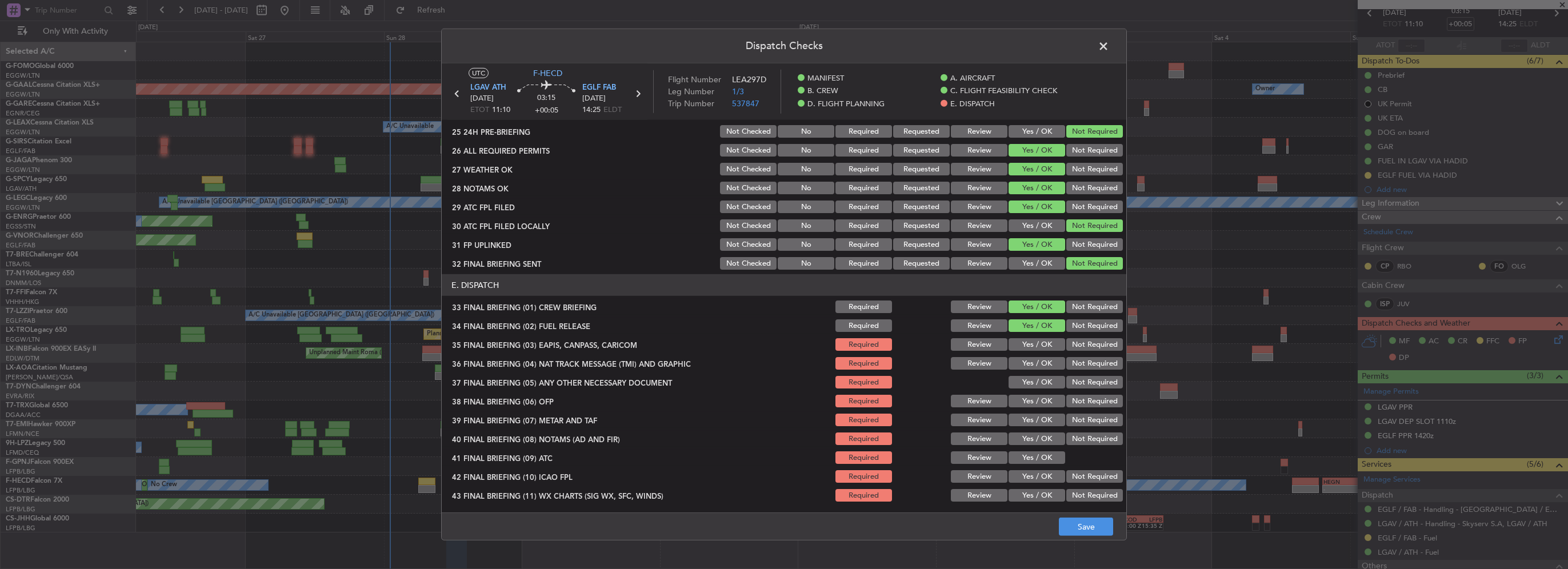
click at [1067, 346] on button "Not Required" at bounding box center [1095, 345] width 57 height 13
click at [1073, 366] on button "Not Required" at bounding box center [1095, 363] width 57 height 13
click at [1034, 341] on button "Yes / OK" at bounding box center [1037, 345] width 57 height 13
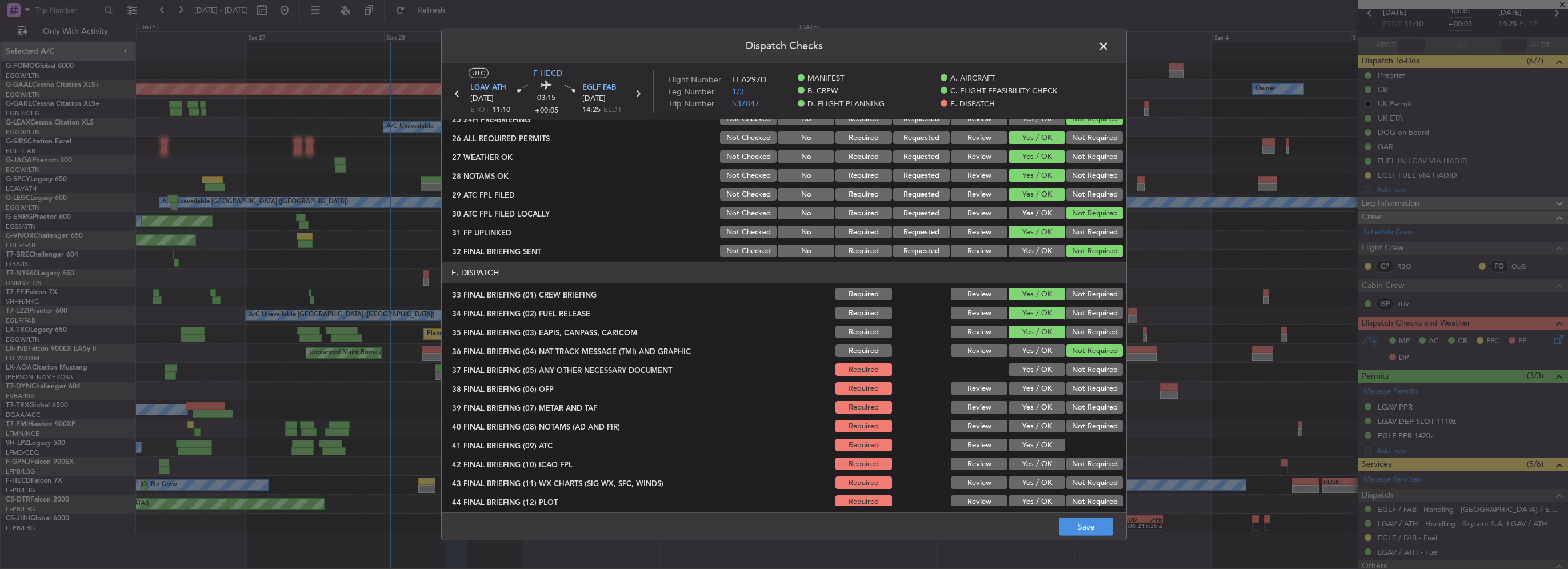
scroll to position [647, 0]
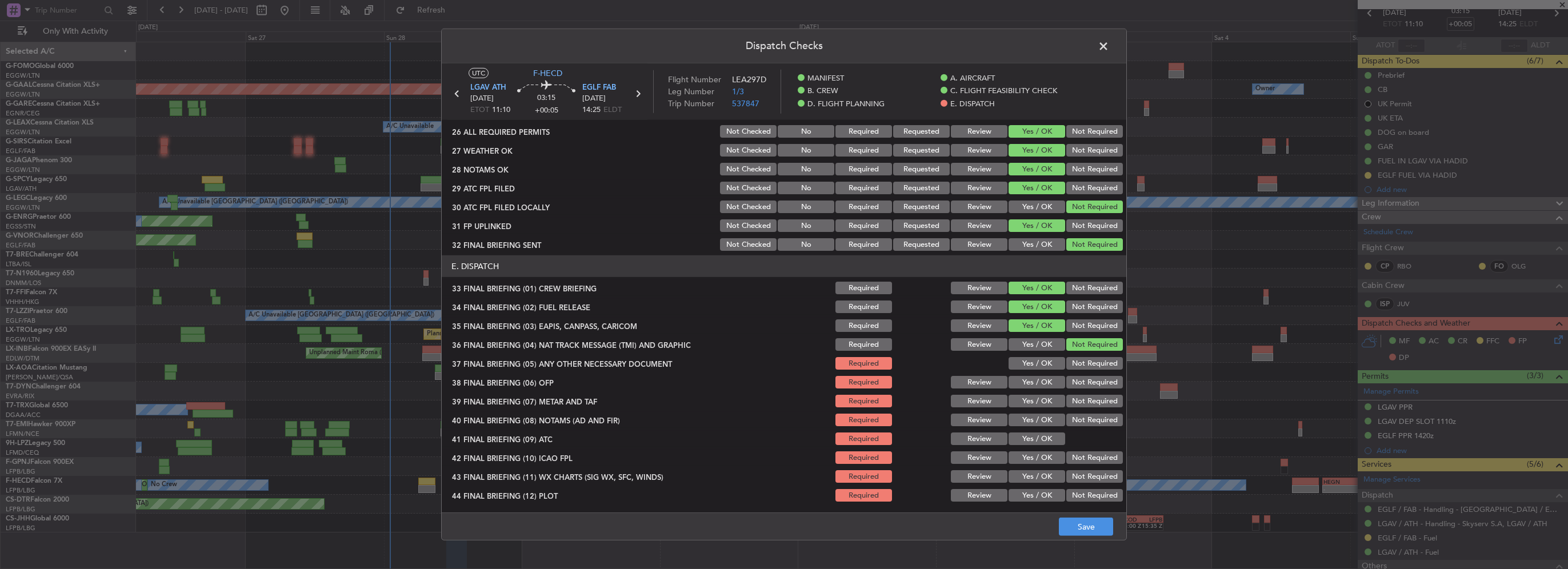
click at [1072, 331] on div "Not Required" at bounding box center [1093, 325] width 58 height 16
click at [1071, 325] on button "Not Required" at bounding box center [1095, 326] width 57 height 13
click at [1043, 367] on button "Yes / OK" at bounding box center [1037, 363] width 57 height 13
click at [1039, 382] on button "Yes / OK" at bounding box center [1037, 382] width 57 height 13
drag, startPoint x: 1036, startPoint y: 408, endPoint x: 1037, endPoint y: 413, distance: 5.1
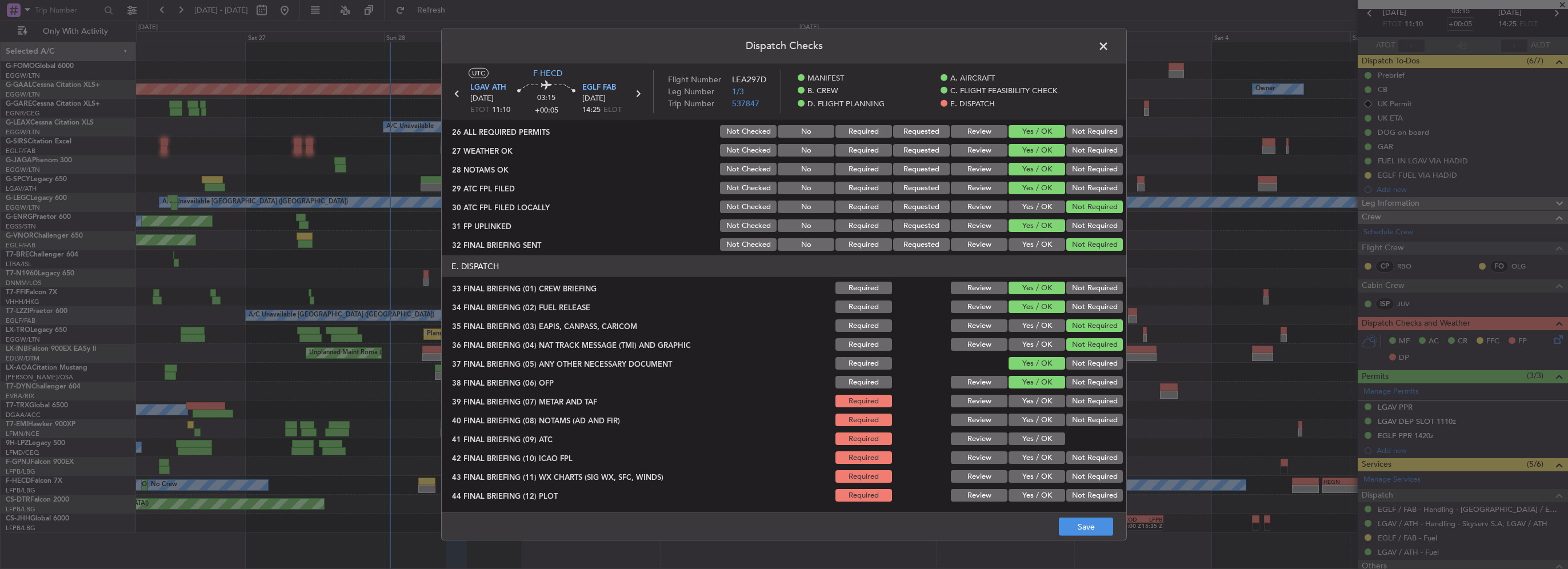
click at [1036, 408] on div "Yes / OK" at bounding box center [1036, 401] width 58 height 16
click at [1036, 420] on button "Yes / OK" at bounding box center [1037, 420] width 57 height 13
click at [1037, 403] on button "Yes / OK" at bounding box center [1037, 401] width 57 height 13
drag, startPoint x: 1039, startPoint y: 425, endPoint x: 1044, endPoint y: 450, distance: 25.5
click at [1038, 426] on div "Yes / OK" at bounding box center [1036, 420] width 58 height 16
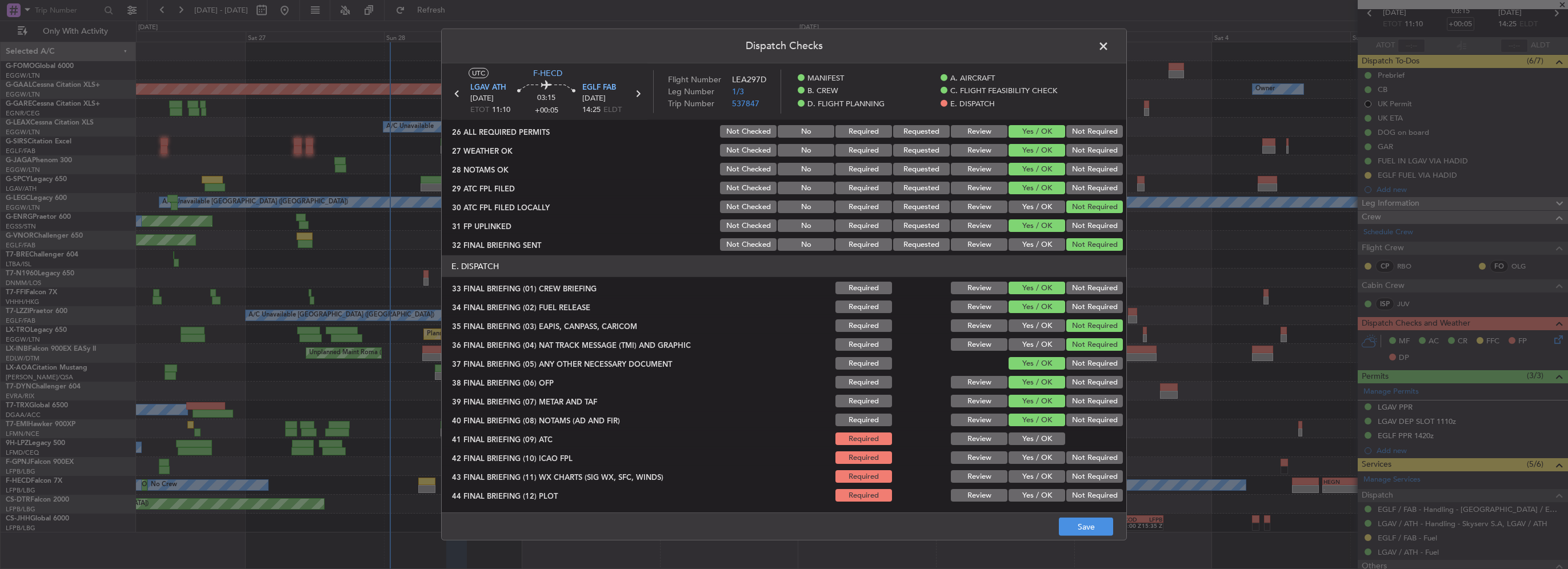
drag, startPoint x: 1044, startPoint y: 455, endPoint x: 1040, endPoint y: 446, distance: 9.8
click at [1042, 452] on button "Yes / OK" at bounding box center [1037, 458] width 57 height 13
drag, startPoint x: 1039, startPoint y: 443, endPoint x: 1040, endPoint y: 449, distance: 6.1
click at [1039, 443] on button "Yes / OK" at bounding box center [1037, 439] width 57 height 13
click at [1045, 469] on div "Yes / OK" at bounding box center [1036, 476] width 58 height 16
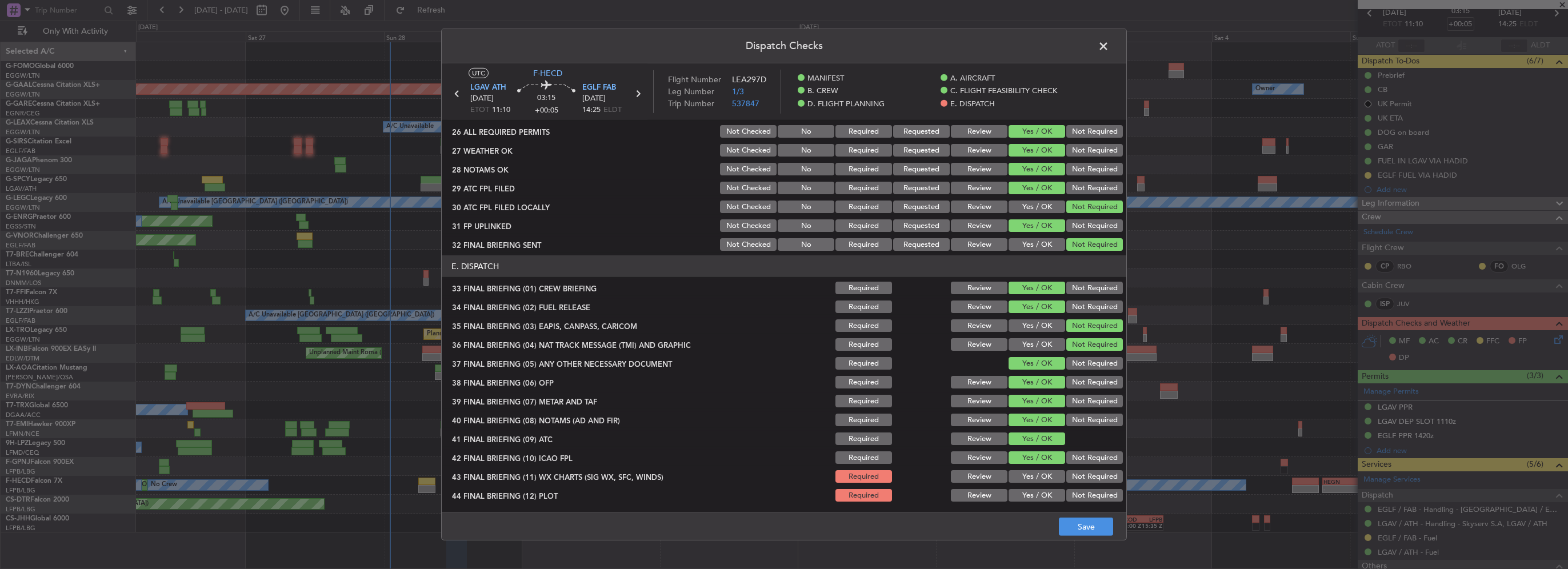
click at [1034, 499] on button "Yes / OK" at bounding box center [1037, 495] width 57 height 13
click at [1037, 473] on button "Yes / OK" at bounding box center [1037, 476] width 57 height 13
click at [1092, 530] on button "Save" at bounding box center [1086, 526] width 54 height 18
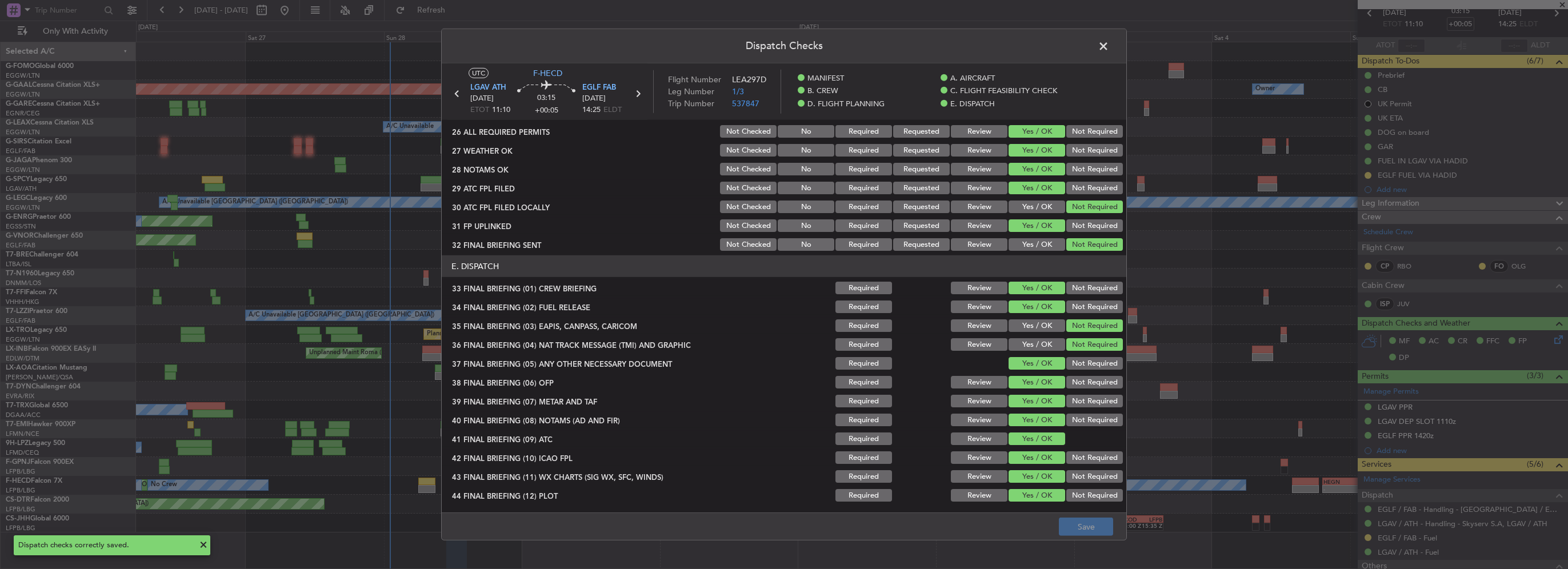
click at [1109, 46] on span at bounding box center [1109, 49] width 0 height 23
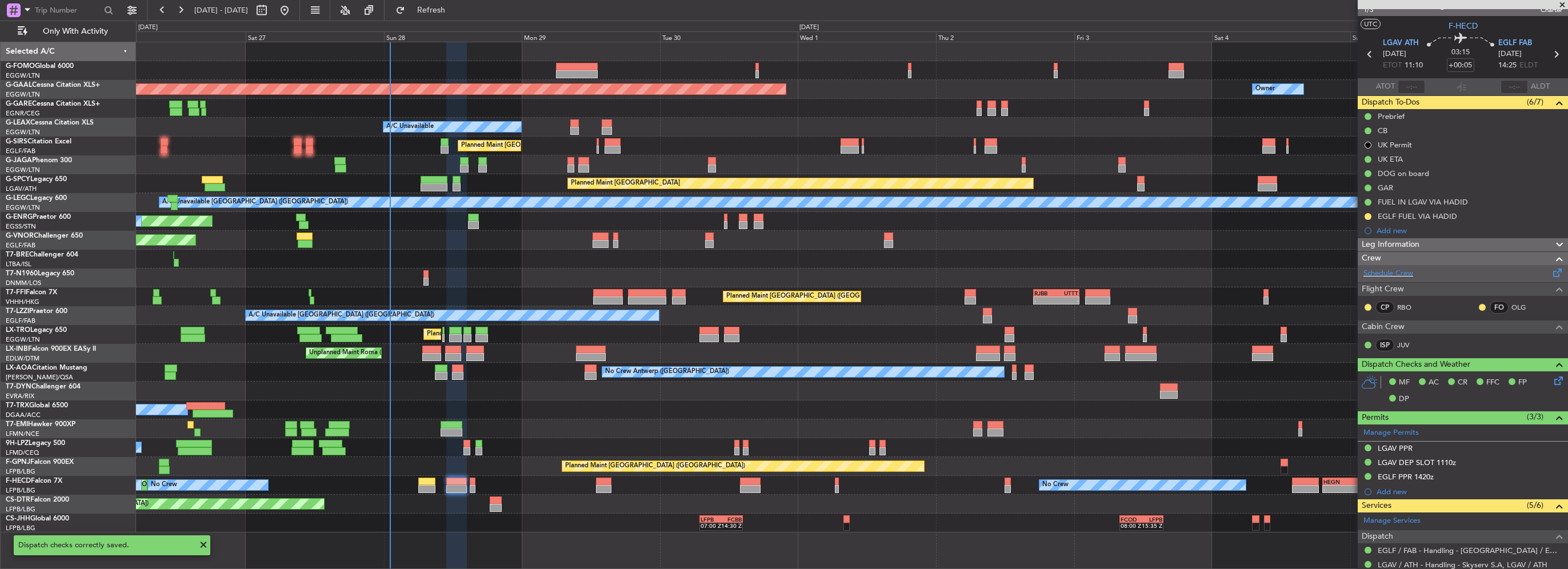
scroll to position [0, 0]
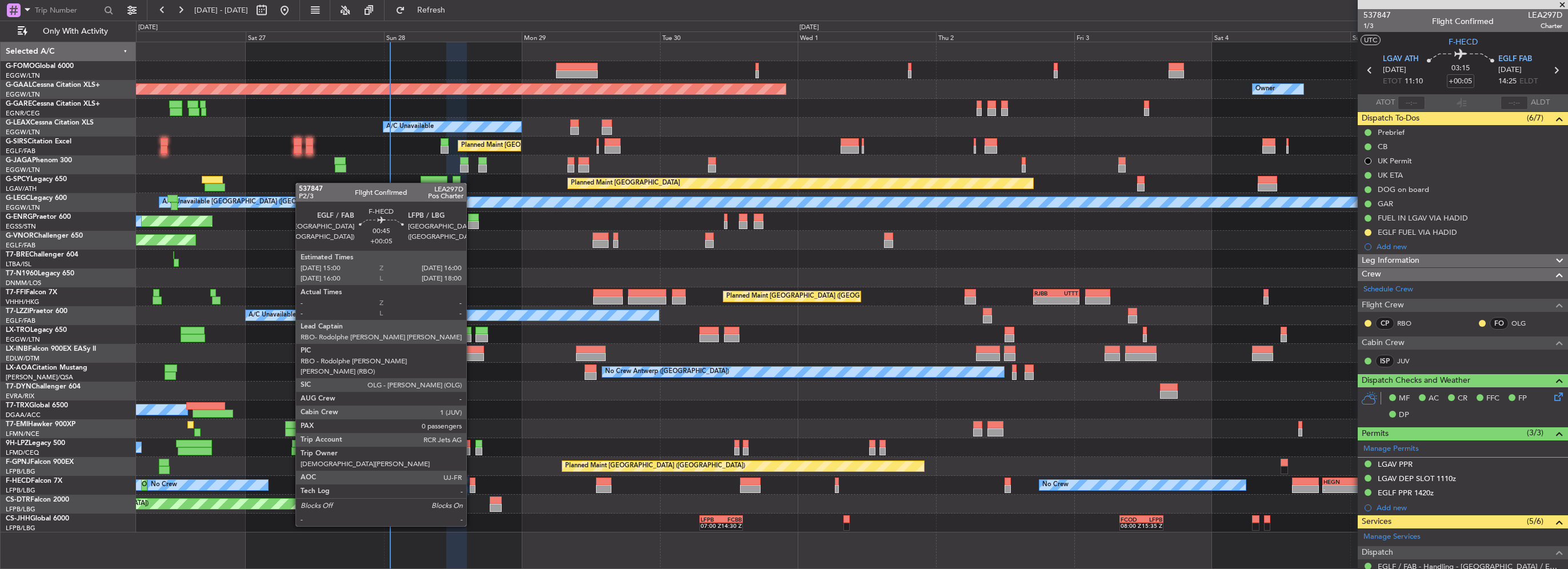
click at [471, 484] on div at bounding box center [473, 481] width 6 height 8
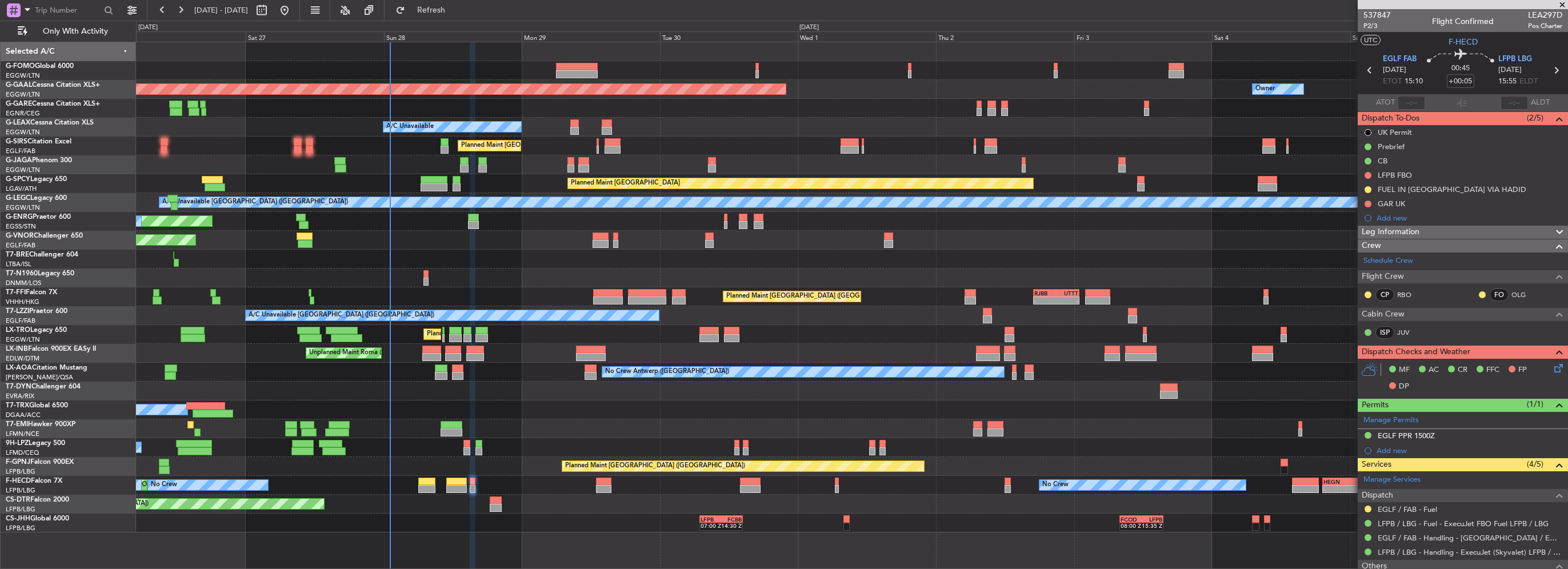
drag, startPoint x: 1367, startPoint y: 174, endPoint x: 1377, endPoint y: 200, distance: 27.9
click at [1367, 174] on button at bounding box center [1368, 175] width 7 height 7
click at [1371, 225] on span "Completed" at bounding box center [1373, 225] width 37 height 11
click at [1363, 203] on div at bounding box center [1368, 204] width 9 height 9
click at [1447, 434] on div "EGLF PPR 1500Z" at bounding box center [1463, 436] width 210 height 14
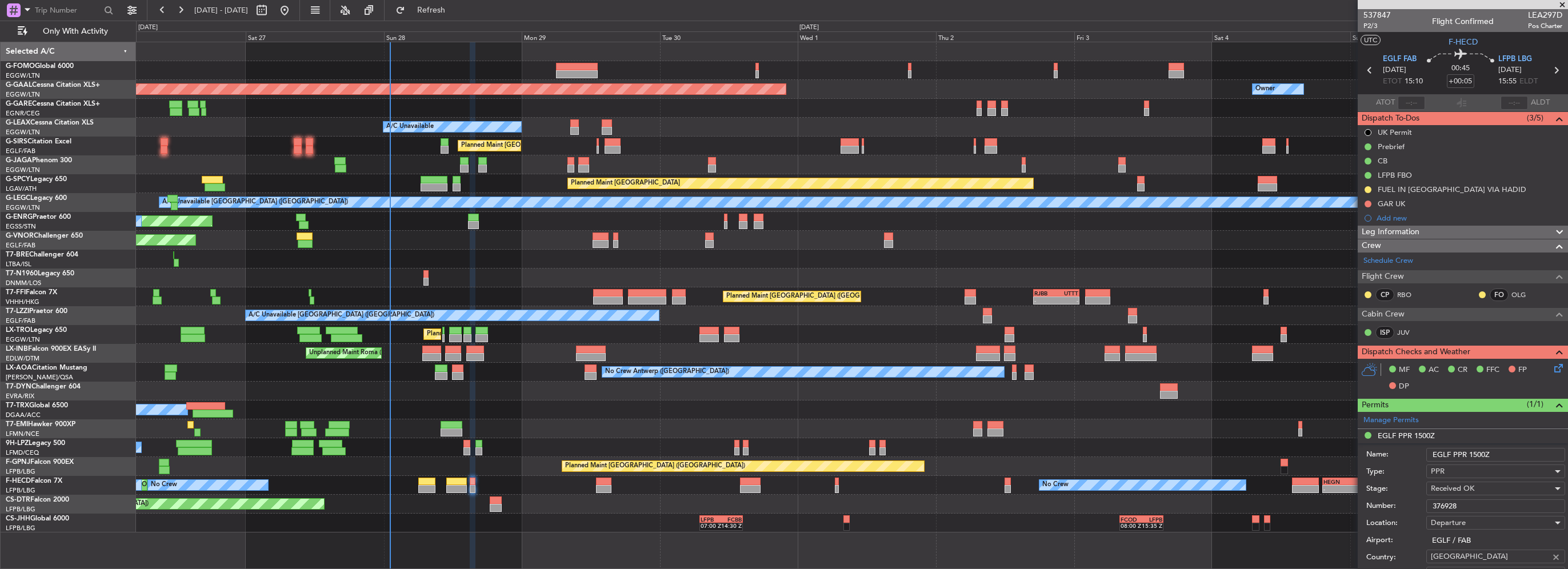
click at [1367, 499] on div "Number: 376928" at bounding box center [1466, 506] width 199 height 17
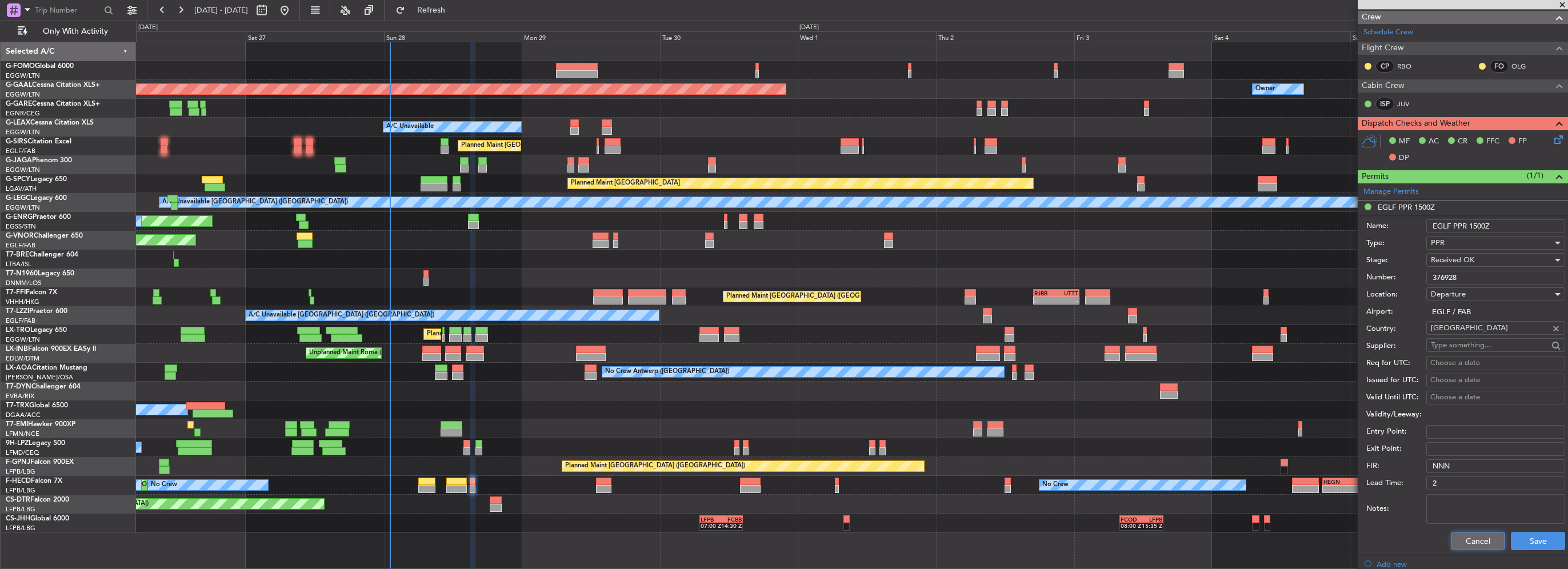
click at [1477, 544] on button "Cancel" at bounding box center [1478, 541] width 54 height 18
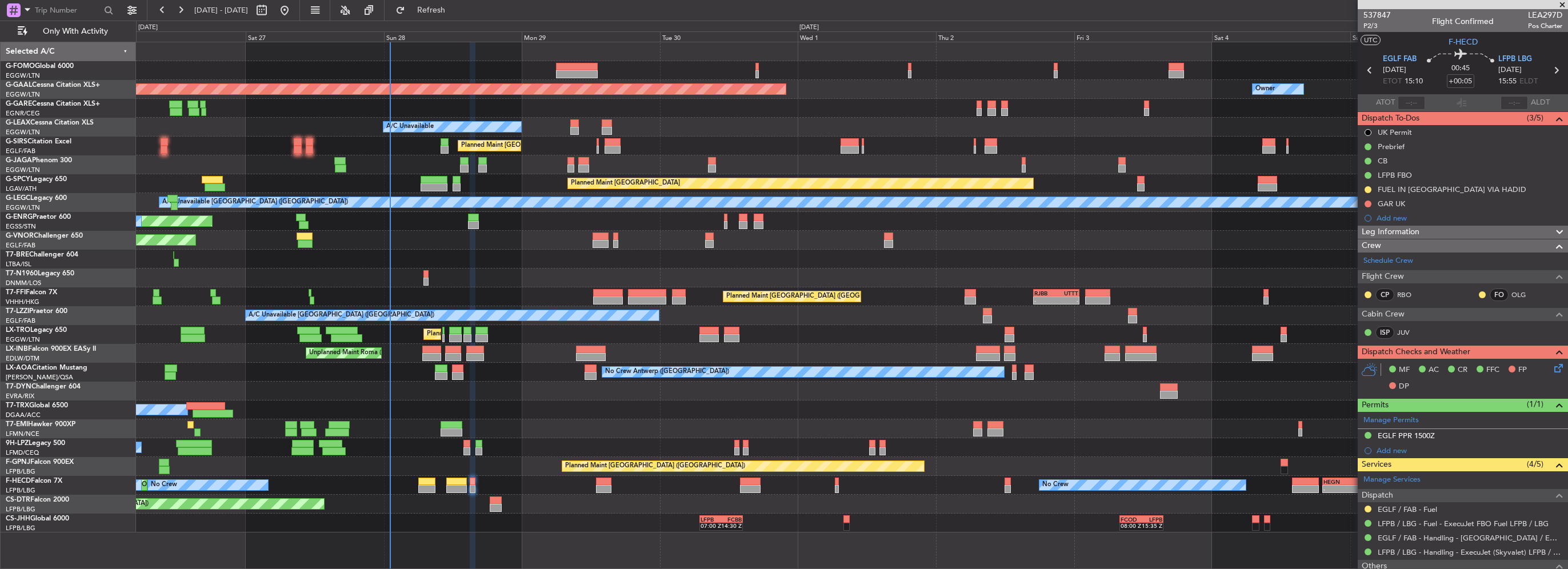
drag, startPoint x: 1426, startPoint y: 234, endPoint x: 1422, endPoint y: 245, distance: 11.7
click at [1426, 234] on div "Leg Information" at bounding box center [1463, 232] width 210 height 13
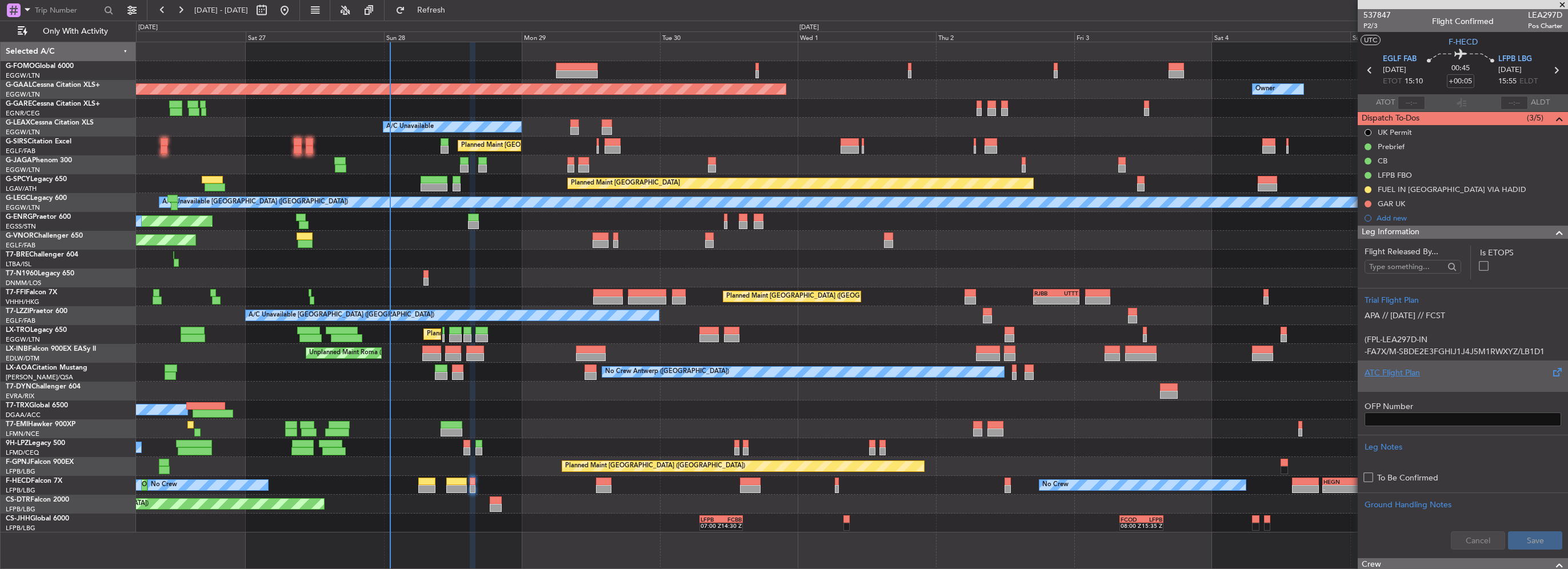
click at [1403, 370] on div "ATC Flight Plan" at bounding box center [1463, 373] width 196 height 12
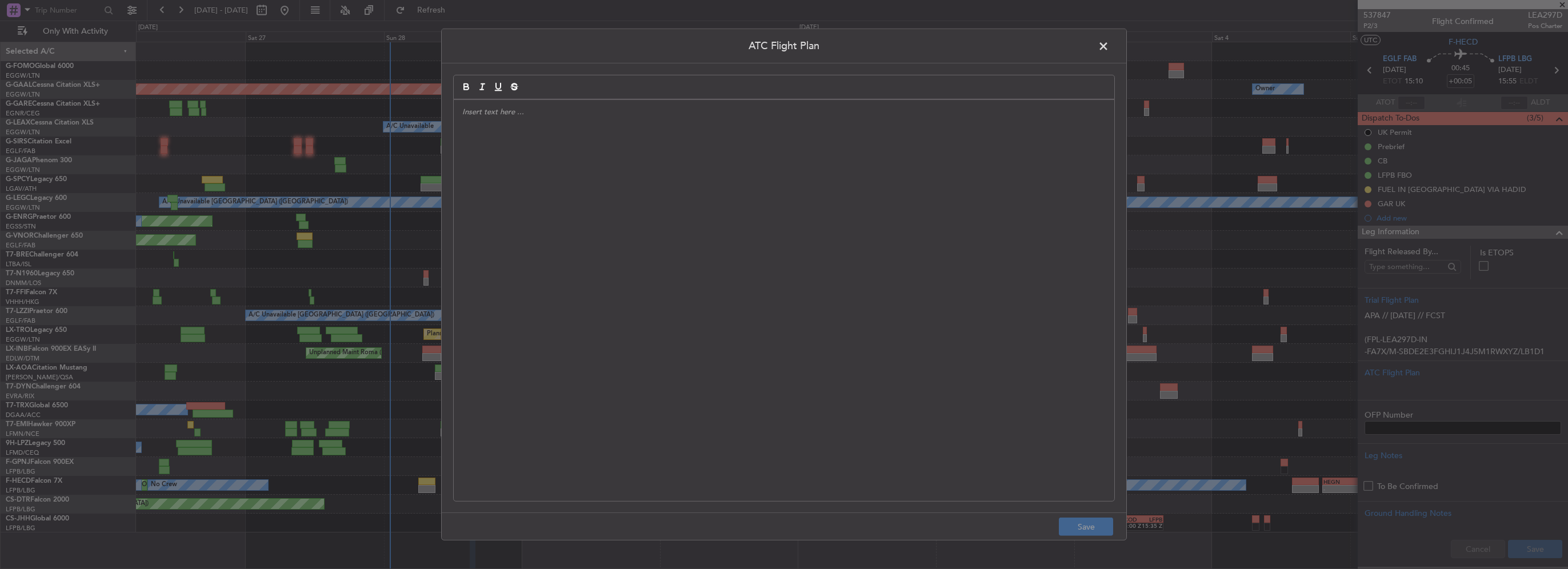
click at [634, 252] on div at bounding box center [784, 300] width 661 height 401
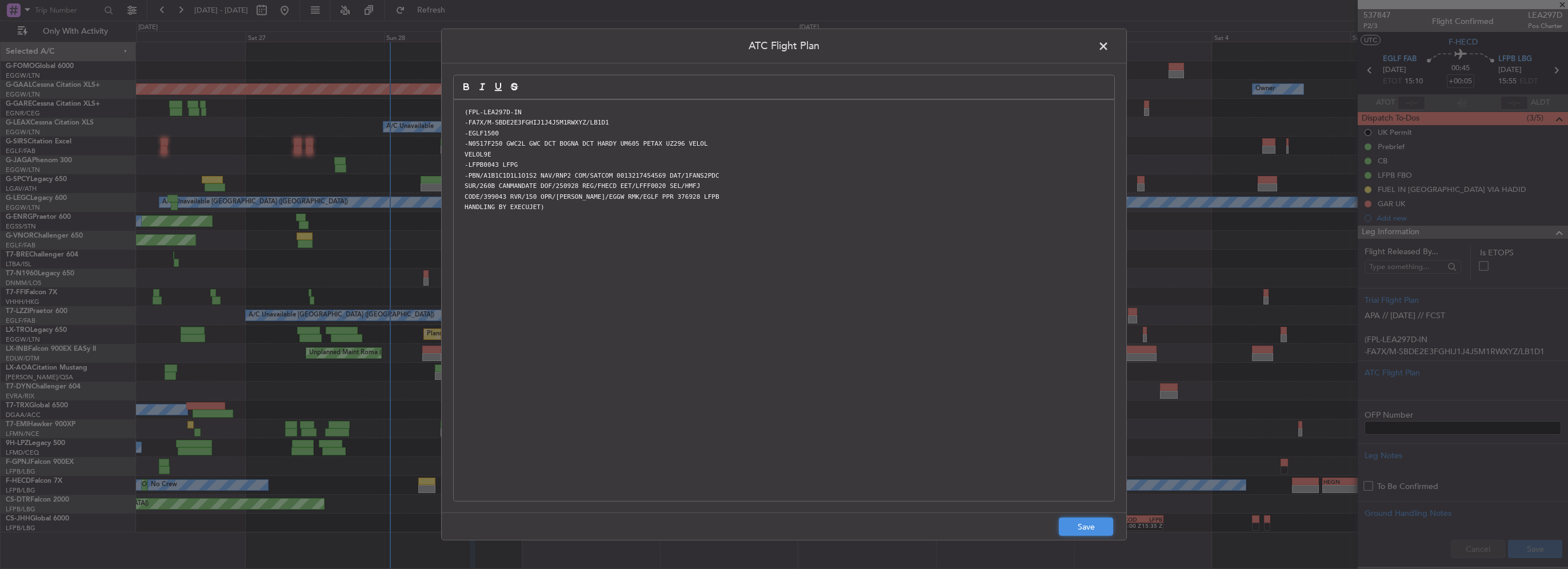
click at [1086, 530] on button "Save" at bounding box center [1086, 526] width 54 height 18
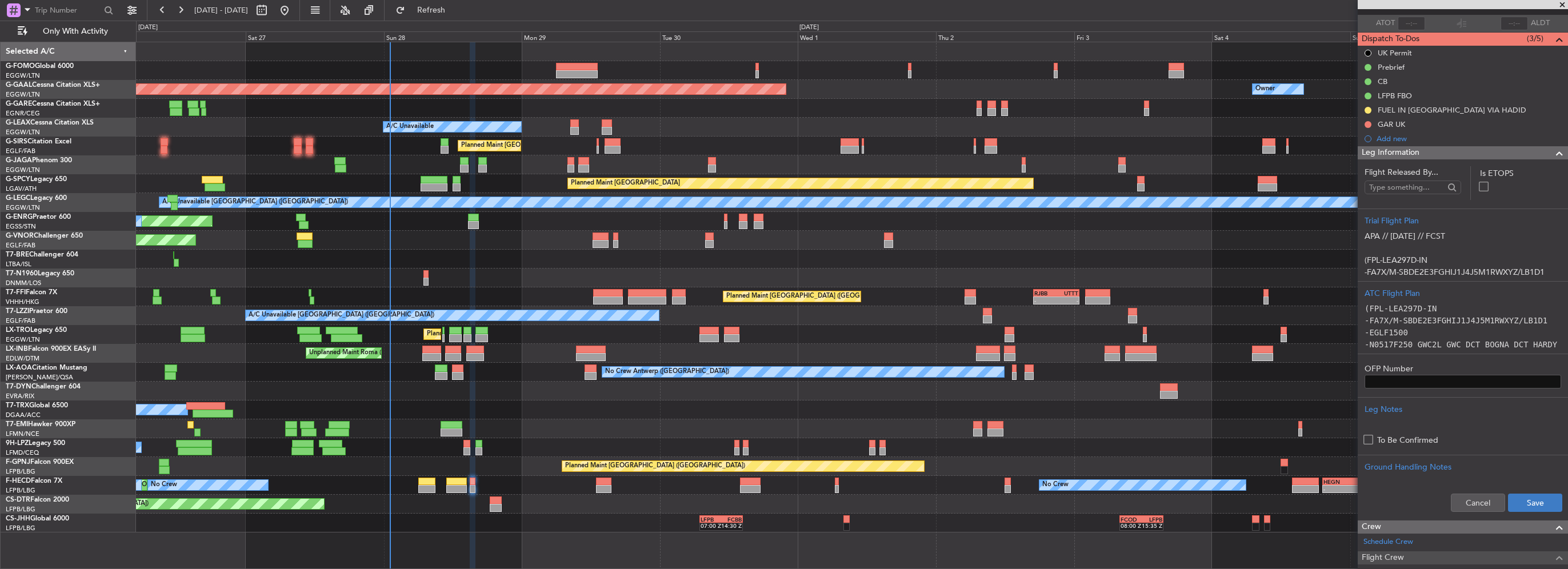
scroll to position [114, 0]
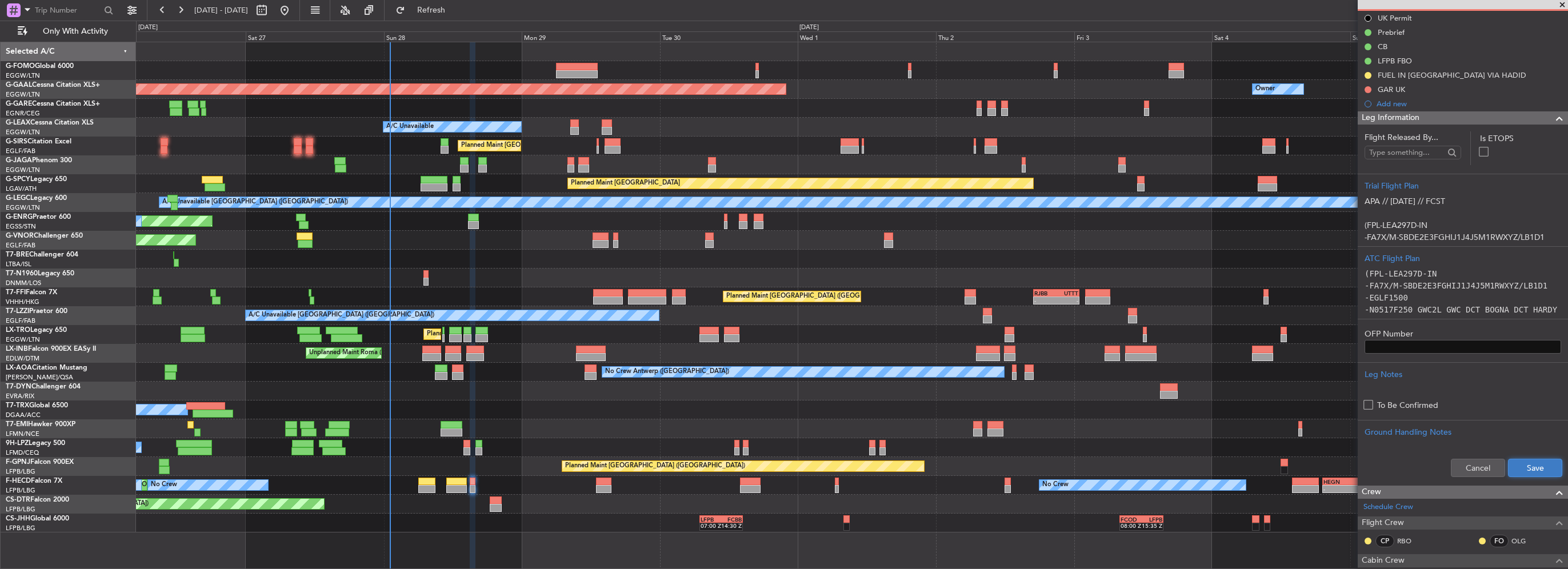
click at [1513, 461] on button "Save" at bounding box center [1535, 467] width 54 height 18
click at [1544, 117] on div at bounding box center [1555, 118] width 23 height 14
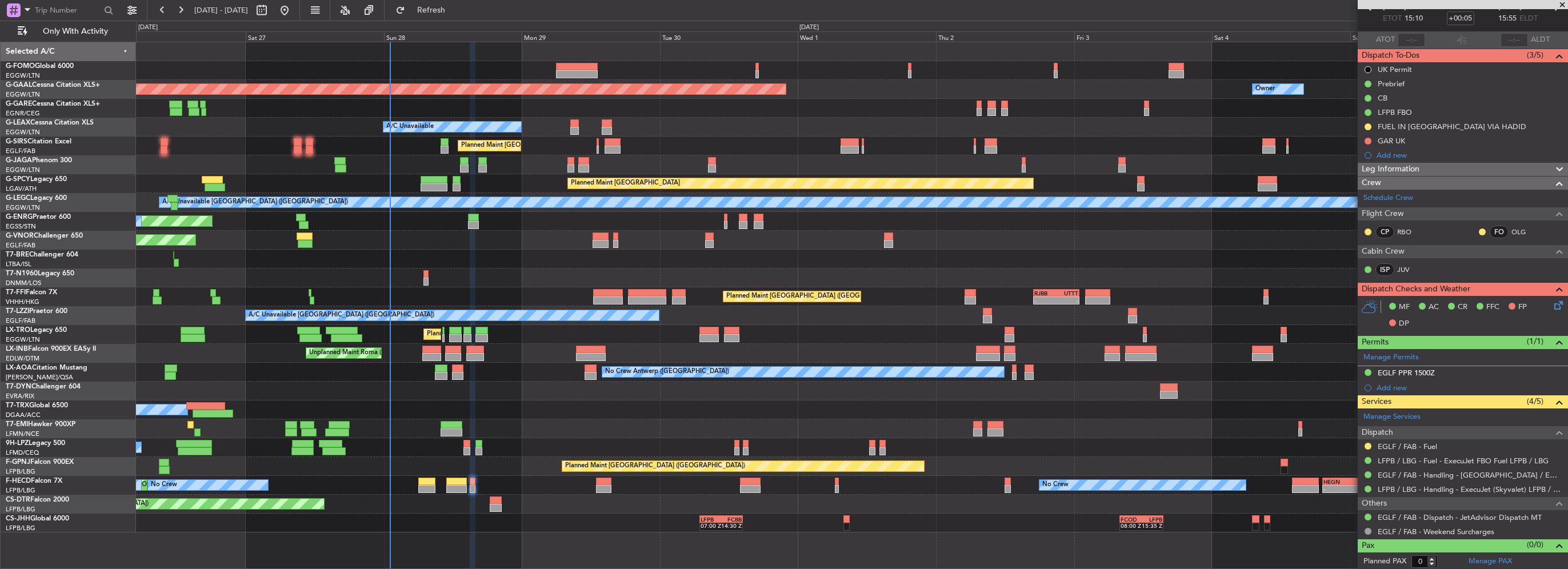
click at [1553, 164] on span at bounding box center [1560, 170] width 14 height 14
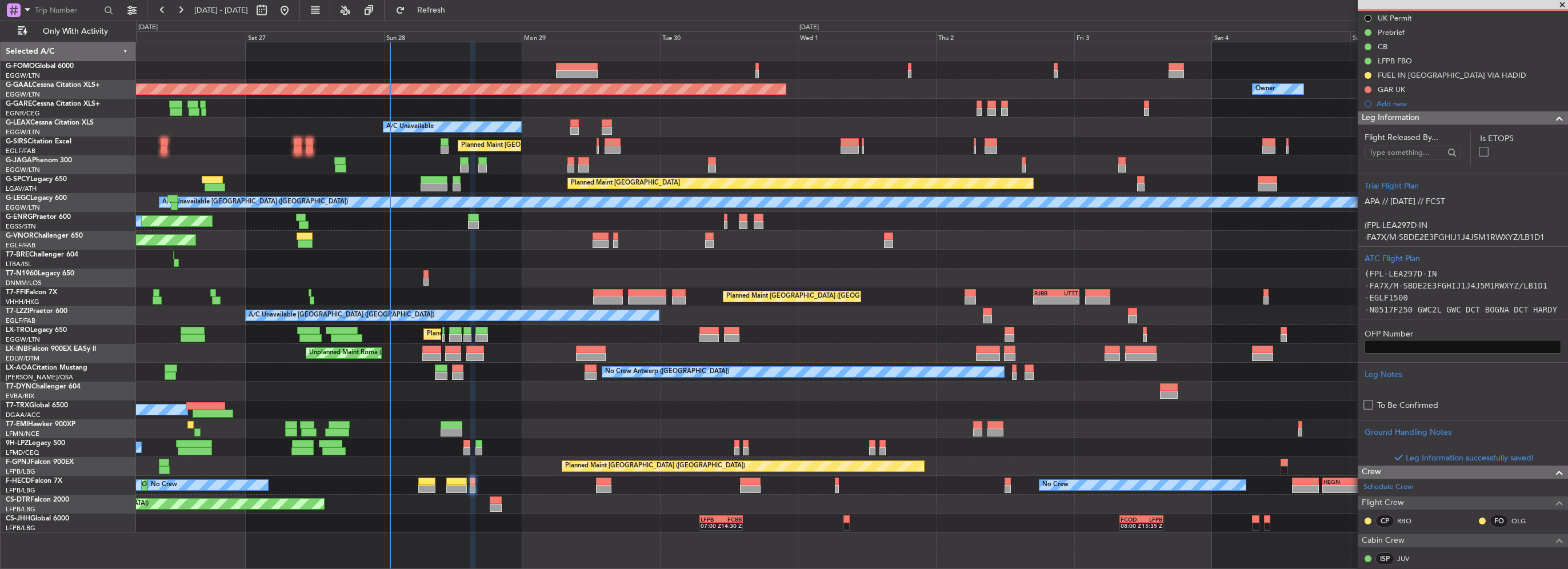
click at [1553, 119] on span at bounding box center [1560, 118] width 14 height 14
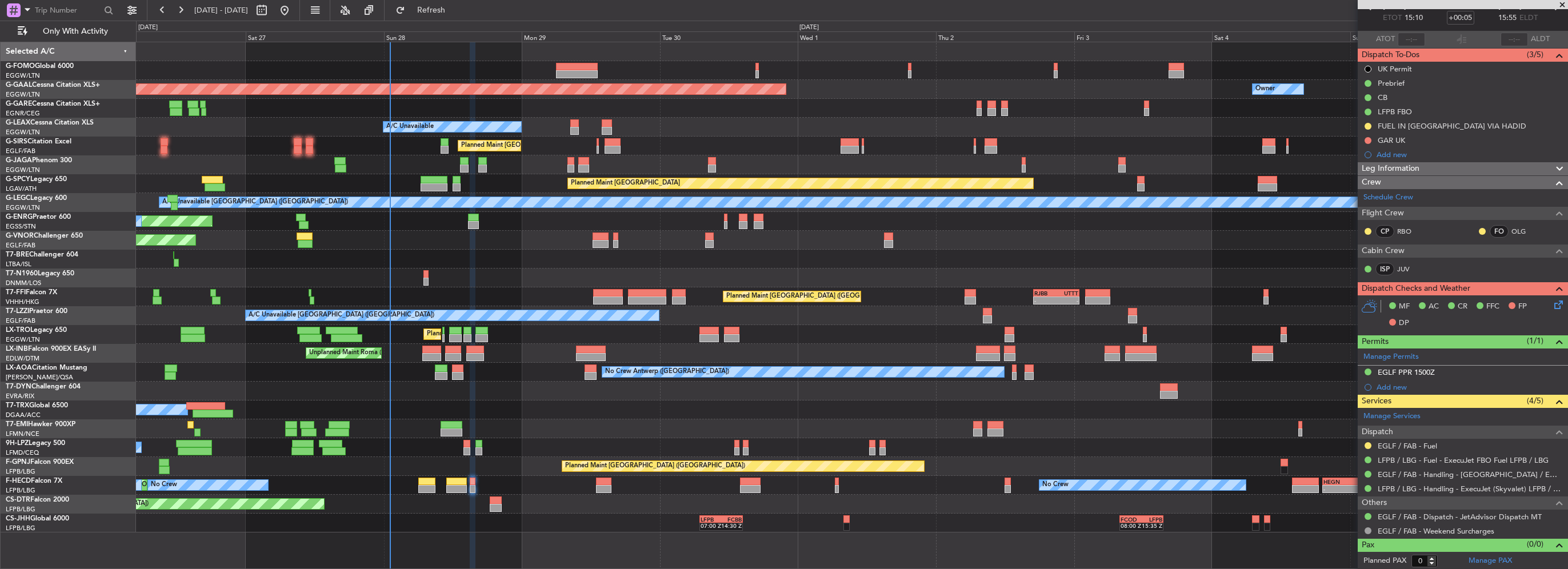
scroll to position [63, 0]
click at [1552, 305] on icon at bounding box center [1557, 303] width 9 height 9
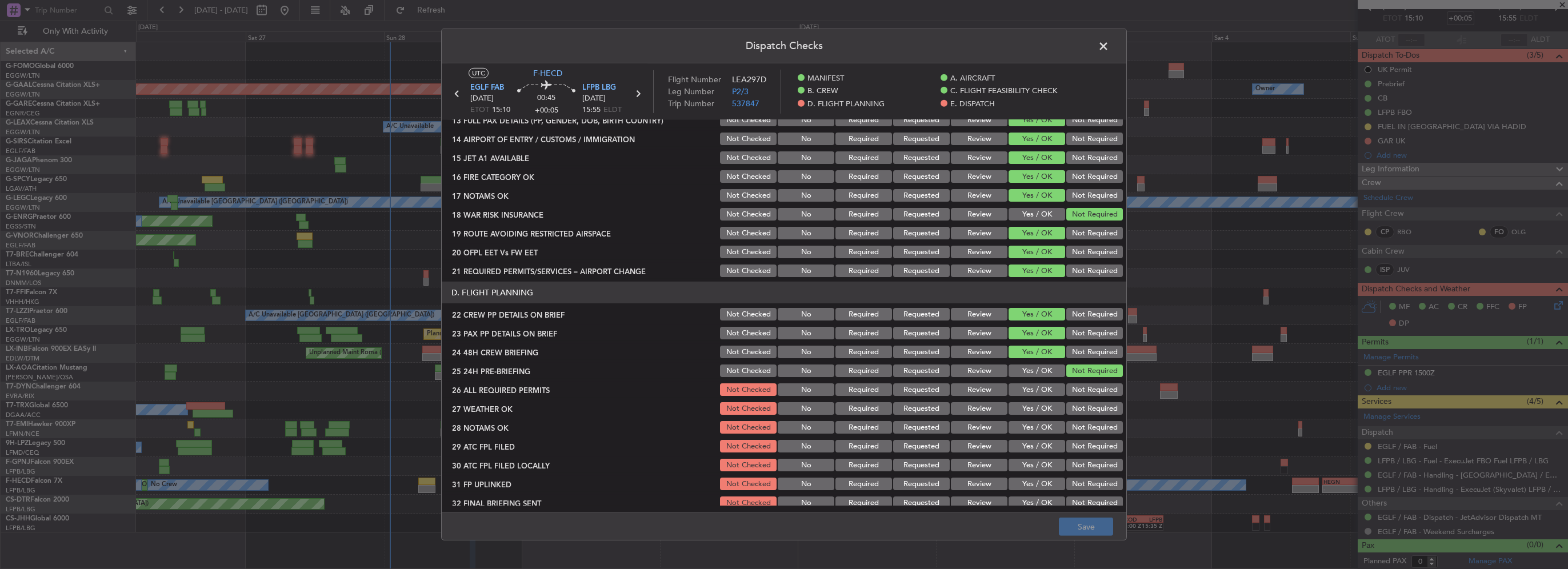
scroll to position [514, 0]
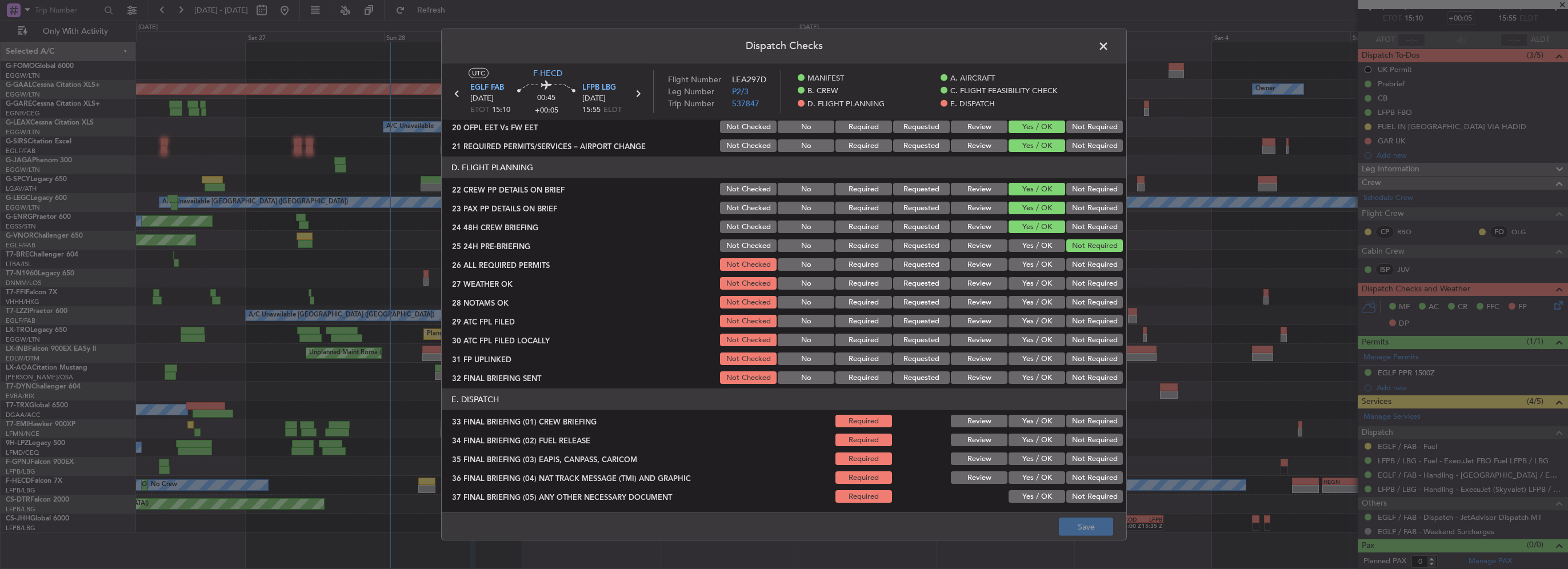
click at [1051, 265] on button "Yes / OK" at bounding box center [1037, 265] width 57 height 13
click at [1043, 289] on button "Yes / OK" at bounding box center [1037, 283] width 57 height 13
drag, startPoint x: 1044, startPoint y: 300, endPoint x: 1043, endPoint y: 316, distance: 16.0
click at [1044, 304] on button "Yes / OK" at bounding box center [1037, 302] width 57 height 13
drag, startPoint x: 1043, startPoint y: 316, endPoint x: 1054, endPoint y: 329, distance: 17.0
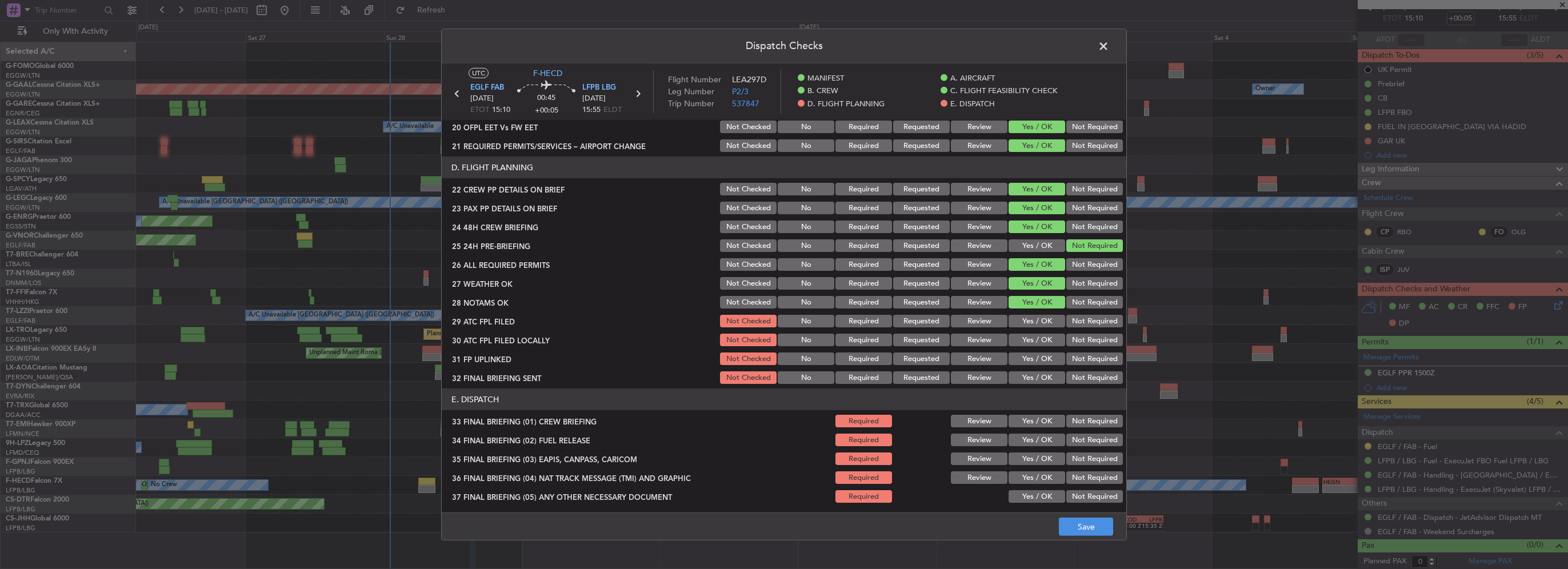
click at [1043, 316] on button "Yes / OK" at bounding box center [1037, 321] width 57 height 13
click at [1067, 333] on button "Not Required" at bounding box center [1095, 340] width 57 height 13
drag, startPoint x: 1044, startPoint y: 355, endPoint x: 1062, endPoint y: 373, distance: 25.5
click at [1045, 356] on button "Yes / OK" at bounding box center [1037, 359] width 57 height 13
click at [1067, 378] on button "Not Required" at bounding box center [1095, 378] width 57 height 13
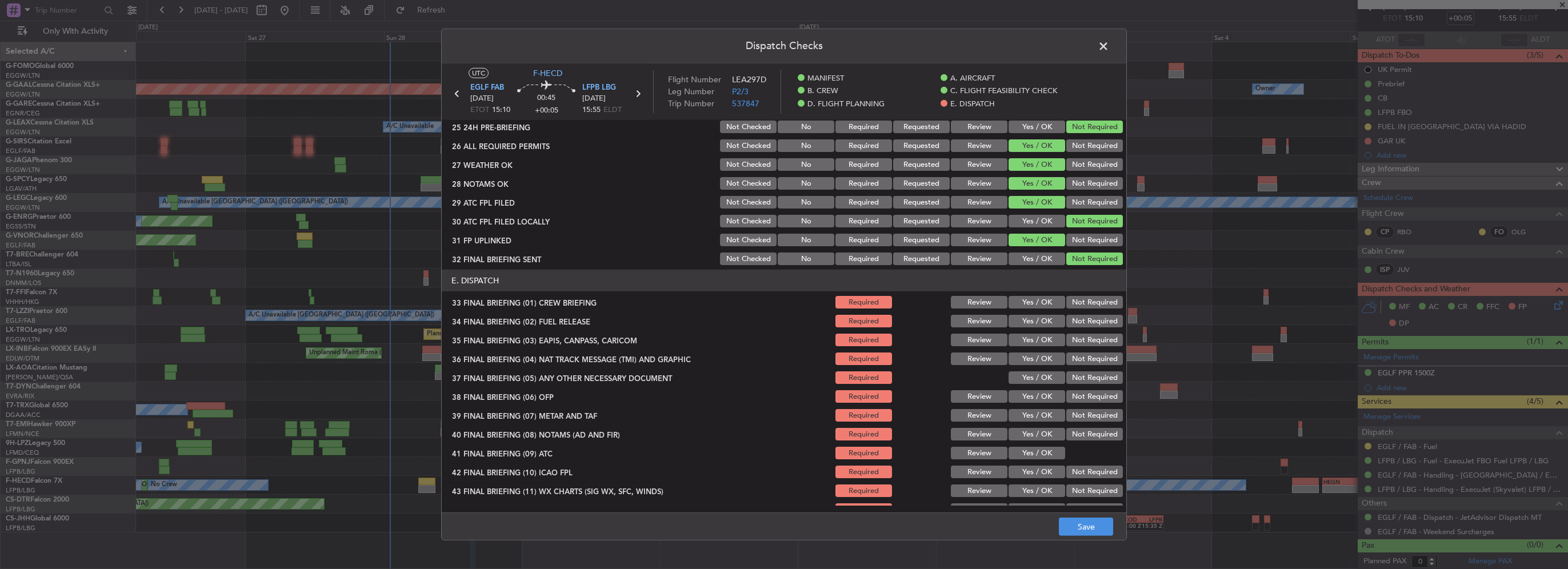
scroll to position [647, 0]
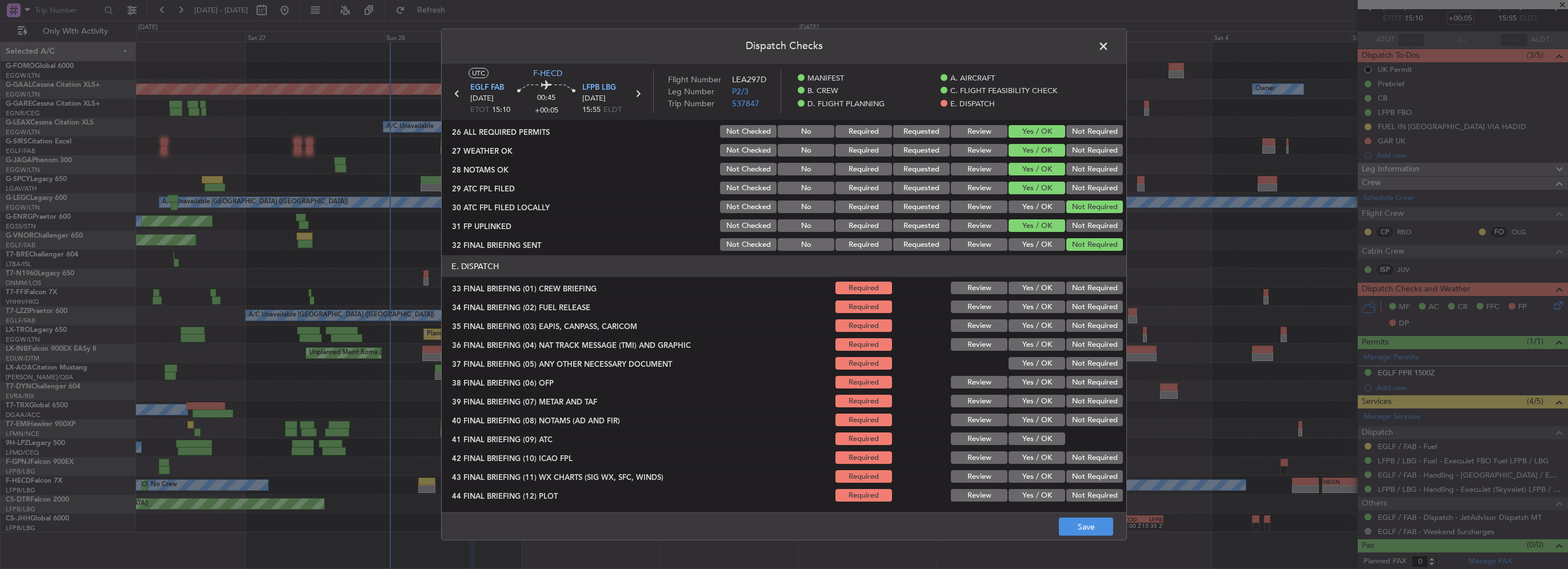
click at [1043, 287] on button "Yes / OK" at bounding box center [1037, 288] width 57 height 13
drag, startPoint x: 1043, startPoint y: 307, endPoint x: 1057, endPoint y: 318, distance: 17.8
click at [1043, 307] on button "Yes / OK" at bounding box center [1037, 307] width 57 height 13
drag, startPoint x: 1066, startPoint y: 327, endPoint x: 1069, endPoint y: 346, distance: 19.2
click at [1067, 328] on button "Not Required" at bounding box center [1095, 326] width 57 height 13
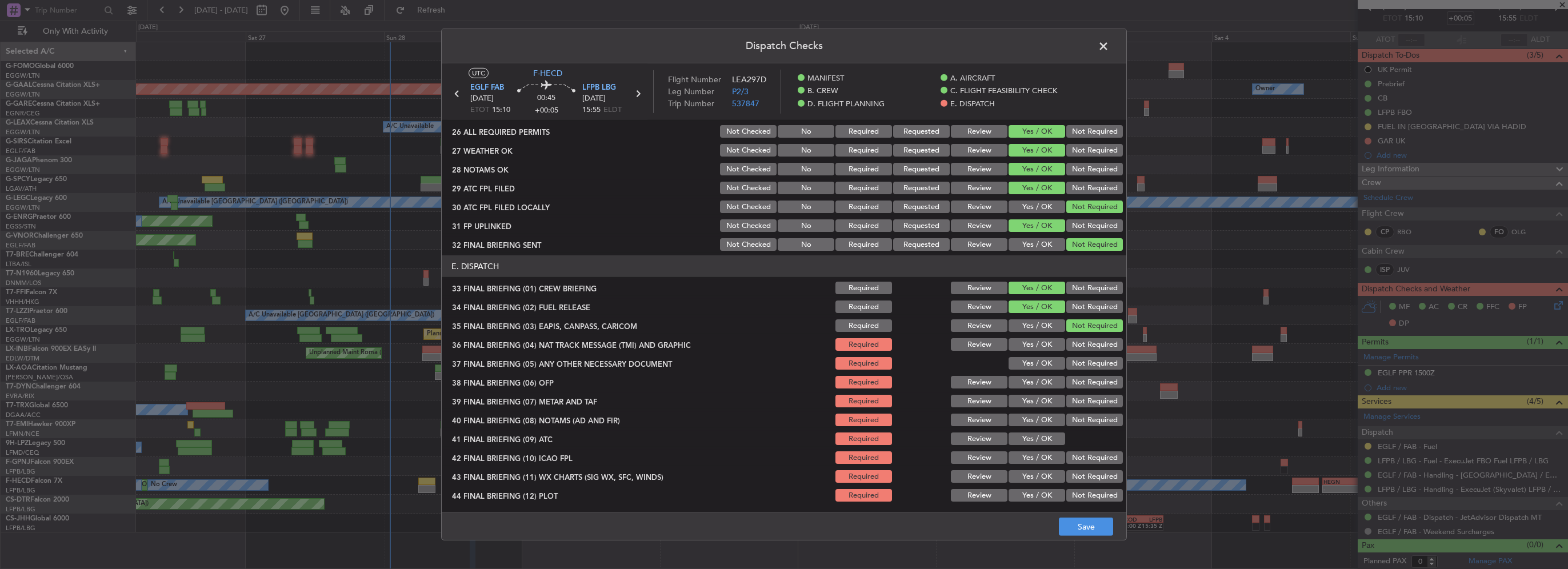
click at [1069, 347] on button "Not Required" at bounding box center [1095, 345] width 57 height 13
click at [1027, 370] on div "Yes / OK" at bounding box center [1036, 363] width 58 height 16
drag, startPoint x: 1043, startPoint y: 362, endPoint x: 1043, endPoint y: 378, distance: 16.0
click at [1043, 363] on button "Yes / OK" at bounding box center [1037, 363] width 57 height 13
click at [1044, 382] on button "Yes / OK" at bounding box center [1037, 382] width 57 height 13
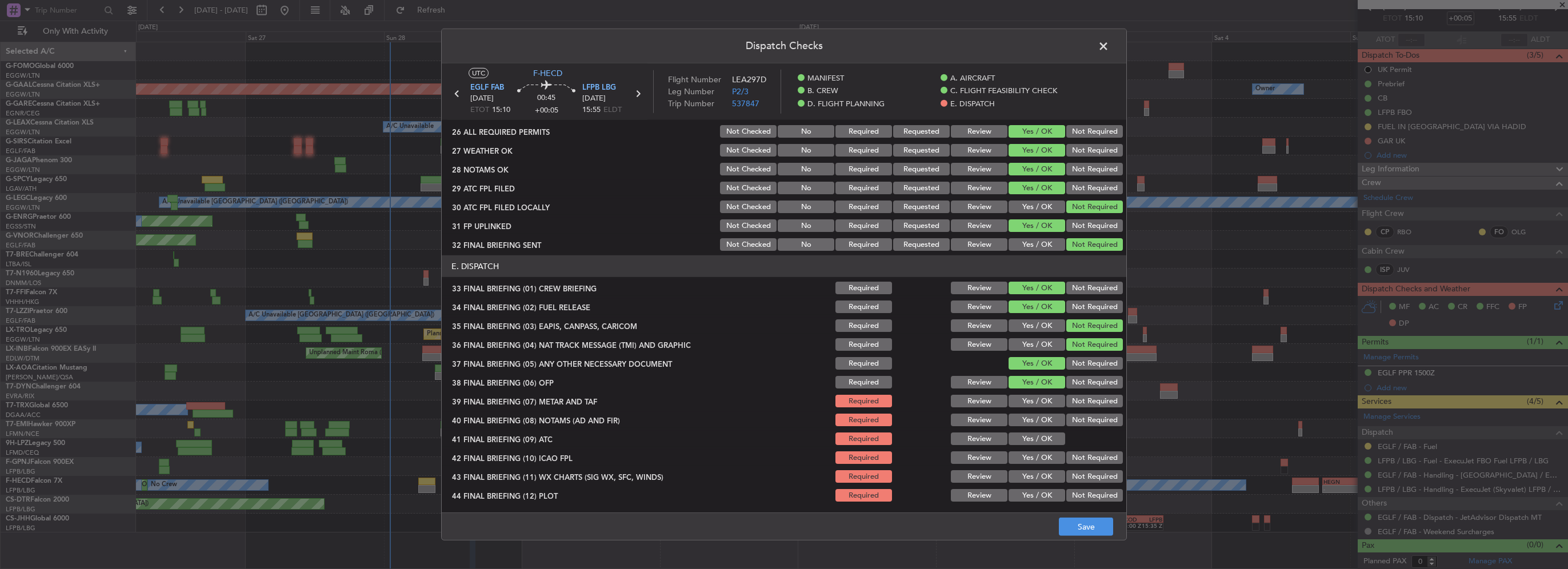
click at [1038, 414] on button "Yes / OK" at bounding box center [1037, 420] width 57 height 13
click at [1044, 401] on button "Yes / OK" at bounding box center [1037, 401] width 57 height 13
drag, startPoint x: 1049, startPoint y: 435, endPoint x: 1044, endPoint y: 443, distance: 9.4
click at [1047, 437] on button "Yes / OK" at bounding box center [1037, 439] width 57 height 13
click at [1031, 469] on div "Yes / OK" at bounding box center [1036, 476] width 58 height 16
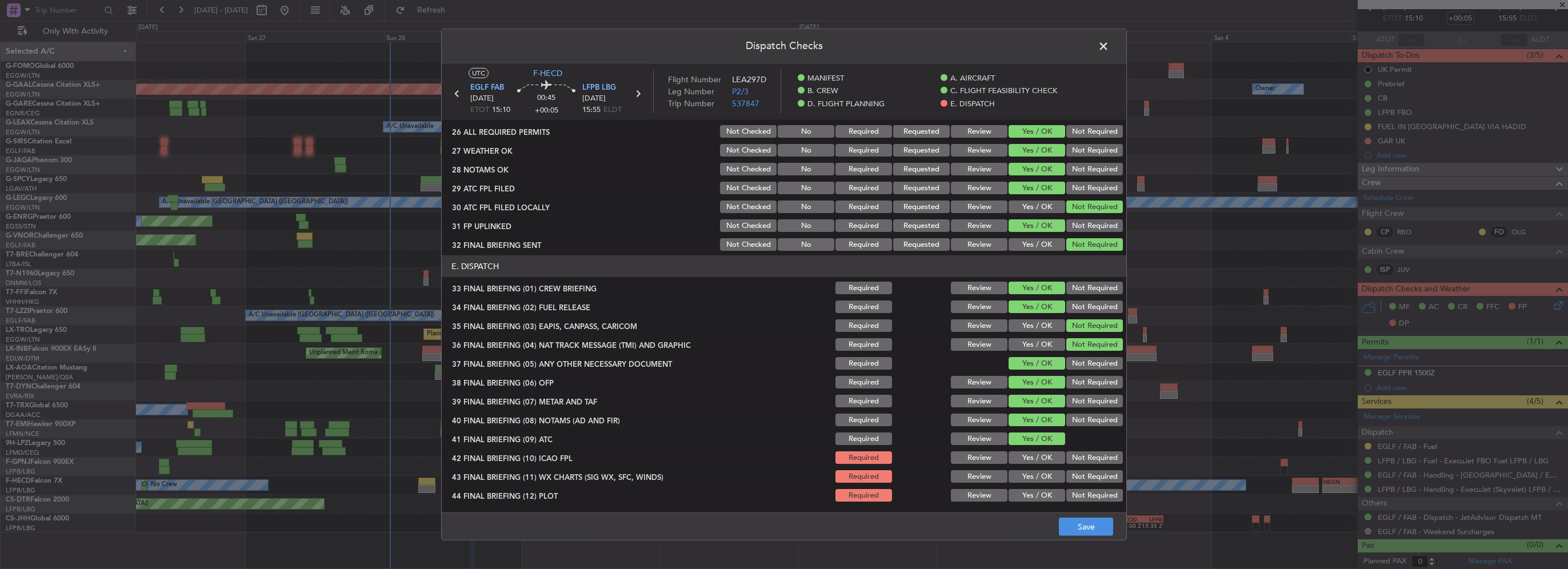
click at [1036, 460] on button "Yes / OK" at bounding box center [1037, 458] width 57 height 13
click at [1041, 482] on div "Yes / OK" at bounding box center [1036, 476] width 58 height 16
click at [1050, 501] on div "Yes / OK" at bounding box center [1036, 495] width 58 height 16
click at [1043, 496] on button "Yes / OK" at bounding box center [1037, 495] width 57 height 13
click at [1041, 472] on button "Yes / OK" at bounding box center [1037, 476] width 57 height 13
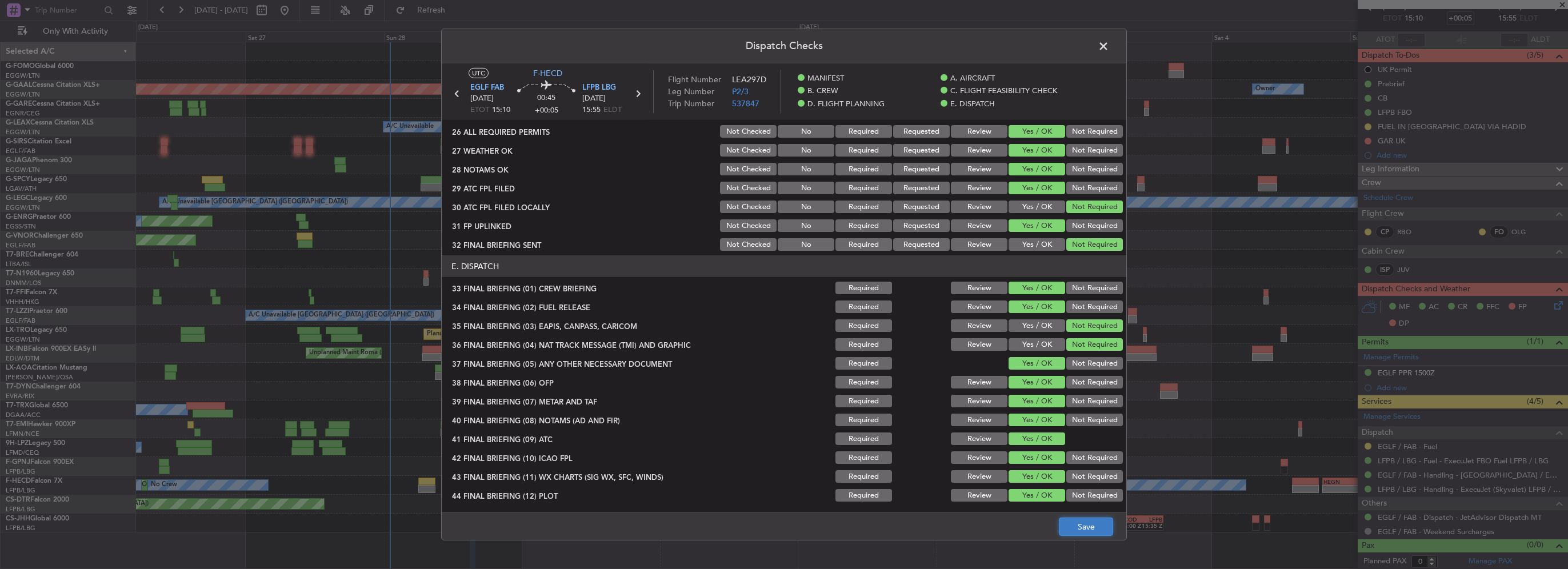
click at [1073, 523] on button "Save" at bounding box center [1086, 526] width 54 height 18
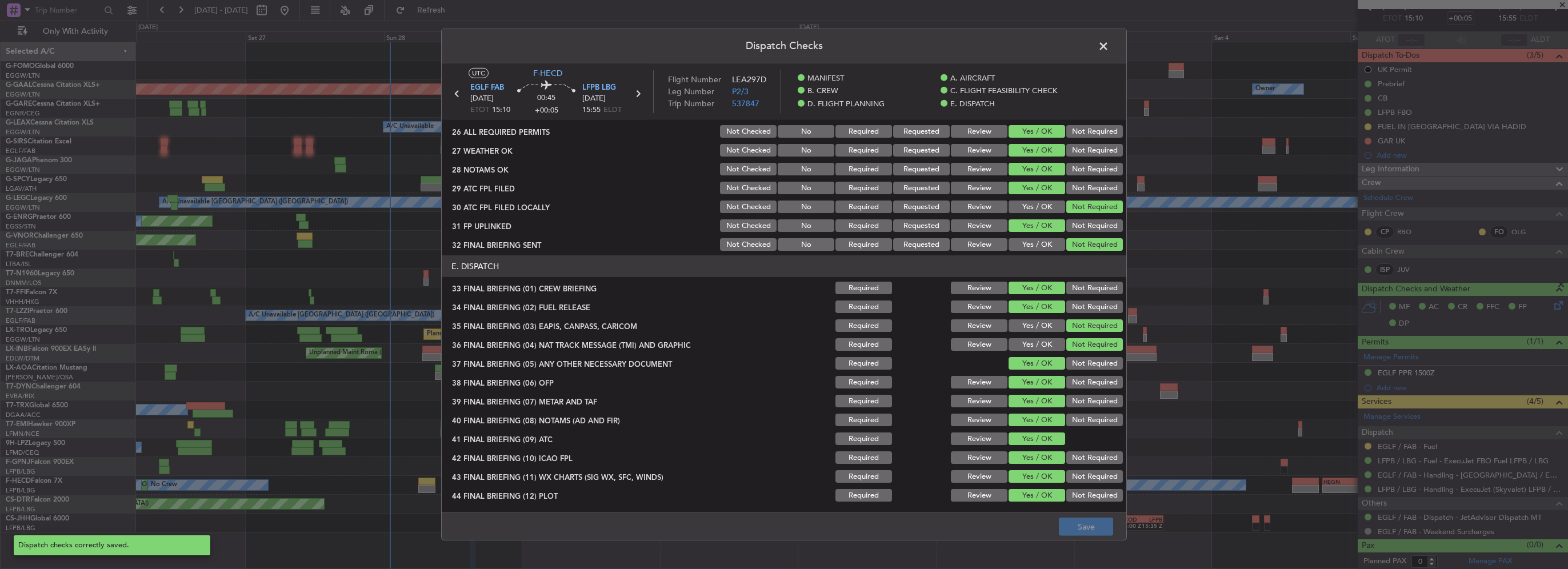
click at [1109, 43] on span at bounding box center [1109, 49] width 0 height 23
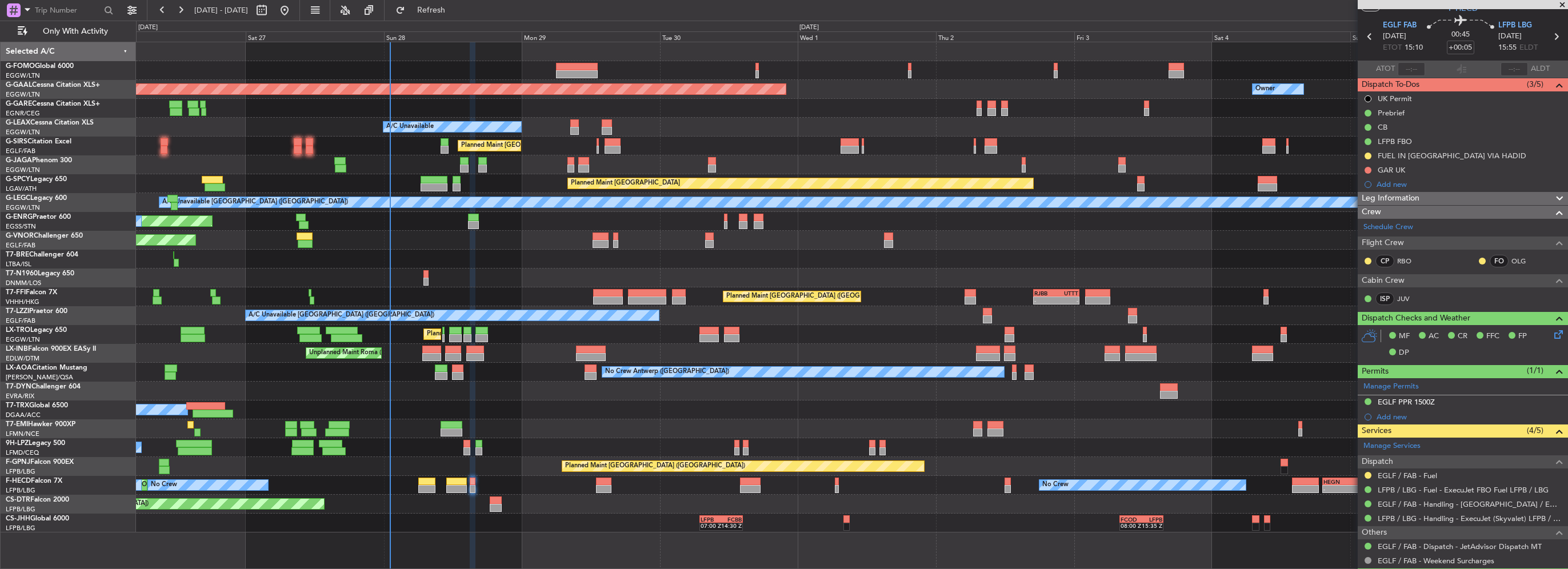
scroll to position [63, 0]
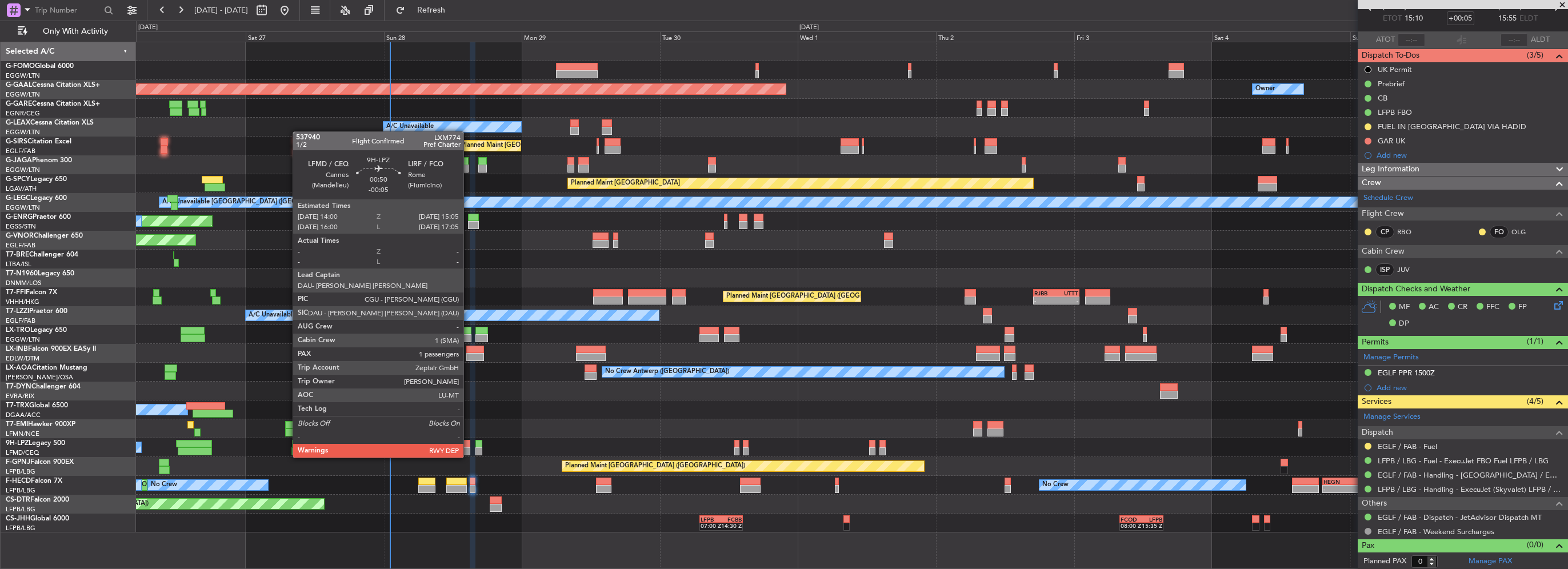
click at [469, 446] on div "No Crew" at bounding box center [851, 448] width 1431 height 19
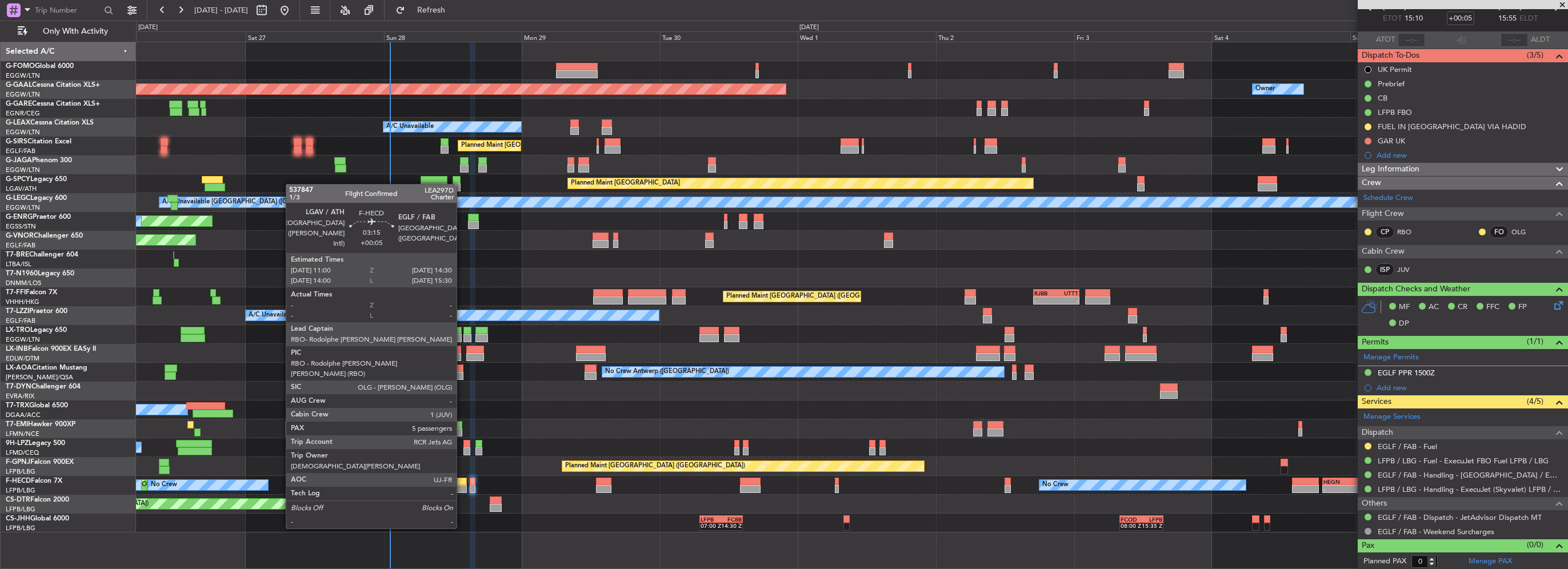
click at [461, 486] on div at bounding box center [457, 489] width 20 height 8
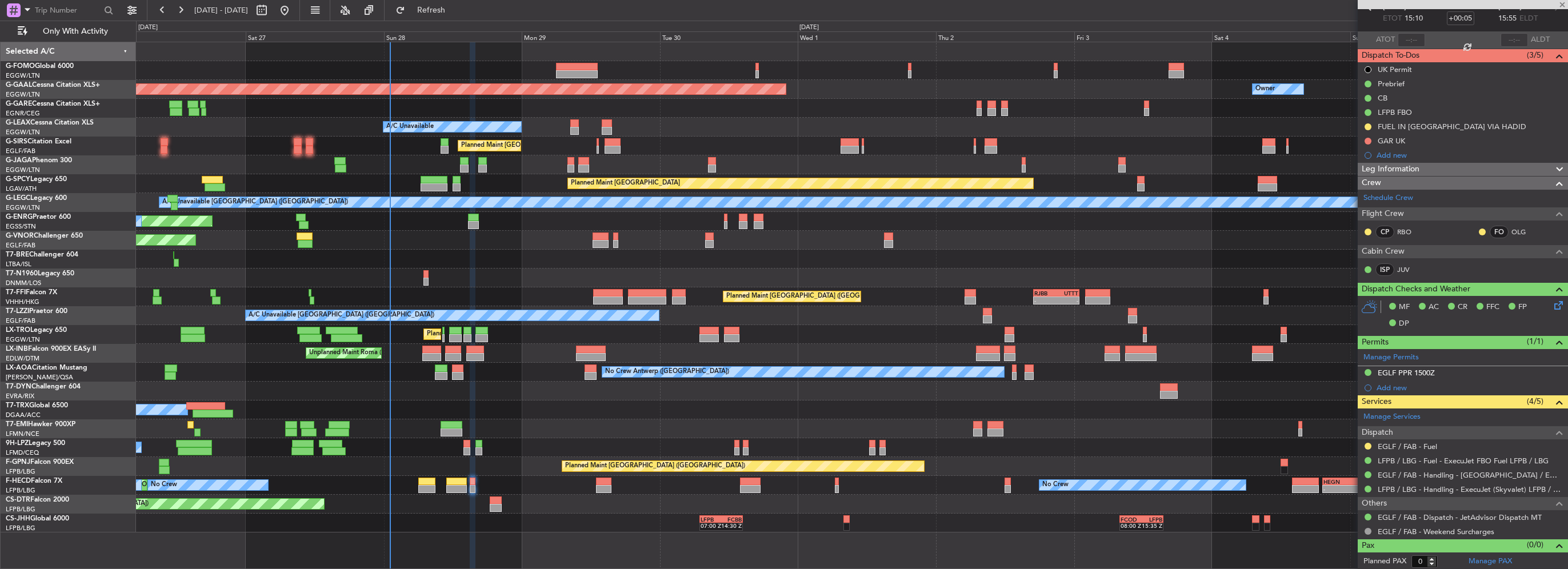
type input "5"
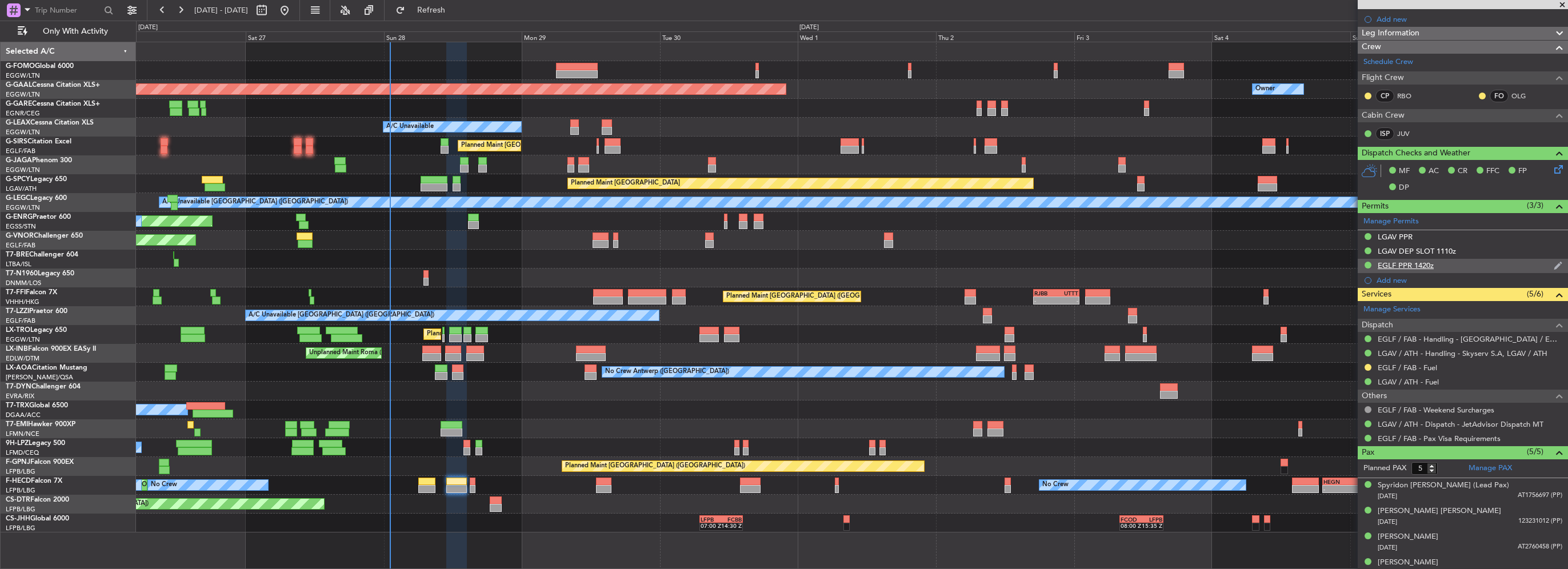
scroll to position [229, 0]
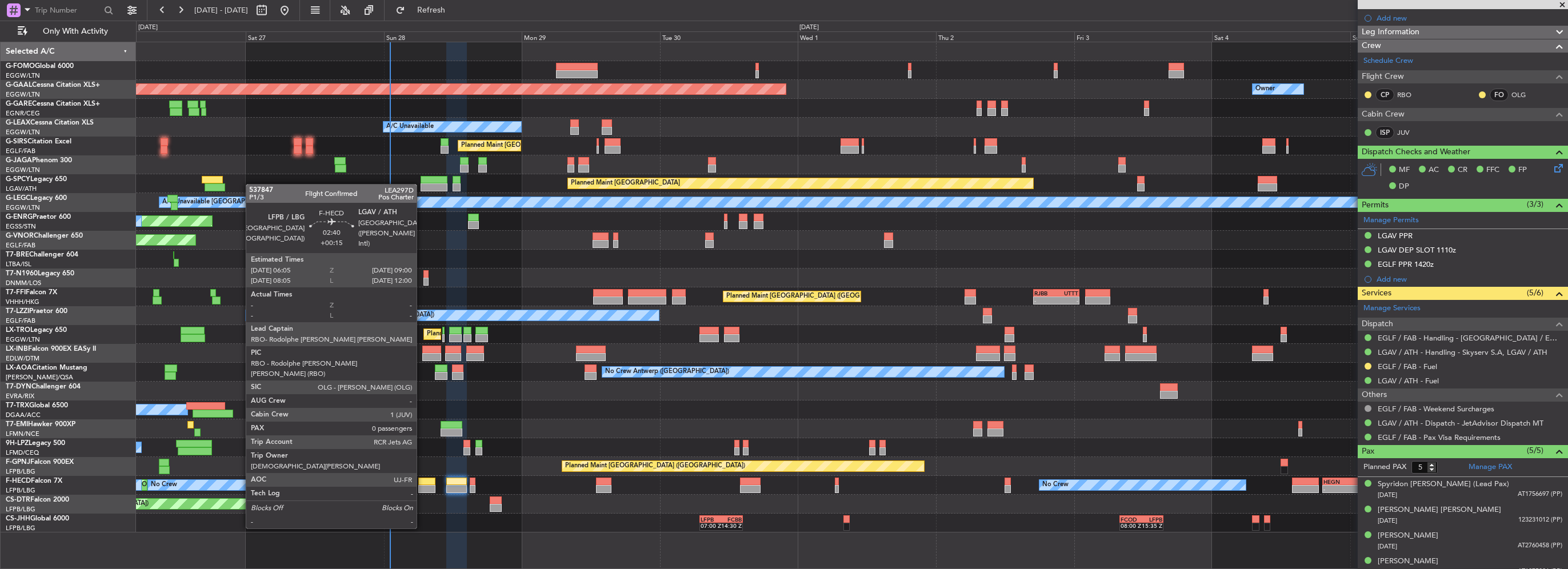
click at [422, 486] on div at bounding box center [426, 489] width 17 height 8
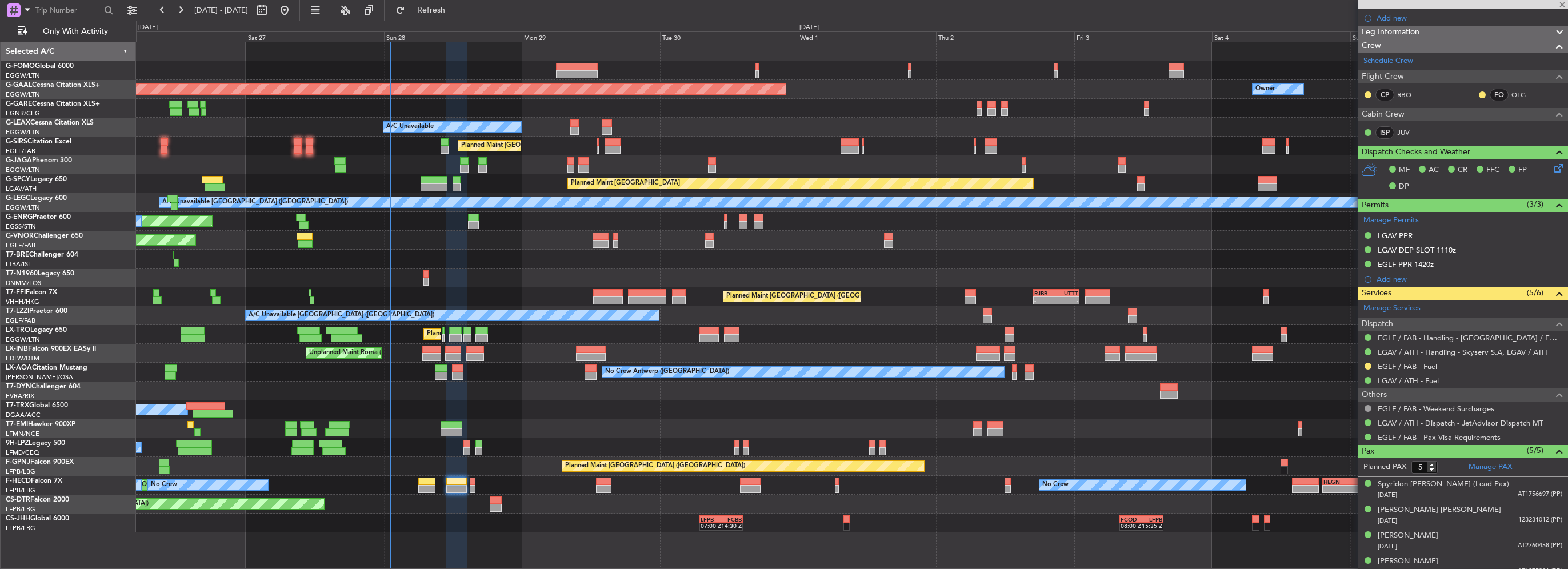
type input "+00:15"
type input "0"
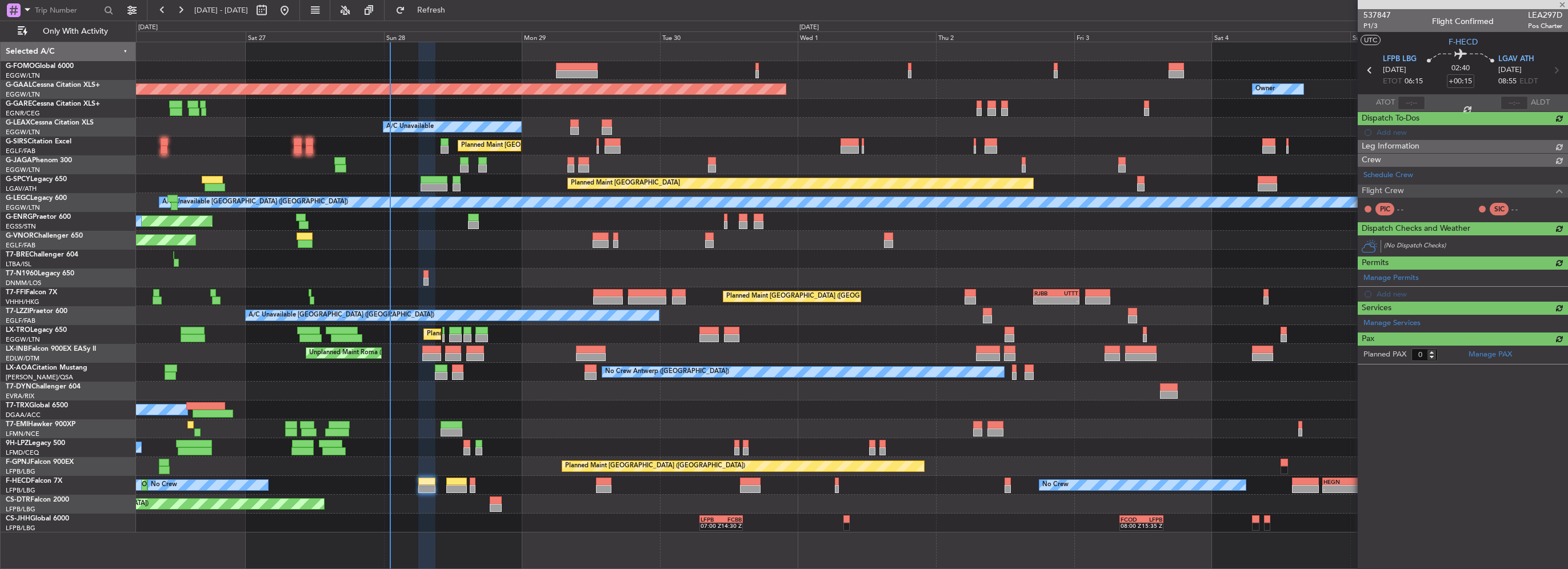
scroll to position [0, 0]
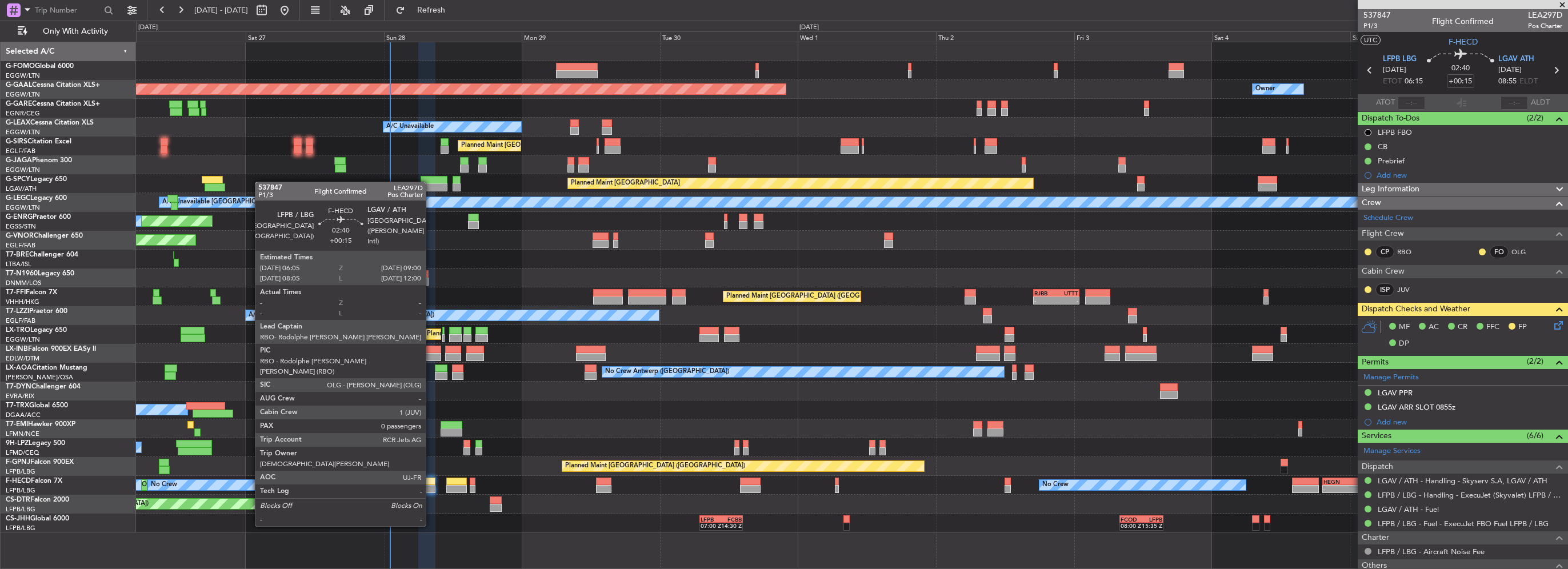
click at [430, 484] on div at bounding box center [426, 481] width 17 height 8
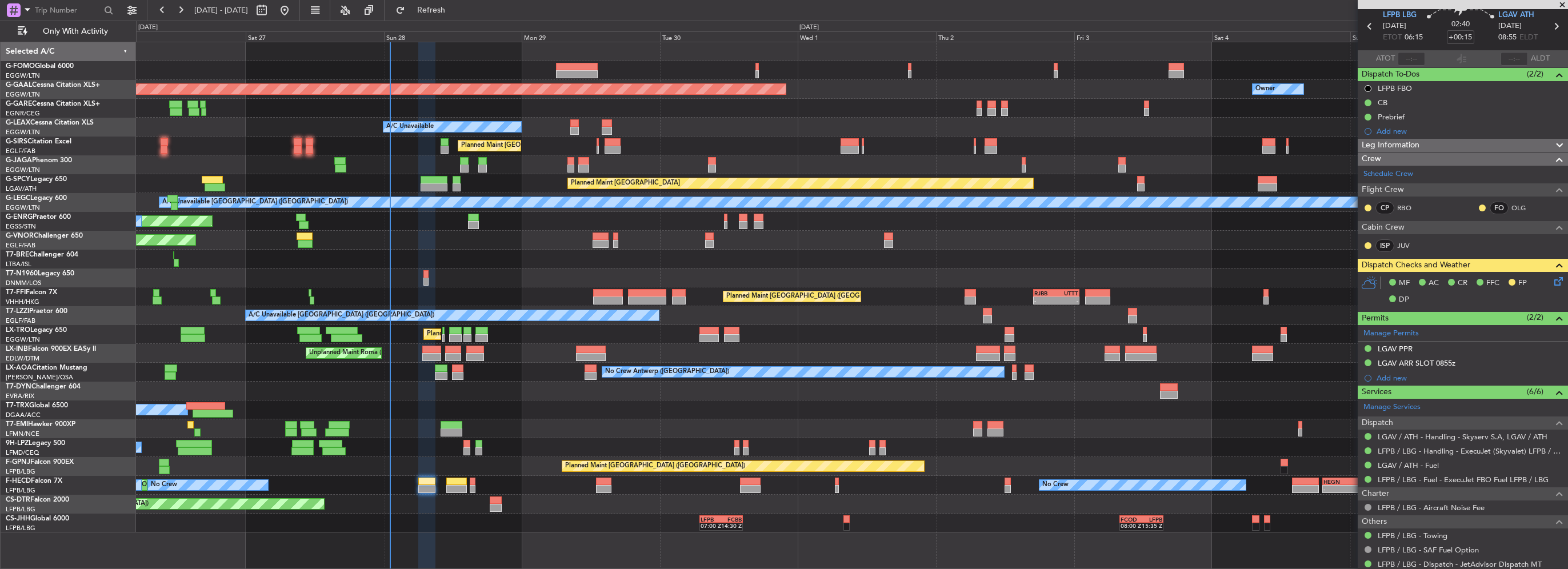
scroll to position [77, 0]
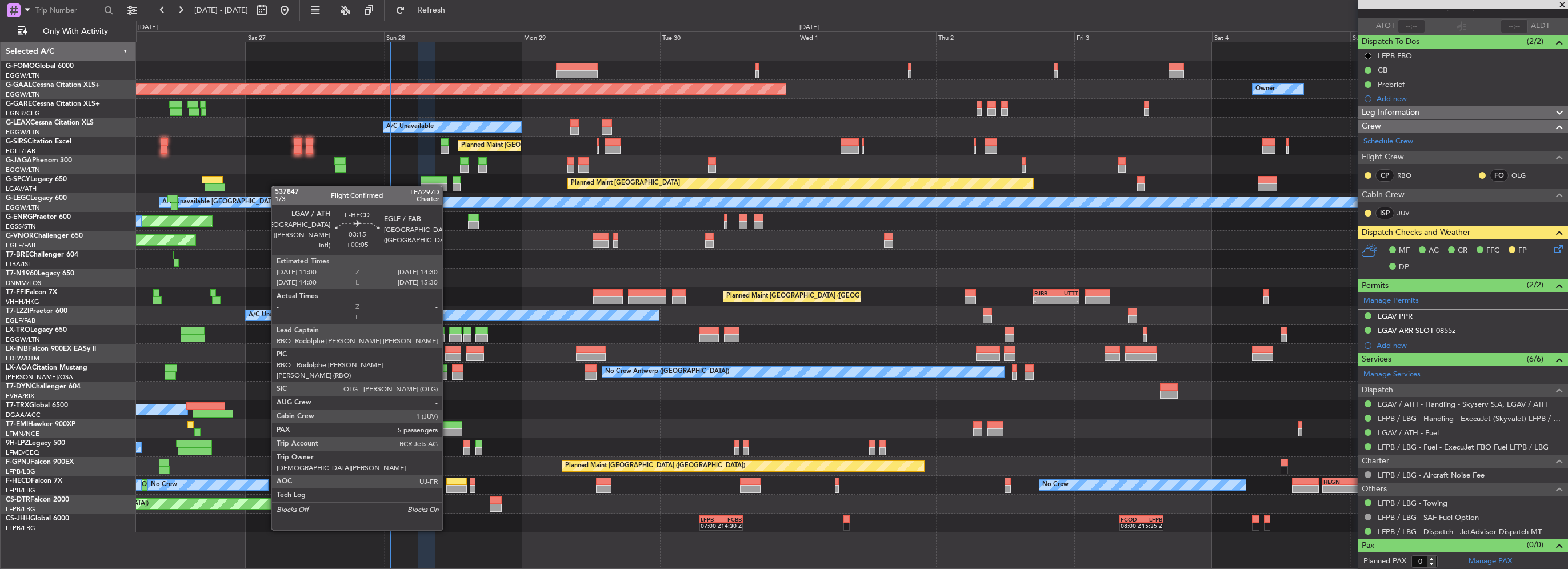
click at [457, 482] on div at bounding box center [457, 481] width 20 height 8
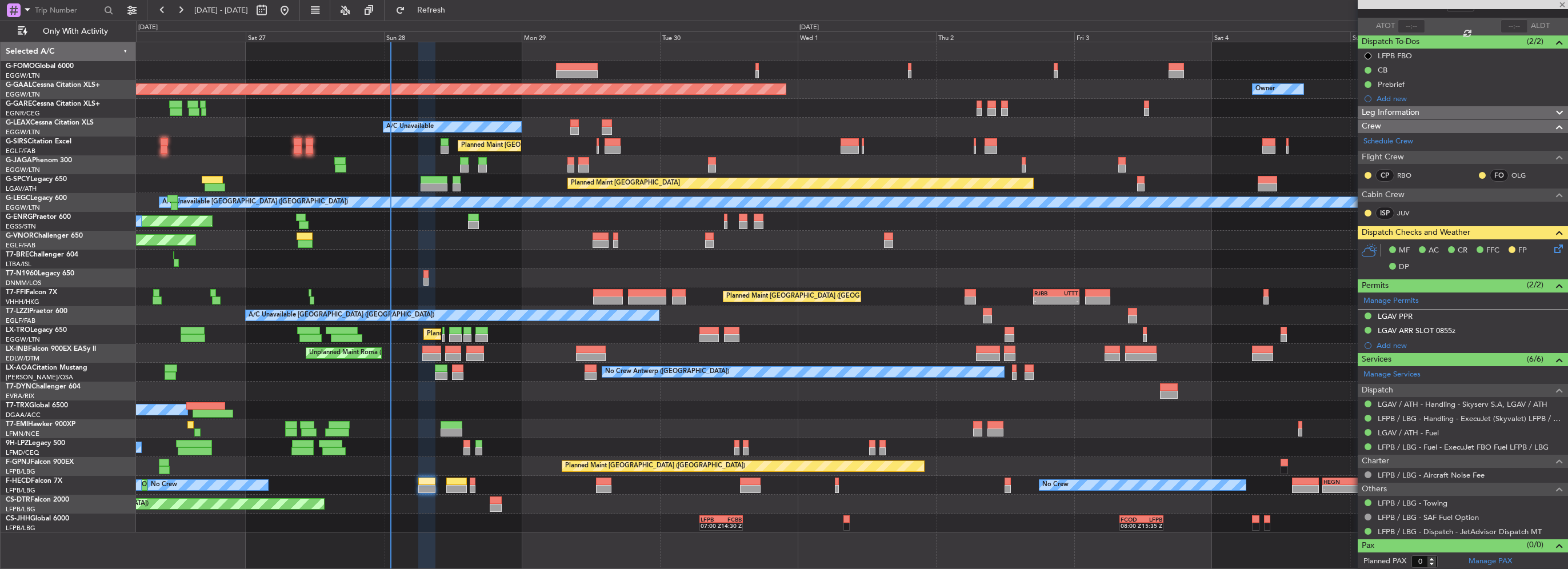
type input "+00:05"
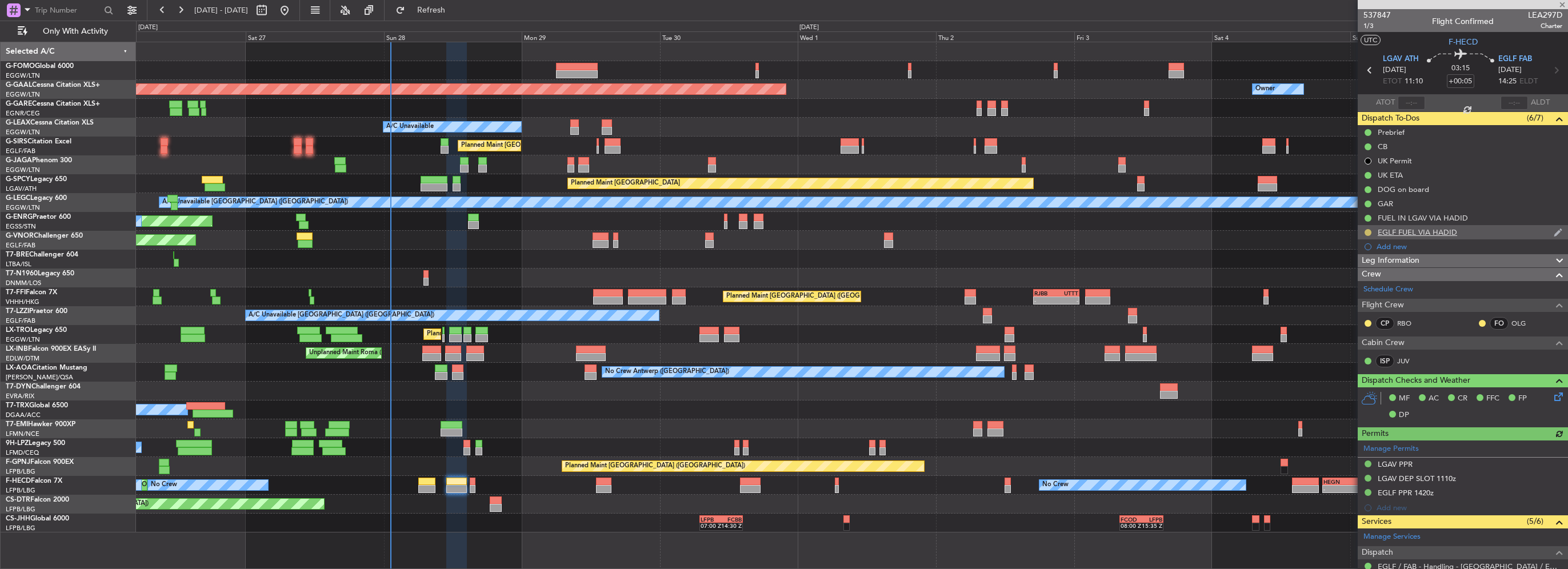
click at [1367, 232] on button at bounding box center [1368, 232] width 7 height 7
click at [1354, 283] on span "Completed" at bounding box center [1372, 283] width 37 height 11
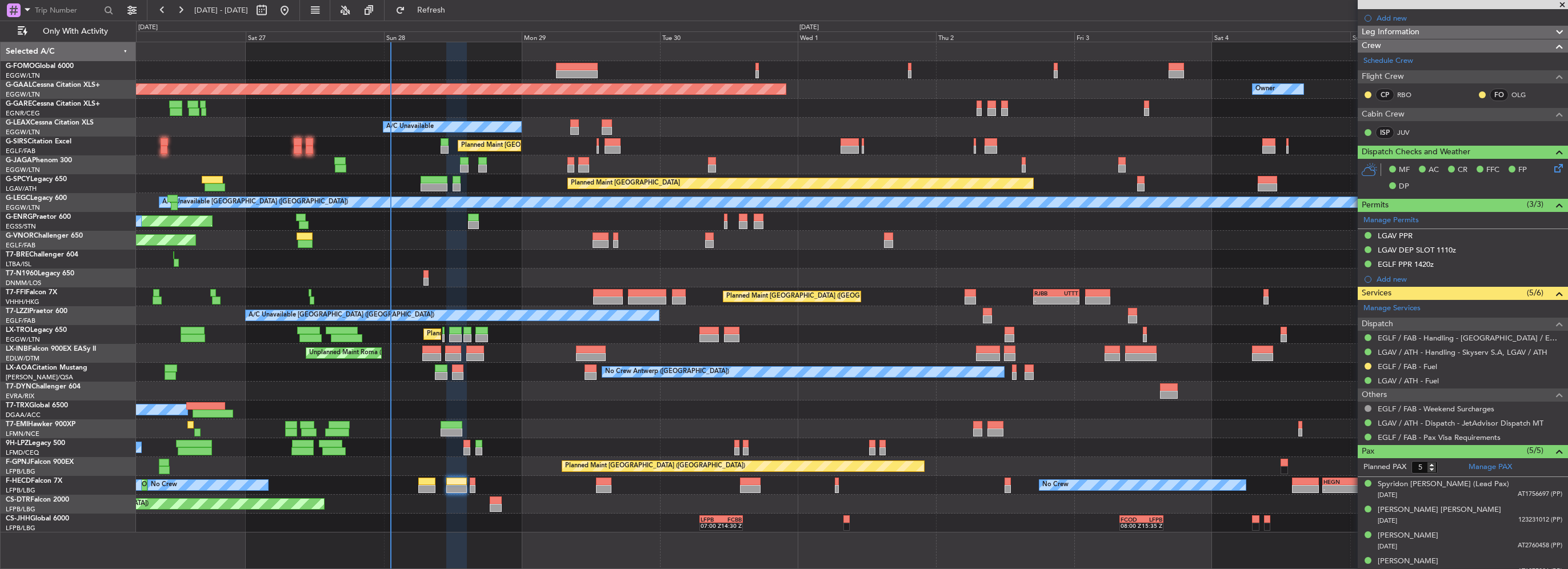
click at [1369, 361] on div "Confirmed" at bounding box center [1369, 361] width 0 height 0
click at [1367, 363] on button at bounding box center [1368, 366] width 7 height 7
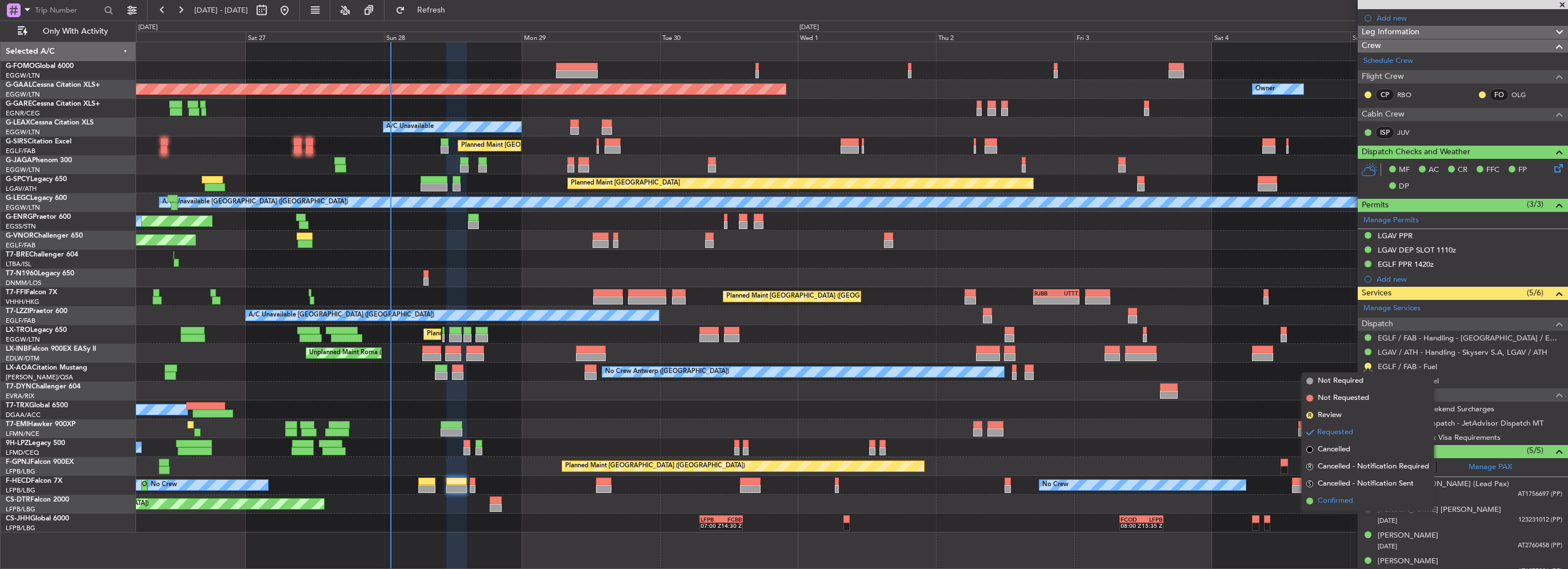
click at [1342, 497] on span "Confirmed" at bounding box center [1335, 501] width 36 height 11
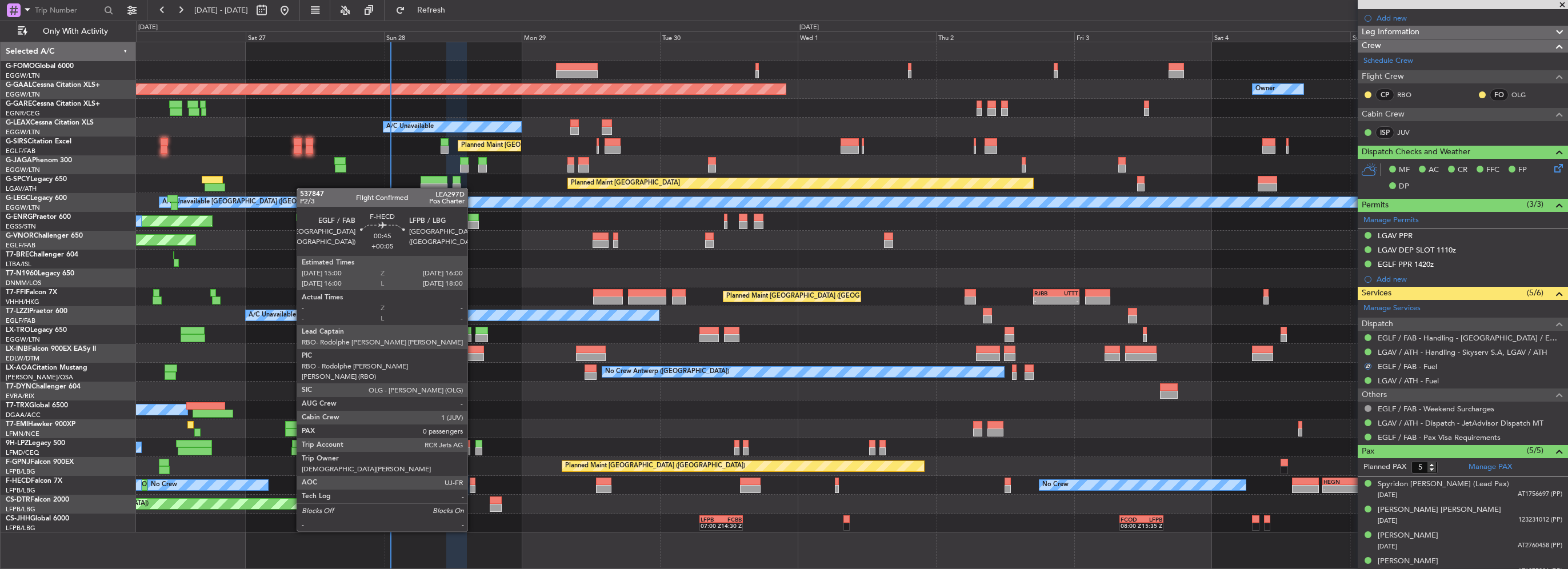
click at [473, 489] on div at bounding box center [473, 489] width 6 height 8
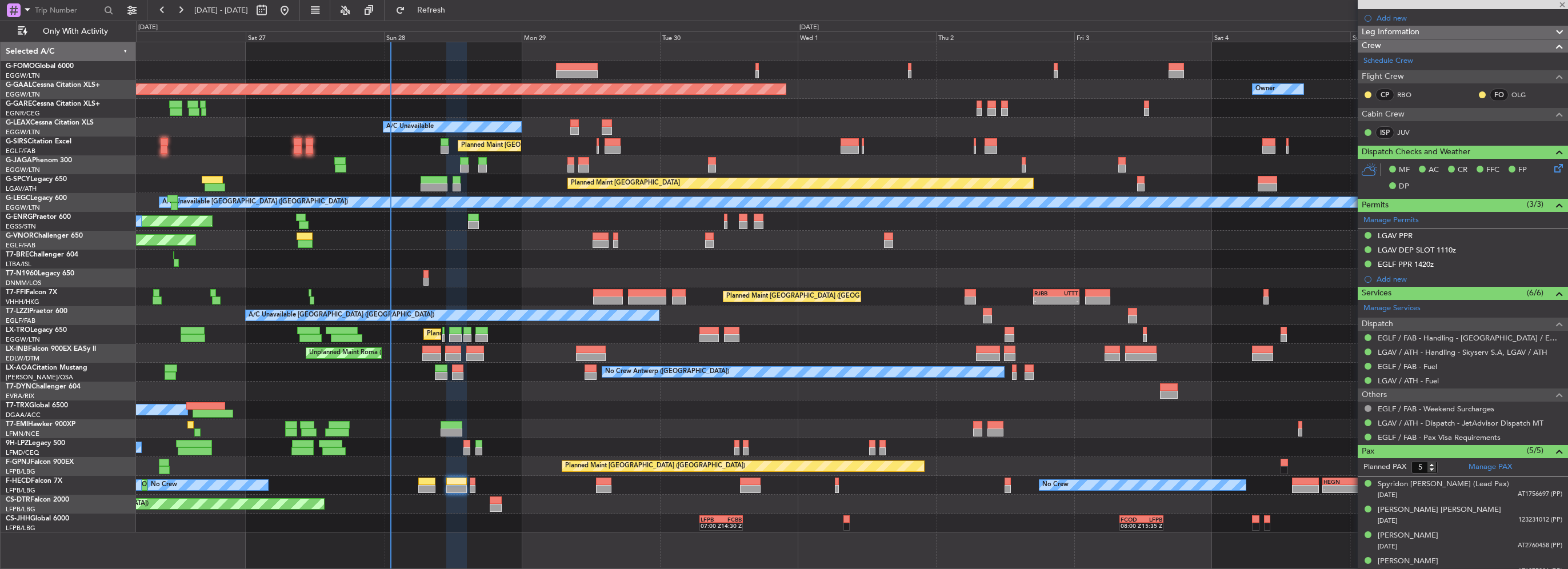
type input "0"
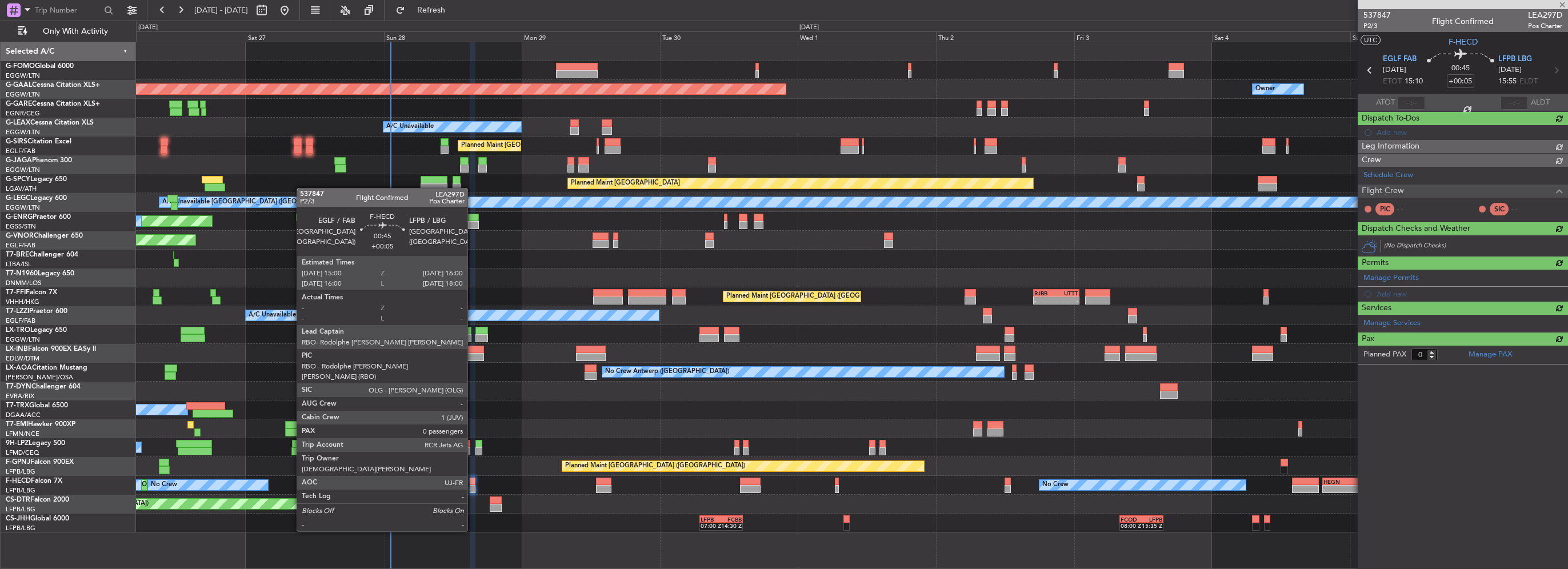
scroll to position [0, 0]
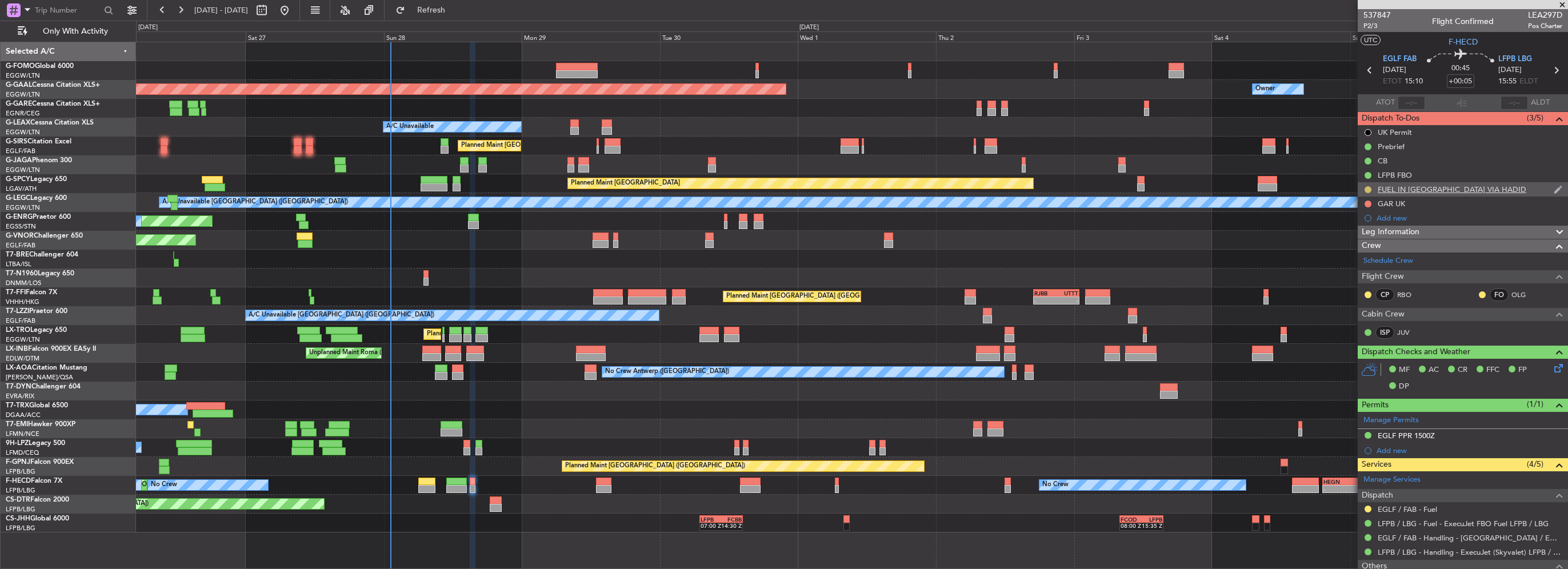
click at [1368, 189] on button at bounding box center [1368, 189] width 7 height 7
click at [1360, 241] on span "Completed" at bounding box center [1372, 240] width 37 height 11
click at [1369, 507] on button at bounding box center [1368, 509] width 7 height 7
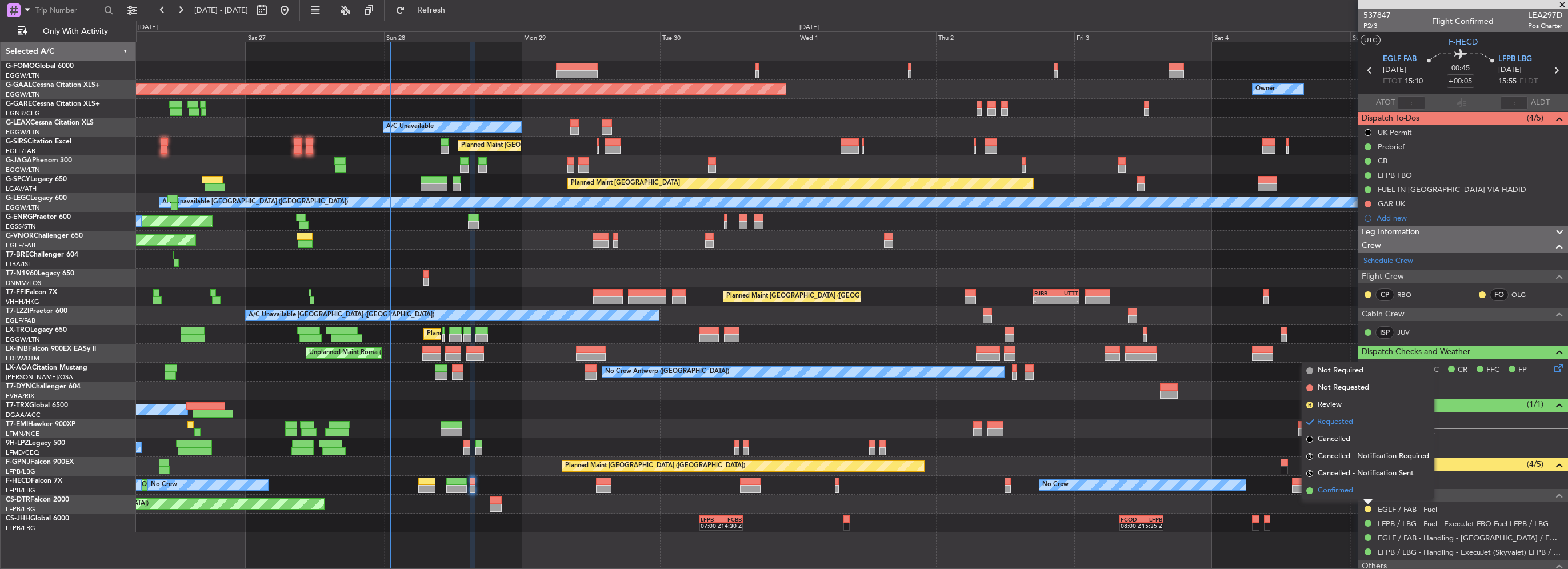
click at [1327, 492] on span "Confirmed" at bounding box center [1335, 491] width 36 height 11
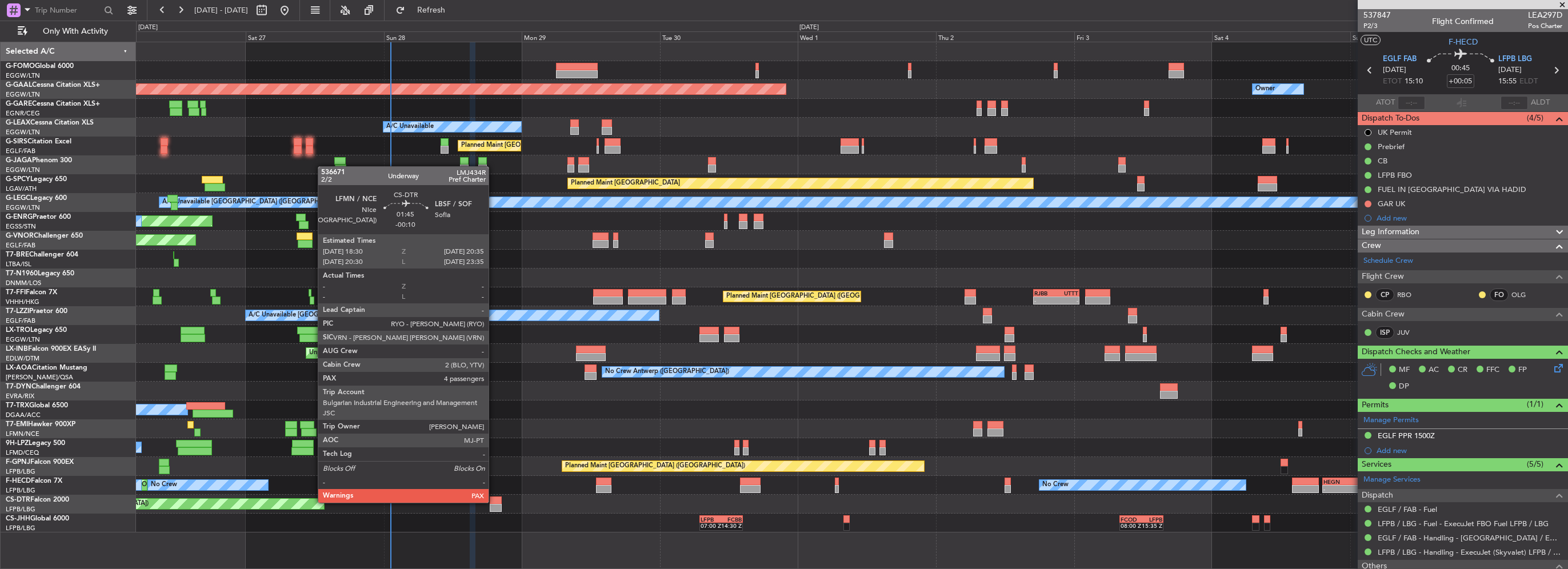
click at [494, 502] on div at bounding box center [496, 500] width 12 height 8
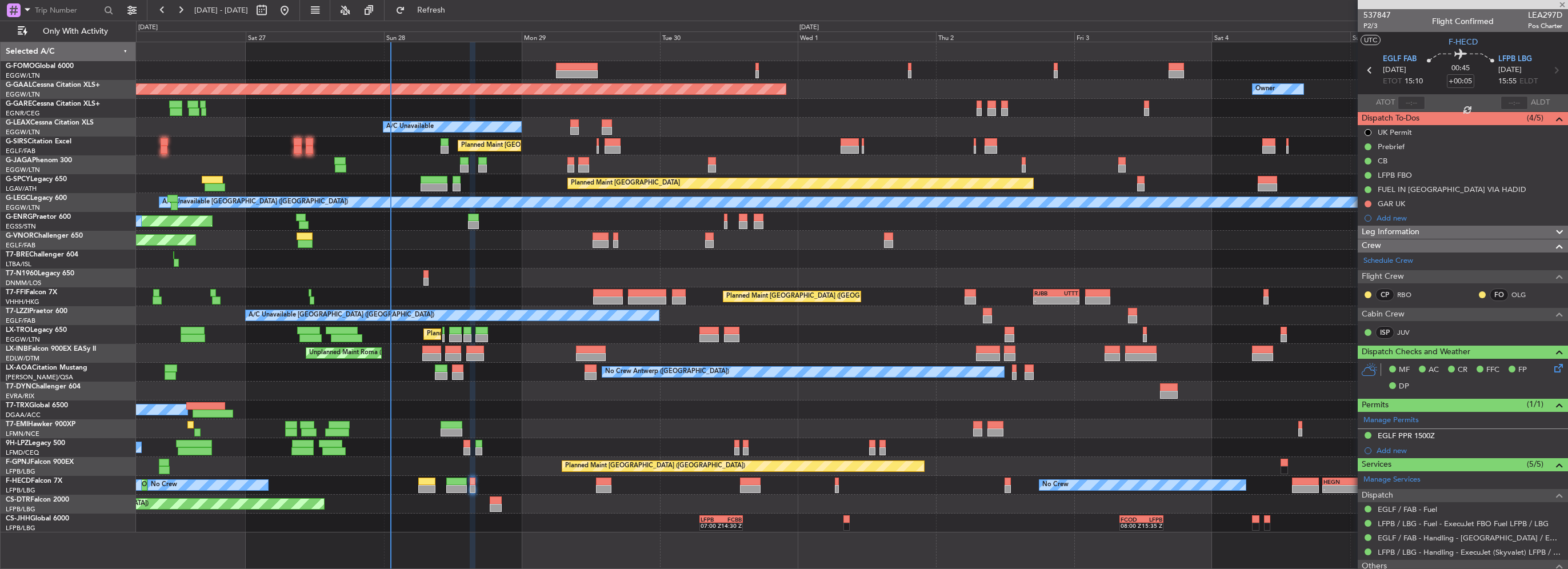
type input "-00:10"
type input "4"
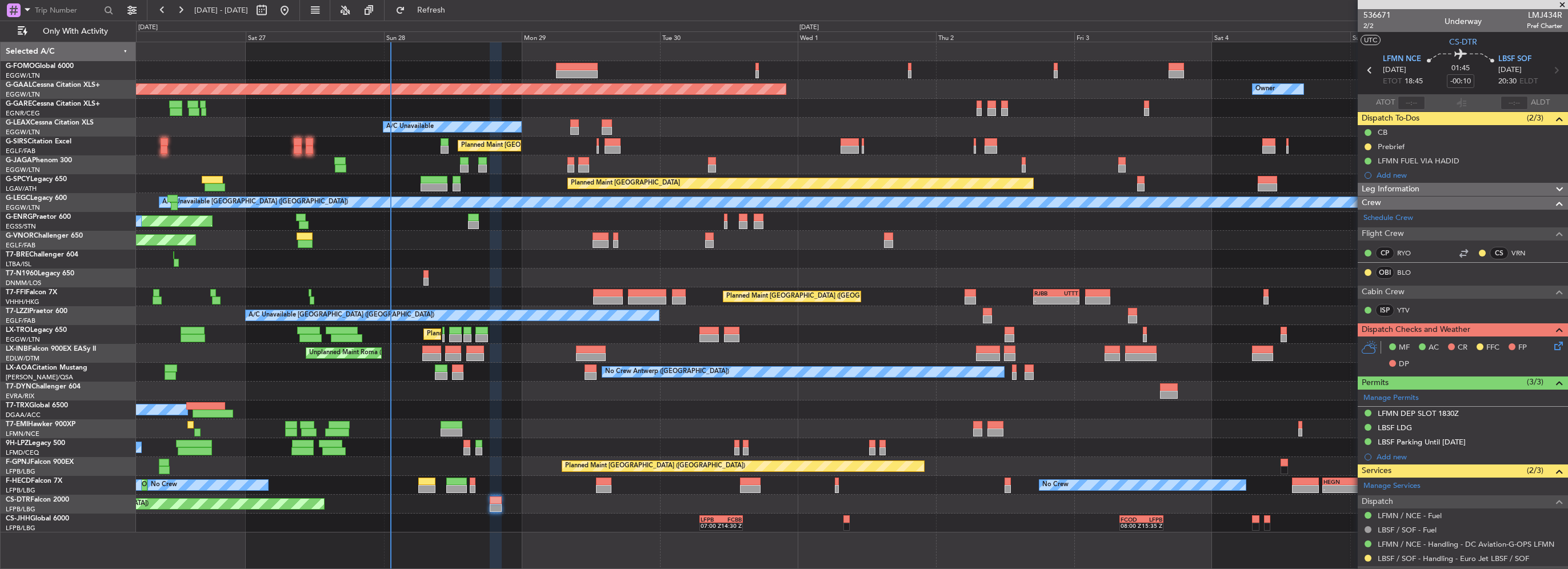
click at [1397, 151] on mat-tooltip-component "Prebrief" at bounding box center [1391, 166] width 44 height 30
click at [1367, 144] on button at bounding box center [1368, 147] width 7 height 7
click at [1365, 215] on span "Cancelled" at bounding box center [1370, 214] width 32 height 11
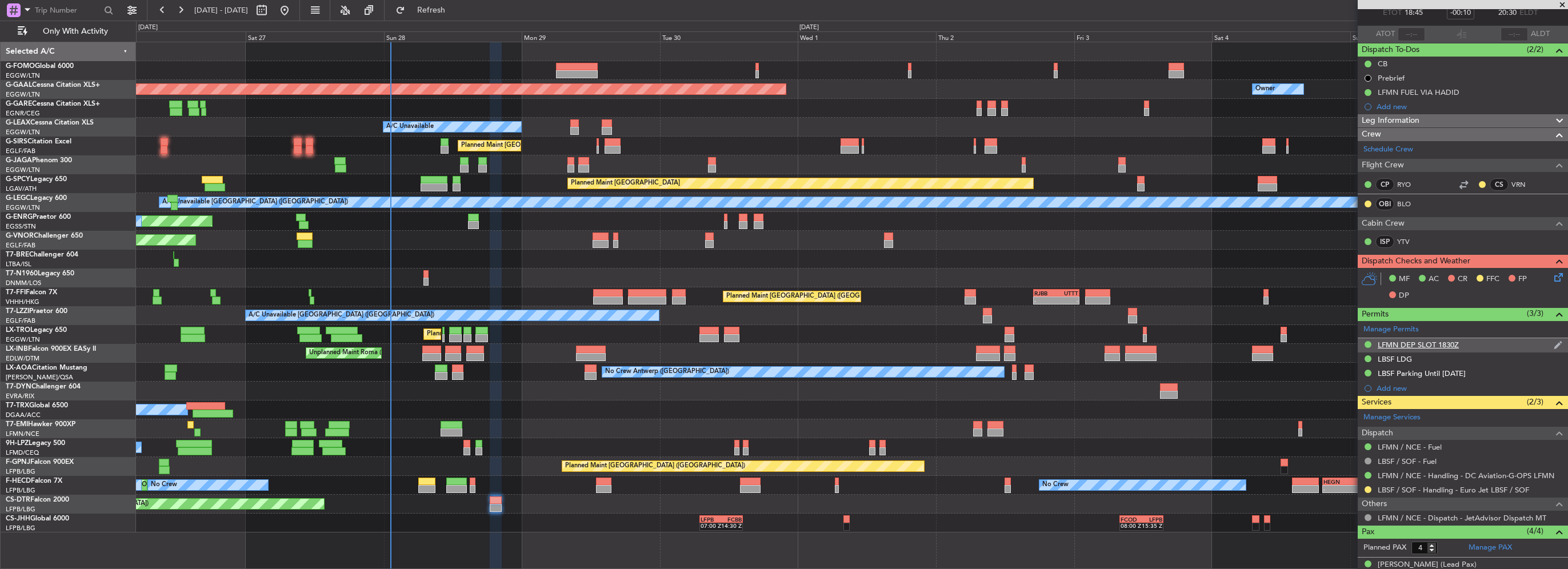
scroll to position [157, 0]
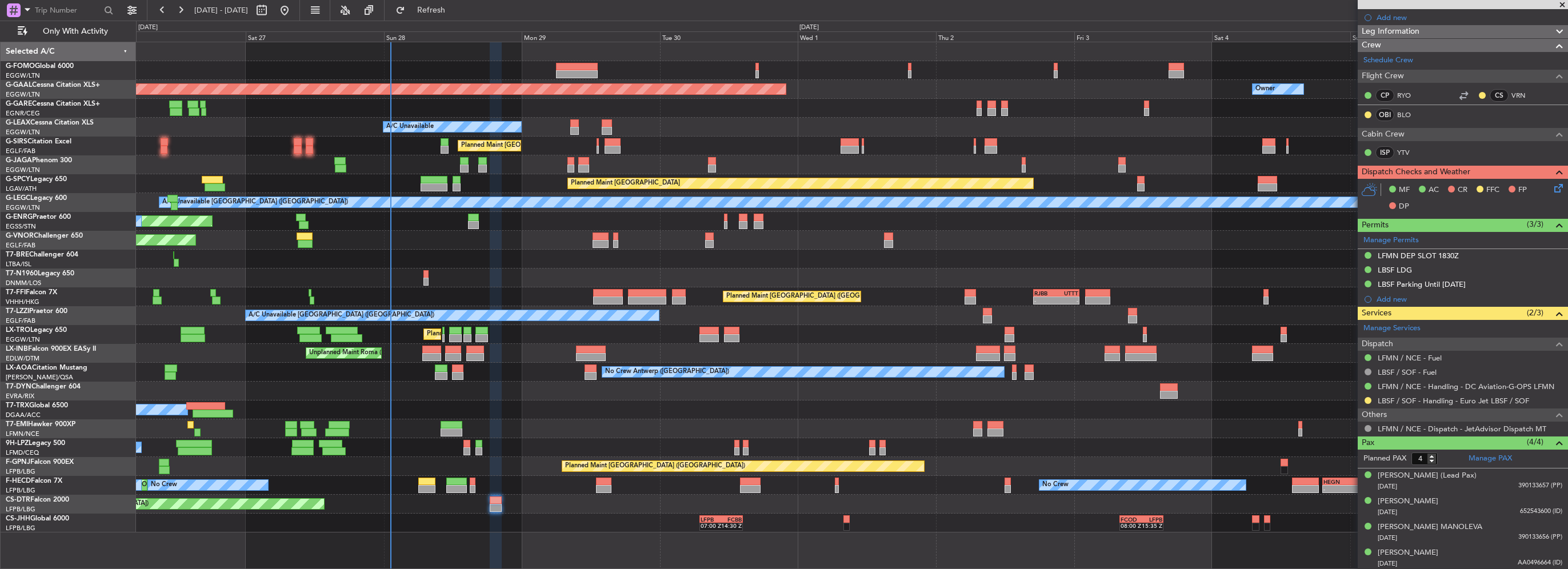
click at [1390, 298] on div "Add new" at bounding box center [1470, 298] width 186 height 10
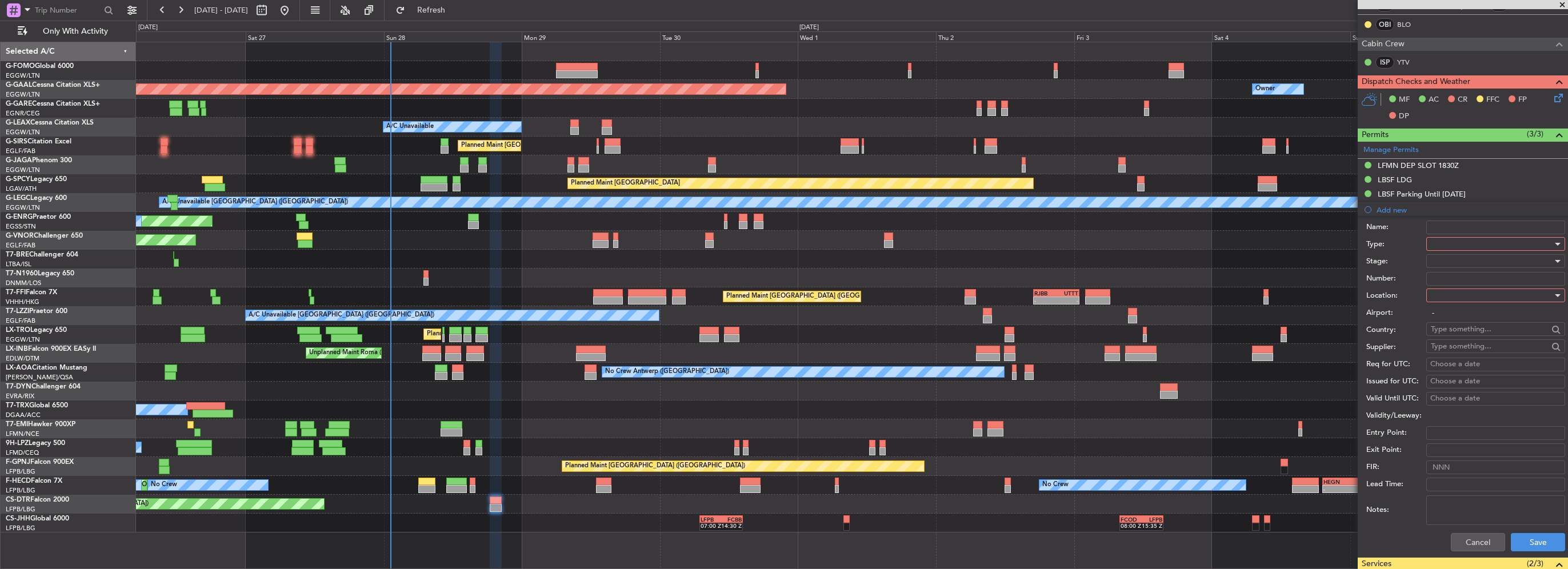
scroll to position [329, 0]
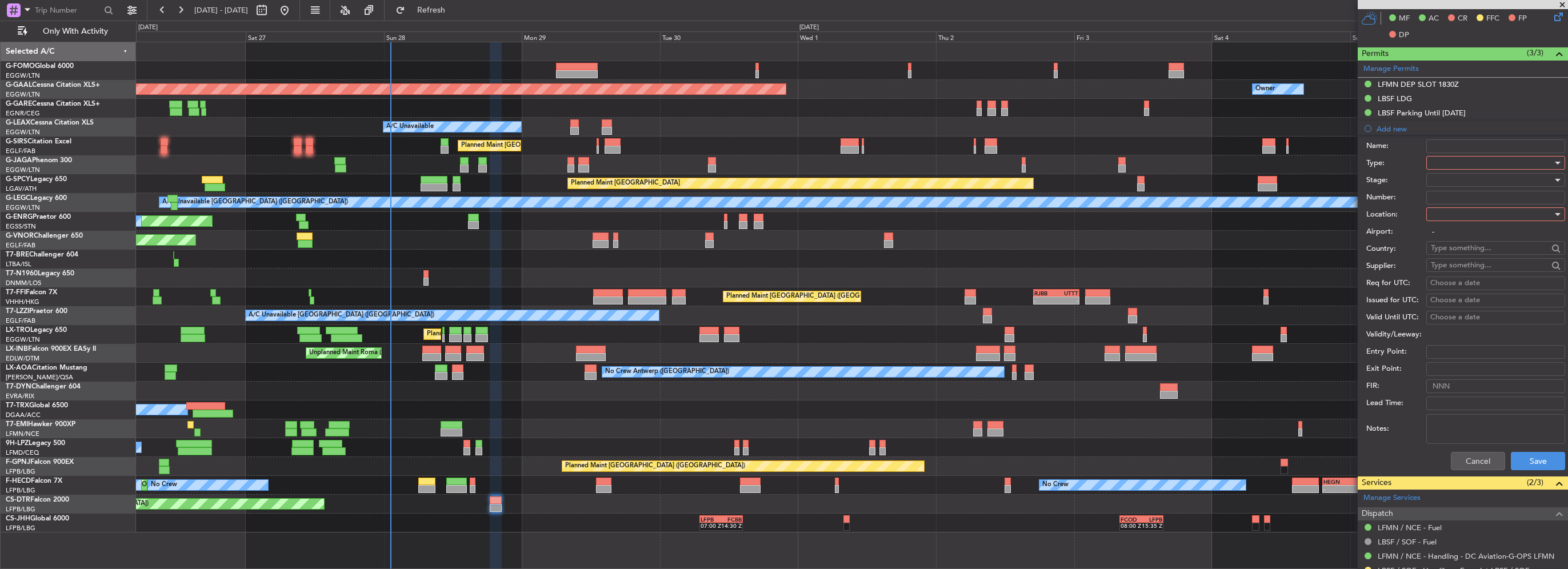
click at [1450, 165] on div at bounding box center [1492, 163] width 122 height 17
click at [1454, 261] on span "Risk Assessment" at bounding box center [1491, 253] width 120 height 17
click at [1456, 158] on span "Risk Assessment" at bounding box center [1459, 163] width 56 height 10
click at [1444, 269] on span "Slot" at bounding box center [1491, 270] width 120 height 17
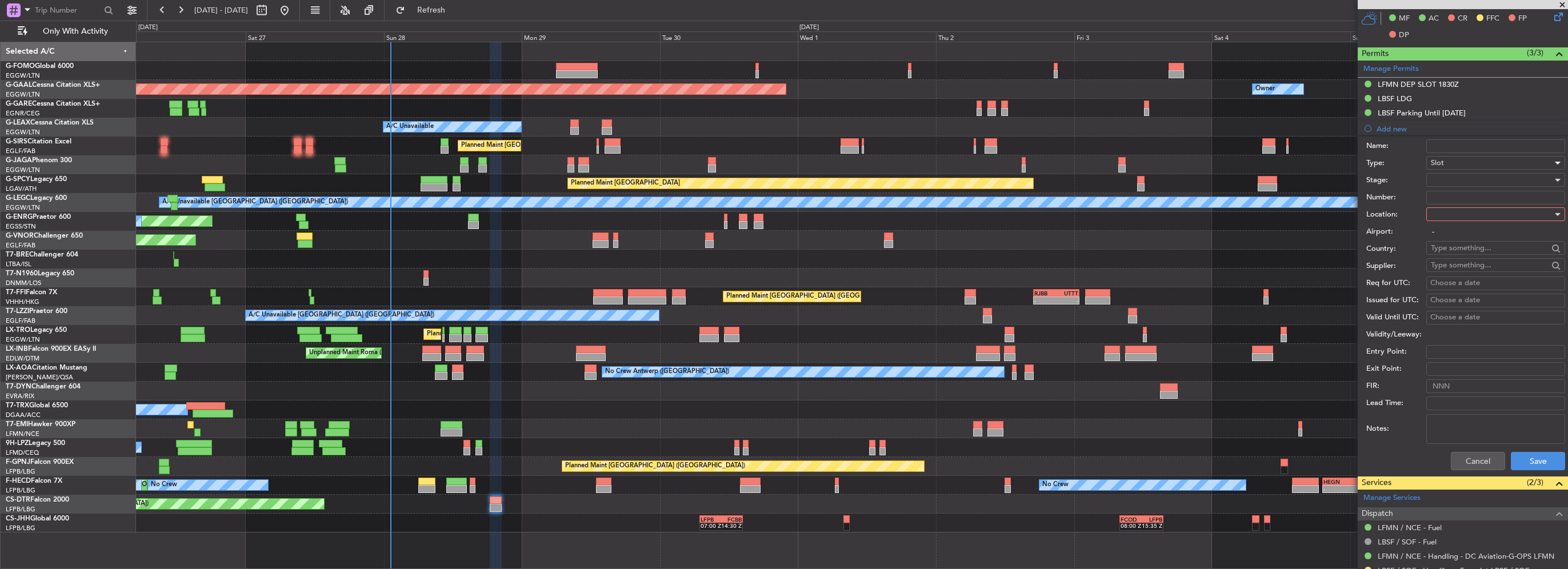
click at [1459, 215] on div at bounding box center [1492, 214] width 122 height 17
drag, startPoint x: 1445, startPoint y: 272, endPoint x: 1449, endPoint y: 188, distance: 84.1
click at [1445, 271] on span "Arrival" at bounding box center [1491, 271] width 120 height 17
type input "LBSF / SOF"
click at [1450, 180] on div at bounding box center [1492, 180] width 122 height 17
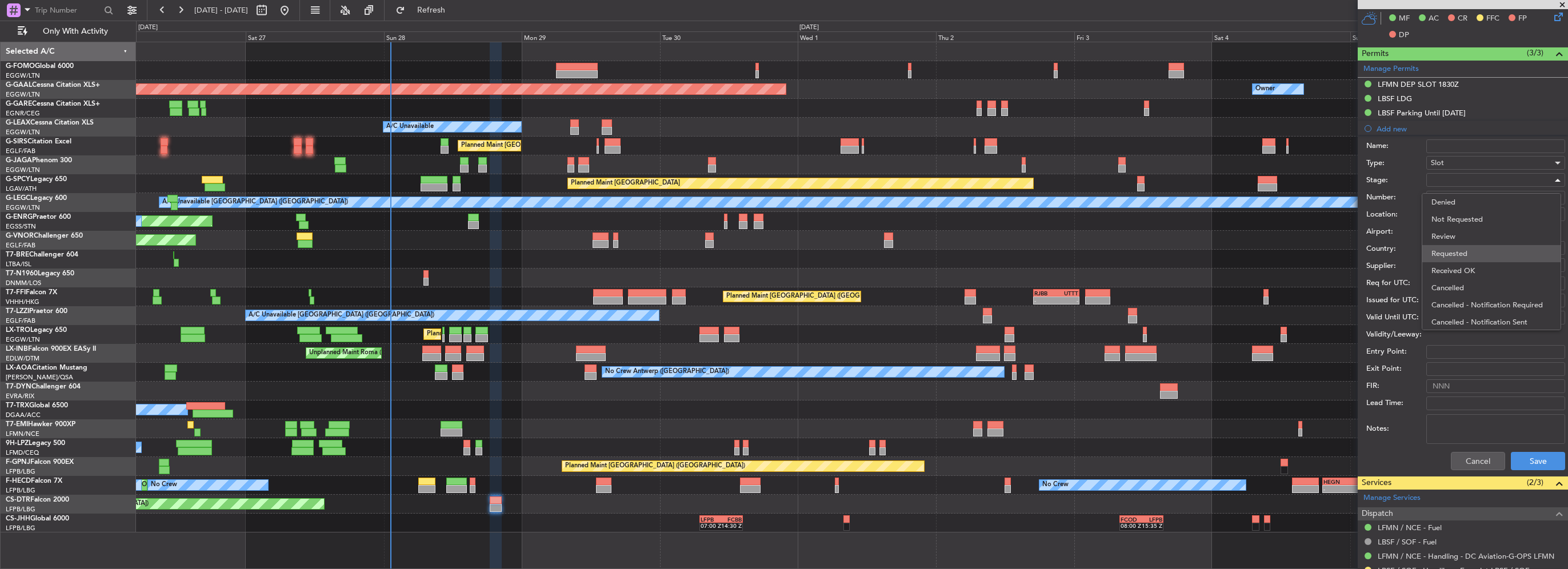
click at [1461, 250] on span "Requested" at bounding box center [1491, 253] width 120 height 17
click at [1536, 460] on button "Save" at bounding box center [1538, 461] width 54 height 18
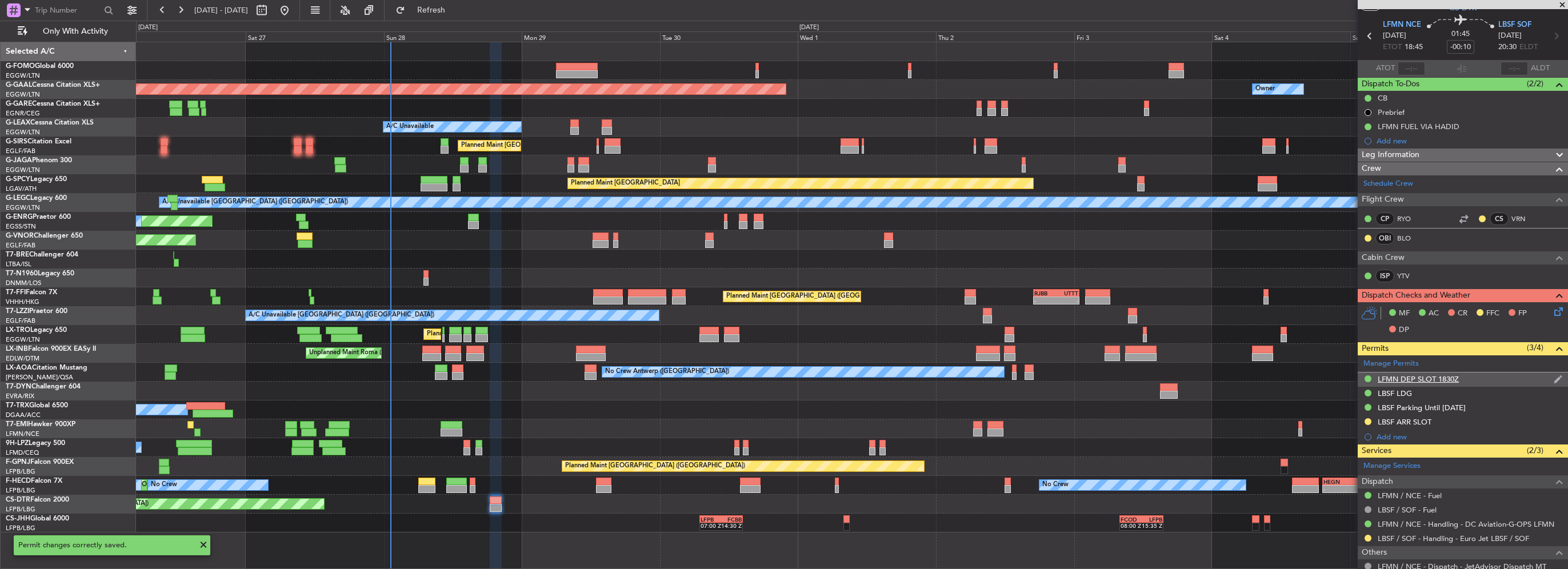
scroll to position [0, 0]
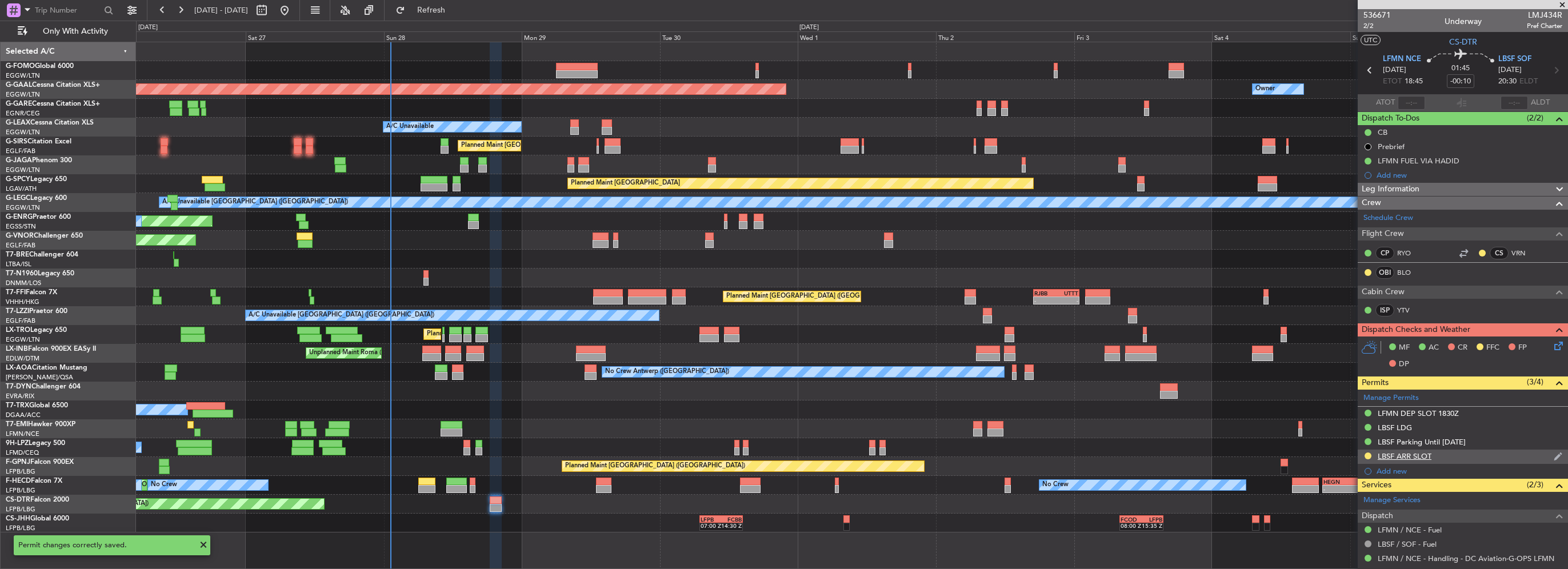
click at [1466, 457] on div "LBSF ARR SLOT" at bounding box center [1463, 457] width 210 height 14
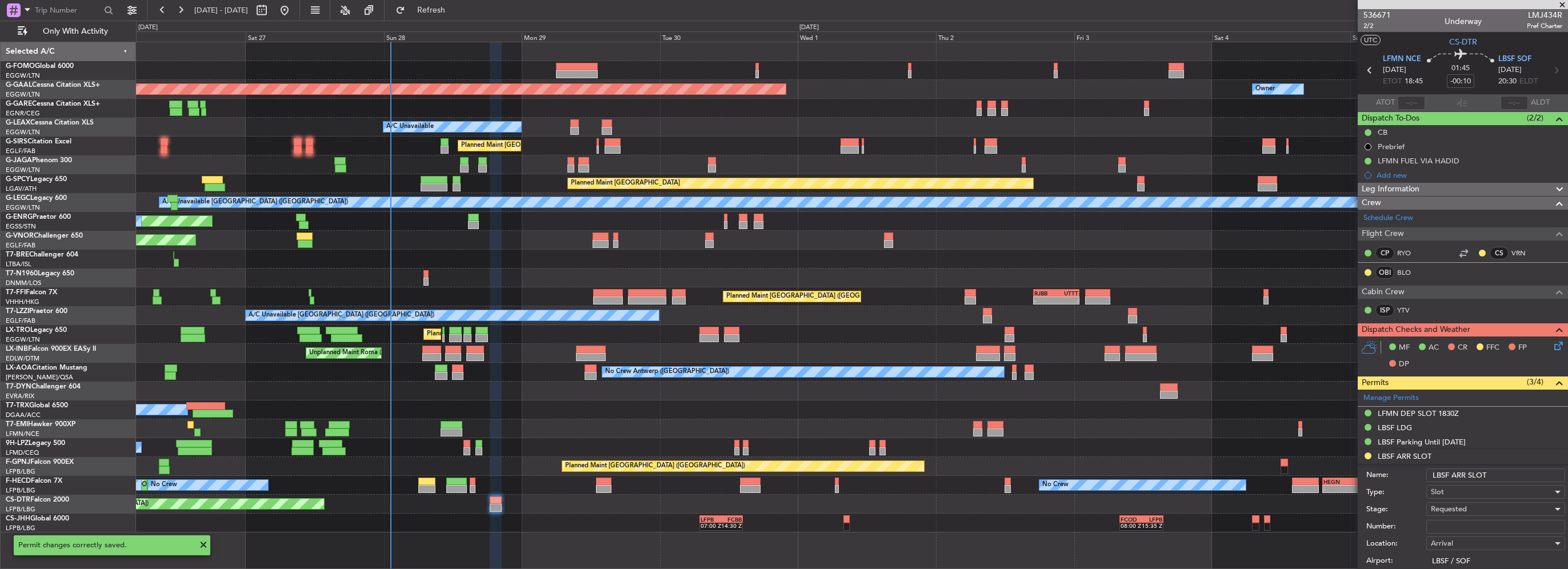
click at [1508, 475] on input "LBSF ARR SLOT" at bounding box center [1496, 476] width 139 height 14
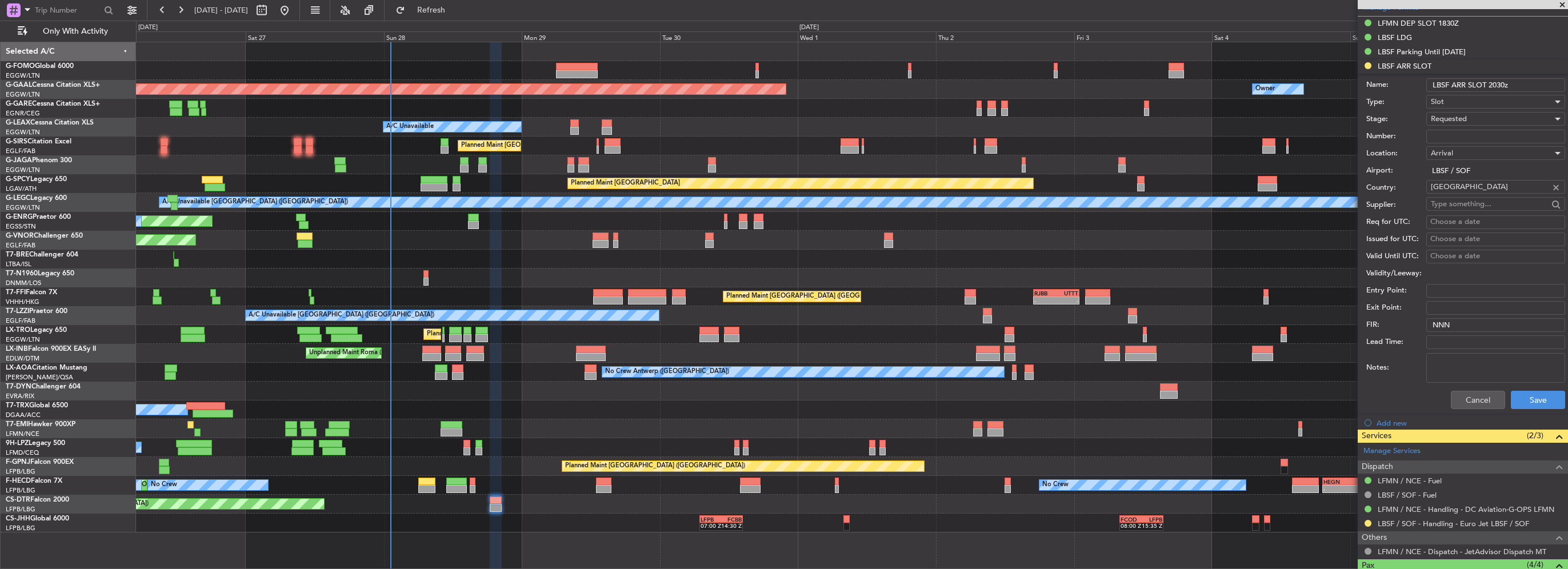
scroll to position [400, 0]
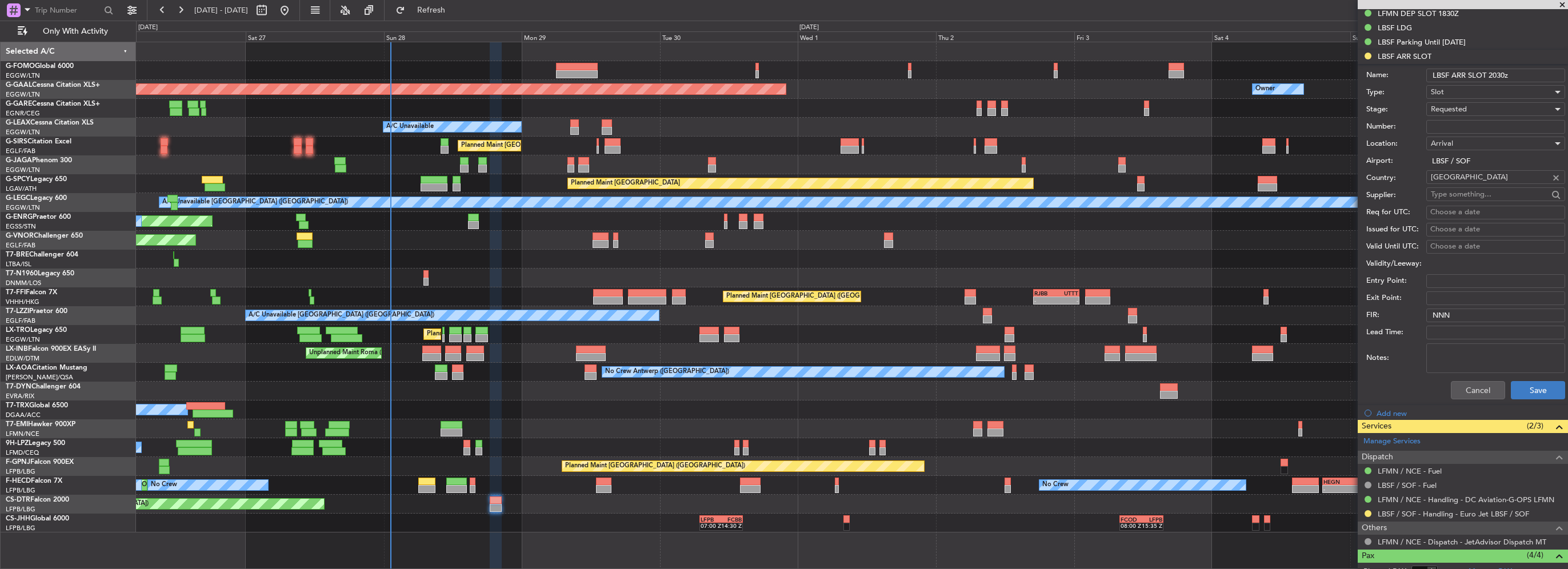
type input "LBSF ARR SLOT 2030z"
click at [1543, 382] on button "Save" at bounding box center [1538, 390] width 54 height 18
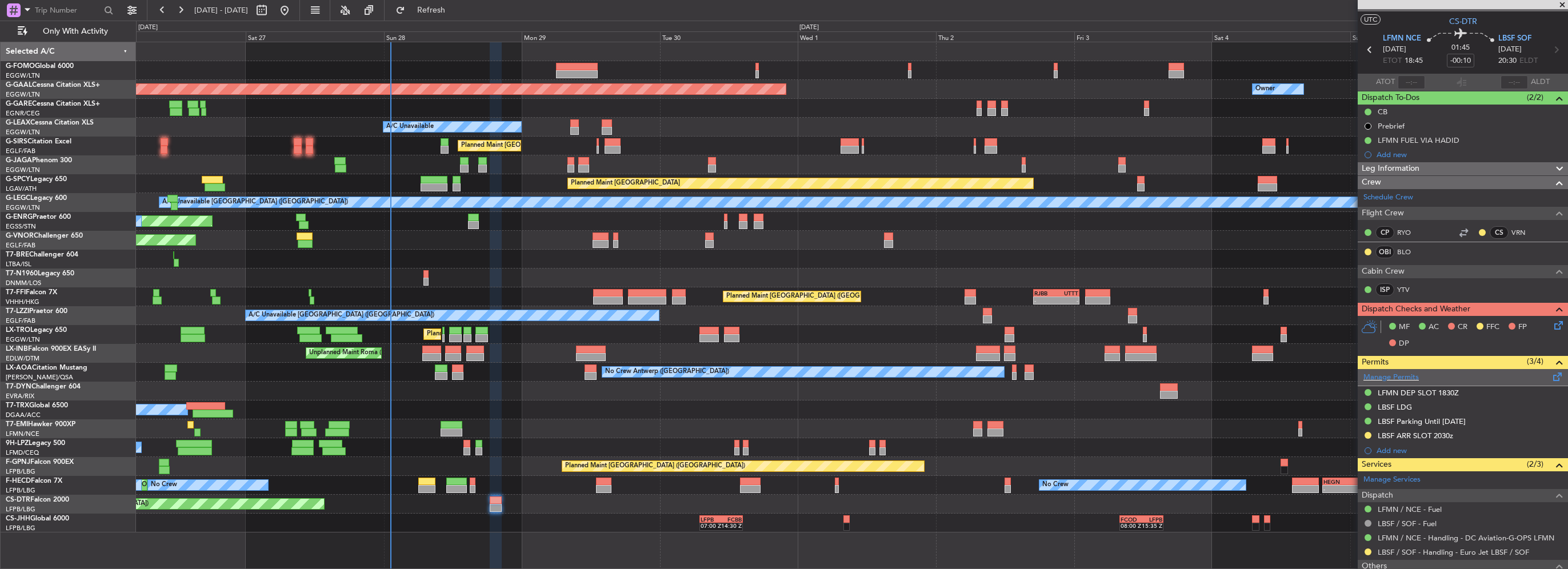
scroll to position [0, 0]
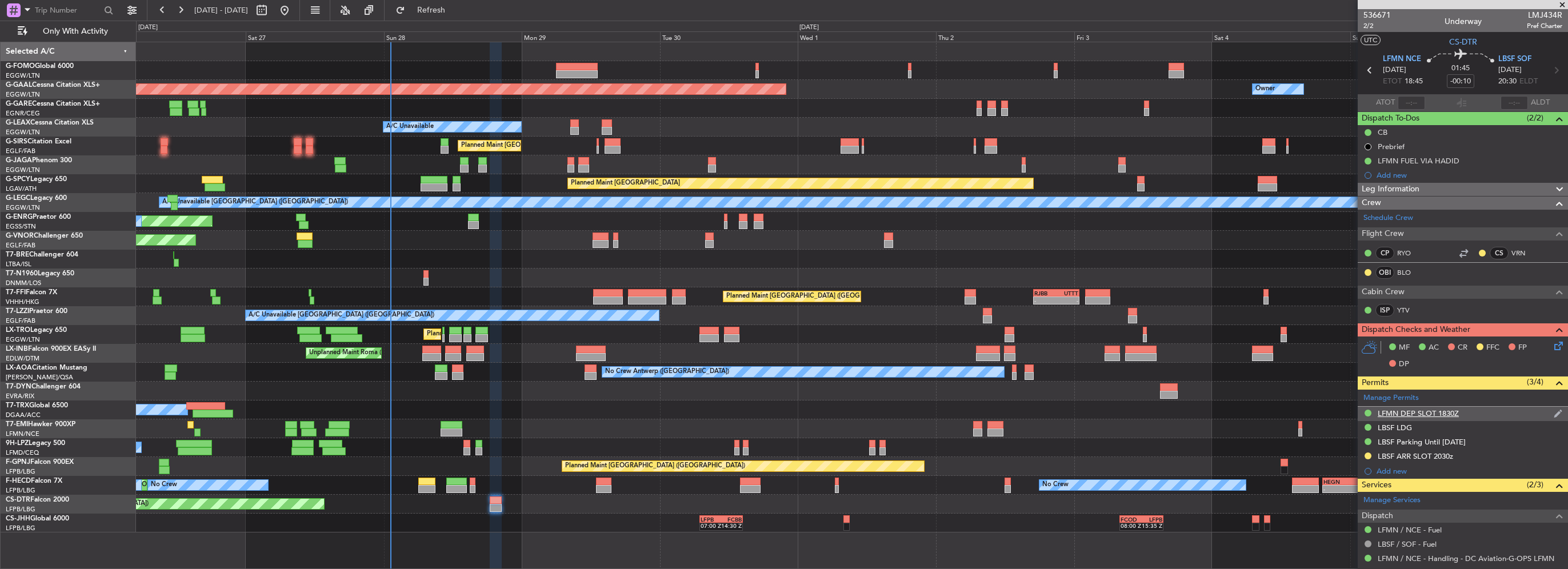
click at [1445, 416] on div "LFMN DEP SLOT 1830Z" at bounding box center [1419, 413] width 81 height 10
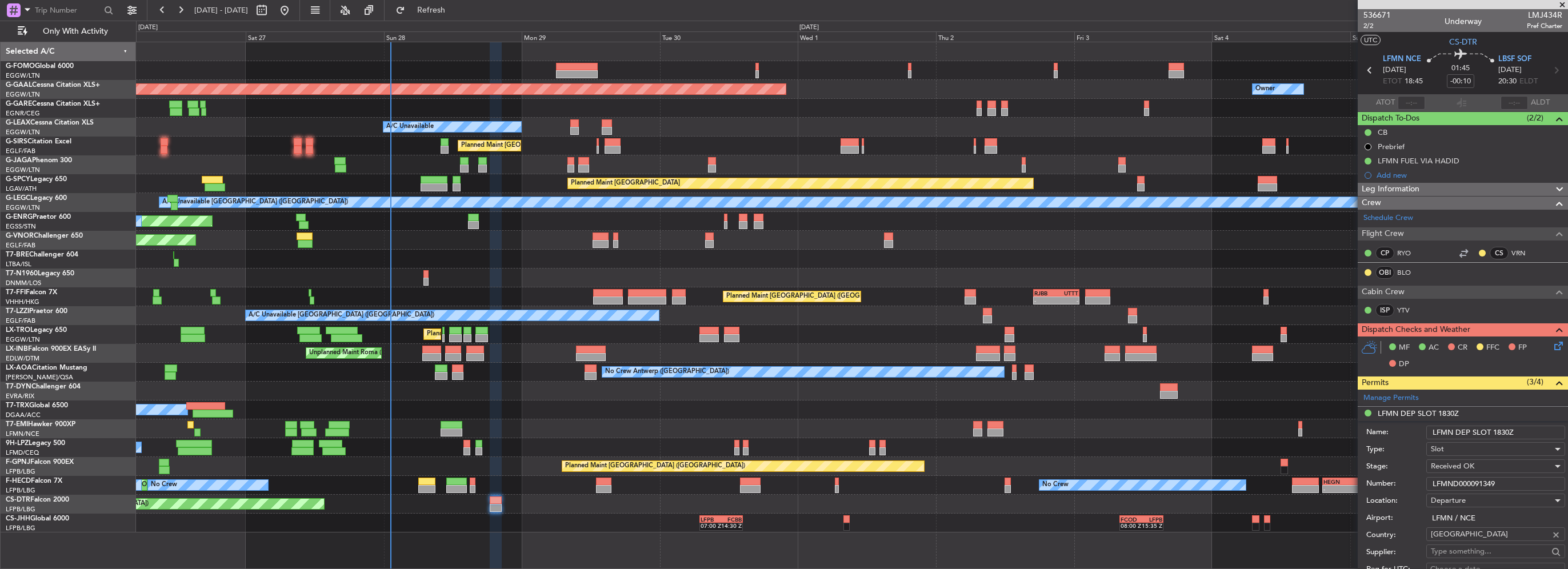
click at [1477, 478] on input "LFMND000091349" at bounding box center [1496, 484] width 139 height 14
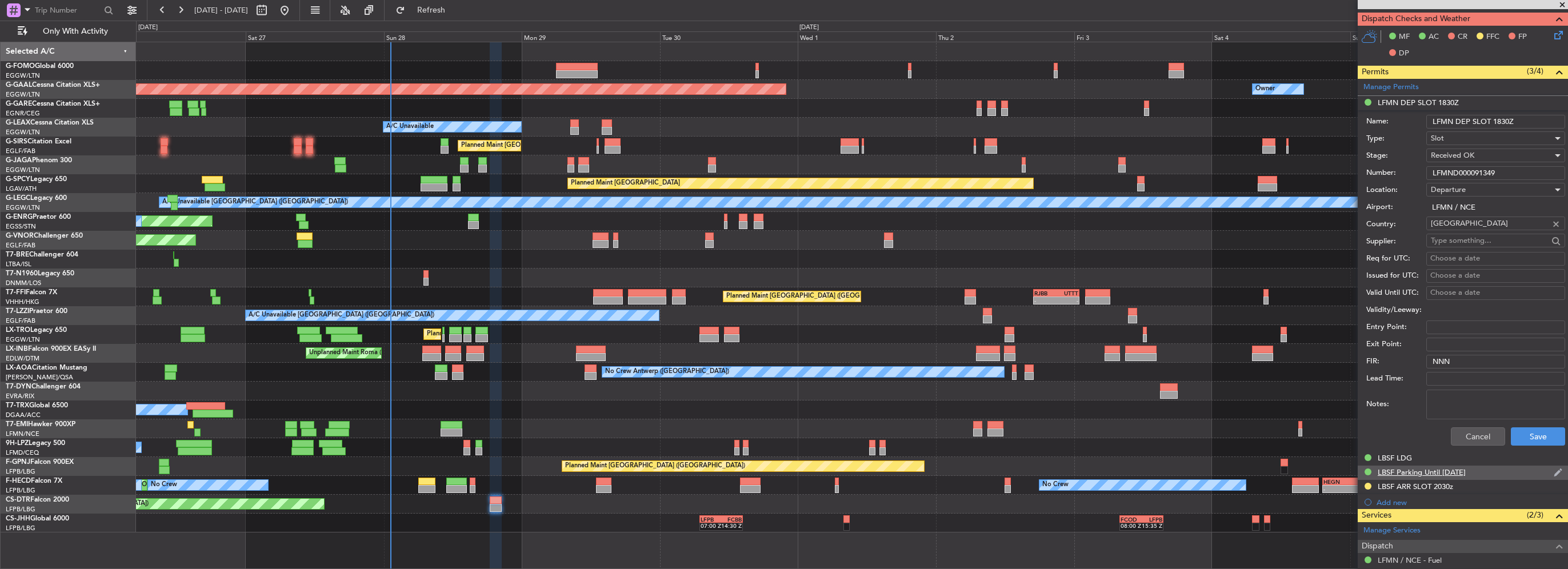
scroll to position [343, 0]
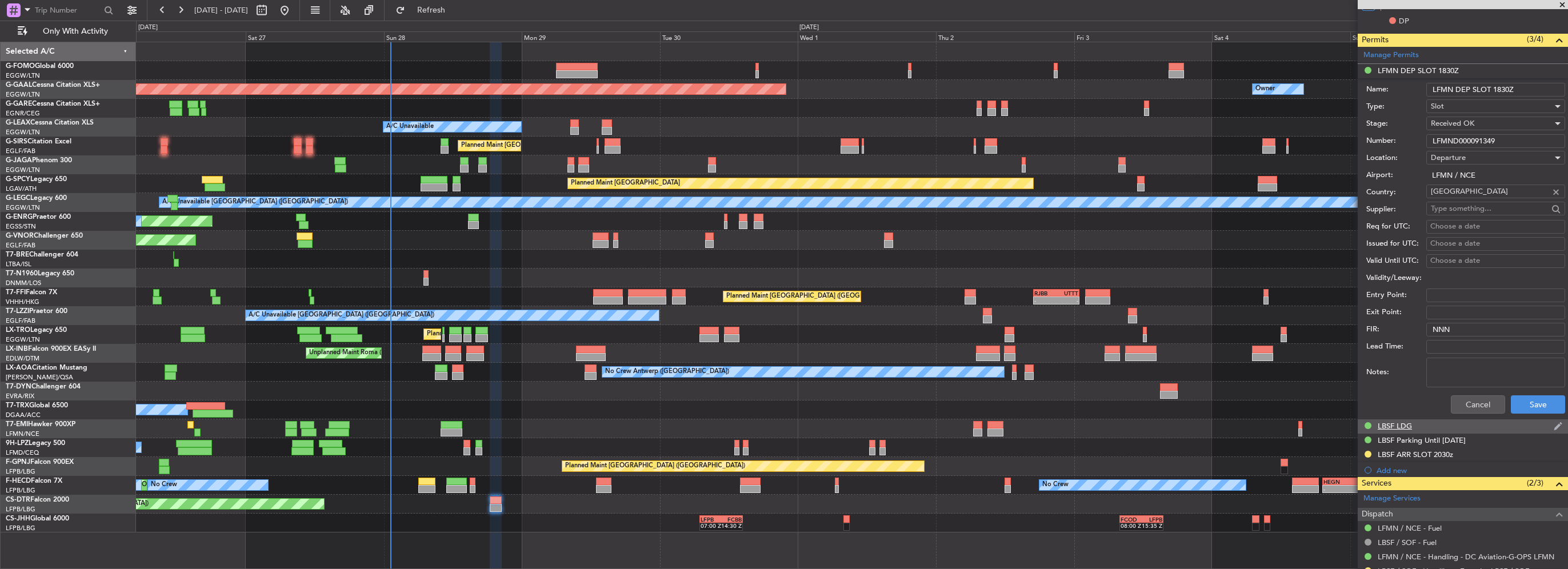
click at [1399, 423] on div "LBSF LDG" at bounding box center [1395, 425] width 34 height 10
drag, startPoint x: 1484, startPoint y: 149, endPoint x: 1315, endPoint y: 164, distance: 169.7
click at [1321, 164] on fb-app "26 Sep 2025 - 06 Oct 2025 Refresh Quick Links Only With Activity Planned Maint …" at bounding box center [784, 288] width 1568 height 560
click at [1463, 414] on button "Cancel" at bounding box center [1478, 418] width 54 height 18
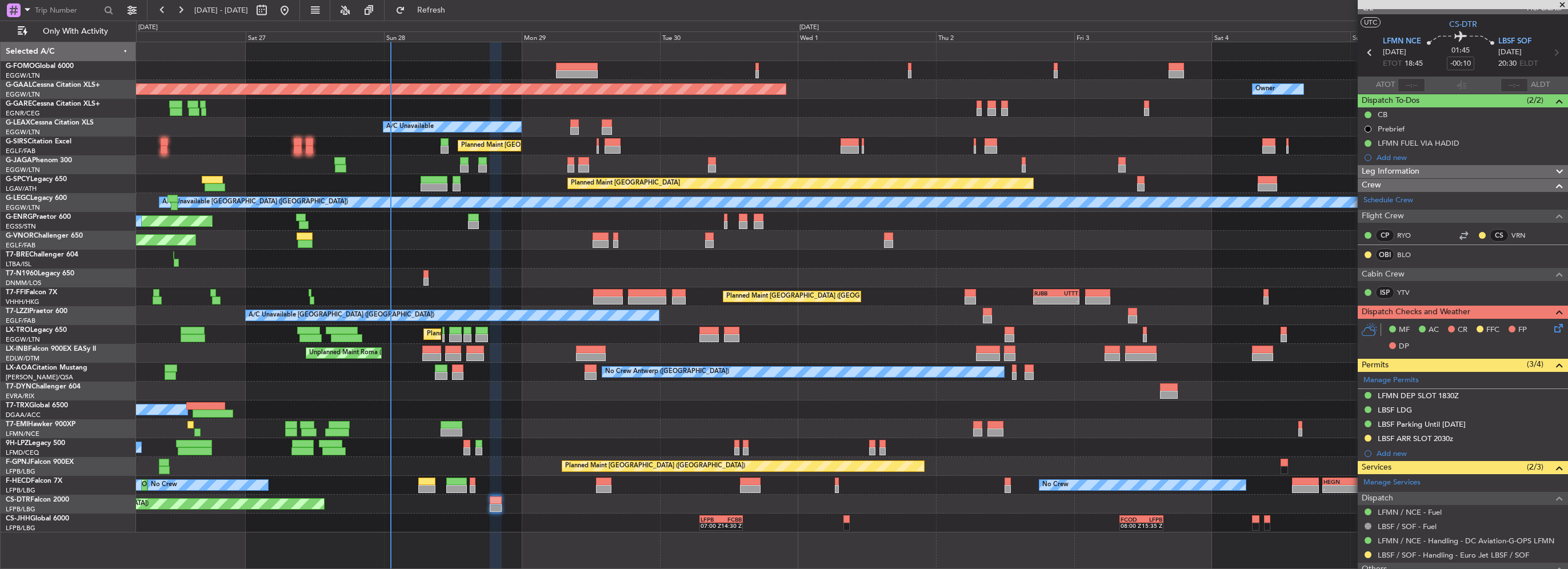
scroll to position [0, 0]
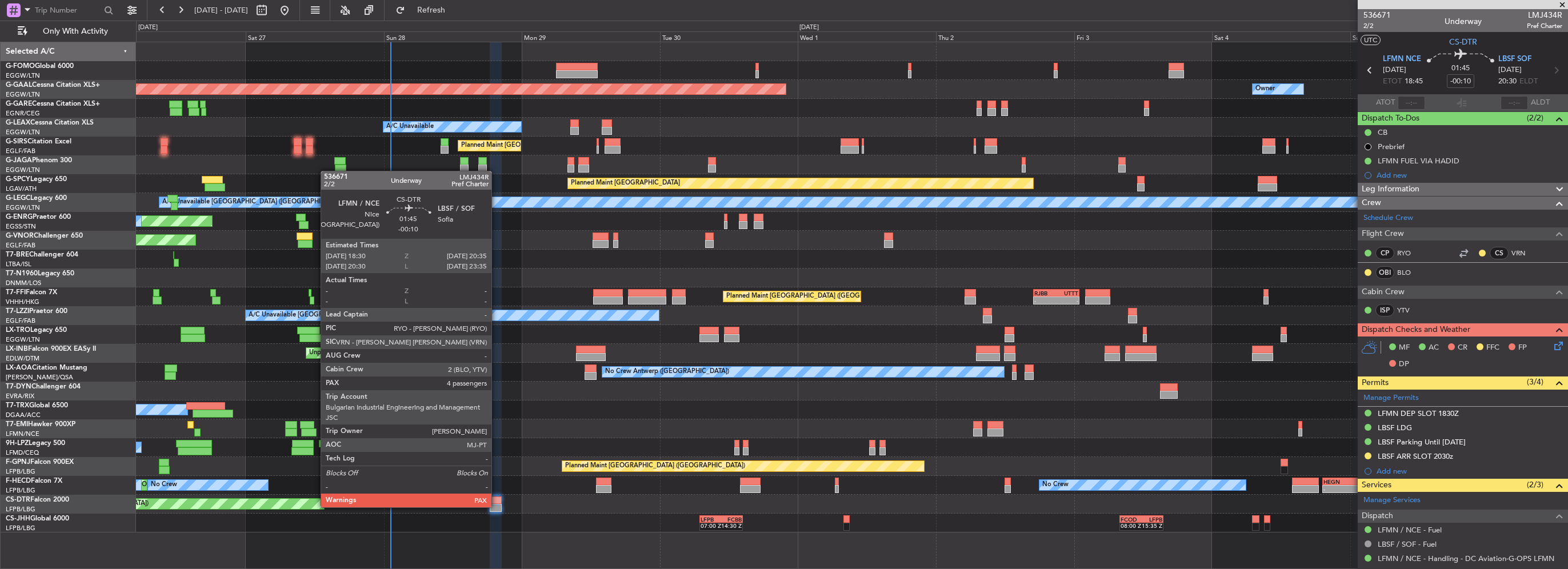
click at [498, 507] on div at bounding box center [496, 507] width 12 height 8
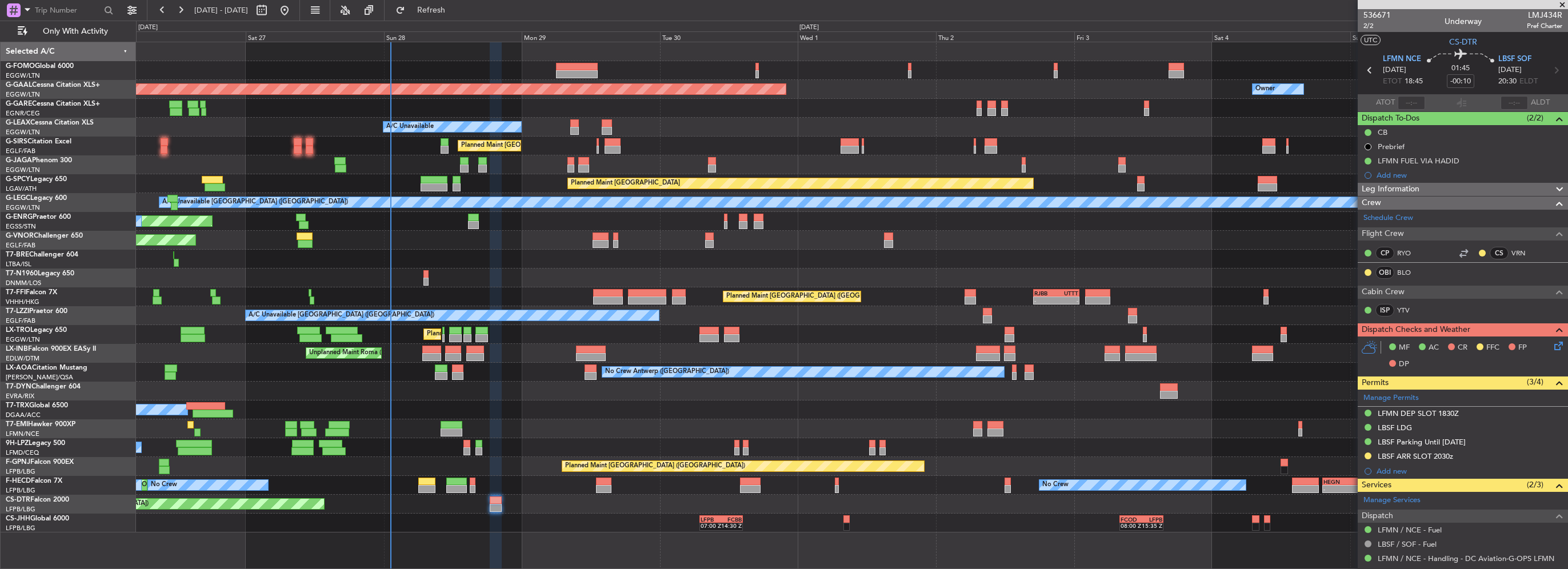
click at [1424, 189] on div "Leg Information" at bounding box center [1463, 189] width 210 height 13
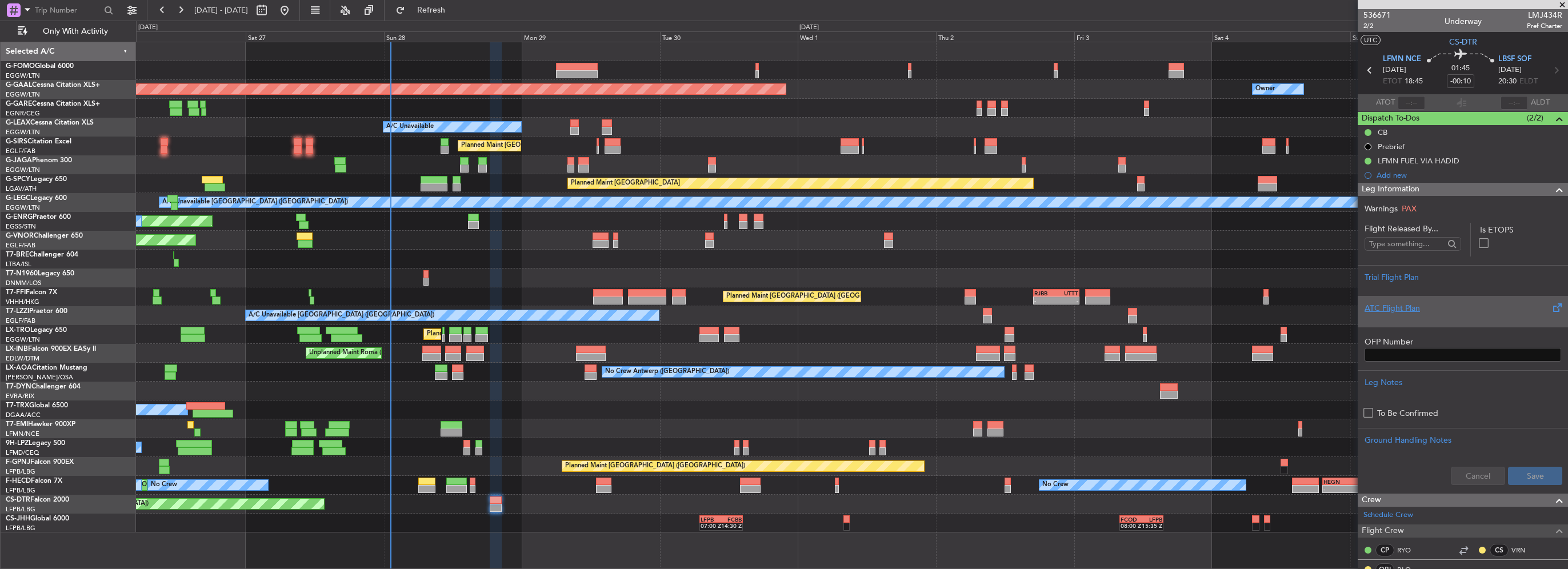
click at [1396, 313] on div "ATC Flight Plan" at bounding box center [1463, 308] width 196 height 12
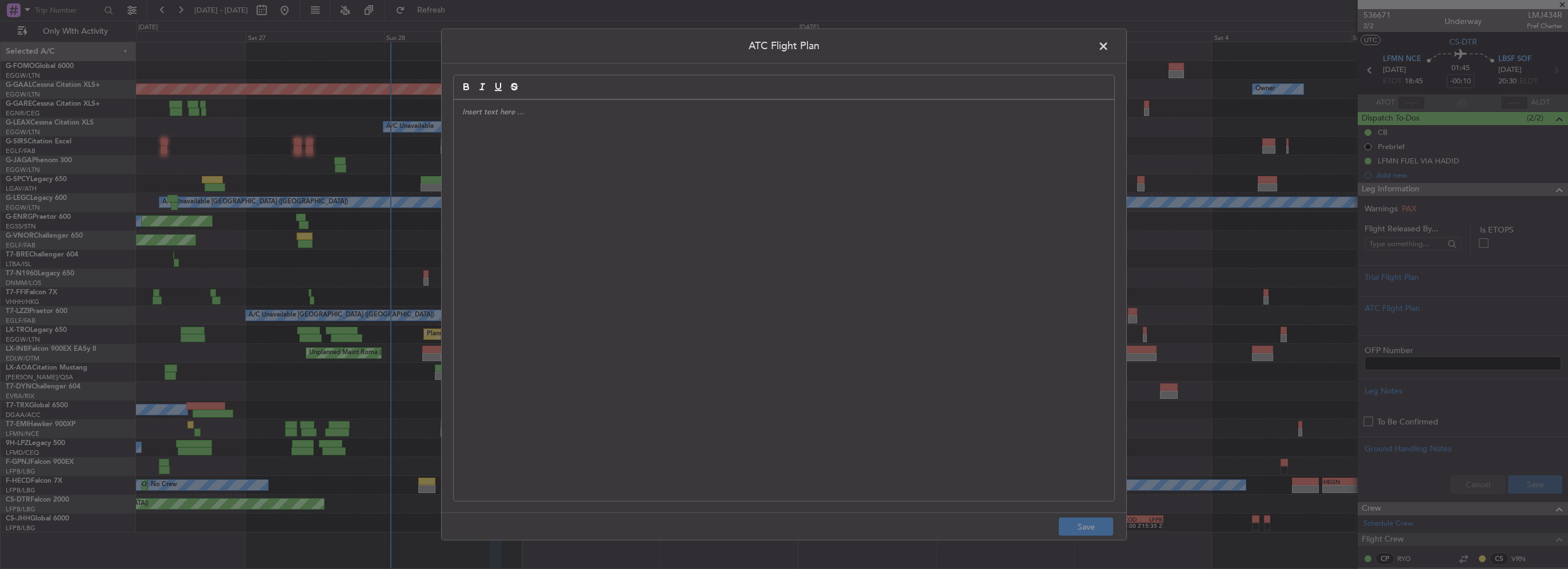
click at [600, 248] on div at bounding box center [784, 300] width 661 height 401
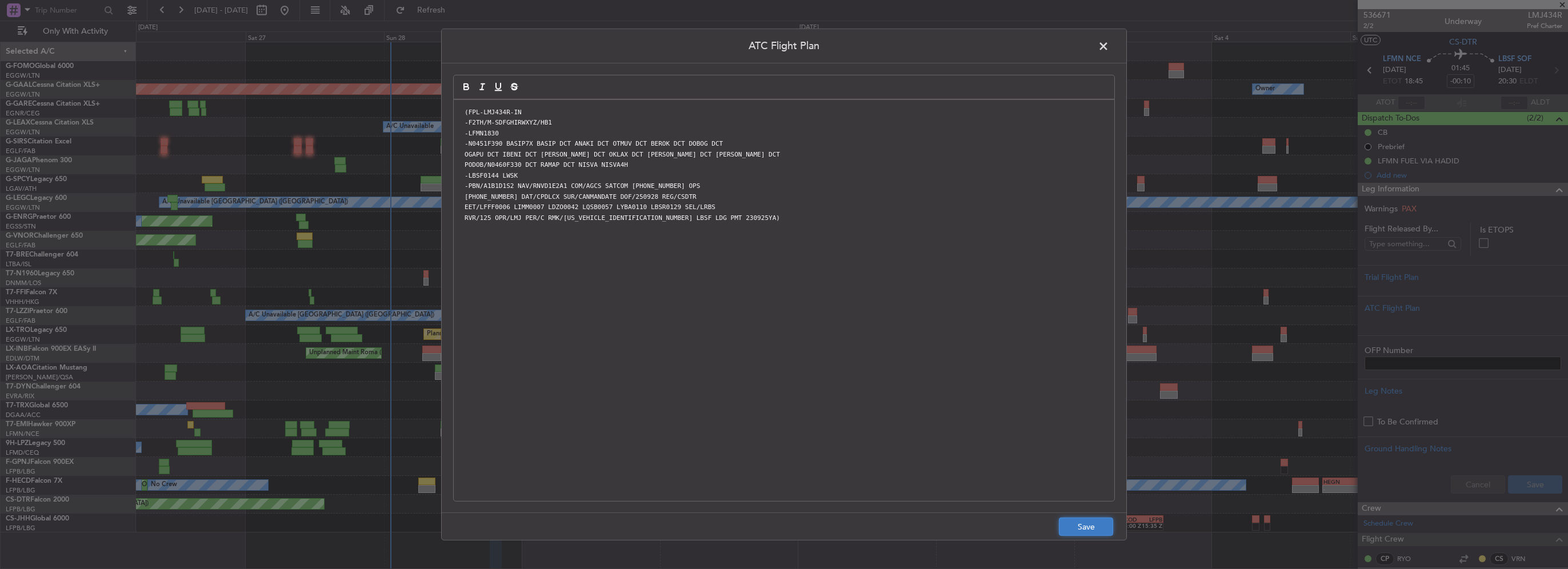
click at [1073, 532] on button "Save" at bounding box center [1086, 526] width 54 height 18
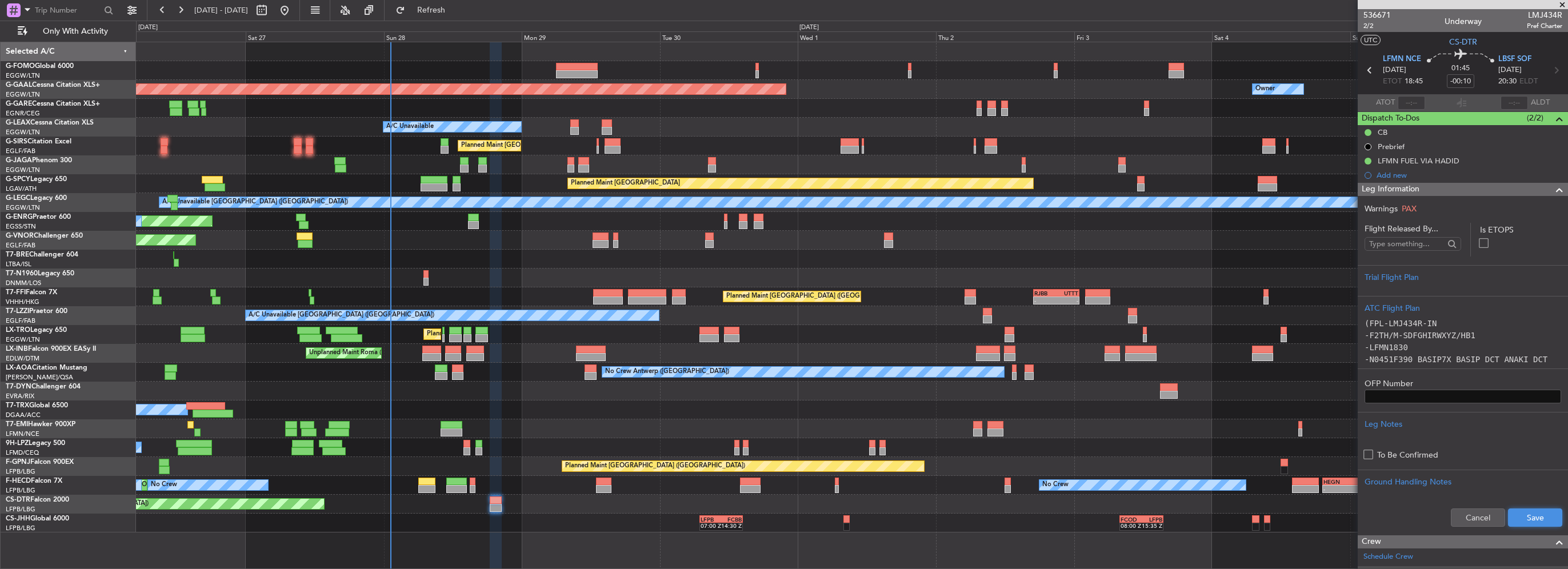
click at [1530, 511] on button "Save" at bounding box center [1535, 518] width 54 height 18
click at [1553, 190] on span at bounding box center [1560, 190] width 14 height 14
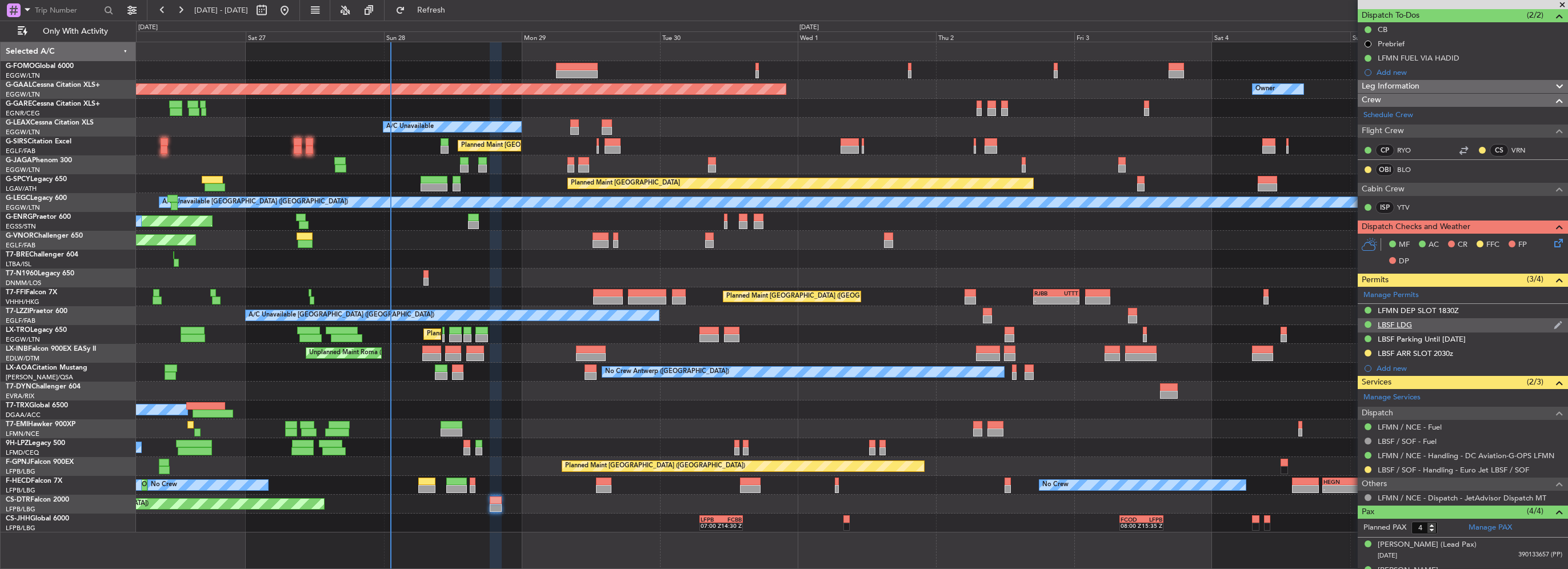
scroll to position [57, 0]
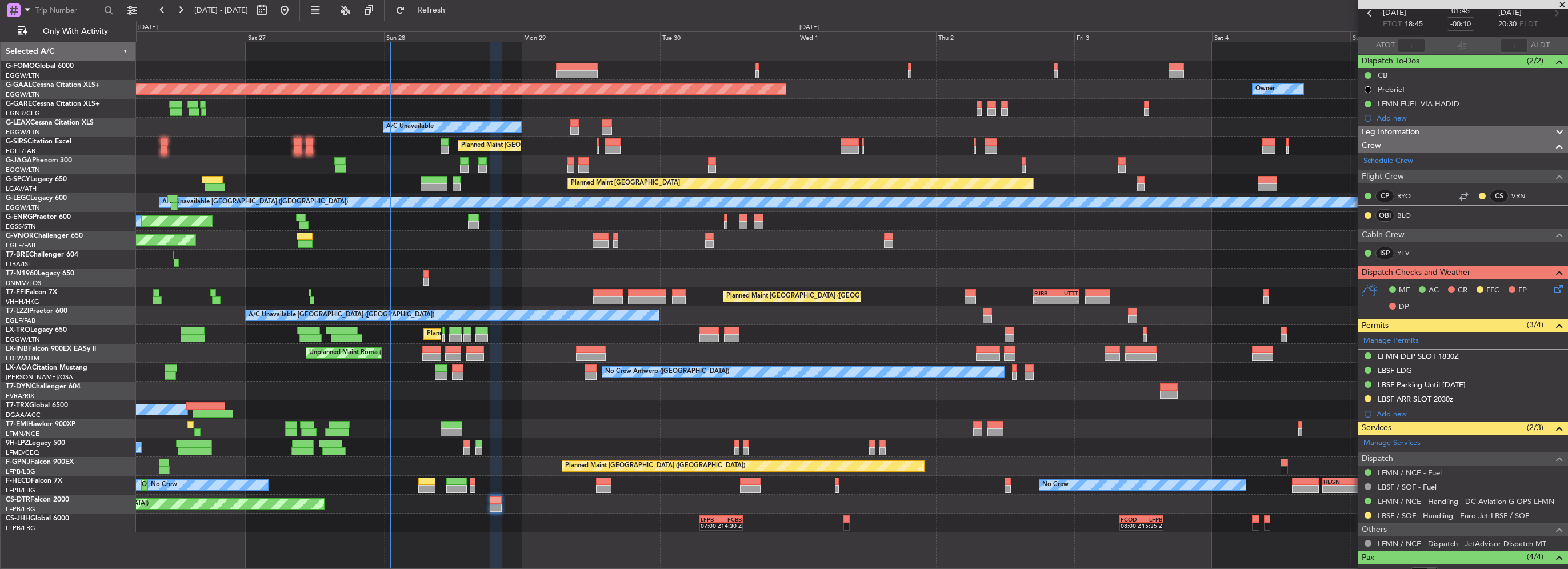
click at [1552, 291] on icon at bounding box center [1557, 286] width 9 height 9
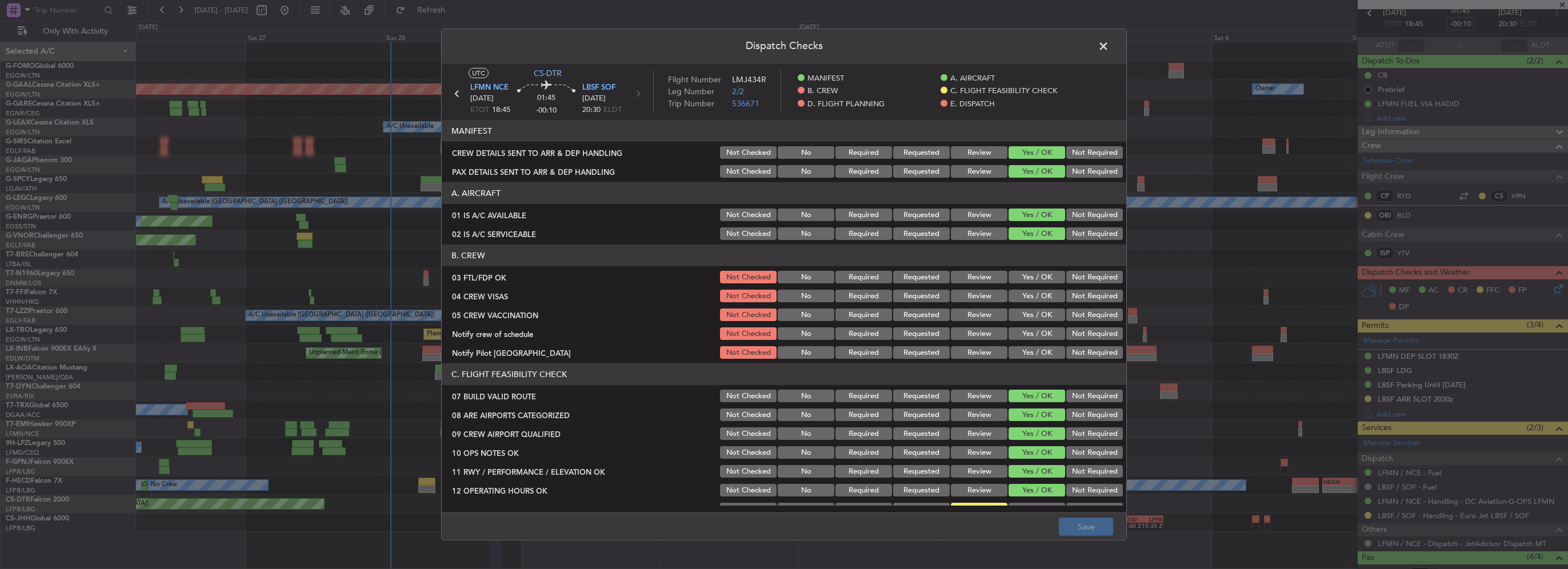
click at [1037, 277] on button "Yes / OK" at bounding box center [1037, 277] width 57 height 13
click at [1083, 297] on button "Not Required" at bounding box center [1095, 296] width 57 height 13
click at [1078, 313] on button "Not Required" at bounding box center [1095, 315] width 57 height 13
click at [1028, 329] on button "Yes / OK" at bounding box center [1037, 333] width 57 height 13
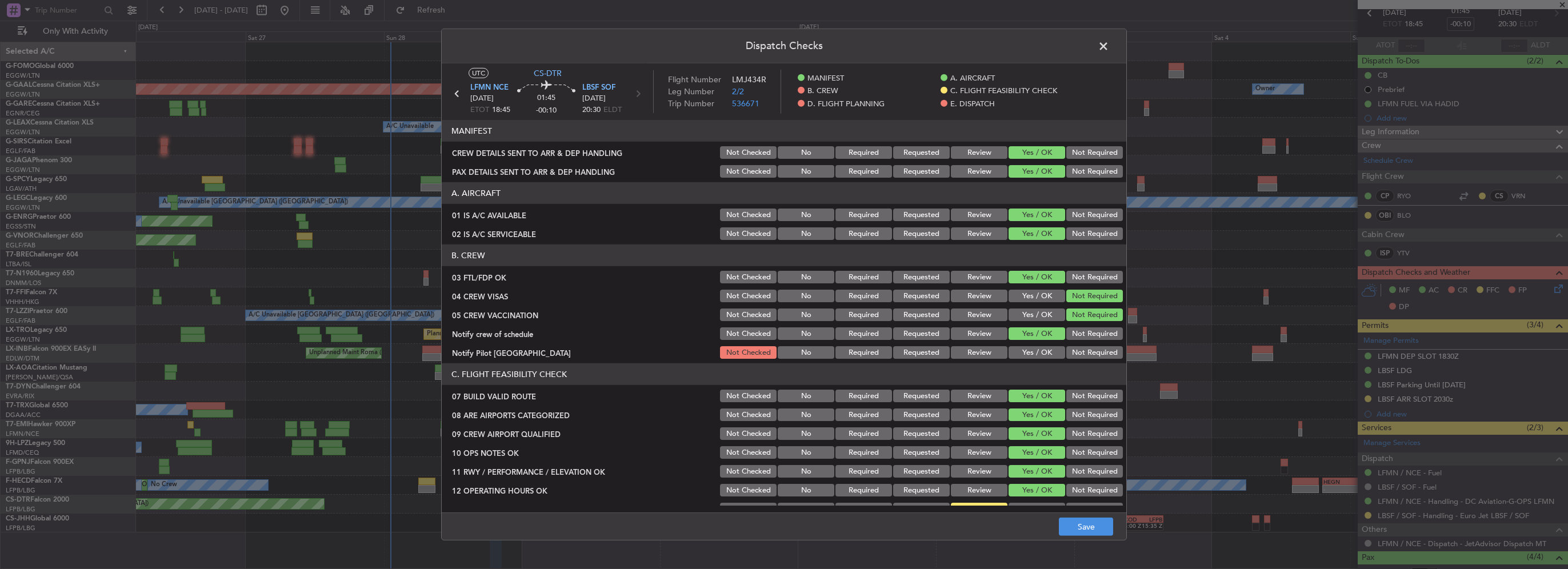
click at [1029, 345] on div "Yes / OK" at bounding box center [1036, 352] width 58 height 16
click at [1031, 357] on button "Yes / OK" at bounding box center [1037, 352] width 57 height 13
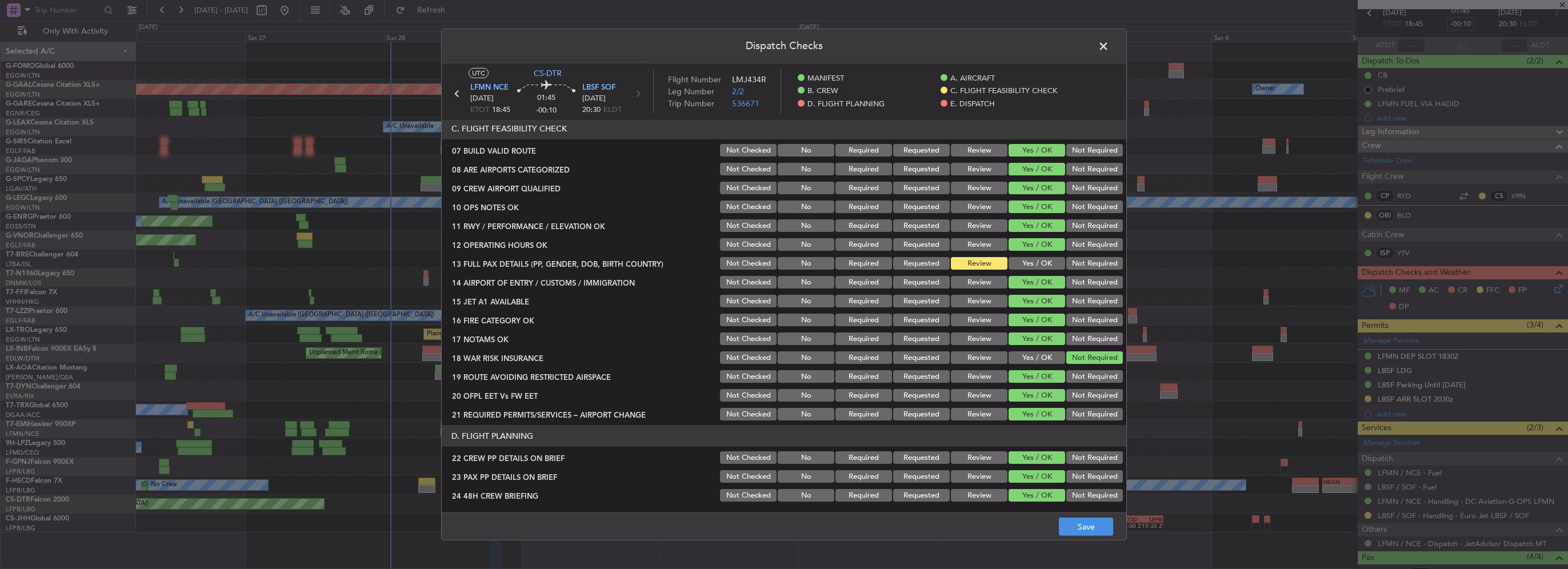
scroll to position [286, 0]
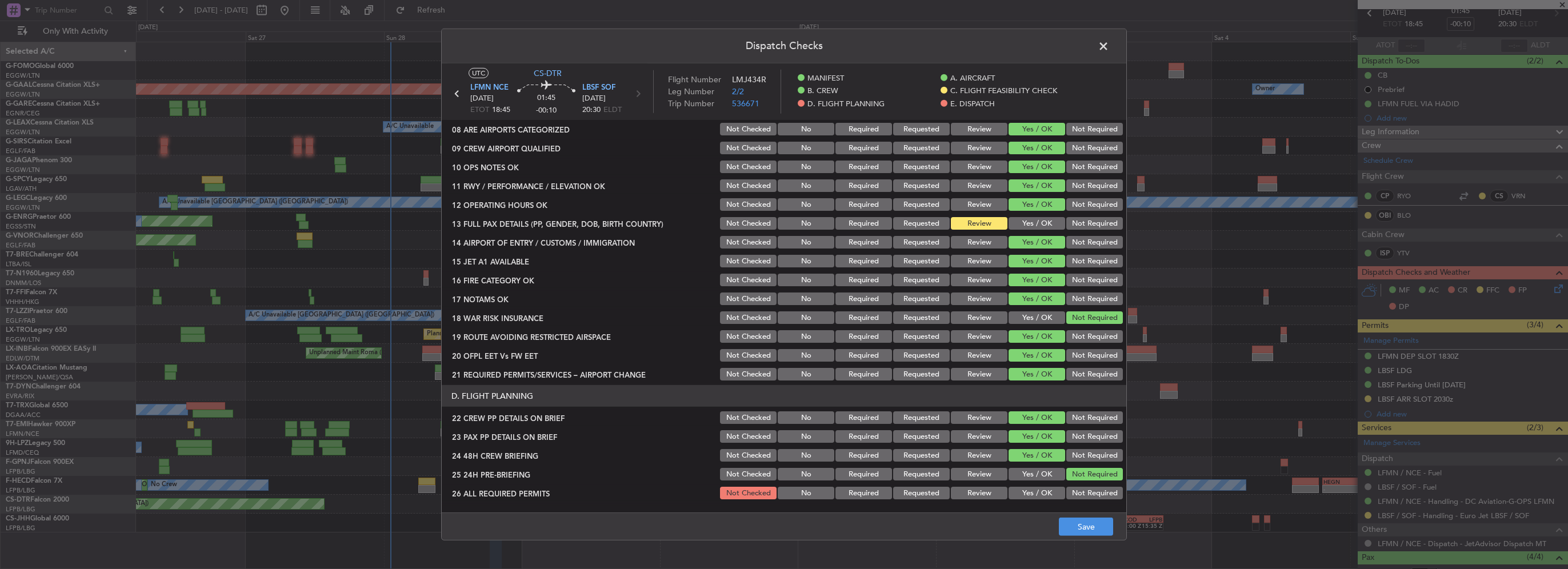
click at [1036, 224] on button "Yes / OK" at bounding box center [1037, 224] width 57 height 13
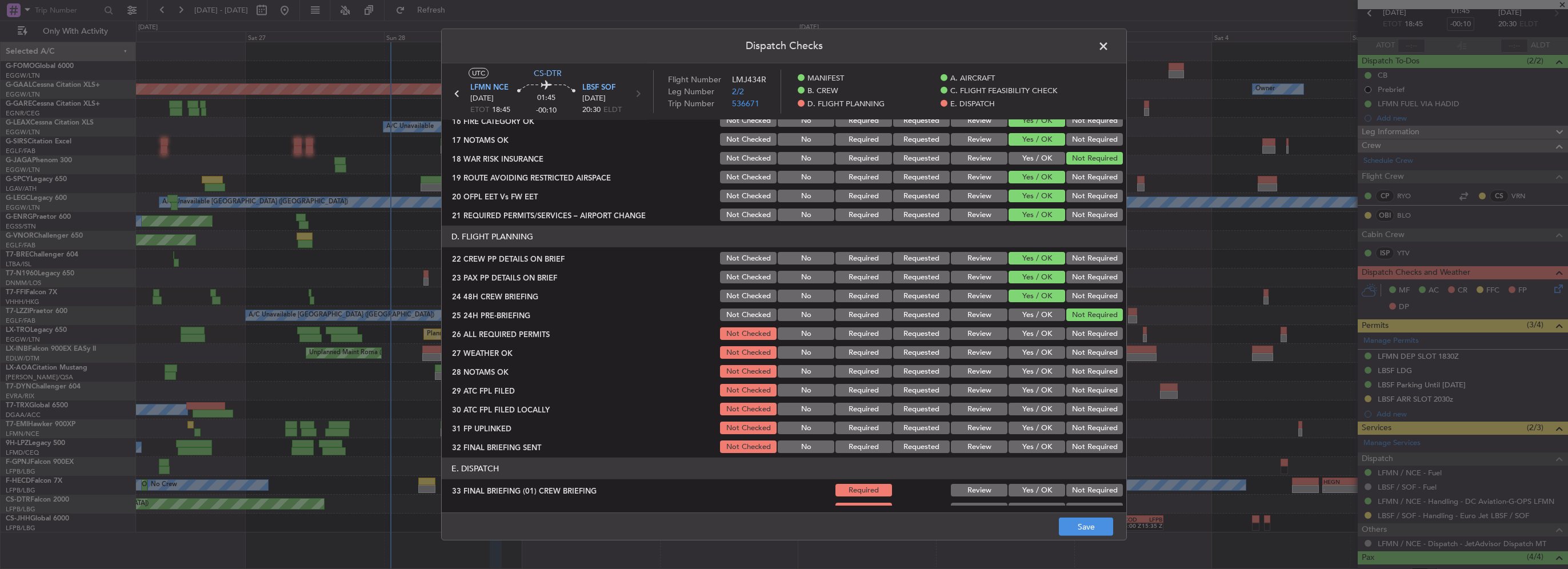
scroll to position [457, 0]
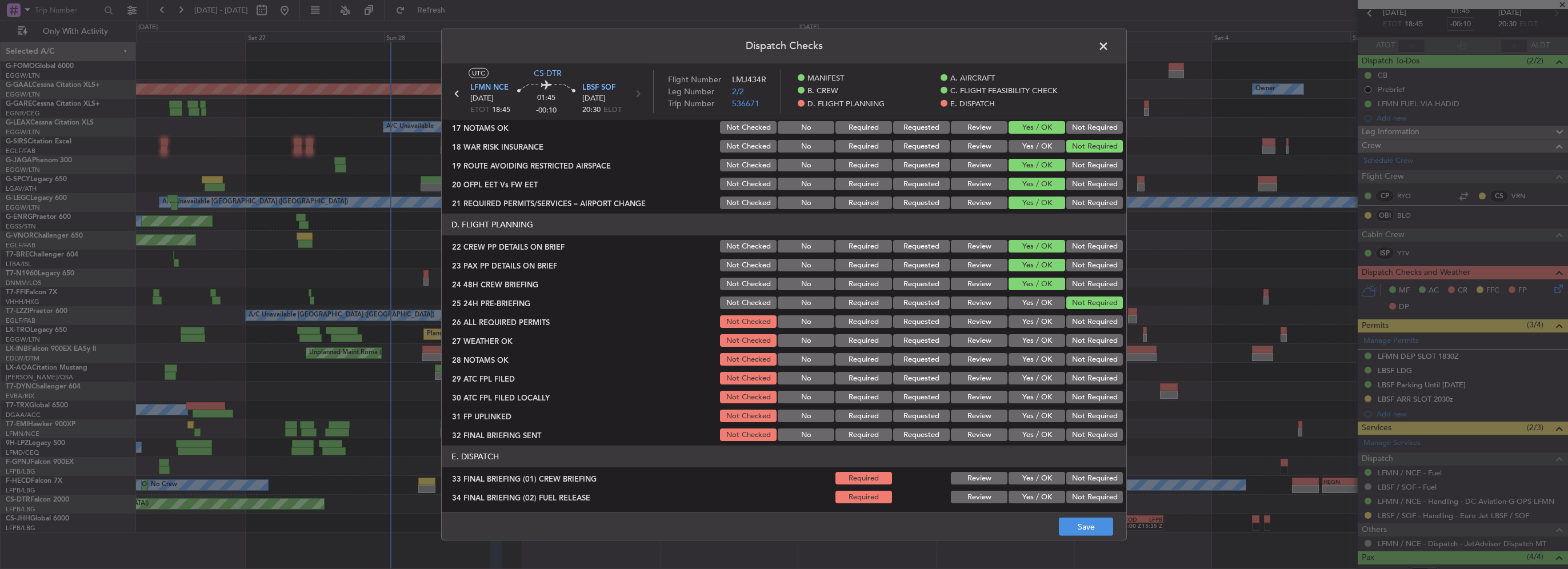
click at [1034, 316] on button "Yes / OK" at bounding box center [1037, 322] width 57 height 13
click at [1038, 328] on div "Yes / OK" at bounding box center [1036, 321] width 58 height 16
click at [1042, 344] on button "Yes / OK" at bounding box center [1037, 340] width 57 height 13
drag, startPoint x: 1047, startPoint y: 360, endPoint x: 1050, endPoint y: 373, distance: 13.3
click at [1047, 361] on button "Yes / OK" at bounding box center [1037, 359] width 57 height 13
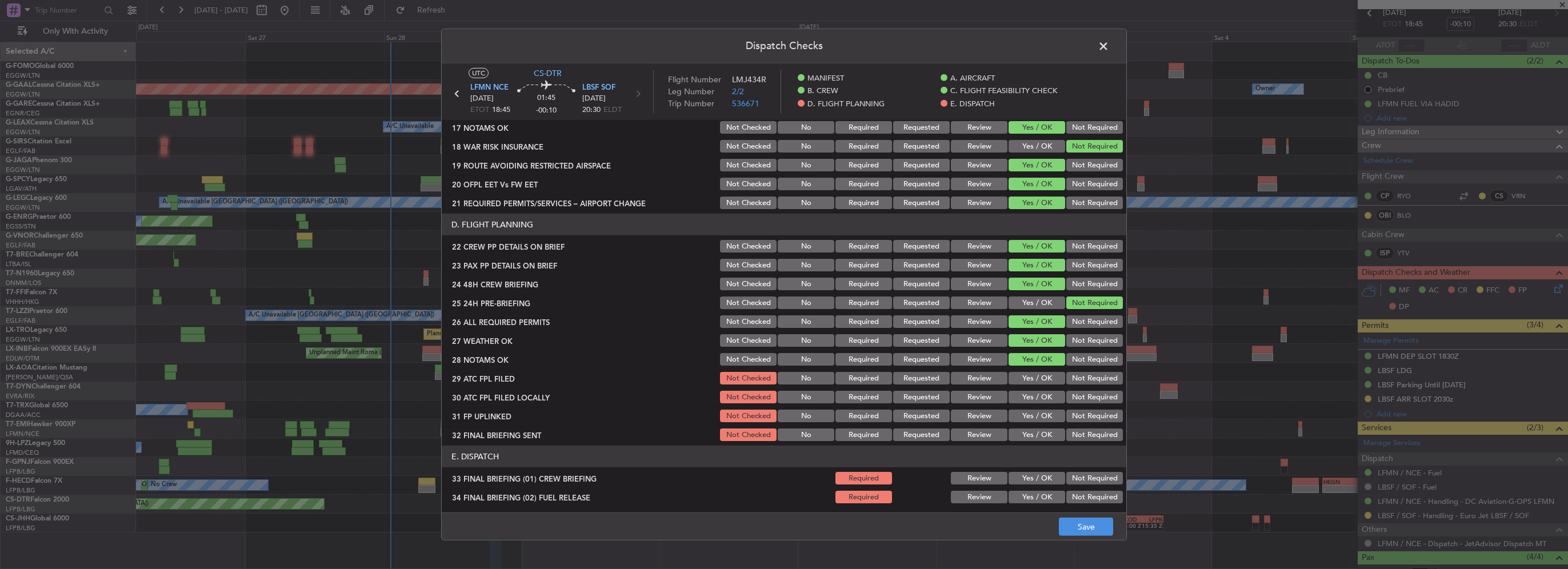
click at [1050, 377] on button "Yes / OK" at bounding box center [1037, 378] width 57 height 13
drag, startPoint x: 1071, startPoint y: 398, endPoint x: 1044, endPoint y: 408, distance: 28.8
click at [1069, 398] on button "Not Required" at bounding box center [1095, 397] width 57 height 13
drag, startPoint x: 1044, startPoint y: 408, endPoint x: 1084, endPoint y: 431, distance: 46.1
click at [1046, 412] on div "Yes / OK" at bounding box center [1036, 415] width 58 height 16
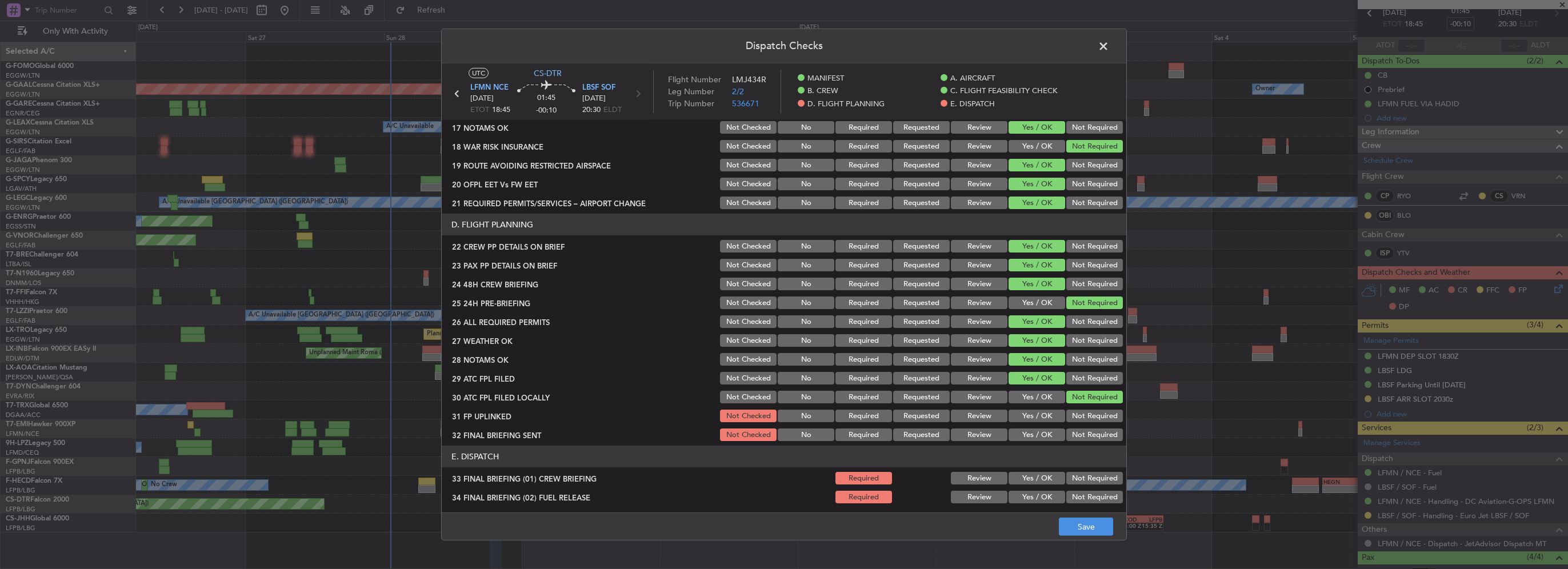
click at [1081, 435] on button "Not Required" at bounding box center [1095, 435] width 57 height 13
click at [1029, 416] on button "Yes / OK" at bounding box center [1037, 416] width 57 height 13
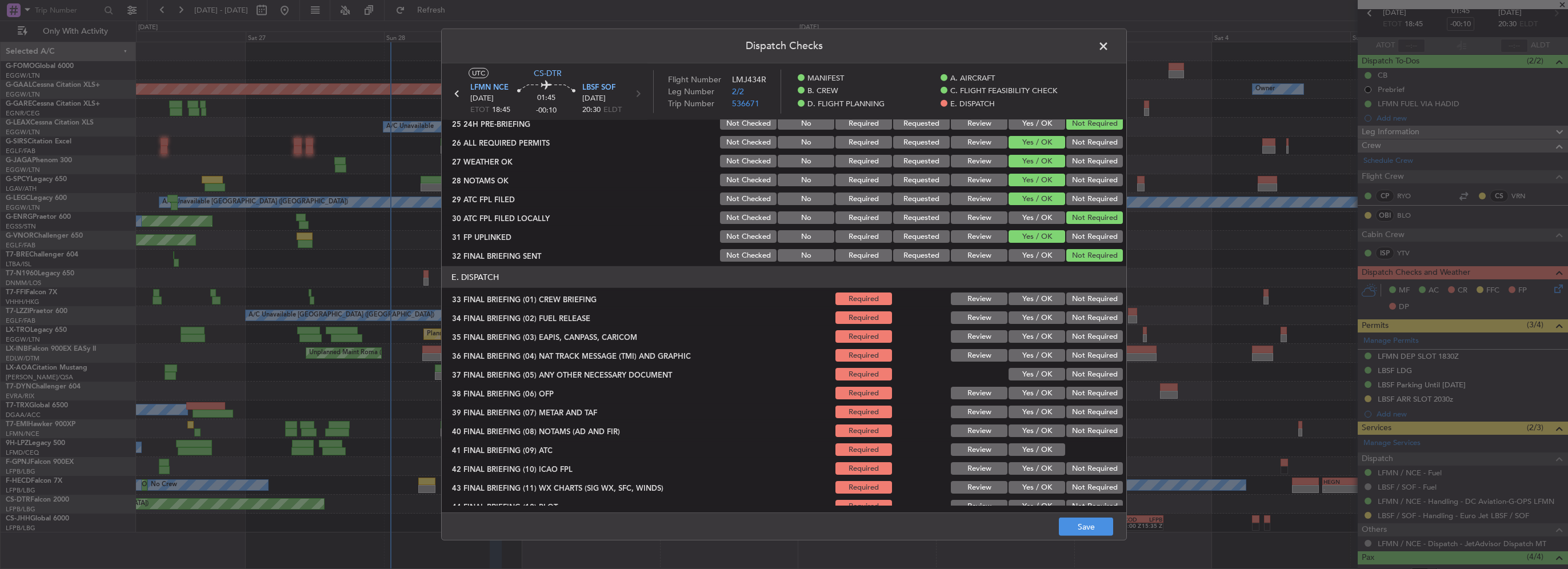
scroll to position [647, 0]
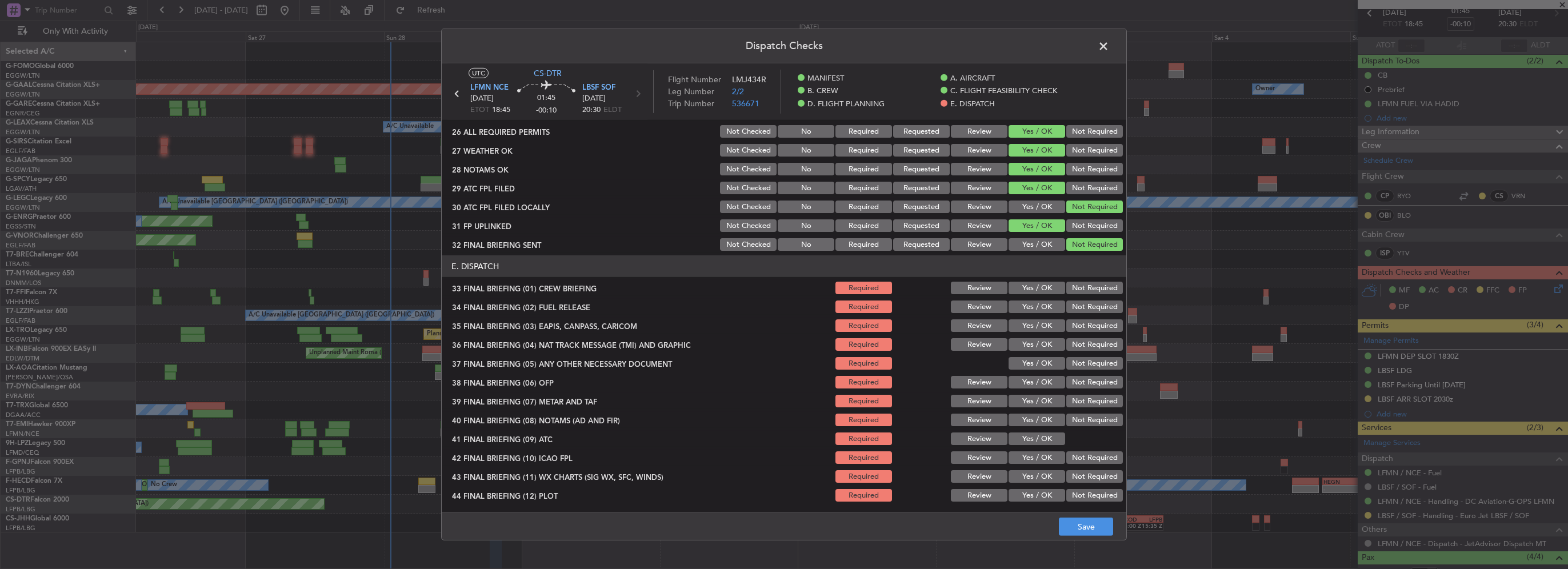
click at [1042, 286] on button "Yes / OK" at bounding box center [1037, 288] width 57 height 13
click at [1041, 304] on button "Yes / OK" at bounding box center [1037, 307] width 57 height 13
drag, startPoint x: 1074, startPoint y: 321, endPoint x: 1074, endPoint y: 339, distance: 18.0
click at [1074, 321] on button "Not Required" at bounding box center [1095, 326] width 57 height 13
click at [1074, 339] on button "Not Required" at bounding box center [1095, 345] width 57 height 13
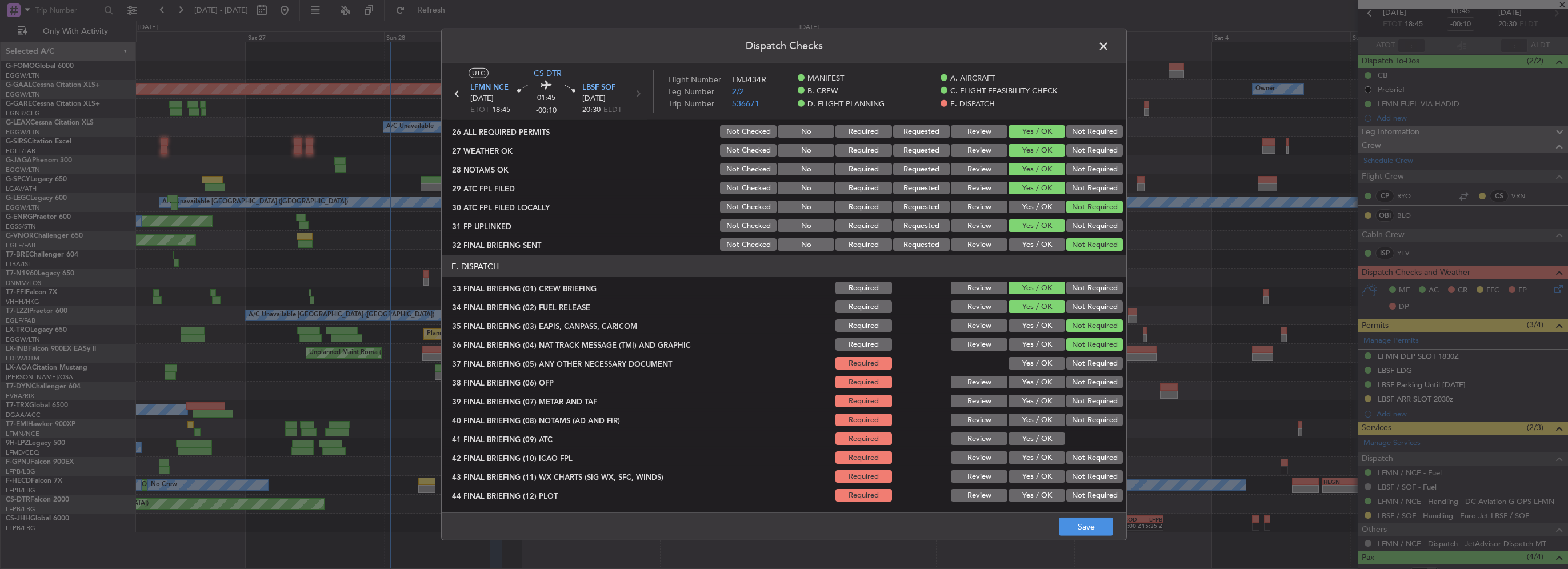
drag, startPoint x: 1033, startPoint y: 363, endPoint x: 1037, endPoint y: 389, distance: 26.3
click at [1033, 363] on button "Yes / OK" at bounding box center [1037, 363] width 57 height 13
drag, startPoint x: 1037, startPoint y: 389, endPoint x: 1039, endPoint y: 401, distance: 12.2
click at [1037, 389] on div "Yes / OK" at bounding box center [1036, 382] width 58 height 16
click at [1039, 401] on button "Yes / OK" at bounding box center [1037, 401] width 57 height 13
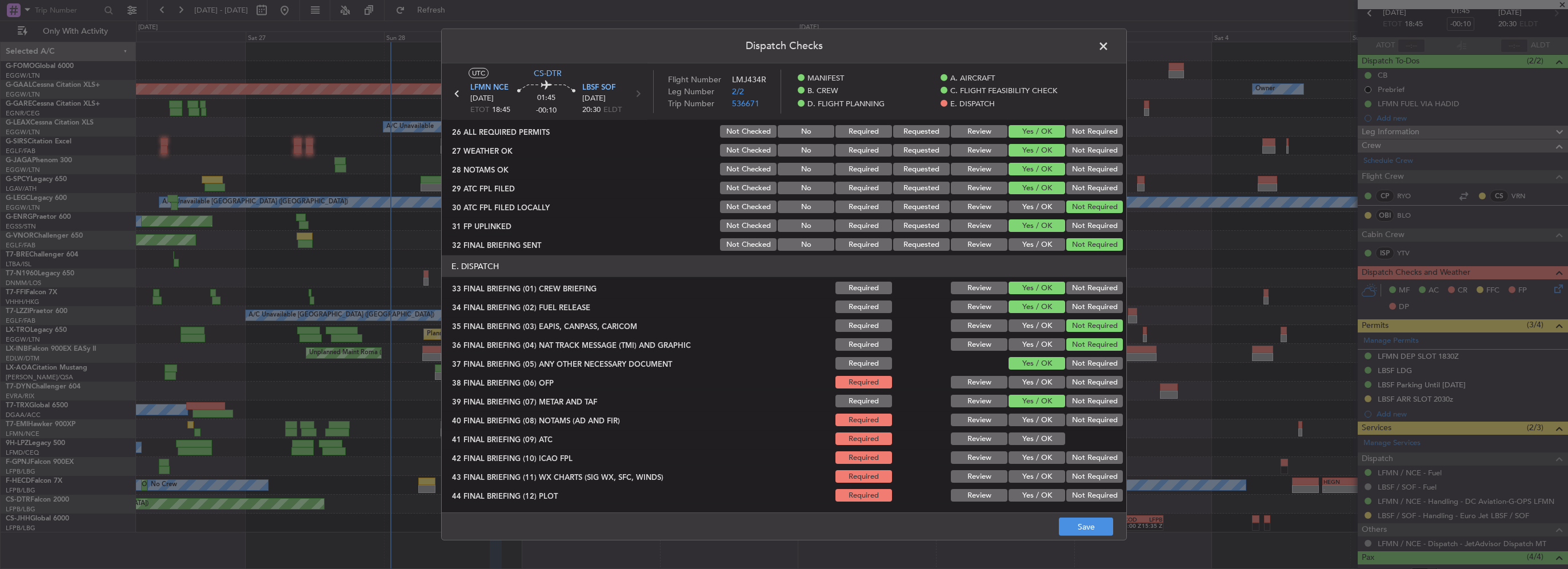
click at [1038, 382] on button "Yes / OK" at bounding box center [1037, 382] width 57 height 13
click at [1043, 419] on button "Yes / OK" at bounding box center [1037, 420] width 57 height 13
click at [1043, 436] on button "Yes / OK" at bounding box center [1037, 439] width 57 height 13
drag, startPoint x: 1045, startPoint y: 452, endPoint x: 1044, endPoint y: 460, distance: 8.1
click at [1044, 455] on button "Yes / OK" at bounding box center [1037, 458] width 57 height 13
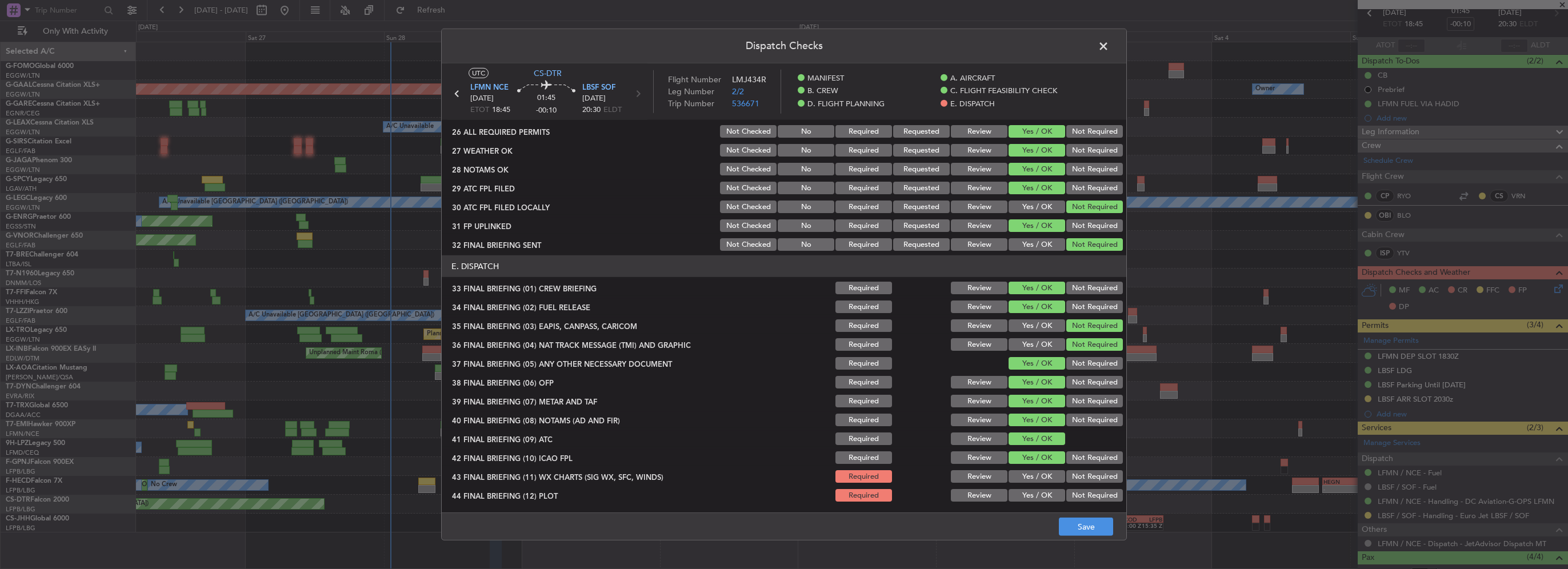
click at [1039, 478] on button "Yes / OK" at bounding box center [1037, 476] width 57 height 13
click at [1041, 491] on button "Yes / OK" at bounding box center [1037, 495] width 57 height 13
click at [1085, 532] on button "Save" at bounding box center [1086, 526] width 54 height 18
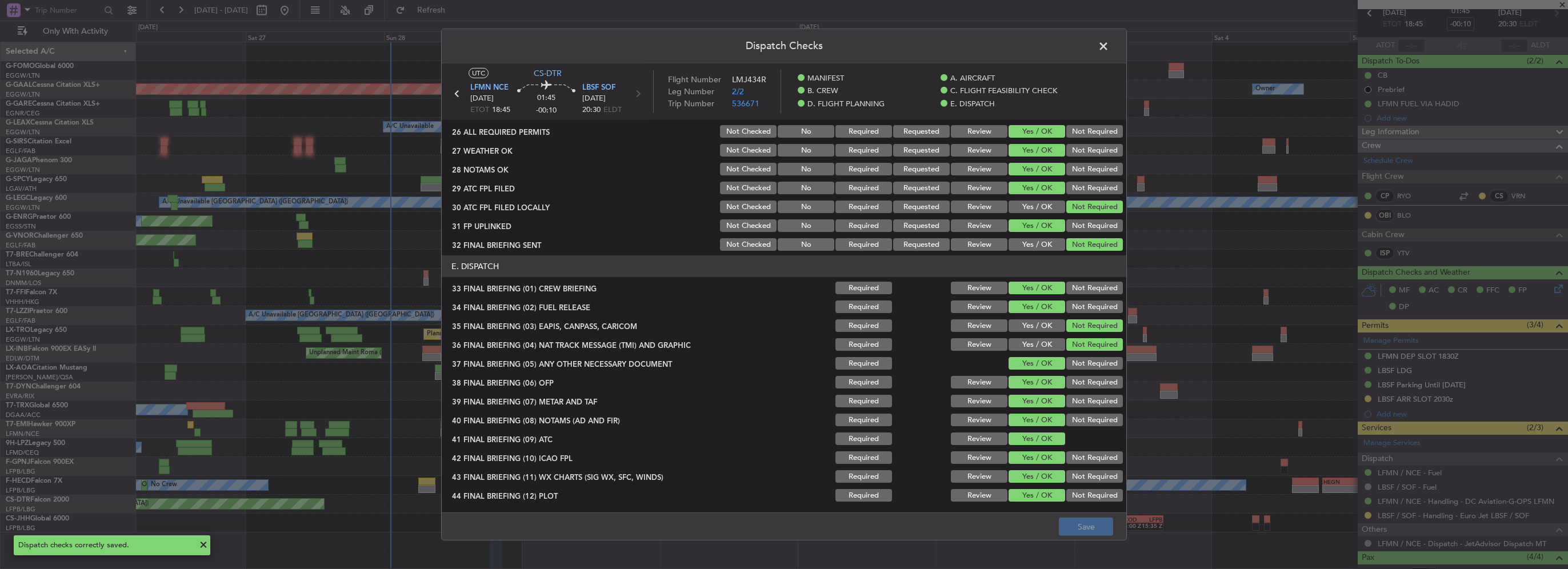
click at [1109, 44] on span at bounding box center [1109, 49] width 0 height 23
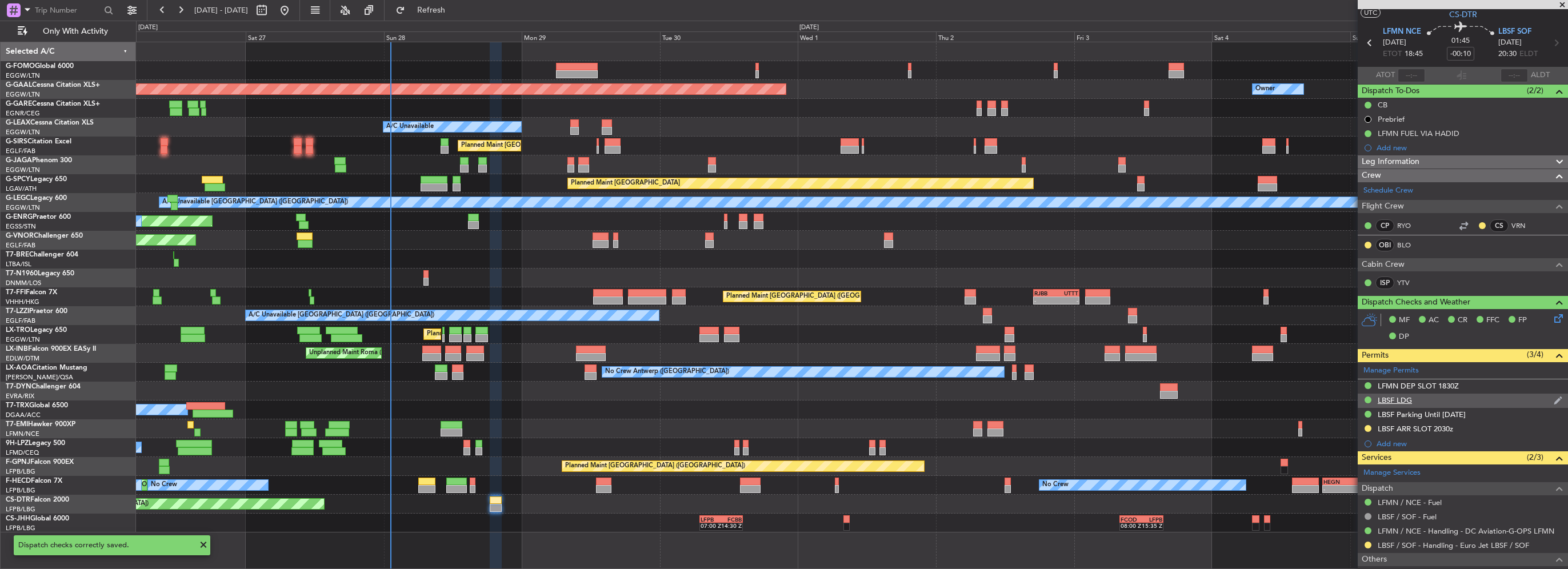
scroll to position [0, 0]
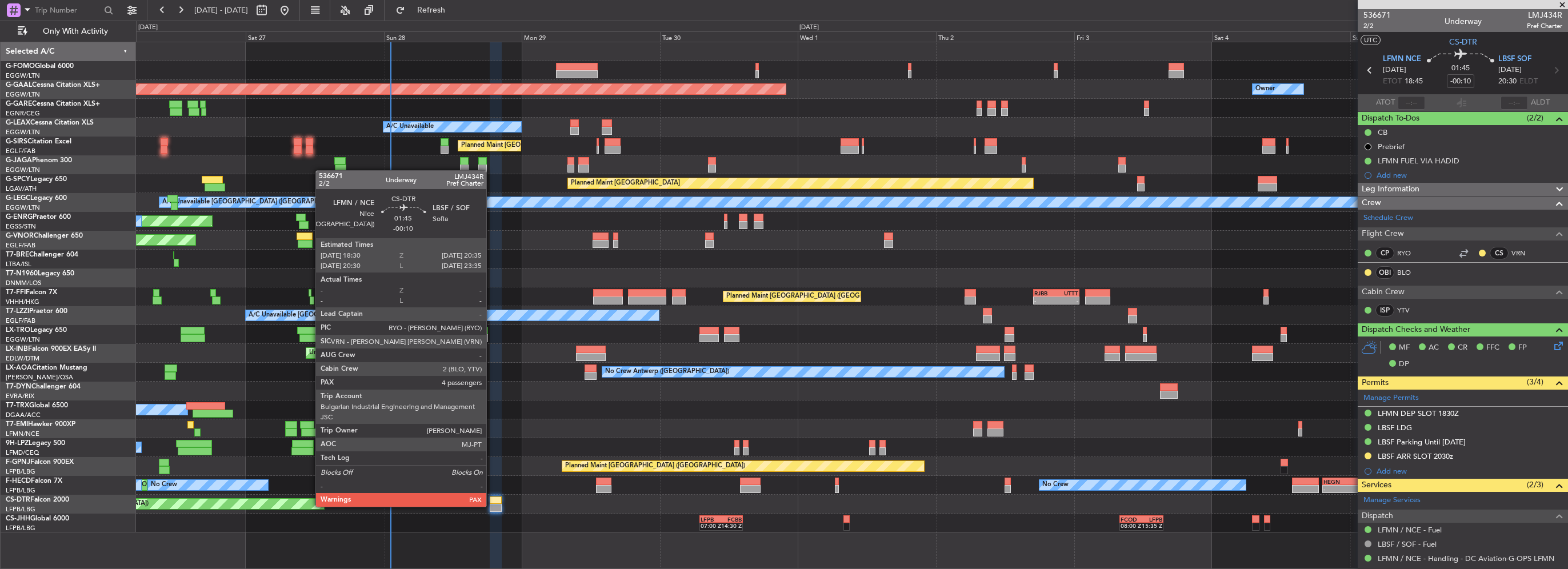
click at [492, 505] on div at bounding box center [496, 507] width 12 height 8
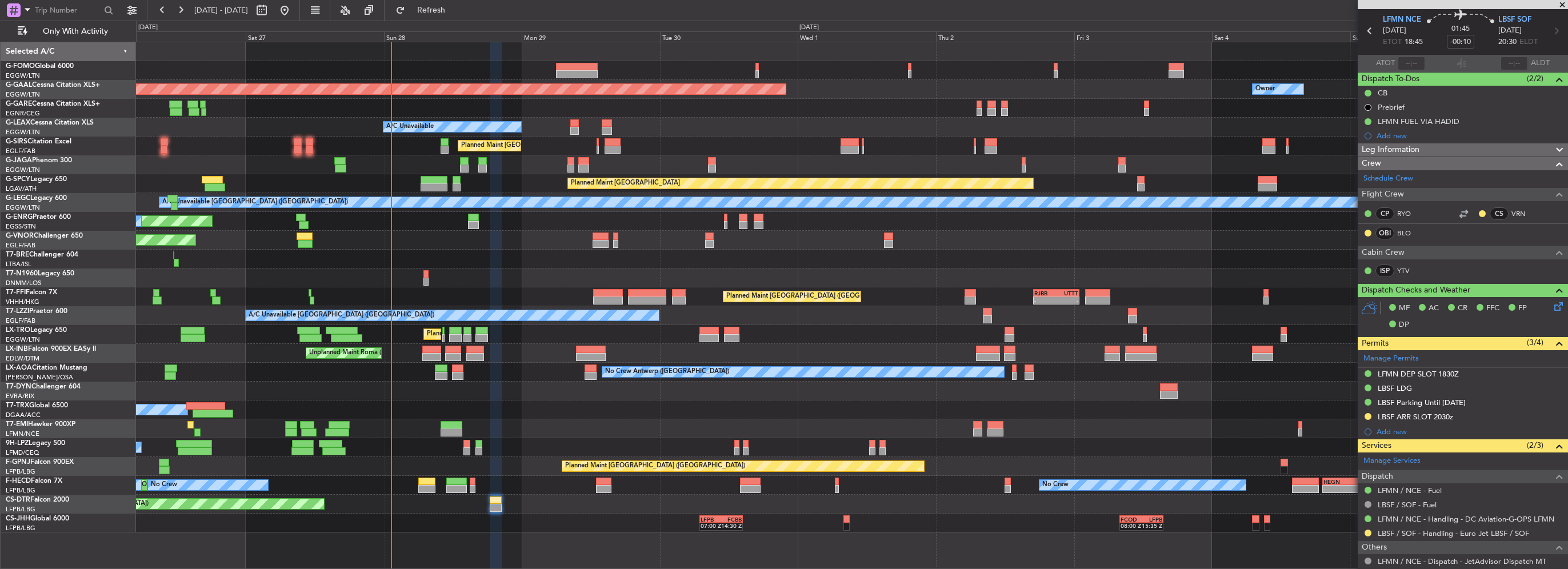
scroll to position [57, 0]
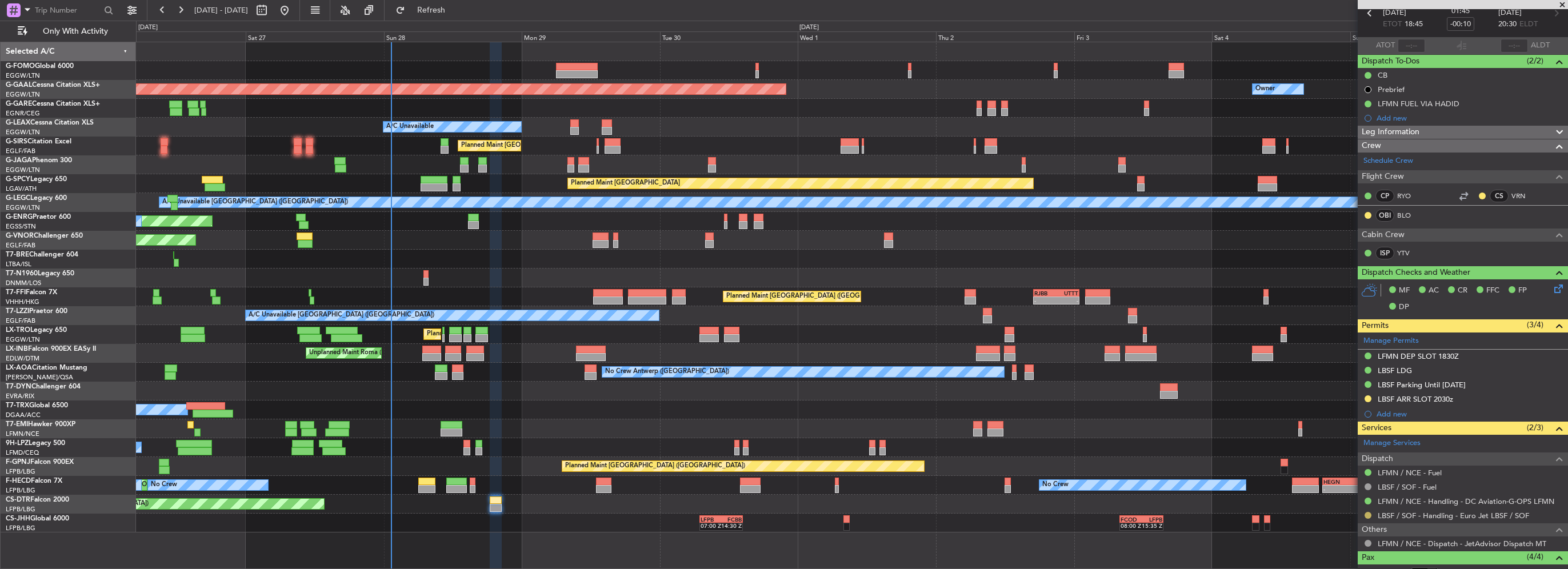
click at [1367, 514] on button at bounding box center [1368, 515] width 7 height 7
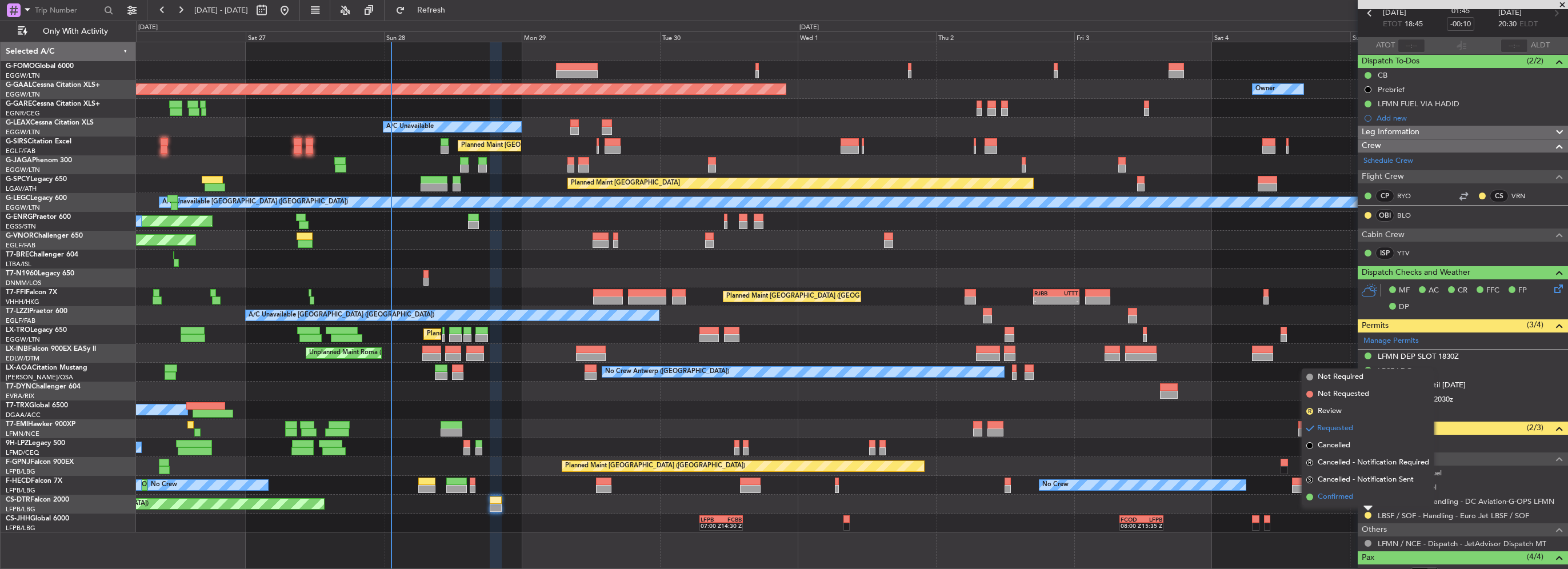
click at [1356, 498] on li "Confirmed" at bounding box center [1368, 497] width 132 height 17
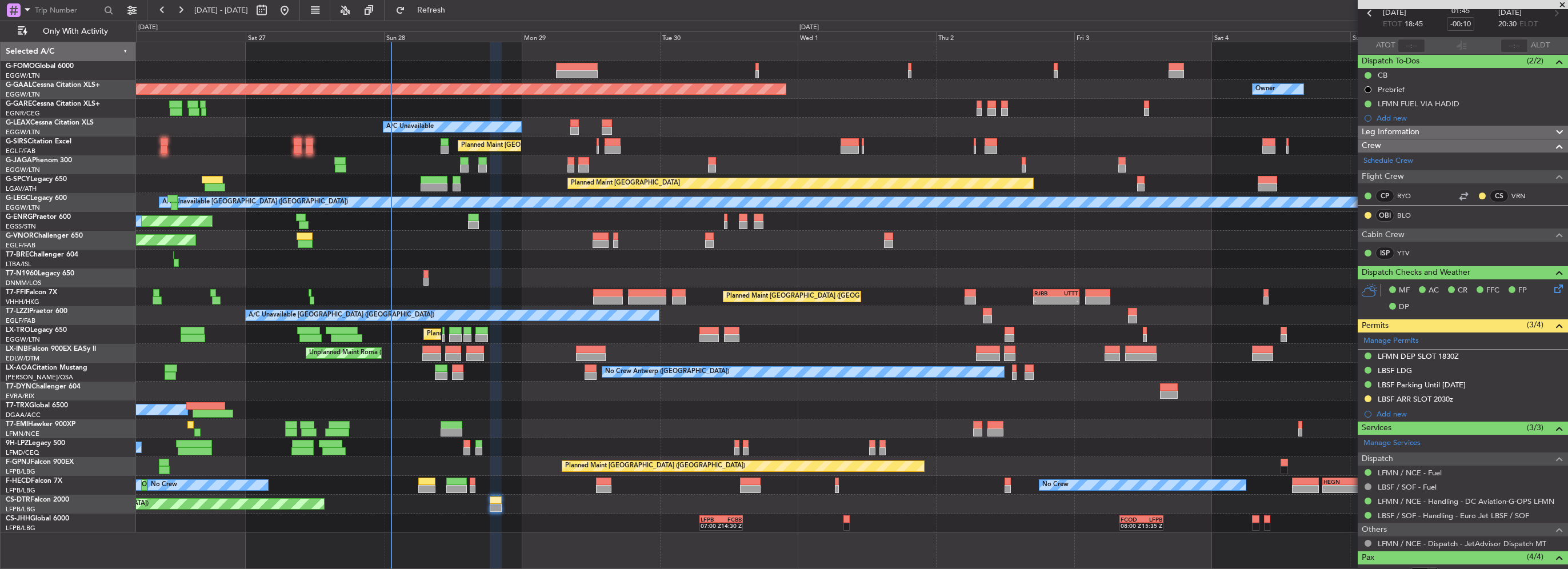
click at [1552, 288] on icon at bounding box center [1557, 286] width 9 height 9
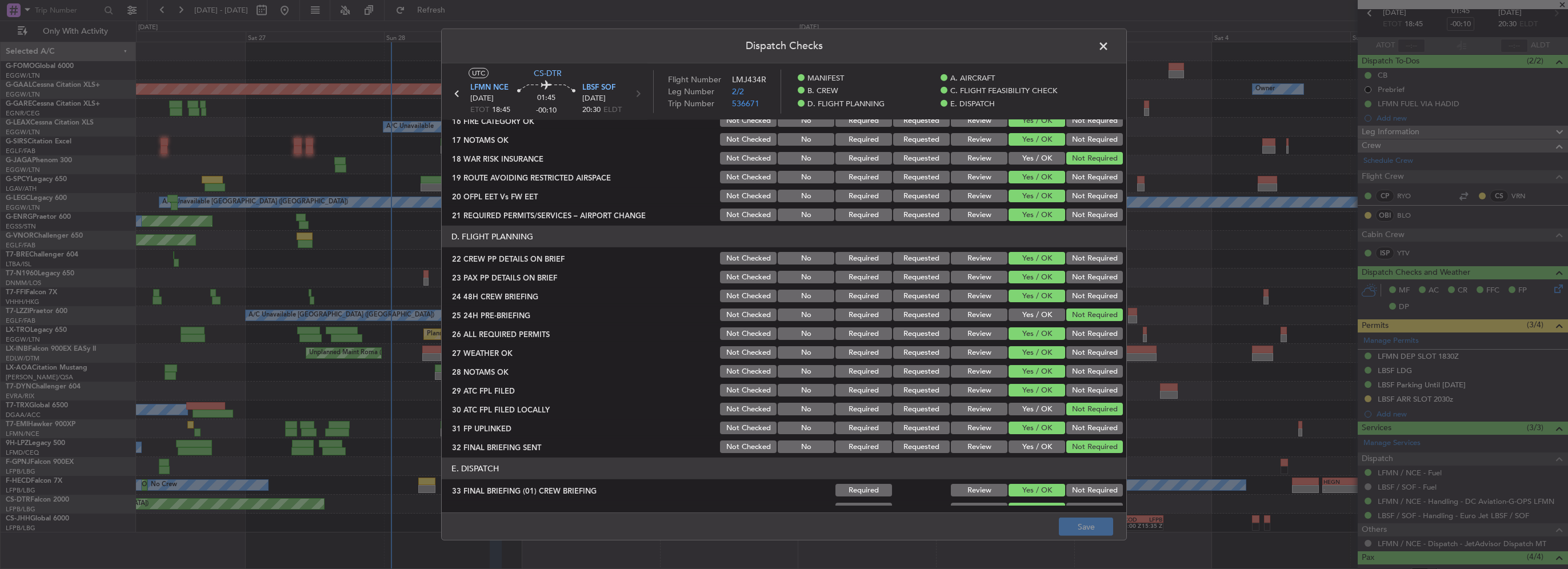
scroll to position [514, 0]
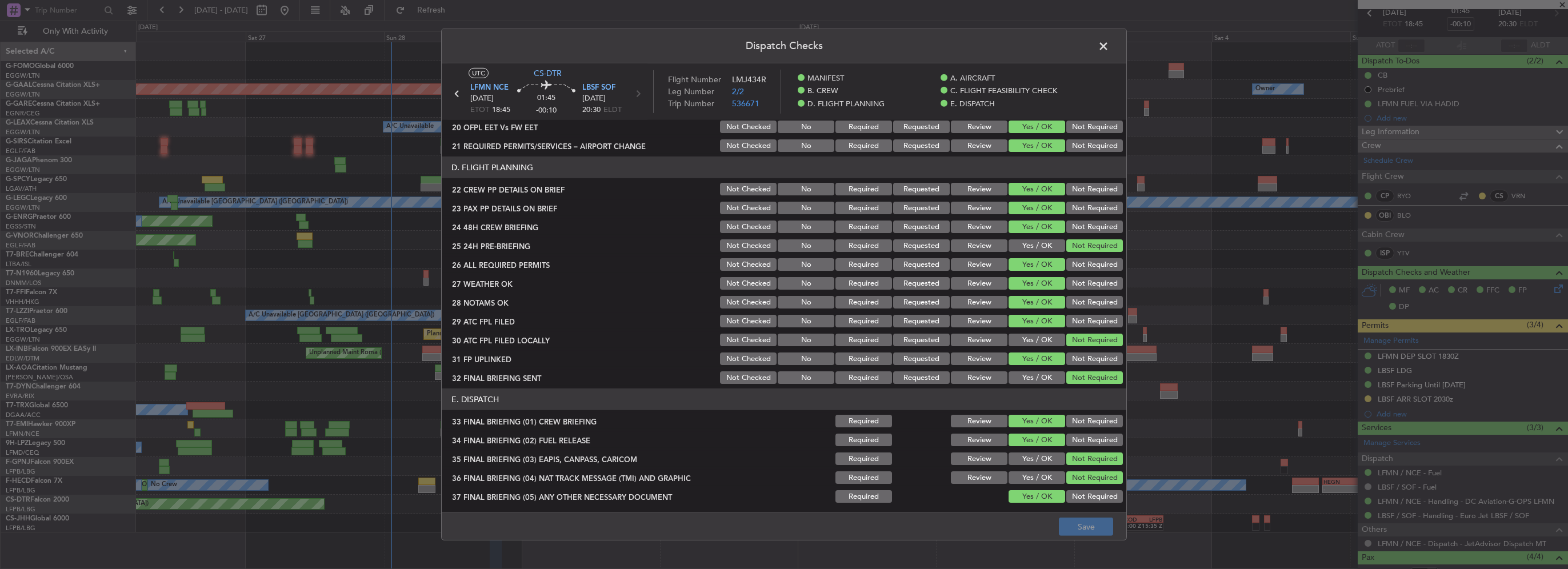
drag, startPoint x: 990, startPoint y: 283, endPoint x: 984, endPoint y: 300, distance: 18.0
click at [989, 284] on button "Review" at bounding box center [979, 283] width 57 height 13
click at [983, 301] on button "Review" at bounding box center [979, 302] width 57 height 13
click at [1092, 521] on button "Save" at bounding box center [1086, 526] width 54 height 18
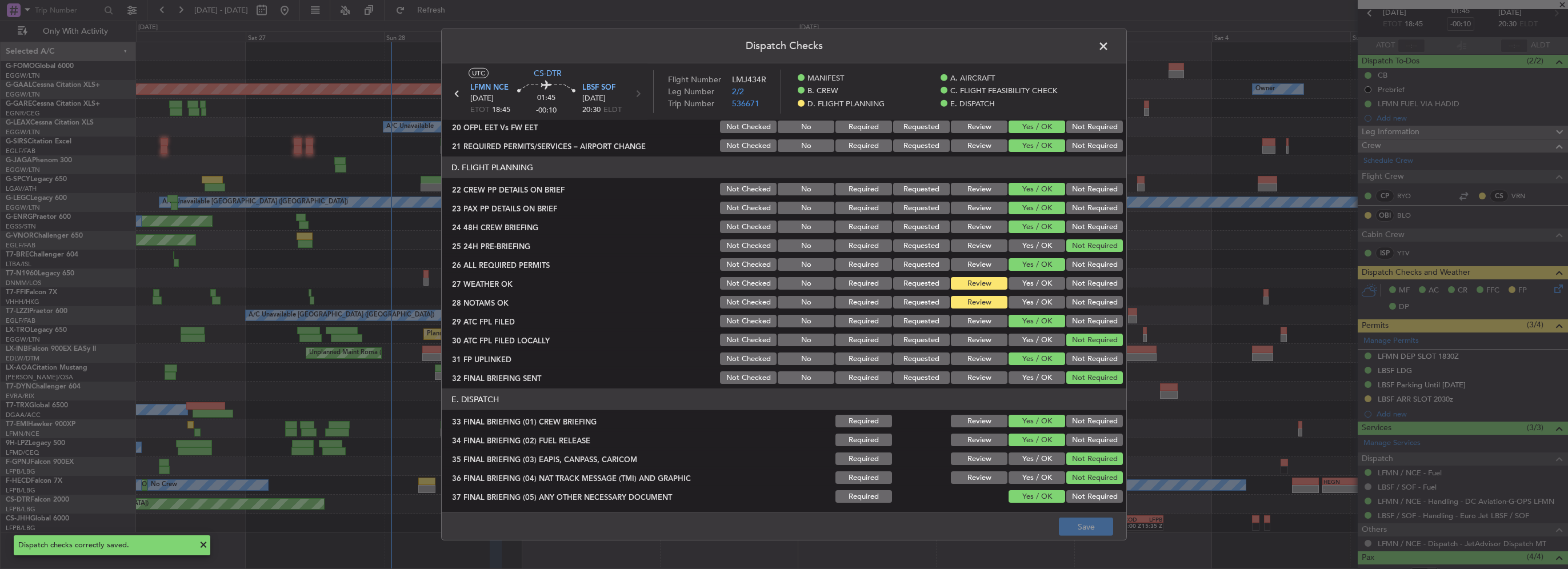
click at [1109, 44] on span at bounding box center [1109, 49] width 0 height 23
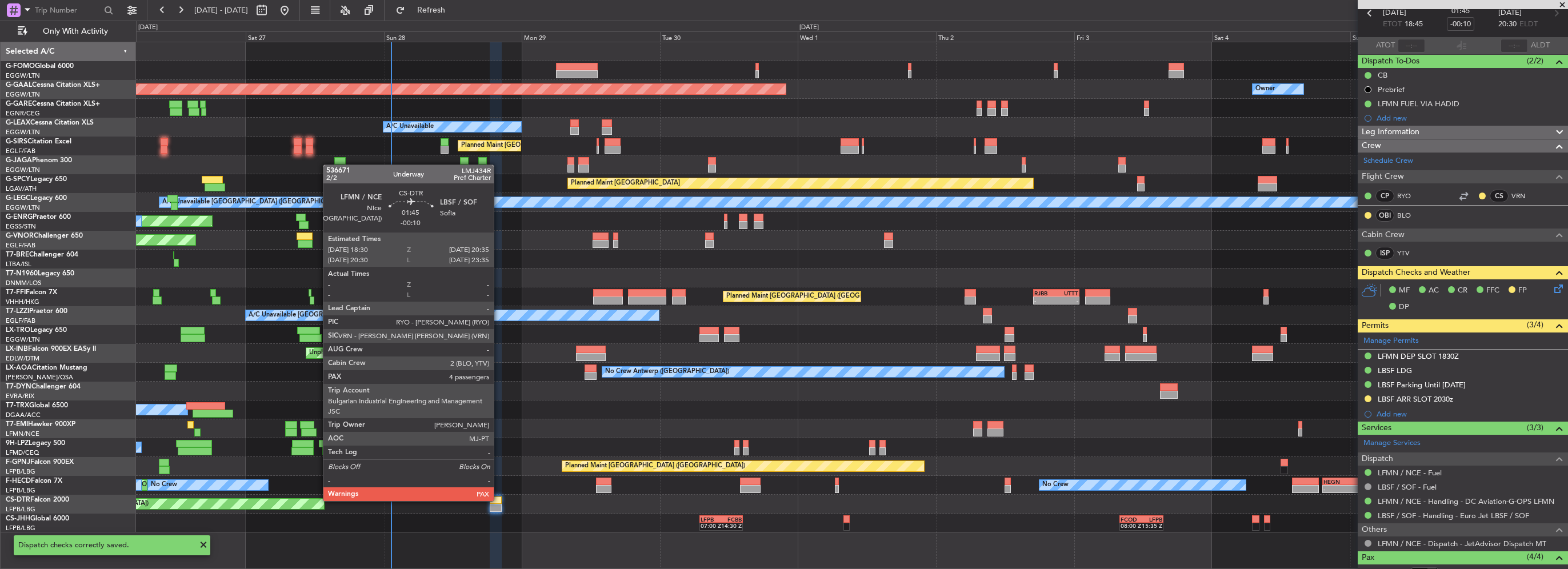
click at [499, 500] on div at bounding box center [496, 500] width 12 height 8
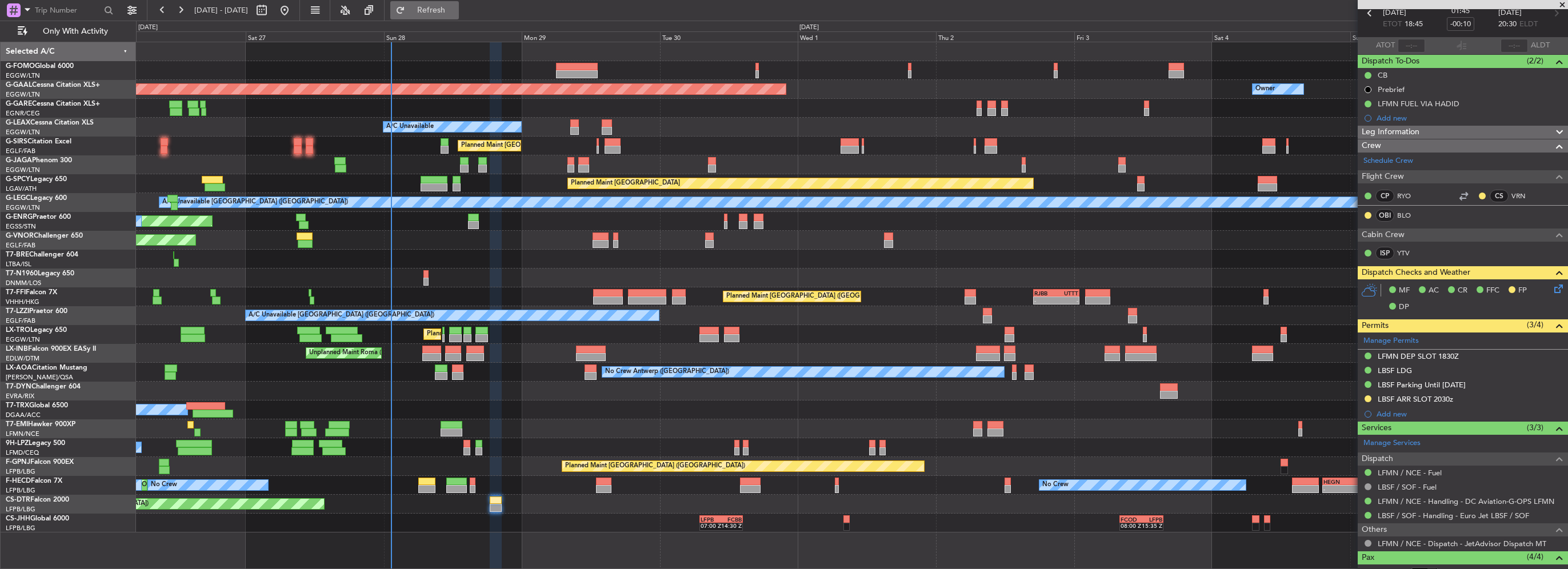
click at [456, 13] on span "Refresh" at bounding box center [431, 10] width 48 height 8
click at [448, 18] on button "Refresh" at bounding box center [424, 10] width 69 height 18
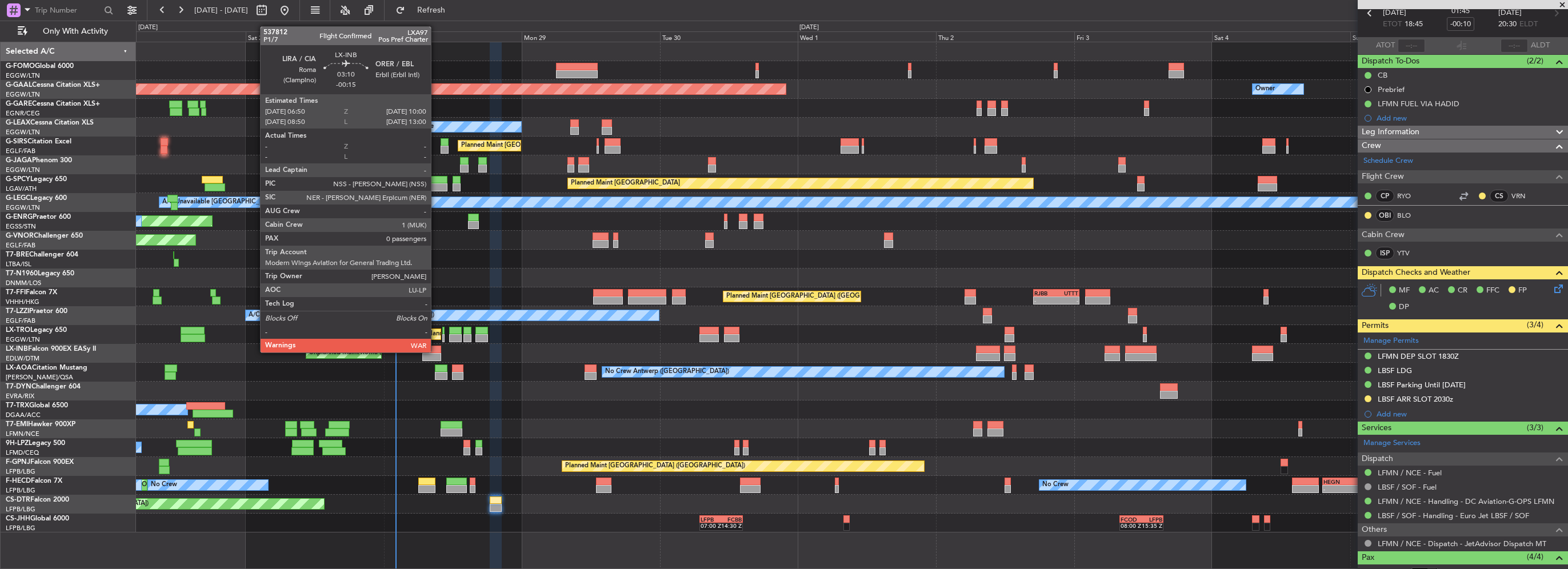
click at [436, 351] on div at bounding box center [431, 349] width 18 height 8
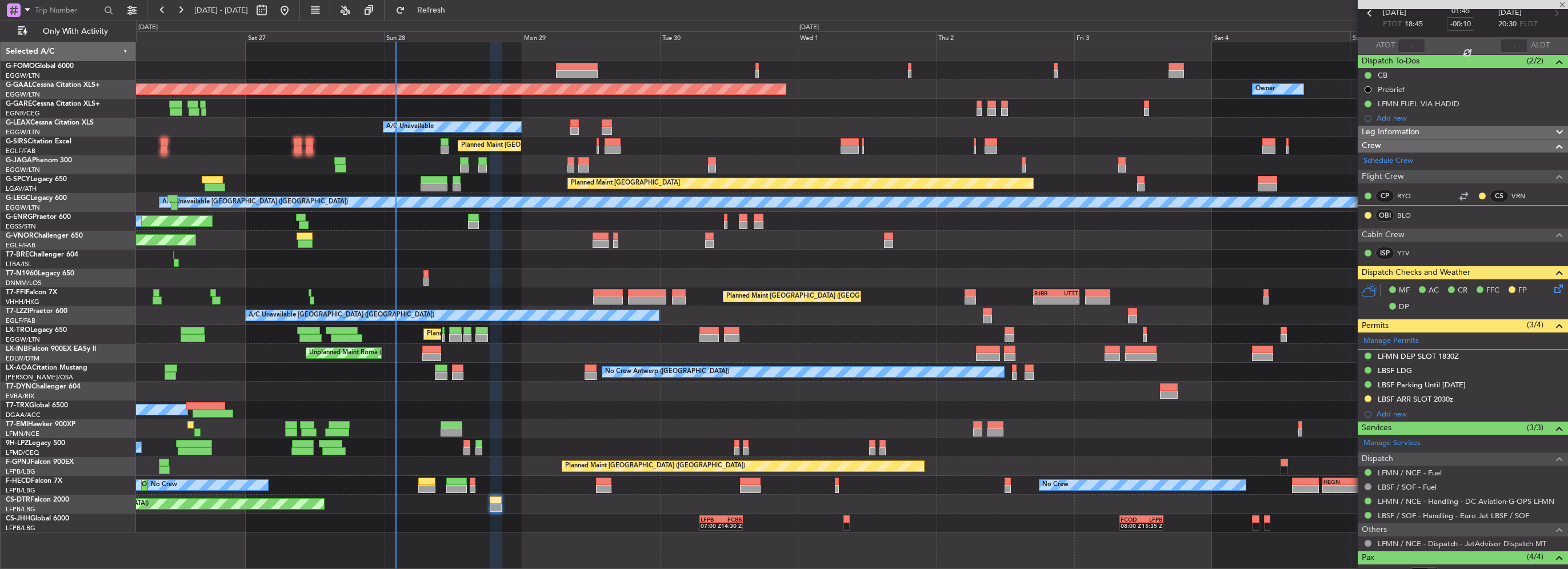
type input "-00:15"
type input "0"
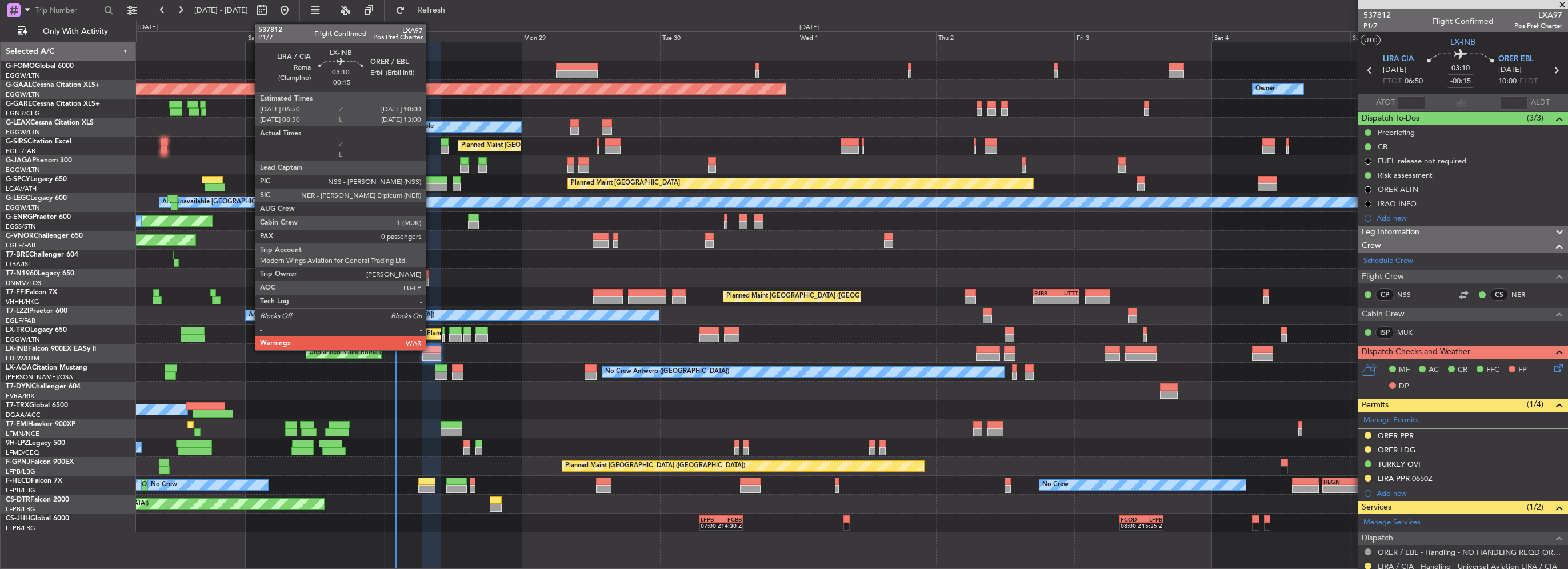
click at [431, 350] on div at bounding box center [431, 349] width 18 height 8
click at [427, 347] on div at bounding box center [431, 349] width 18 height 8
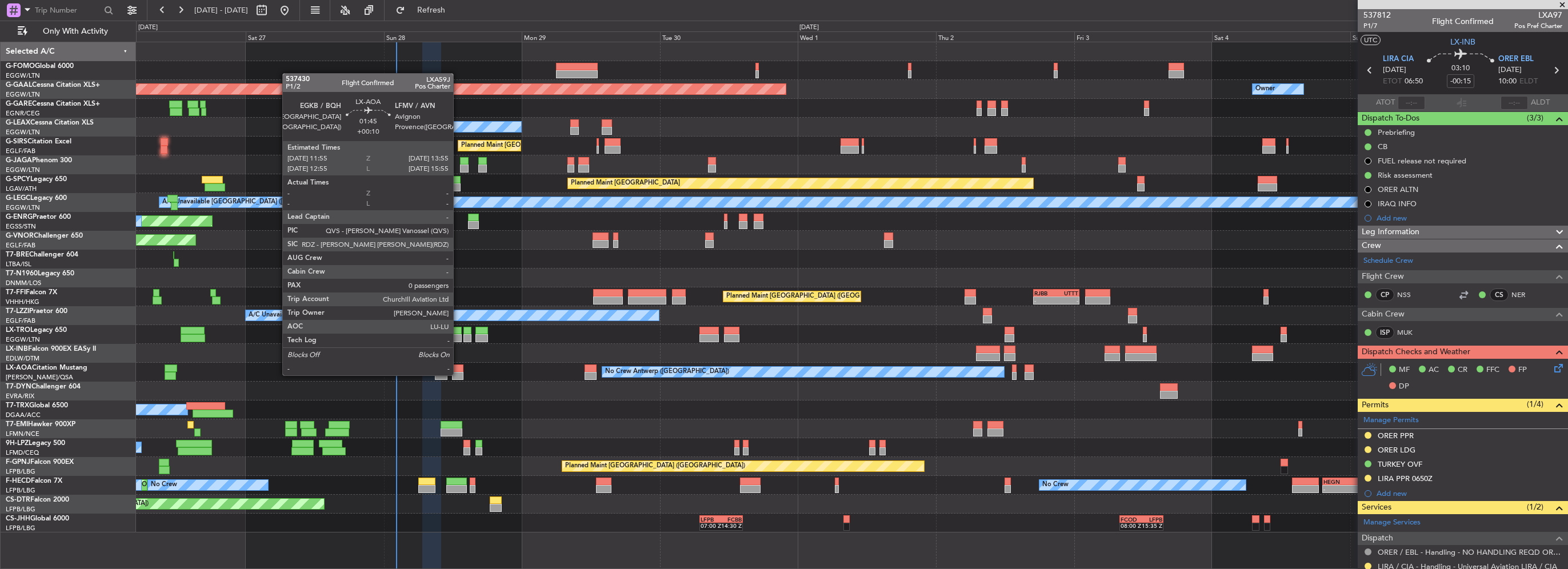
click at [458, 374] on div at bounding box center [458, 376] width 12 height 8
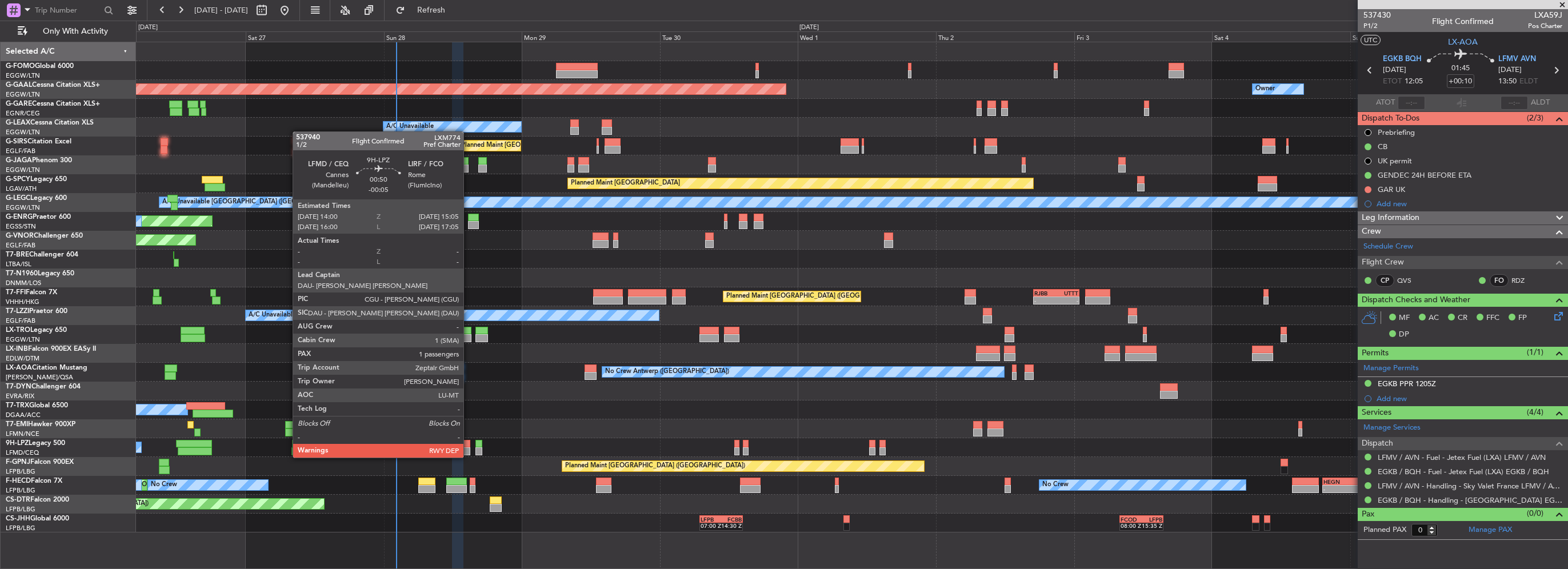
click at [469, 446] on div at bounding box center [467, 444] width 6 height 8
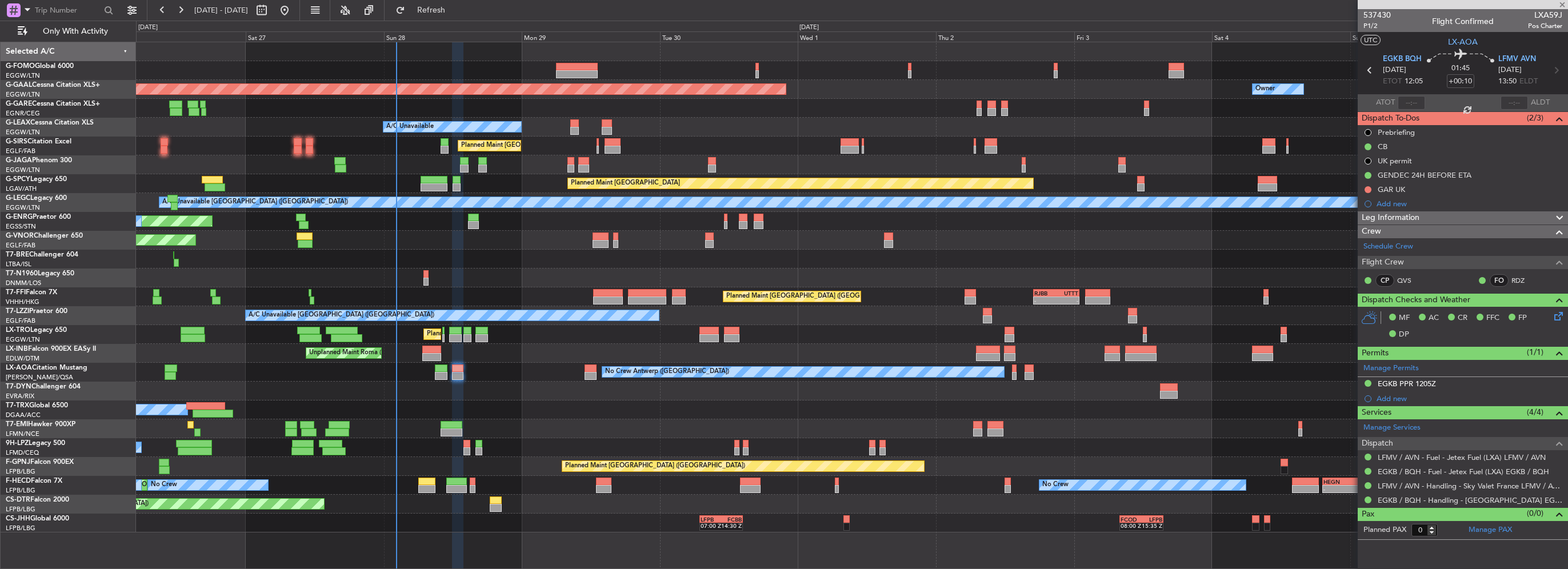
type input "-00:05"
type input "1"
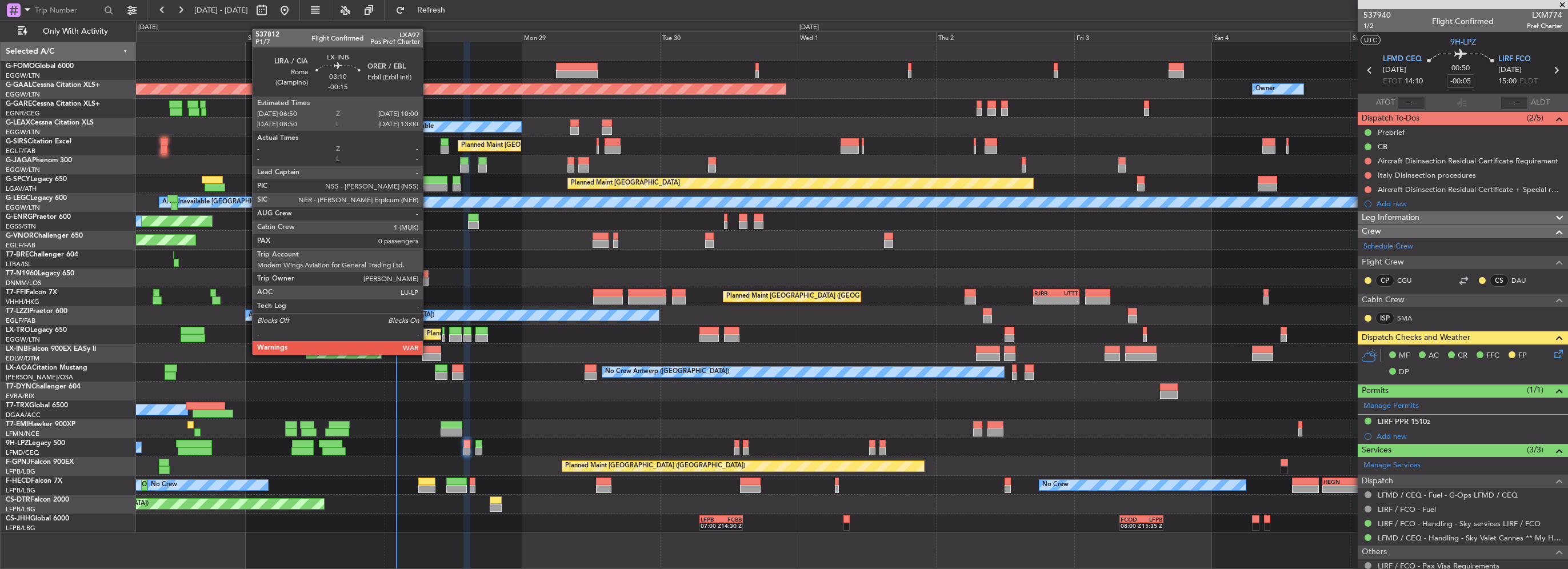
click at [428, 354] on div at bounding box center [431, 357] width 18 height 8
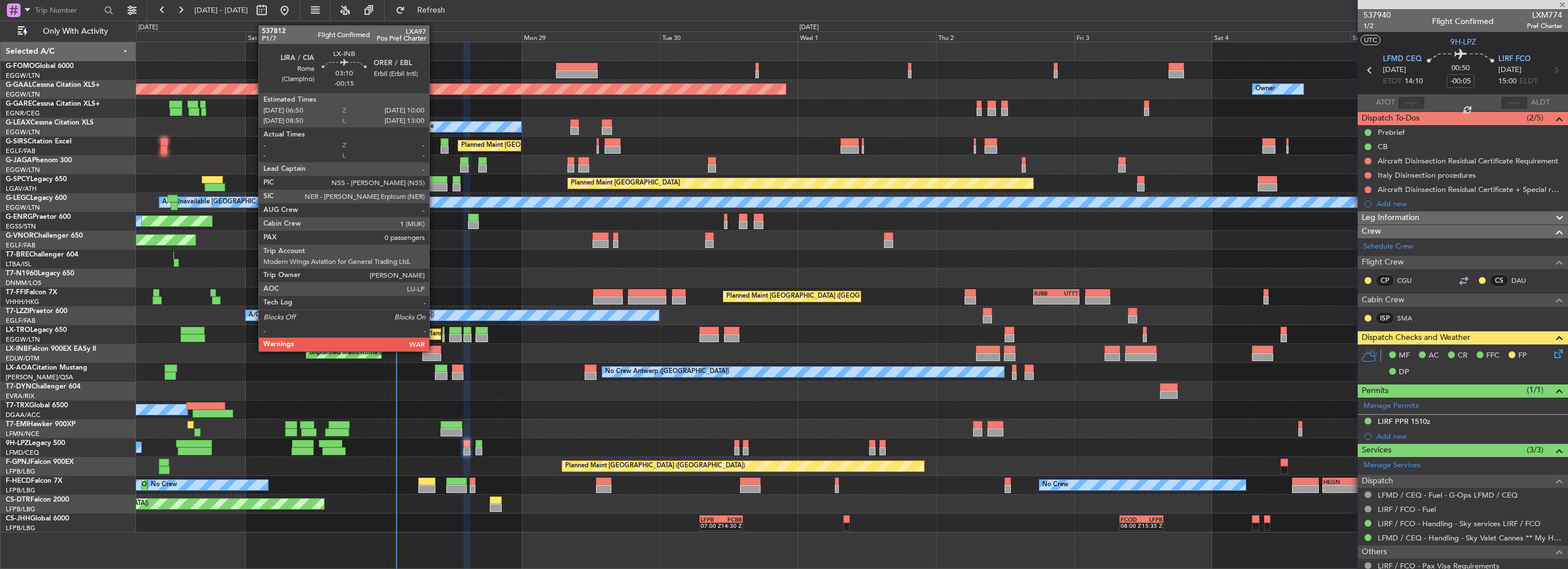
type input "-00:15"
type input "0"
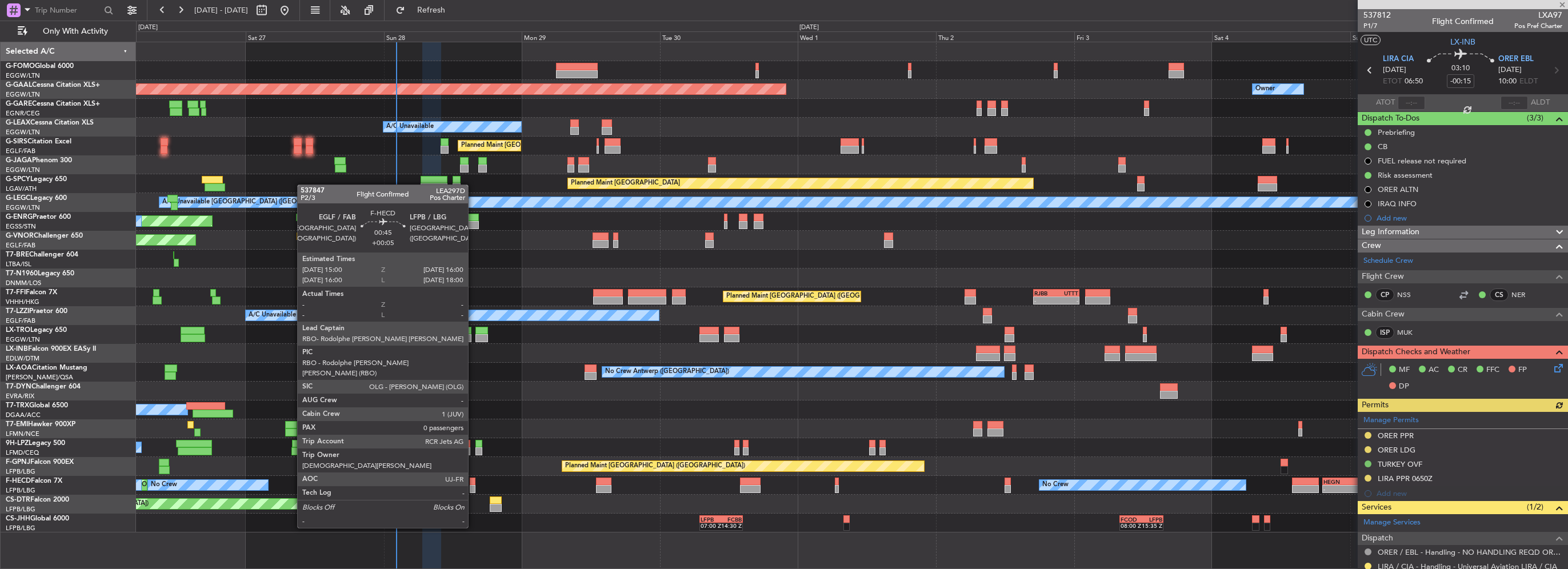
click at [473, 486] on div at bounding box center [473, 489] width 6 height 8
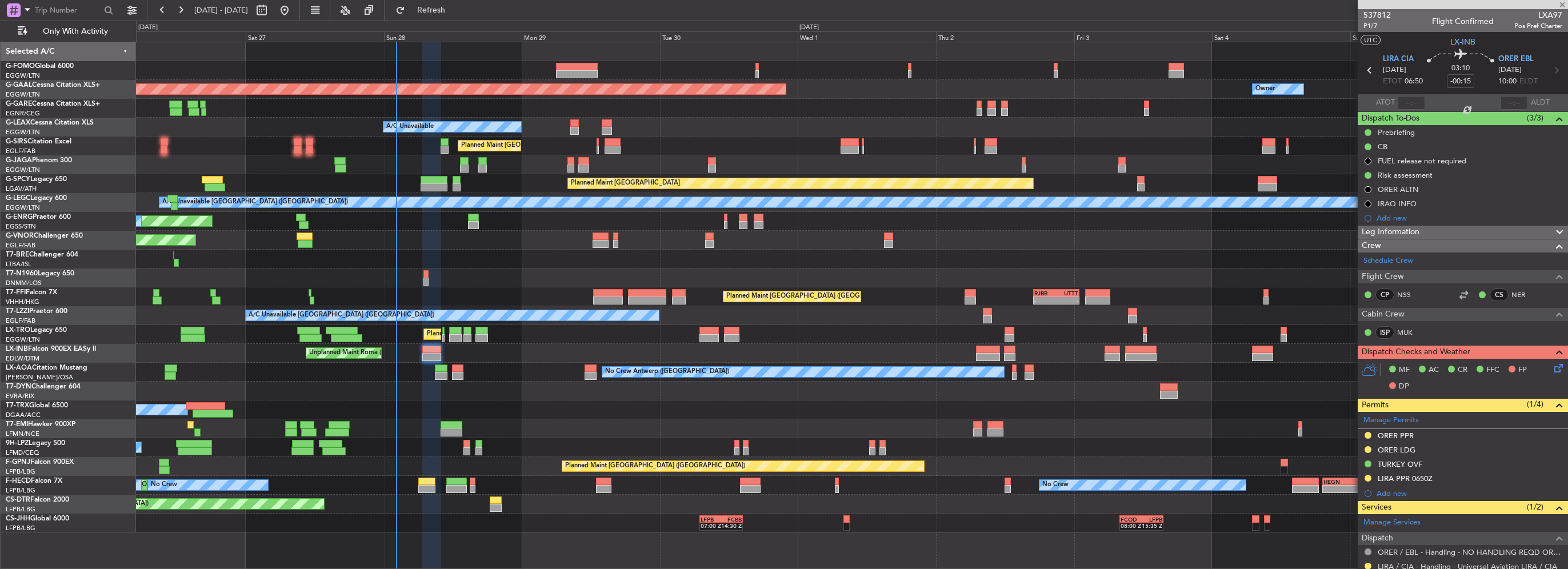
type input "+00:05"
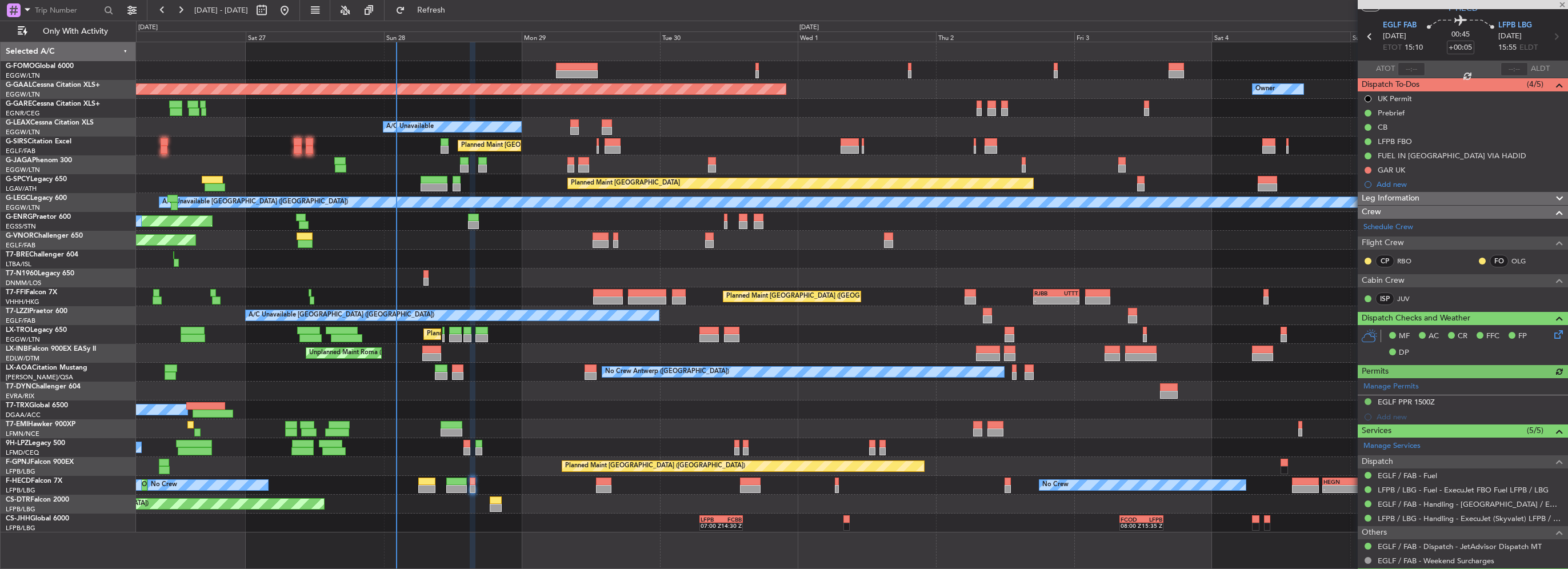
scroll to position [63, 0]
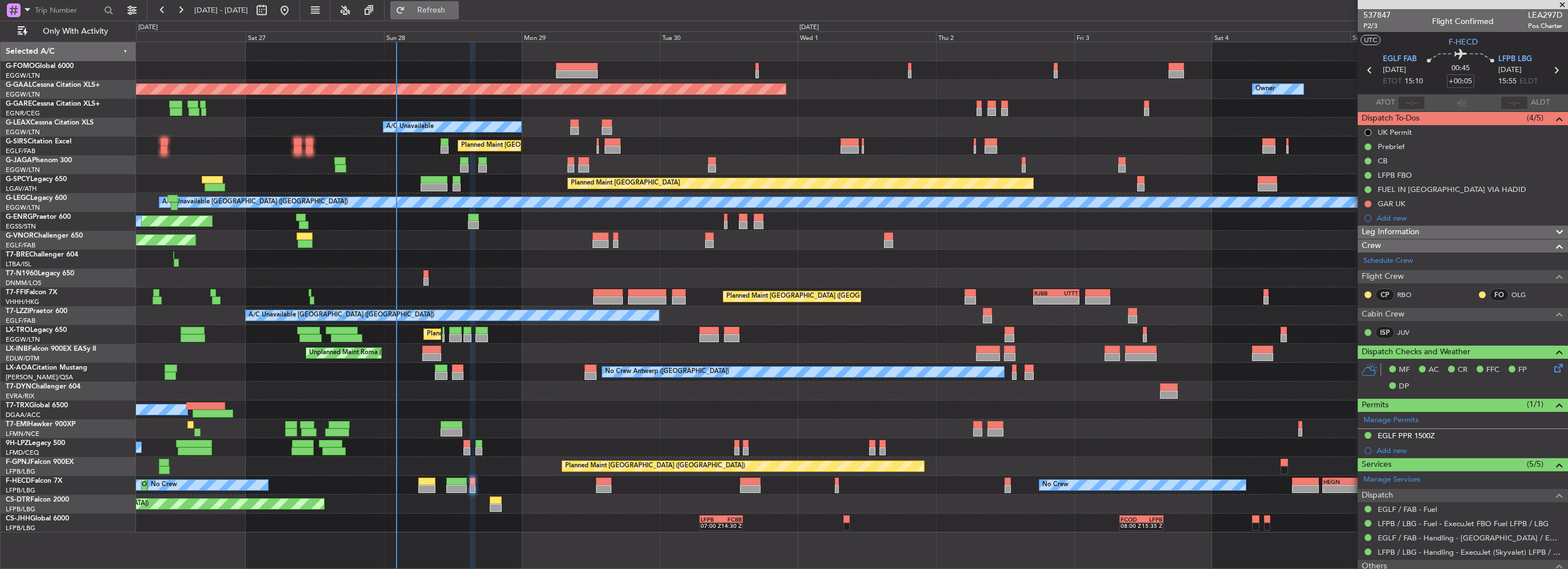
click at [443, 13] on span "Refresh" at bounding box center [431, 10] width 48 height 8
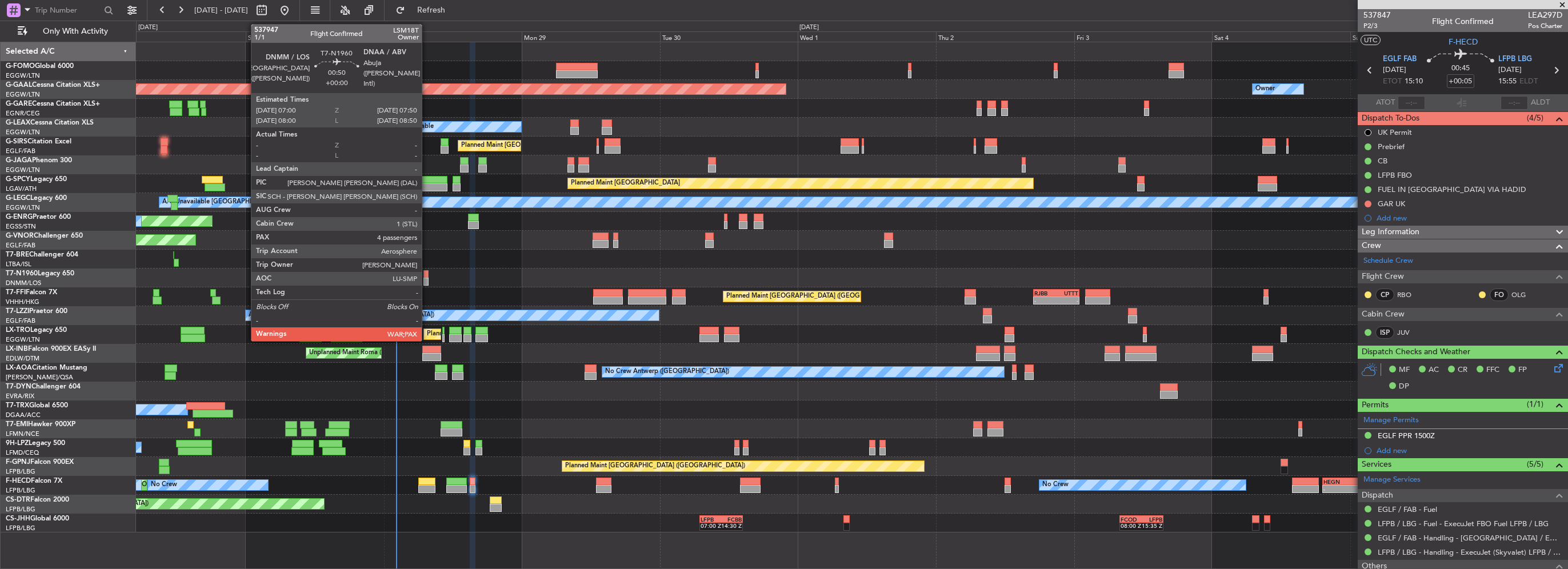
click at [427, 276] on div at bounding box center [426, 274] width 5 height 8
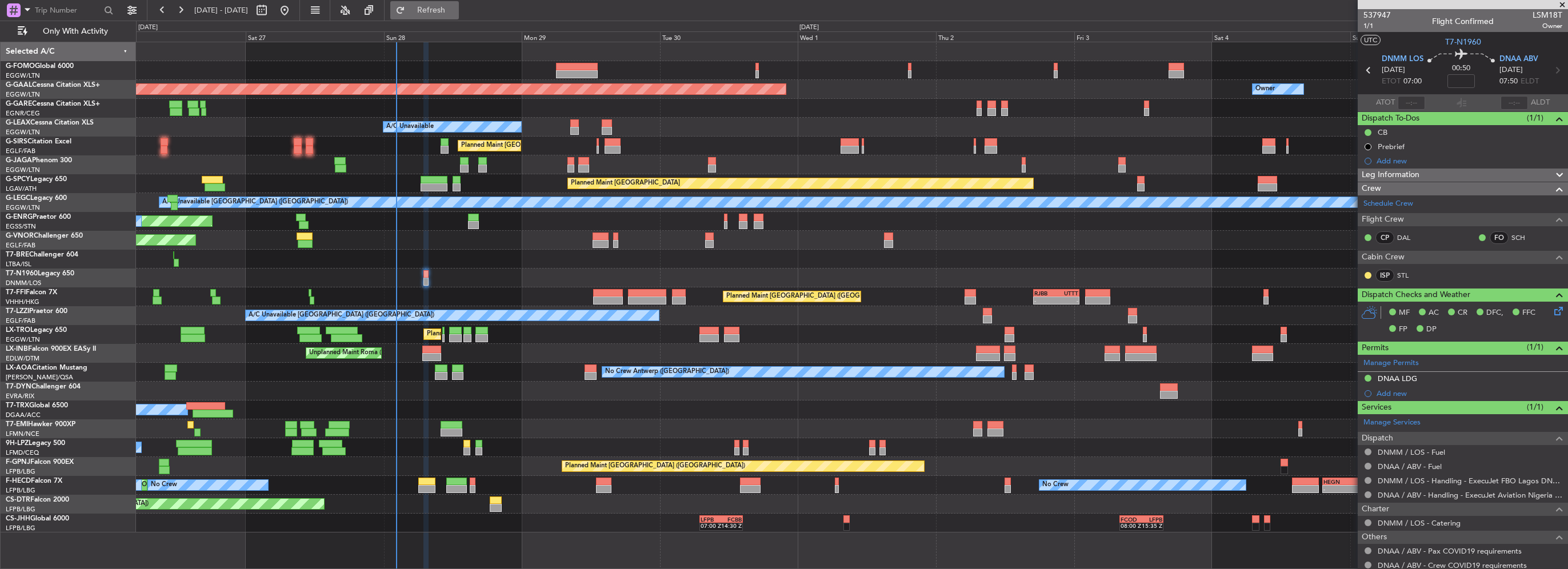
click at [456, 13] on span "Refresh" at bounding box center [431, 10] width 48 height 8
click at [1439, 171] on div "Leg Information" at bounding box center [1463, 175] width 210 height 13
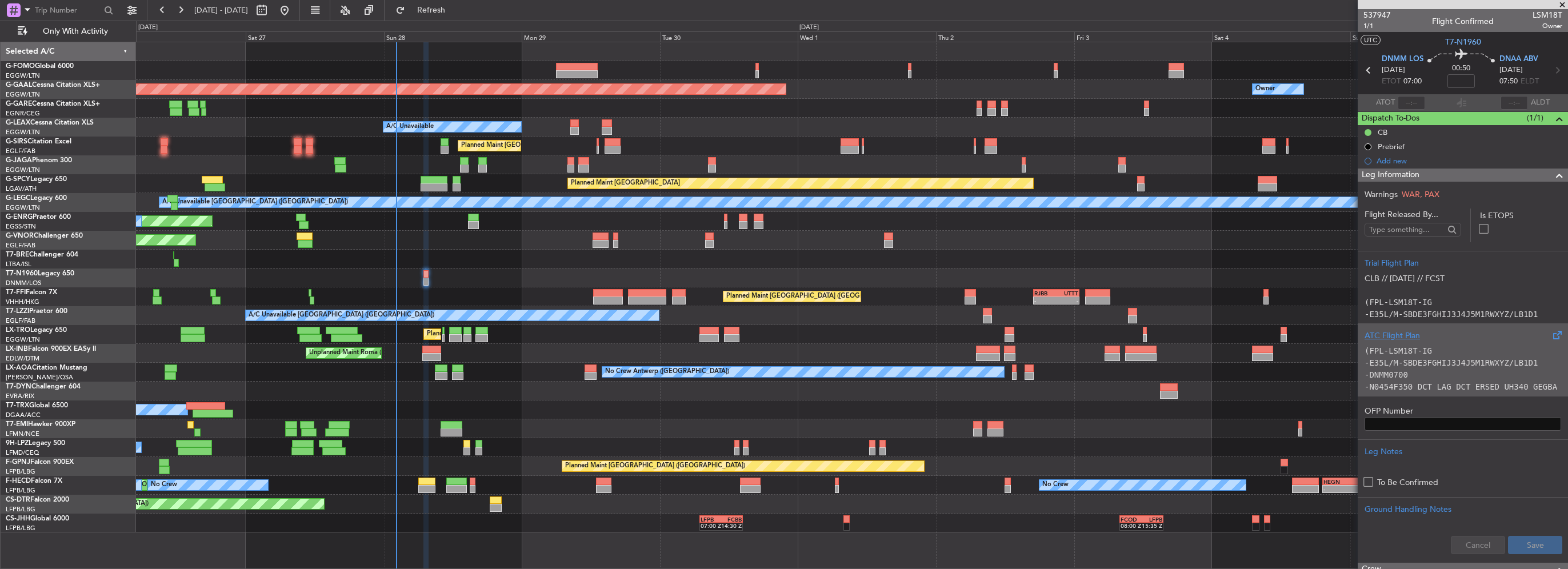
click at [1420, 348] on code "(FPL-LSM18T-IG" at bounding box center [1398, 351] width 67 height 9
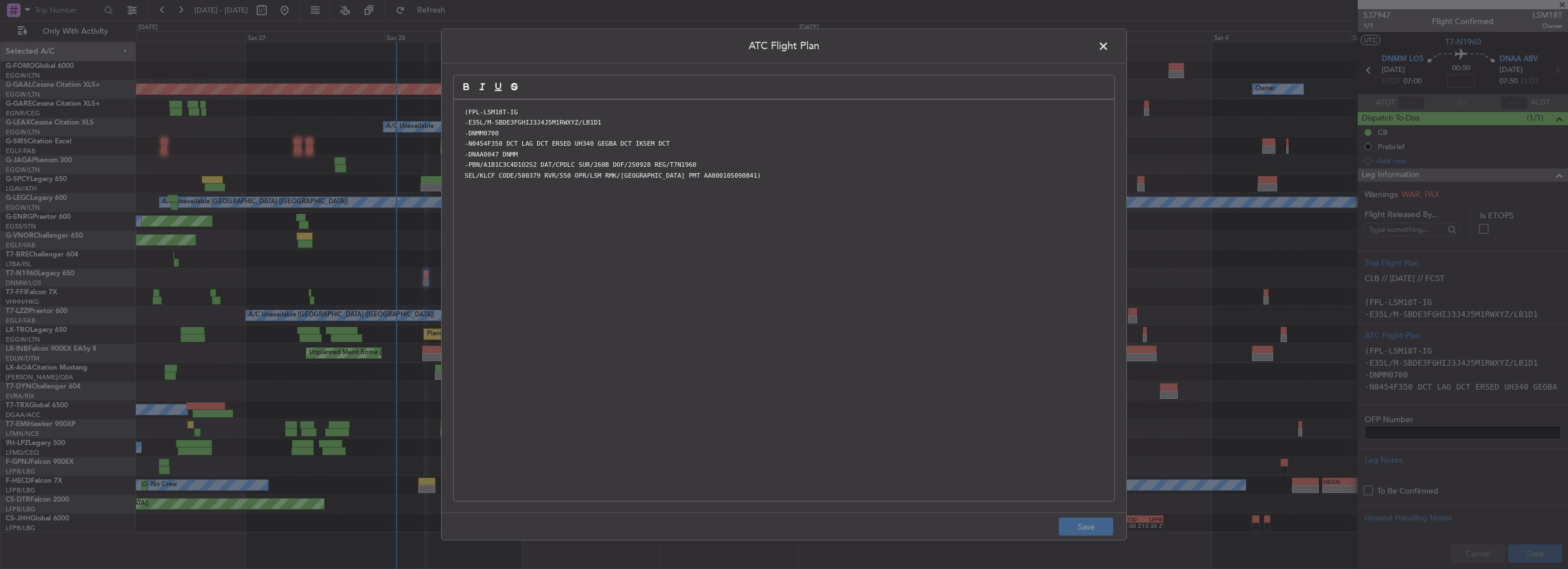
click at [1093, 50] on header "ATC Flight Plan" at bounding box center [784, 46] width 685 height 34
click at [1109, 46] on span at bounding box center [1109, 49] width 0 height 23
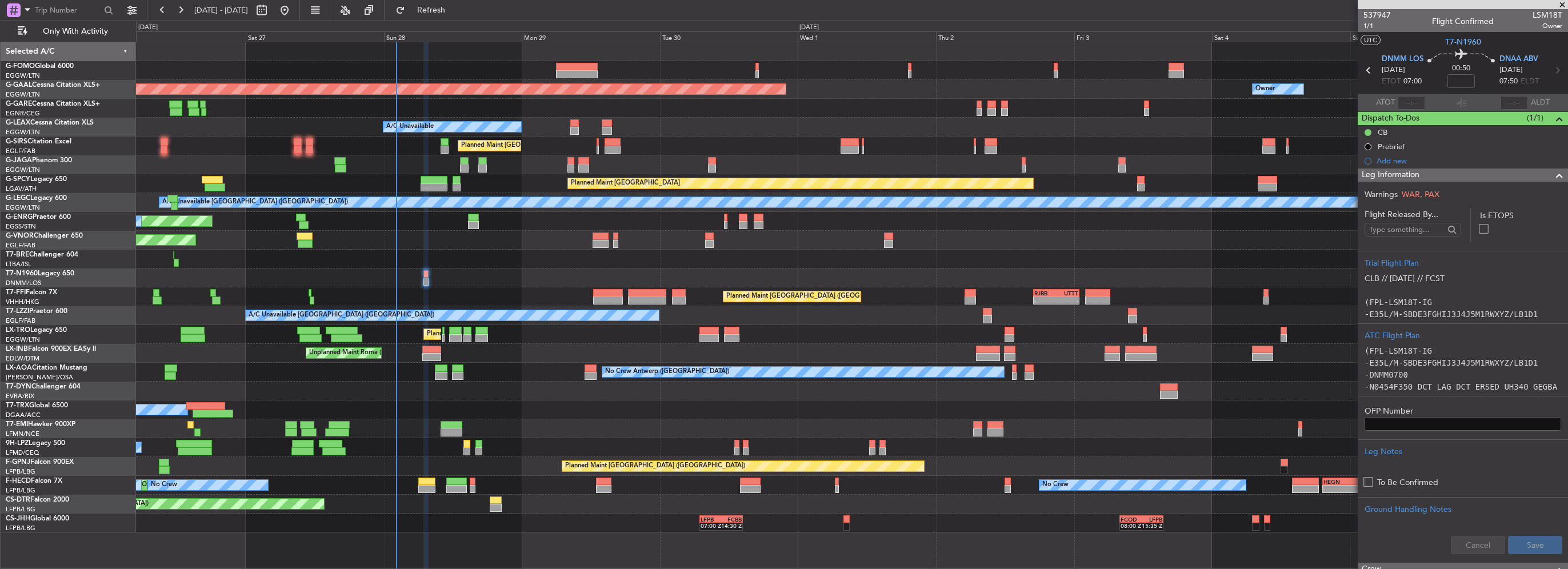
click at [1532, 177] on div "Leg Information" at bounding box center [1463, 175] width 210 height 13
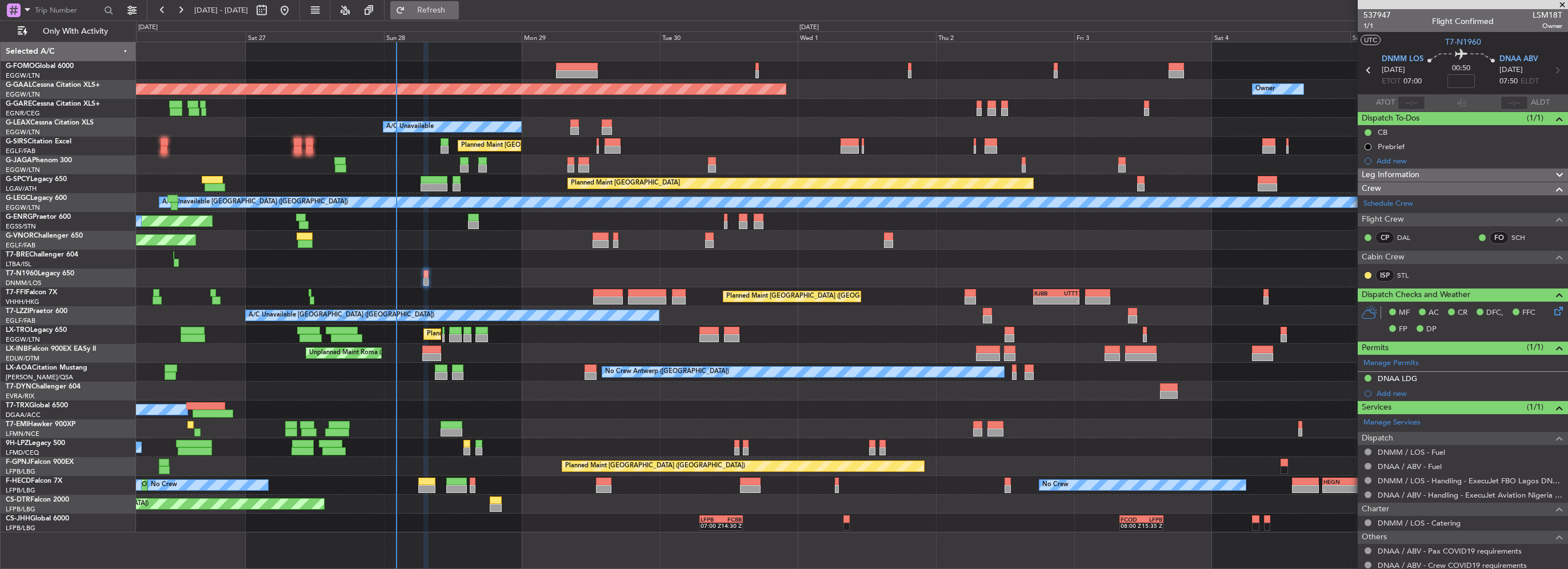
click at [456, 6] on span "Refresh" at bounding box center [431, 10] width 48 height 8
click at [485, 253] on div at bounding box center [851, 259] width 1431 height 19
drag, startPoint x: 463, startPoint y: 11, endPoint x: 90, endPoint y: 72, distance: 378.0
click at [456, 13] on span "Refresh" at bounding box center [431, 10] width 48 height 8
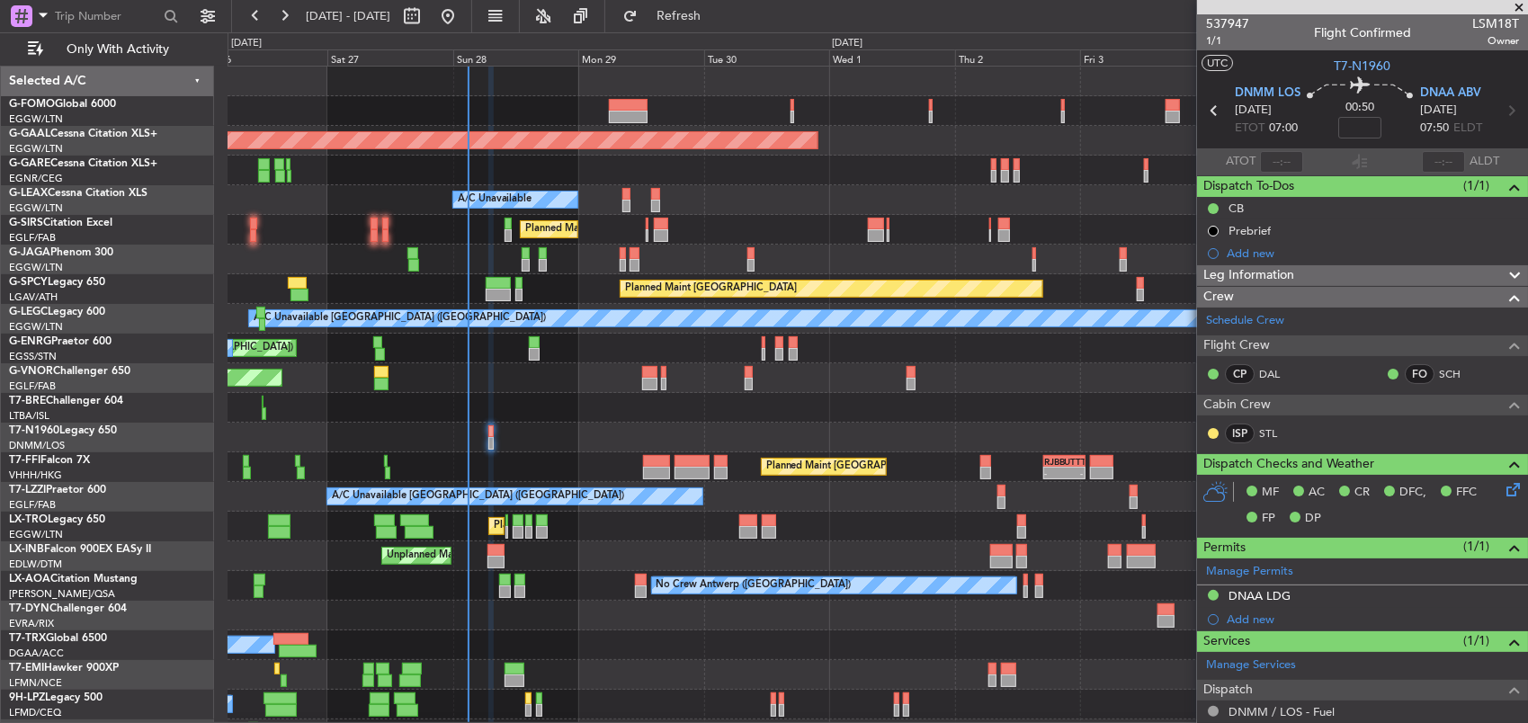
click at [1516, 7] on span at bounding box center [1519, 8] width 18 height 16
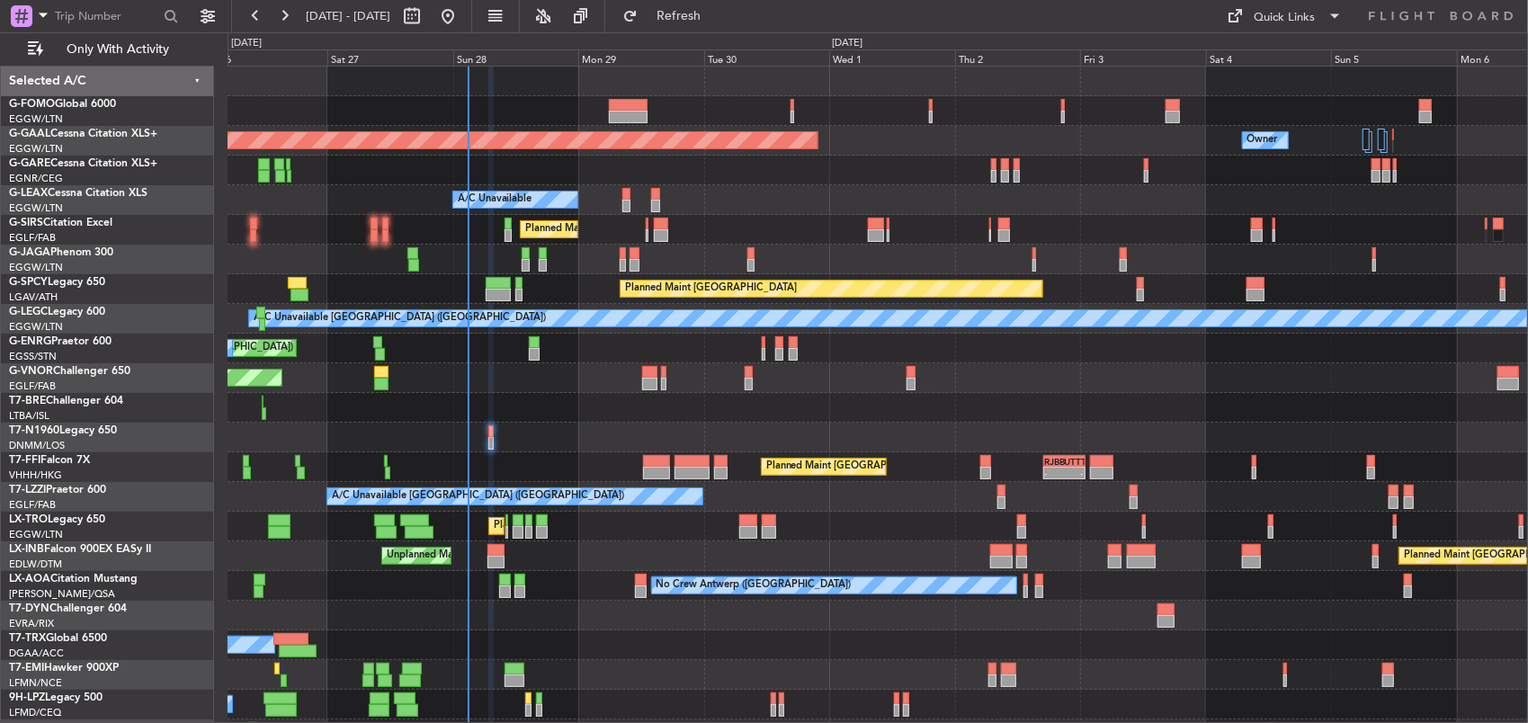
type input "0"
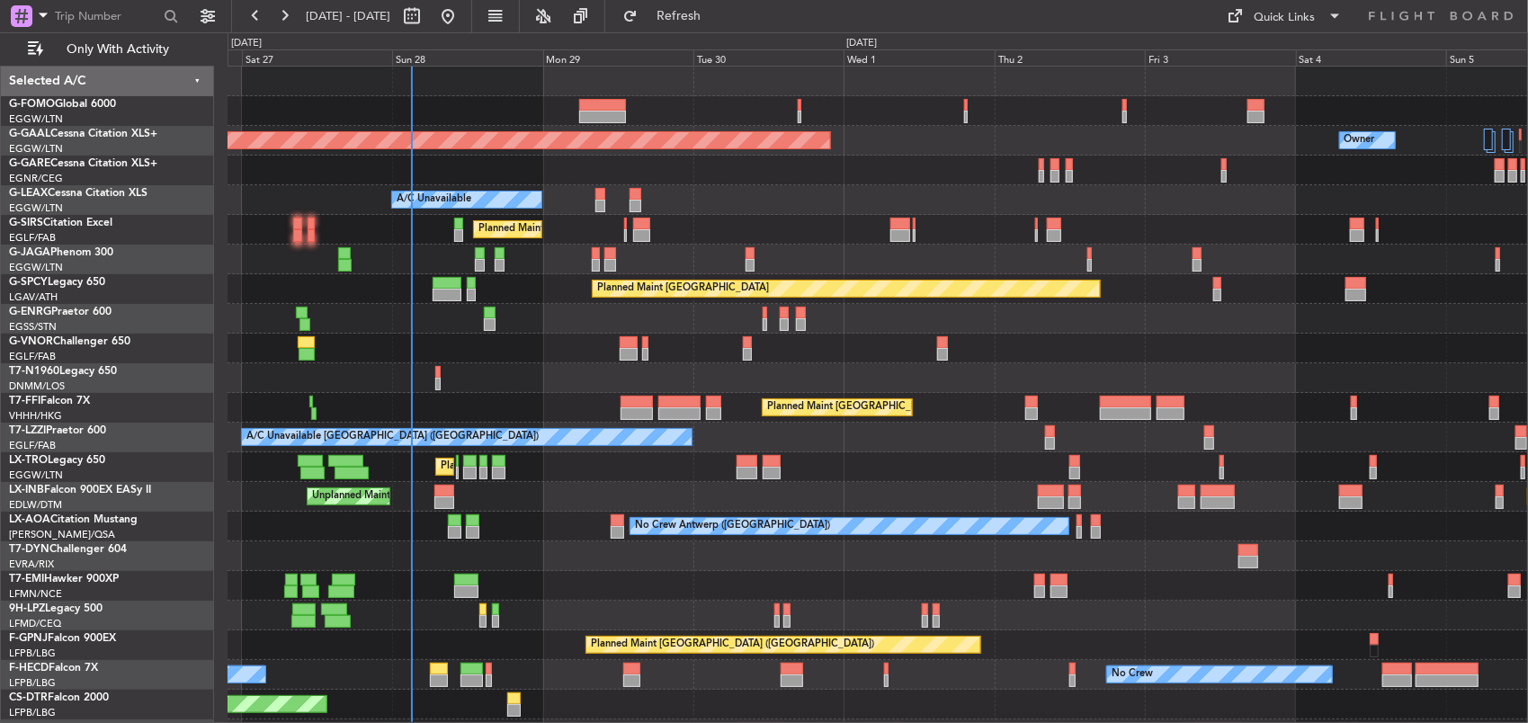
scroll to position [24, 0]
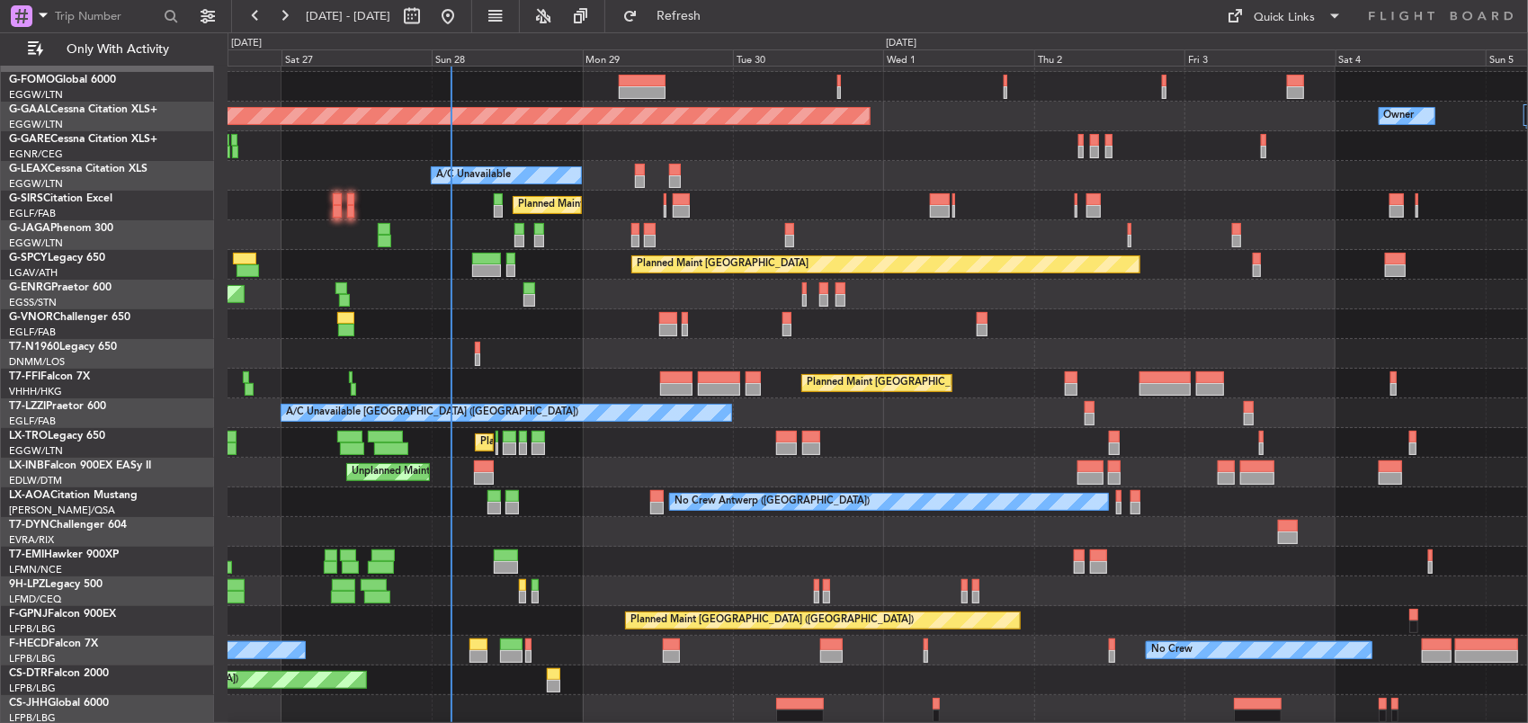
click at [886, 220] on div "Planned Maint [GEOGRAPHIC_DATA] ([GEOGRAPHIC_DATA])" at bounding box center [878, 235] width 1301 height 30
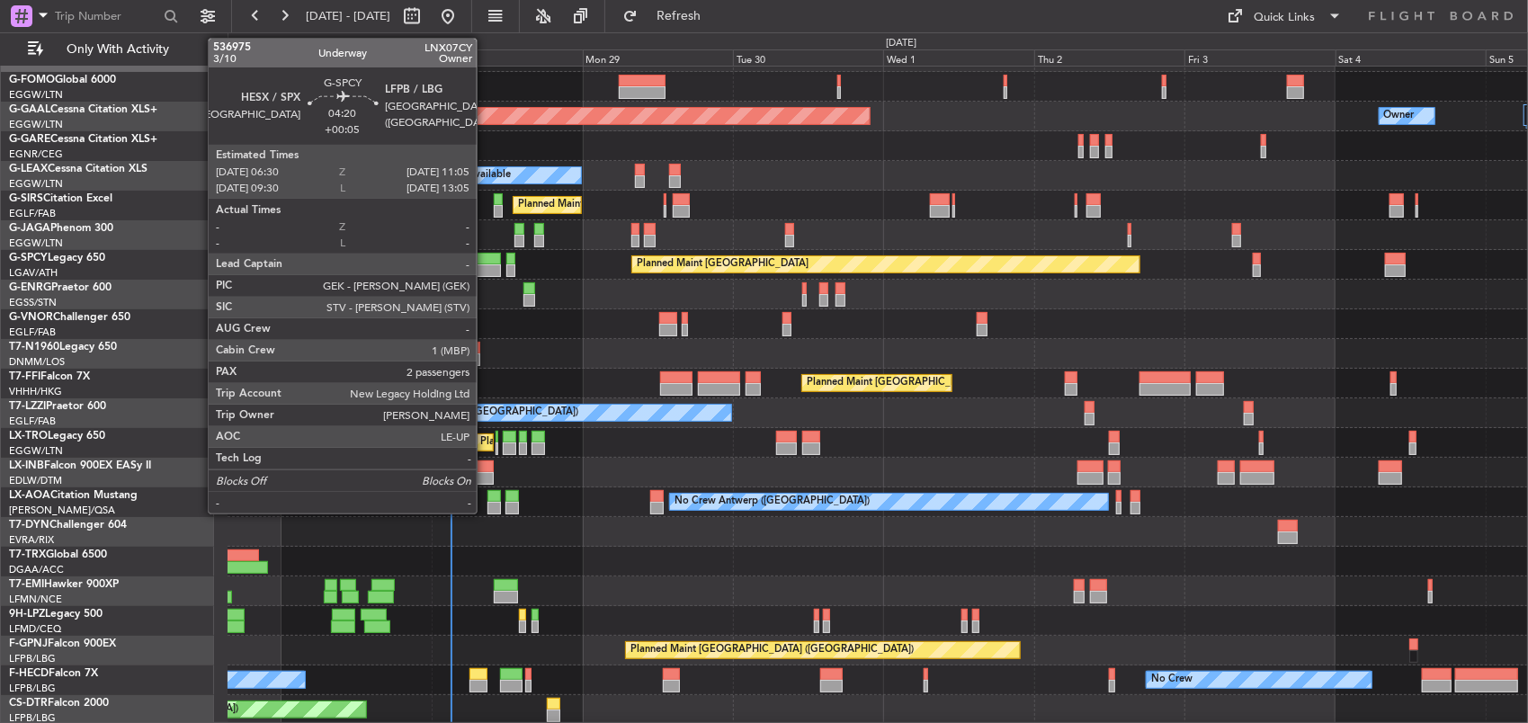
click at [486, 268] on div at bounding box center [486, 270] width 29 height 13
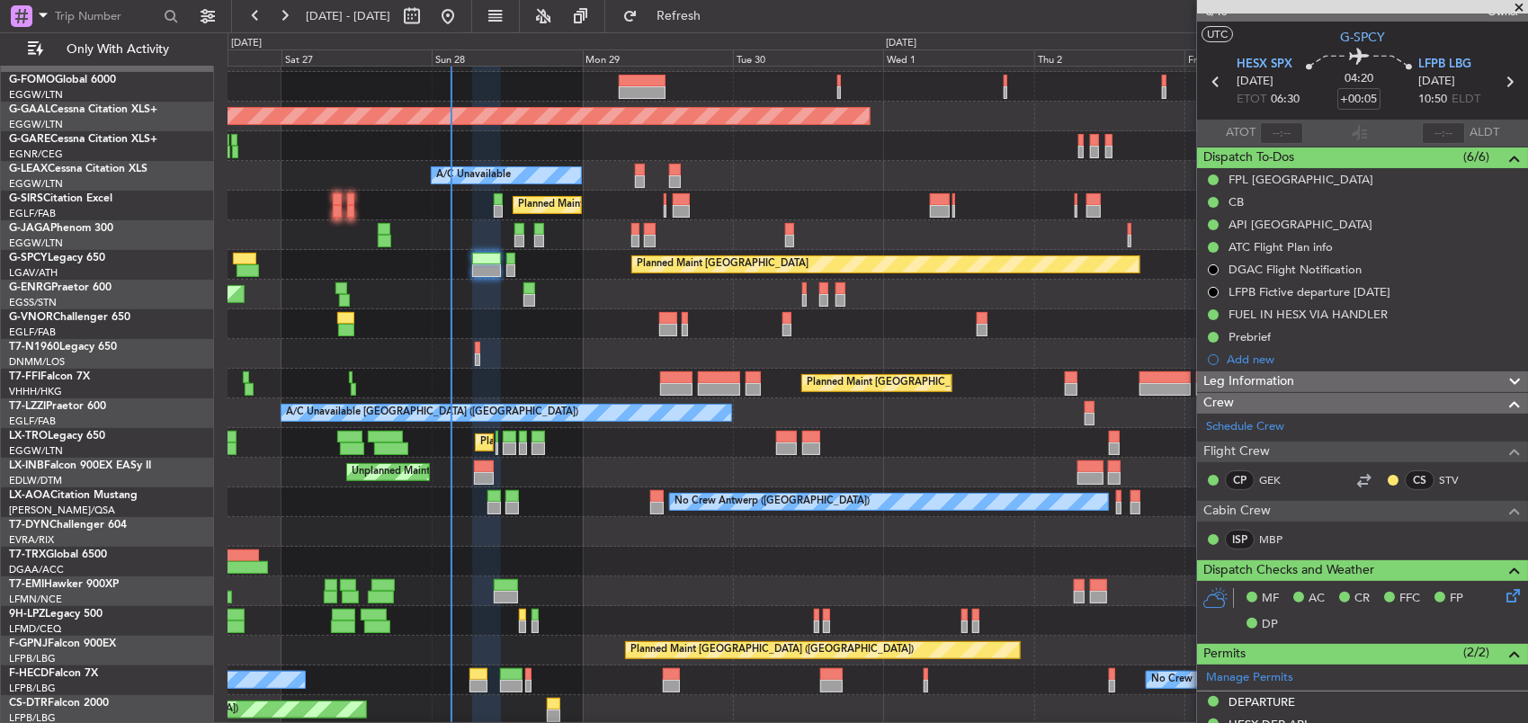
scroll to position [0, 0]
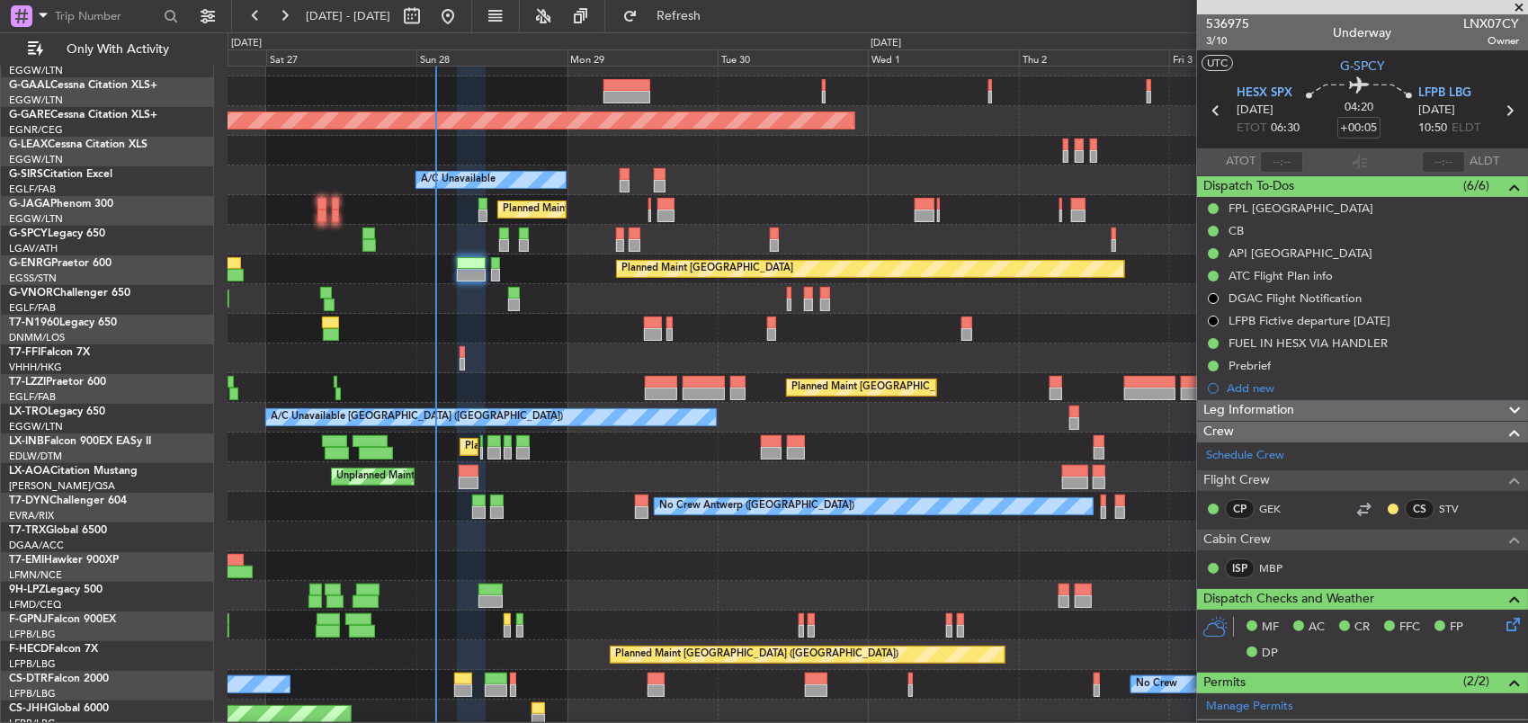
click at [740, 238] on div "Planned Maint [GEOGRAPHIC_DATA] ([GEOGRAPHIC_DATA])" at bounding box center [878, 240] width 1301 height 30
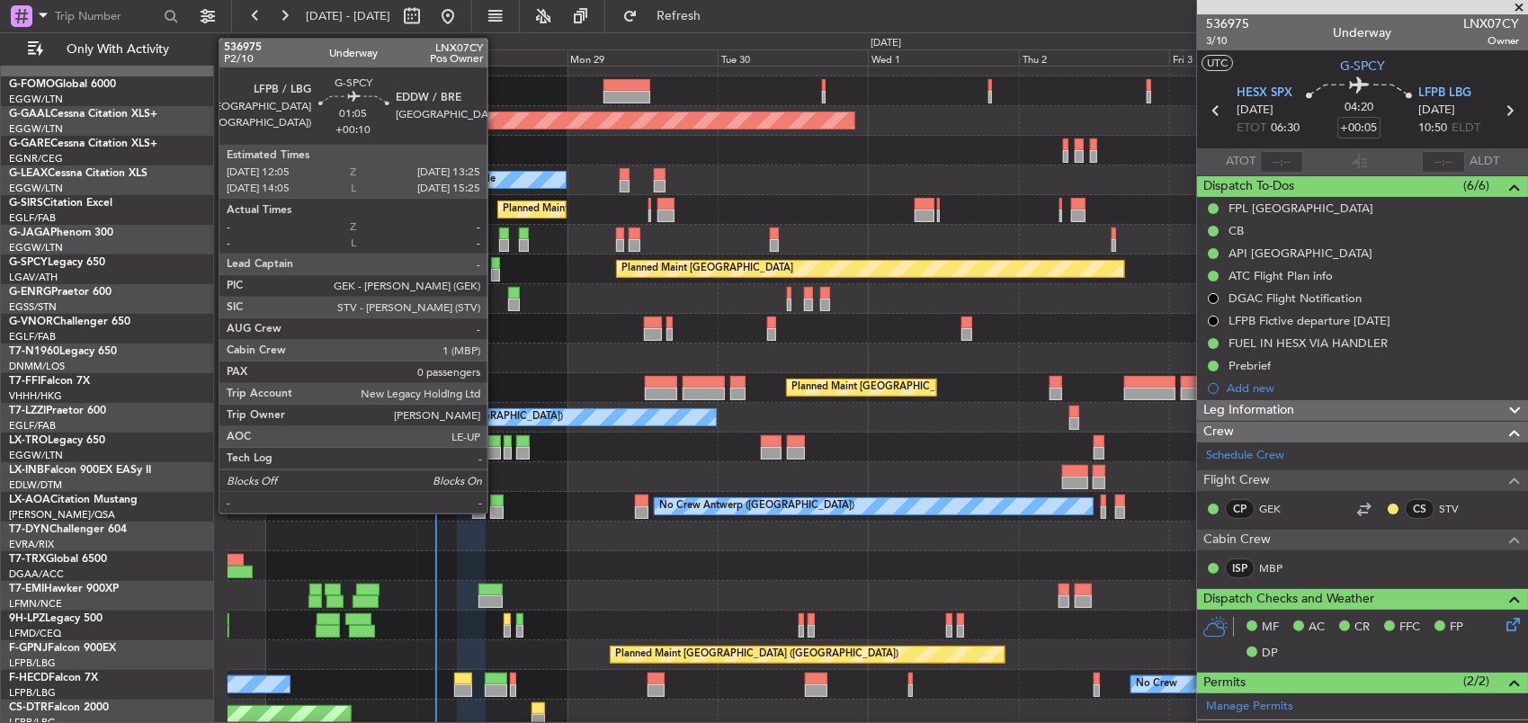
click at [497, 273] on div at bounding box center [495, 275] width 9 height 13
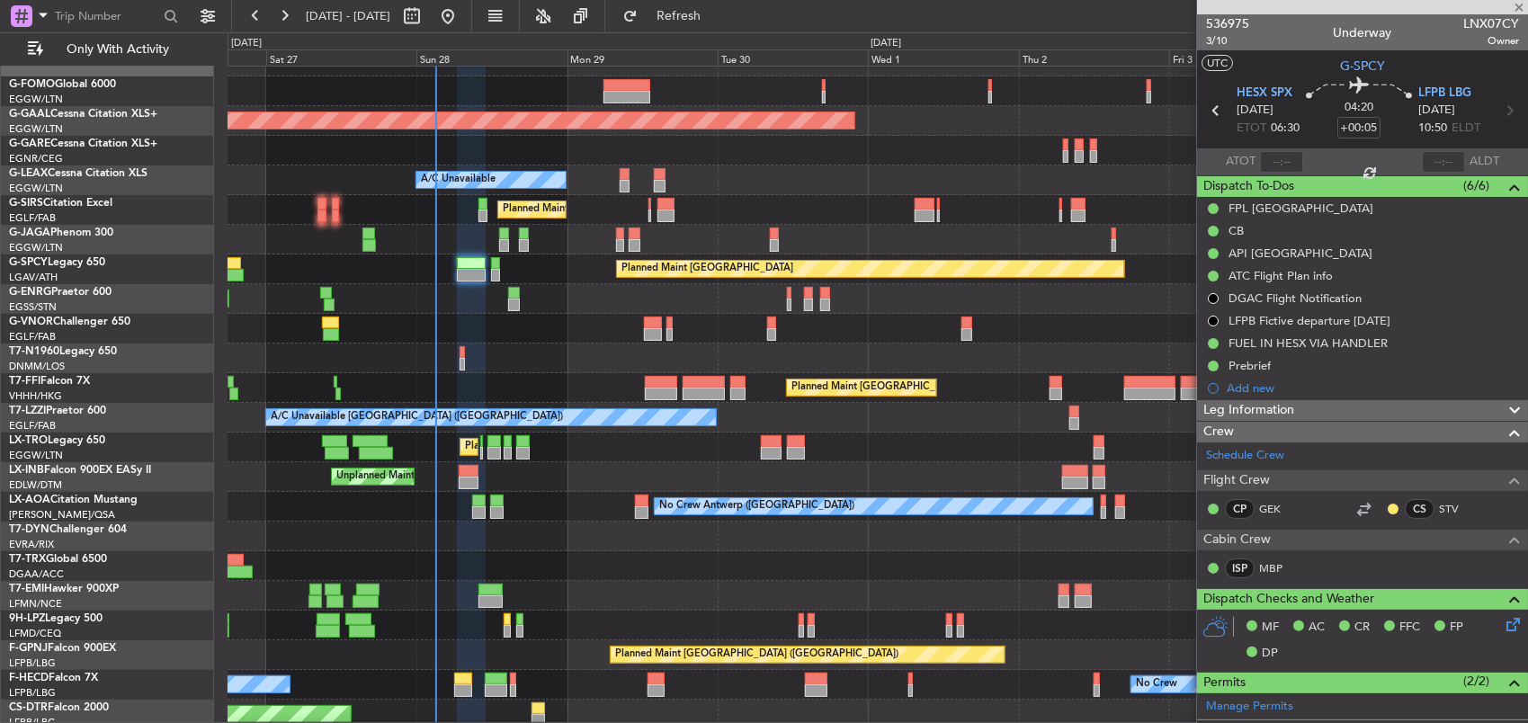
type input "+00:10"
type input "0"
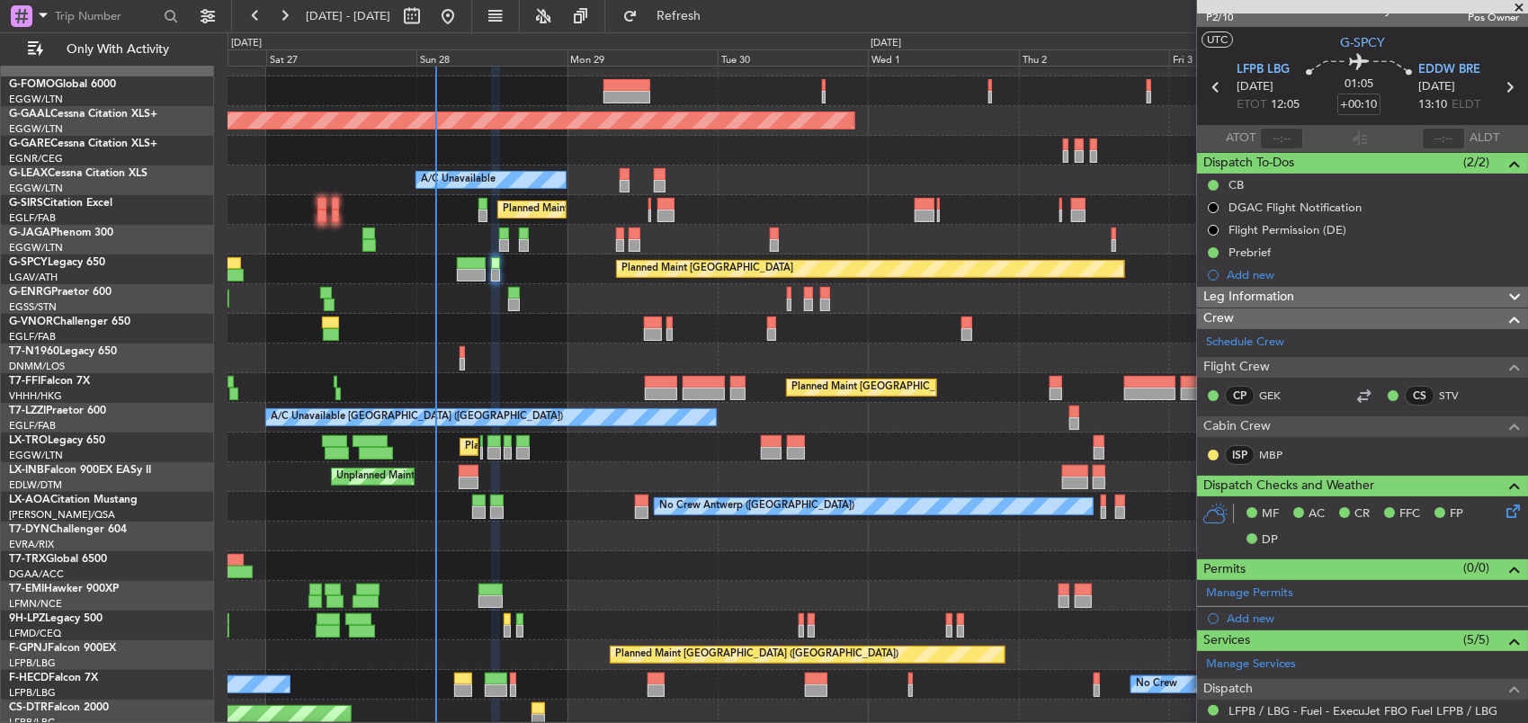
scroll to position [0, 0]
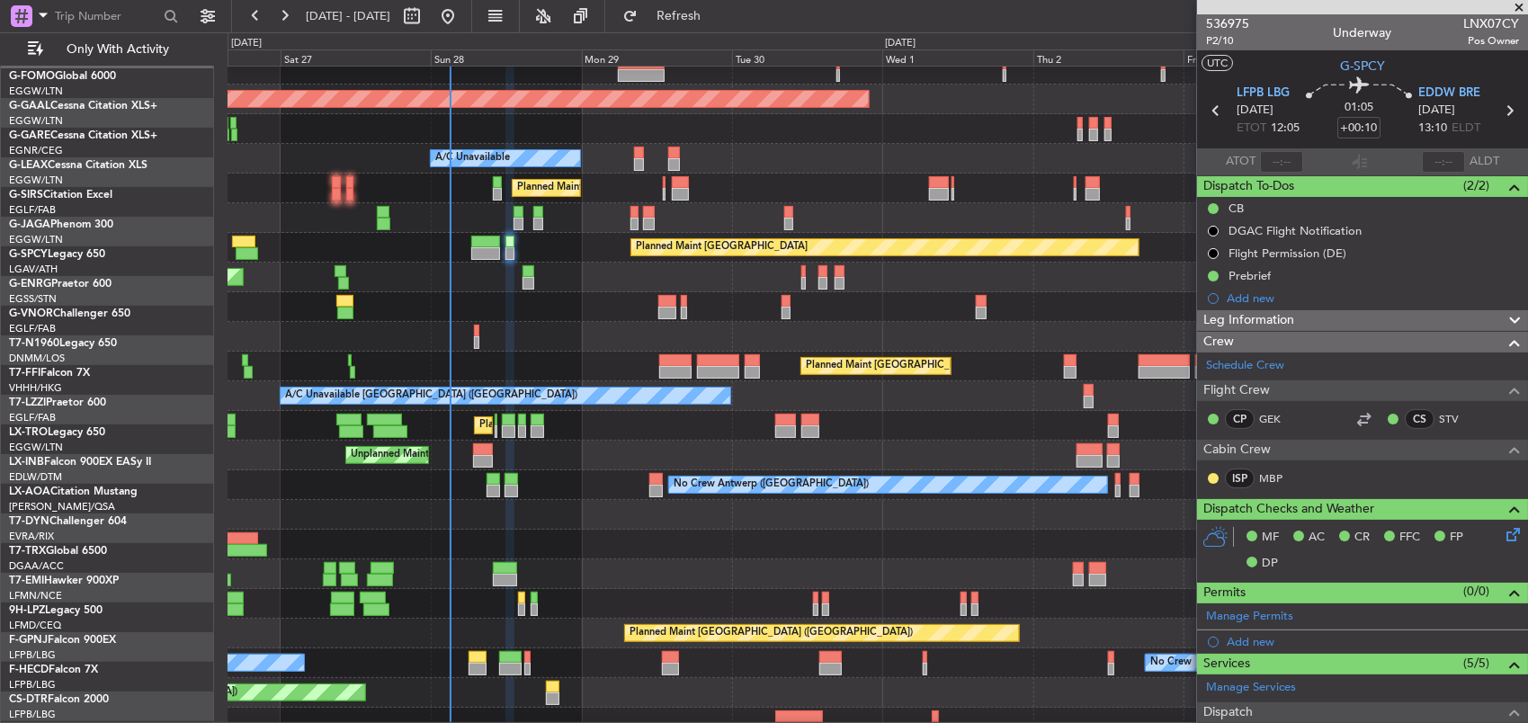
click at [587, 263] on div "Unplanned Maint [GEOGRAPHIC_DATA] ([GEOGRAPHIC_DATA]) A/C Unavailable" at bounding box center [878, 278] width 1301 height 30
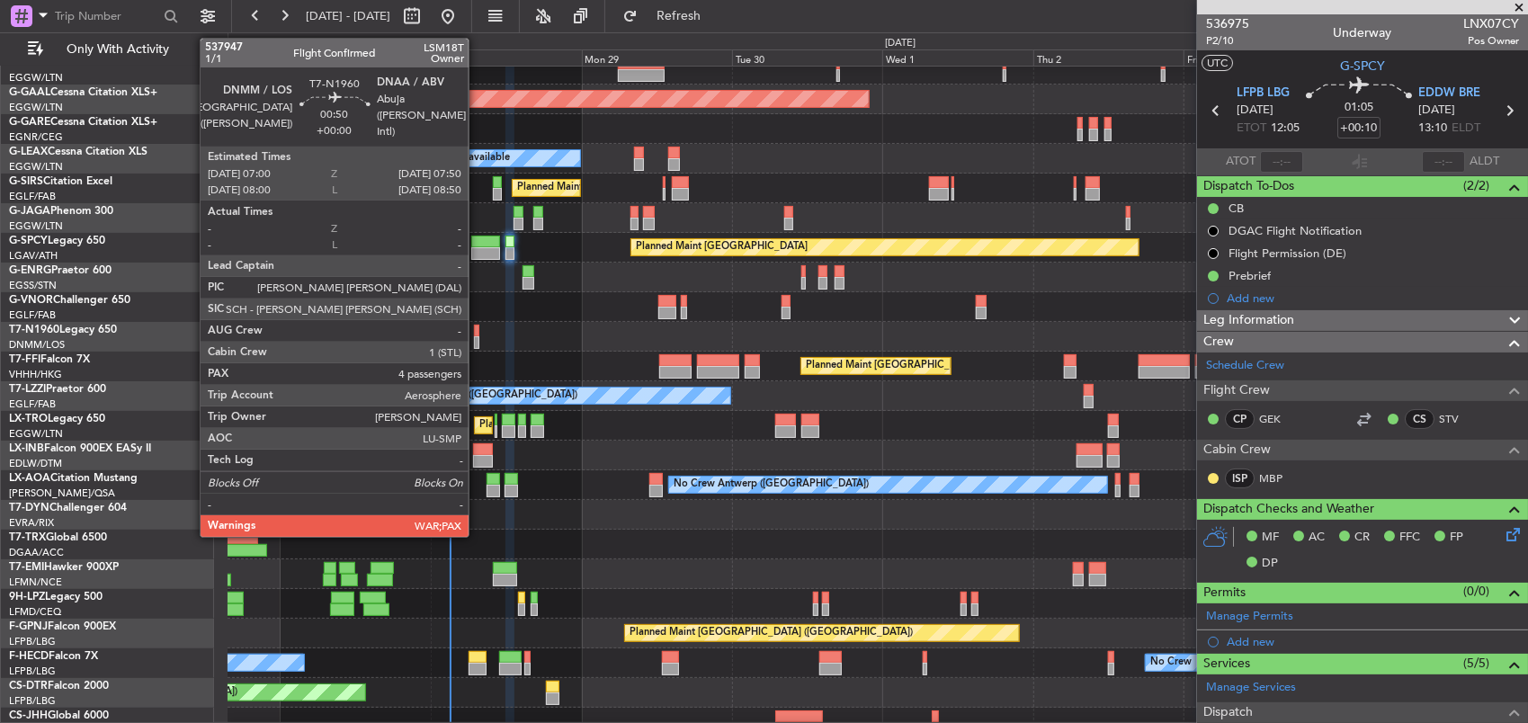
click at [478, 338] on div at bounding box center [476, 342] width 5 height 13
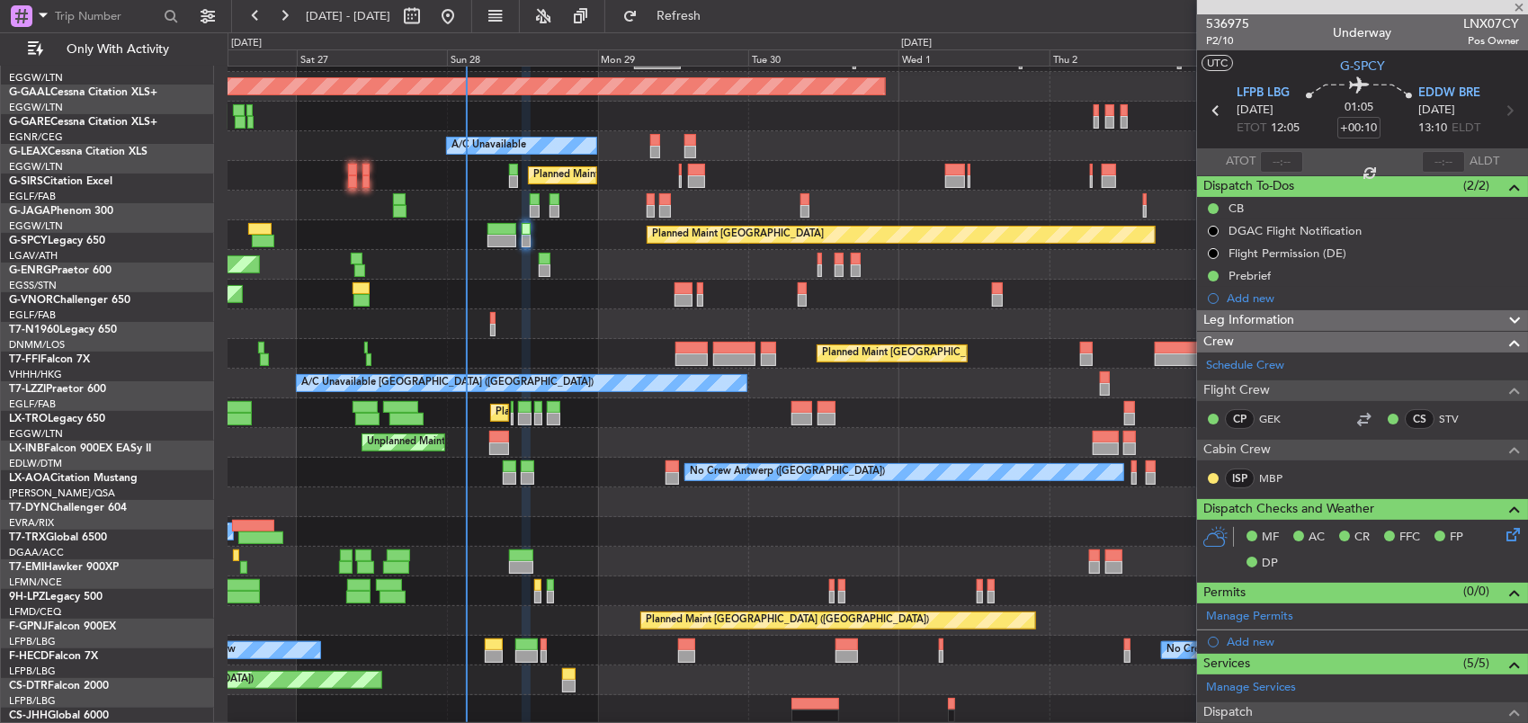
click at [535, 306] on div "Planned Maint [GEOGRAPHIC_DATA] ([GEOGRAPHIC_DATA]) Planned [GEOGRAPHIC_DATA] O…" at bounding box center [878, 369] width 1301 height 712
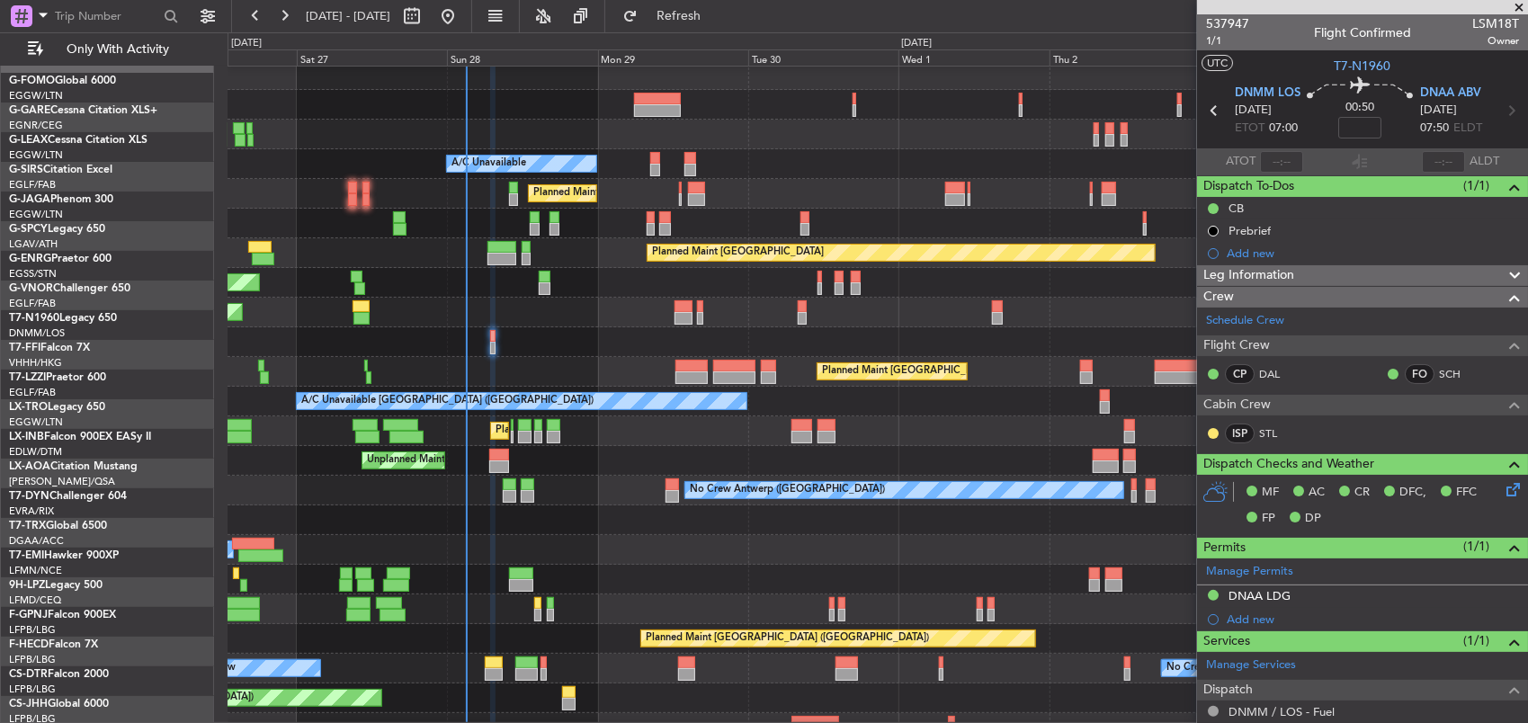
scroll to position [24, 0]
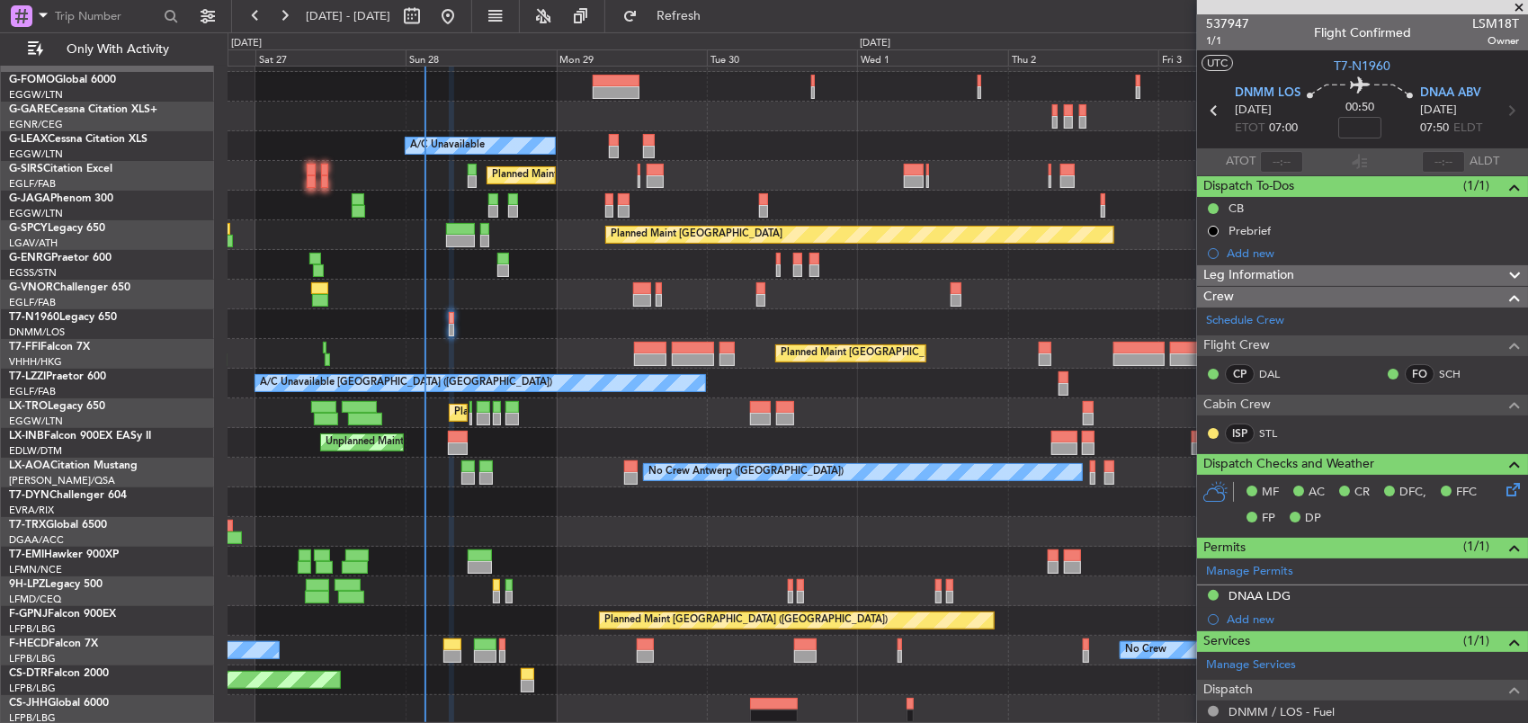
click at [614, 347] on div "Planned Maint [GEOGRAPHIC_DATA] ([GEOGRAPHIC_DATA])" at bounding box center [878, 354] width 1301 height 30
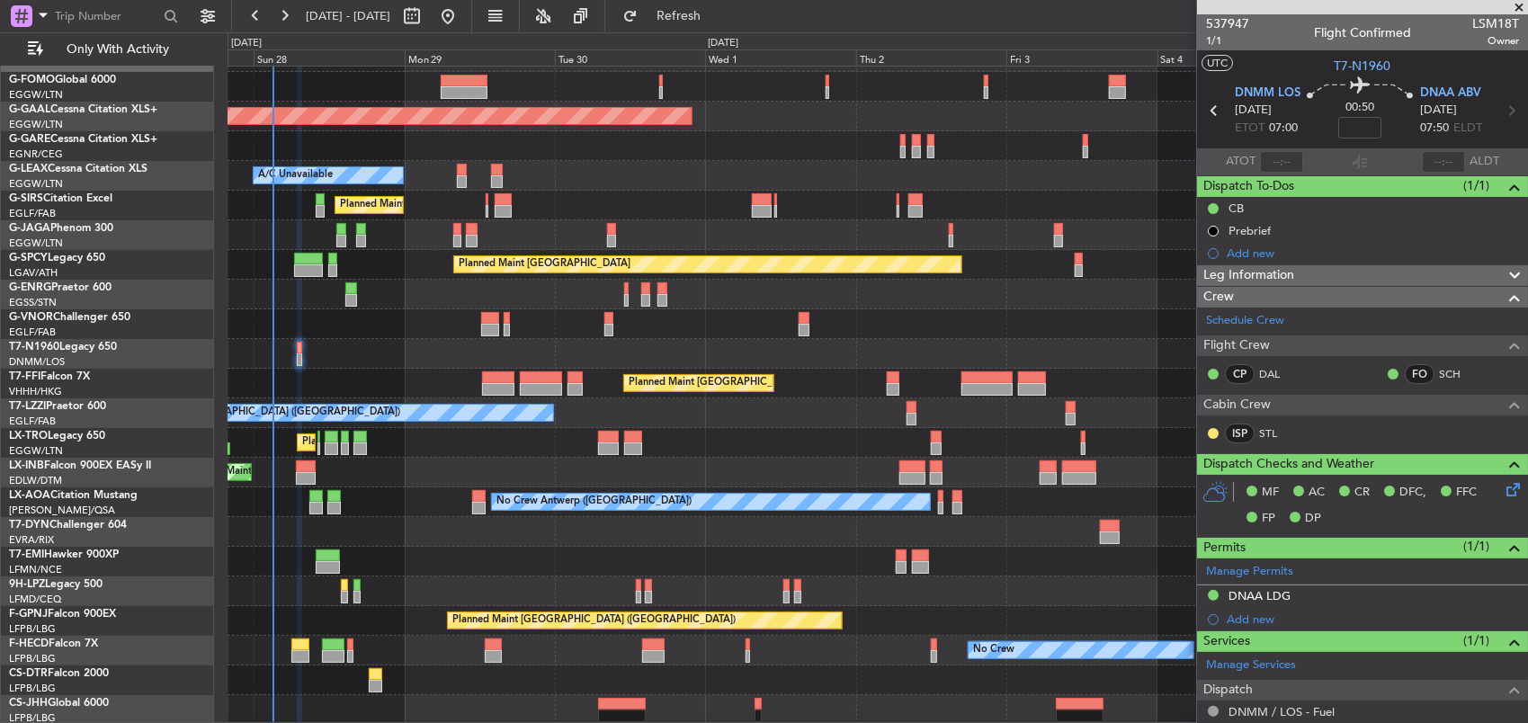
click at [1520, 4] on span at bounding box center [1519, 8] width 18 height 16
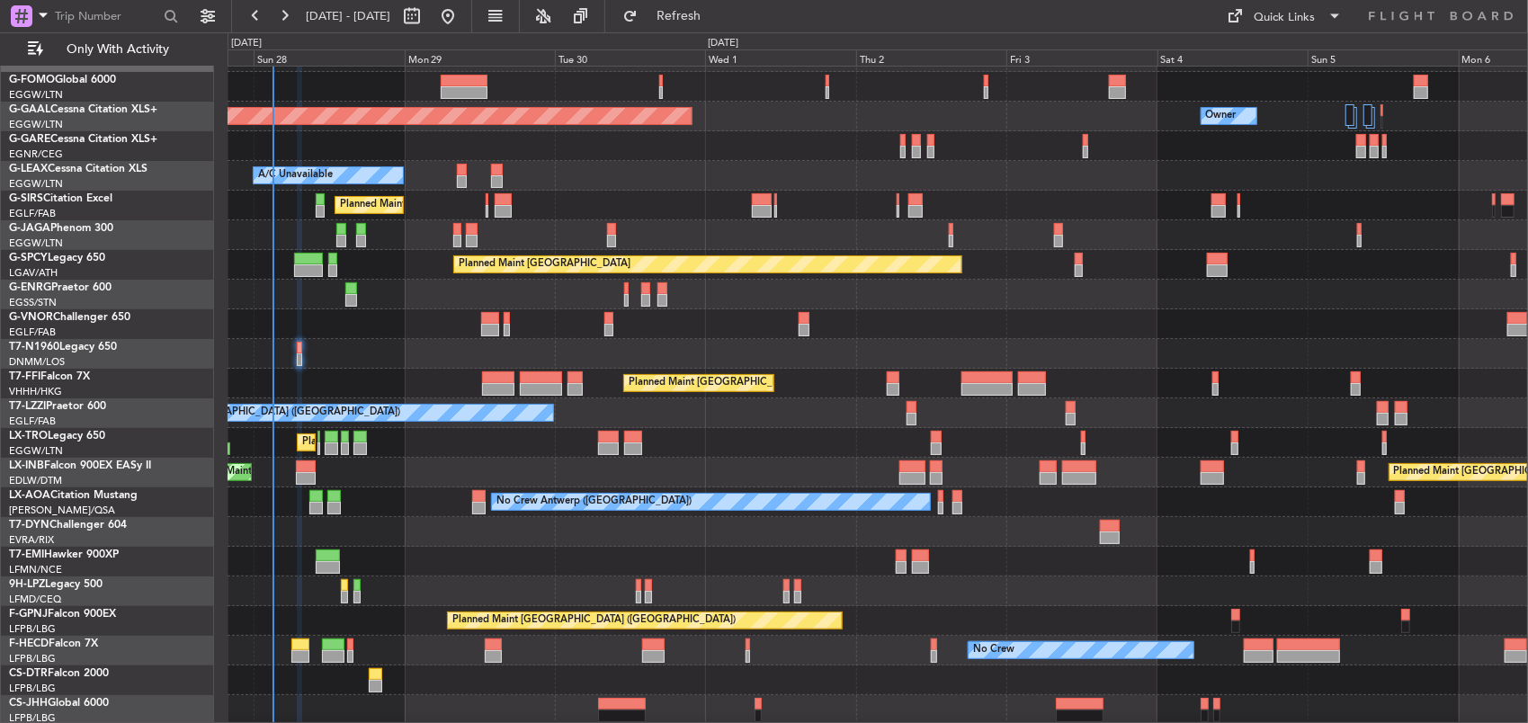
type input "0"
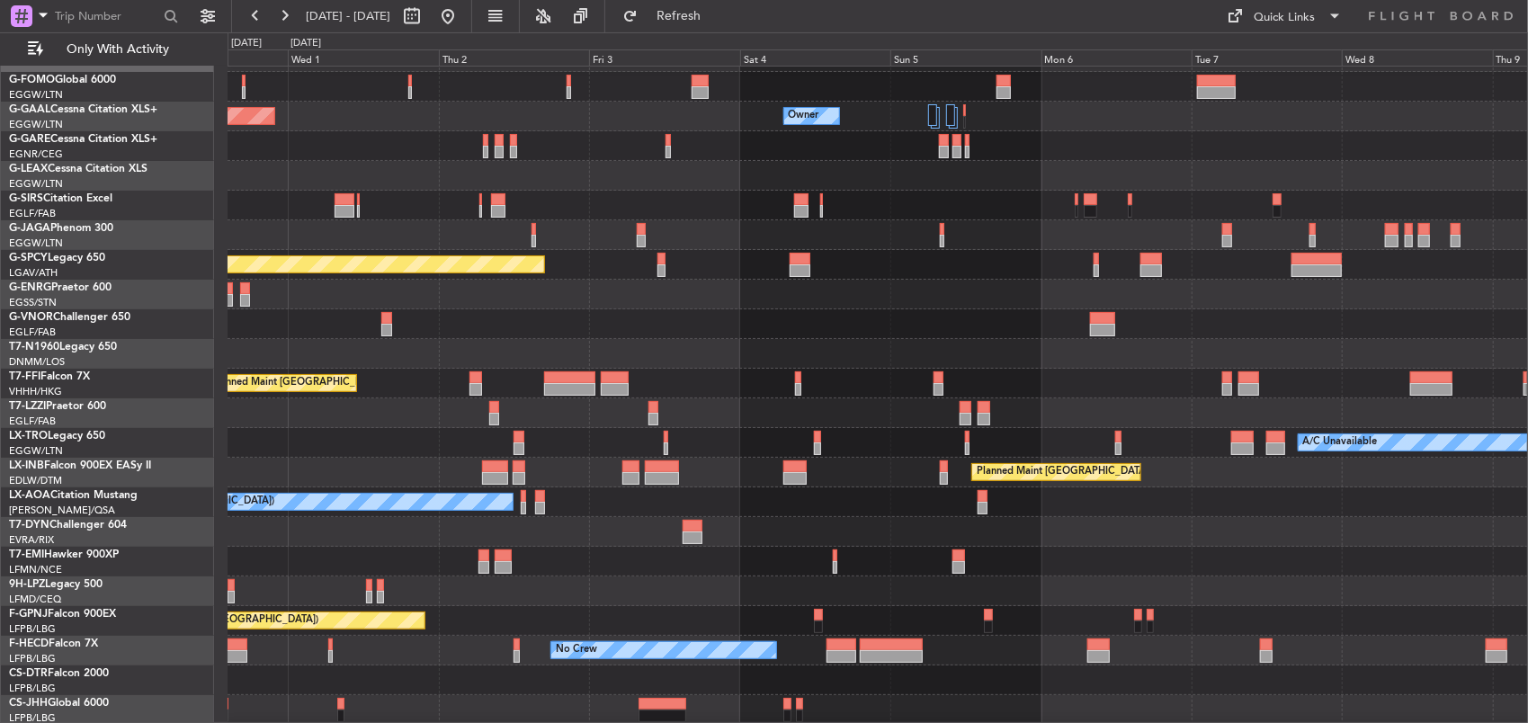
click at [507, 331] on div "Planned Maint Dusseldorf Owner Owner Owner A/C Unavailable Planned Maint [GEOGR…" at bounding box center [878, 383] width 1301 height 683
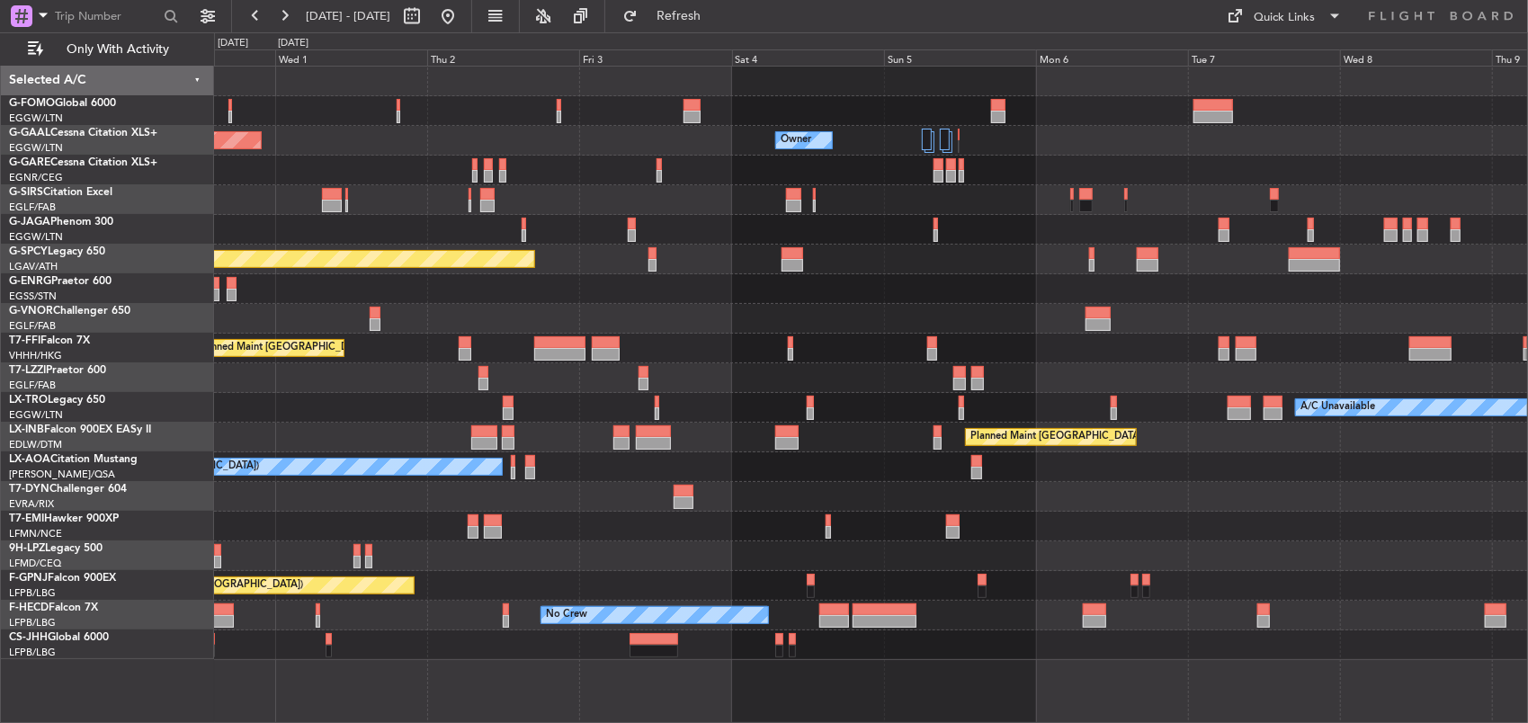
scroll to position [0, 0]
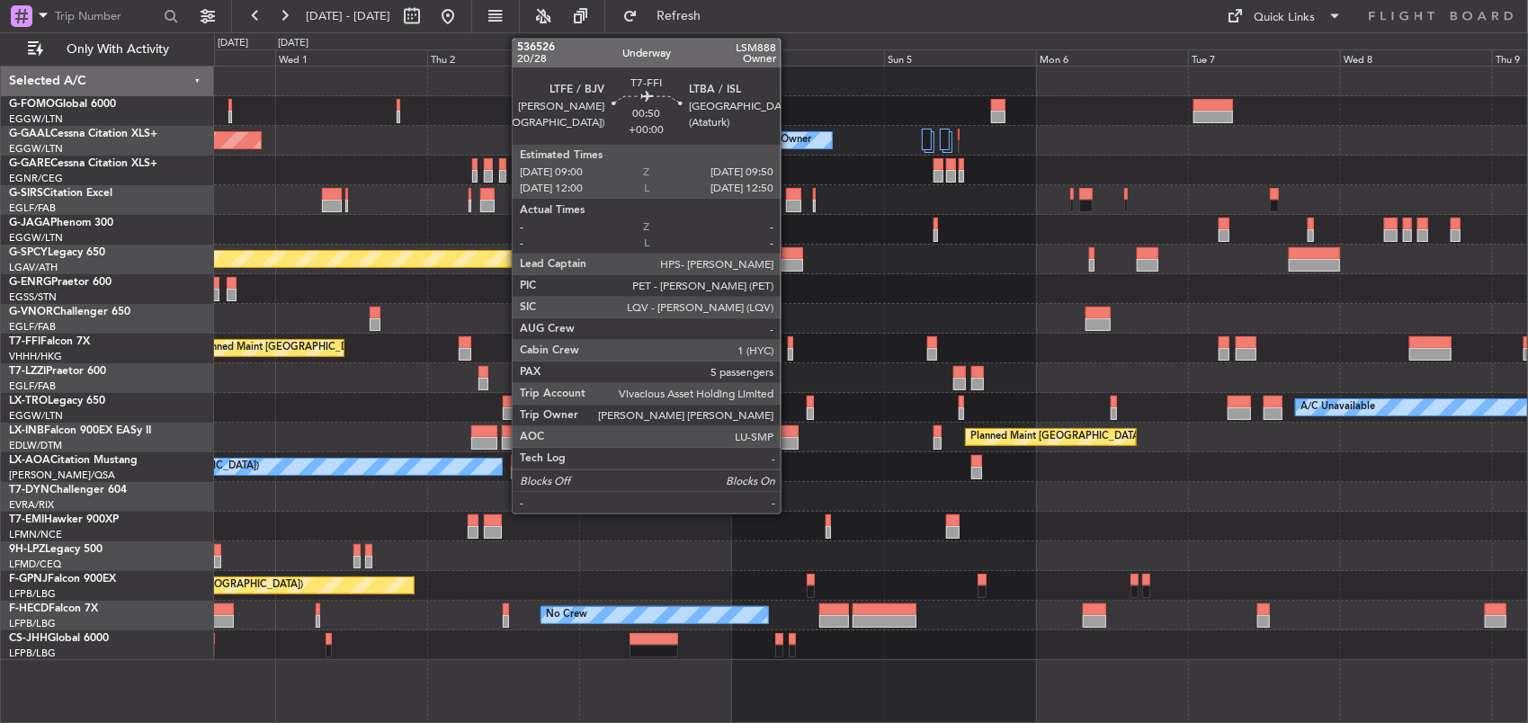
click at [790, 351] on div at bounding box center [790, 354] width 5 height 13
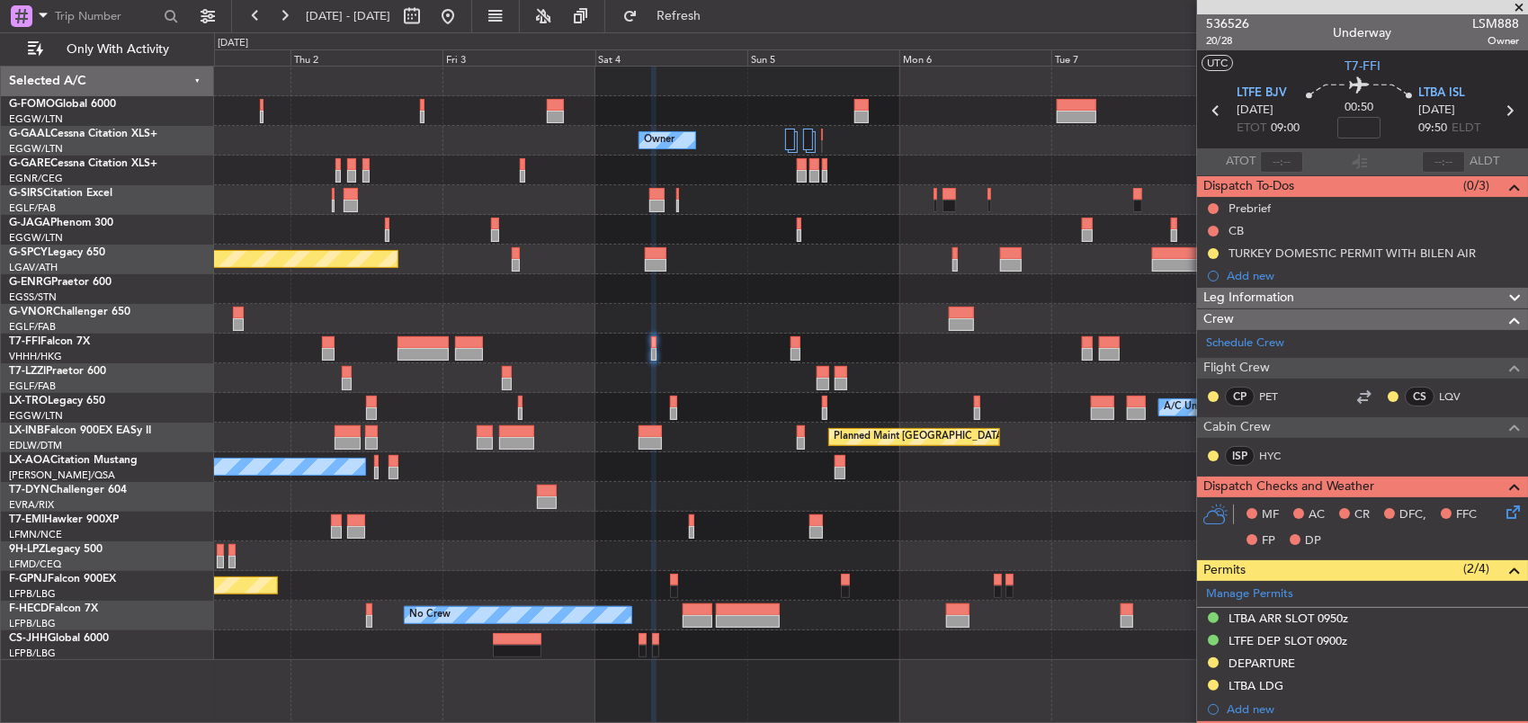
click at [758, 295] on div at bounding box center [871, 289] width 1314 height 30
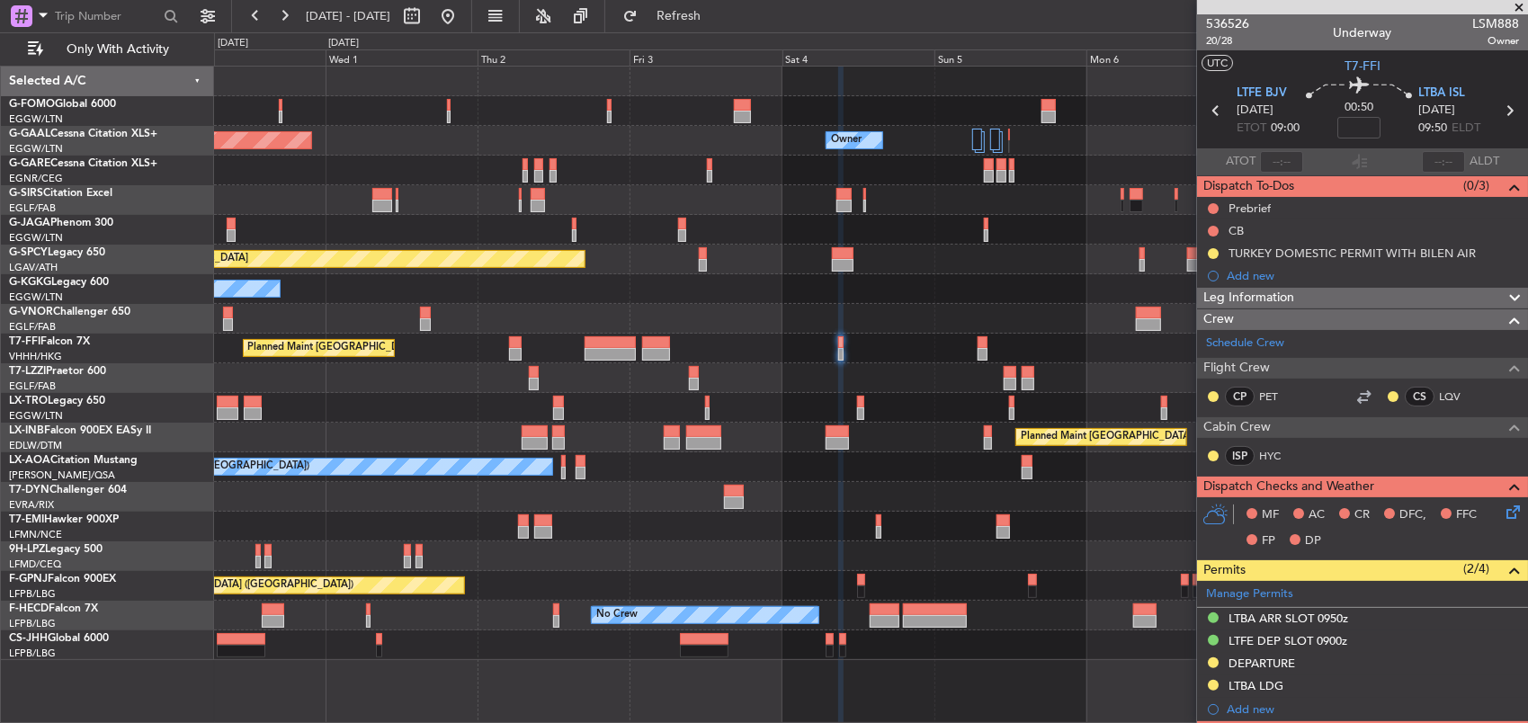
click at [981, 327] on div at bounding box center [871, 319] width 1314 height 30
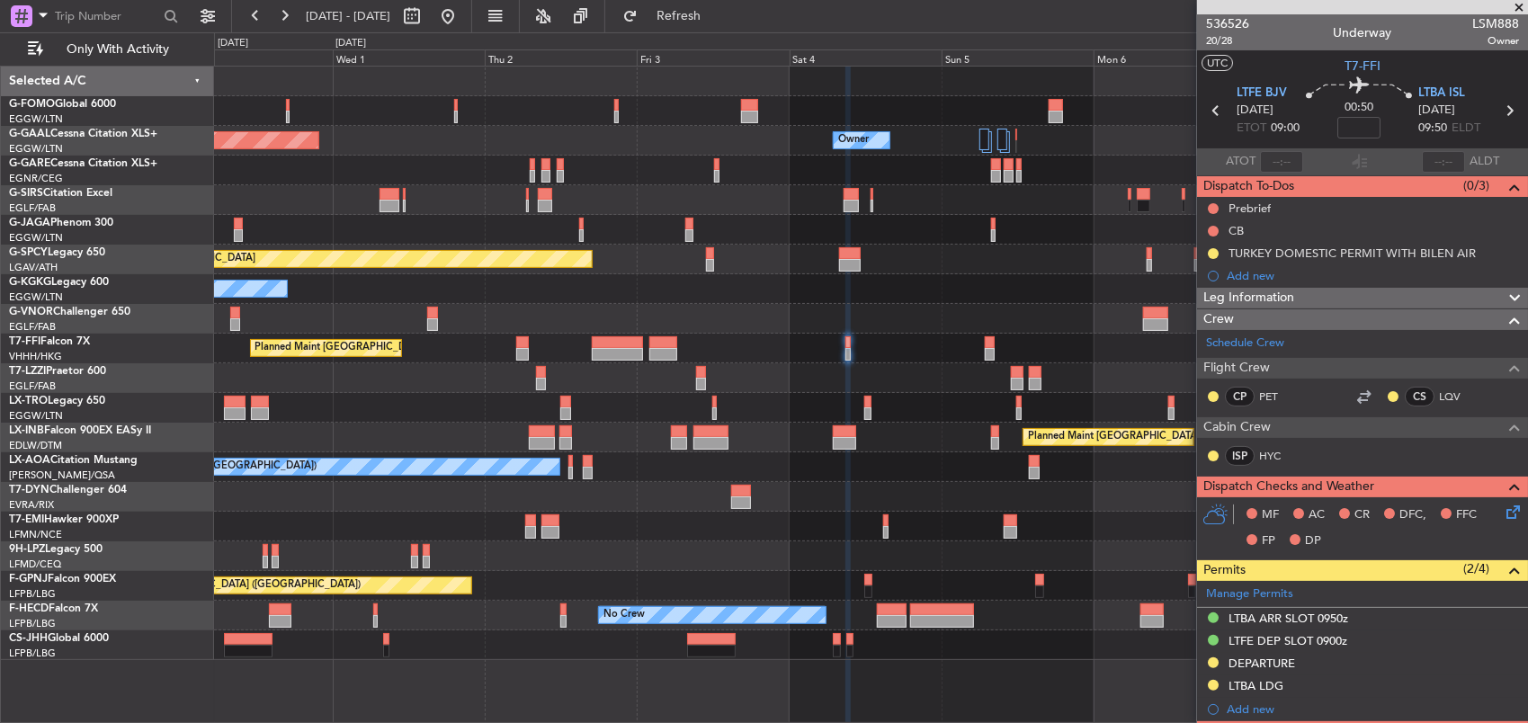
click at [1017, 320] on div at bounding box center [871, 319] width 1314 height 30
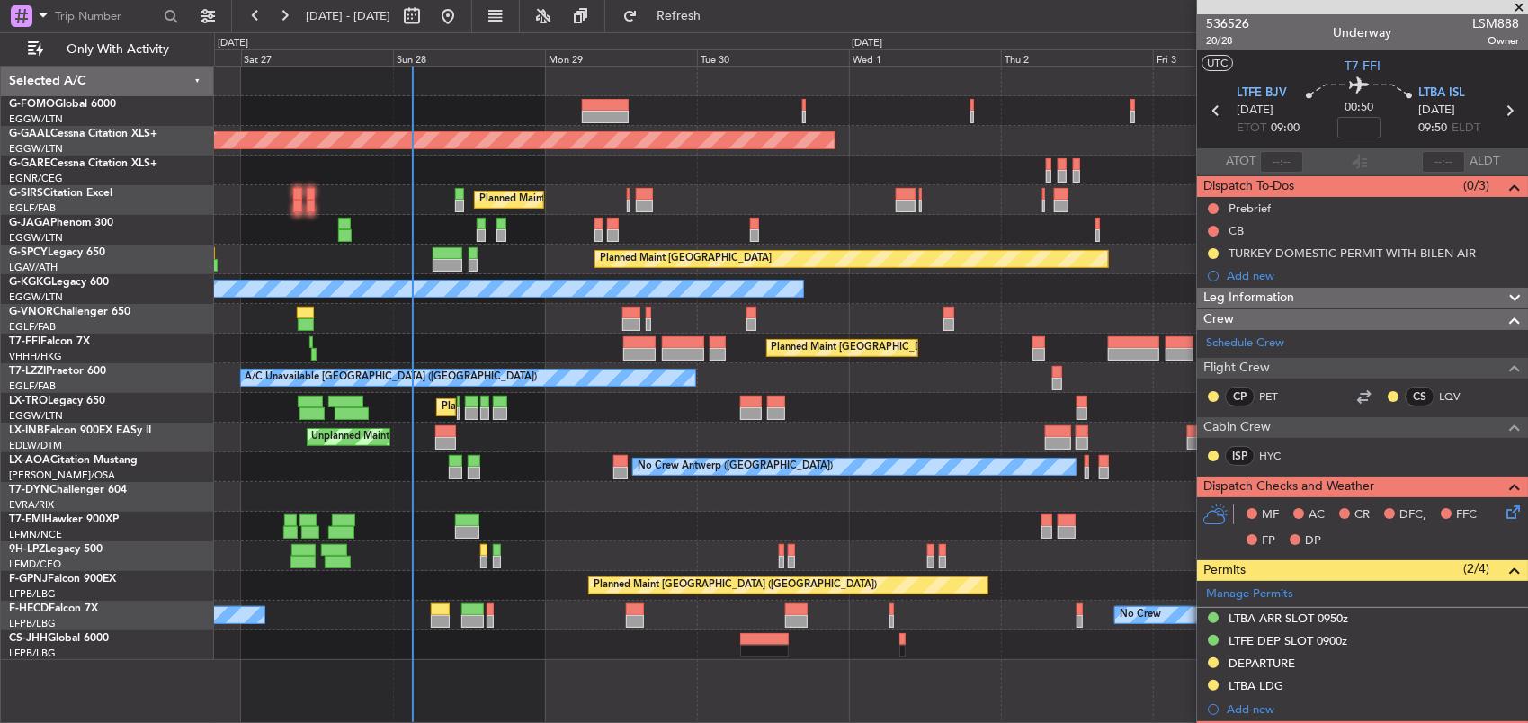
click at [976, 313] on div "Planned Maint [GEOGRAPHIC_DATA] ([GEOGRAPHIC_DATA])" at bounding box center [871, 319] width 1314 height 30
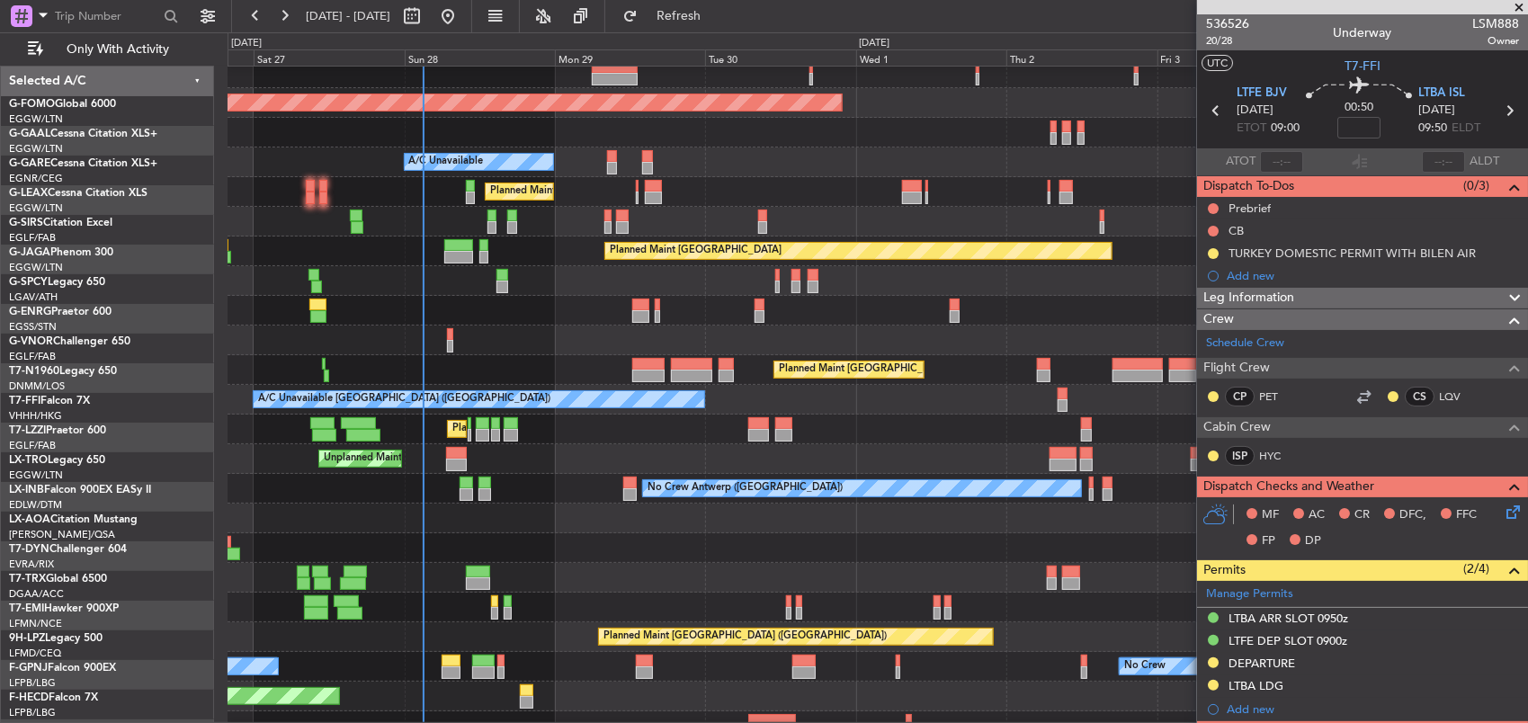
click at [578, 347] on div at bounding box center [878, 341] width 1301 height 30
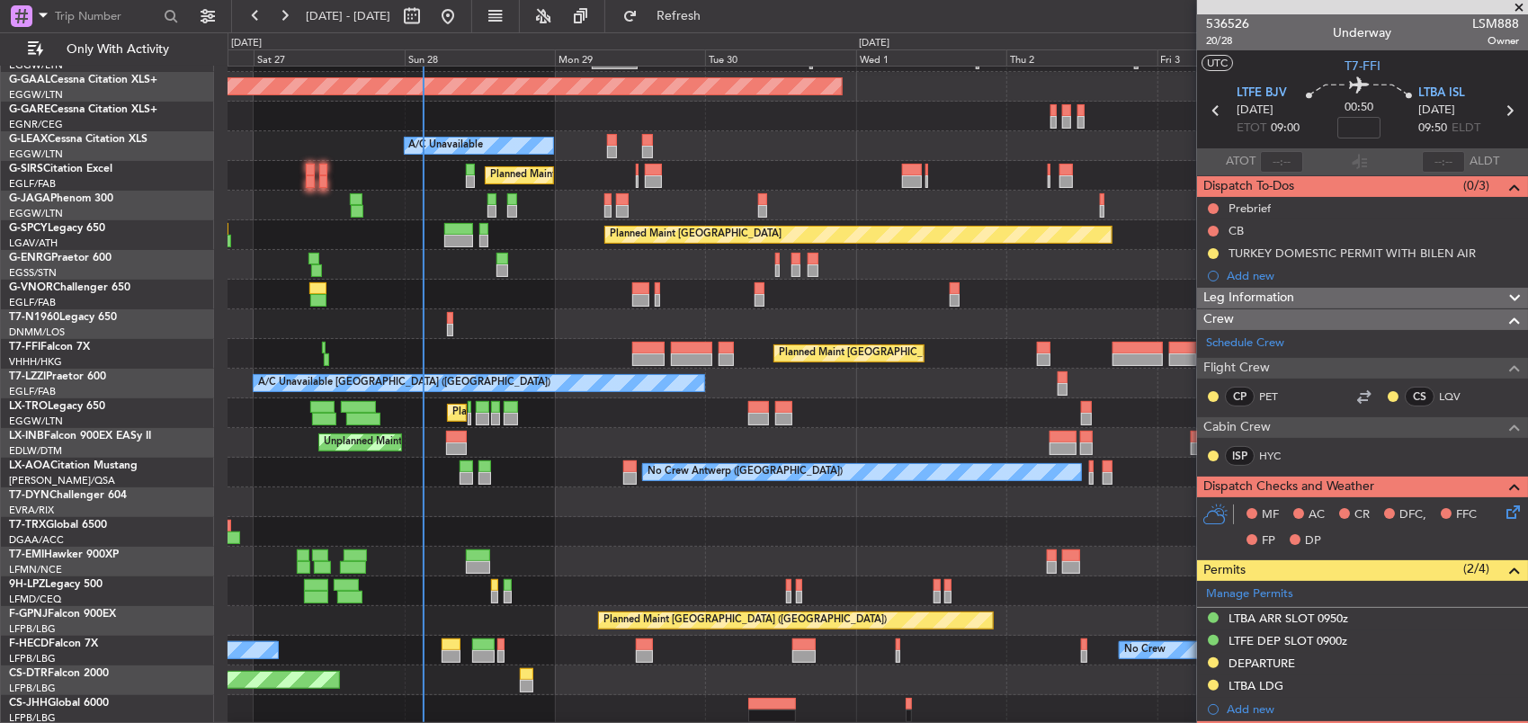
scroll to position [54, 0]
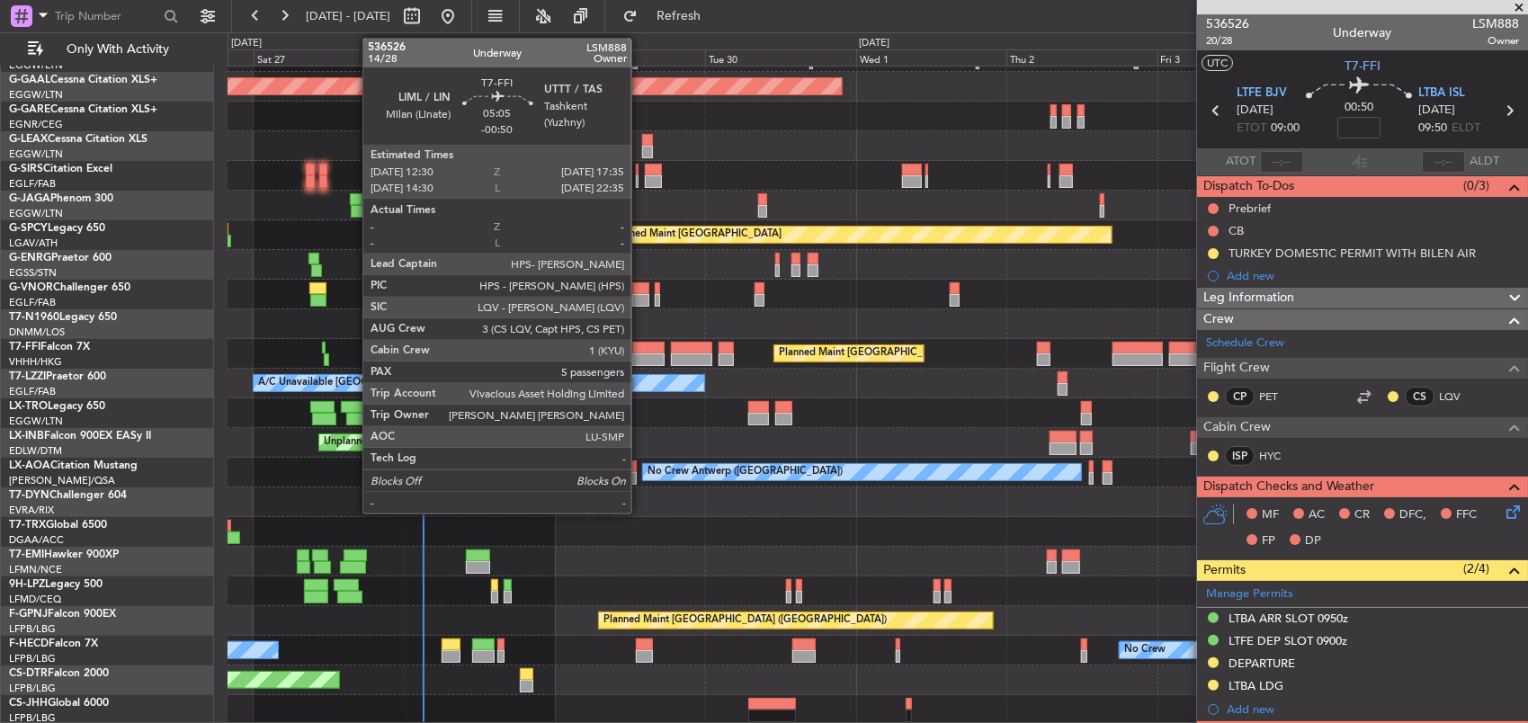
click at [641, 351] on div at bounding box center [648, 348] width 32 height 13
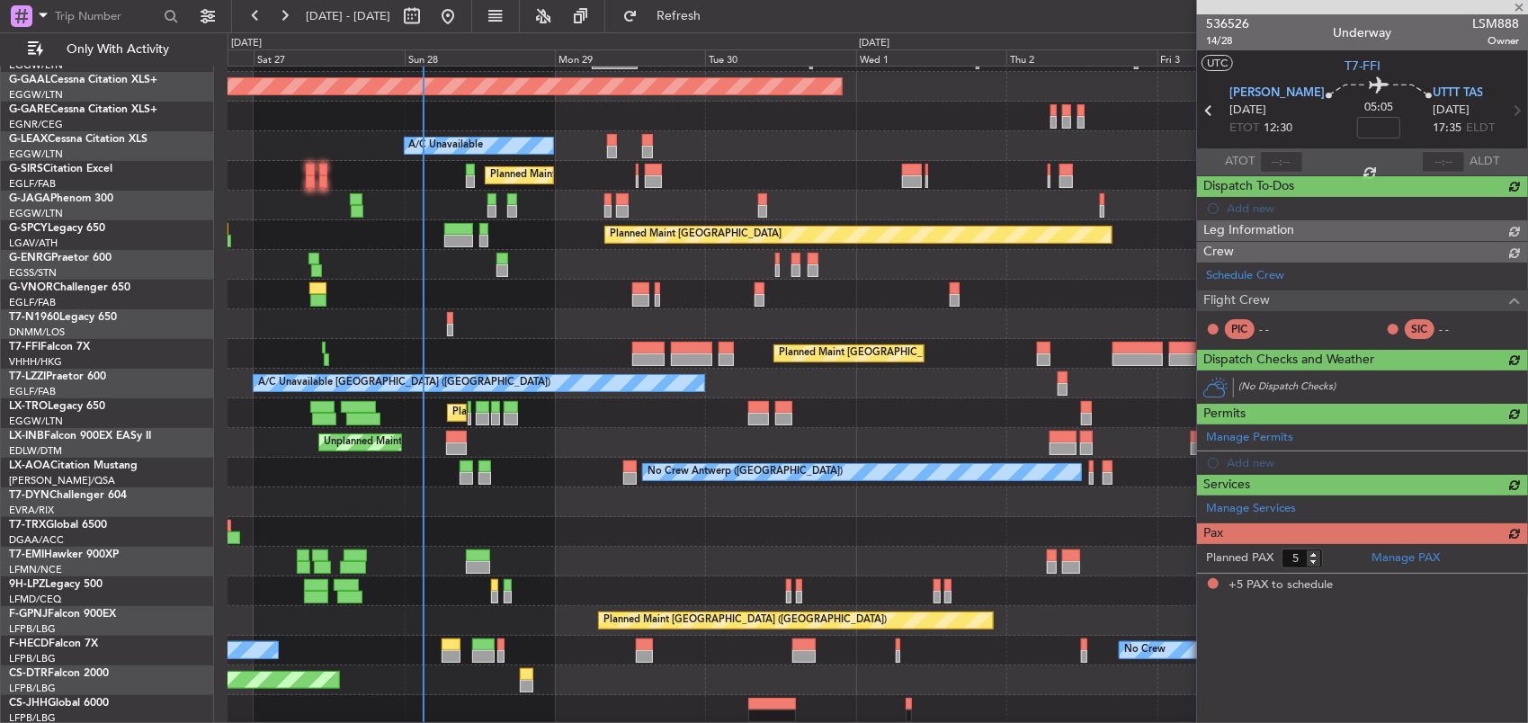
type input "-00:50"
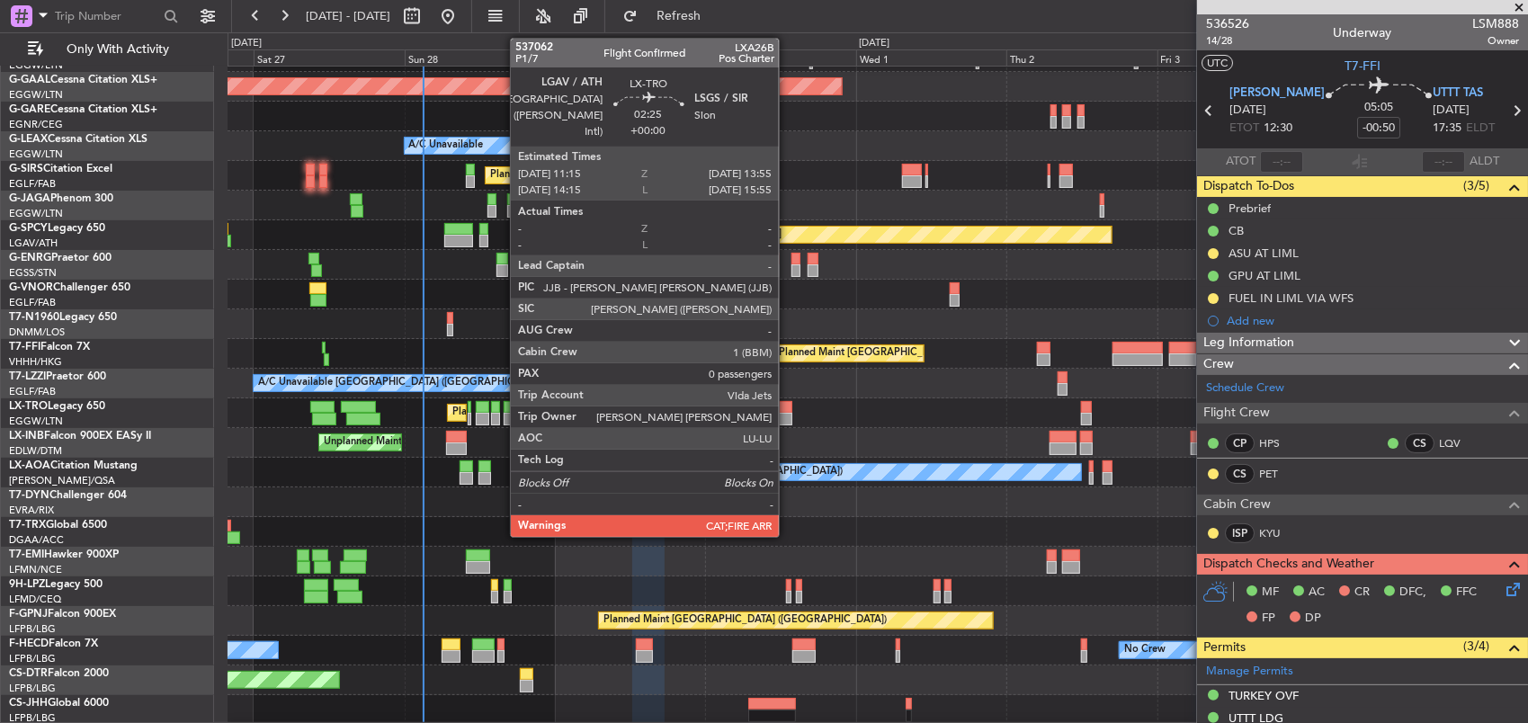
click at [788, 409] on div at bounding box center [783, 407] width 17 height 13
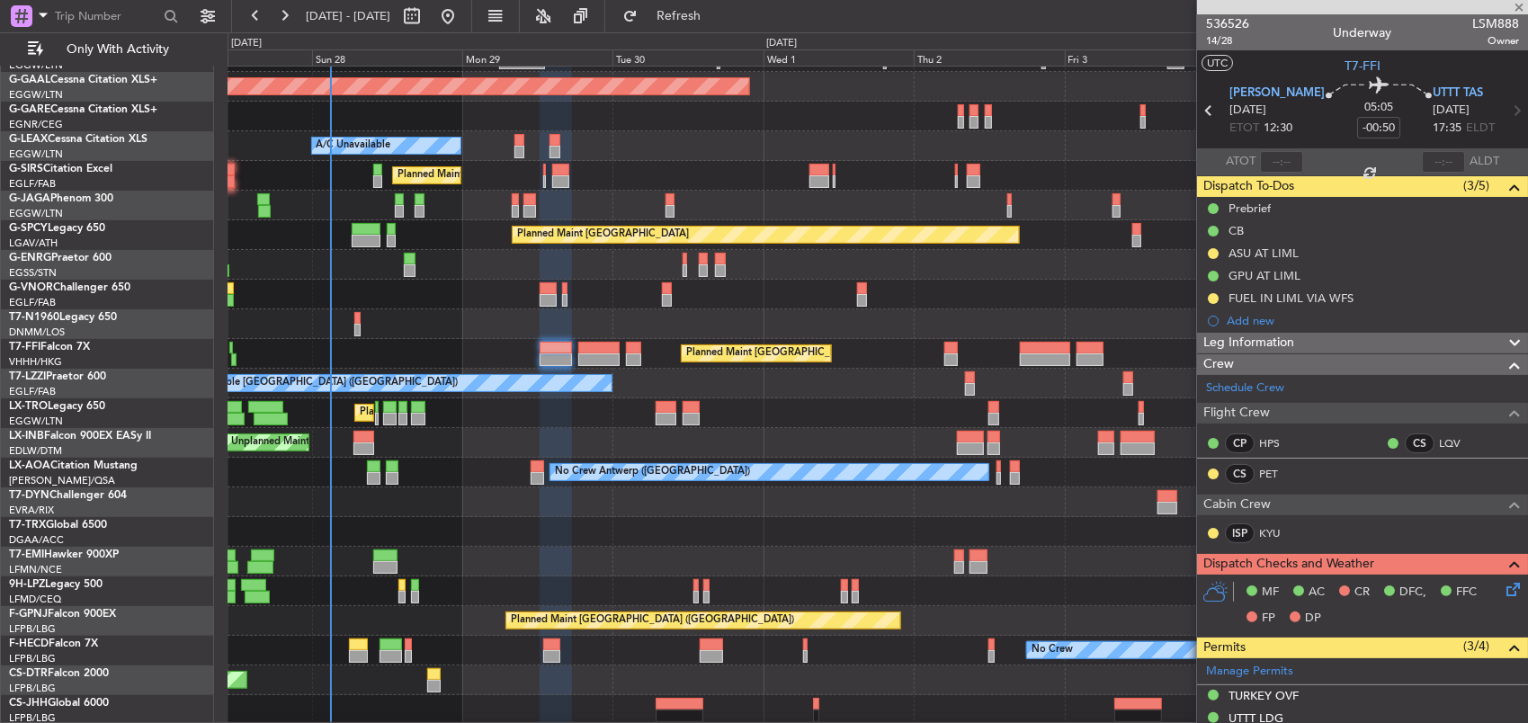
click at [759, 407] on div "Planned Maint [GEOGRAPHIC_DATA] ([GEOGRAPHIC_DATA]) A/C Unavailable" at bounding box center [878, 414] width 1301 height 30
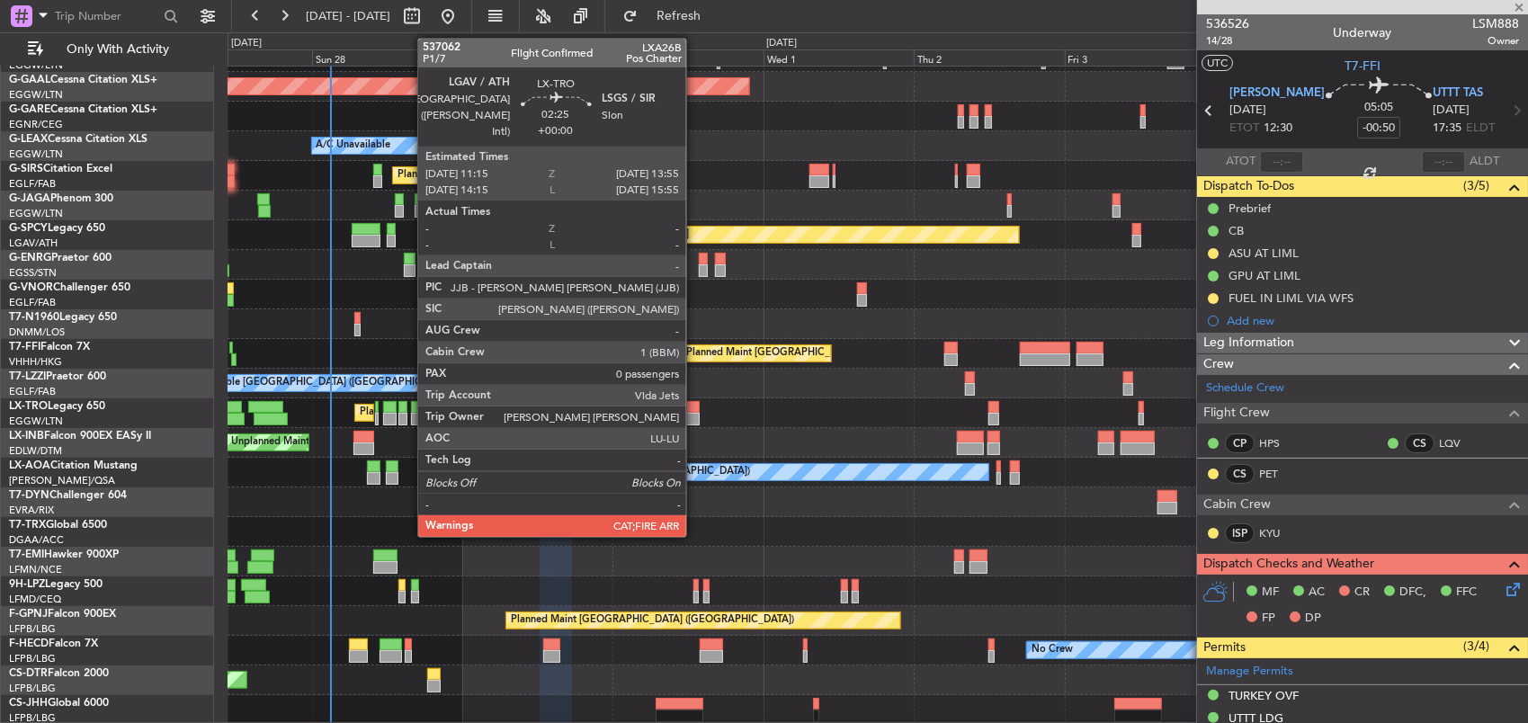
type input "0"
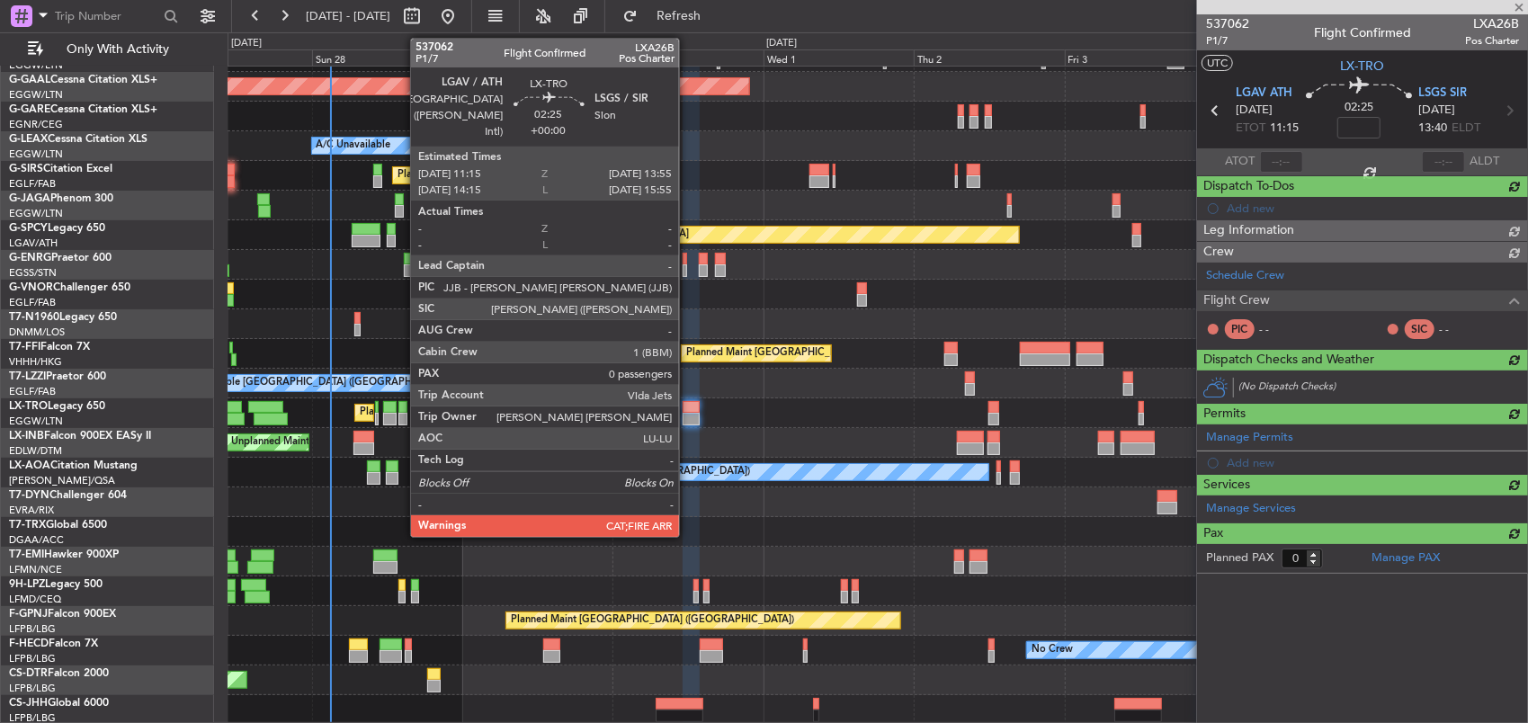
scroll to position [24, 0]
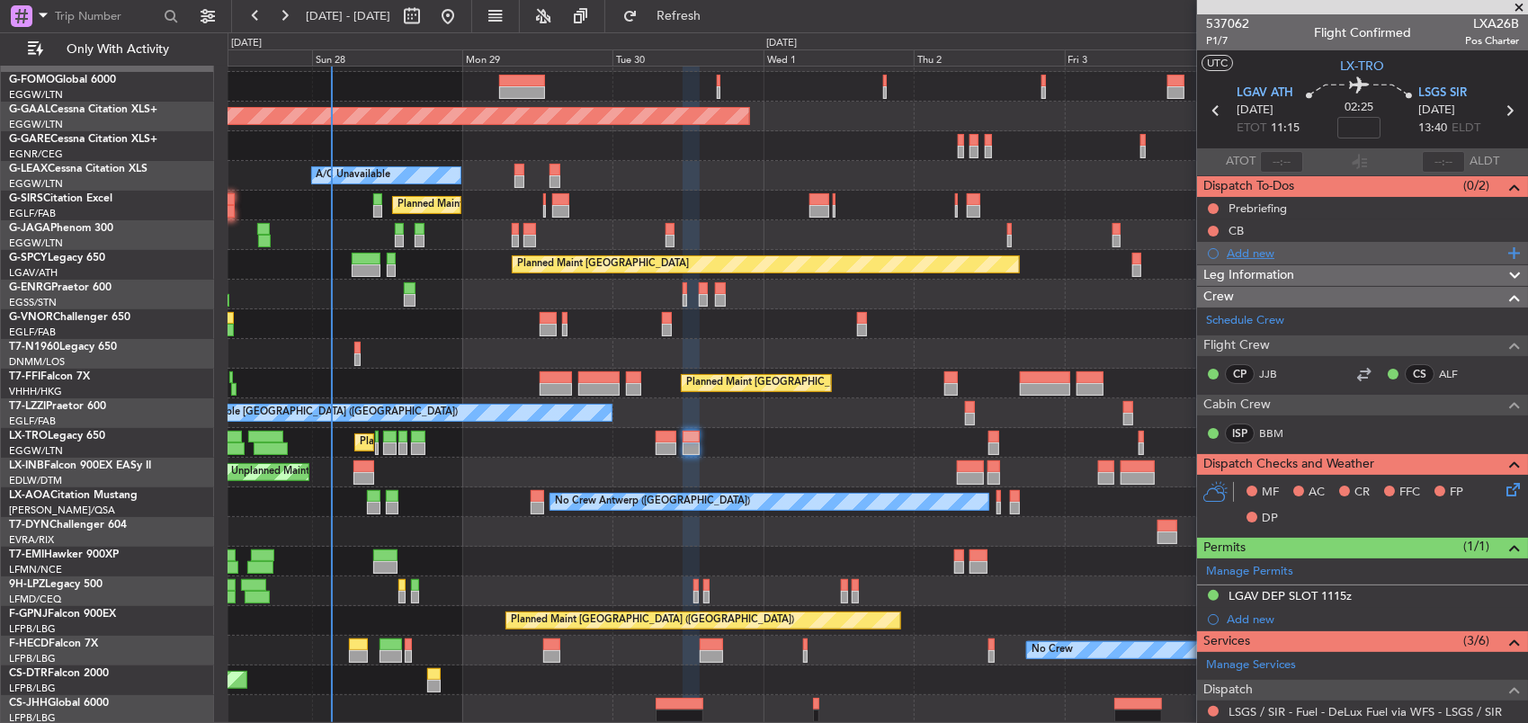
click at [1270, 246] on div "Add new" at bounding box center [1365, 253] width 276 height 15
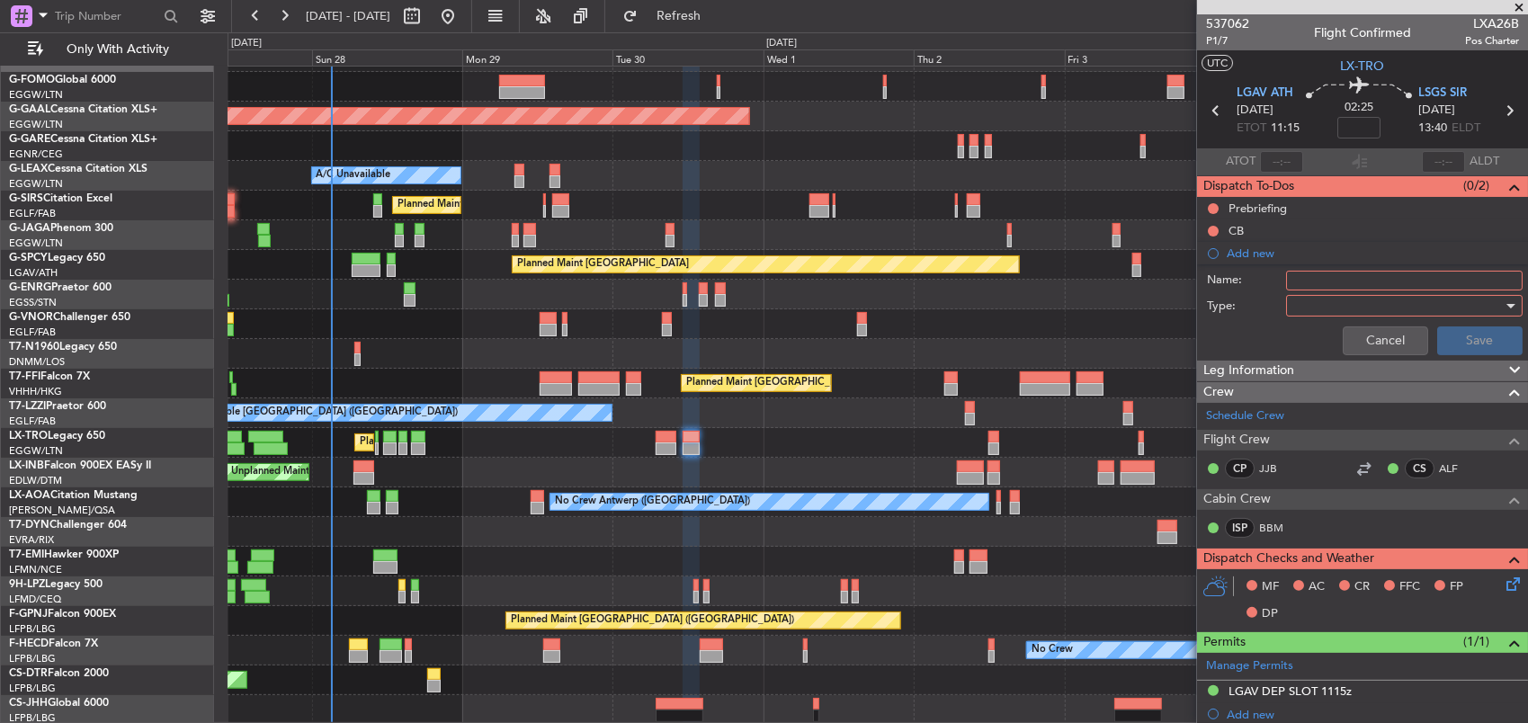
click at [1351, 271] on input "Name:" at bounding box center [1404, 281] width 237 height 20
type input "CHECK LSGS PERFORMANCE"
click at [1317, 302] on div at bounding box center [1399, 305] width 210 height 27
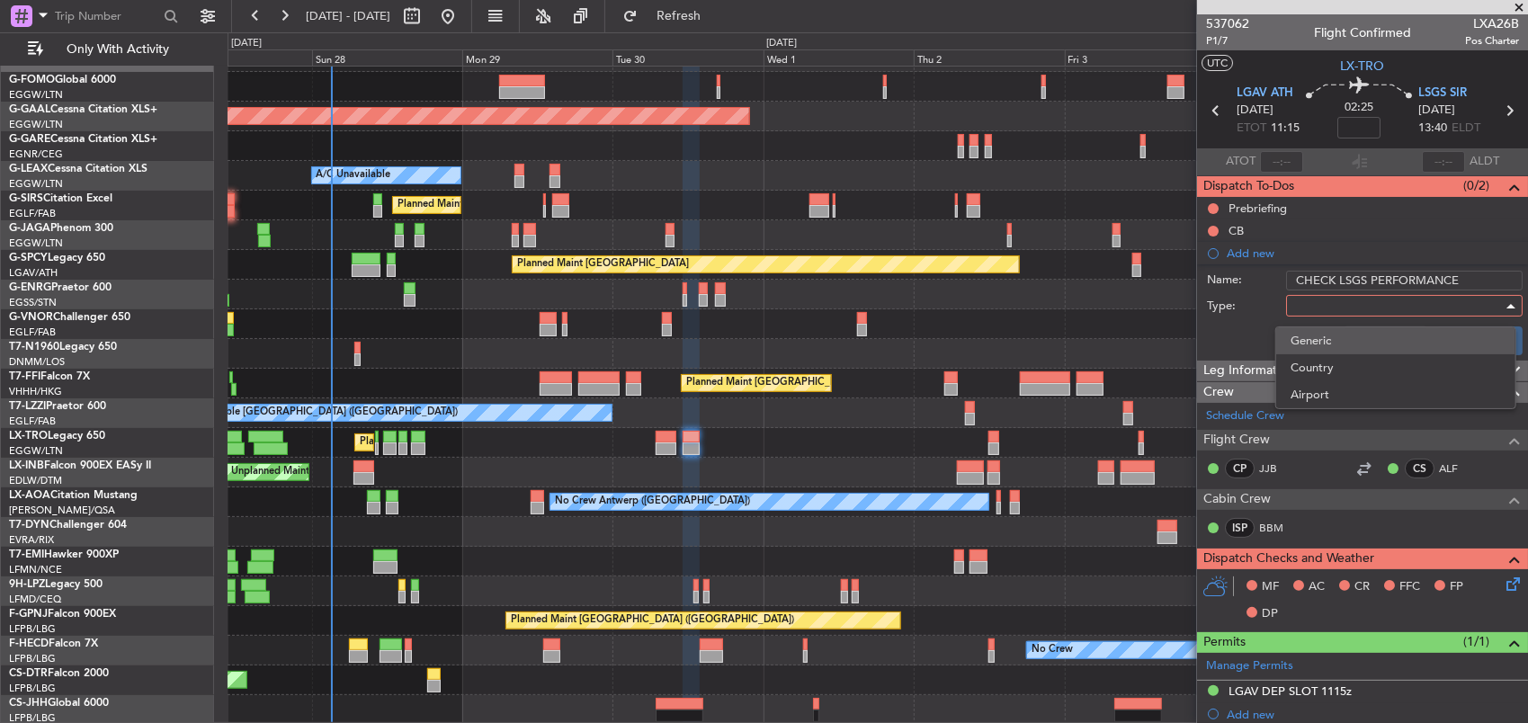
click at [1321, 344] on span "Generic" at bounding box center [1396, 340] width 211 height 27
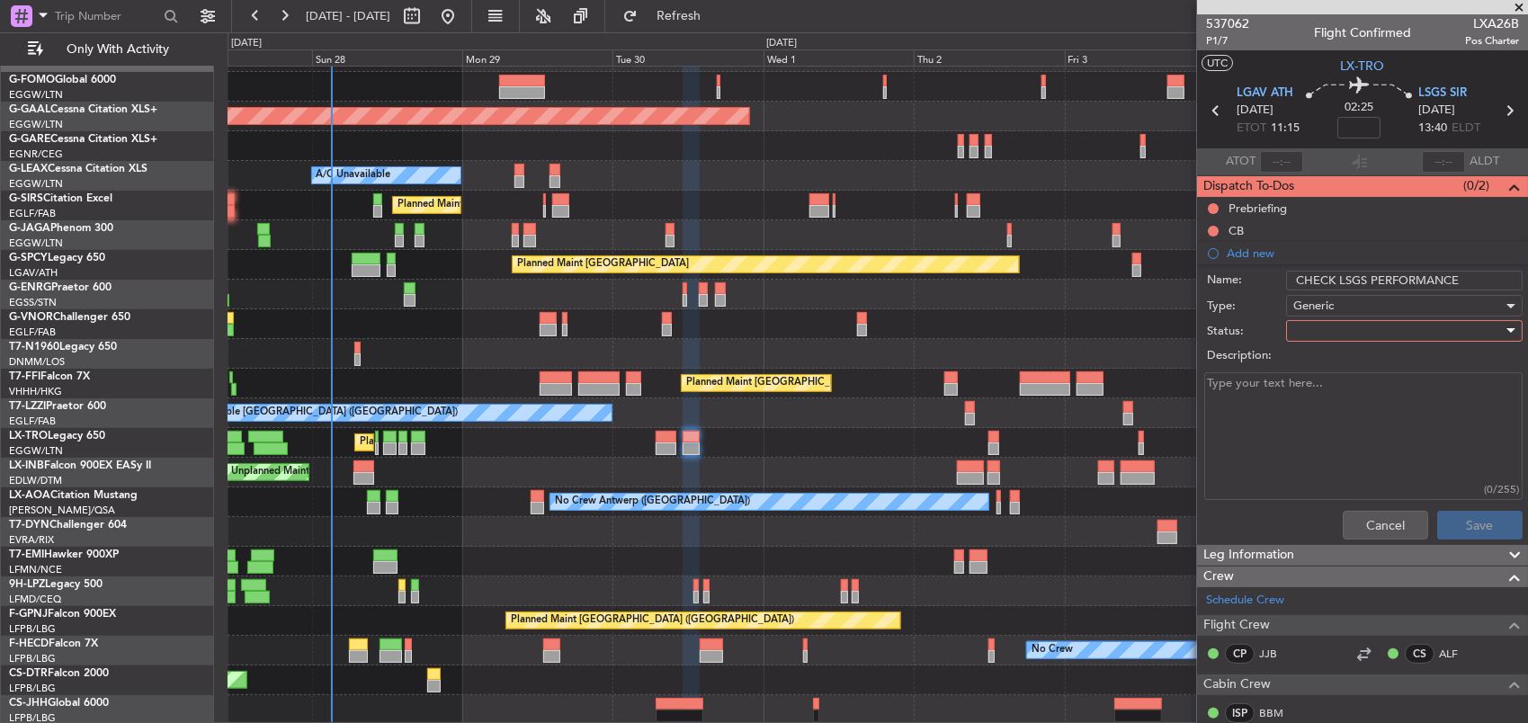
click at [1322, 322] on div at bounding box center [1399, 331] width 210 height 27
click at [1331, 392] on span "In Progress" at bounding box center [1396, 393] width 211 height 27
click at [1445, 513] on button "Save" at bounding box center [1480, 525] width 85 height 29
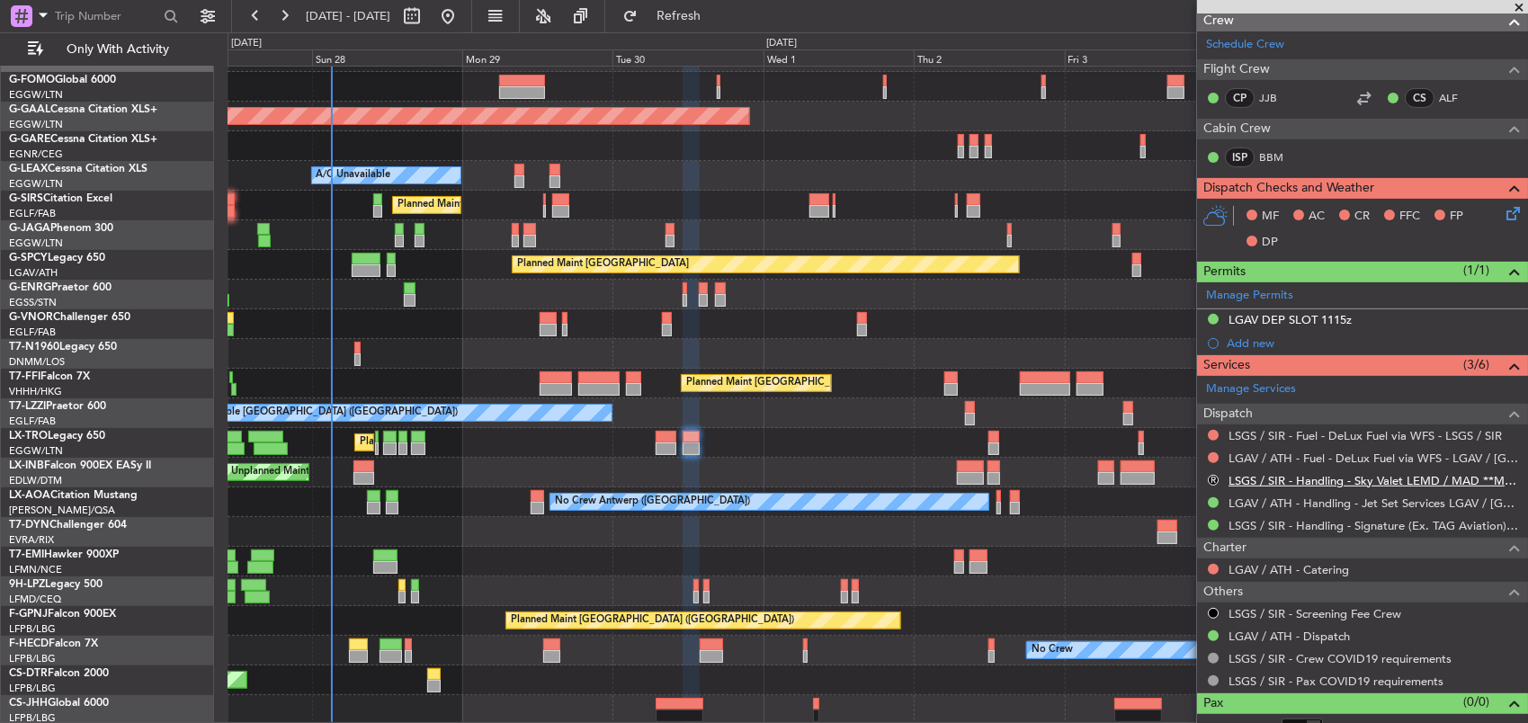
scroll to position [313, 0]
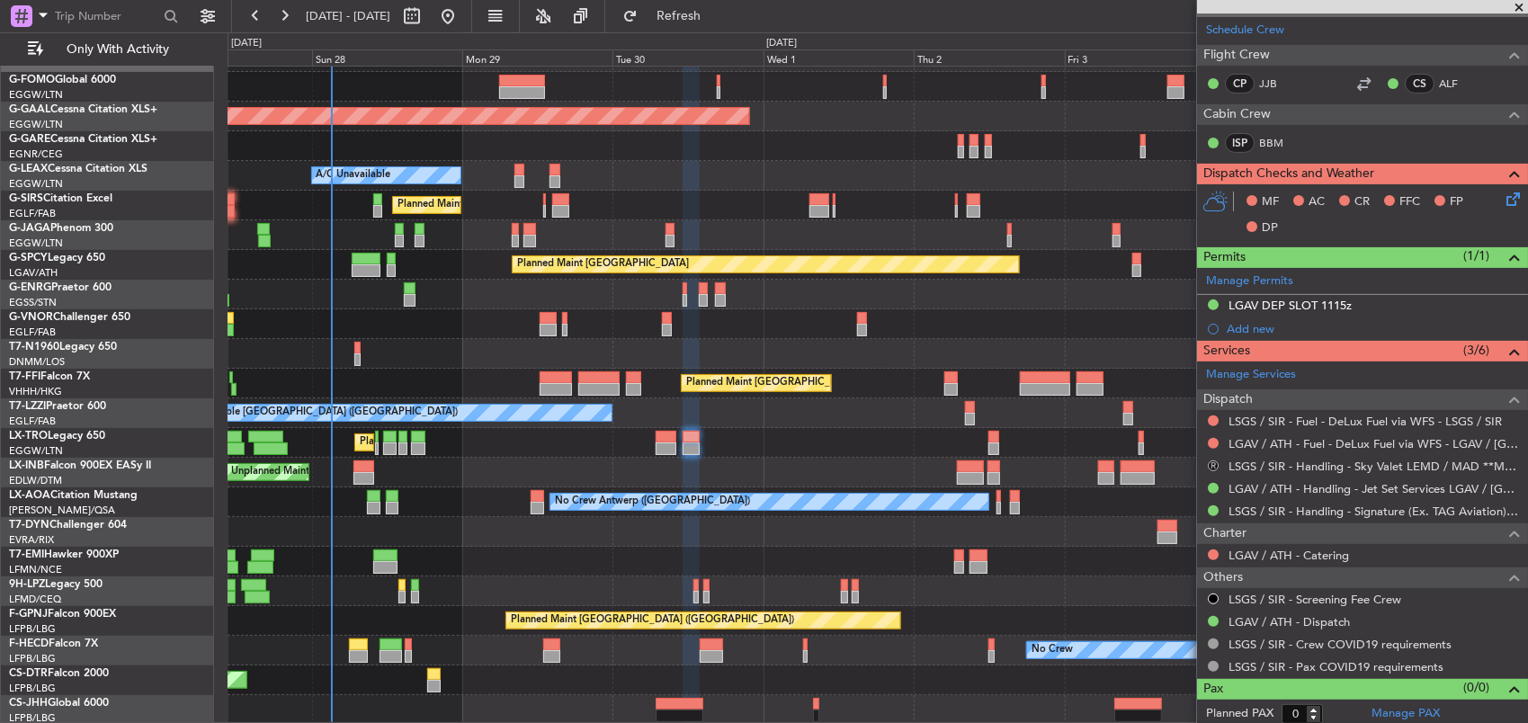
click at [1214, 461] on button "R" at bounding box center [1213, 466] width 11 height 11
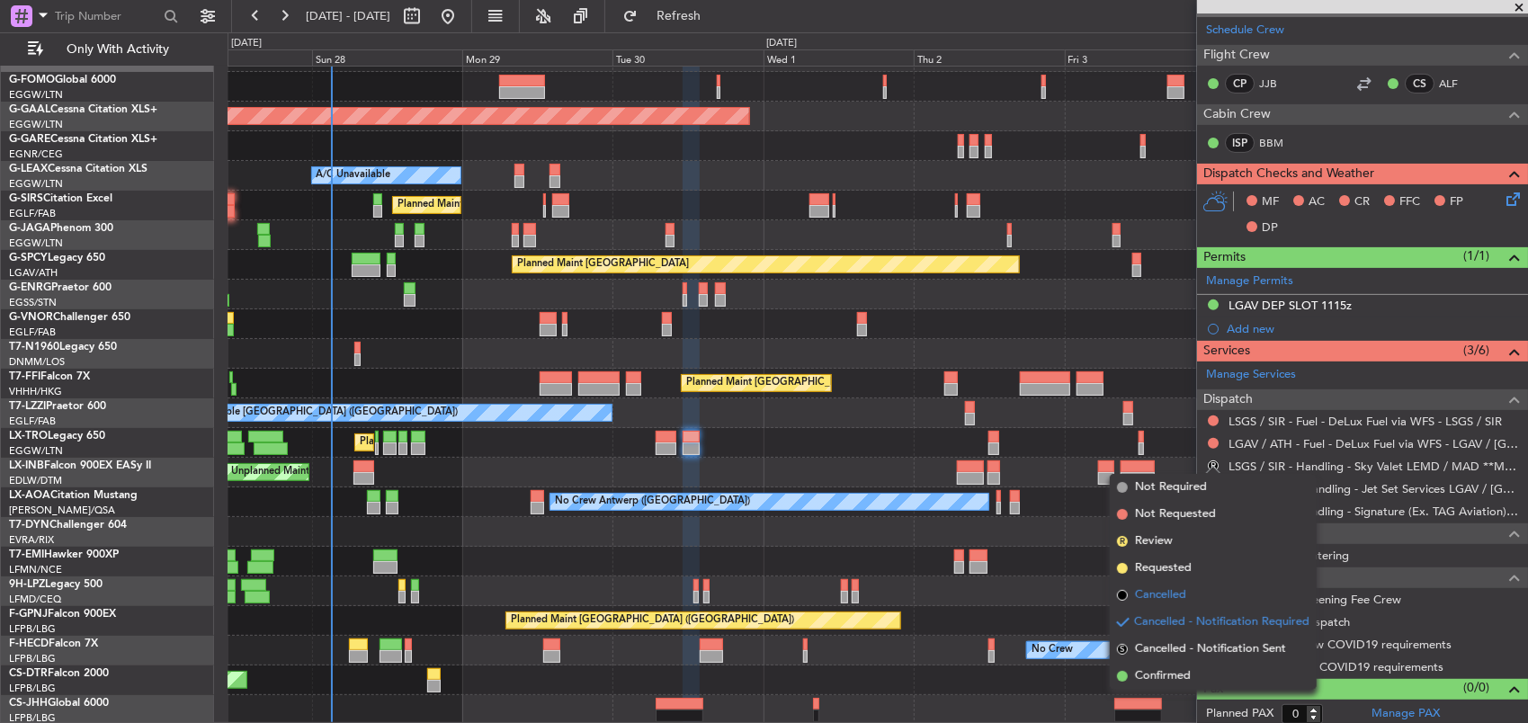
click at [1175, 590] on span "Cancelled" at bounding box center [1160, 596] width 51 height 18
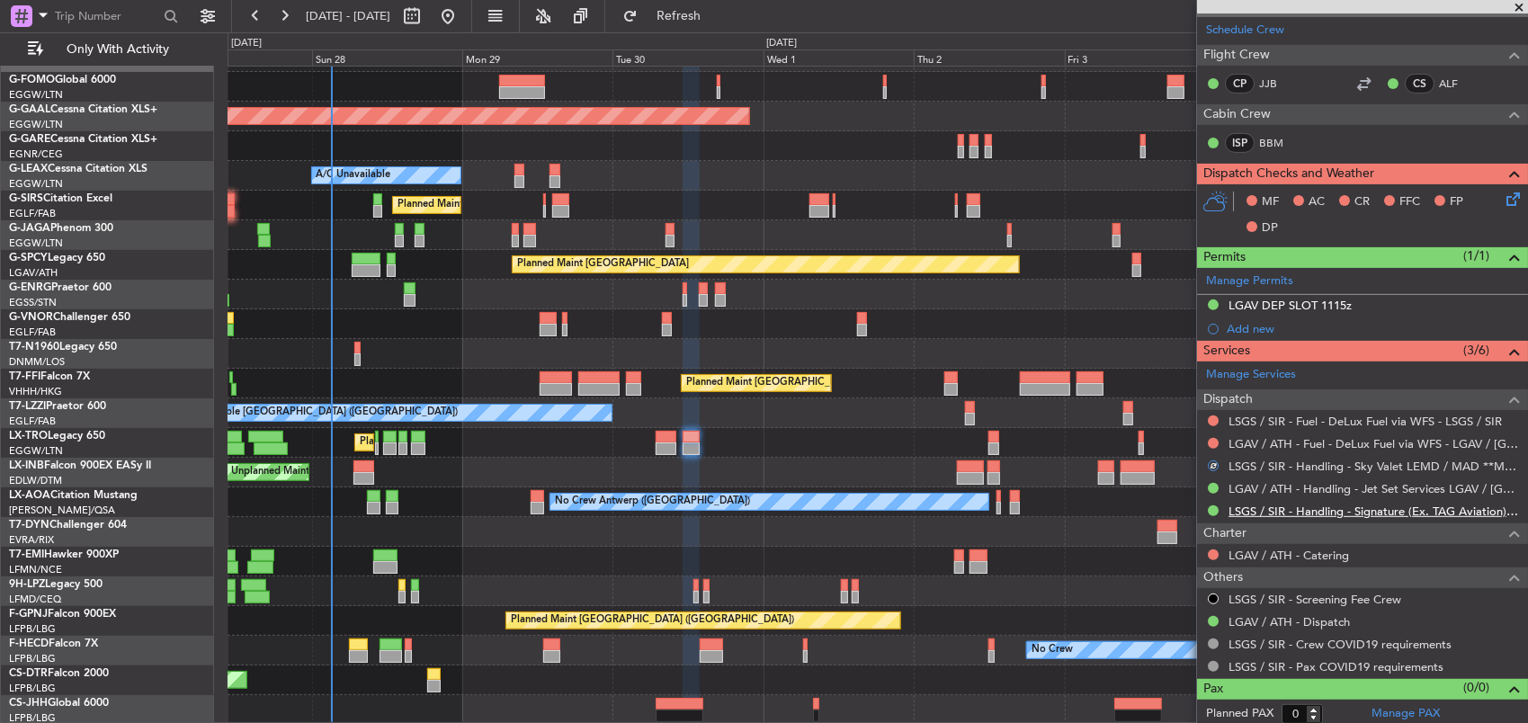
scroll to position [0, 0]
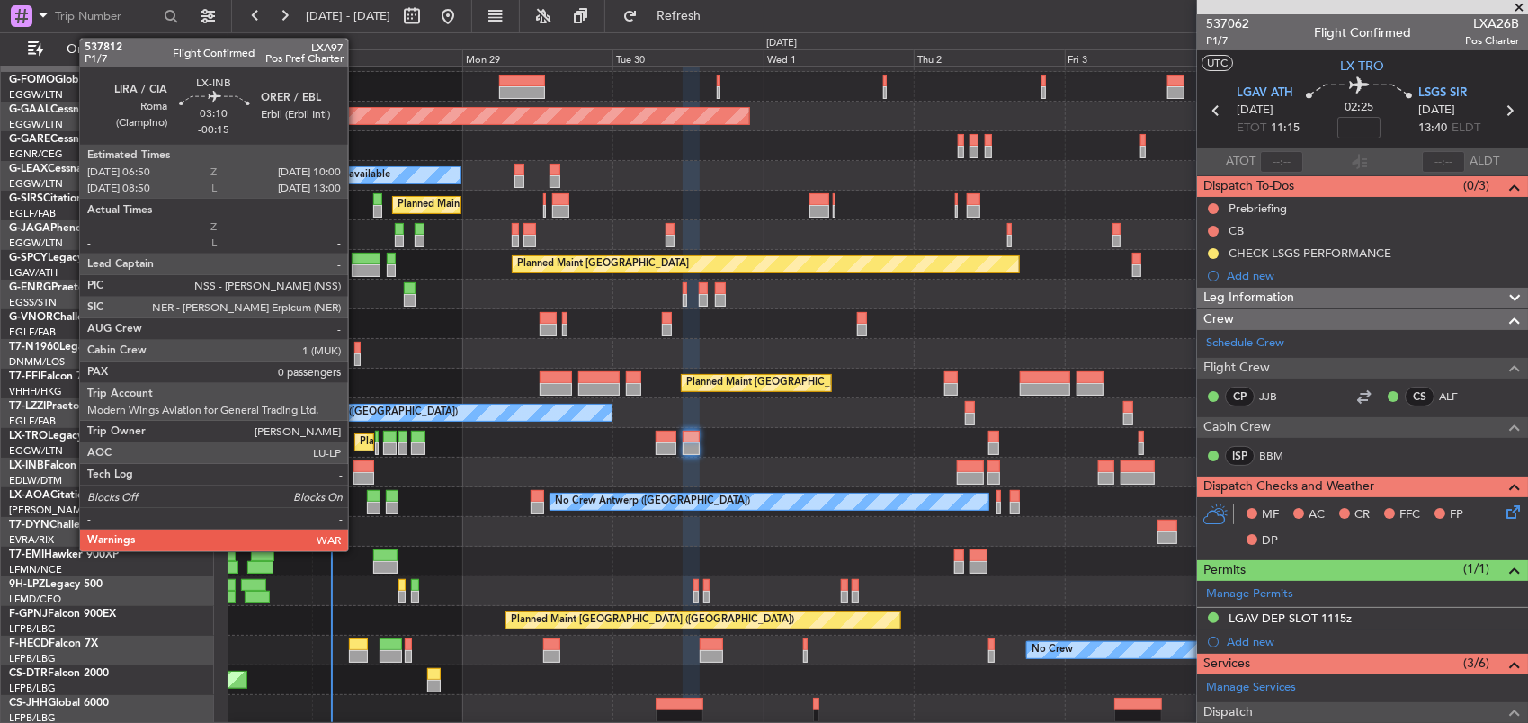
click at [357, 477] on div at bounding box center [364, 478] width 21 height 13
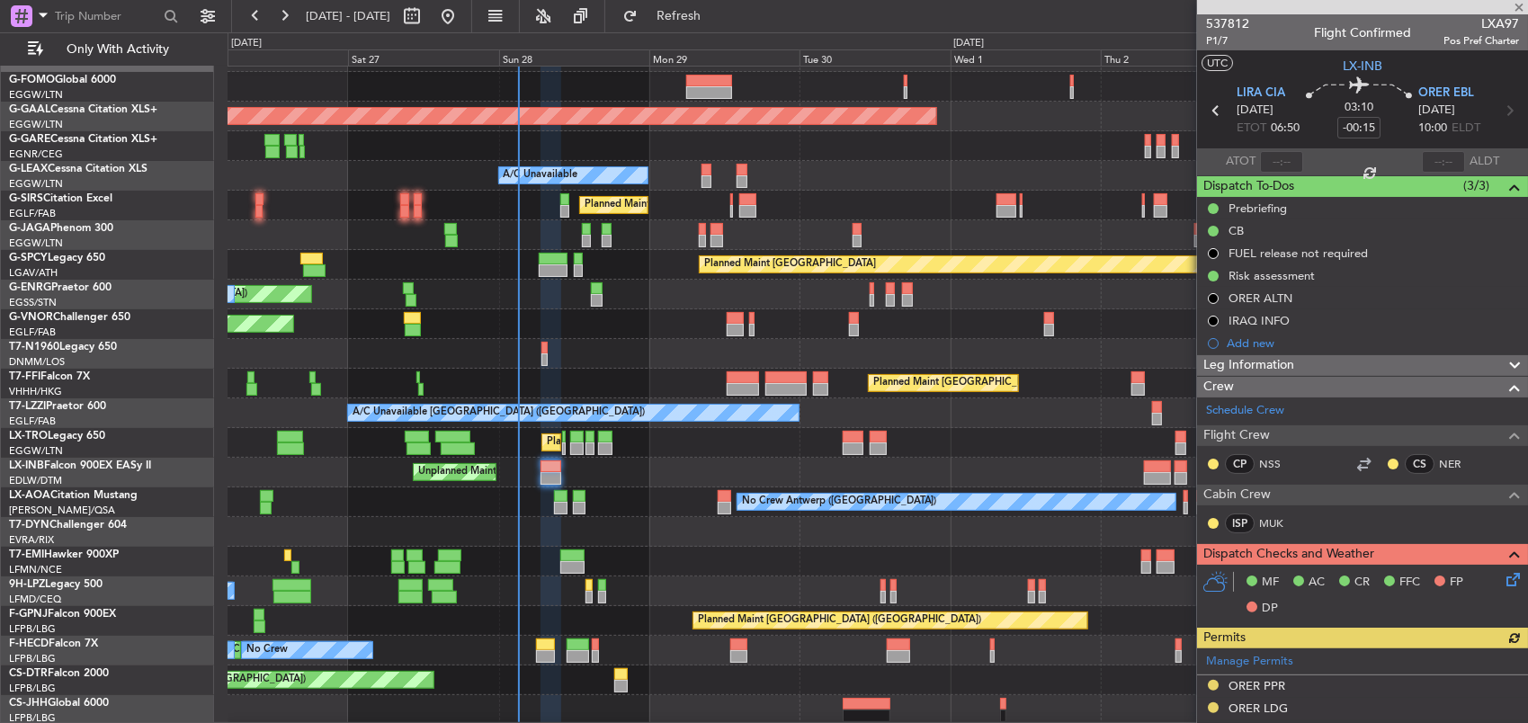
scroll to position [24, 0]
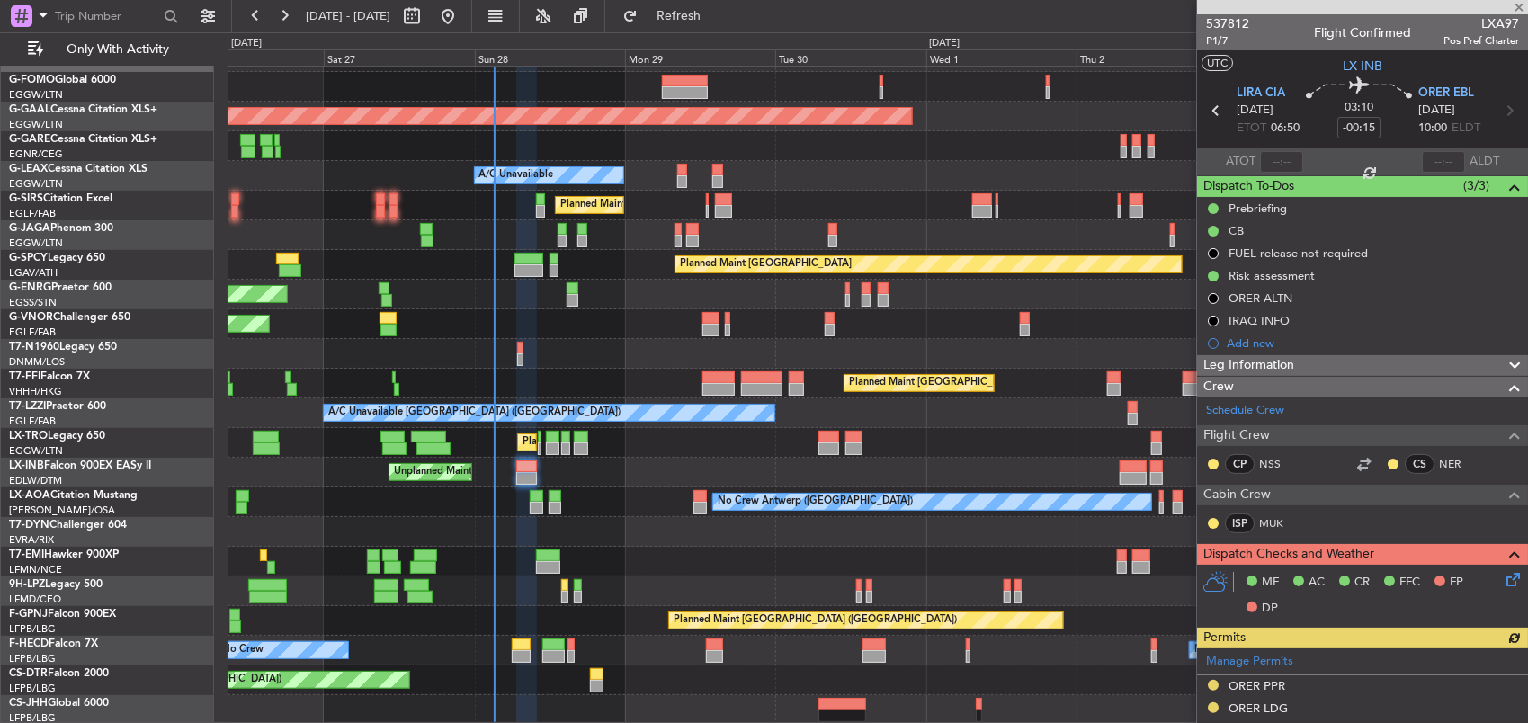
click at [599, 427] on div "Planned Maint [GEOGRAPHIC_DATA] ([GEOGRAPHIC_DATA]) Planned [GEOGRAPHIC_DATA] O…" at bounding box center [878, 383] width 1301 height 683
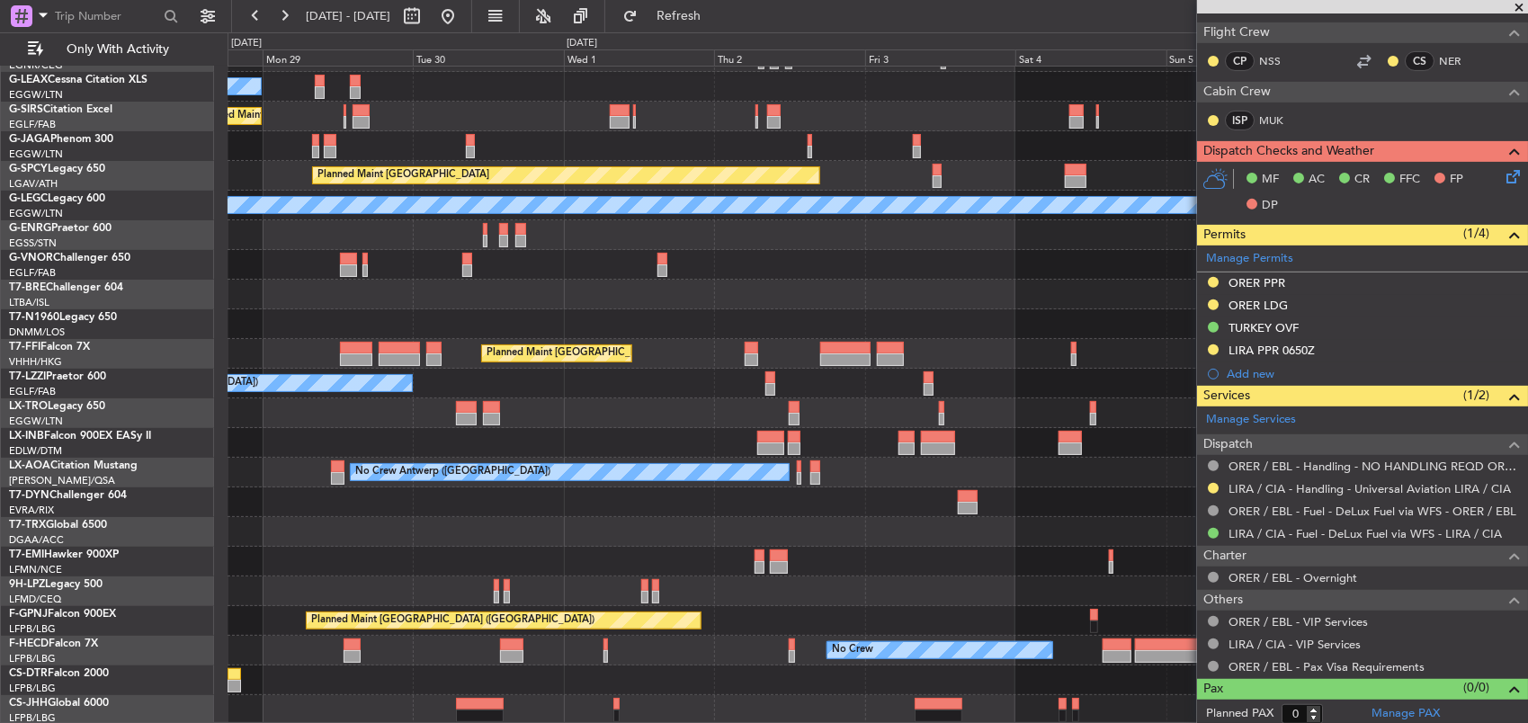
scroll to position [84, 0]
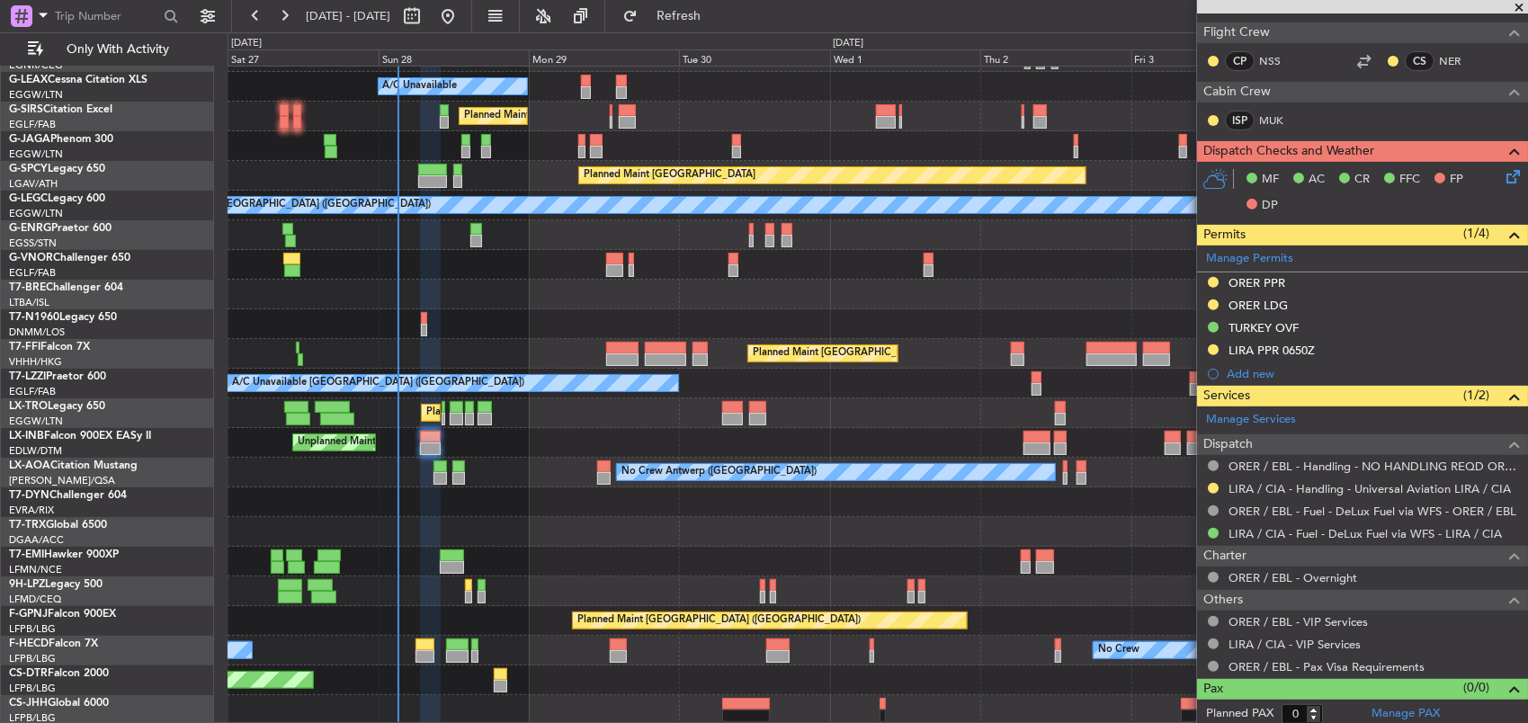
click at [903, 423] on div "A/C Unavailable Planned Maint [GEOGRAPHIC_DATA] ([GEOGRAPHIC_DATA]) Planned Mai…" at bounding box center [878, 354] width 1301 height 742
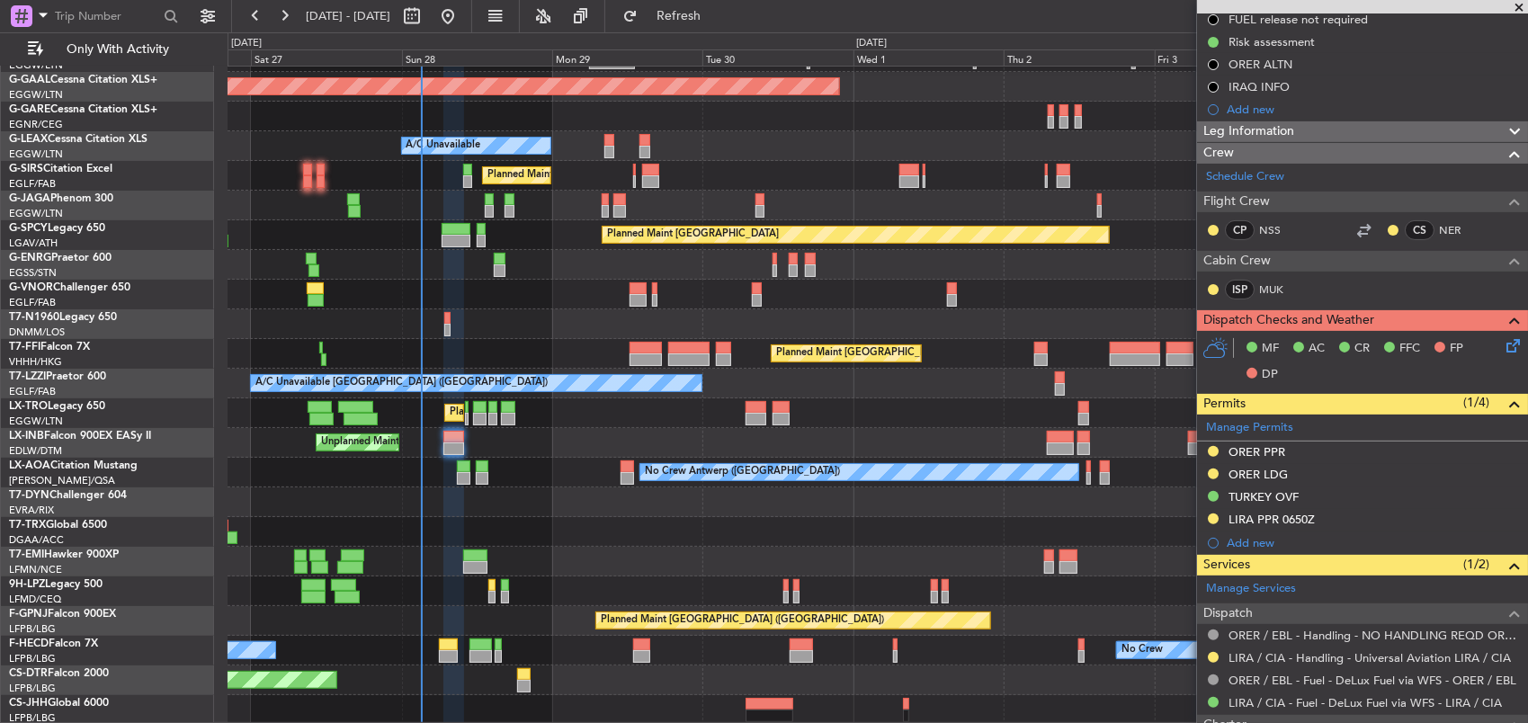
scroll to position [403, 0]
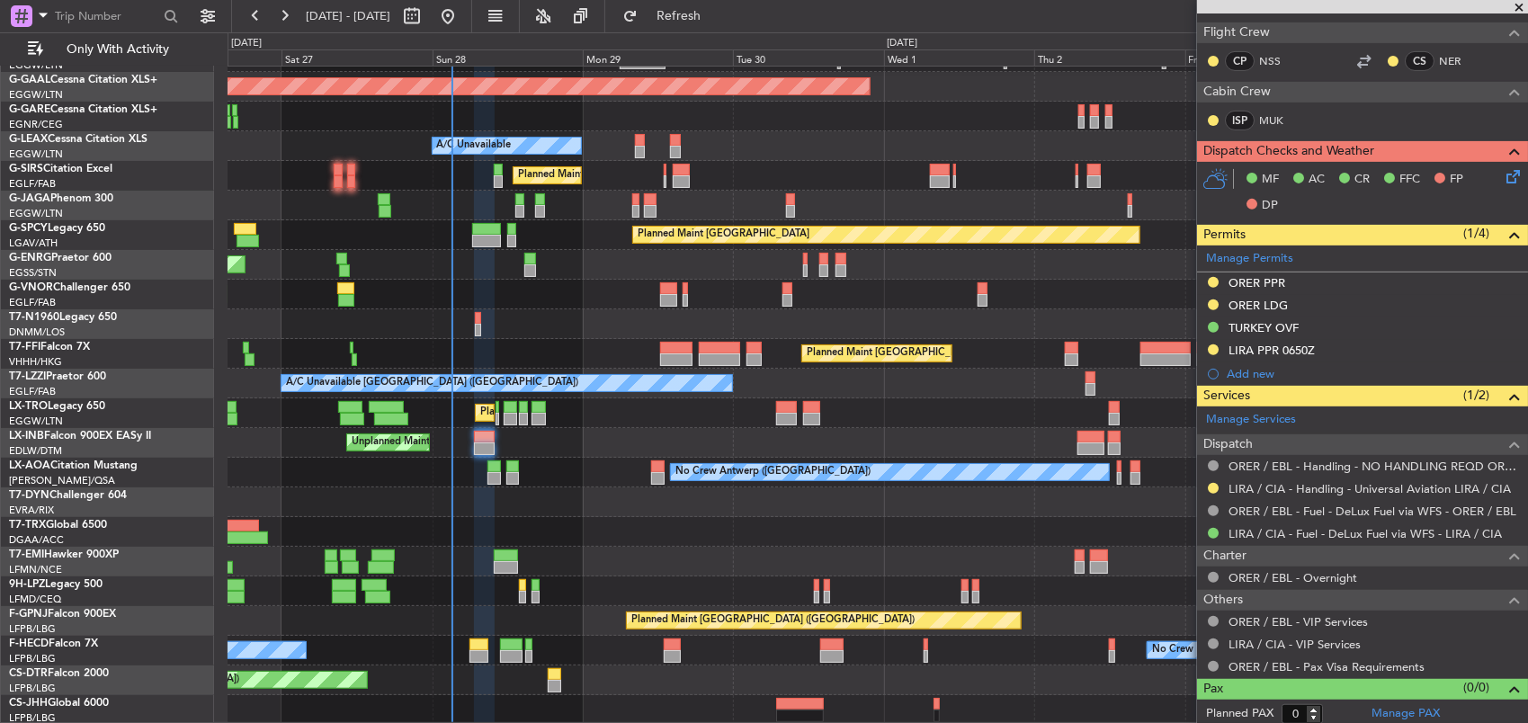
click at [588, 430] on div "Planned Maint [GEOGRAPHIC_DATA] ([GEOGRAPHIC_DATA]) Owner Planned [GEOGRAPHIC_D…" at bounding box center [878, 369] width 1301 height 712
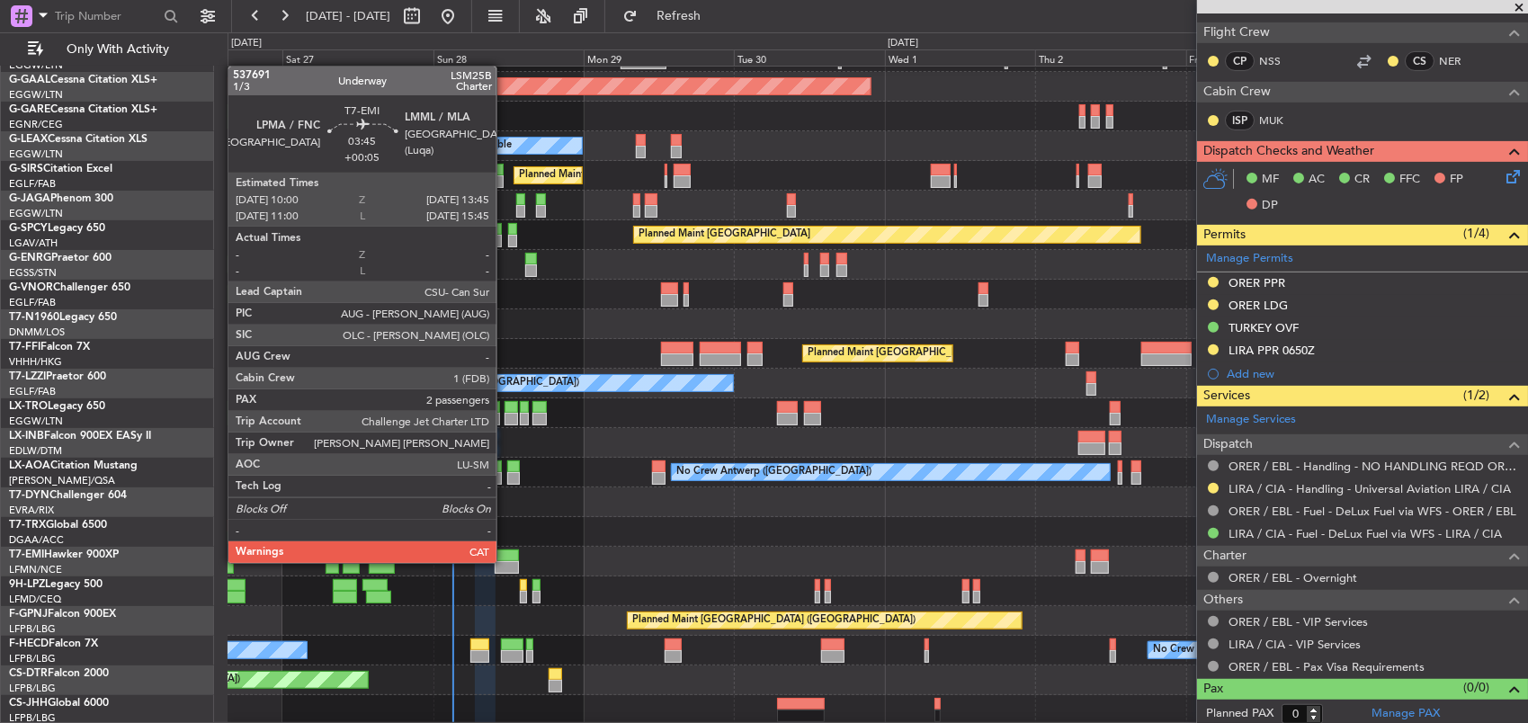
click at [506, 561] on div at bounding box center [507, 567] width 24 height 13
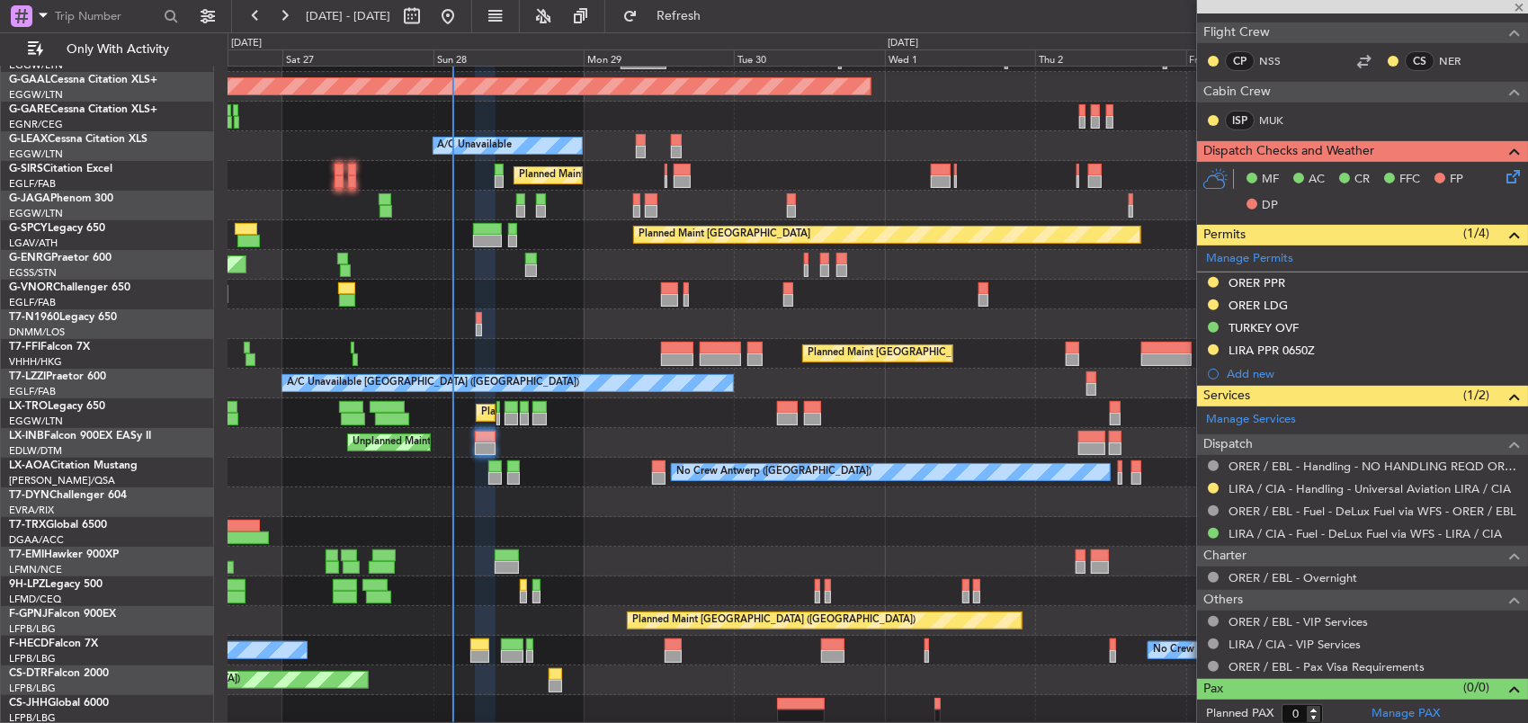
type input "+00:05"
type input "2"
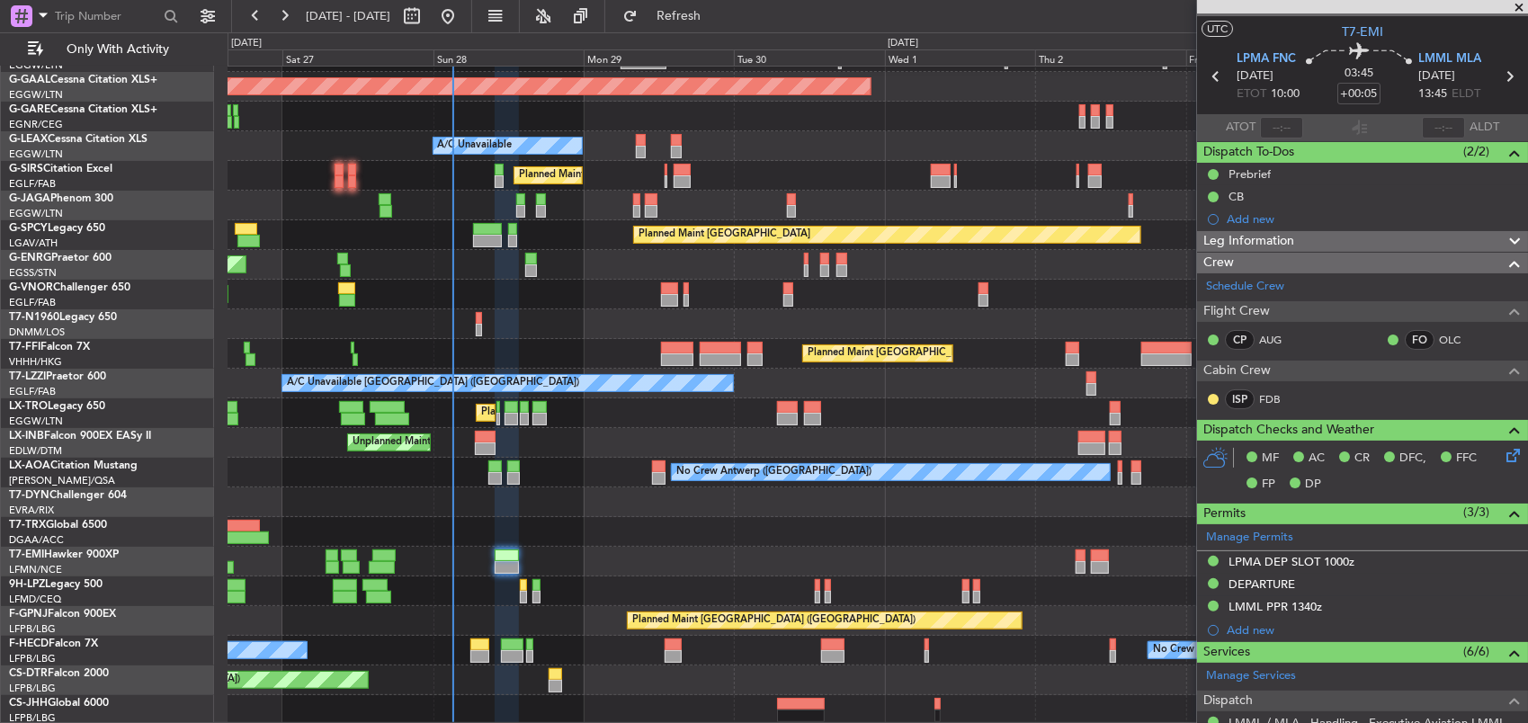
scroll to position [0, 0]
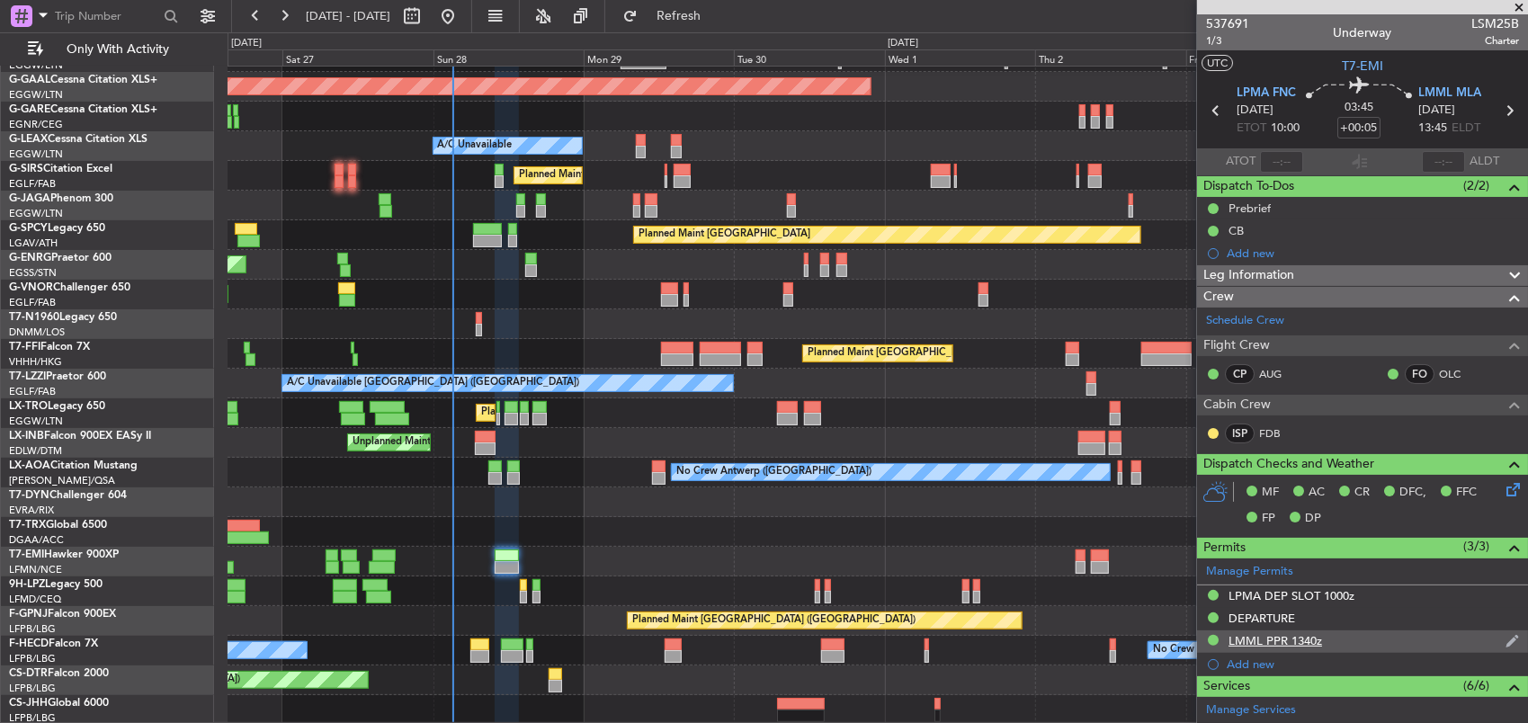
click at [1306, 643] on div "LMML PPR 1340z" at bounding box center [1276, 640] width 94 height 15
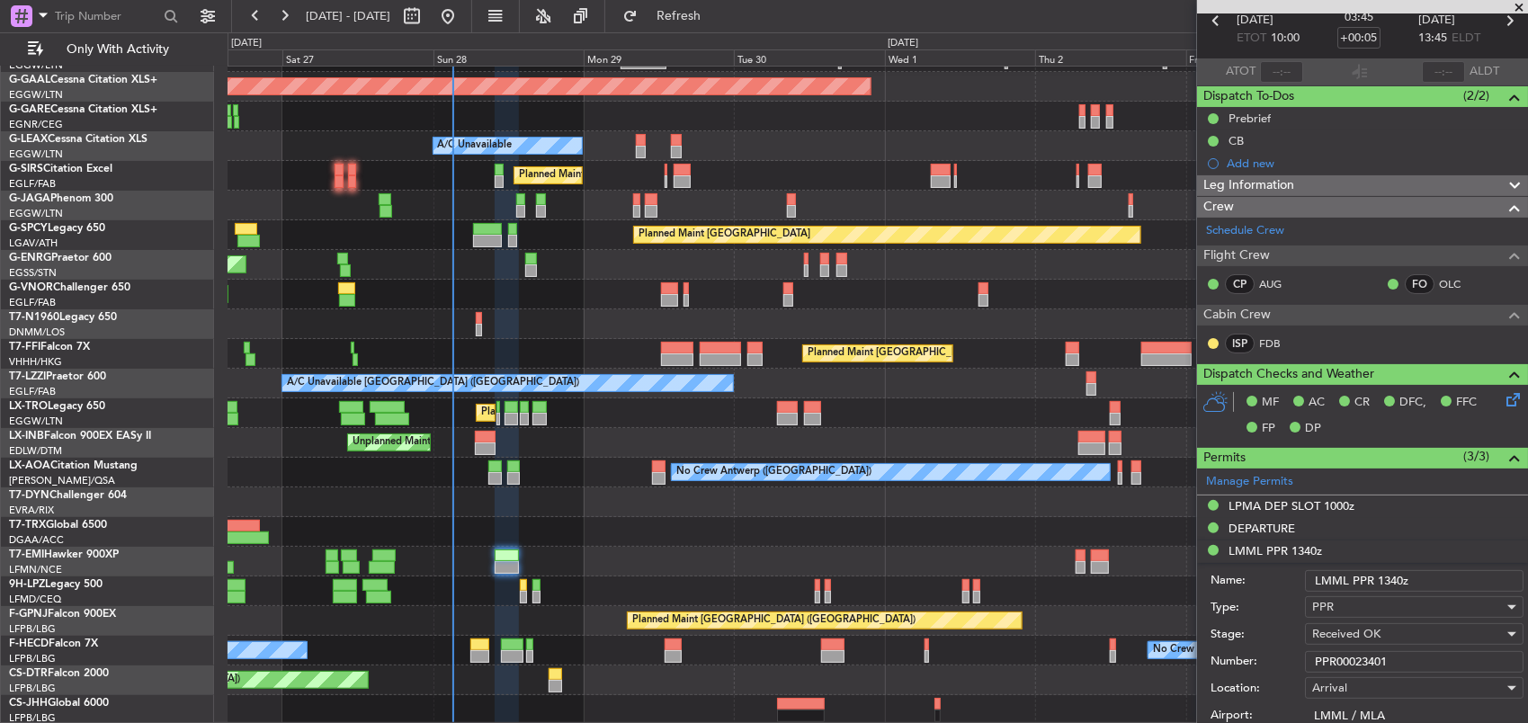
scroll to position [270, 0]
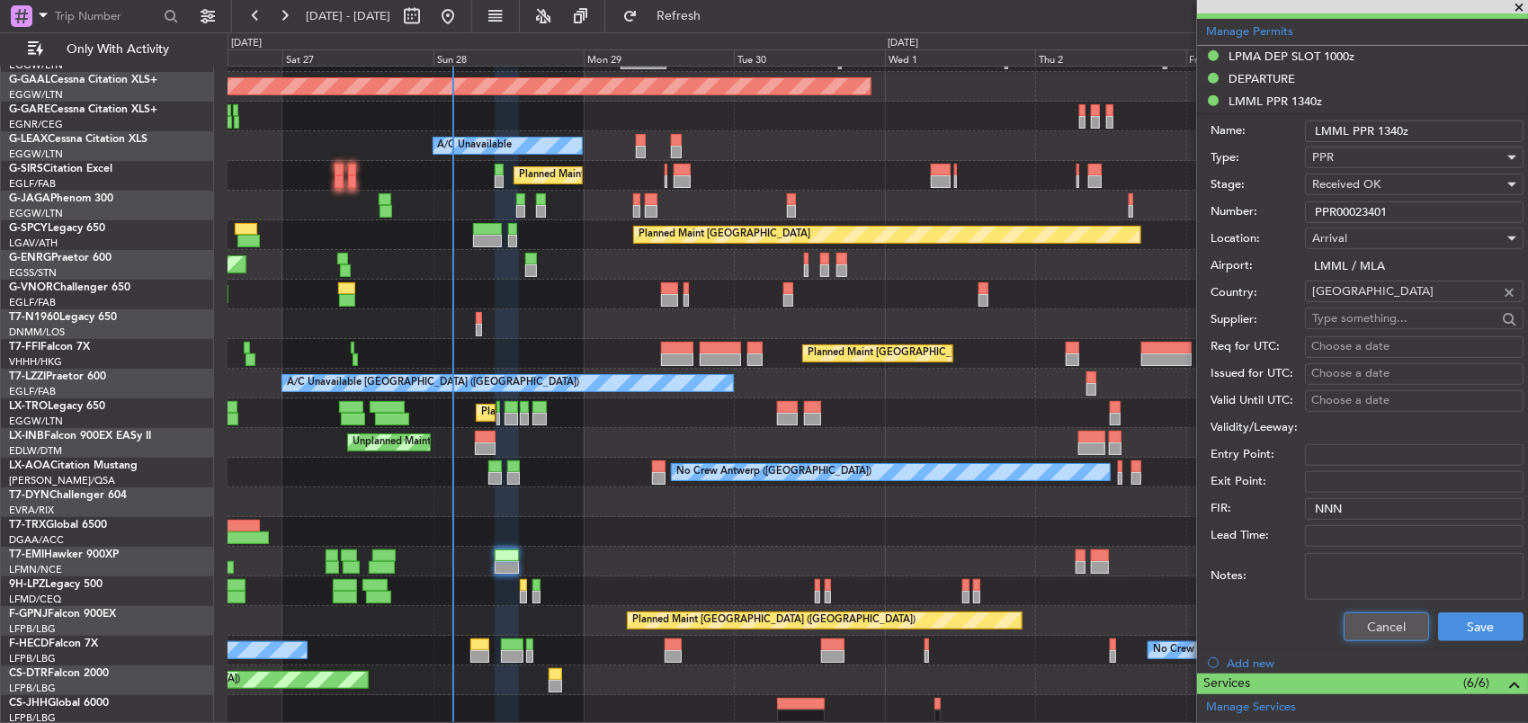
click at [1351, 625] on button "Cancel" at bounding box center [1386, 627] width 85 height 29
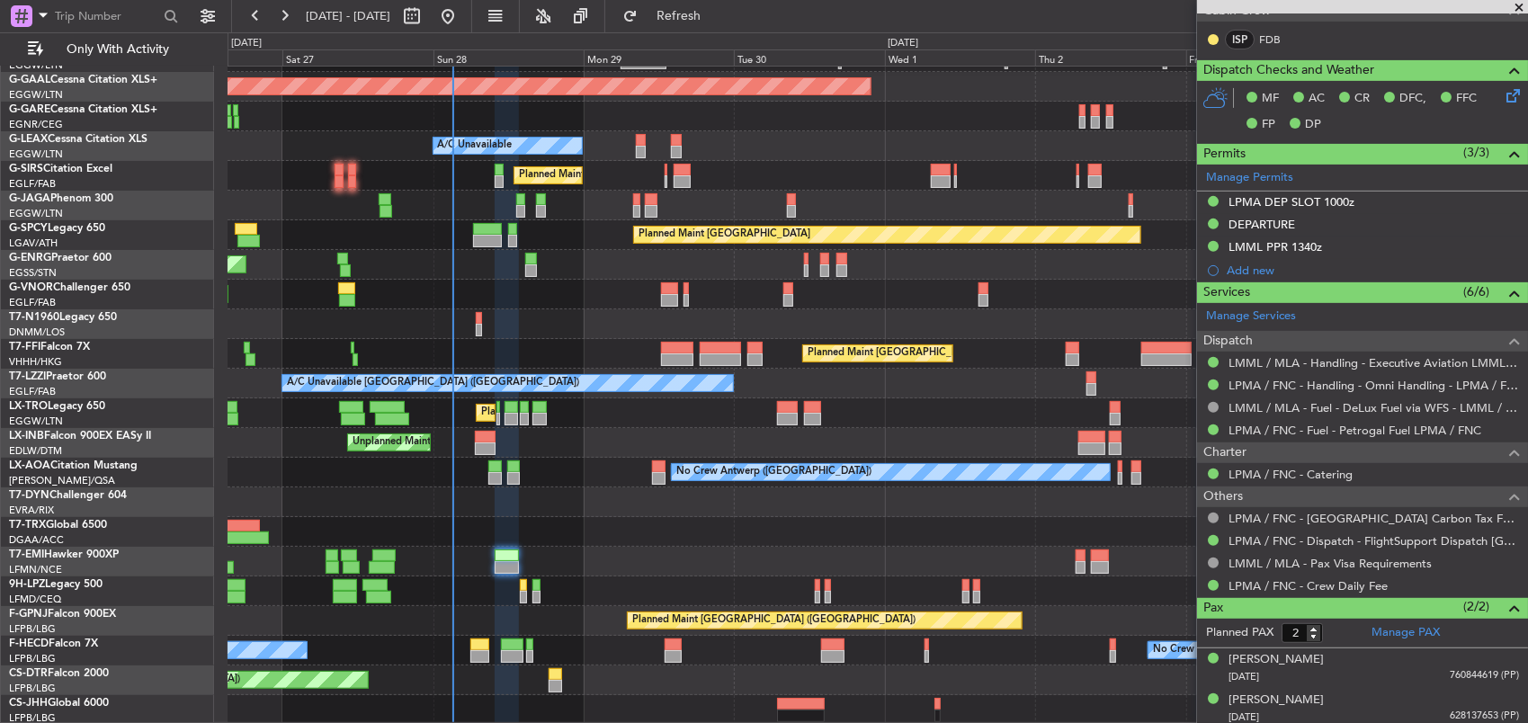
scroll to position [124, 0]
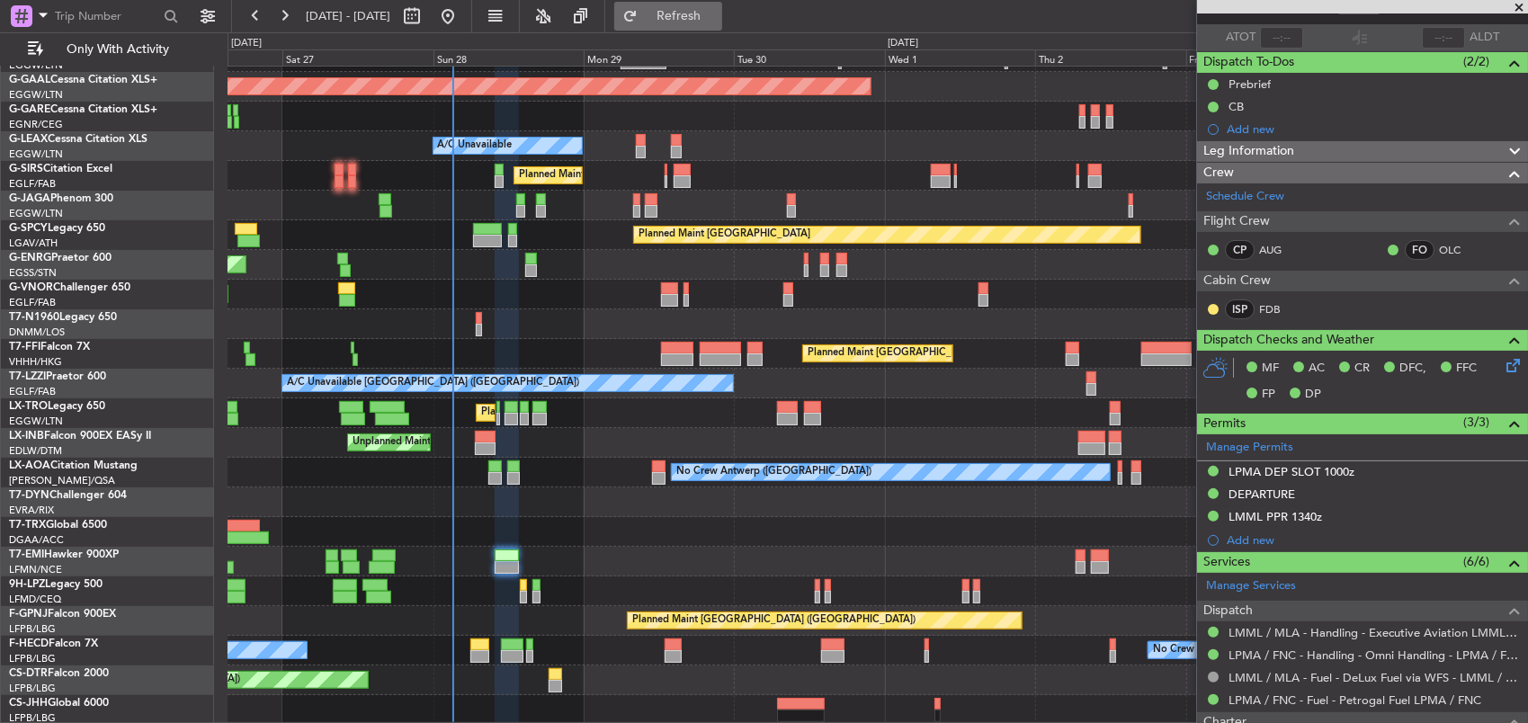
click at [717, 14] on span "Refresh" at bounding box center [679, 16] width 76 height 13
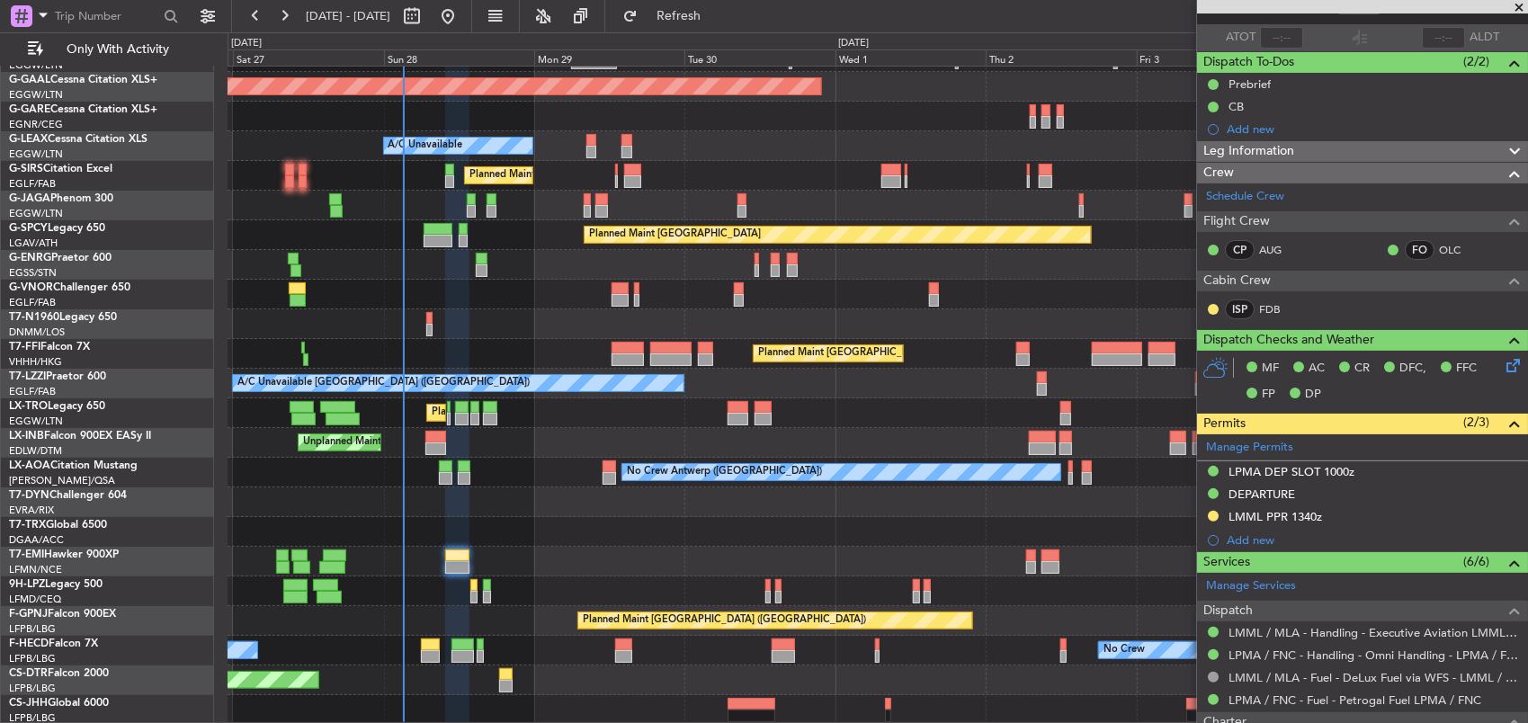
click at [585, 537] on div "A/C Booked" at bounding box center [878, 532] width 1301 height 30
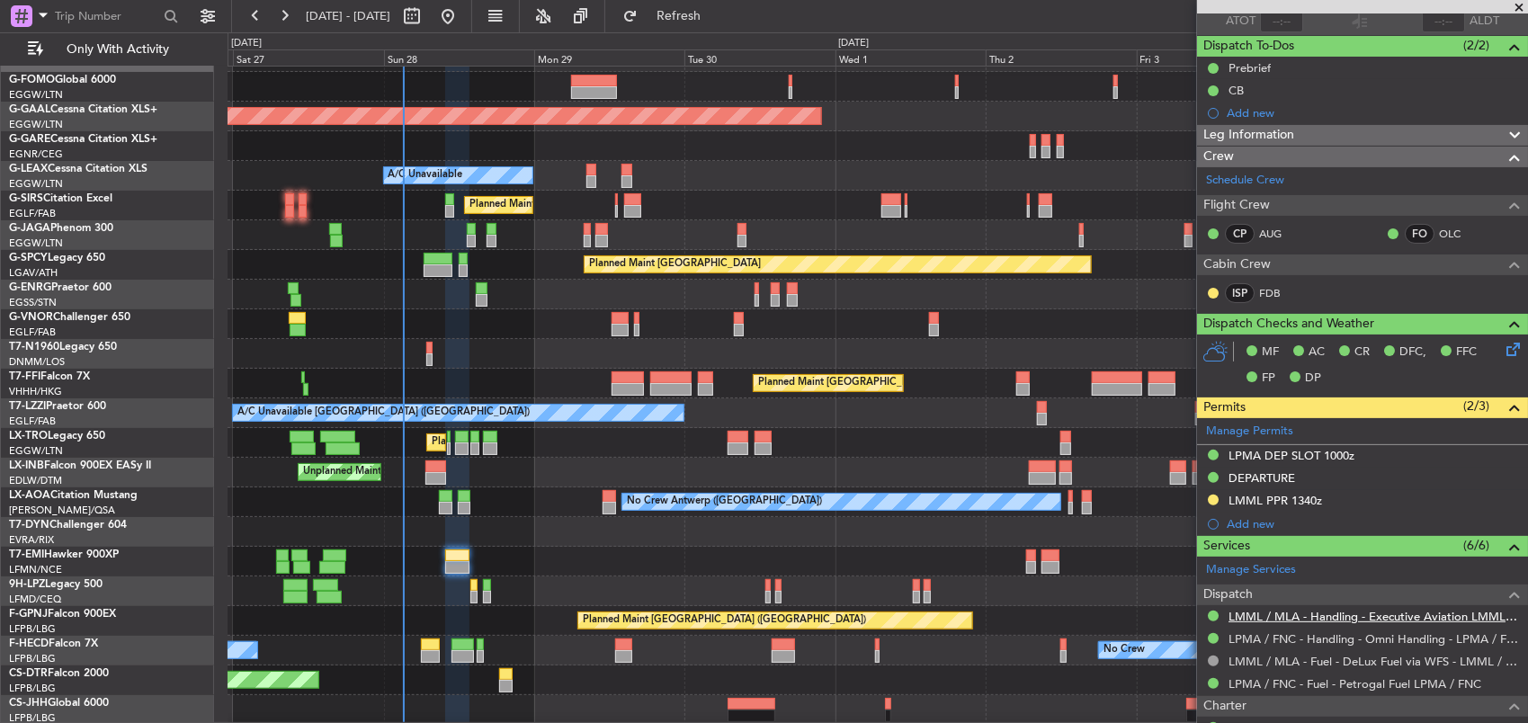
scroll to position [180, 0]
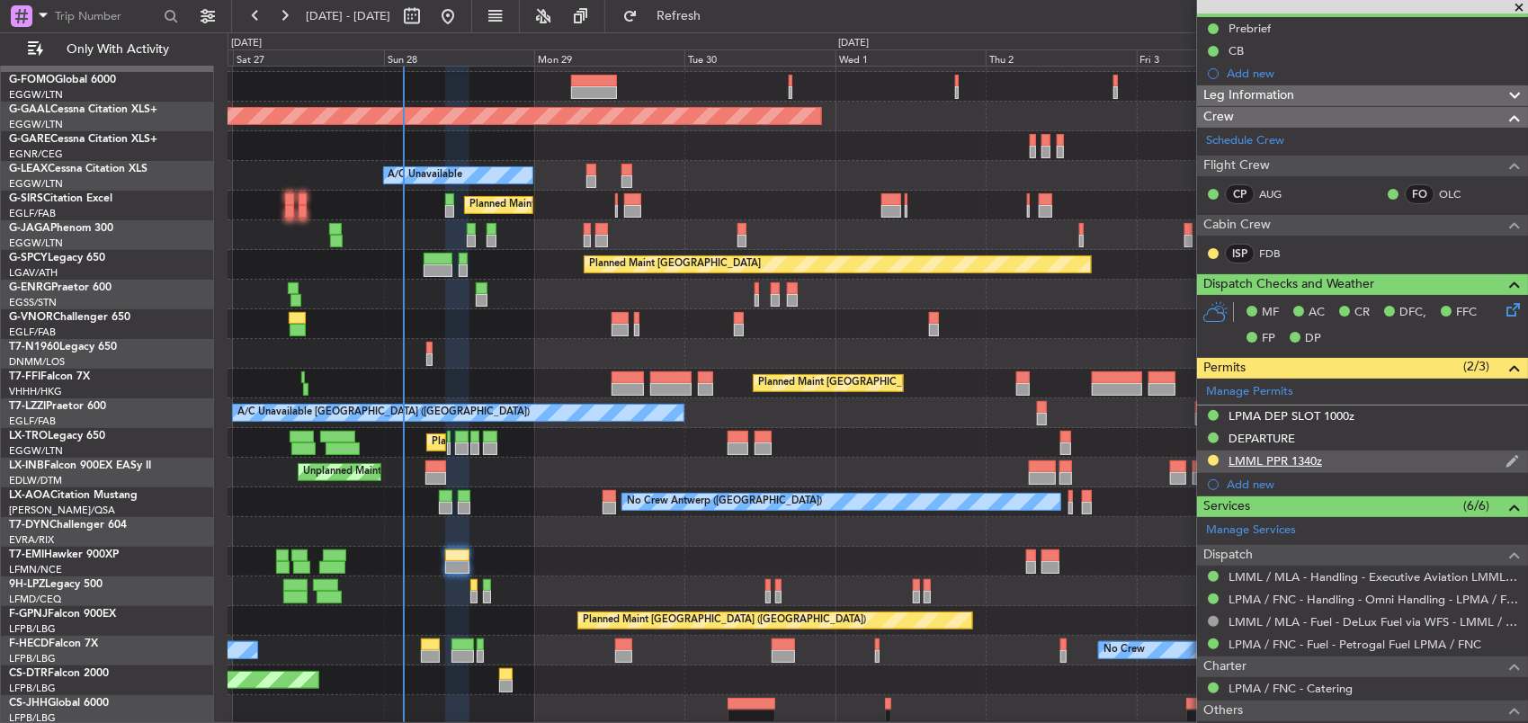
click at [1321, 461] on div "LMML PPR 1340z" at bounding box center [1362, 462] width 331 height 22
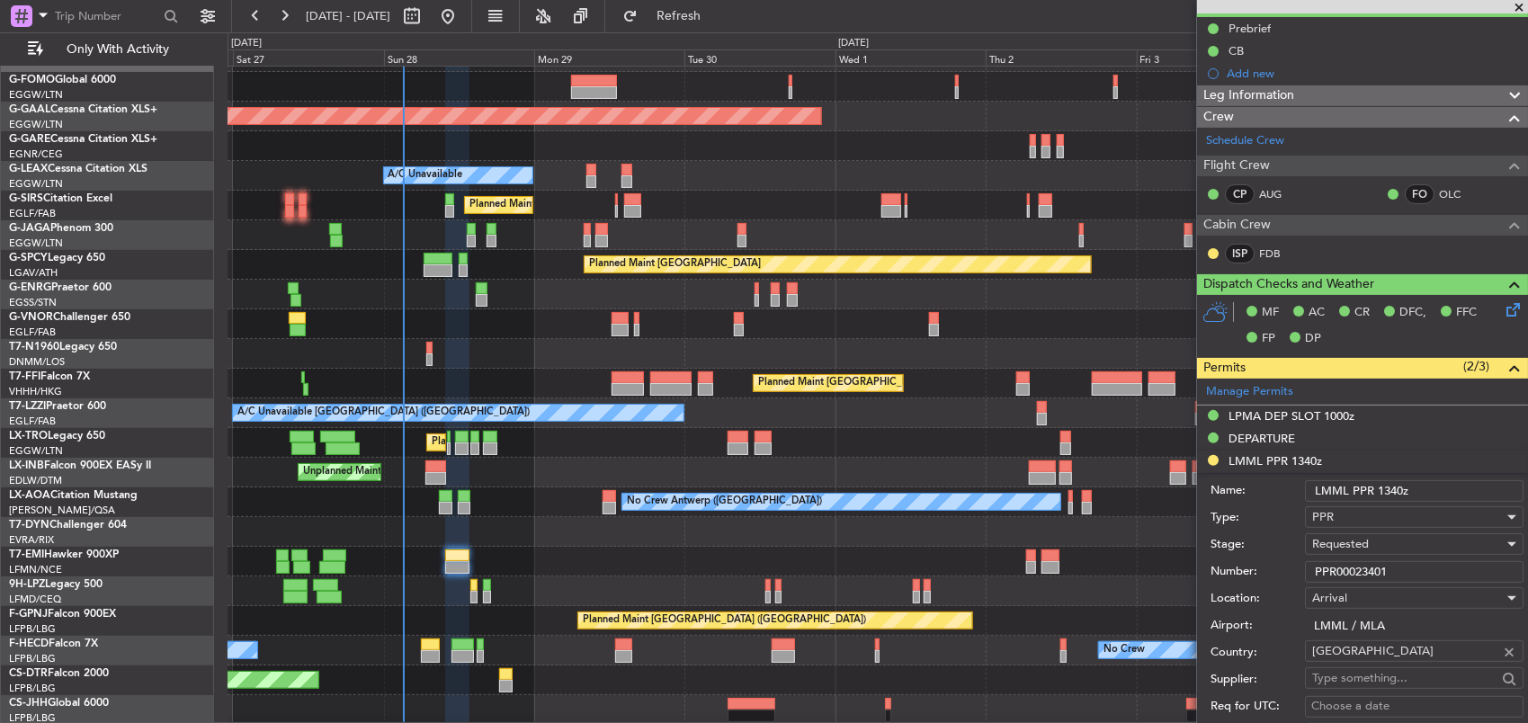
scroll to position [540, 0]
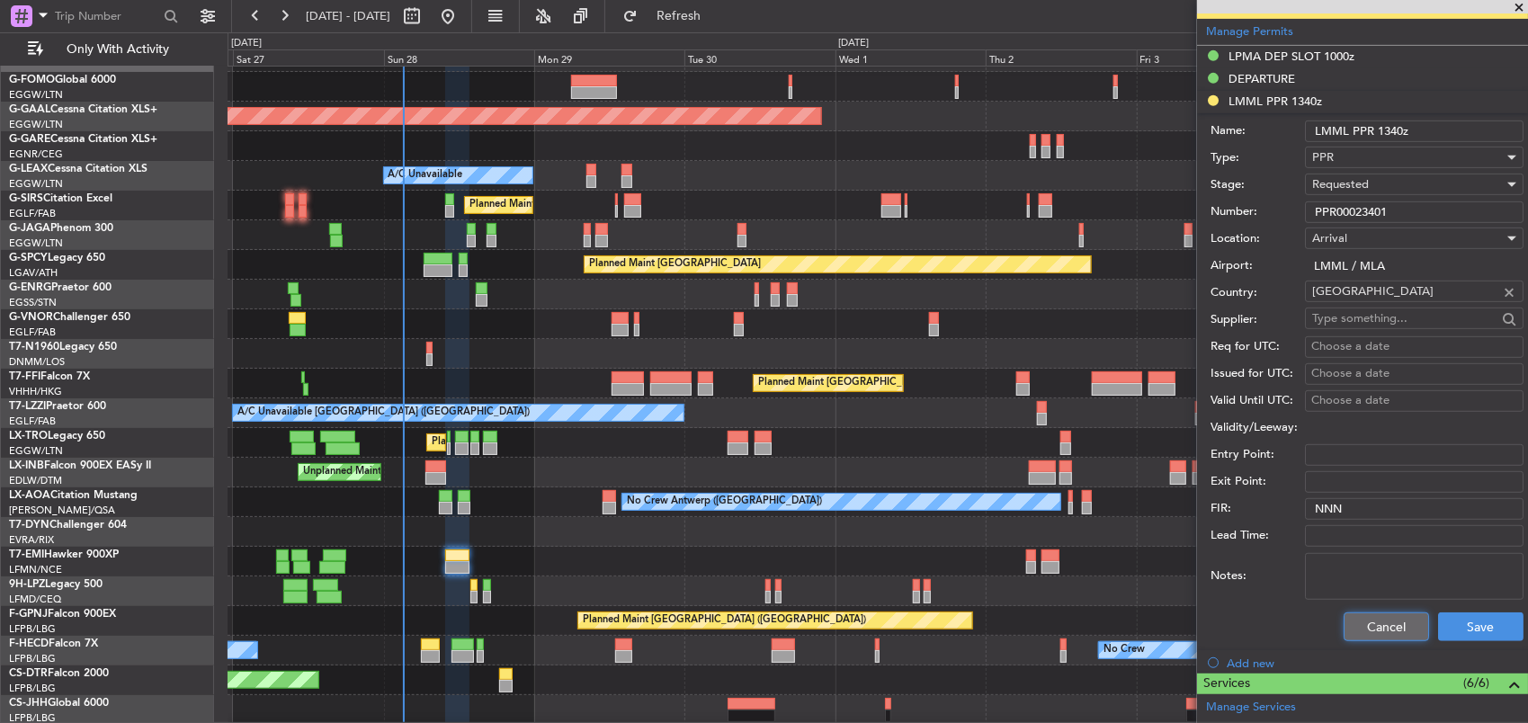
click at [1369, 617] on button "Cancel" at bounding box center [1386, 627] width 85 height 29
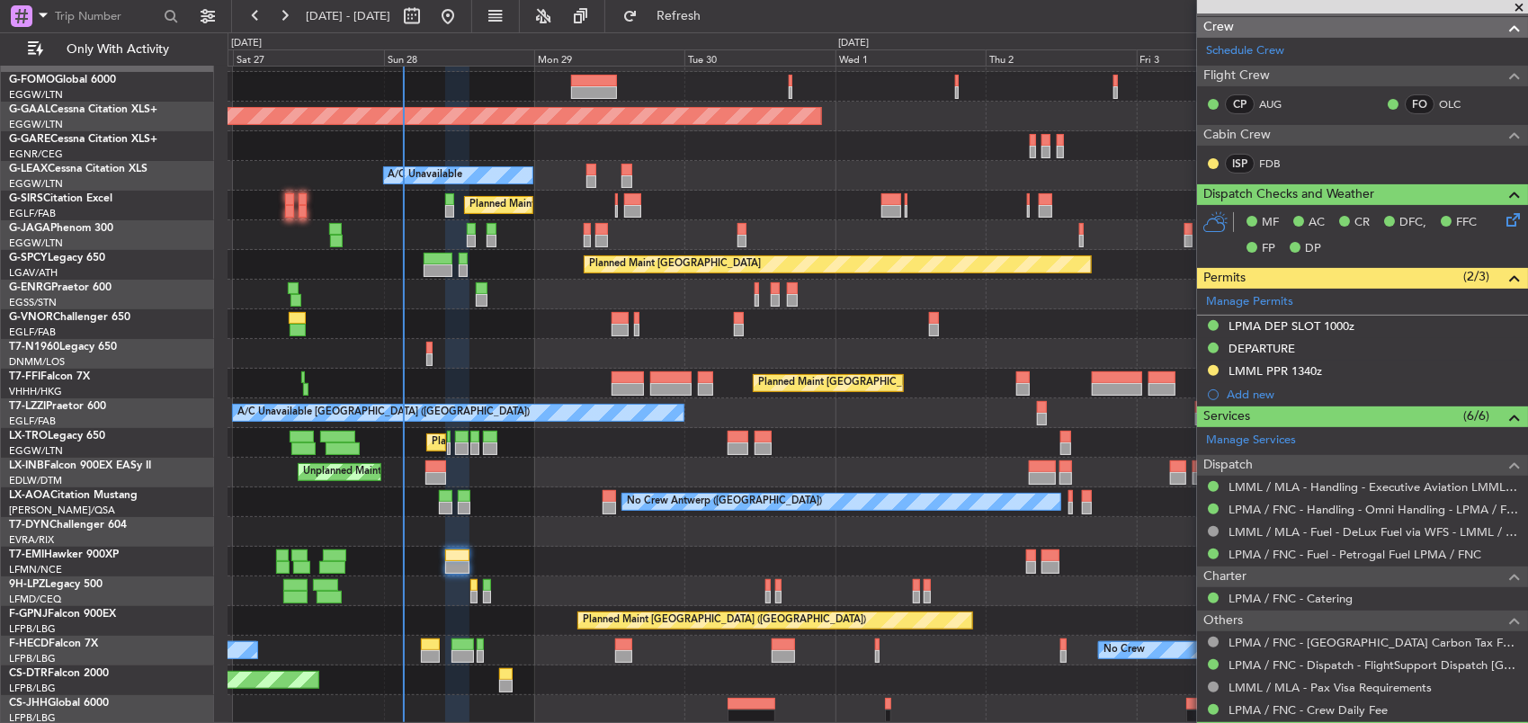
scroll to position [0, 0]
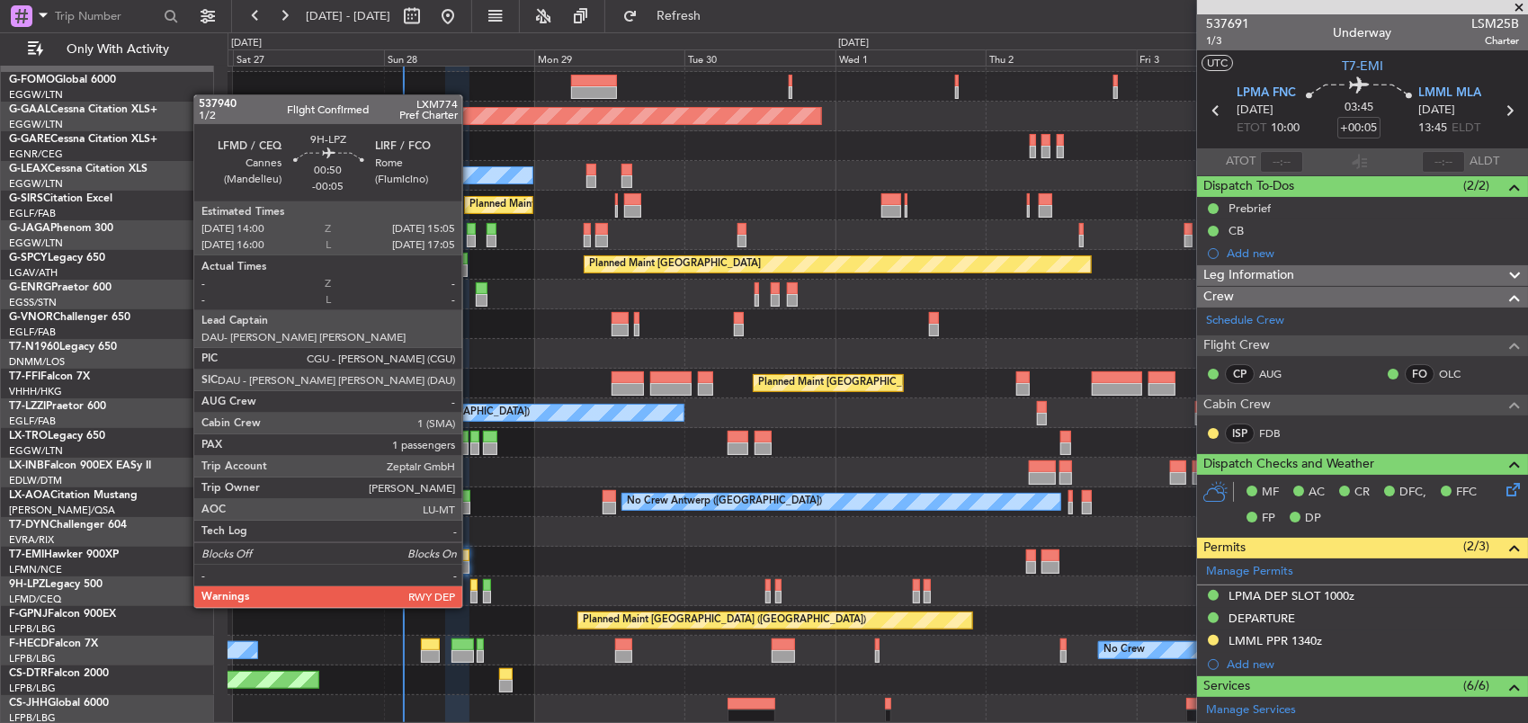
click at [470, 589] on div at bounding box center [473, 585] width 7 height 13
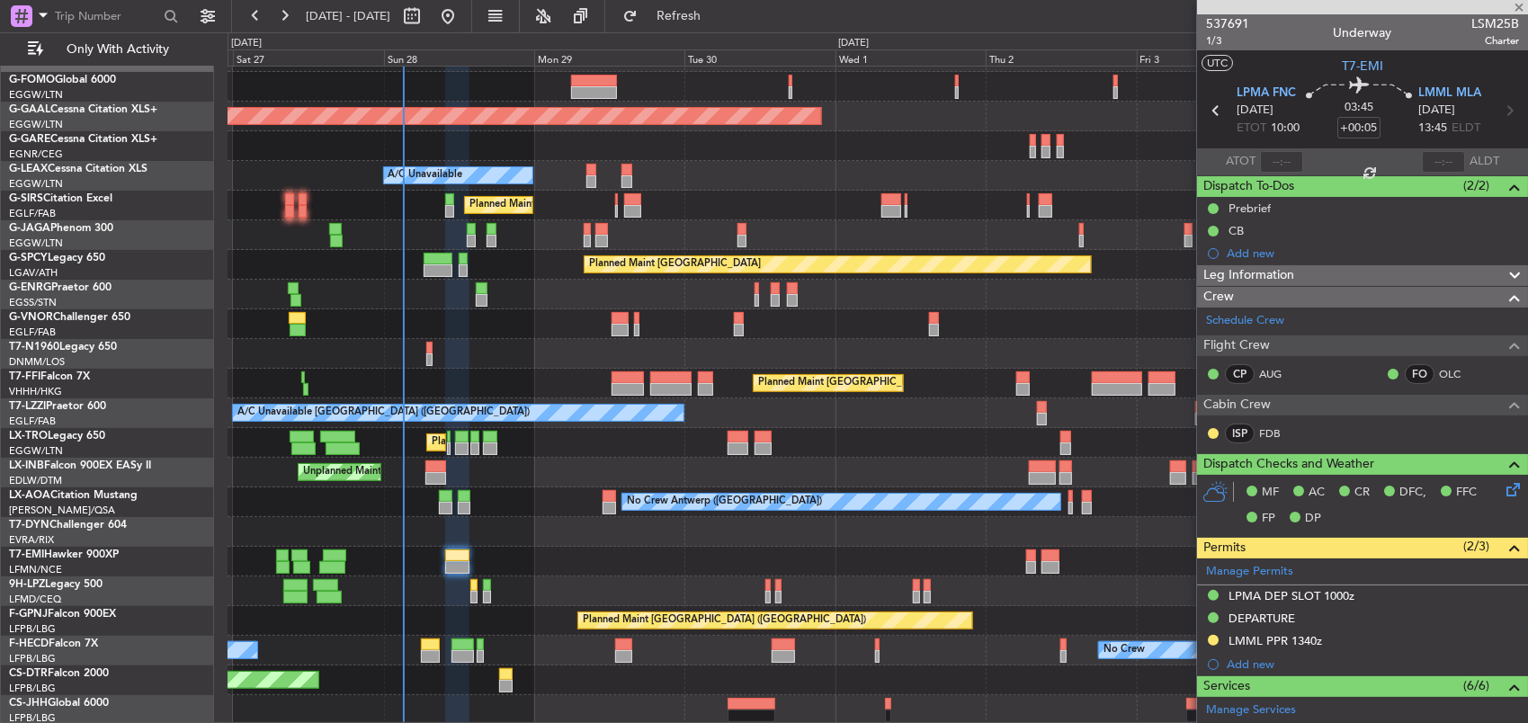
type input "-00:05"
type input "1"
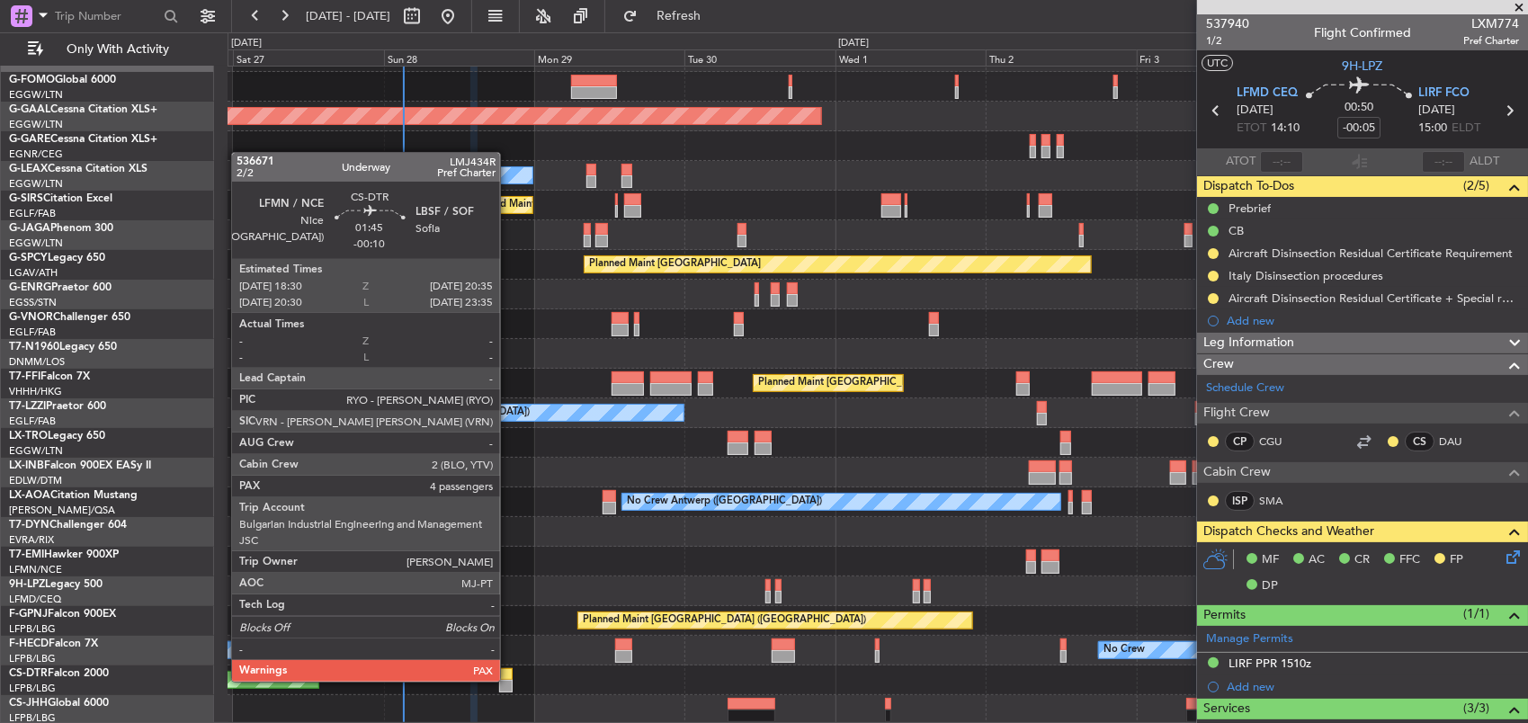
click at [509, 680] on div at bounding box center [505, 686] width 13 height 13
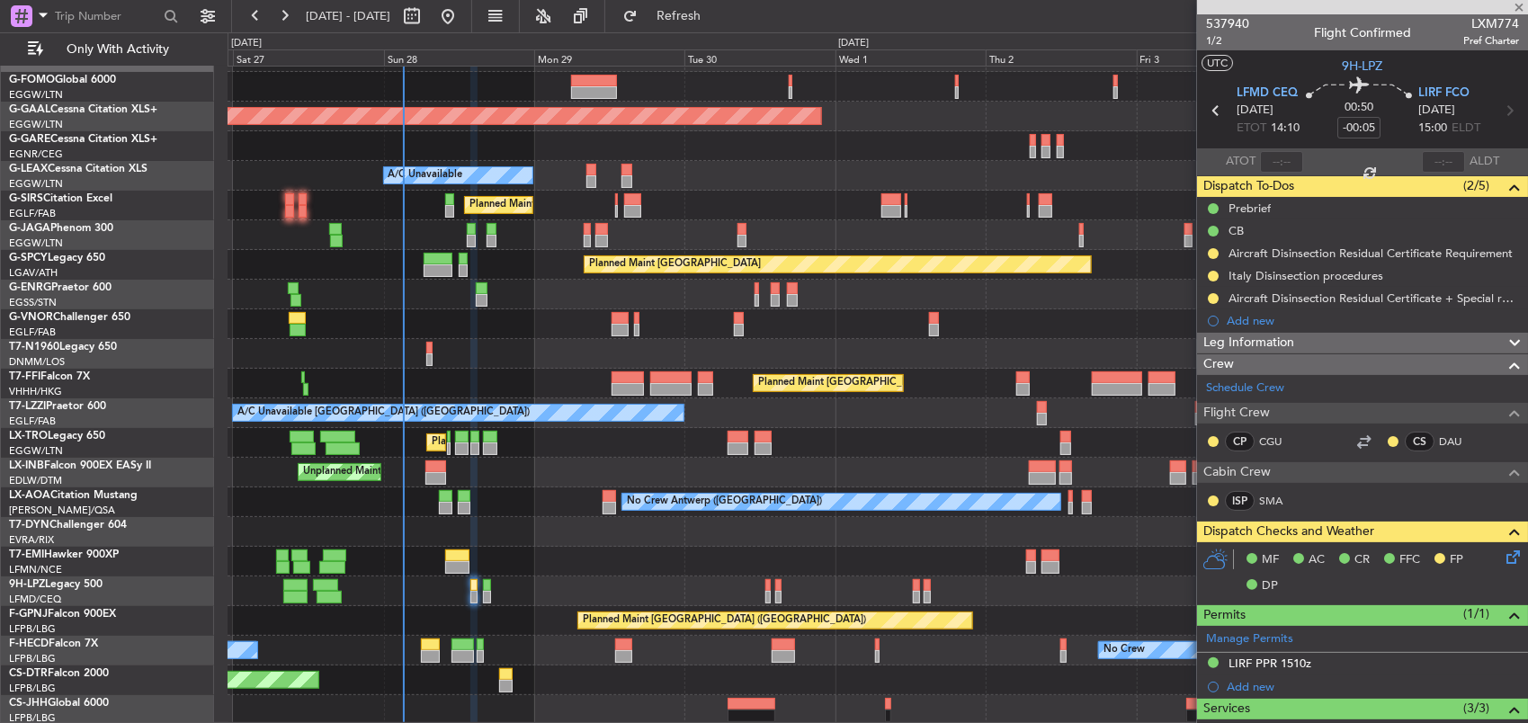
type input "-00:10"
type input "4"
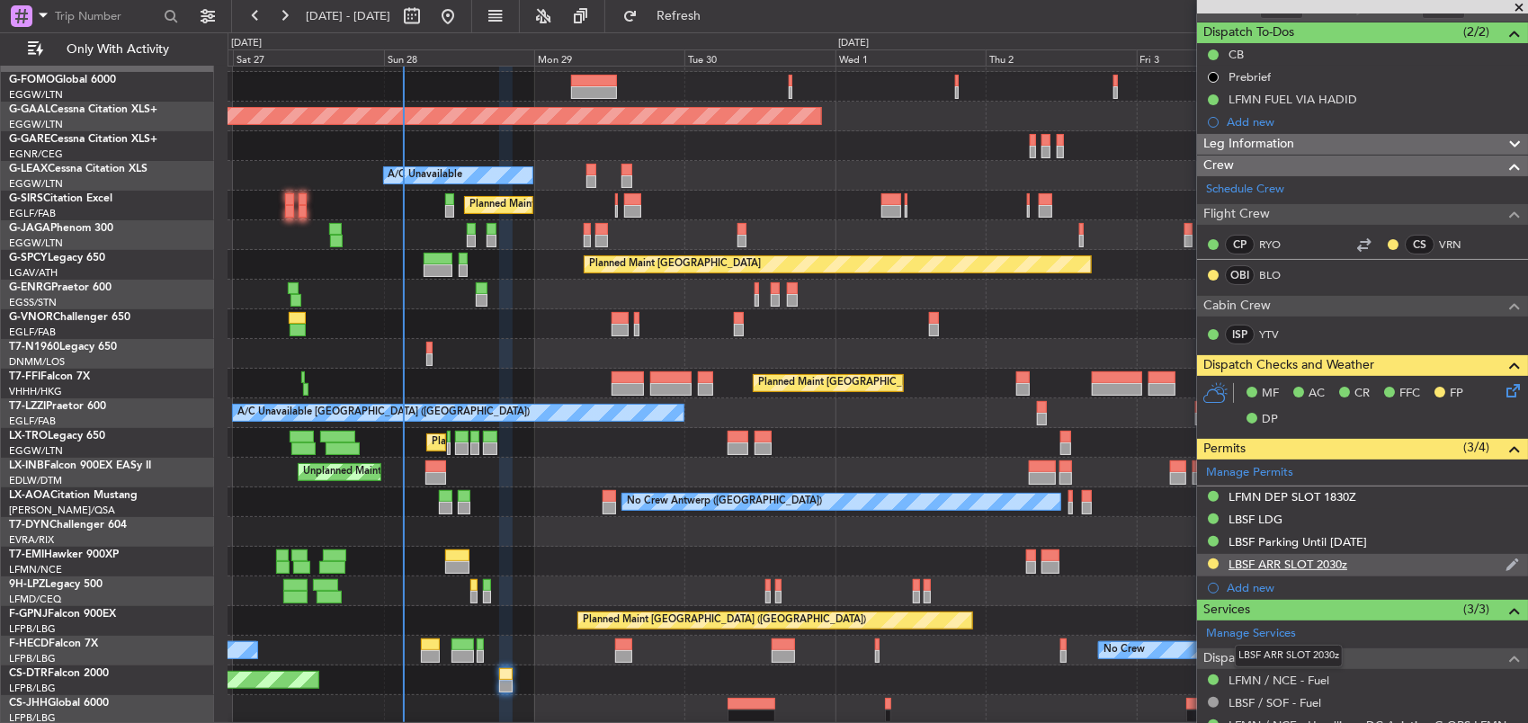
scroll to position [180, 0]
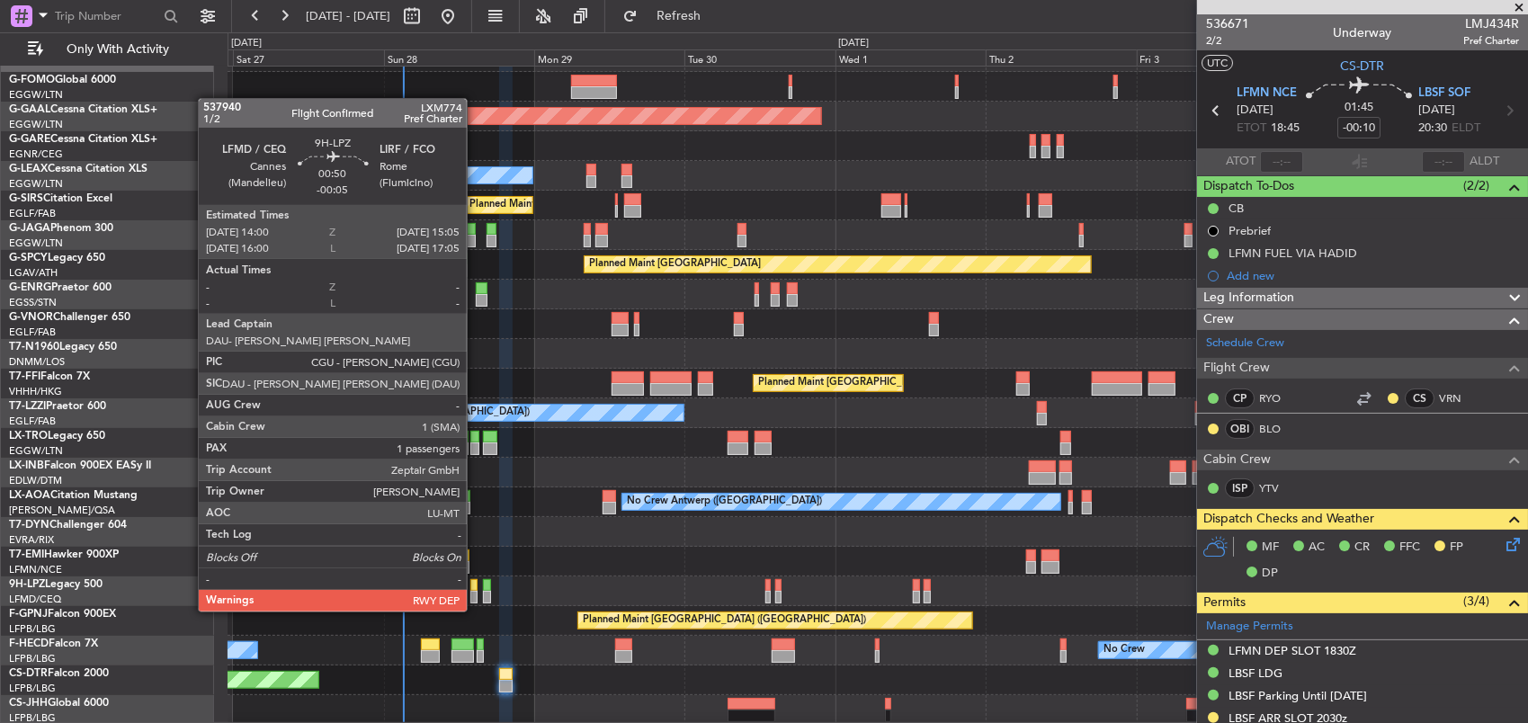
click at [476, 594] on div at bounding box center [473, 597] width 7 height 13
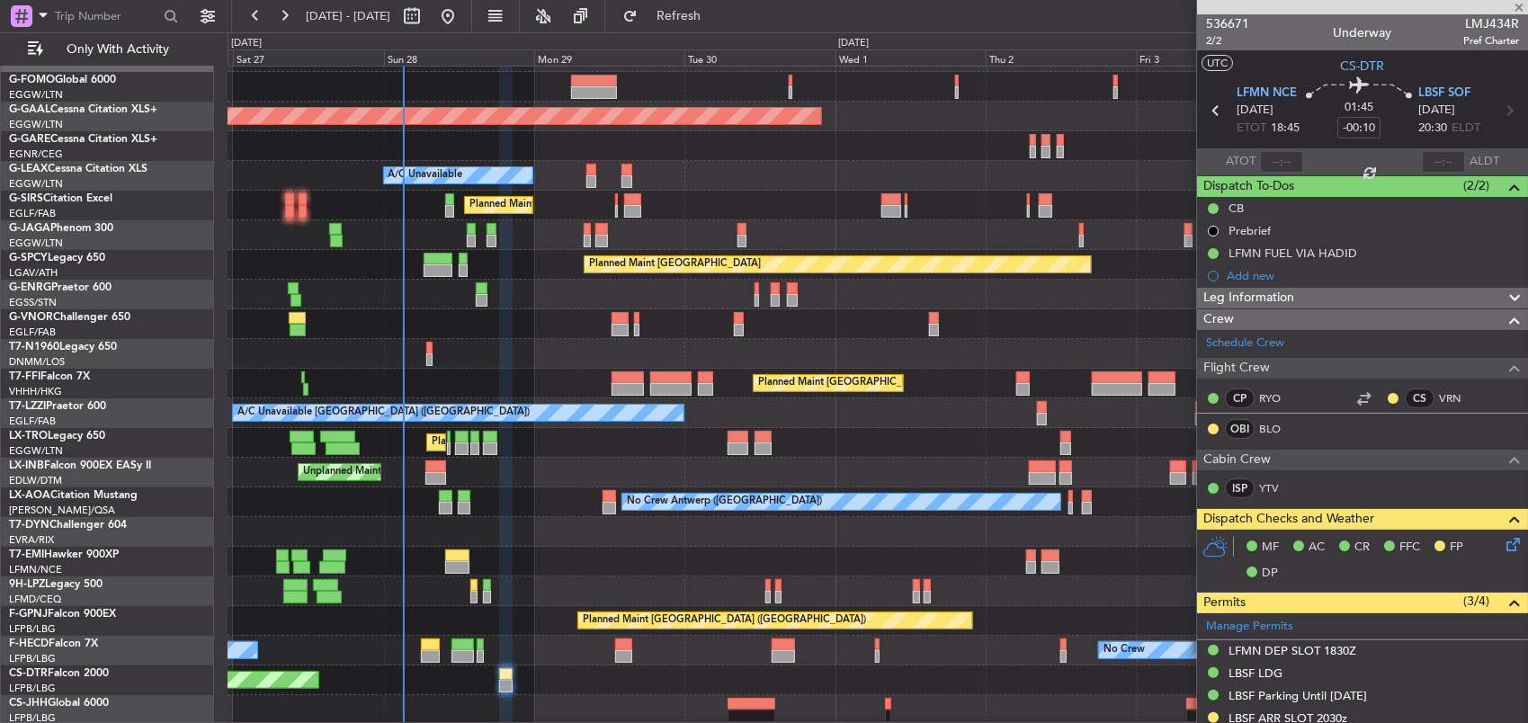
type input "-00:05"
type input "1"
